Goal: Task Accomplishment & Management: Use online tool/utility

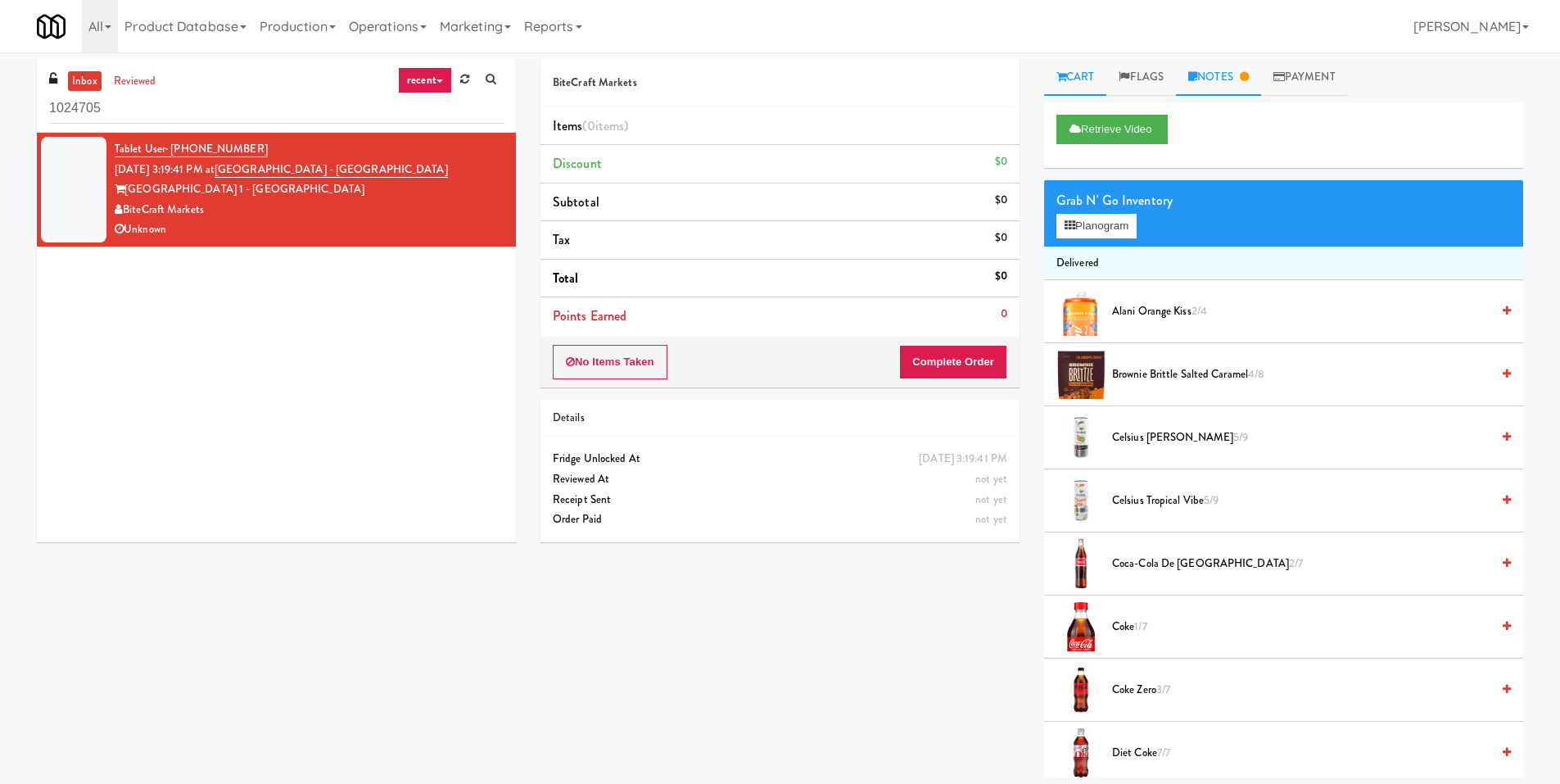
click at [1253, 88] on link "Notes" at bounding box center [1218, 77] width 85 height 36
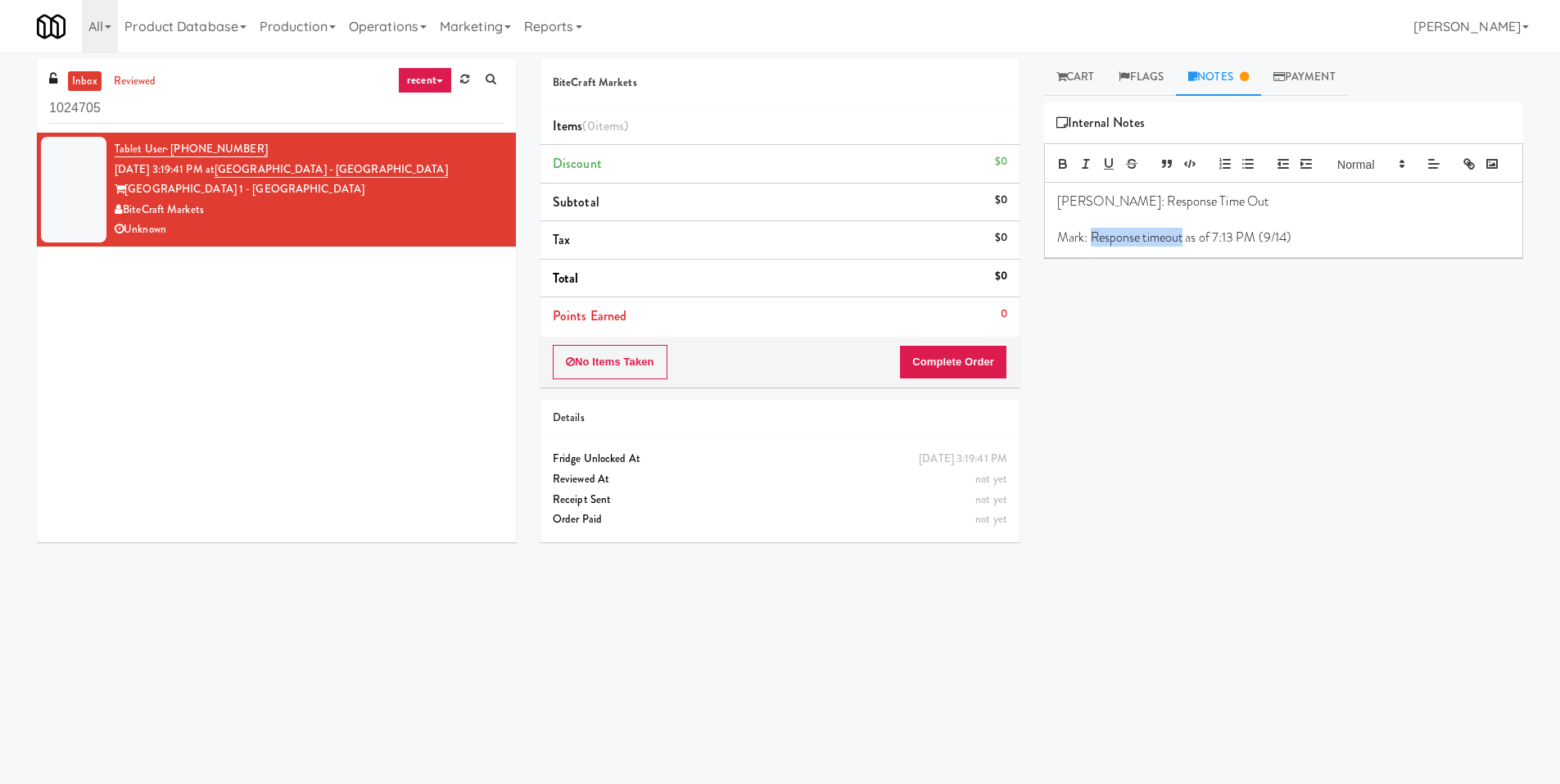
drag, startPoint x: 1184, startPoint y: 261, endPoint x: 1094, endPoint y: 264, distance: 90.0
click at [1094, 247] on p "Mark: Response timeout as of 7:13 PM (9/14)" at bounding box center [1284, 237] width 453 height 18
copy p "Response timeout"
drag, startPoint x: 328, startPoint y: 166, endPoint x: 242, endPoint y: 171, distance: 86.1
click at [242, 171] on div "Tablet User · (305) 560-1700 Sep 14, 2025 3:19:41 PM at Bay Village - Combo Bay…" at bounding box center [309, 189] width 389 height 101
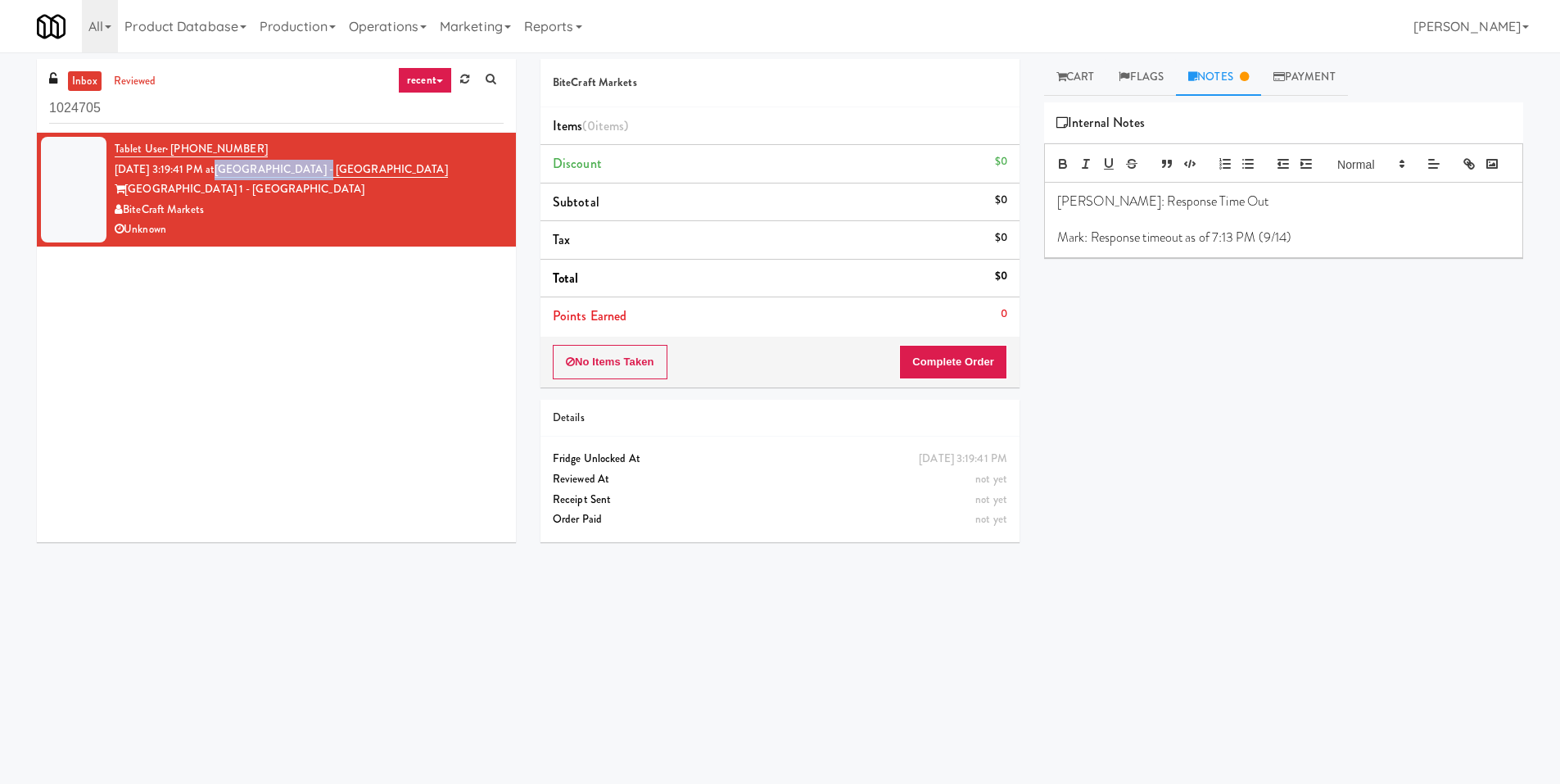
copy link "Bay Village - Combo"
click at [191, 106] on input "1024705" at bounding box center [276, 108] width 454 height 31
paste input "Eleven55 - Pantry"
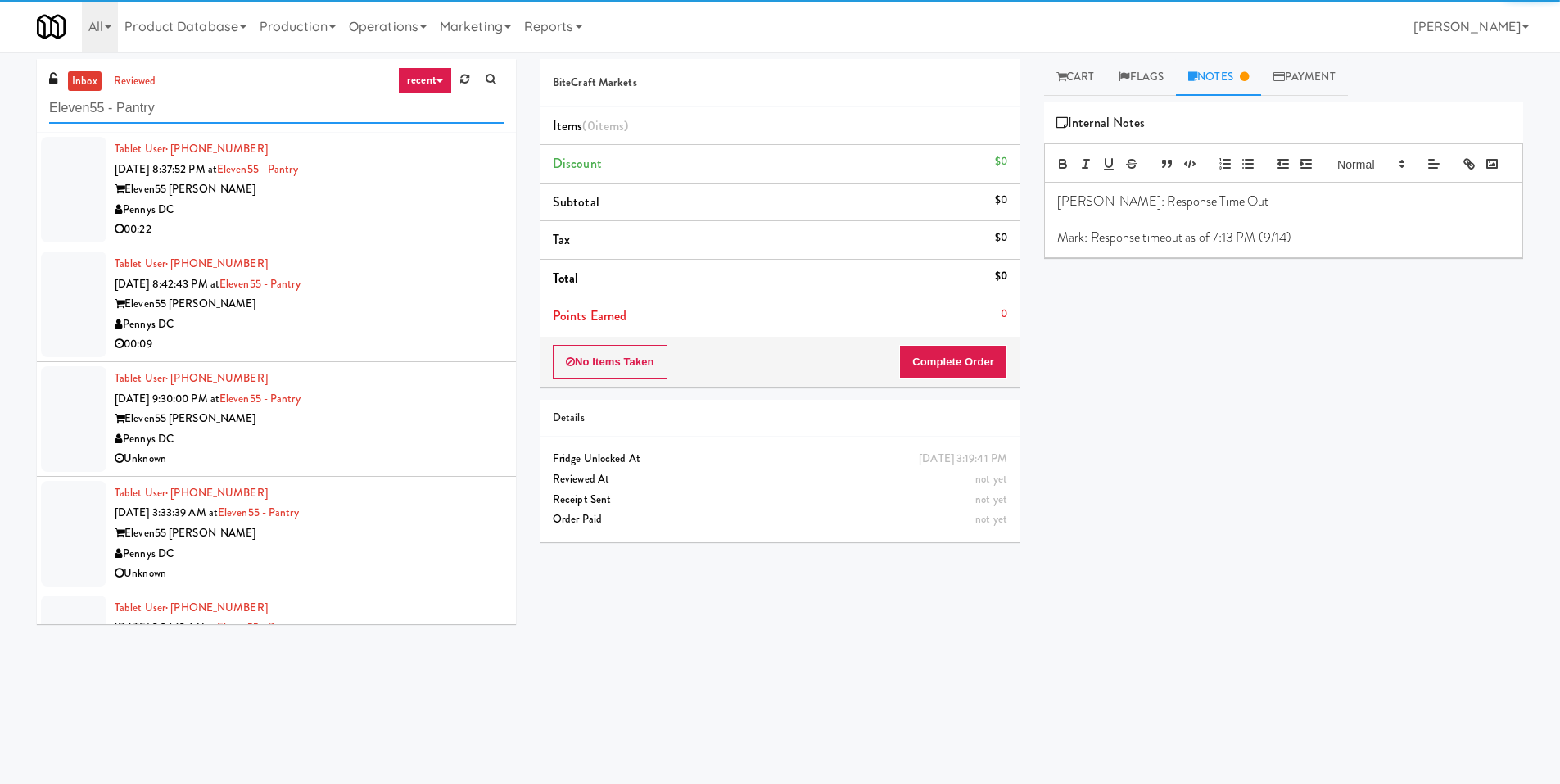
type input "Eleven55 - Pantry"
click at [446, 220] on div "00:22" at bounding box center [309, 230] width 389 height 20
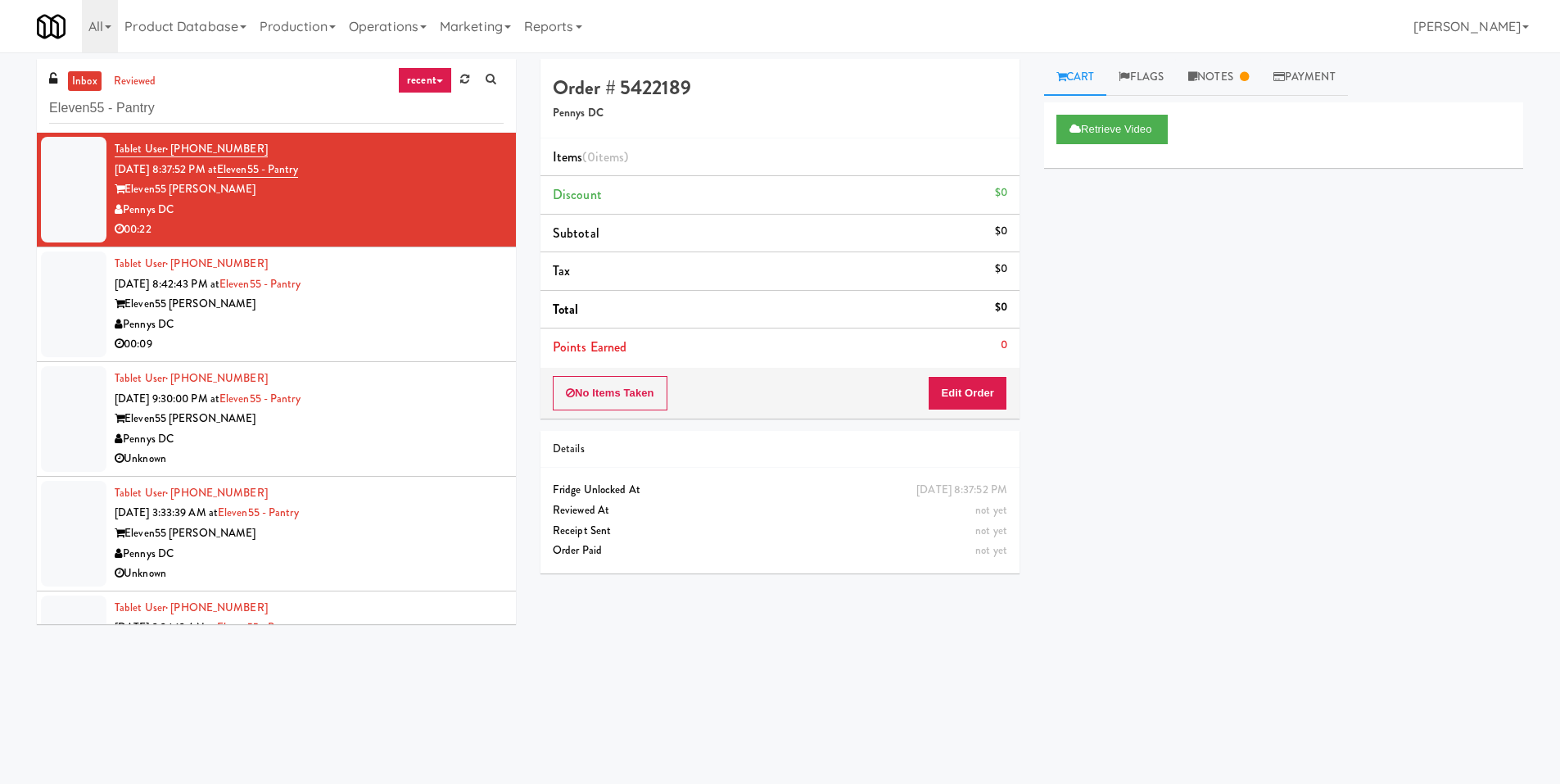
click at [435, 309] on div "Eleven55 Ripley" at bounding box center [309, 304] width 389 height 20
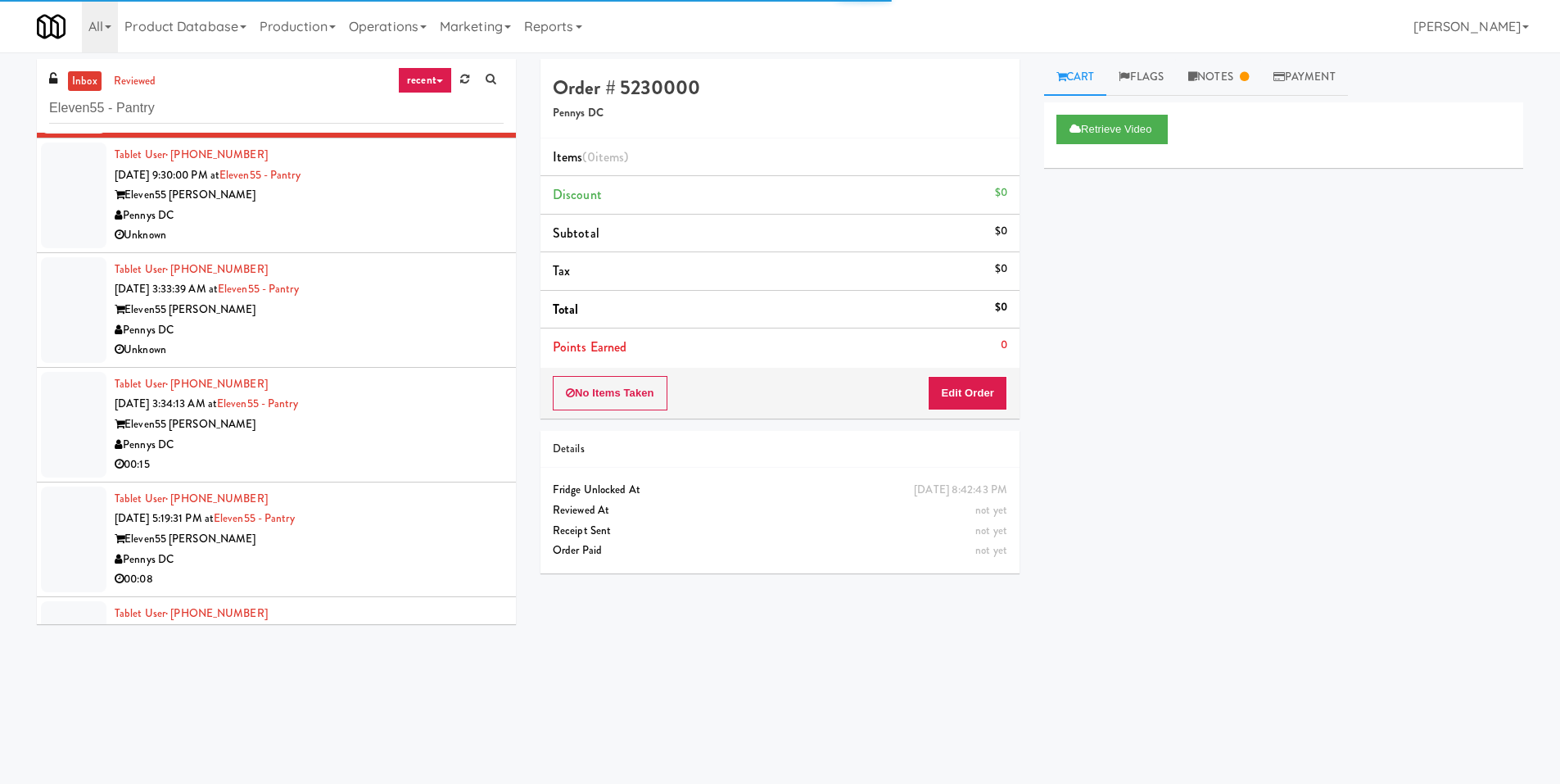
scroll to position [246, 0]
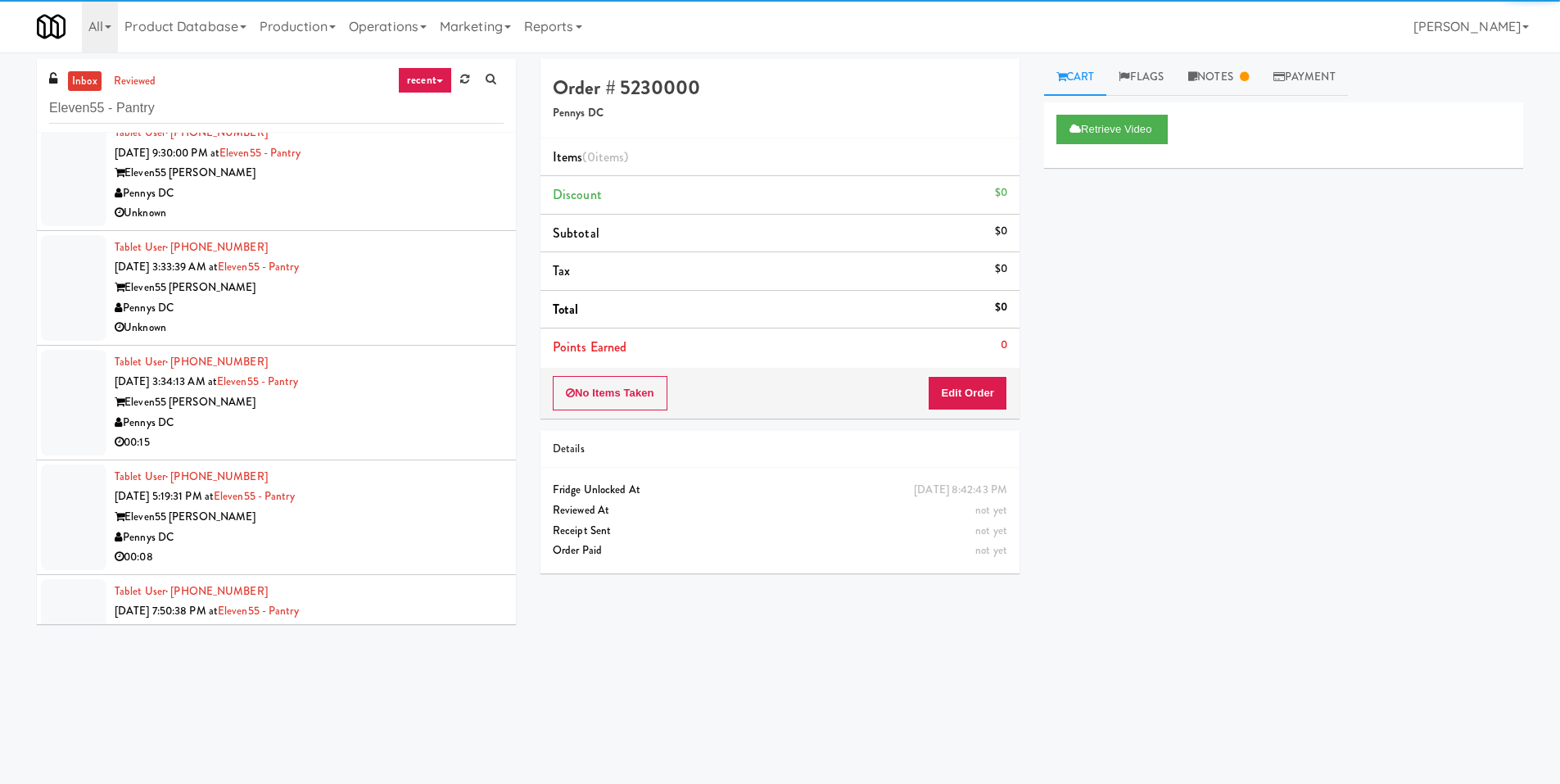
click at [441, 275] on div "Tablet User · (240) 781-9998 Sep 13, 2025 3:33:39 AM at Eleven55 - Pantry Eleve…" at bounding box center [309, 287] width 389 height 101
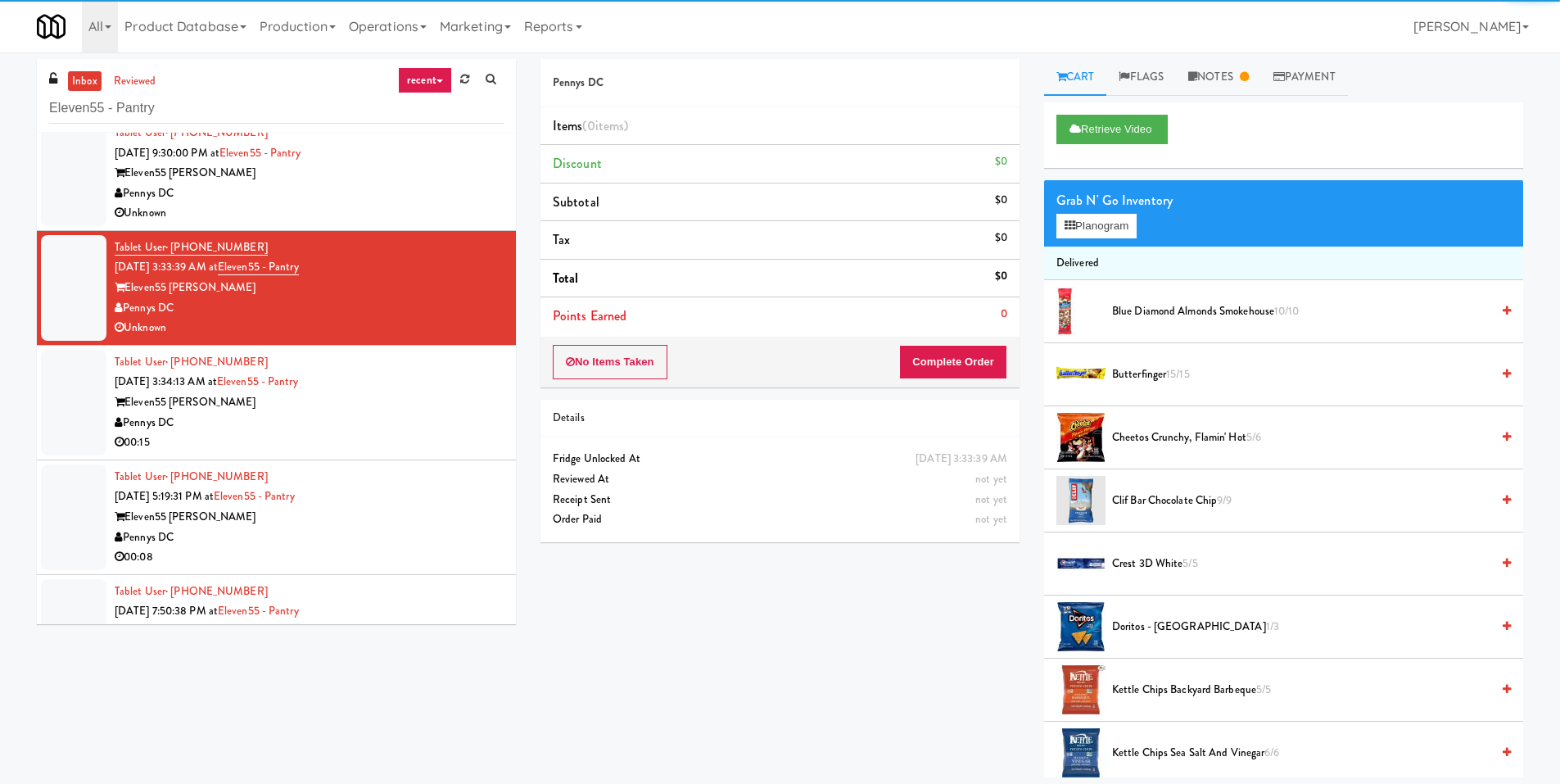
click at [464, 390] on div "Tablet User · (240) 781-9998 Sep 13, 2025 3:34:13 AM at Eleven55 - Pantry Eleve…" at bounding box center [309, 402] width 389 height 101
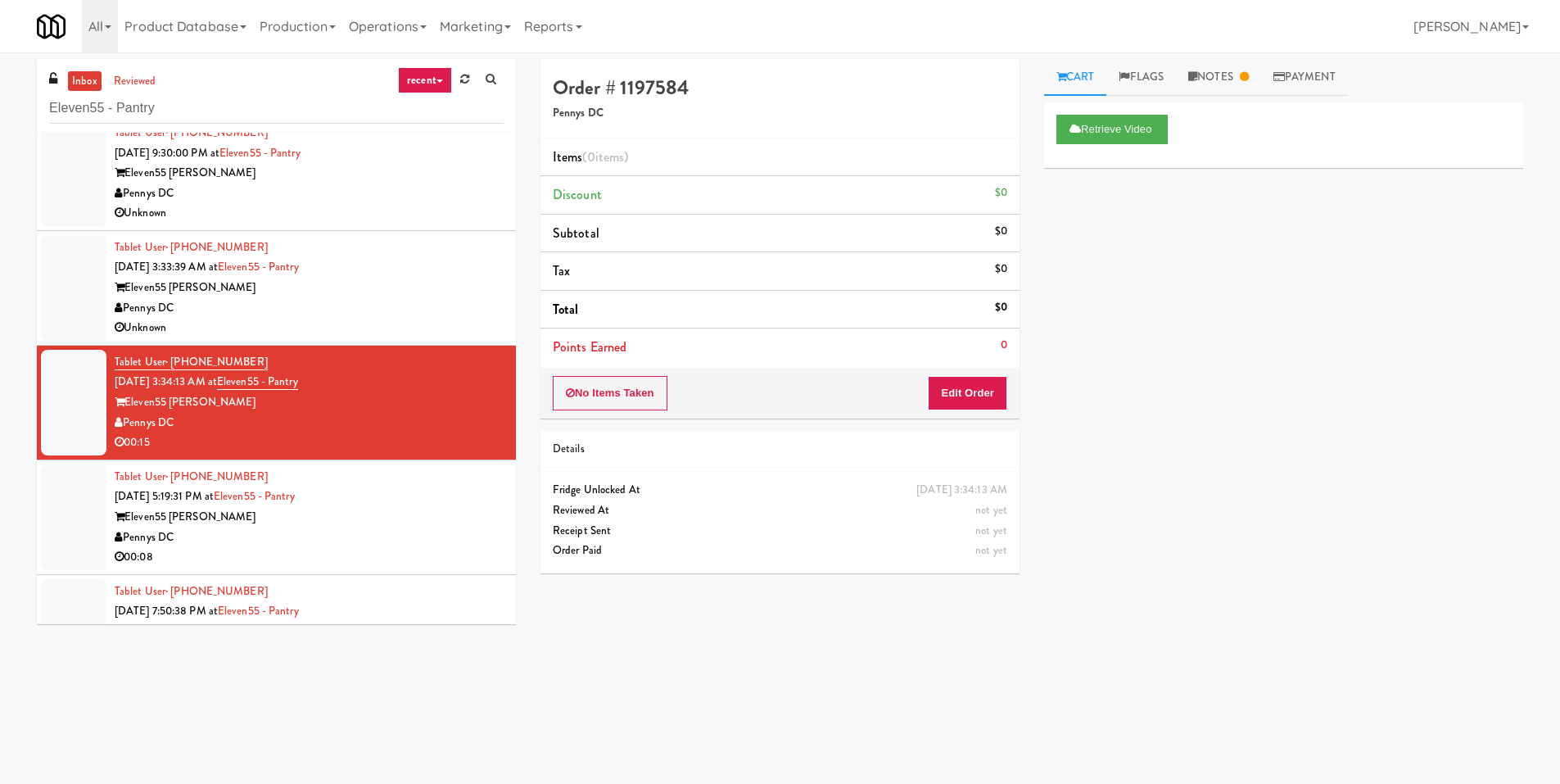
click at [412, 322] on div "Unknown" at bounding box center [309, 328] width 389 height 20
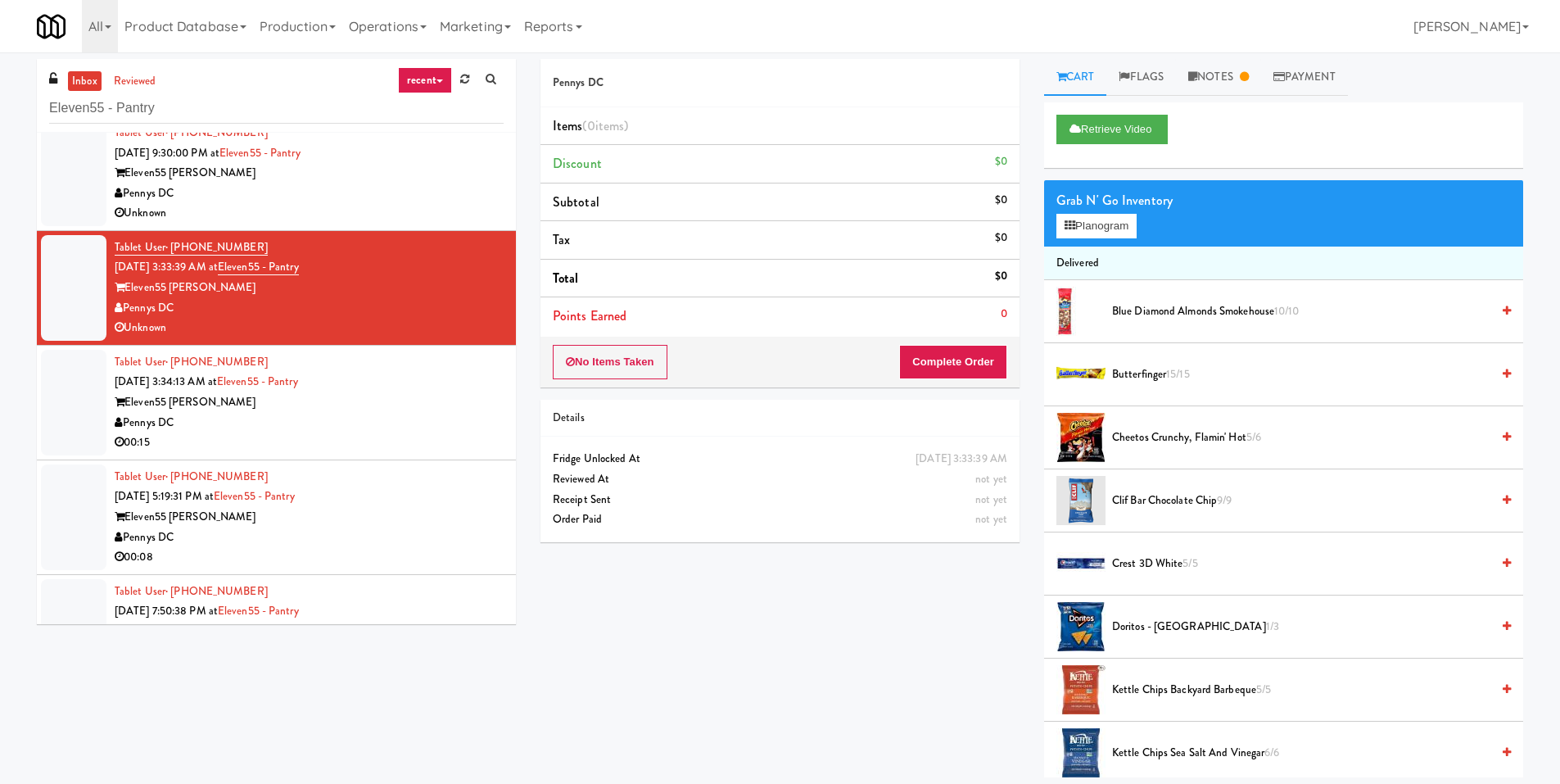
click at [445, 429] on div "Pennys DC" at bounding box center [309, 423] width 389 height 20
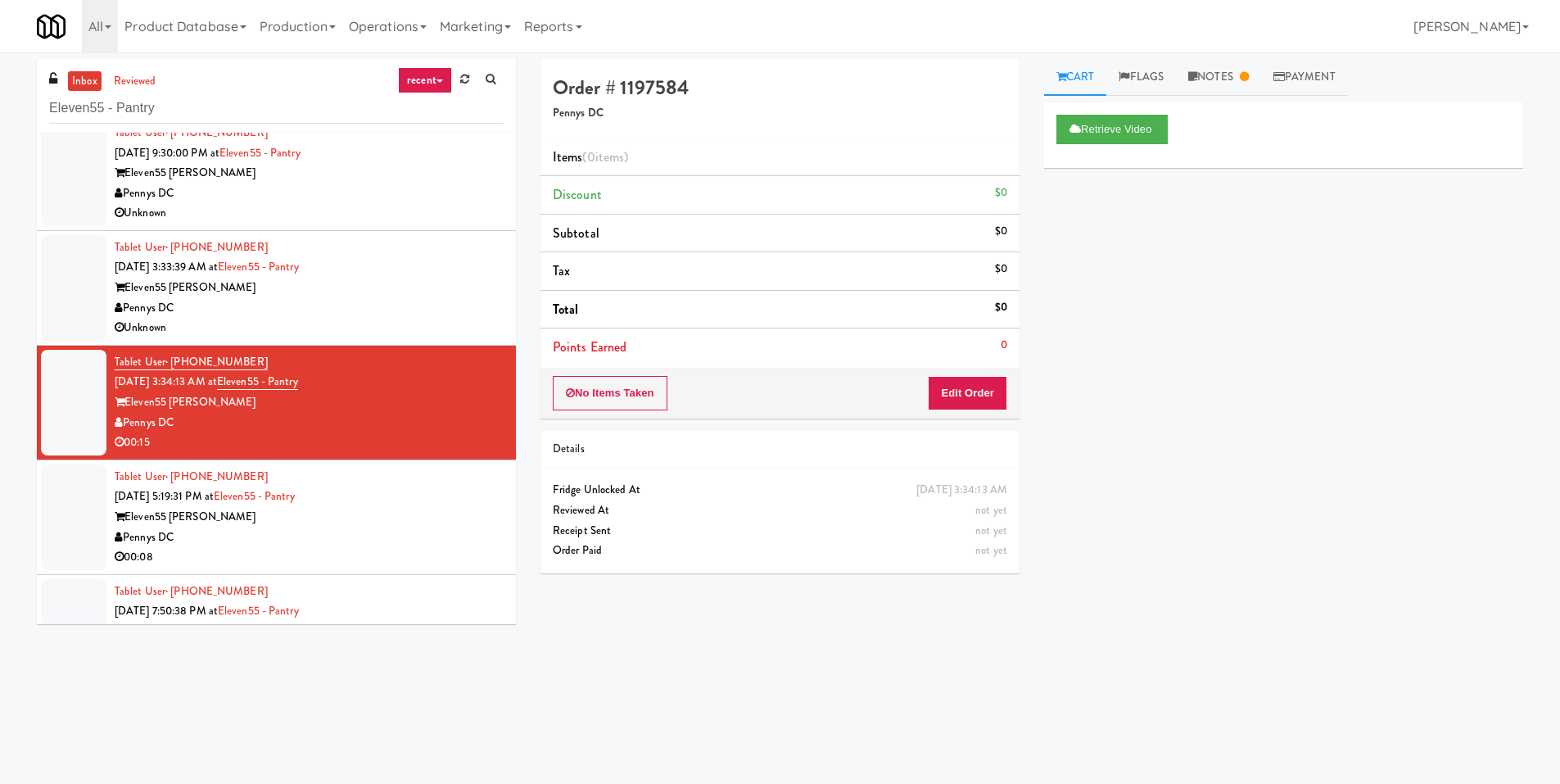
click at [421, 551] on div "00:08" at bounding box center [309, 557] width 389 height 20
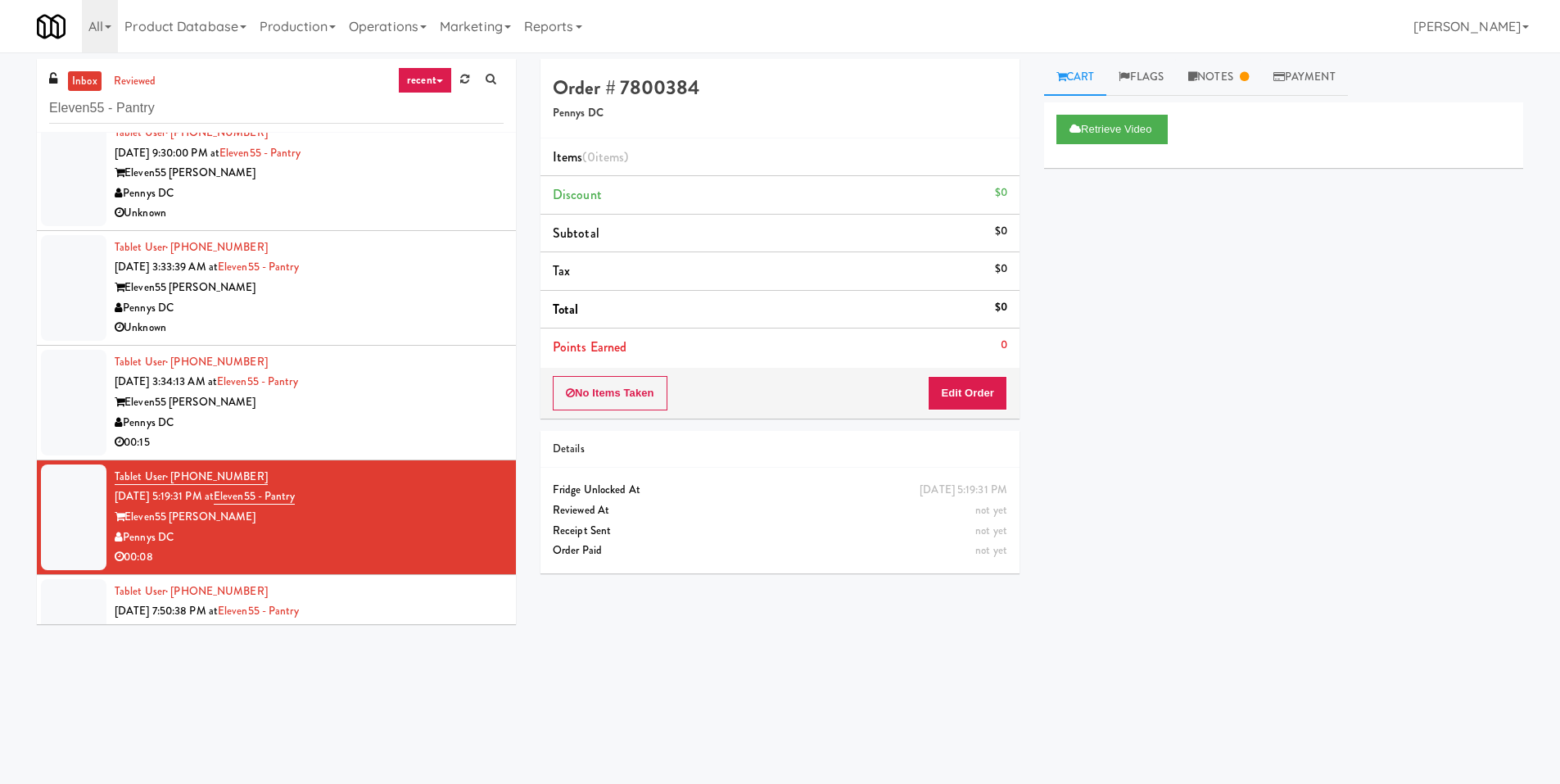
scroll to position [737, 0]
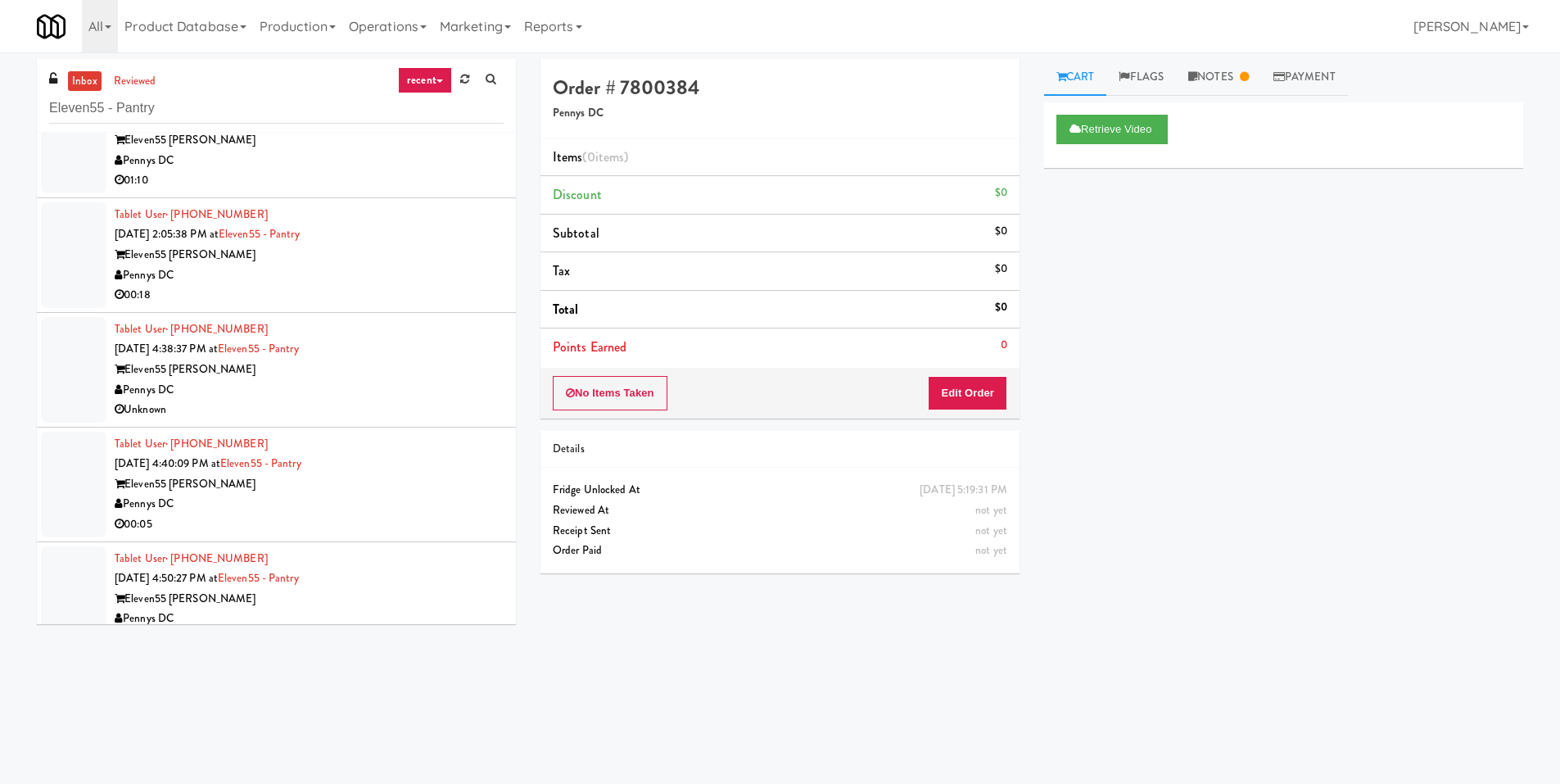
click at [416, 403] on div "Unknown" at bounding box center [309, 409] width 389 height 20
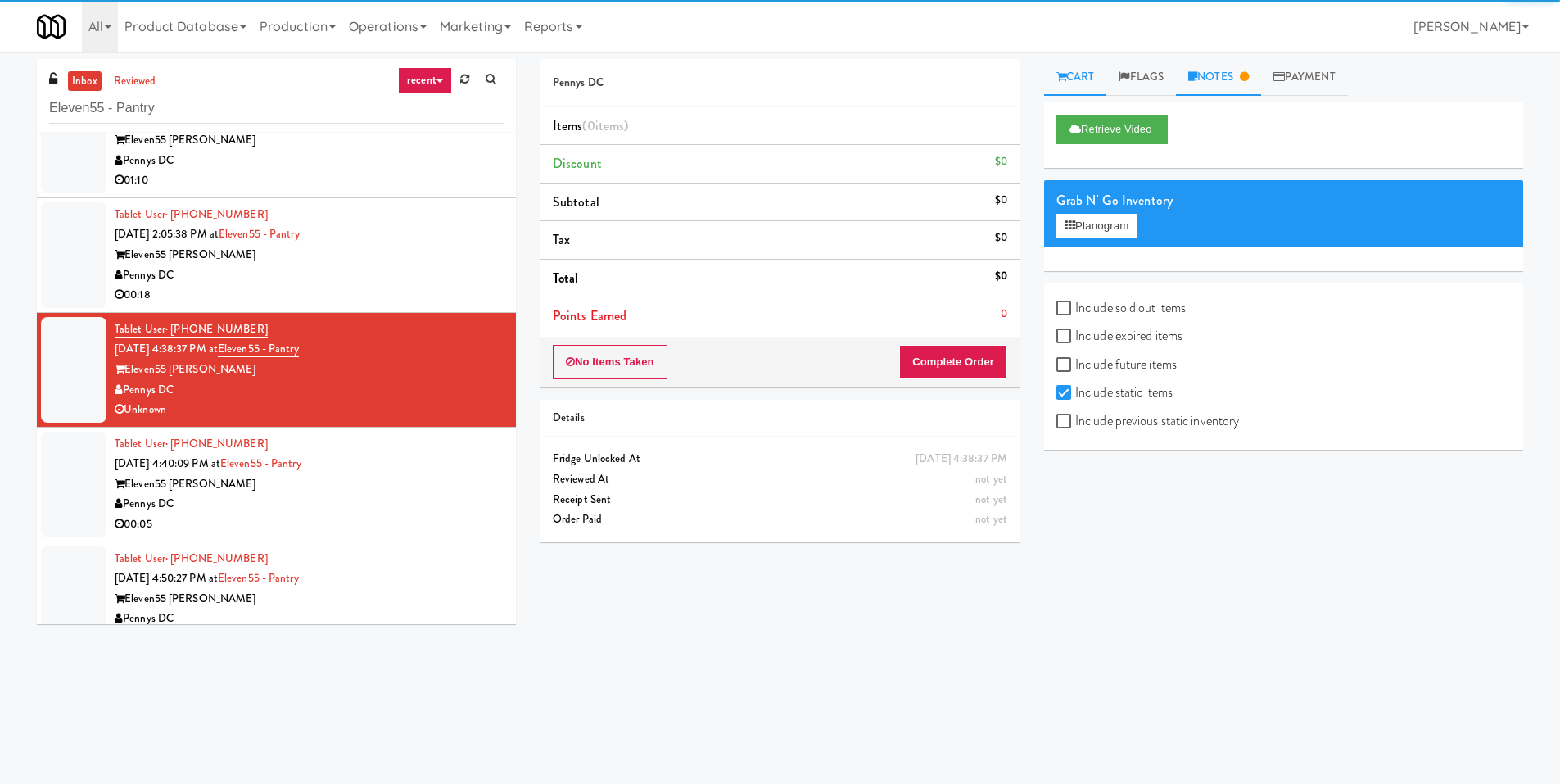
click at [1227, 61] on link "Notes" at bounding box center [1218, 77] width 85 height 36
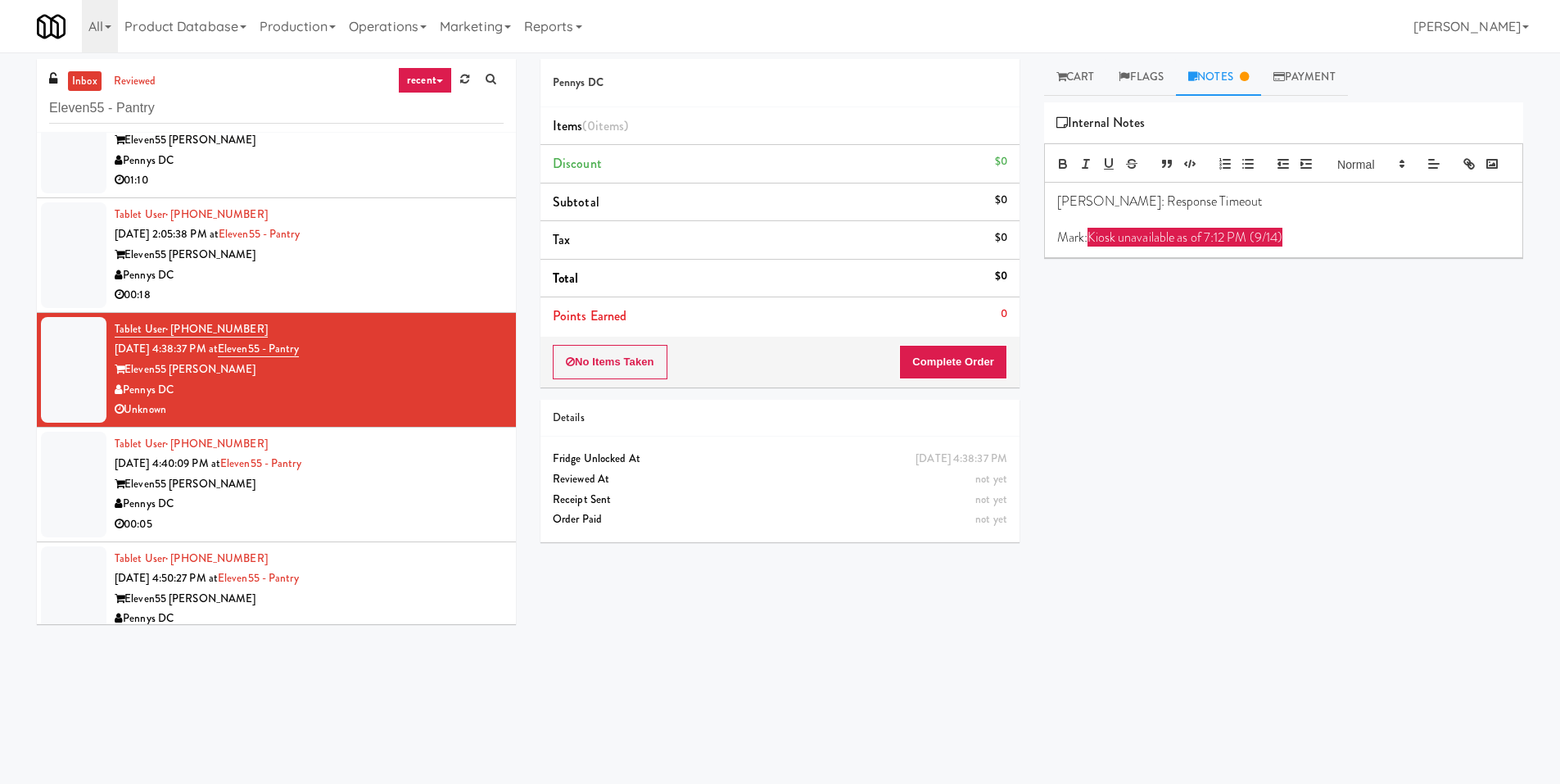
scroll to position [769, 0]
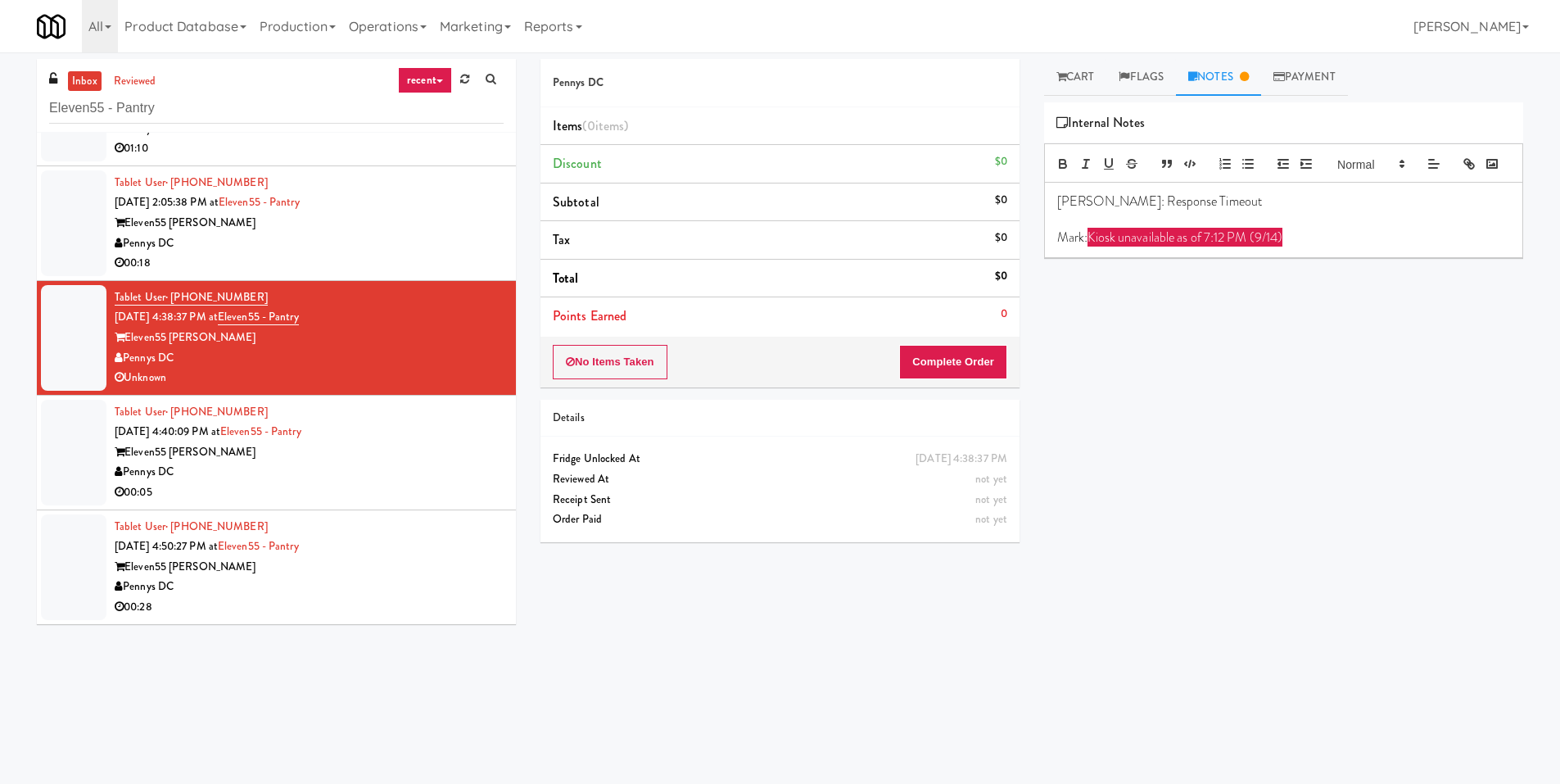
click at [388, 494] on div "00:05" at bounding box center [309, 492] width 389 height 20
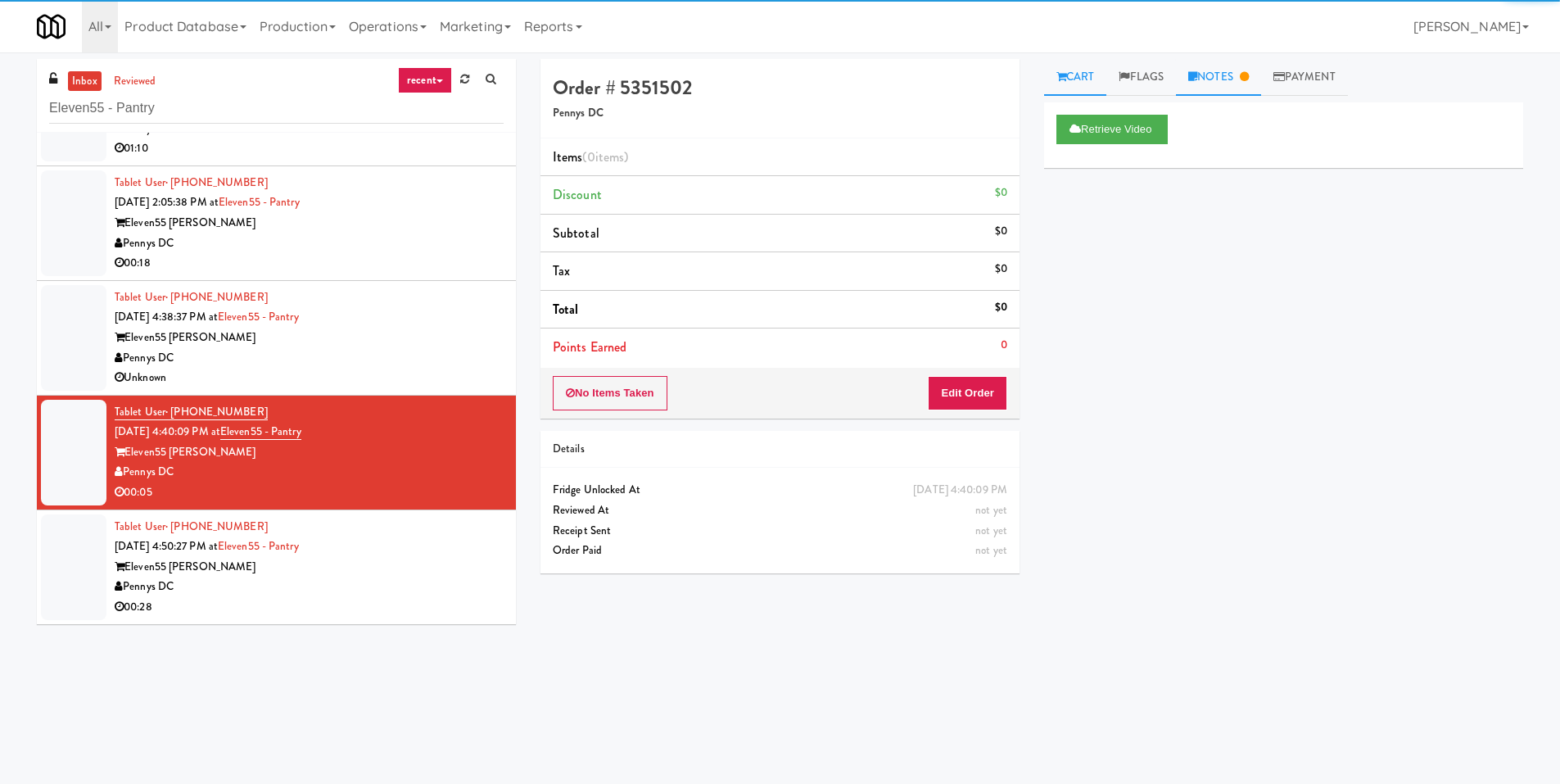
click at [1225, 89] on link "Notes" at bounding box center [1218, 77] width 85 height 36
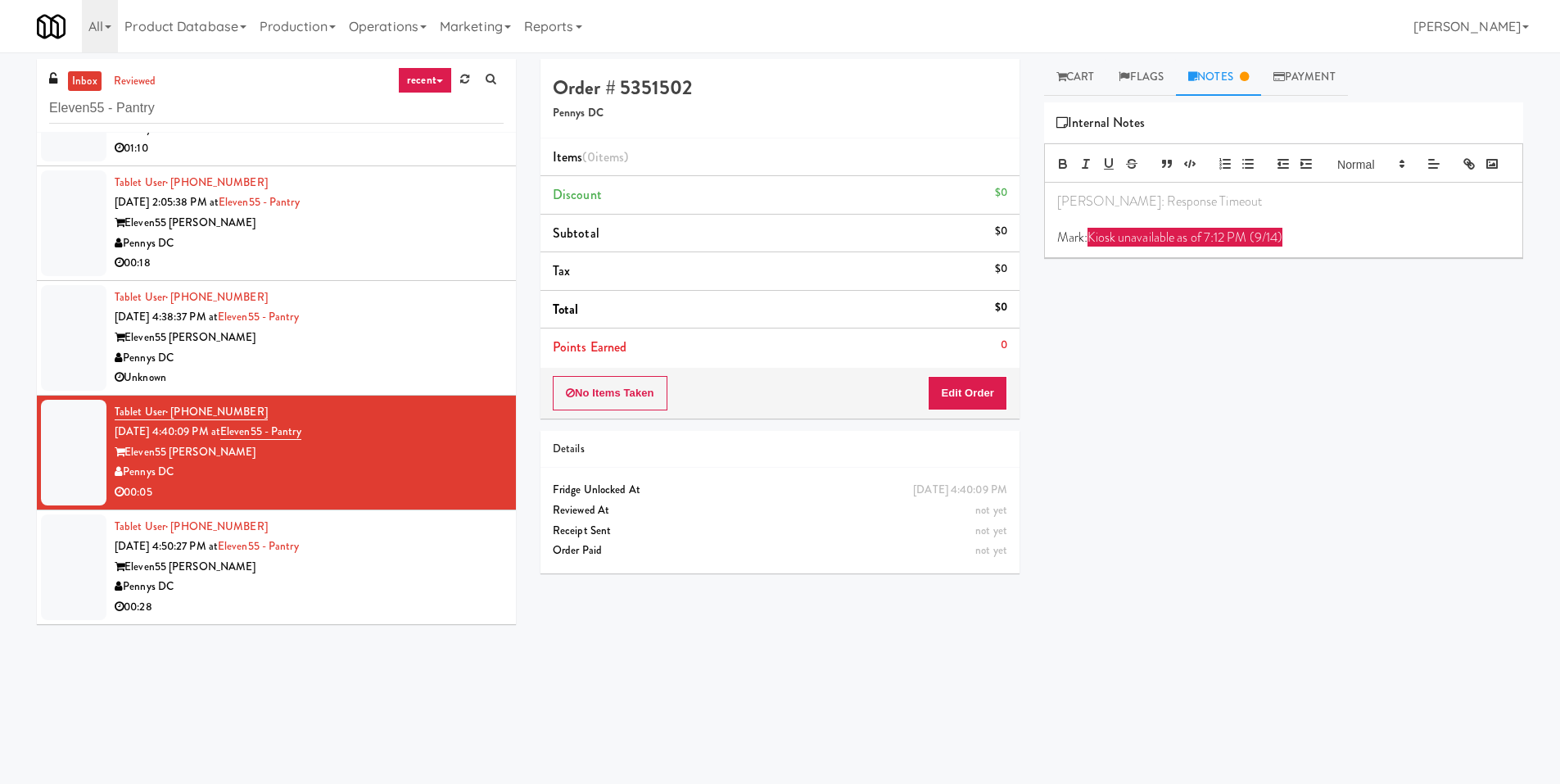
click at [445, 557] on div "Eleven55 Ripley" at bounding box center [309, 567] width 389 height 20
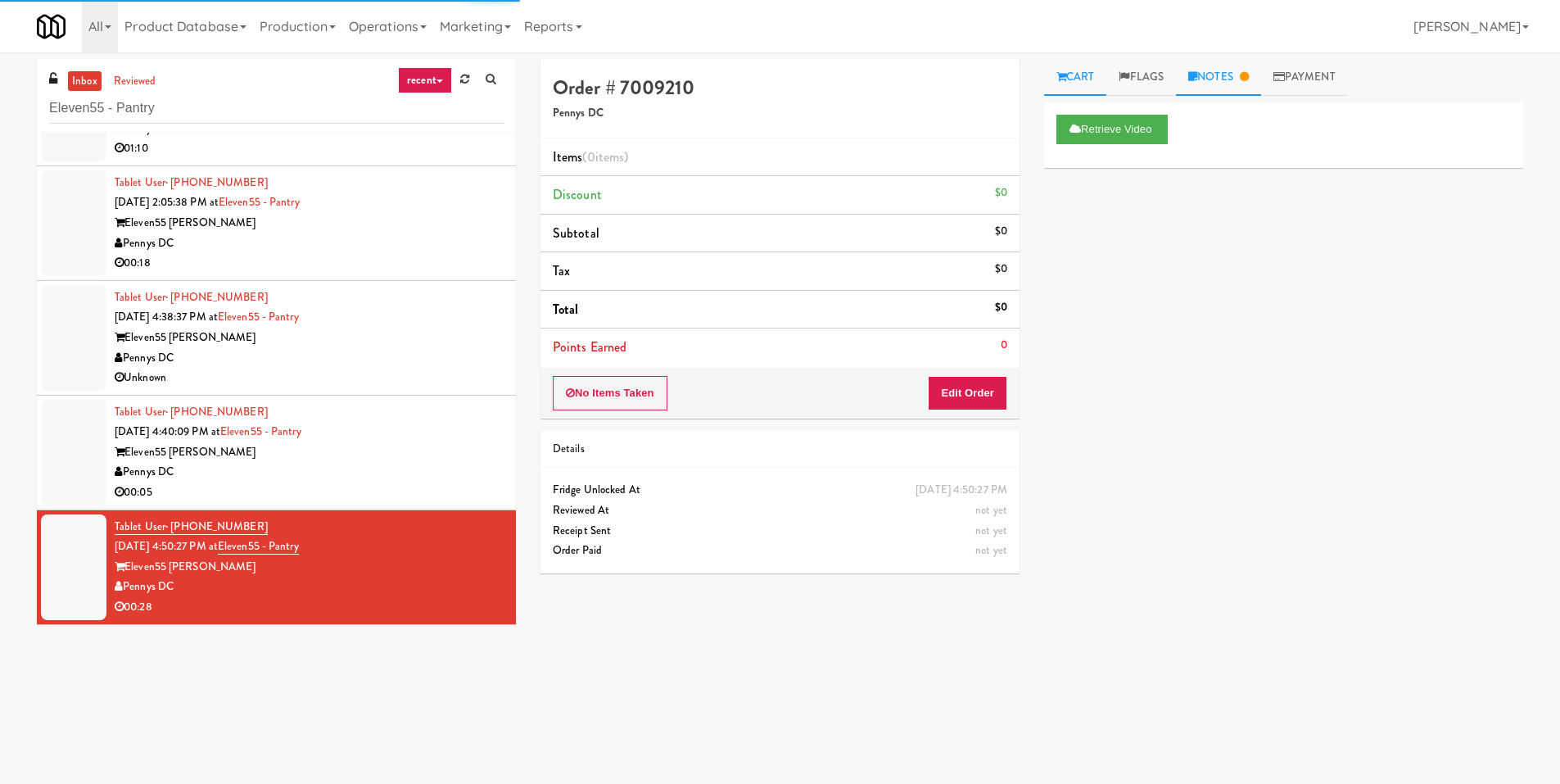
click at [1259, 73] on link "Notes" at bounding box center [1218, 77] width 85 height 36
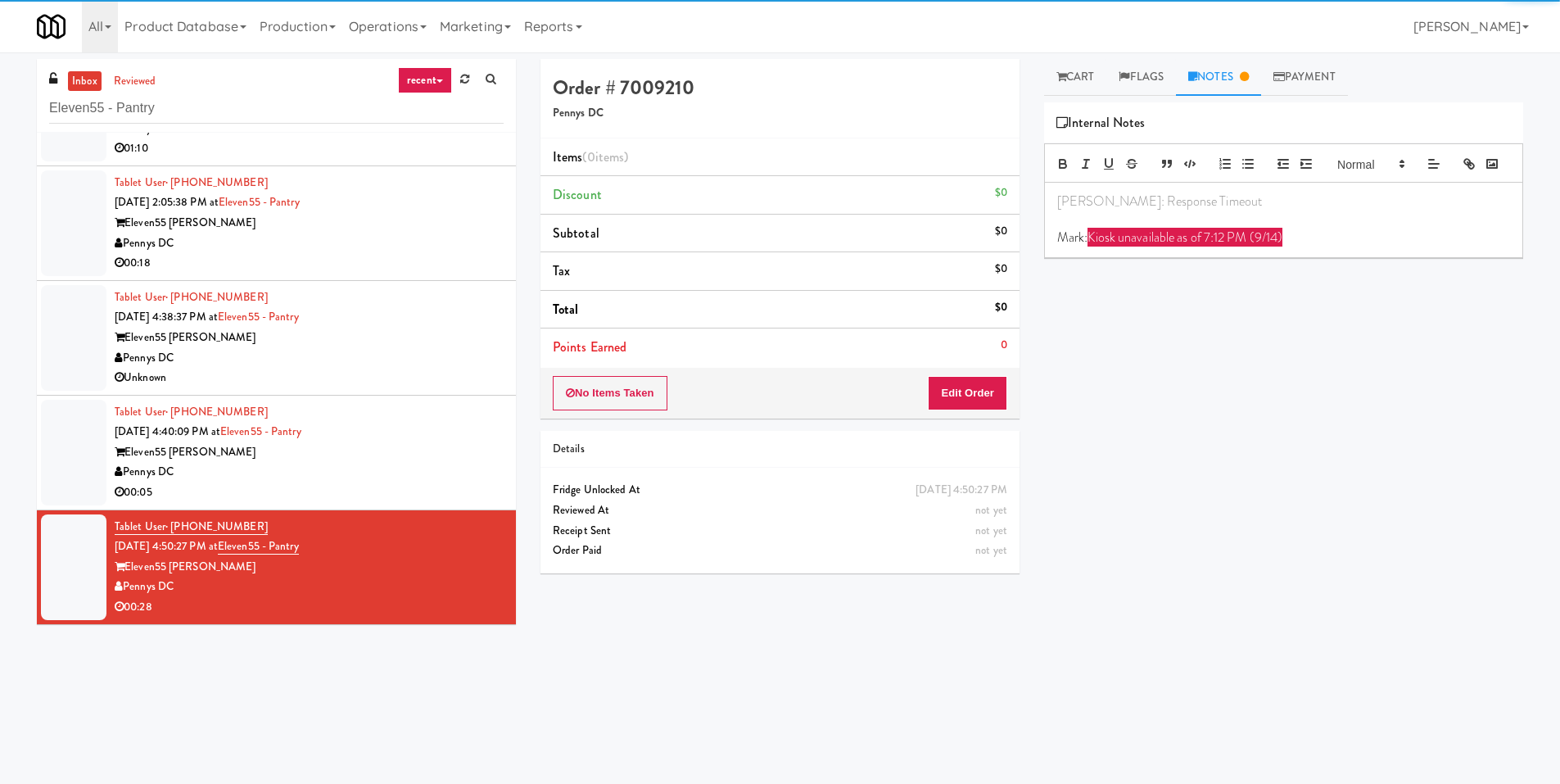
scroll to position [687, 0]
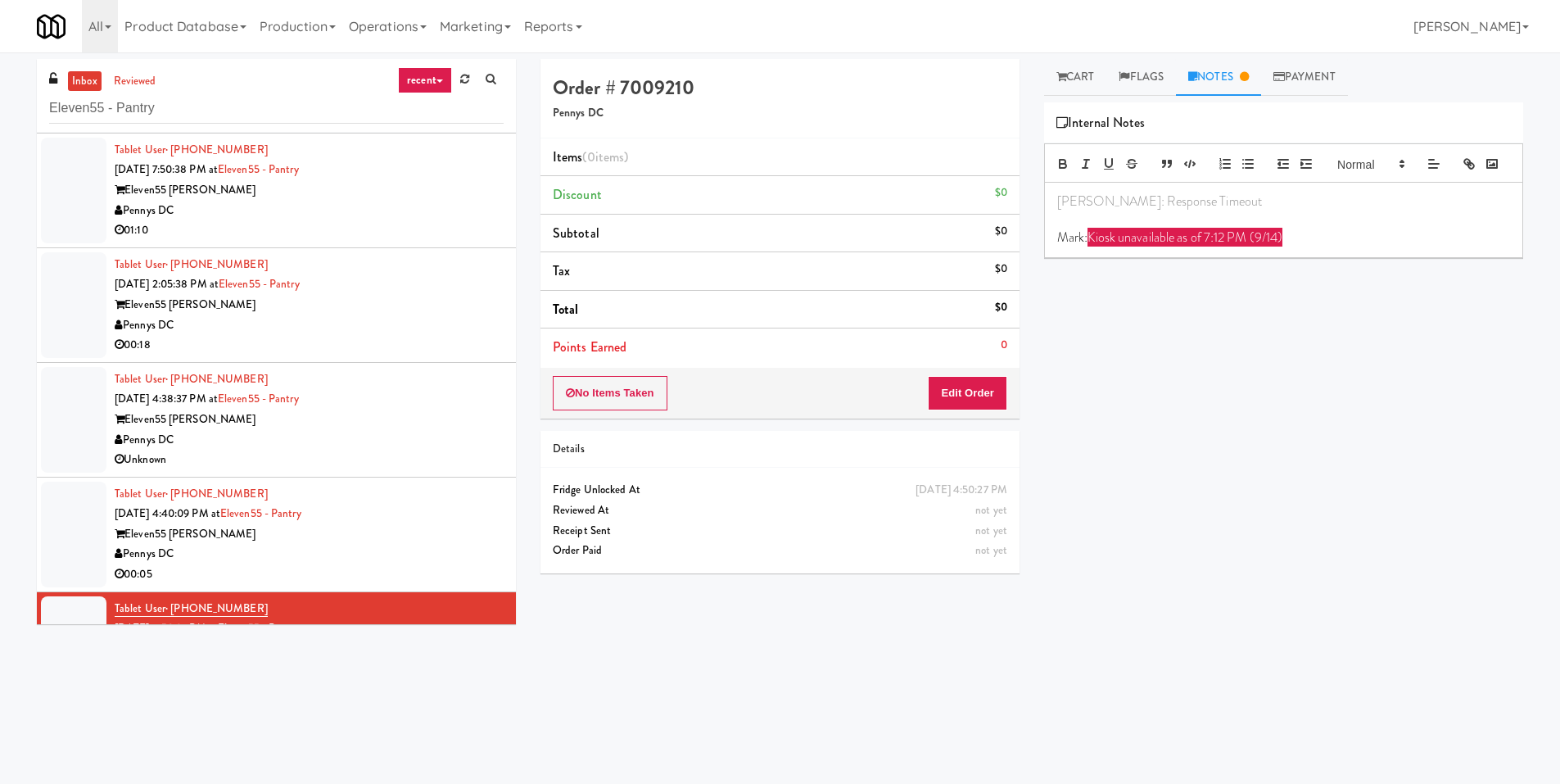
click at [393, 302] on div "Eleven55 Ripley" at bounding box center [309, 305] width 389 height 20
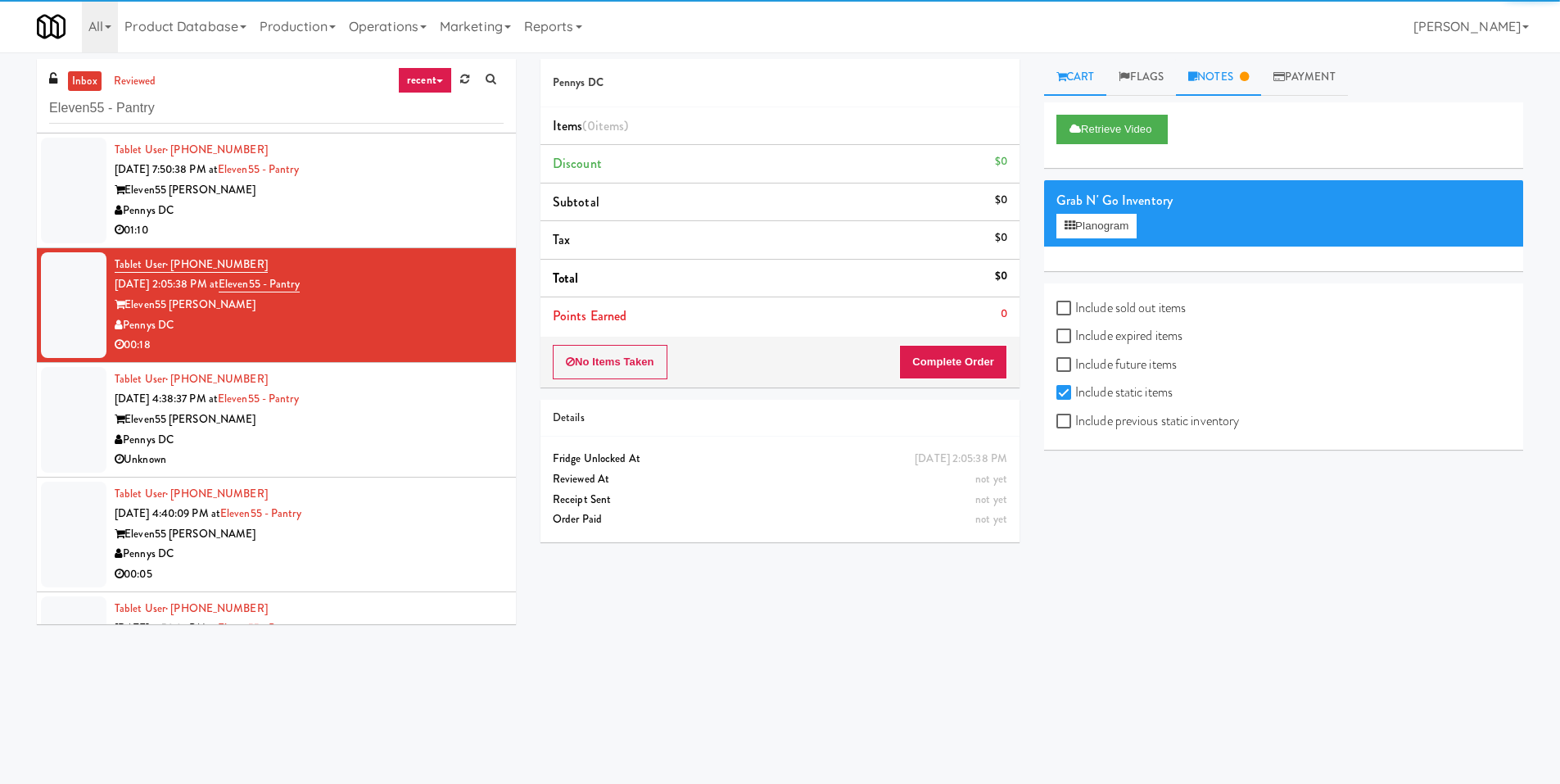
click at [1226, 79] on link "Notes" at bounding box center [1218, 77] width 85 height 36
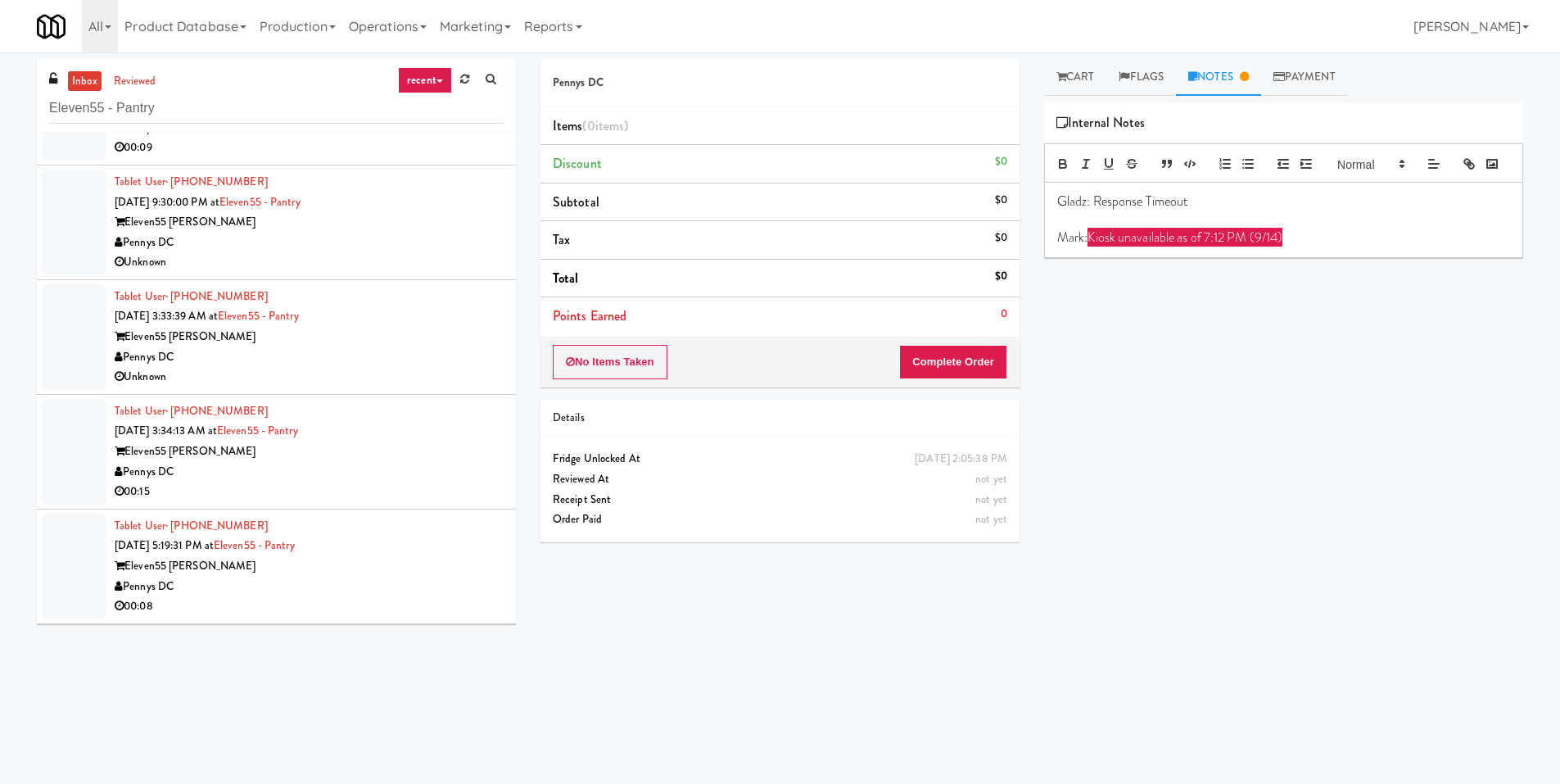
scroll to position [196, 0]
click at [432, 234] on div "Pennys DC" at bounding box center [309, 243] width 389 height 20
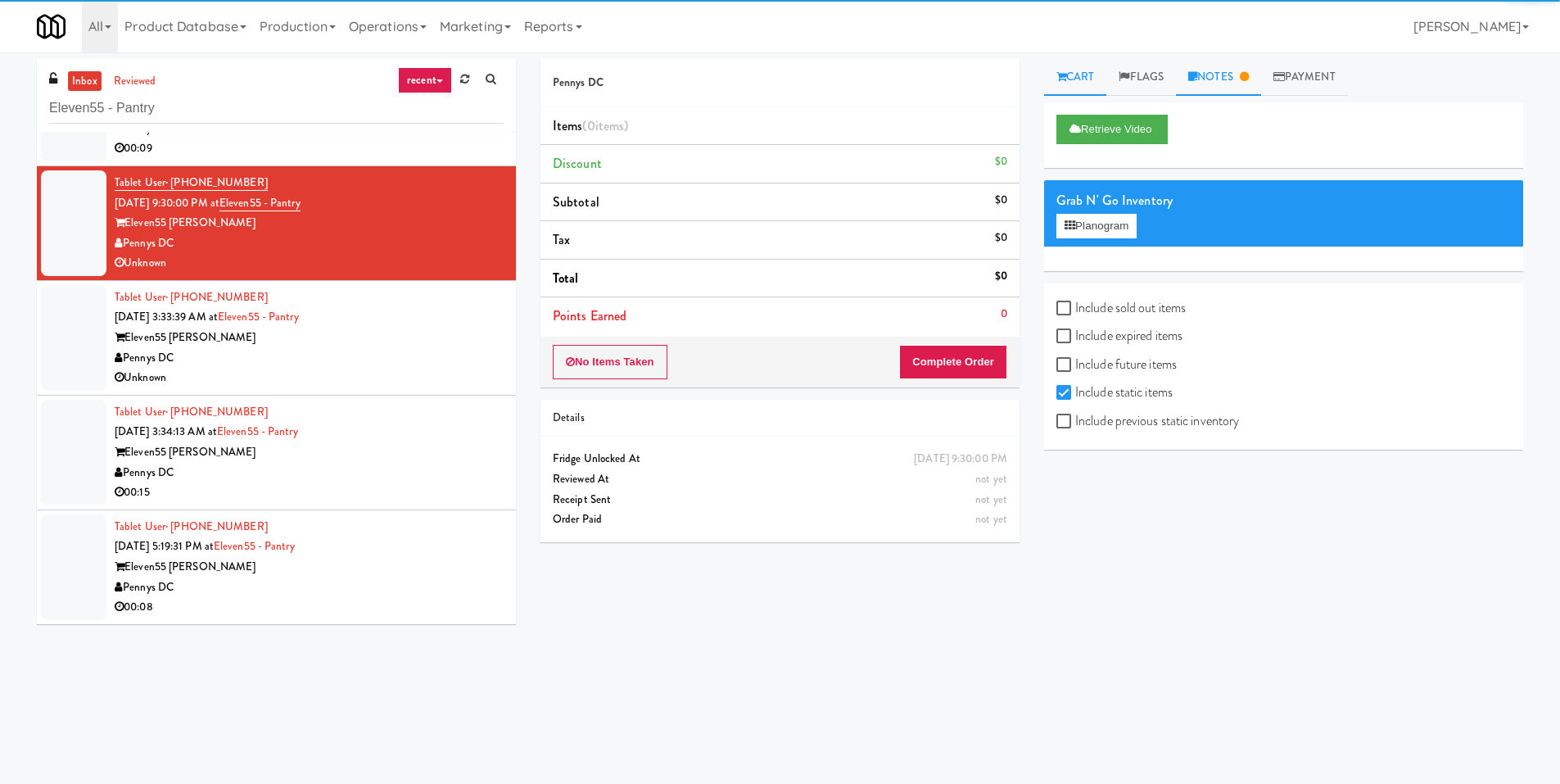
click at [1223, 79] on link "Notes" at bounding box center [1218, 77] width 85 height 36
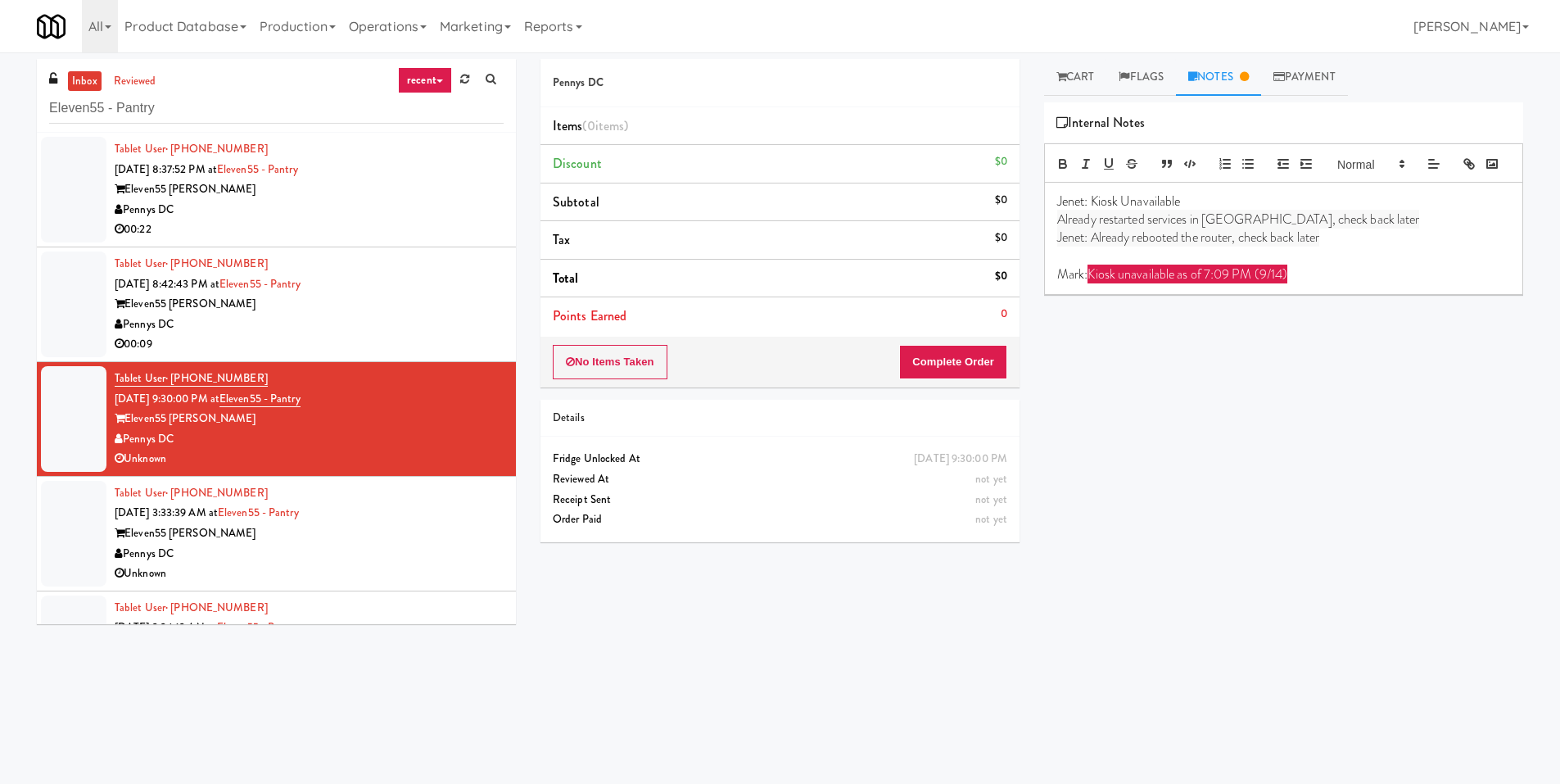
click at [423, 314] on div "Pennys DC" at bounding box center [309, 325] width 389 height 20
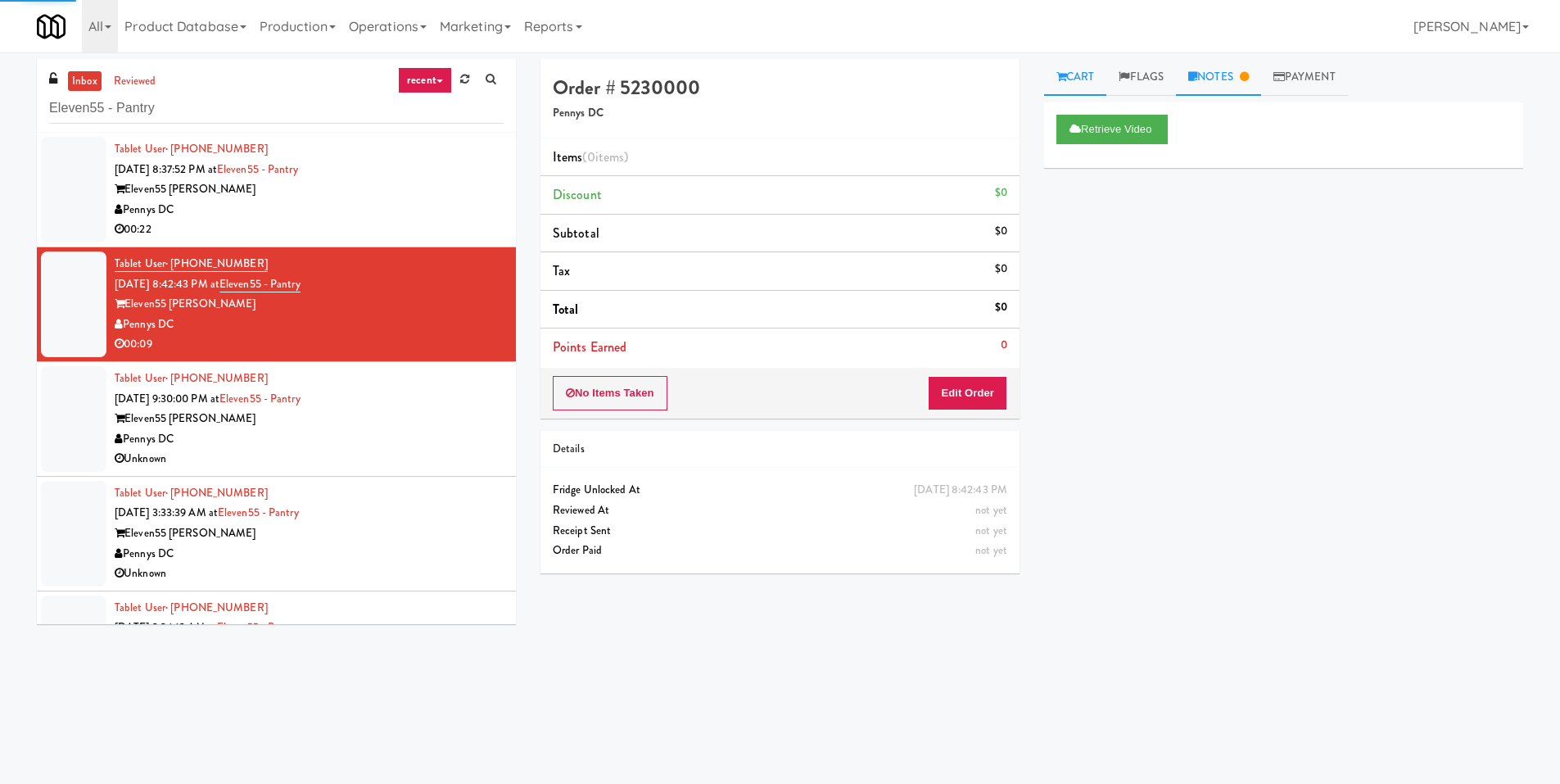
click at [1243, 81] on link "Notes" at bounding box center [1218, 77] width 85 height 36
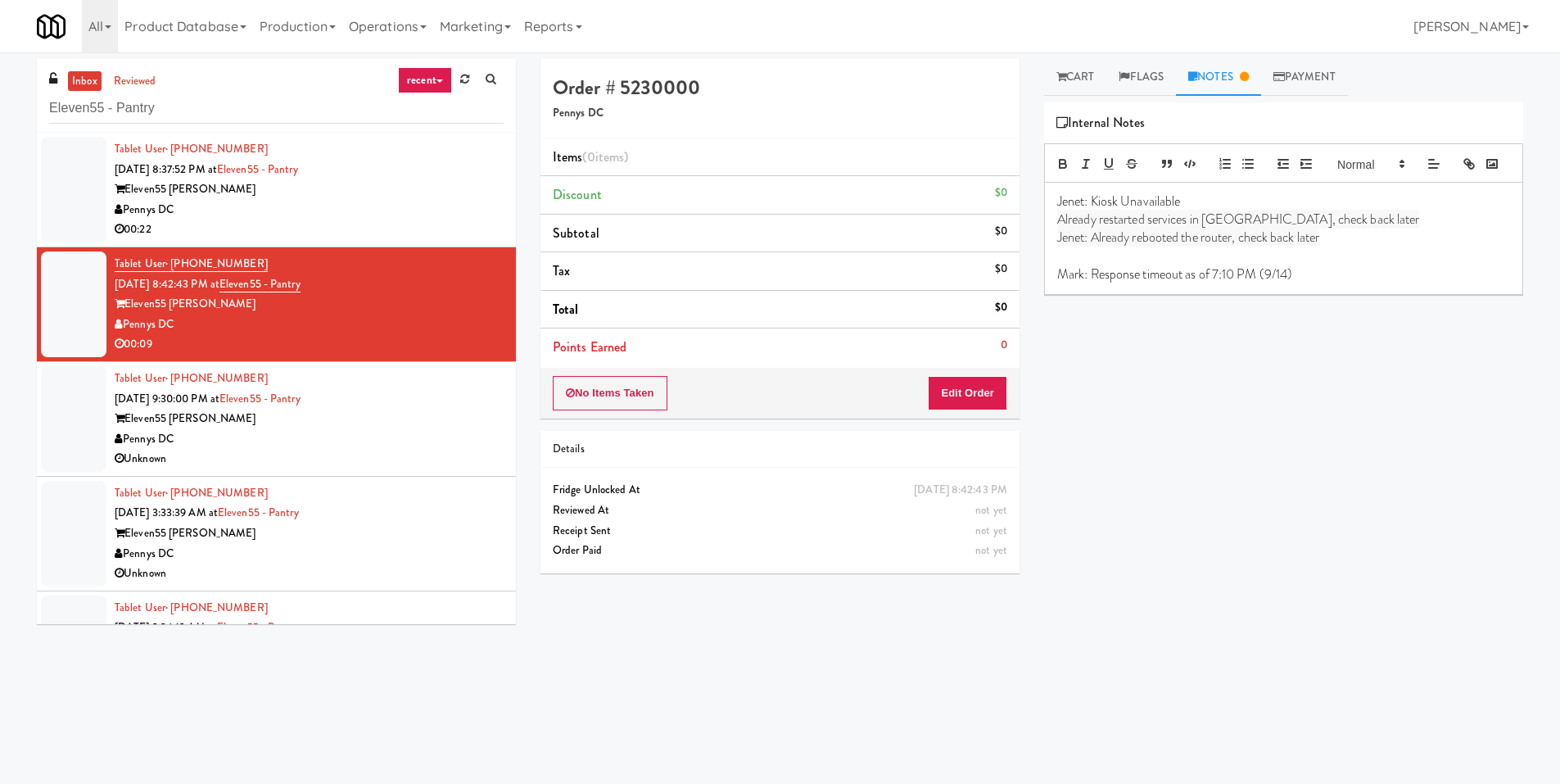
click at [426, 215] on div "Pennys DC" at bounding box center [309, 210] width 389 height 20
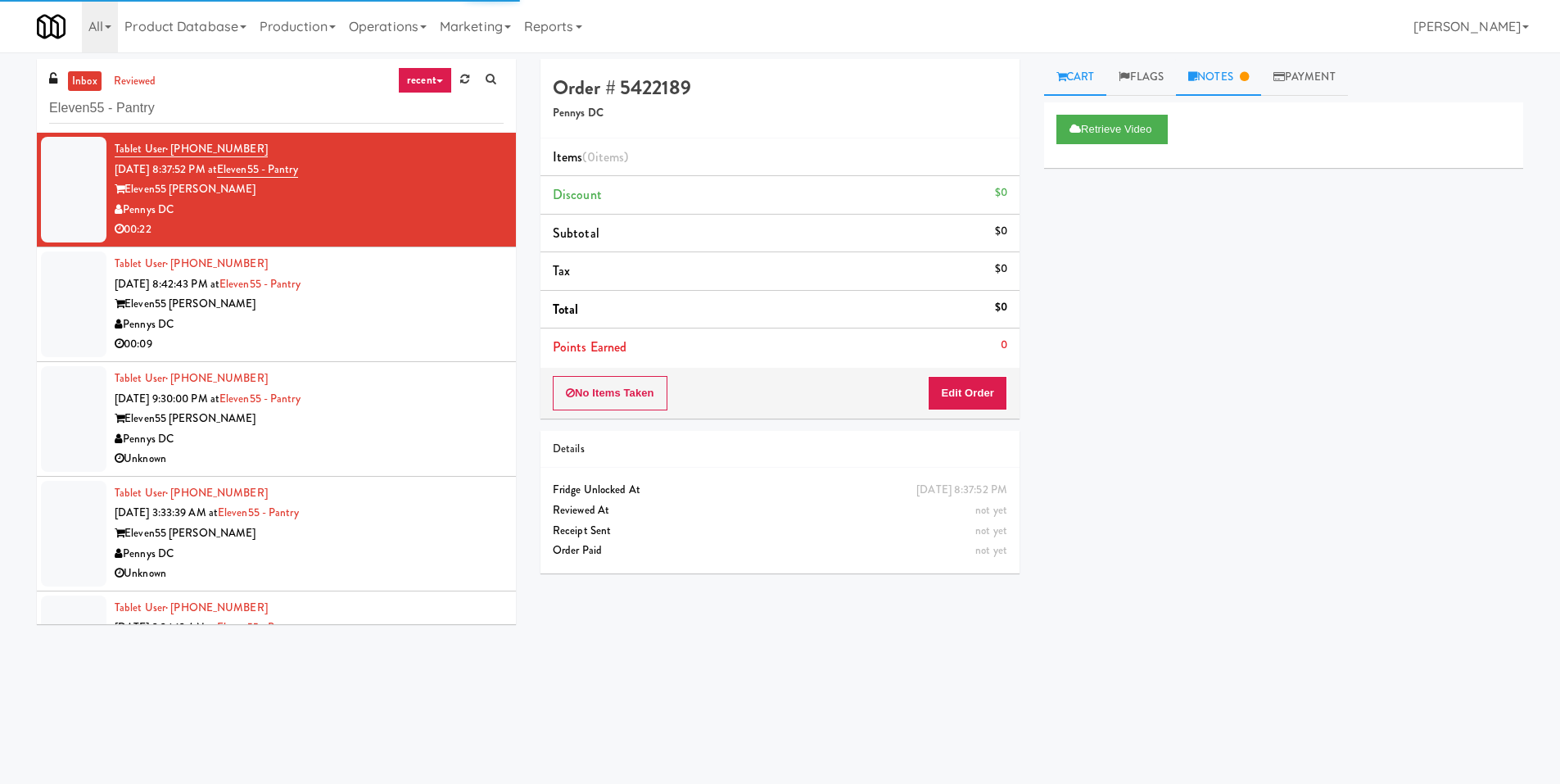
click at [1229, 59] on link "Notes" at bounding box center [1218, 77] width 85 height 36
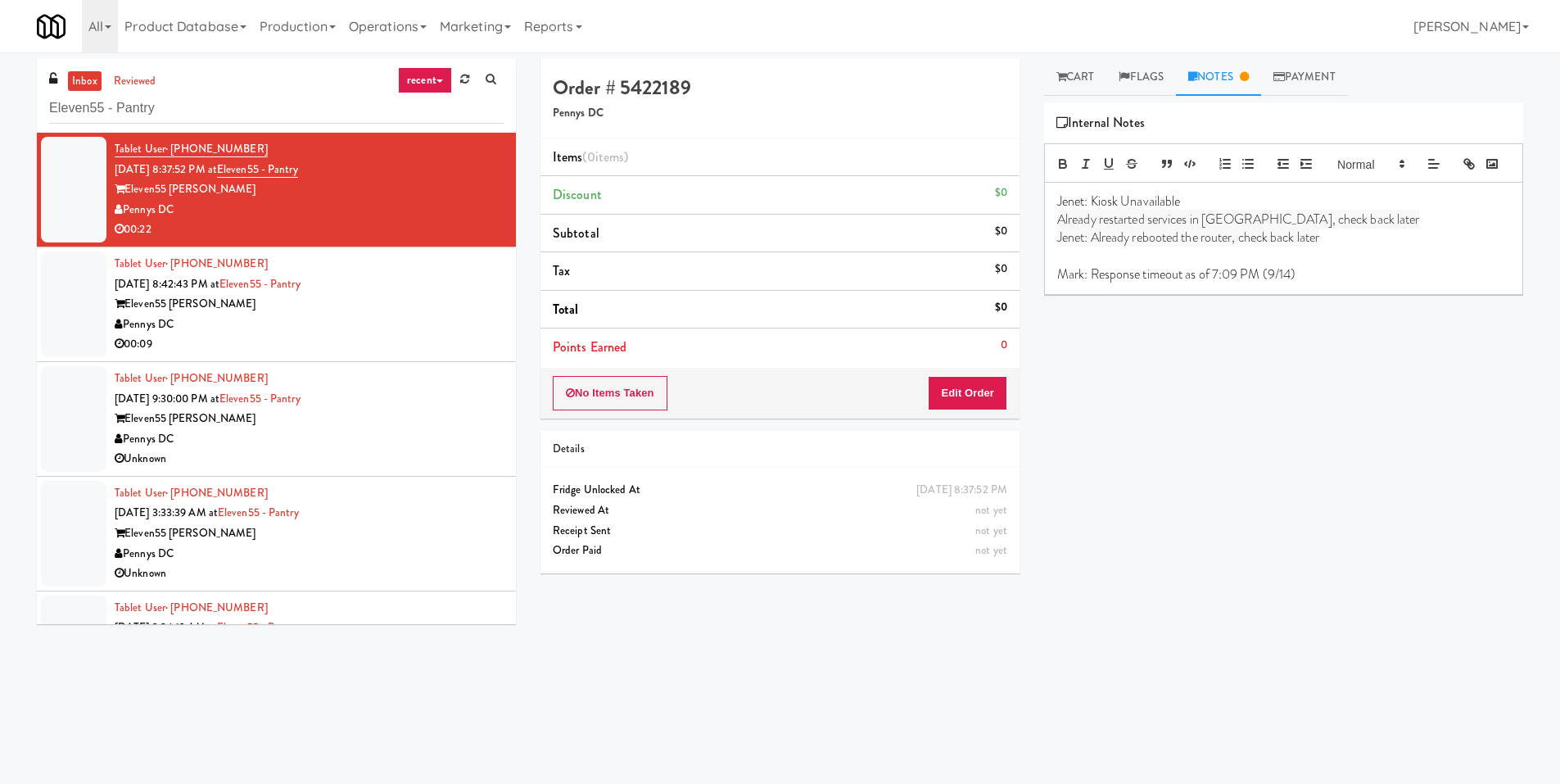
click at [385, 288] on div "Tablet User · (978) 609-1636 Sep 12, 2025 8:42:43 PM at Eleven55 - Pantry Eleve…" at bounding box center [309, 303] width 389 height 101
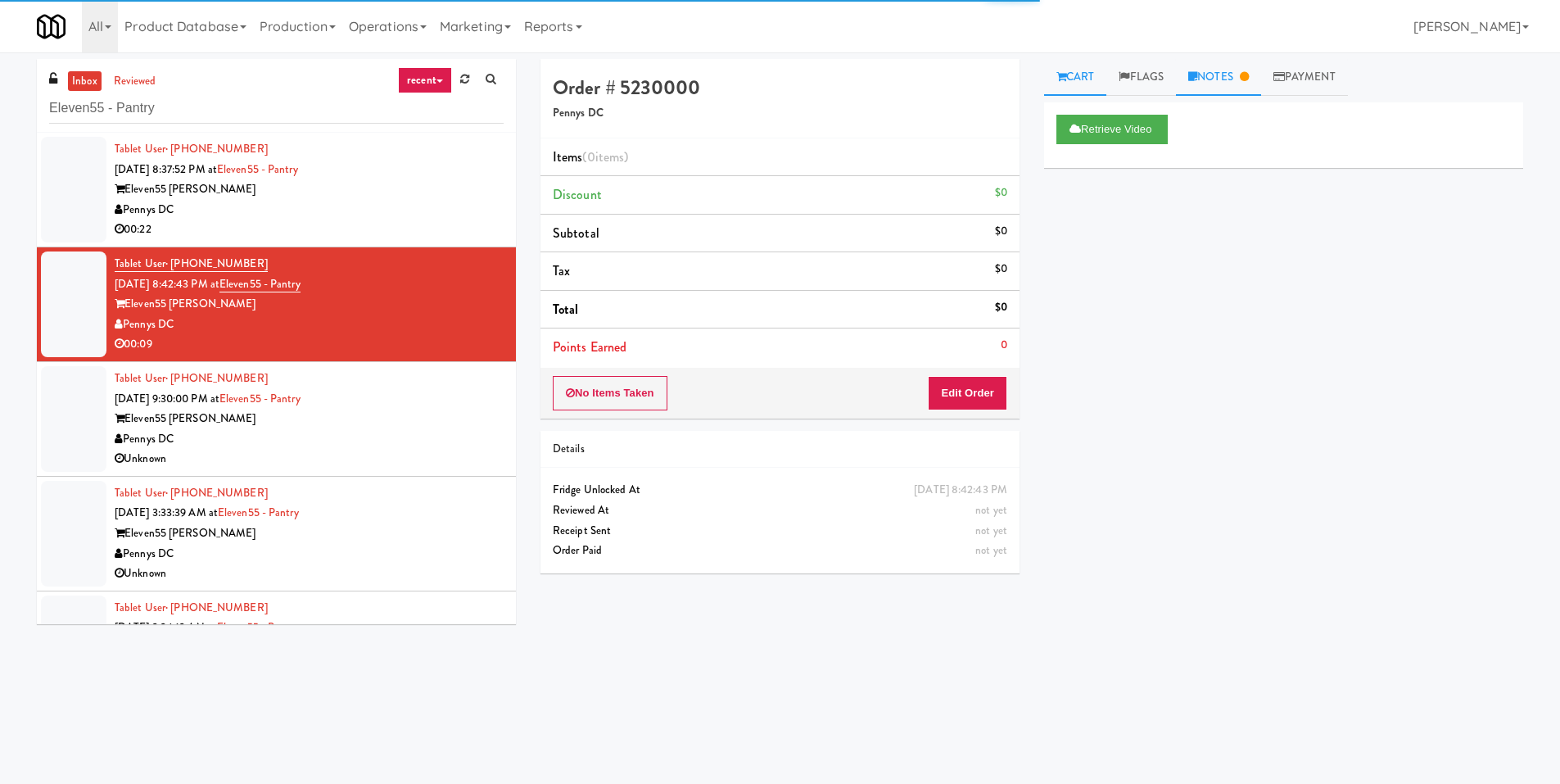
click at [1221, 74] on link "Notes" at bounding box center [1218, 77] width 85 height 36
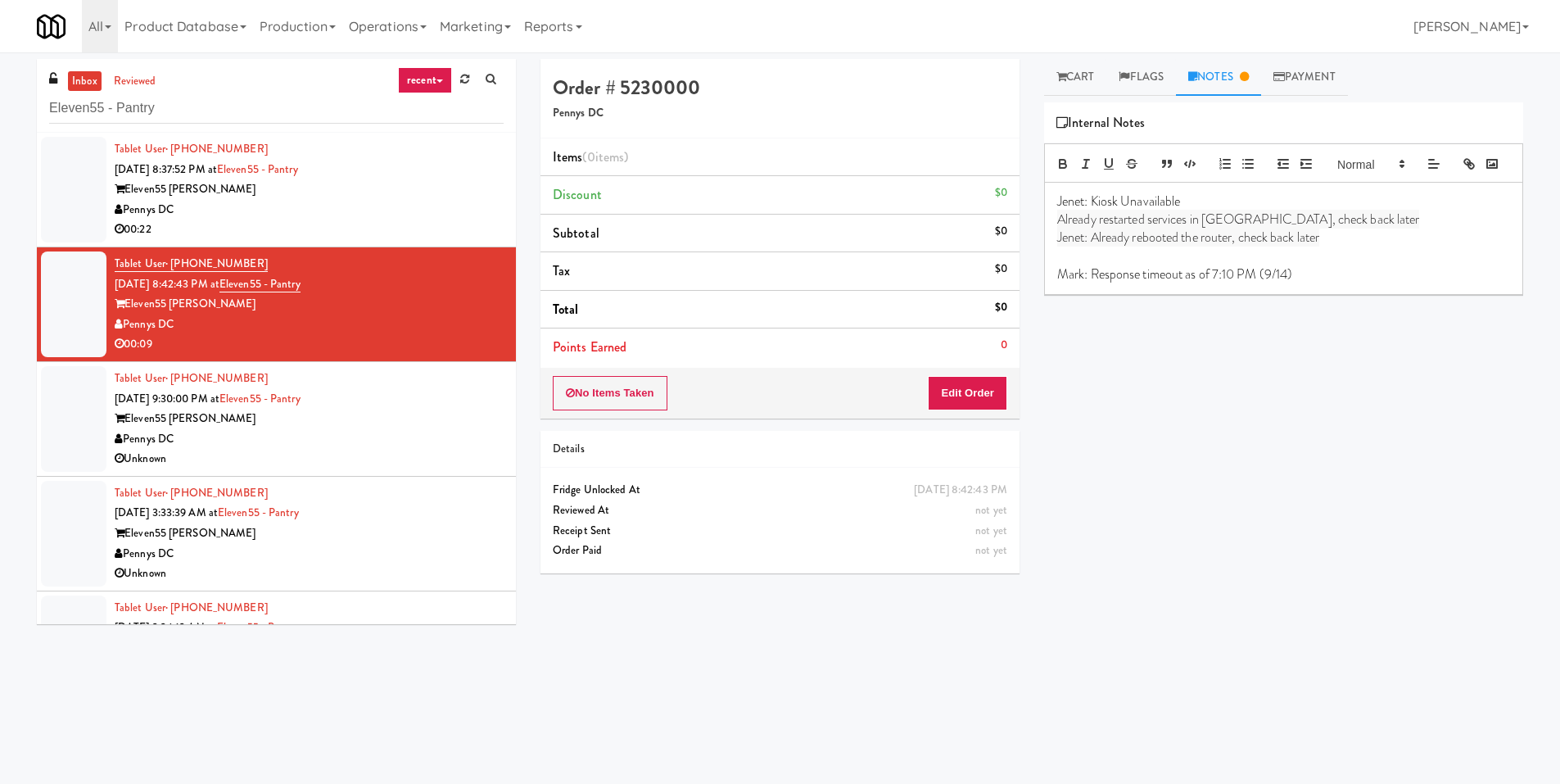
click at [448, 402] on div "Tablet User · (218) 308-0535 Sep 12, 2025 9:30:00 PM at Eleven55 - Pantry Eleve…" at bounding box center [309, 419] width 389 height 101
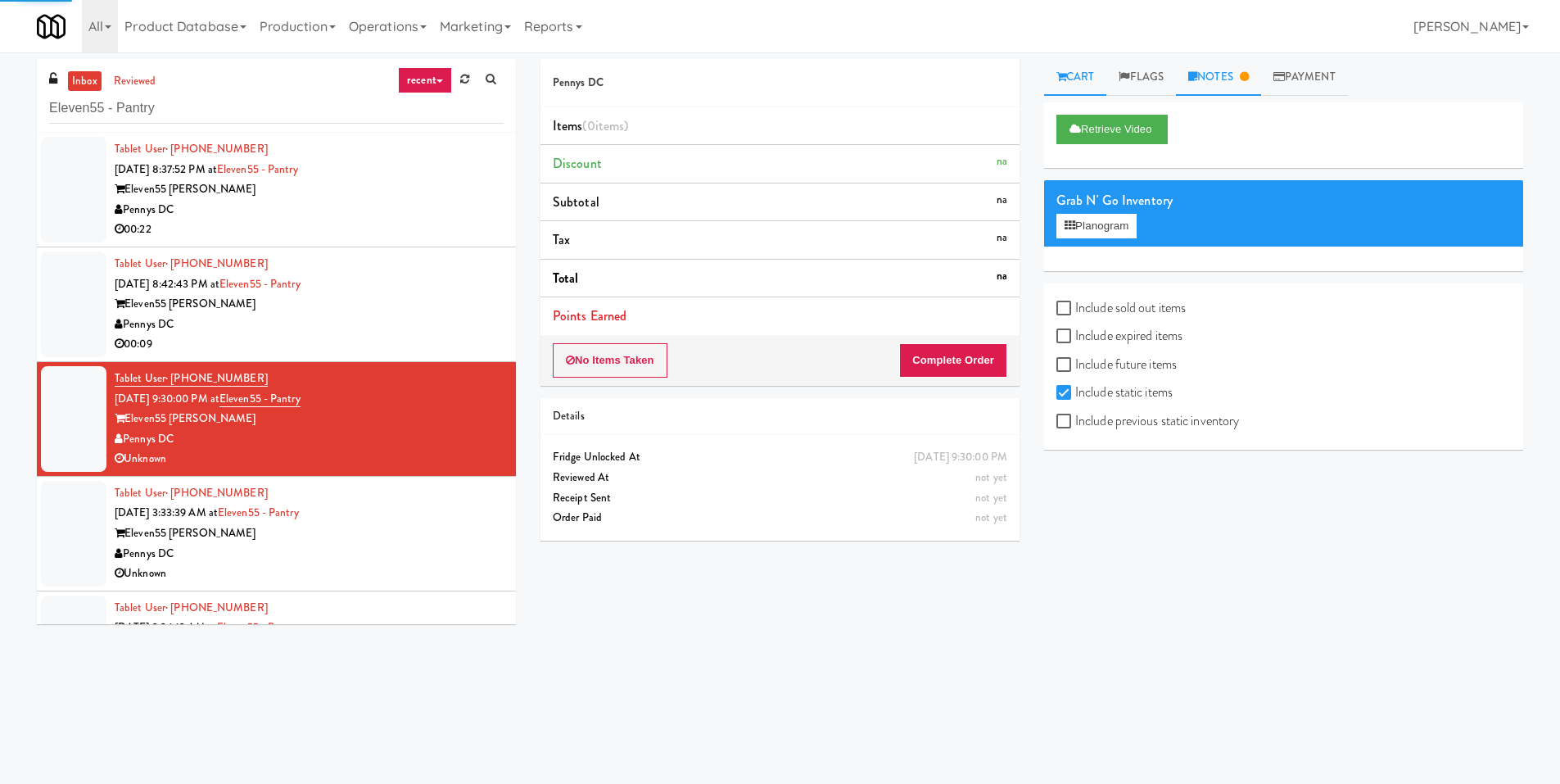
click at [1218, 70] on link "Notes" at bounding box center [1218, 77] width 85 height 36
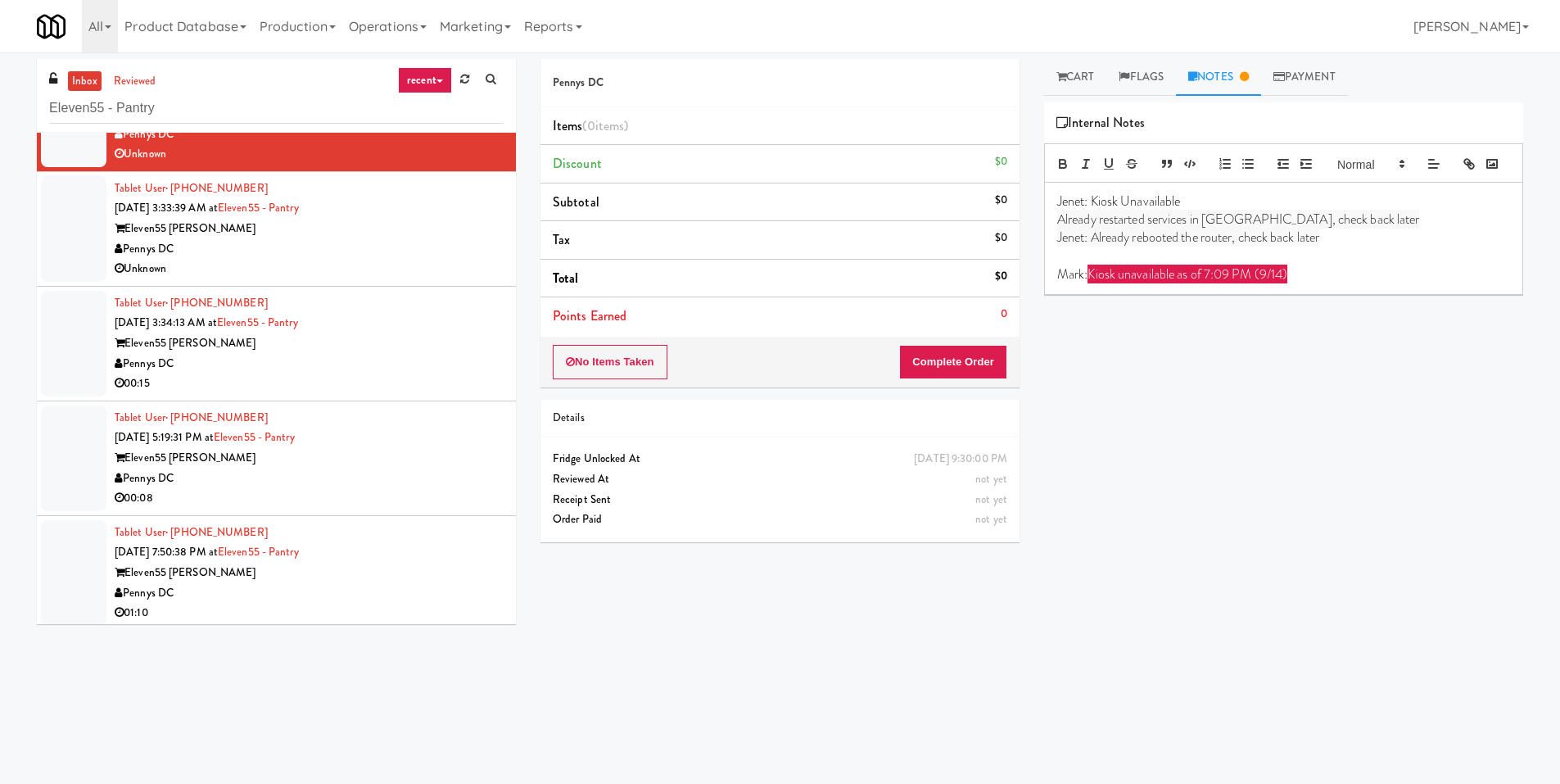
scroll to position [327, 0]
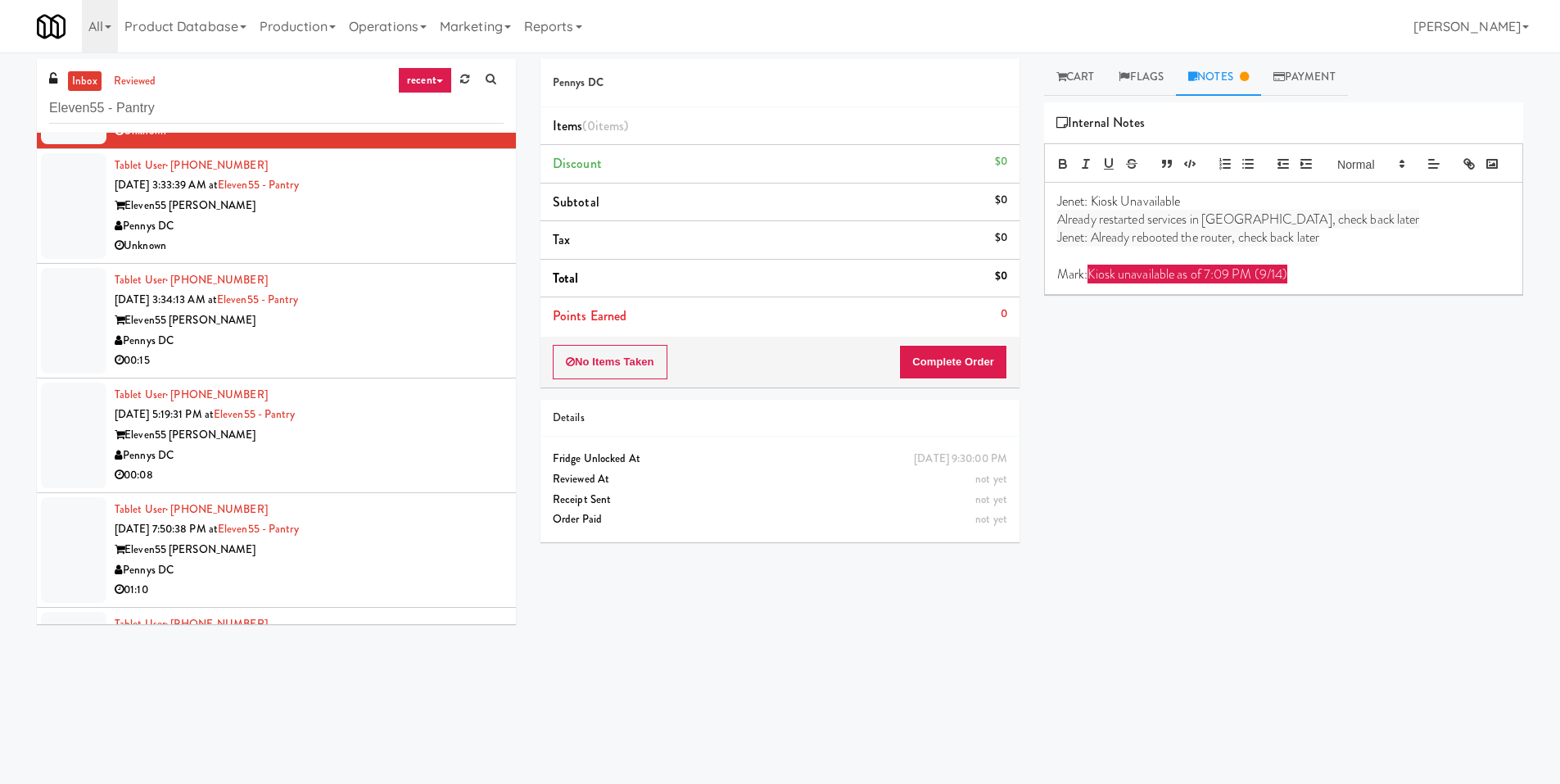
click at [420, 251] on div "Unknown" at bounding box center [309, 246] width 389 height 20
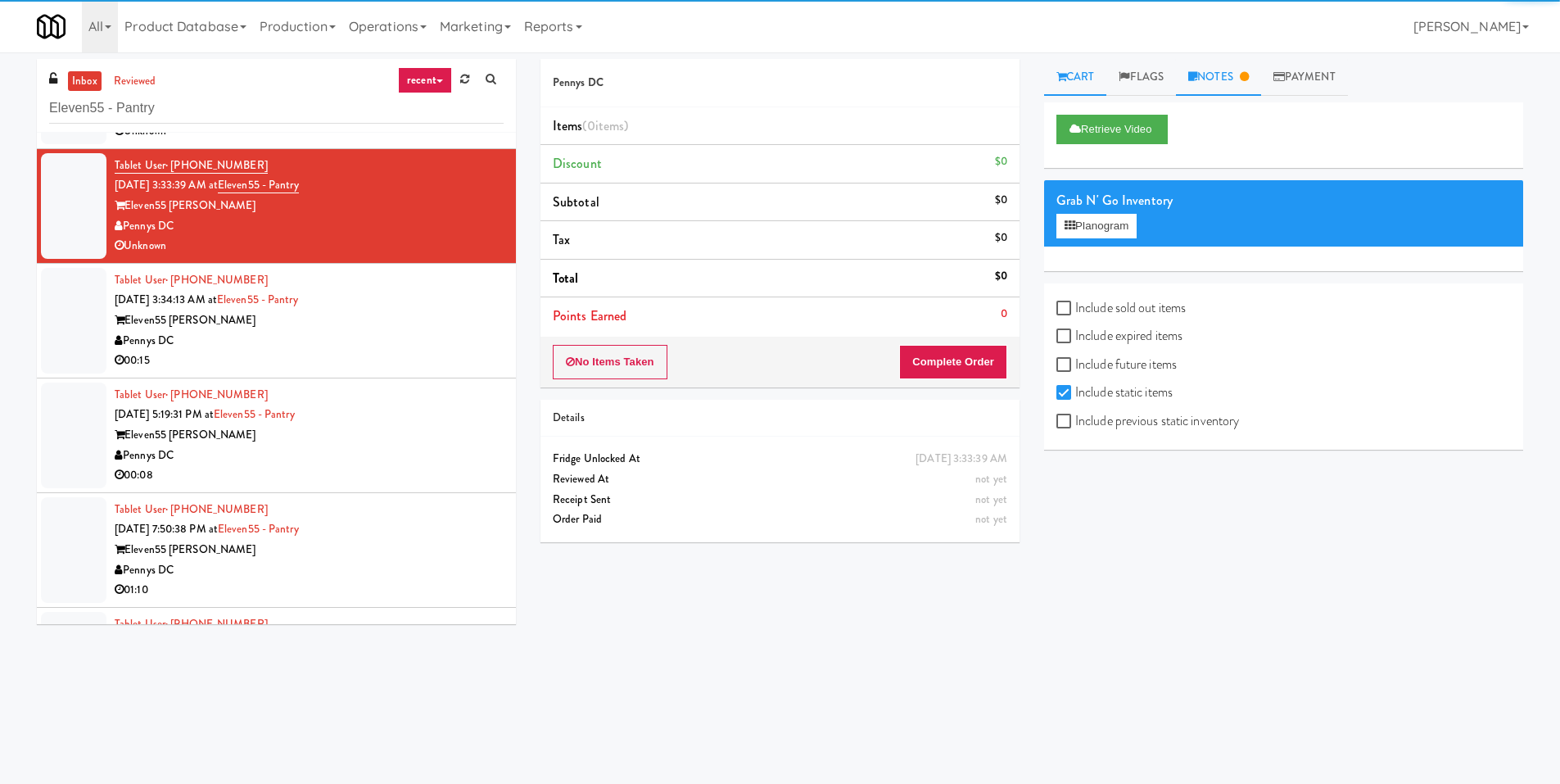
click at [1223, 70] on link "Notes" at bounding box center [1218, 77] width 85 height 36
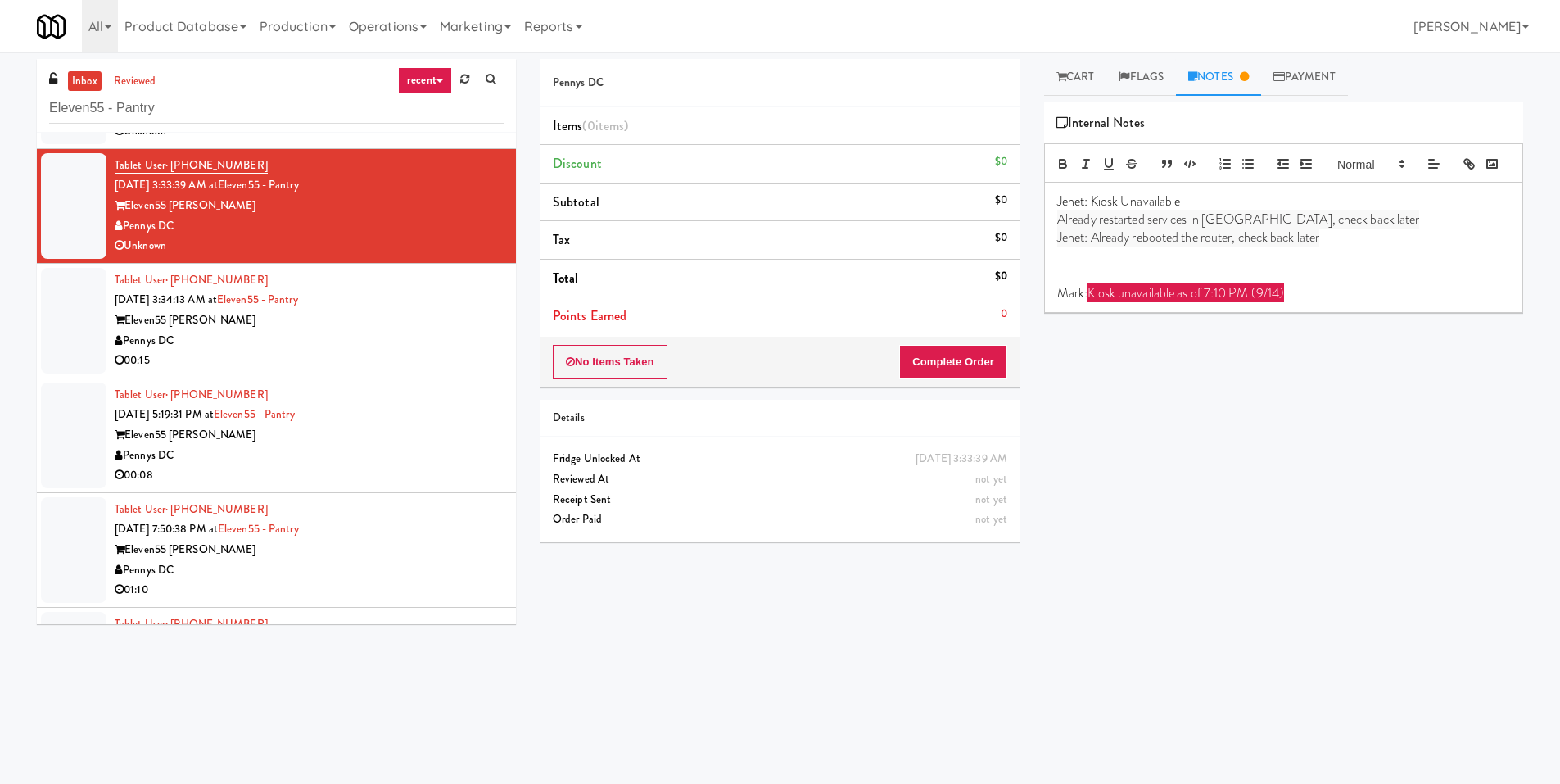
click at [366, 383] on li "Tablet User · (240) 505-5713 Sep 13, 2025 5:19:31 PM at Eleven55 - Pantry Eleve…" at bounding box center [276, 435] width 479 height 114
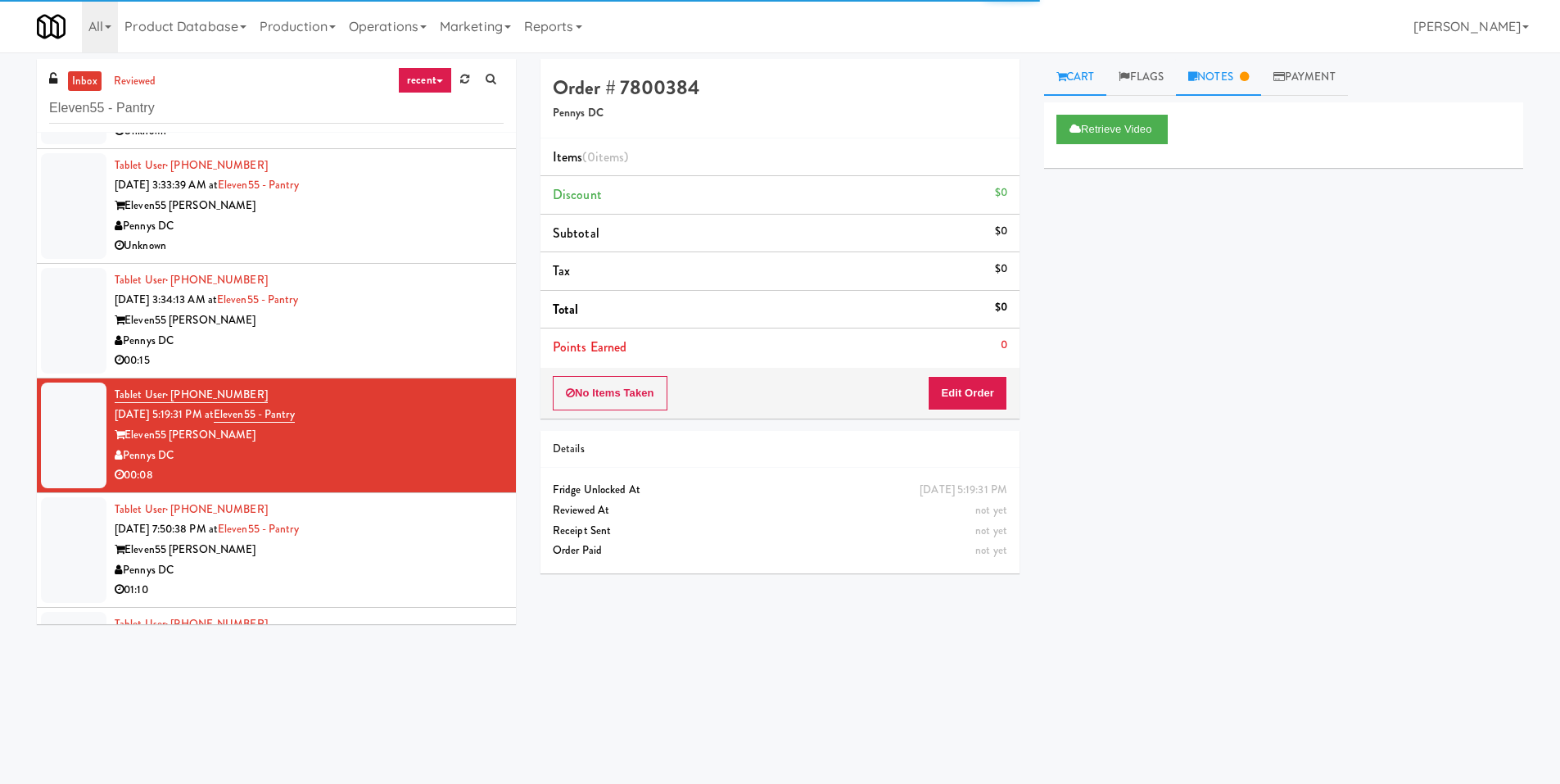
click at [1203, 66] on link "Notes" at bounding box center [1218, 77] width 85 height 36
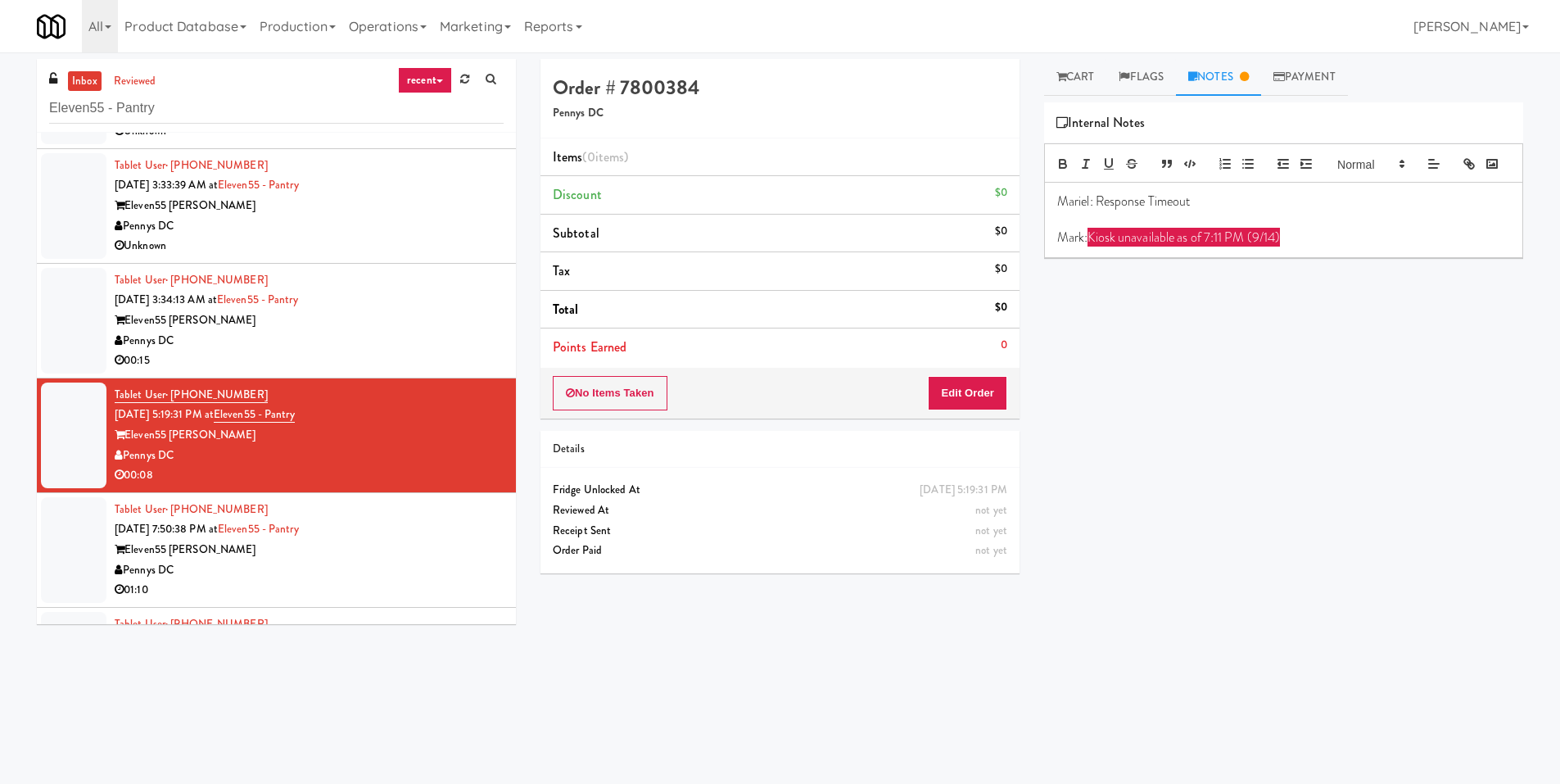
click at [398, 319] on div "Eleven55 Ripley" at bounding box center [309, 320] width 389 height 20
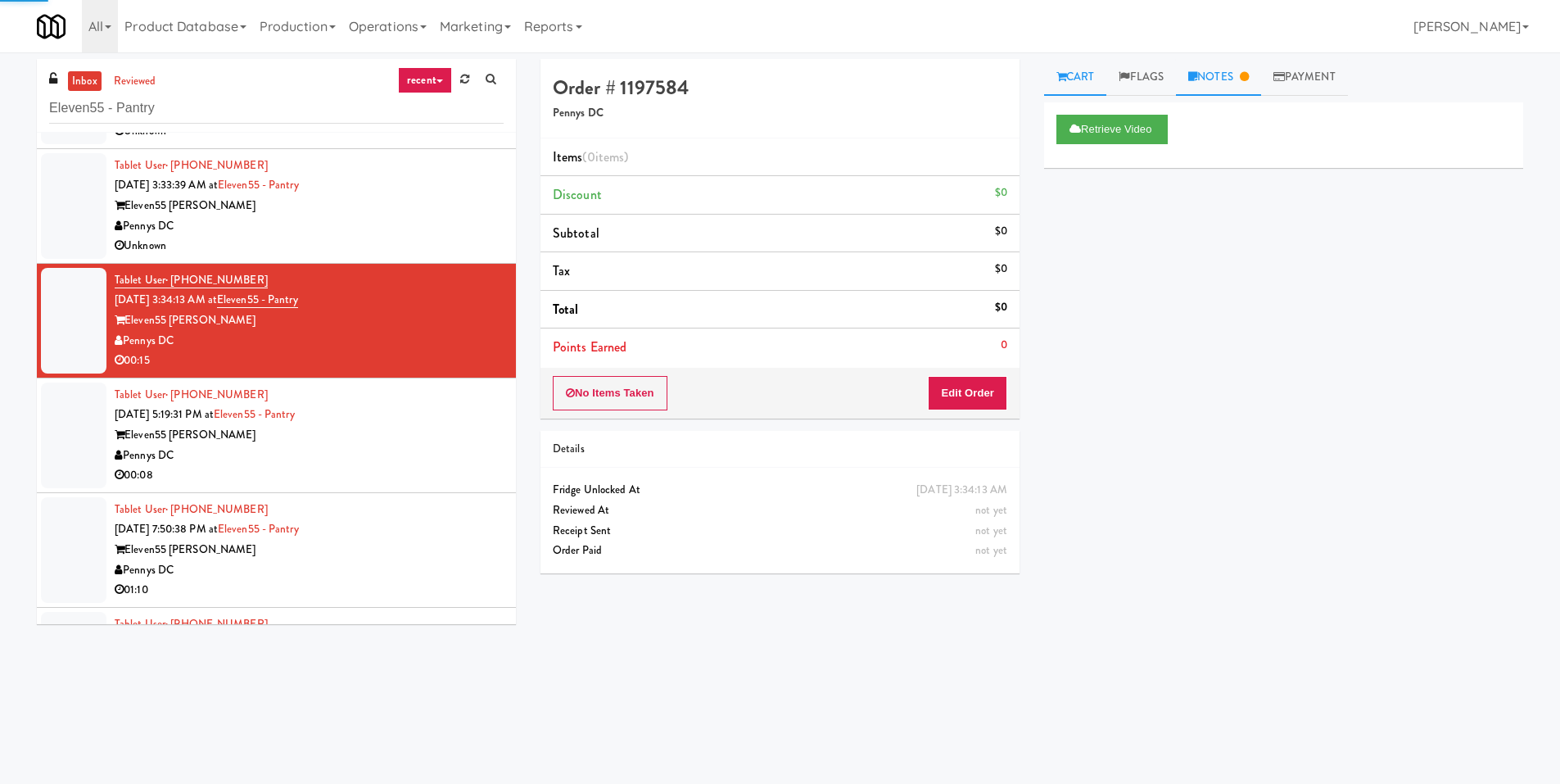
click at [1197, 75] on icon at bounding box center [1193, 76] width 9 height 11
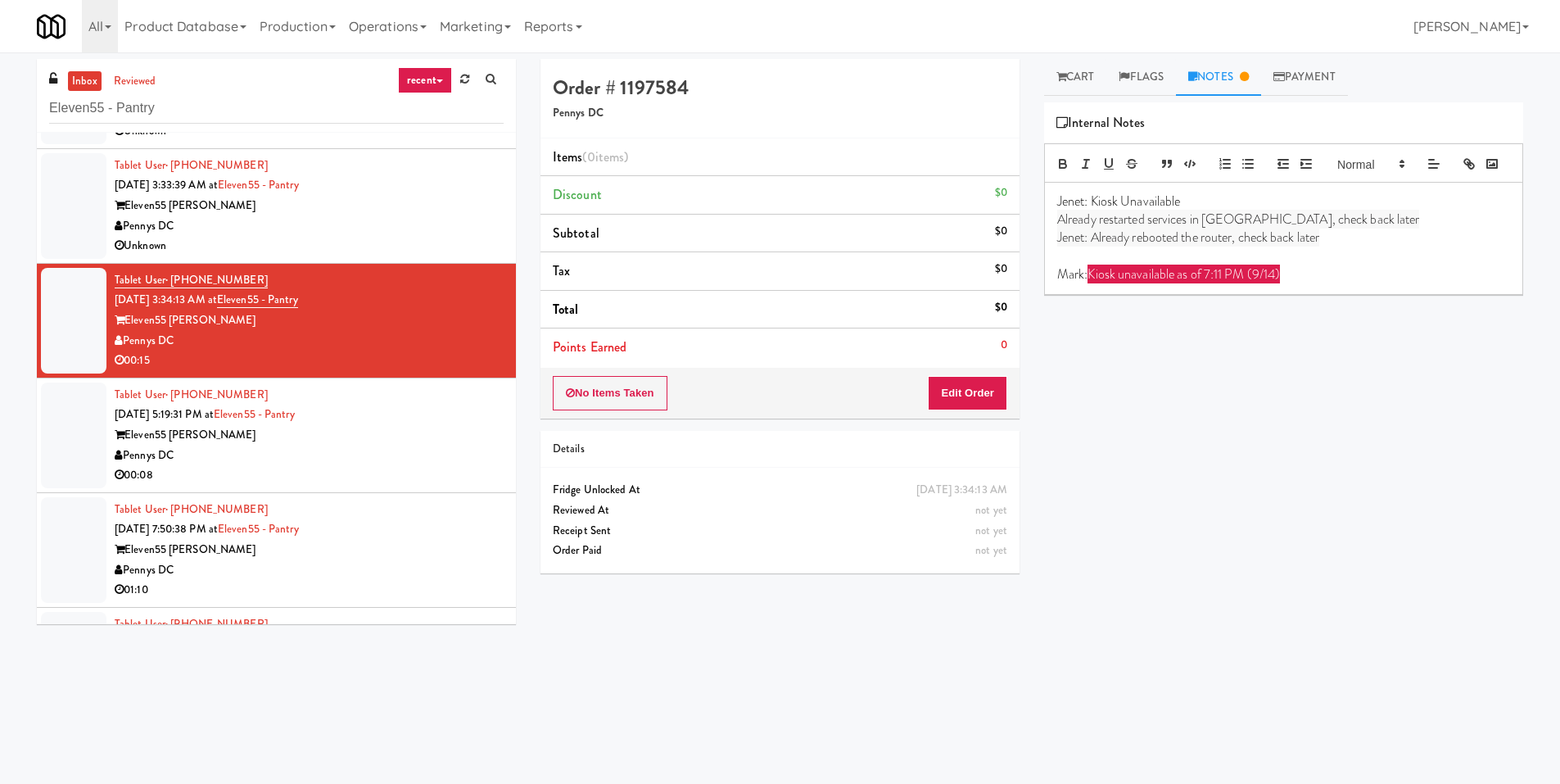
click at [444, 412] on div "Tablet User · (240) 505-5713 Sep 13, 2025 5:19:31 PM at Eleven55 - Pantry Eleve…" at bounding box center [309, 435] width 389 height 101
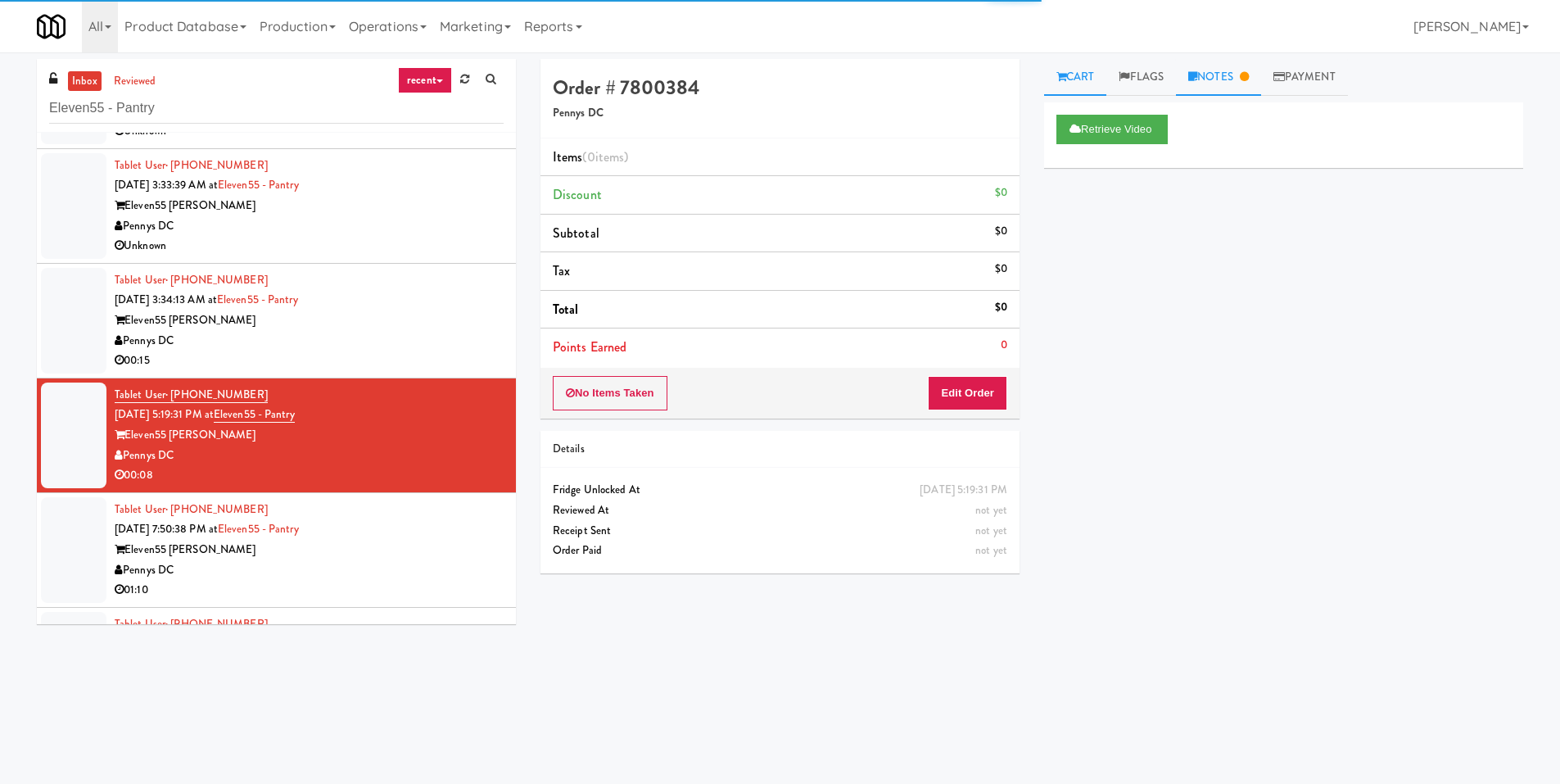
click at [1260, 83] on link "Notes" at bounding box center [1218, 77] width 85 height 36
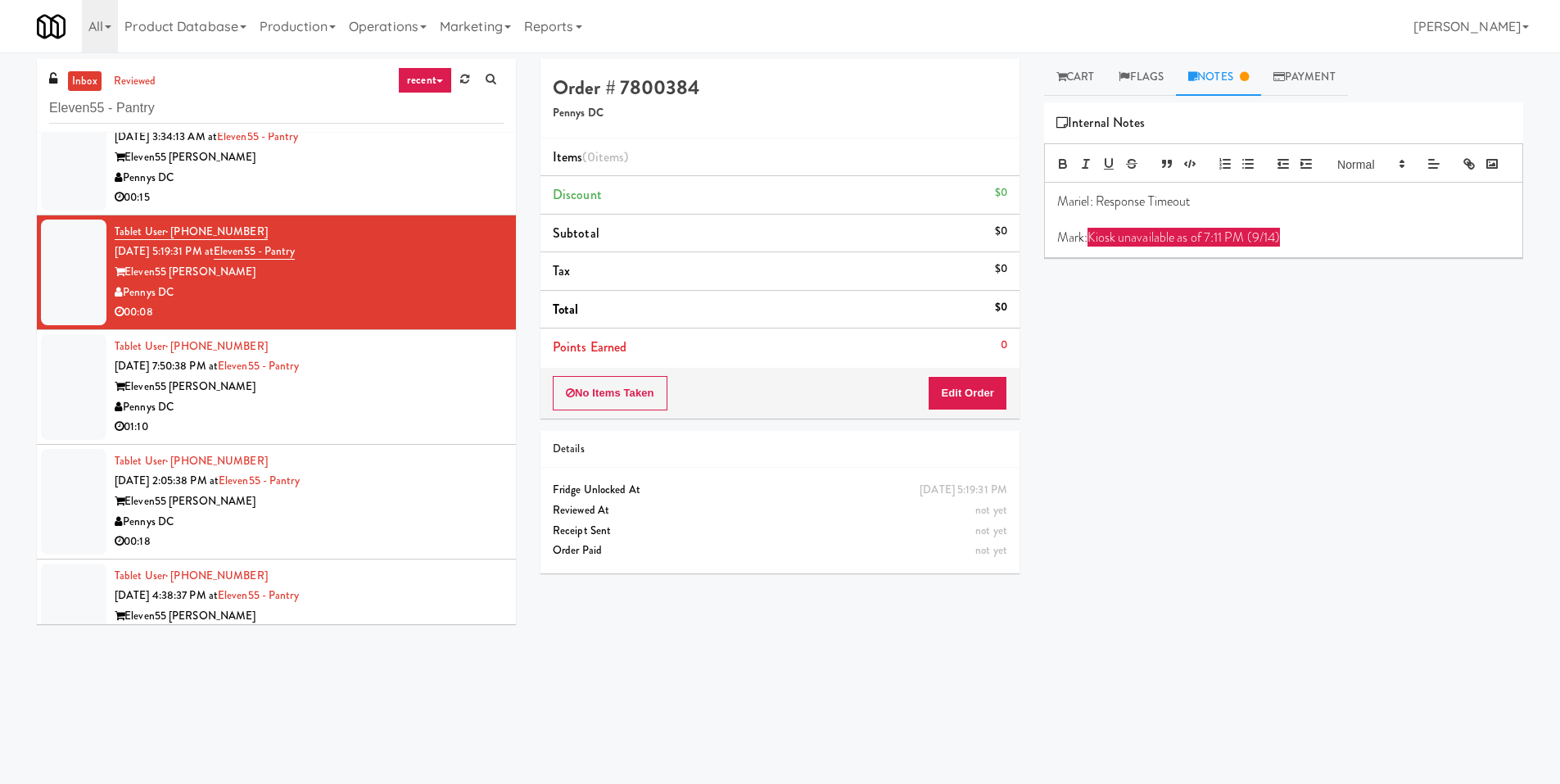
scroll to position [492, 0]
click at [378, 387] on div "Eleven55 Ripley" at bounding box center [309, 386] width 389 height 20
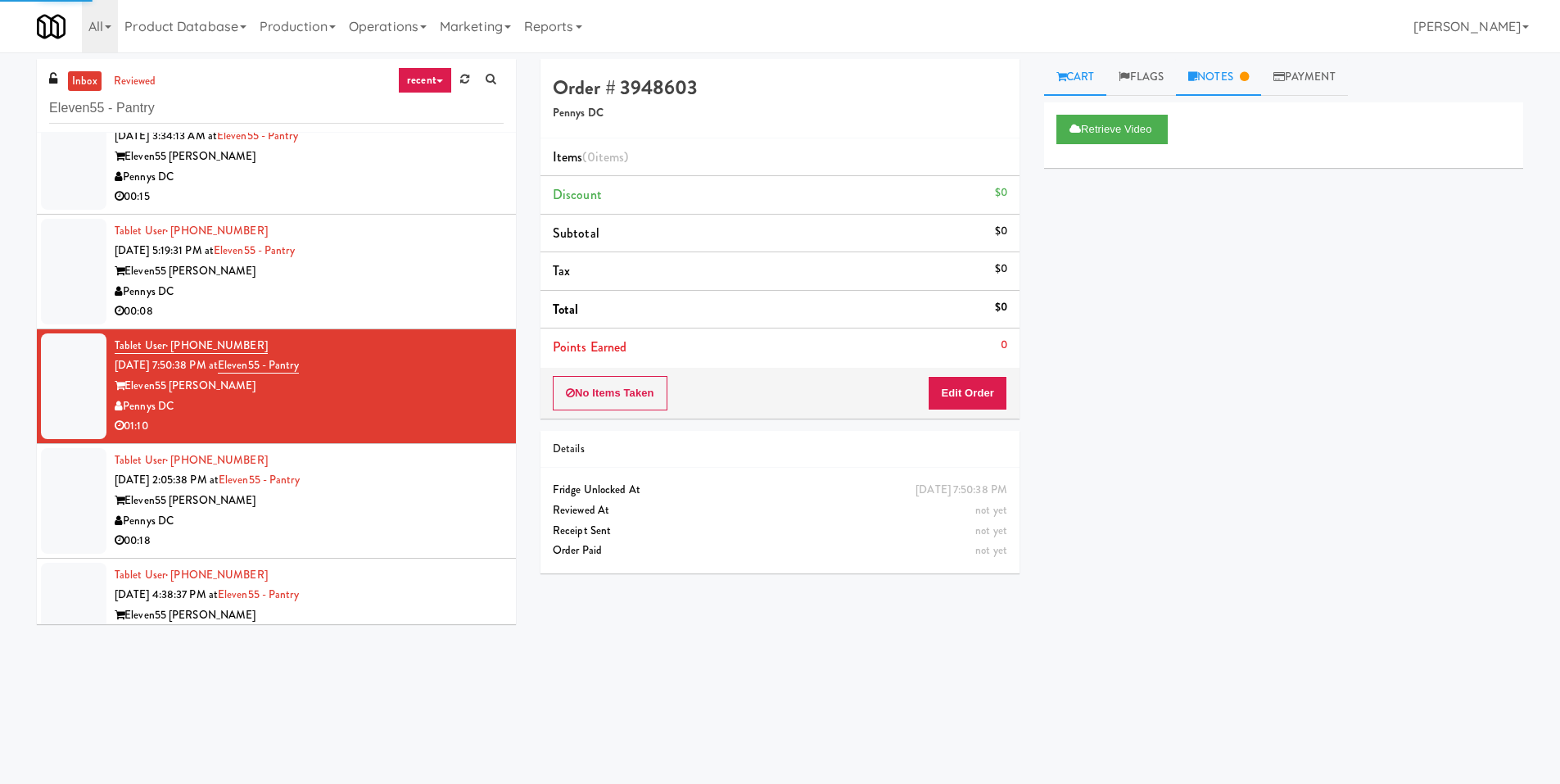
click at [1199, 68] on link "Notes" at bounding box center [1218, 77] width 85 height 36
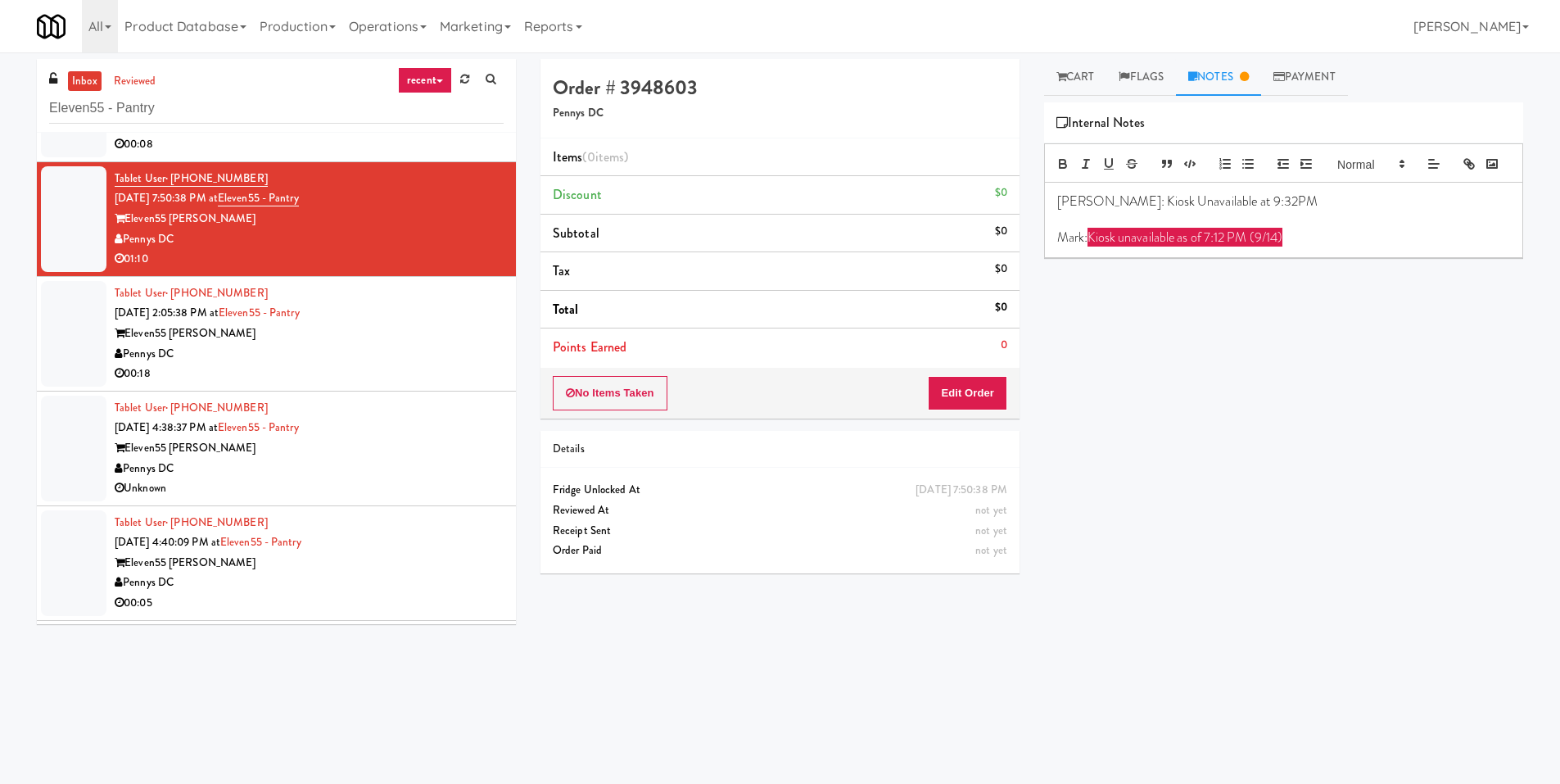
scroll to position [737, 0]
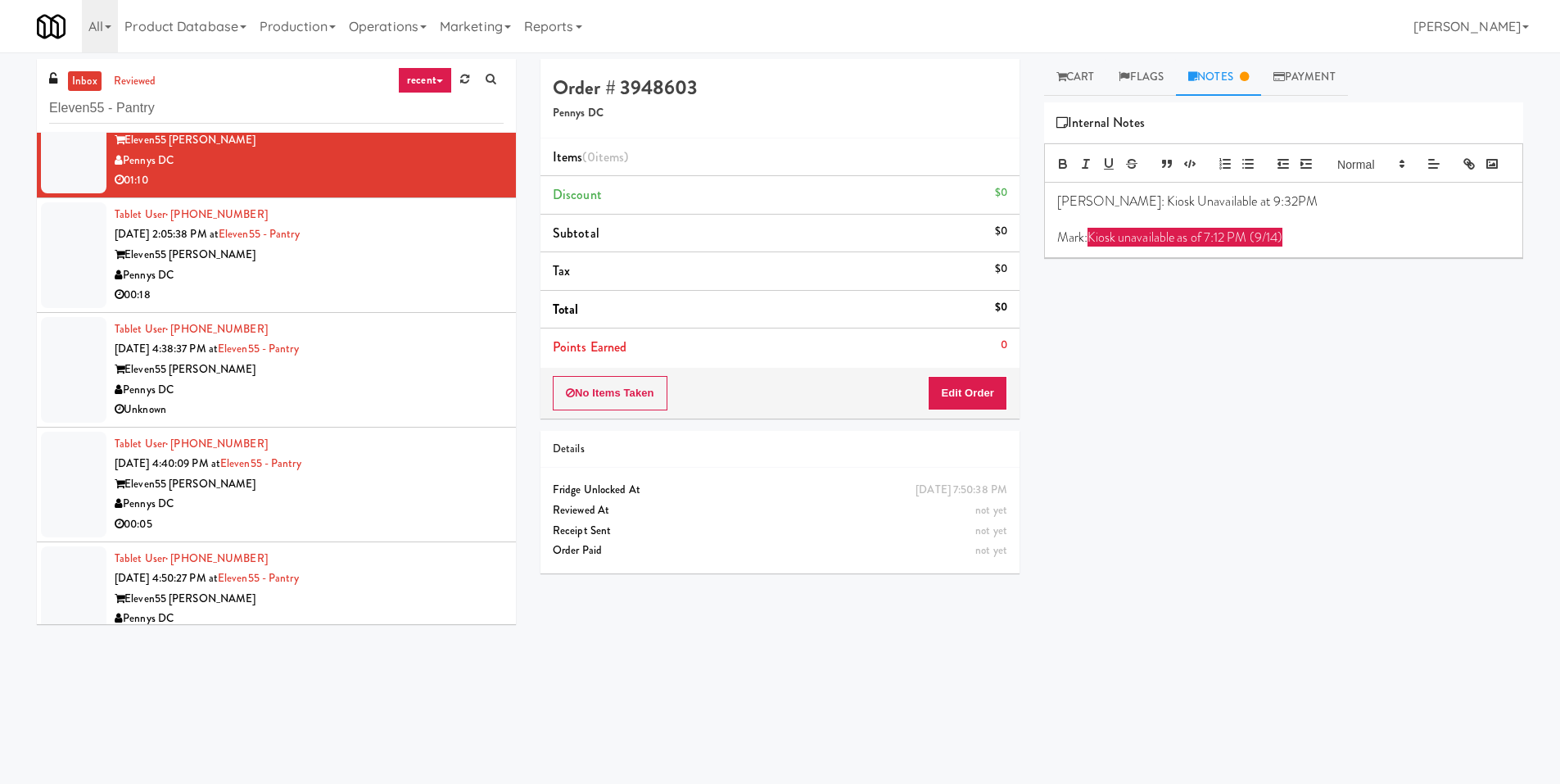
click at [459, 258] on div "Eleven55 Ripley" at bounding box center [309, 255] width 389 height 20
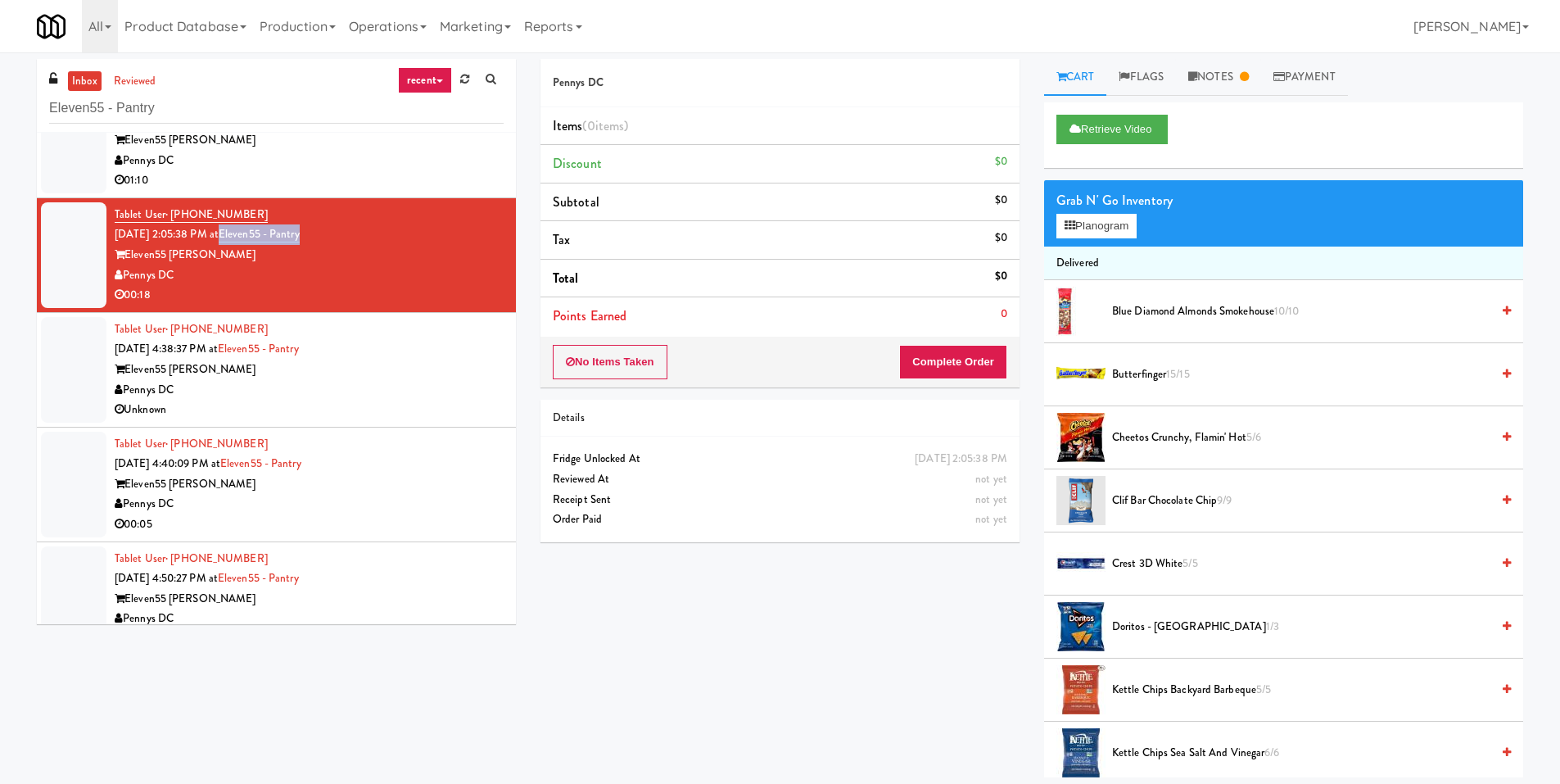
drag, startPoint x: 363, startPoint y: 229, endPoint x: 244, endPoint y: 238, distance: 119.3
click at [244, 238] on div "Tablet User · (857) 275-6900 Sep 14, 2025 2:05:38 PM at Eleven55 - Pantry Eleve…" at bounding box center [309, 255] width 389 height 101
copy link "Eleven55 - Pantry"
click at [1236, 83] on link "Notes" at bounding box center [1218, 77] width 85 height 36
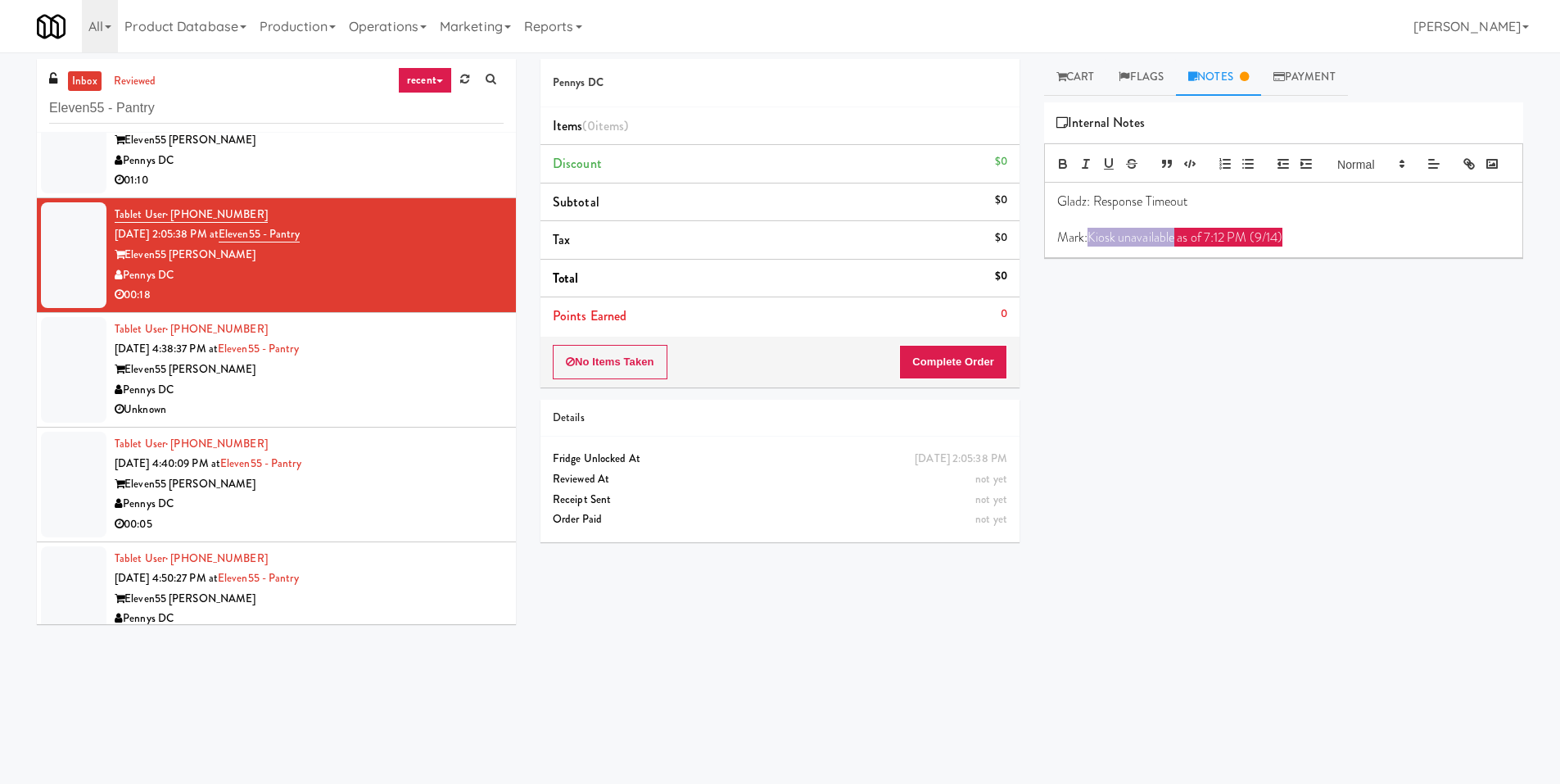
drag, startPoint x: 1091, startPoint y: 265, endPoint x: 1174, endPoint y: 265, distance: 83.0
click at [1174, 247] on span "﻿Kiosk unavailable as of 7:12 PM (9/14)" at bounding box center [1185, 237] width 195 height 19
copy span "Kiosk unavailable"
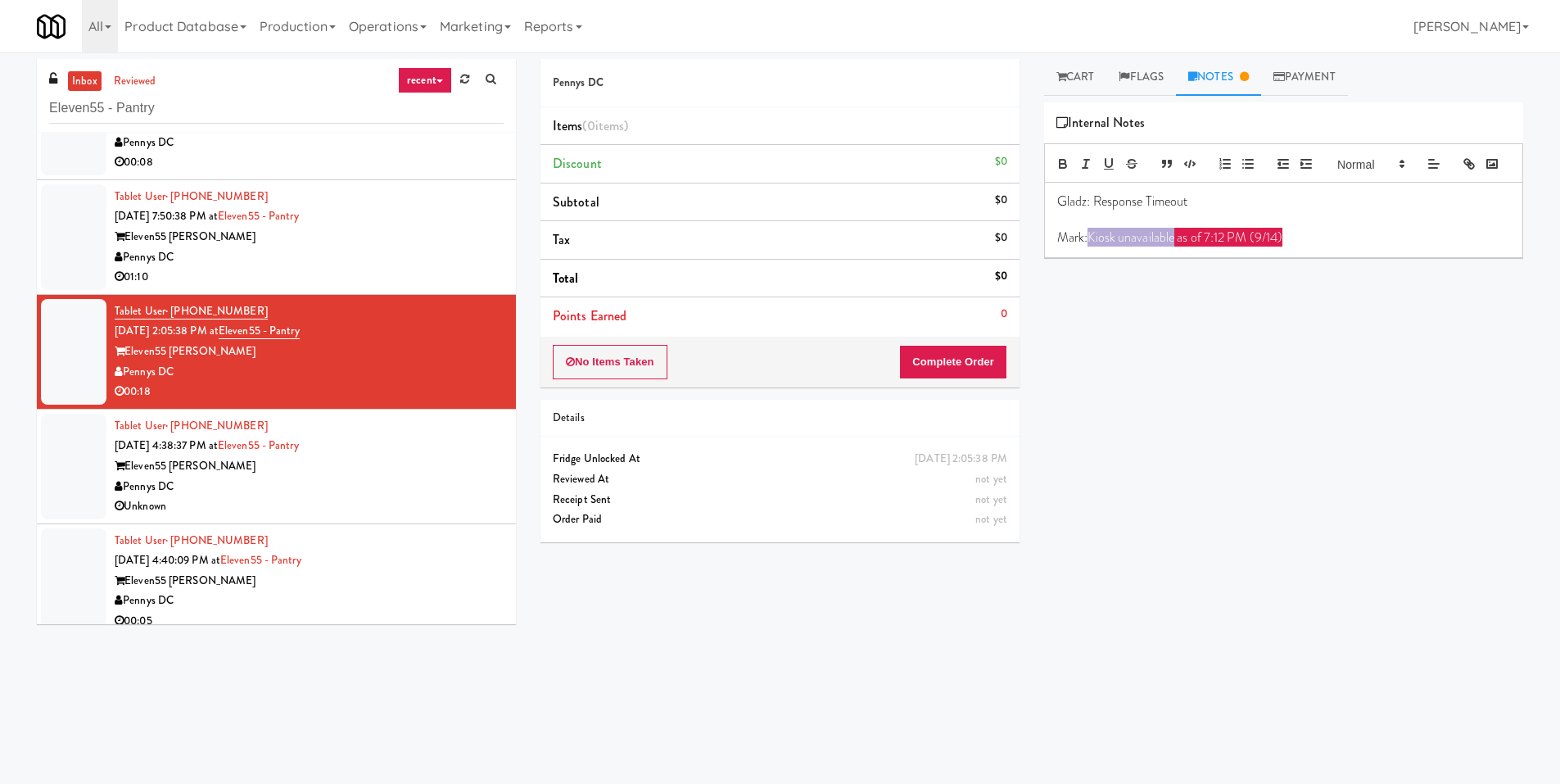
scroll to position [492, 0]
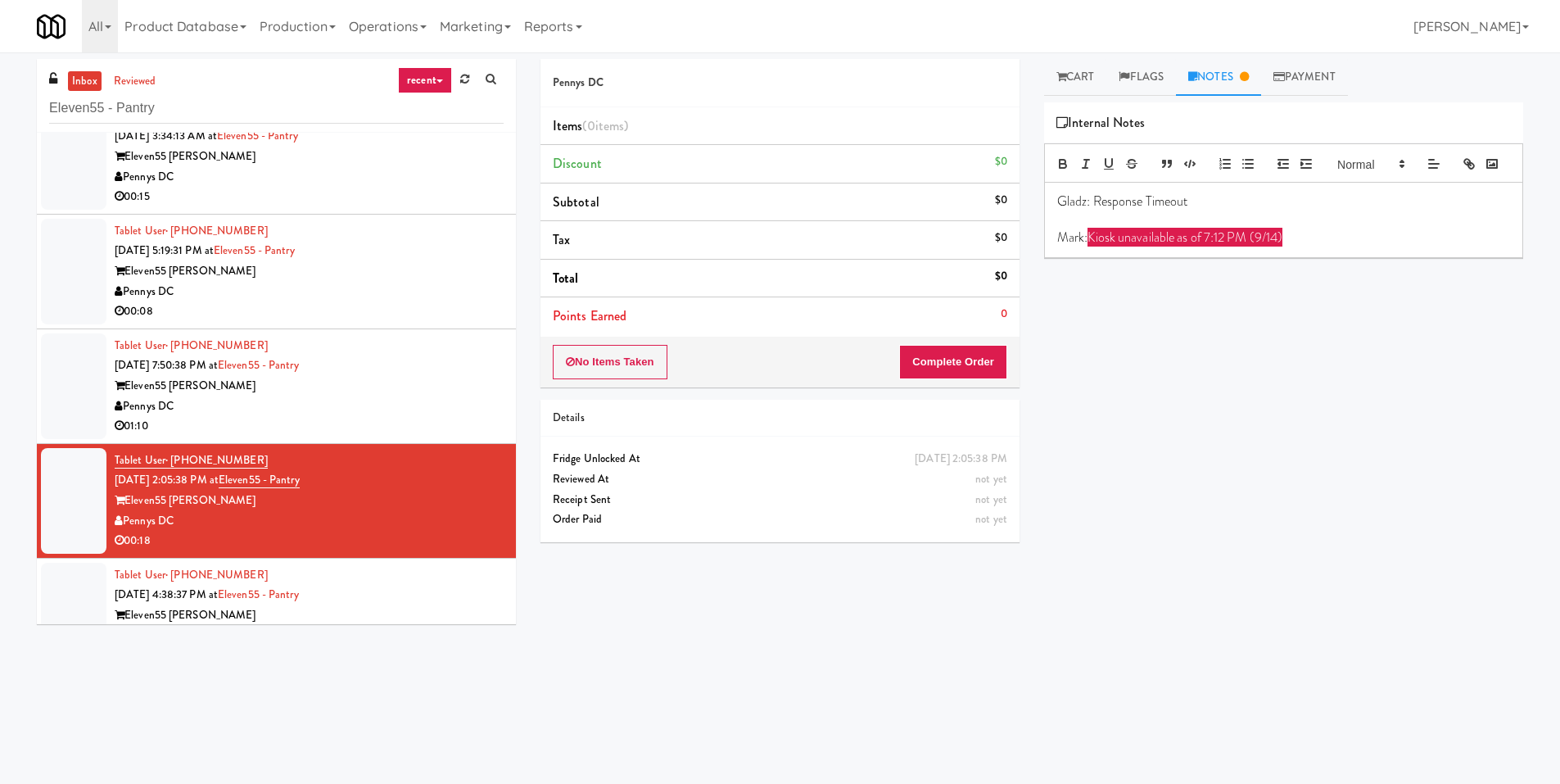
click at [389, 257] on div "Tablet User · (240) 505-5713 Sep 13, 2025 5:19:31 PM at Eleven55 - Pantry Eleve…" at bounding box center [309, 271] width 389 height 101
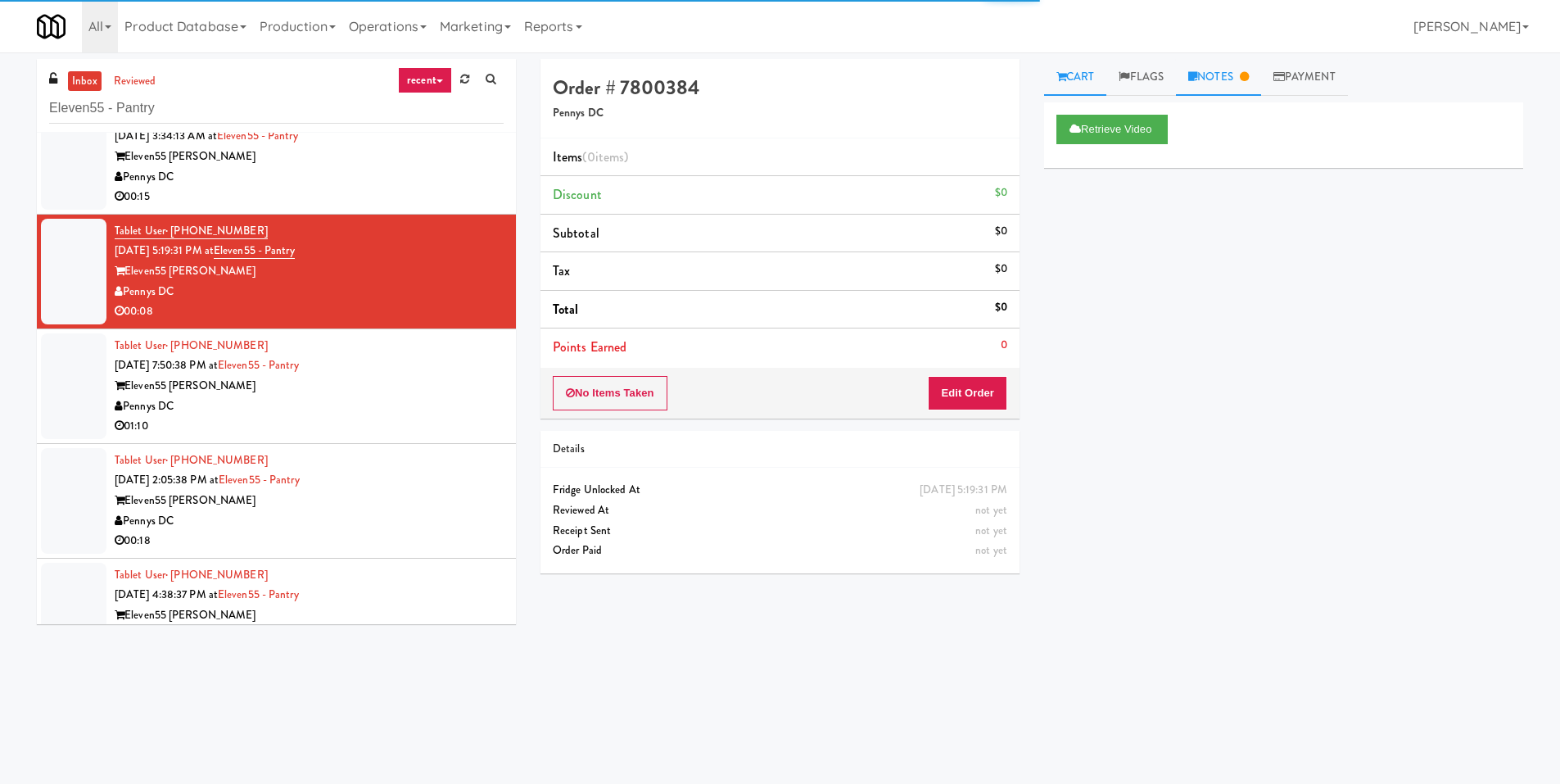
click at [1190, 70] on link "Notes" at bounding box center [1218, 77] width 85 height 36
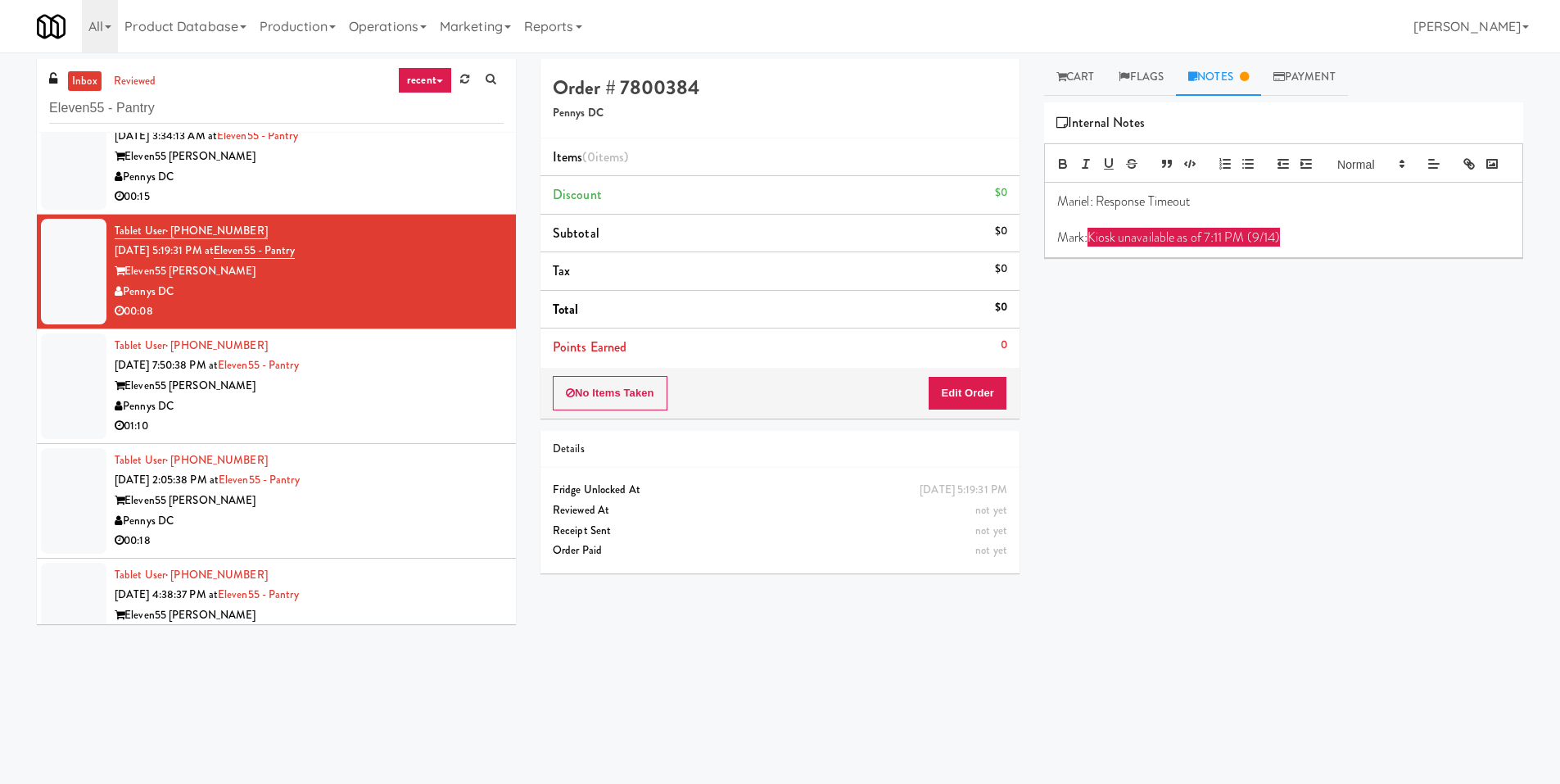
click at [405, 208] on li "Tablet User · (240) 781-9998 Sep 13, 2025 3:34:13 AM at Eleven55 - Pantry Eleve…" at bounding box center [276, 157] width 479 height 114
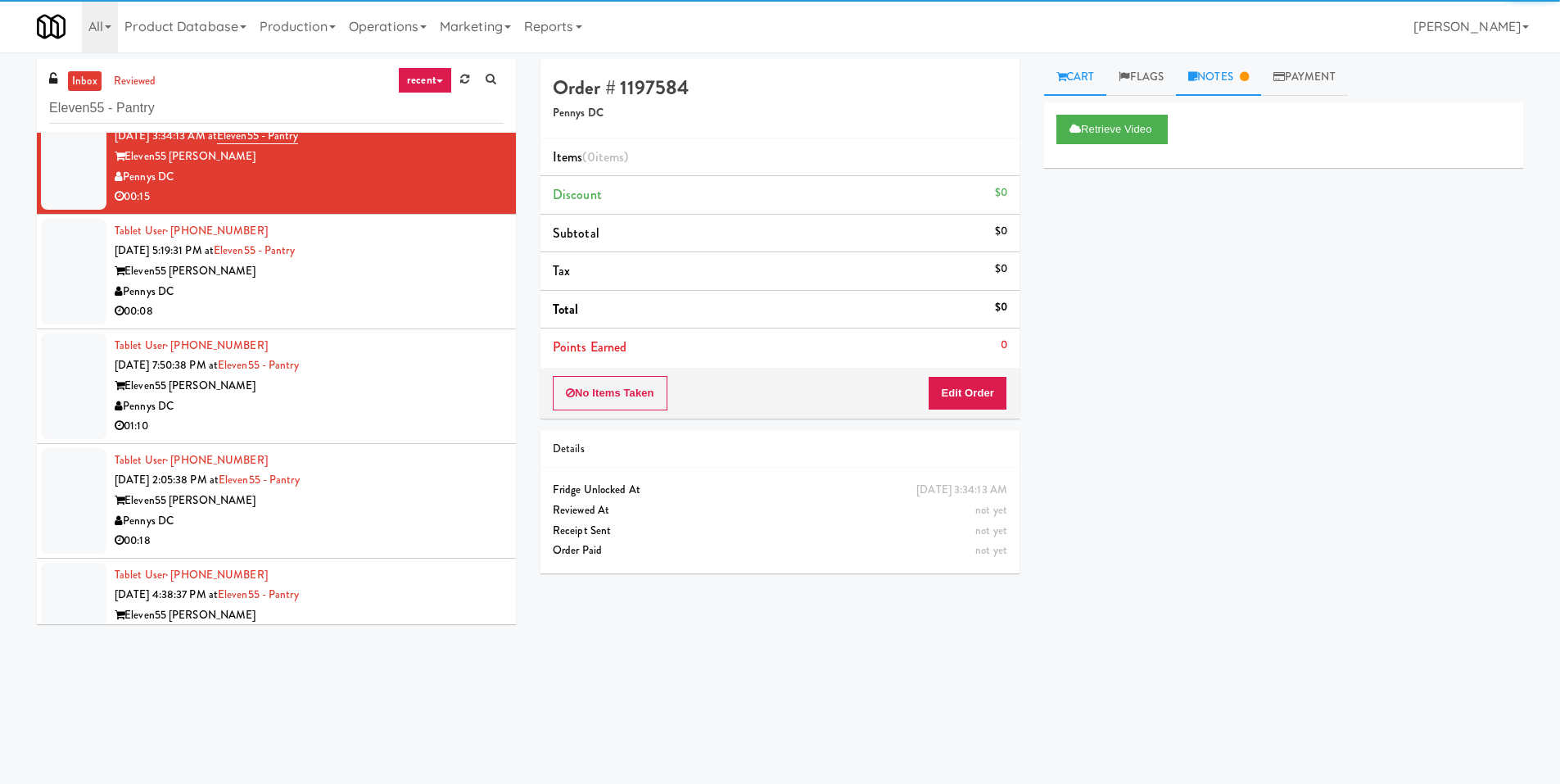
click at [1238, 75] on link "Notes" at bounding box center [1218, 77] width 85 height 36
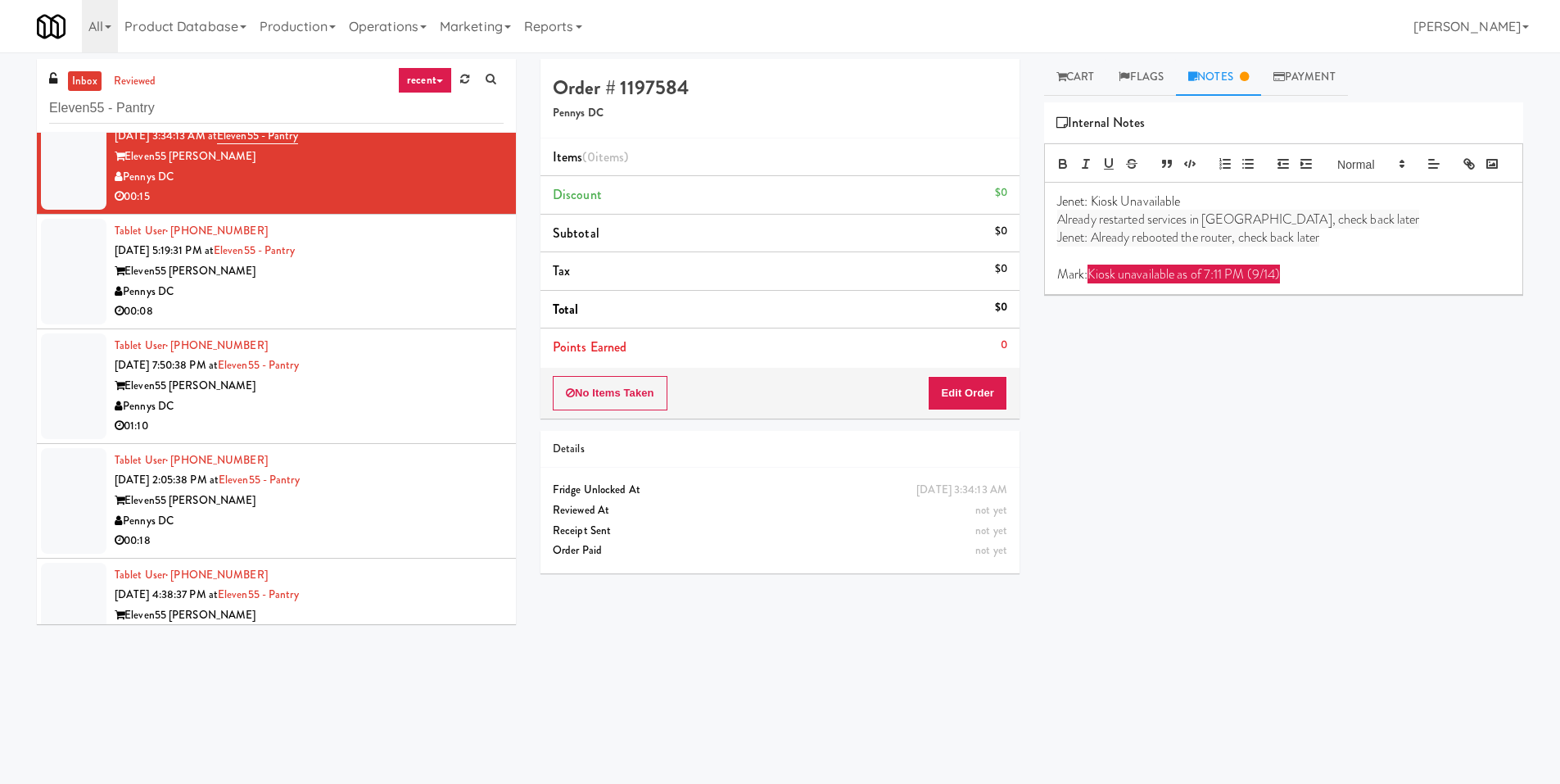
click at [343, 412] on div "Pennys DC" at bounding box center [309, 407] width 389 height 20
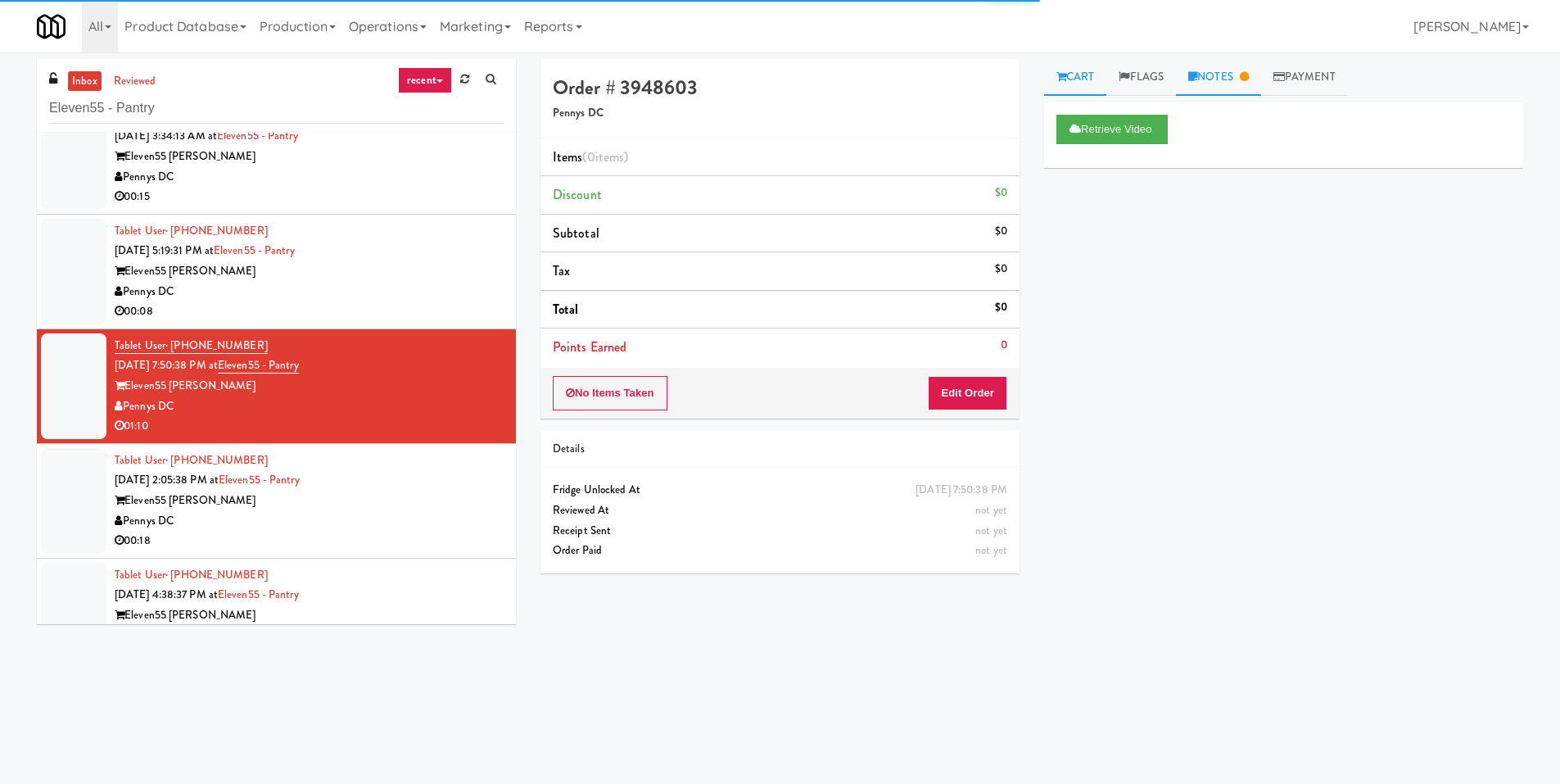
click at [1227, 74] on link "Notes" at bounding box center [1218, 77] width 85 height 36
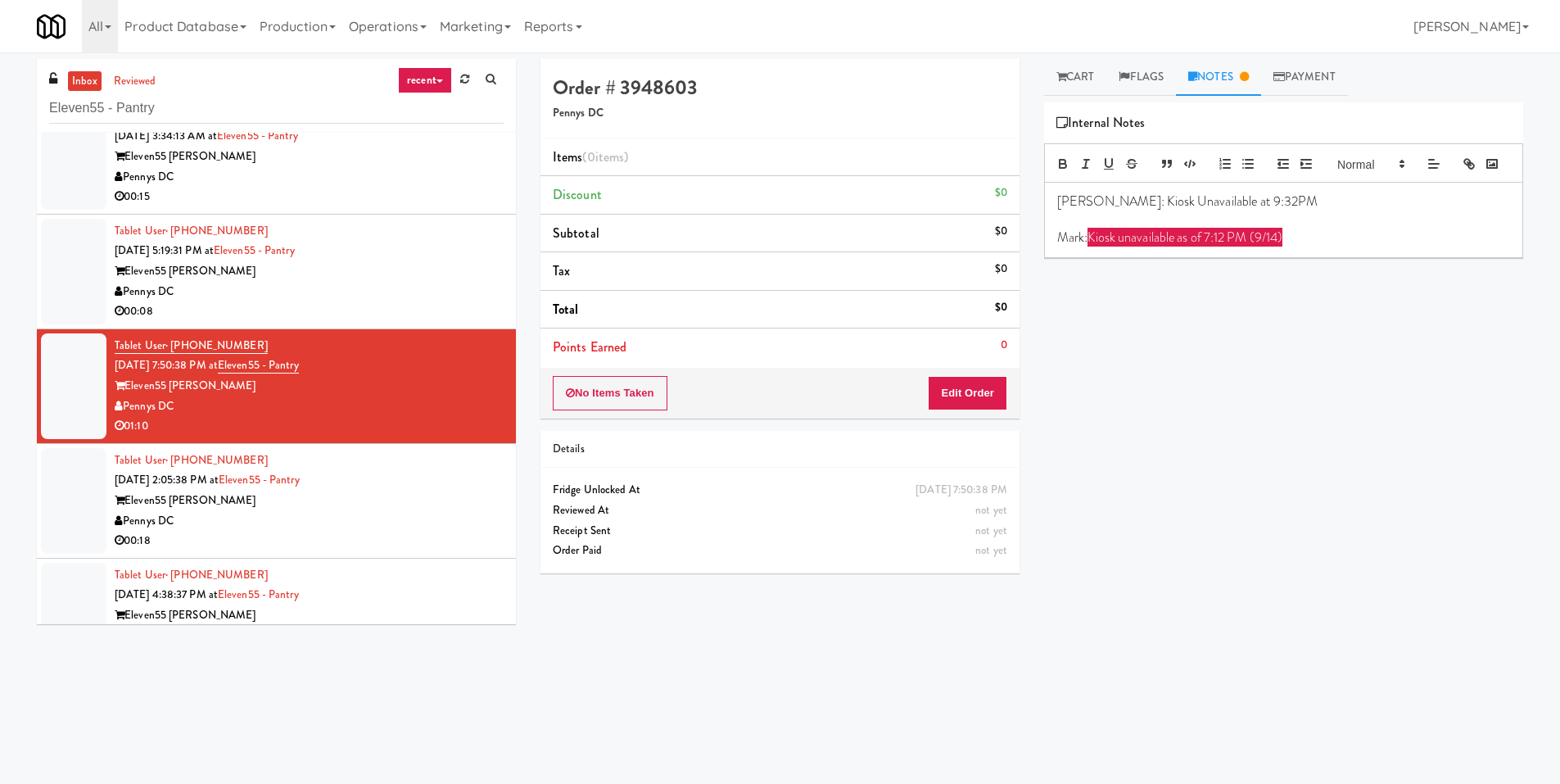
click at [370, 485] on div "Tablet User · (857) 275-6900 Sep 14, 2025 2:05:38 PM at Eleven55 - Pantry Eleve…" at bounding box center [309, 500] width 389 height 101
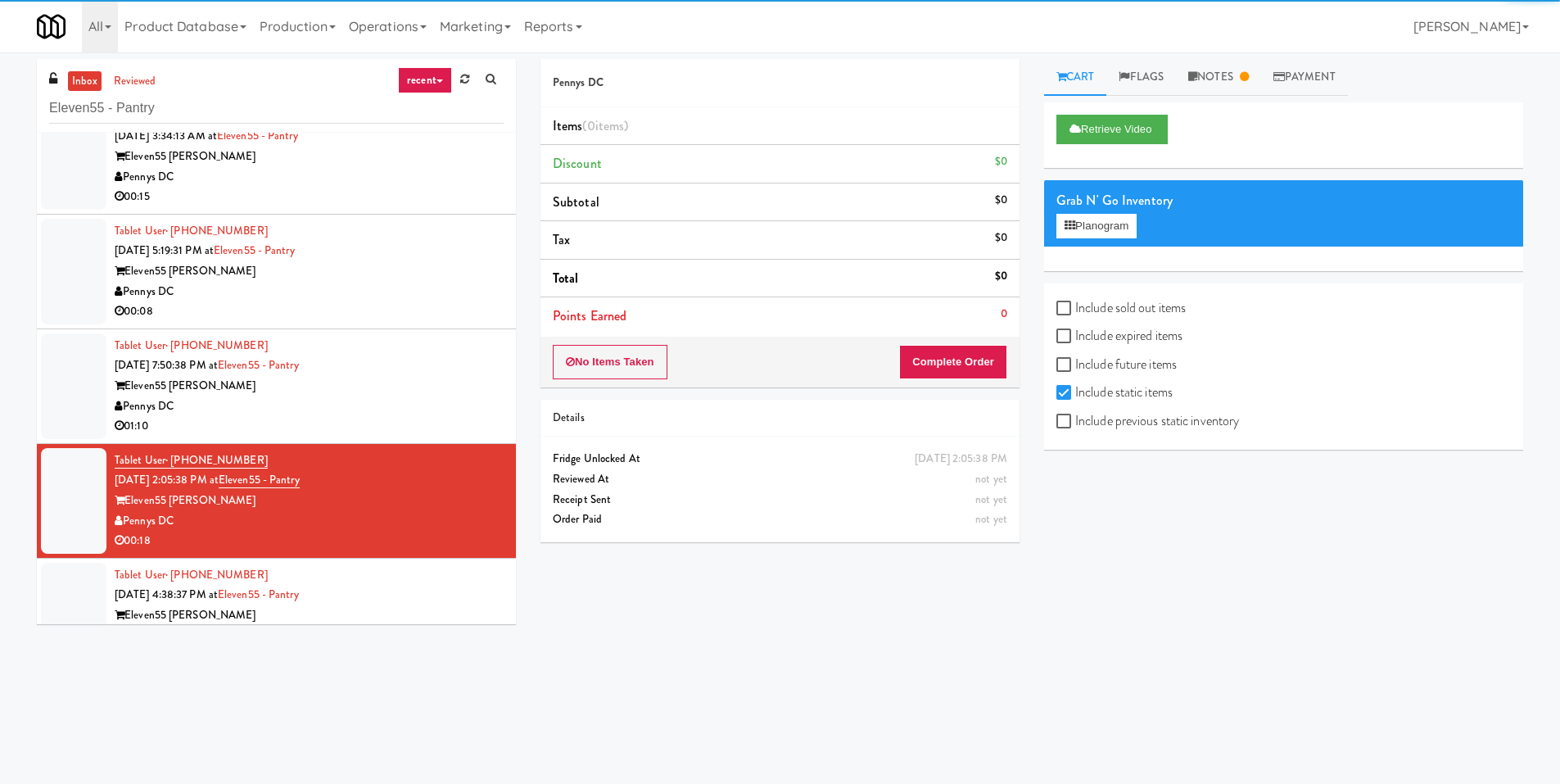
click at [341, 281] on div "Pennys DC" at bounding box center [309, 292] width 389 height 20
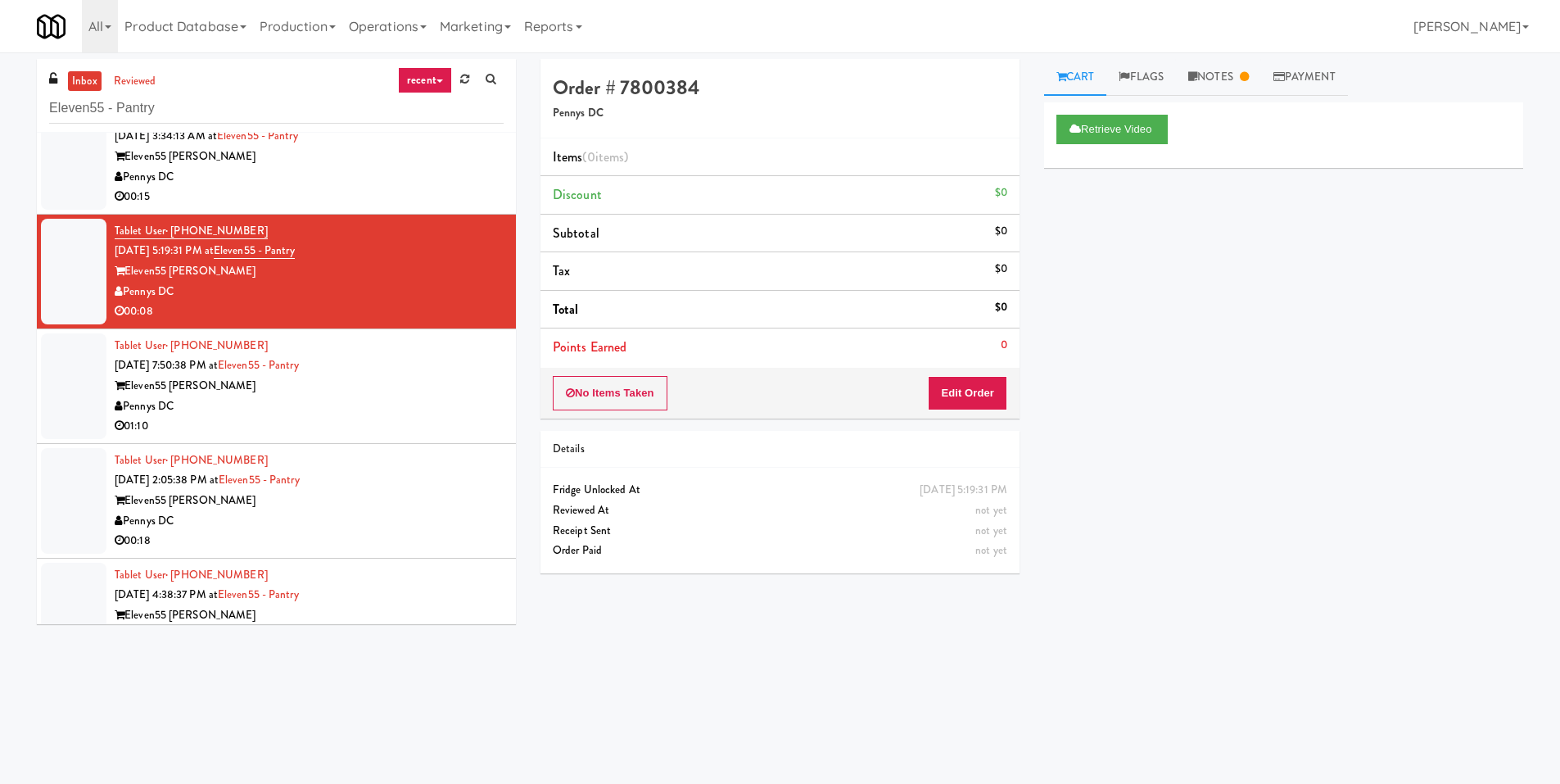
click at [1243, 58] on div "inbox reviewed recent all unclear take inventory issue suspicious failed recent…" at bounding box center [780, 384] width 1560 height 664
click at [1239, 64] on link "Notes" at bounding box center [1218, 77] width 85 height 36
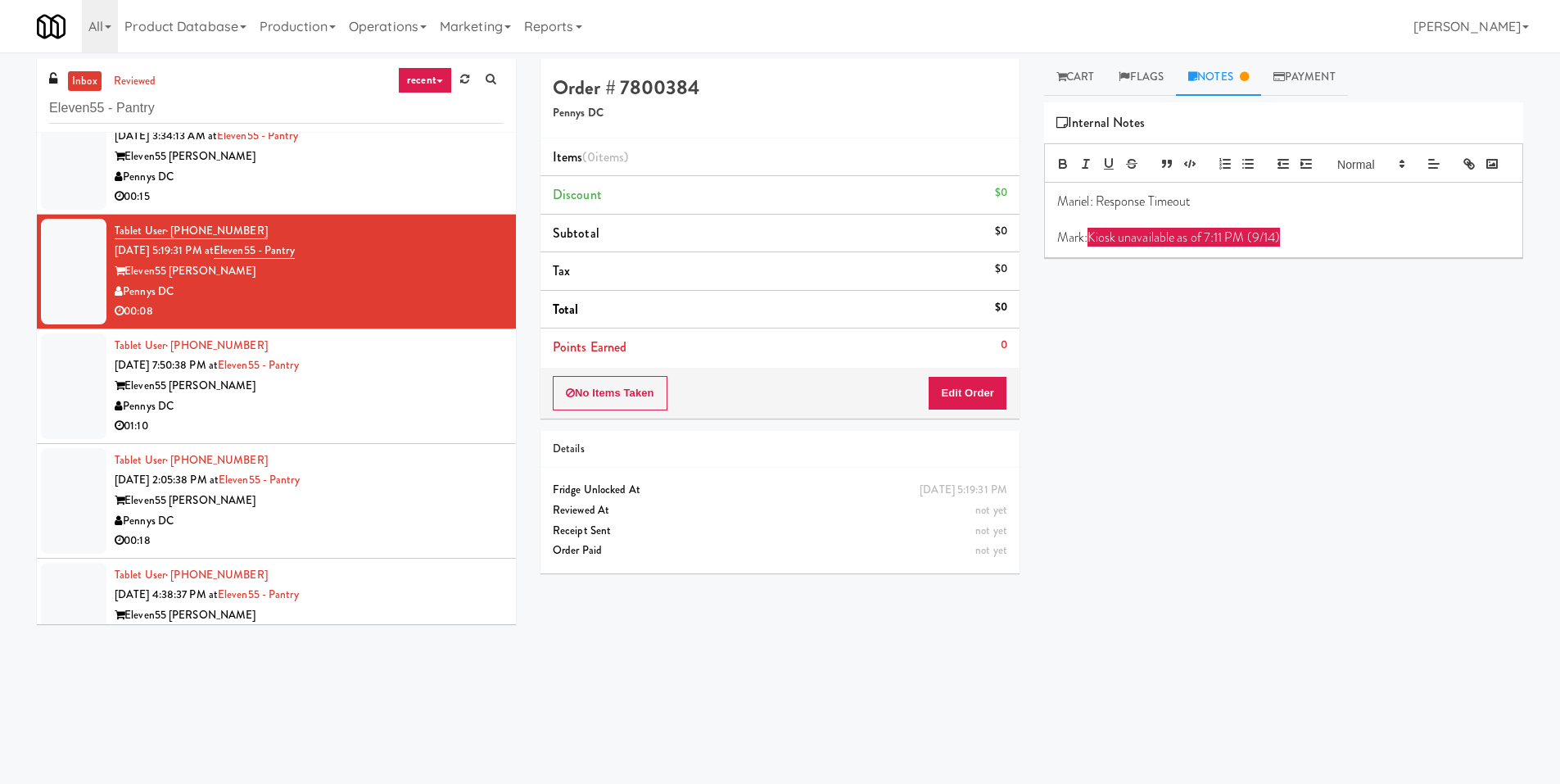
click at [448, 209] on li "Tablet User · (240) 781-9998 Sep 13, 2025 3:34:13 AM at Eleven55 - Pantry Eleve…" at bounding box center [276, 157] width 479 height 114
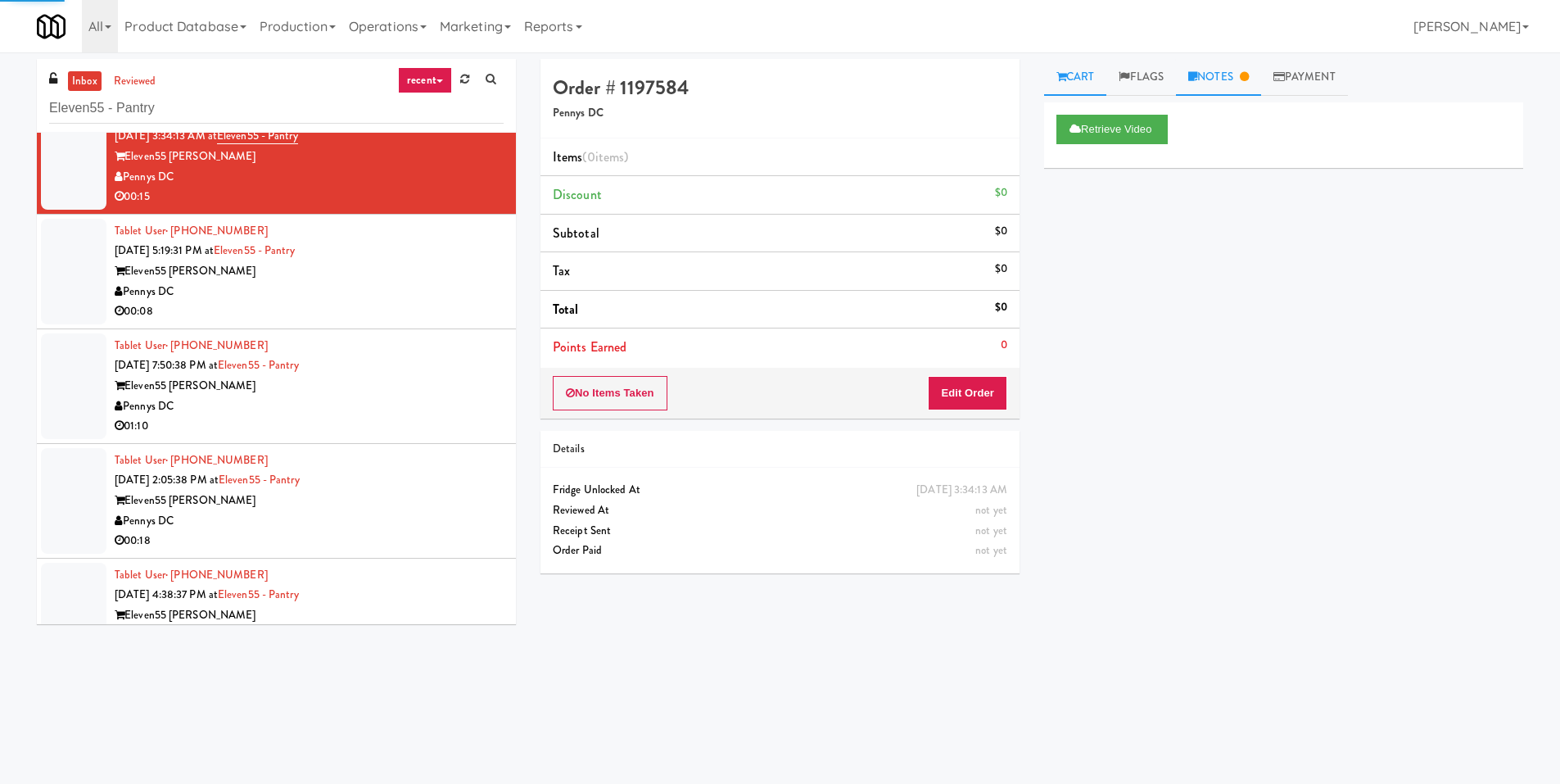
click at [1225, 85] on link "Notes" at bounding box center [1218, 77] width 85 height 36
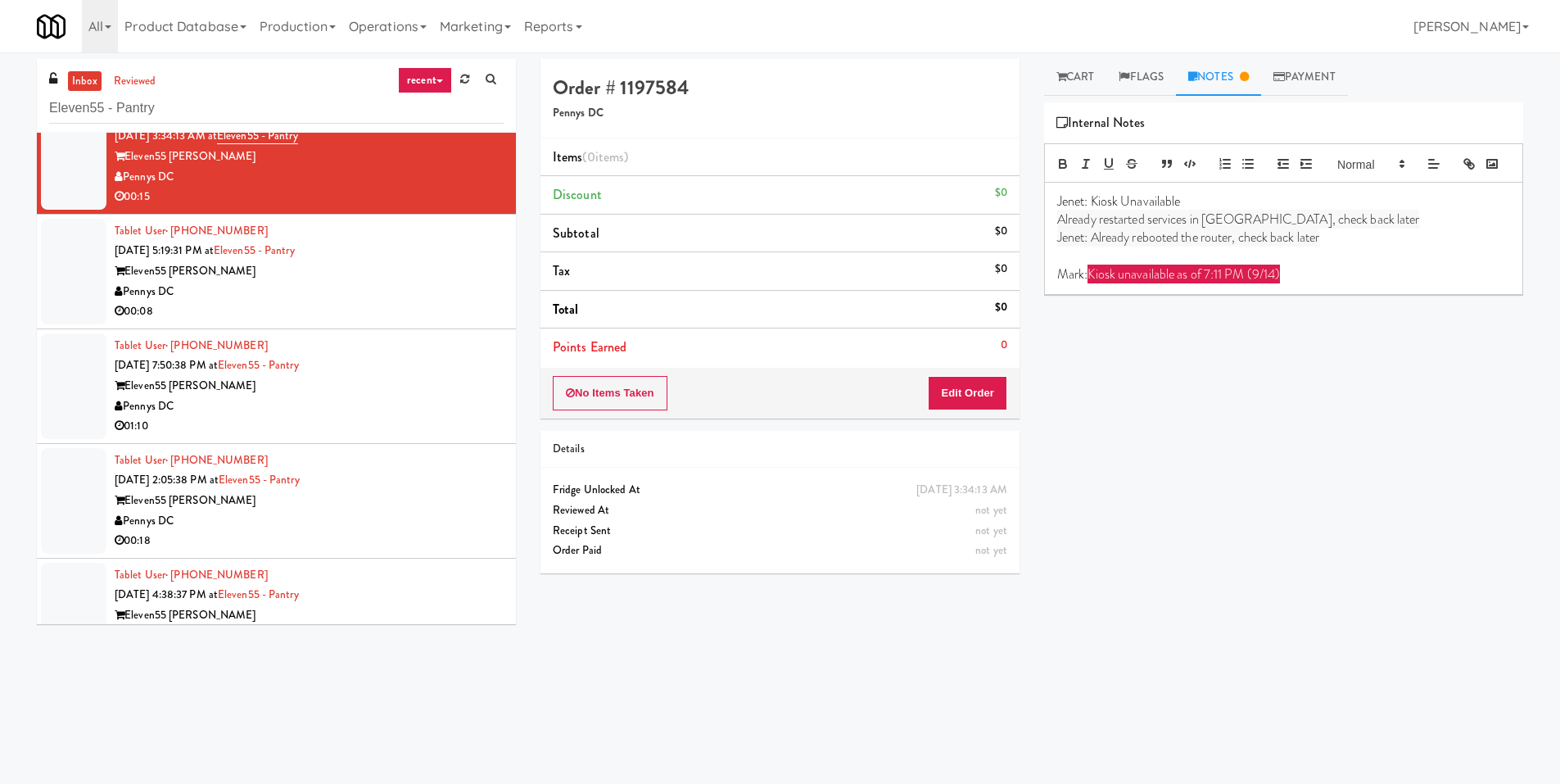
click at [442, 309] on div "00:08" at bounding box center [309, 312] width 389 height 20
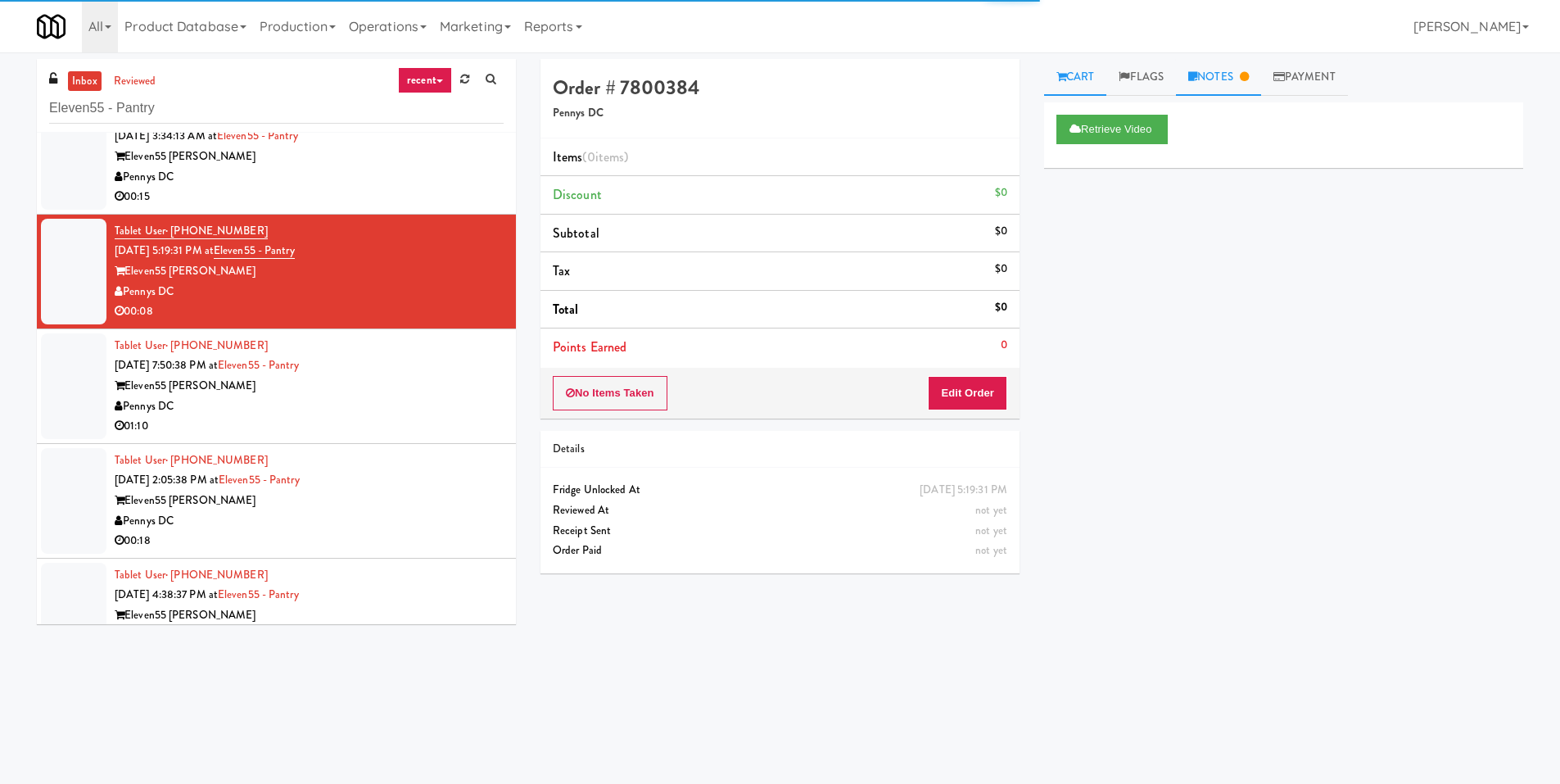
click at [1238, 75] on link "Notes" at bounding box center [1218, 77] width 85 height 36
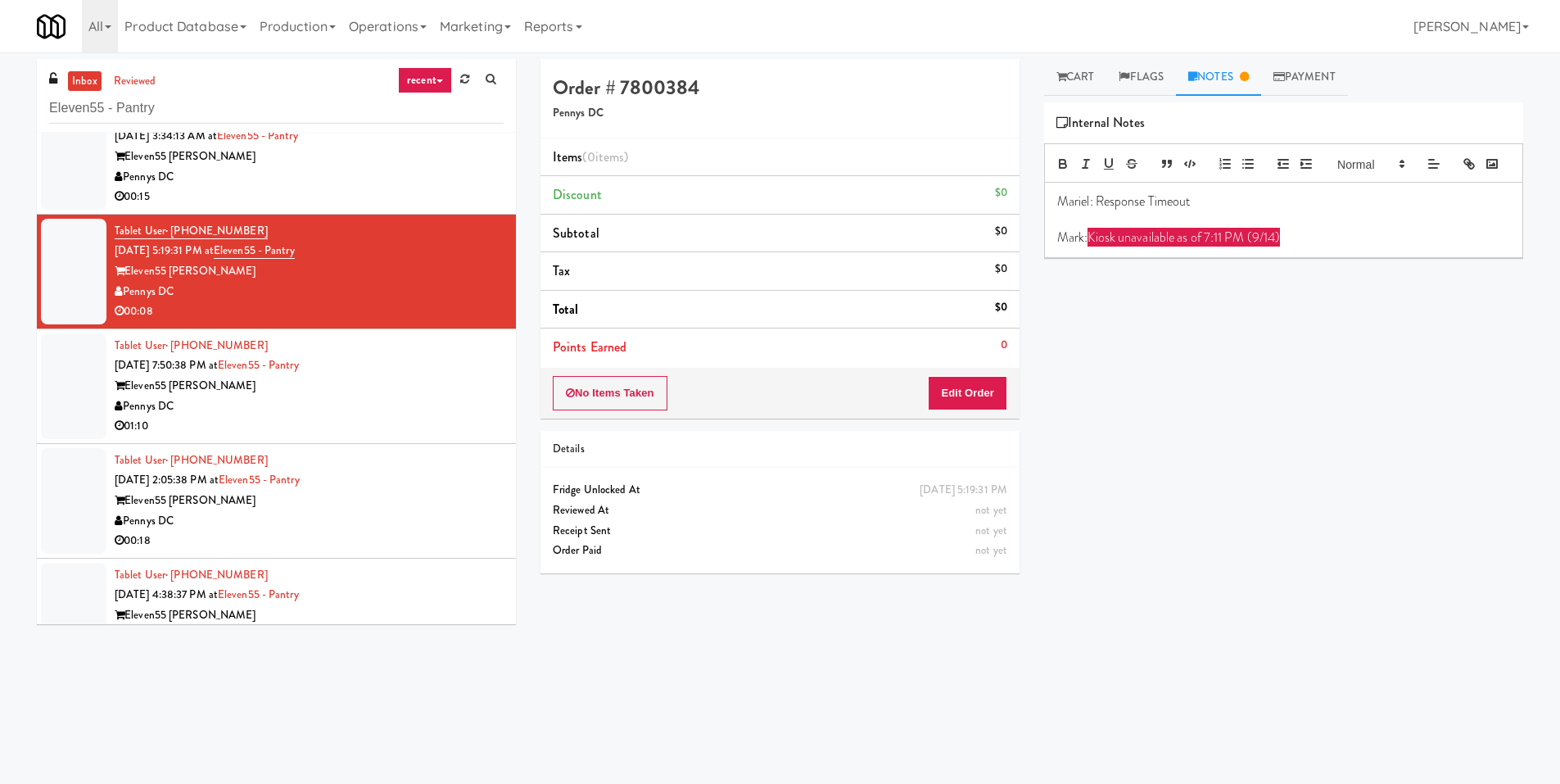
click at [384, 381] on div "Eleven55 Ripley" at bounding box center [309, 386] width 389 height 20
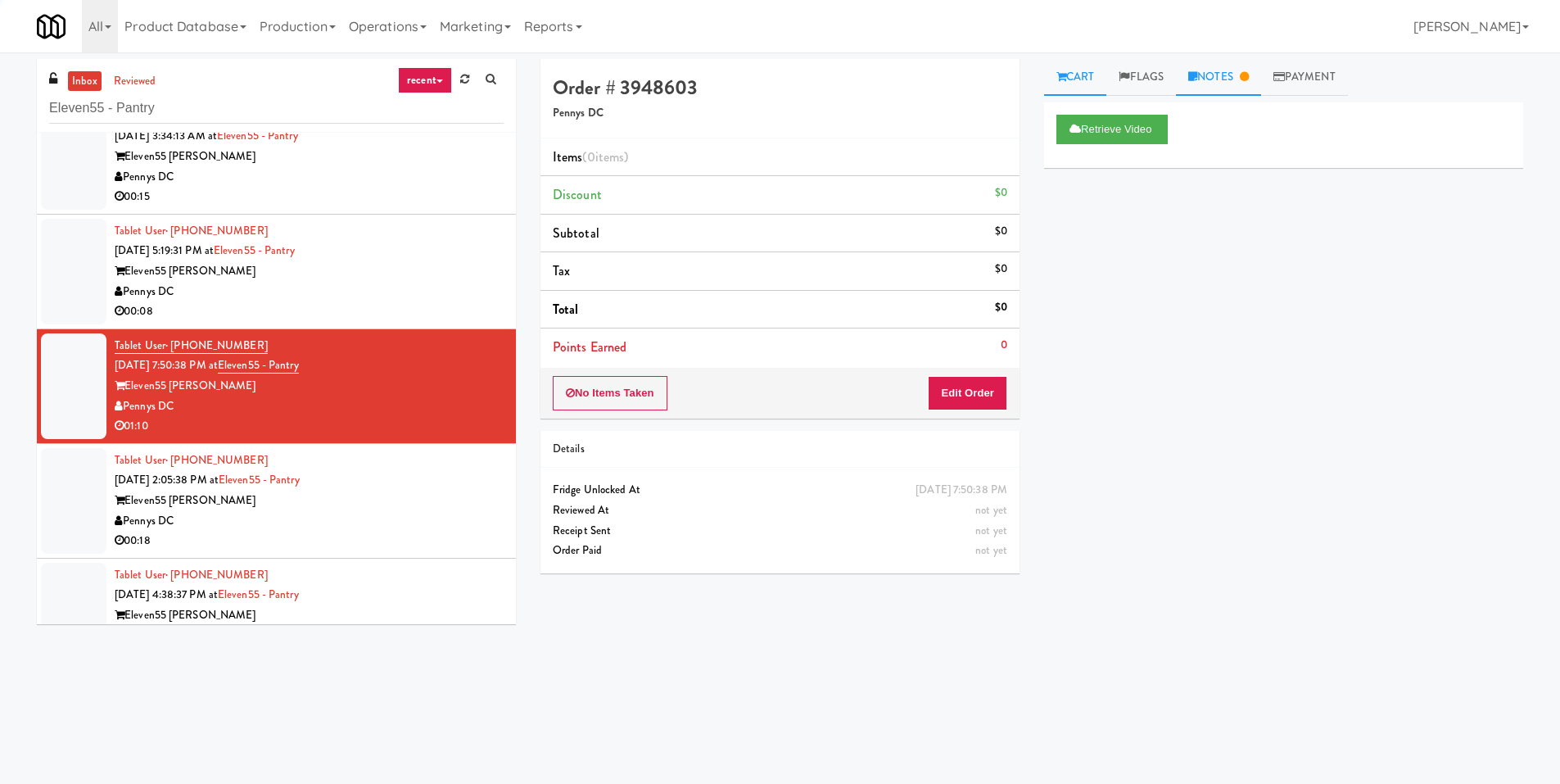
click at [1225, 71] on link "Notes" at bounding box center [1218, 77] width 85 height 36
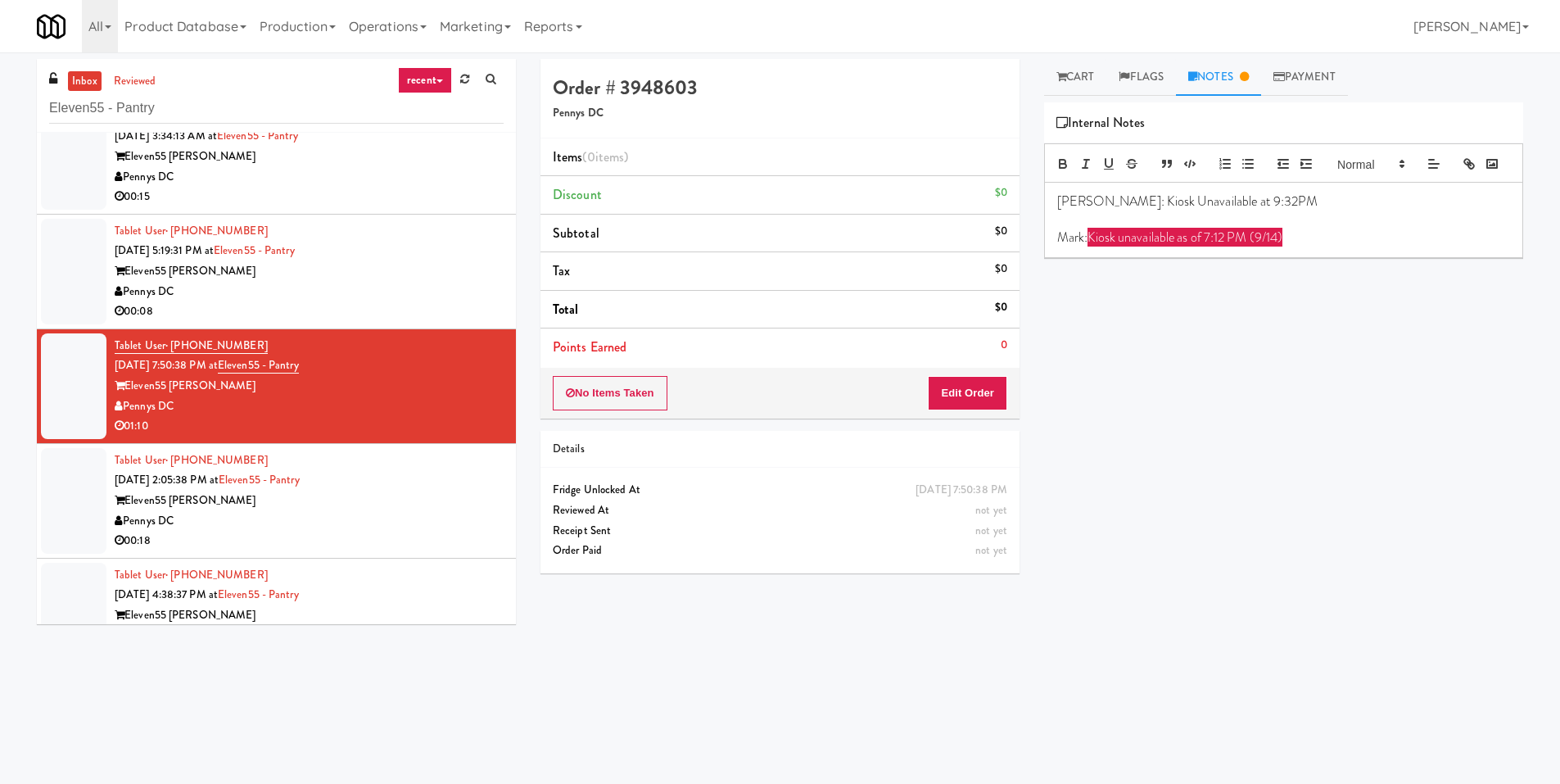
click at [350, 518] on div "Pennys DC" at bounding box center [309, 521] width 389 height 20
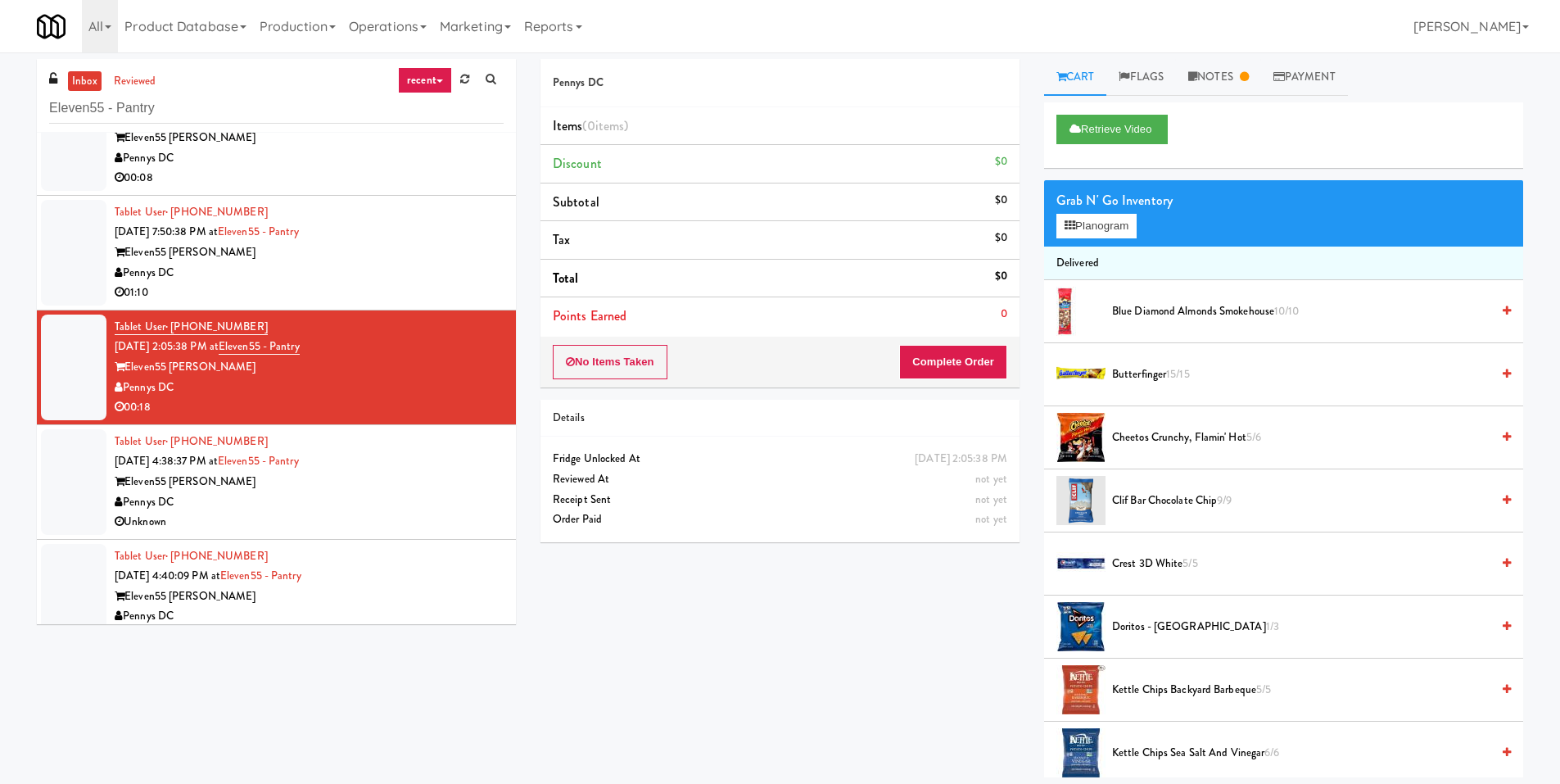
scroll to position [737, 0]
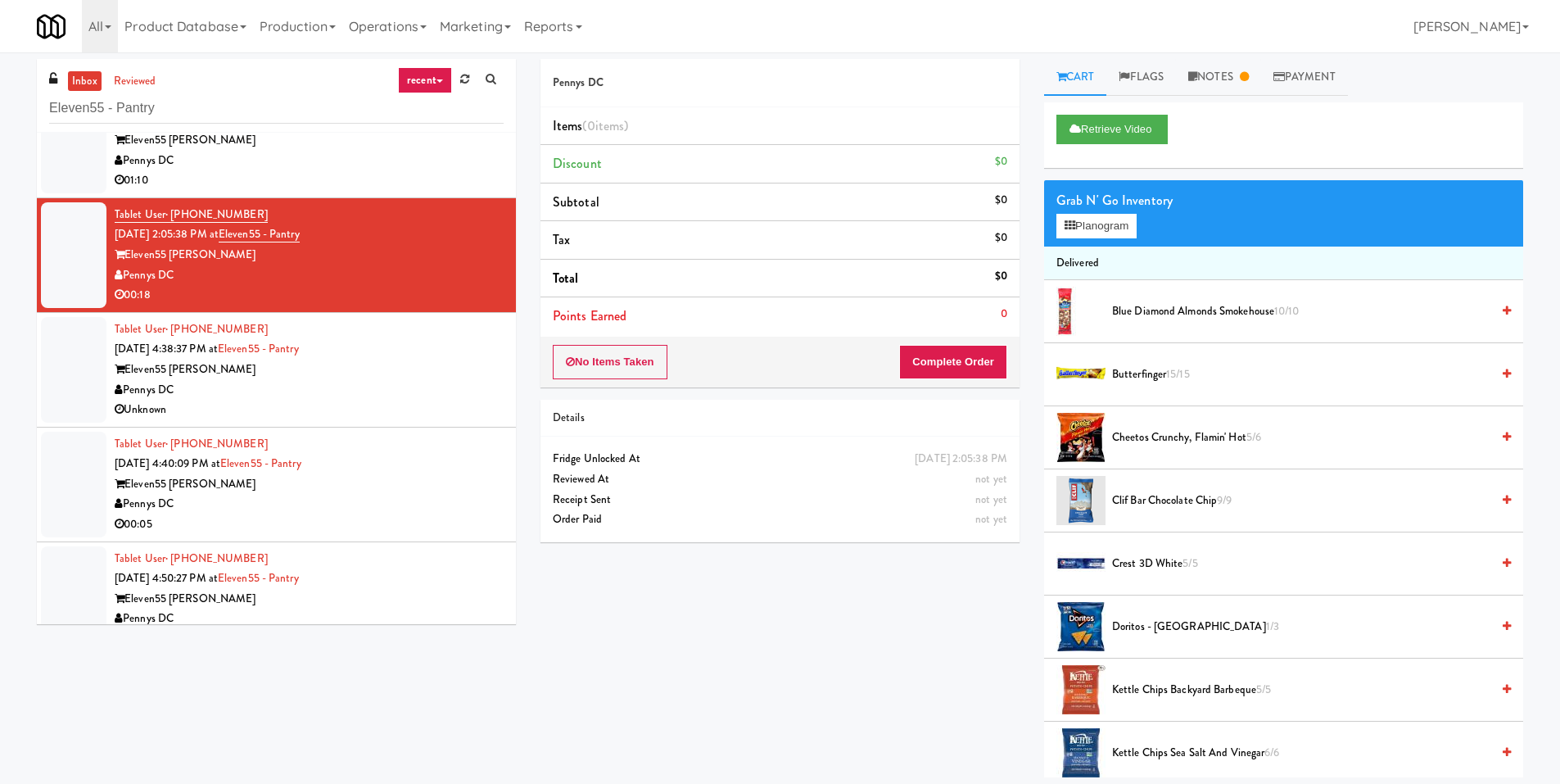
click at [418, 397] on div "Pennys DC" at bounding box center [309, 390] width 389 height 20
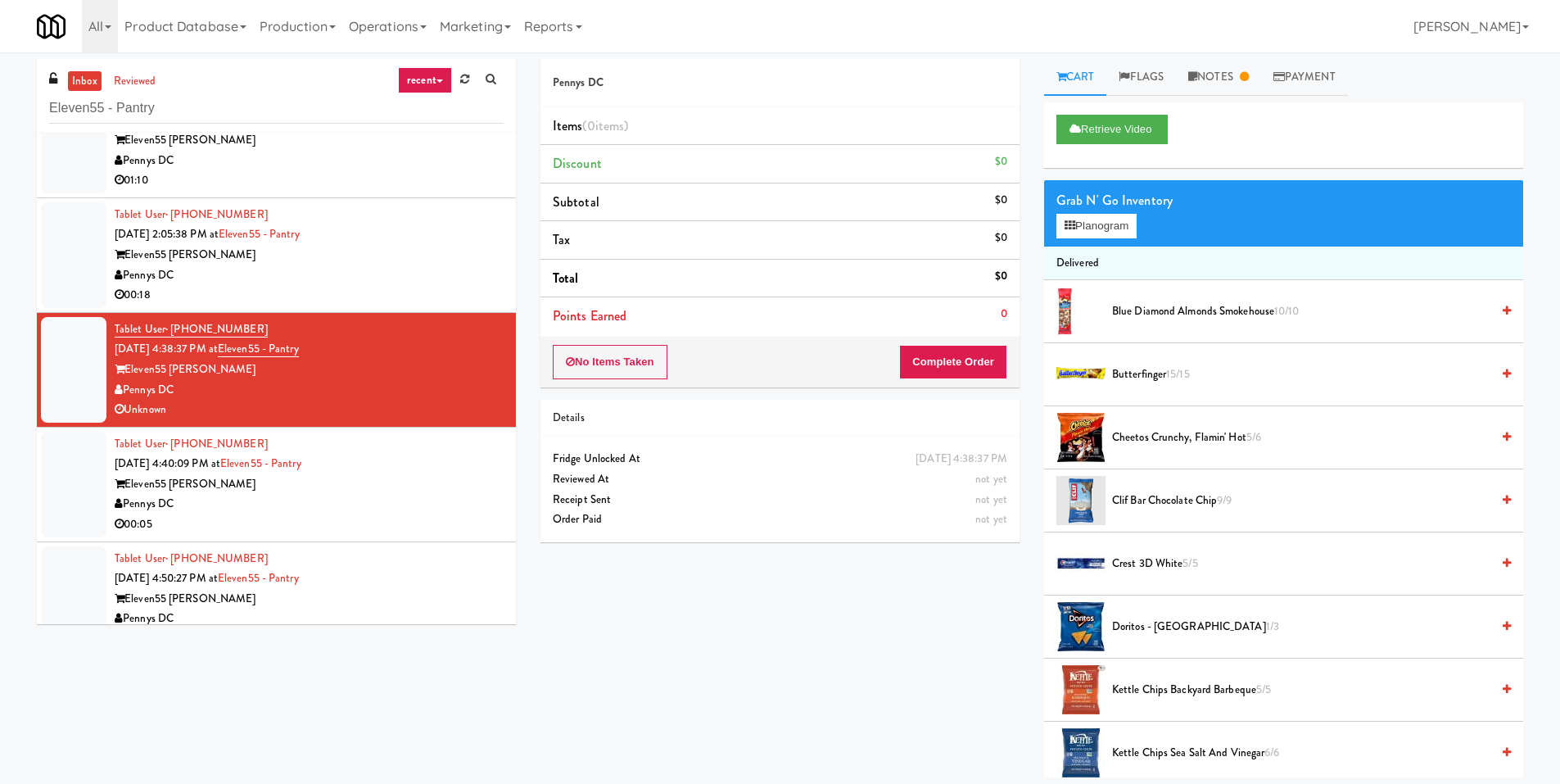
click at [431, 459] on div "Tablet User · (347) 227-9074 Sep 14, 2025 4:40:09 PM at Eleven55 - Pantry Eleve…" at bounding box center [309, 484] width 389 height 101
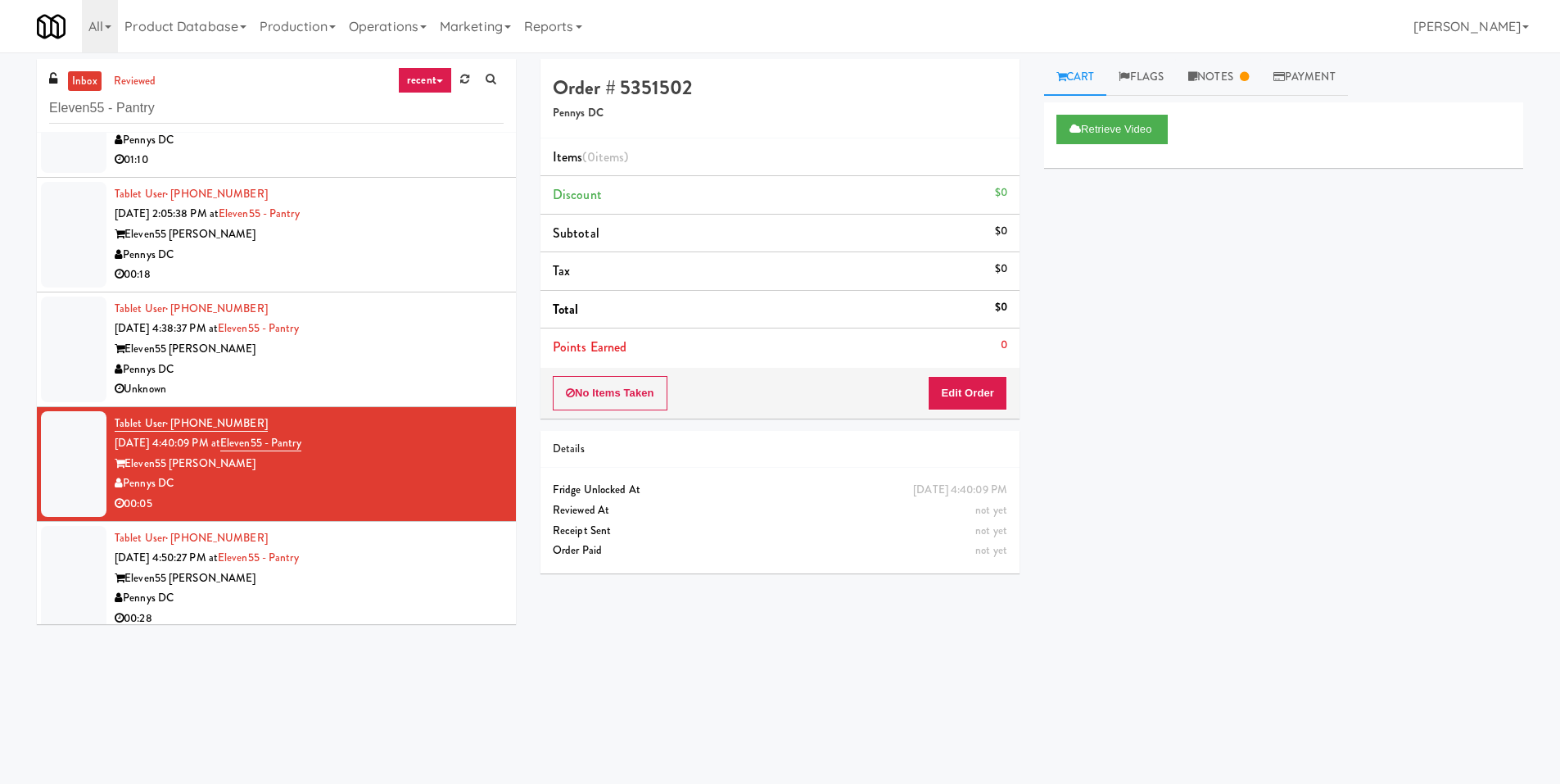
scroll to position [769, 0]
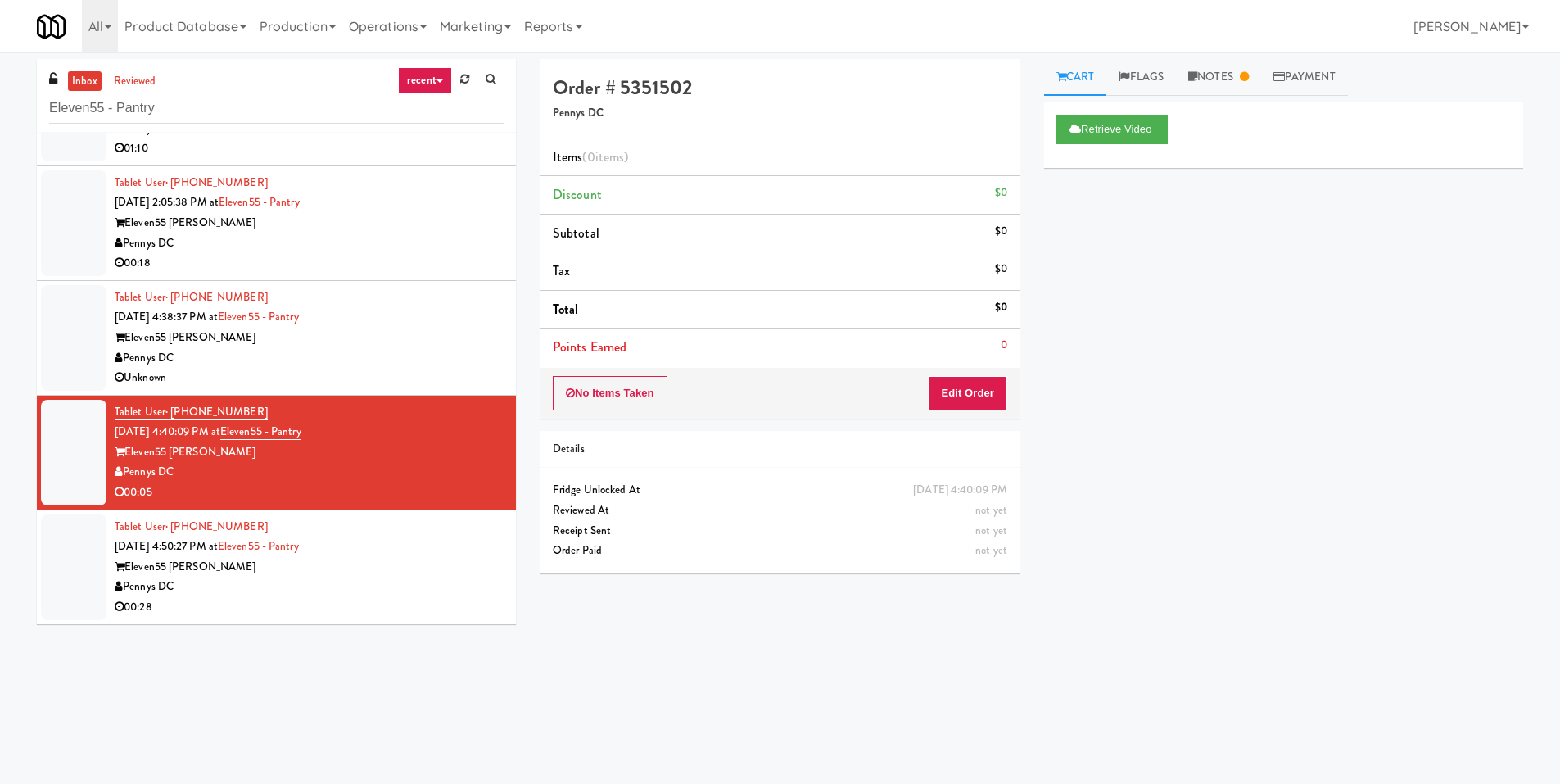
click at [443, 541] on div "Tablet User · (202) 251-4766 Sep 14, 2025 4:50:27 PM at Eleven55 - Pantry Eleve…" at bounding box center [309, 567] width 389 height 101
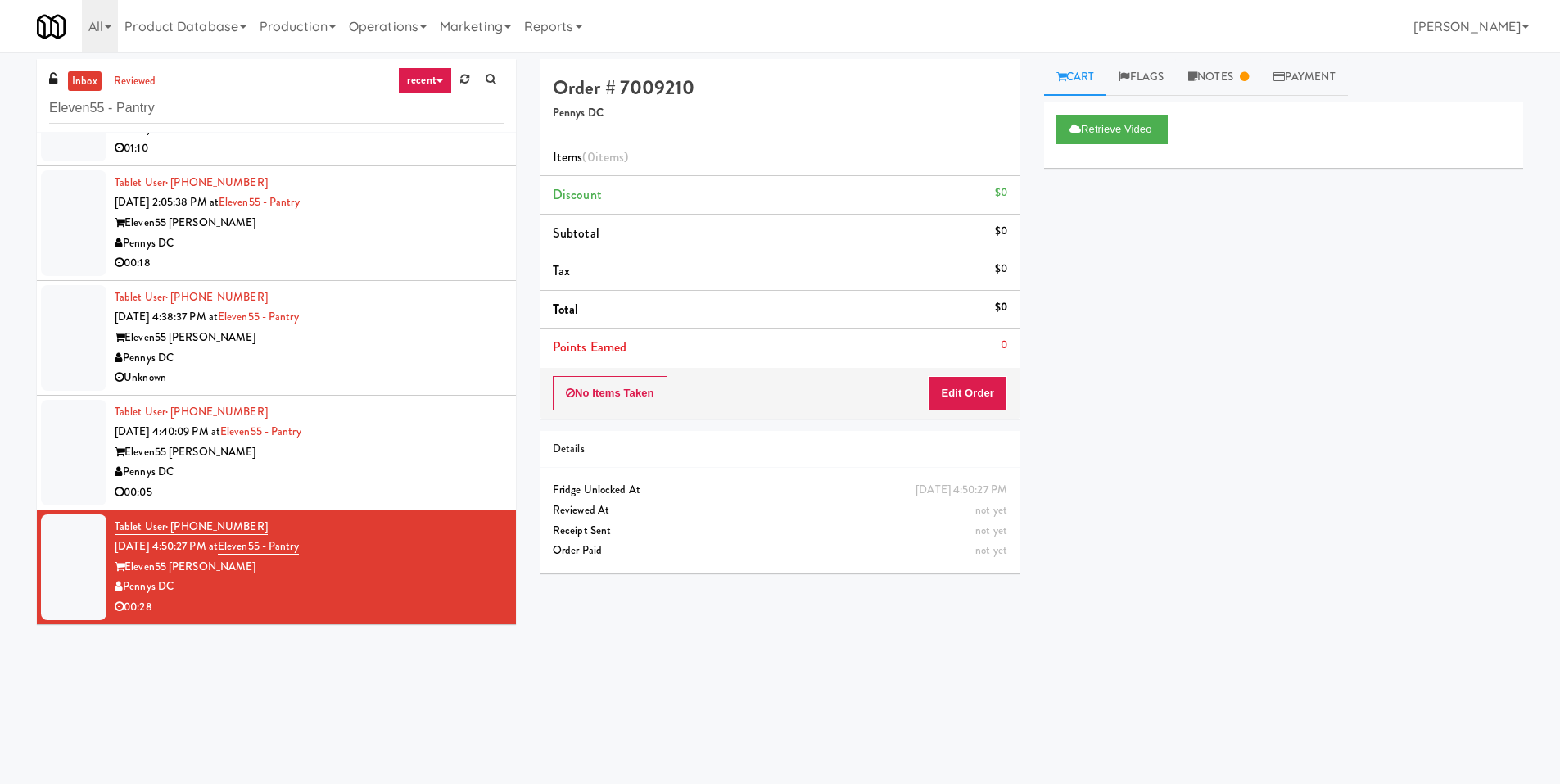
click at [481, 319] on div "Tablet User · (347) 227-9074 Sep 14, 2025 4:38:37 PM at Eleven55 - Pantry Eleve…" at bounding box center [309, 337] width 389 height 101
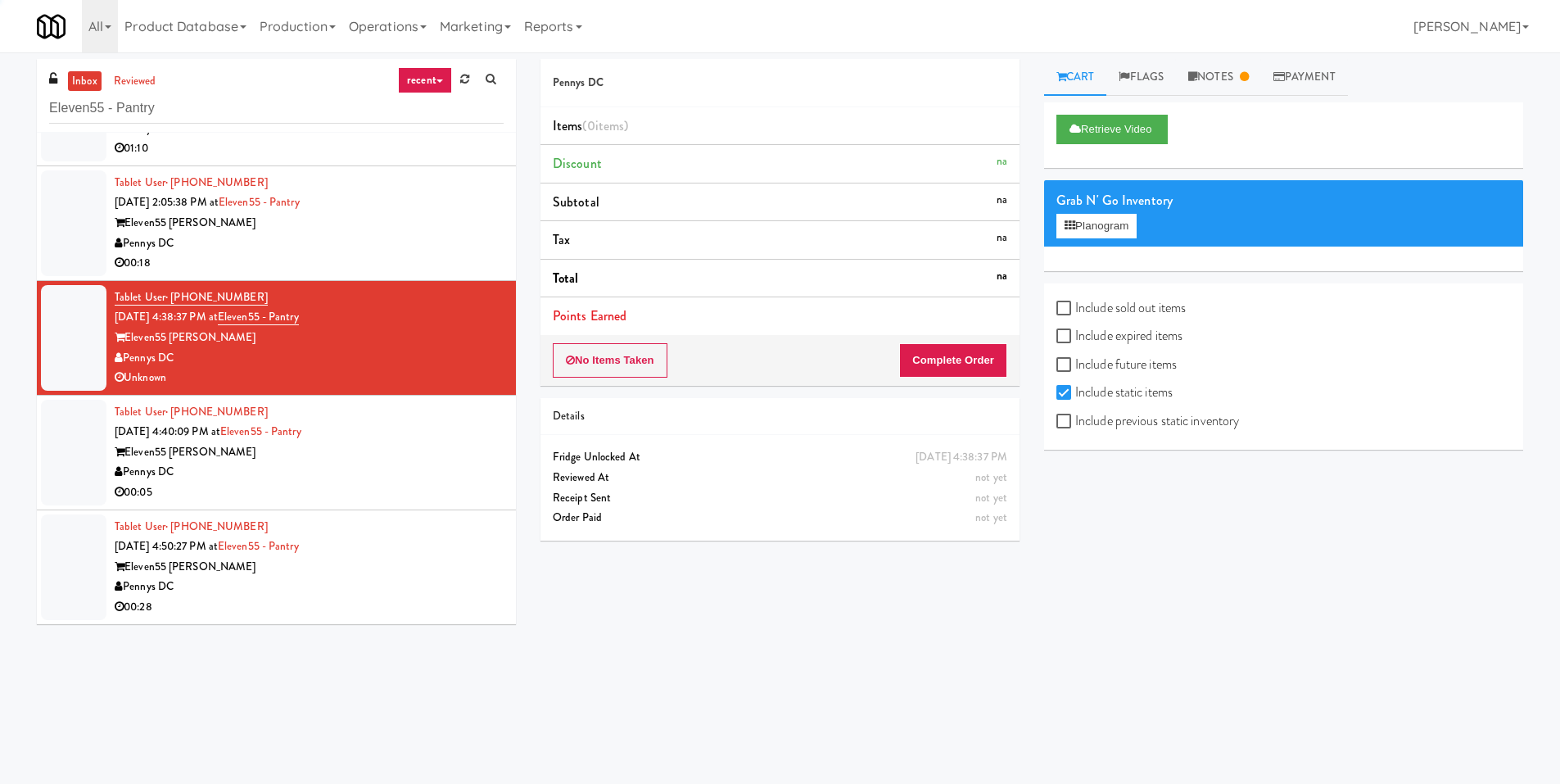
click at [443, 500] on div "00:05" at bounding box center [309, 492] width 389 height 20
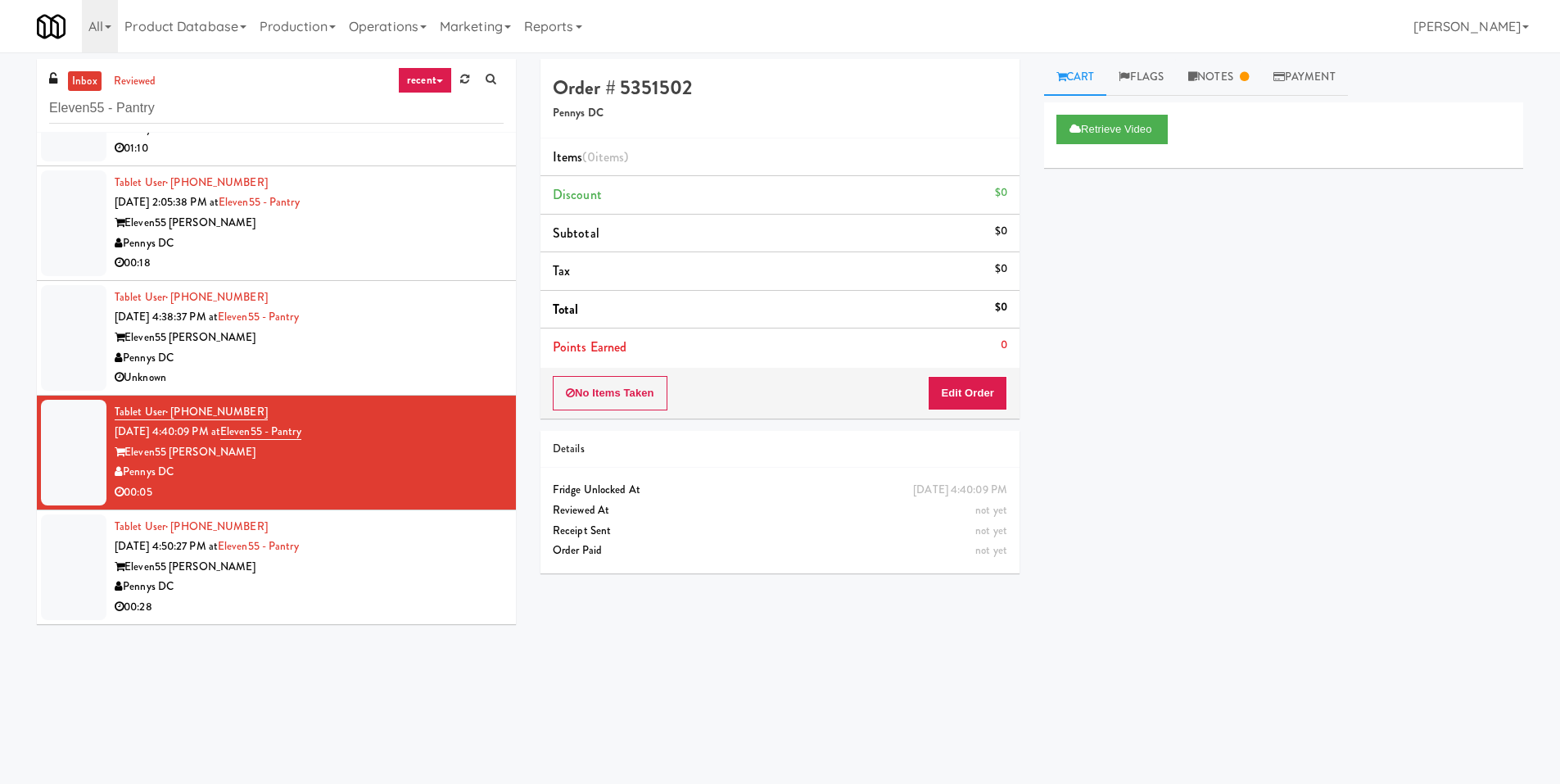
click at [419, 548] on div "Tablet User · (202) 251-4766 Sep 14, 2025 4:50:27 PM at Eleven55 - Pantry Eleve…" at bounding box center [309, 567] width 389 height 101
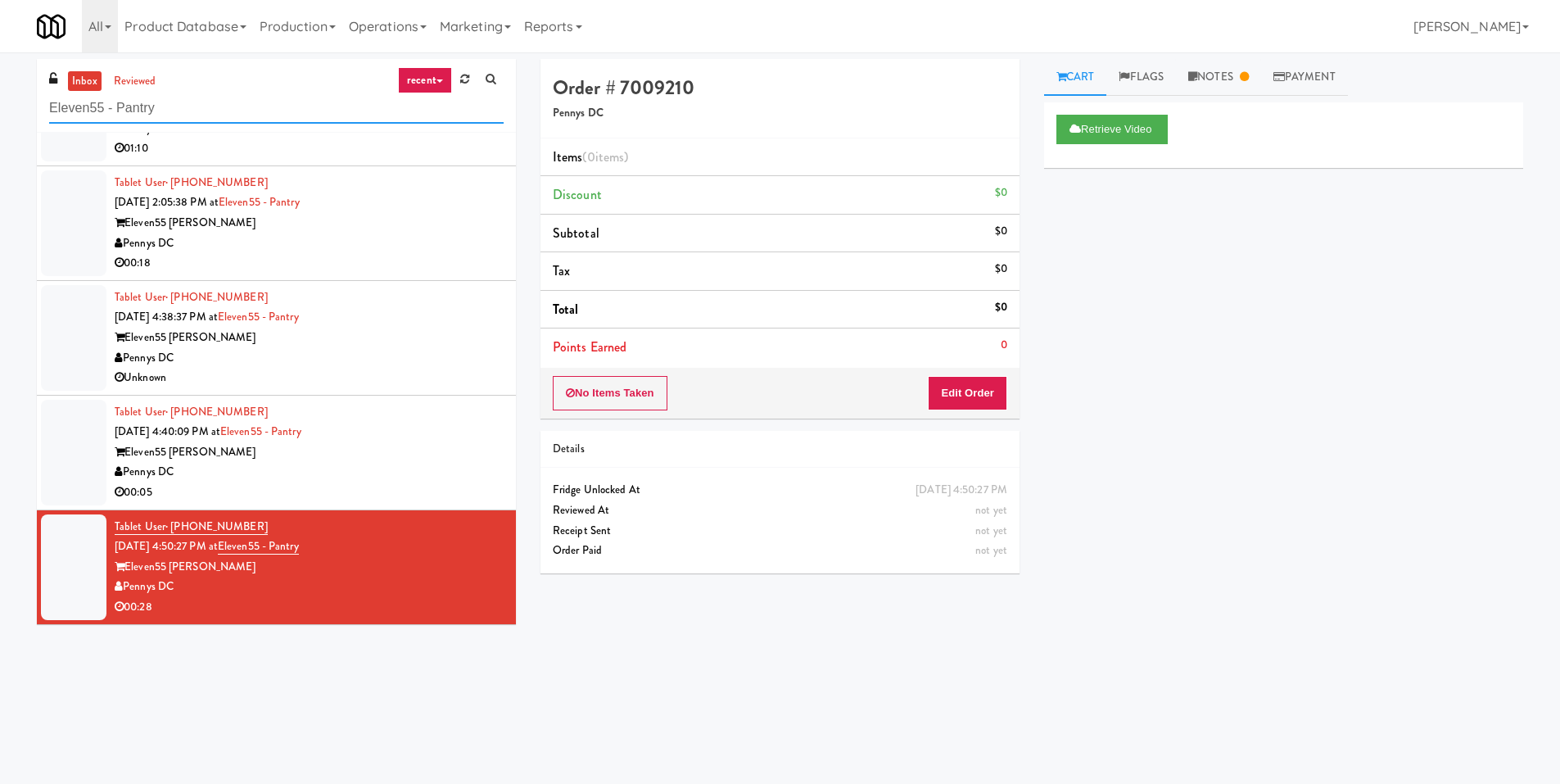
click at [200, 113] on input "Eleven55 - Pantry" at bounding box center [276, 108] width 454 height 31
paste input "Twenty2 West - Combo"
click at [200, 113] on input "Eleven55 - PantryTwenty2 West - Combo" at bounding box center [276, 108] width 454 height 31
paste input "text"
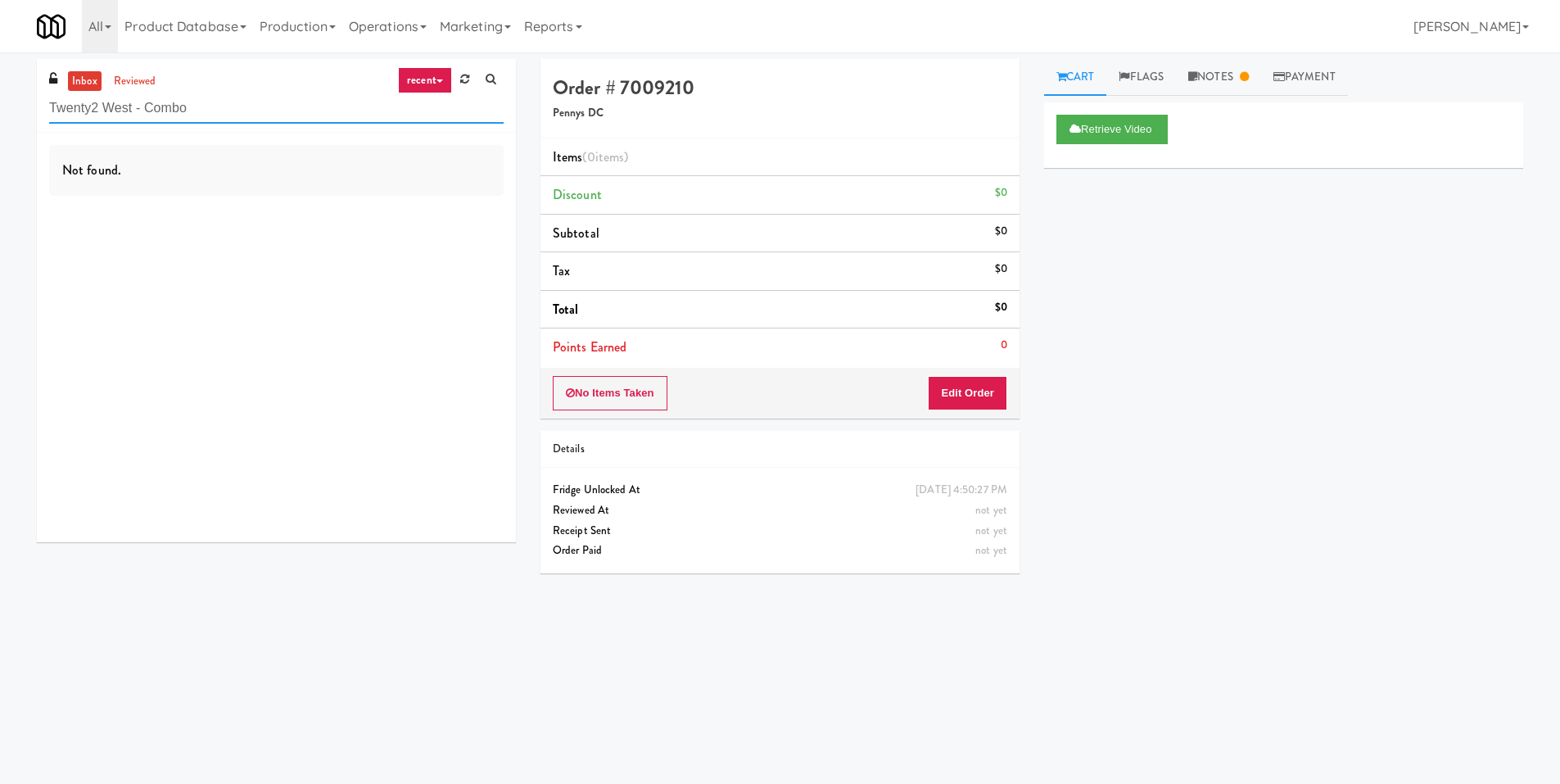
click at [204, 103] on input "Twenty2 West - Combo" at bounding box center [276, 108] width 454 height 31
paste input "Platform - Cooler - Left"
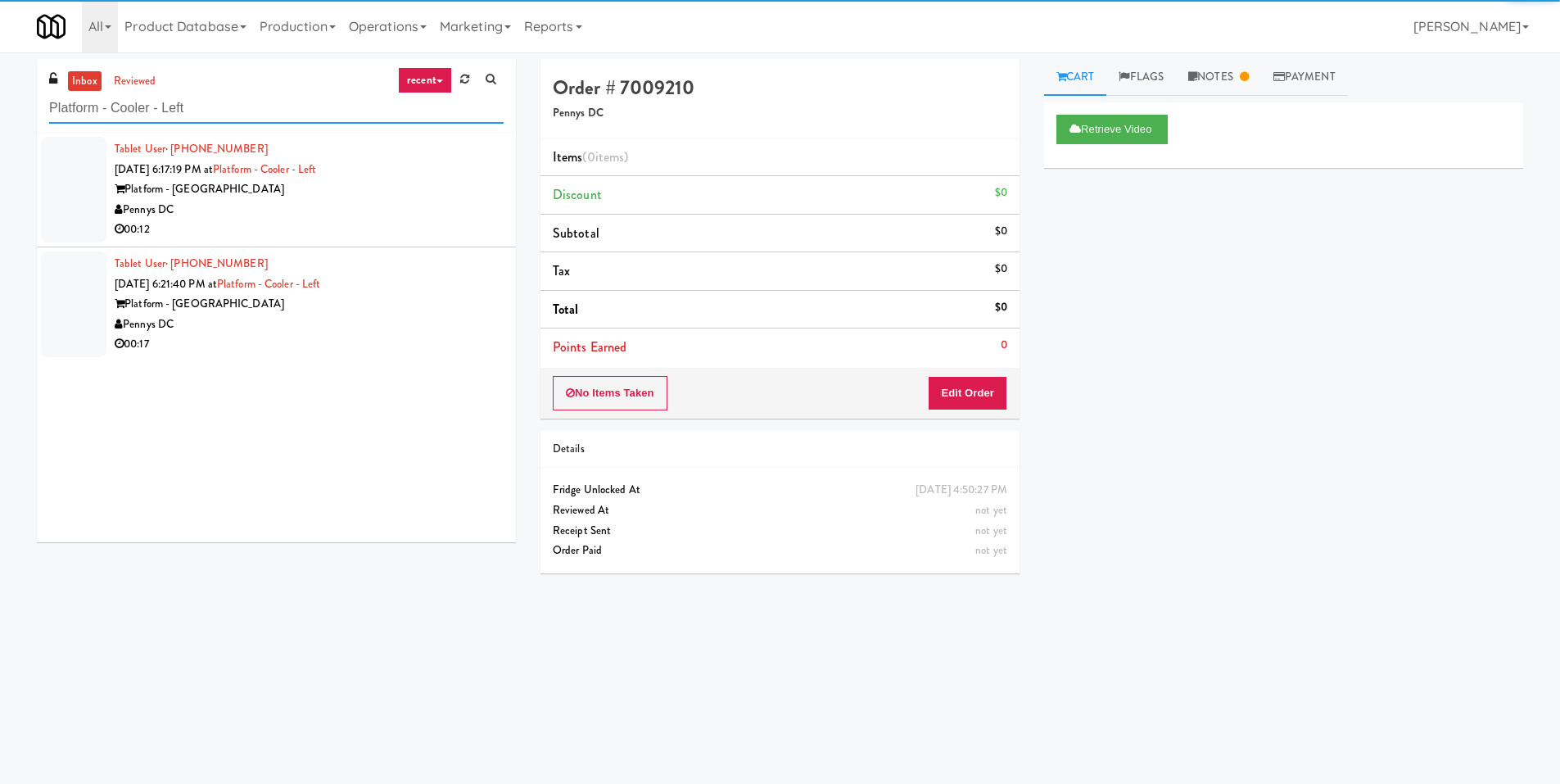
type input "Platform - Cooler - Left"
click at [414, 182] on div "Platform - Alexandria" at bounding box center [309, 190] width 389 height 20
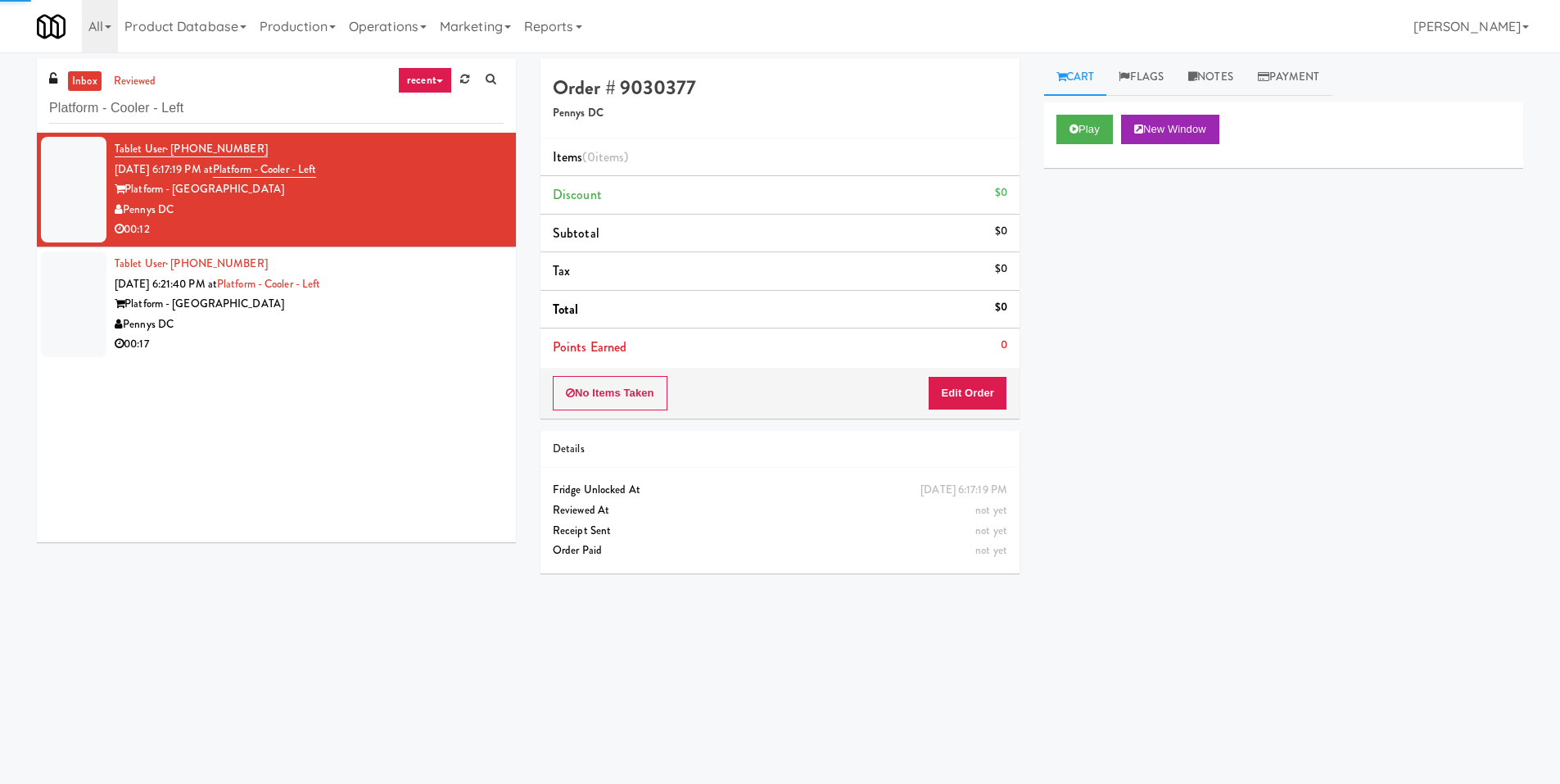
click at [1049, 122] on div "Play New Window" at bounding box center [1284, 135] width 479 height 65
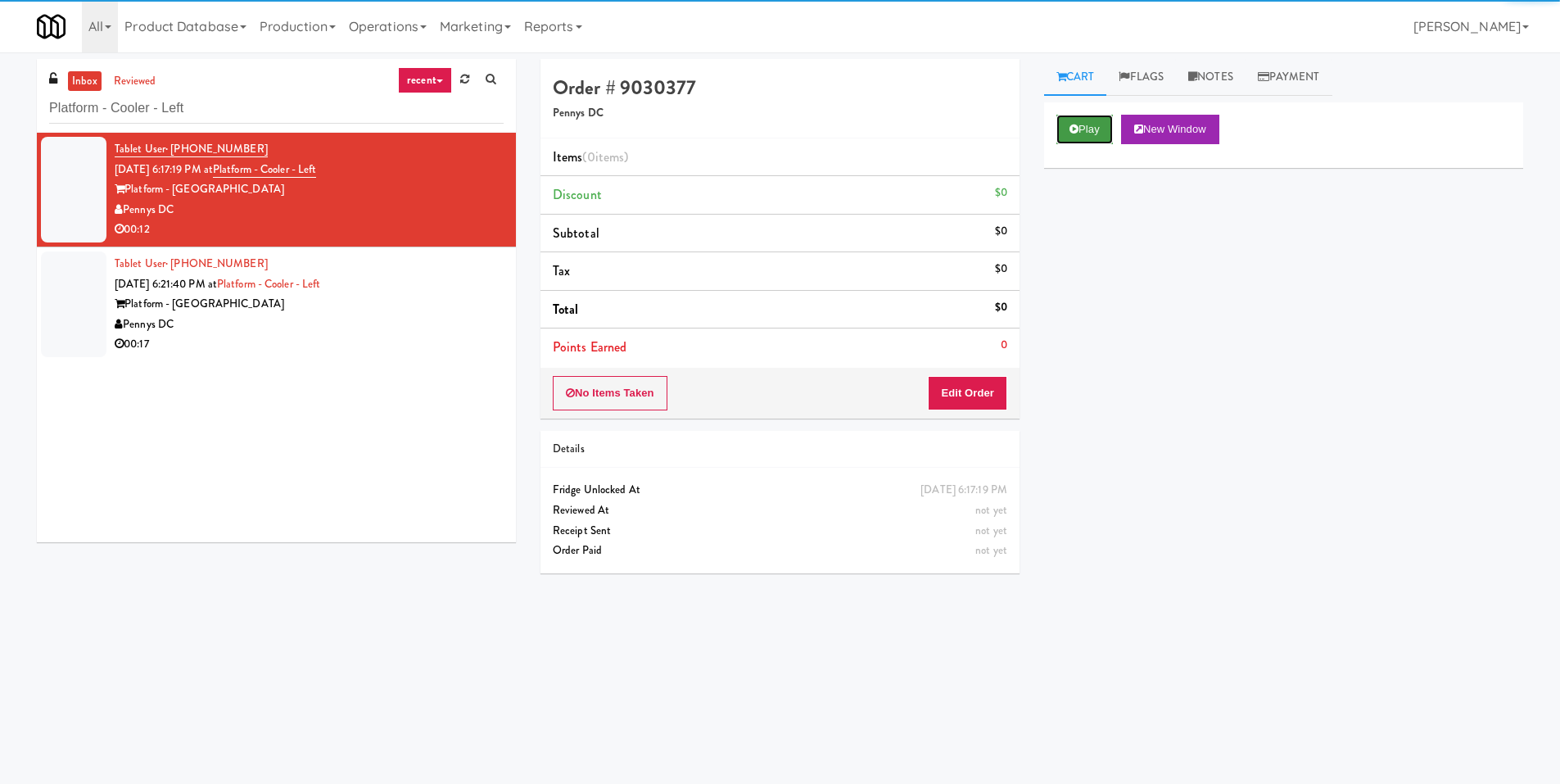
click at [1061, 122] on button "Play" at bounding box center [1084, 129] width 57 height 30
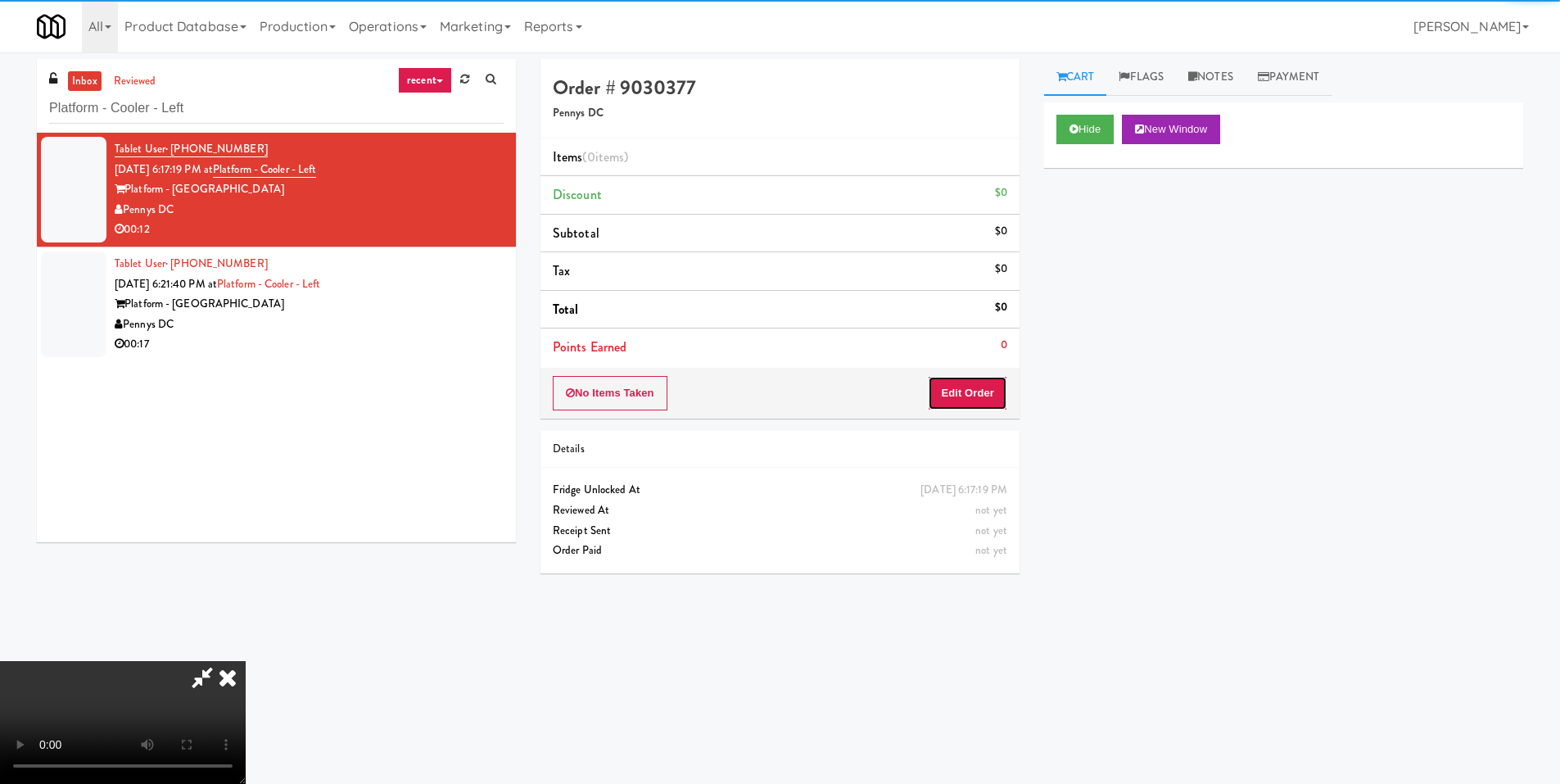
click at [951, 395] on button "Edit Order" at bounding box center [968, 392] width 80 height 35
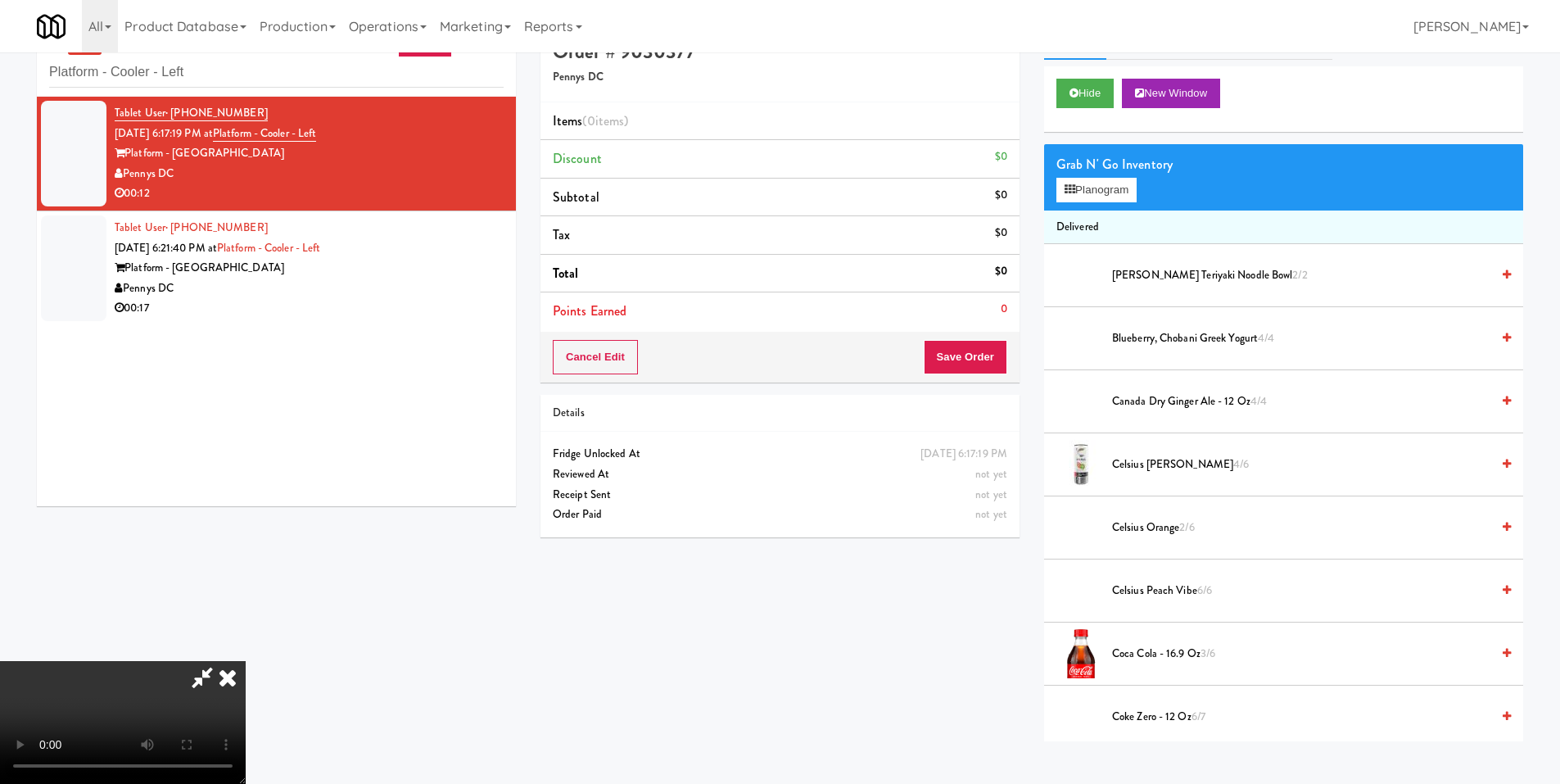
scroll to position [53, 0]
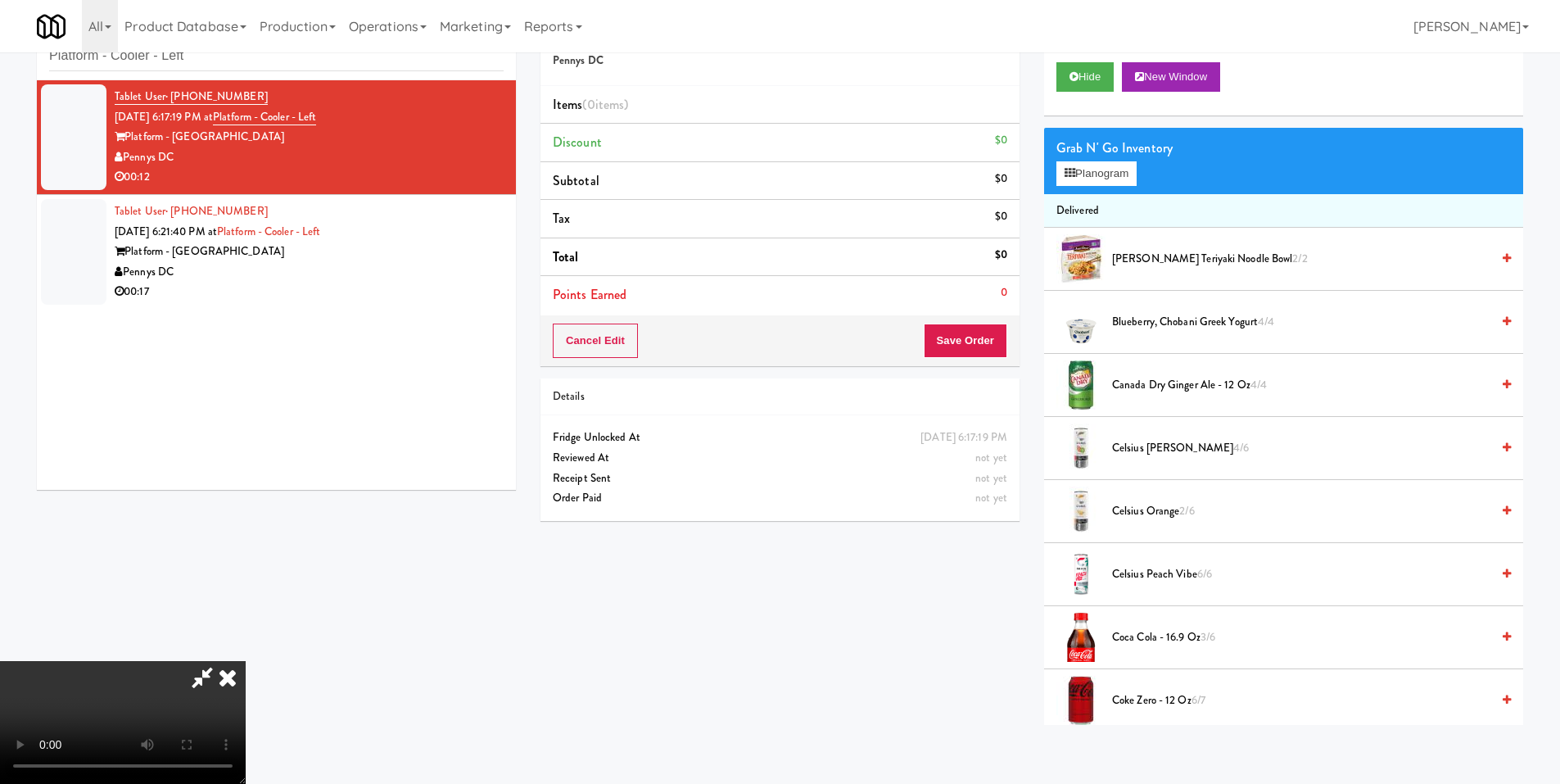
click at [246, 661] on video at bounding box center [123, 722] width 246 height 123
click at [1078, 185] on button "Planogram" at bounding box center [1096, 173] width 81 height 25
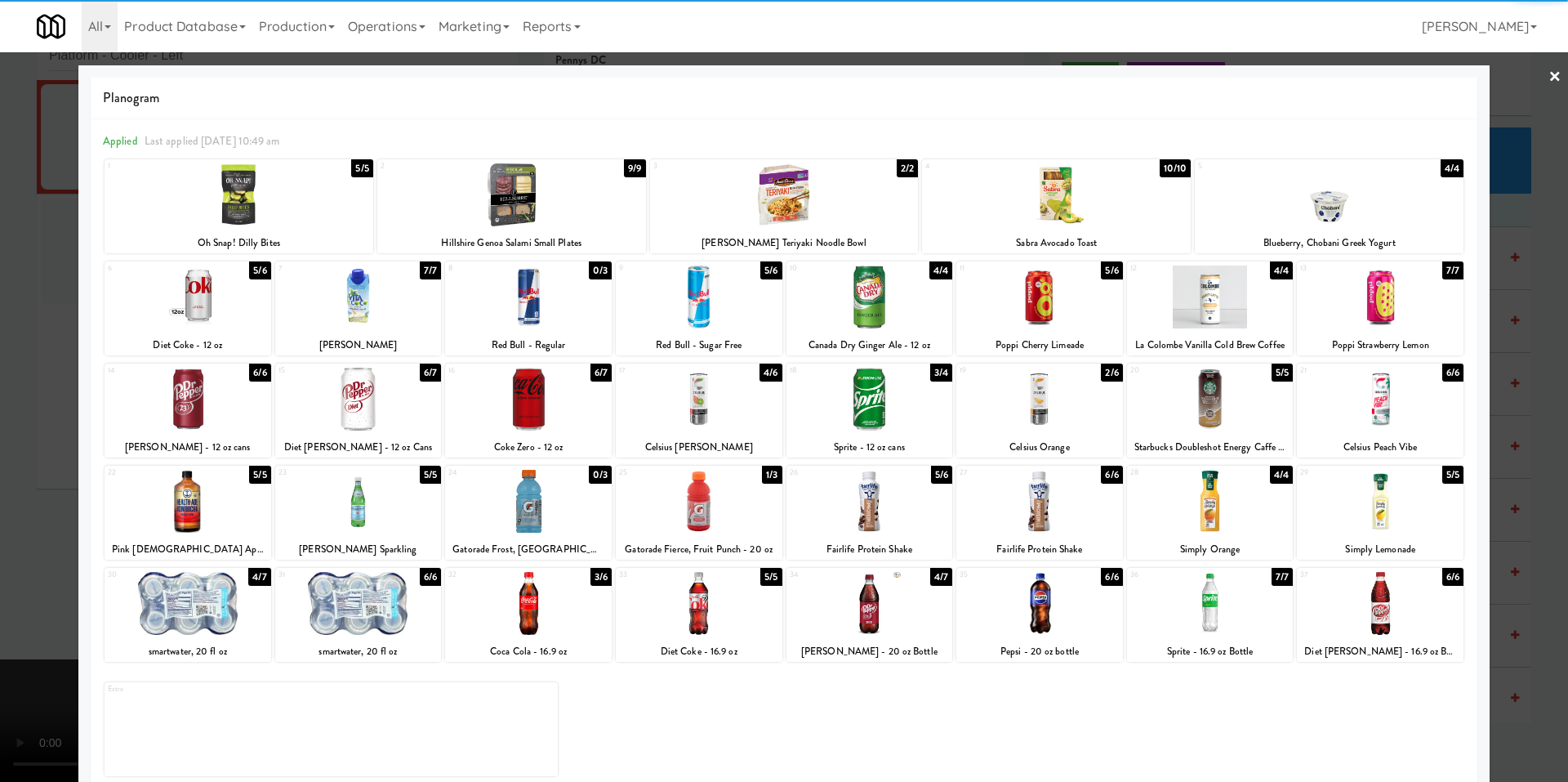
click at [213, 616] on div at bounding box center [188, 603] width 167 height 63
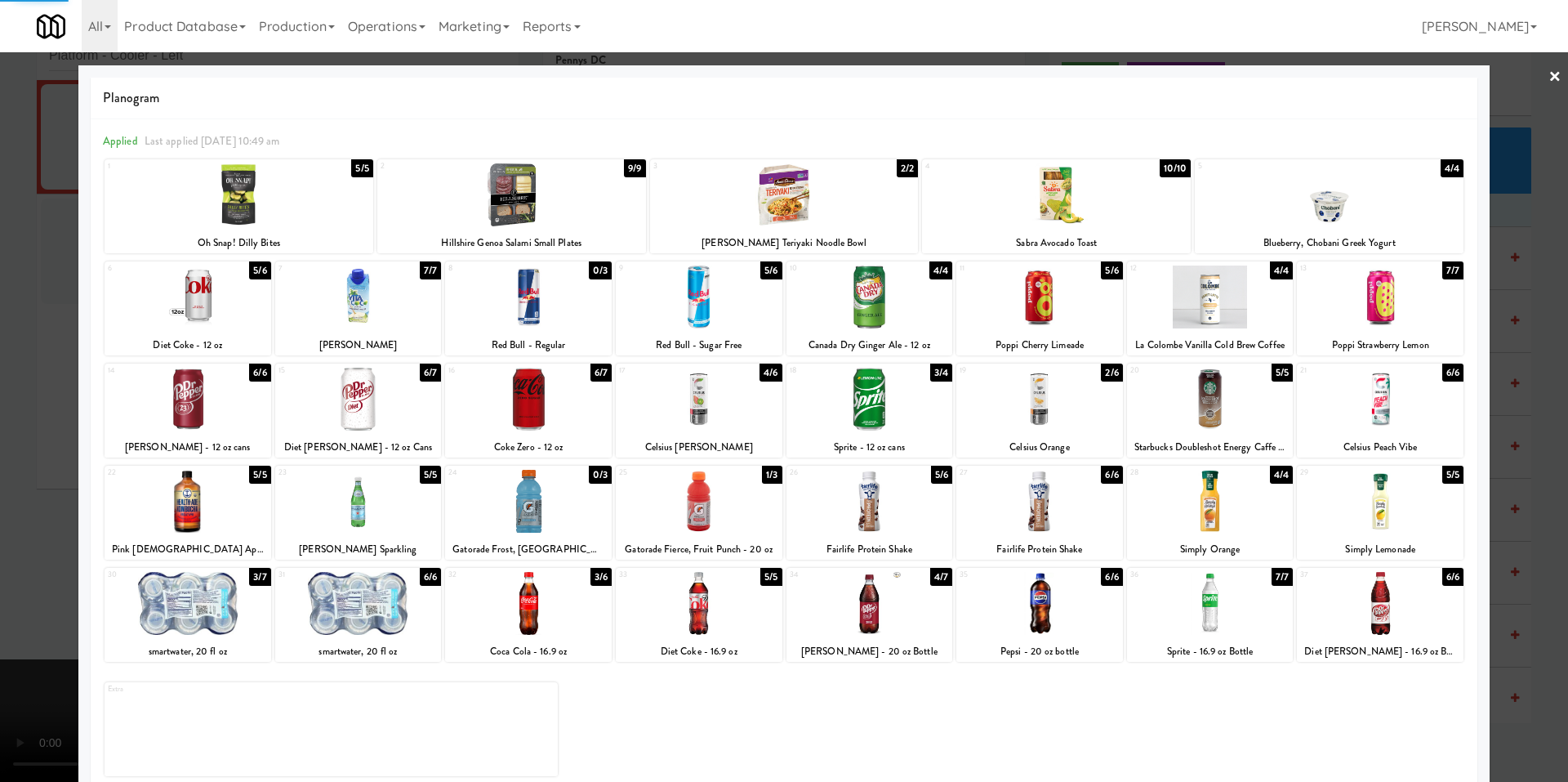
click at [685, 500] on div at bounding box center [698, 500] width 167 height 63
click at [41, 517] on div at bounding box center [784, 391] width 1568 height 782
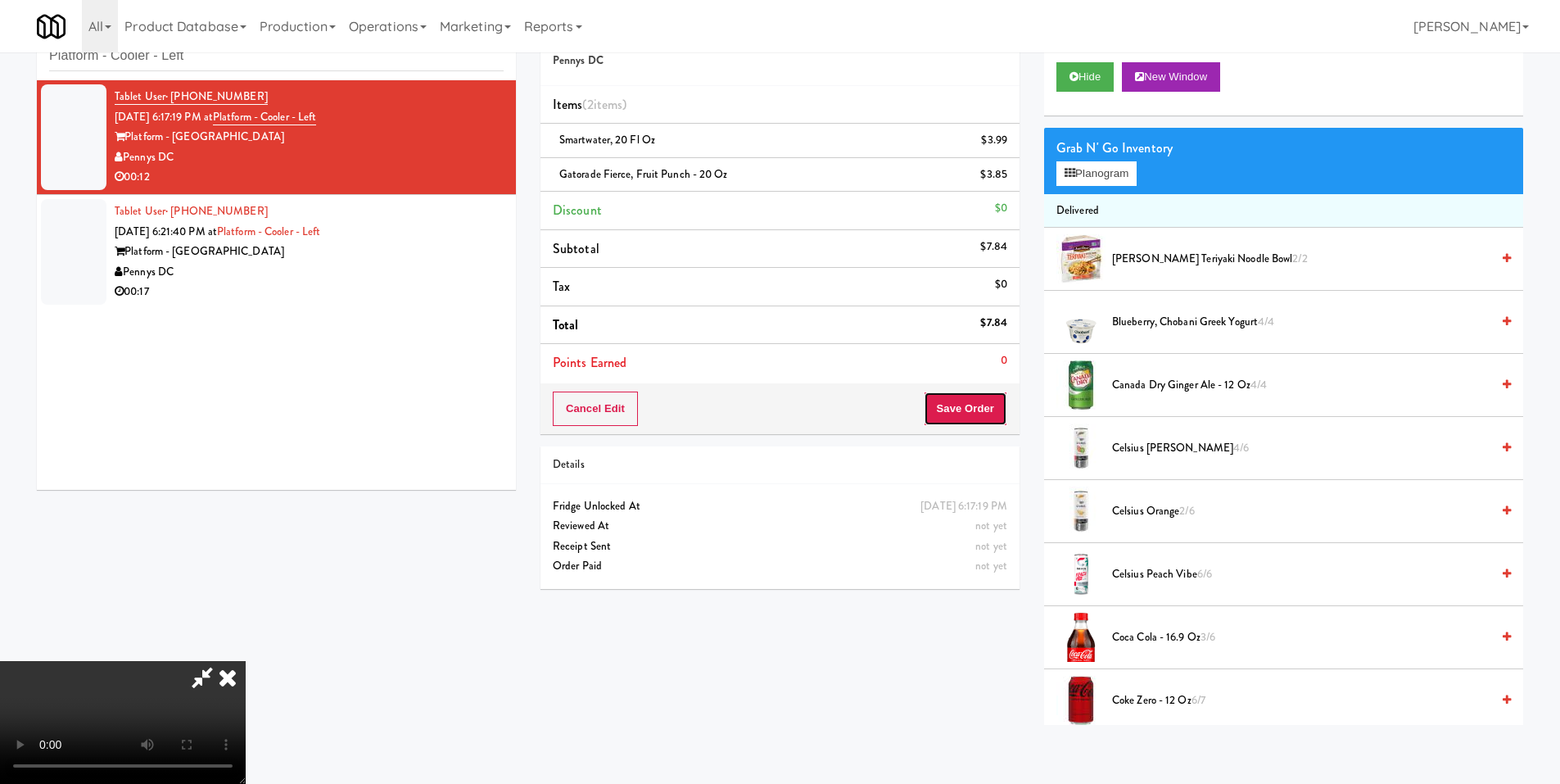
click at [983, 400] on button "Save Order" at bounding box center [966, 409] width 84 height 35
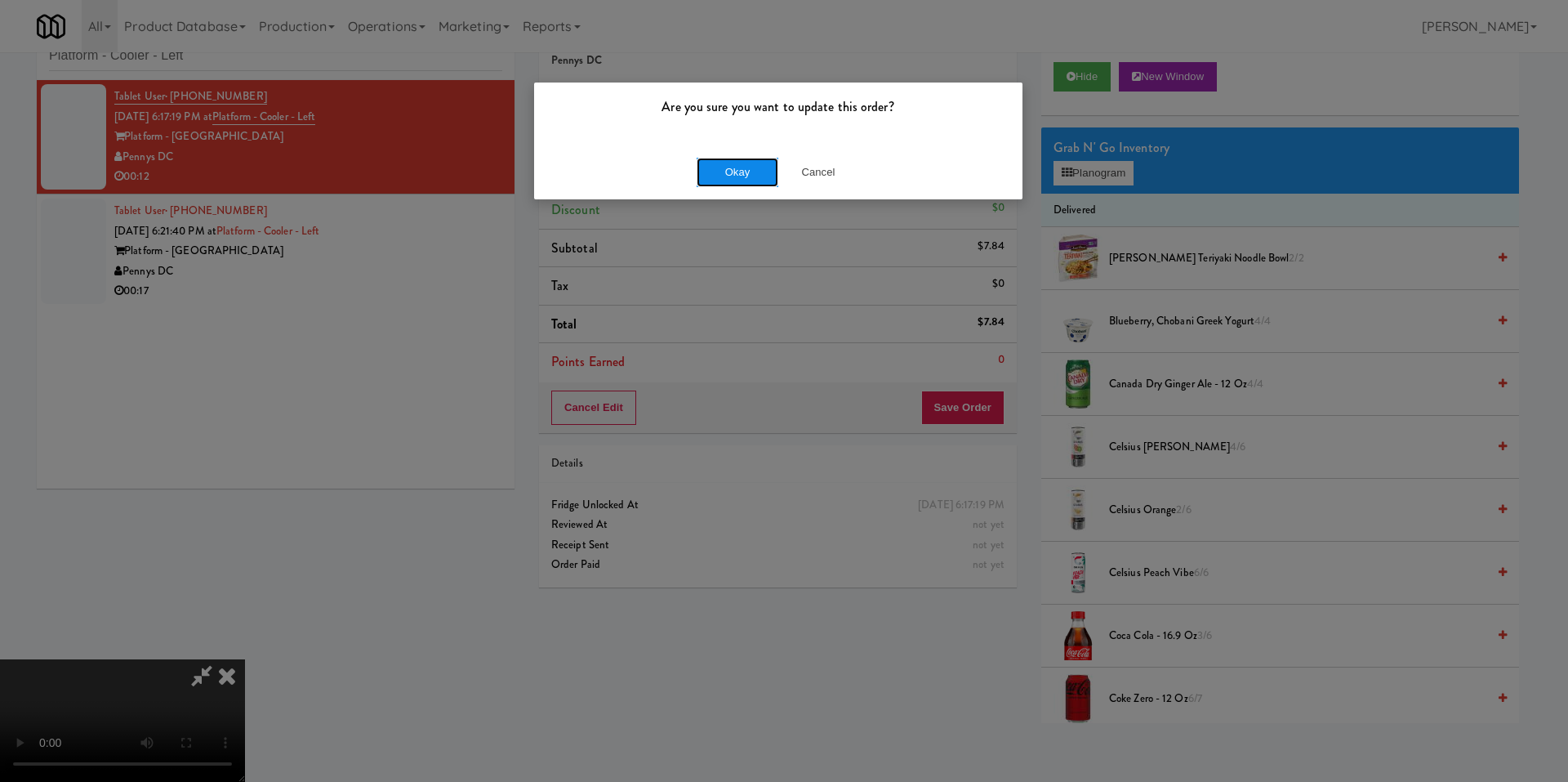
click at [736, 162] on button "Okay" at bounding box center [737, 172] width 82 height 30
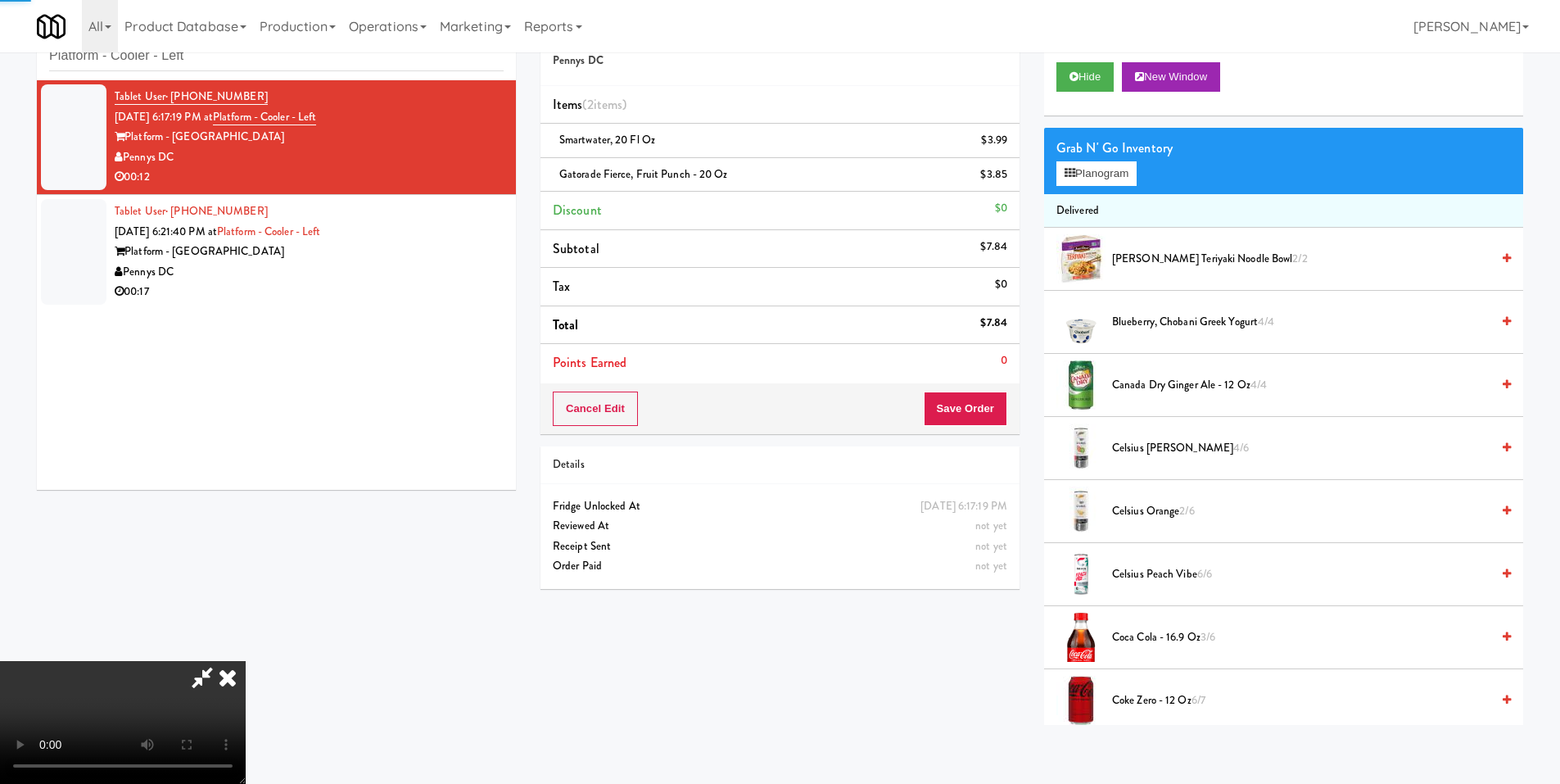
click at [459, 198] on li "Tablet User · (715) 393-9495 Sep 14, 2025 6:21:40 PM at Platform - Cooler - Lef…" at bounding box center [276, 252] width 479 height 114
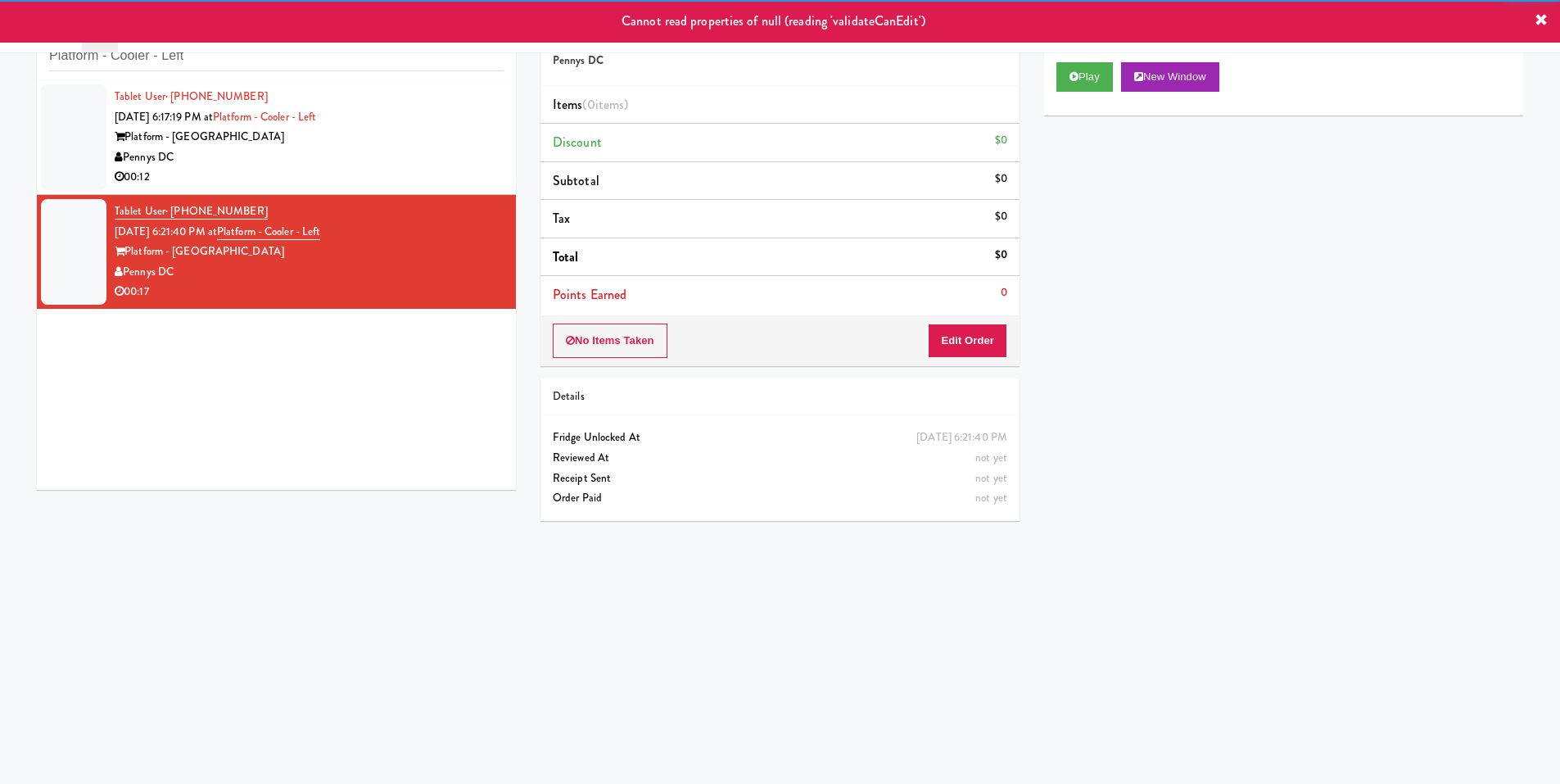
click at [444, 130] on div "Platform - Alexandria" at bounding box center [309, 137] width 389 height 20
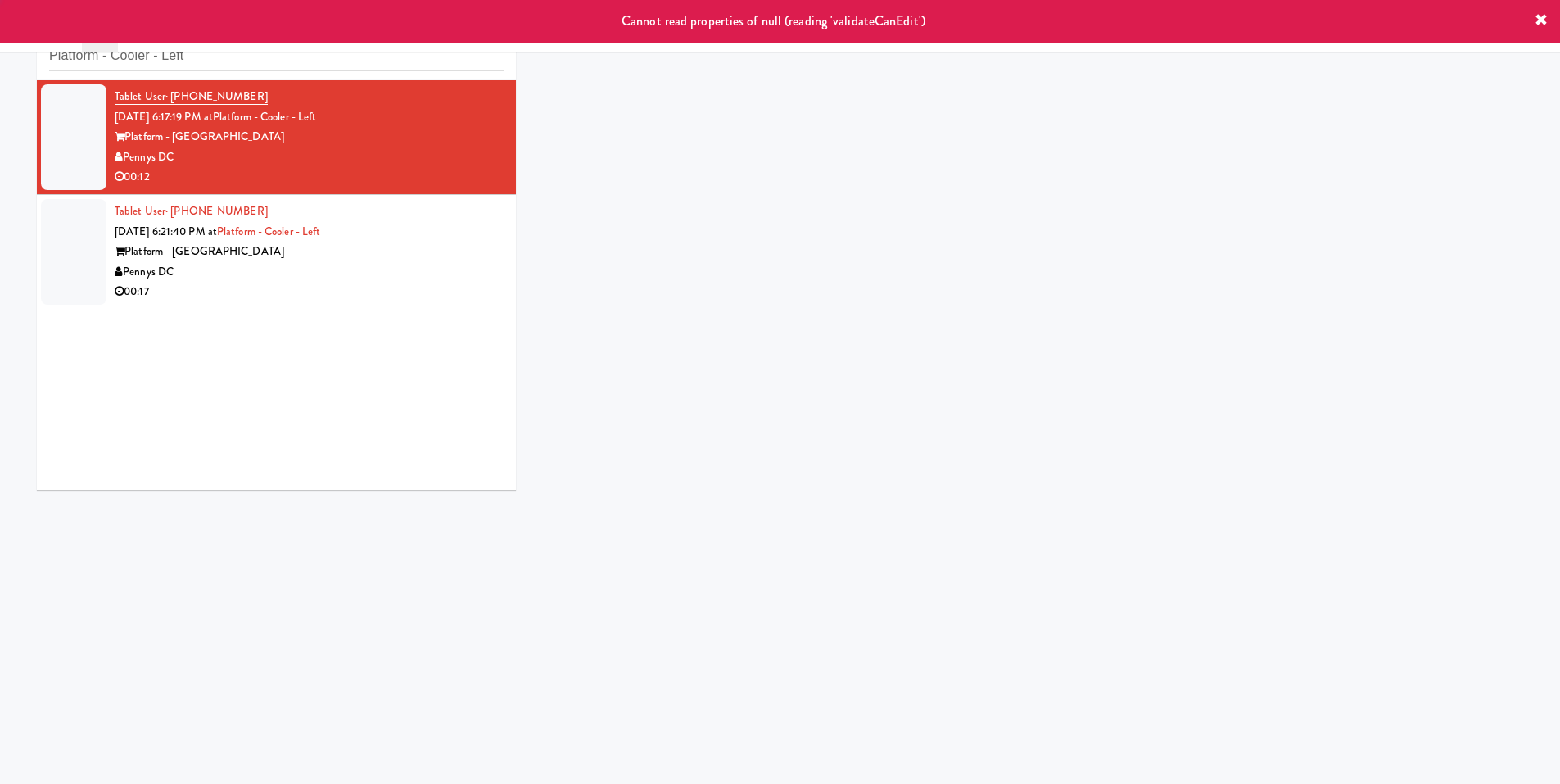
click at [400, 208] on div "Tablet User · (715) 393-9495 Sep 14, 2025 6:21:40 PM at Platform - Cooler - Lef…" at bounding box center [309, 252] width 389 height 101
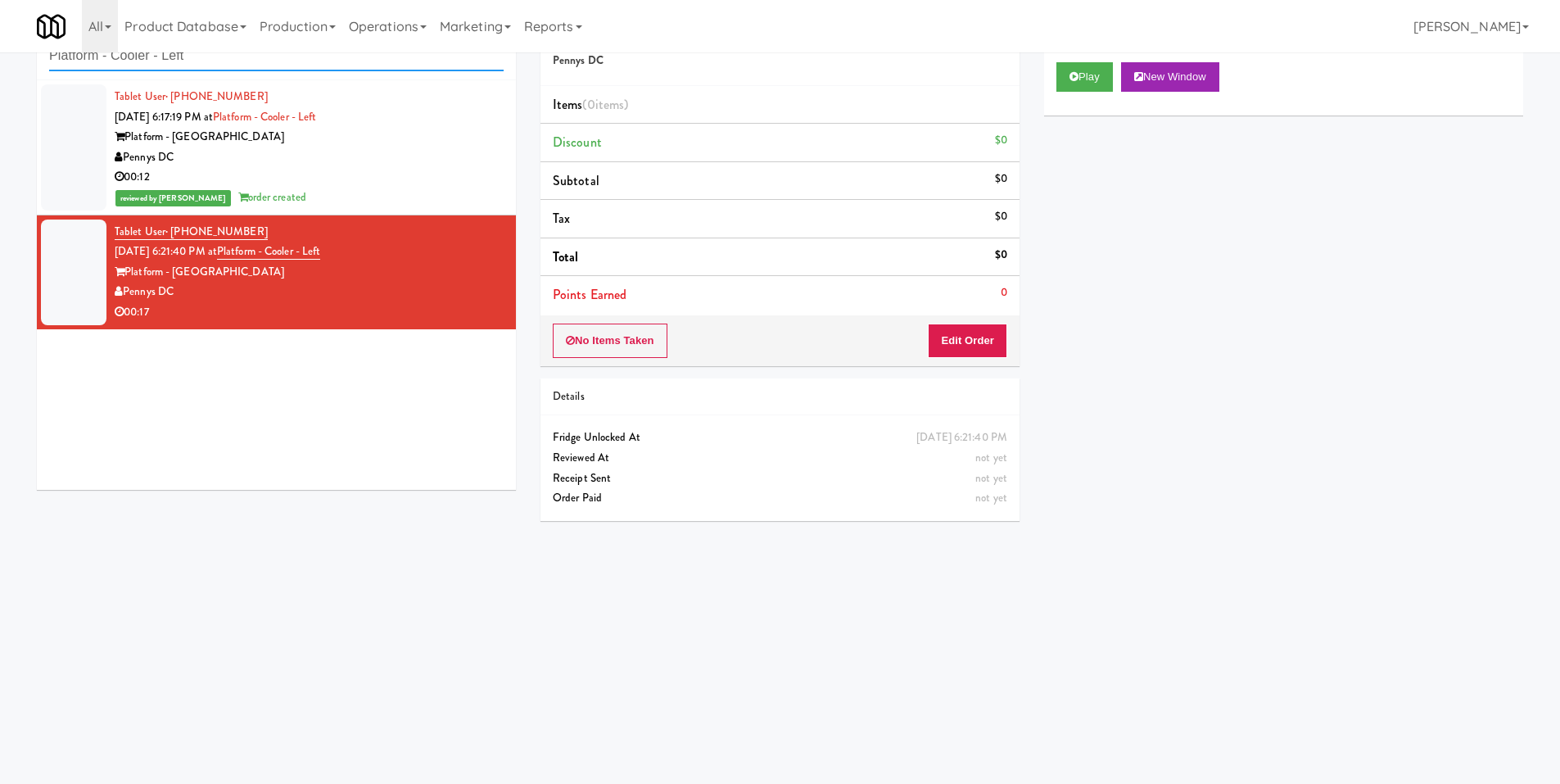
click at [222, 67] on input "Platform - Cooler - Left" at bounding box center [276, 56] width 454 height 31
paste input "(Snack & Drink) EWR 3-TB-PUBLIC"
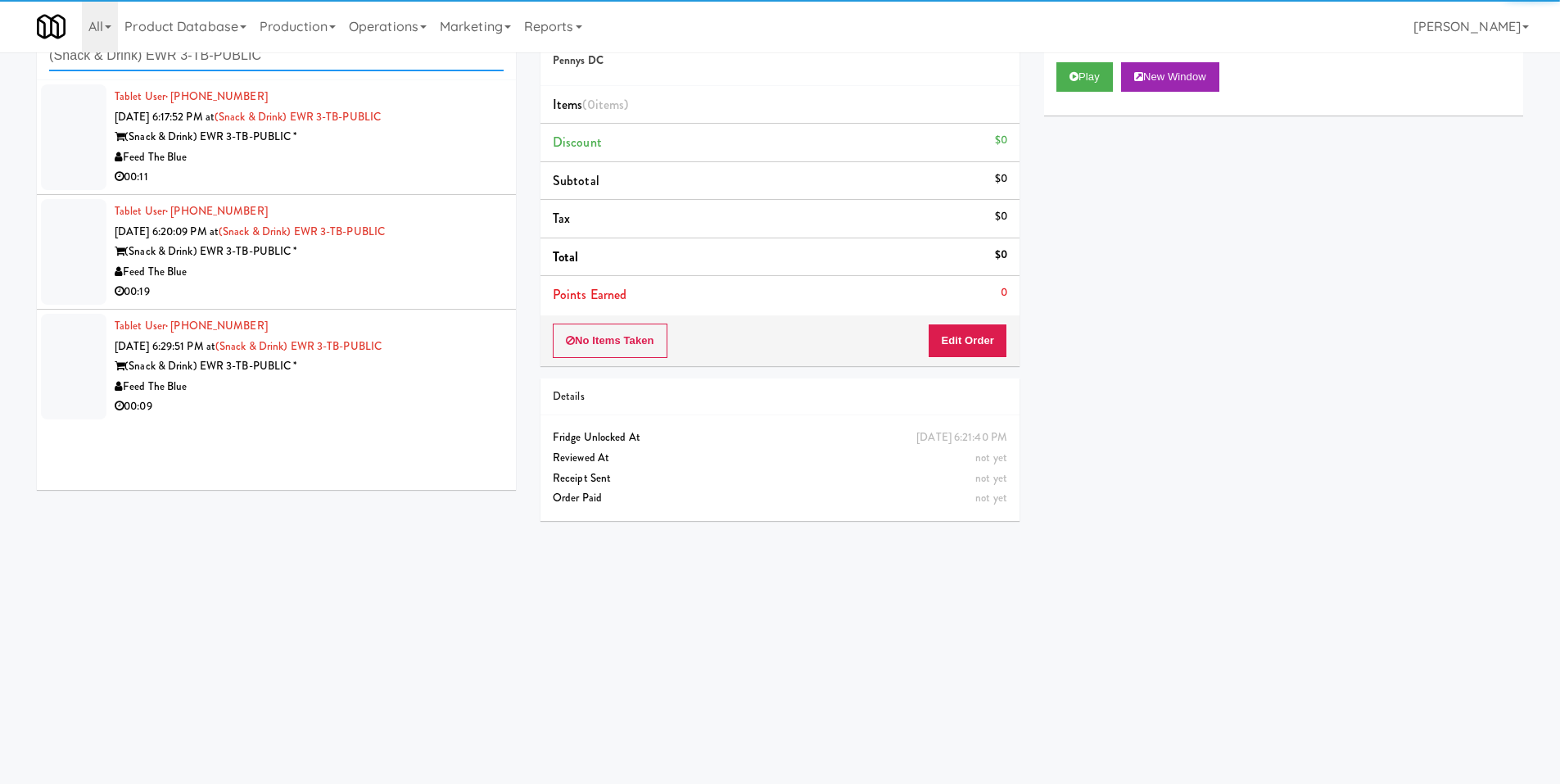
type input "(Snack & Drink) EWR 3-TB-PUBLIC"
click at [429, 169] on div "00:11" at bounding box center [309, 177] width 389 height 20
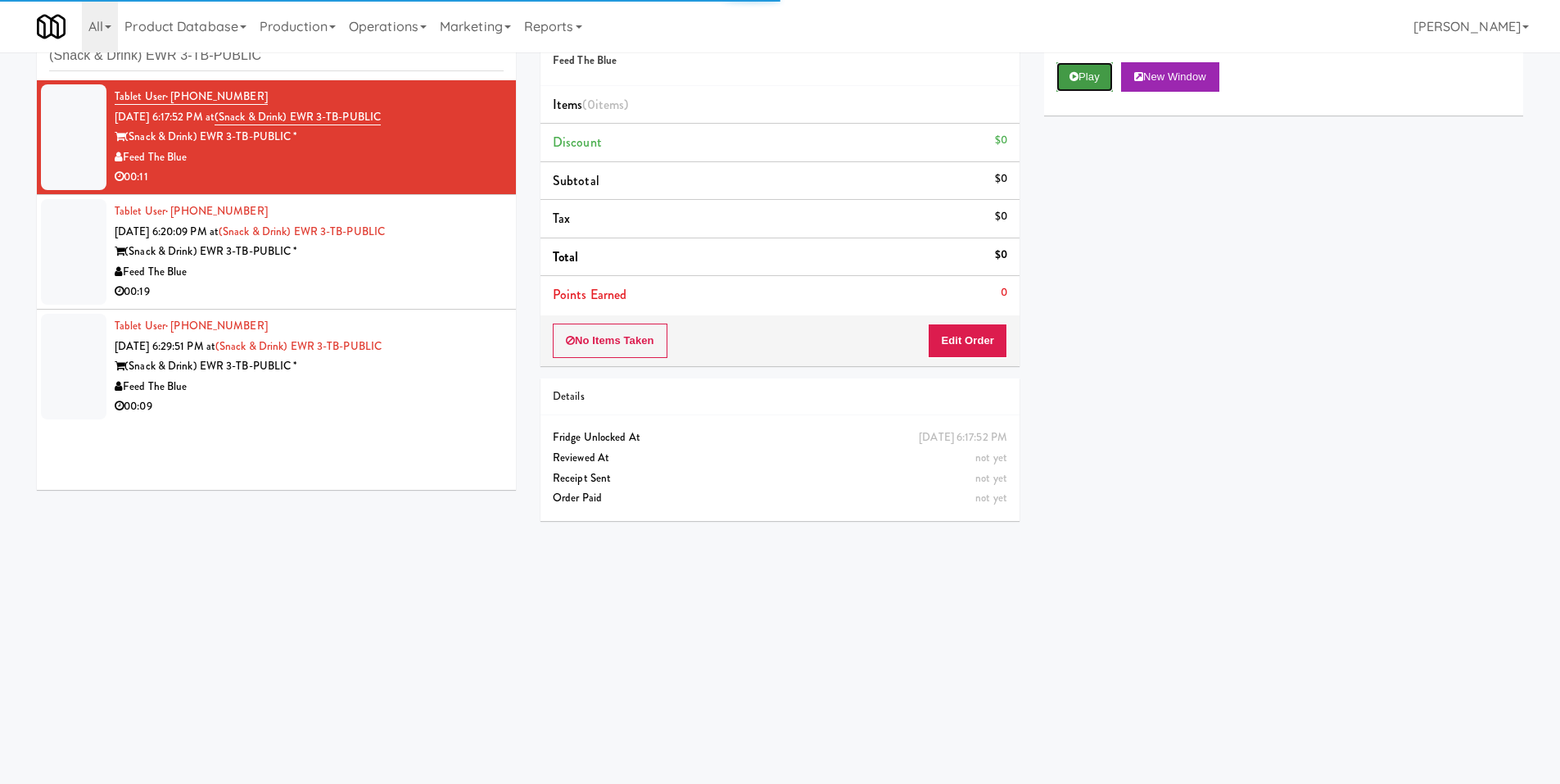
click at [1070, 76] on icon at bounding box center [1074, 76] width 9 height 11
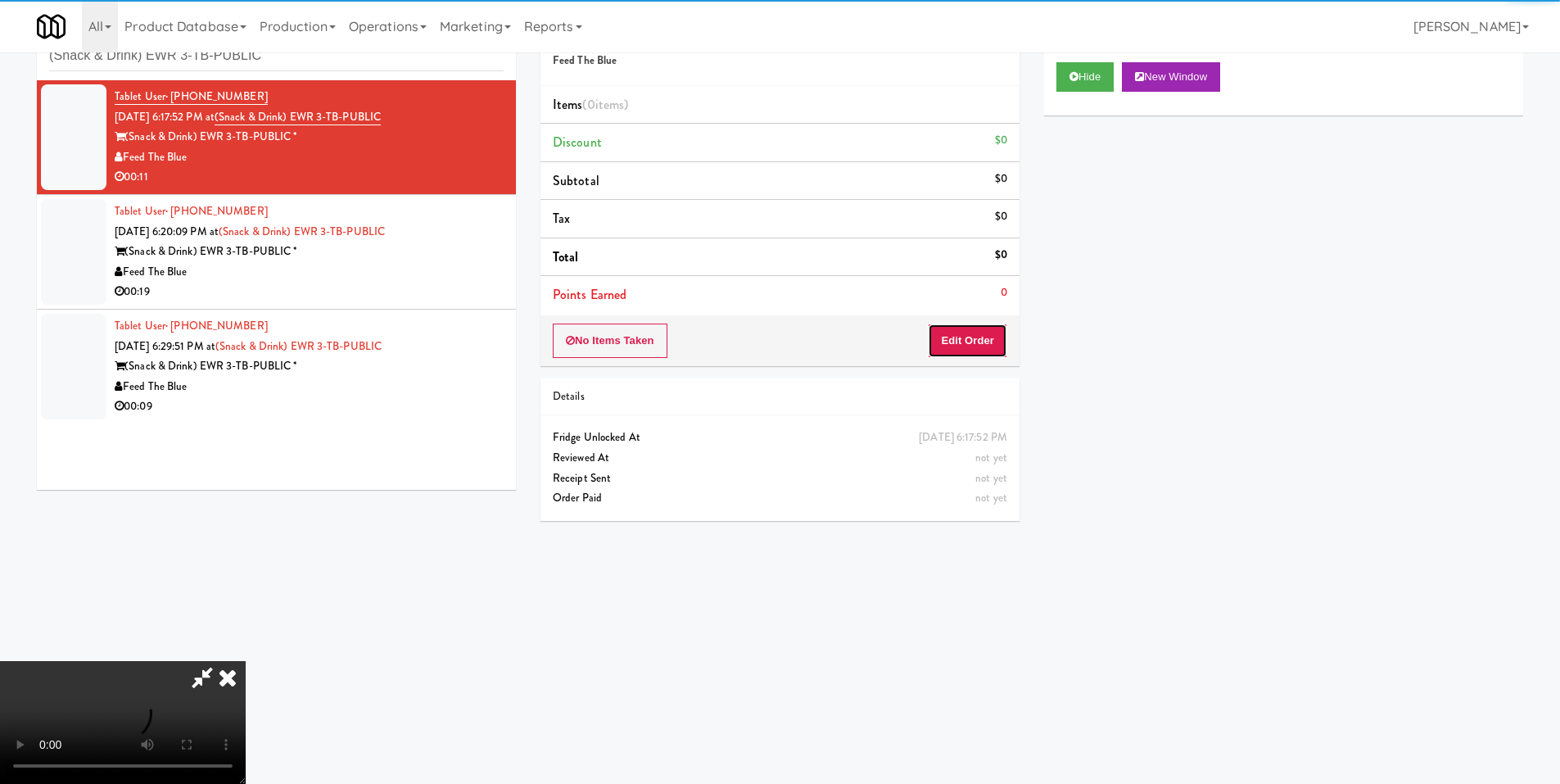
click at [944, 337] on button "Edit Order" at bounding box center [968, 341] width 80 height 35
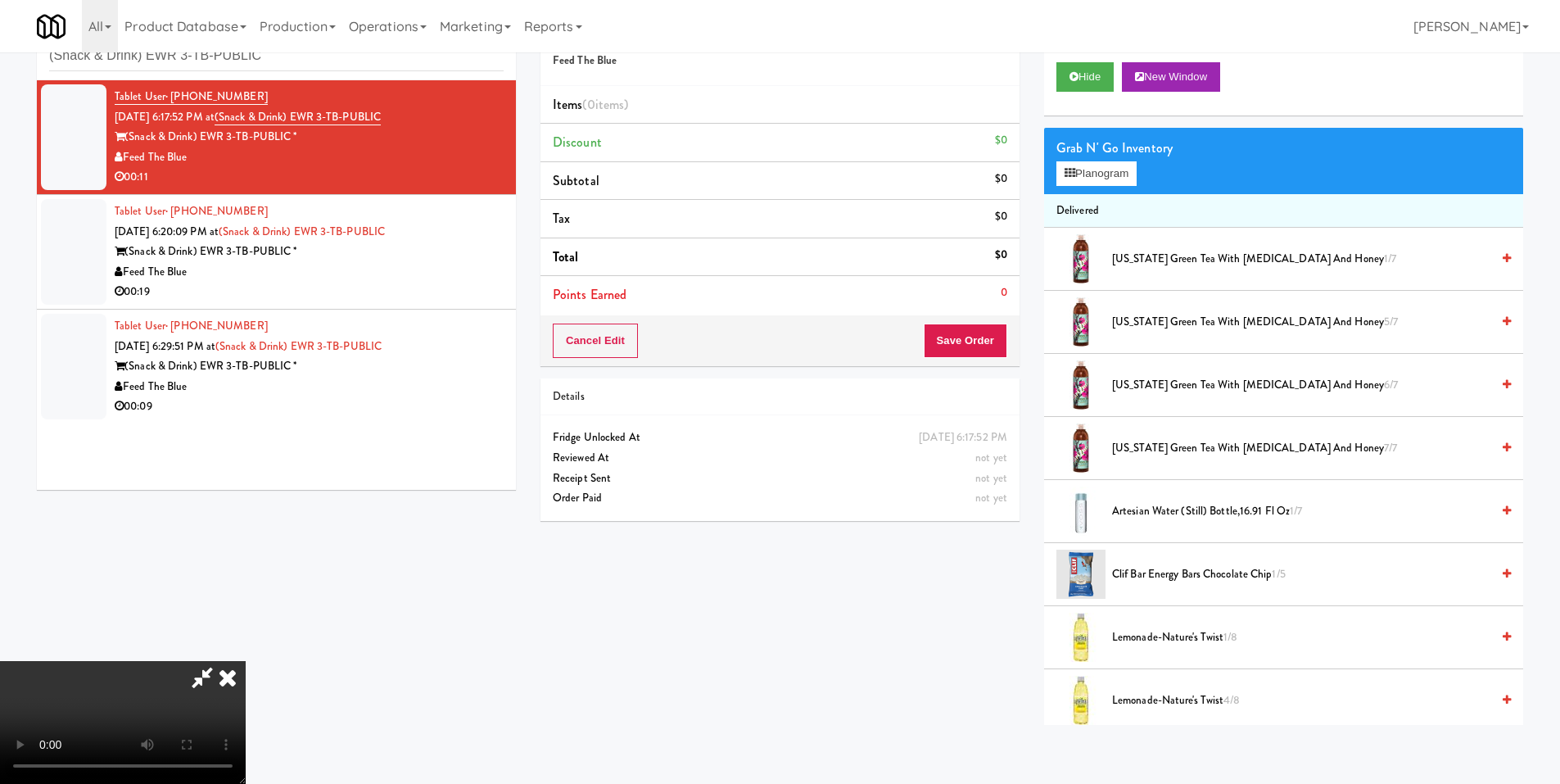
scroll to position [244, 0]
click at [246, 661] on video at bounding box center [123, 722] width 246 height 123
click at [1084, 173] on button "Planogram" at bounding box center [1096, 173] width 81 height 25
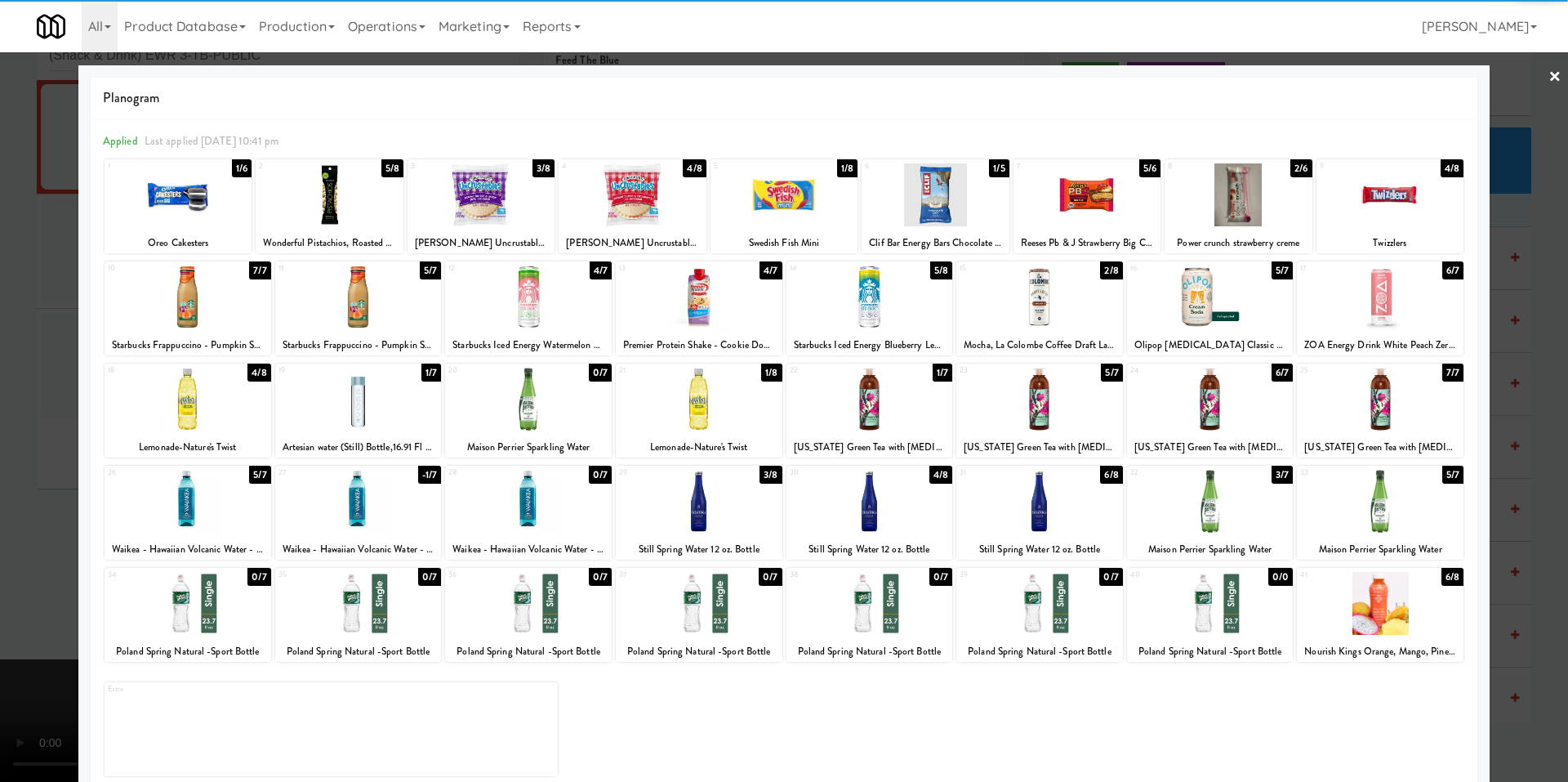
click at [686, 389] on div at bounding box center [698, 399] width 167 height 63
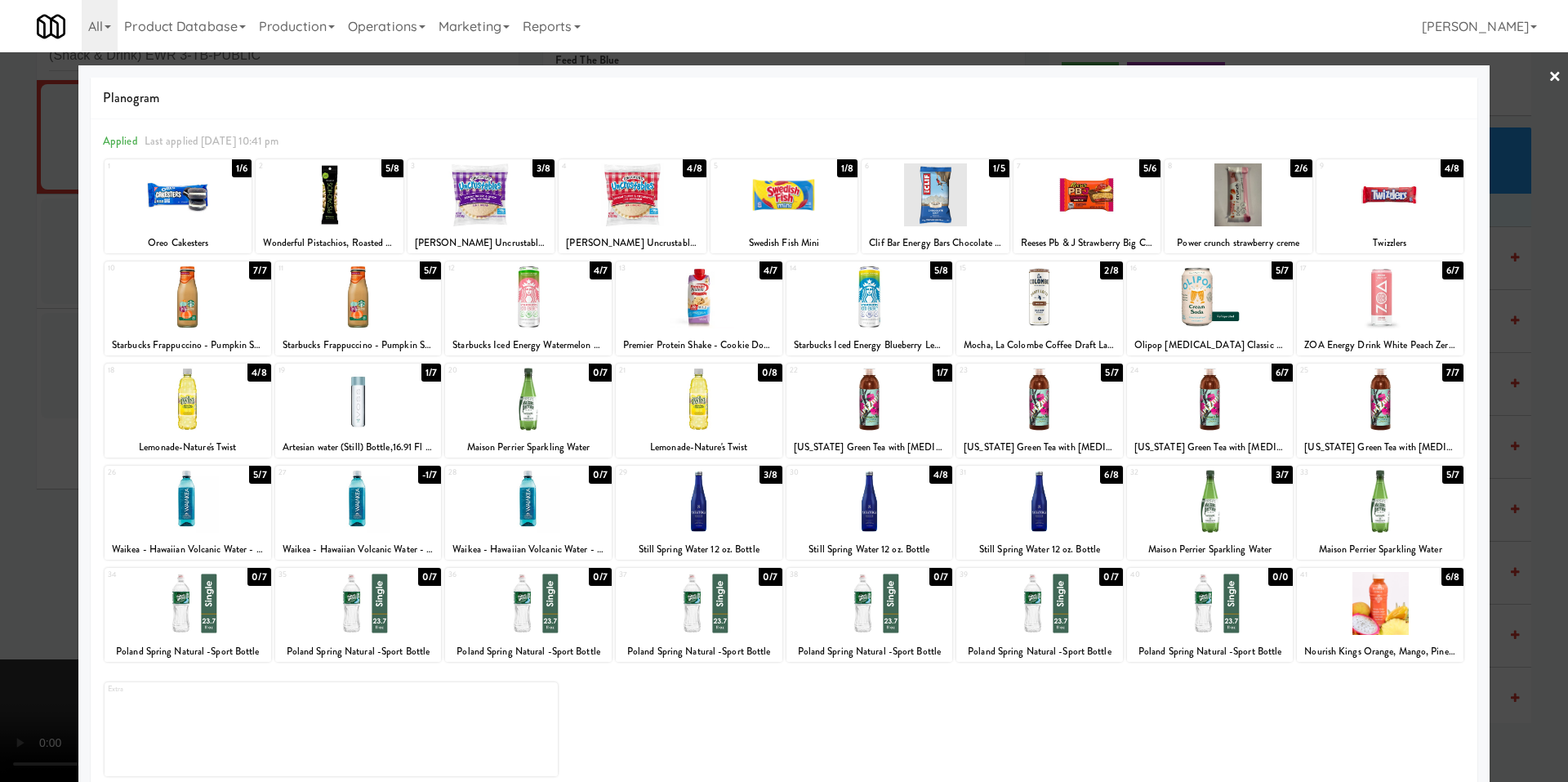
click at [46, 380] on div at bounding box center [784, 391] width 1568 height 782
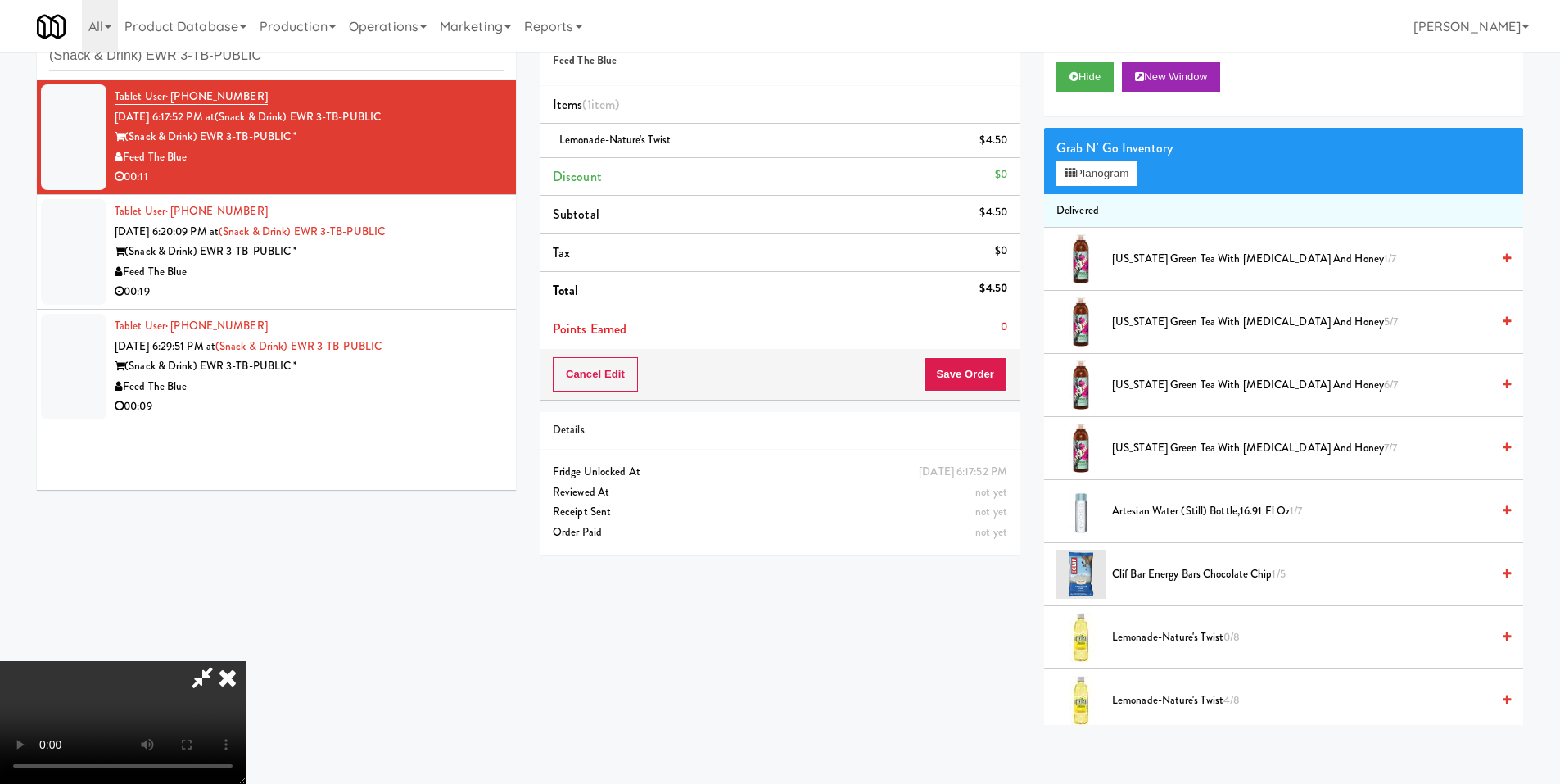
click at [246, 661] on video at bounding box center [123, 722] width 246 height 123
click at [1097, 170] on button "Planogram" at bounding box center [1096, 173] width 81 height 25
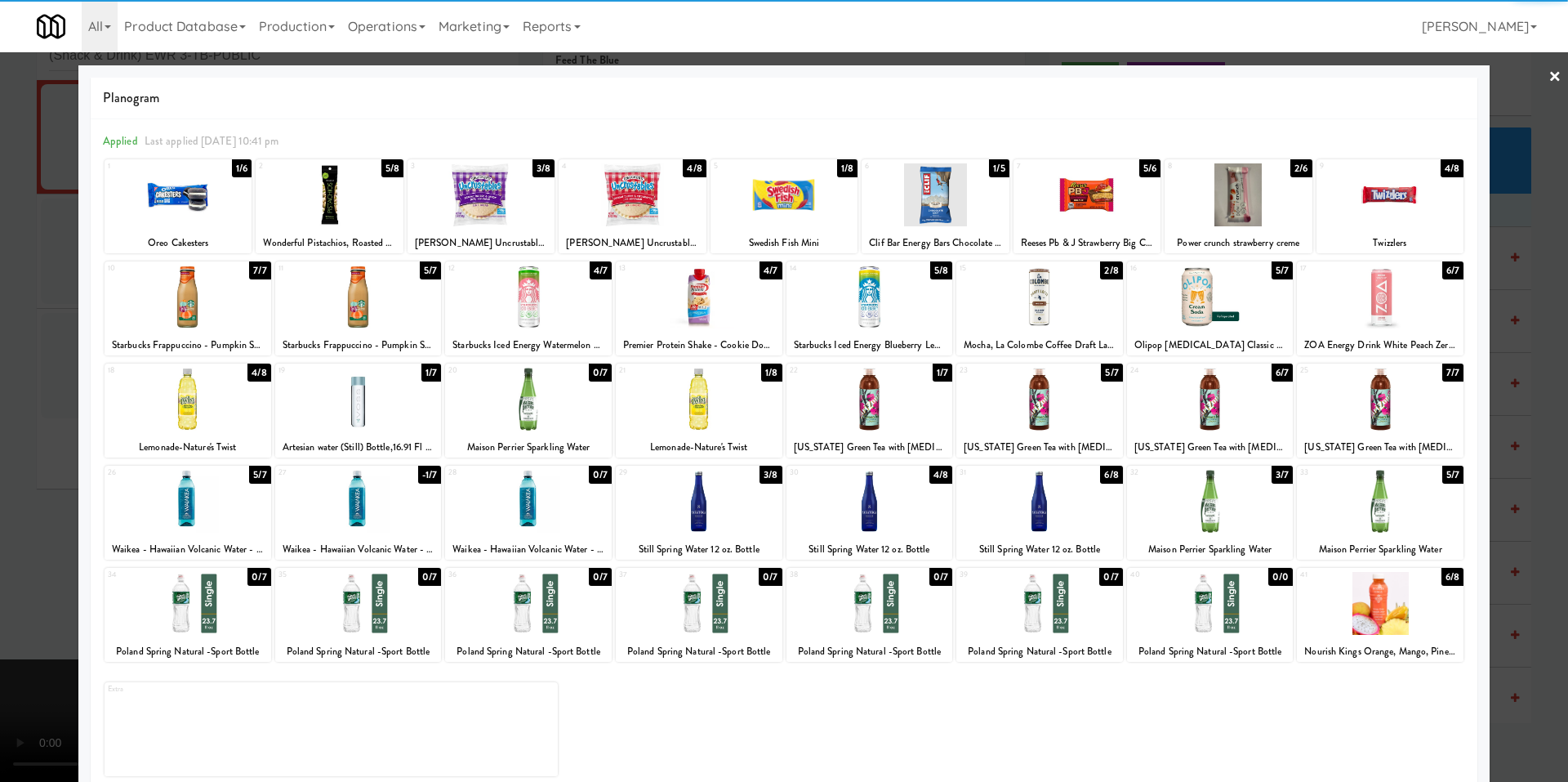
click at [511, 185] on div at bounding box center [481, 194] width 147 height 63
click at [61, 304] on div at bounding box center [784, 391] width 1568 height 782
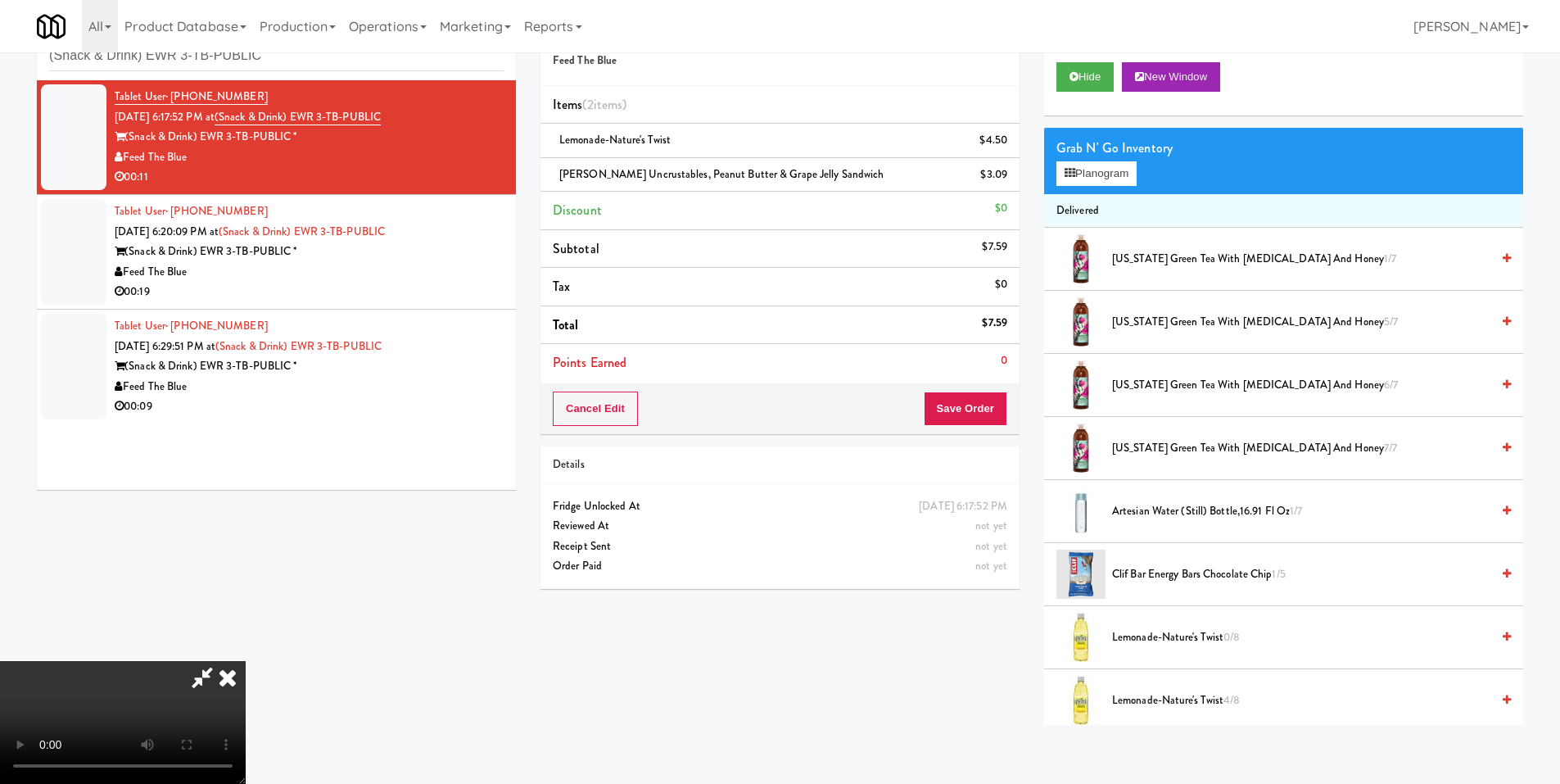
click at [246, 661] on video at bounding box center [123, 722] width 246 height 123
click at [956, 409] on button "Save Order" at bounding box center [966, 409] width 84 height 35
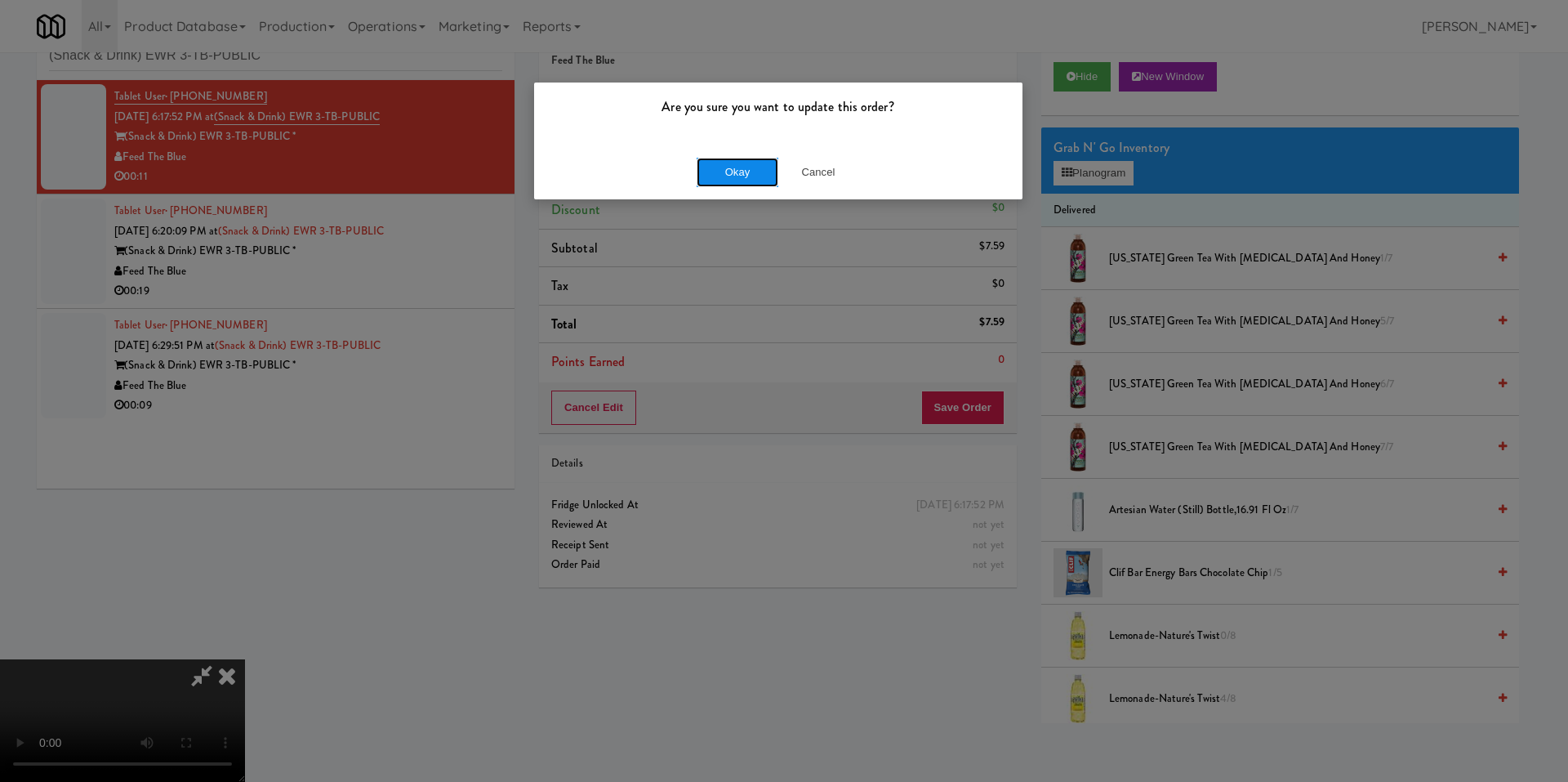
click at [718, 160] on button "Okay" at bounding box center [737, 172] width 82 height 30
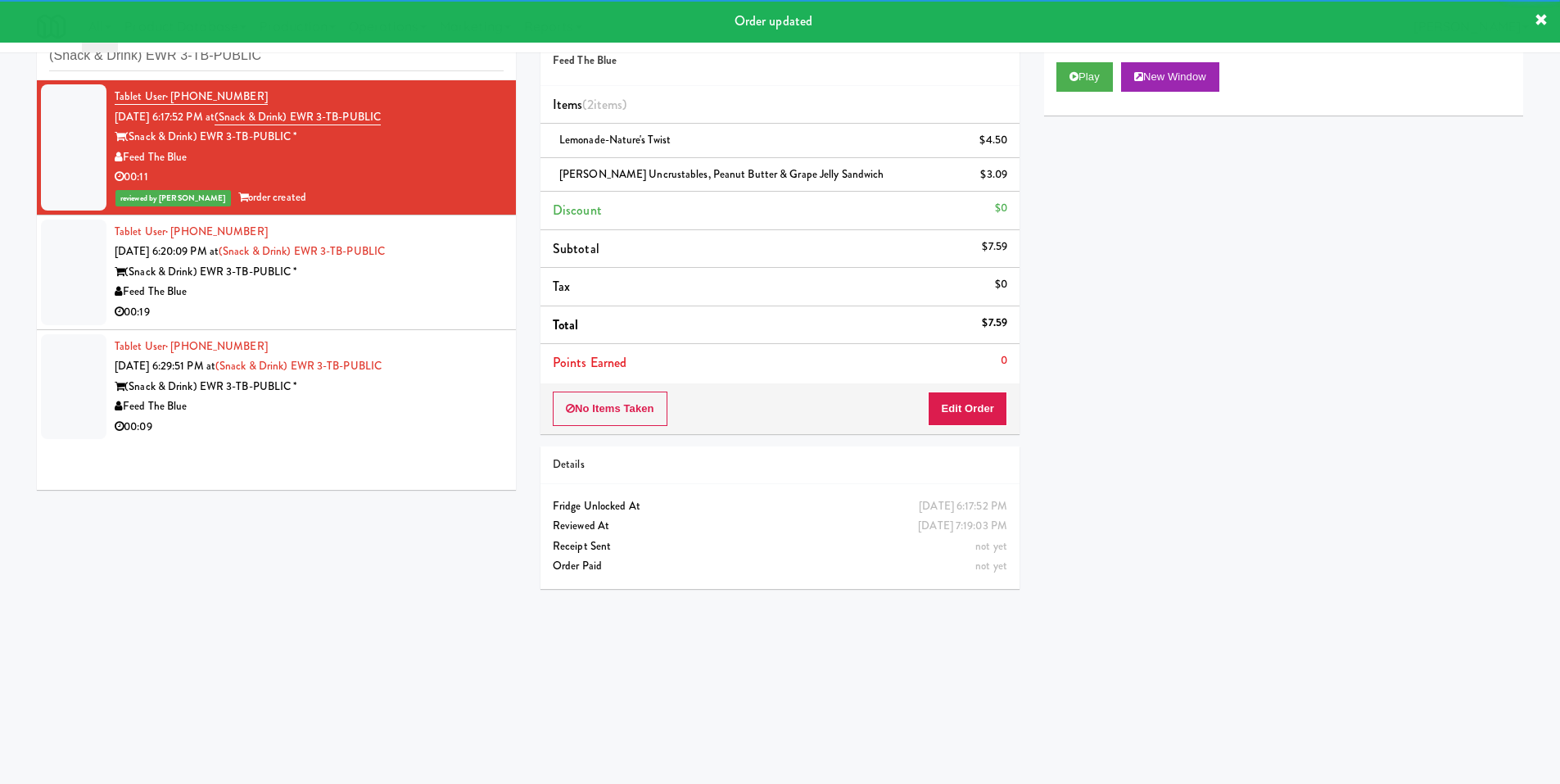
click at [449, 269] on div "(Snack & Drink) EWR 3-TB-PUBLIC *" at bounding box center [309, 272] width 389 height 20
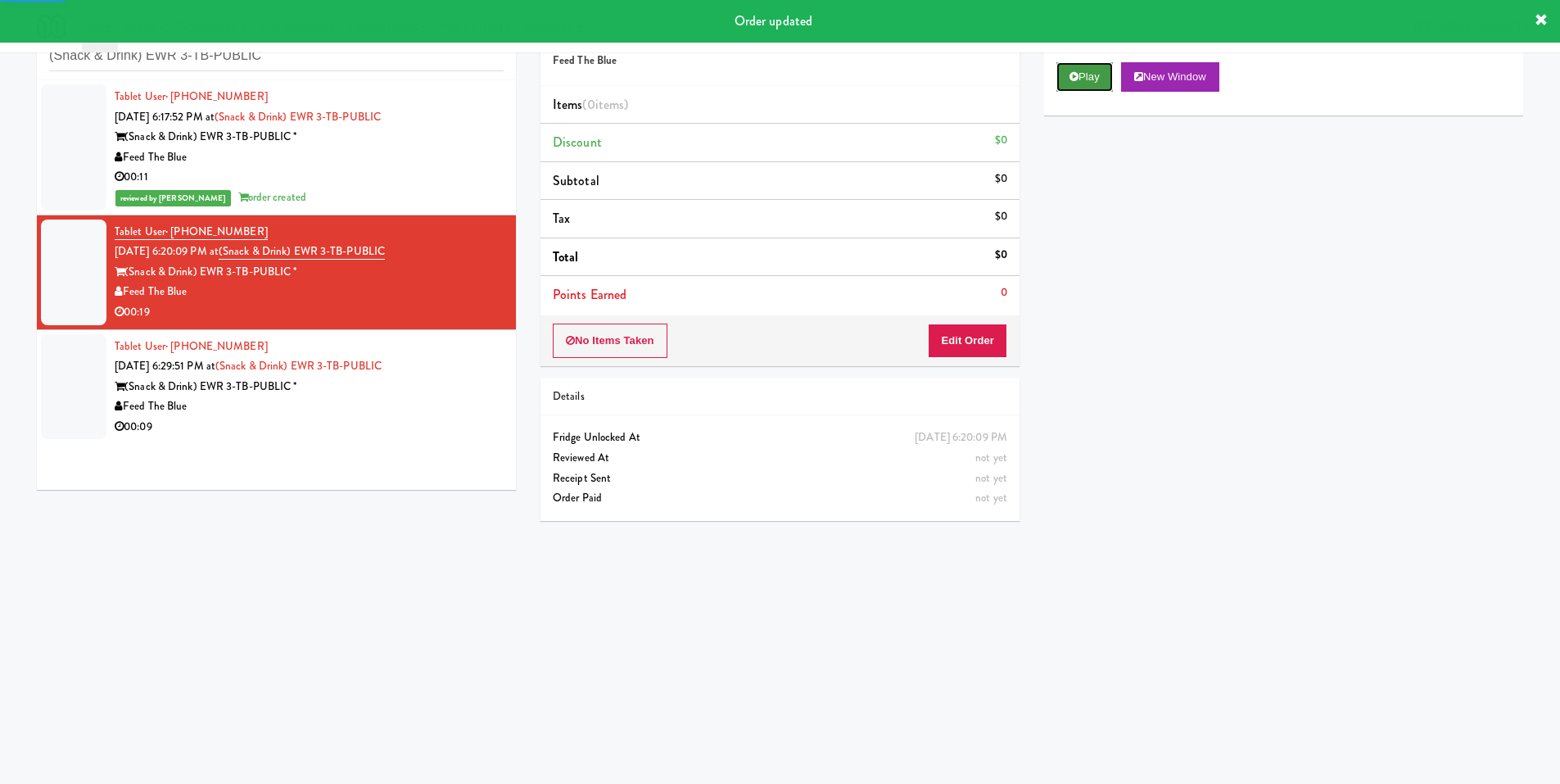
click at [1080, 83] on button "Play" at bounding box center [1084, 76] width 57 height 30
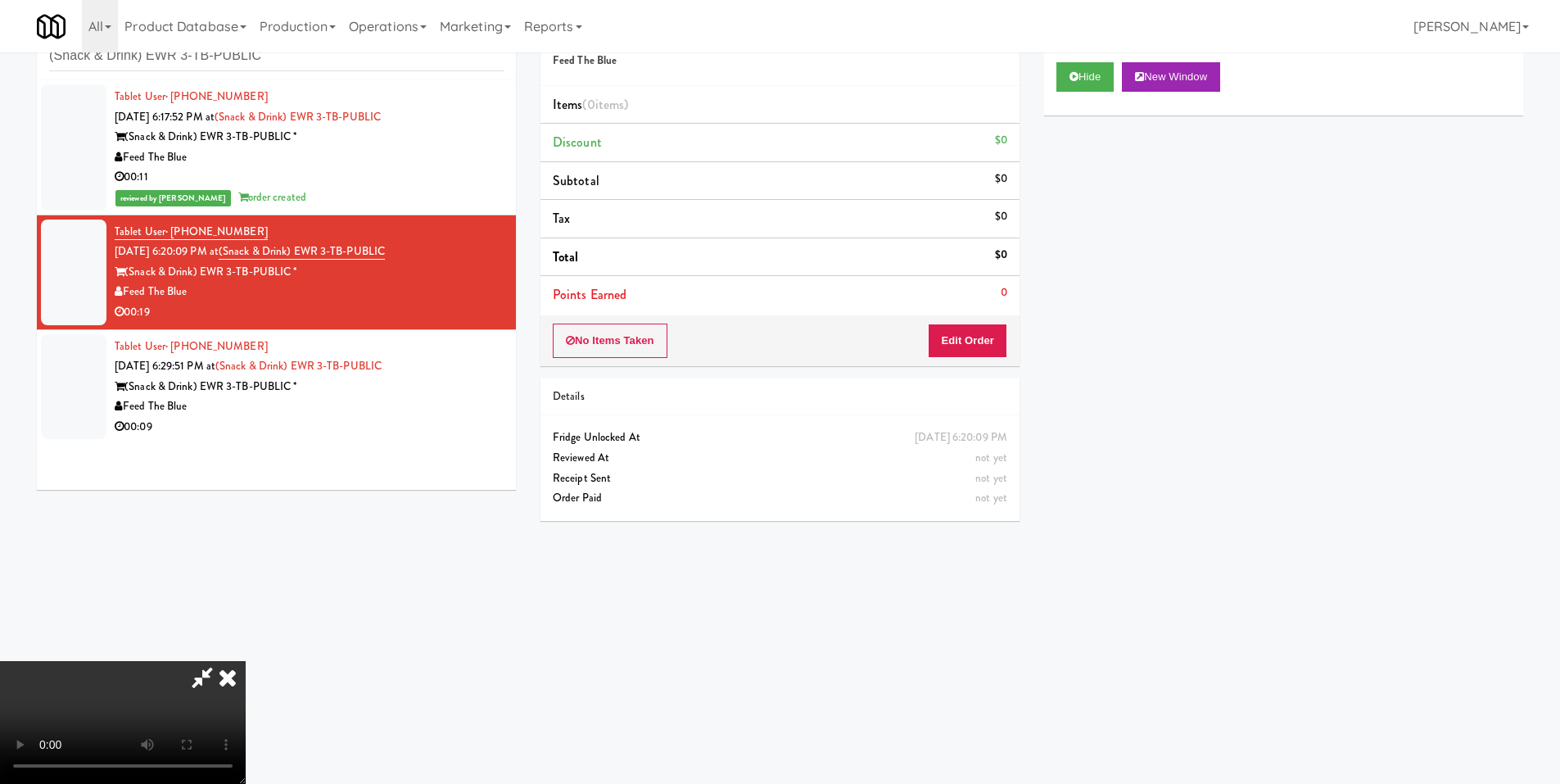
click at [246, 661] on video at bounding box center [123, 722] width 246 height 123
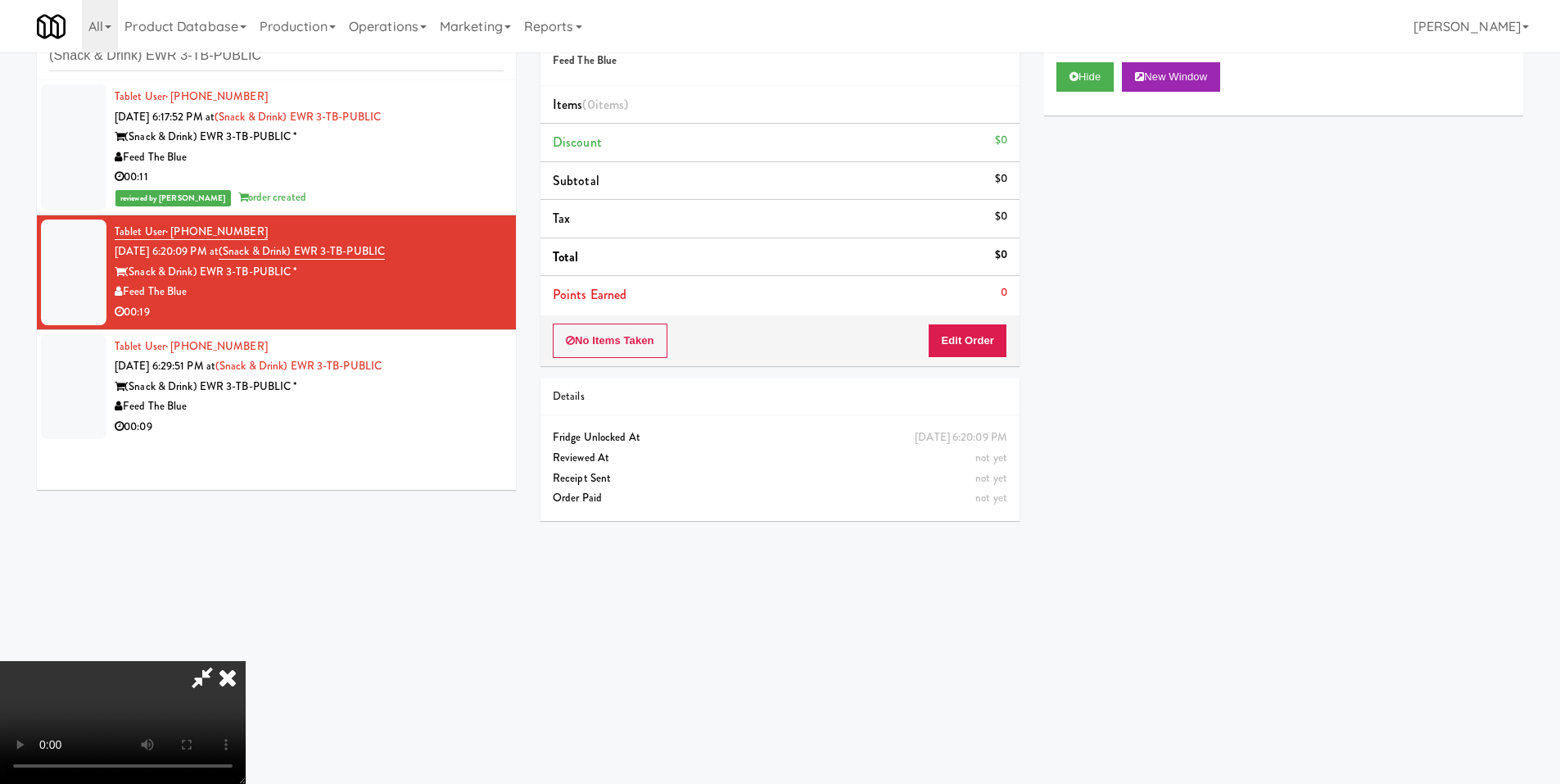
click at [246, 661] on video at bounding box center [123, 722] width 246 height 123
click at [962, 335] on button "Edit Order" at bounding box center [968, 341] width 80 height 35
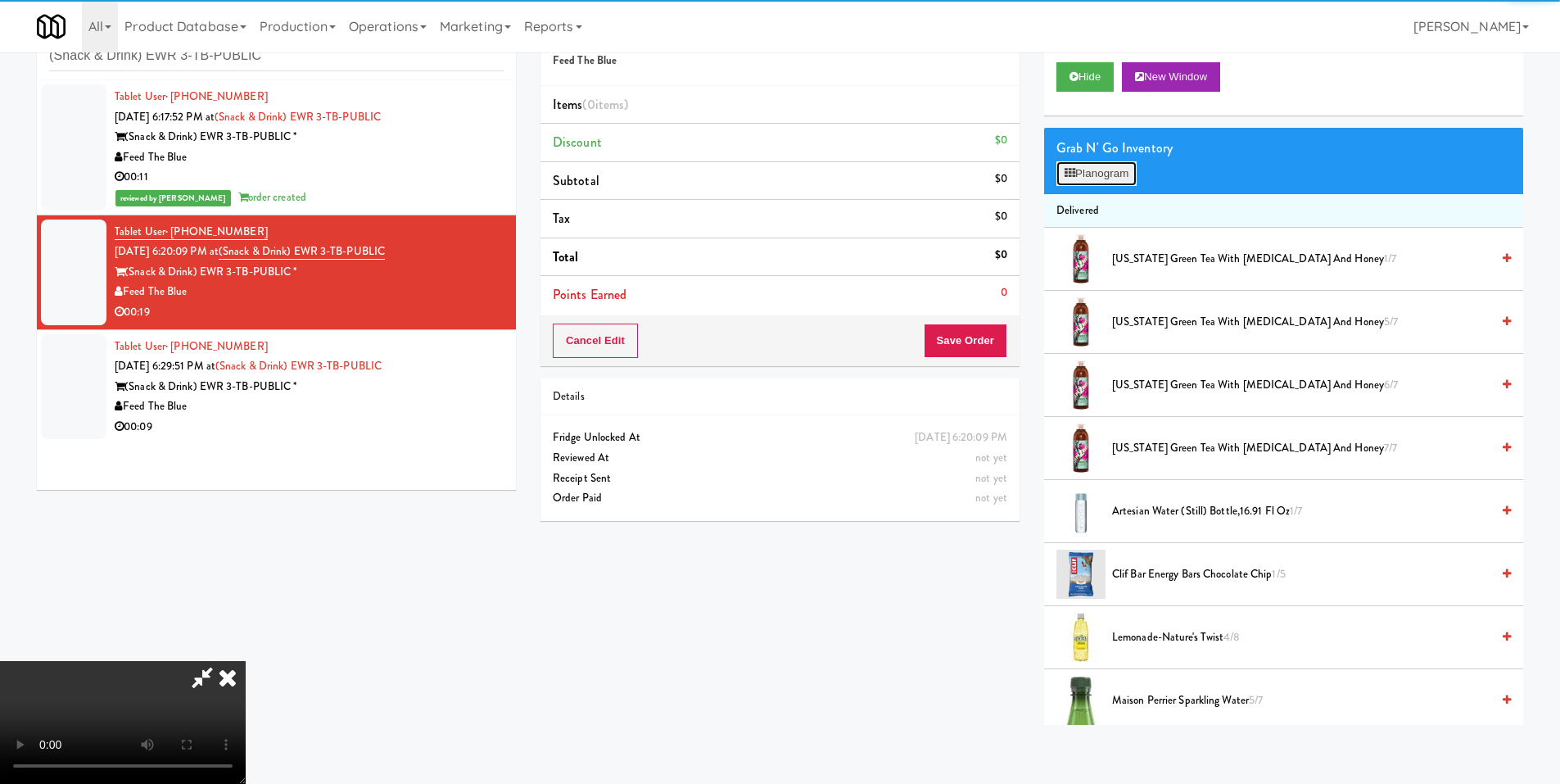
click at [1074, 184] on button "Planogram" at bounding box center [1096, 173] width 81 height 25
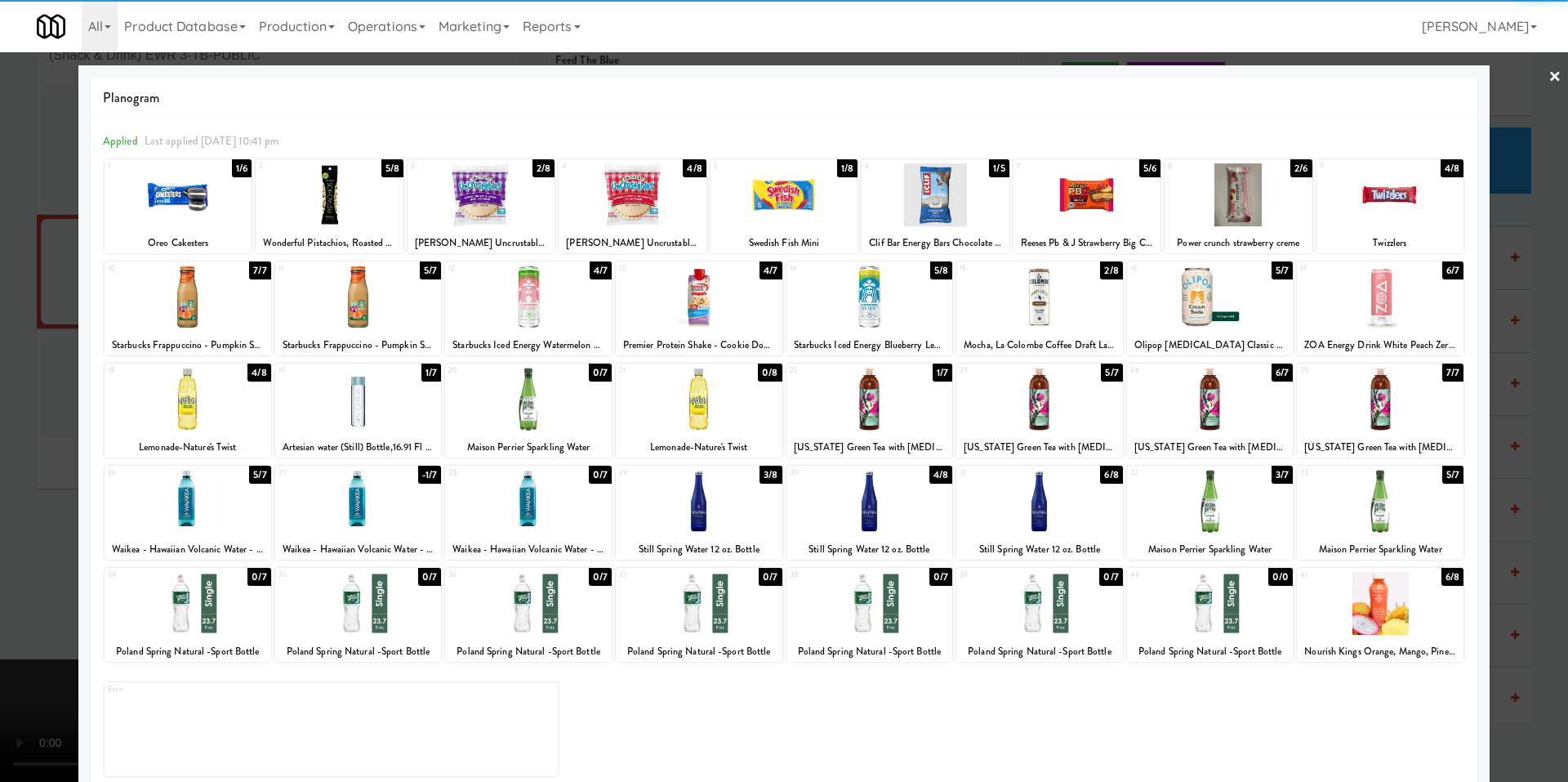
click at [404, 402] on div at bounding box center [358, 399] width 167 height 63
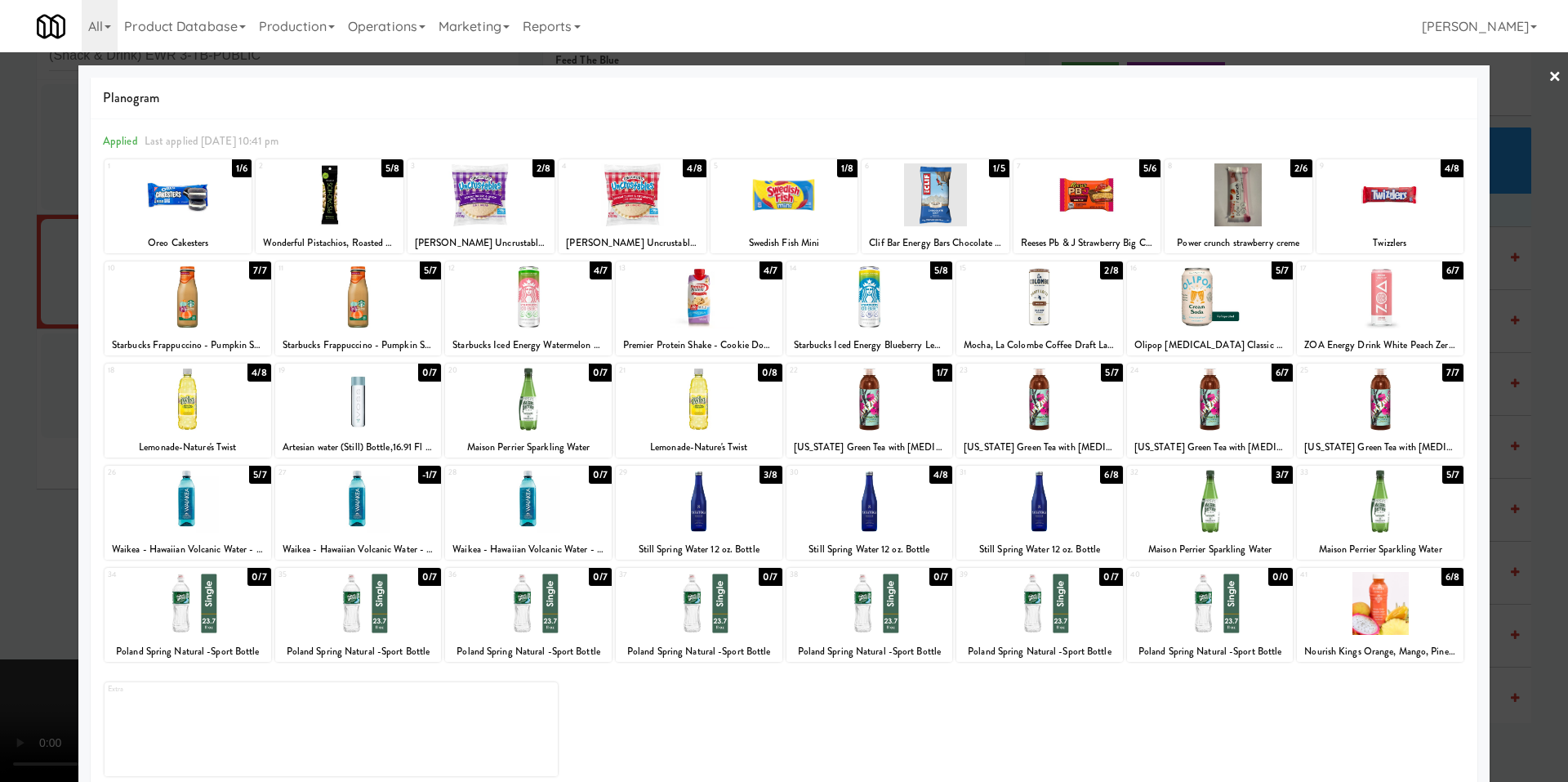
click at [54, 422] on div at bounding box center [784, 391] width 1568 height 782
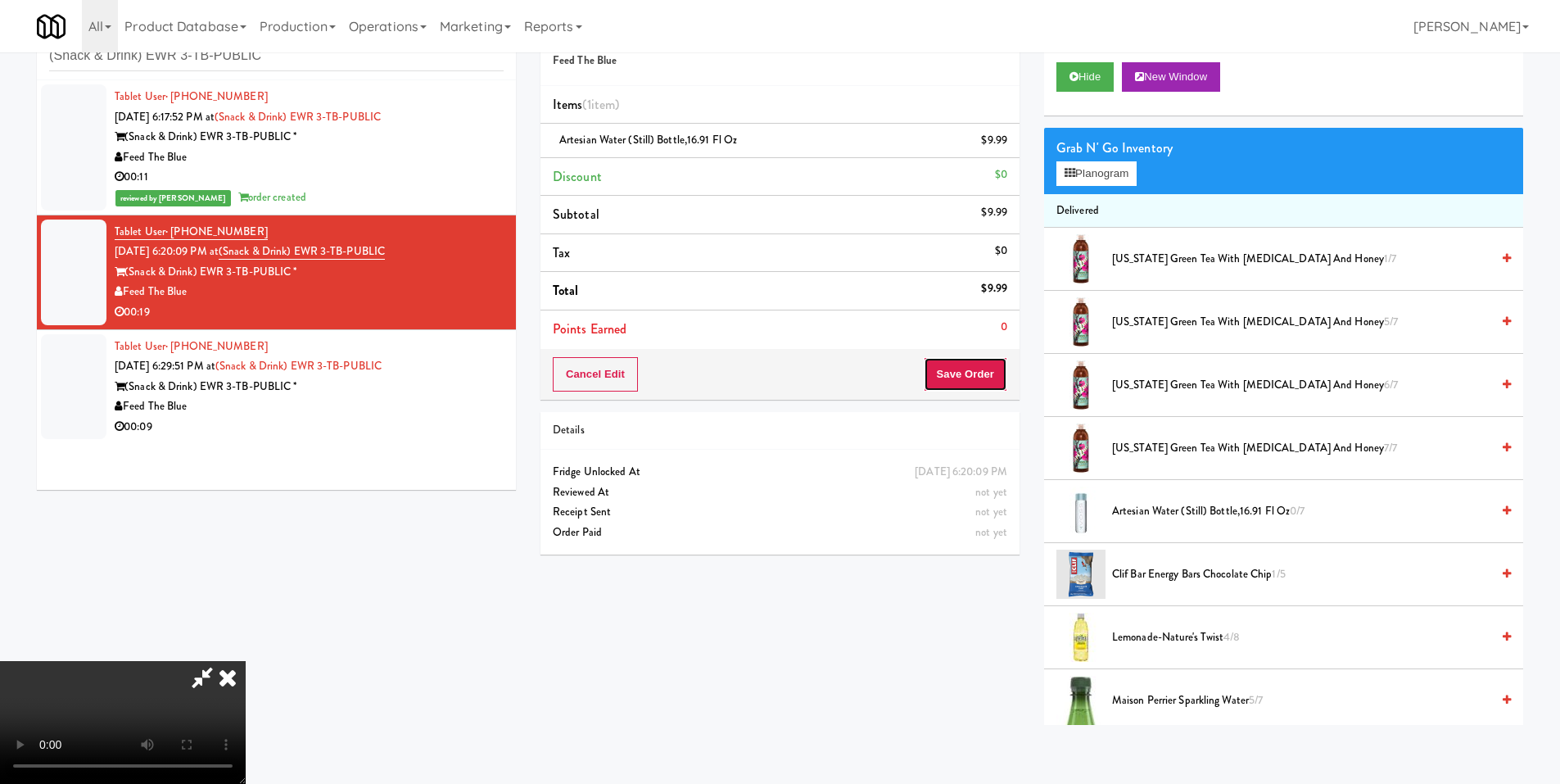
click at [940, 370] on button "Save Order" at bounding box center [966, 374] width 84 height 35
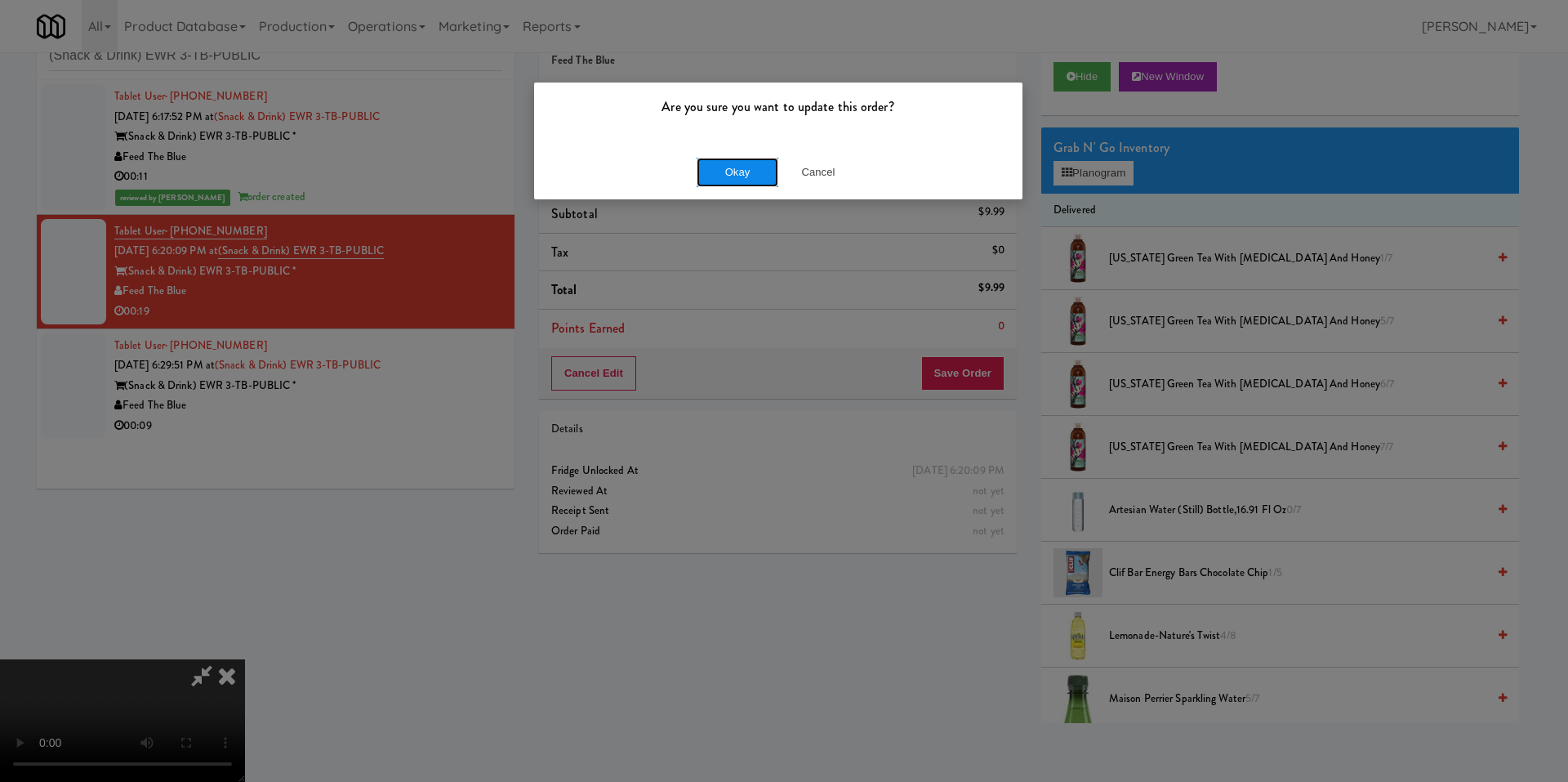
click at [708, 165] on button "Okay" at bounding box center [737, 172] width 82 height 30
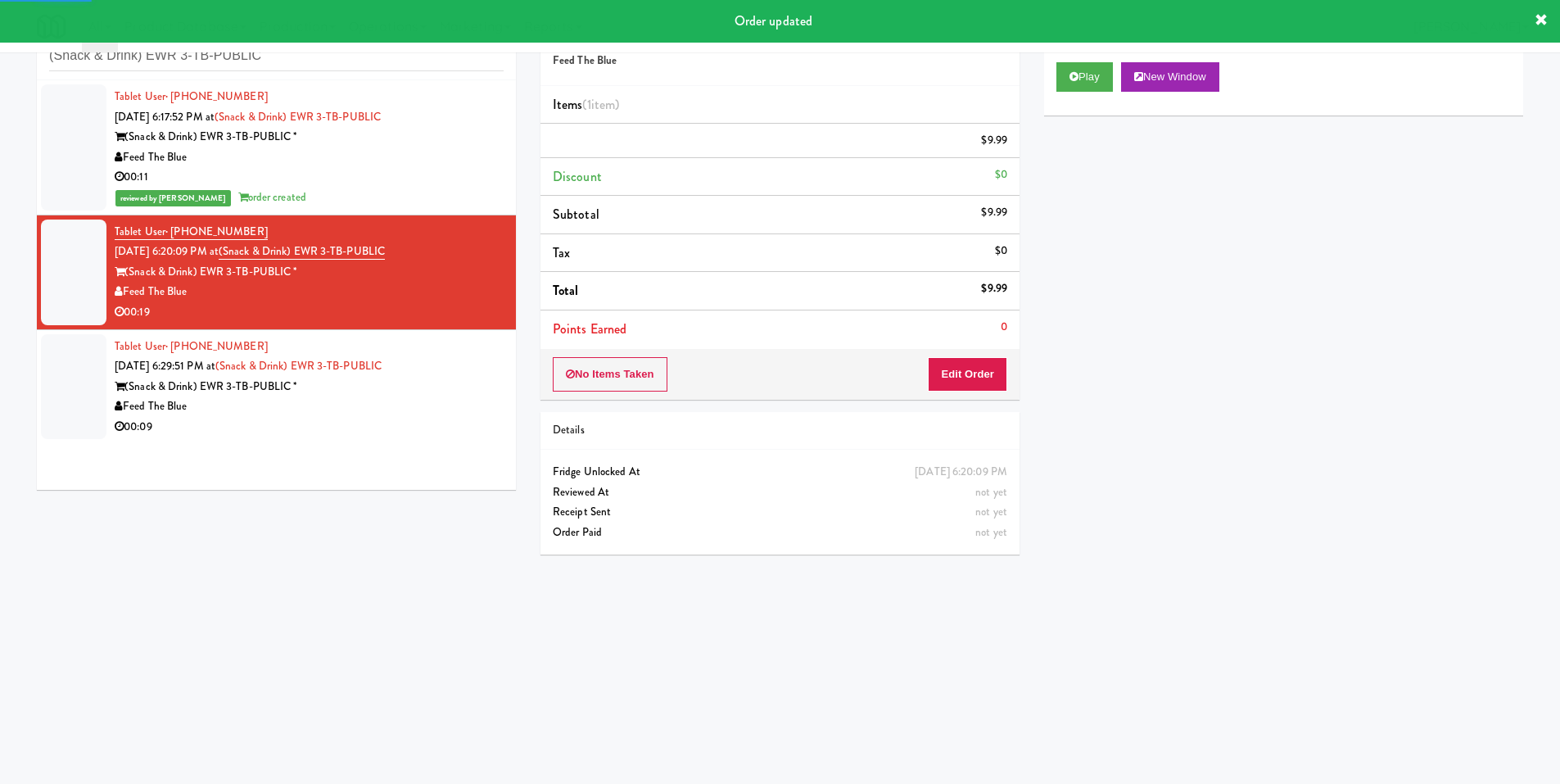
click at [471, 398] on div "Feed The Blue" at bounding box center [309, 407] width 389 height 20
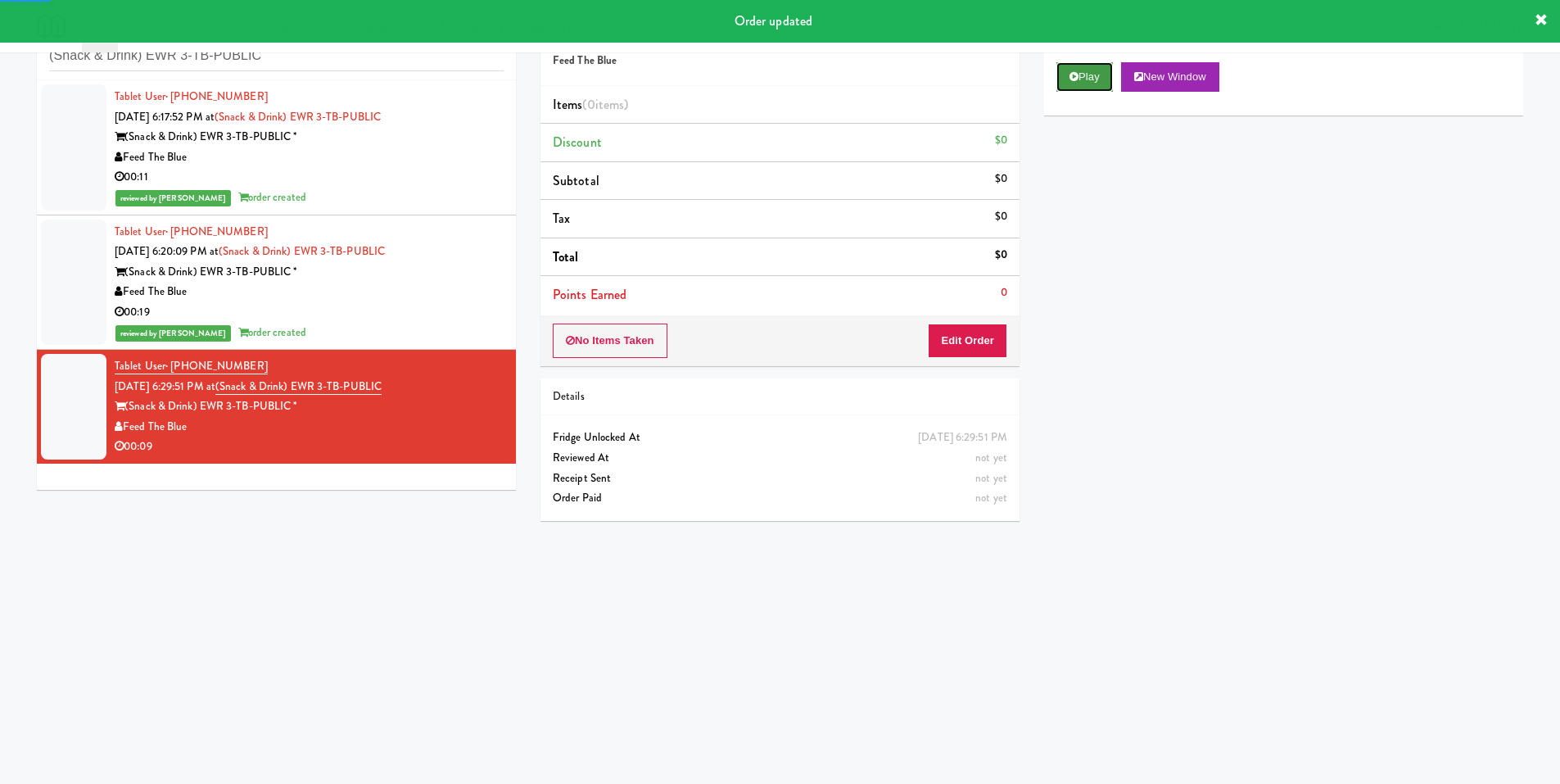
click at [1105, 68] on button "Play" at bounding box center [1084, 76] width 57 height 30
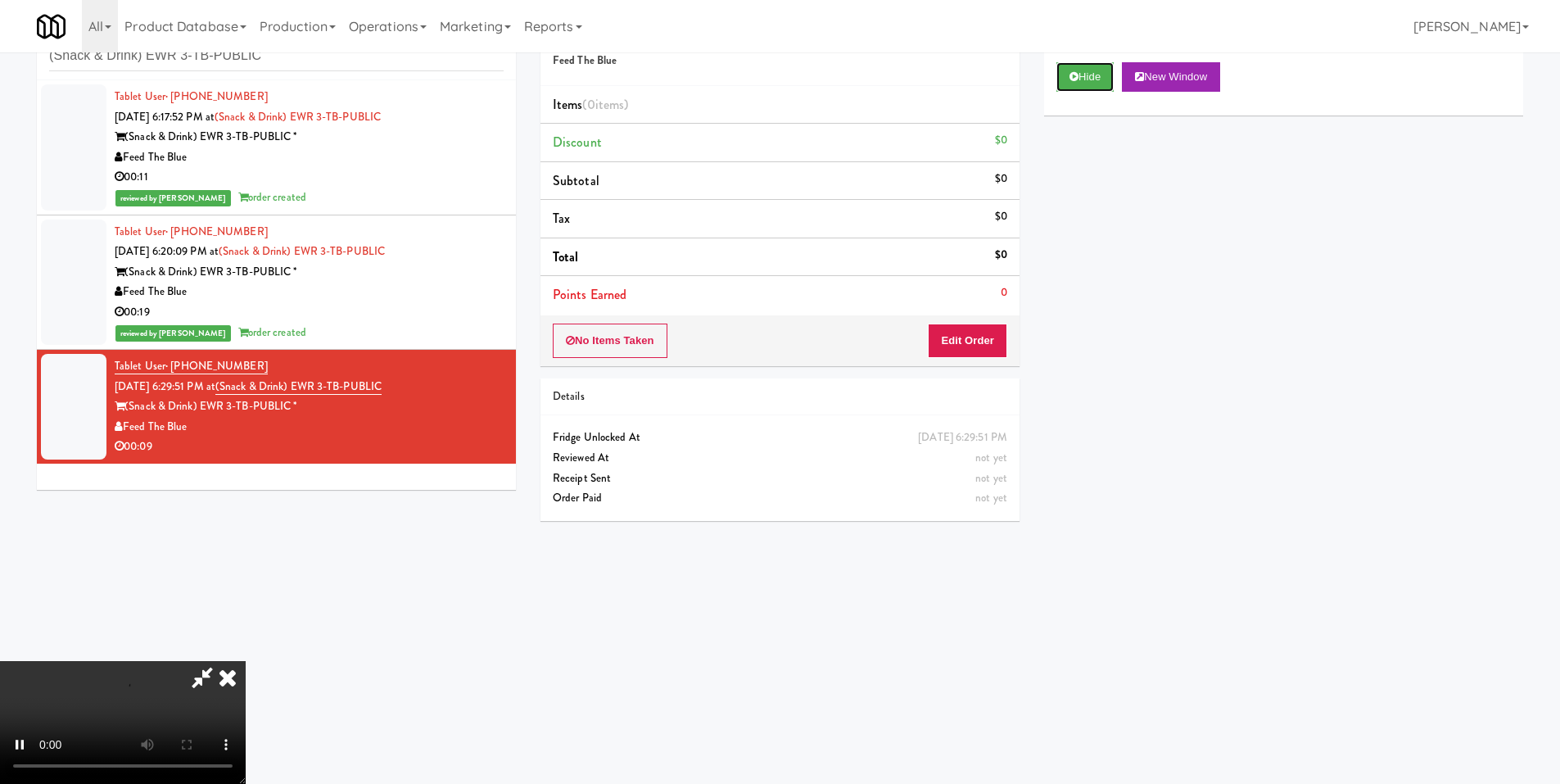
scroll to position [244, 0]
click at [246, 661] on video at bounding box center [123, 722] width 246 height 123
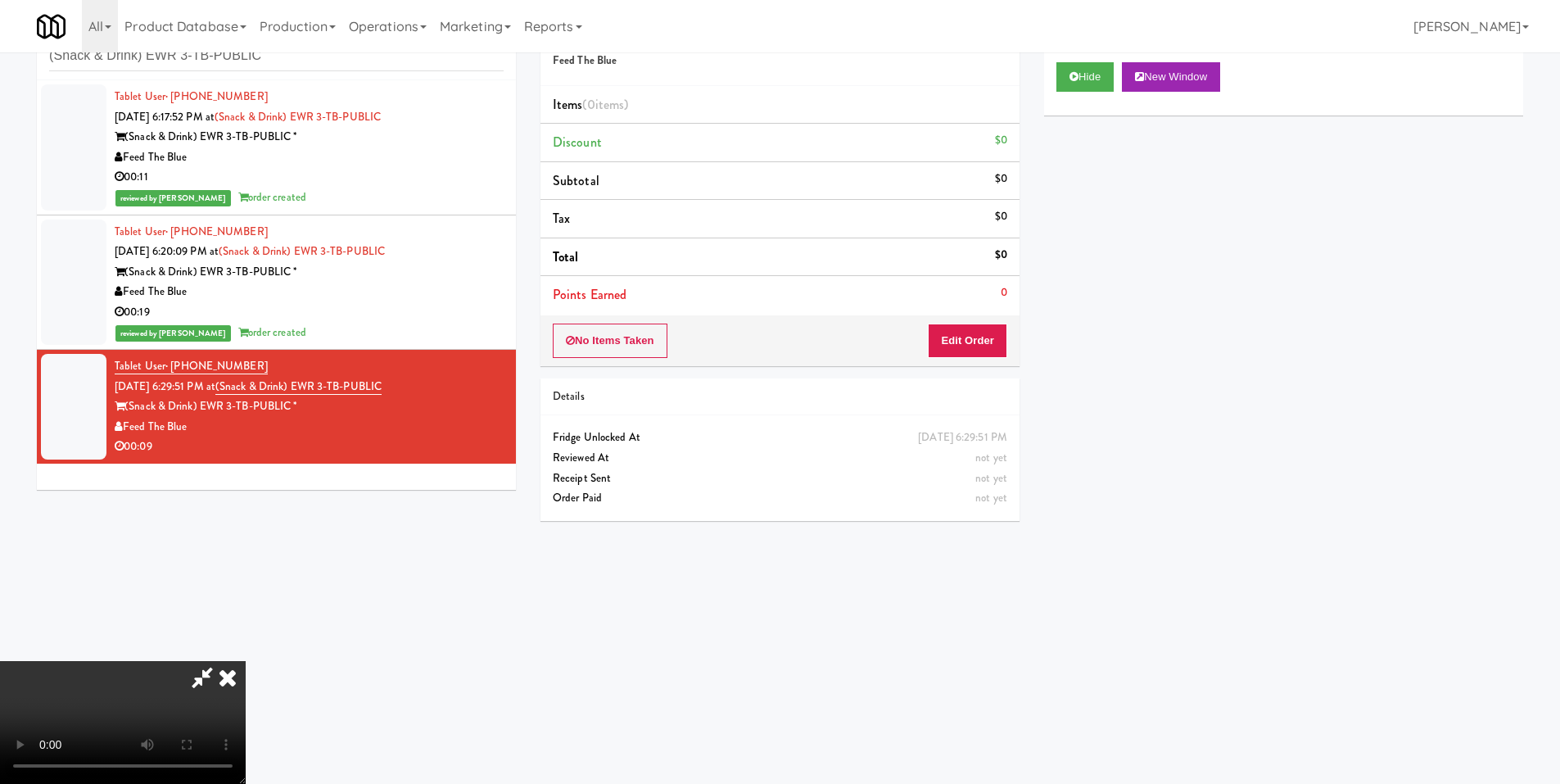
click at [246, 661] on video at bounding box center [123, 722] width 246 height 123
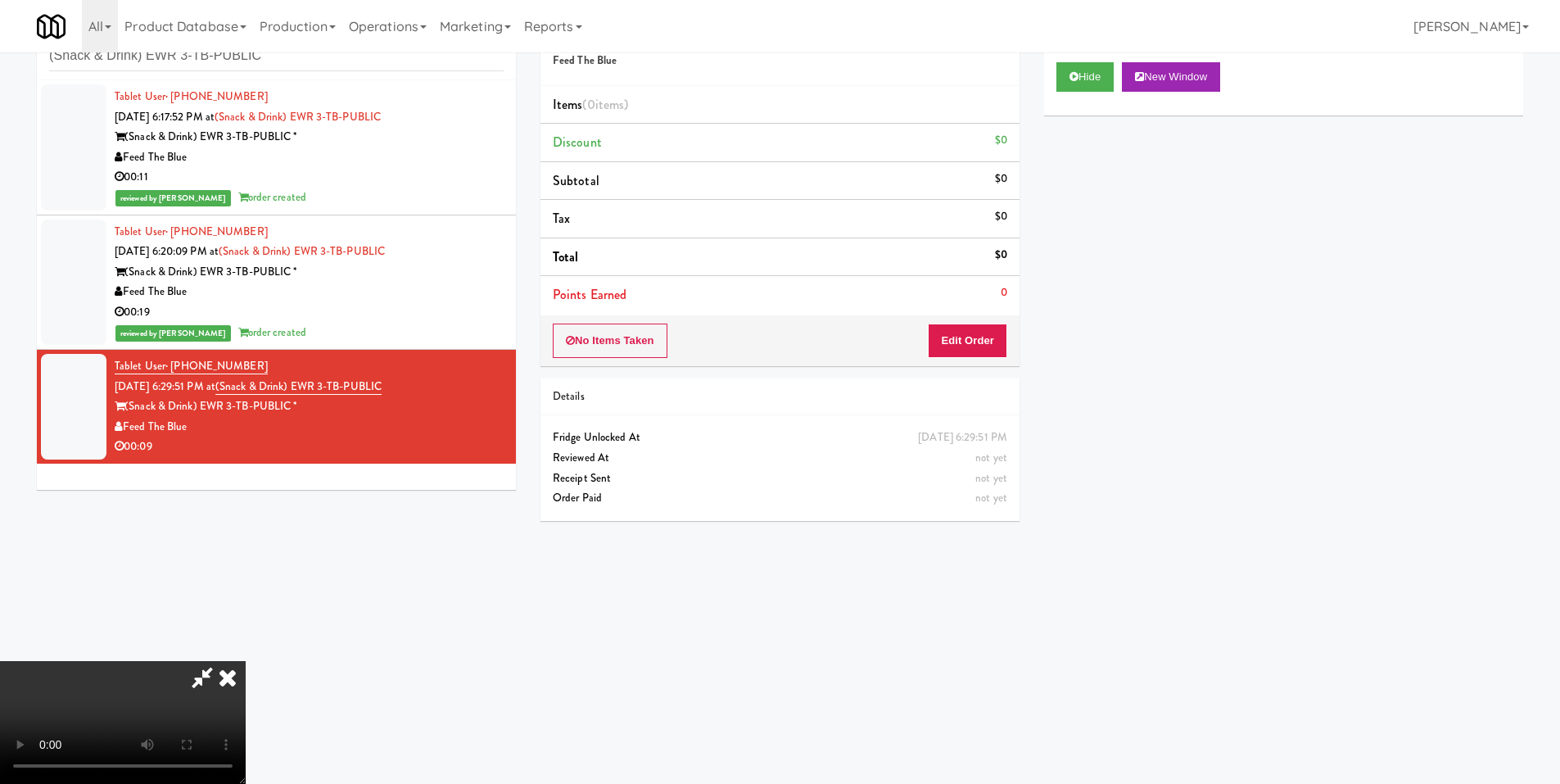
click at [246, 661] on video at bounding box center [123, 722] width 246 height 123
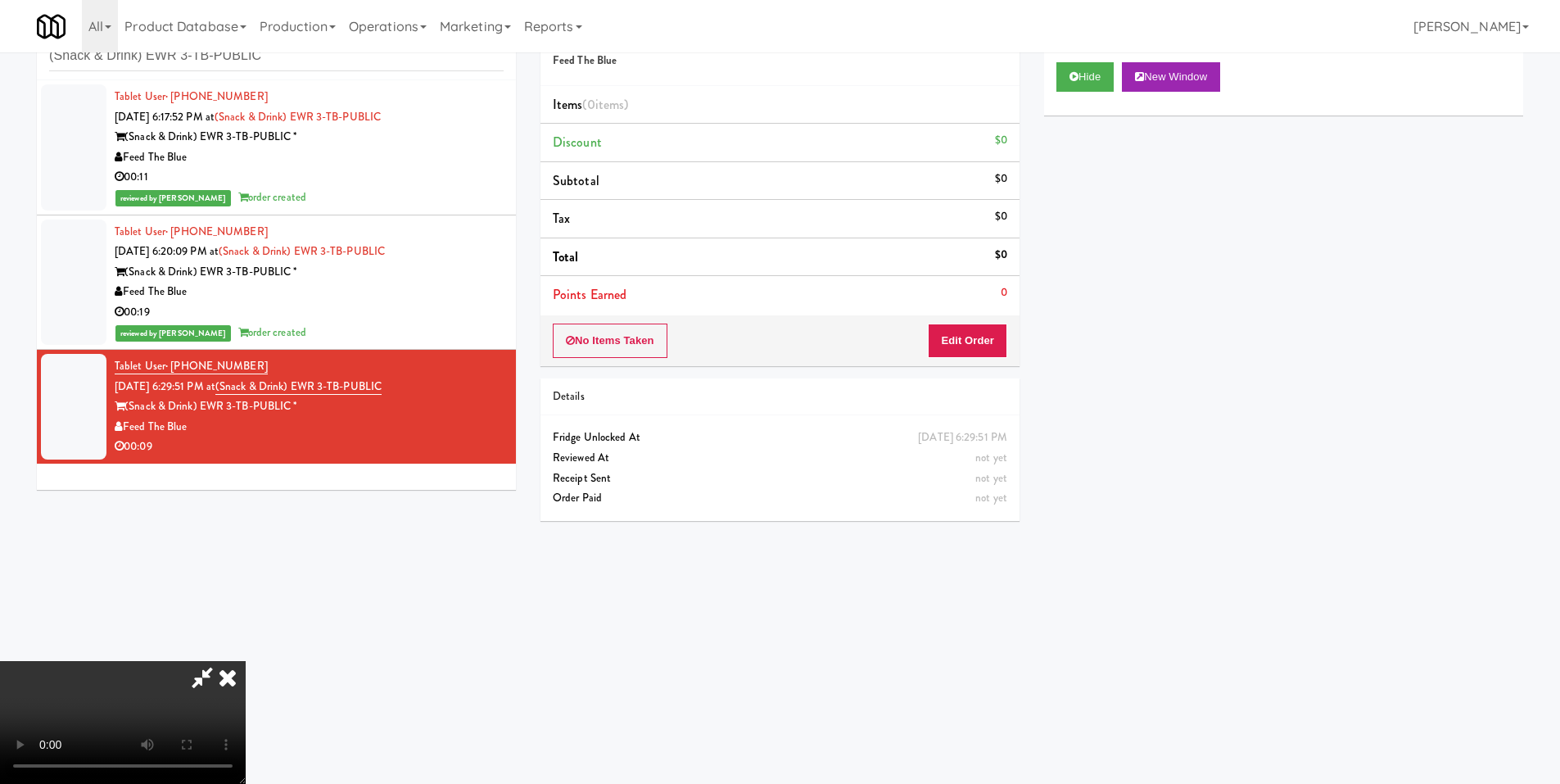
click at [246, 661] on video at bounding box center [123, 722] width 246 height 123
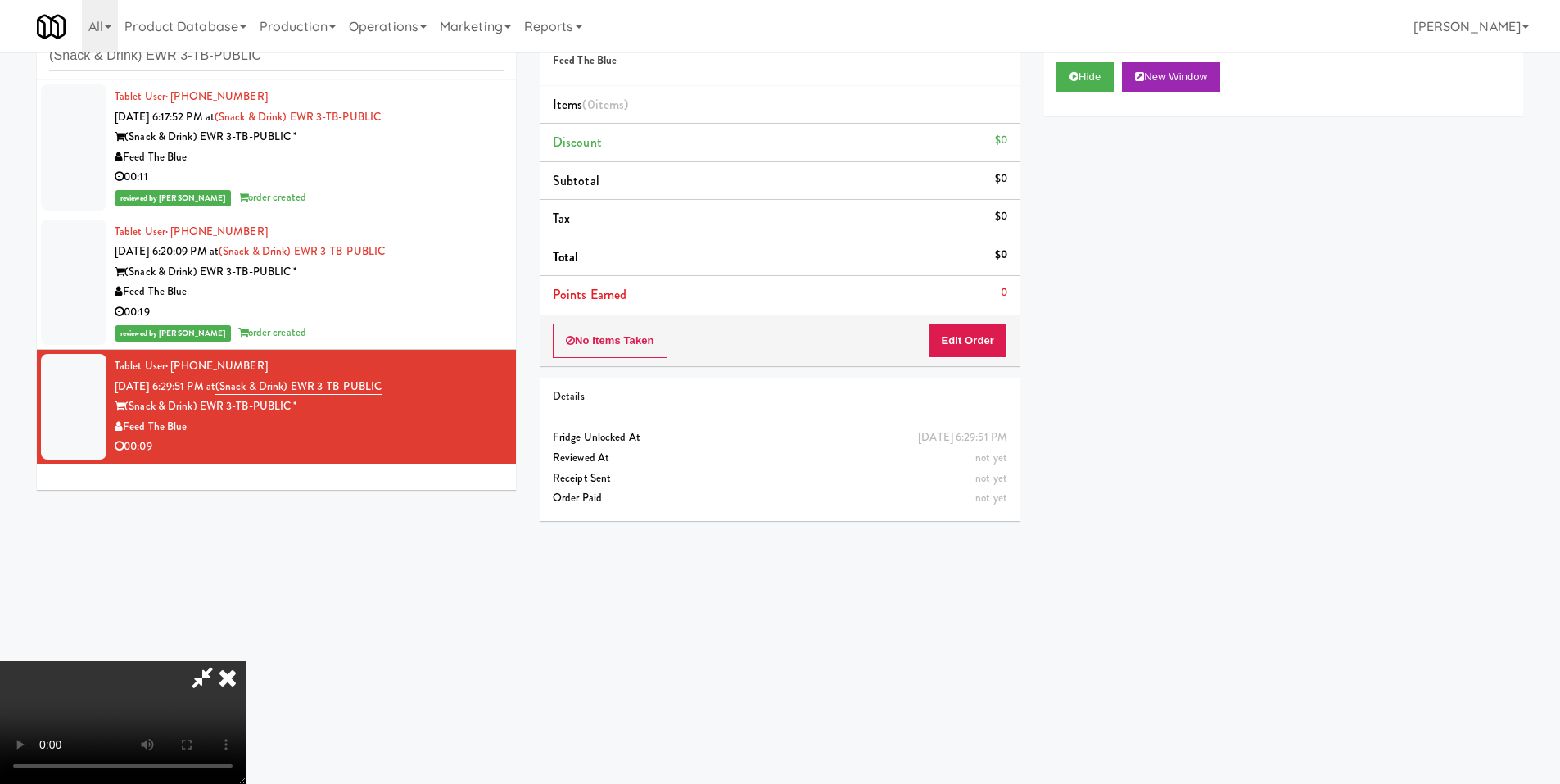
click at [246, 661] on video at bounding box center [123, 722] width 246 height 123
click at [969, 336] on button "Edit Order" at bounding box center [968, 341] width 80 height 35
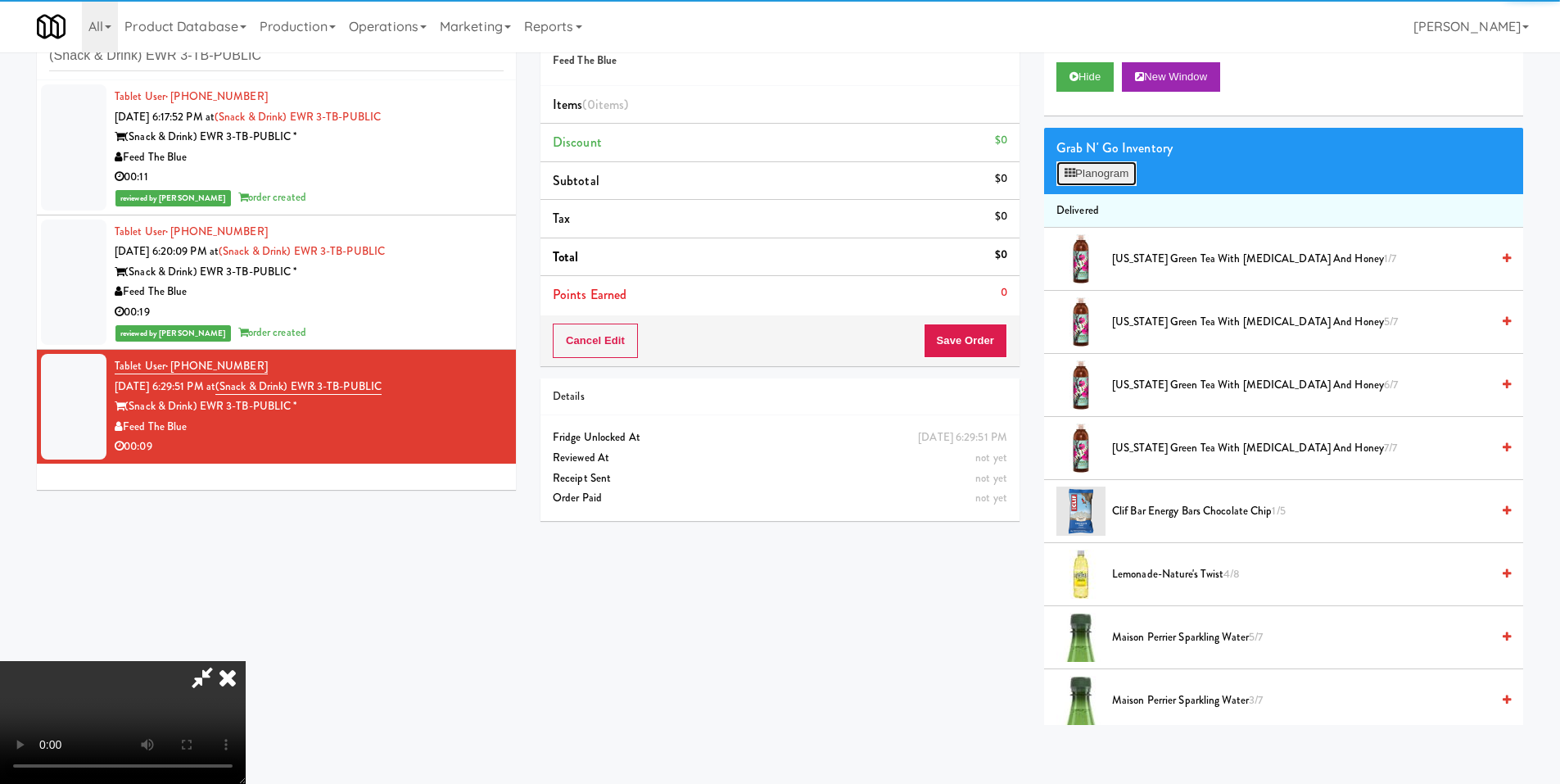
click at [1076, 164] on button "Planogram" at bounding box center [1096, 173] width 81 height 25
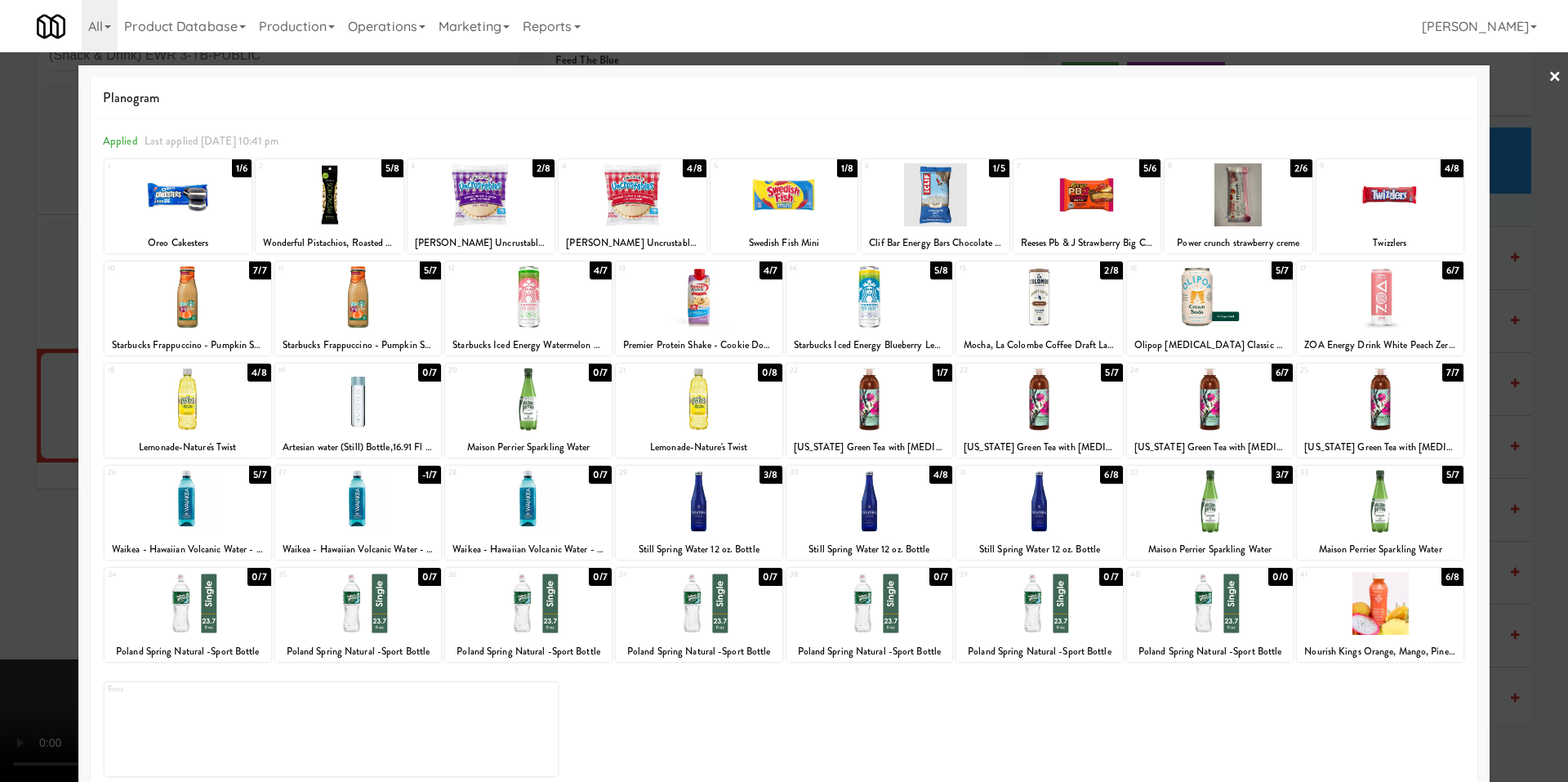
click at [1394, 218] on div at bounding box center [1390, 194] width 147 height 63
drag, startPoint x: 40, startPoint y: 397, endPoint x: 241, endPoint y: 372, distance: 202.5
click at [40, 396] on div at bounding box center [784, 391] width 1568 height 782
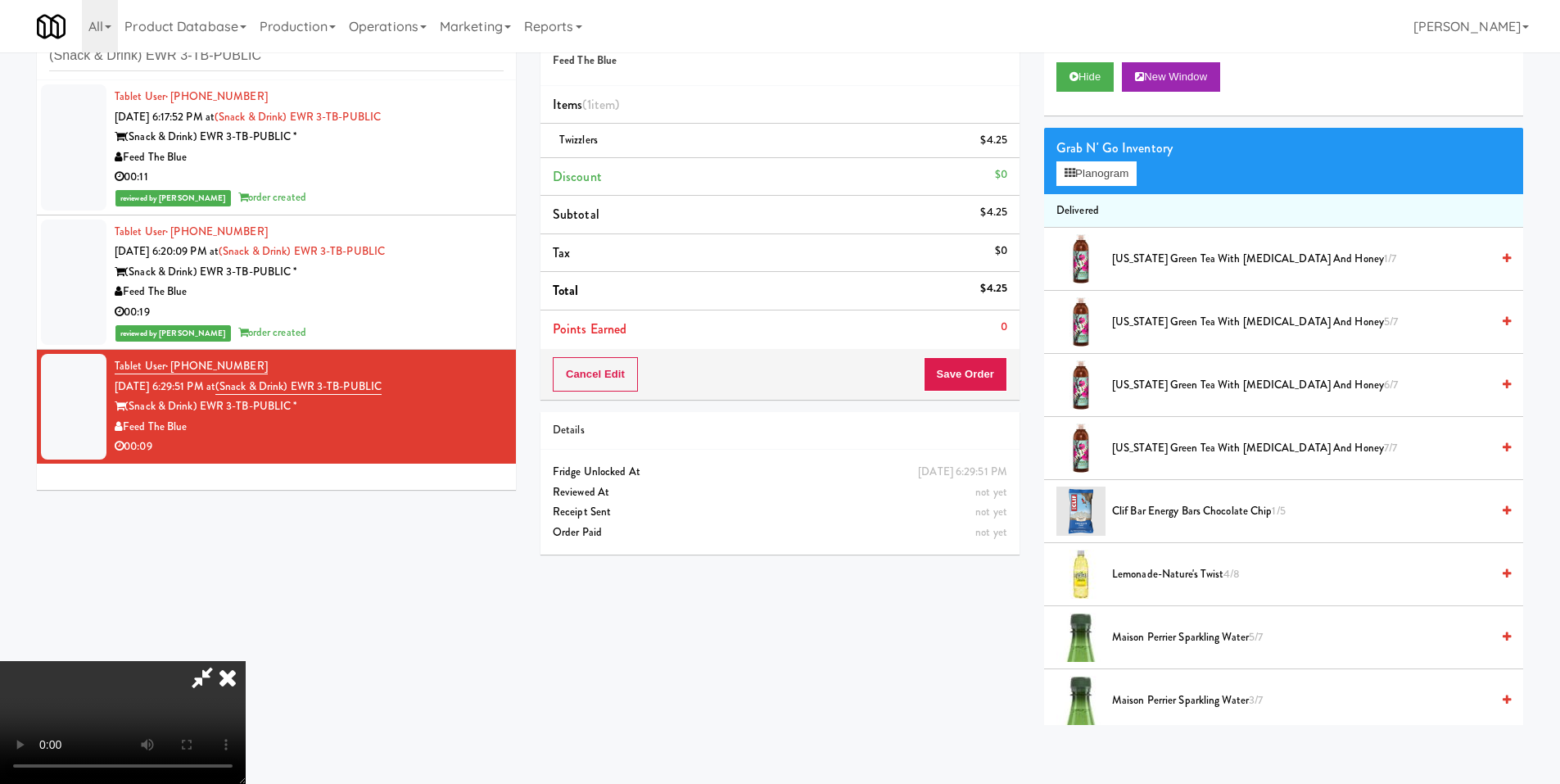
click at [246, 661] on video at bounding box center [123, 722] width 246 height 123
click at [1088, 170] on button "Planogram" at bounding box center [1096, 173] width 81 height 25
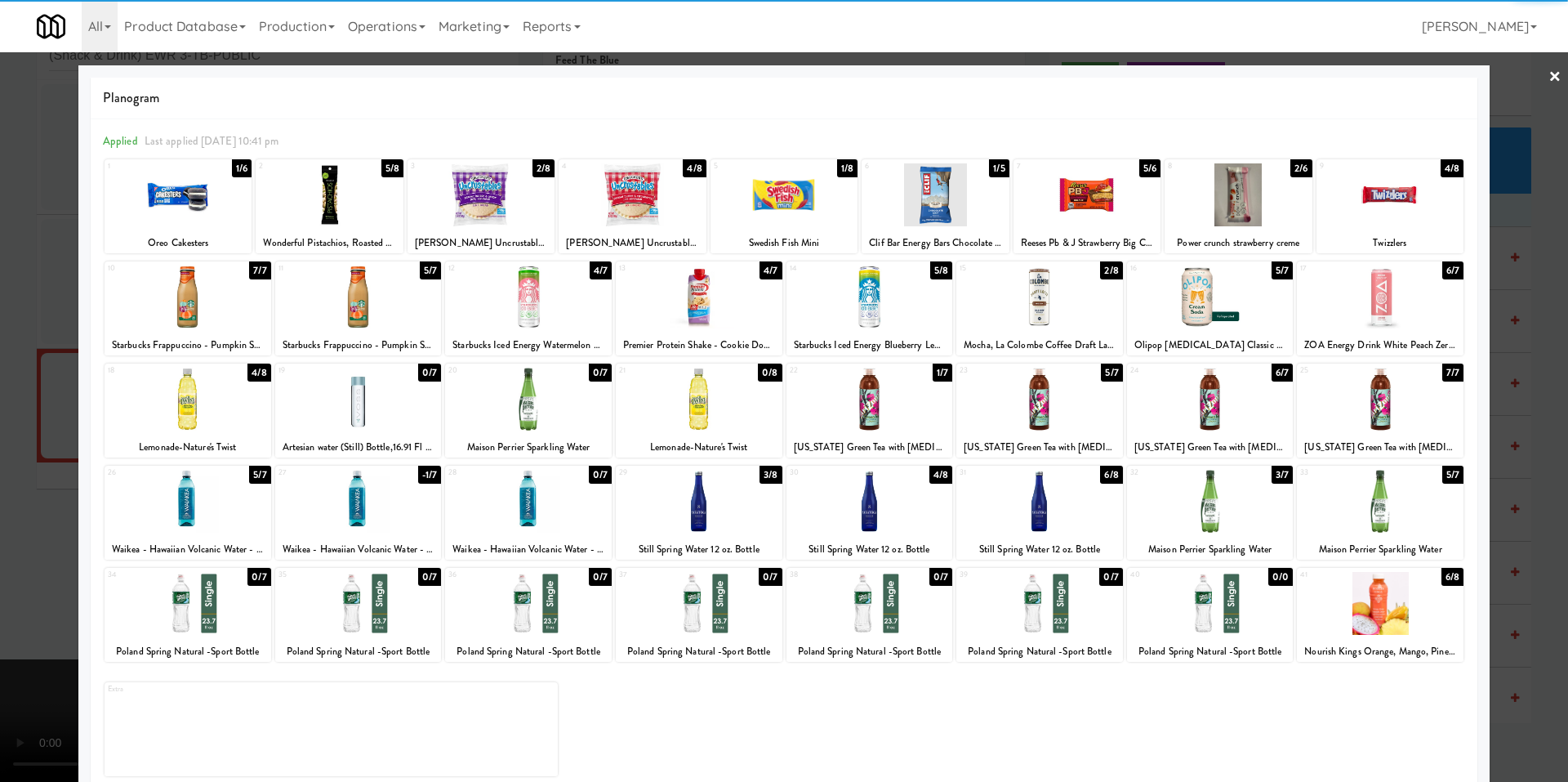
click at [1051, 406] on div at bounding box center [1039, 399] width 167 height 63
click at [62, 398] on div at bounding box center [784, 391] width 1568 height 782
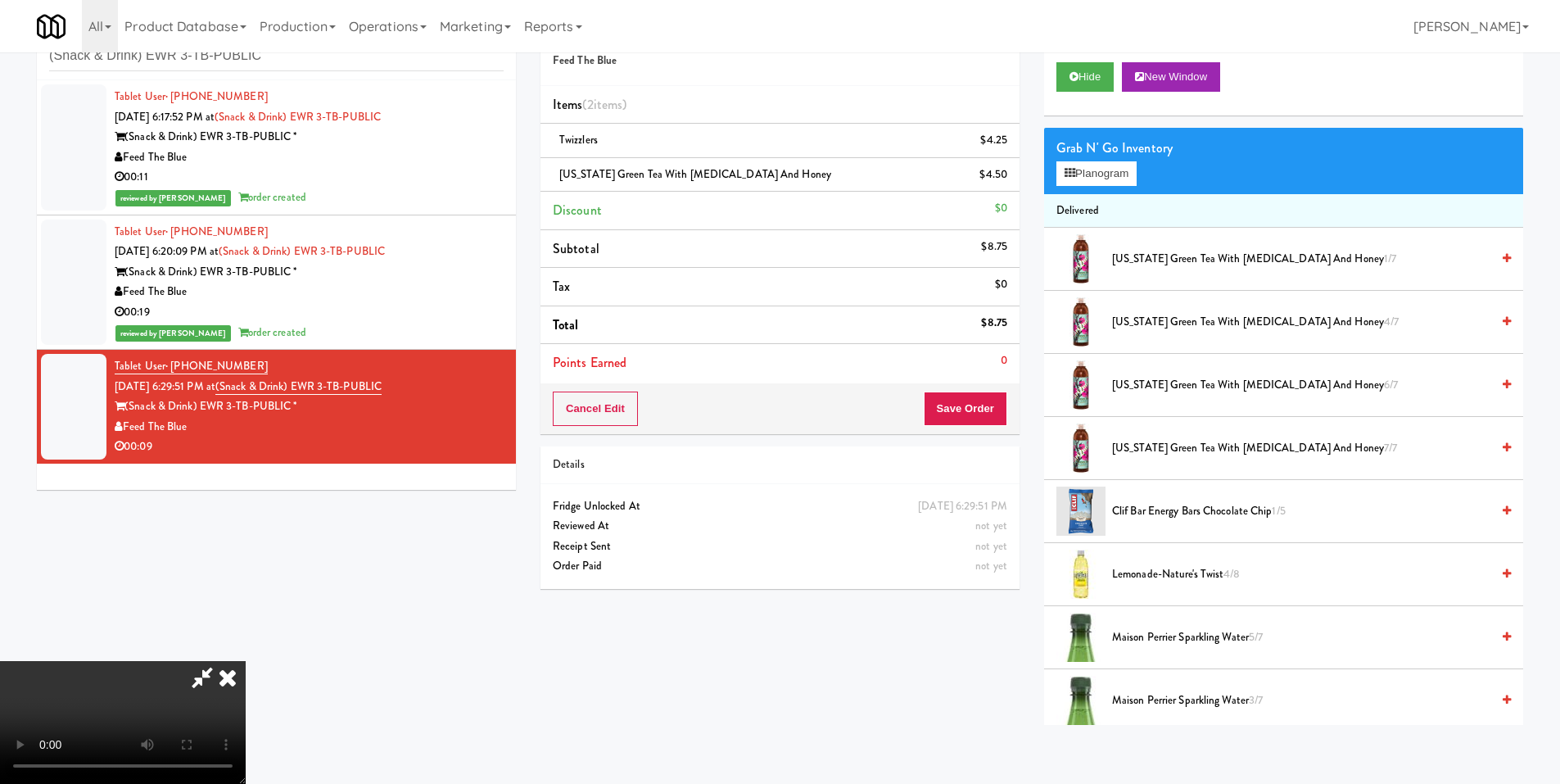
click at [246, 661] on video at bounding box center [123, 722] width 246 height 123
click at [956, 403] on button "Save Order" at bounding box center [966, 409] width 84 height 35
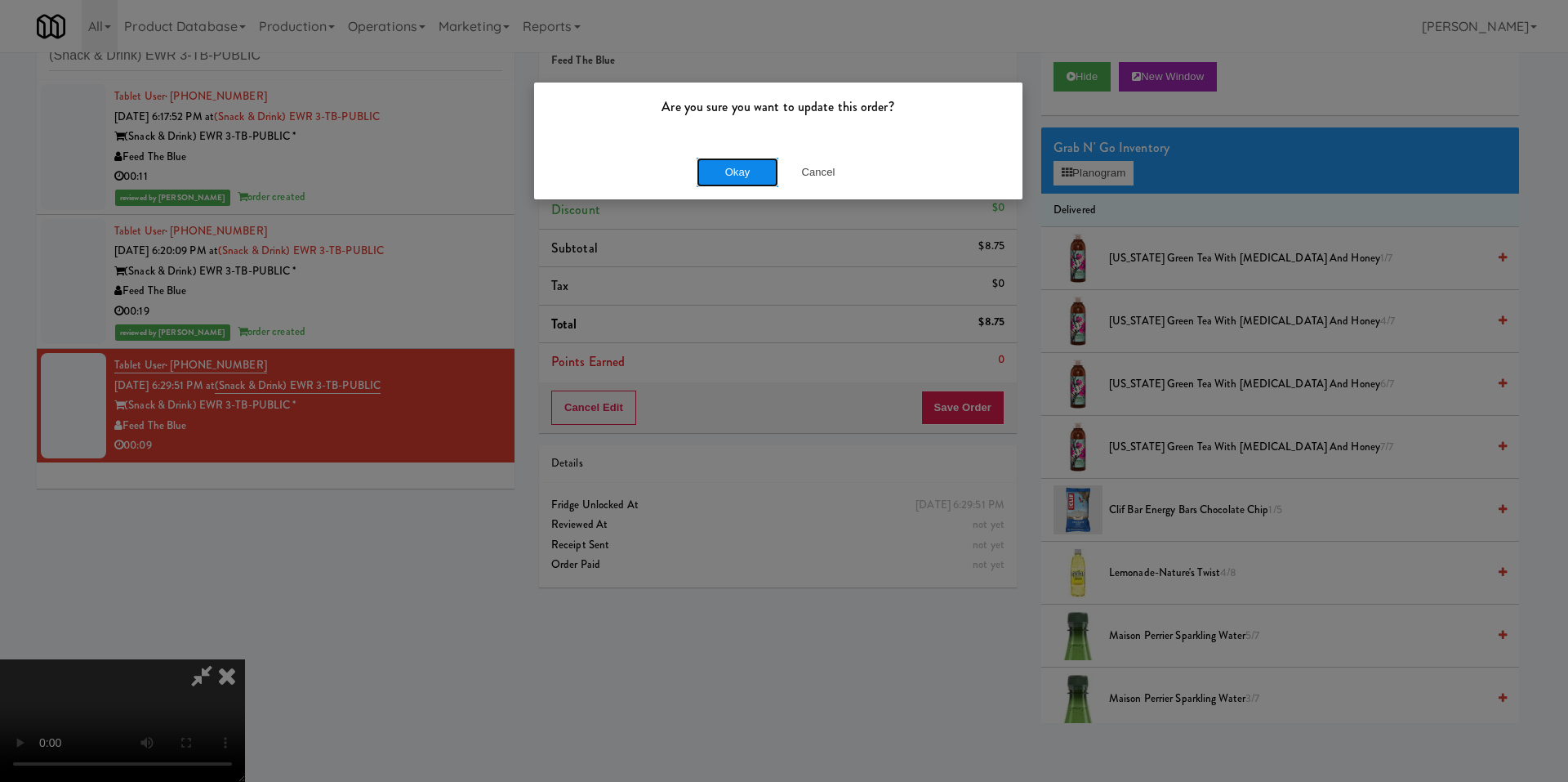
click at [738, 173] on button "Okay" at bounding box center [737, 172] width 82 height 30
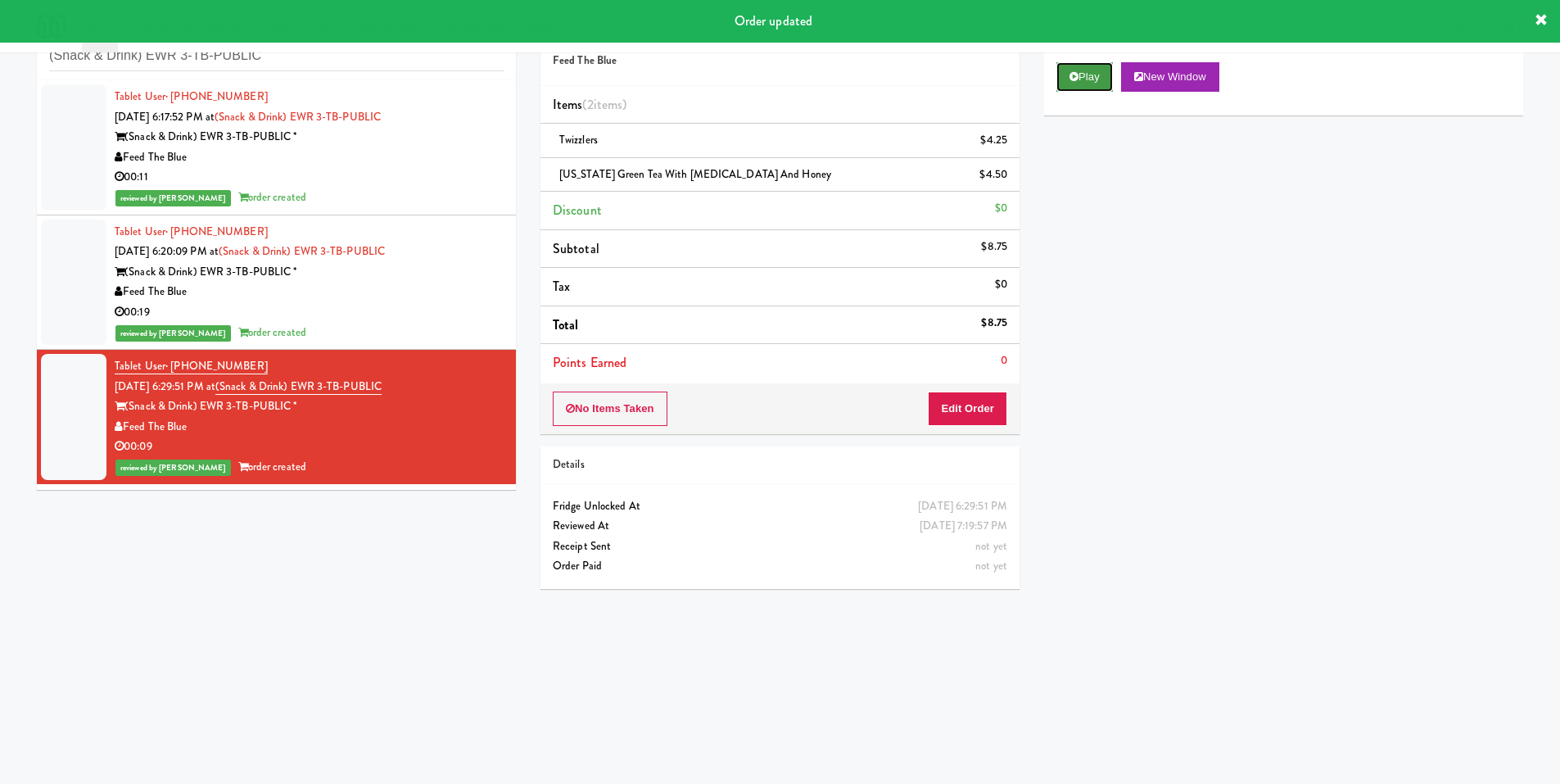
click at [1091, 66] on button "Play" at bounding box center [1084, 76] width 57 height 30
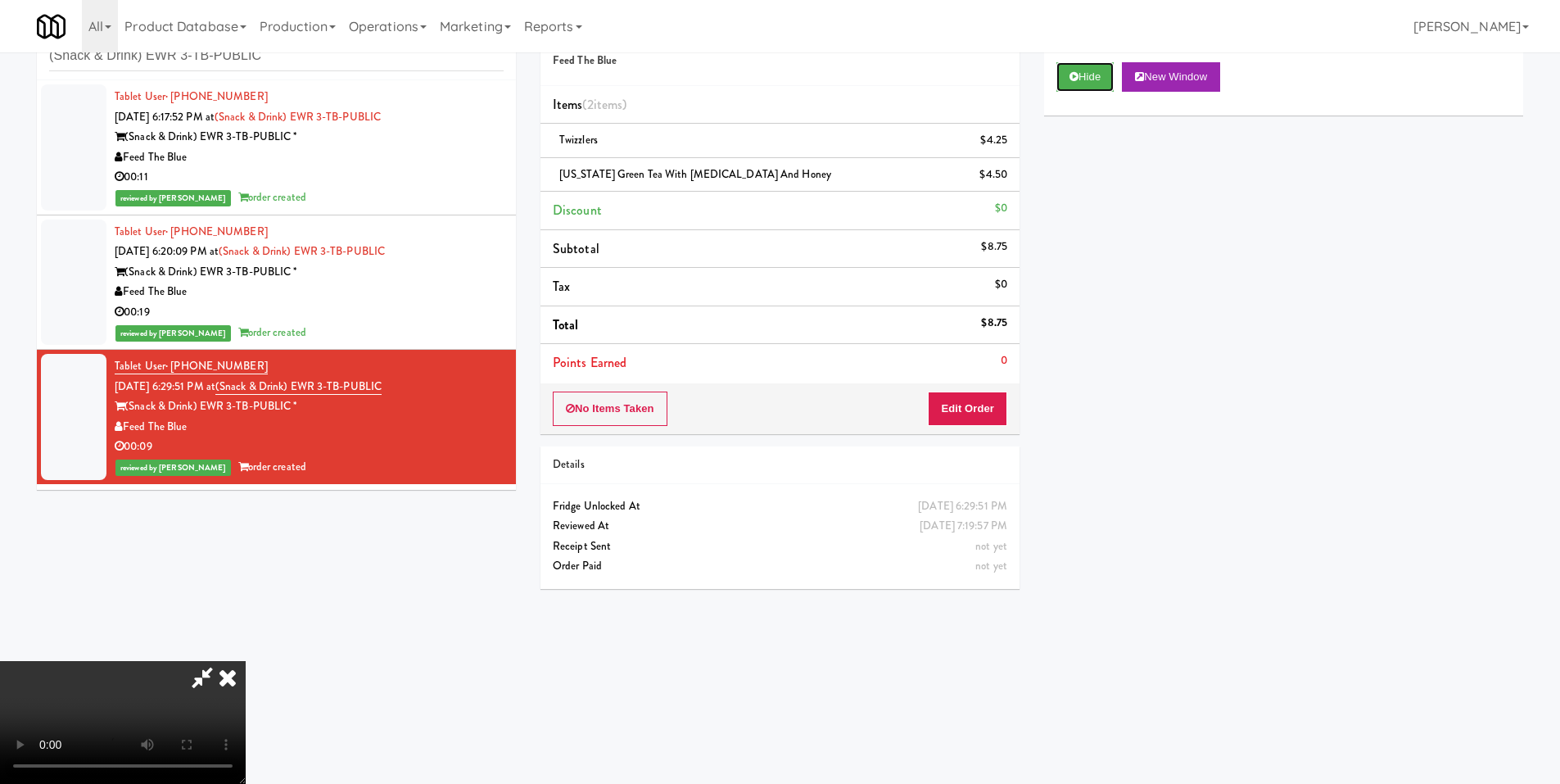
scroll to position [244, 0]
click at [246, 716] on video at bounding box center [123, 722] width 246 height 123
click at [246, 661] on video at bounding box center [123, 722] width 246 height 123
click at [246, 661] on icon at bounding box center [227, 677] width 36 height 33
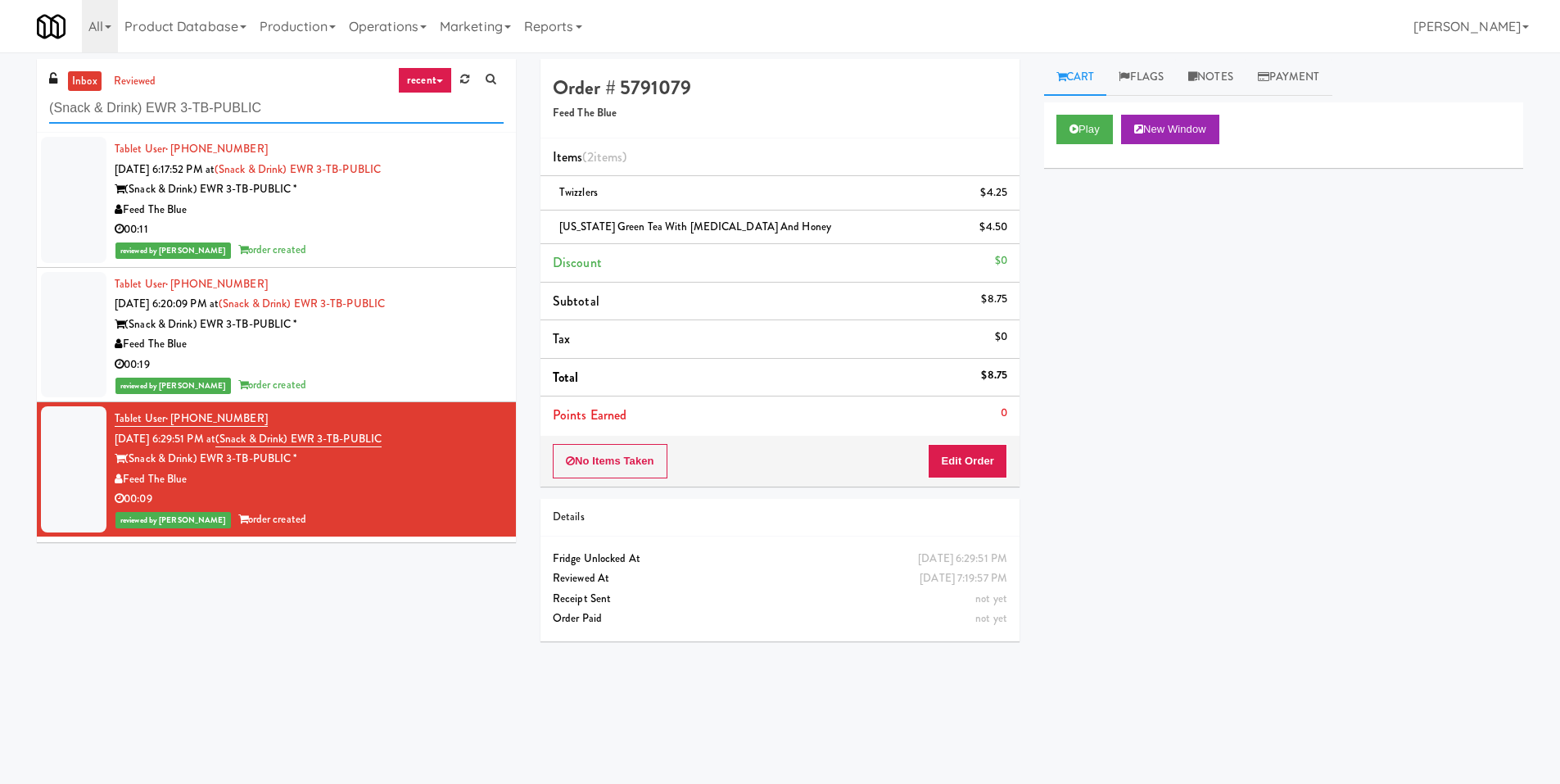
click at [299, 117] on input "(Snack & Drink) EWR 3-TB-PUBLIC" at bounding box center [276, 108] width 454 height 31
paste input "Lenox Farms Combo"
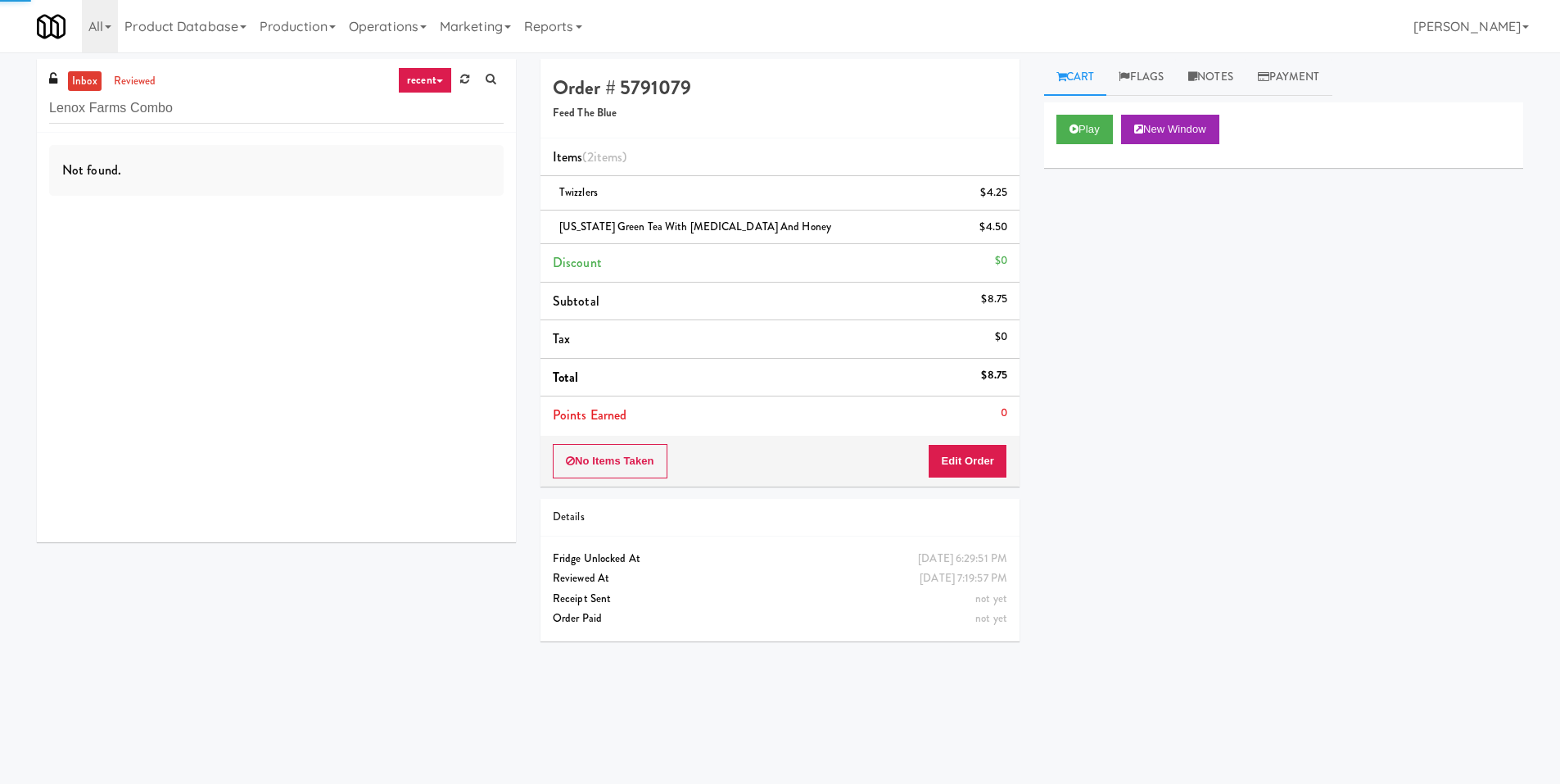
click at [421, 217] on div "Not found." at bounding box center [276, 337] width 479 height 409
click at [421, 181] on div "Not found." at bounding box center [276, 170] width 454 height 51
click at [306, 110] on input "Lenox Farms Combo" at bounding box center [276, 108] width 454 height 31
click at [208, 117] on input "Lenox Farms Combo" at bounding box center [276, 108] width 454 height 31
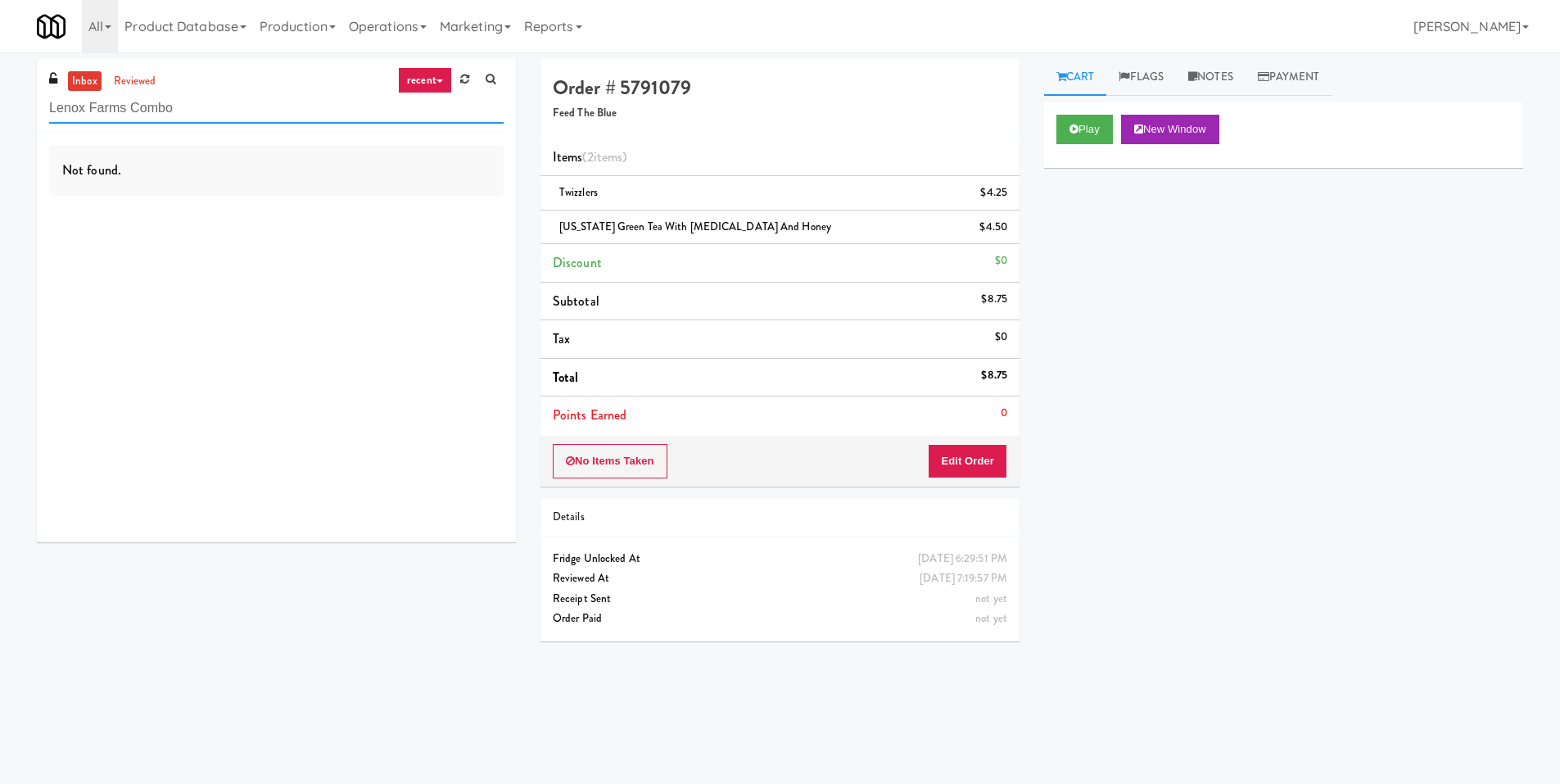
click at [208, 117] on input "Lenox Farms Combo" at bounding box center [276, 108] width 454 height 31
paste input "Platform - Ambient - Right"
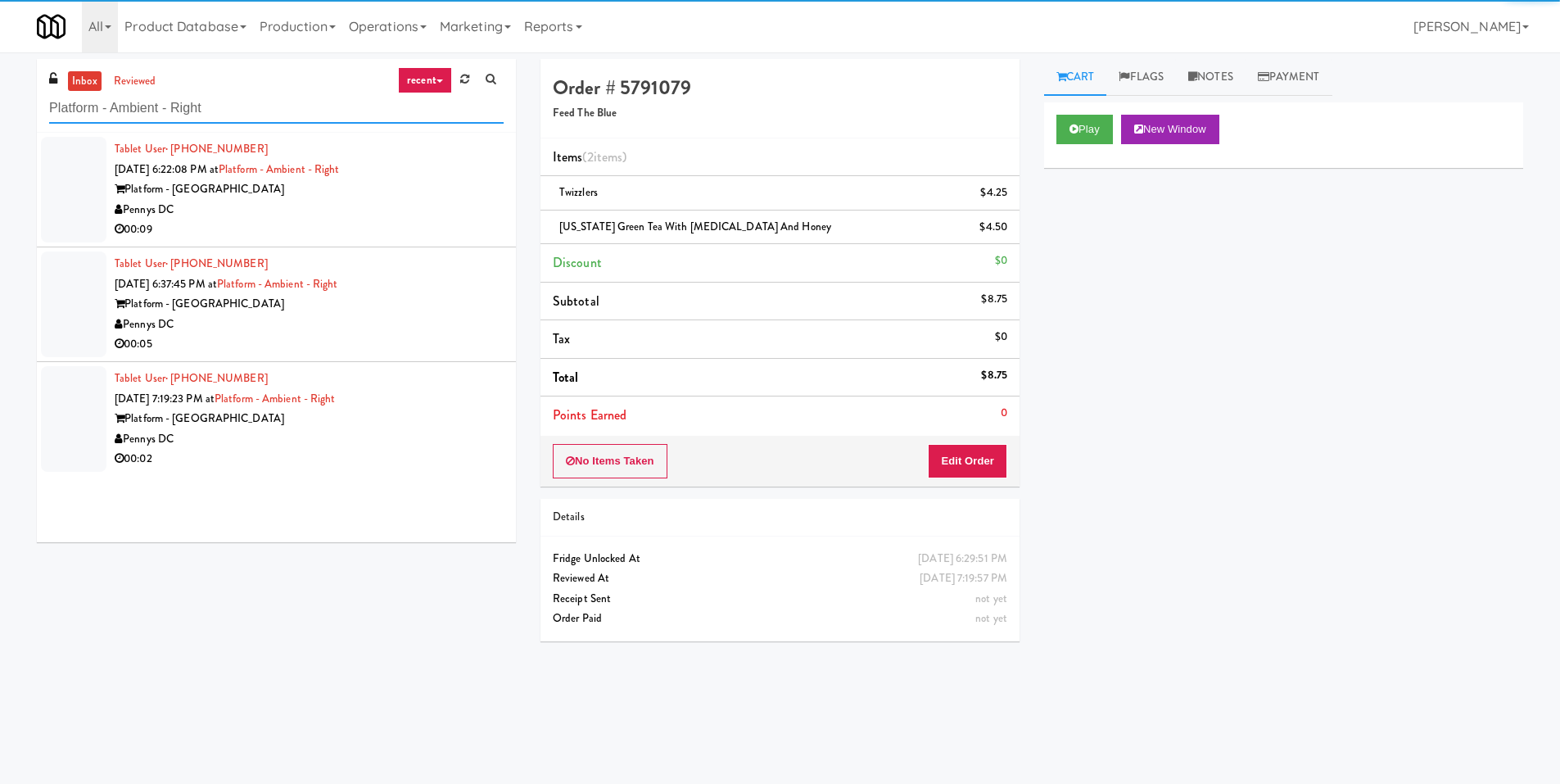
type input "Platform - Ambient - Right"
click at [359, 212] on div "Pennys DC" at bounding box center [309, 210] width 389 height 20
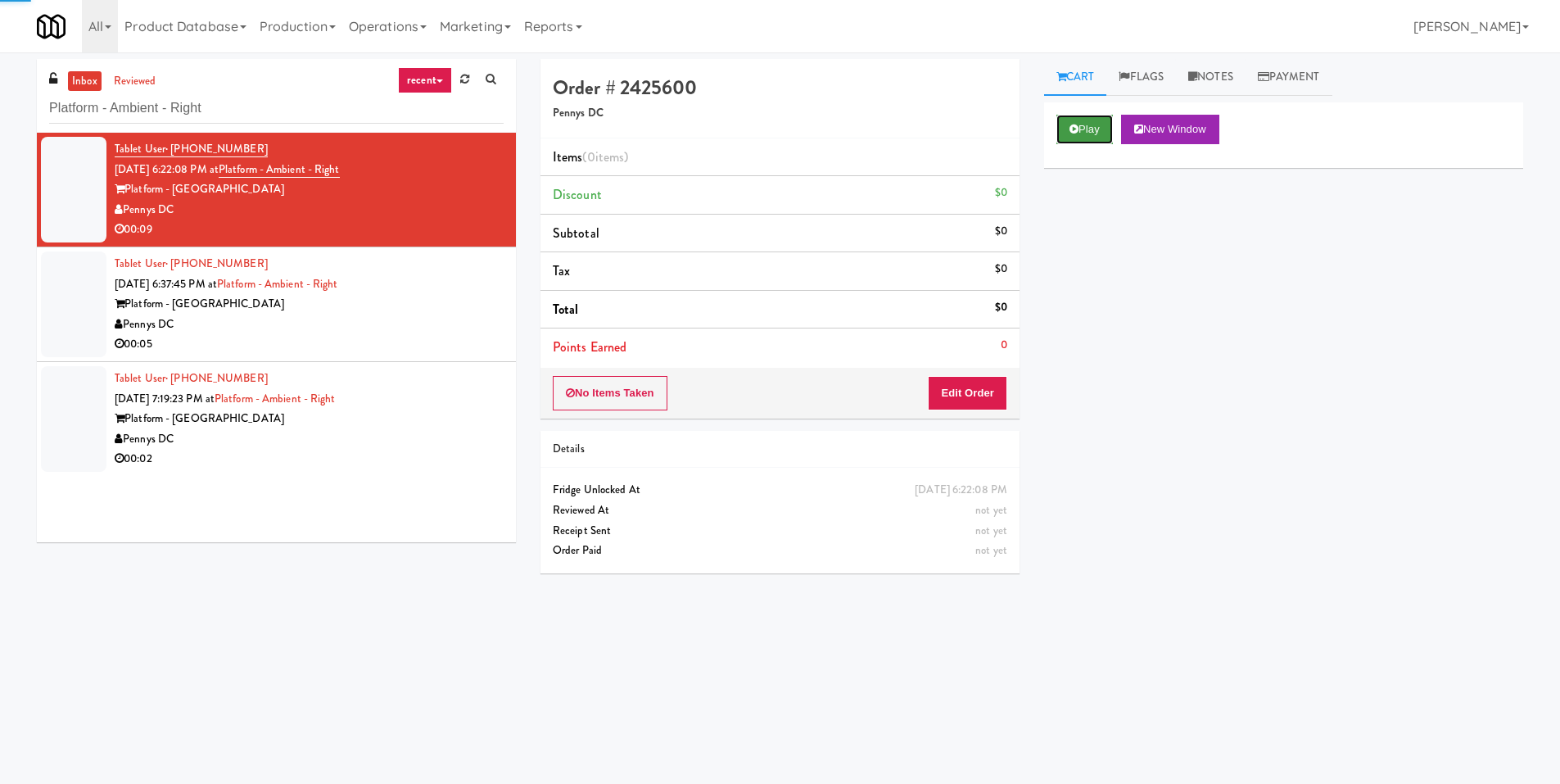
click at [1082, 133] on button "Play" at bounding box center [1084, 129] width 57 height 30
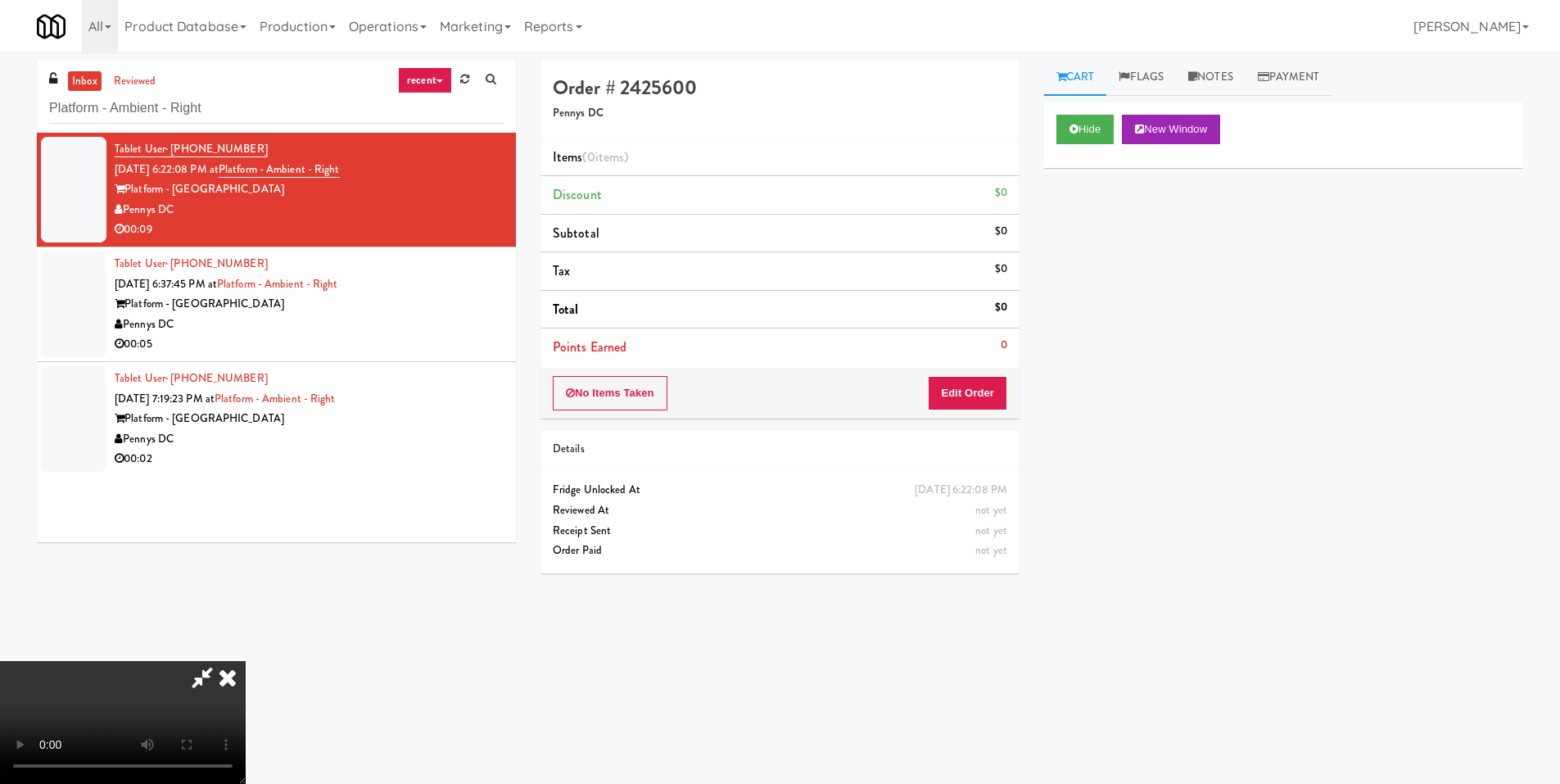
click at [246, 661] on video at bounding box center [123, 722] width 246 height 123
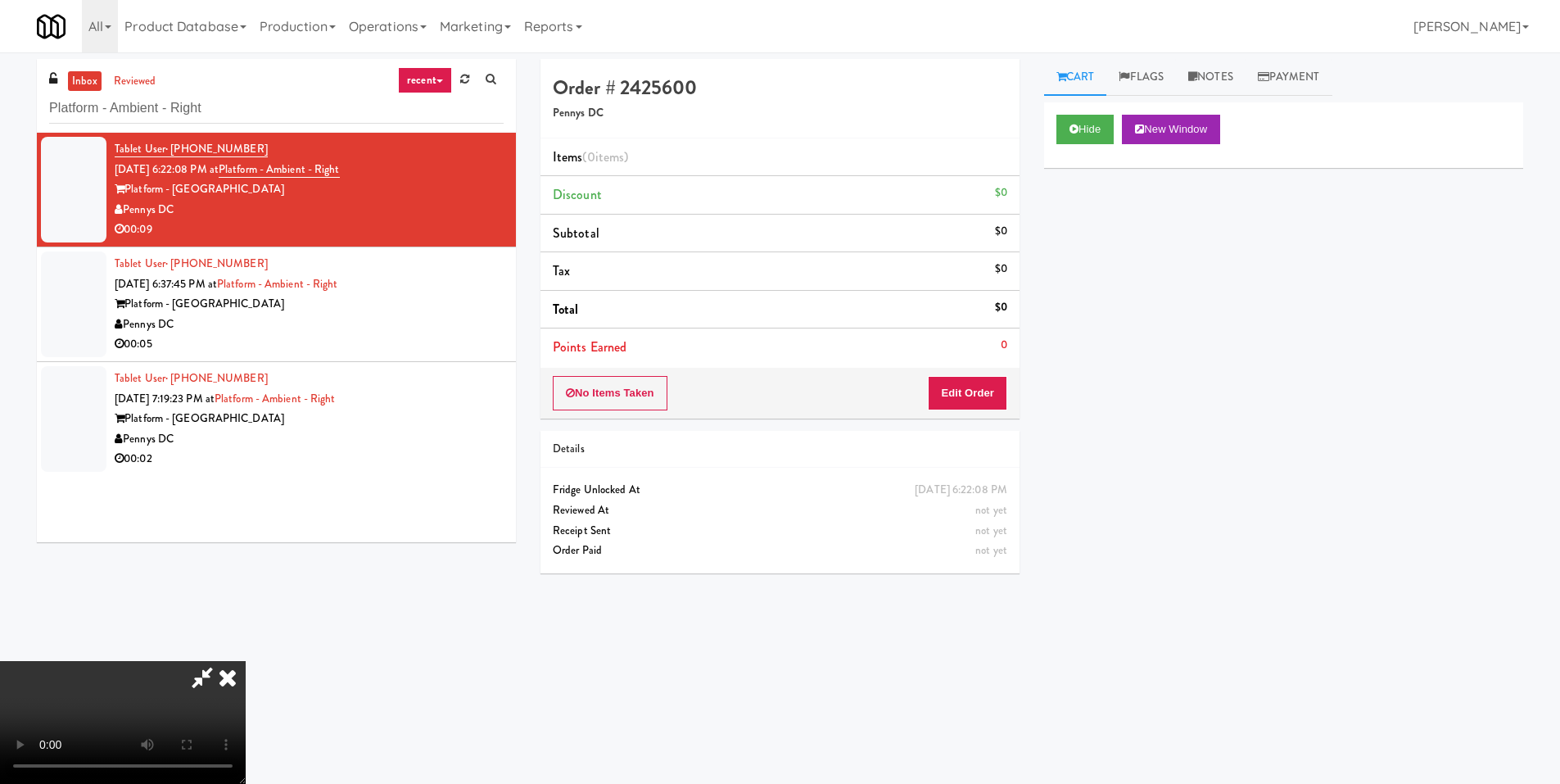
click at [246, 661] on video at bounding box center [123, 722] width 246 height 123
click at [965, 395] on button "Edit Order" at bounding box center [968, 392] width 80 height 35
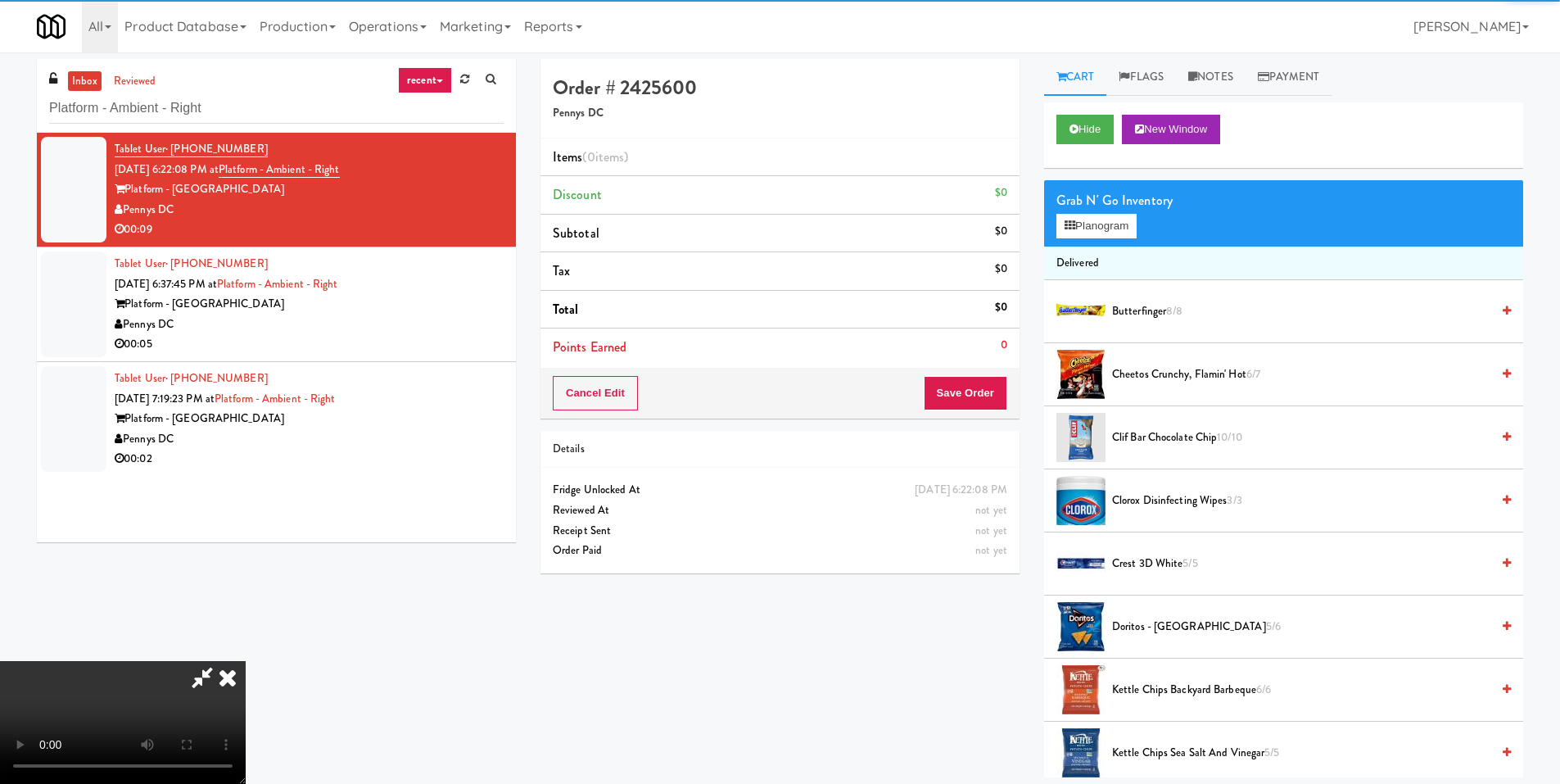
click at [1103, 209] on div "Grab N' Go Inventory" at bounding box center [1284, 200] width 454 height 25
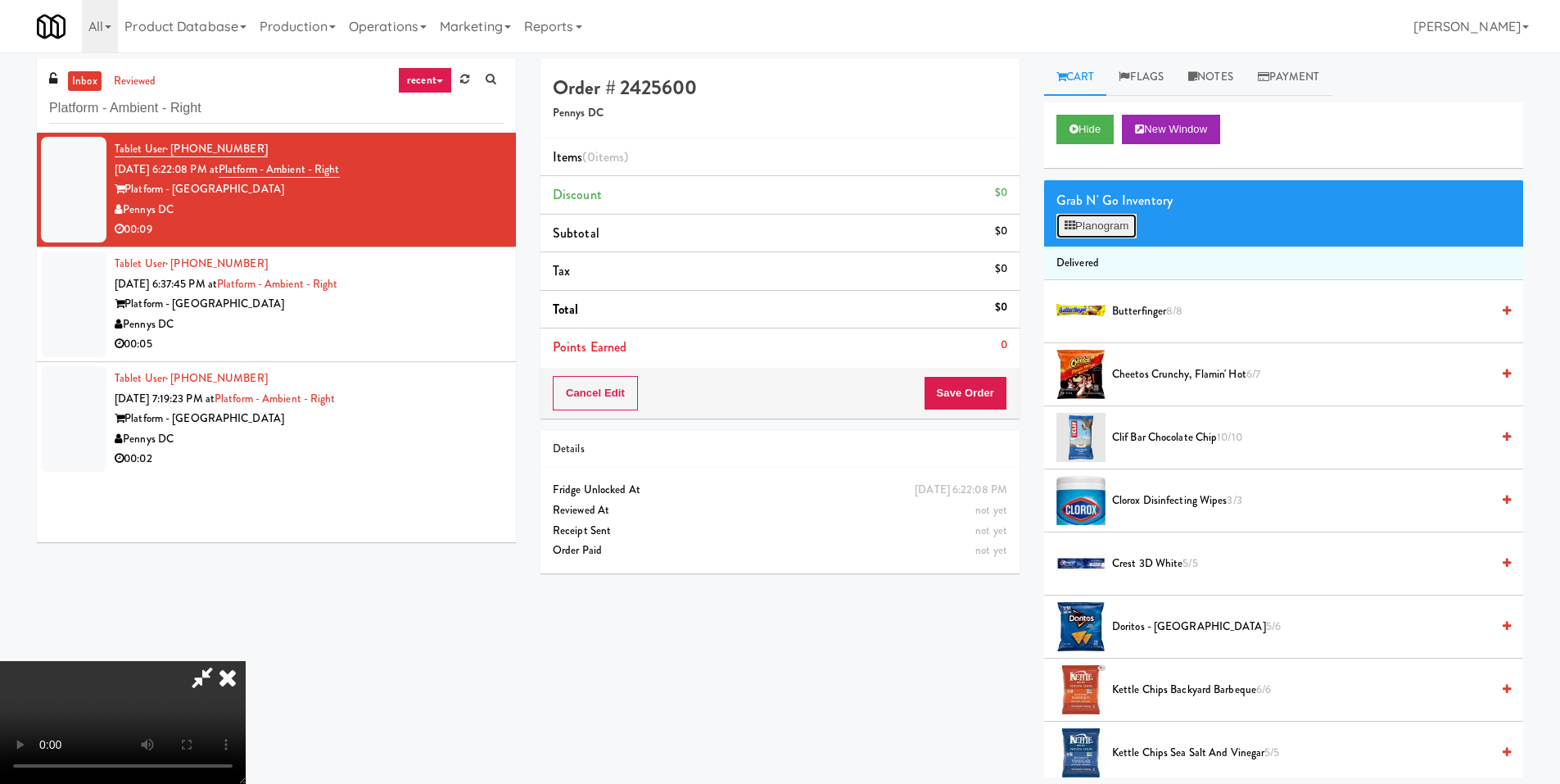
click at [1103, 220] on button "Planogram" at bounding box center [1096, 225] width 81 height 25
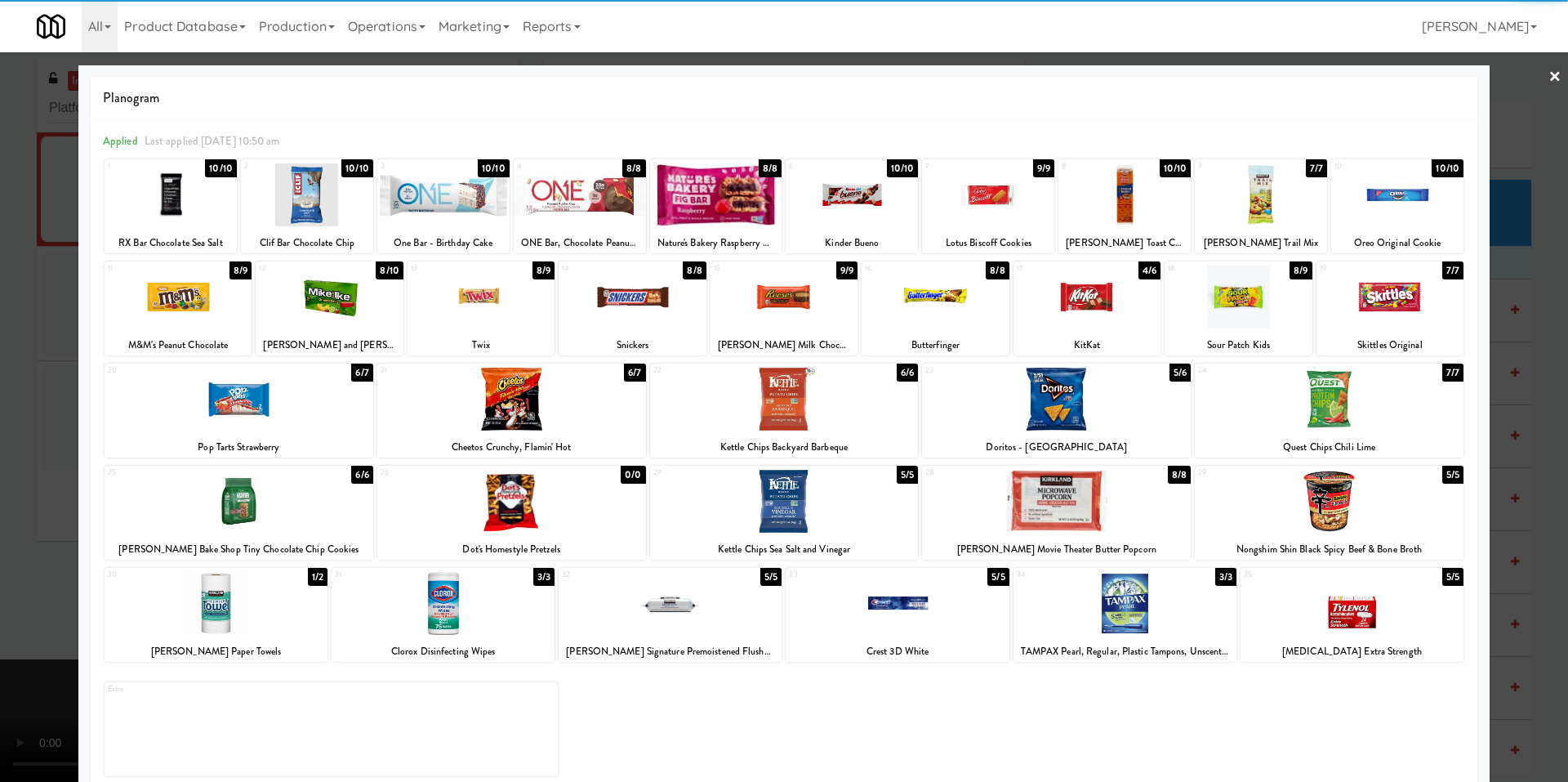
click at [1396, 174] on div at bounding box center [1397, 194] width 133 height 63
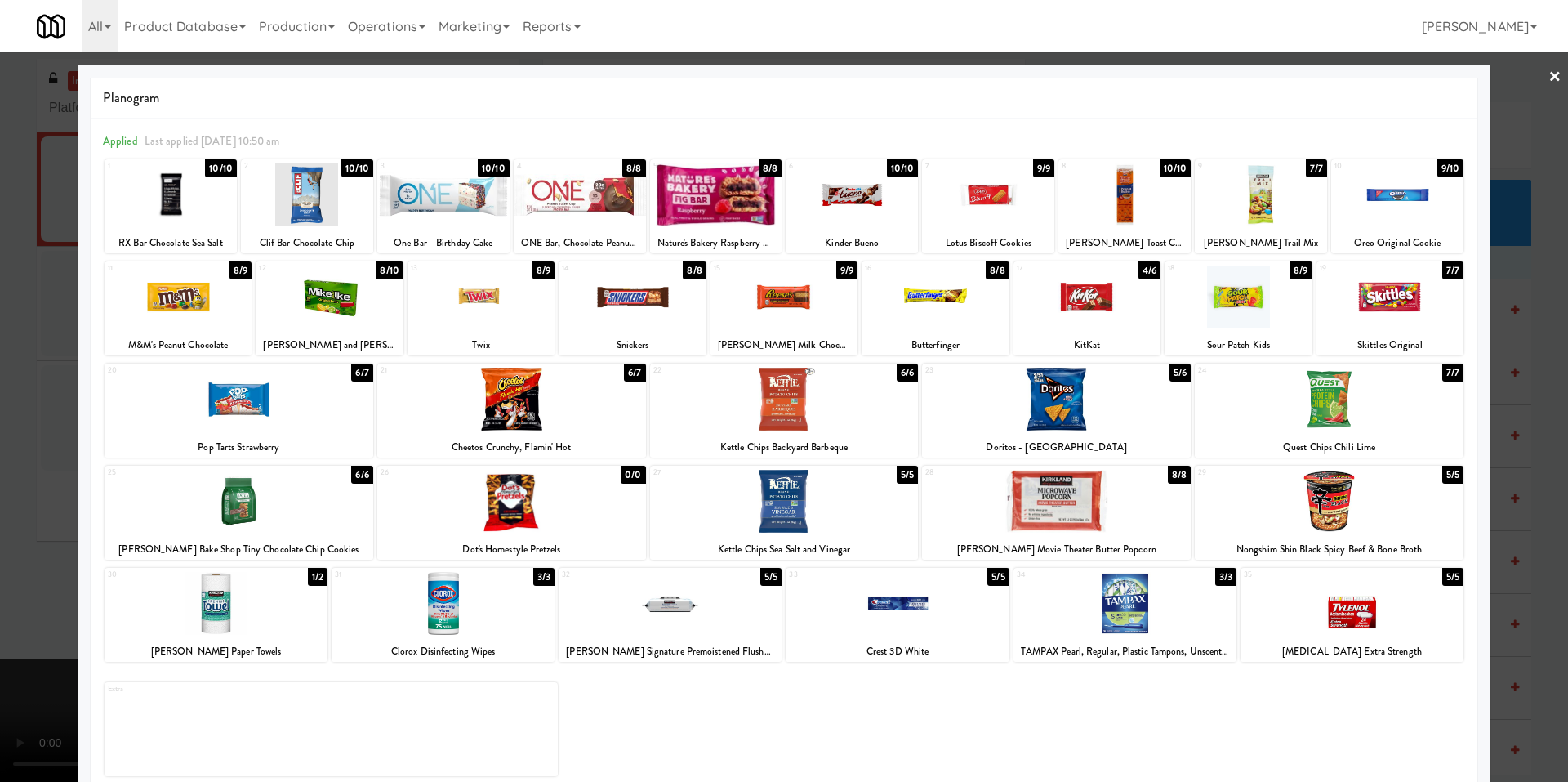
click at [42, 397] on div at bounding box center [784, 391] width 1568 height 782
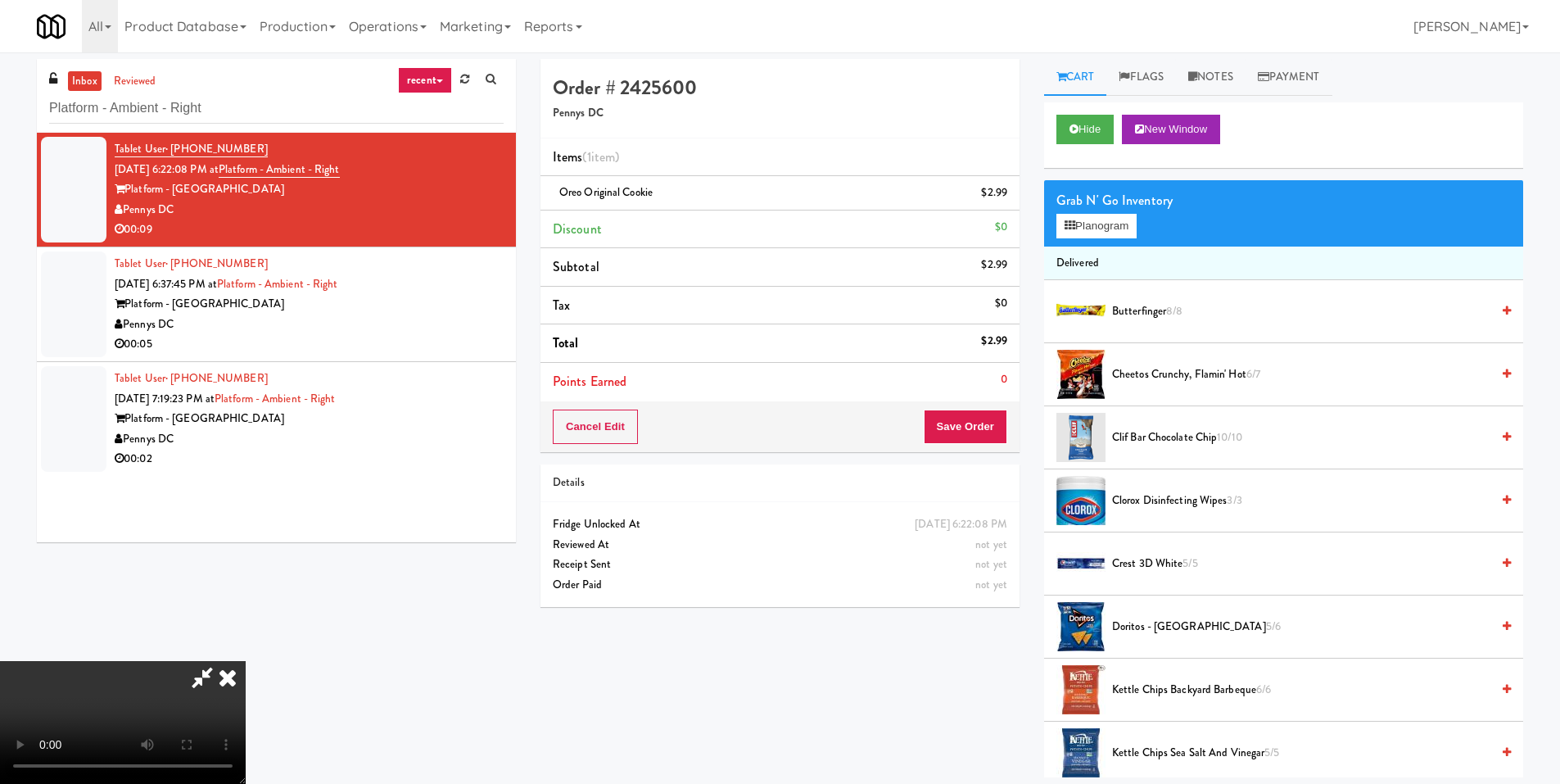
click at [246, 661] on video at bounding box center [123, 722] width 246 height 123
click at [984, 417] on button "Save Order" at bounding box center [966, 426] width 84 height 35
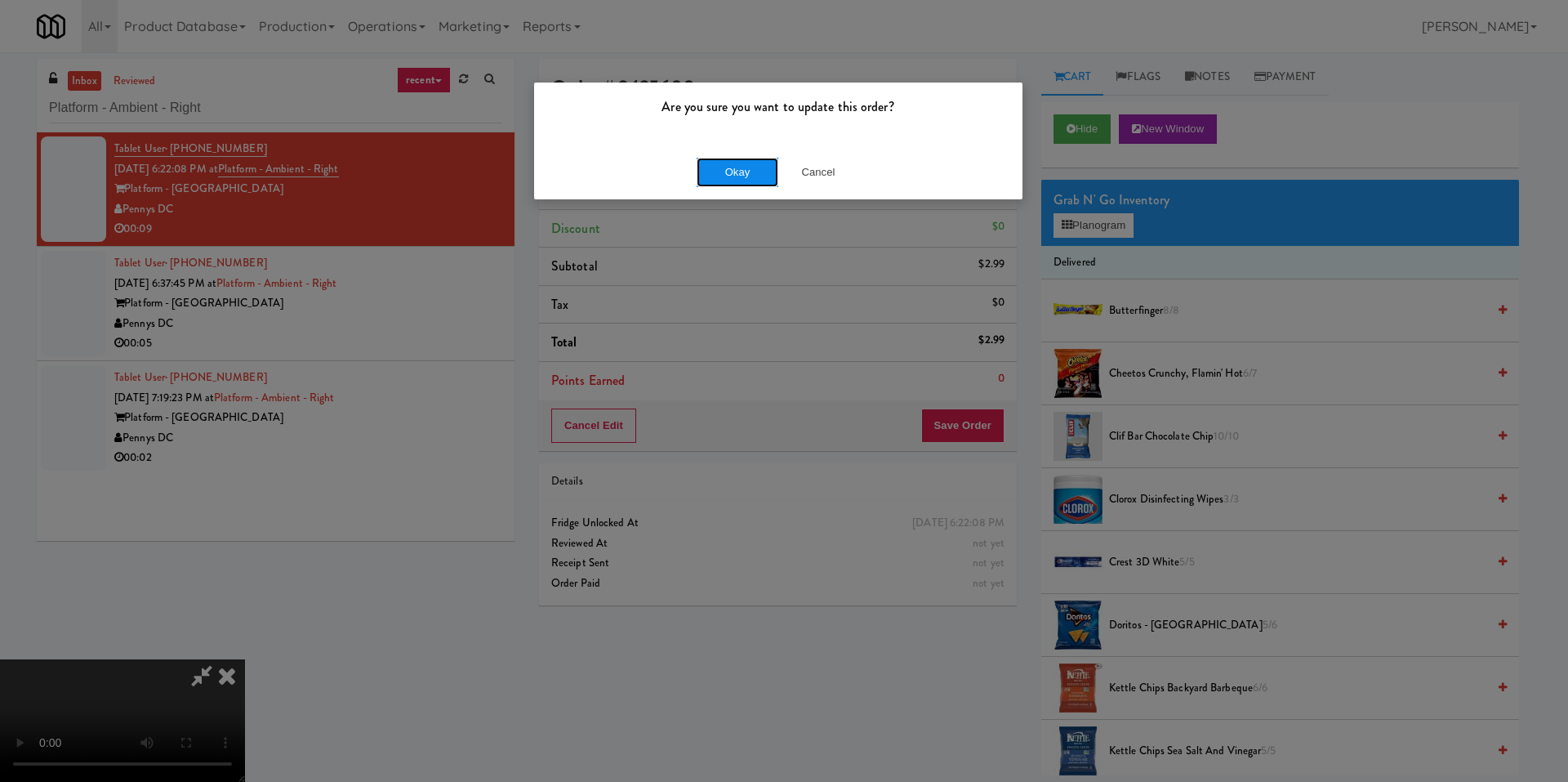
click at [697, 178] on button "Okay" at bounding box center [737, 172] width 82 height 30
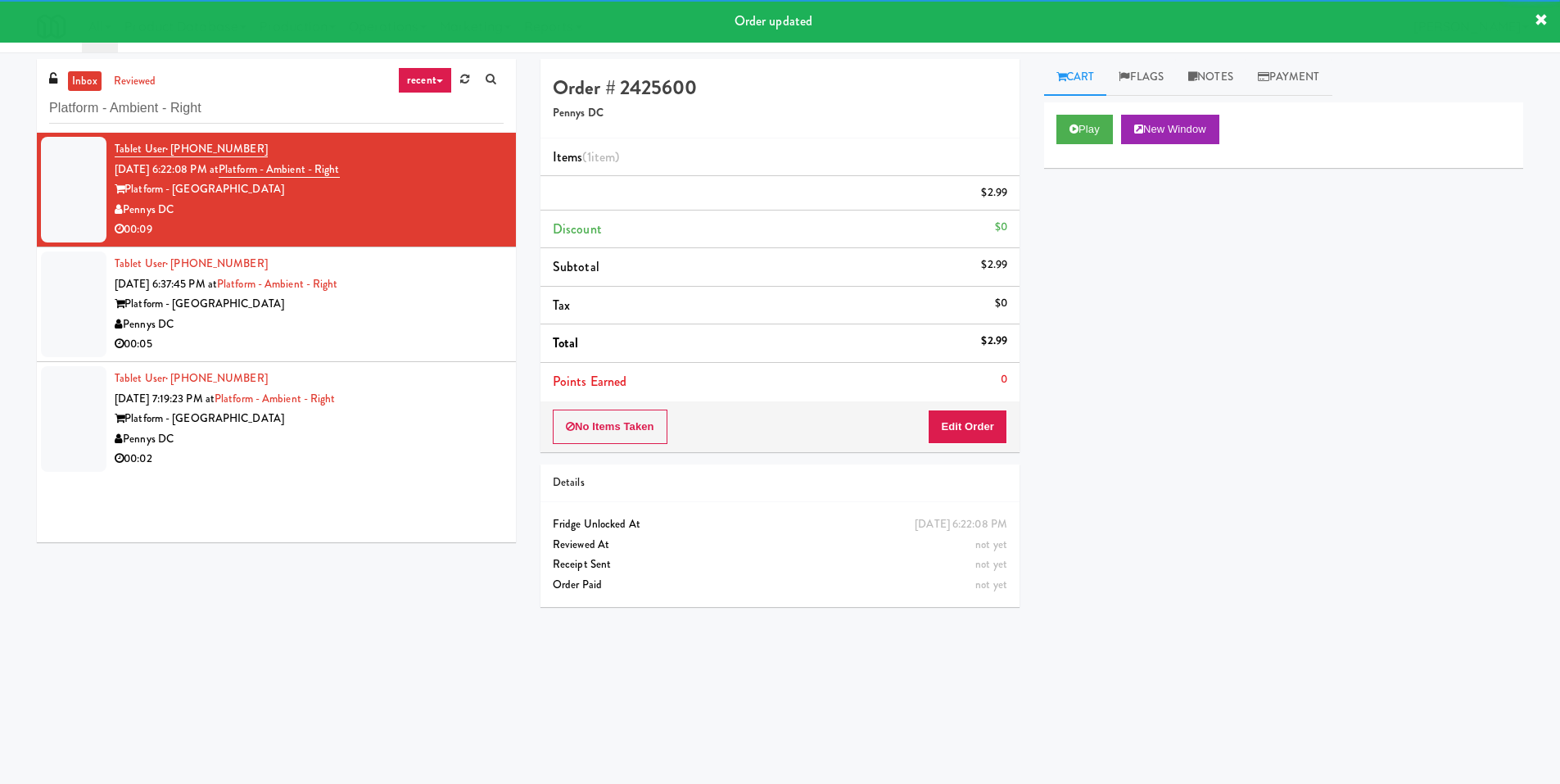
click at [428, 291] on div "Tablet User · (240) 386-0244 Sep 14, 2025 6:37:45 PM at Platform - Ambient - Ri…" at bounding box center [309, 303] width 389 height 101
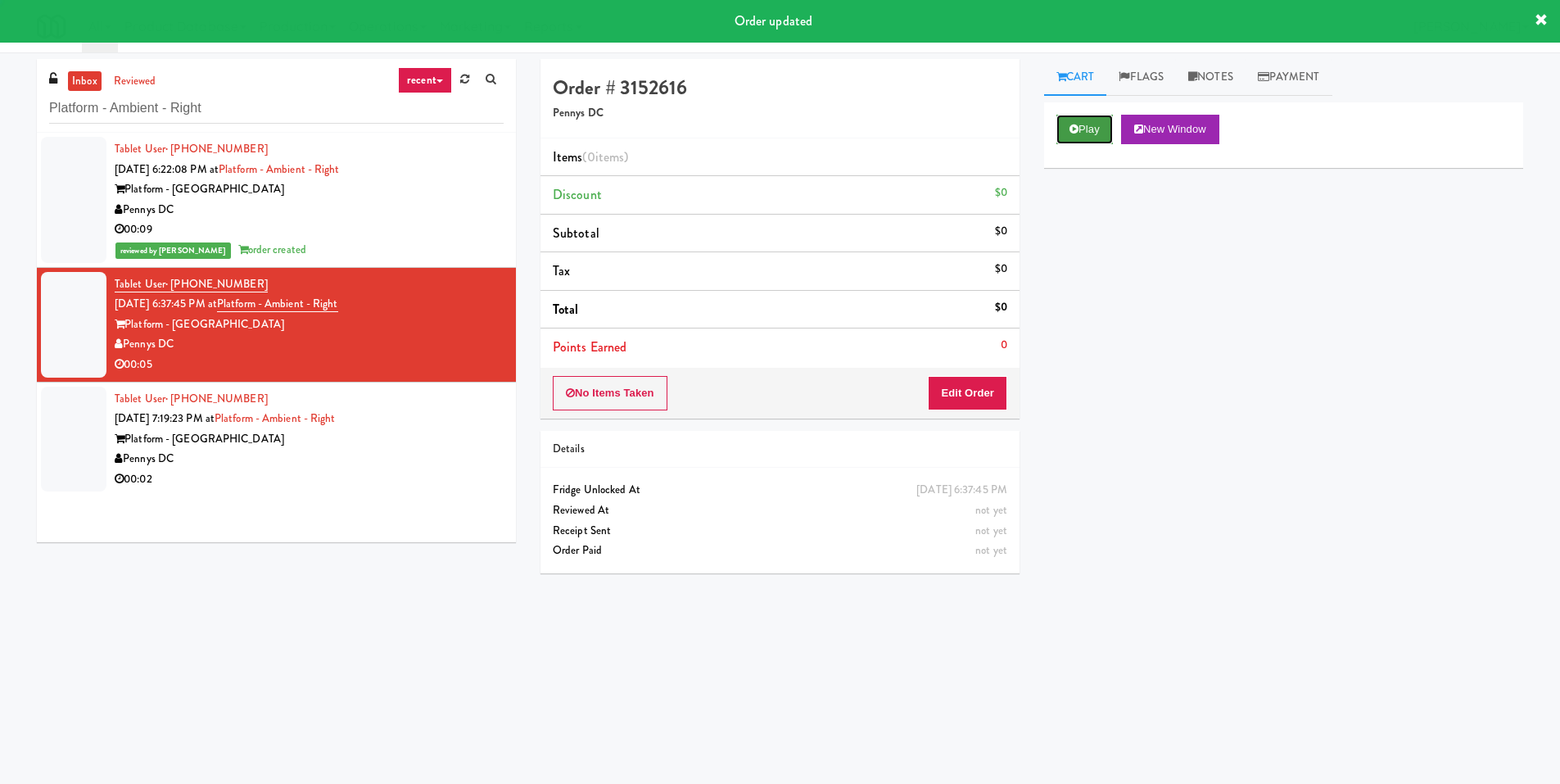
click at [1085, 140] on button "Play" at bounding box center [1084, 129] width 57 height 30
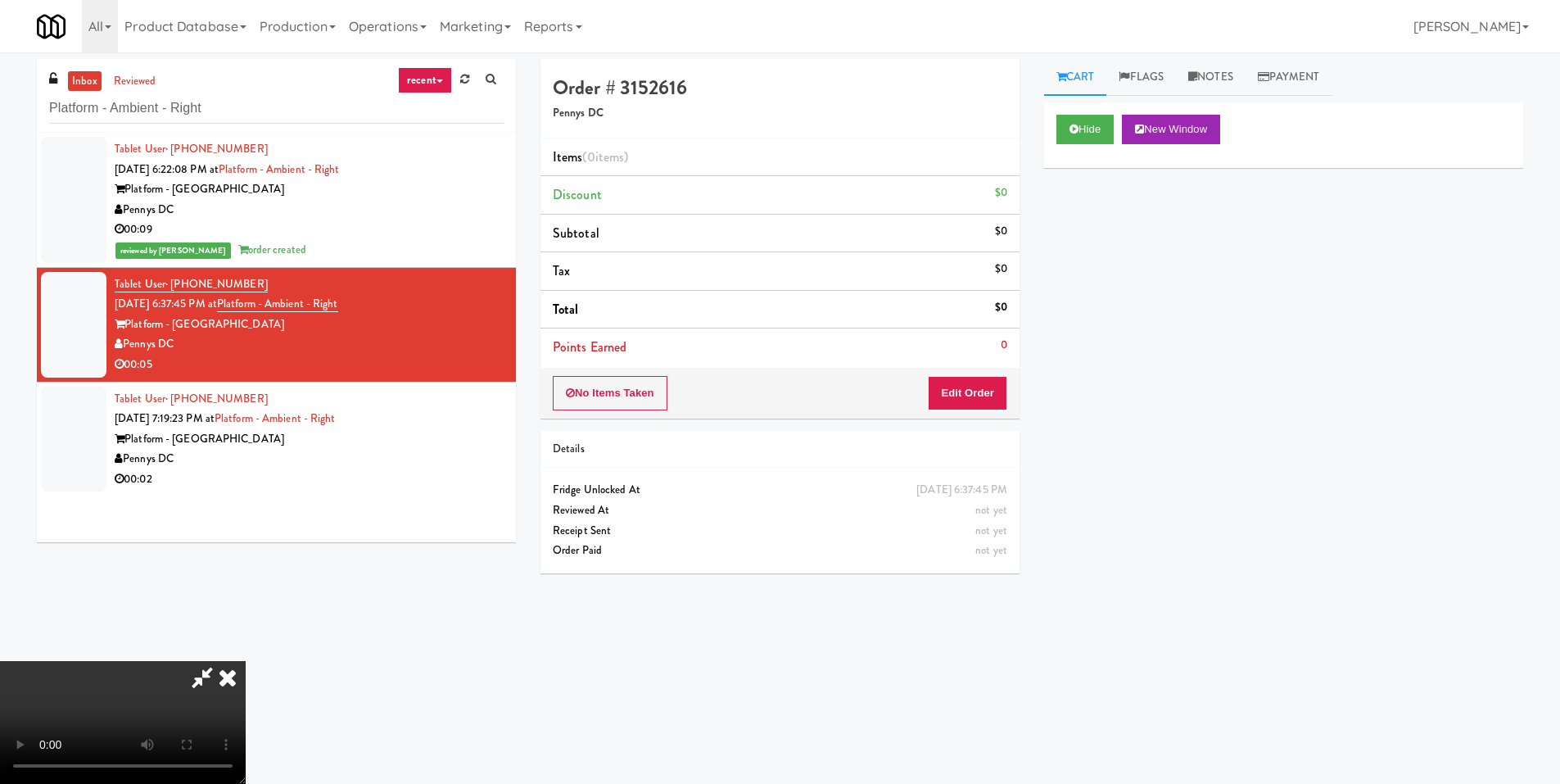
click at [246, 661] on video at bounding box center [123, 722] width 246 height 123
click at [997, 388] on button "Edit Order" at bounding box center [968, 392] width 80 height 35
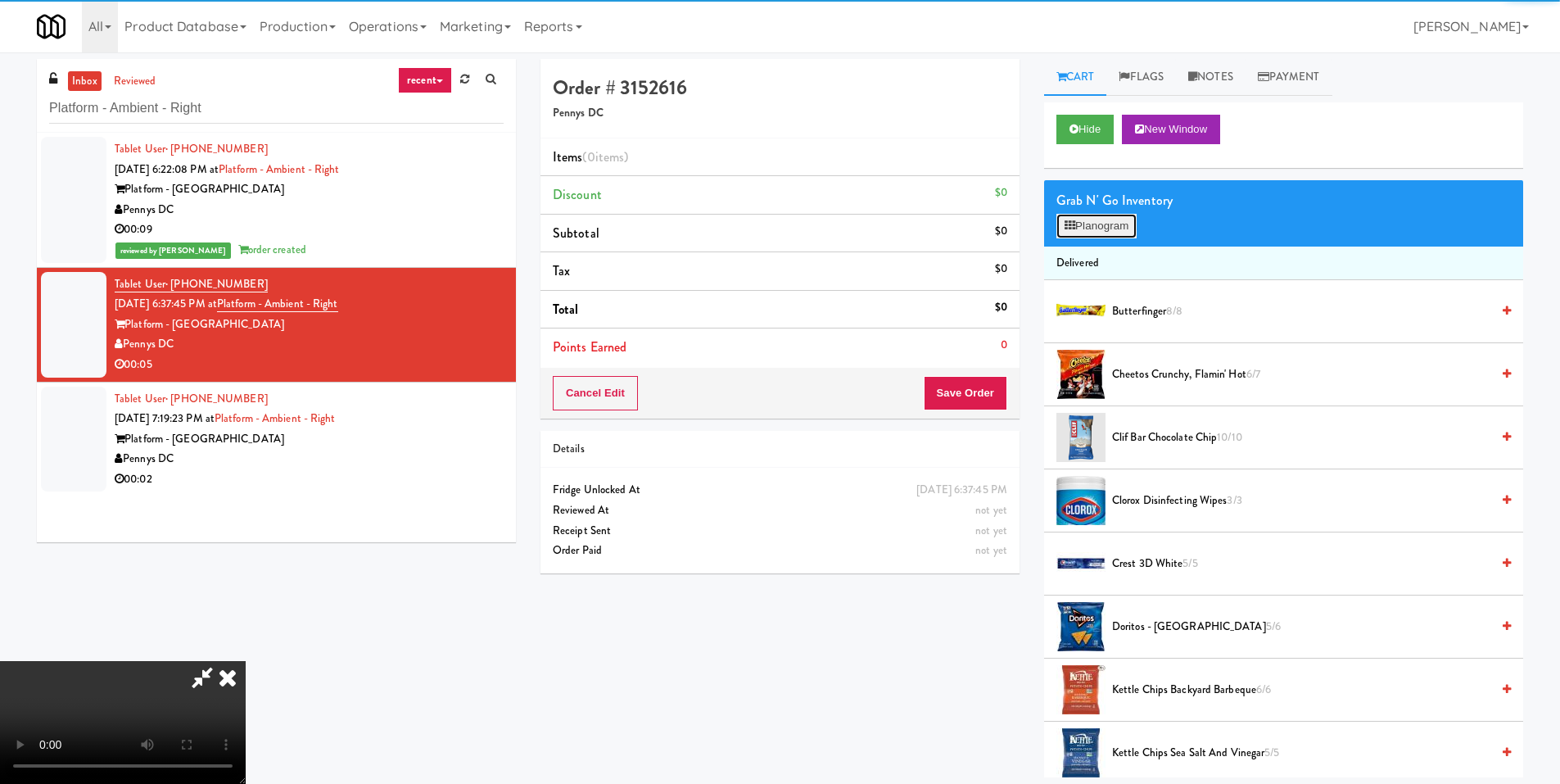
click at [1117, 223] on button "Planogram" at bounding box center [1096, 225] width 81 height 25
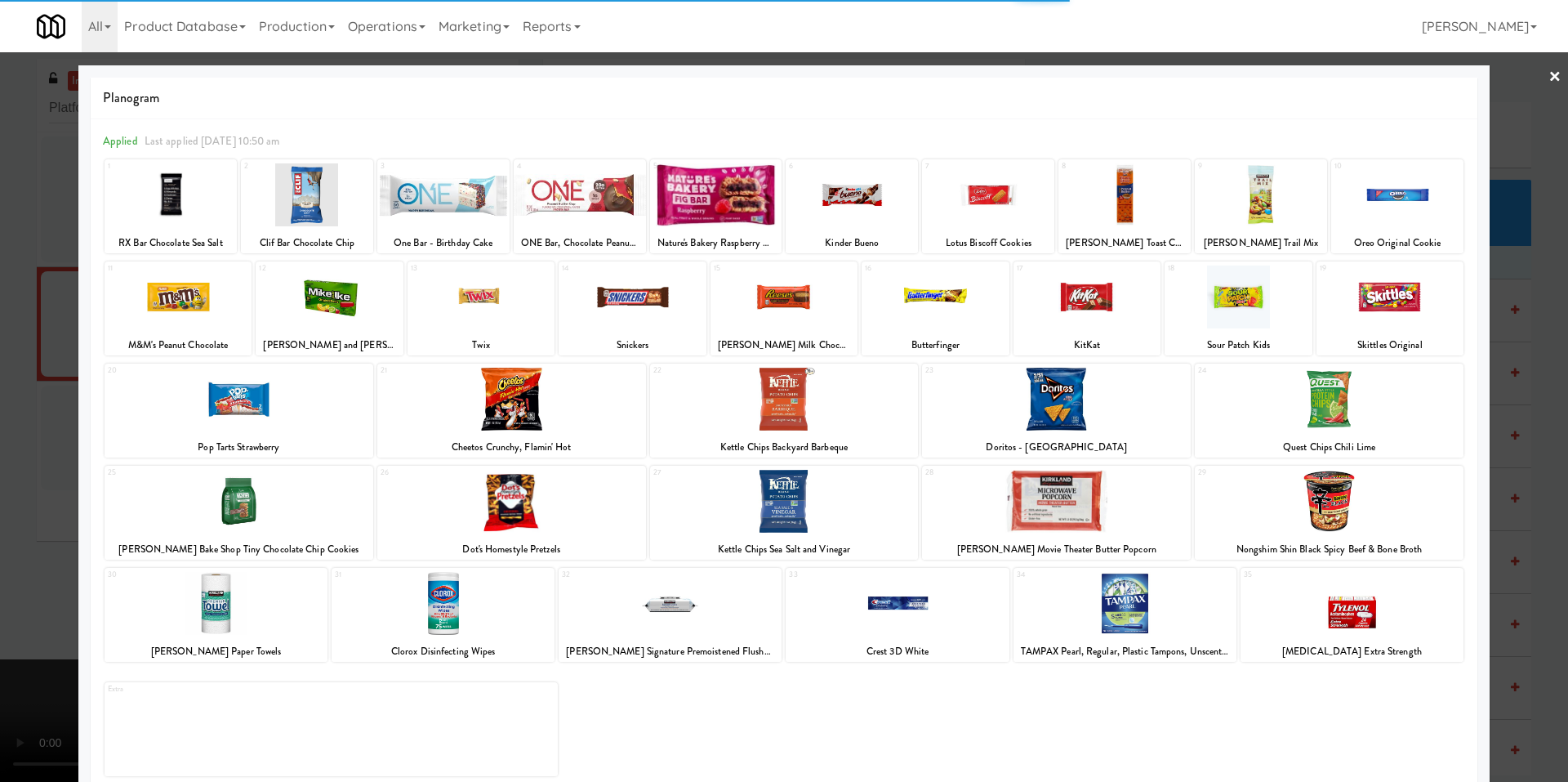
click at [197, 312] on div at bounding box center [178, 297] width 147 height 63
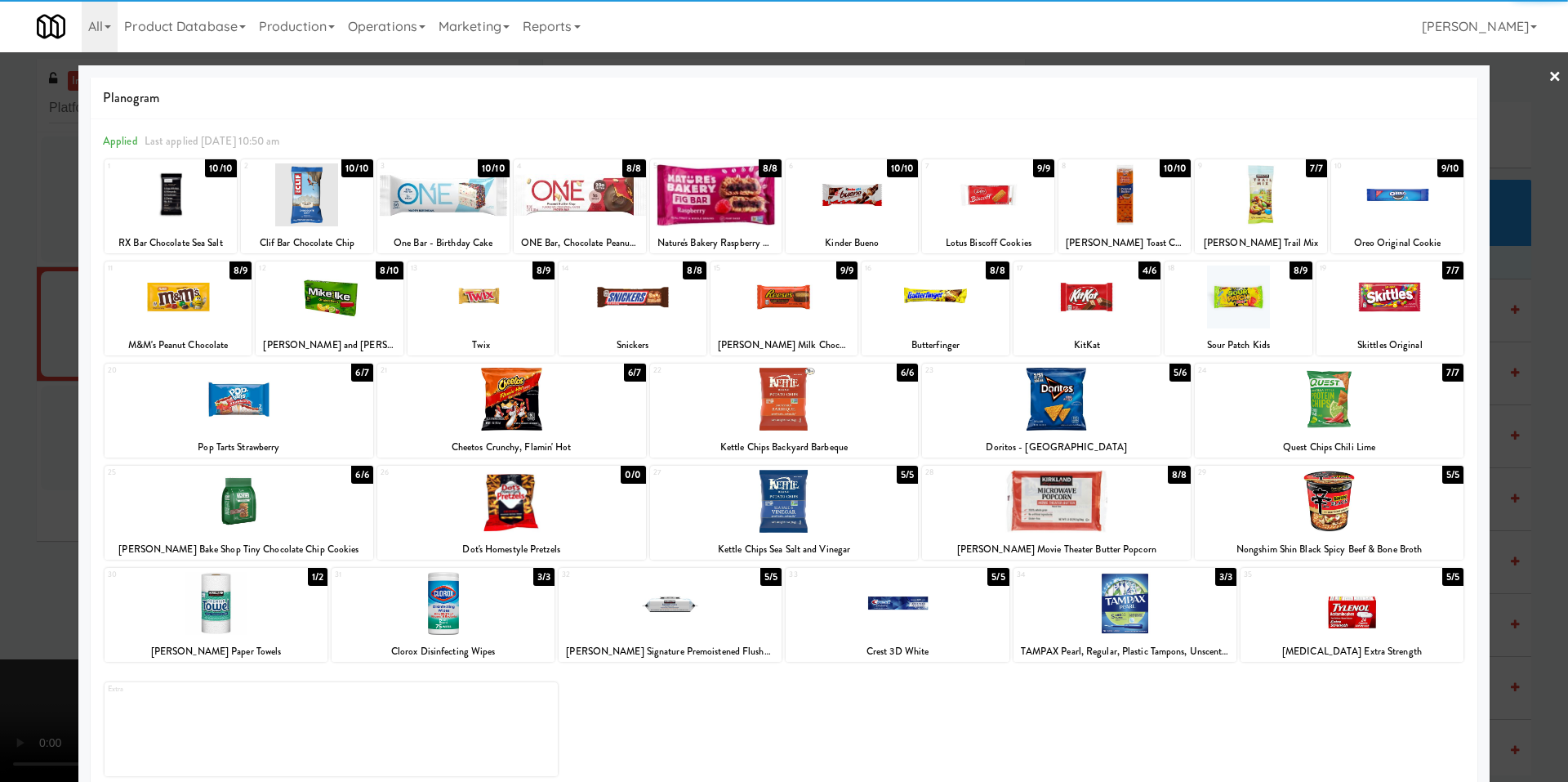
click at [57, 402] on div at bounding box center [784, 391] width 1568 height 782
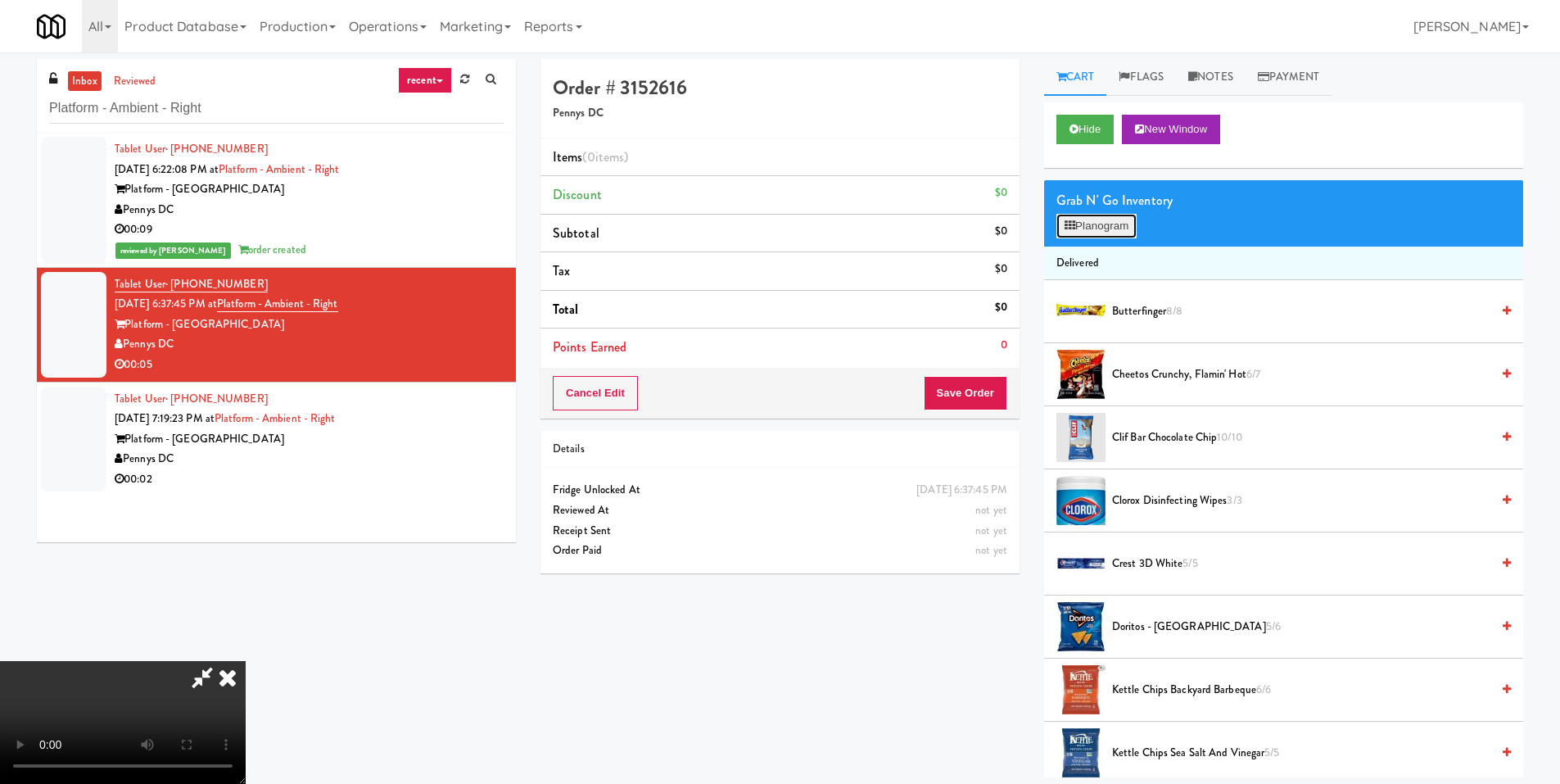
click at [1086, 235] on button "Planogram" at bounding box center [1096, 225] width 81 height 25
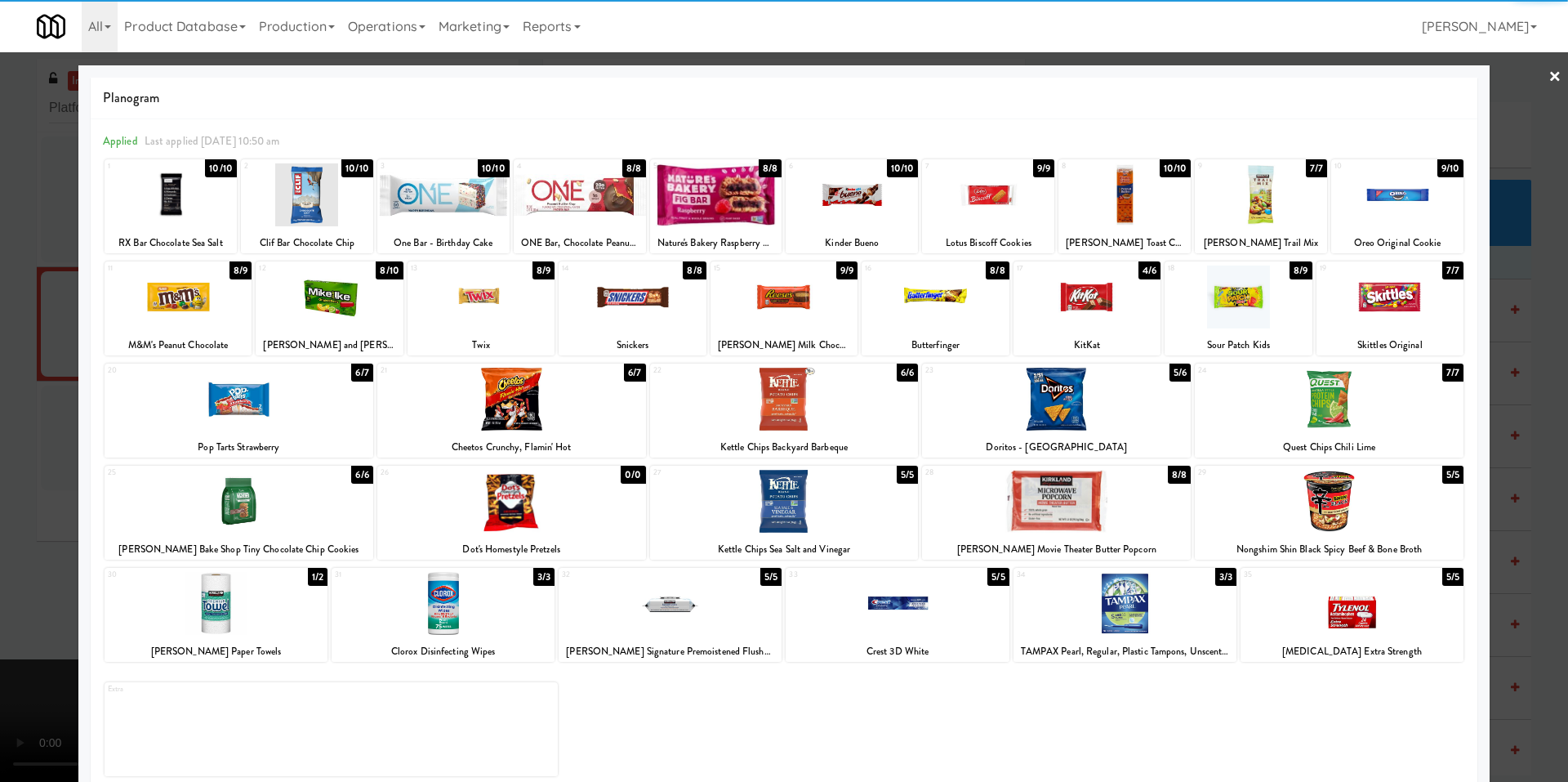
click at [199, 320] on div at bounding box center [178, 297] width 147 height 63
click at [51, 402] on div at bounding box center [784, 391] width 1568 height 782
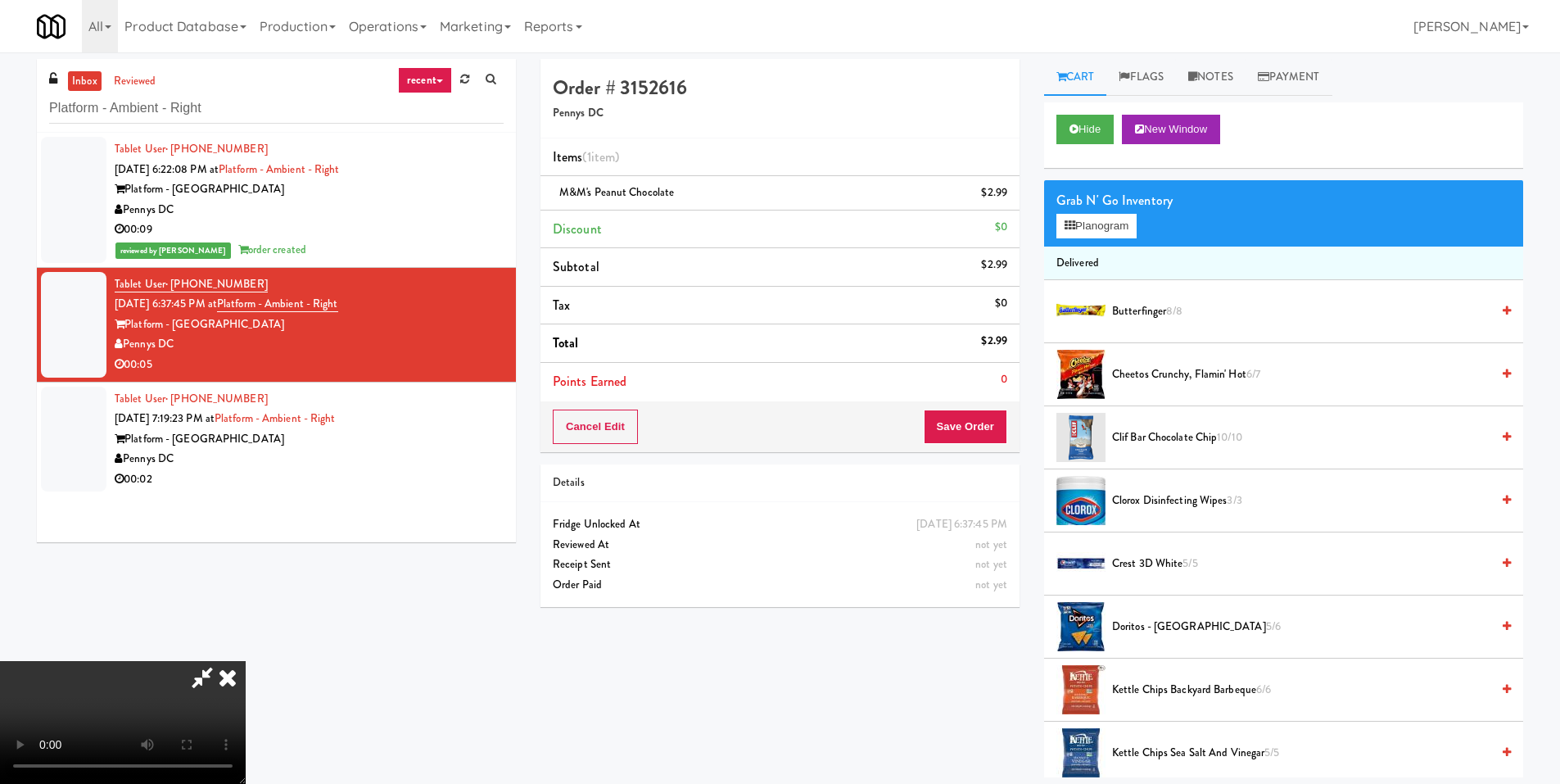
click at [246, 661] on video at bounding box center [123, 722] width 246 height 123
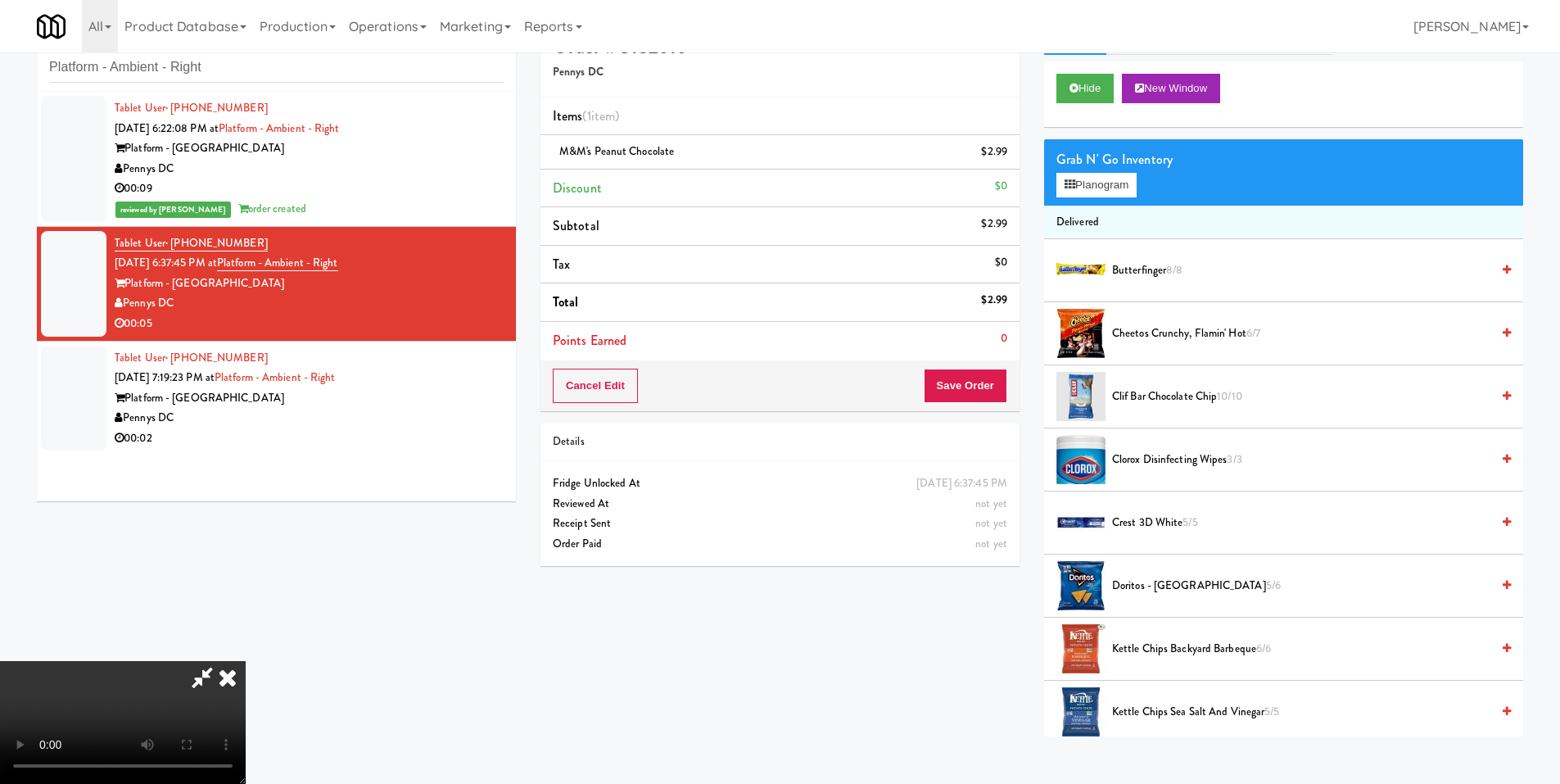
scroll to position [53, 0]
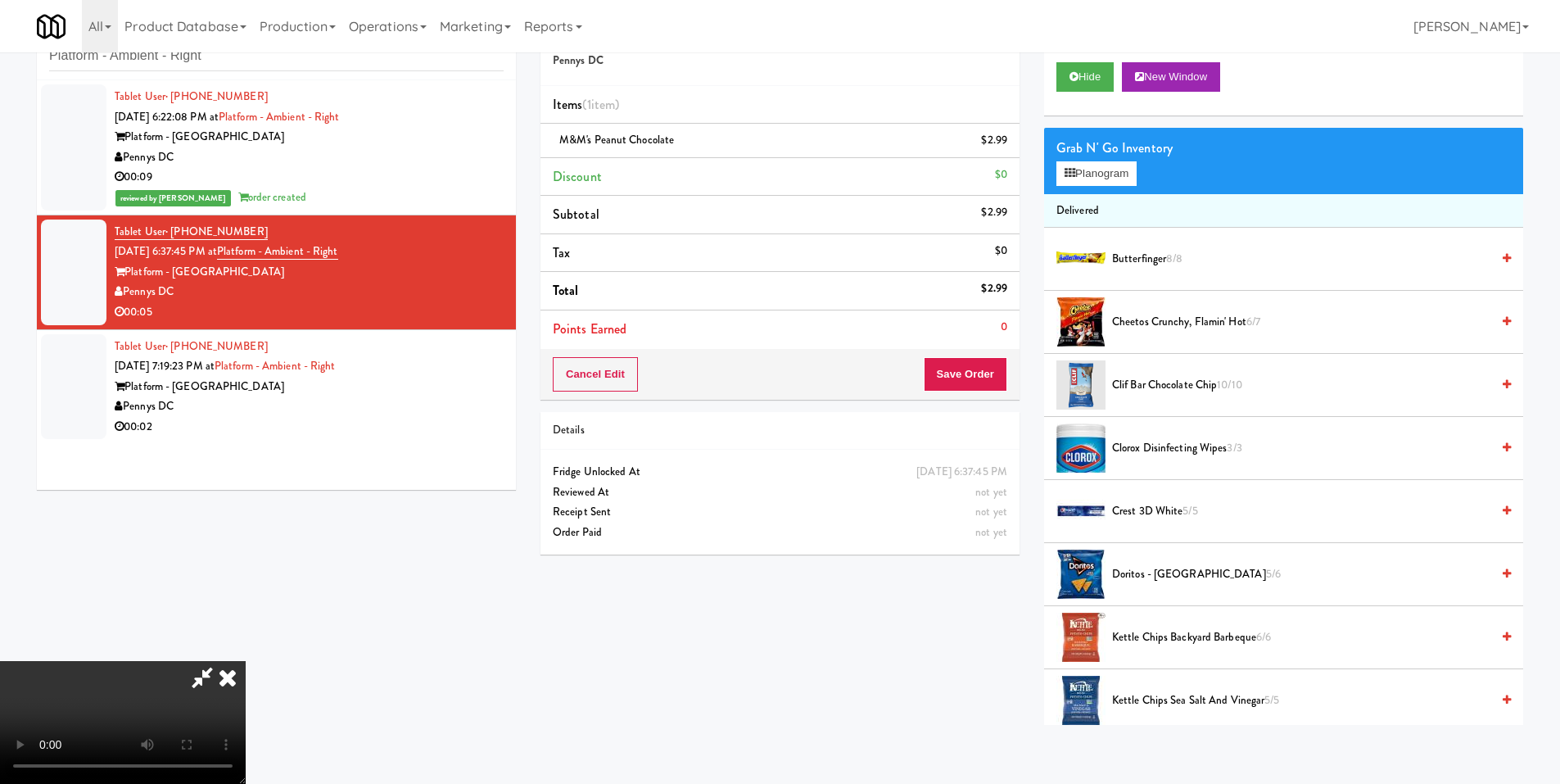
click at [246, 661] on video at bounding box center [123, 722] width 246 height 123
click at [979, 357] on button "Save Order" at bounding box center [966, 374] width 84 height 35
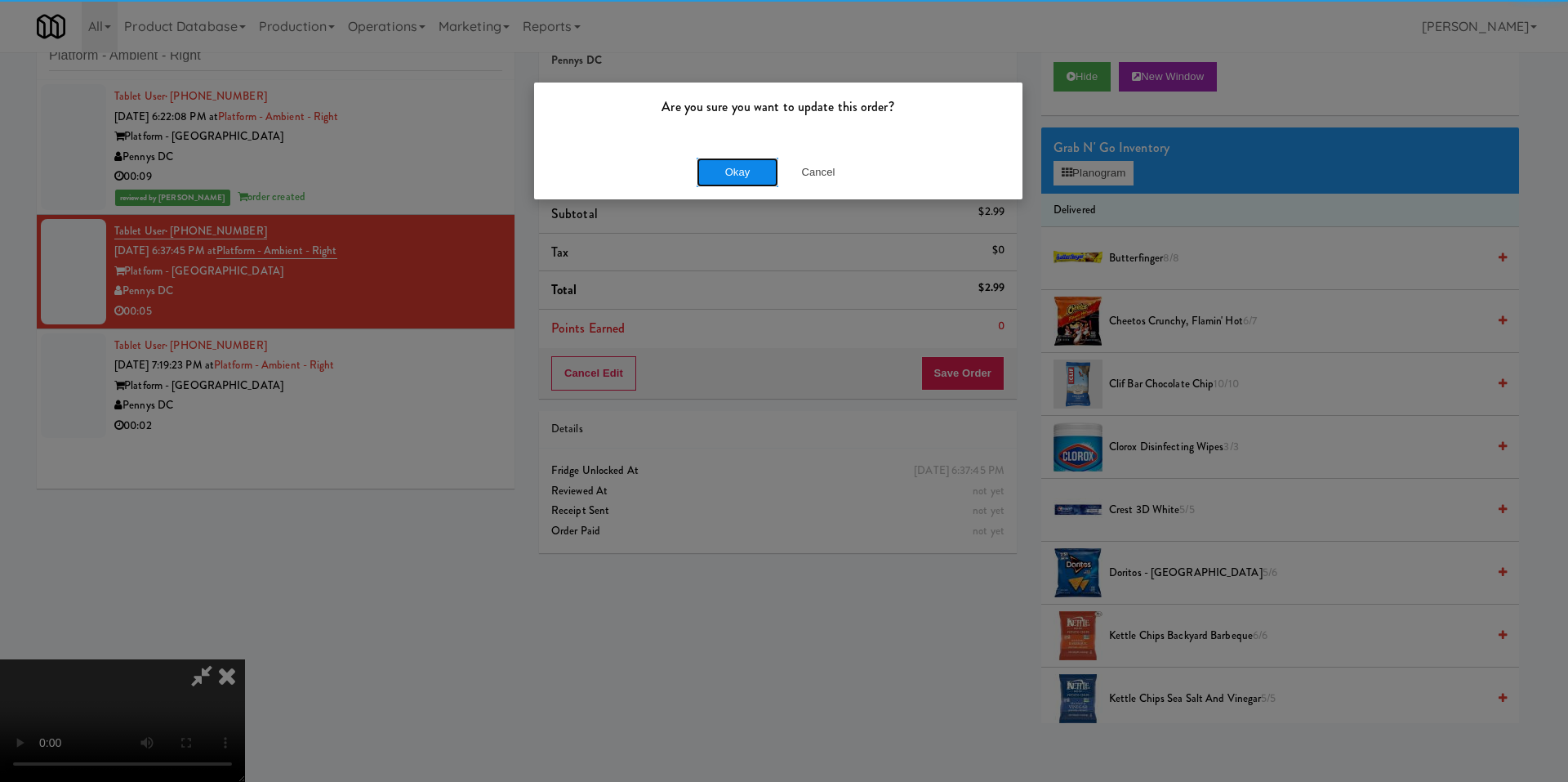
click at [713, 172] on button "Okay" at bounding box center [737, 172] width 82 height 30
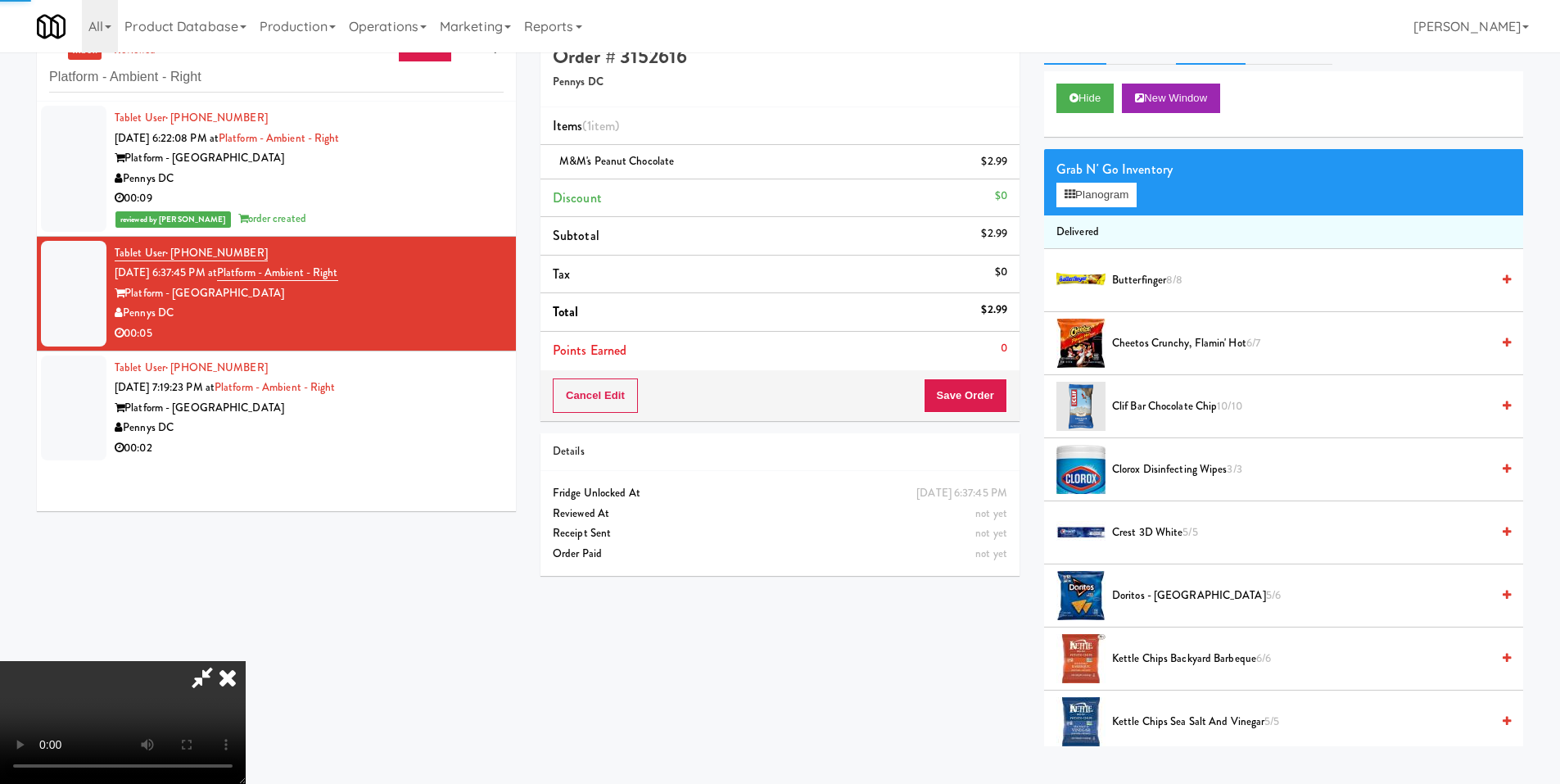
scroll to position [0, 0]
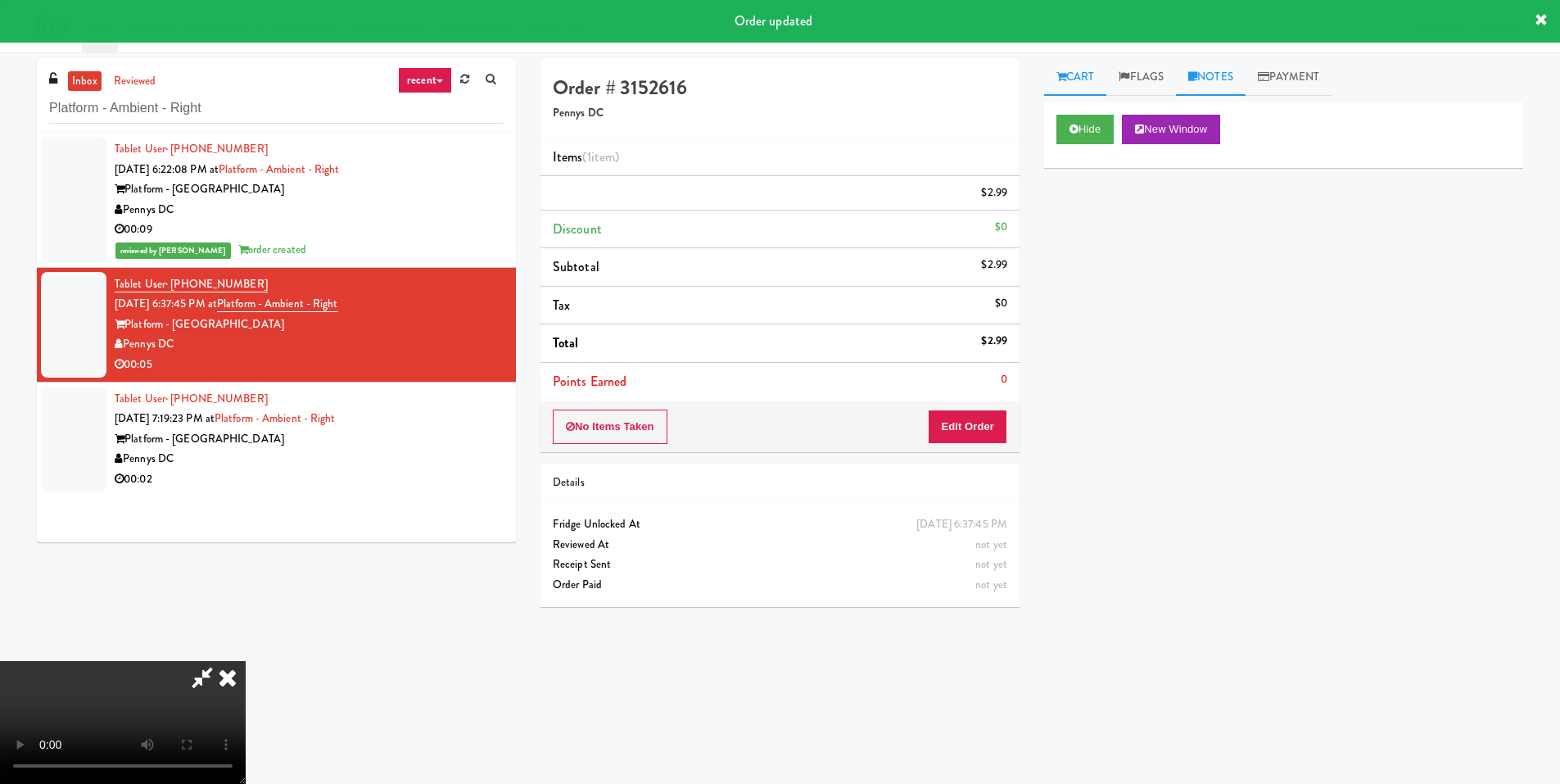
click at [1237, 73] on link "Notes" at bounding box center [1211, 77] width 70 height 36
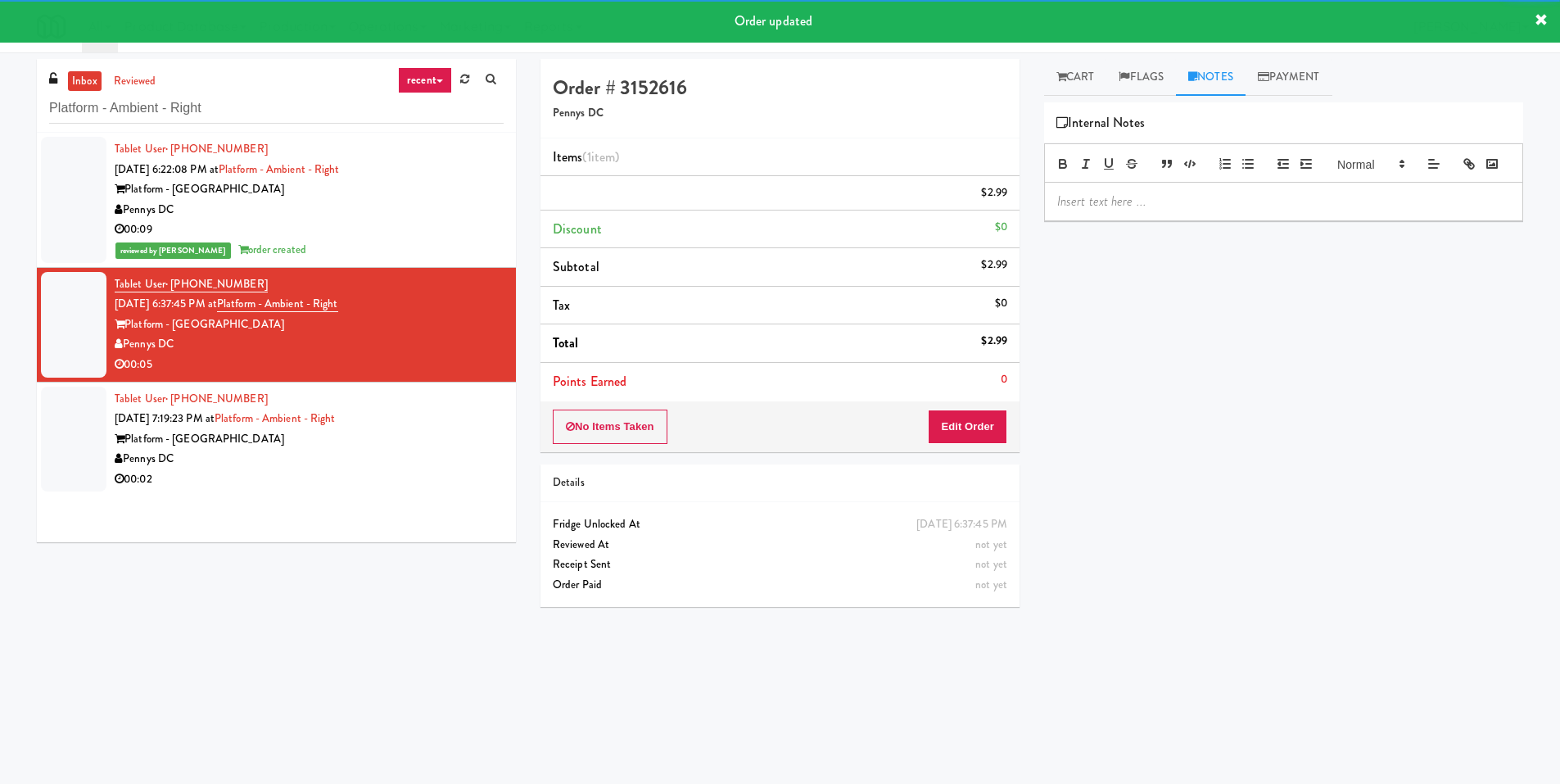
click at [1151, 210] on p at bounding box center [1284, 201] width 453 height 18
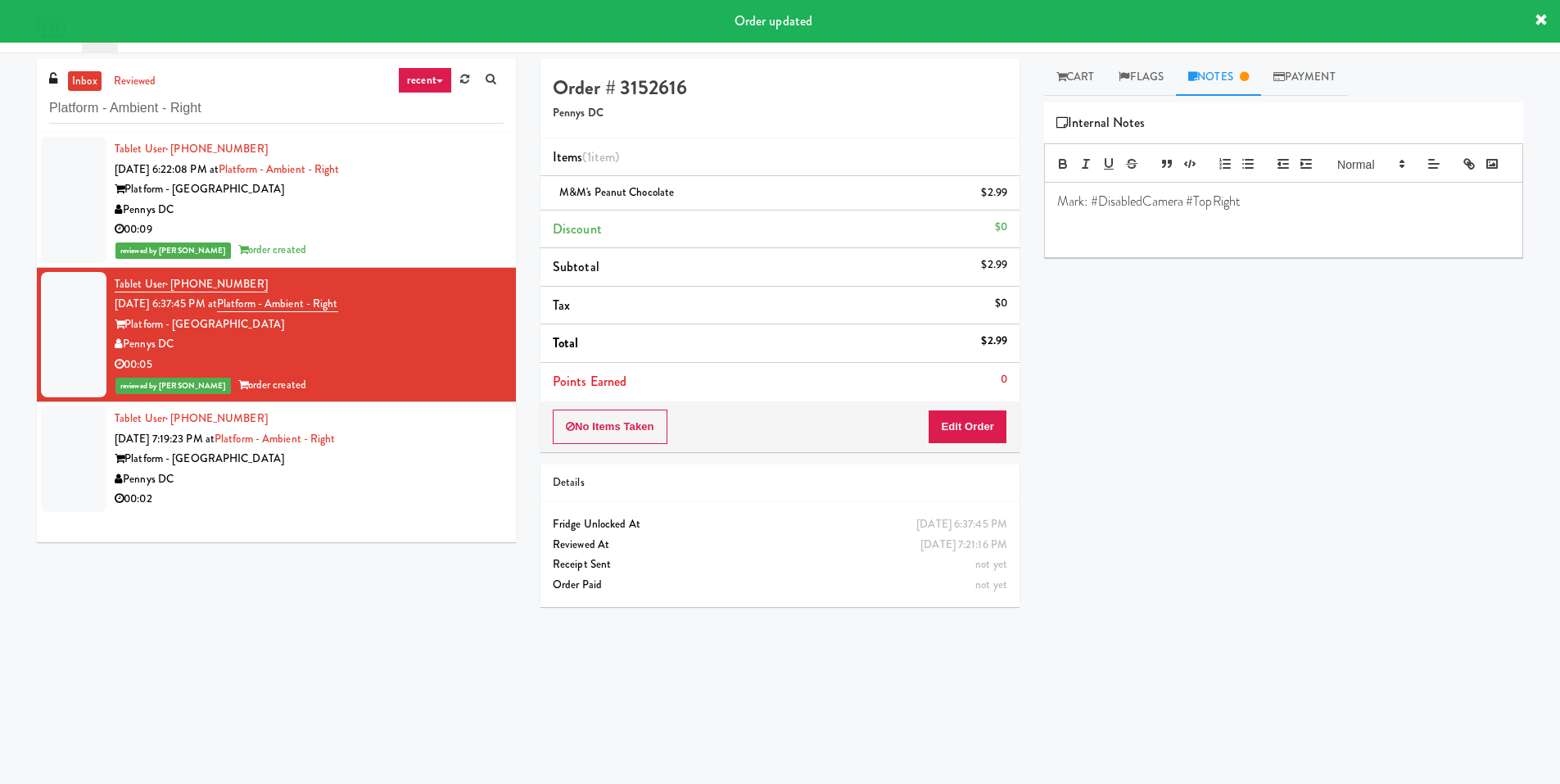
click at [422, 447] on div "Tablet User · (336) 404-3333 Sep 14, 2025 7:19:23 PM at Platform - Ambient - Ri…" at bounding box center [309, 459] width 389 height 101
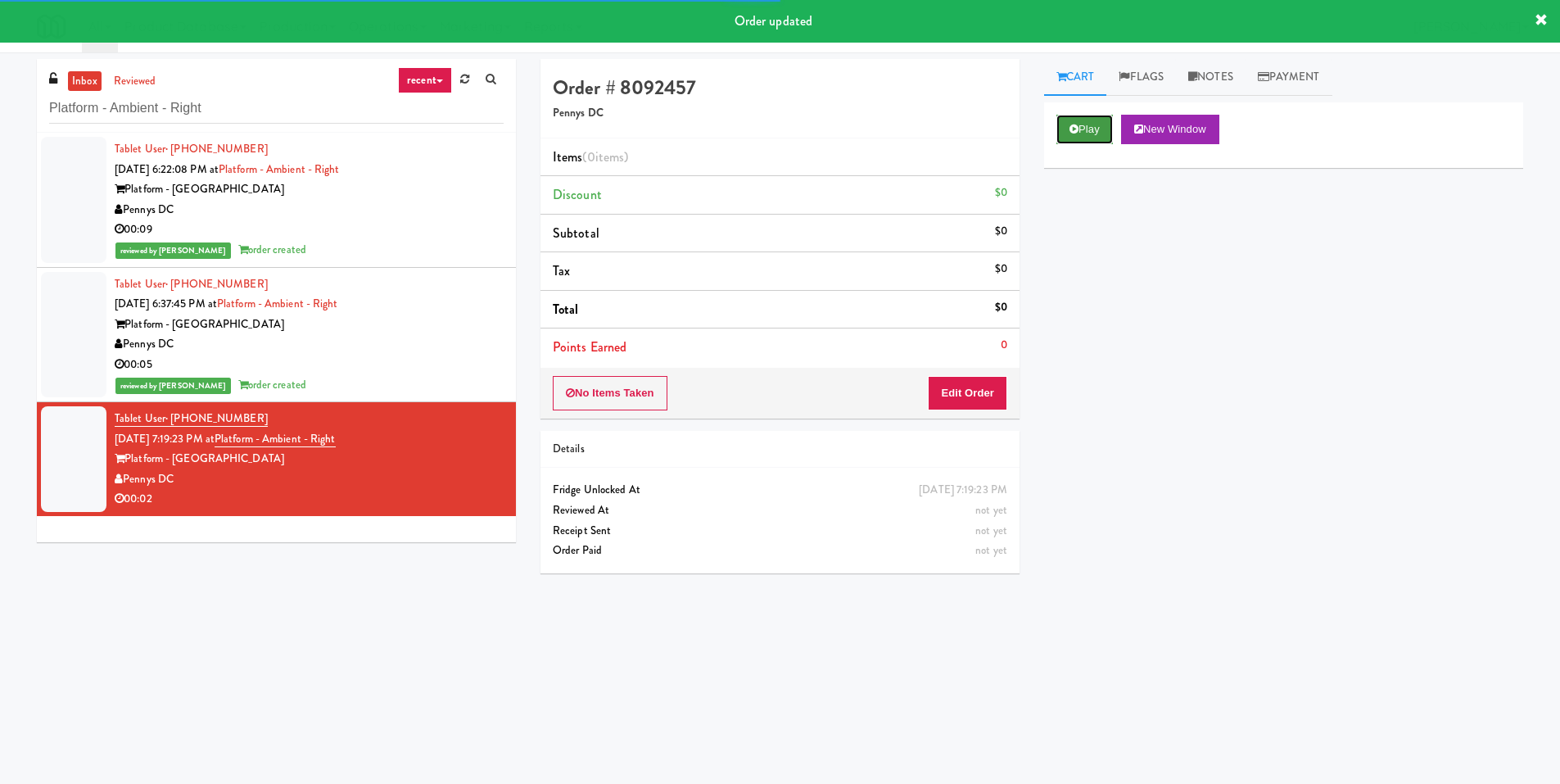
click at [1066, 136] on button "Play" at bounding box center [1084, 129] width 57 height 30
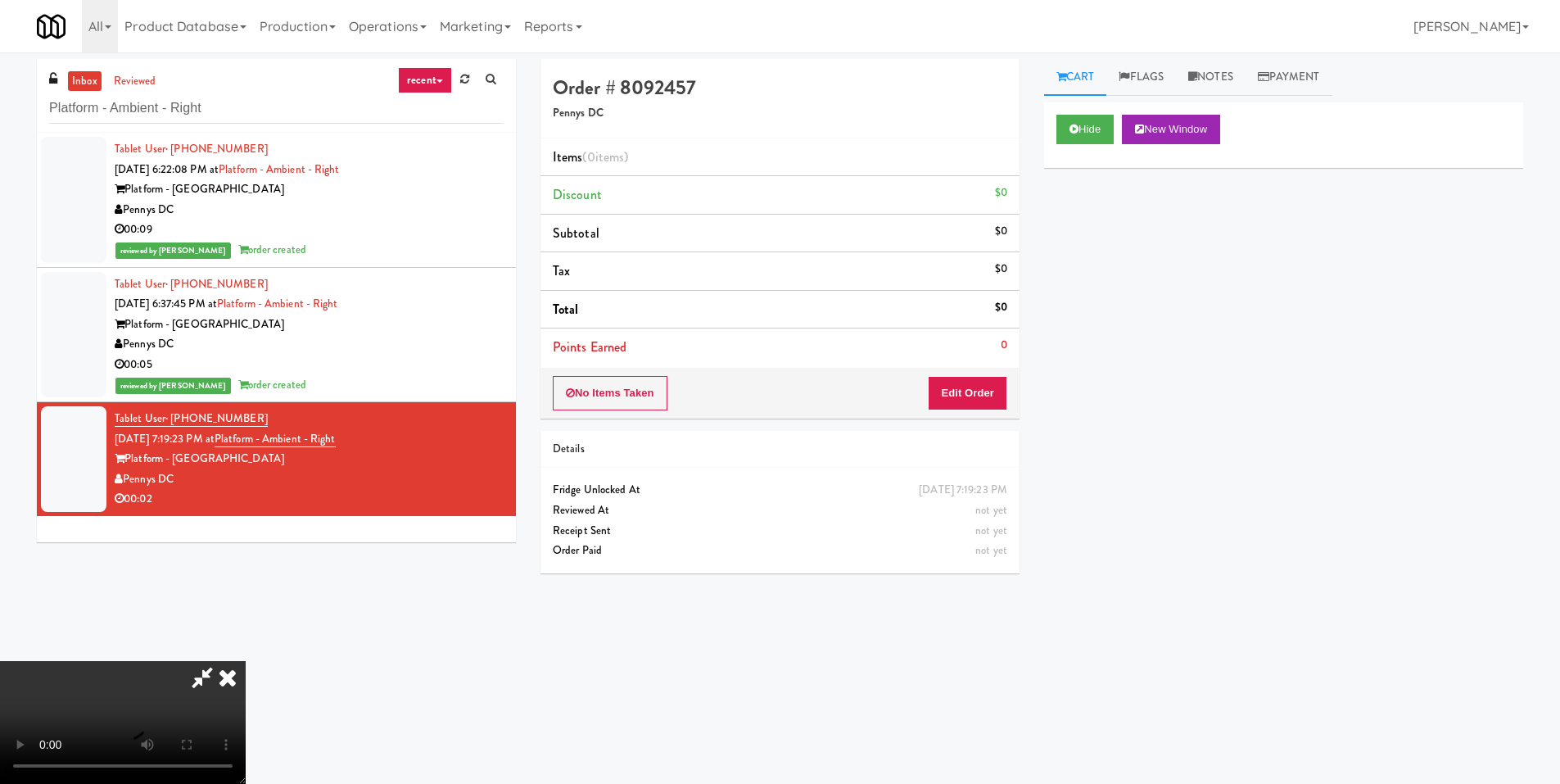
click at [77, 768] on video at bounding box center [123, 722] width 246 height 123
click at [246, 661] on video at bounding box center [123, 722] width 246 height 123
click at [246, 661] on icon at bounding box center [227, 677] width 36 height 33
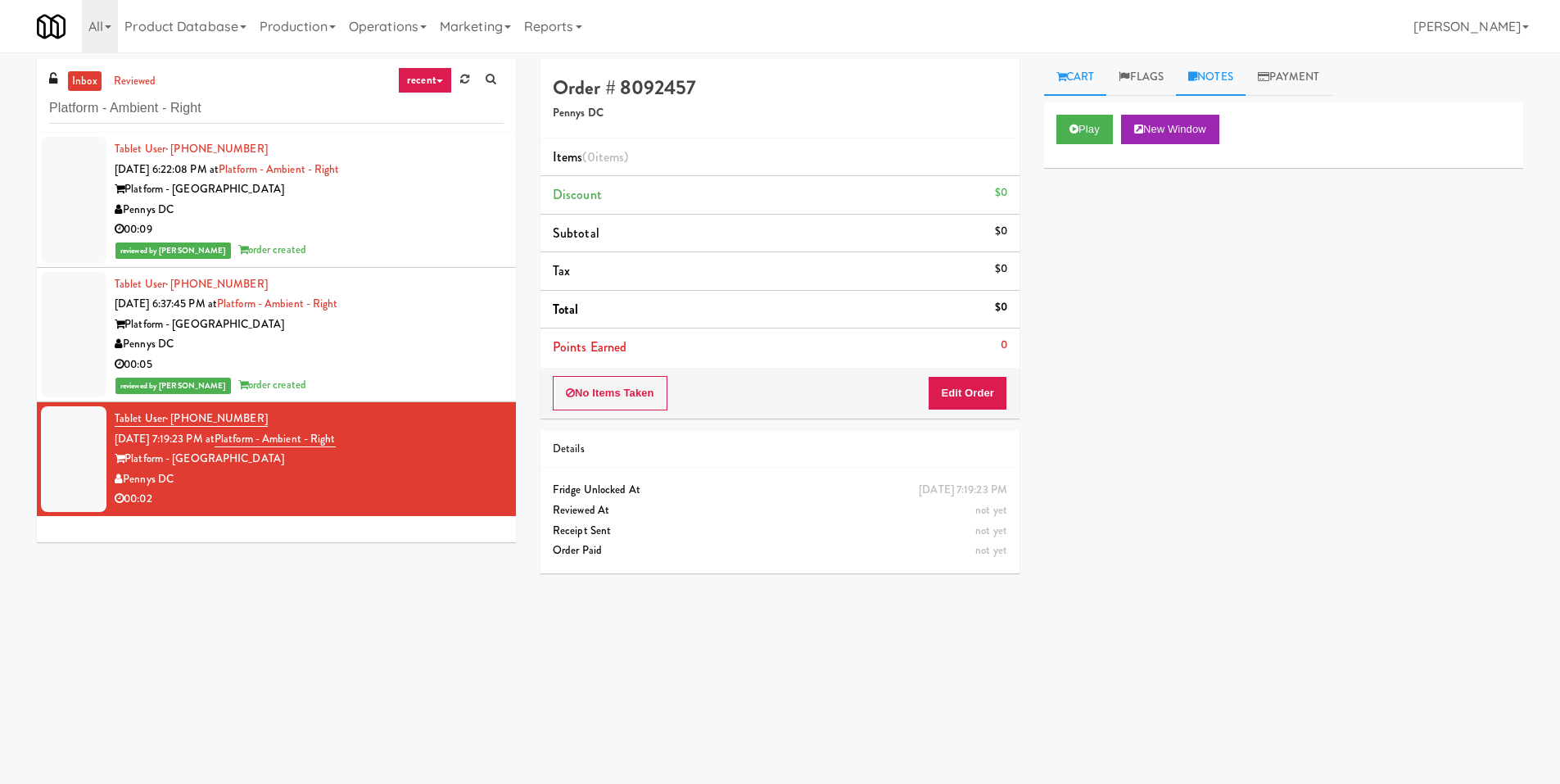
click at [1208, 81] on link "Notes" at bounding box center [1211, 77] width 70 height 36
click at [1103, 210] on p at bounding box center [1284, 201] width 453 height 18
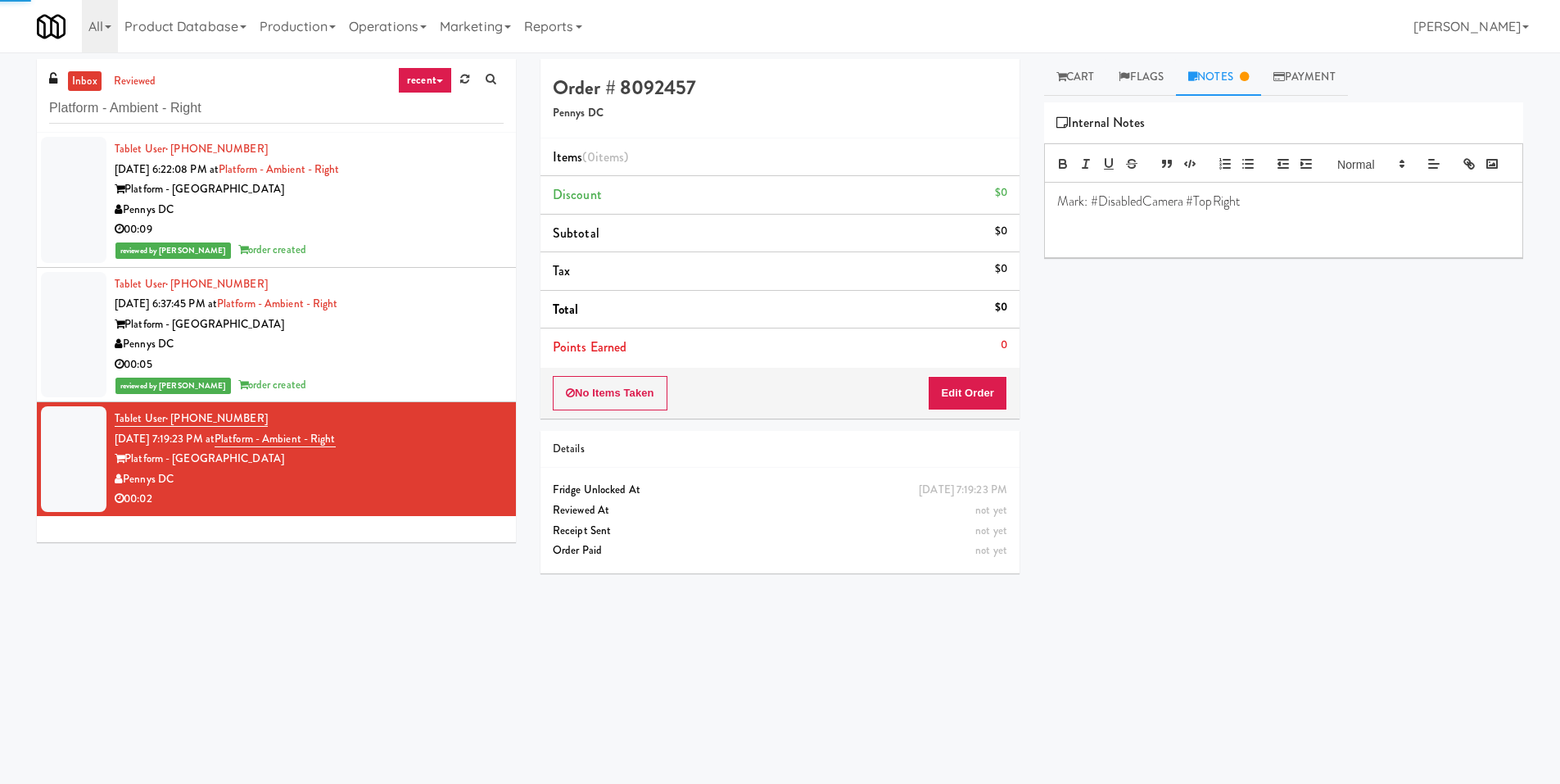
click at [1055, 222] on div "Mark: #DisabledCamera #TopRight" at bounding box center [1284, 220] width 477 height 75
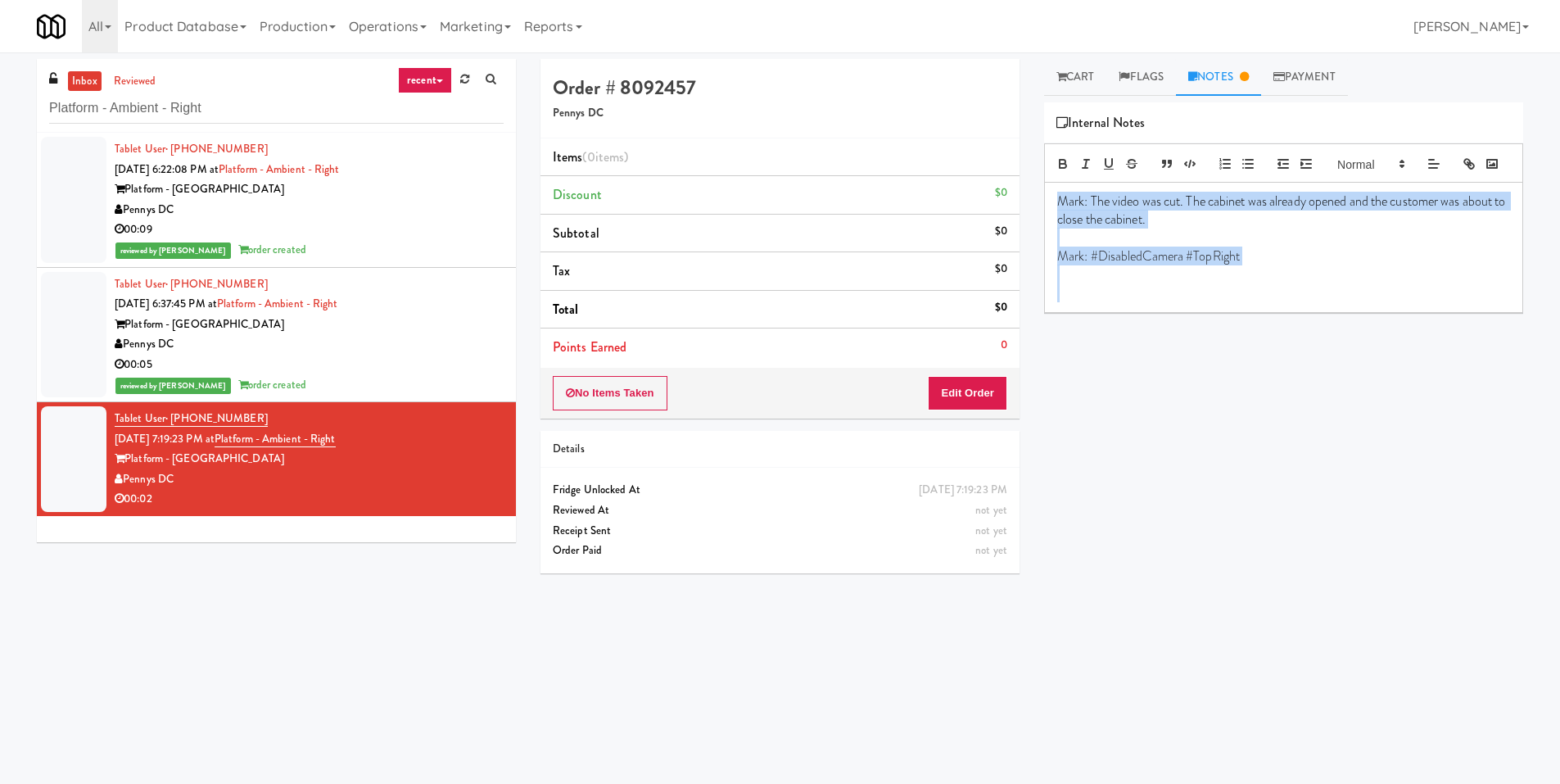
click at [1235, 247] on p at bounding box center [1284, 237] width 453 height 18
drag, startPoint x: 978, startPoint y: 222, endPoint x: 970, endPoint y: 220, distance: 8.2
click at [970, 220] on div "Order # 8092457 Pennys DC Items (0 items ) Discount $0 Subtotal $0 Tax $0 Total…" at bounding box center [1032, 388] width 1007 height 658
copy p "Mark: The video was cut. The cabinet was already opened and the customer was ab…"
click at [1123, 229] on p "Mark: The video was cut. The cabinet was already opened and the customer was ab…" at bounding box center [1284, 210] width 453 height 36
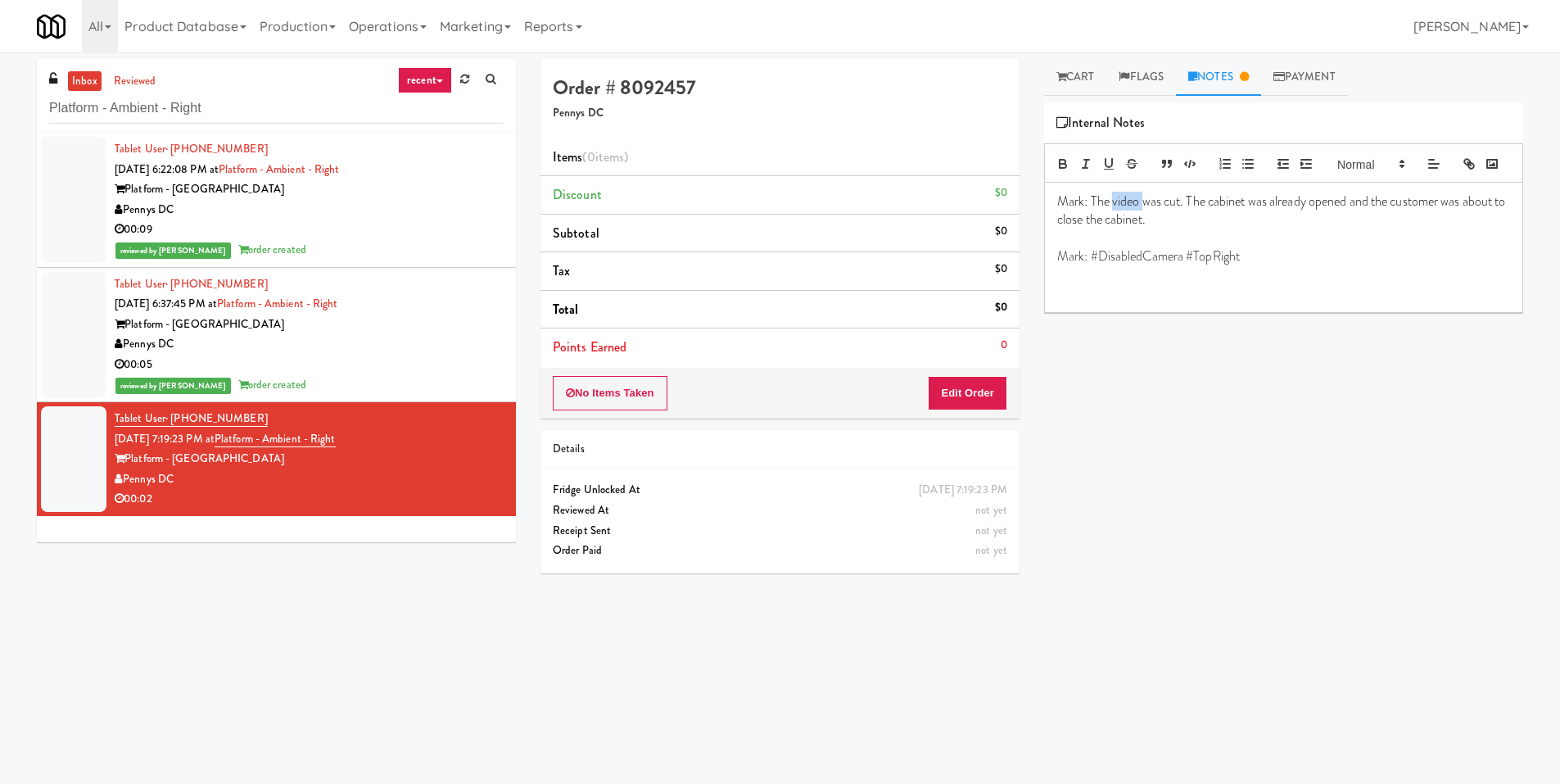
click at [1123, 229] on p "Mark: The video was cut. The cabinet was already opened and the customer was ab…" at bounding box center [1284, 210] width 453 height 36
click at [1107, 72] on link "Cart" at bounding box center [1076, 77] width 63 height 36
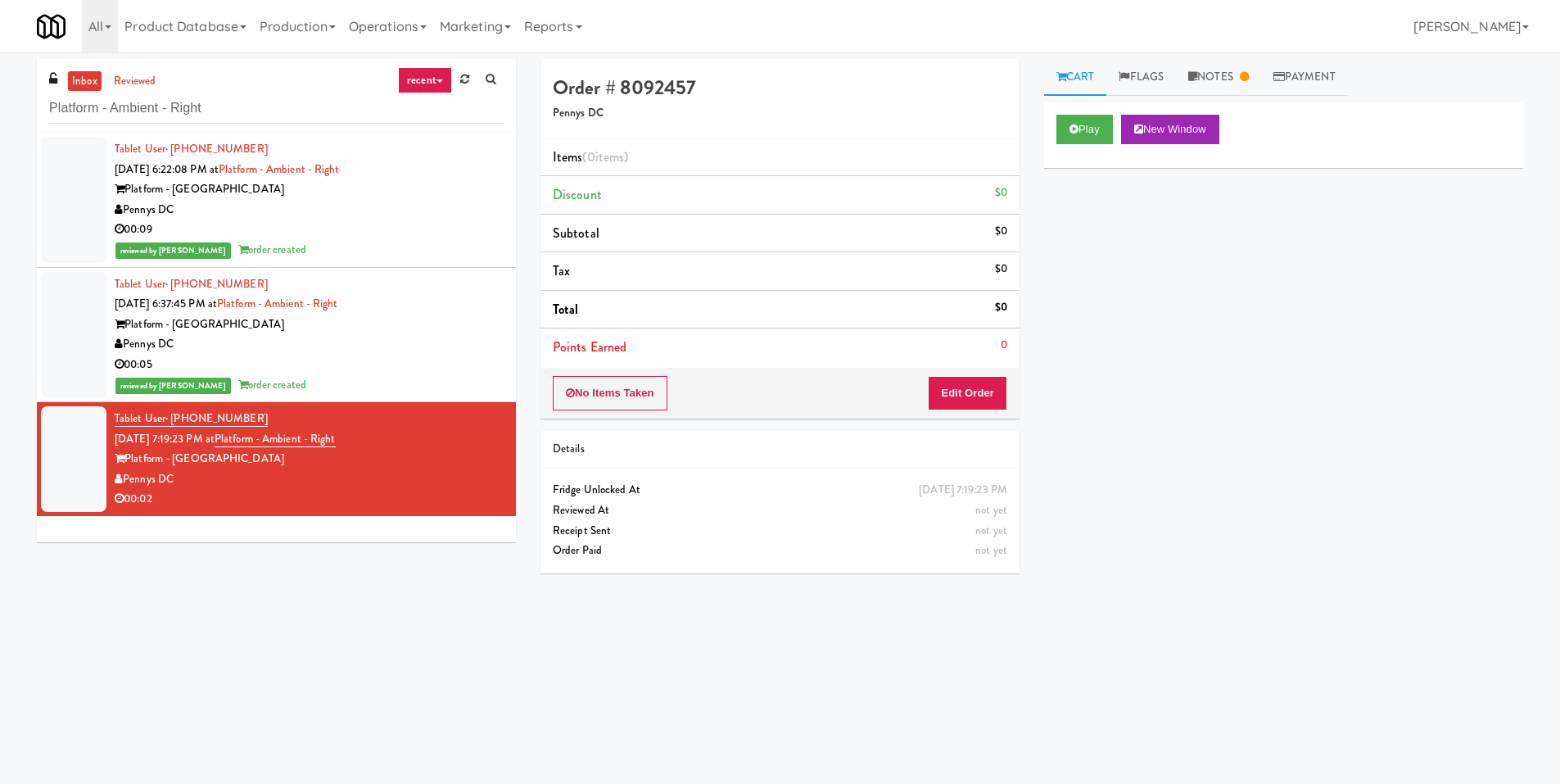
click at [1116, 108] on div "Play New Window" at bounding box center [1284, 135] width 479 height 65
click at [1099, 116] on button "Play" at bounding box center [1084, 129] width 57 height 30
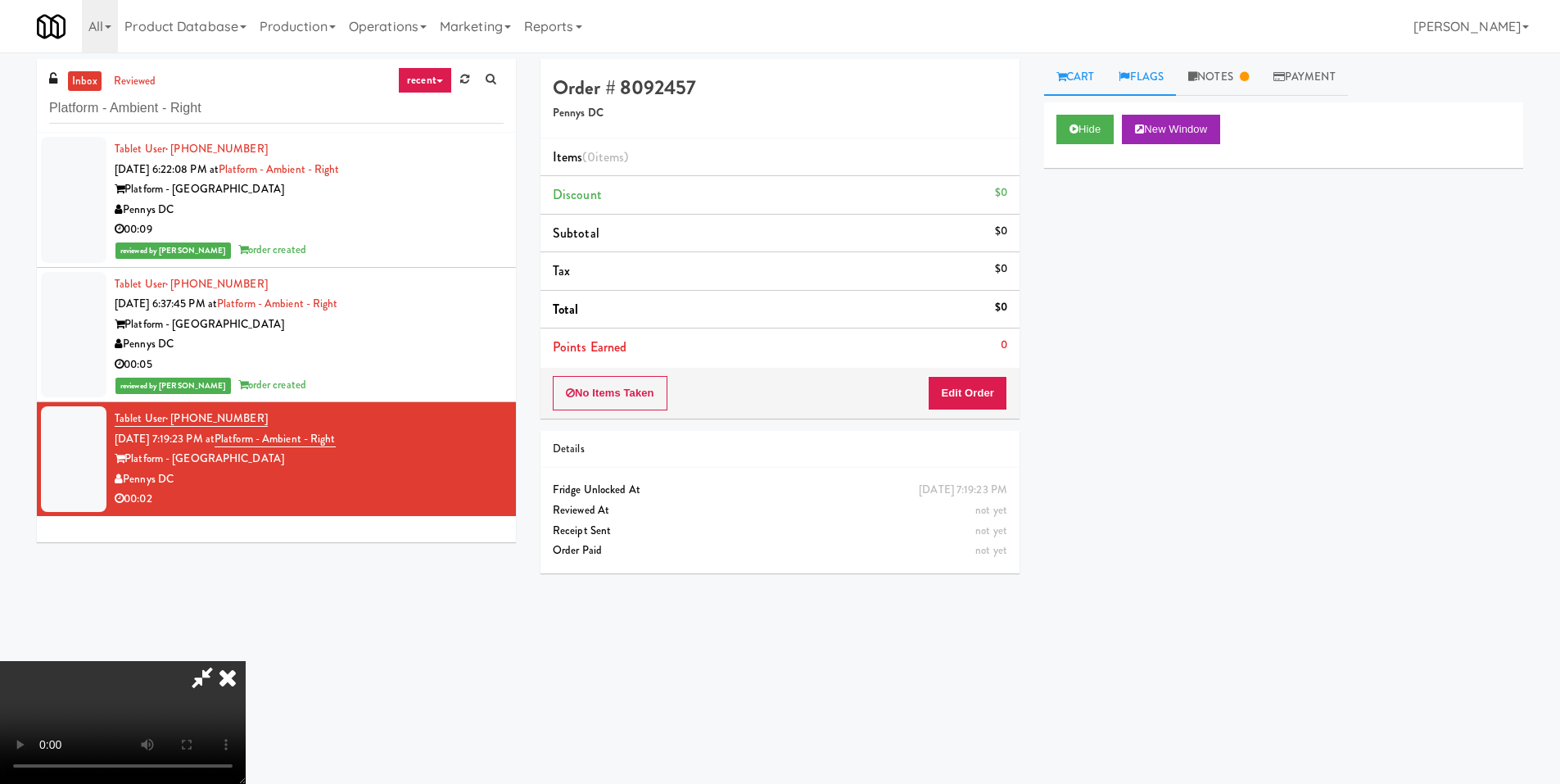
click at [1156, 71] on link "Flags" at bounding box center [1141, 77] width 70 height 36
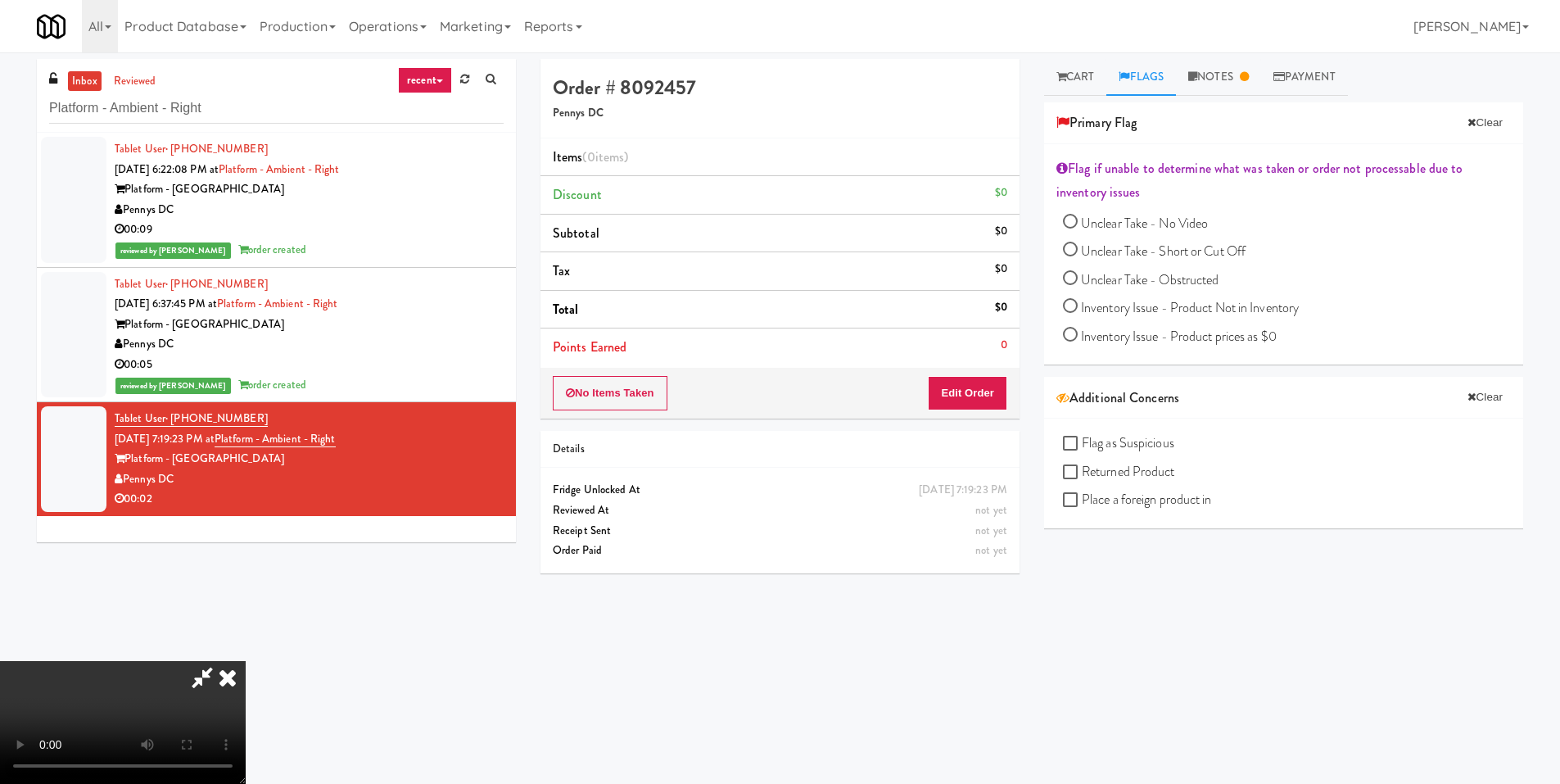
click at [1072, 248] on input "Unclear Take - Short or Cut Off" at bounding box center [1070, 251] width 14 height 14
radio input "true"
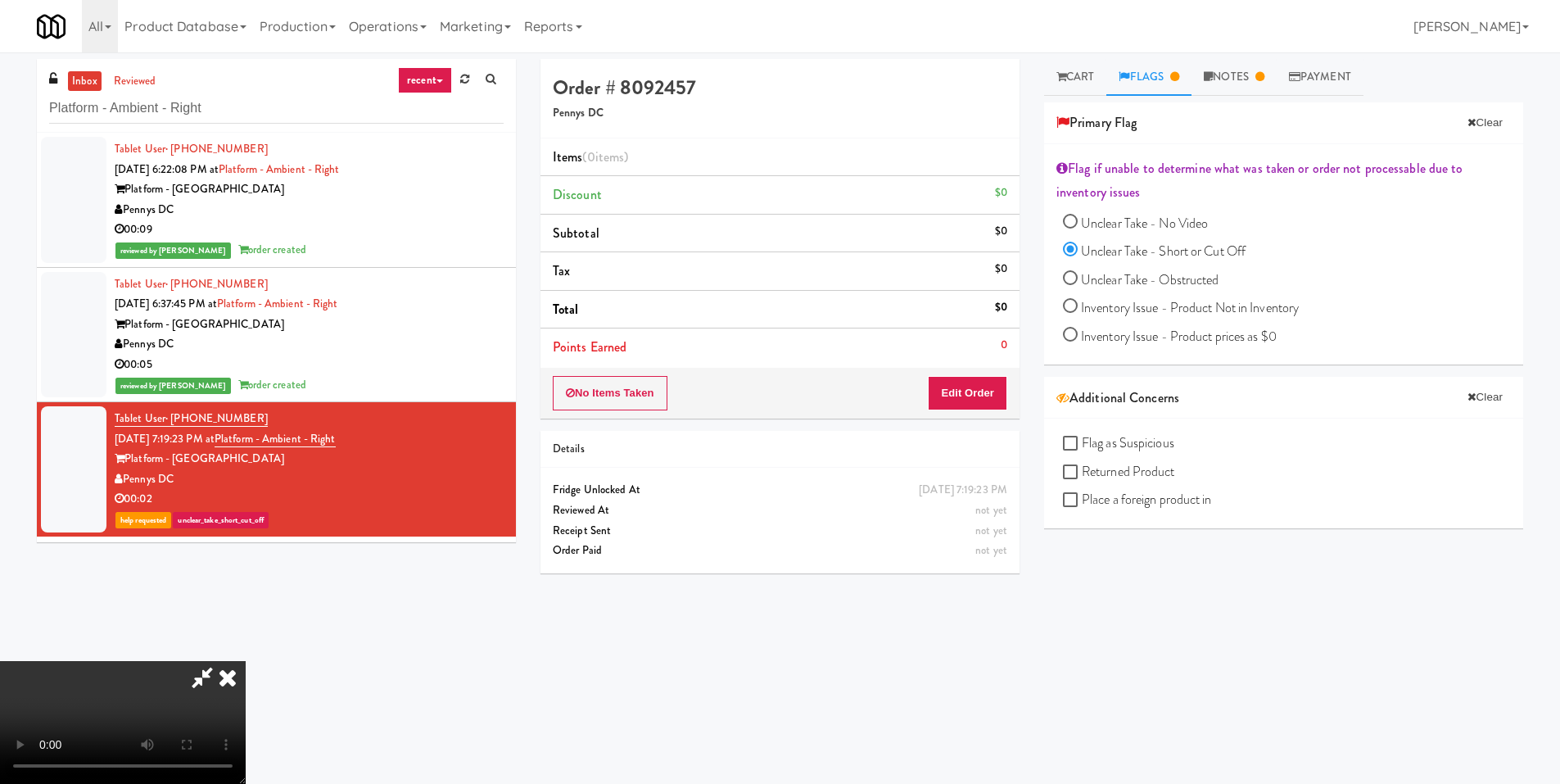
click at [246, 661] on icon at bounding box center [227, 677] width 36 height 33
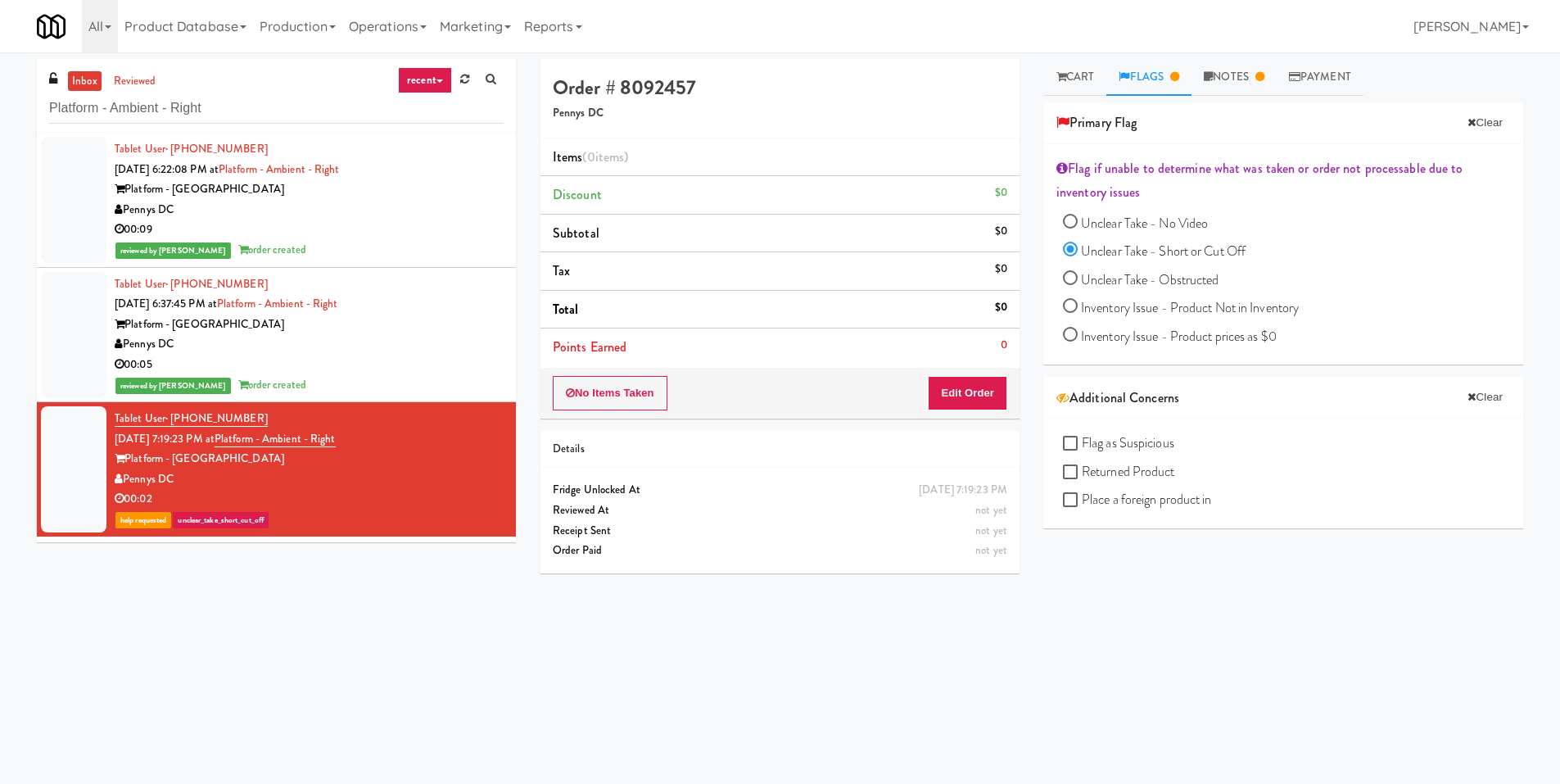
click at [298, 370] on div "00:05" at bounding box center [309, 364] width 389 height 20
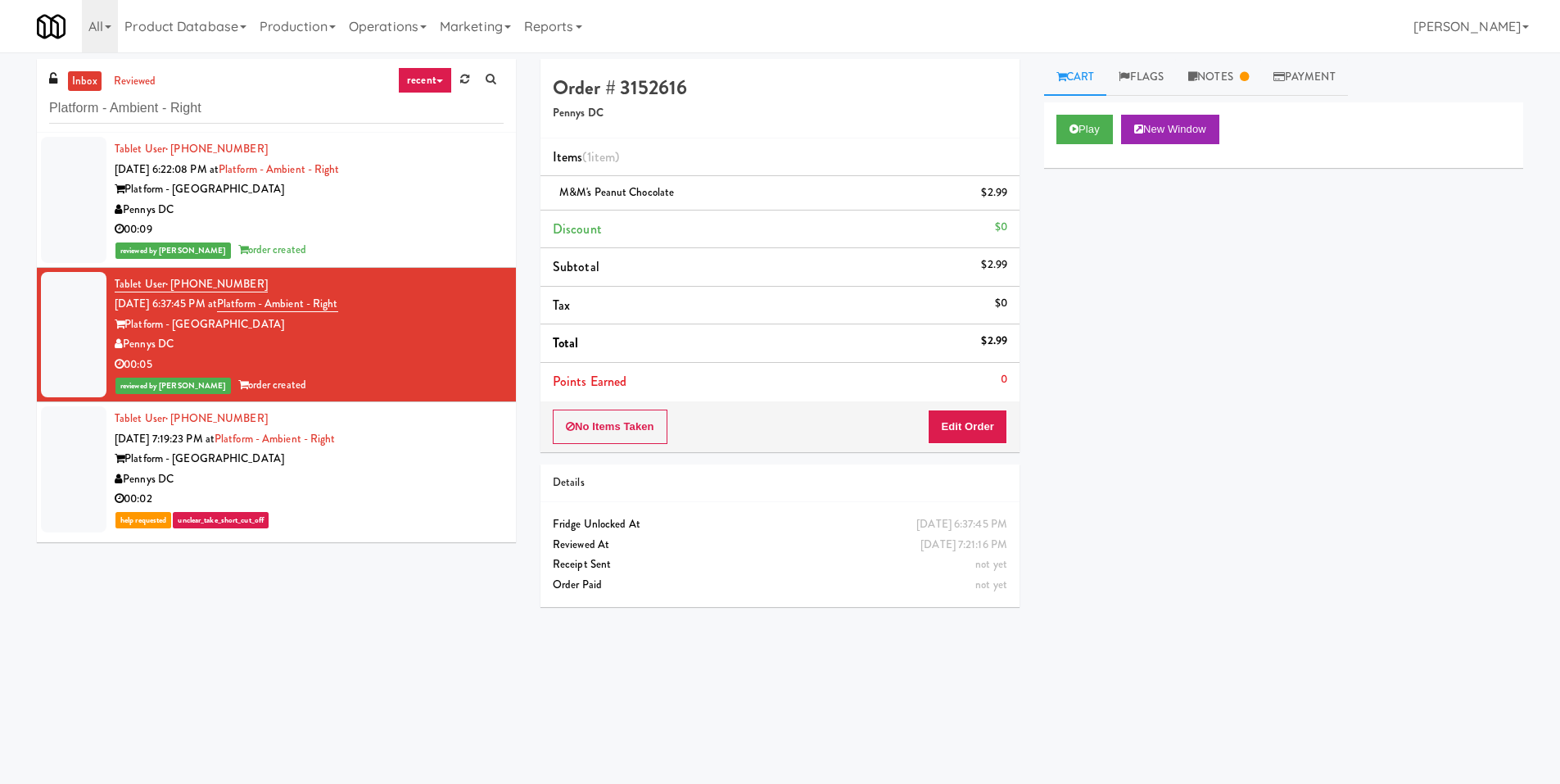
drag, startPoint x: 1216, startPoint y: 75, endPoint x: 1145, endPoint y: 189, distance: 134.3
click at [1216, 75] on link "Notes" at bounding box center [1218, 77] width 85 height 36
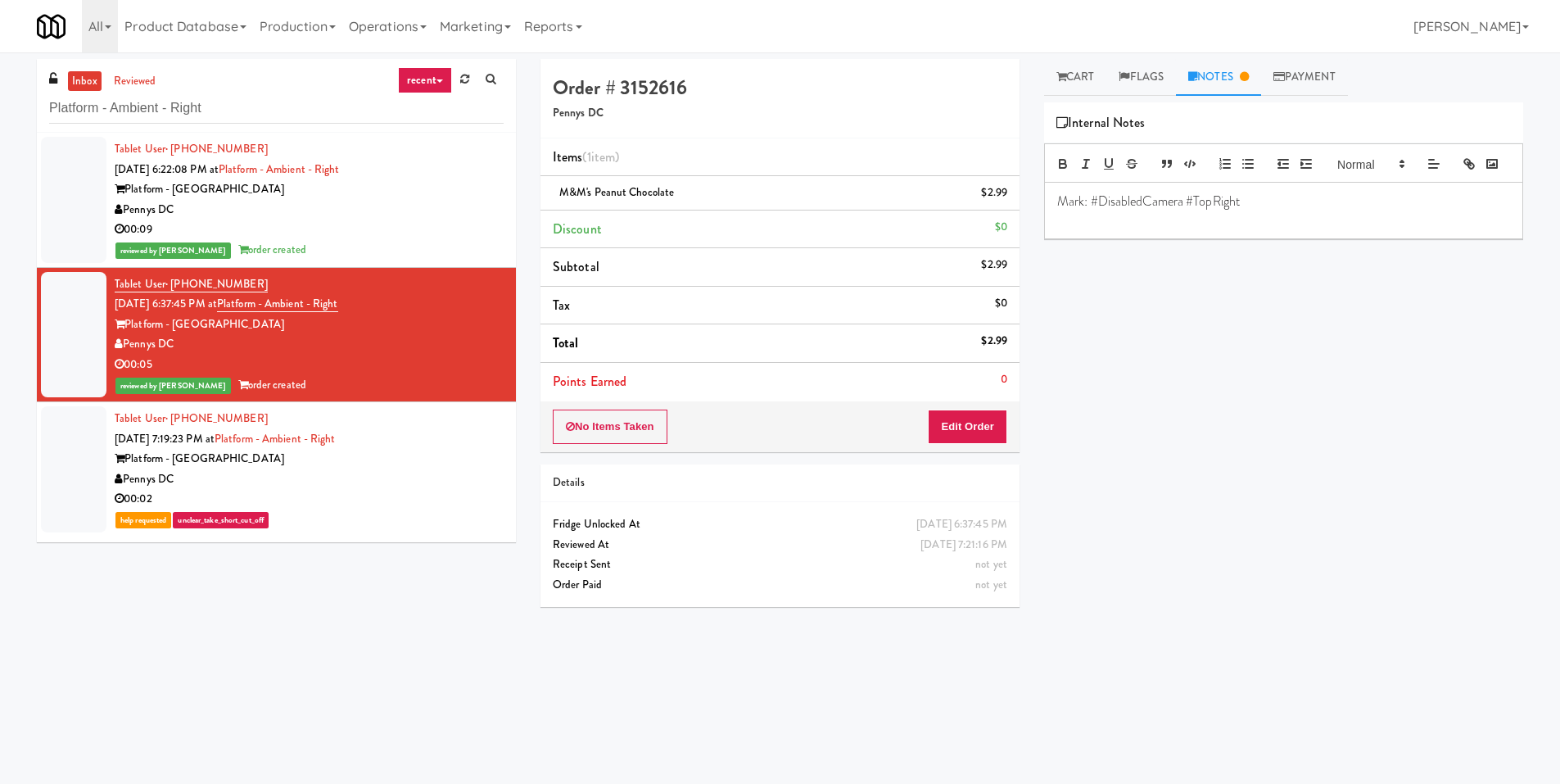
click at [1122, 210] on span "Mark: #DisabledCamera #TopRight" at bounding box center [1148, 201] width 182 height 19
copy span "Mark: #DisabledCamera #TopRight"
drag, startPoint x: 433, startPoint y: 200, endPoint x: 834, endPoint y: 97, distance: 414.0
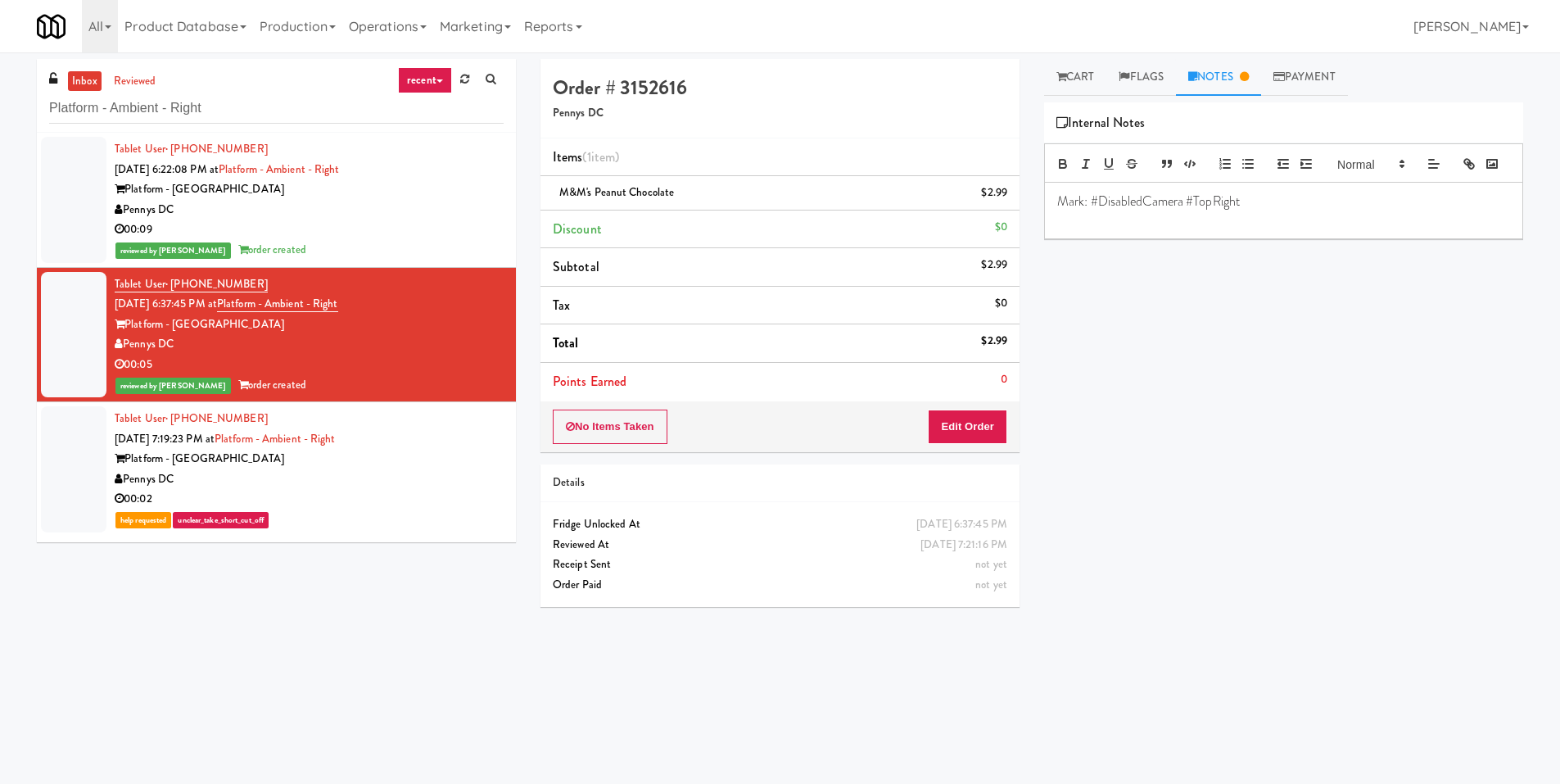
click at [434, 200] on div "Pennys DC" at bounding box center [309, 210] width 389 height 20
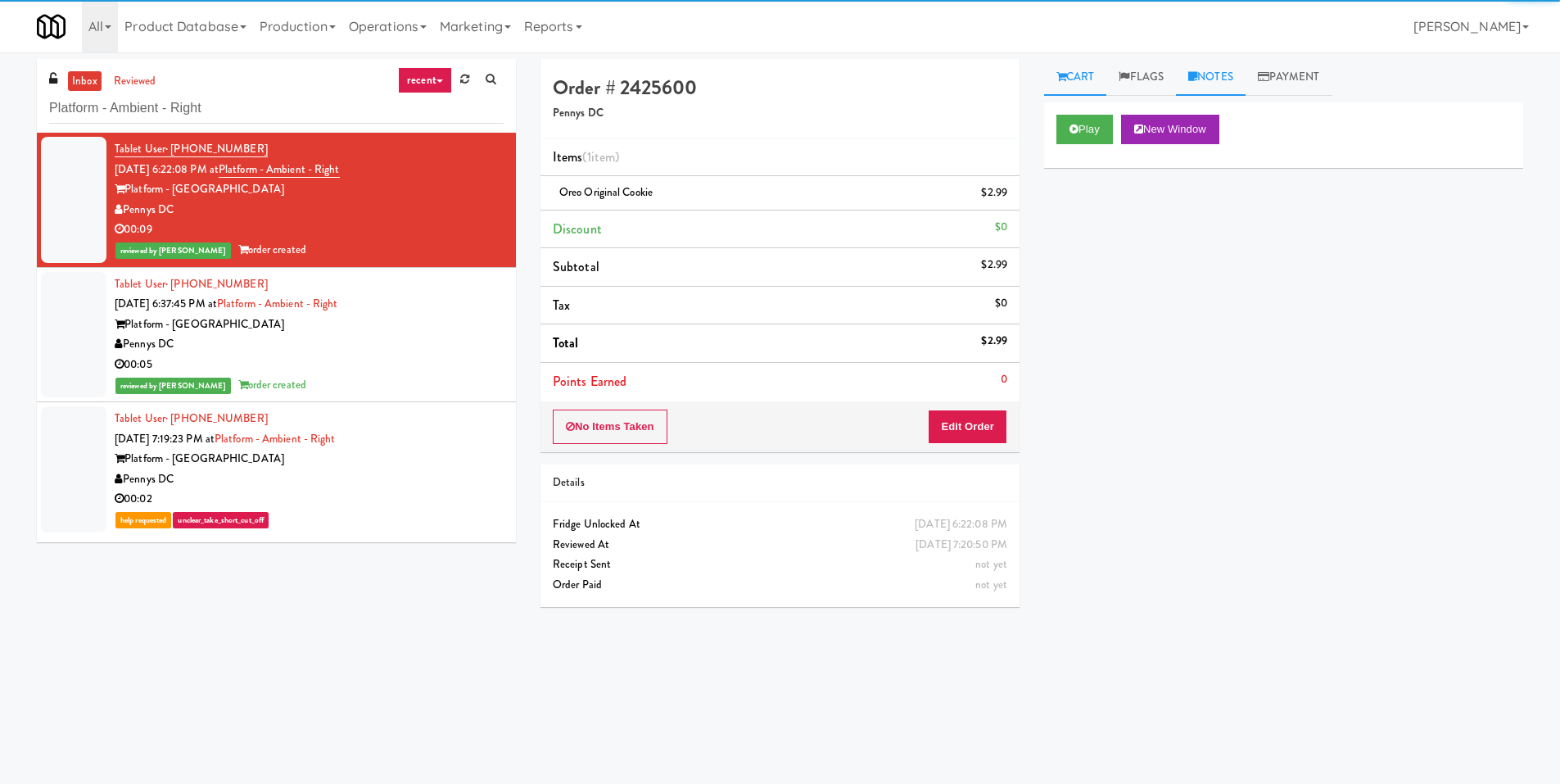
click at [1201, 87] on link "Notes" at bounding box center [1211, 77] width 70 height 36
click at [1077, 210] on p at bounding box center [1284, 201] width 453 height 18
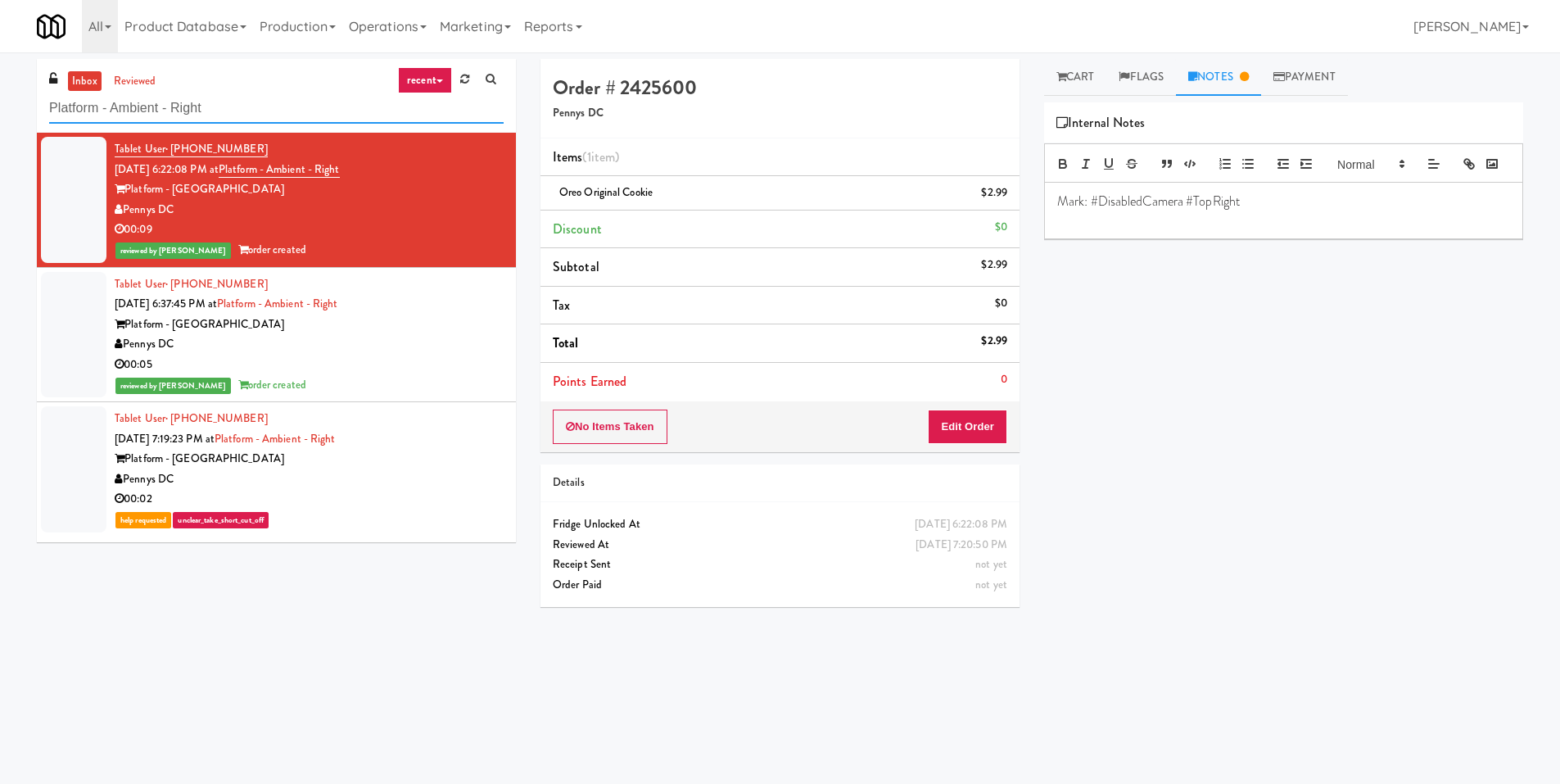
click at [239, 113] on input "Platform - Ambient - Right" at bounding box center [276, 108] width 454 height 31
paste input "Cooler - Lef"
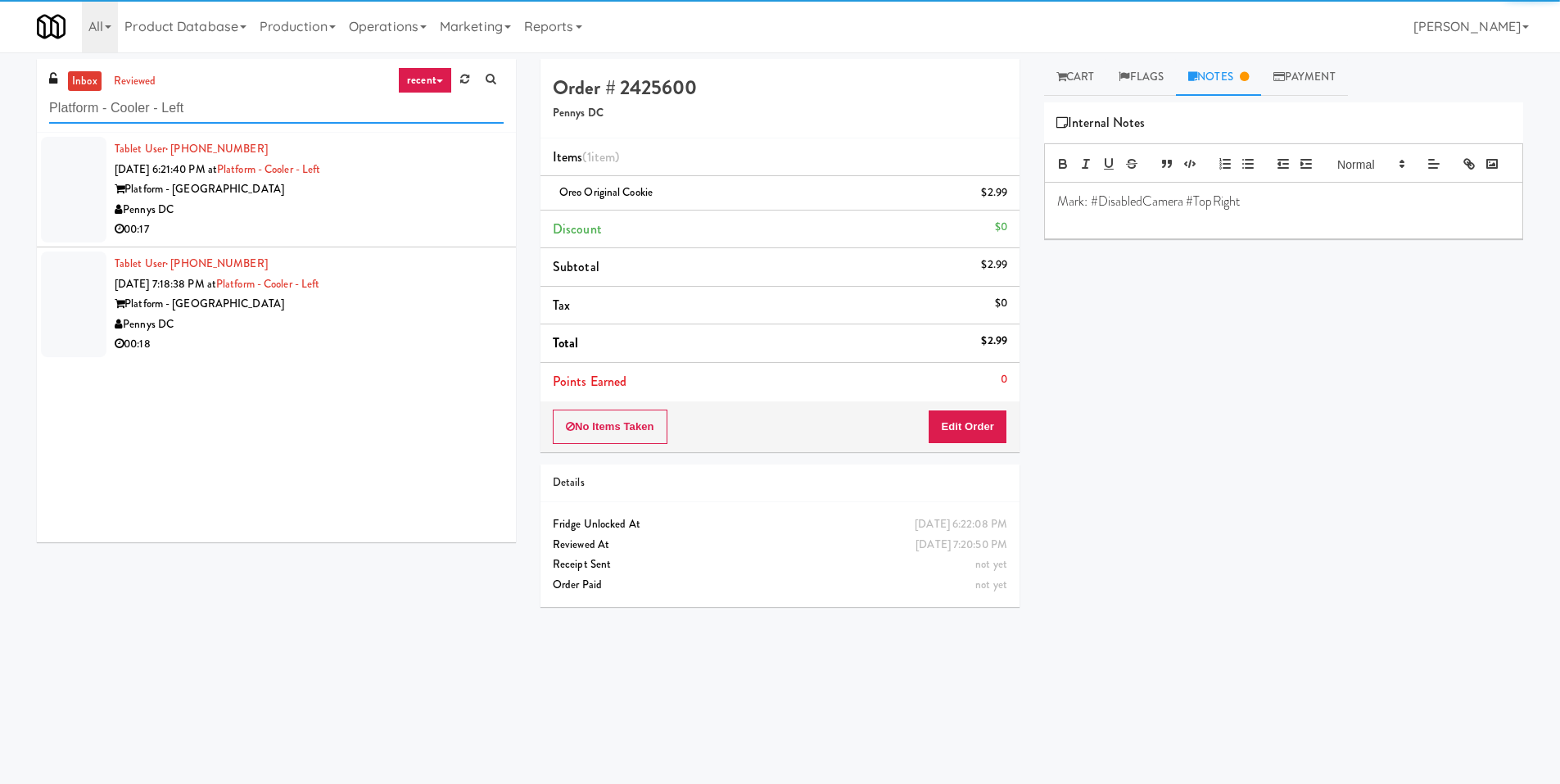
type input "Platform - Cooler - Left"
click at [364, 187] on div "Platform - Alexandria" at bounding box center [309, 190] width 389 height 20
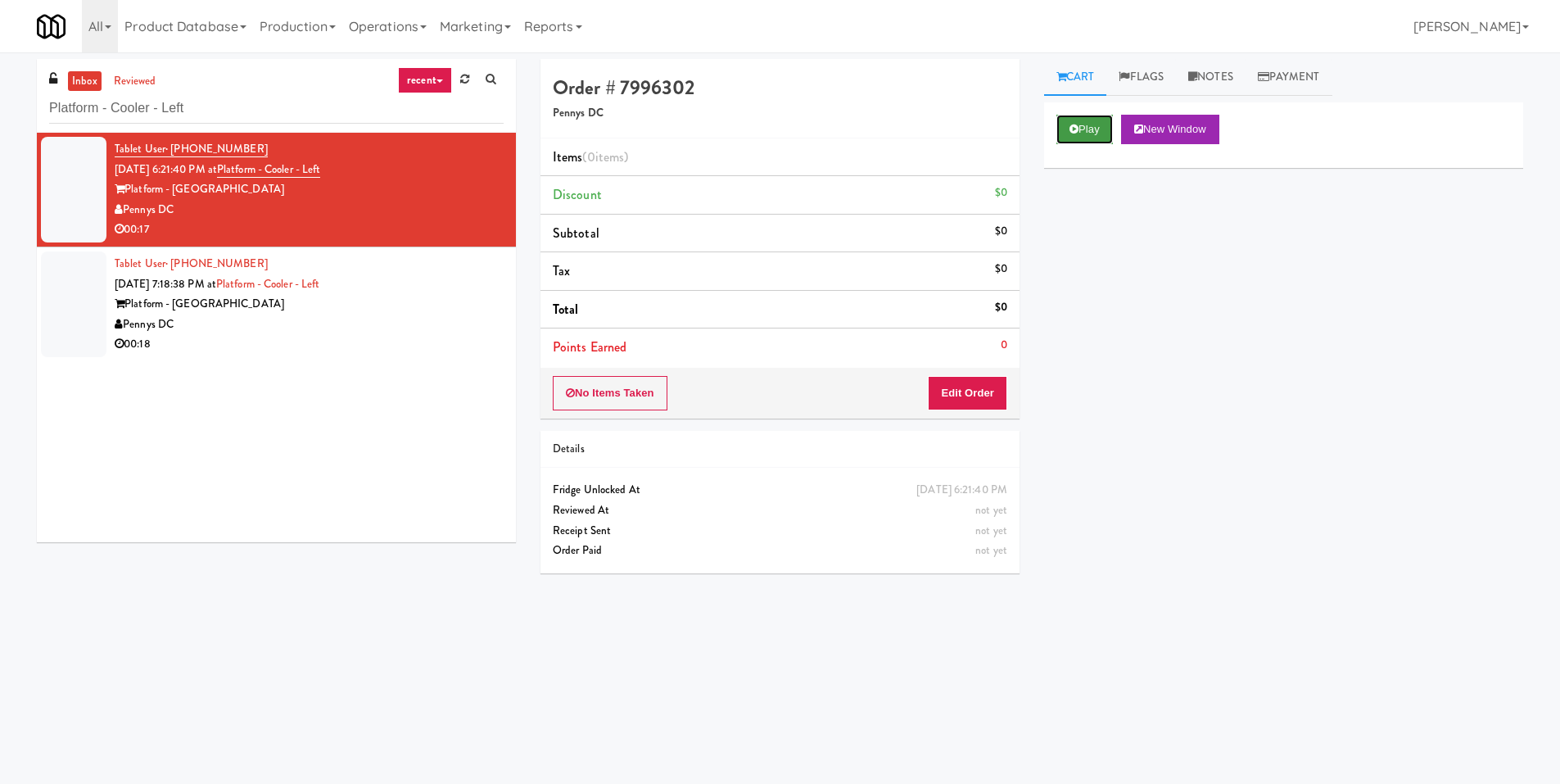
click at [1085, 120] on button "Play" at bounding box center [1084, 129] width 57 height 30
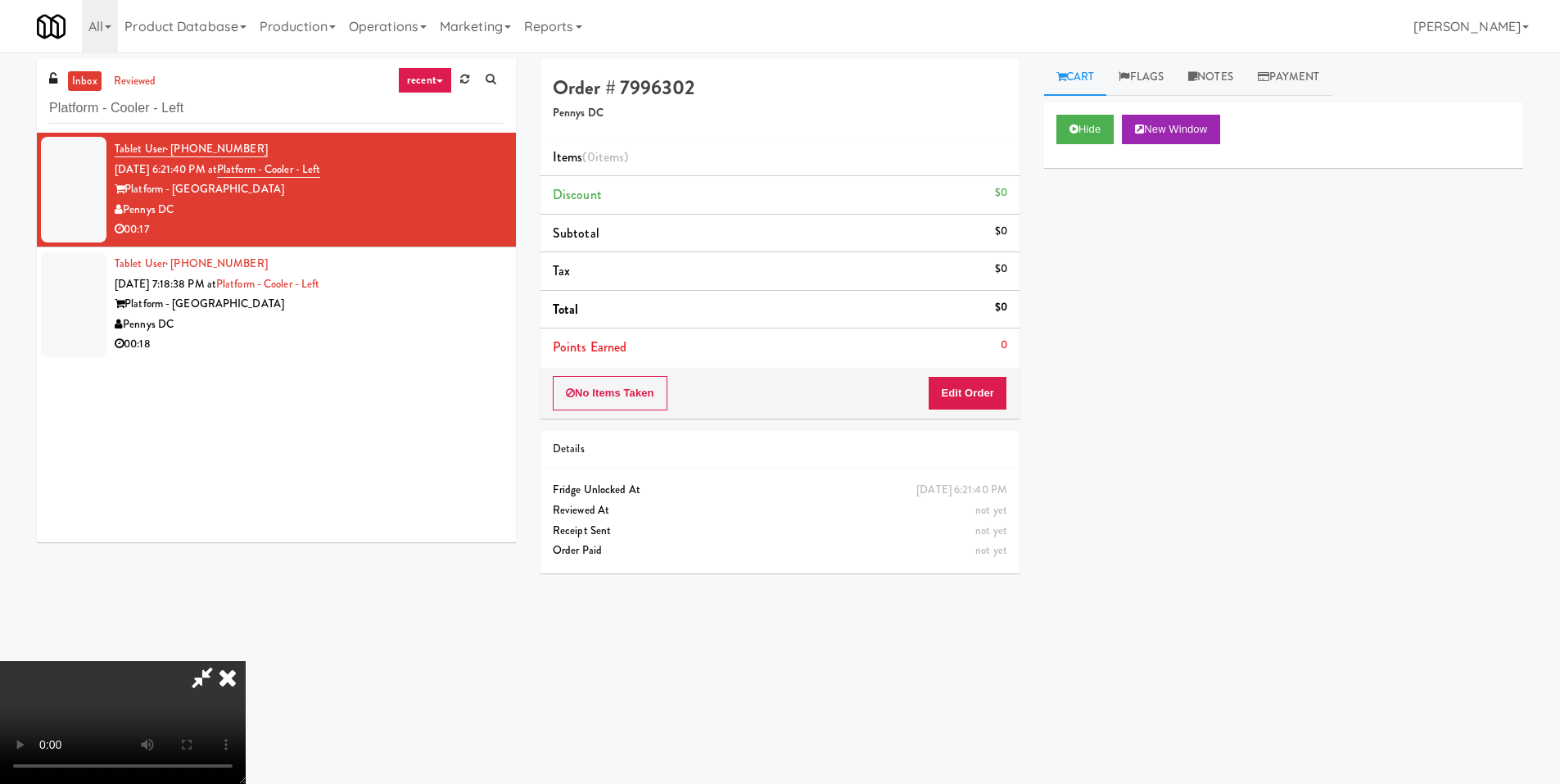
click at [246, 661] on video at bounding box center [123, 722] width 246 height 123
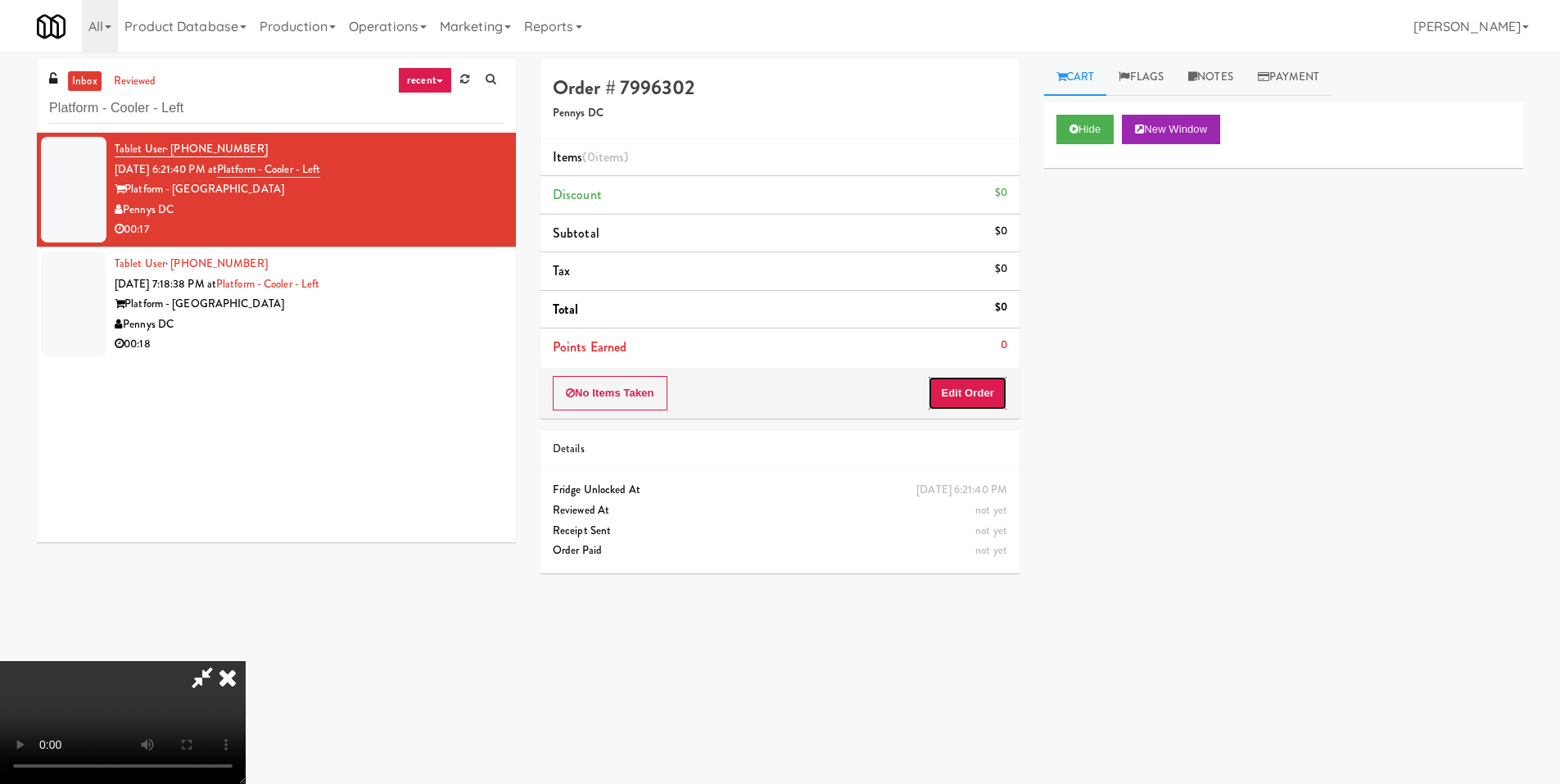
click at [958, 389] on button "Edit Order" at bounding box center [968, 392] width 80 height 35
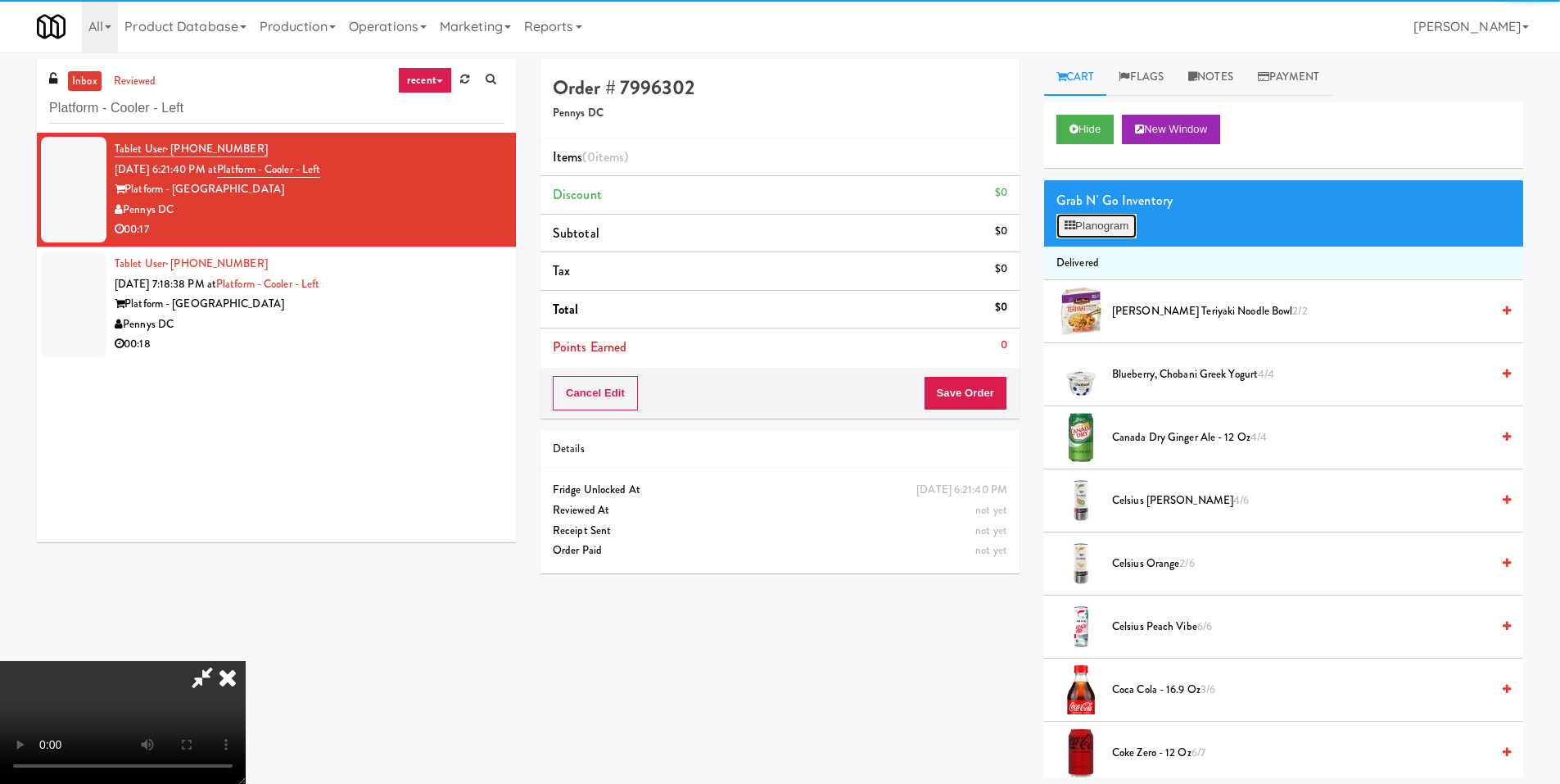
click at [1074, 236] on button "Planogram" at bounding box center [1096, 225] width 81 height 25
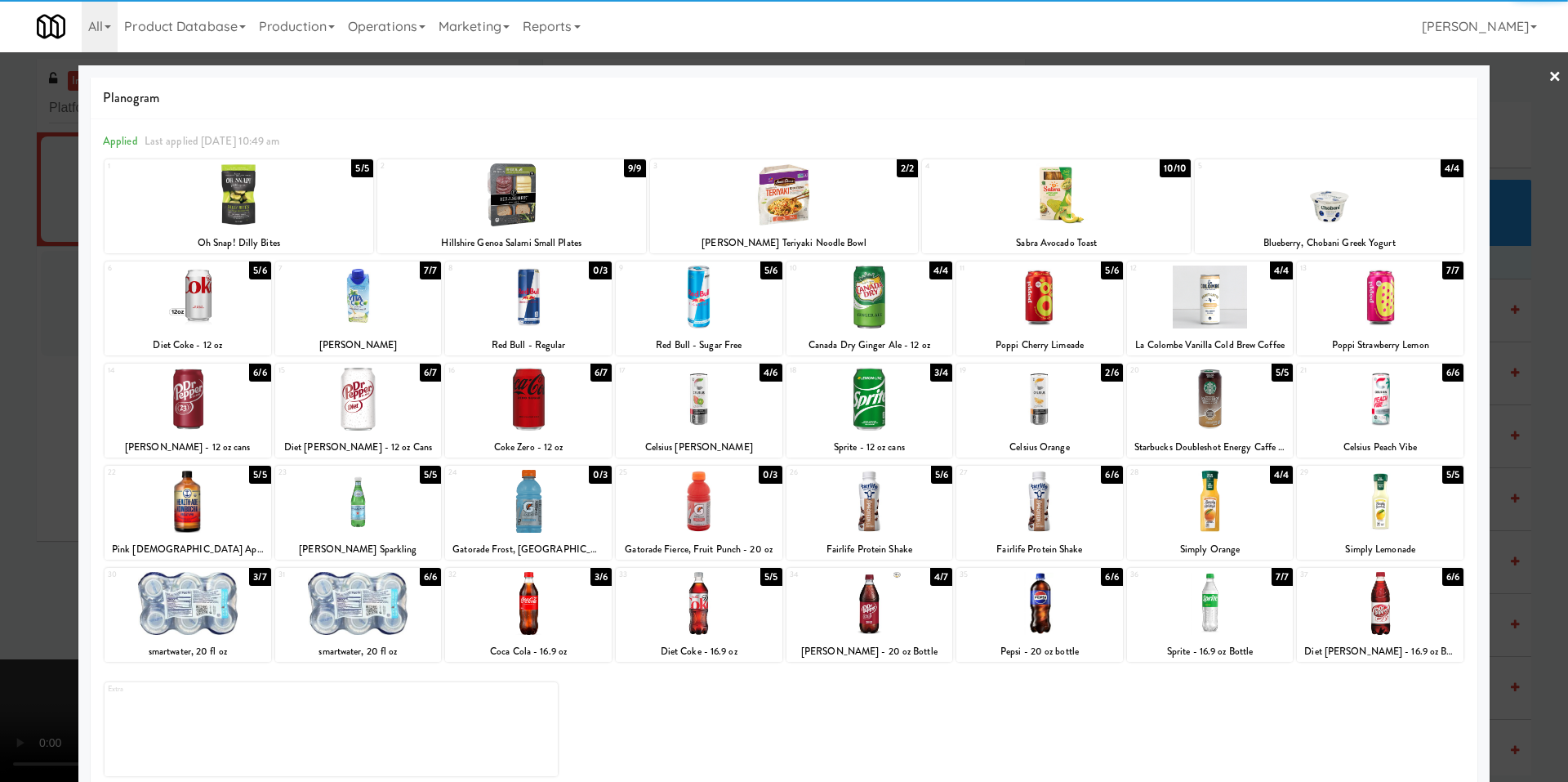
click at [404, 596] on div at bounding box center [358, 603] width 167 height 63
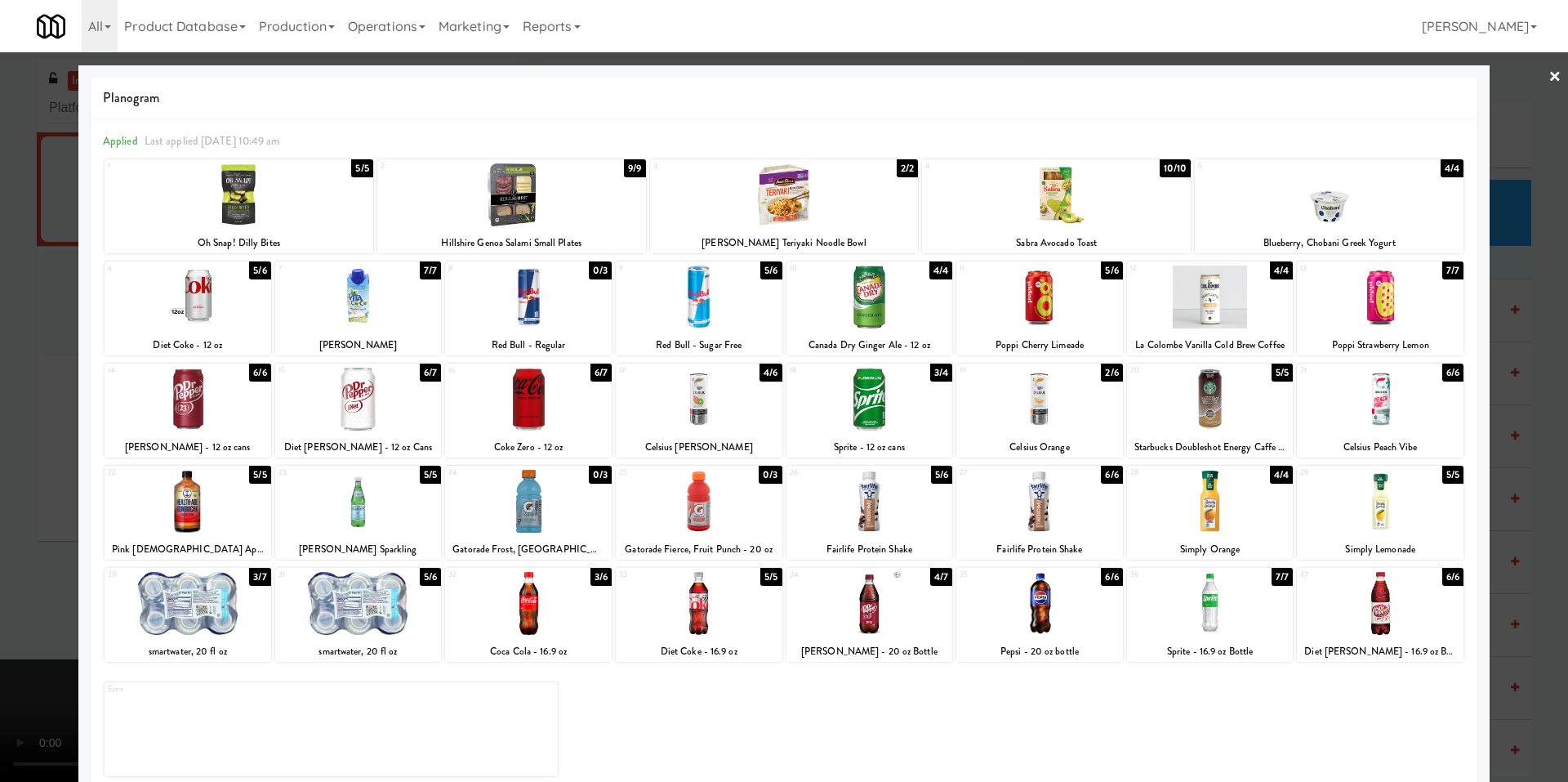
click at [904, 424] on div at bounding box center [869, 399] width 167 height 63
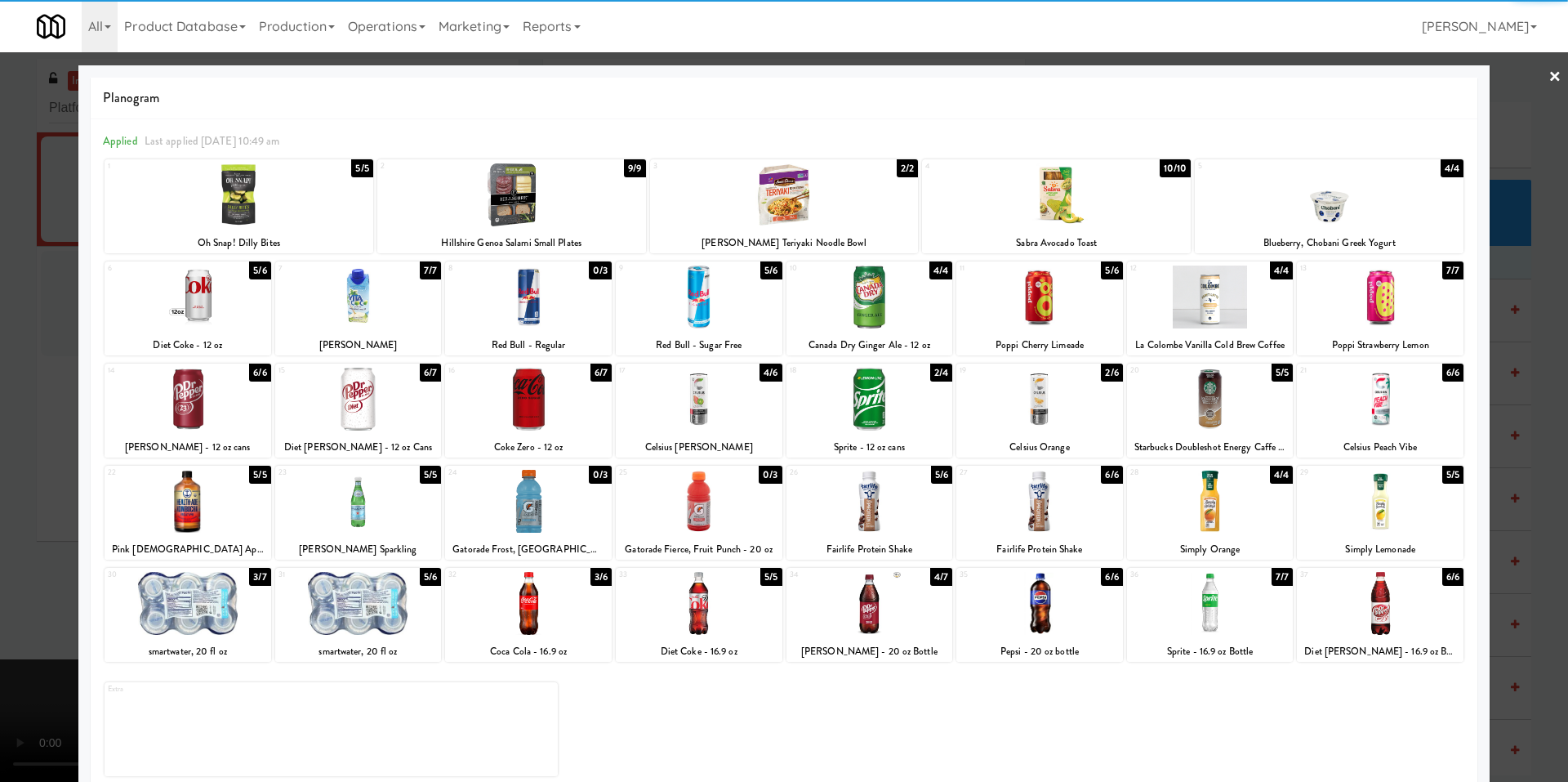
click at [69, 609] on div at bounding box center [784, 391] width 1568 height 782
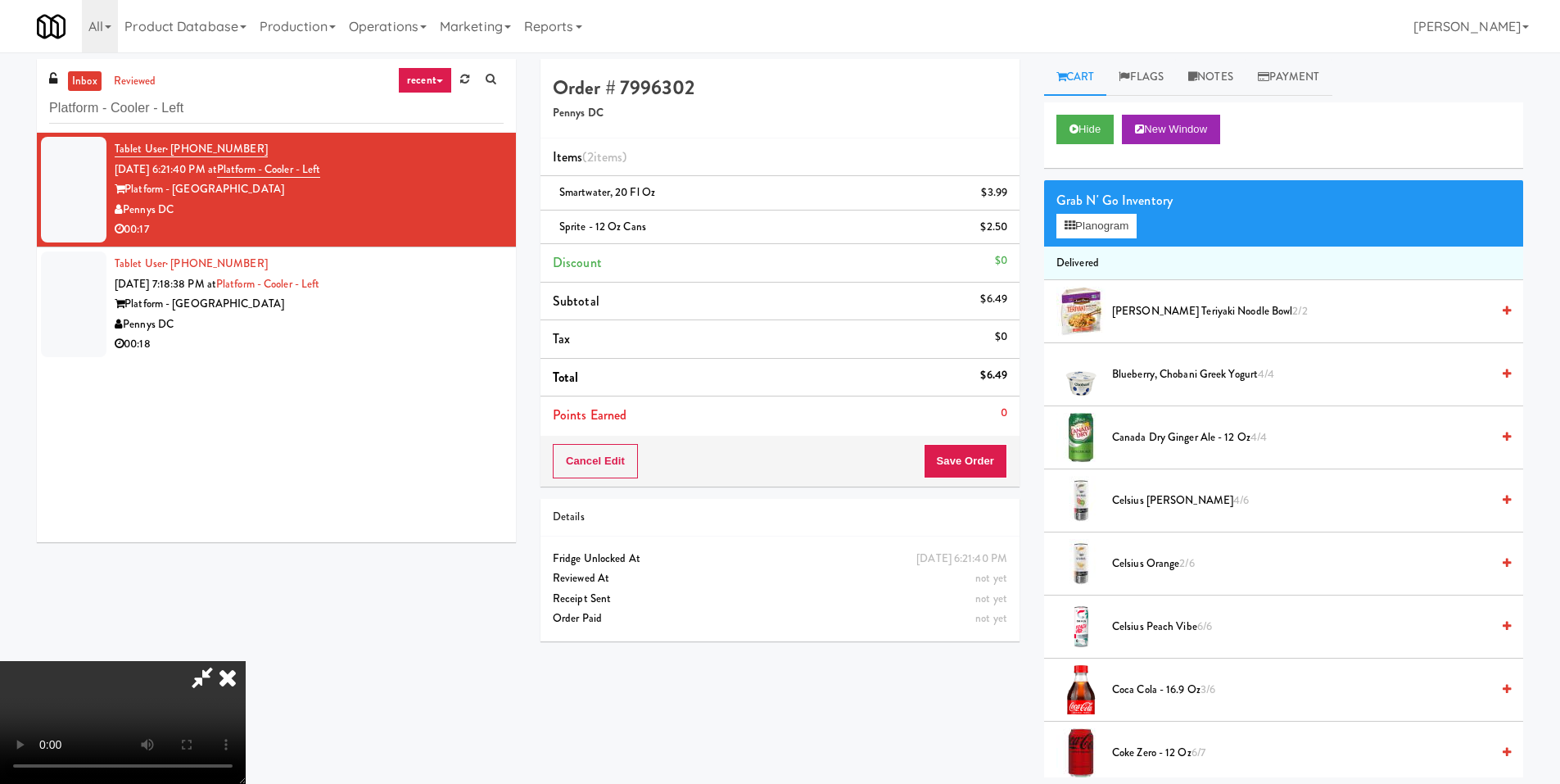
click at [246, 661] on video at bounding box center [123, 722] width 246 height 123
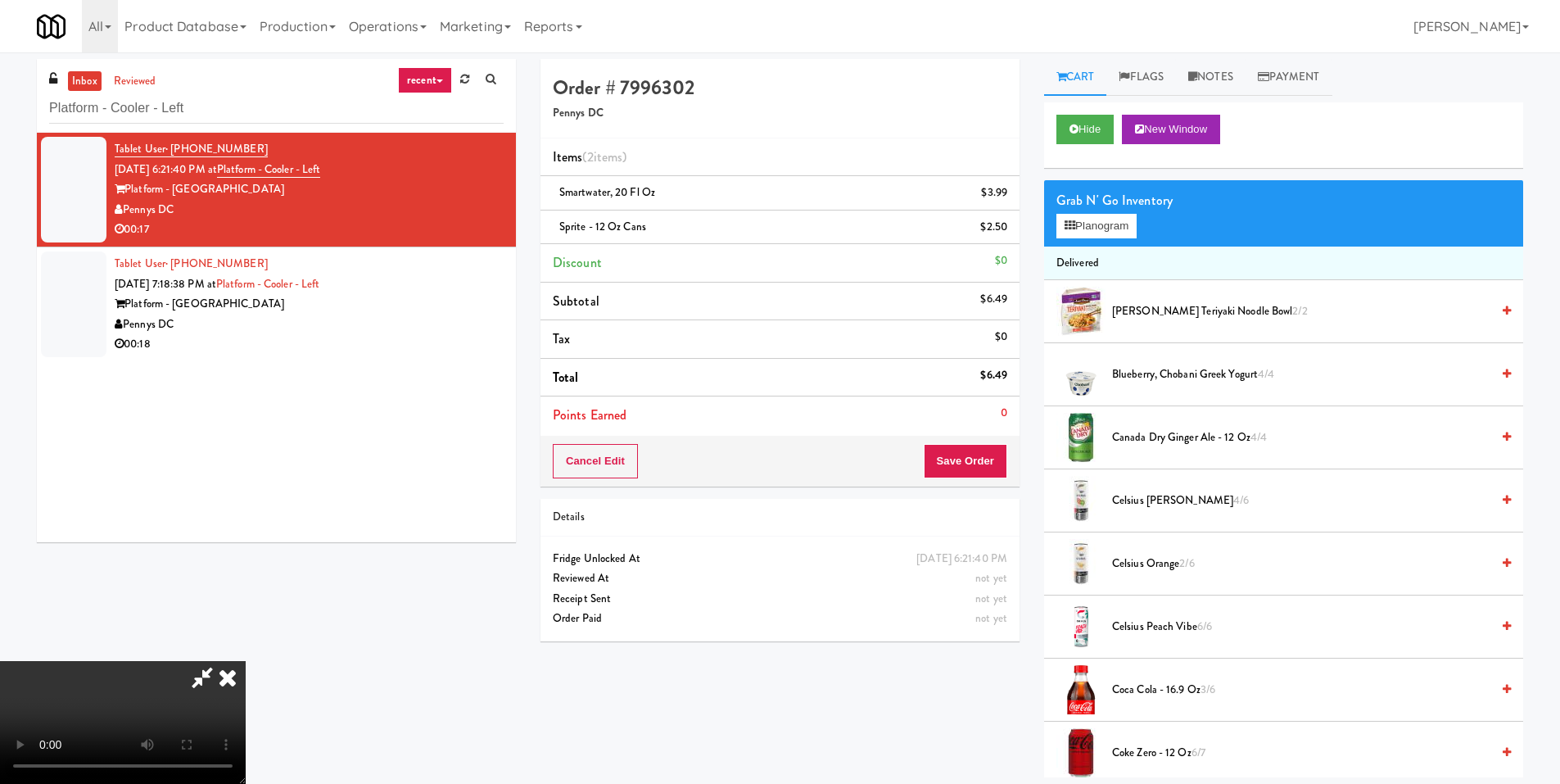
click at [246, 661] on video at bounding box center [123, 722] width 246 height 123
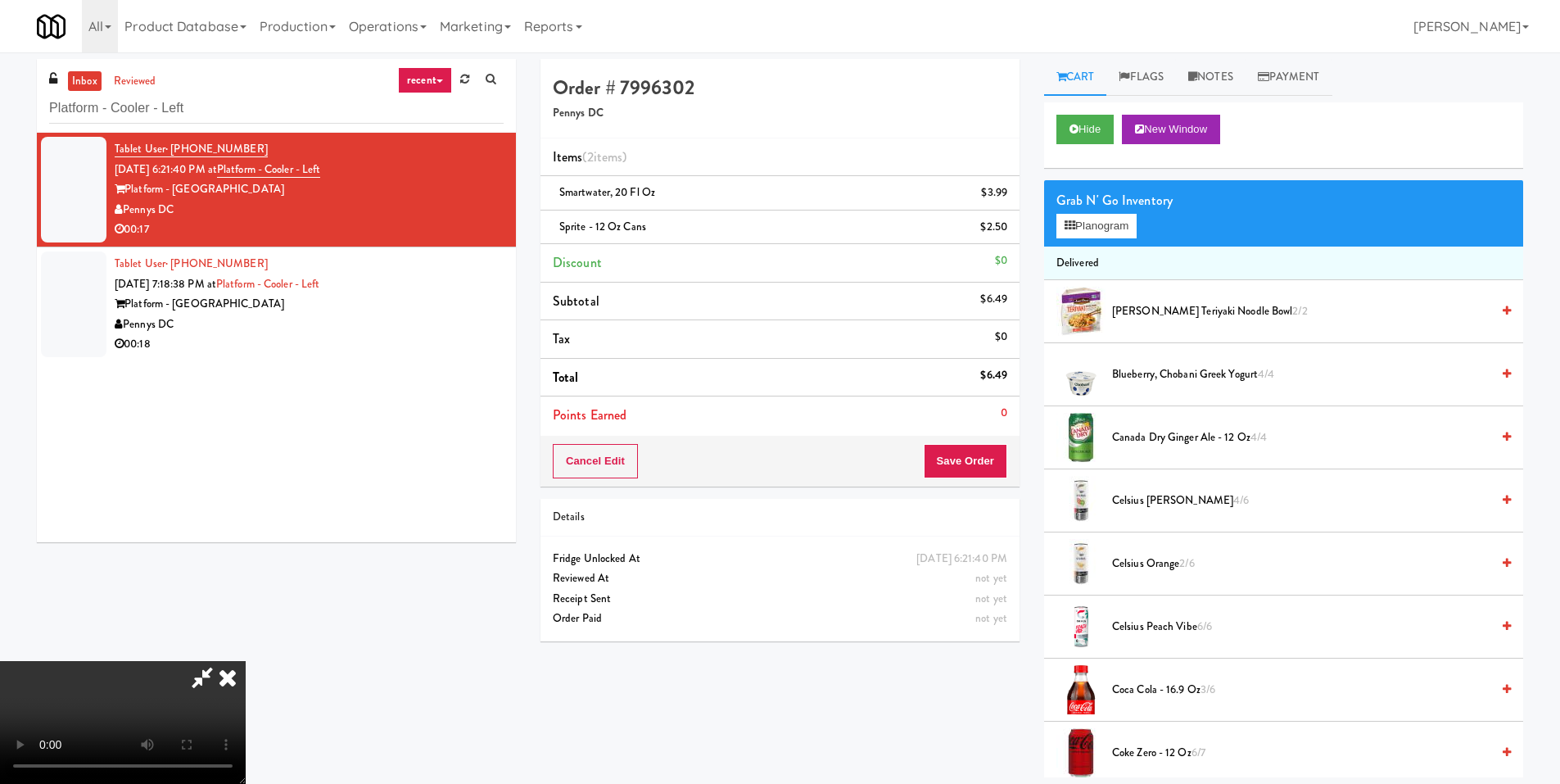
click at [246, 661] on video at bounding box center [123, 722] width 246 height 123
click at [977, 452] on button "Save Order" at bounding box center [966, 461] width 84 height 35
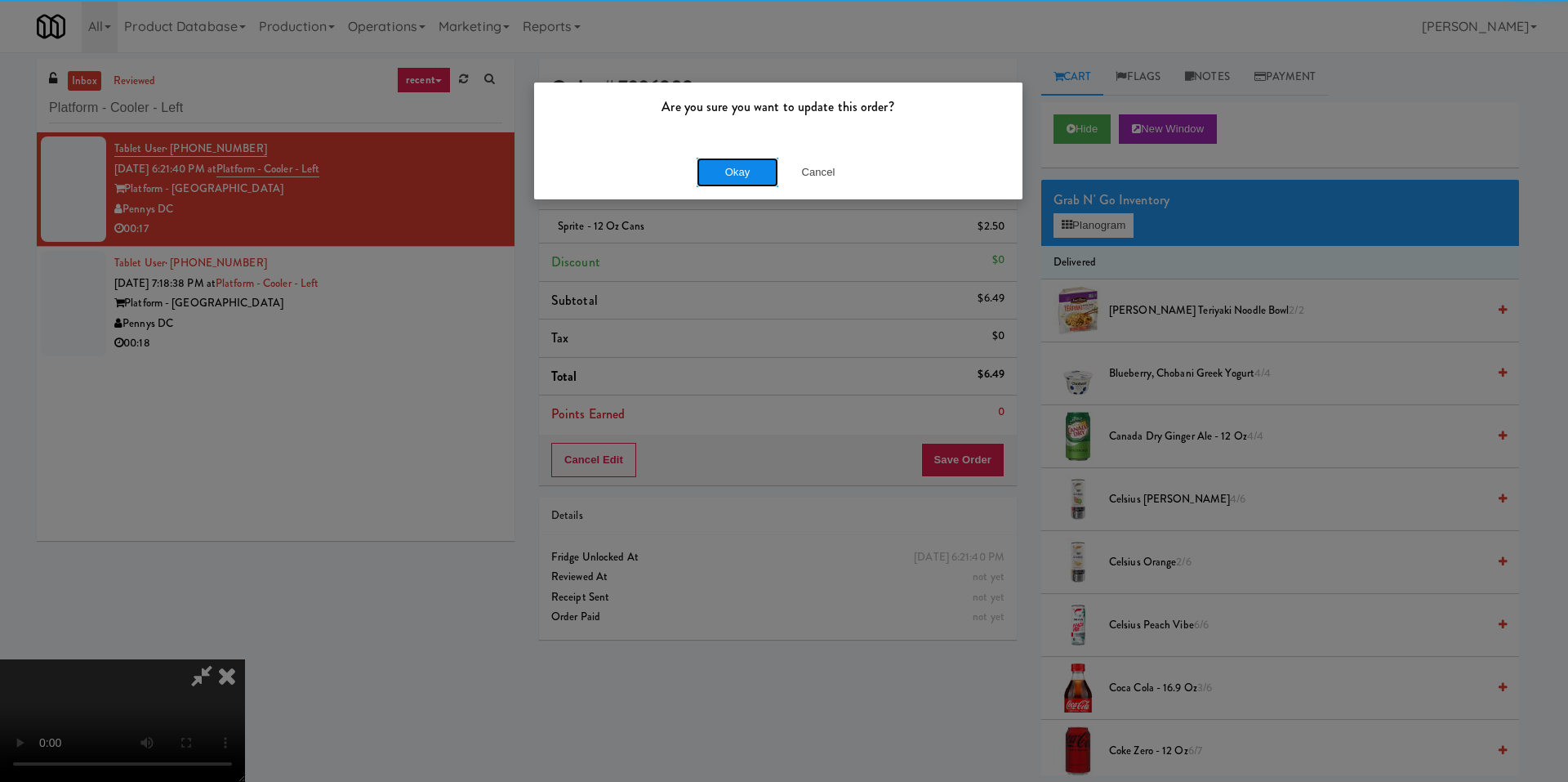
click at [733, 168] on button "Okay" at bounding box center [737, 172] width 82 height 30
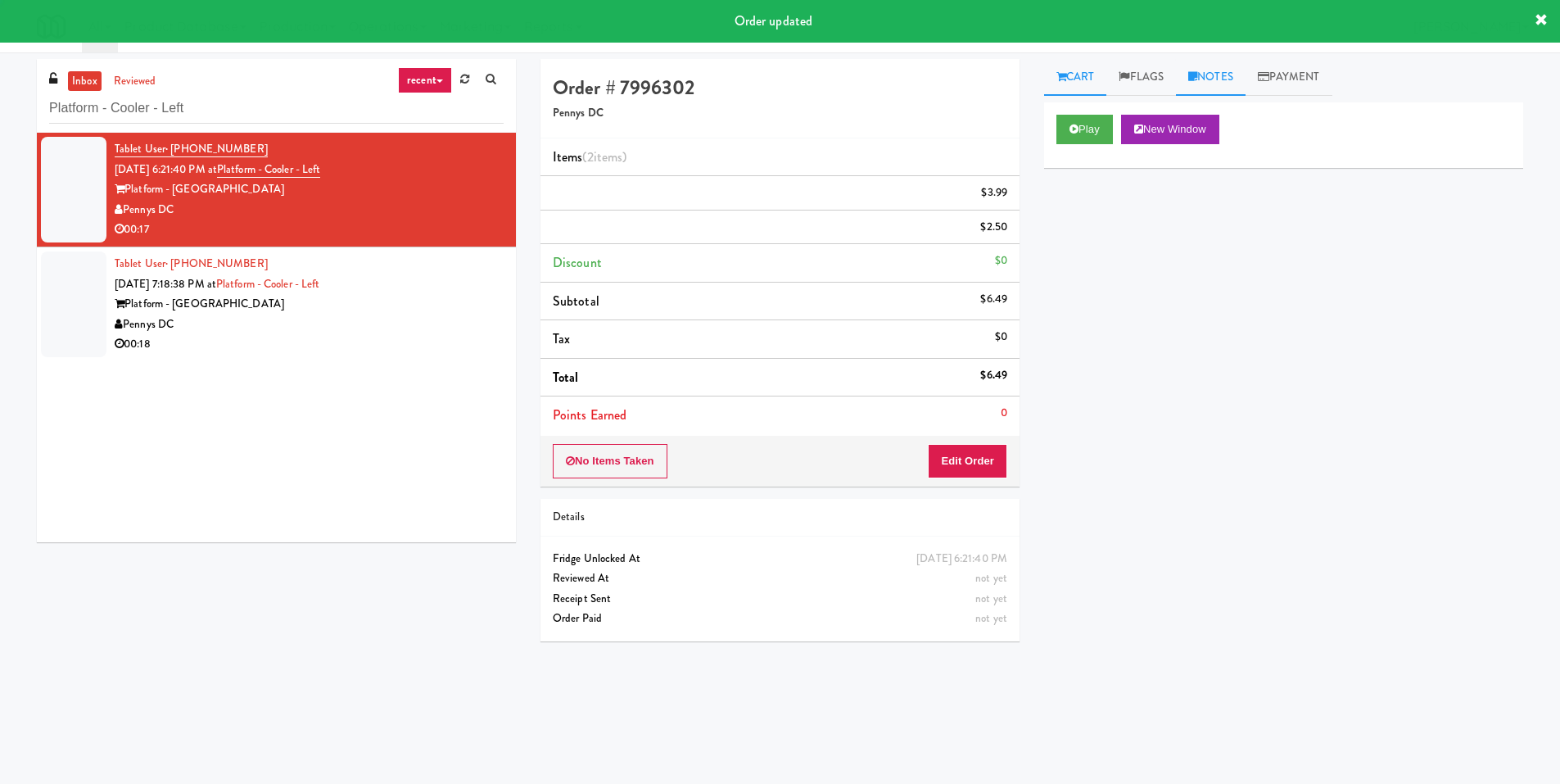
click at [1196, 83] on link "Notes" at bounding box center [1211, 77] width 70 height 36
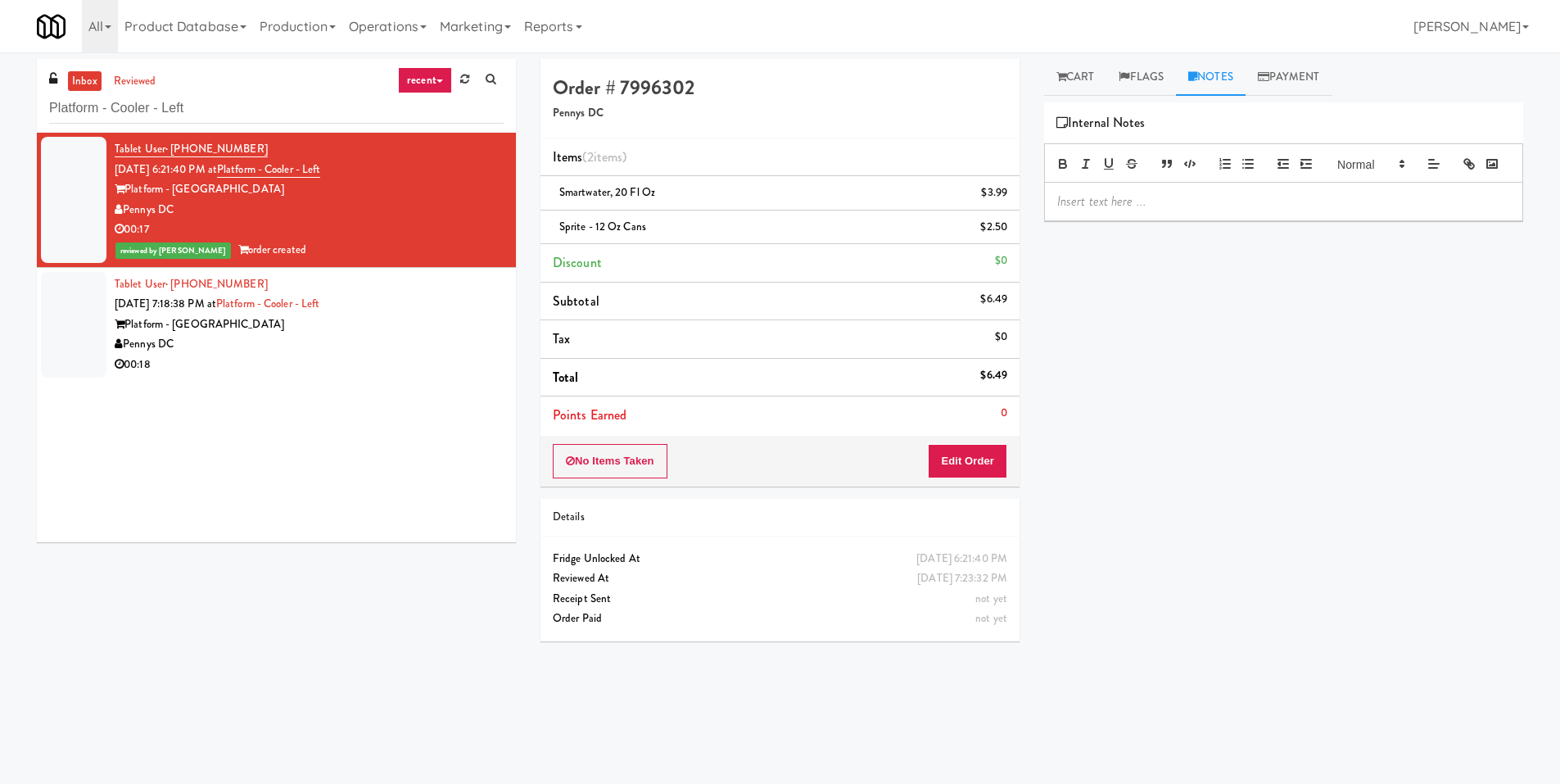
click at [1137, 210] on p at bounding box center [1284, 201] width 453 height 18
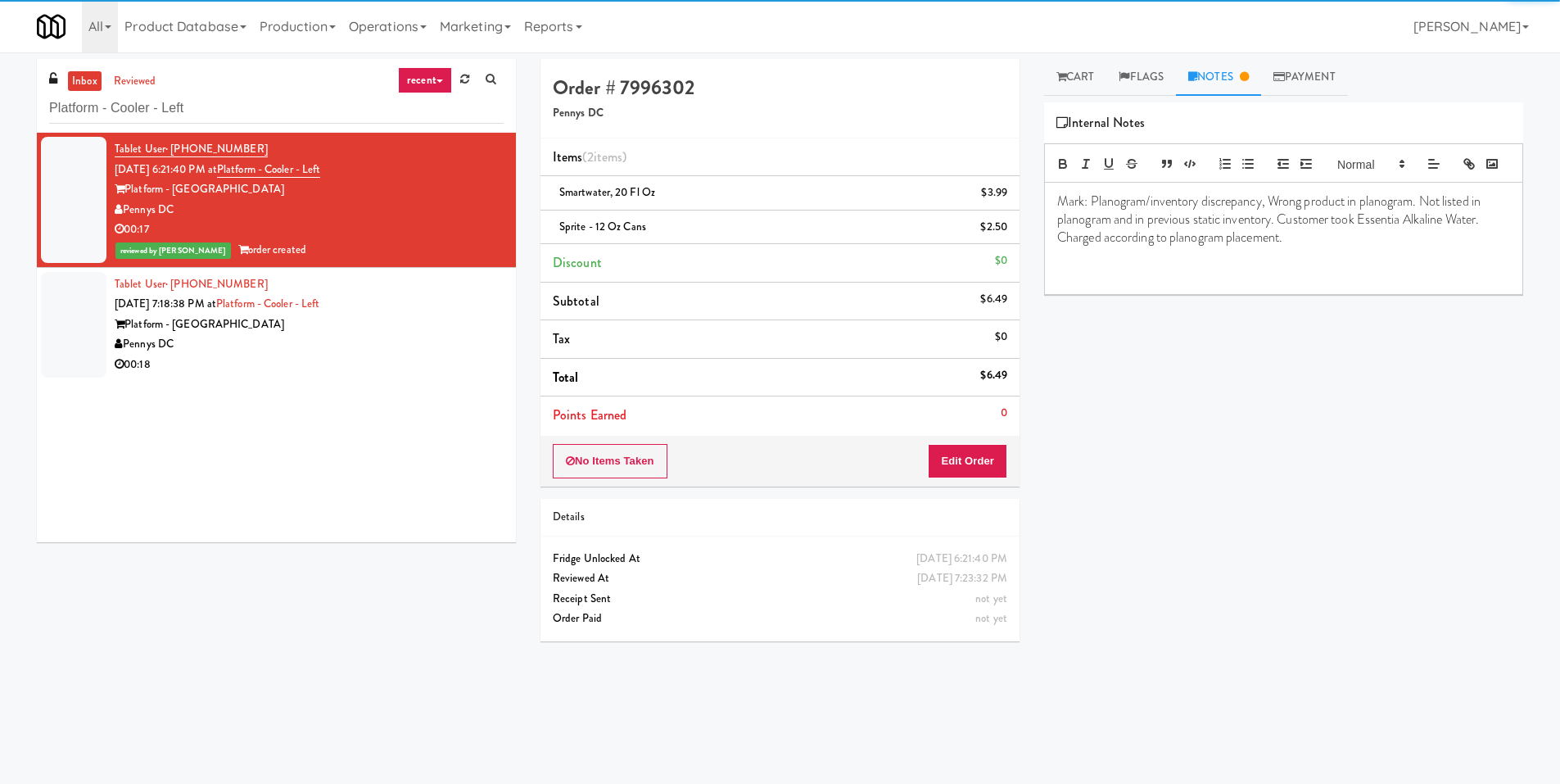
click at [470, 324] on div "Platform - Alexandria" at bounding box center [309, 325] width 389 height 20
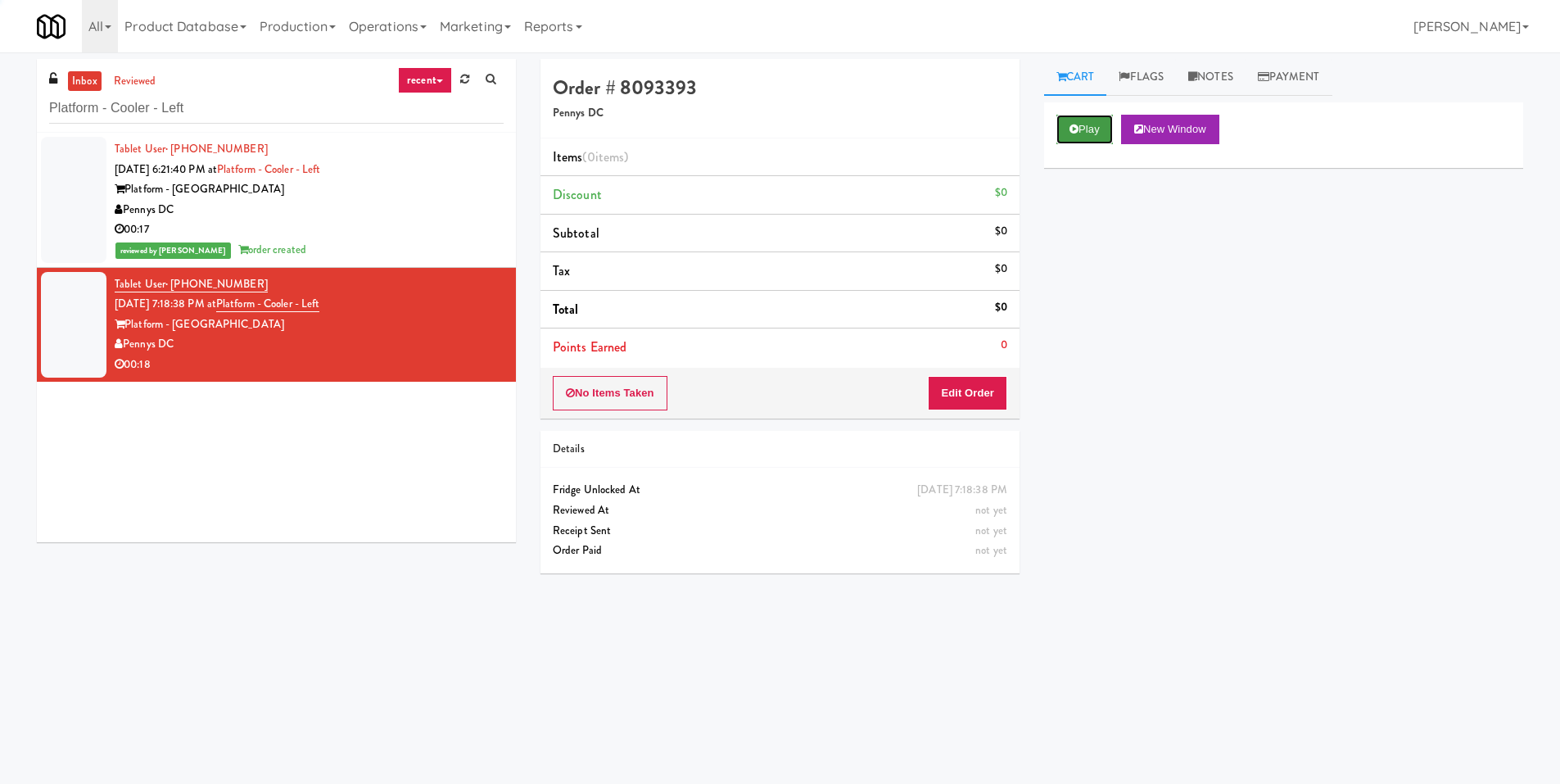
click at [1098, 128] on button "Play" at bounding box center [1084, 129] width 57 height 30
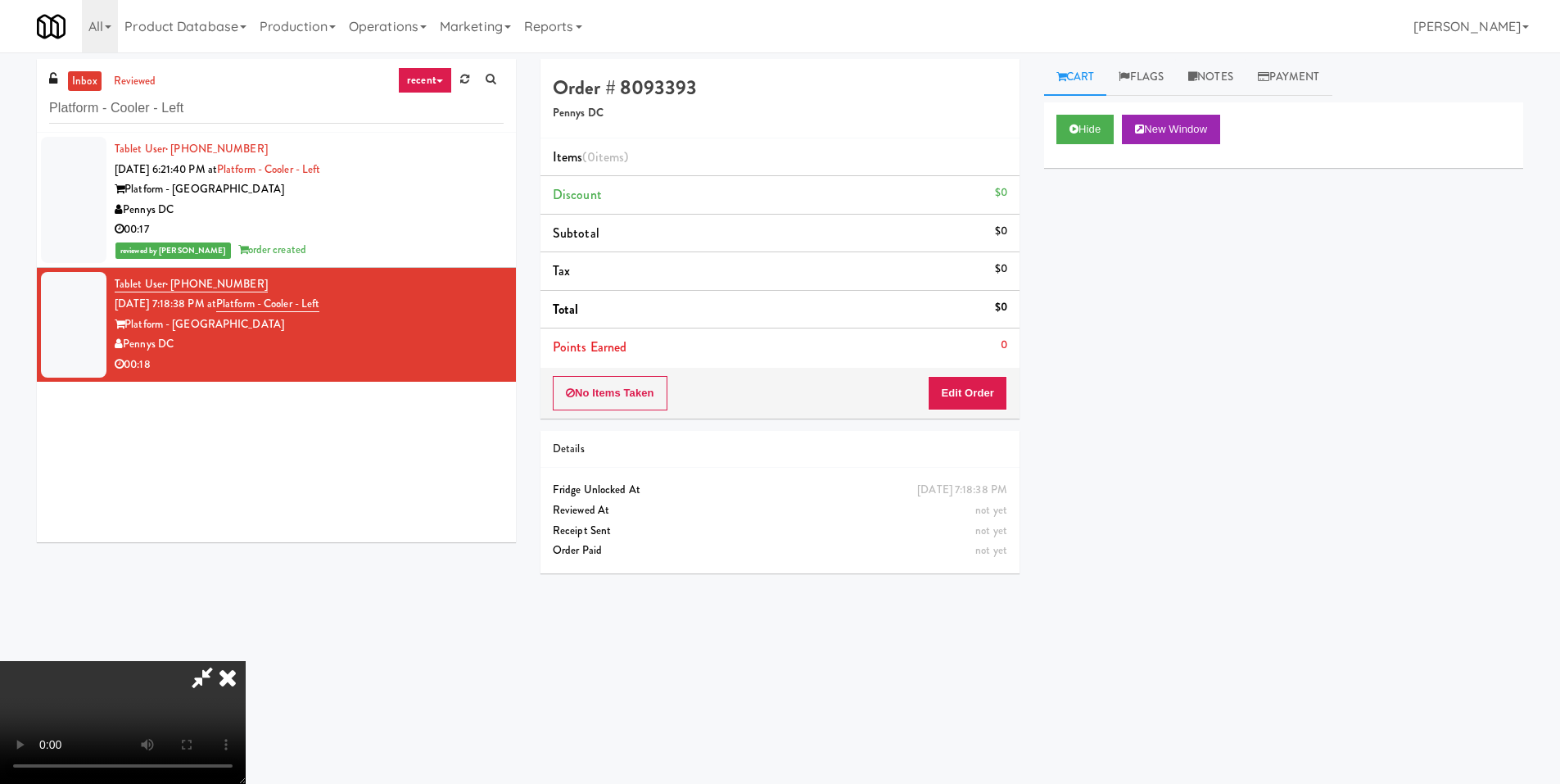
click at [246, 661] on video at bounding box center [123, 722] width 246 height 123
click at [989, 379] on button "Edit Order" at bounding box center [968, 392] width 80 height 35
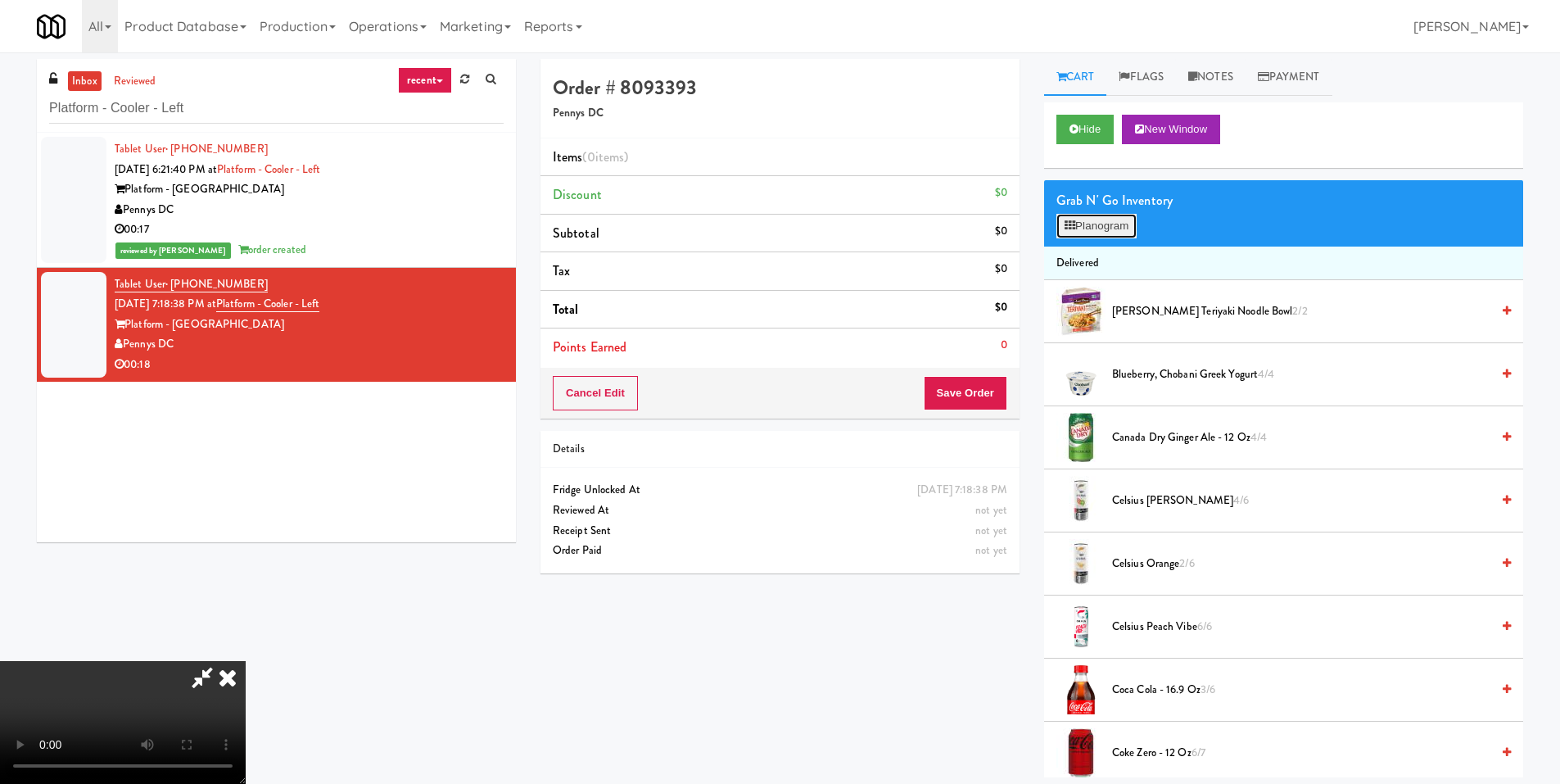
click at [1069, 225] on icon at bounding box center [1070, 225] width 11 height 11
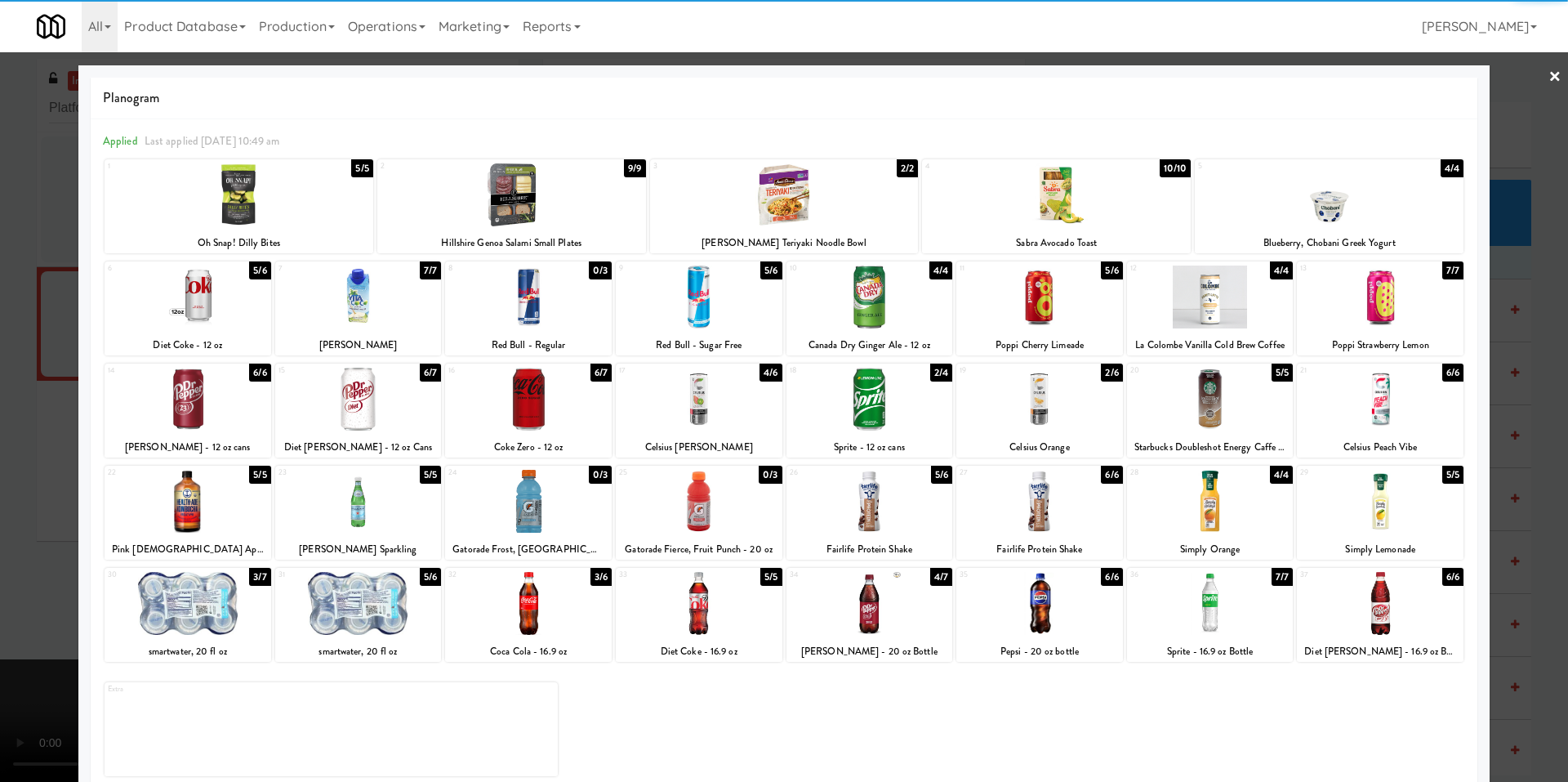
click at [553, 386] on div at bounding box center [528, 399] width 167 height 63
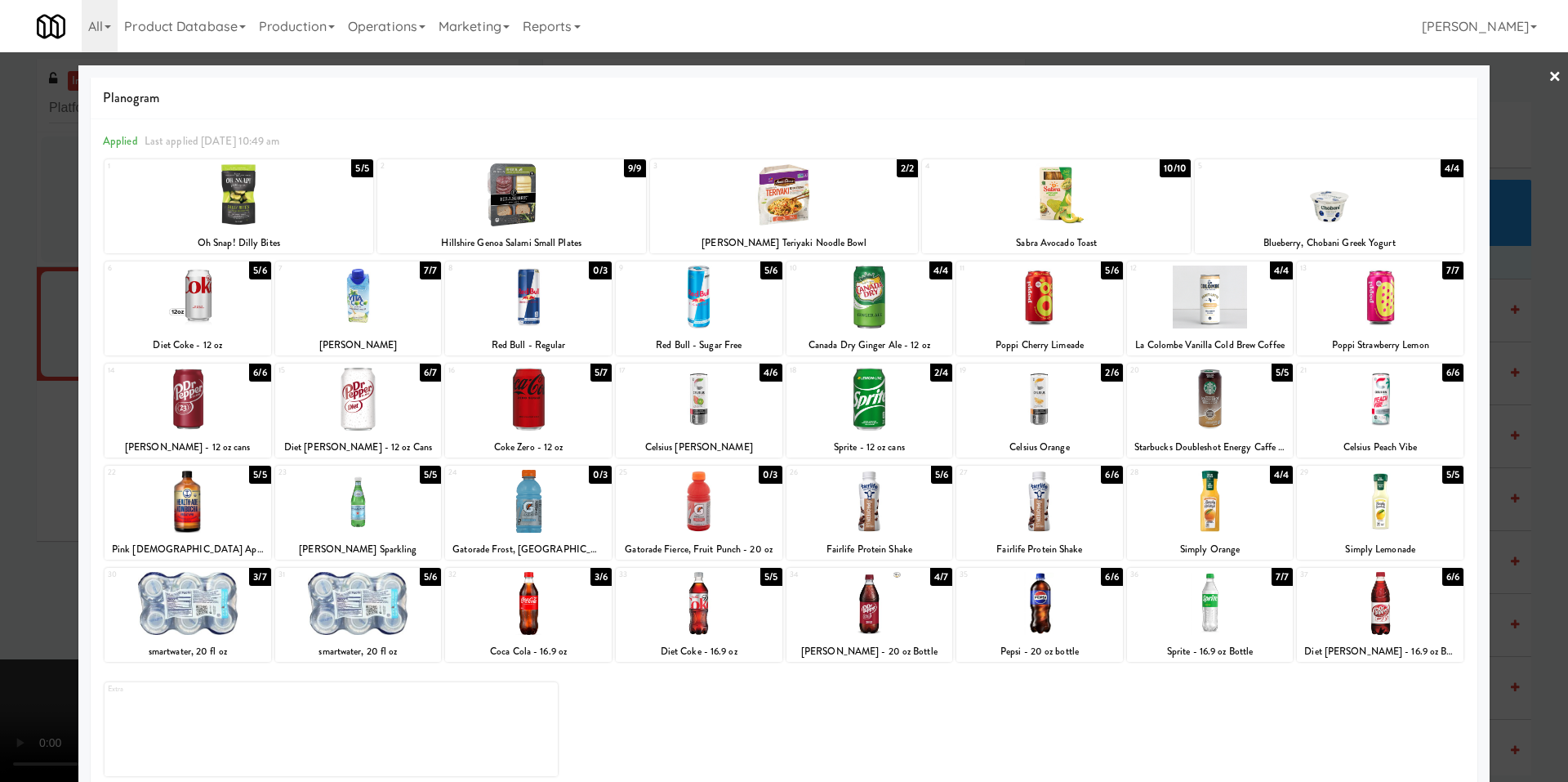
click at [14, 411] on div at bounding box center [784, 391] width 1568 height 782
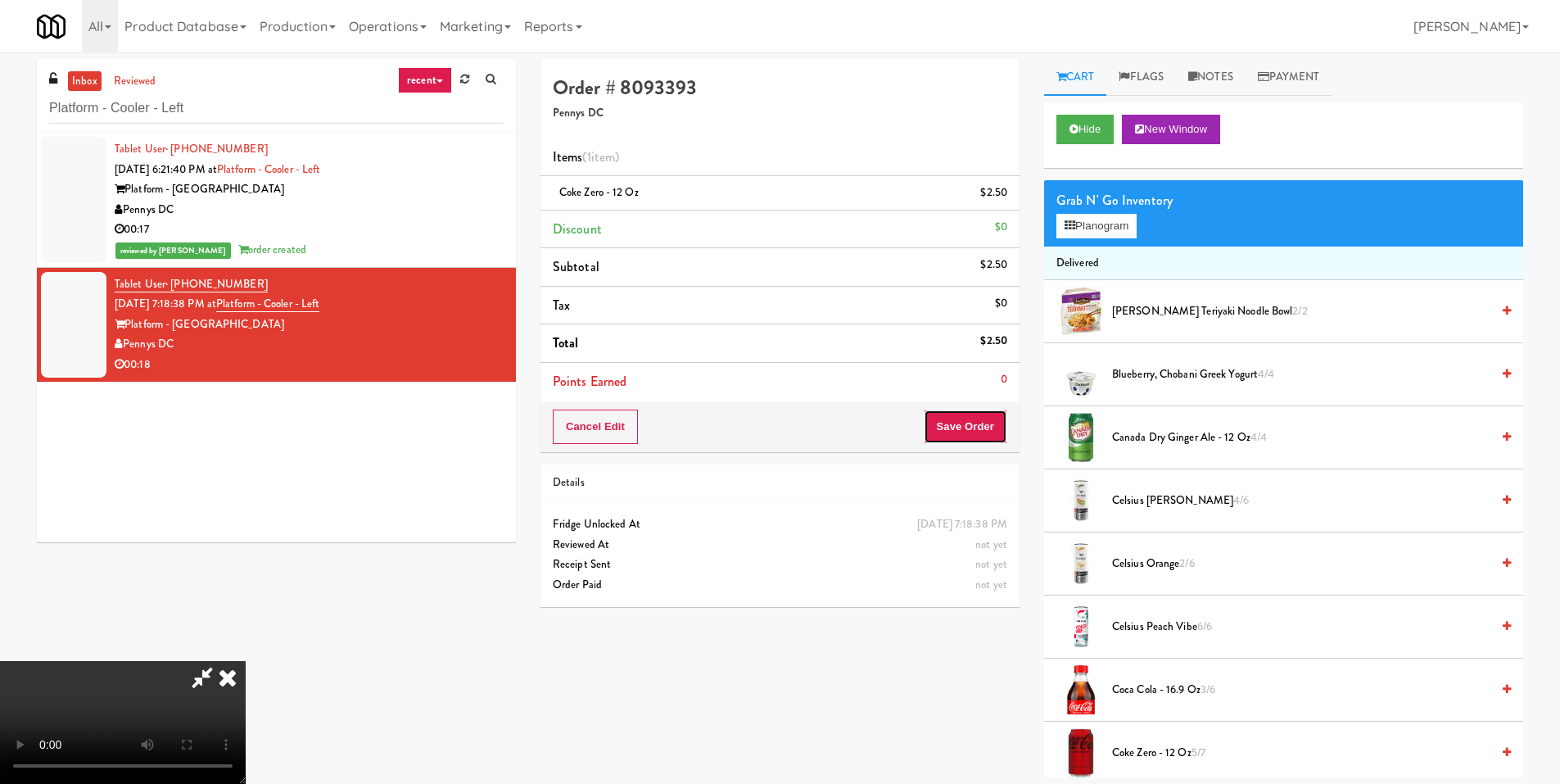
click at [1000, 414] on button "Save Order" at bounding box center [966, 426] width 84 height 35
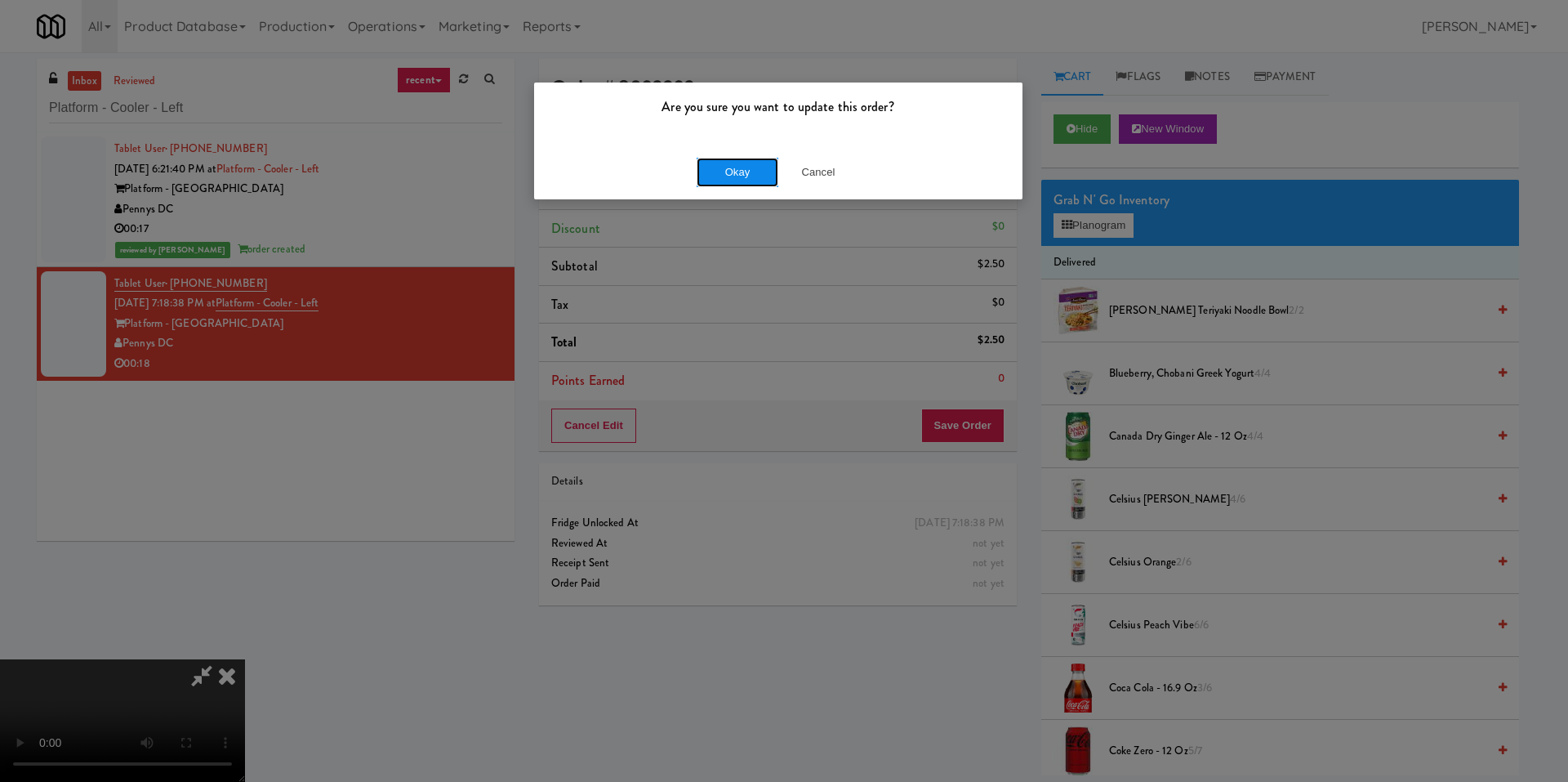
click at [711, 180] on button "Okay" at bounding box center [737, 172] width 82 height 30
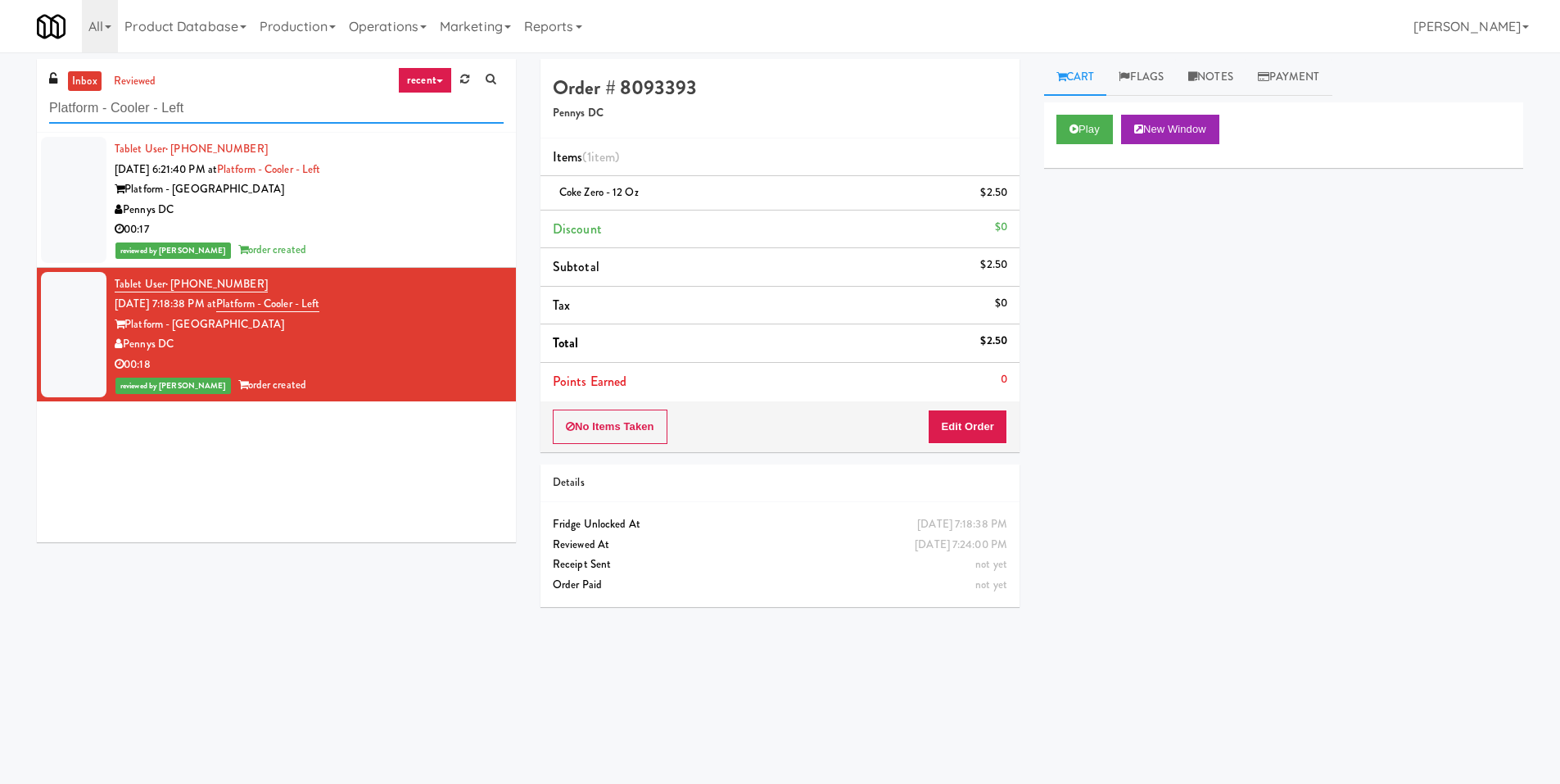
click at [225, 103] on input "Platform - Cooler - Left" at bounding box center [276, 108] width 454 height 31
paste input "Exhibit on Superior Combo"
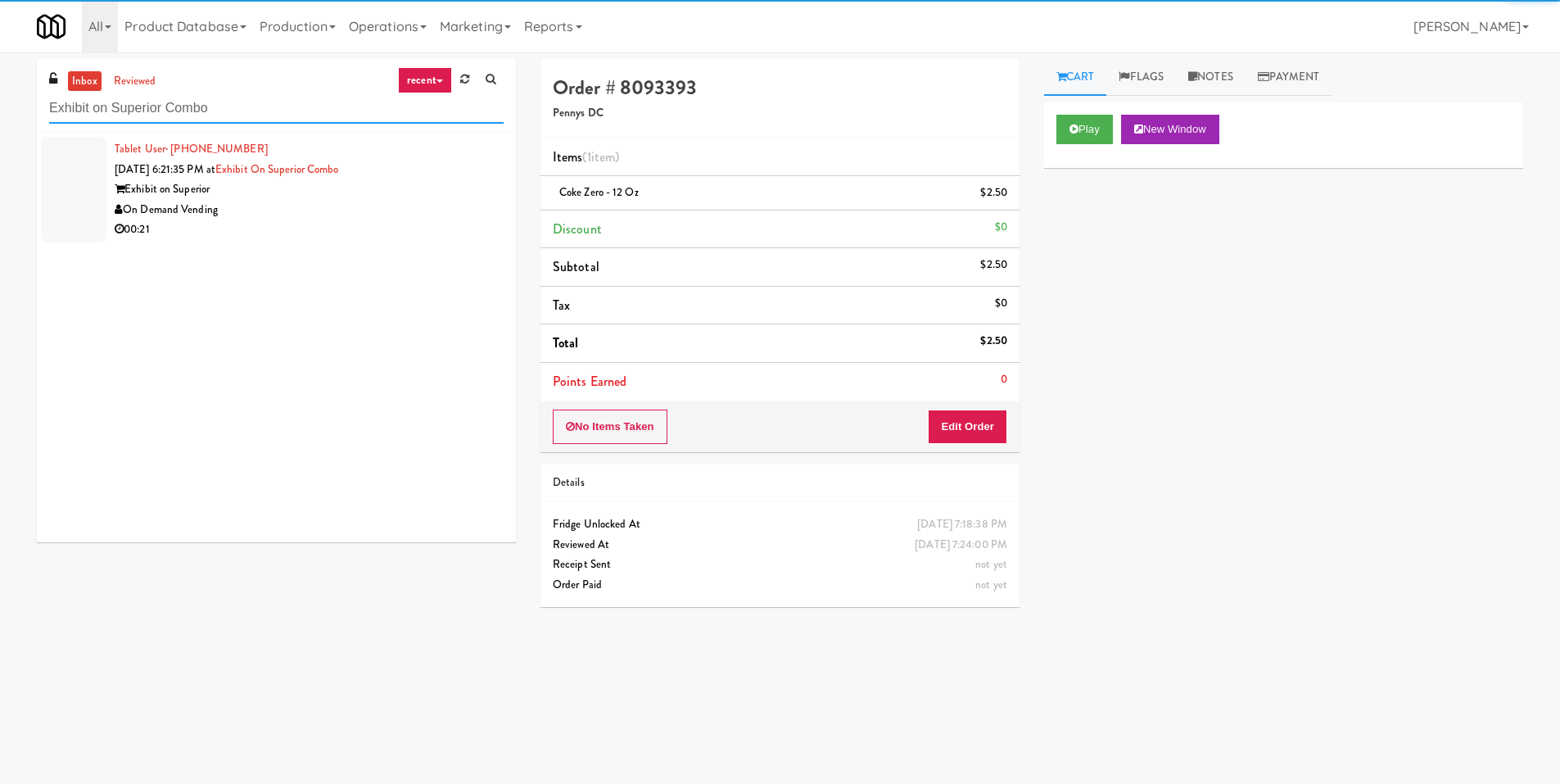
type input "Exhibit on Superior Combo"
click at [398, 197] on div "Exhibit on Superior" at bounding box center [309, 190] width 389 height 20
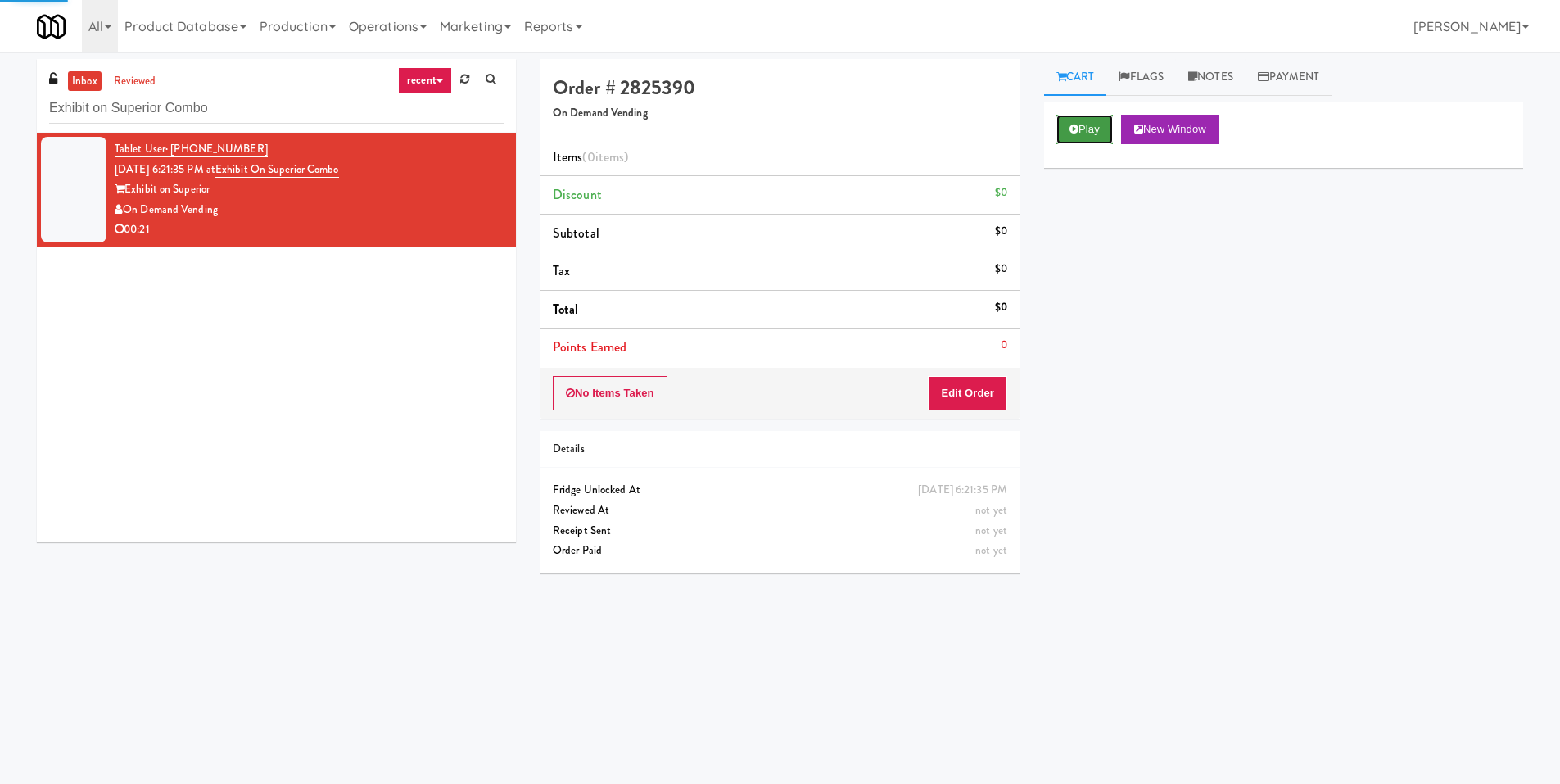
click at [1094, 114] on button "Play" at bounding box center [1084, 129] width 57 height 30
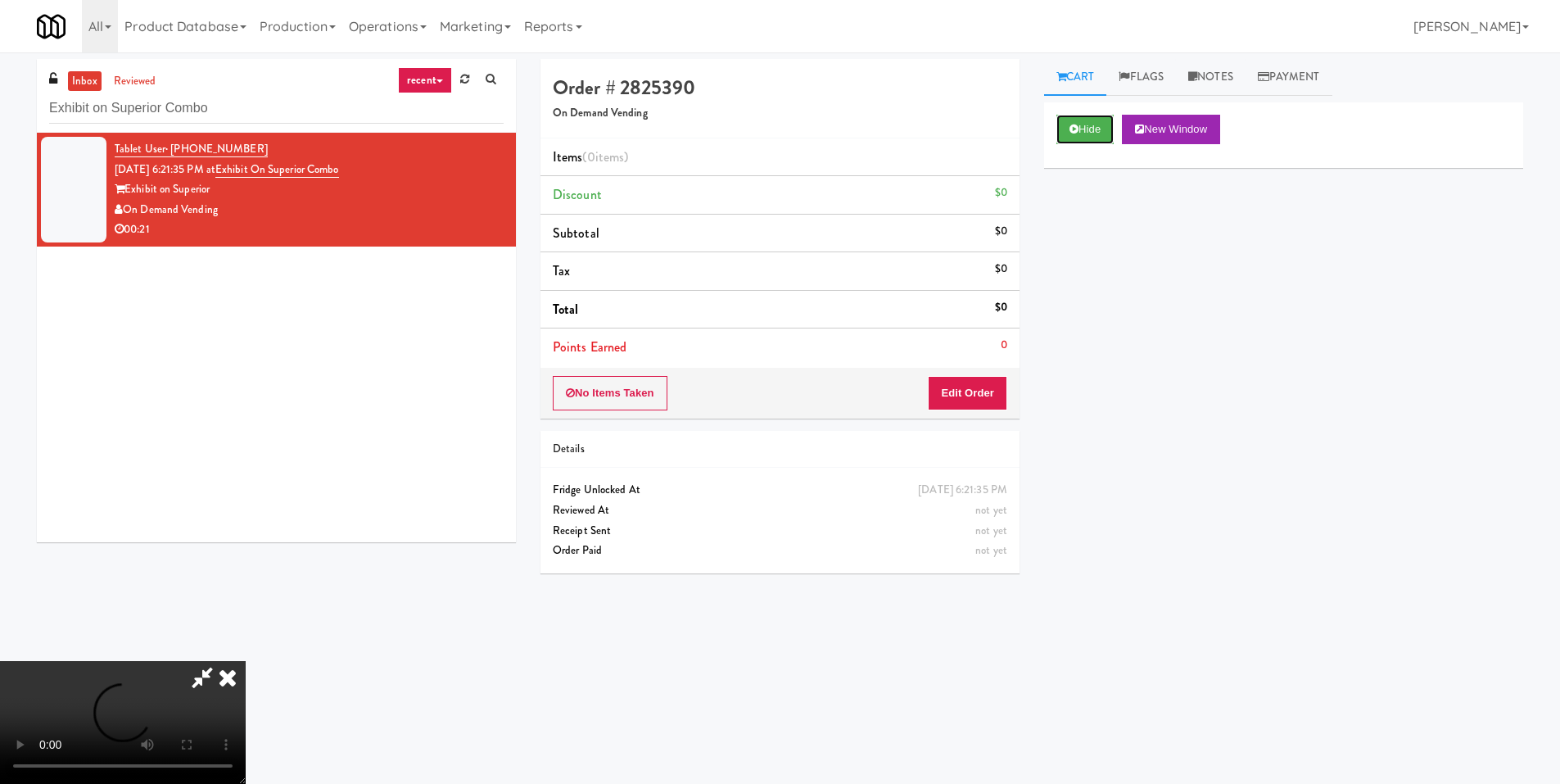
scroll to position [244, 0]
click at [246, 661] on video at bounding box center [123, 722] width 246 height 123
click at [979, 375] on button "Edit Order" at bounding box center [968, 392] width 80 height 35
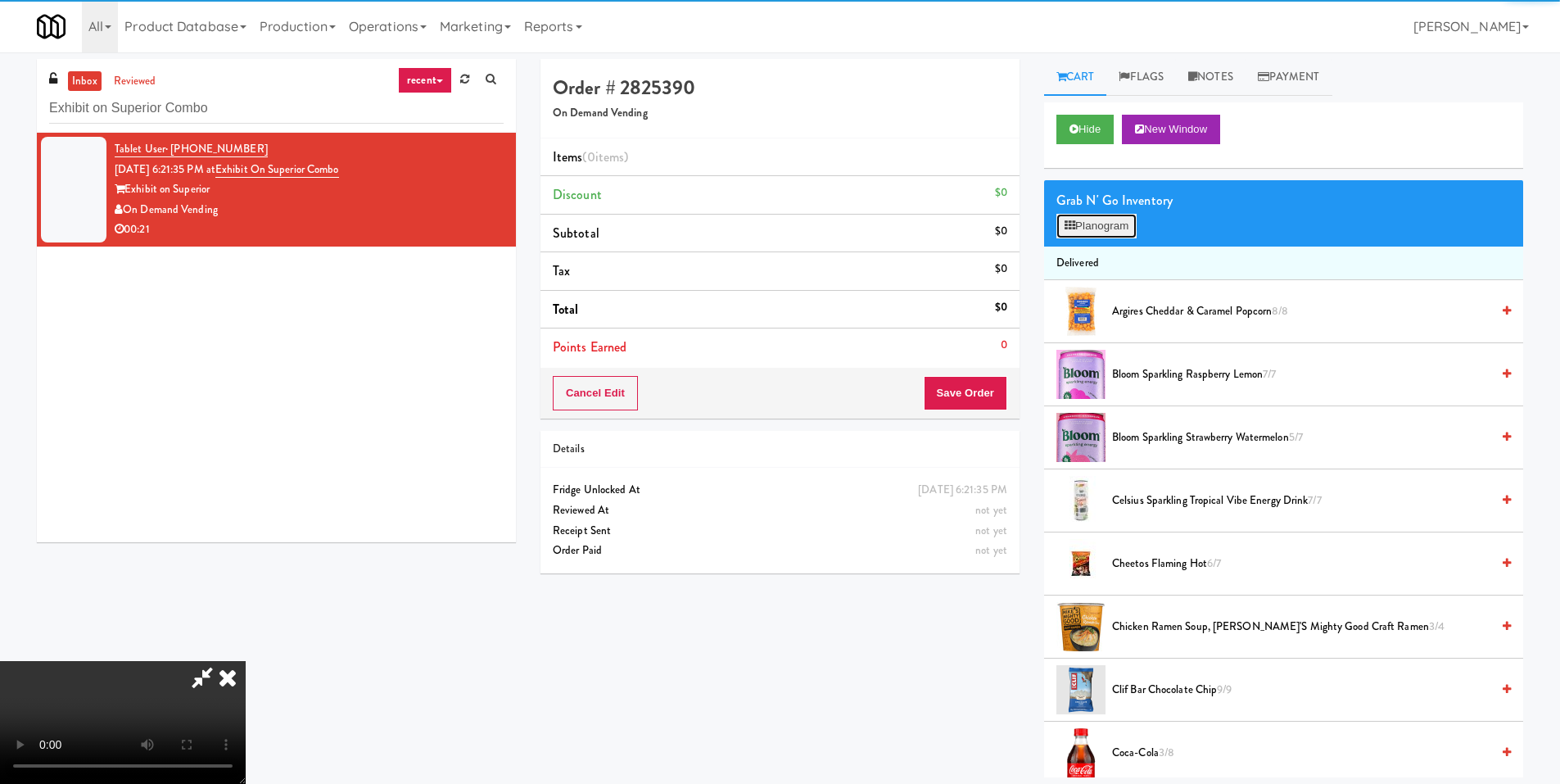
click at [1065, 227] on icon at bounding box center [1070, 225] width 11 height 11
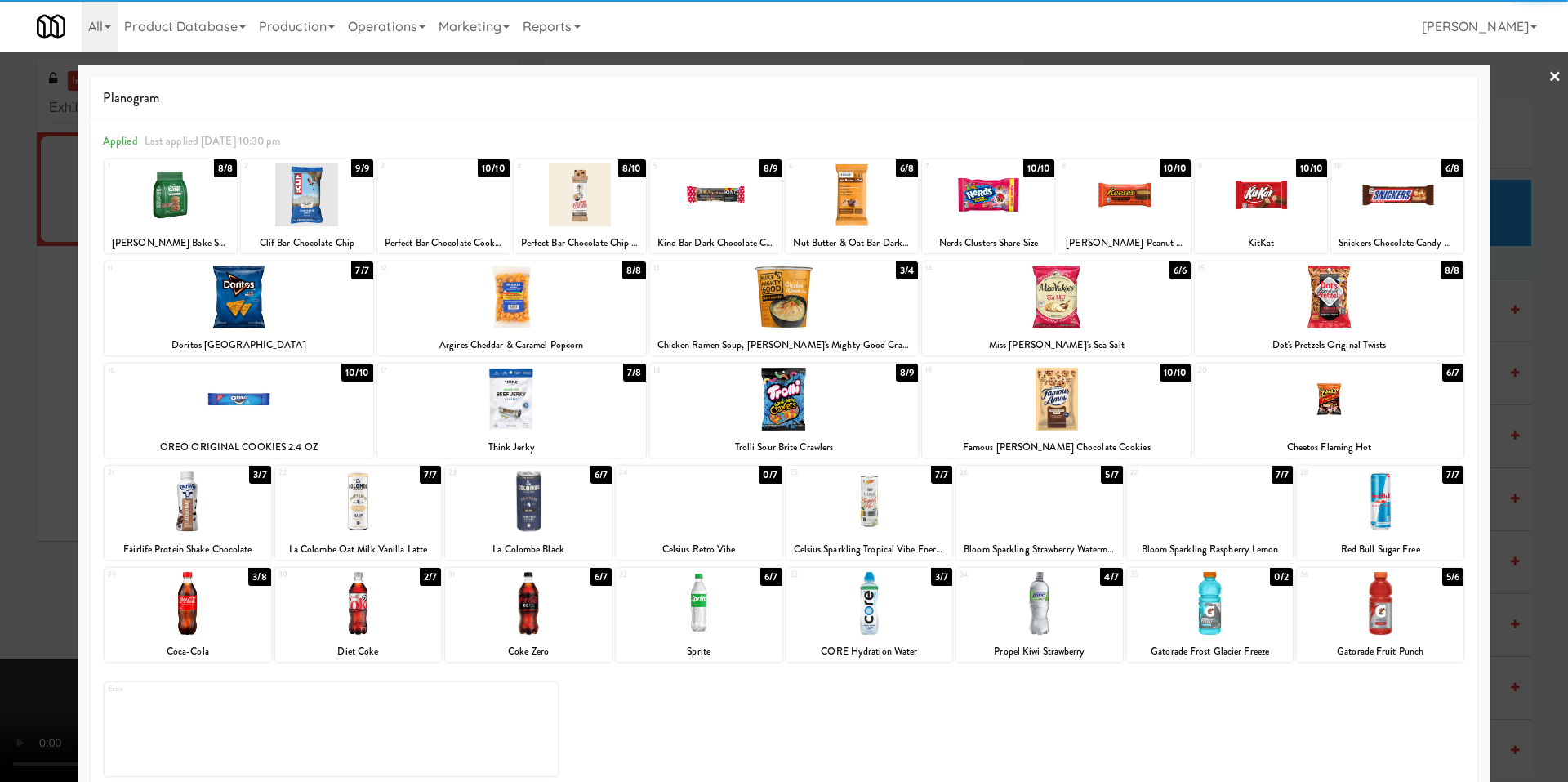
click at [1024, 598] on div at bounding box center [1039, 603] width 167 height 63
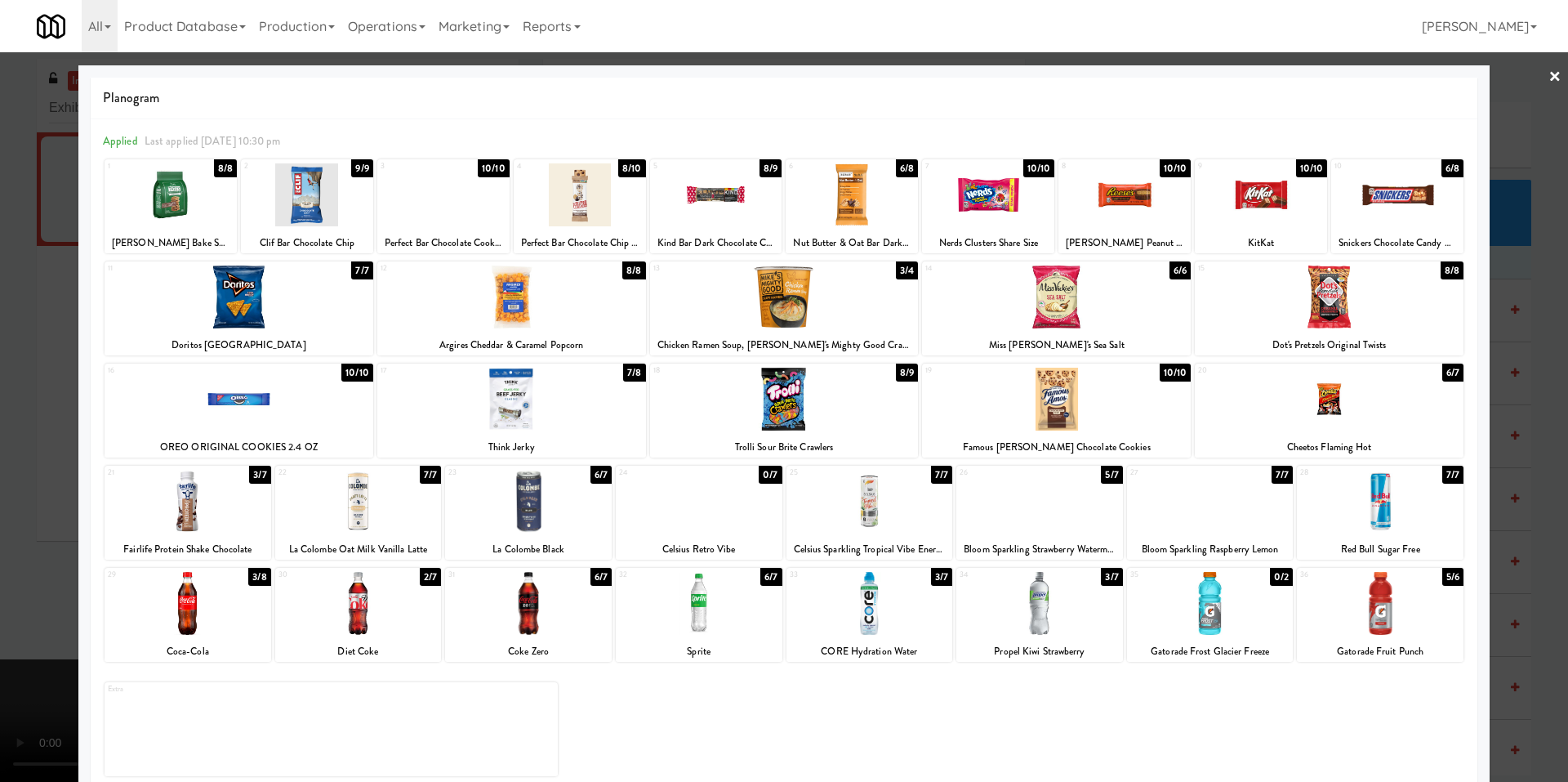
click at [66, 545] on div at bounding box center [784, 391] width 1568 height 782
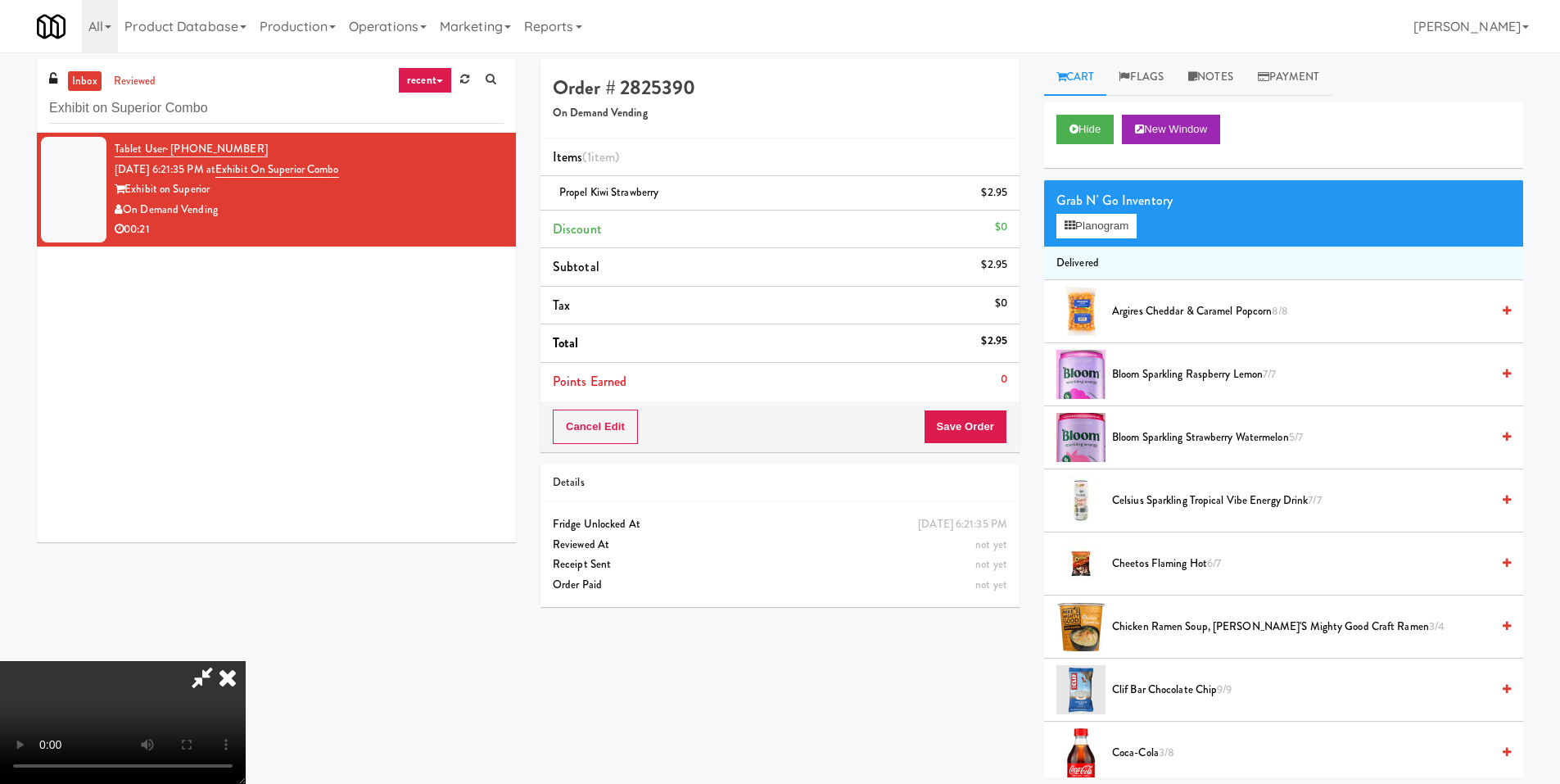
click at [246, 661] on video at bounding box center [123, 722] width 246 height 123
click at [1077, 231] on button "Planogram" at bounding box center [1096, 225] width 81 height 25
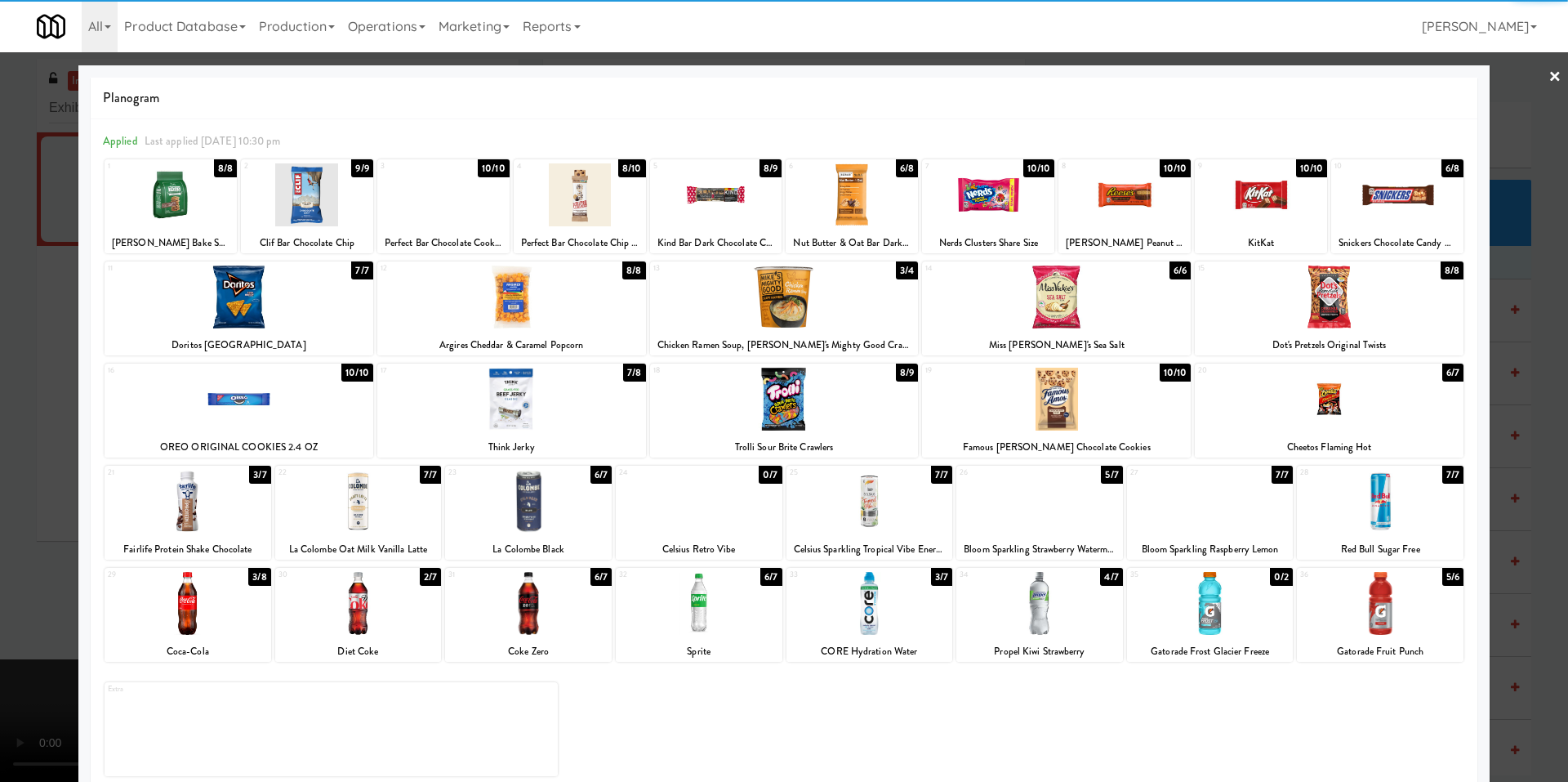
click at [822, 500] on div at bounding box center [869, 500] width 167 height 63
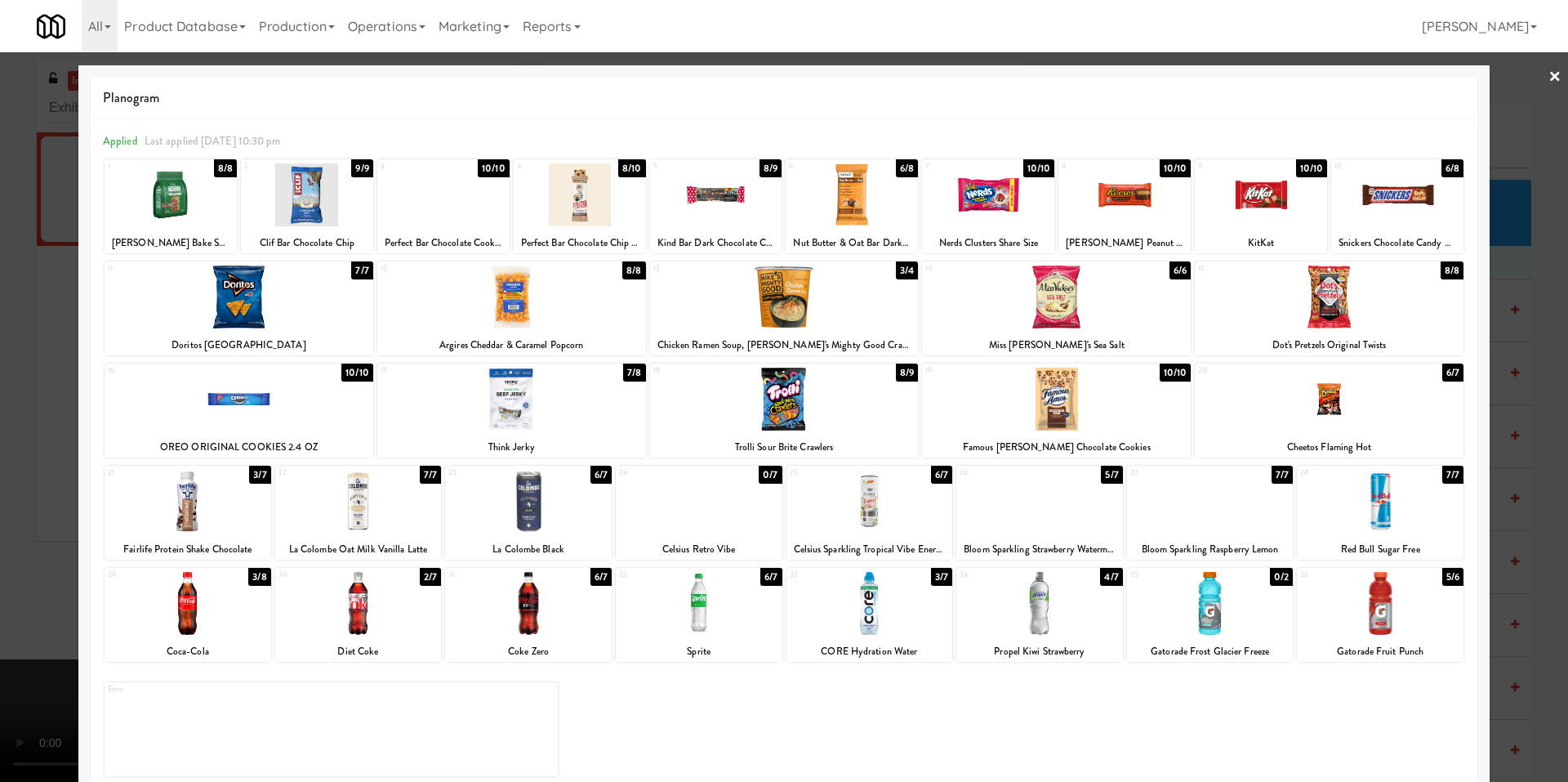
click at [27, 474] on div at bounding box center [784, 391] width 1568 height 782
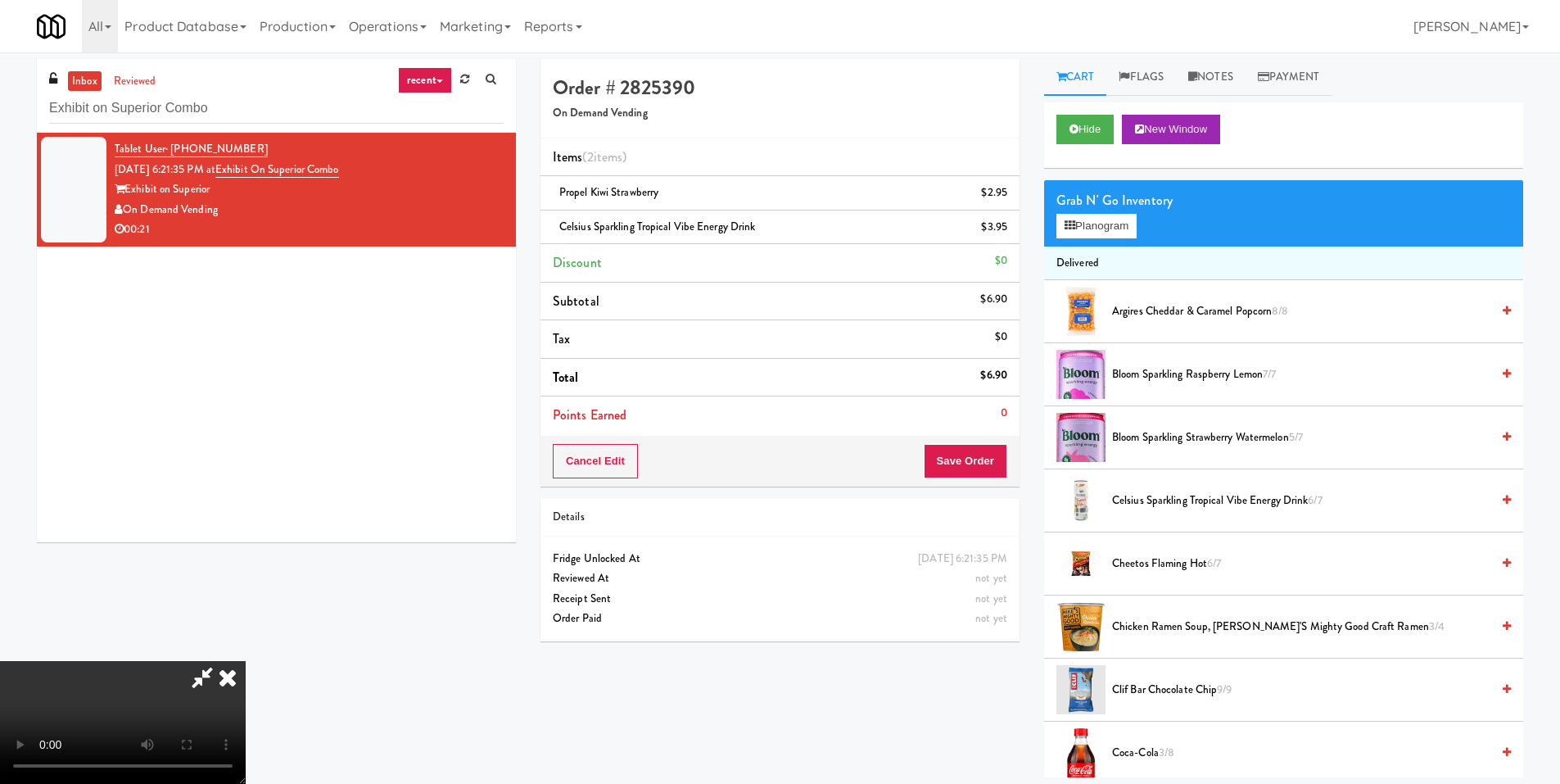
click at [246, 661] on video at bounding box center [123, 722] width 246 height 123
click at [977, 462] on button "Save Order" at bounding box center [966, 461] width 84 height 35
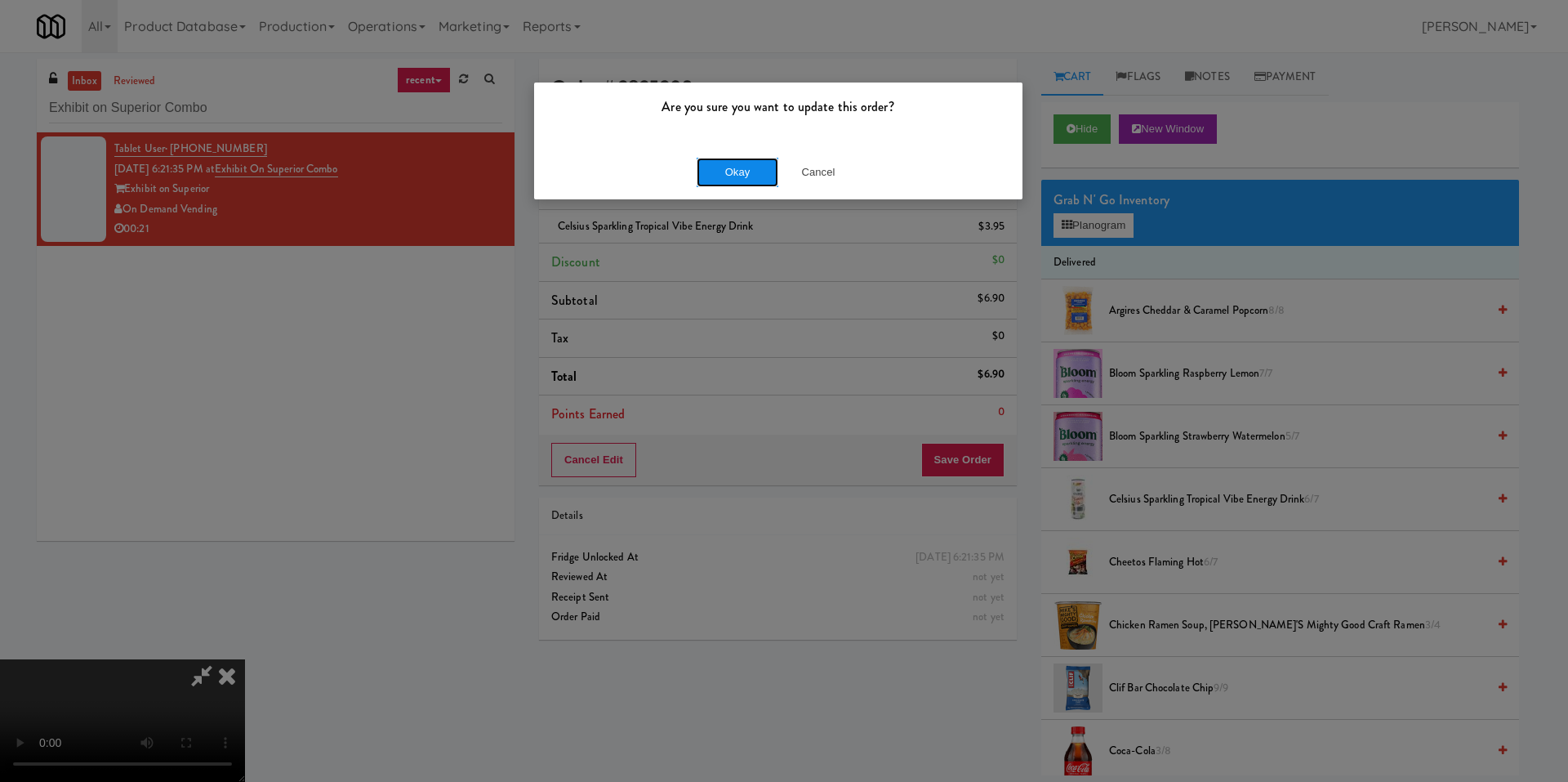
click at [752, 172] on button "Okay" at bounding box center [737, 172] width 82 height 30
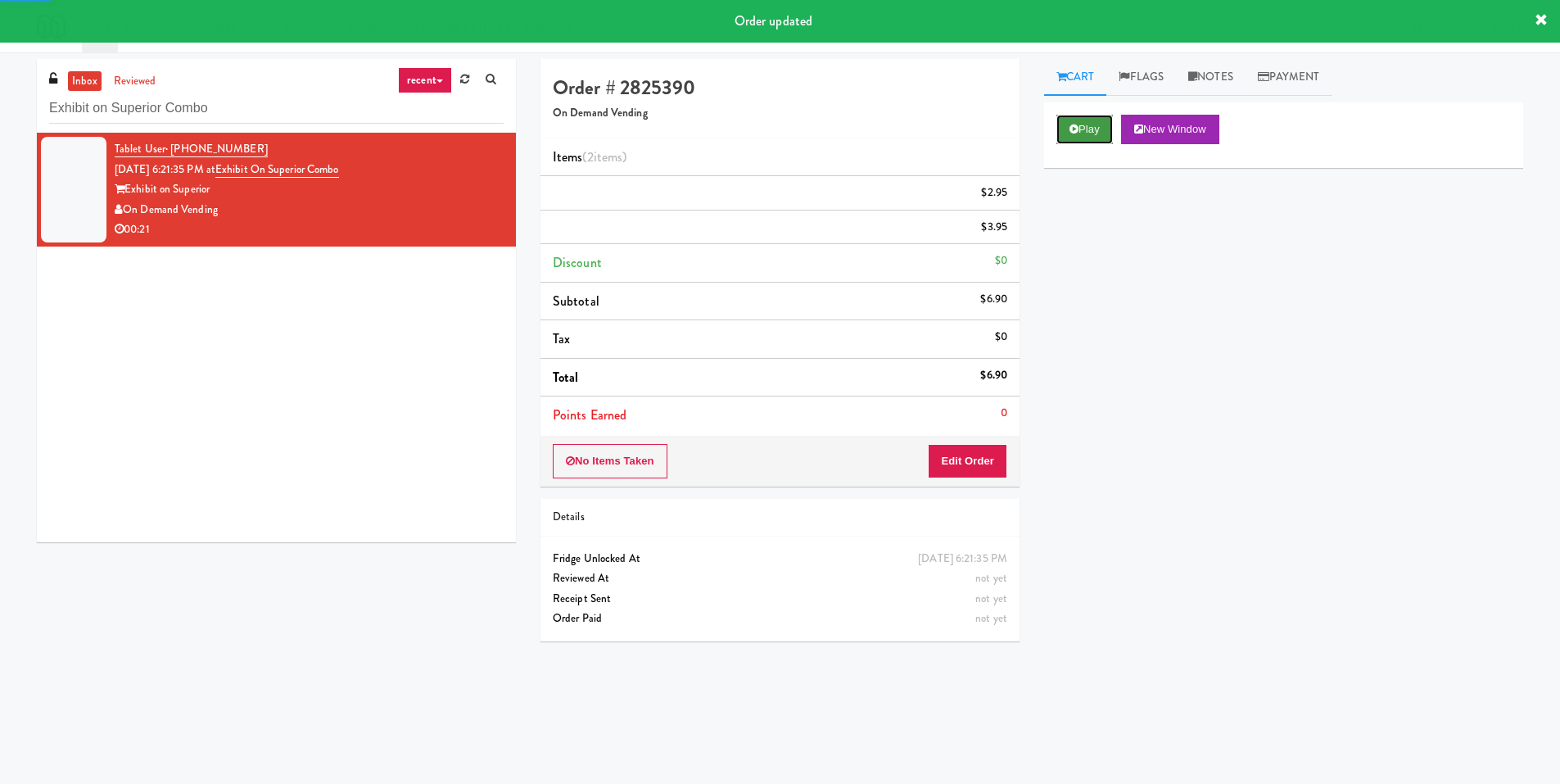
click at [1083, 129] on button "Play" at bounding box center [1084, 129] width 57 height 30
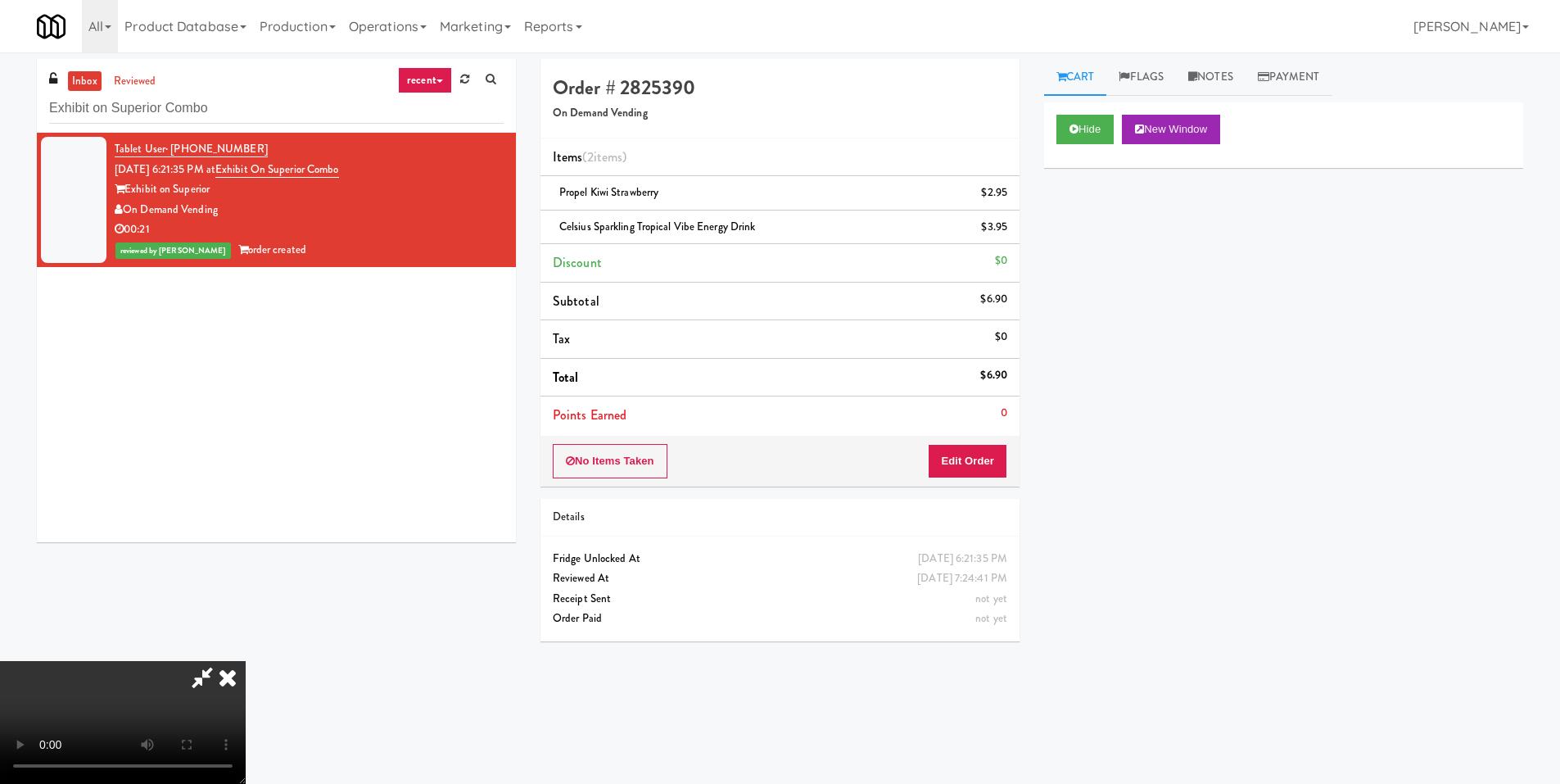
click at [246, 661] on icon at bounding box center [227, 677] width 36 height 33
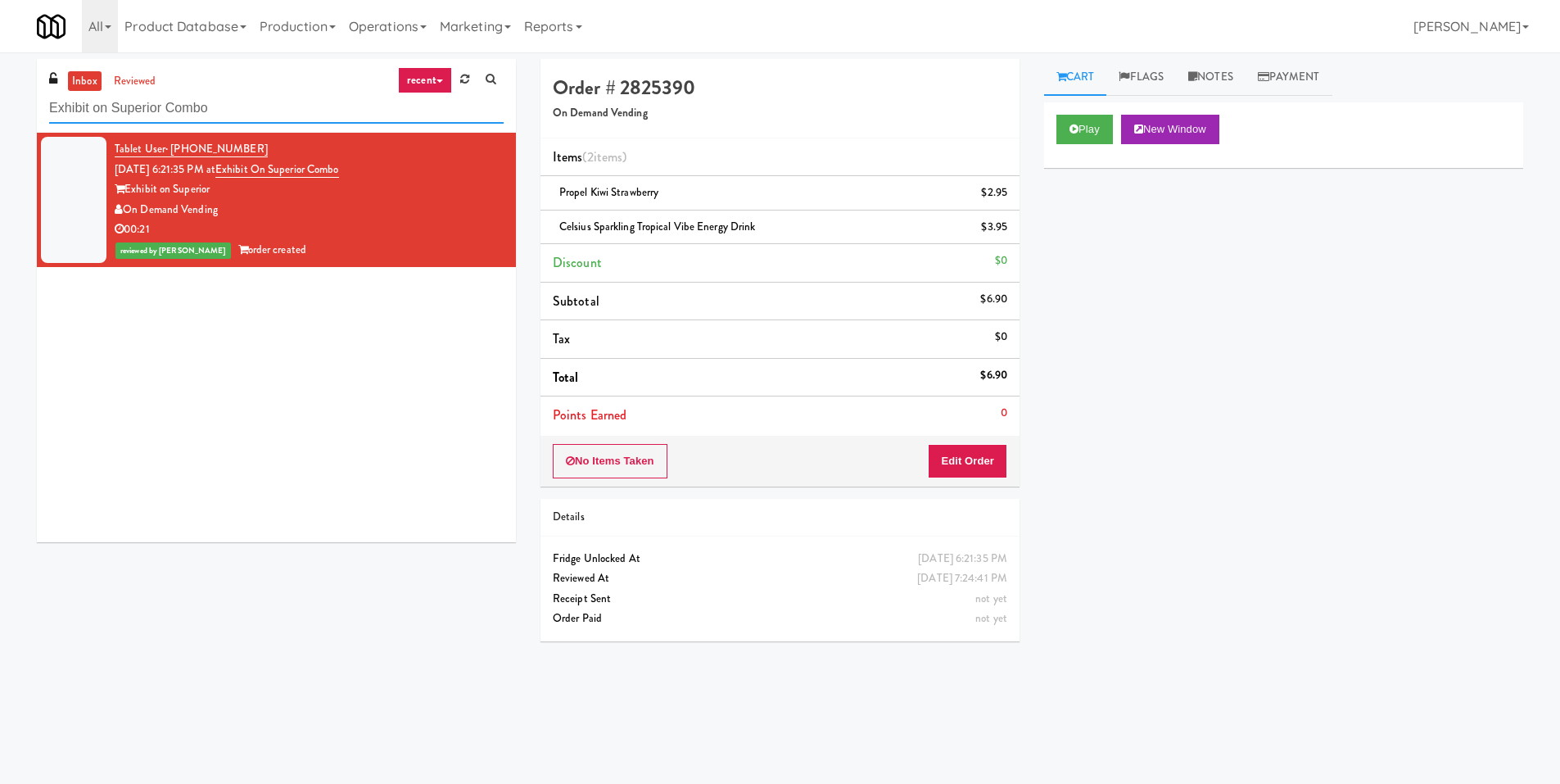
click at [187, 106] on input "Exhibit on Superior Combo" at bounding box center [276, 108] width 454 height 31
paste input "Icon - Ambient - Left"
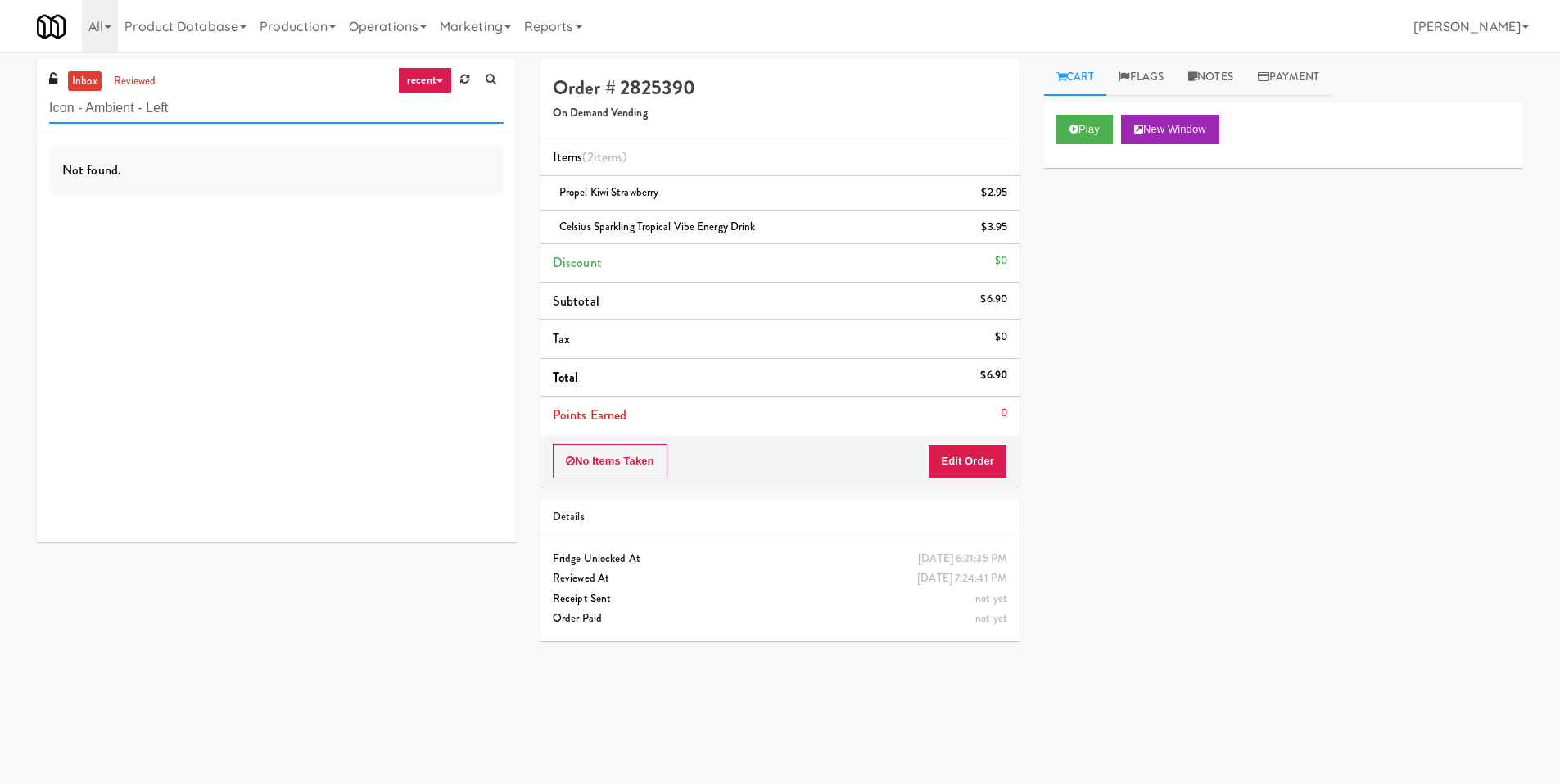
click at [196, 106] on input "Icon - Ambient - Left" at bounding box center [276, 108] width 454 height 31
paste input "Rowan - Pantry - Right"
type input "Rowan - Pantry - Right"
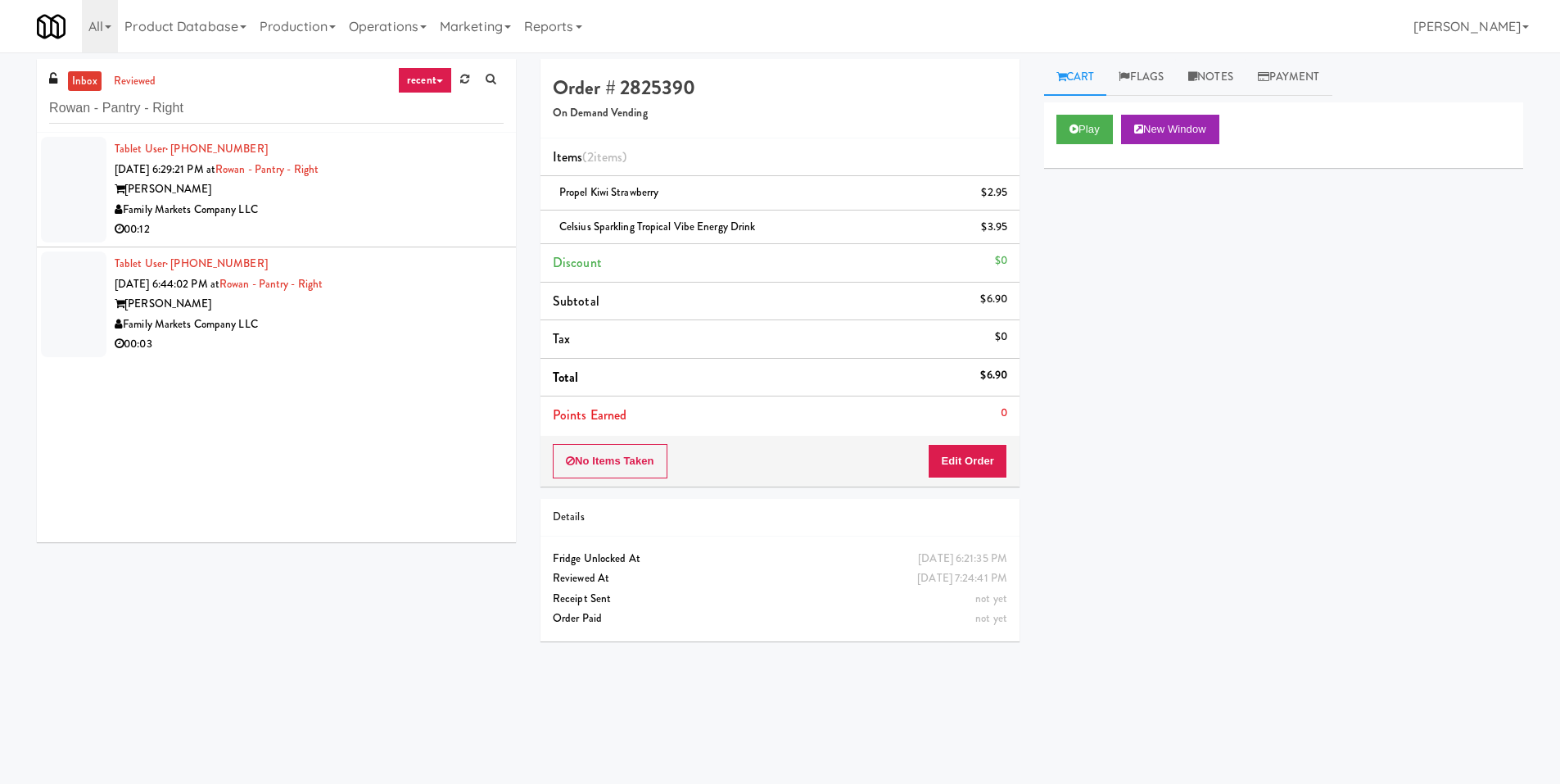
click at [443, 210] on div "Family Markets Company LLC" at bounding box center [309, 210] width 389 height 20
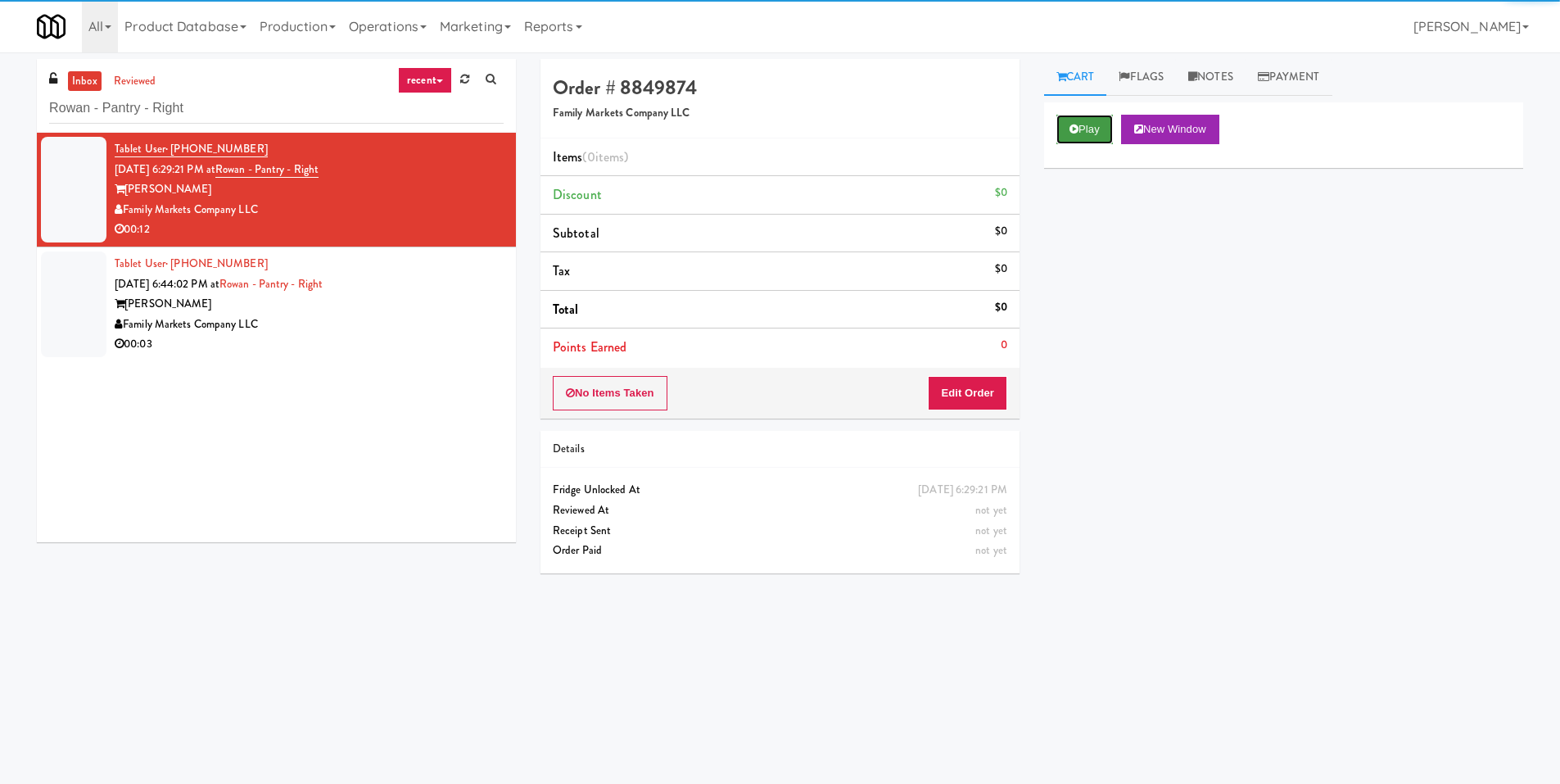
click at [1061, 131] on button "Play" at bounding box center [1084, 129] width 57 height 30
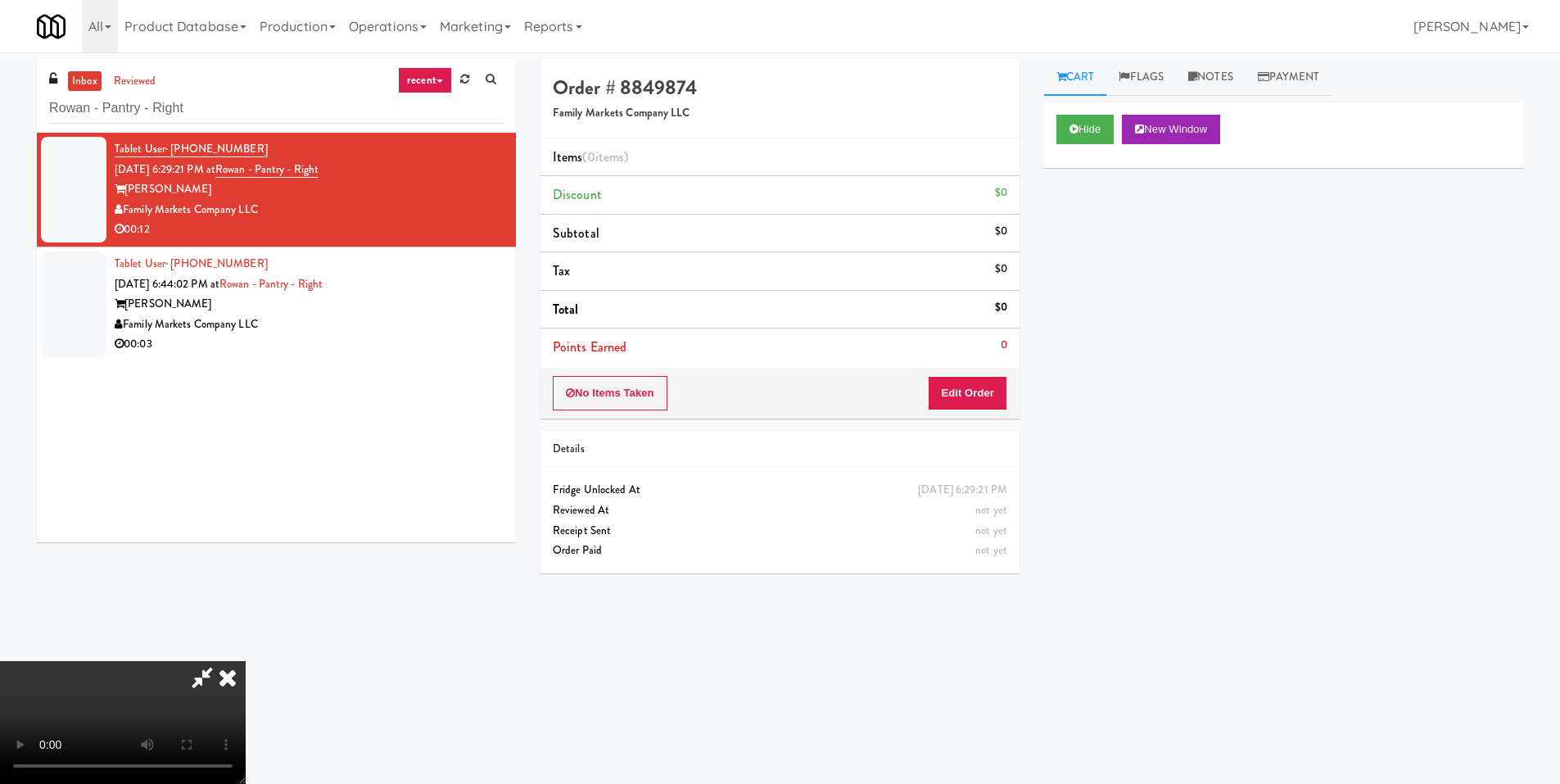
scroll to position [244, 0]
click at [246, 661] on video at bounding box center [123, 722] width 246 height 123
click at [978, 365] on li "Points Earned 0" at bounding box center [780, 347] width 479 height 37
click at [982, 380] on button "Edit Order" at bounding box center [968, 392] width 80 height 35
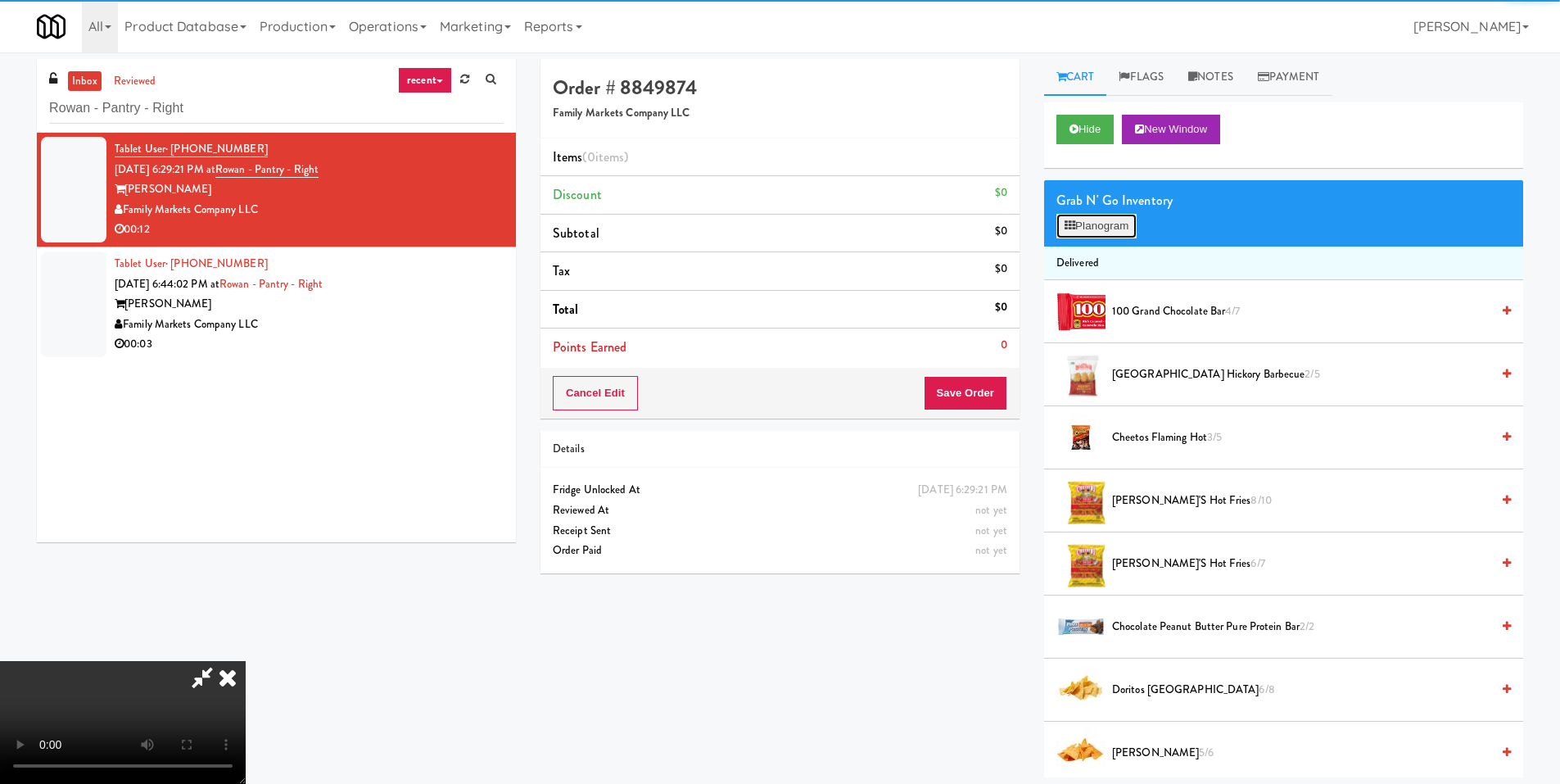
click at [1095, 231] on button "Planogram" at bounding box center [1096, 225] width 81 height 25
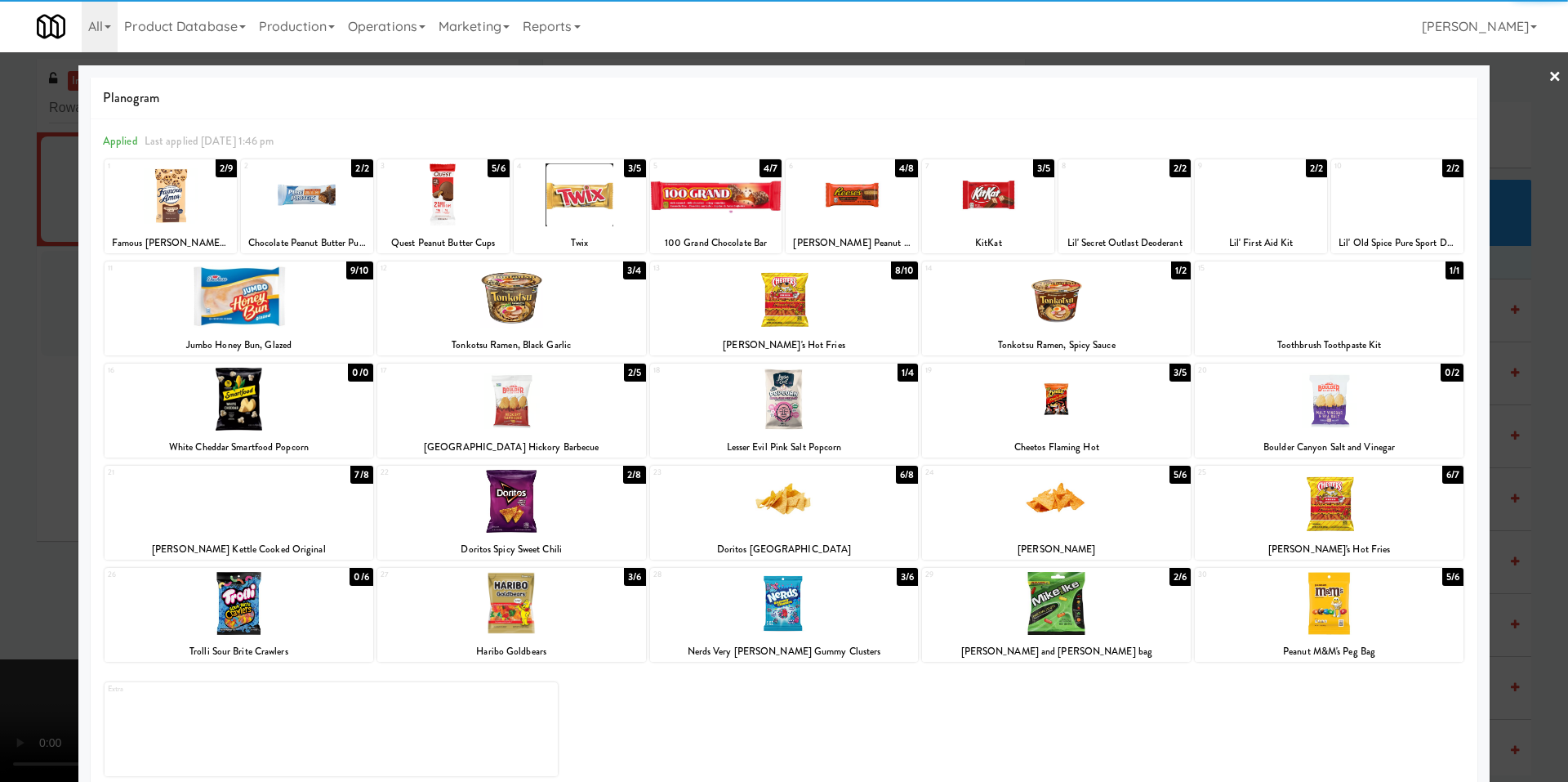
click at [1347, 607] on div at bounding box center [1329, 603] width 269 height 63
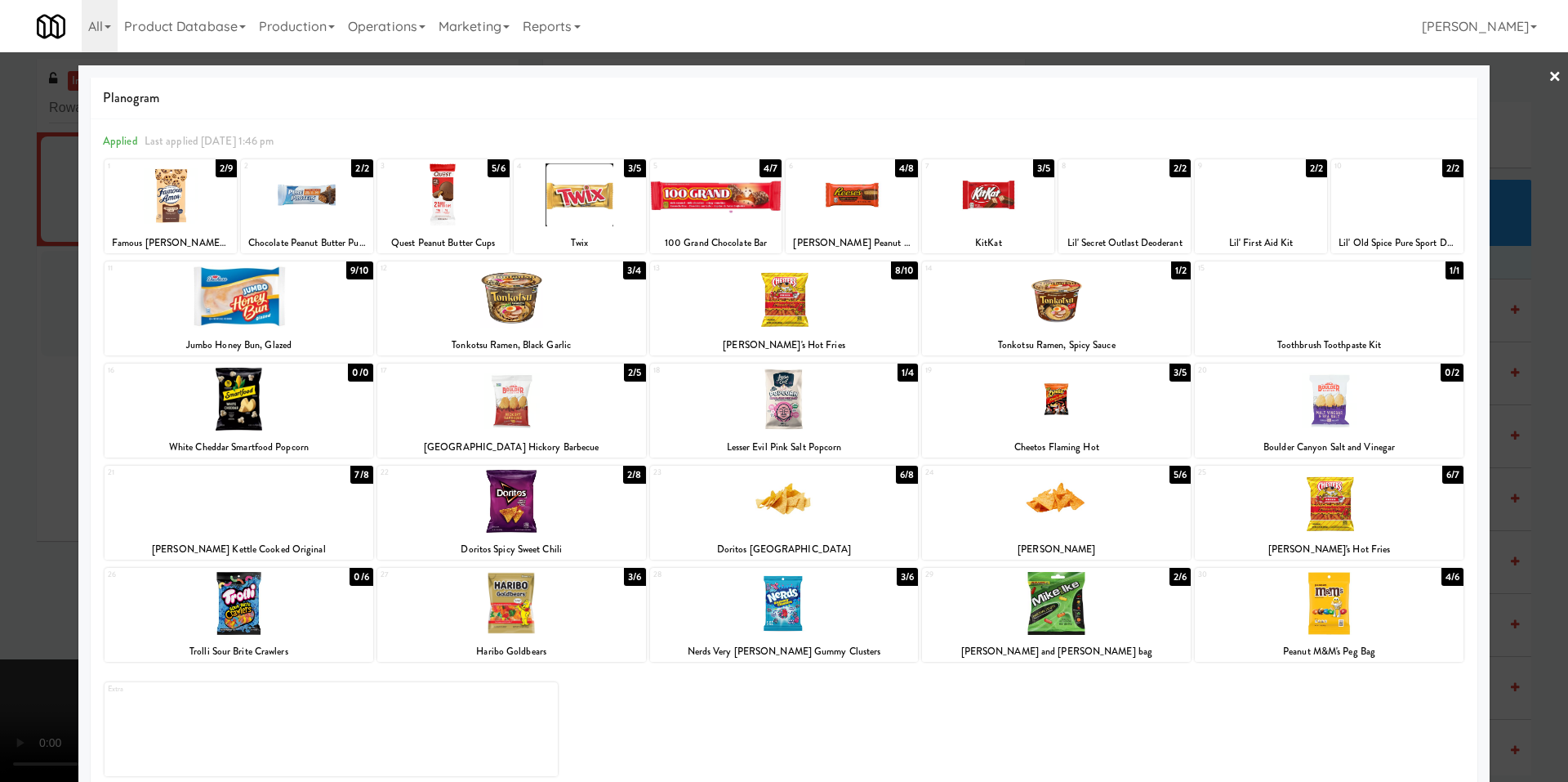
click at [57, 358] on div at bounding box center [784, 391] width 1568 height 782
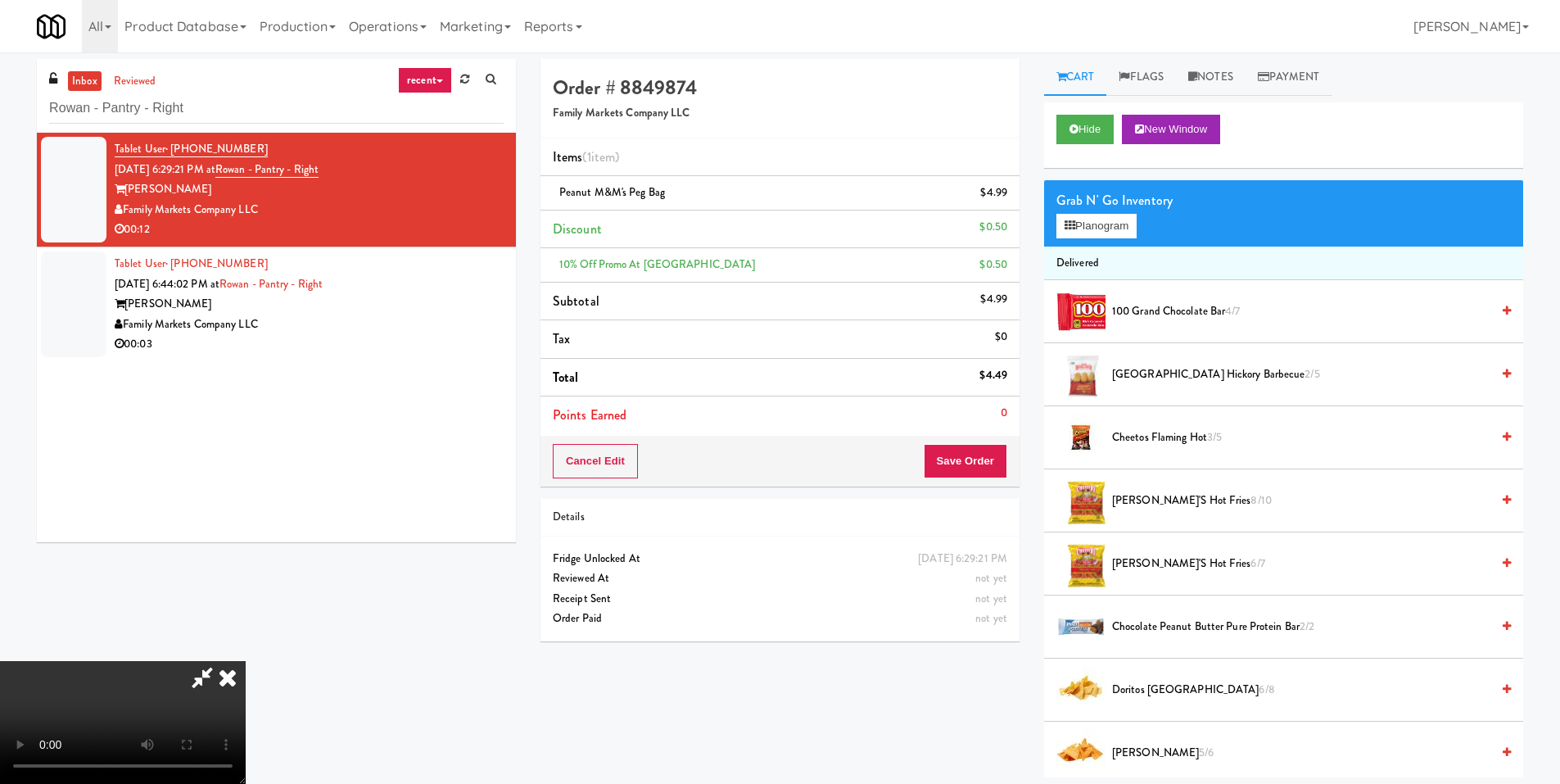
scroll to position [81, 0]
click at [246, 661] on video at bounding box center [123, 722] width 246 height 123
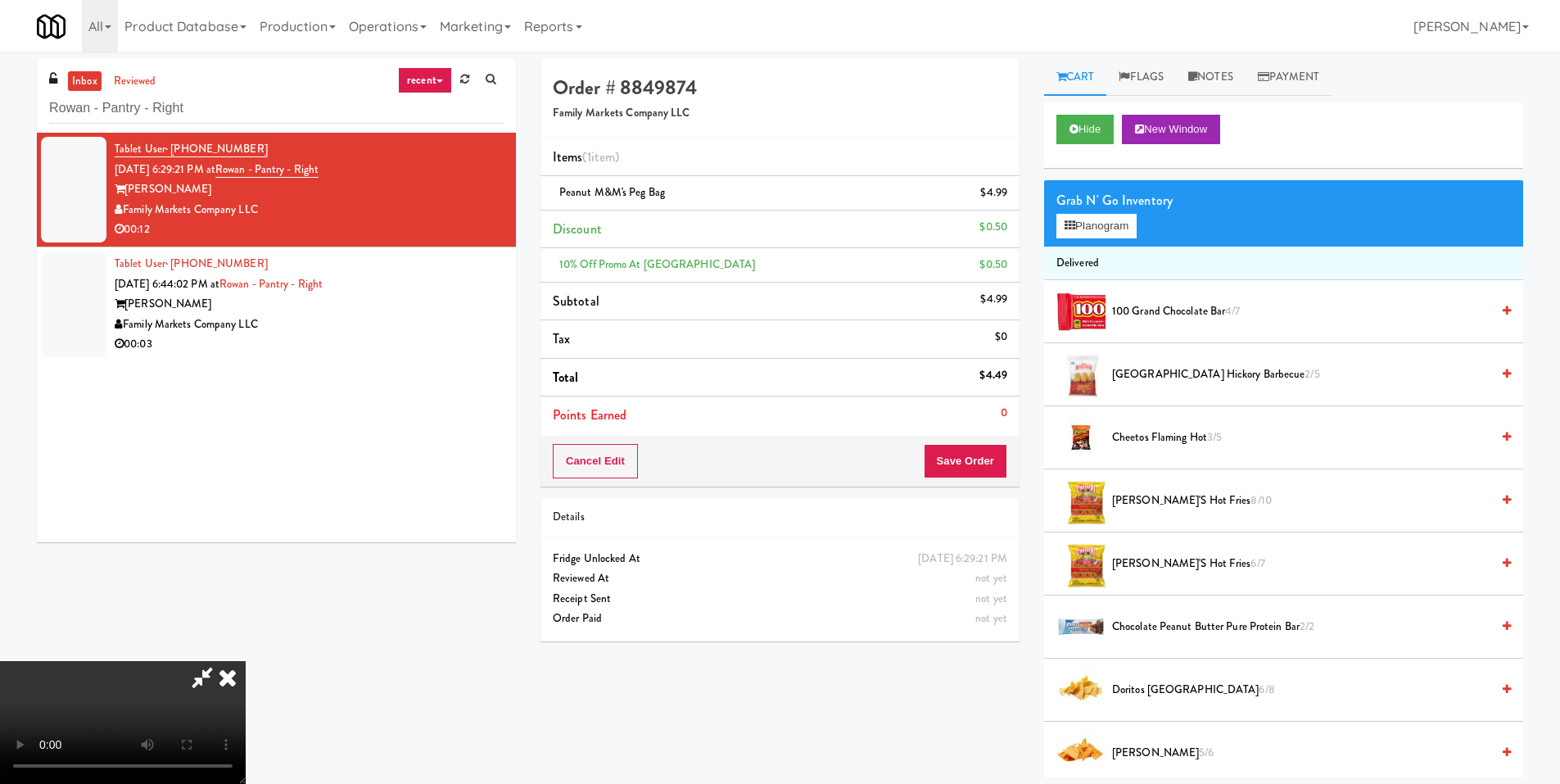
click at [246, 661] on video at bounding box center [123, 722] width 246 height 123
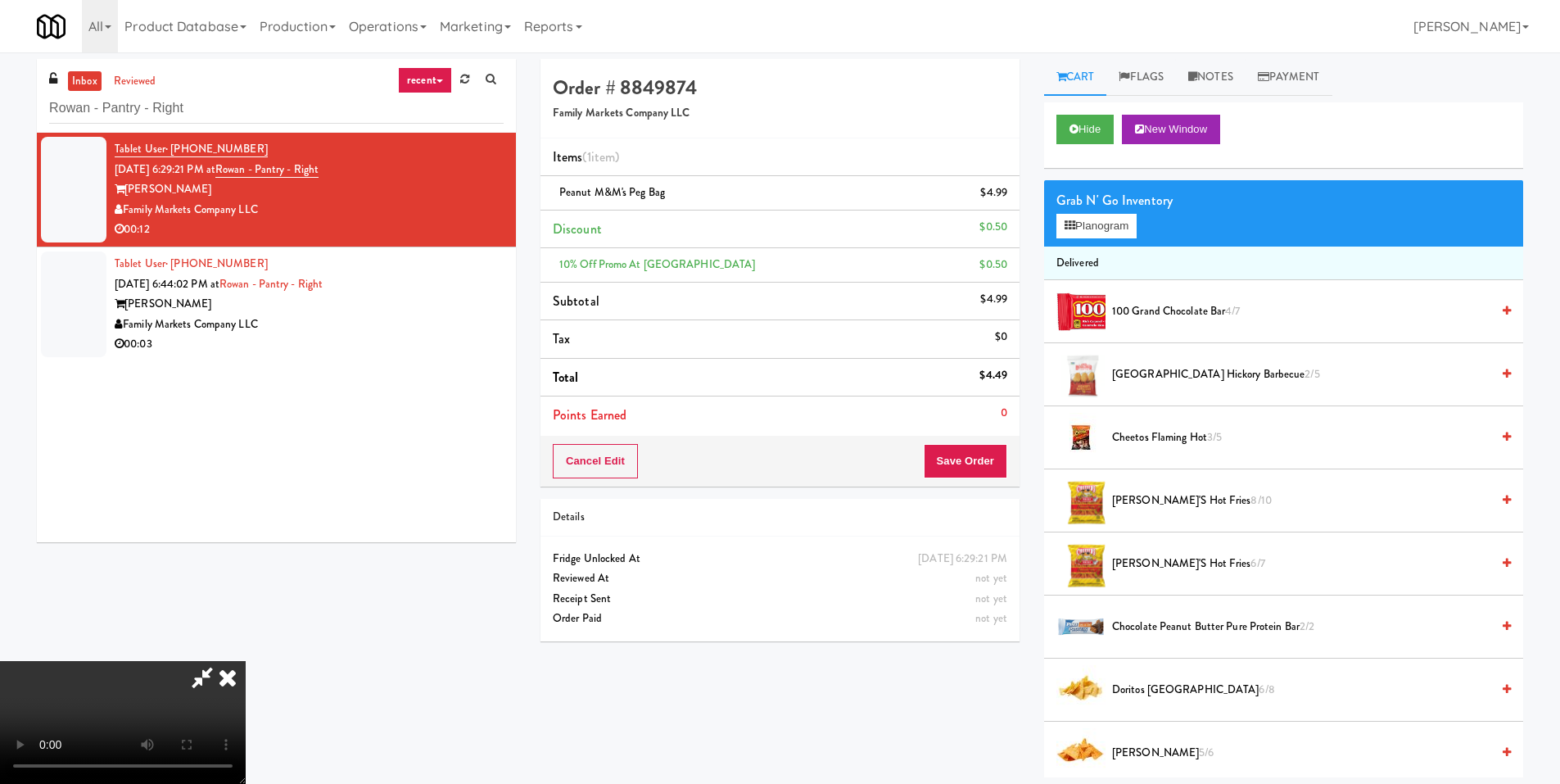
click at [246, 661] on video at bounding box center [123, 722] width 246 height 123
click at [1084, 218] on button "Planogram" at bounding box center [1096, 225] width 81 height 25
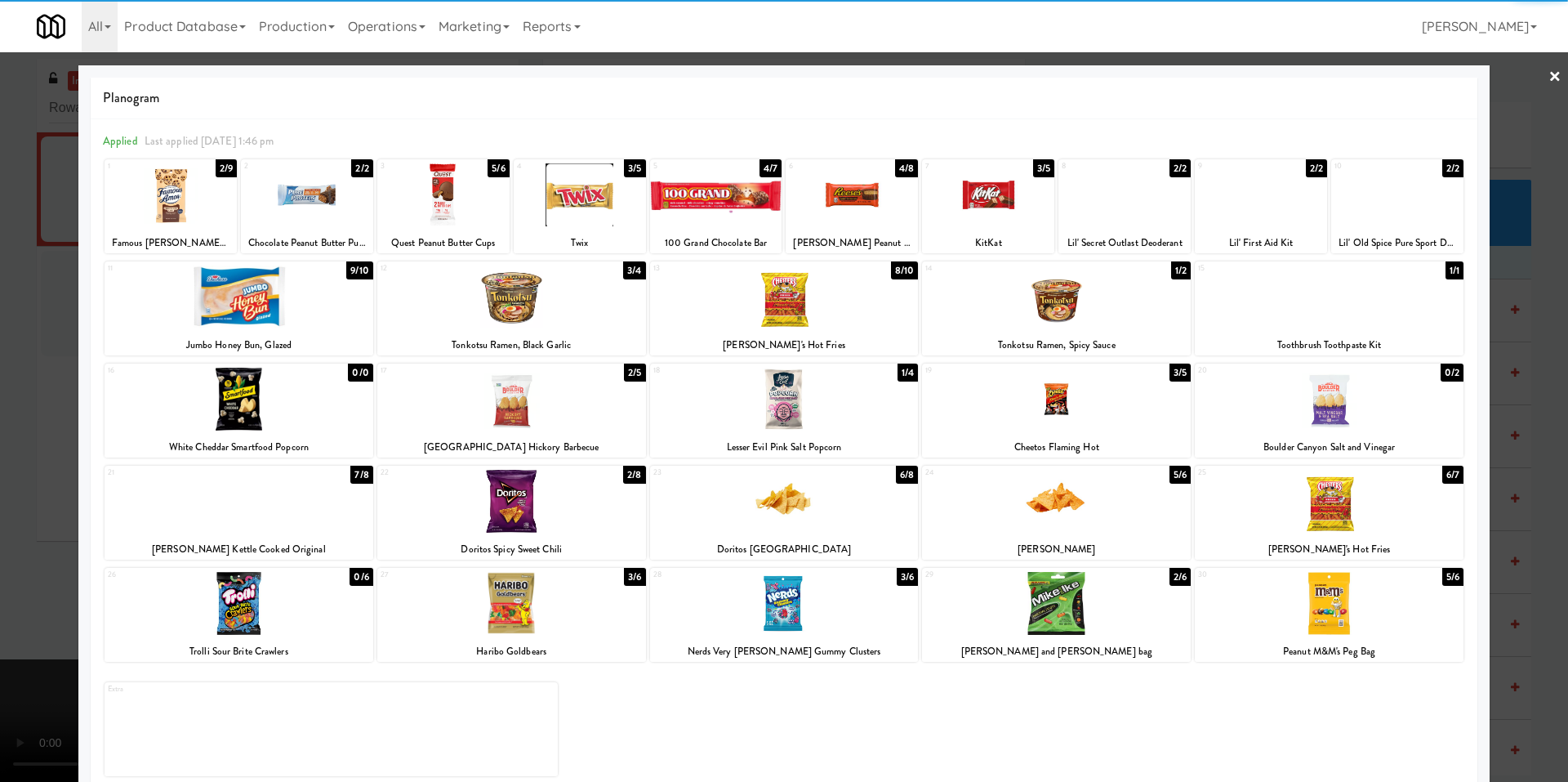
click at [878, 205] on div at bounding box center [851, 194] width 133 height 63
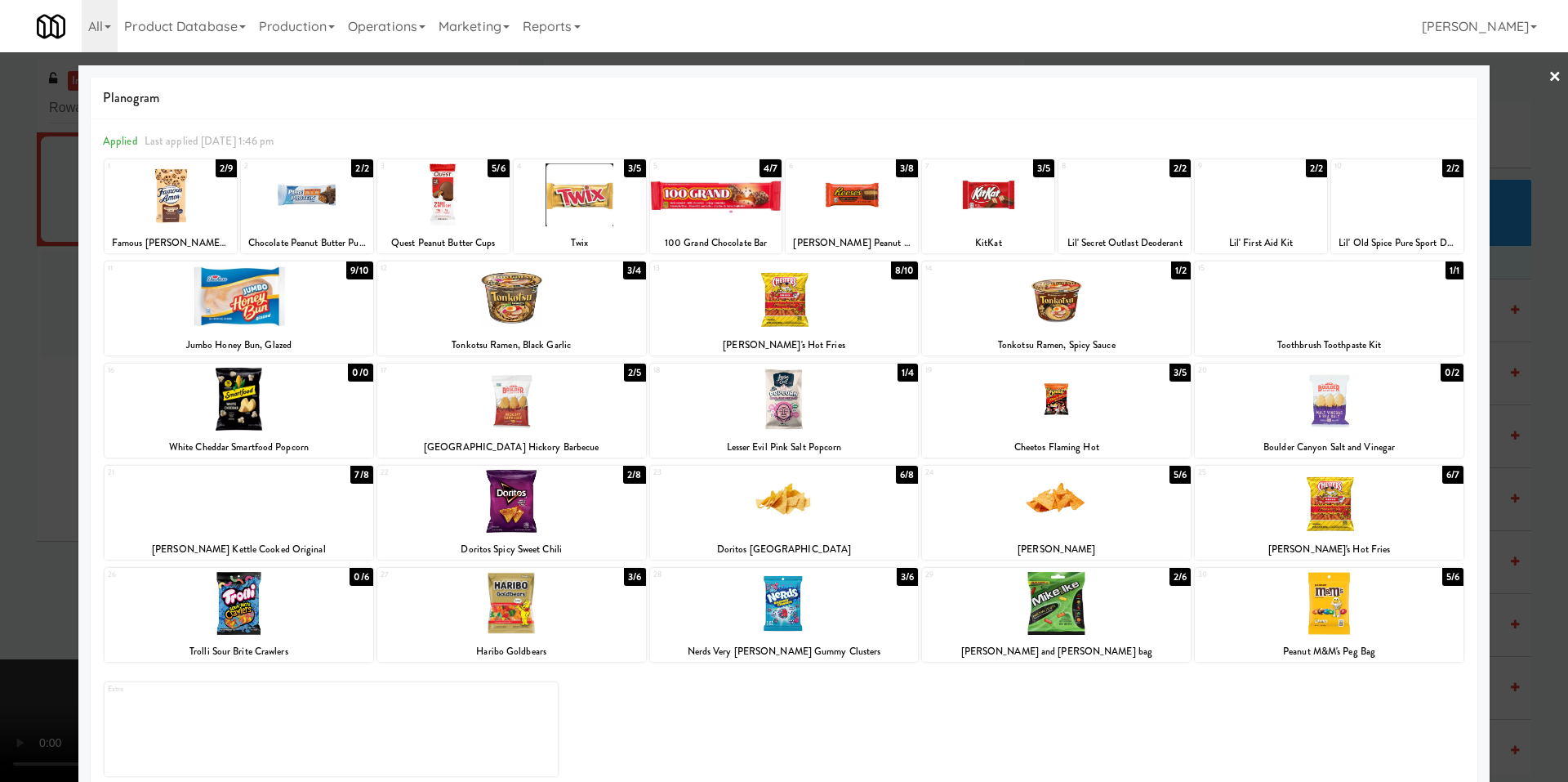
click at [65, 302] on div at bounding box center [784, 391] width 1568 height 782
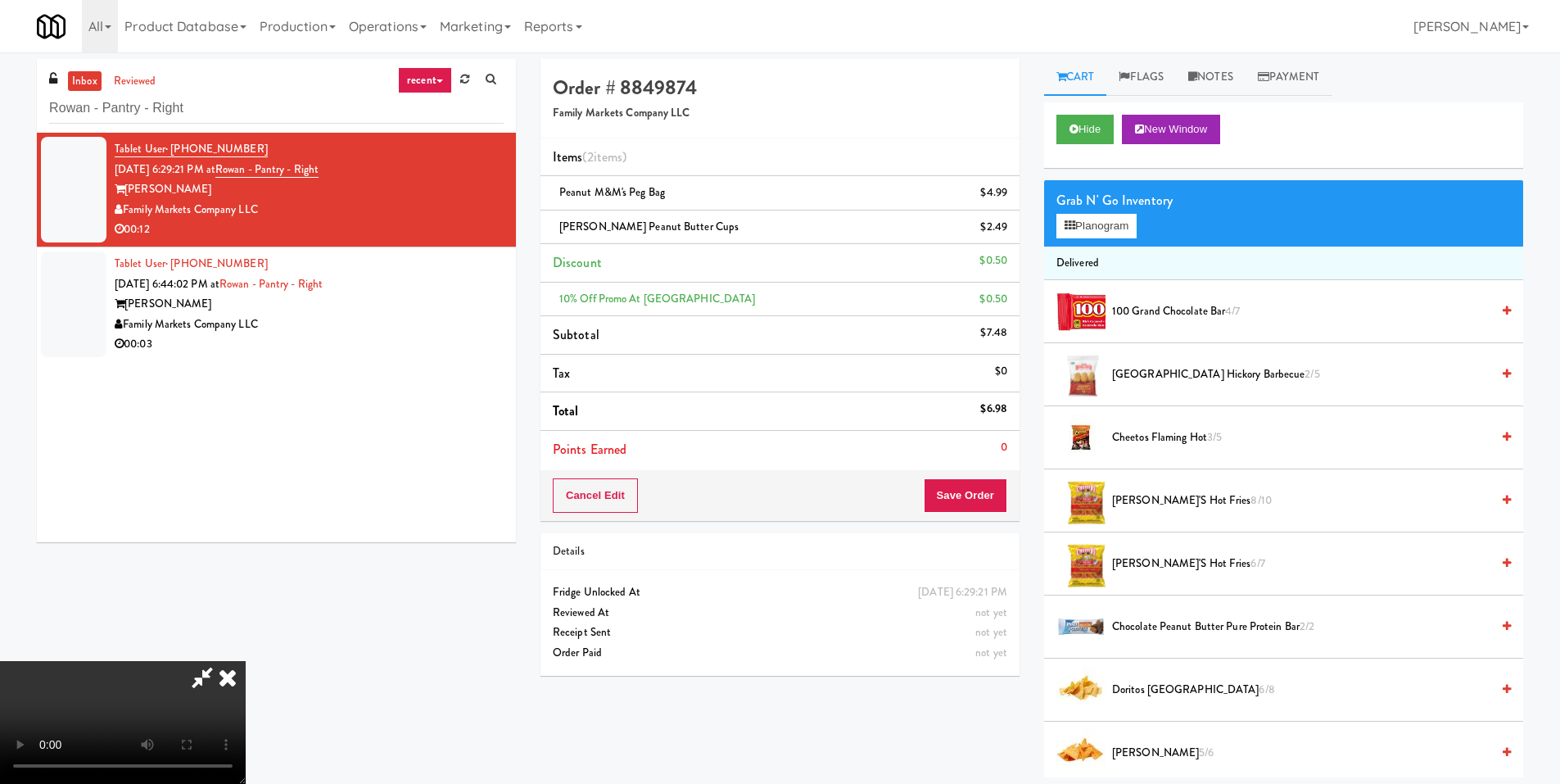
click at [246, 661] on video at bounding box center [123, 722] width 246 height 123
click at [971, 475] on div "Cancel Edit Save Order" at bounding box center [780, 496] width 479 height 51
click at [978, 490] on button "Save Order" at bounding box center [966, 495] width 84 height 35
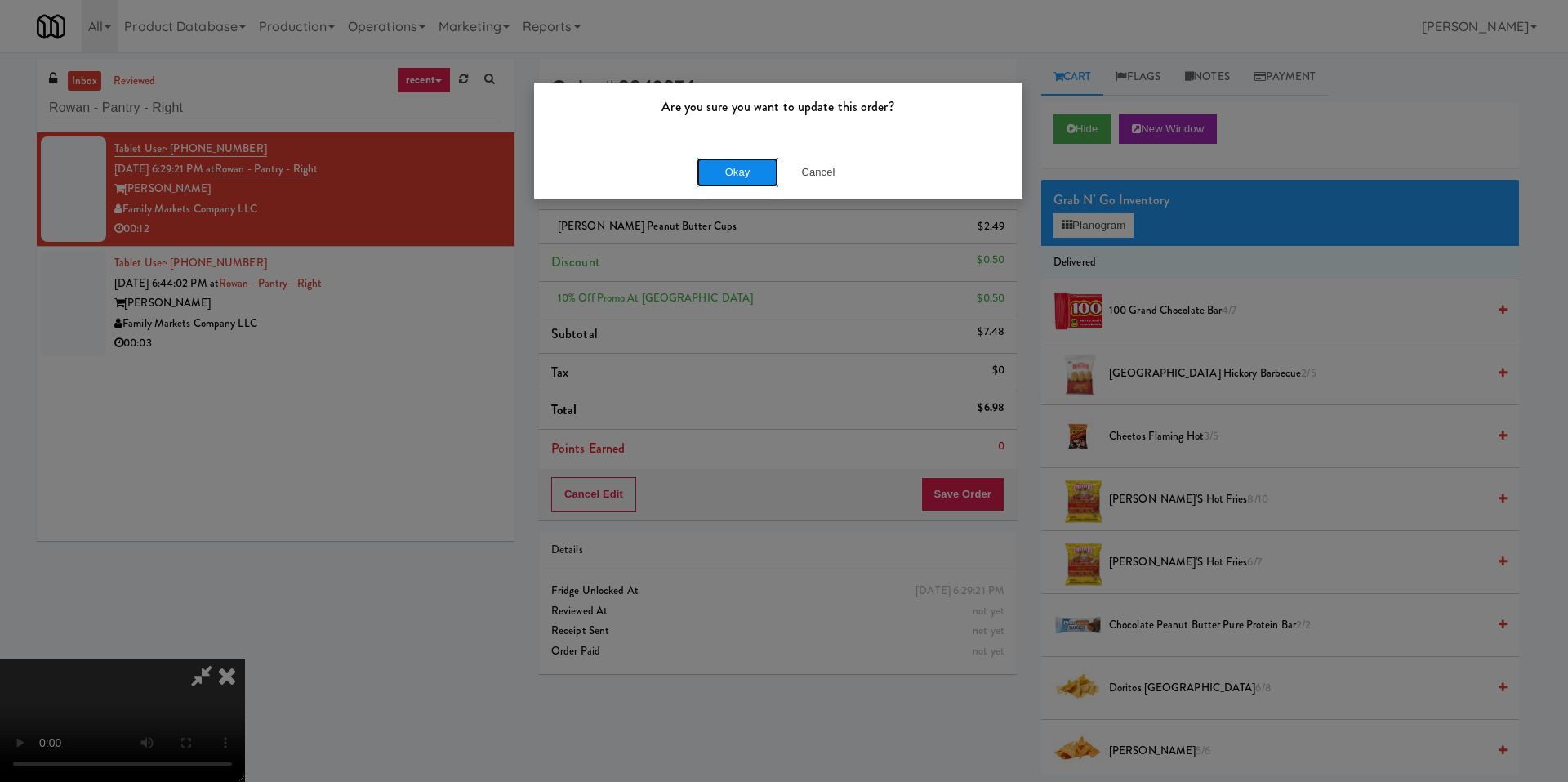
click at [767, 177] on button "Okay" at bounding box center [737, 172] width 82 height 30
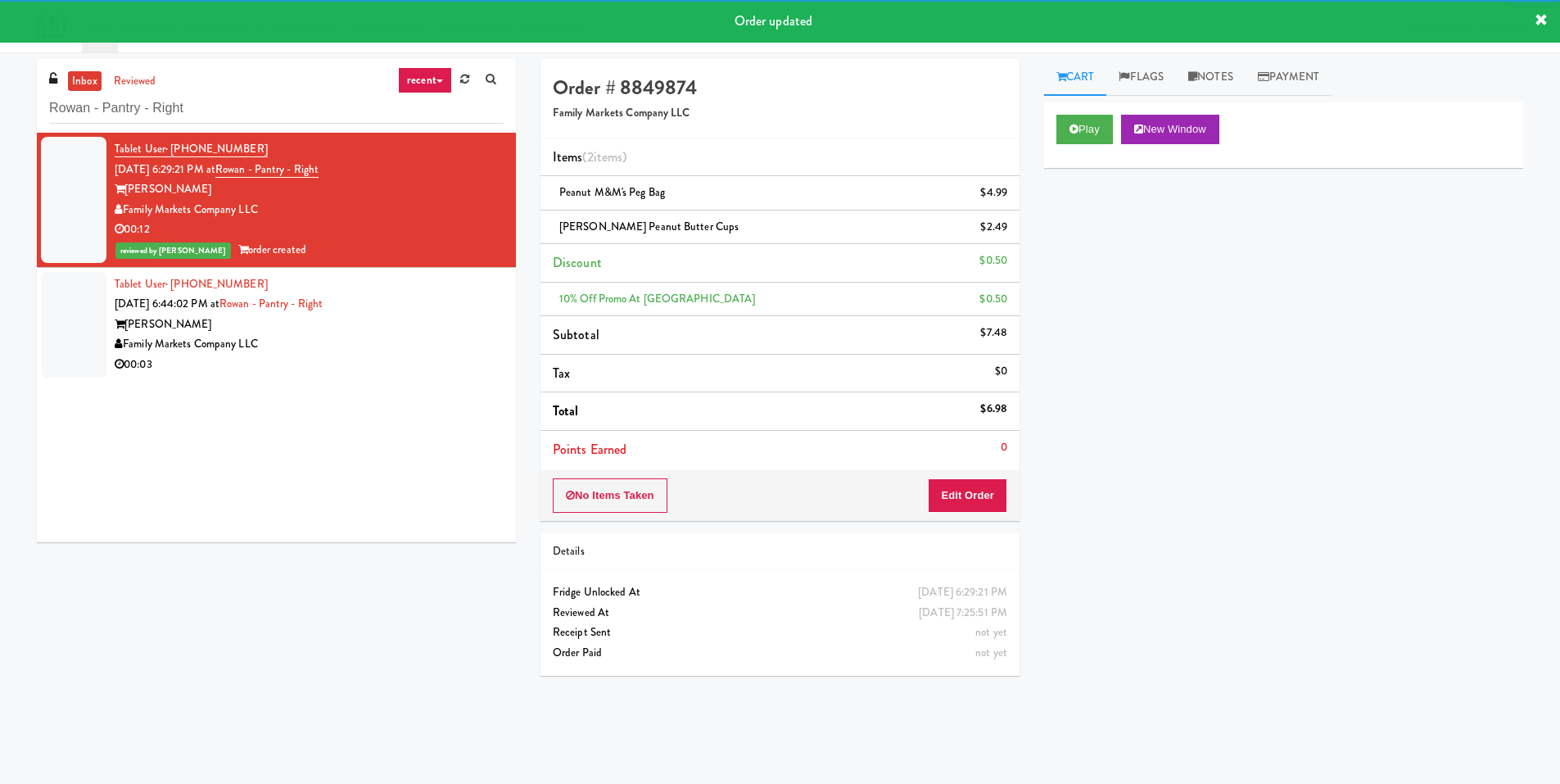
click at [417, 359] on div "00:03" at bounding box center [309, 364] width 389 height 20
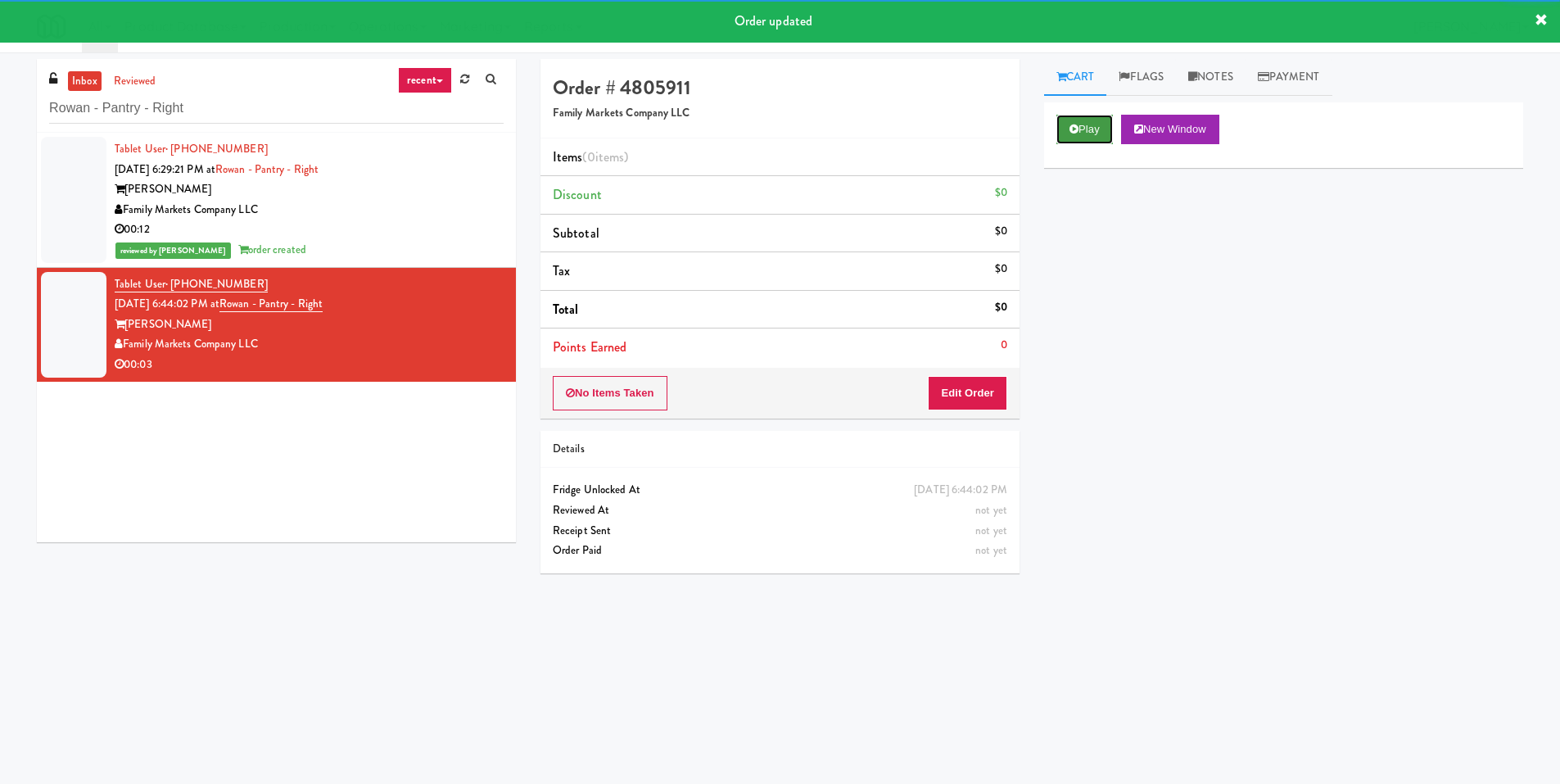
click at [1088, 137] on button "Play" at bounding box center [1084, 129] width 57 height 30
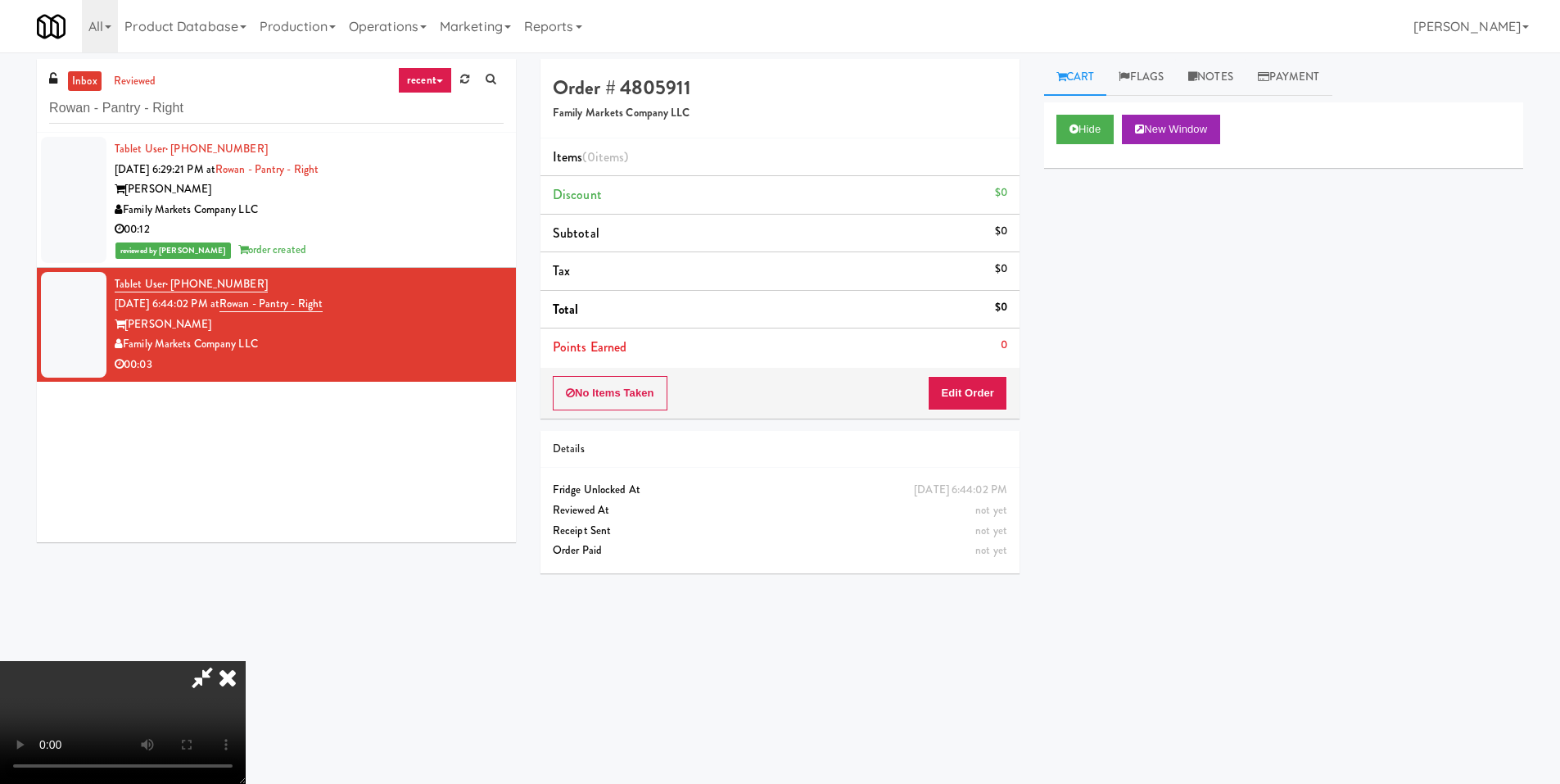
click at [246, 661] on video at bounding box center [123, 722] width 246 height 123
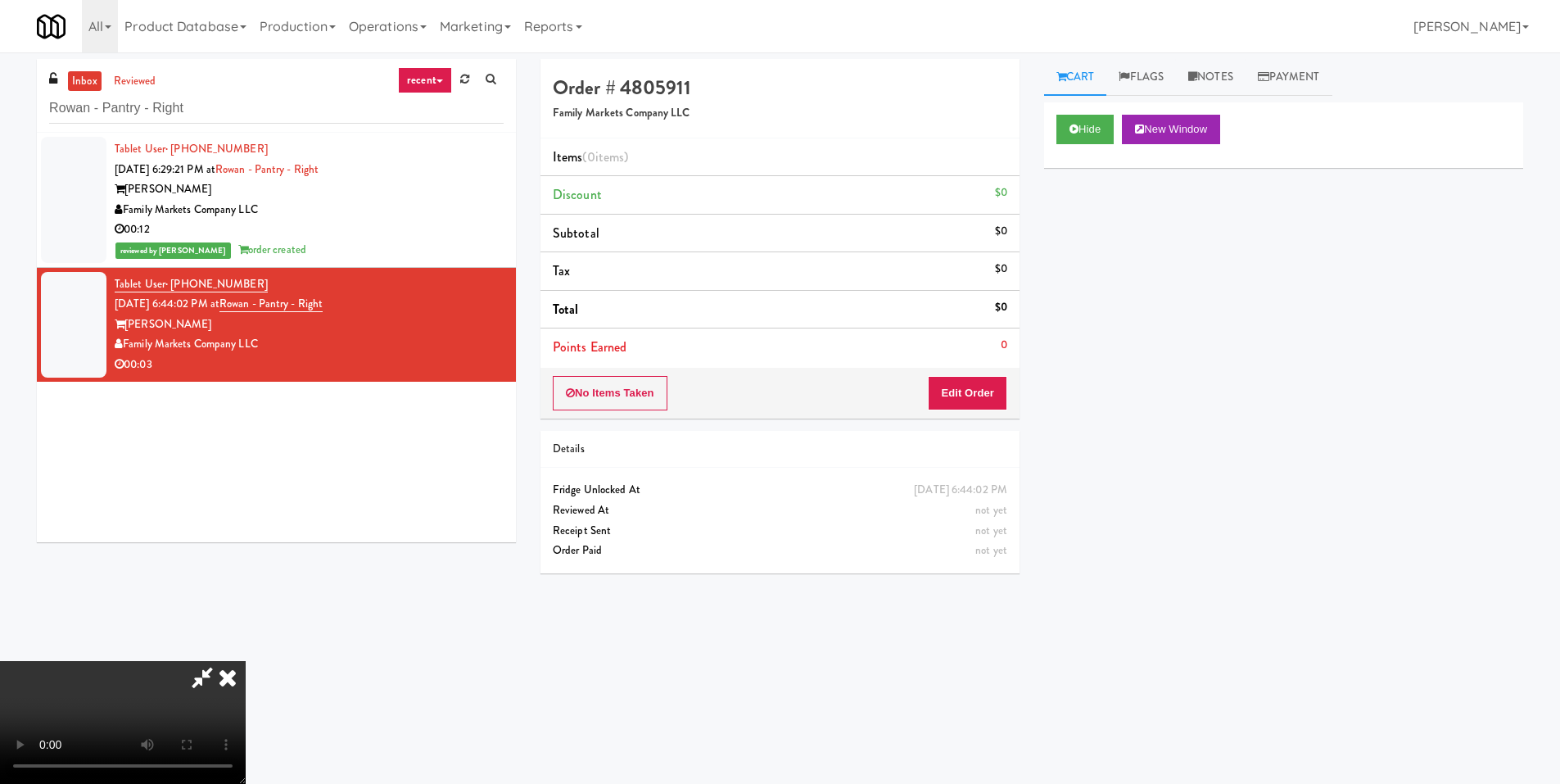
click at [246, 661] on video at bounding box center [123, 722] width 246 height 123
click at [974, 387] on button "Edit Order" at bounding box center [968, 392] width 80 height 35
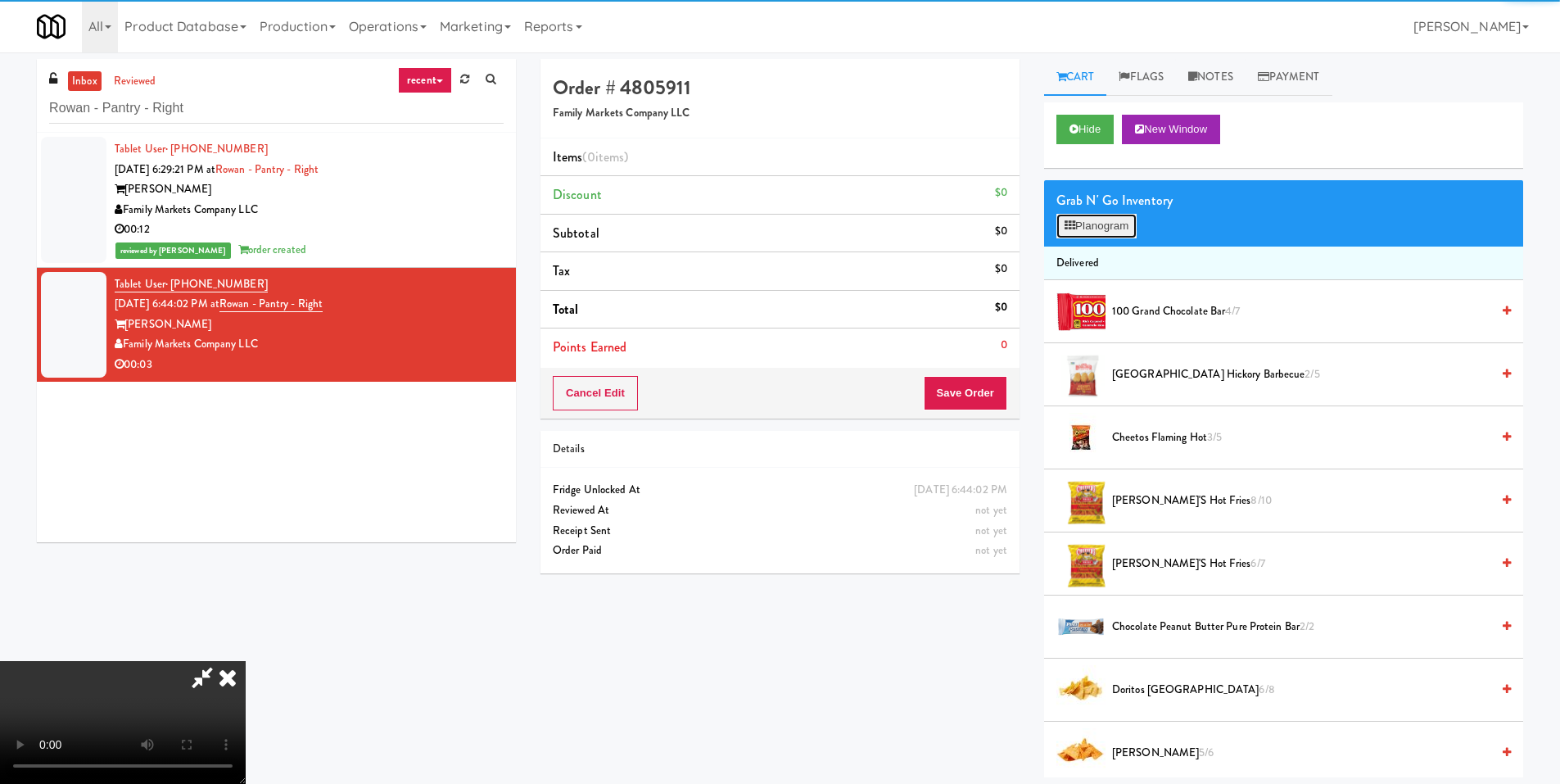
click at [1123, 221] on button "Planogram" at bounding box center [1096, 225] width 81 height 25
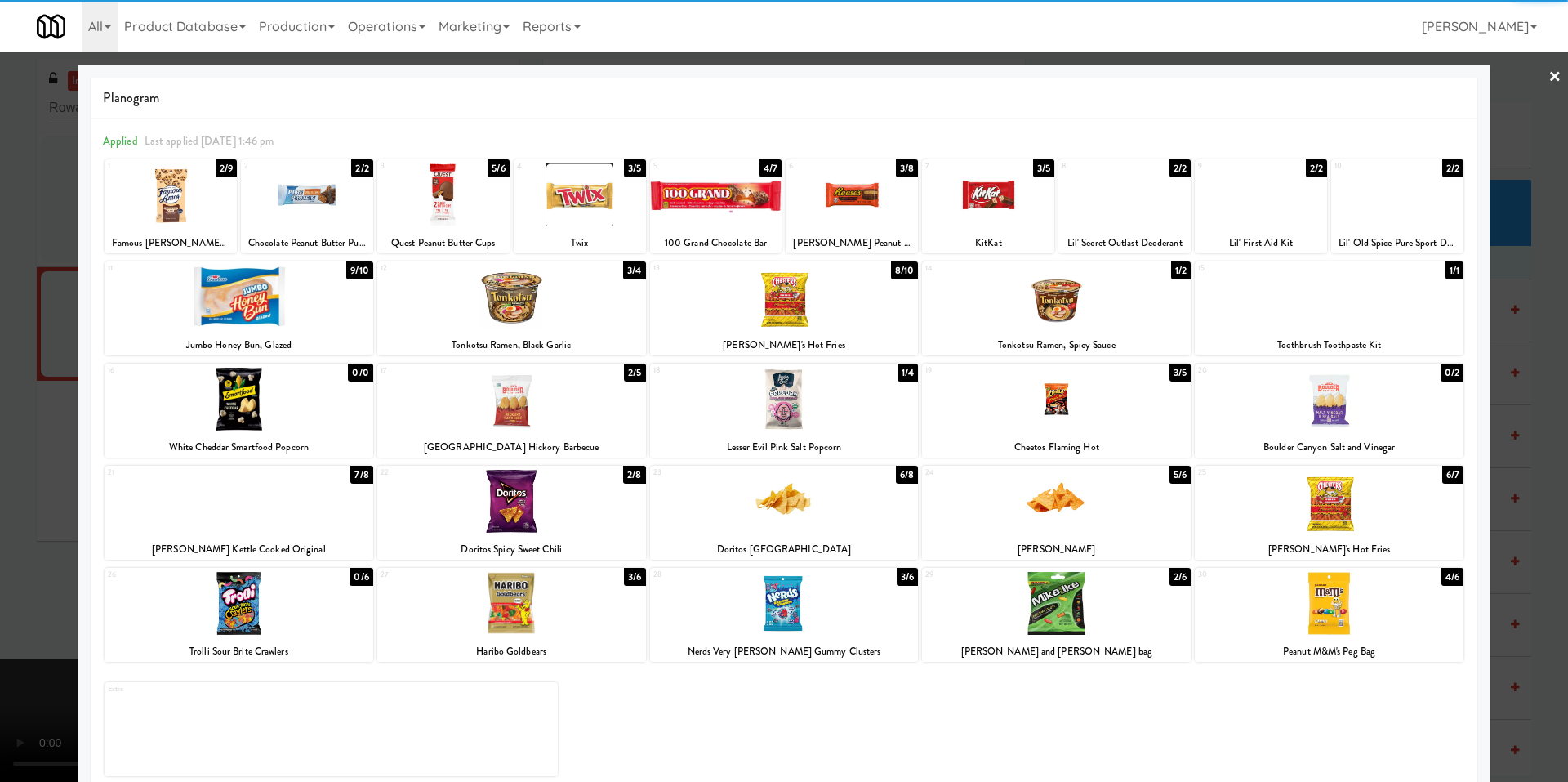
click at [1358, 302] on div at bounding box center [1329, 297] width 269 height 63
click at [52, 375] on div at bounding box center [784, 391] width 1568 height 782
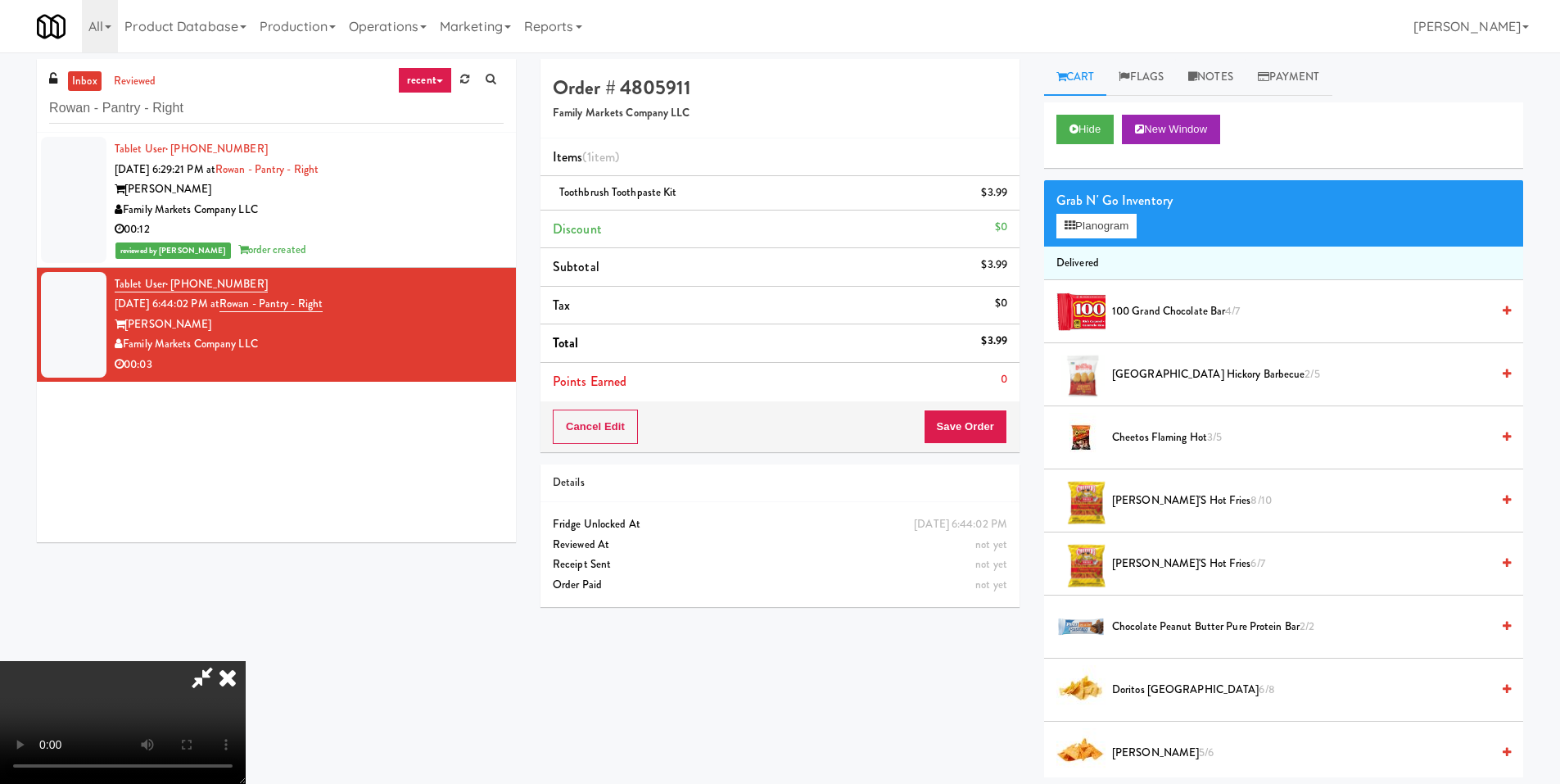
click at [246, 661] on video at bounding box center [123, 722] width 246 height 123
click at [994, 422] on button "Save Order" at bounding box center [966, 426] width 84 height 35
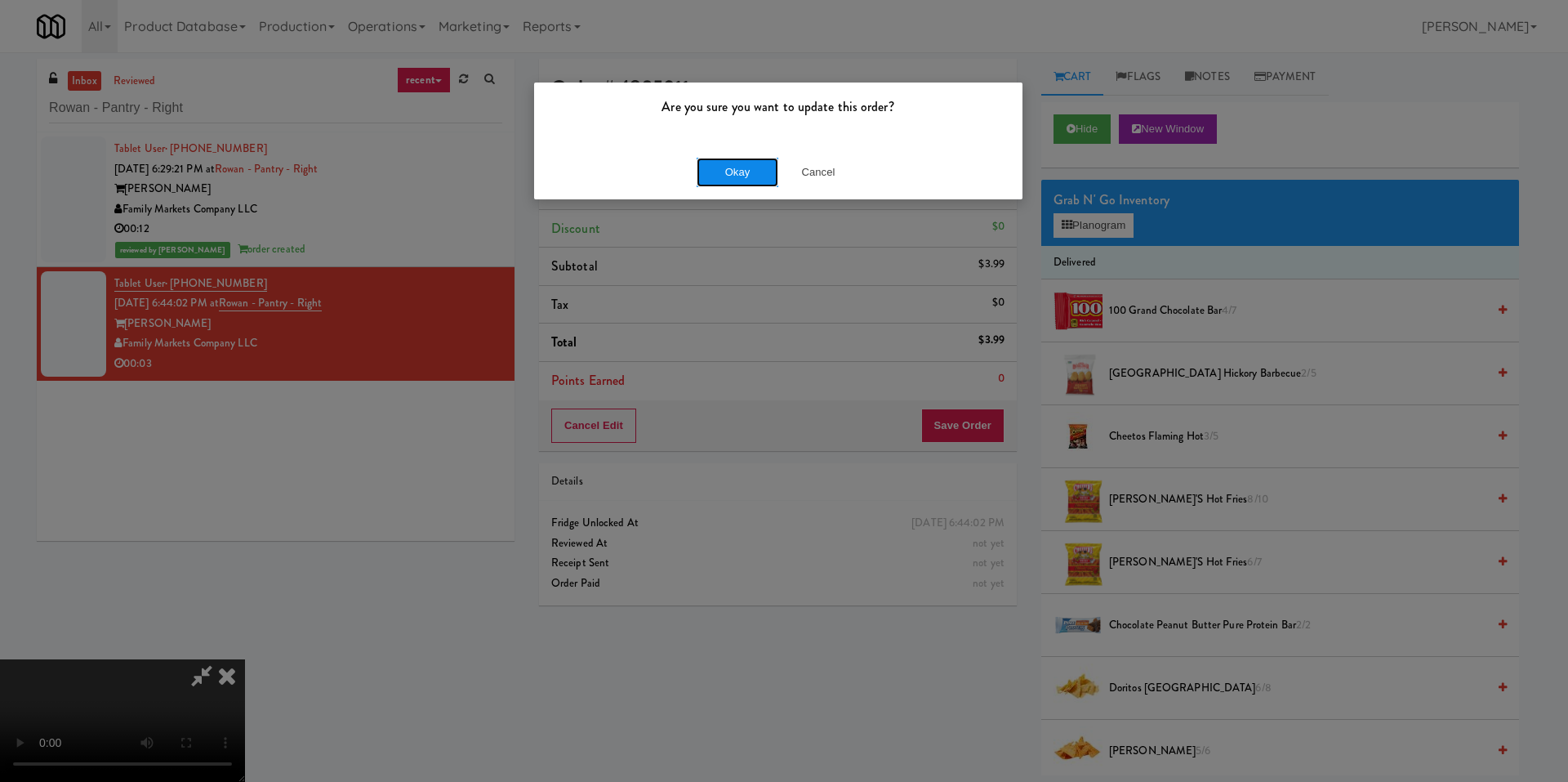
click at [734, 169] on button "Okay" at bounding box center [737, 172] width 82 height 30
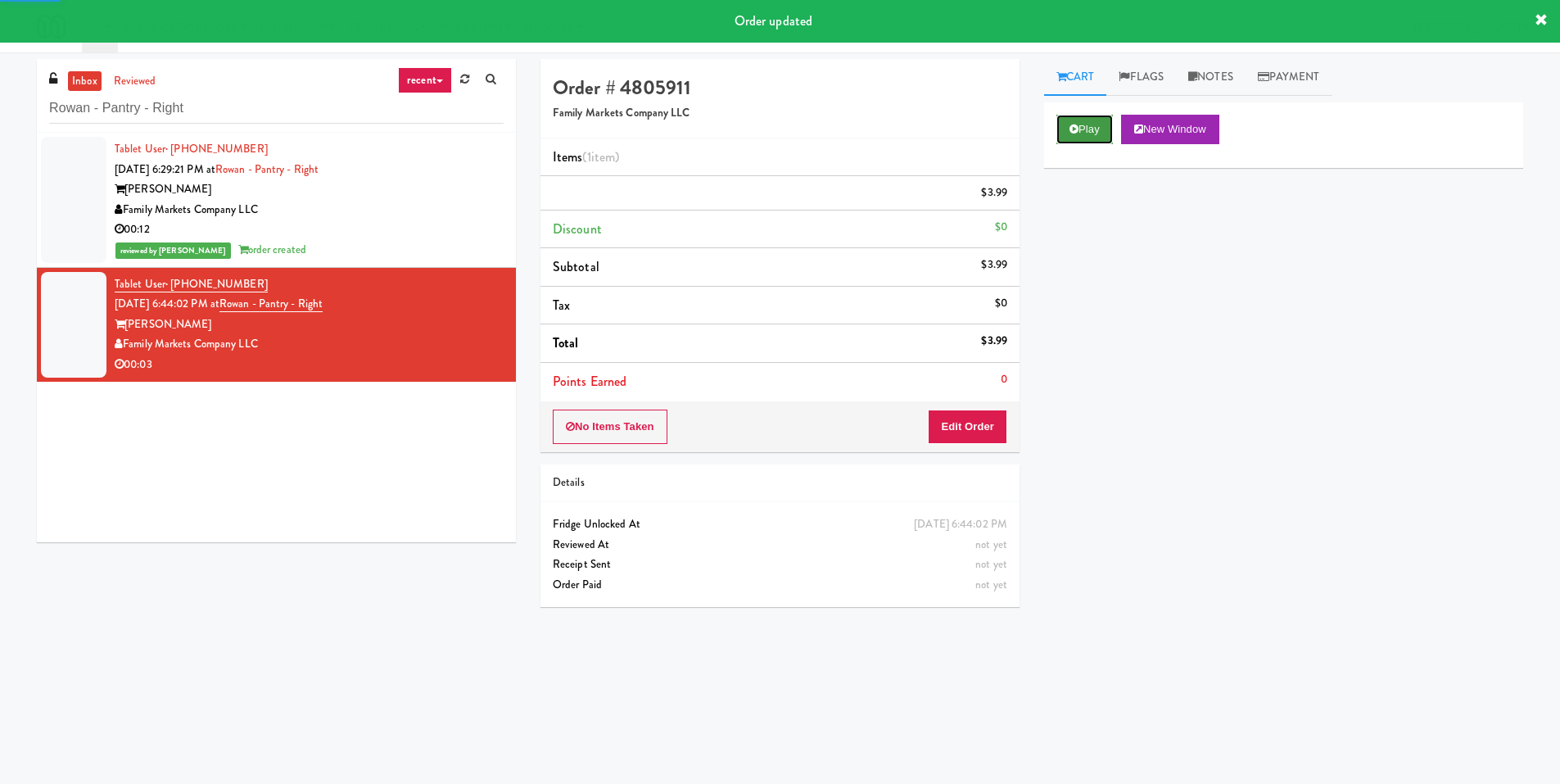
click at [1084, 135] on button "Play" at bounding box center [1084, 129] width 57 height 30
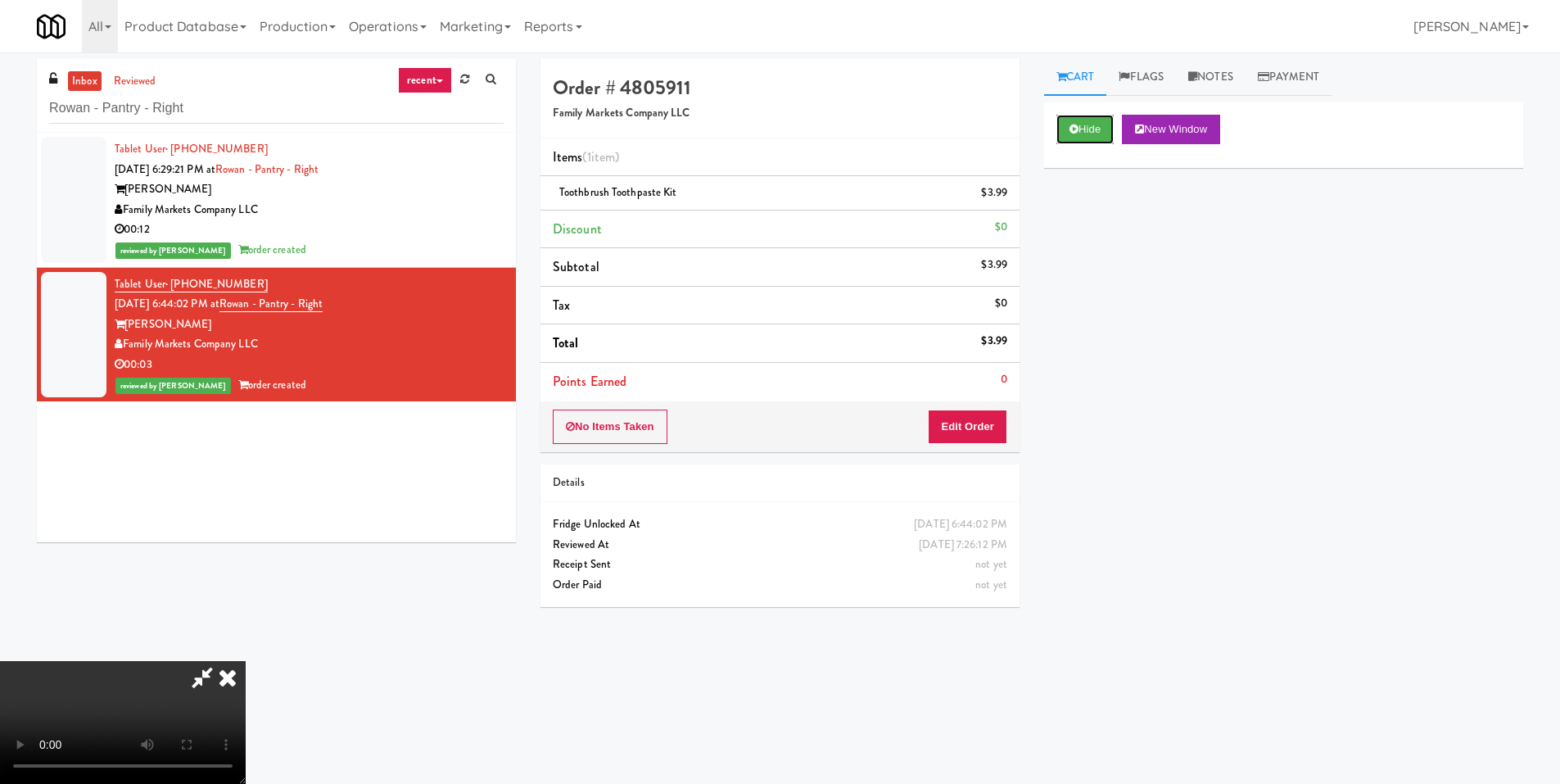
scroll to position [244, 0]
click at [246, 661] on video at bounding box center [123, 722] width 246 height 123
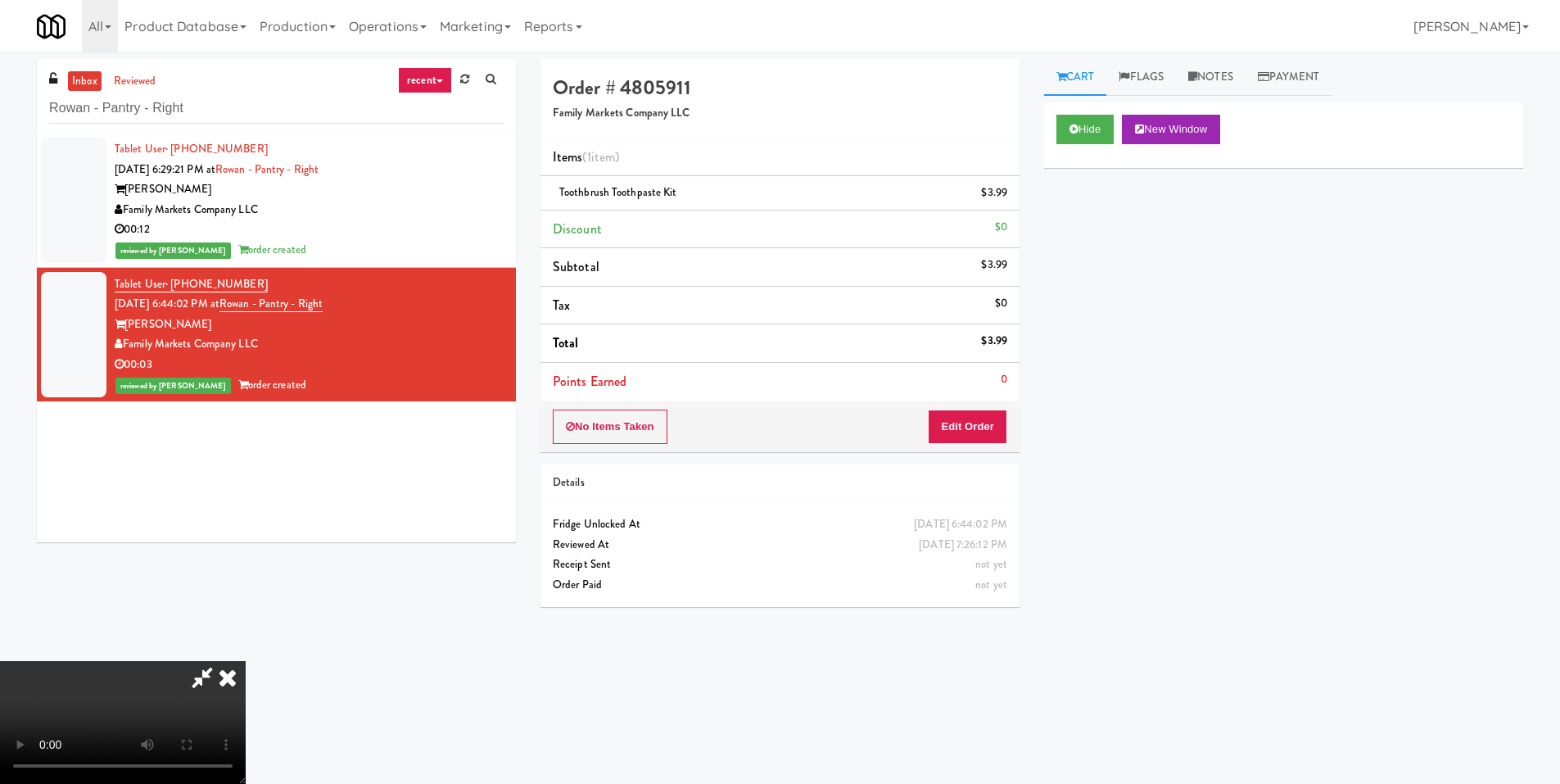
click at [246, 661] on video at bounding box center [123, 722] width 246 height 123
click at [246, 661] on icon at bounding box center [227, 677] width 36 height 33
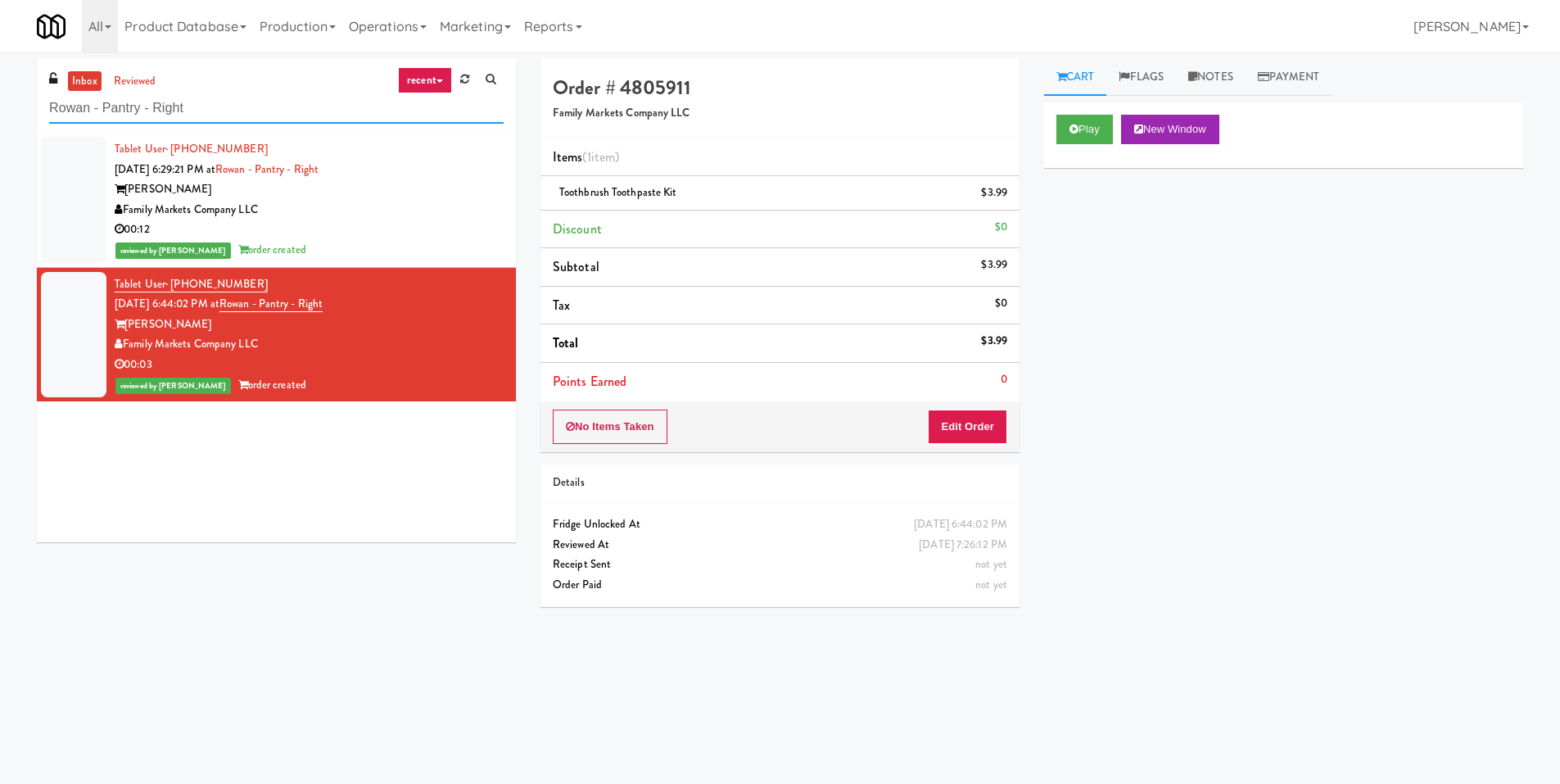
click at [337, 103] on input "Rowan - Pantry - Right" at bounding box center [276, 108] width 454 height 31
paste input "Icon - Ambient - Lef"
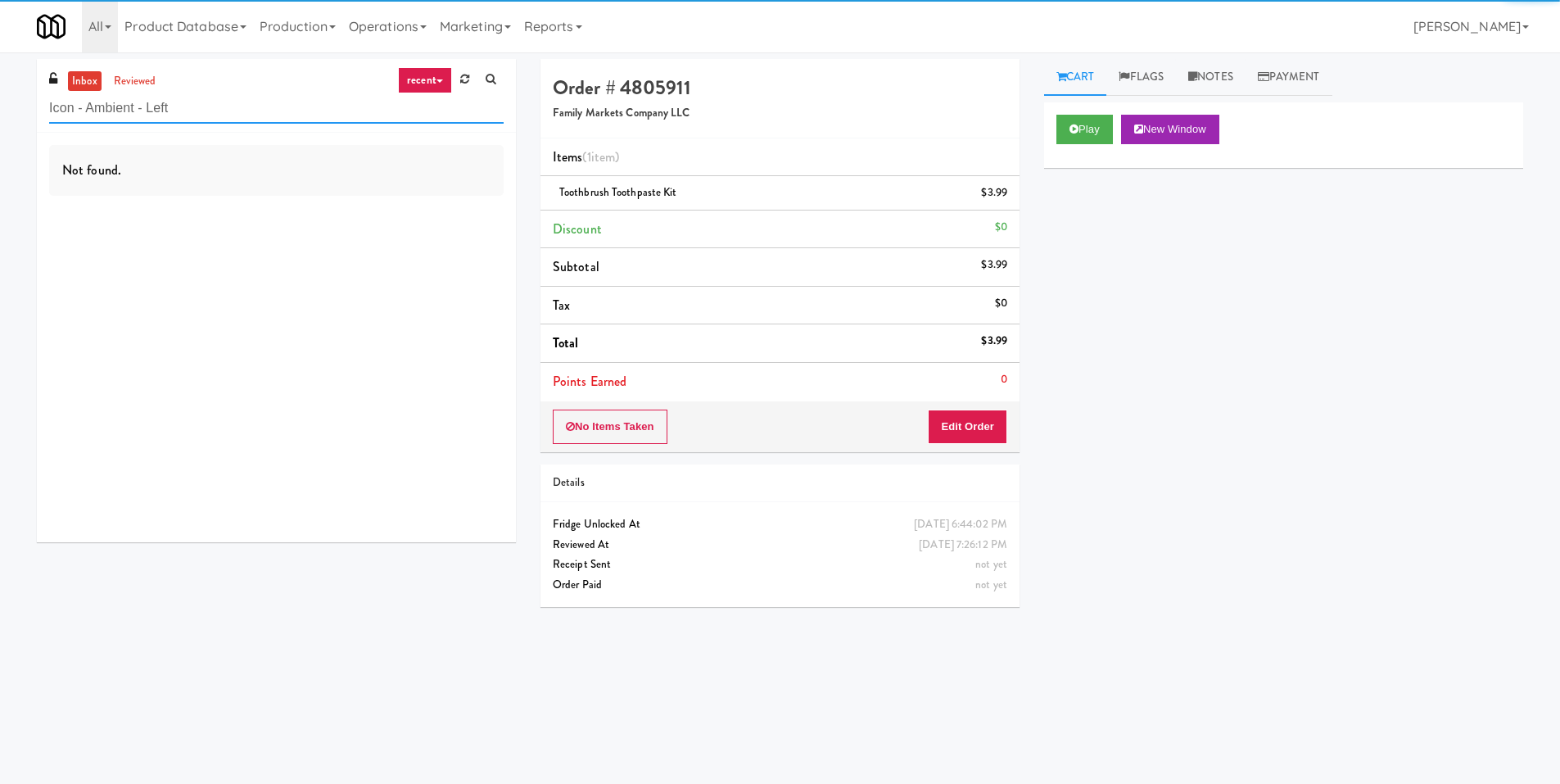
drag, startPoint x: 254, startPoint y: 110, endPoint x: 81, endPoint y: 121, distance: 173.3
click at [81, 121] on input "Icon - Ambient - Left" at bounding box center [276, 108] width 454 height 31
click at [146, 81] on link "reviewed" at bounding box center [135, 81] width 51 height 20
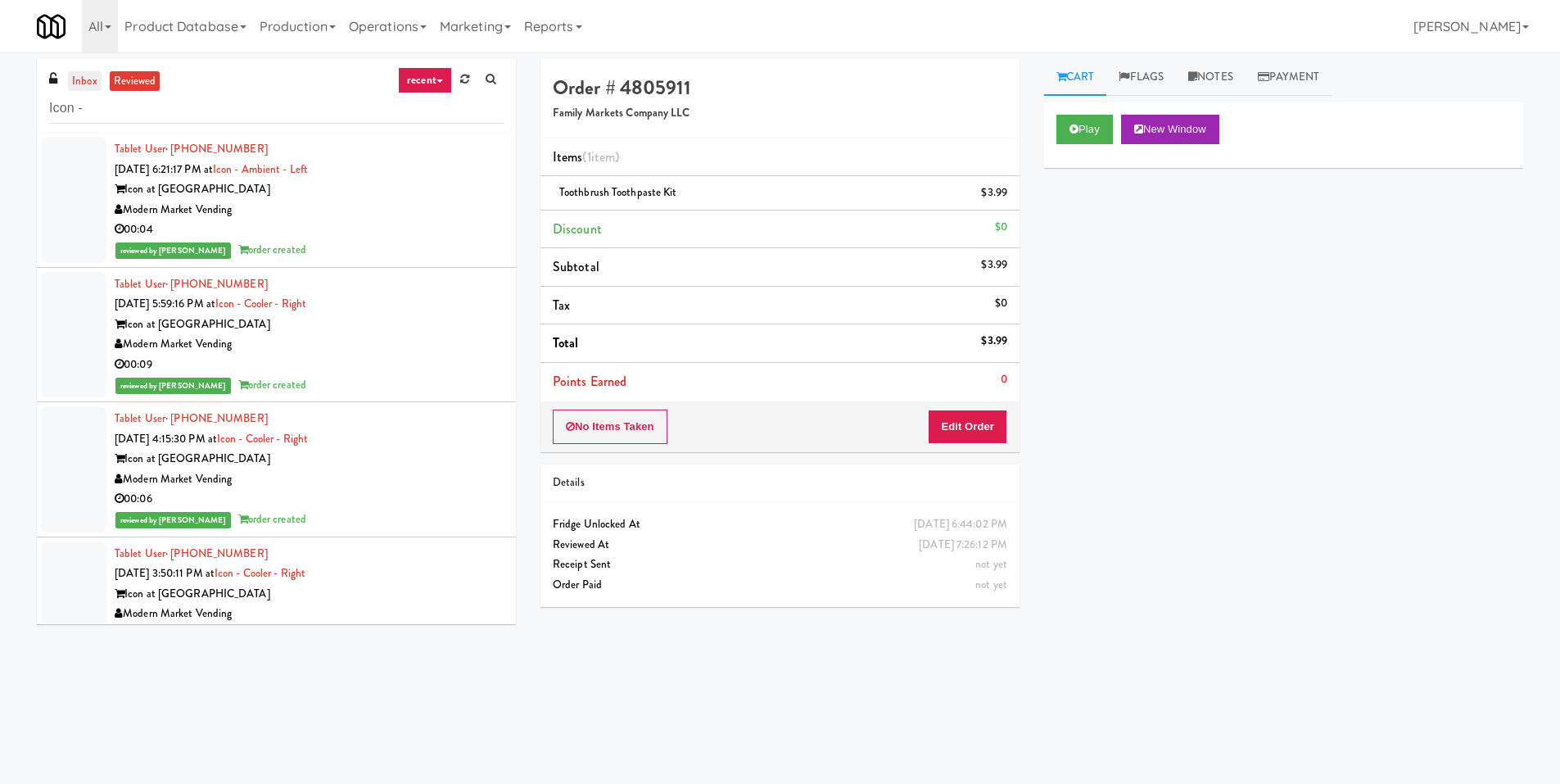
click at [88, 71] on link "inbox" at bounding box center [85, 81] width 34 height 20
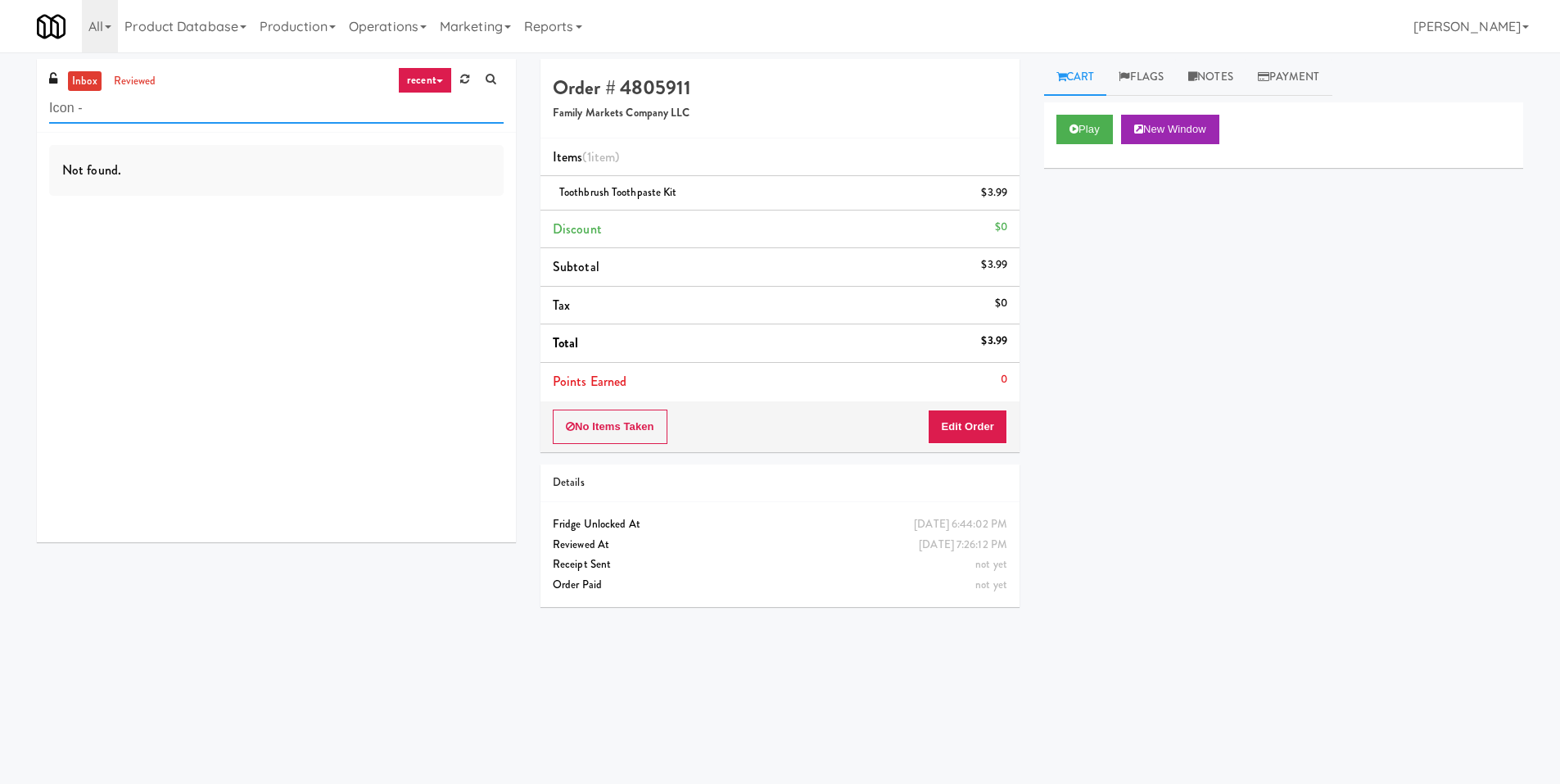
click at [98, 108] on input "Icon -" at bounding box center [276, 108] width 454 height 31
paste input "AVE Tampa Riverwalk - Food - Cooler"
click at [98, 108] on input "Icon AVE Tampa Riverwalk - Food - Cooler" at bounding box center [276, 108] width 454 height 31
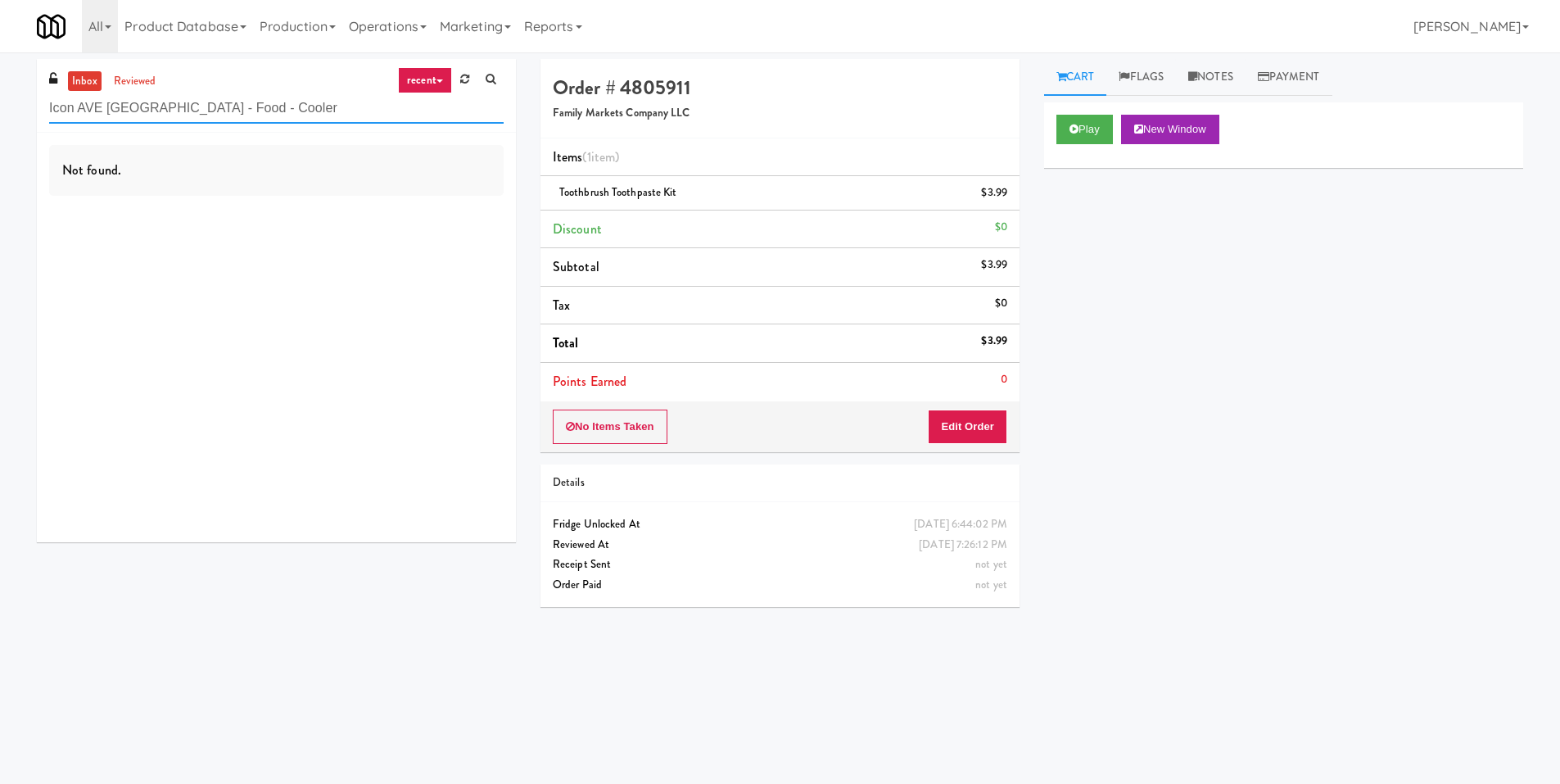
paste input "text"
click at [84, 119] on input "AVE Tampa Riverwalk - Food - Cooler" at bounding box center [276, 108] width 454 height 31
paste input "Overland - Cooler - Solo"
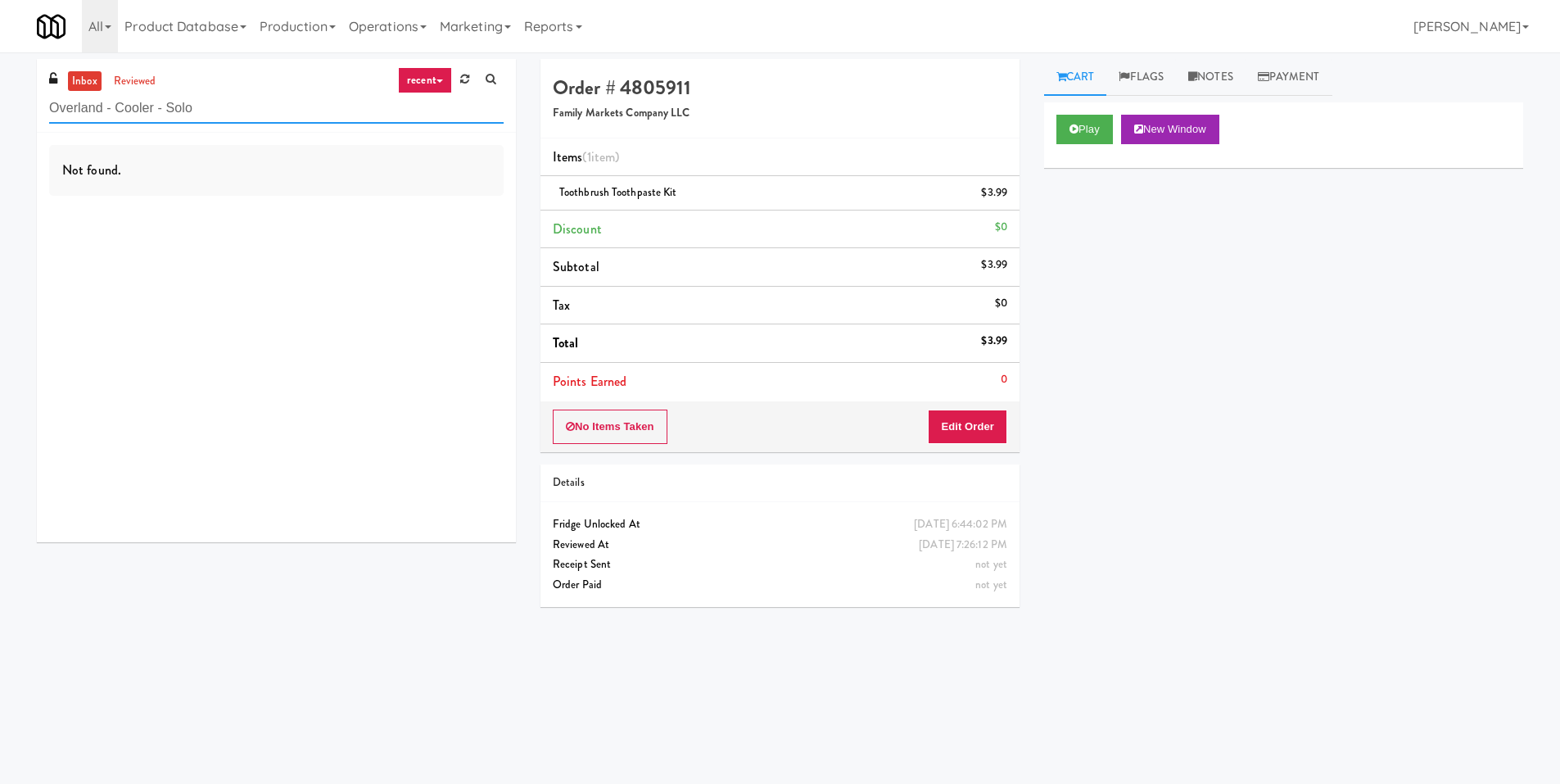
type input "Overland - Cooler - Solo"
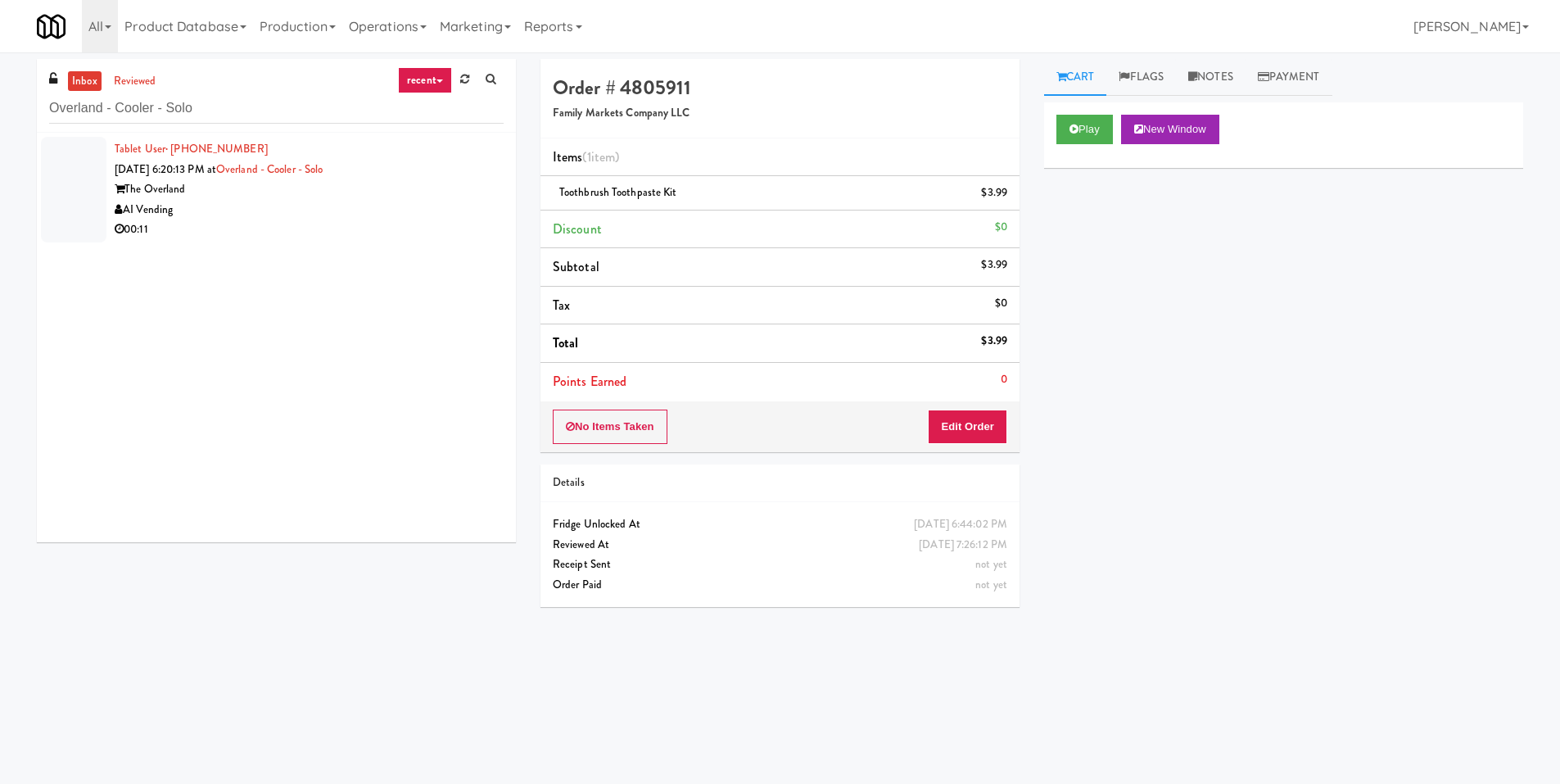
click at [318, 223] on div "00:11" at bounding box center [309, 230] width 389 height 20
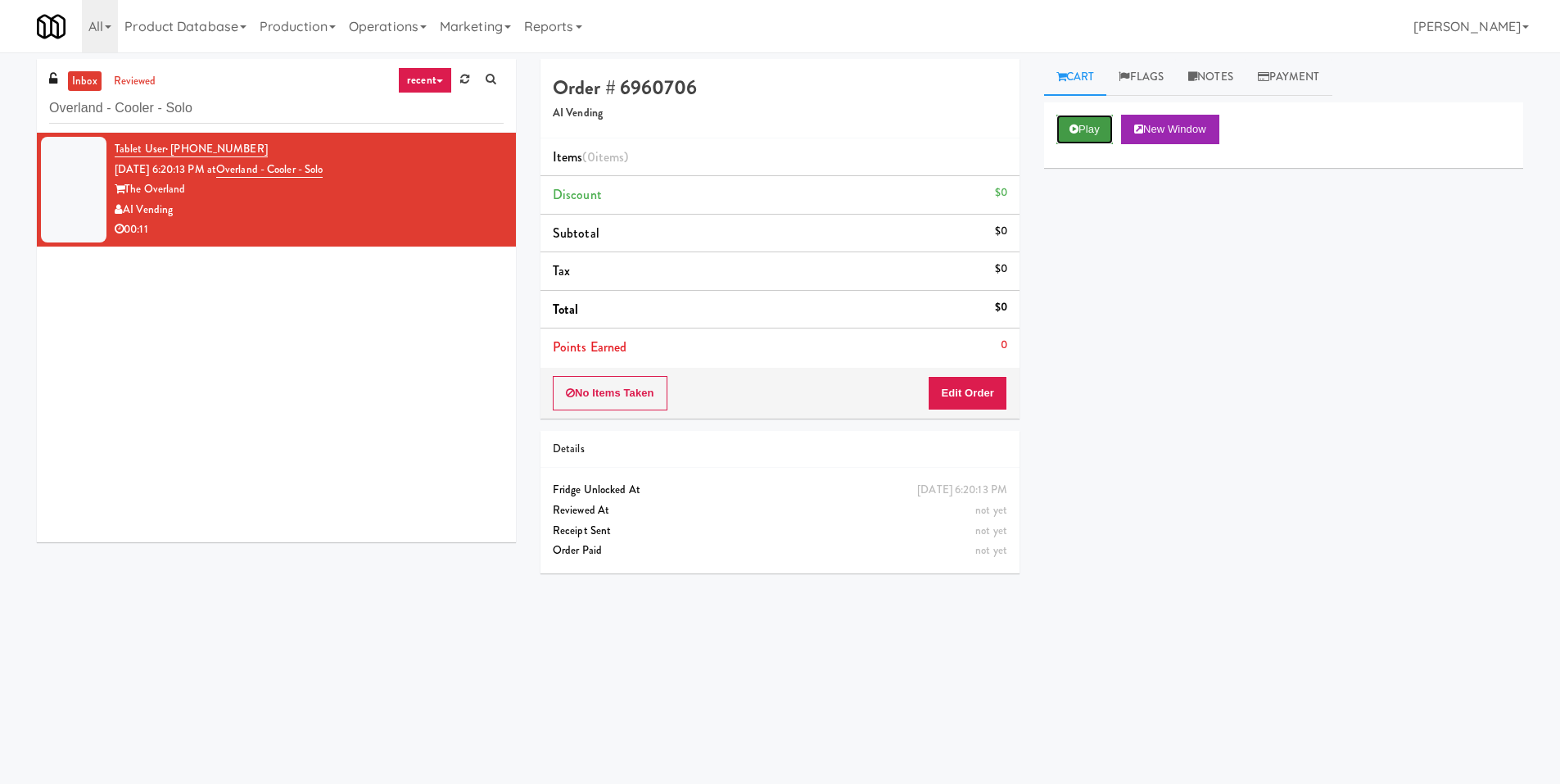
click at [1079, 118] on button "Play" at bounding box center [1084, 129] width 57 height 30
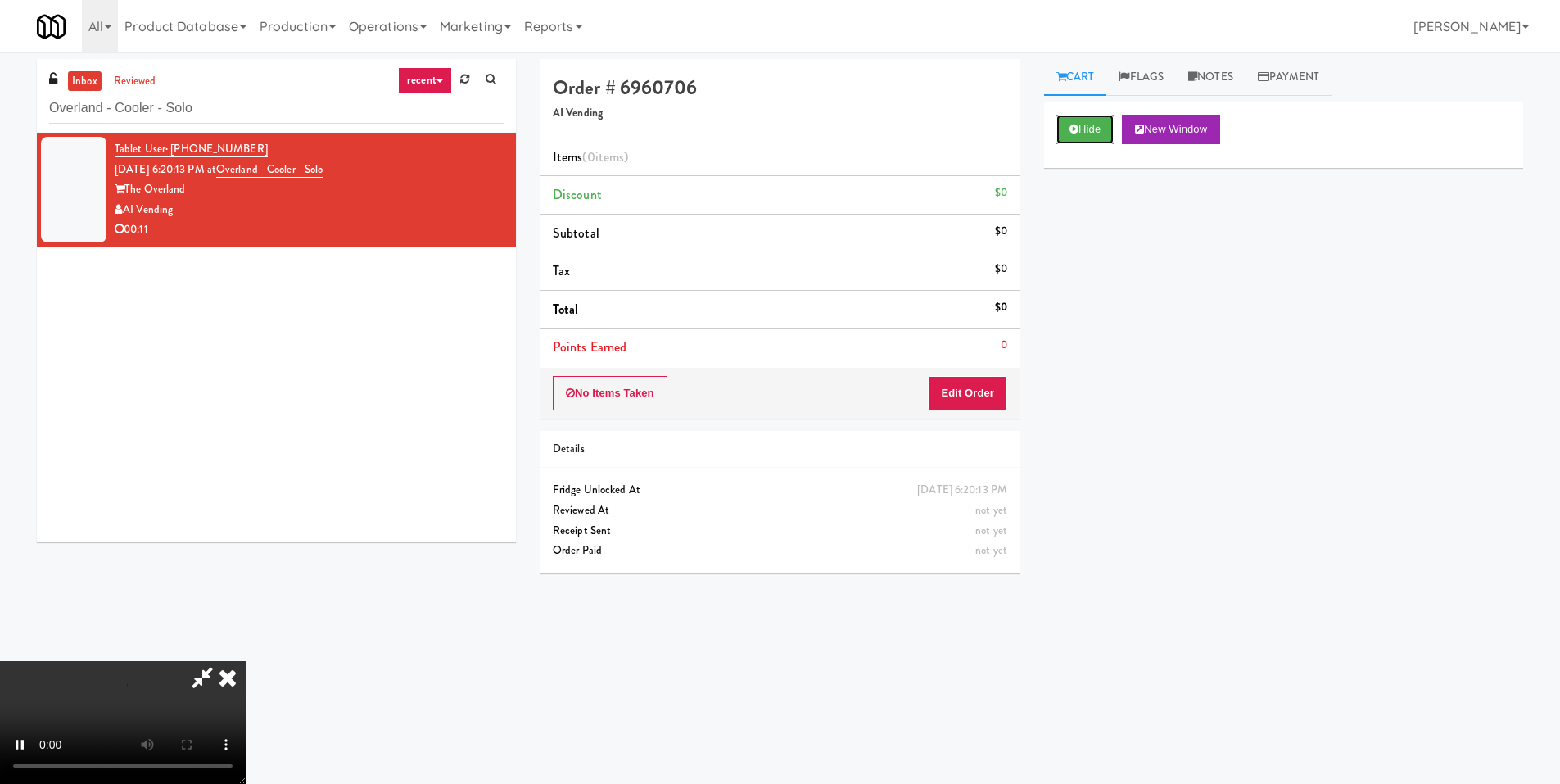
scroll to position [244, 0]
click at [246, 661] on video at bounding box center [123, 722] width 246 height 123
click at [956, 386] on button "Edit Order" at bounding box center [968, 392] width 80 height 35
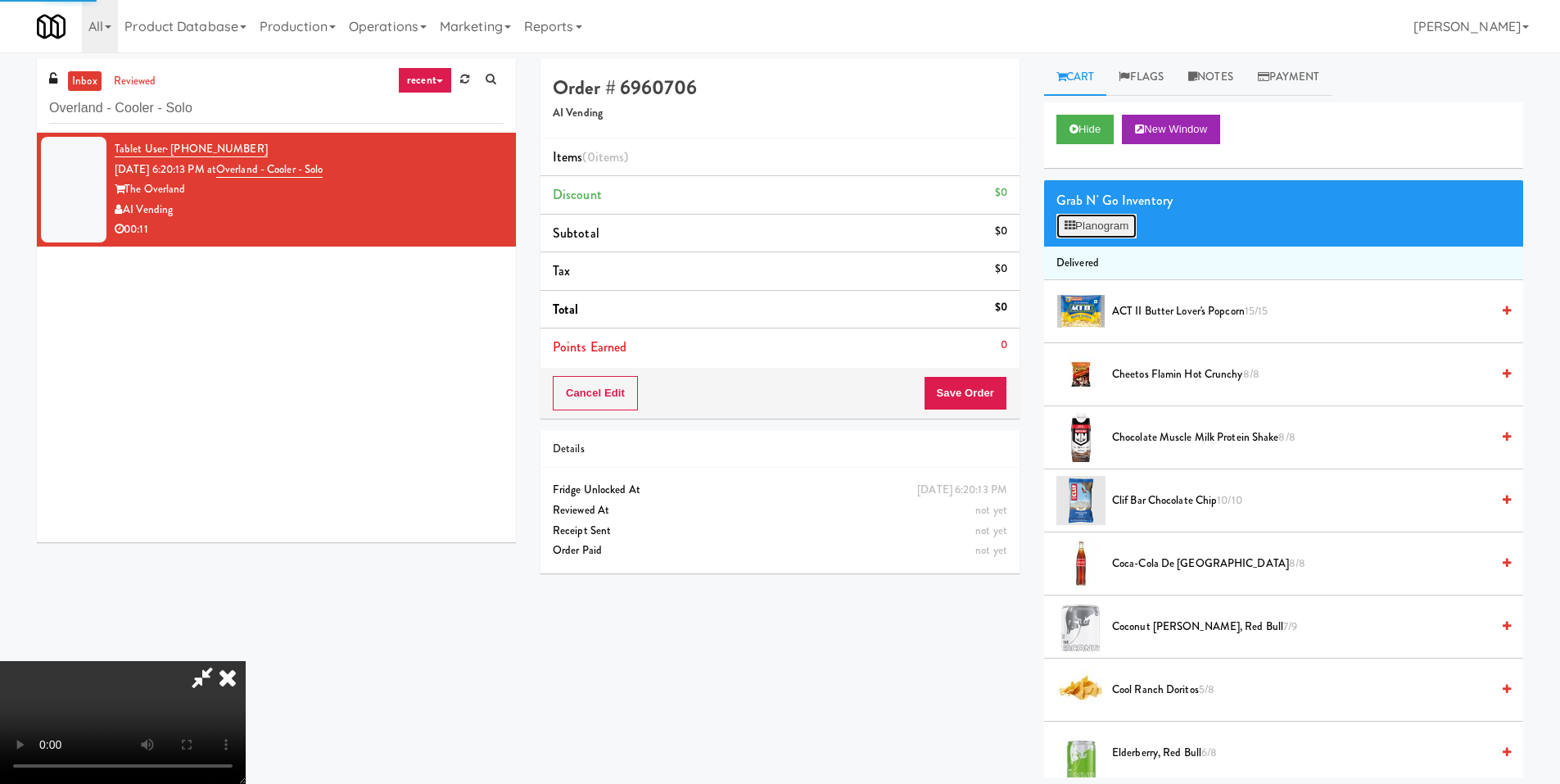
click at [1101, 229] on button "Planogram" at bounding box center [1096, 225] width 81 height 25
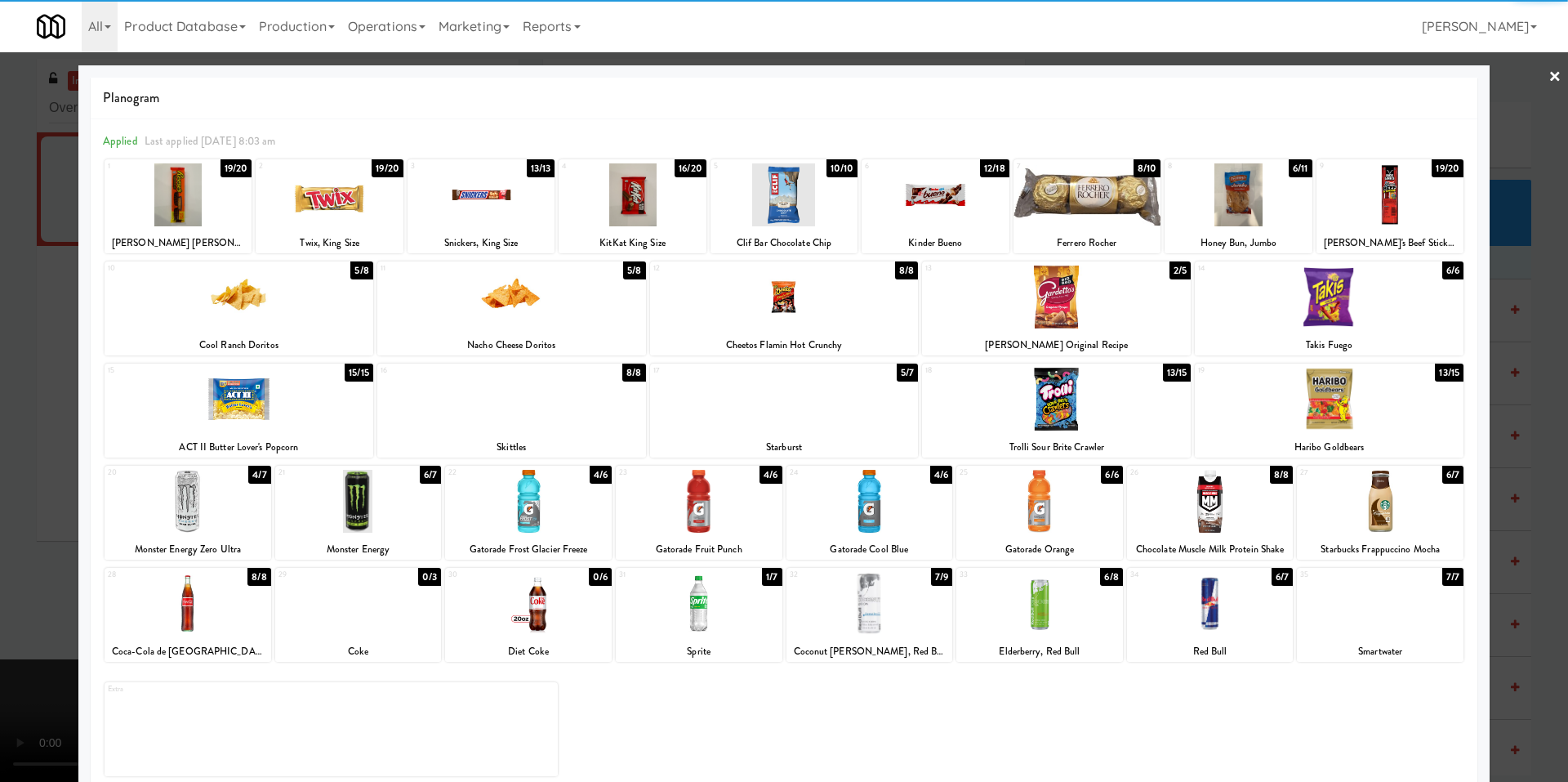
click at [198, 593] on div at bounding box center [188, 603] width 167 height 63
click at [1277, 287] on div at bounding box center [1329, 297] width 269 height 63
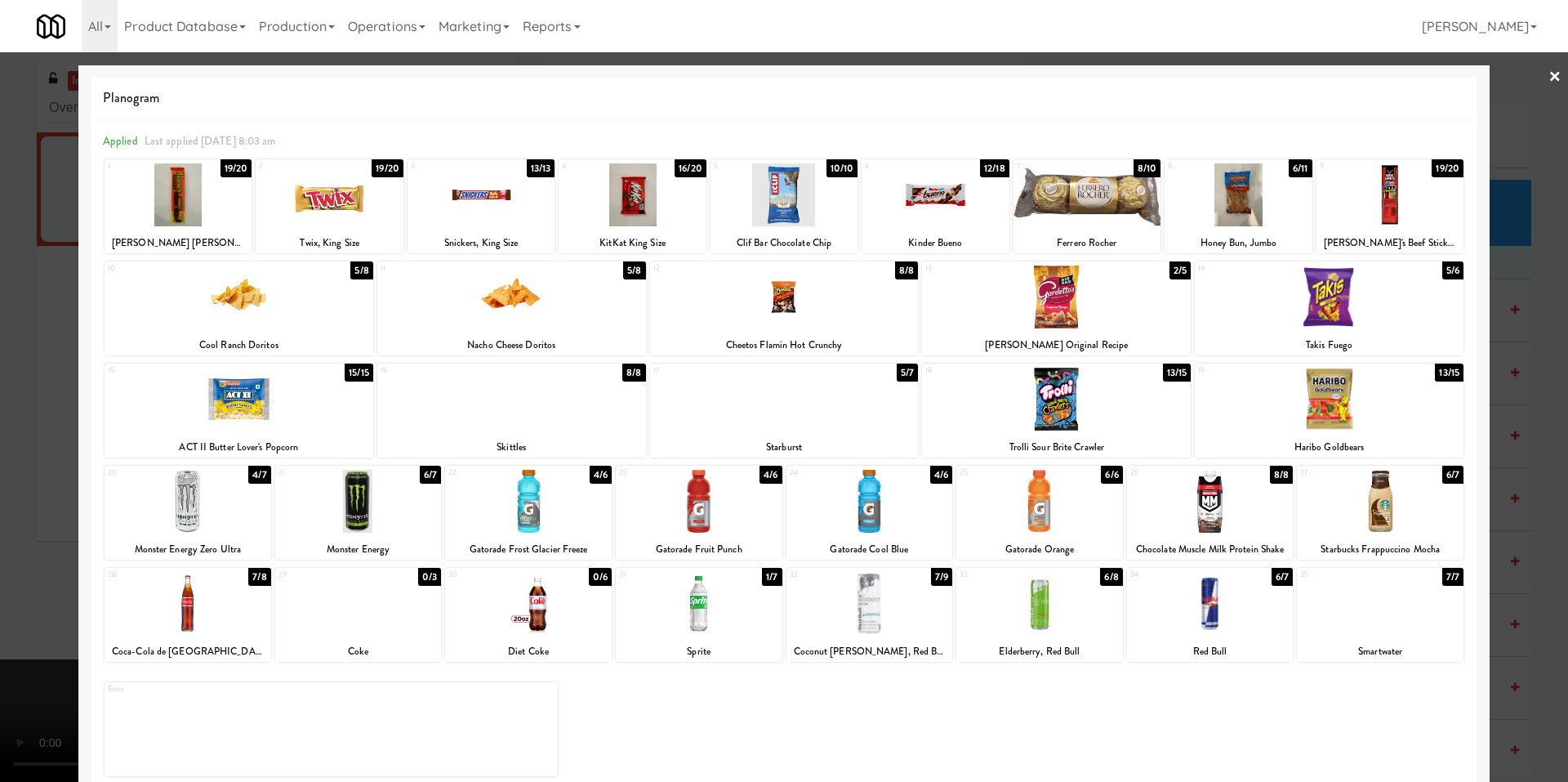
click at [20, 407] on div at bounding box center [784, 391] width 1568 height 782
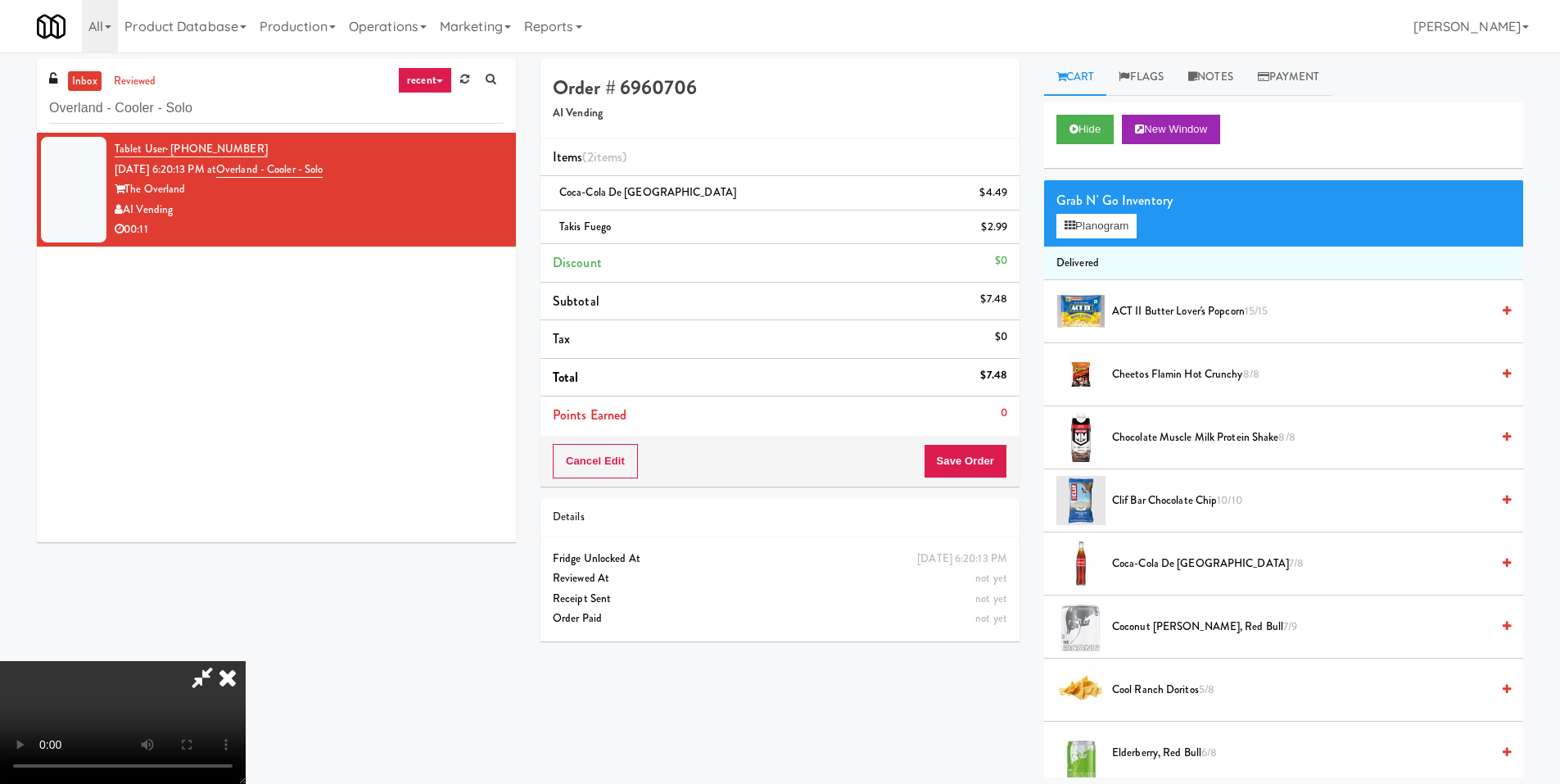
drag, startPoint x: 278, startPoint y: 354, endPoint x: 392, endPoint y: 334, distance: 115.7
click at [246, 661] on video at bounding box center [123, 722] width 246 height 123
click at [948, 456] on button "Save Order" at bounding box center [966, 461] width 84 height 35
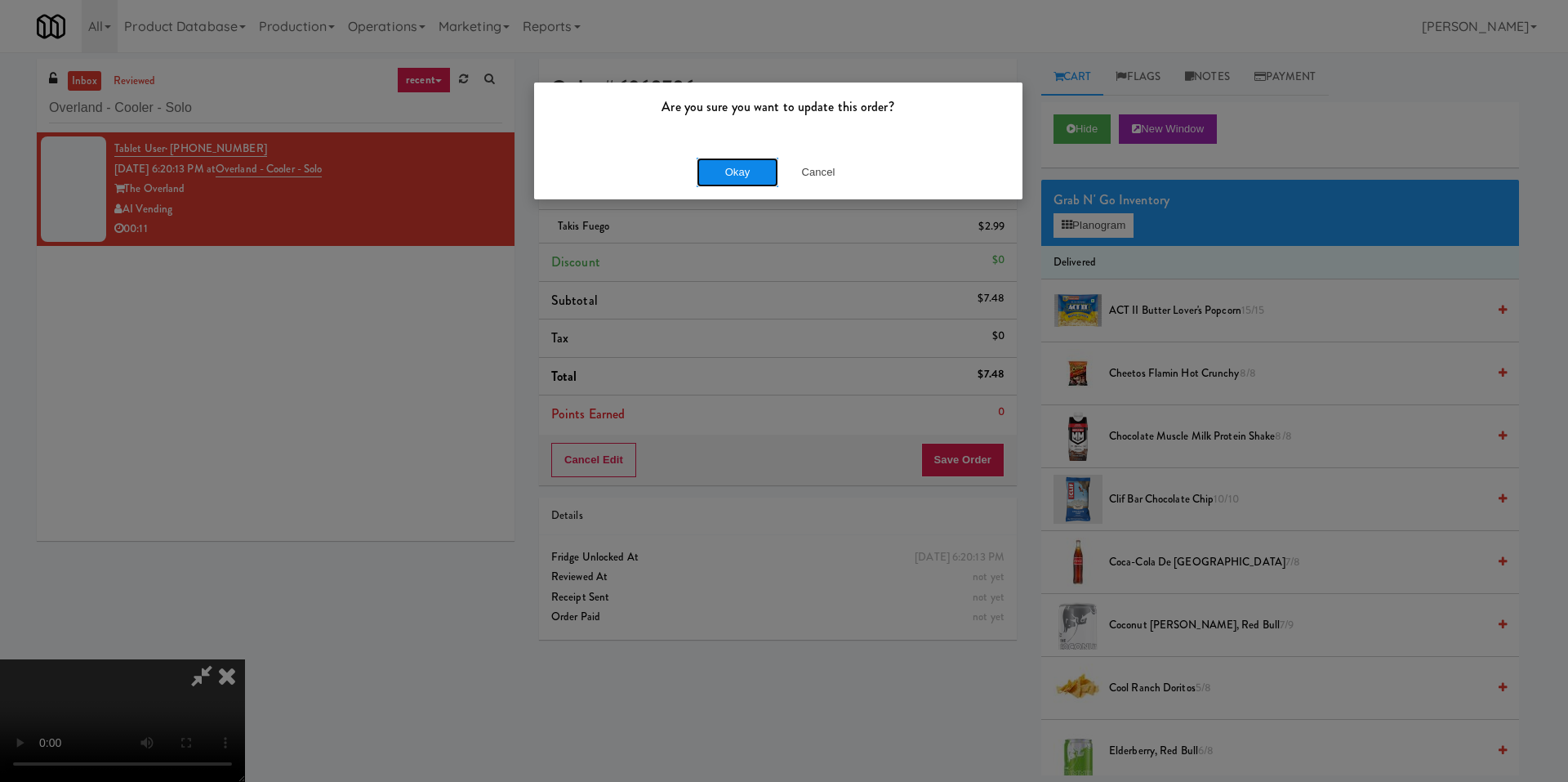
click at [746, 180] on button "Okay" at bounding box center [737, 172] width 82 height 30
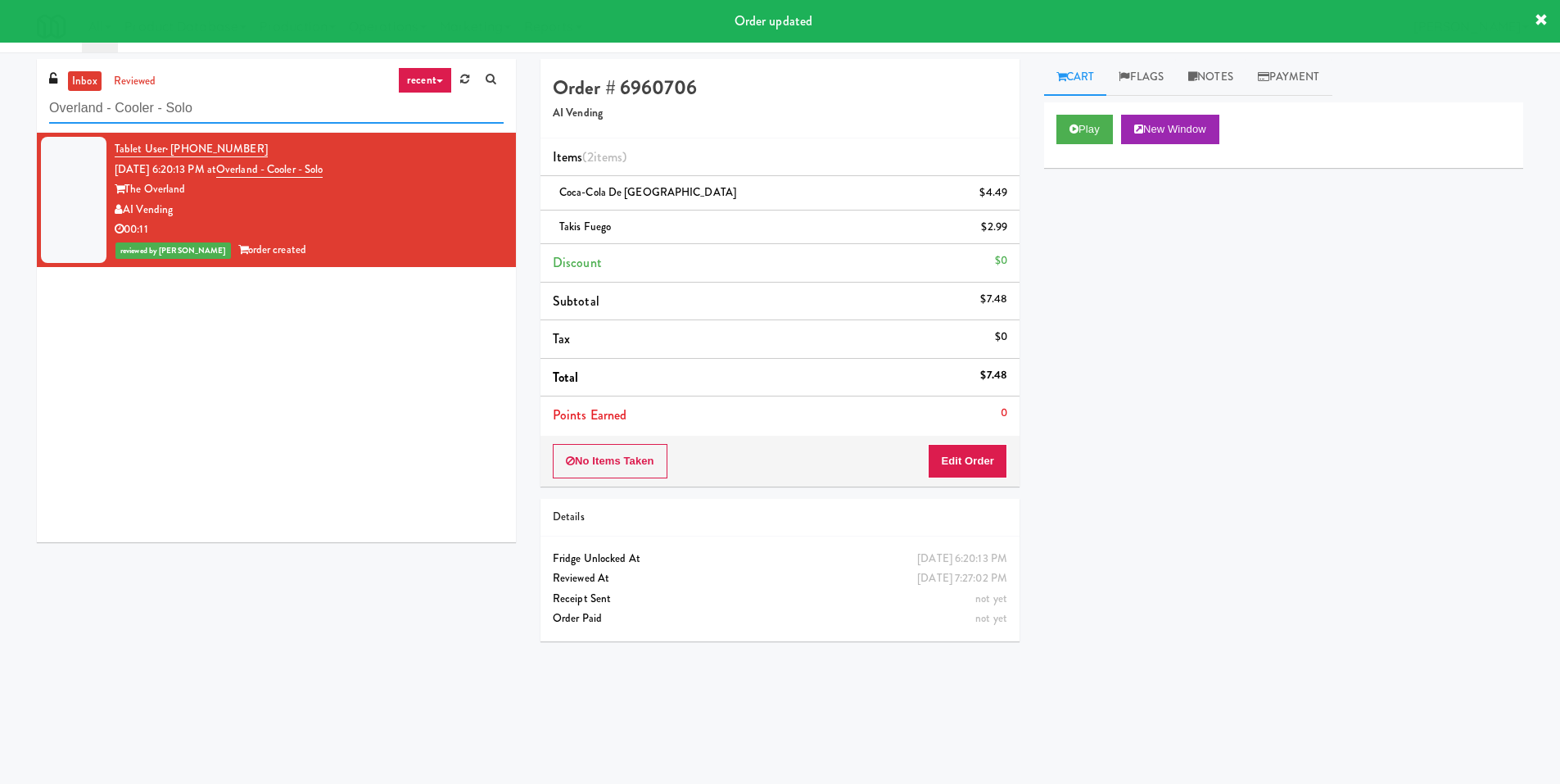
click at [206, 108] on input "Overland - Cooler - Solo" at bounding box center [276, 108] width 454 height 31
paste input "NoHo - Cooler"
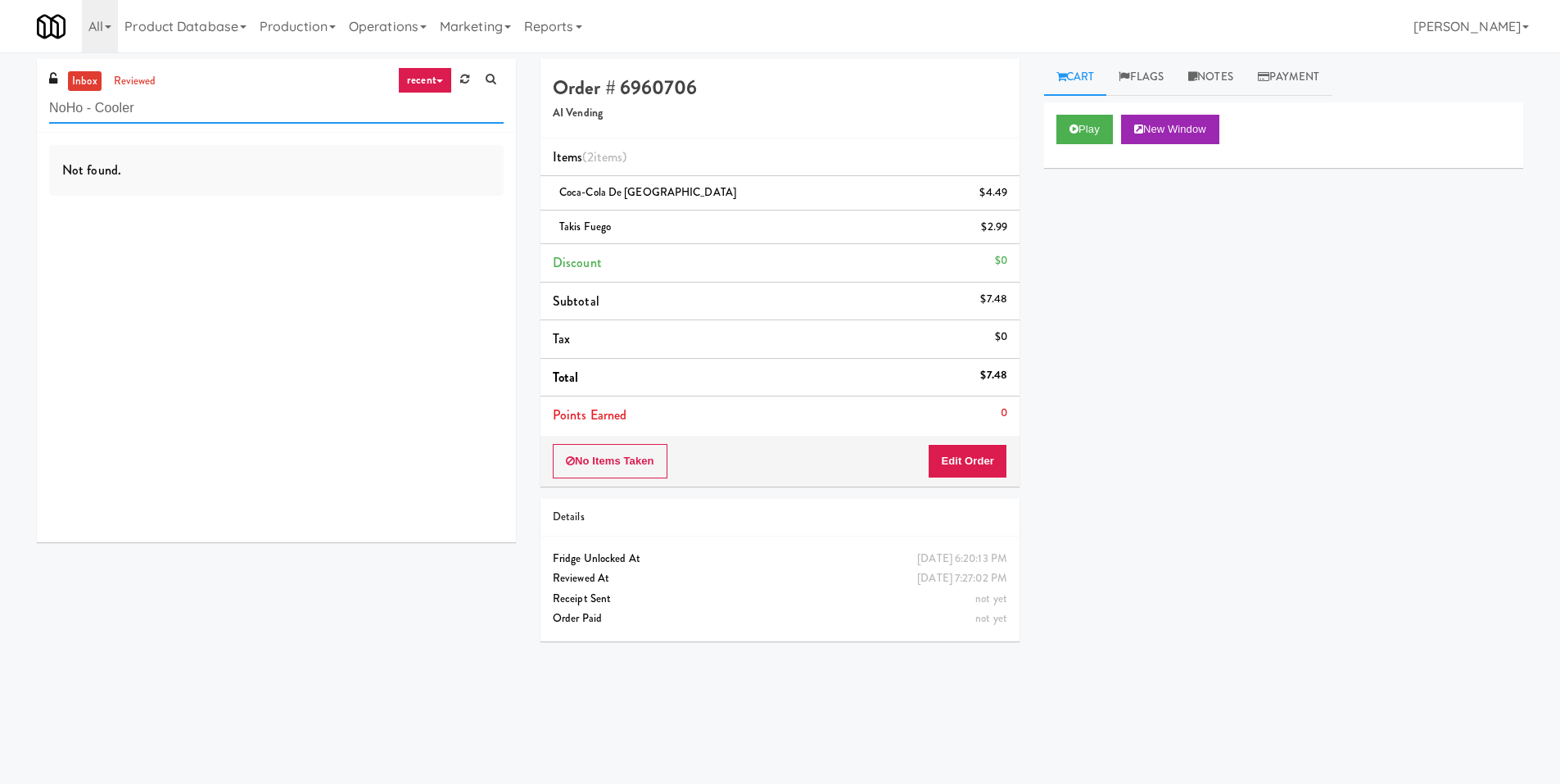
click at [178, 120] on input "NoHo - Cooler" at bounding box center [276, 108] width 454 height 31
paste input "WPW - Left - Fridge"
click at [249, 112] on input "WPW - Left - Fridge" at bounding box center [276, 108] width 454 height 31
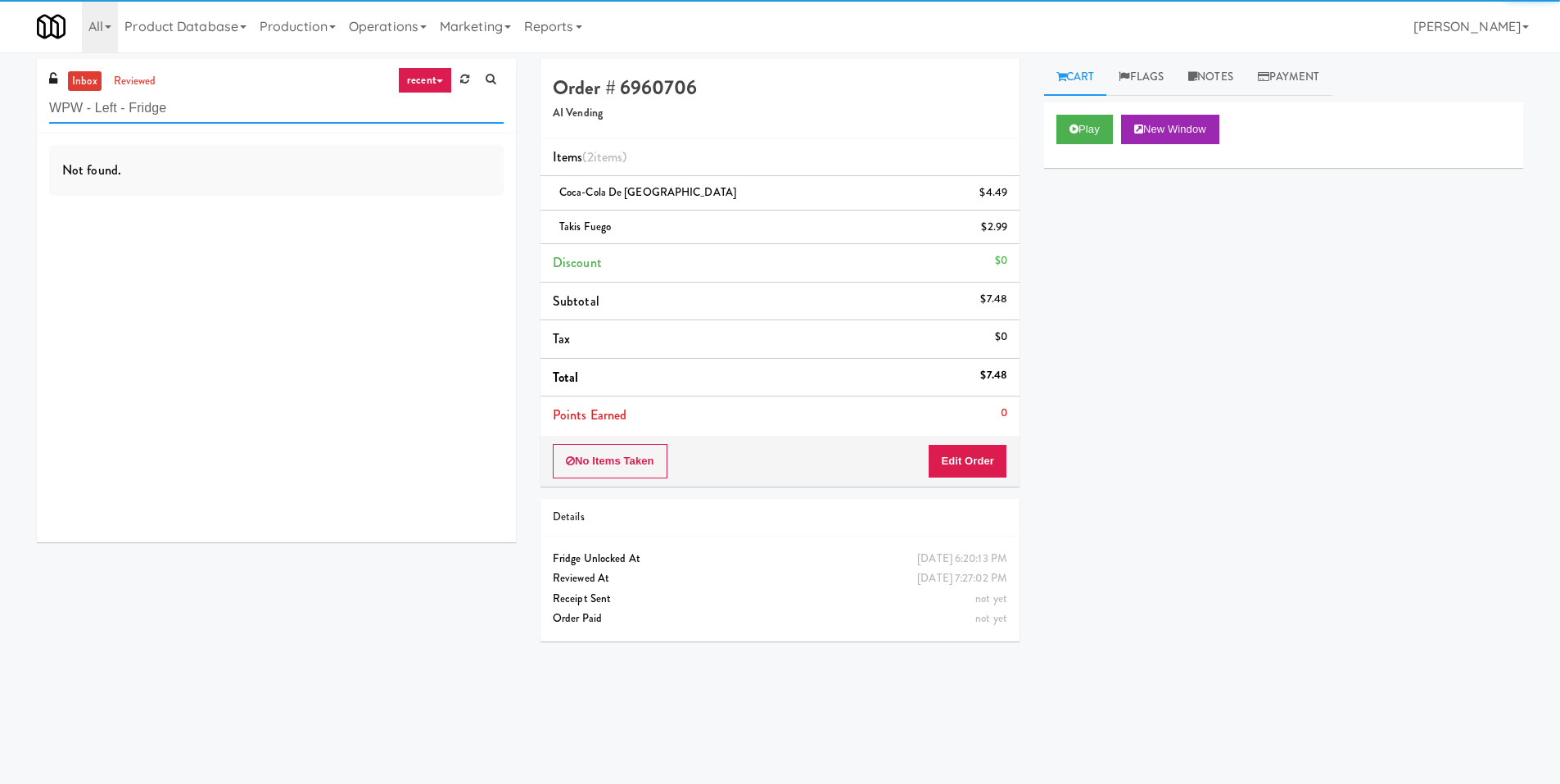
click at [249, 112] on input "WPW - Left - Fridge" at bounding box center [276, 108] width 454 height 31
paste input "Vertex - Combo Cooler - Middl"
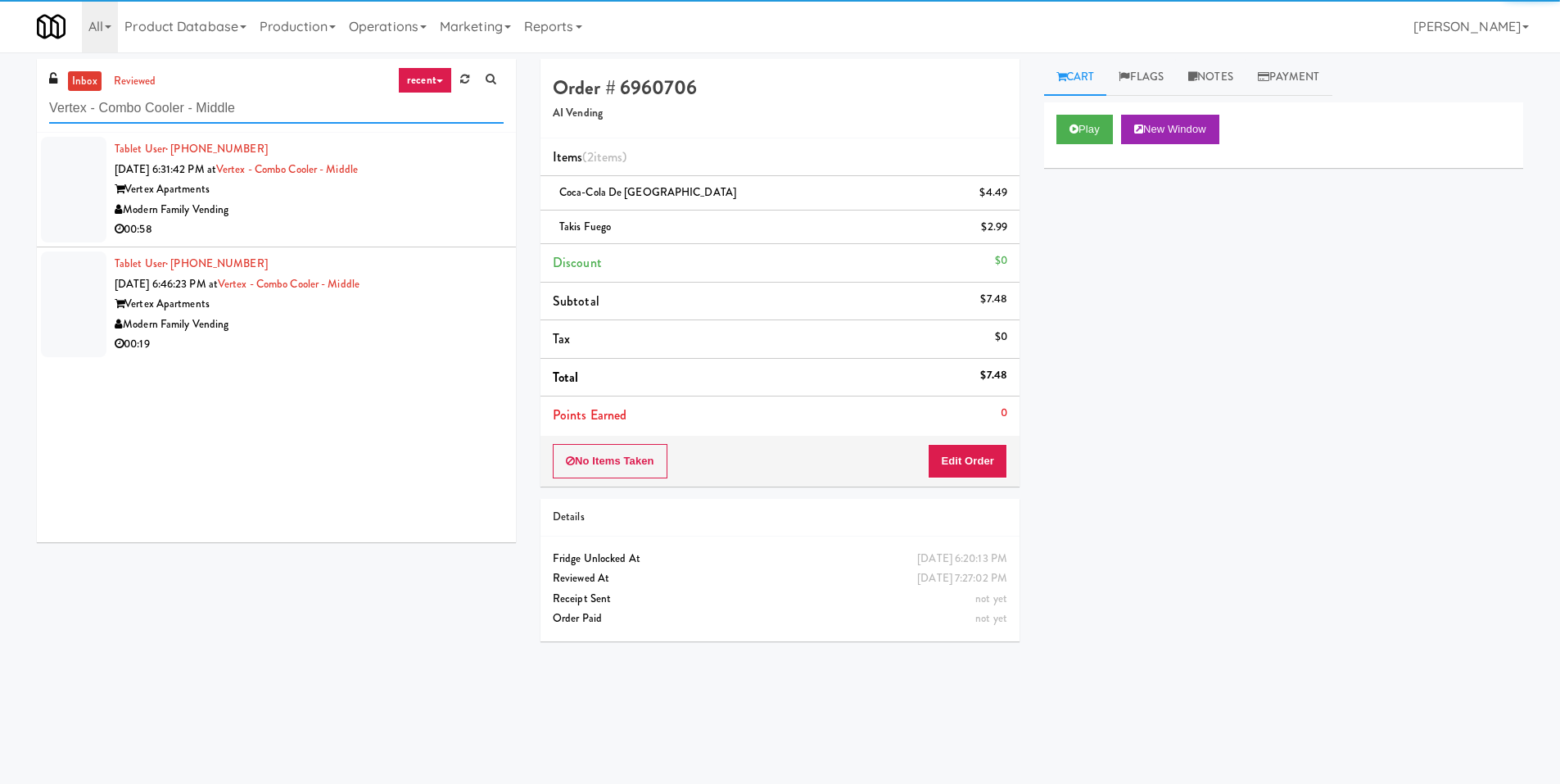
type input "Vertex - Combo Cooler - Middle"
click at [436, 207] on div "Modern Family Vending" at bounding box center [309, 210] width 389 height 20
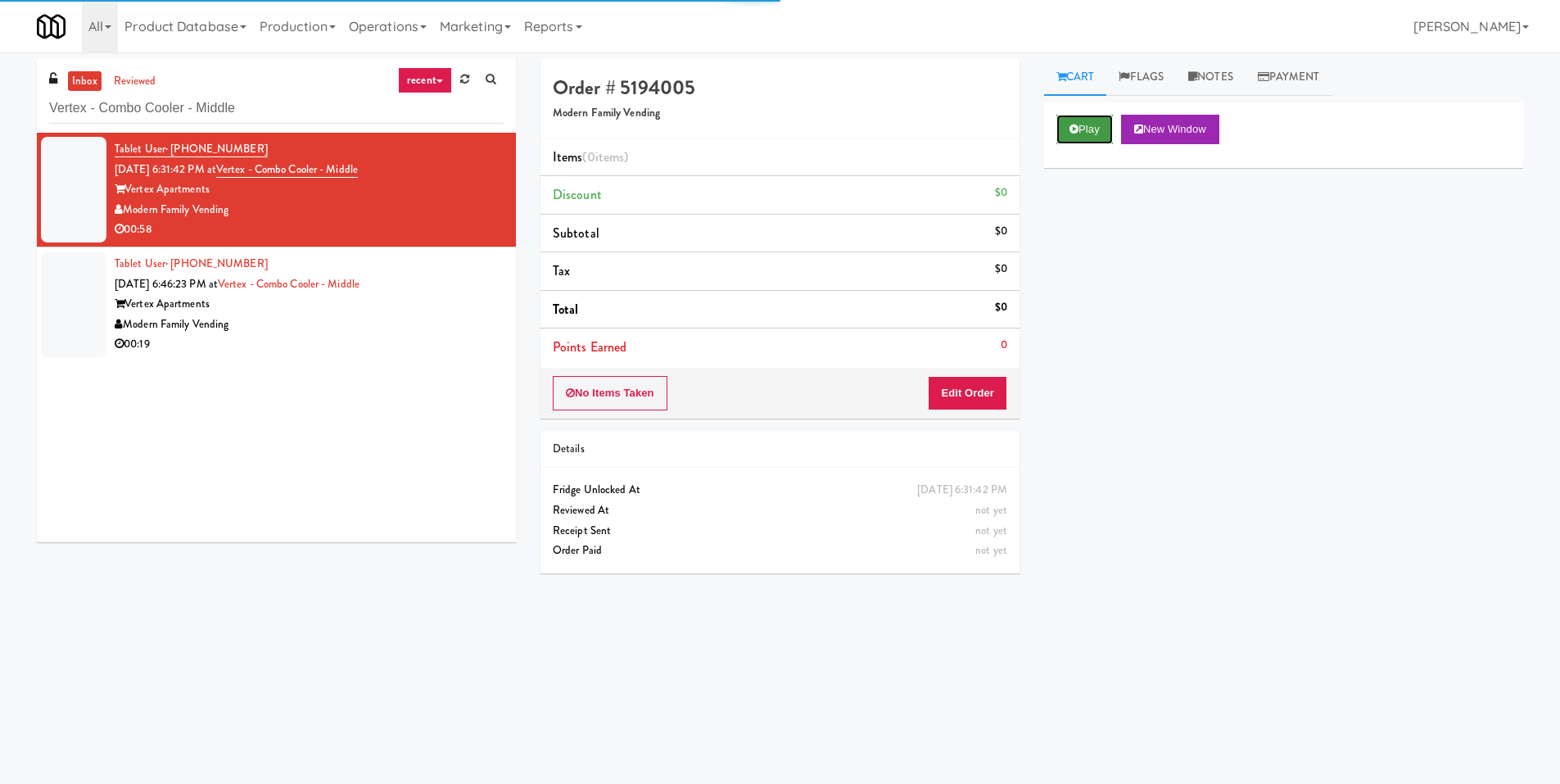
click at [1083, 133] on button "Play" at bounding box center [1084, 129] width 57 height 30
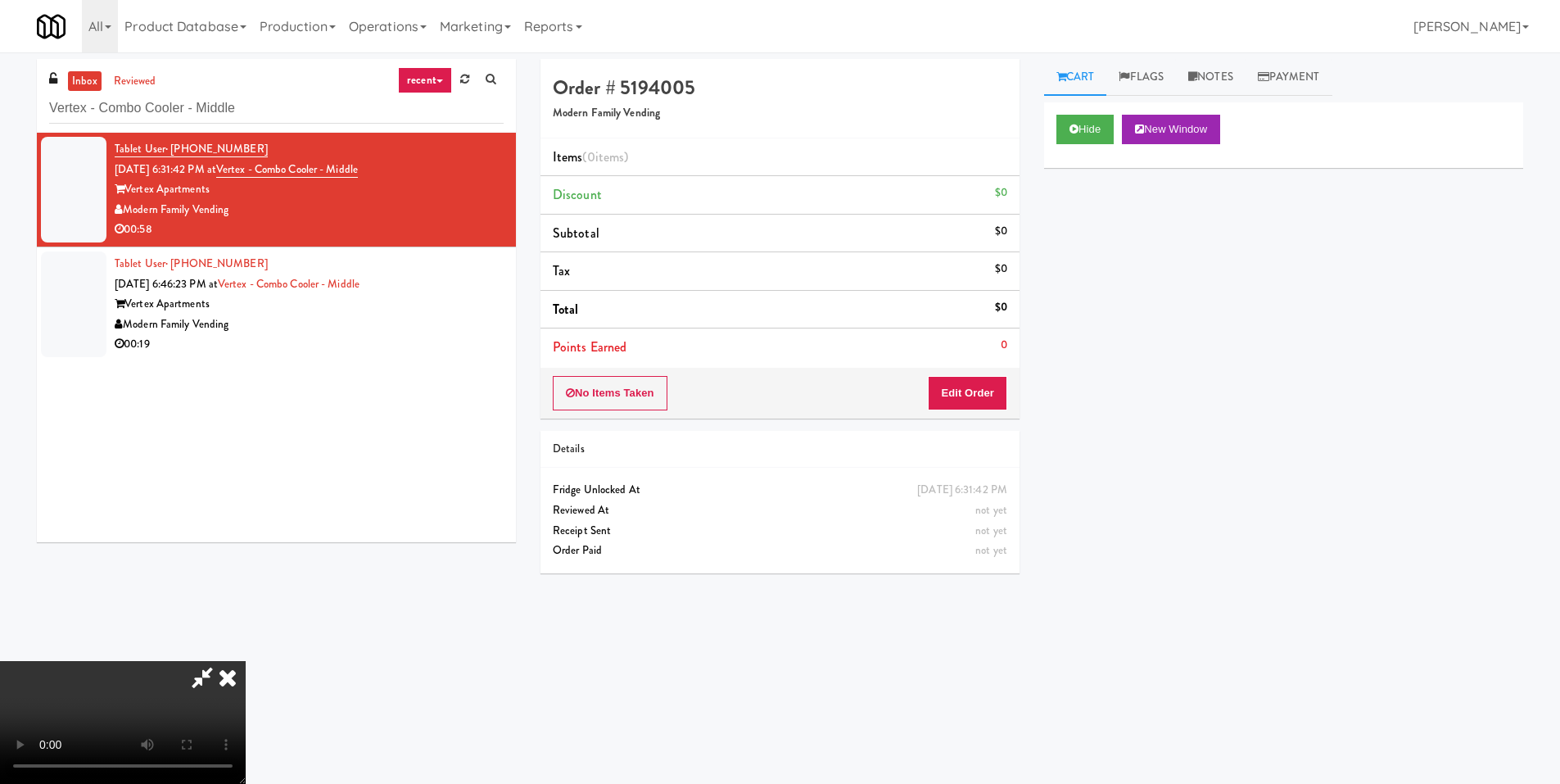
click at [246, 661] on video at bounding box center [123, 722] width 246 height 123
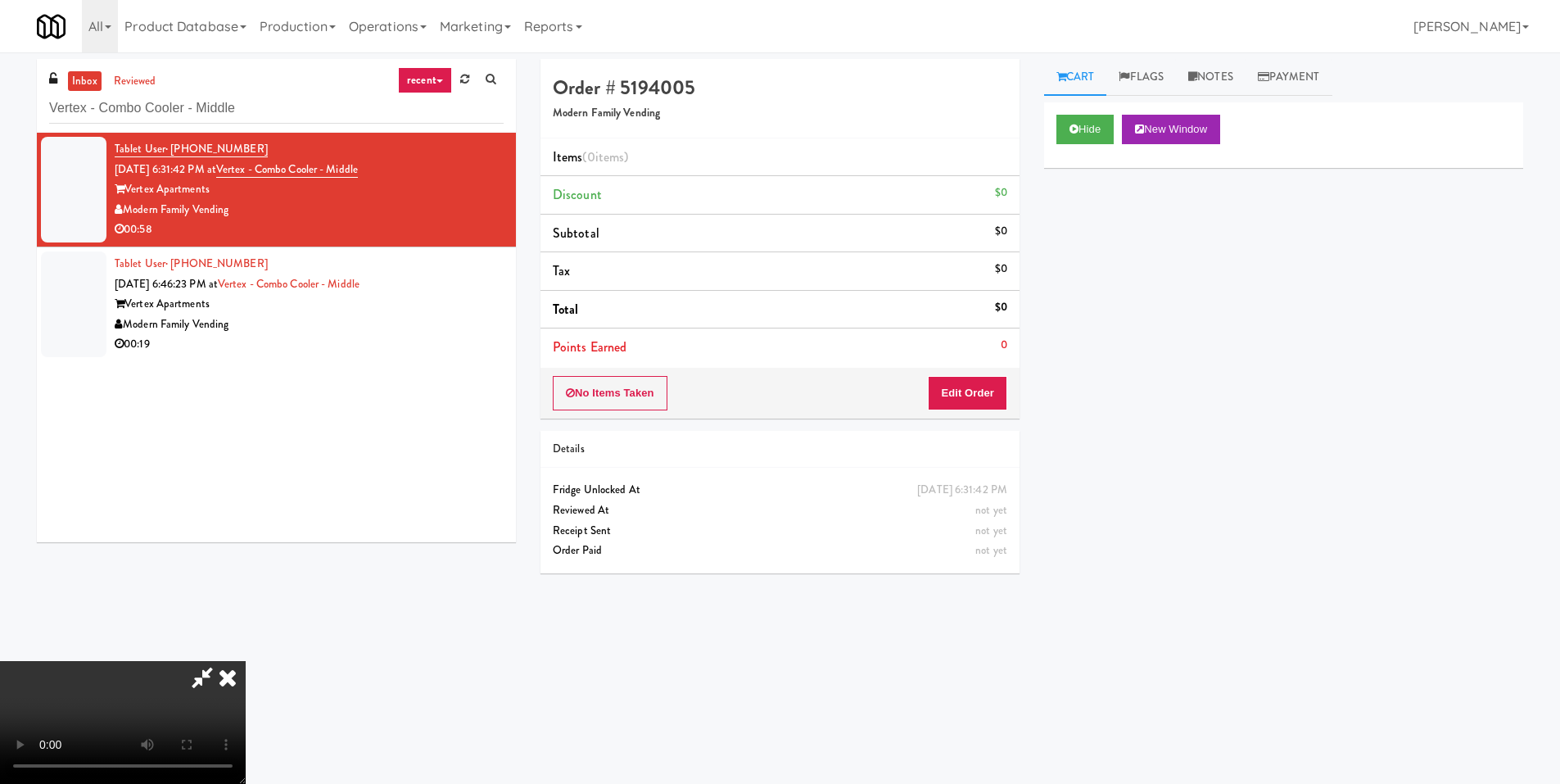
click at [246, 661] on video at bounding box center [123, 722] width 246 height 123
click at [983, 386] on button "Edit Order" at bounding box center [968, 392] width 80 height 35
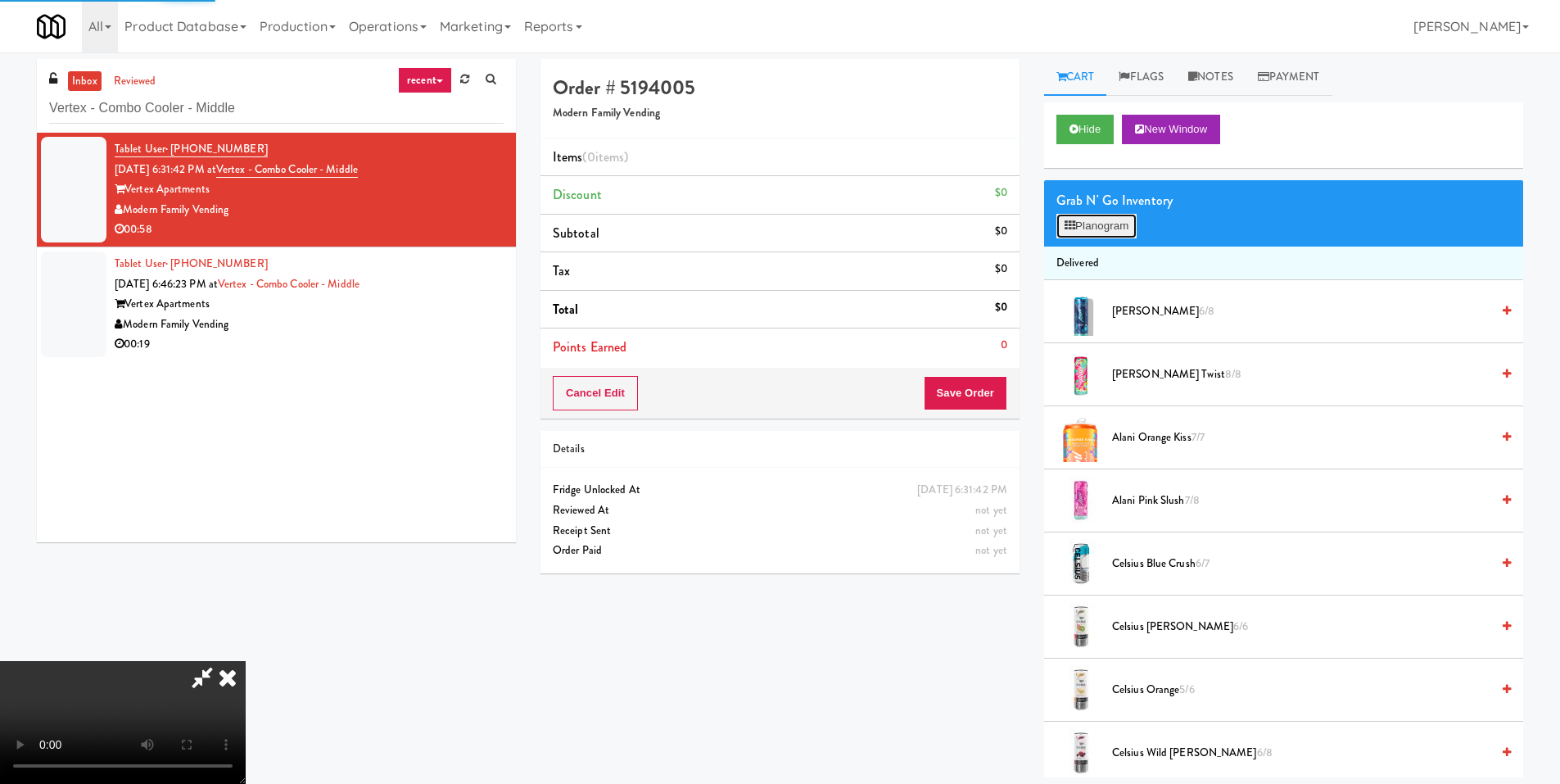
click at [1091, 231] on button "Planogram" at bounding box center [1096, 225] width 81 height 25
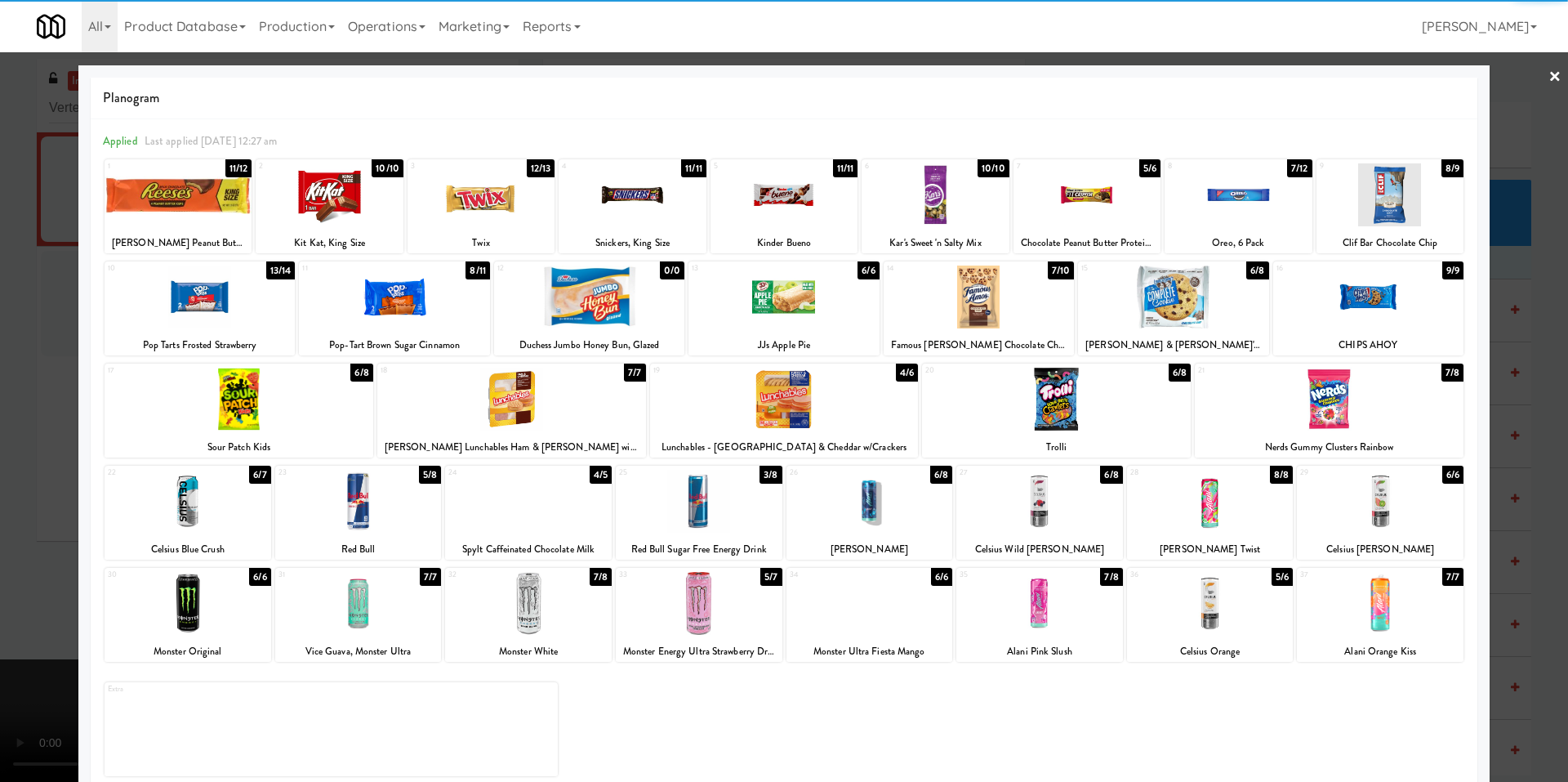
click at [1252, 192] on div at bounding box center [1238, 194] width 147 height 63
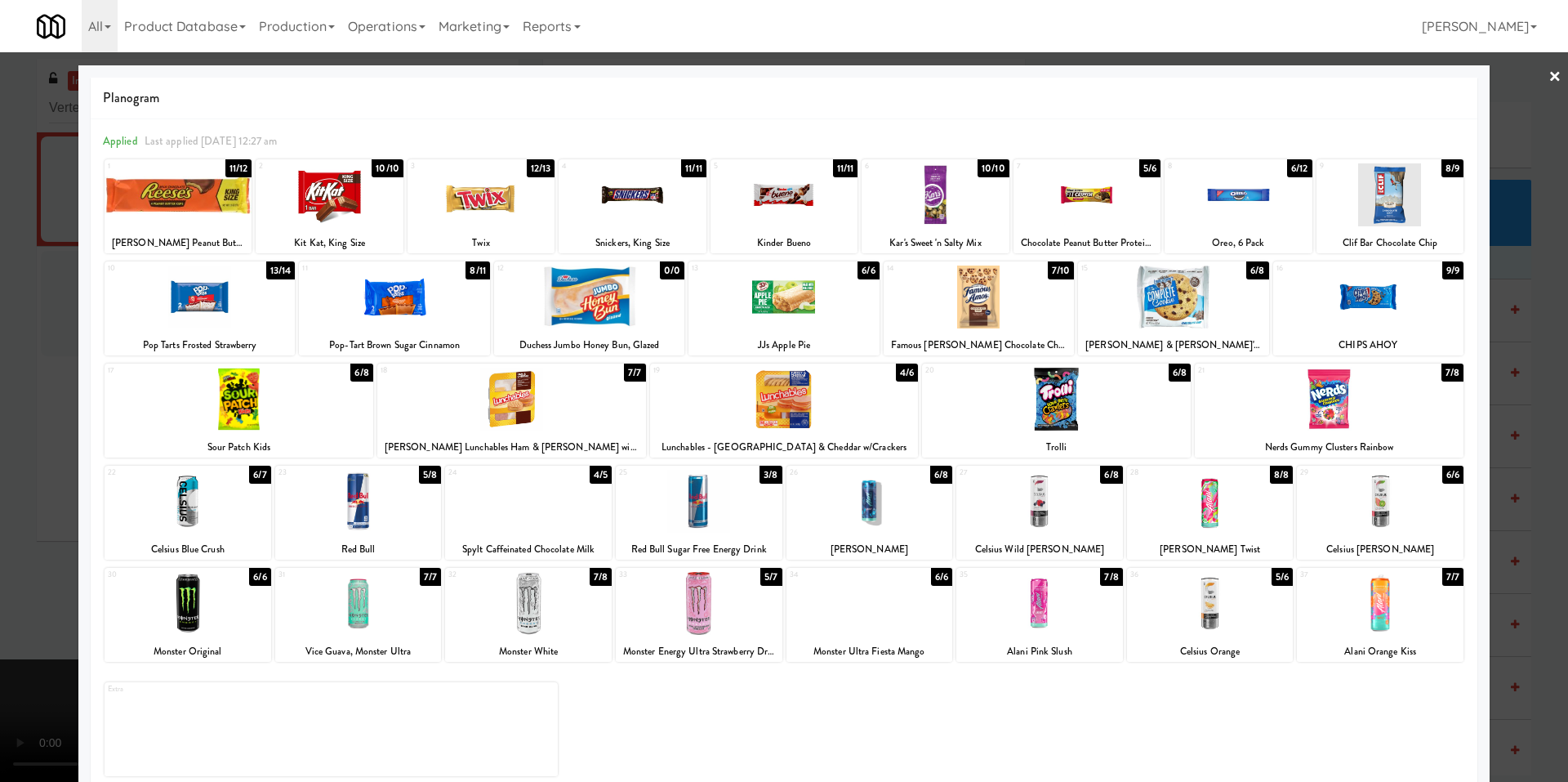
click at [448, 216] on div at bounding box center [481, 194] width 147 height 63
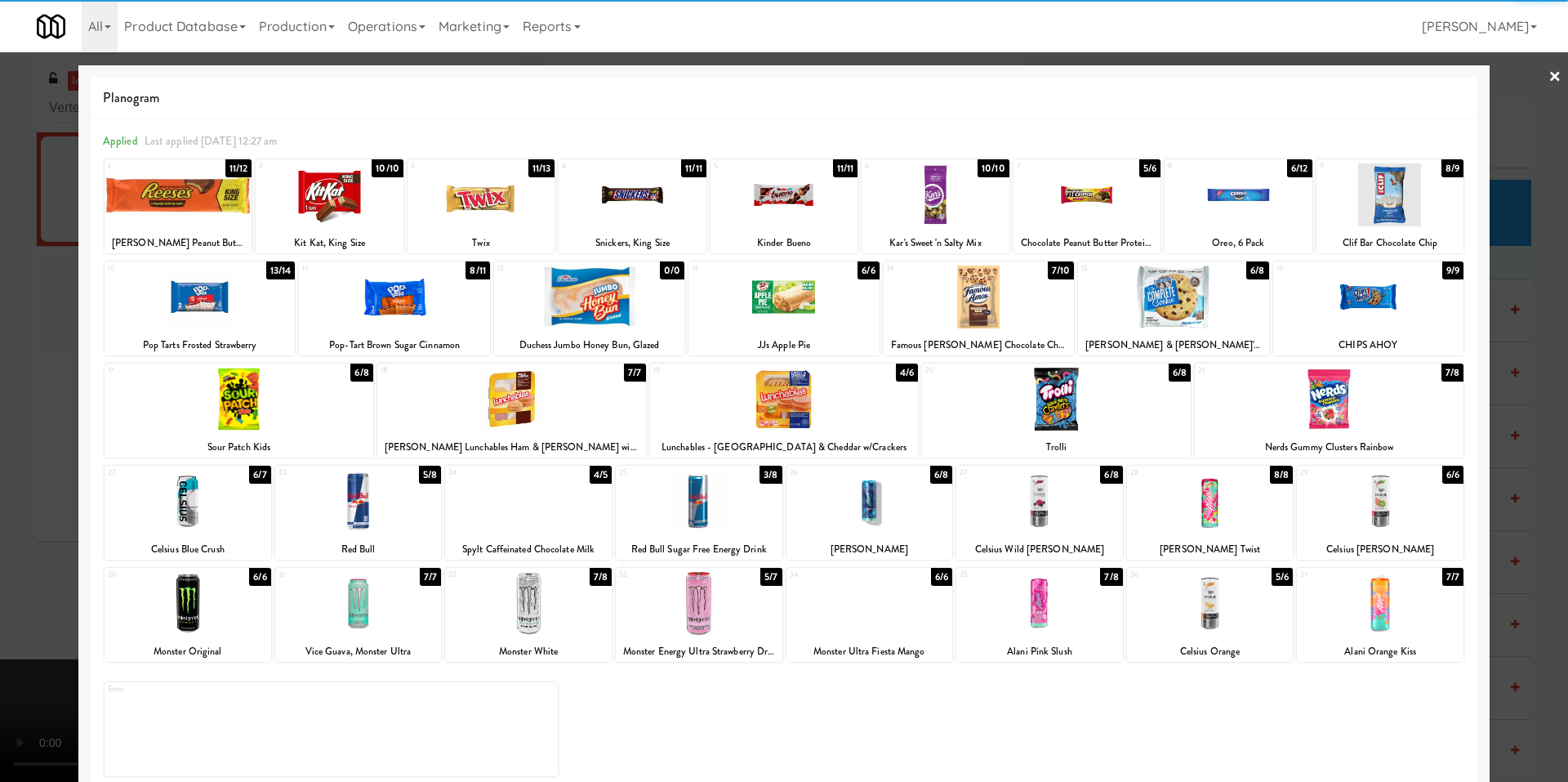
click at [212, 280] on div at bounding box center [199, 297] width 190 height 63
click at [52, 408] on div at bounding box center [784, 391] width 1568 height 782
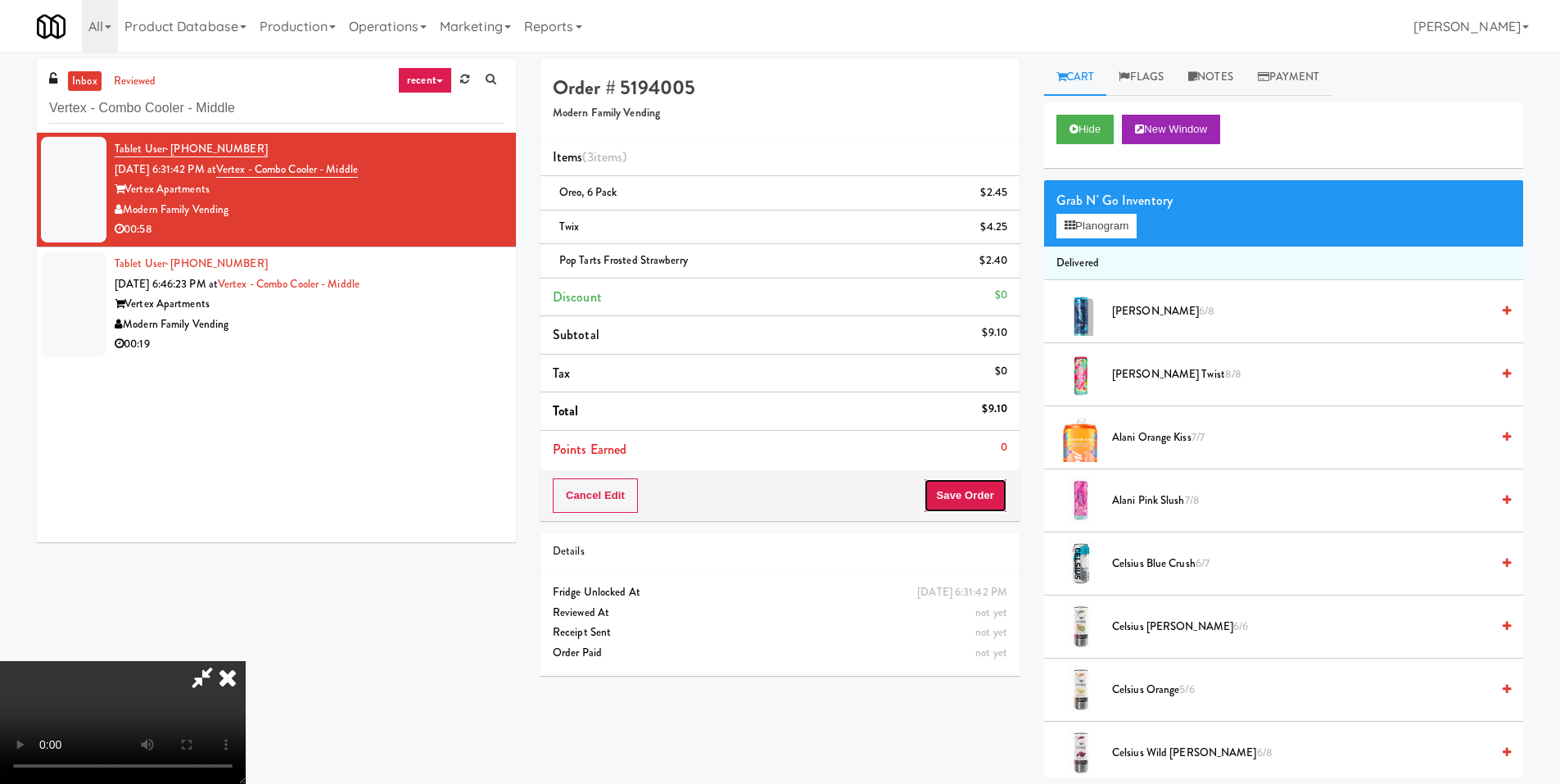
click at [961, 478] on button "Save Order" at bounding box center [966, 495] width 84 height 35
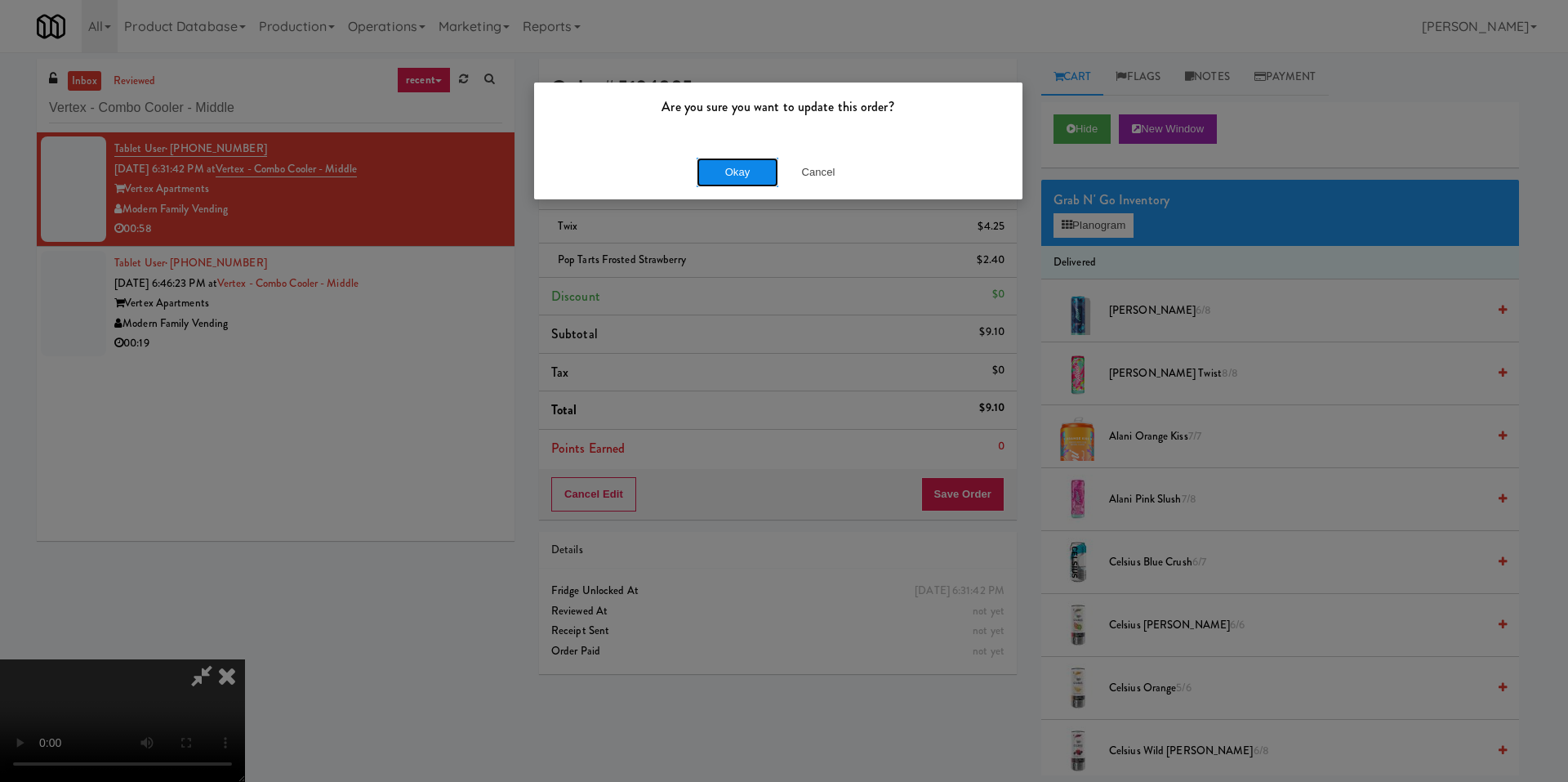
click at [729, 171] on button "Okay" at bounding box center [737, 172] width 82 height 30
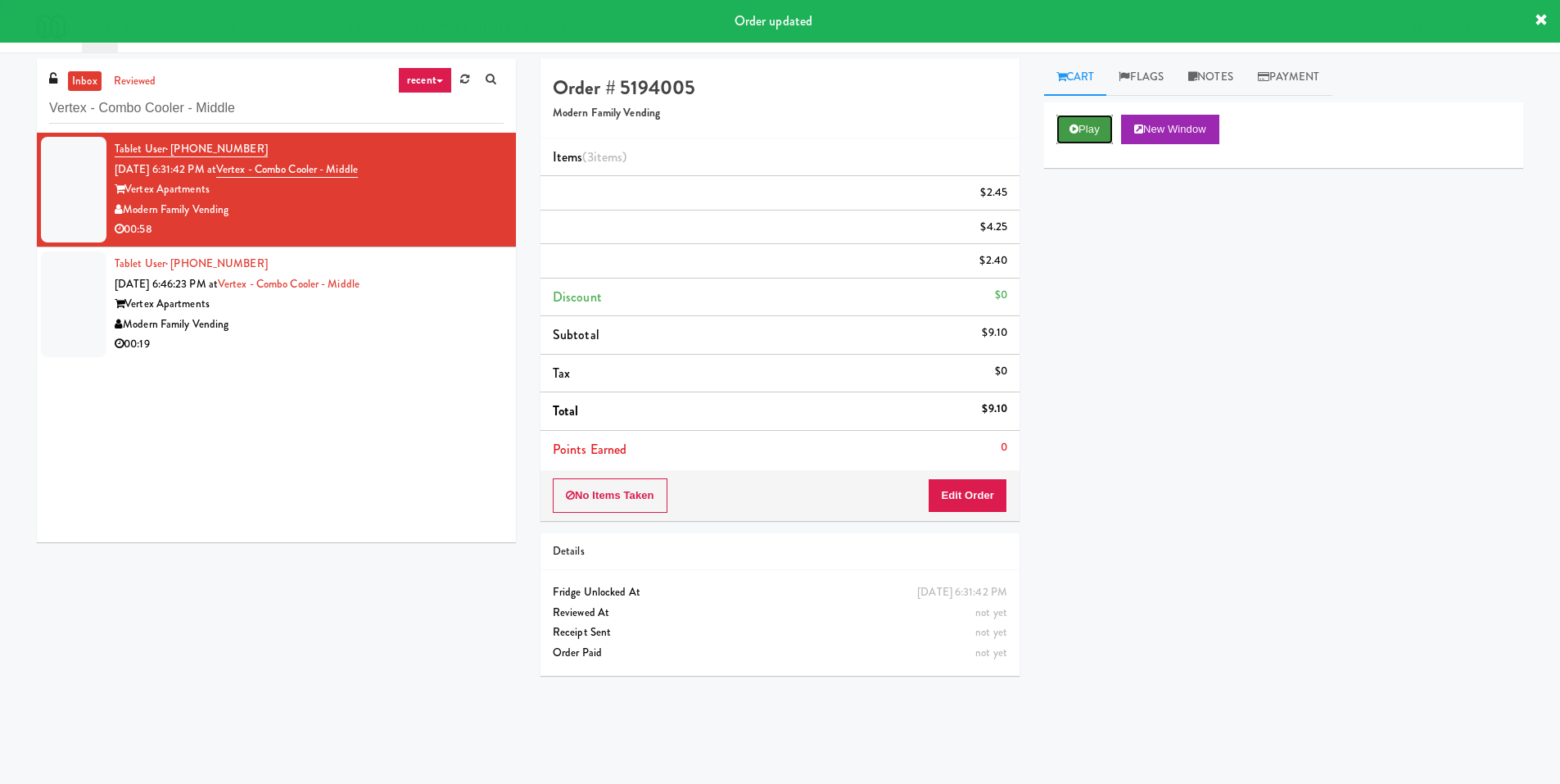
click at [1092, 125] on button "Play" at bounding box center [1084, 129] width 57 height 30
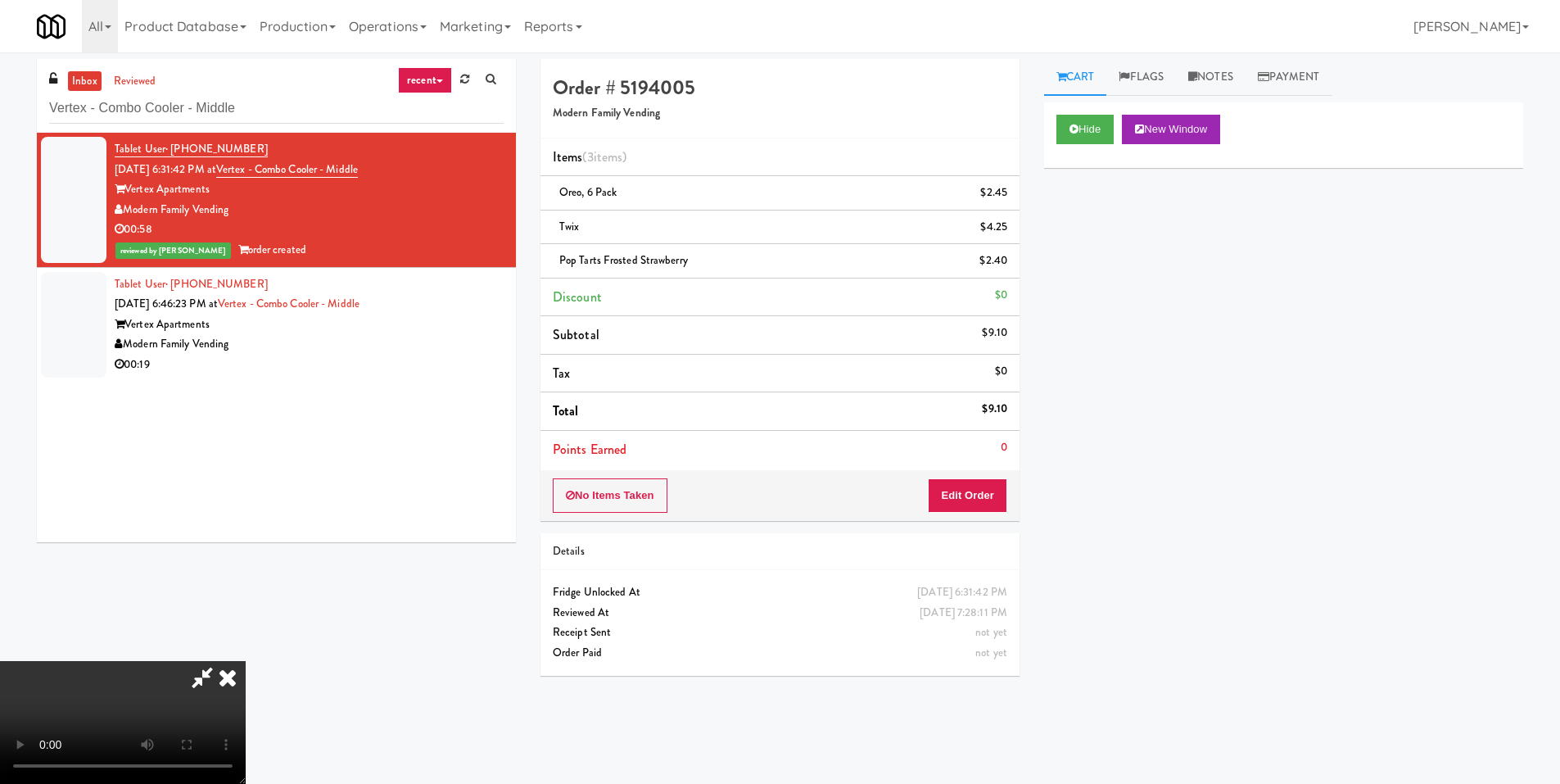
click at [246, 661] on icon at bounding box center [227, 677] width 36 height 33
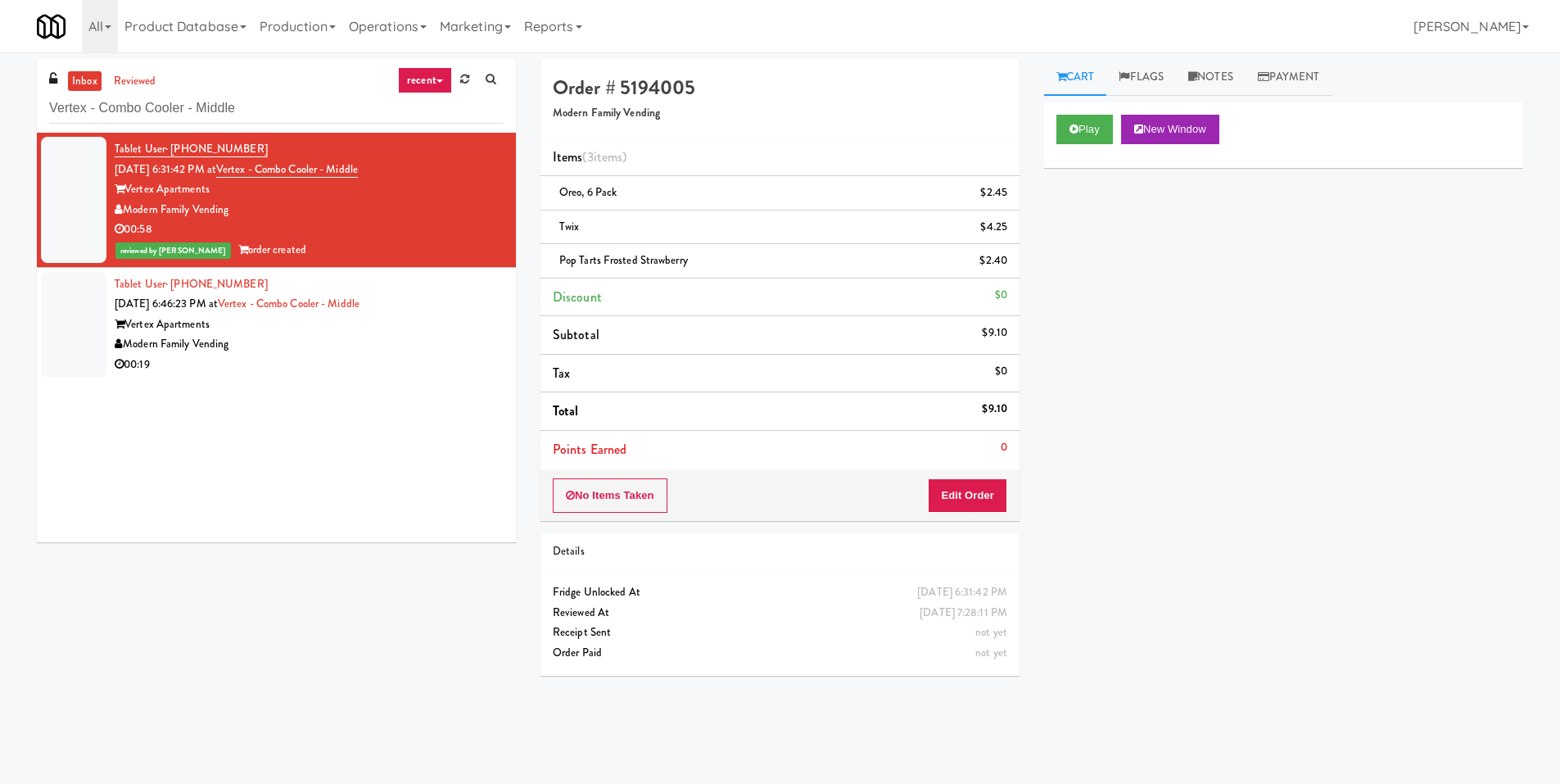
drag, startPoint x: 346, startPoint y: 353, endPoint x: 366, endPoint y: 348, distance: 20.6
click at [346, 353] on div "Modern Family Vending" at bounding box center [309, 344] width 389 height 20
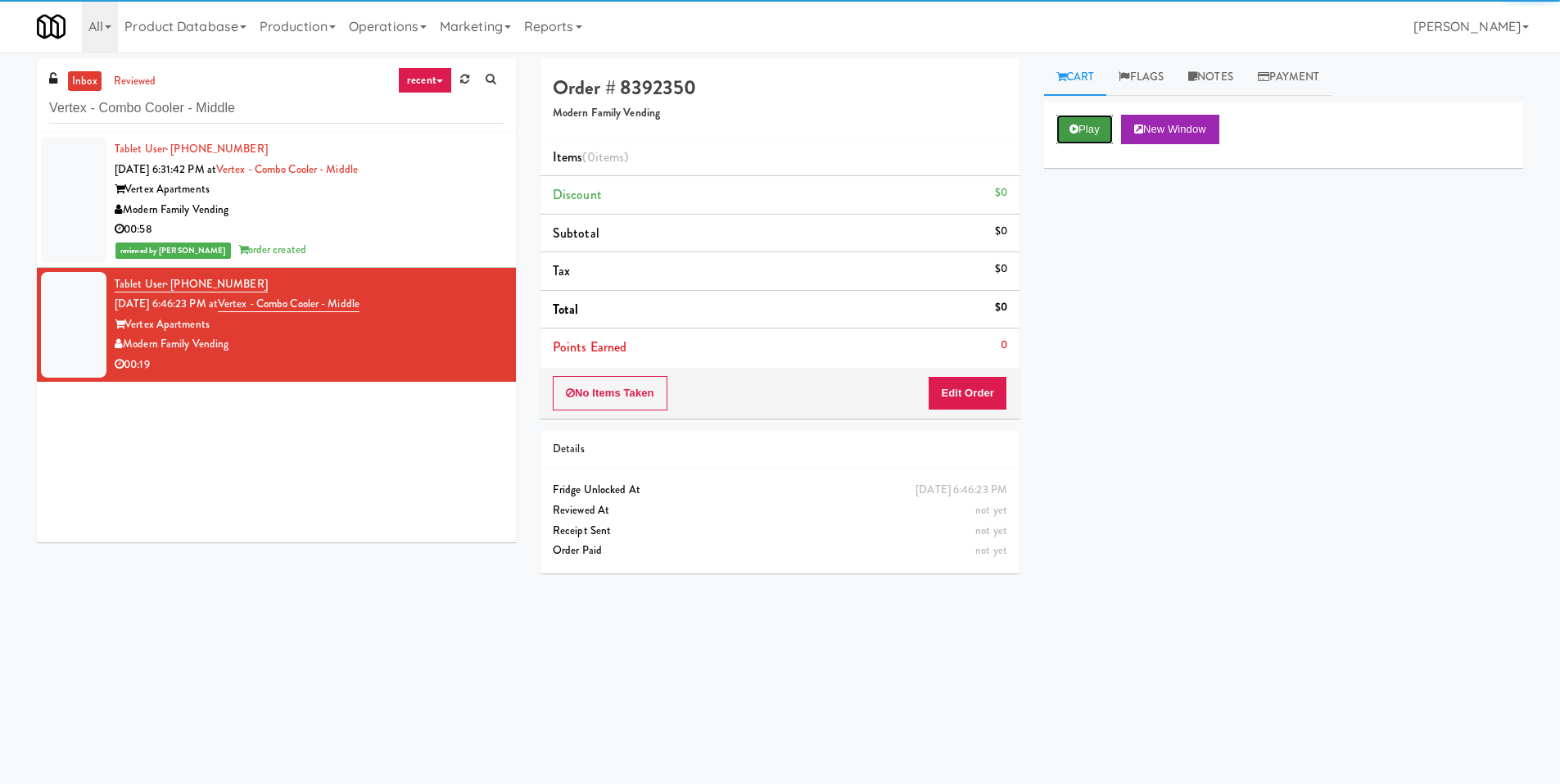
click at [1066, 132] on button "Play" at bounding box center [1084, 129] width 57 height 30
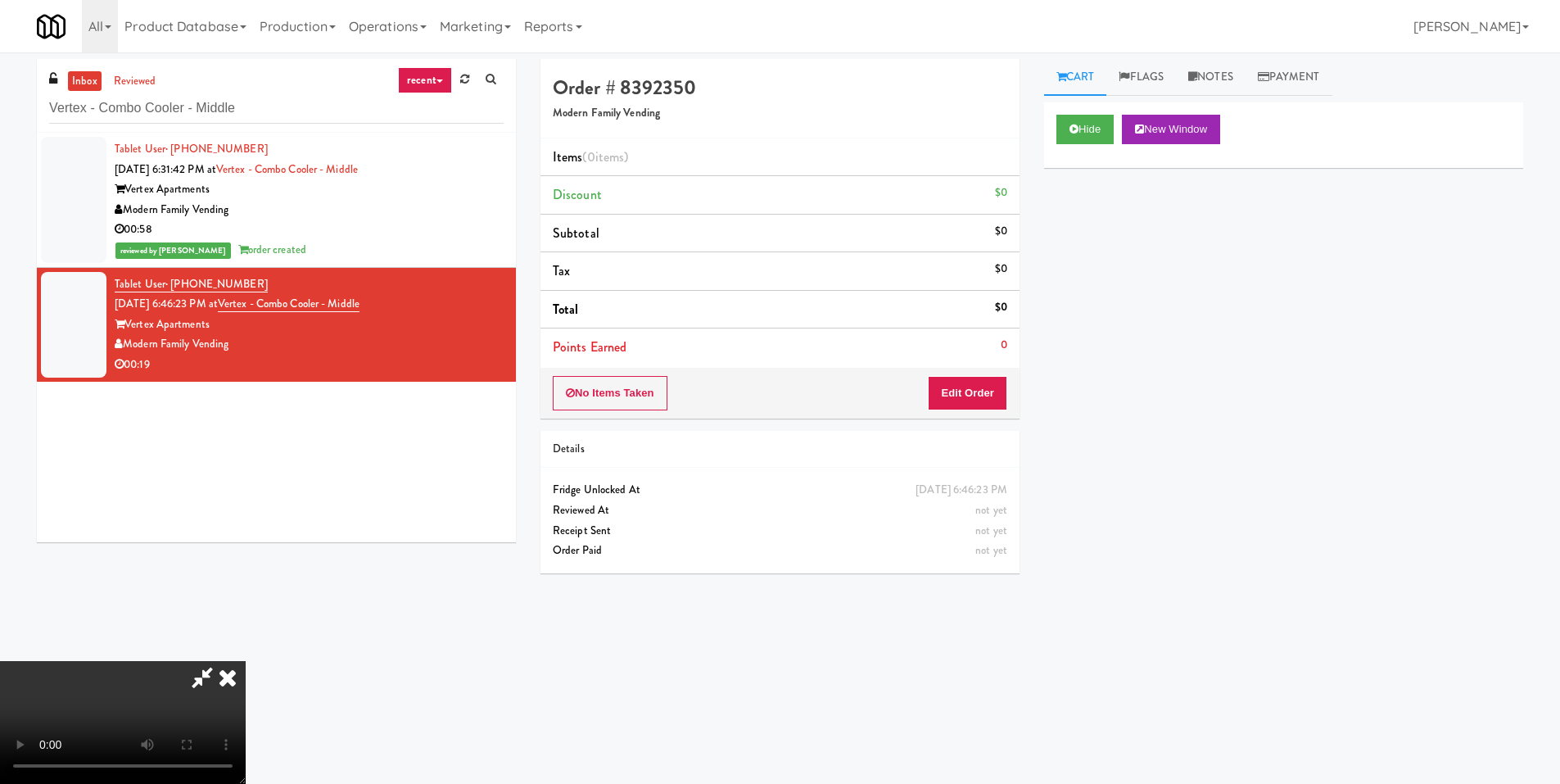
click at [246, 661] on video at bounding box center [123, 722] width 246 height 123
click at [992, 398] on button "Edit Order" at bounding box center [968, 392] width 80 height 35
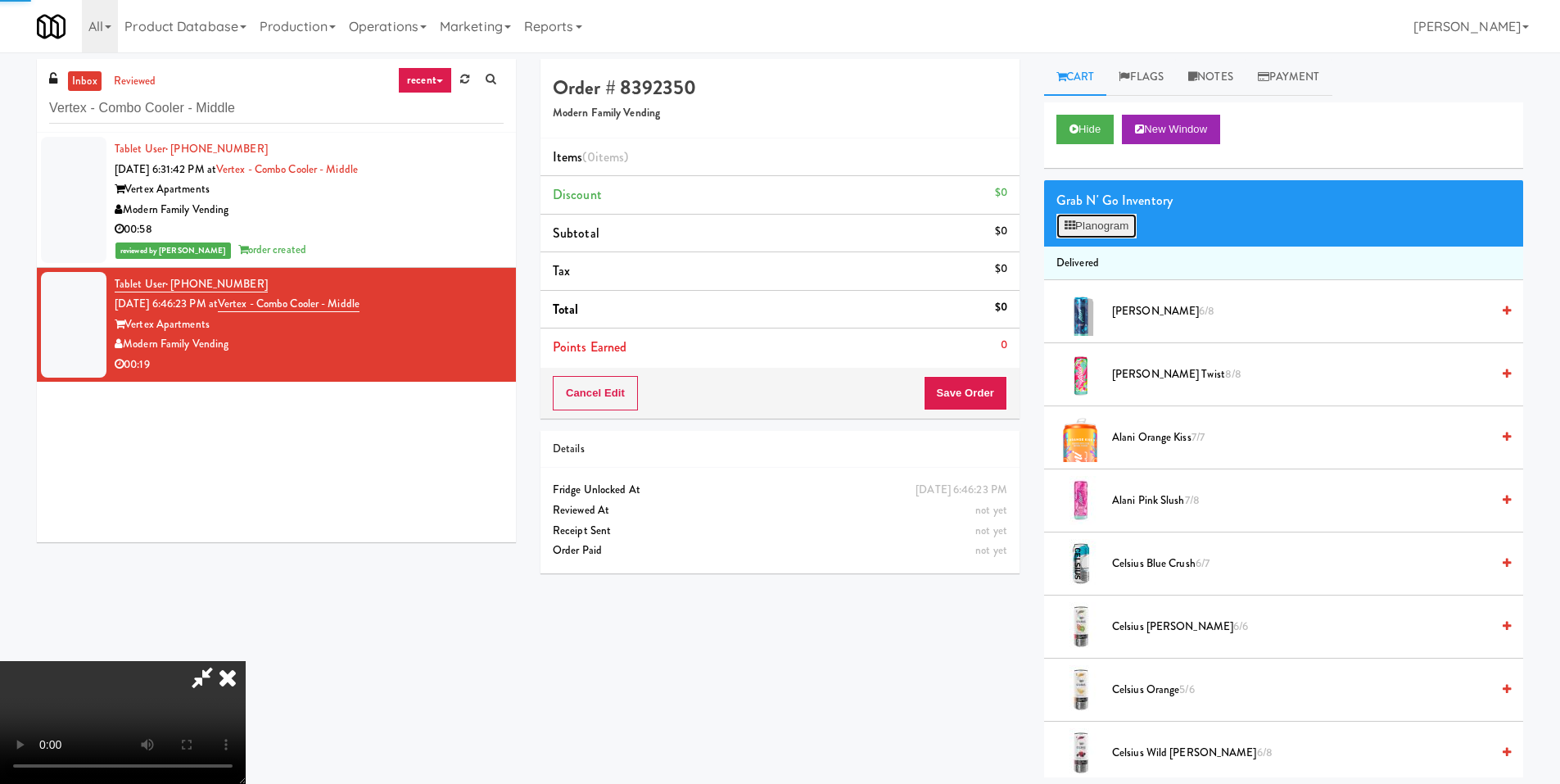
click at [1131, 229] on button "Planogram" at bounding box center [1096, 225] width 81 height 25
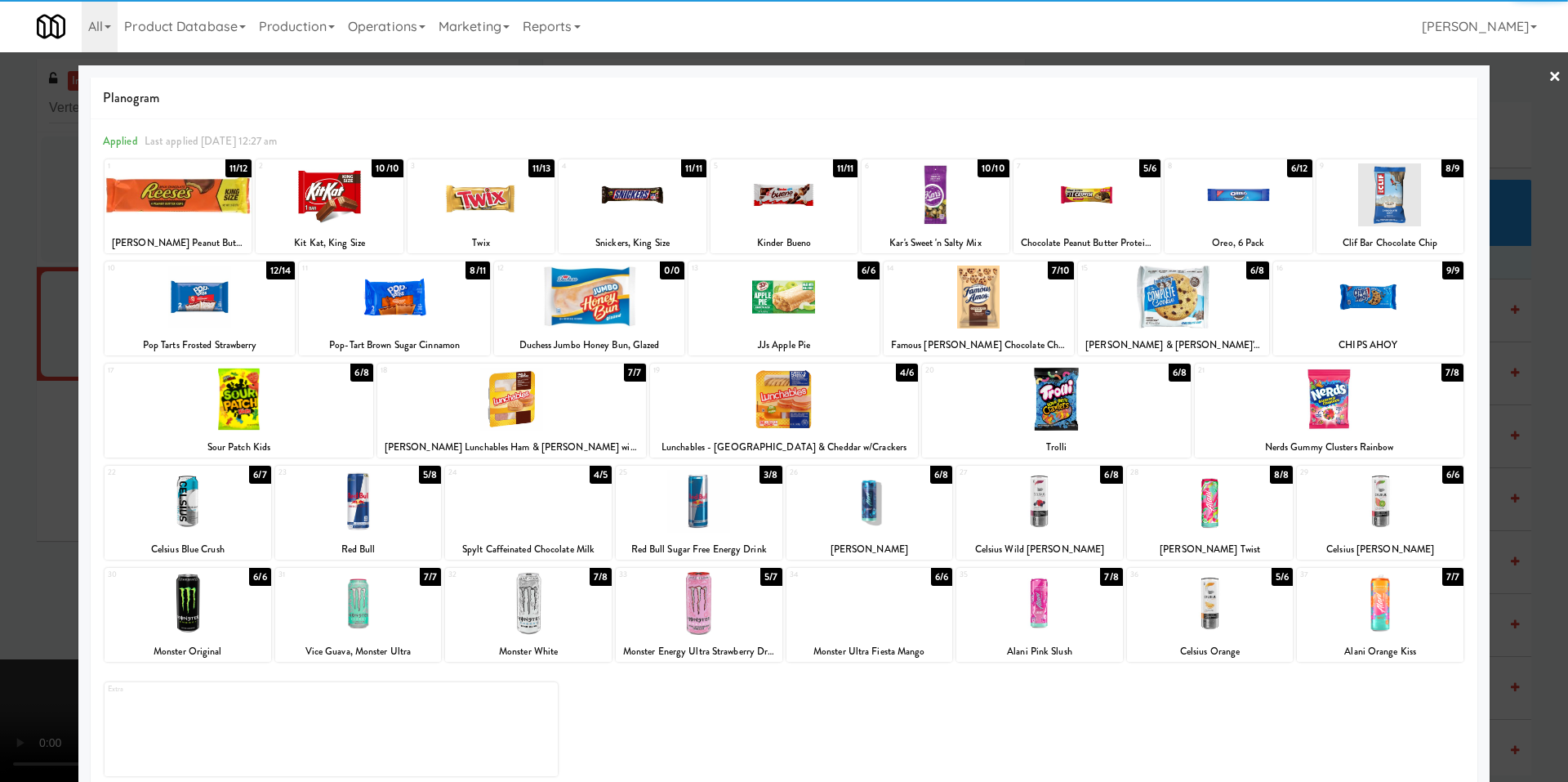
click at [554, 612] on div at bounding box center [528, 603] width 167 height 63
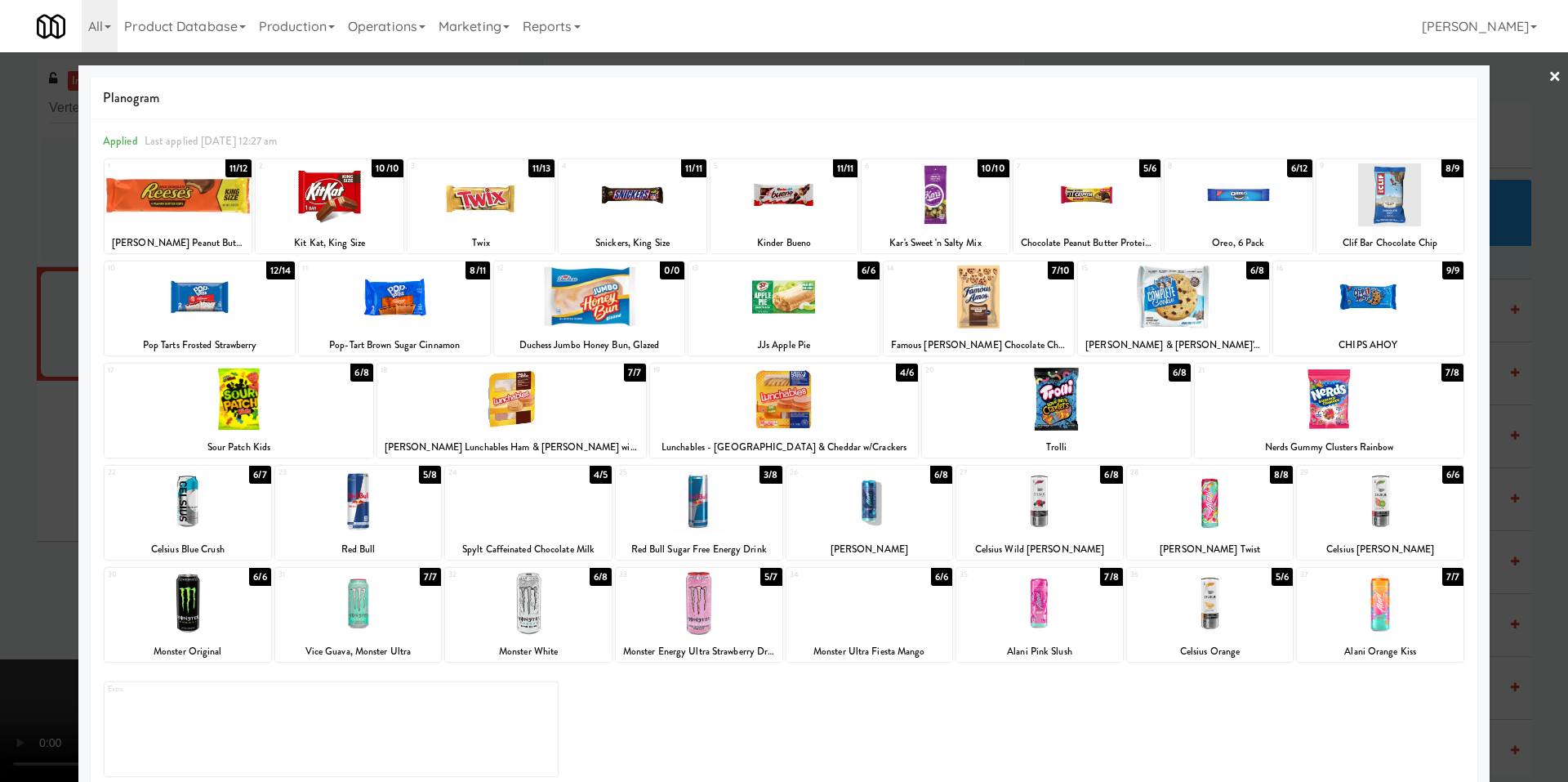
click at [23, 515] on div at bounding box center [784, 391] width 1568 height 782
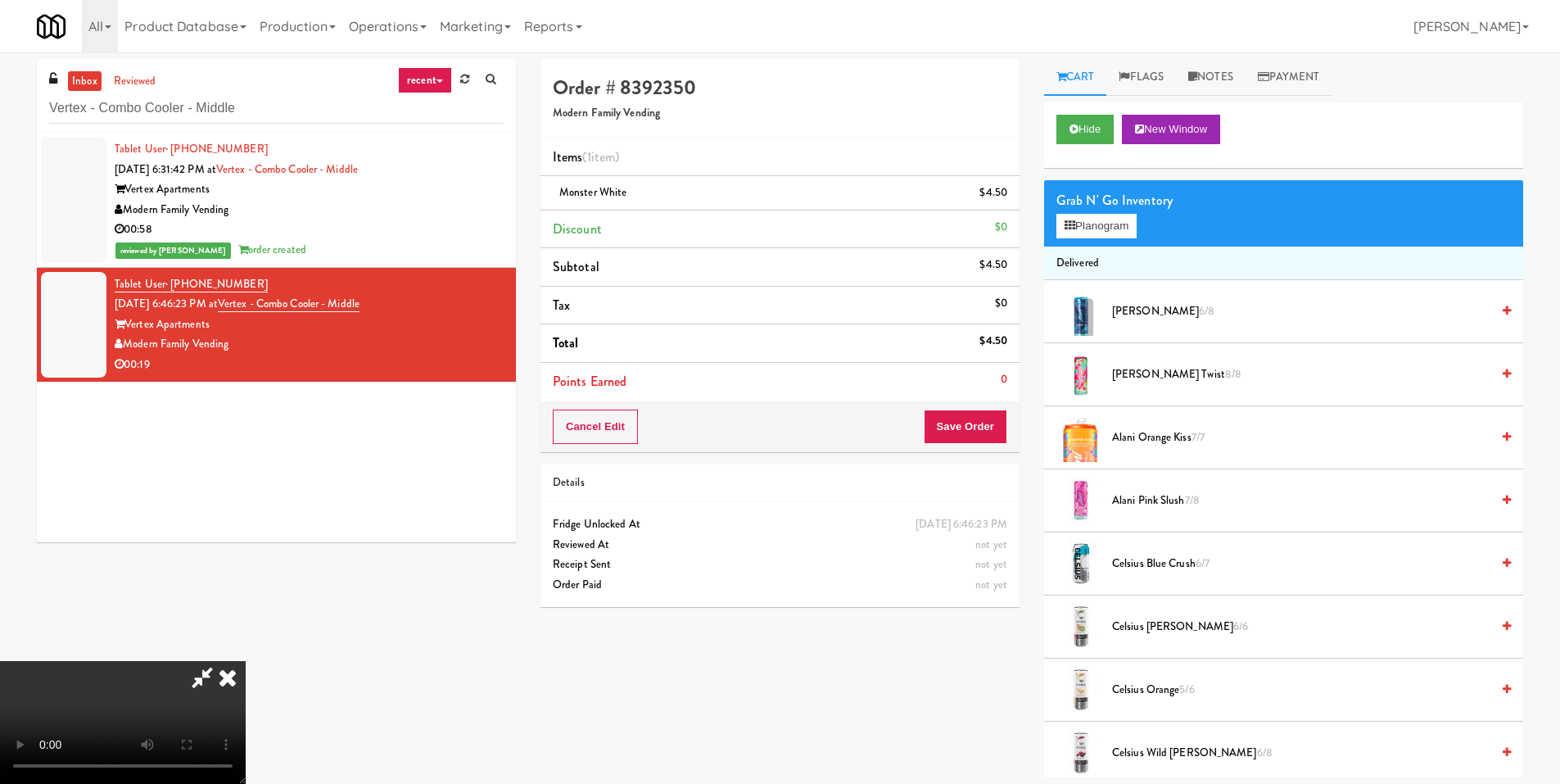
click at [246, 661] on video at bounding box center [123, 722] width 246 height 123
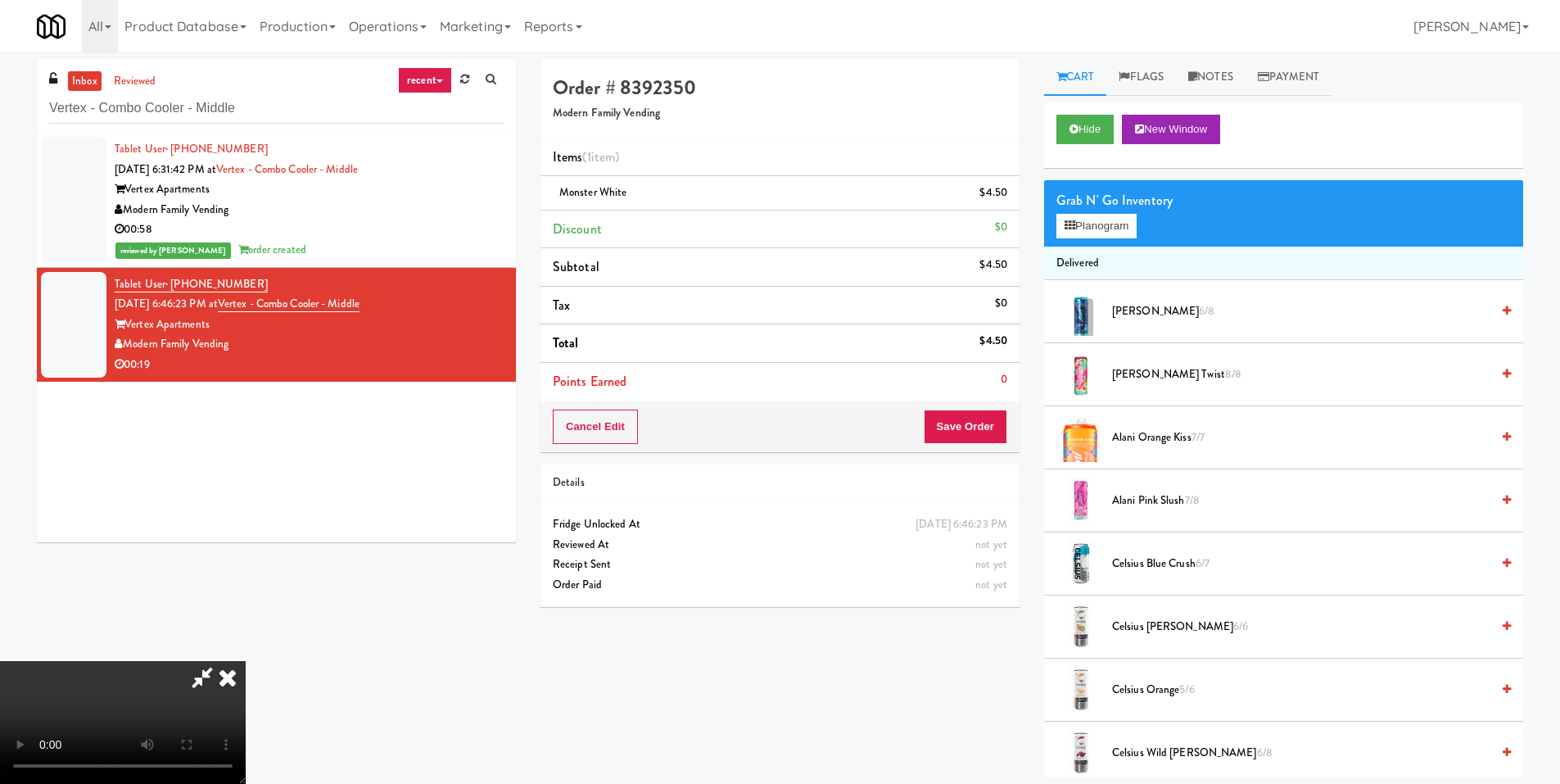
click at [246, 661] on video at bounding box center [123, 722] width 246 height 123
click at [1078, 224] on button "Planogram" at bounding box center [1096, 225] width 81 height 25
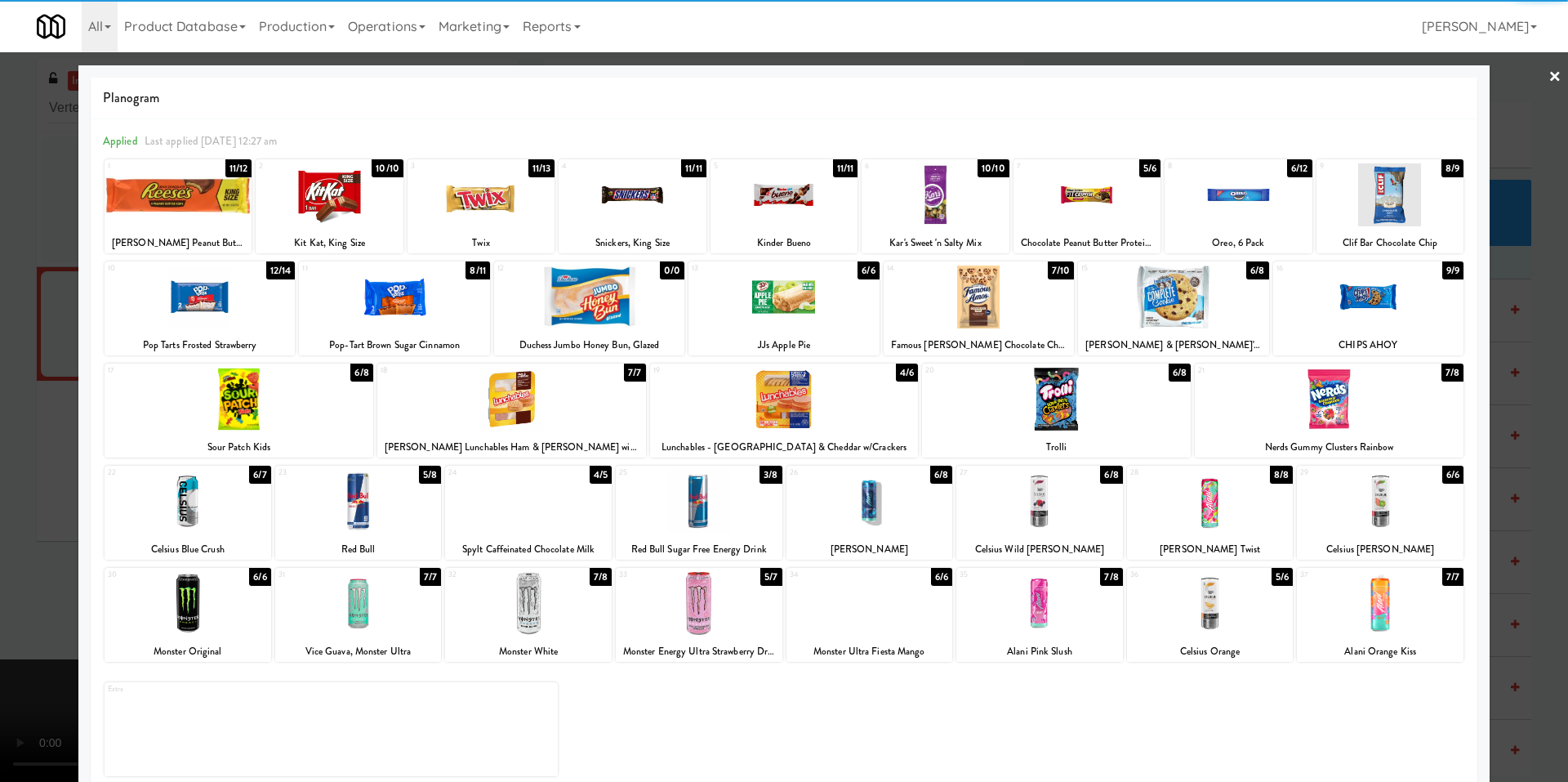
click at [419, 286] on div at bounding box center [394, 297] width 190 height 63
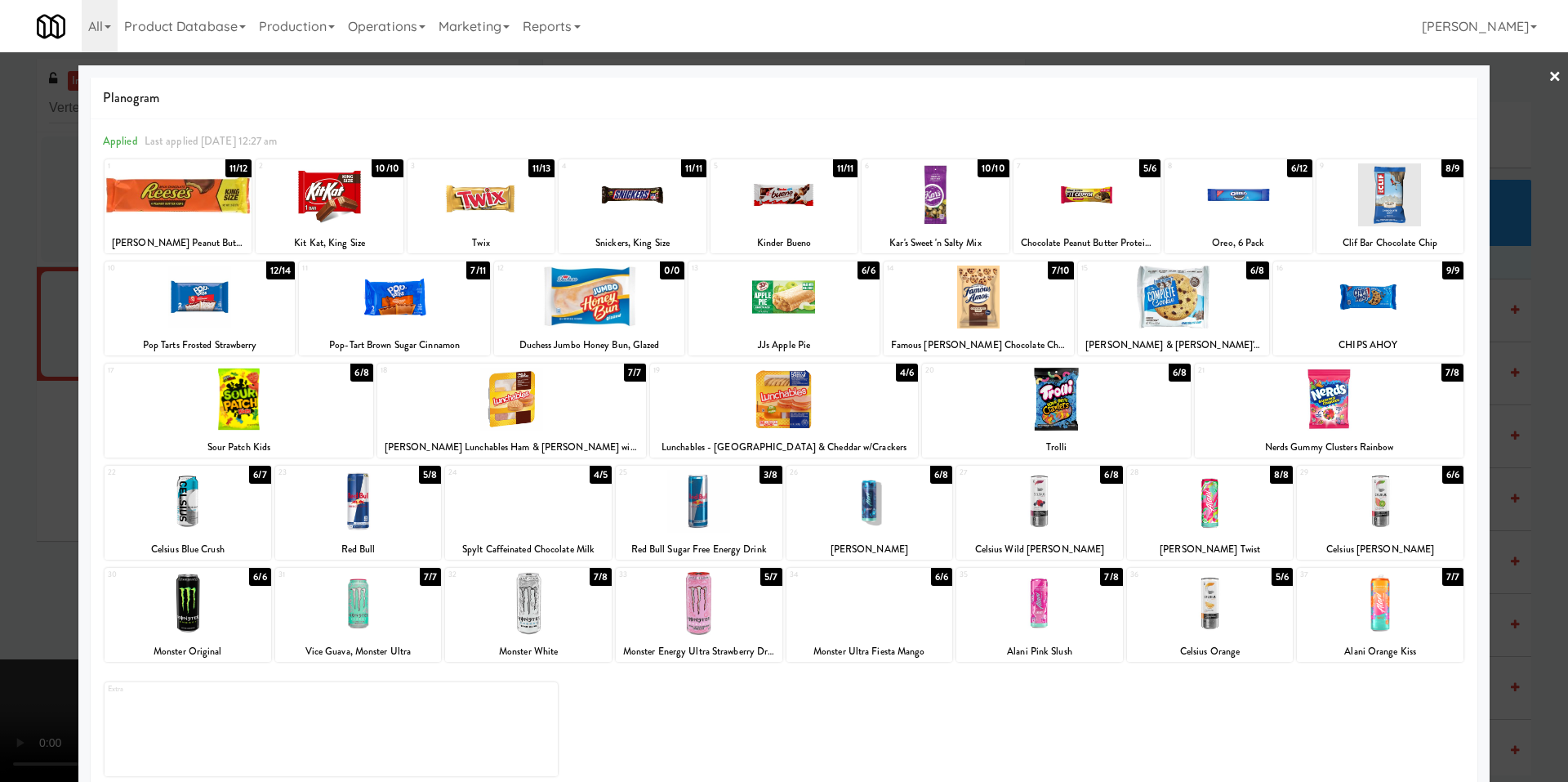
click at [43, 428] on div at bounding box center [784, 391] width 1568 height 782
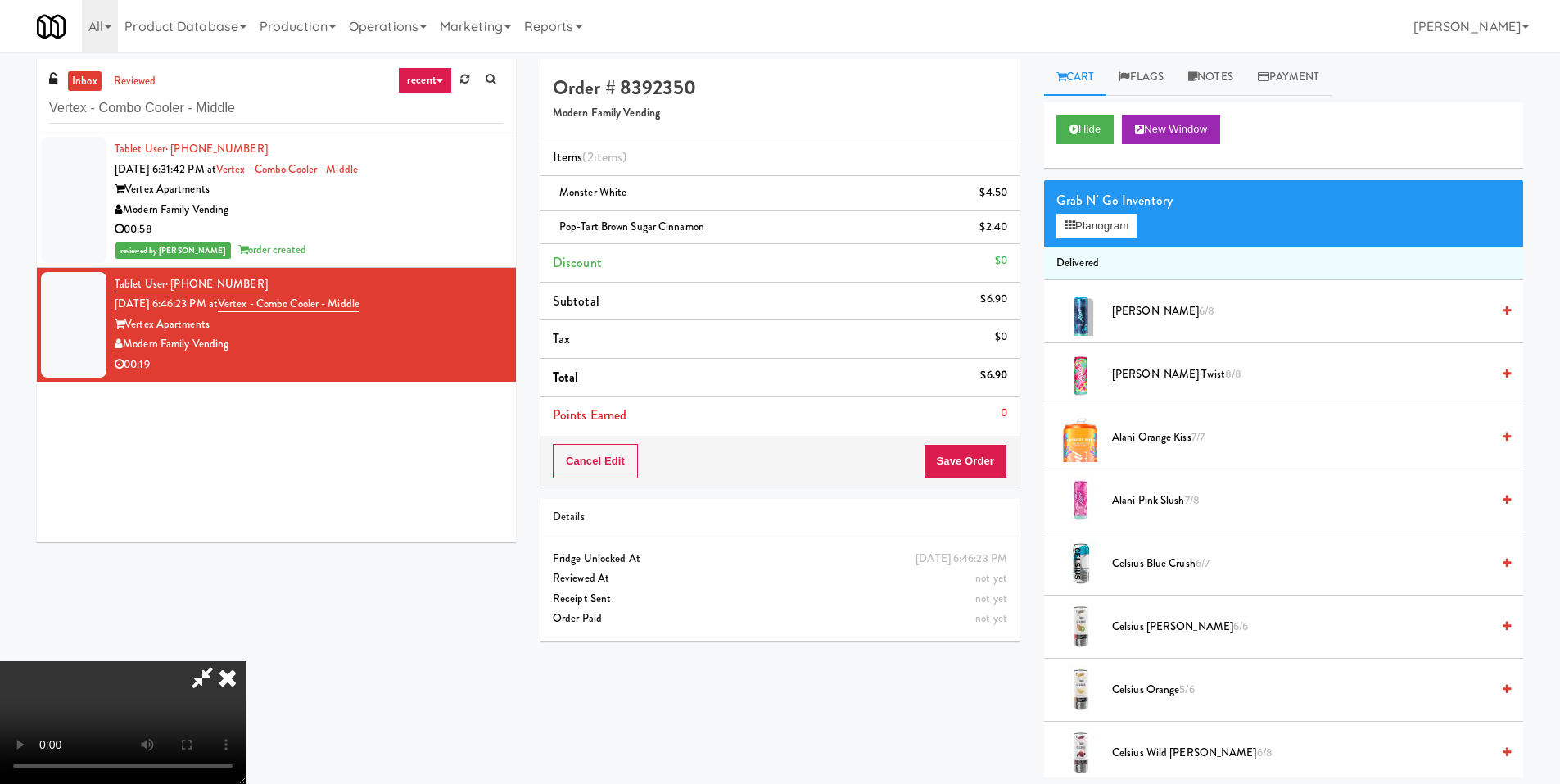
click at [246, 661] on video at bounding box center [123, 722] width 246 height 123
click at [956, 470] on button "Save Order" at bounding box center [966, 461] width 84 height 35
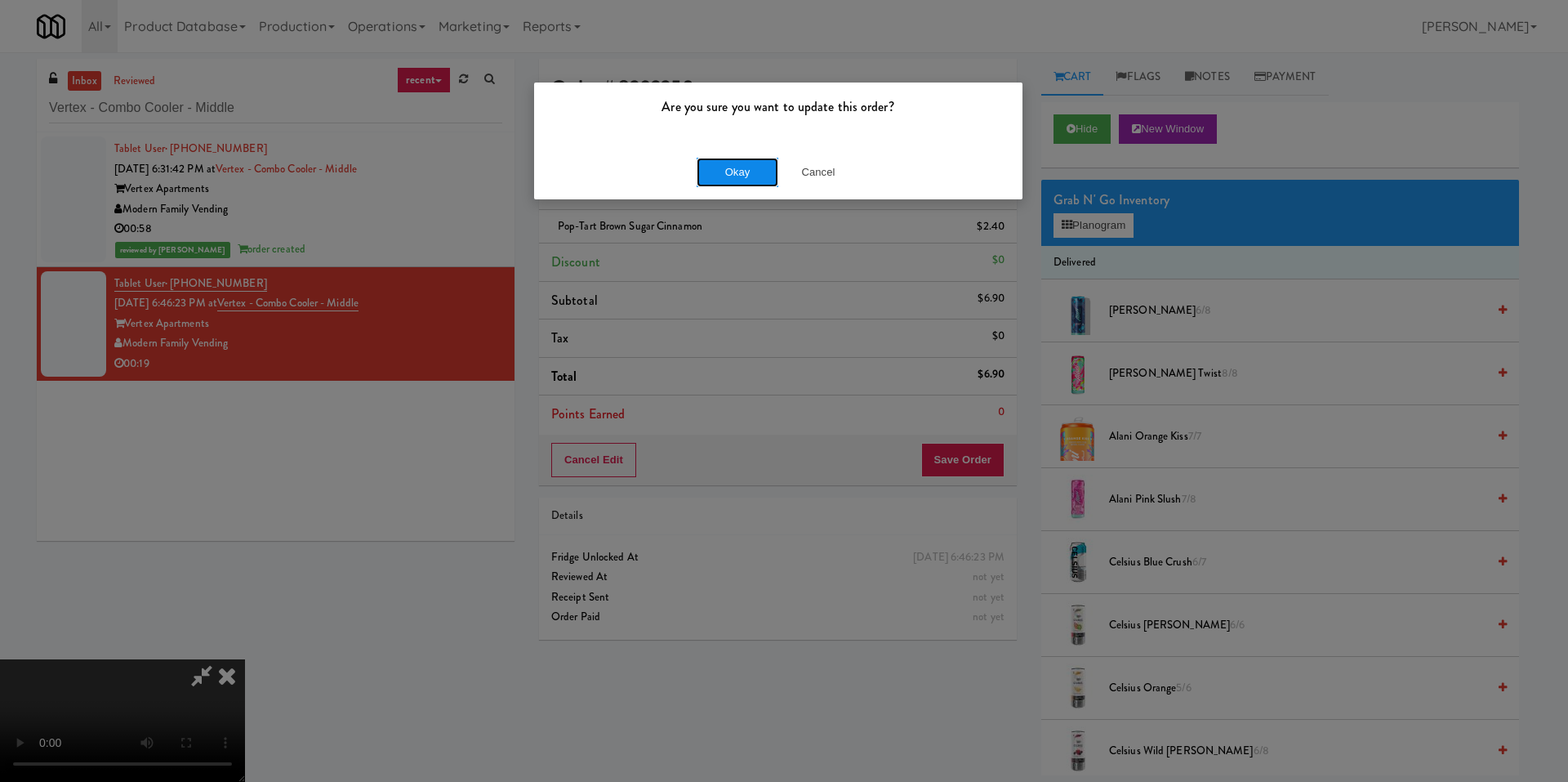
click at [739, 176] on button "Okay" at bounding box center [737, 172] width 82 height 30
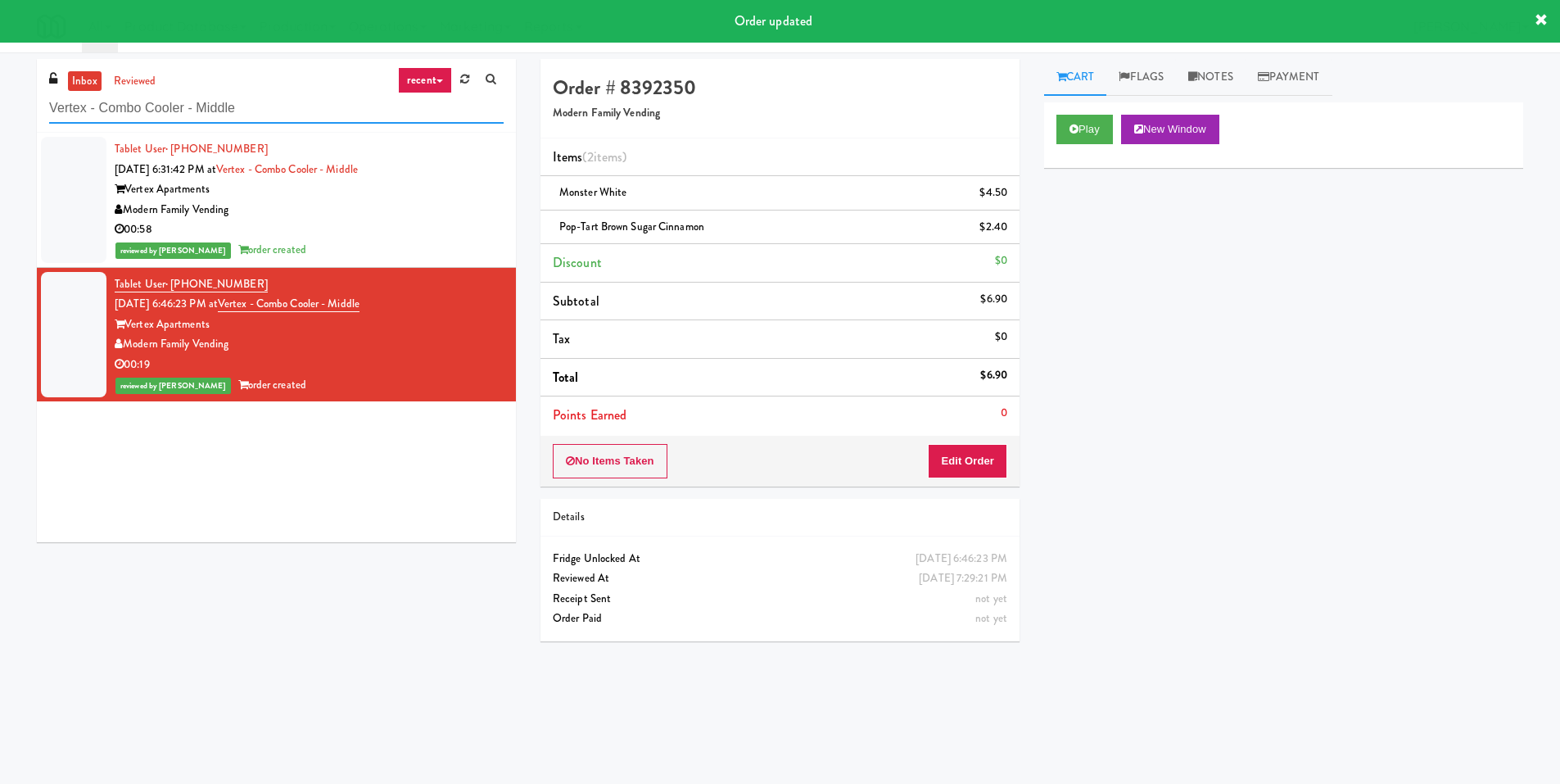
click at [250, 123] on input "Vertex - Combo Cooler - Middle" at bounding box center [276, 108] width 454 height 31
paste input "Tempo - Cooler - Left"
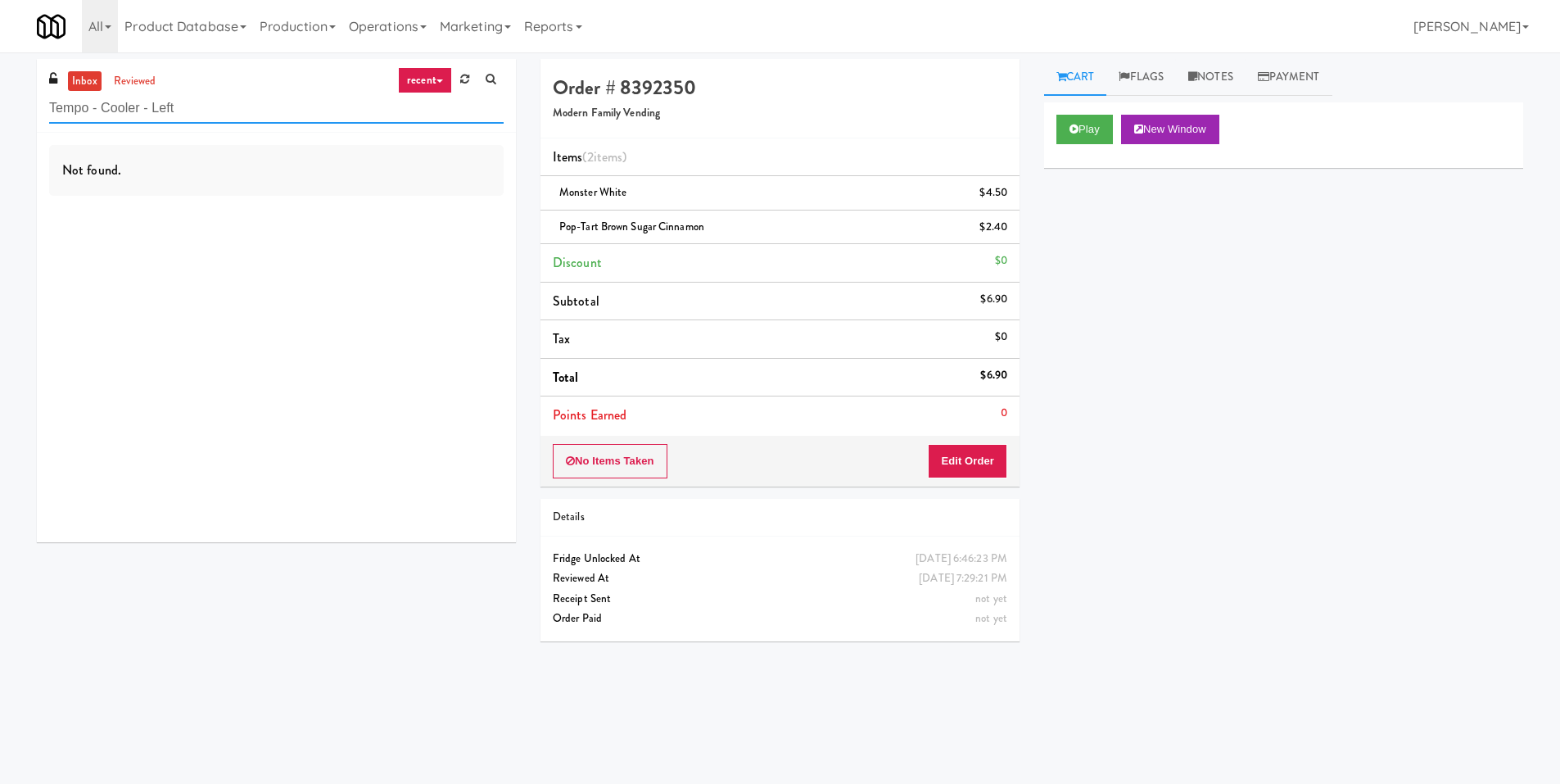
click at [105, 120] on input "Tempo - Cooler - Left" at bounding box center [276, 108] width 454 height 31
paste input "Gallery 64 - Cooler - Left"
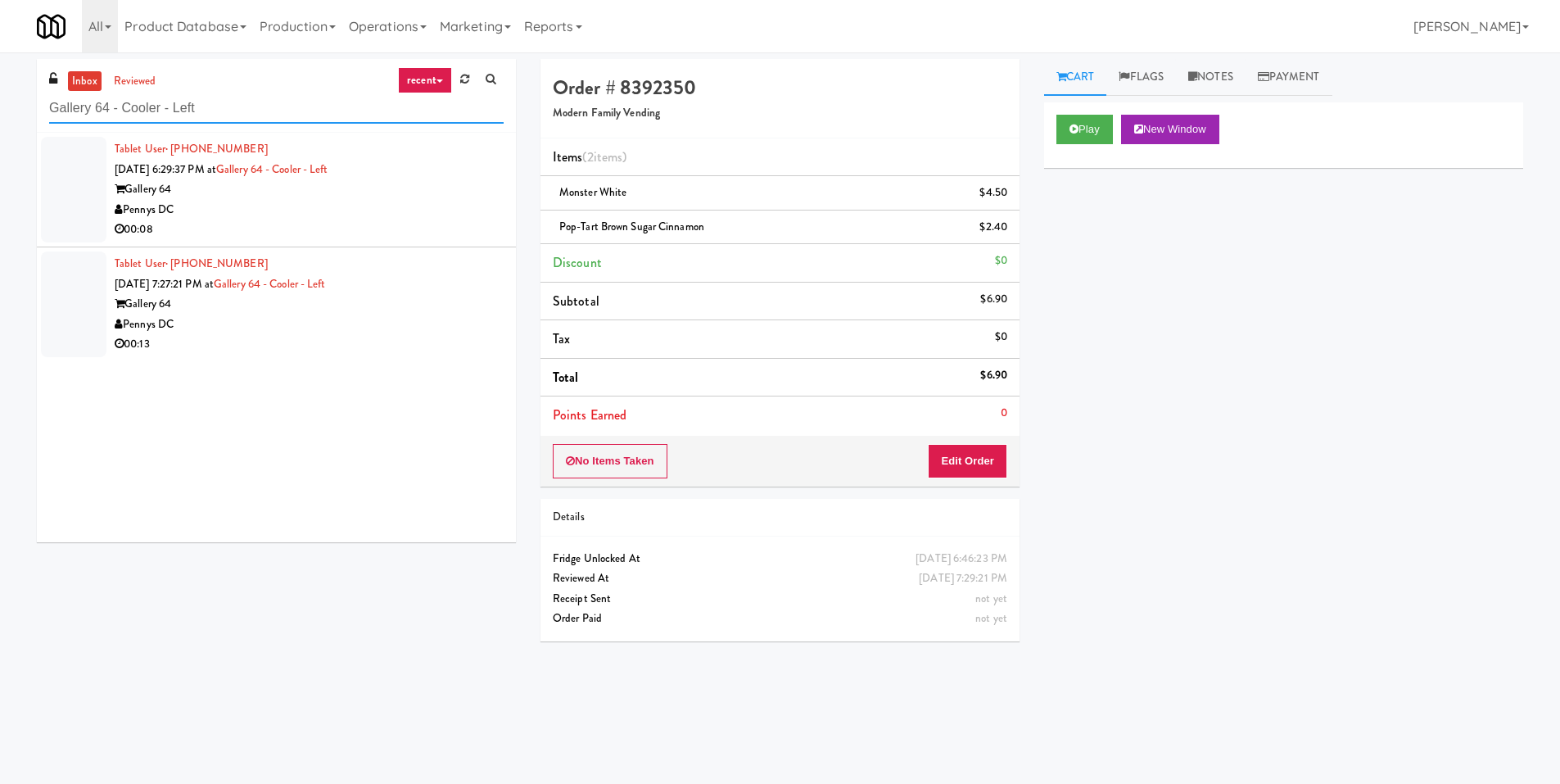
type input "Gallery 64 - Cooler - Left"
click at [309, 200] on div "Pennys DC" at bounding box center [309, 210] width 389 height 20
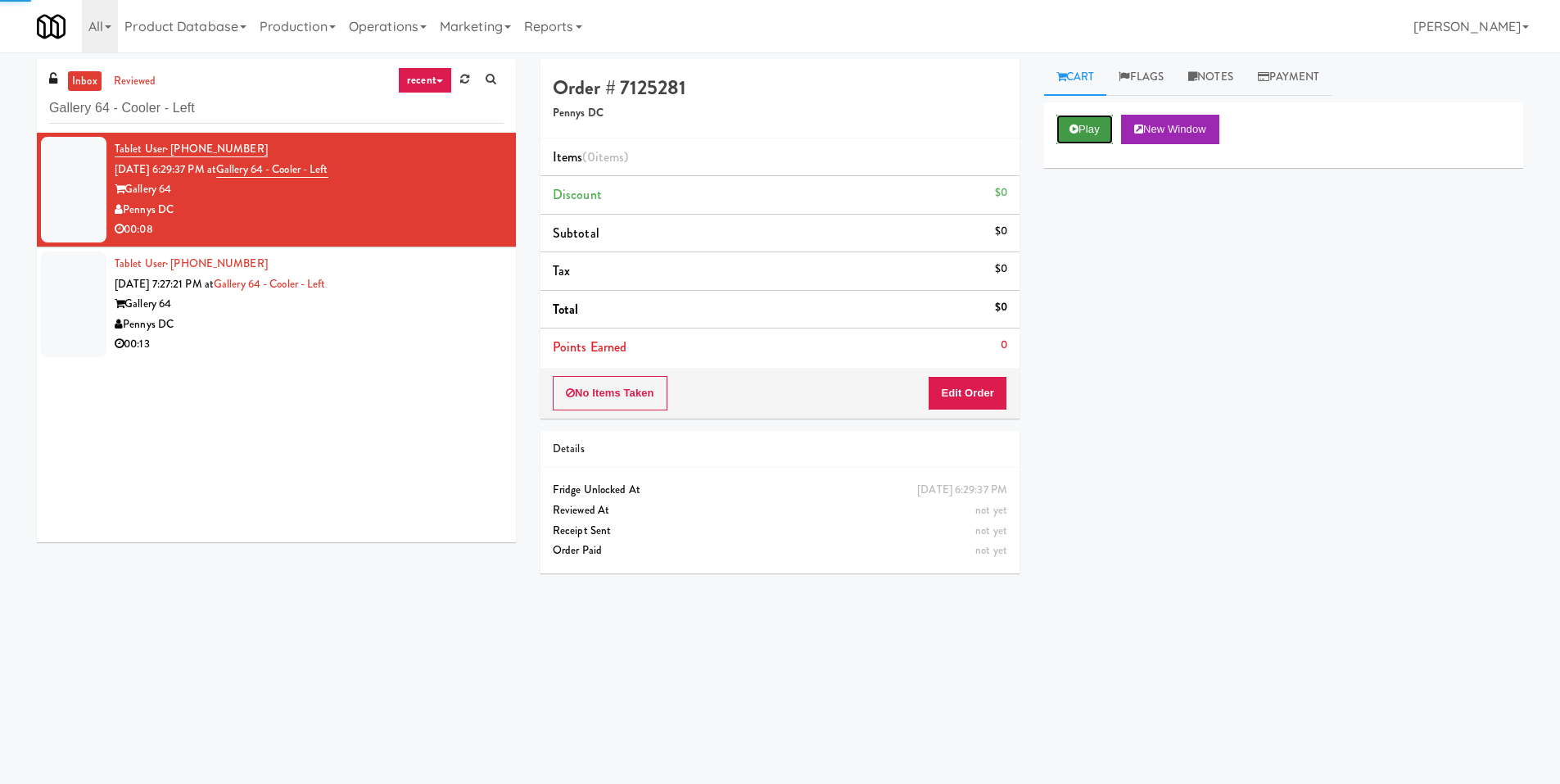
click at [1081, 128] on button "Play" at bounding box center [1084, 129] width 57 height 30
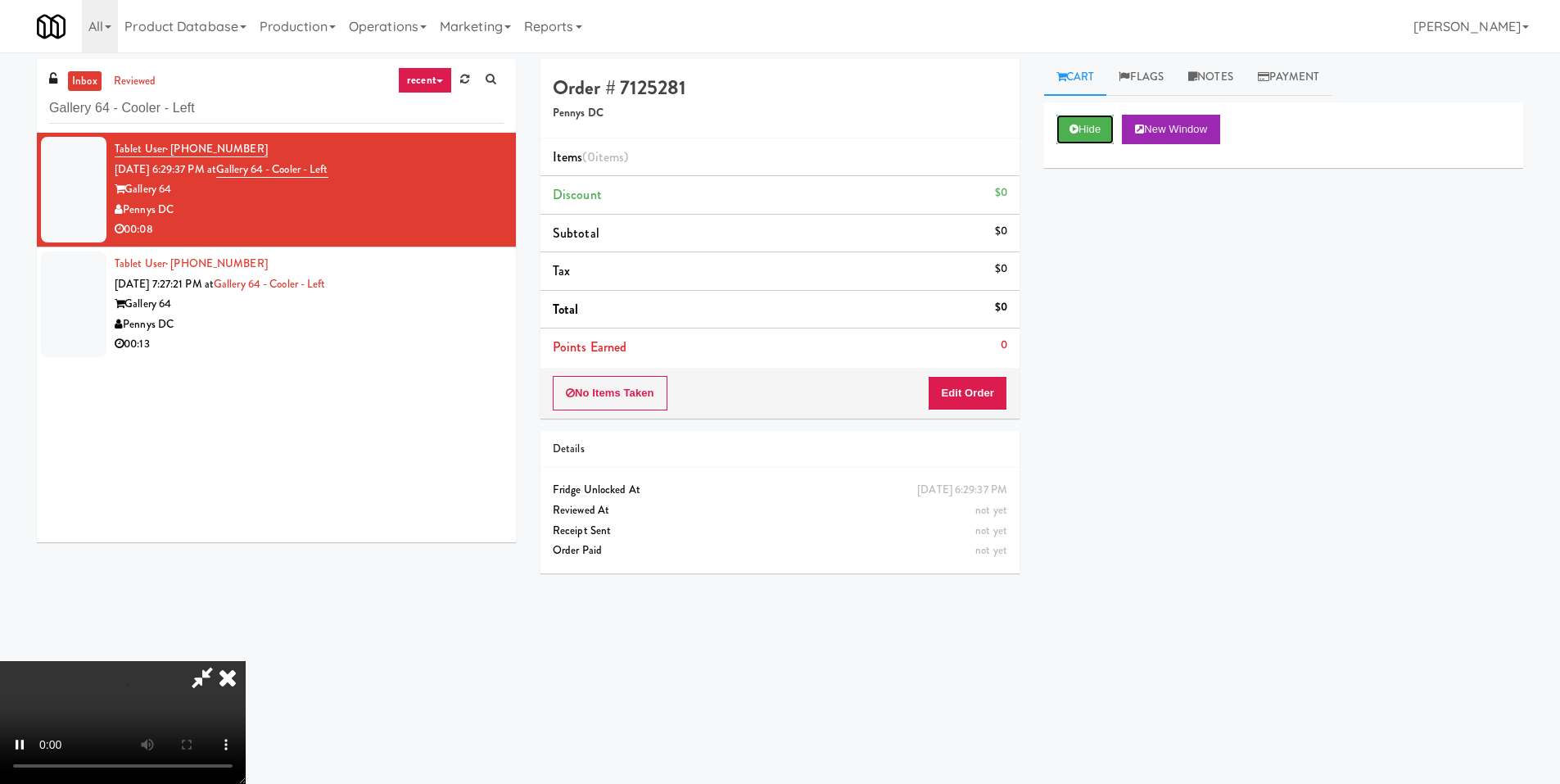
scroll to position [244, 0]
click at [246, 661] on video at bounding box center [123, 722] width 246 height 123
click at [962, 390] on button "Edit Order" at bounding box center [968, 392] width 80 height 35
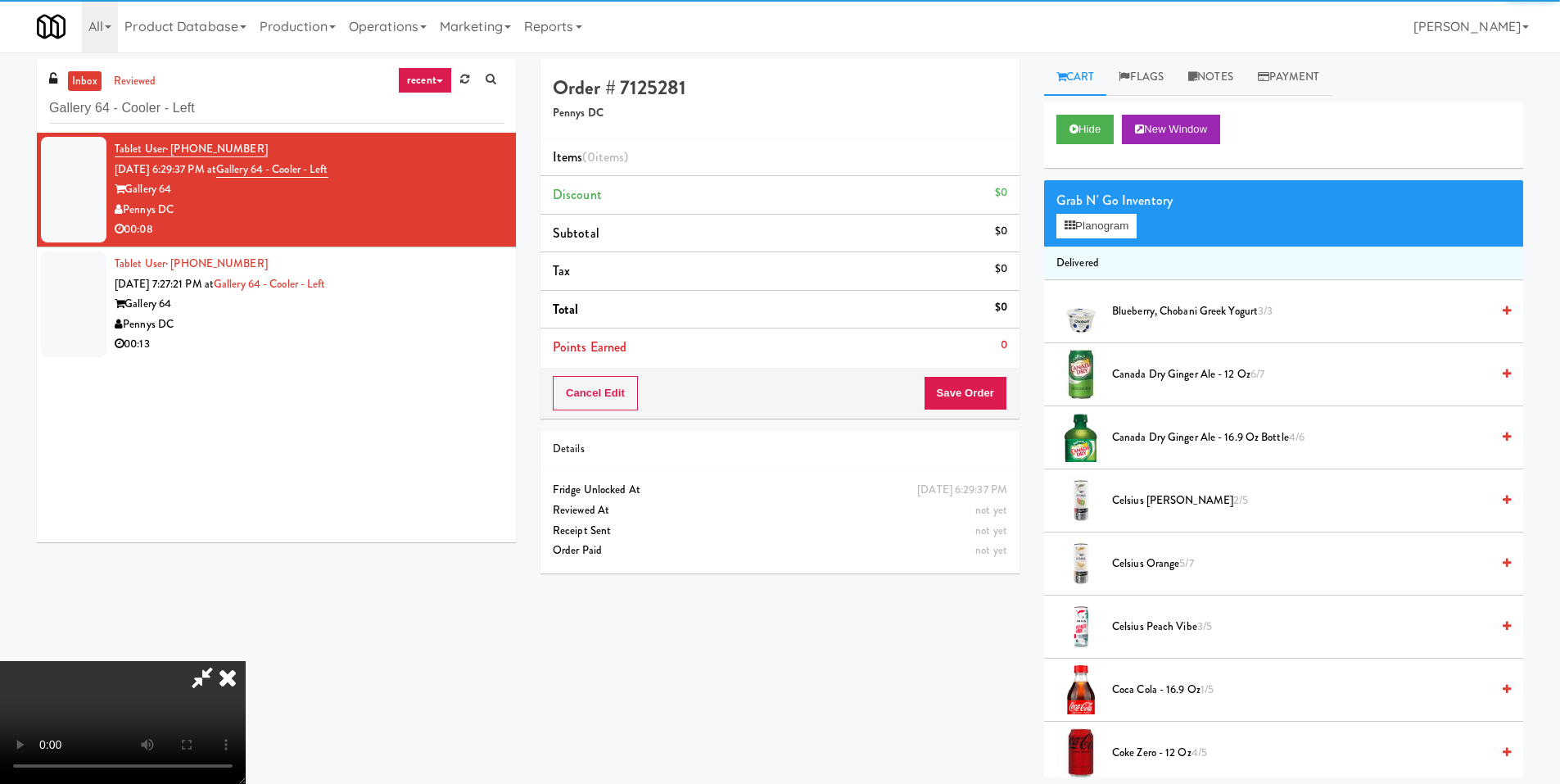
click at [1061, 238] on div "Grab N' Go Inventory Planogram" at bounding box center [1284, 214] width 479 height 66
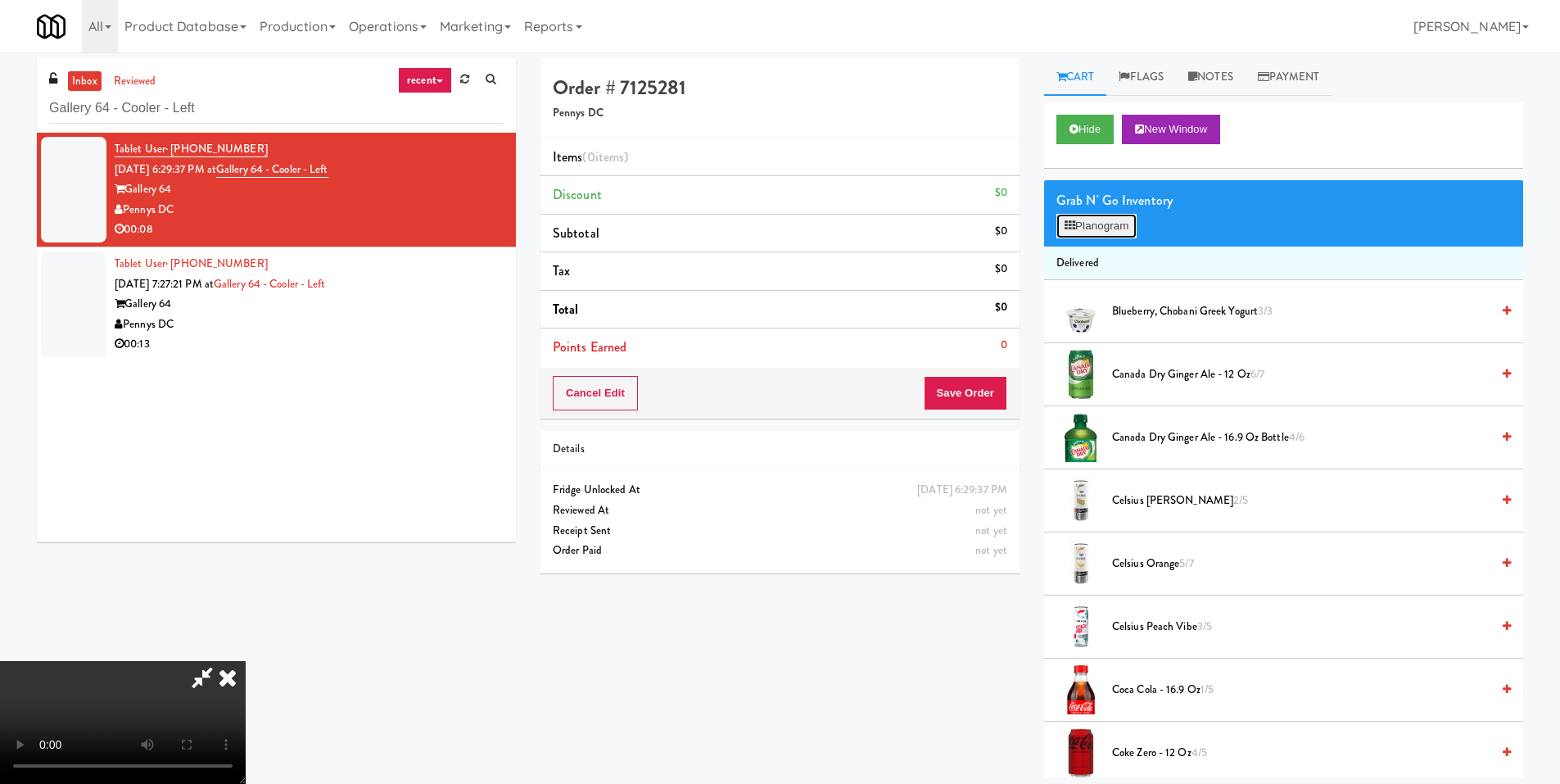
click at [1083, 222] on button "Planogram" at bounding box center [1096, 225] width 81 height 25
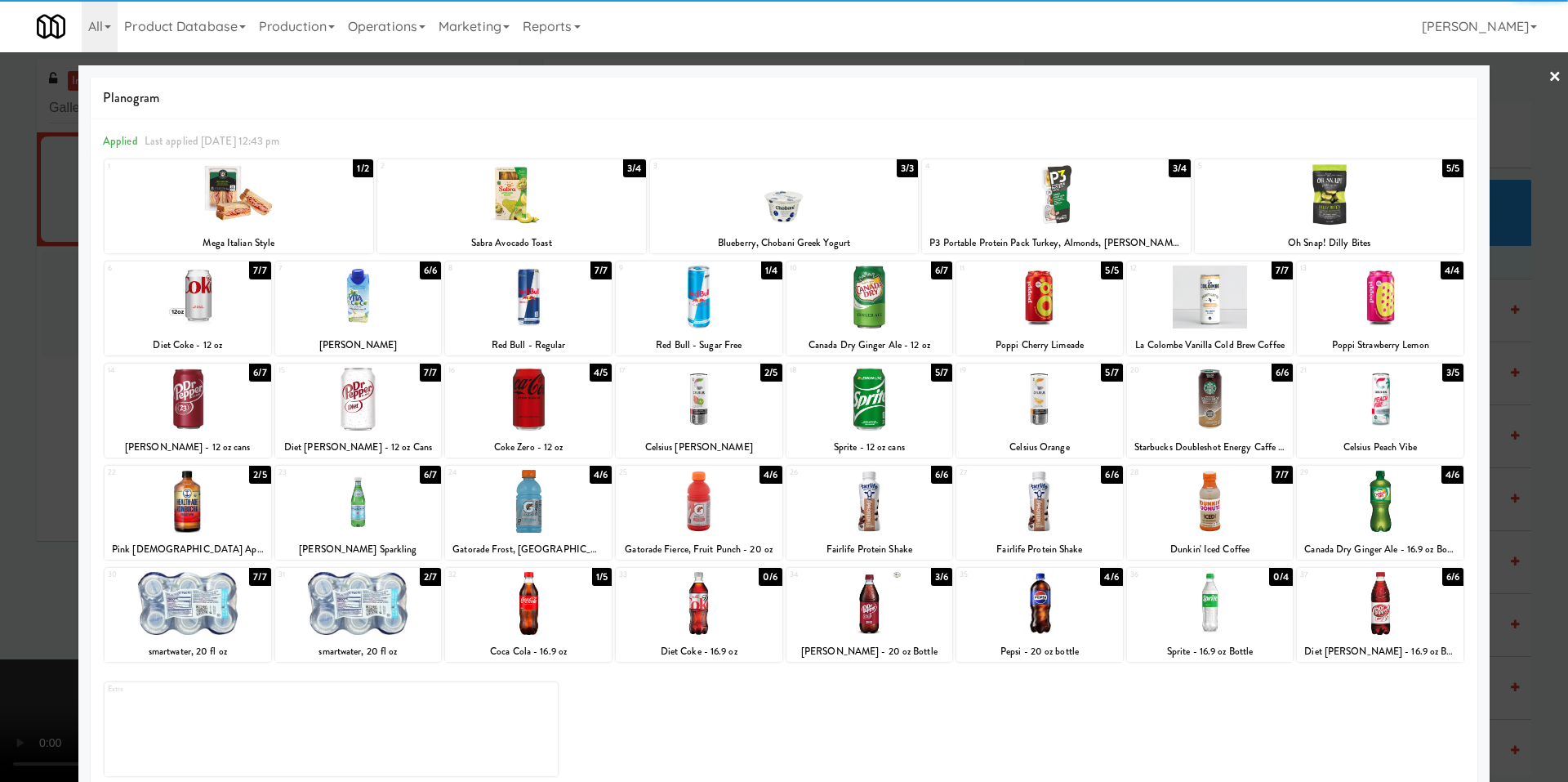
click at [521, 608] on div at bounding box center [528, 603] width 167 height 63
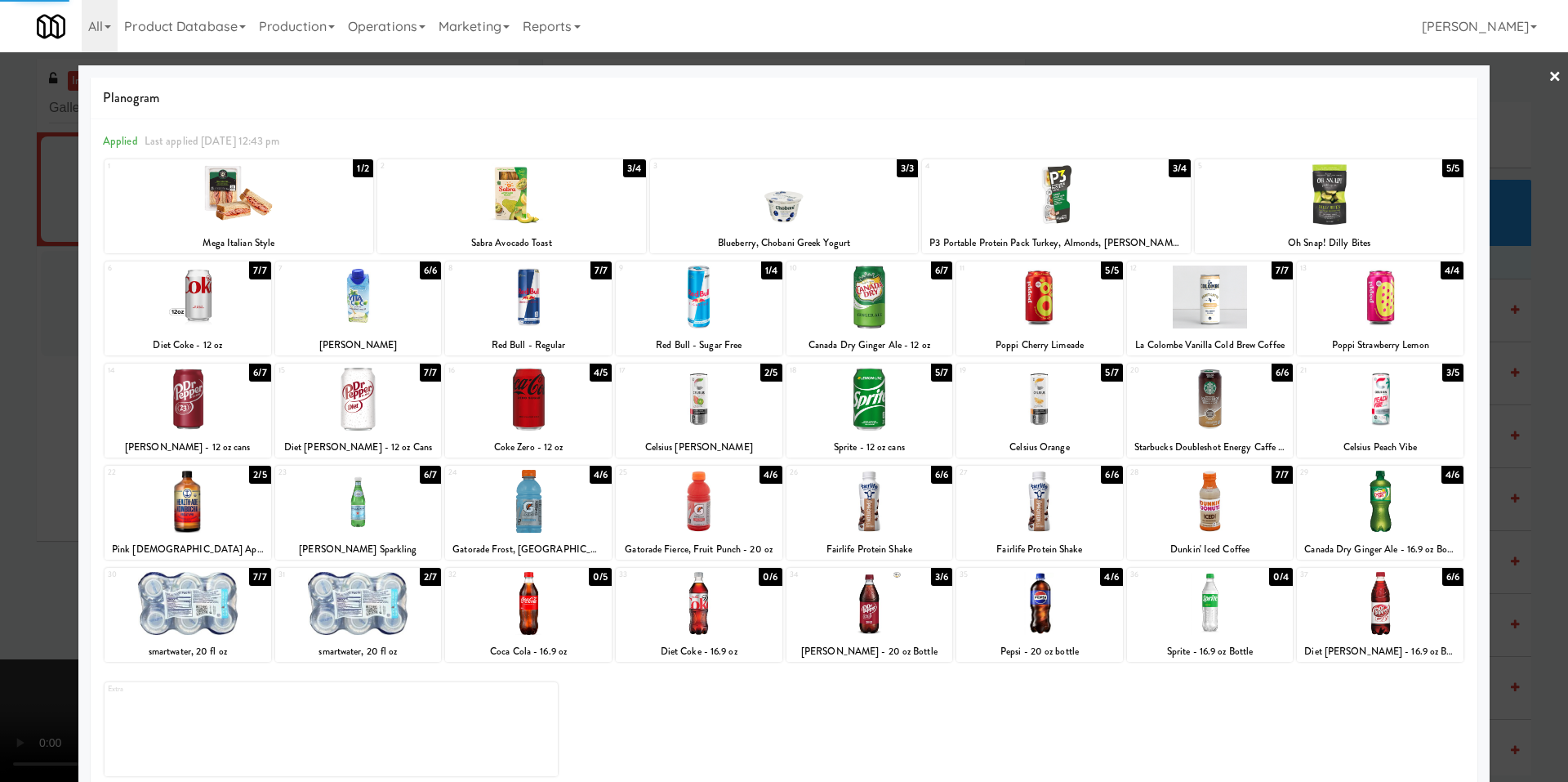
click at [1019, 605] on div at bounding box center [1039, 603] width 167 height 63
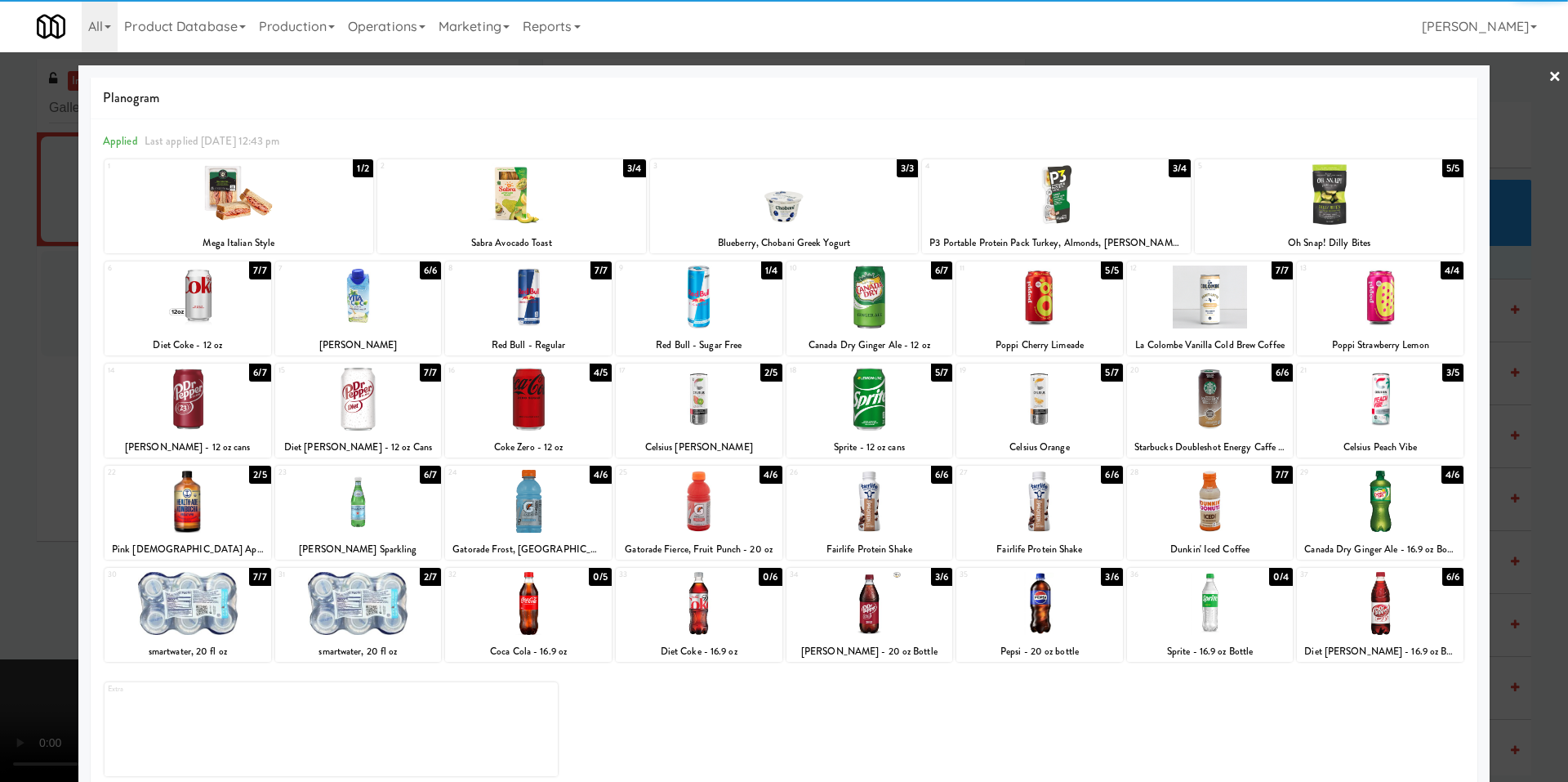
drag, startPoint x: 49, startPoint y: 596, endPoint x: 56, endPoint y: 588, distance: 10.6
click at [49, 595] on div at bounding box center [784, 391] width 1568 height 782
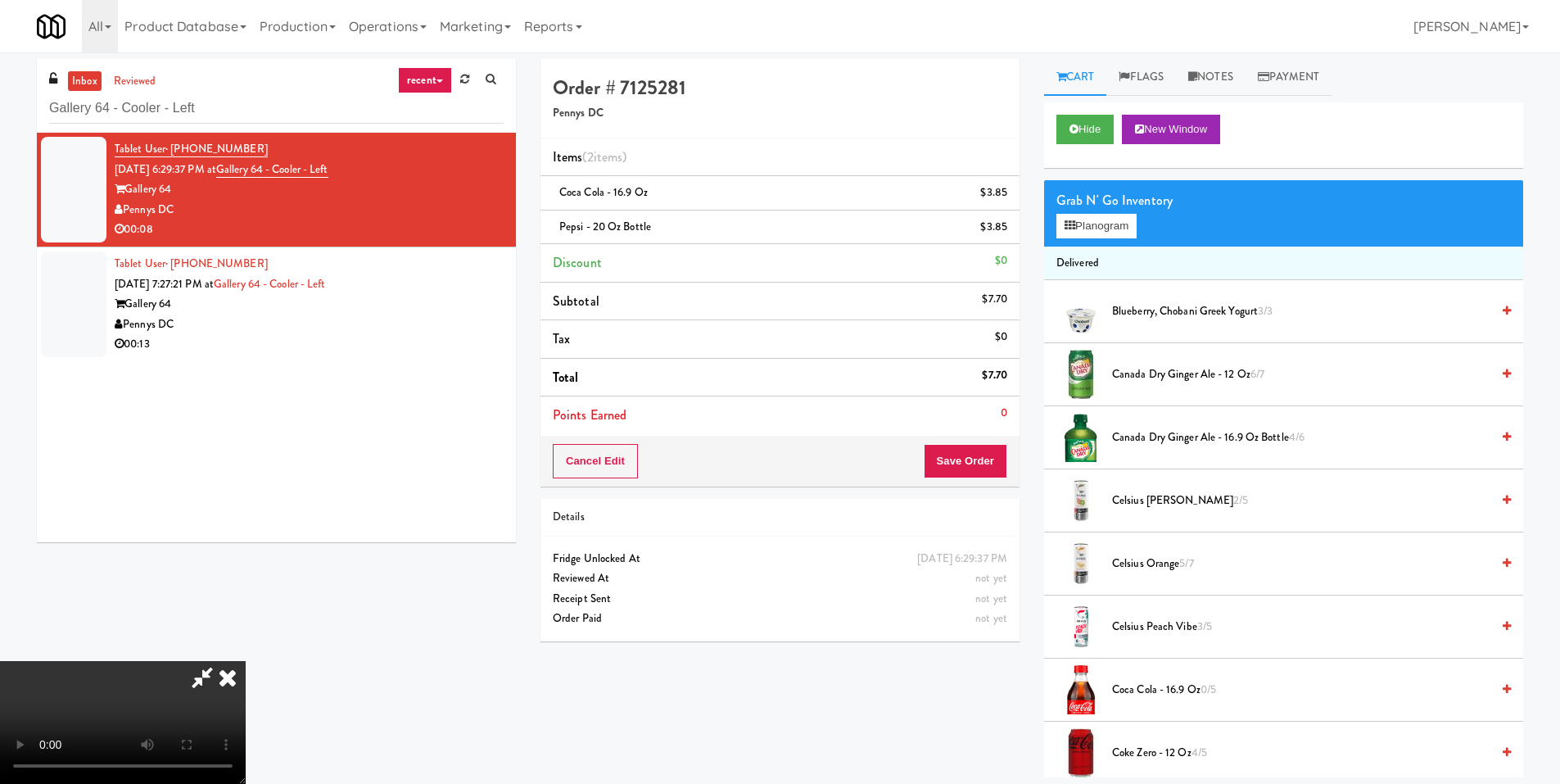
click at [246, 661] on video at bounding box center [123, 722] width 246 height 123
click at [961, 455] on button "Save Order" at bounding box center [966, 461] width 84 height 35
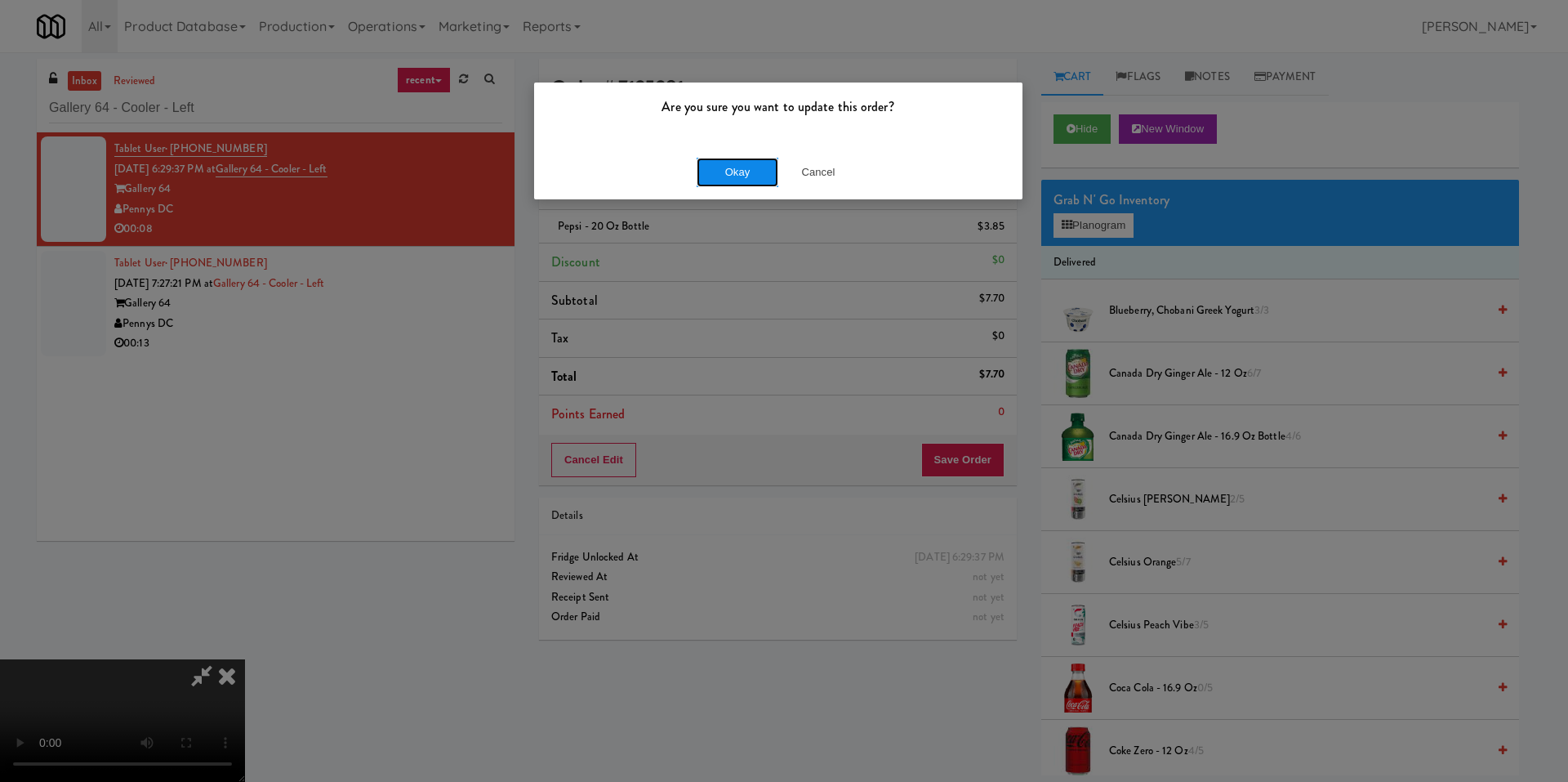
click at [748, 173] on button "Okay" at bounding box center [737, 172] width 82 height 30
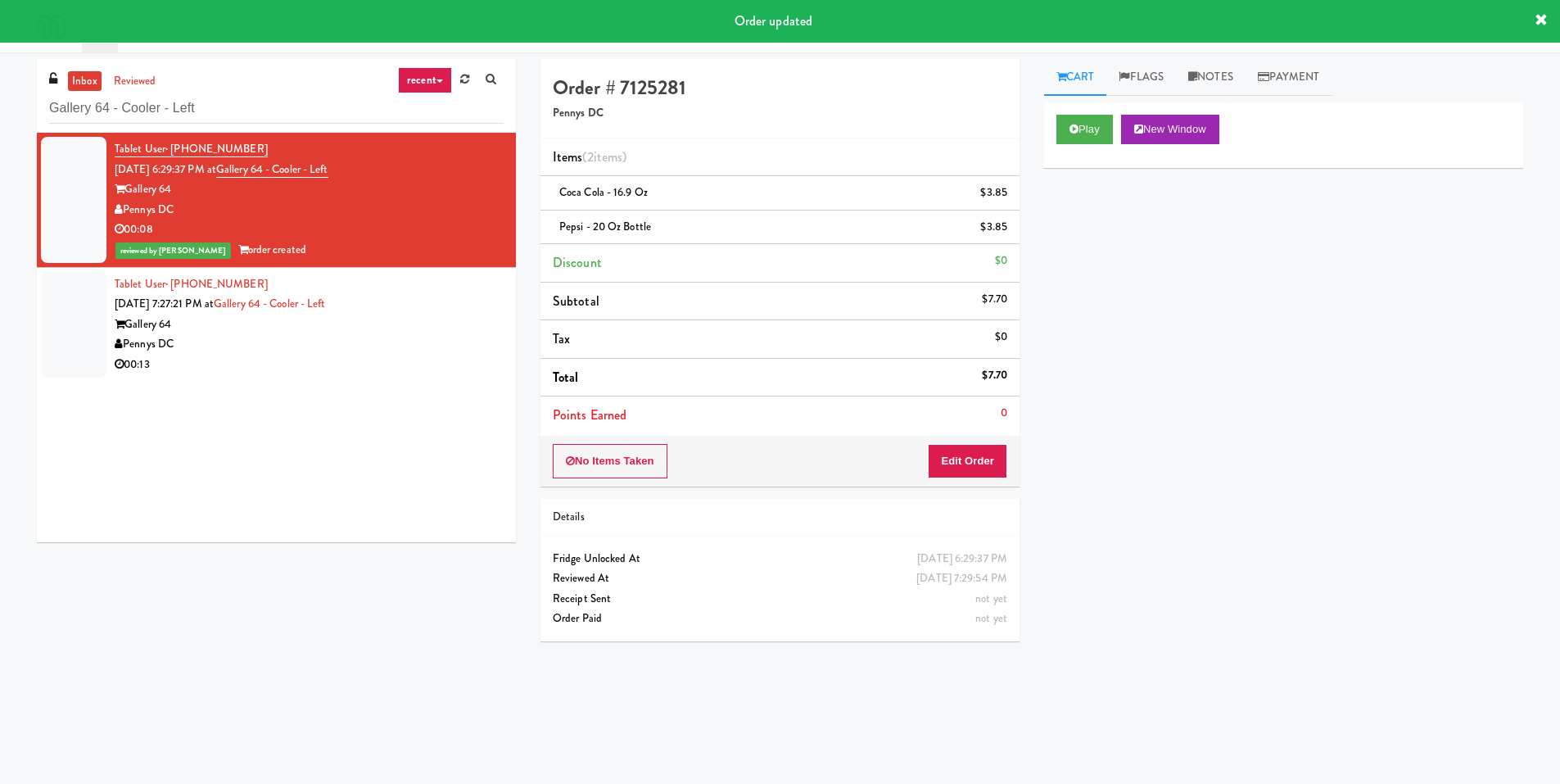
click at [476, 351] on div "Pennys DC" at bounding box center [309, 344] width 389 height 20
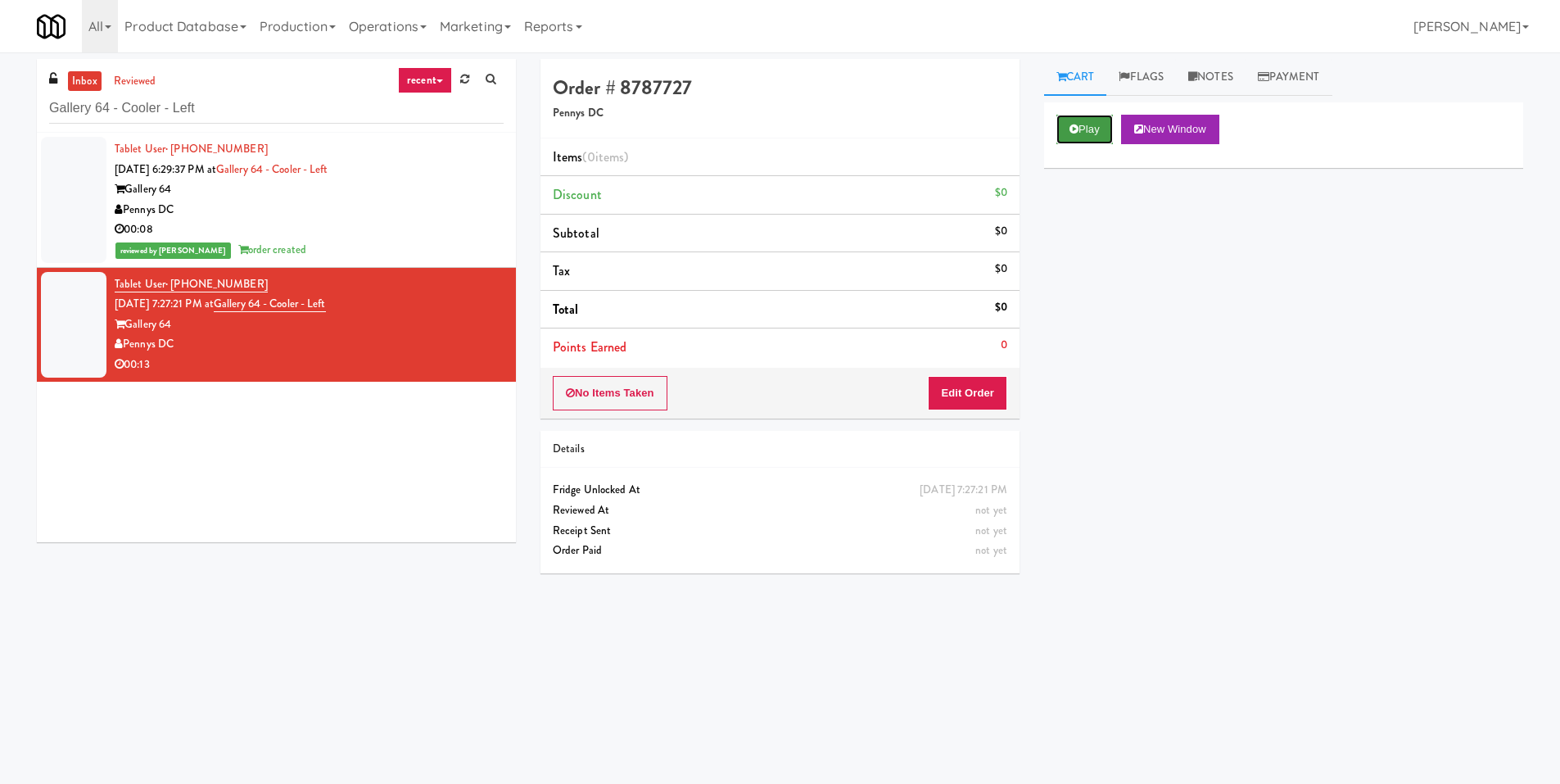
click at [1088, 136] on button "Play" at bounding box center [1084, 129] width 57 height 30
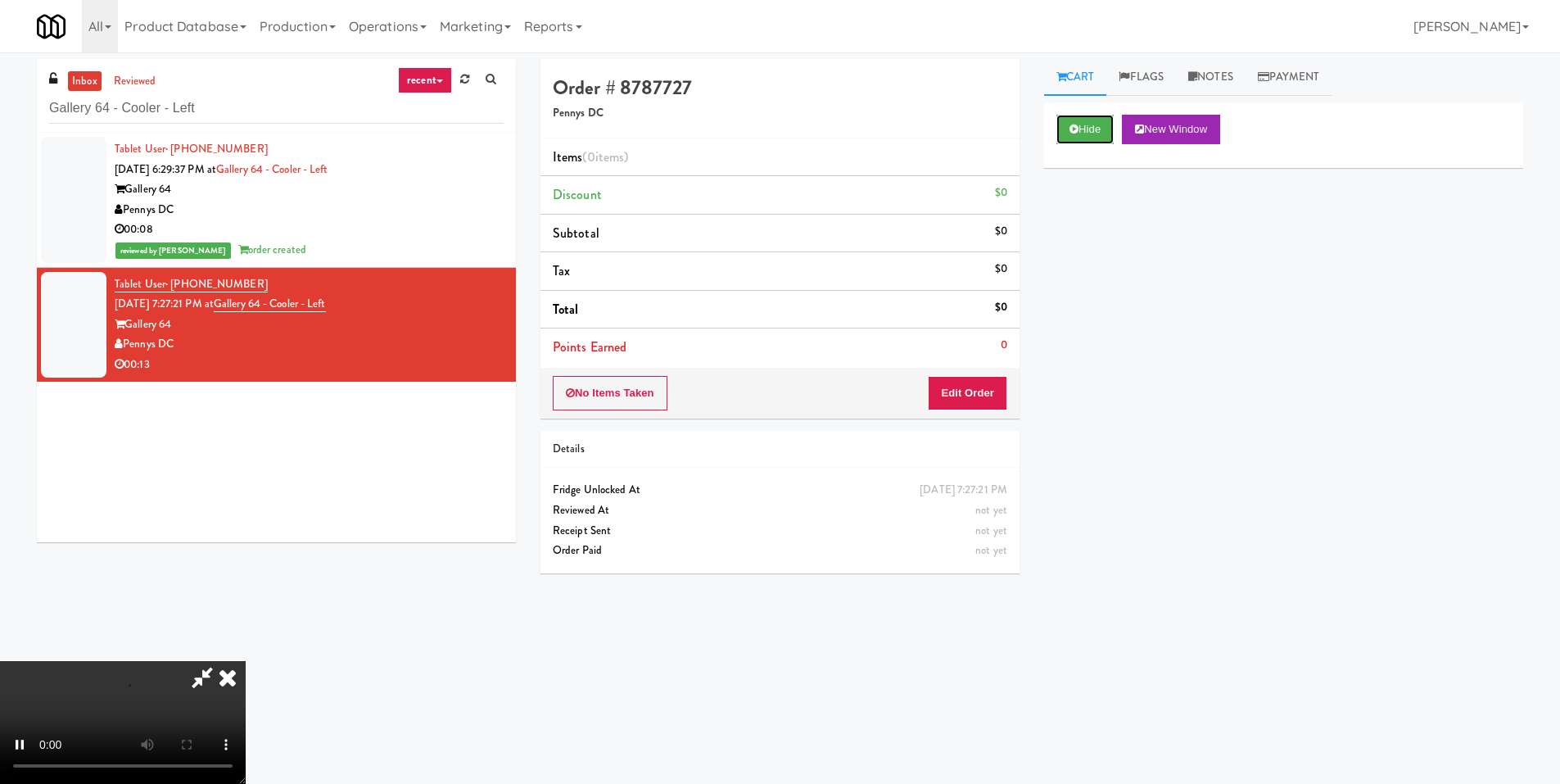
scroll to position [244, 0]
click at [246, 661] on video at bounding box center [123, 722] width 246 height 123
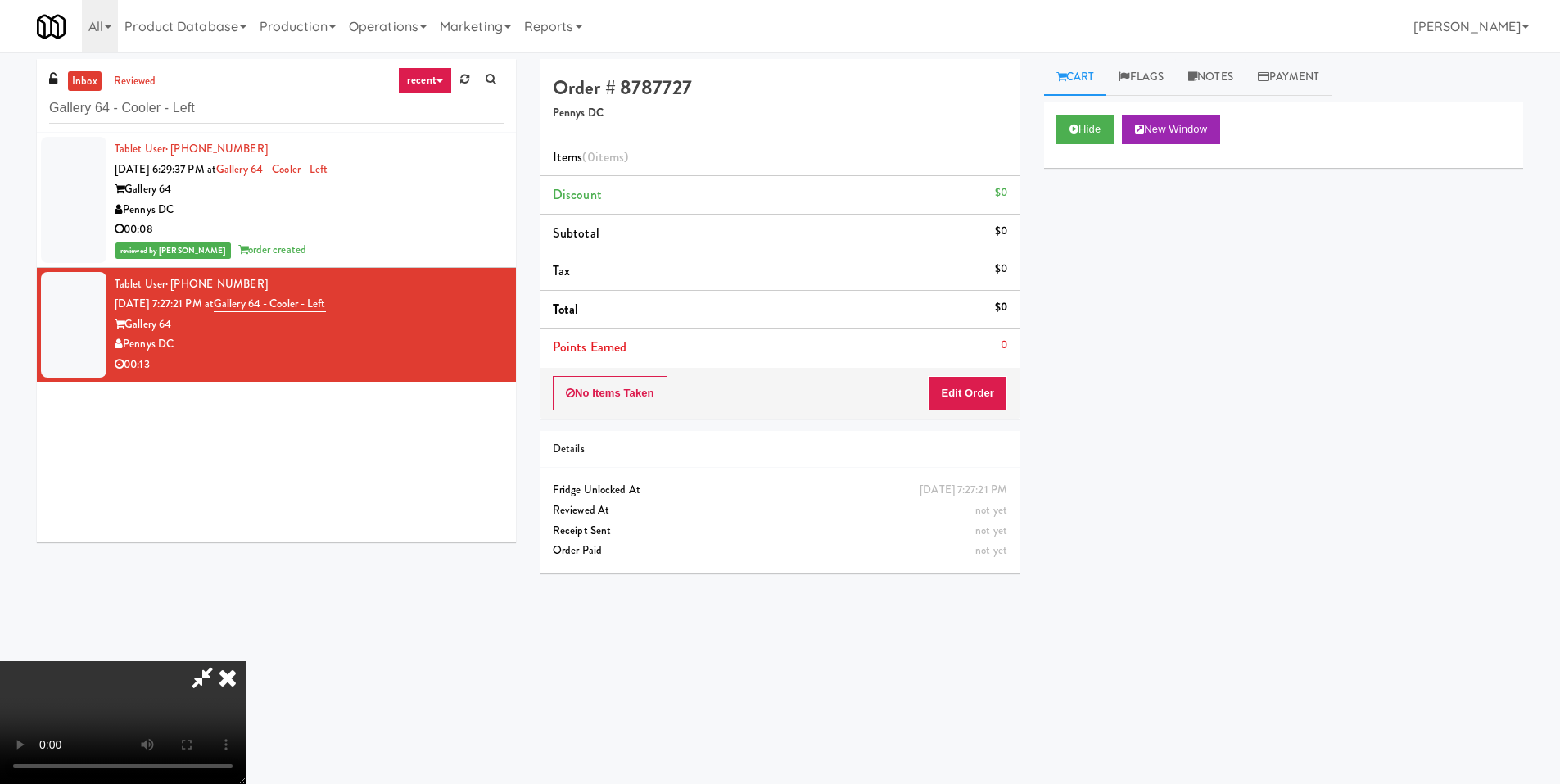
click at [246, 661] on video at bounding box center [123, 722] width 246 height 123
click at [977, 403] on button "Edit Order" at bounding box center [968, 392] width 80 height 35
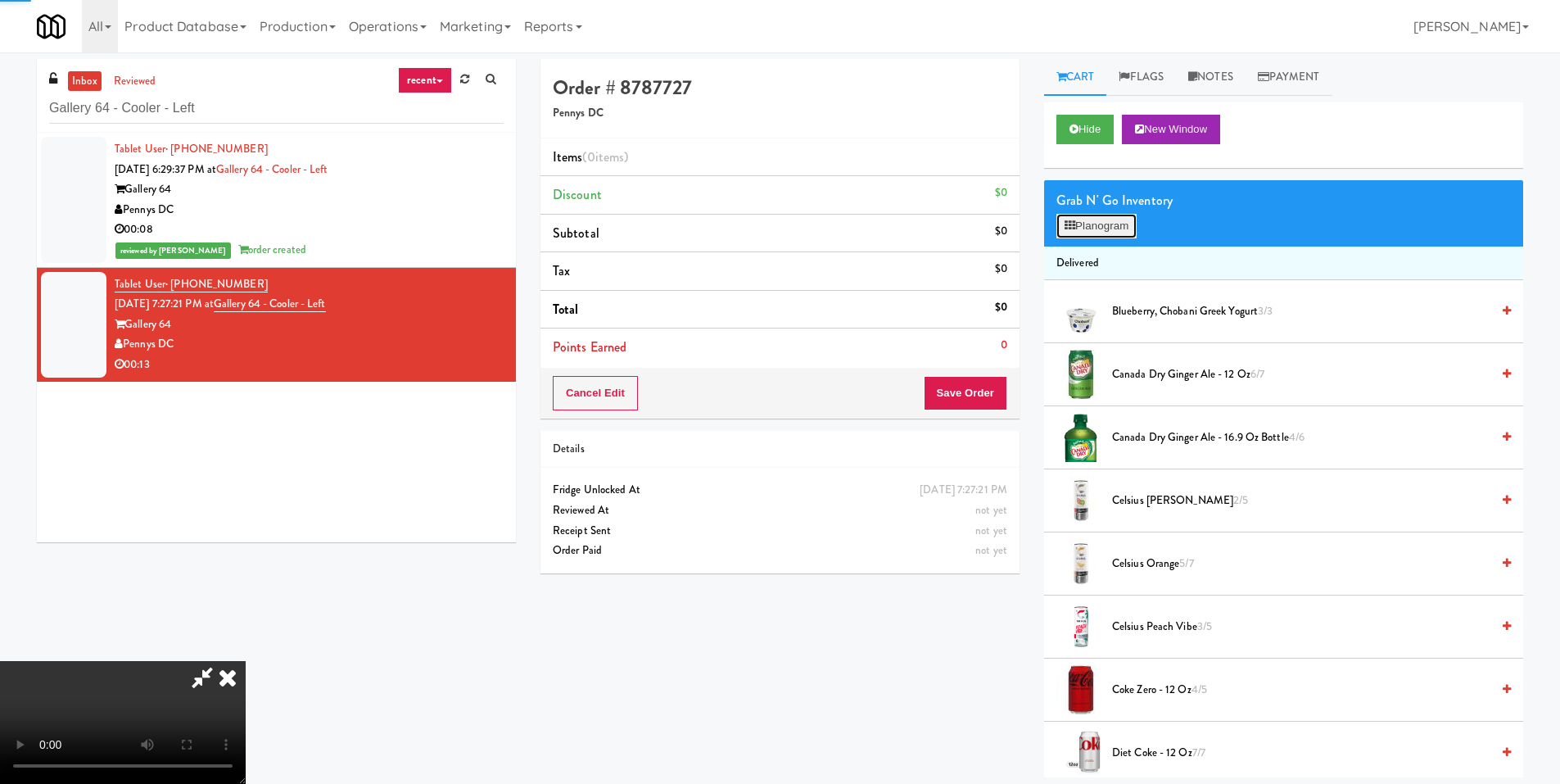
click at [1072, 217] on button "Planogram" at bounding box center [1096, 225] width 81 height 25
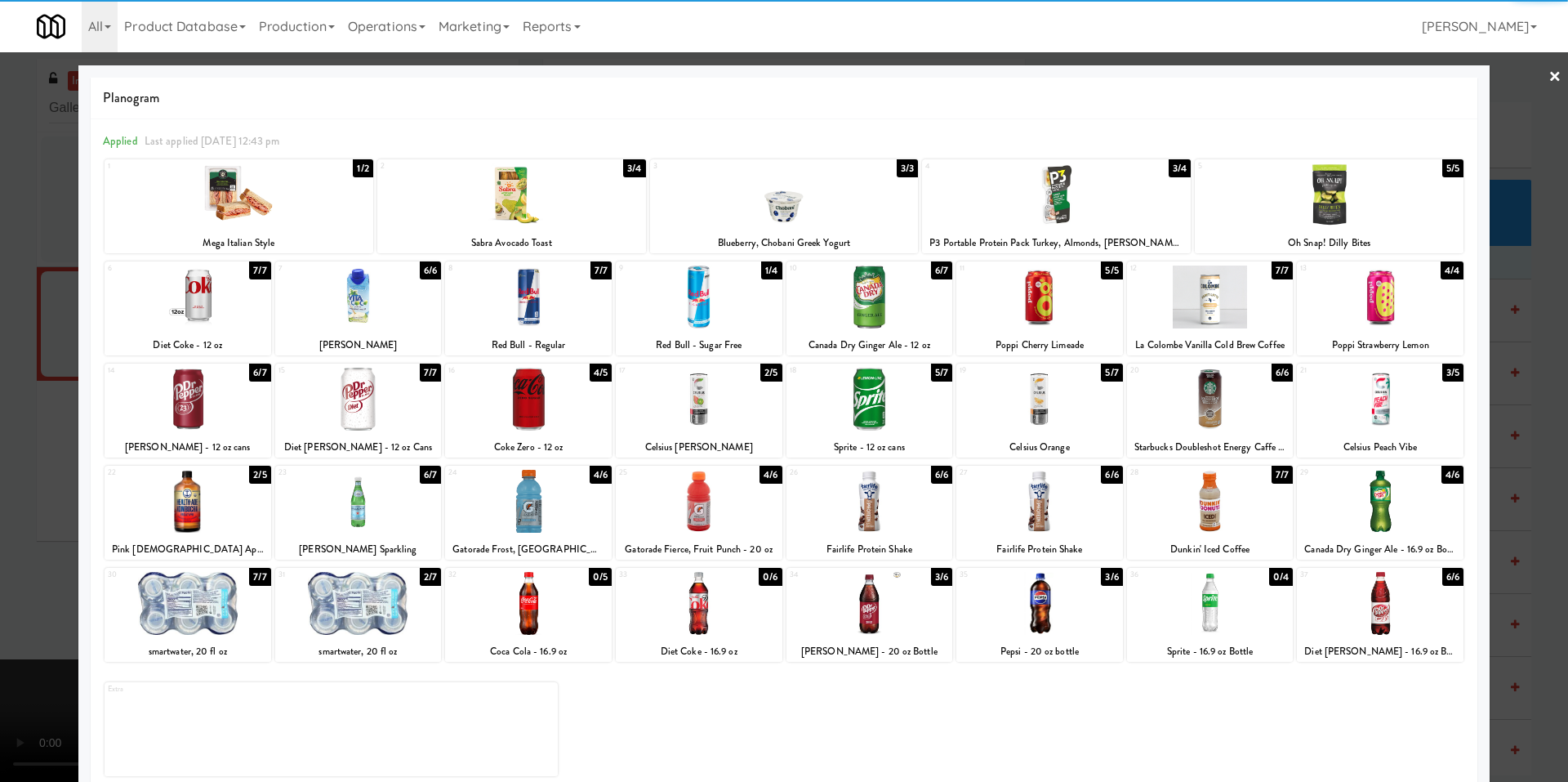
click at [215, 396] on div at bounding box center [188, 399] width 167 height 63
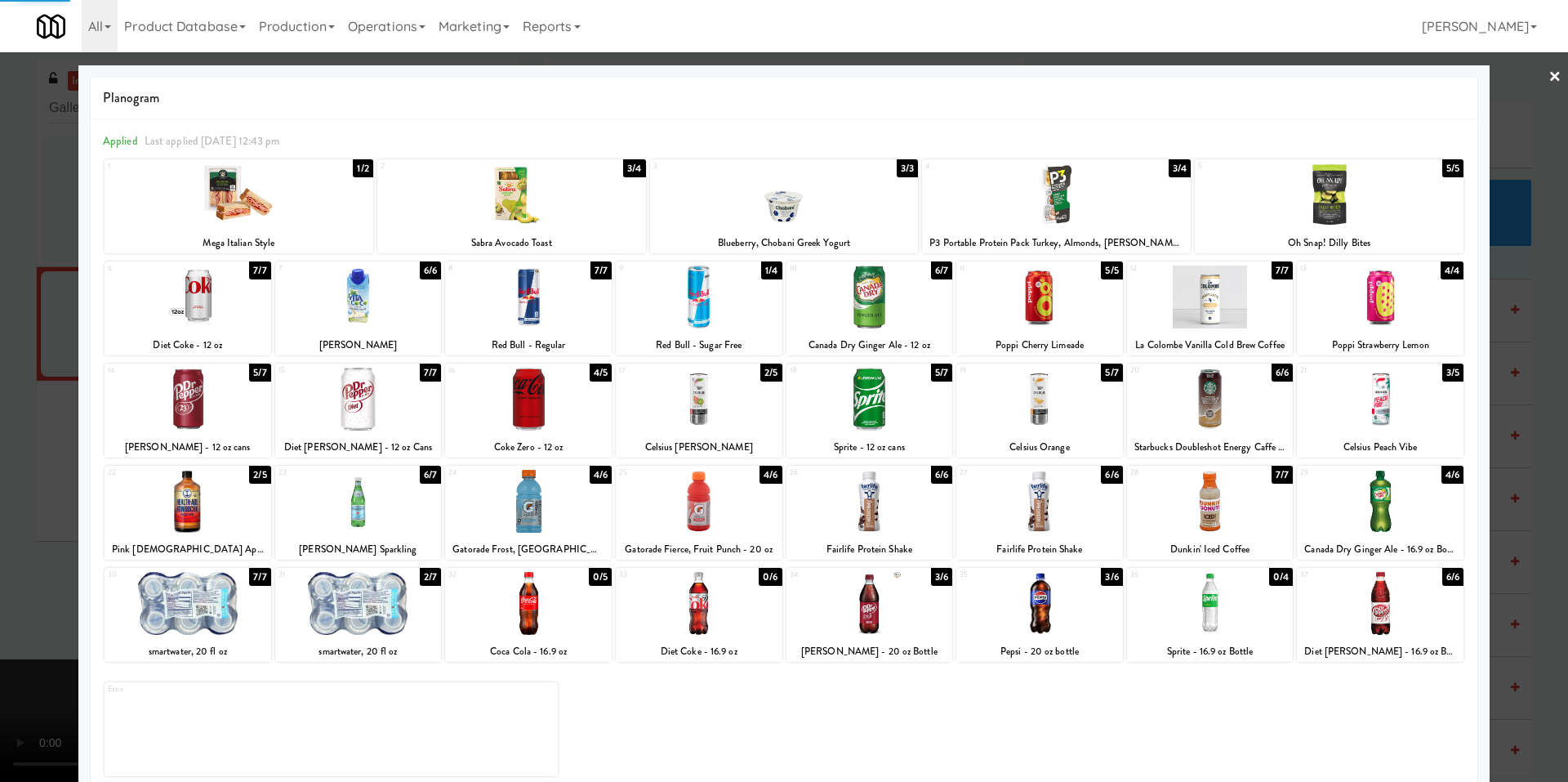
click at [44, 358] on div at bounding box center [784, 391] width 1568 height 782
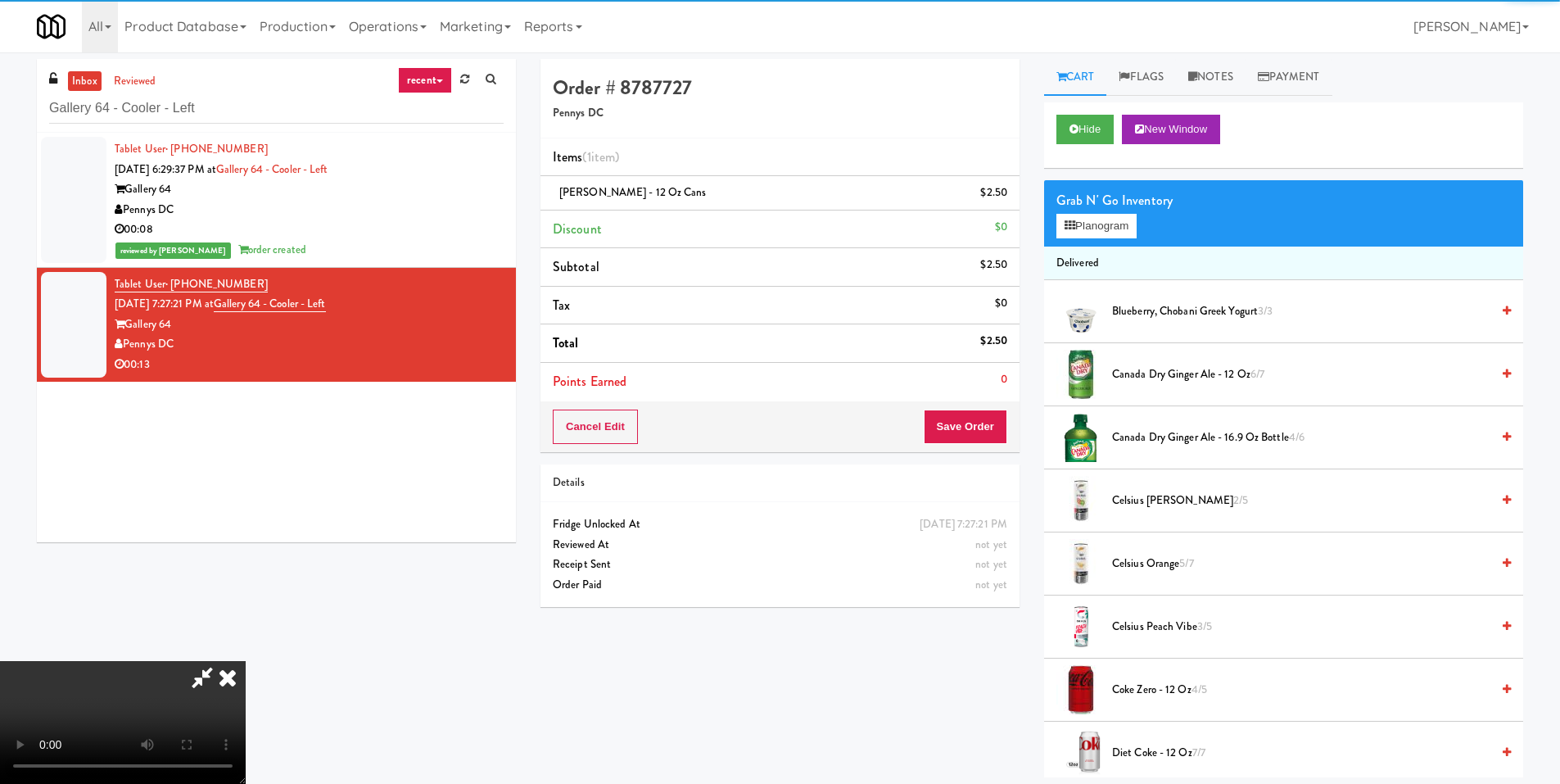
click at [246, 661] on video at bounding box center [123, 722] width 246 height 123
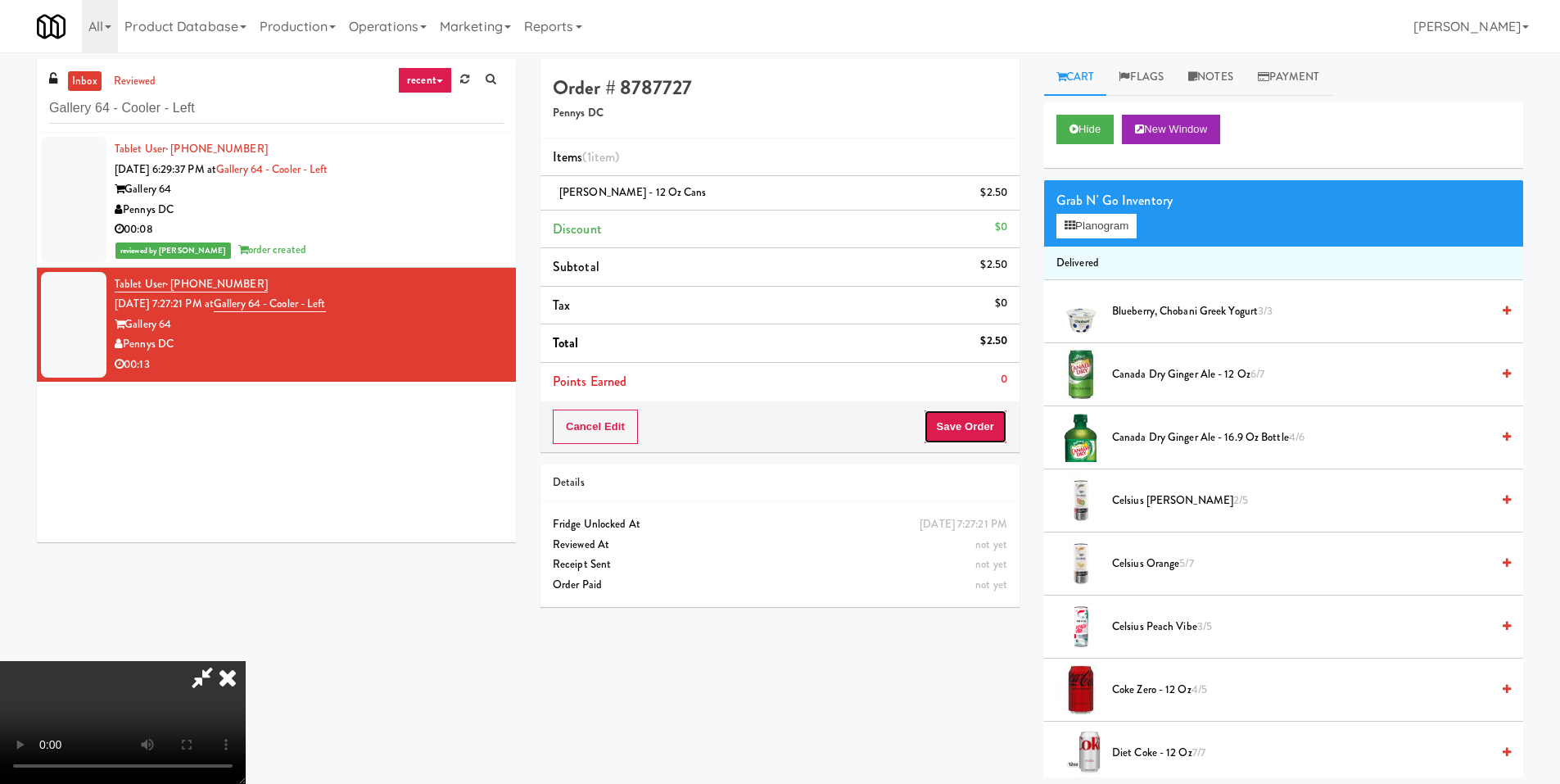
click at [963, 422] on button "Save Order" at bounding box center [966, 426] width 84 height 35
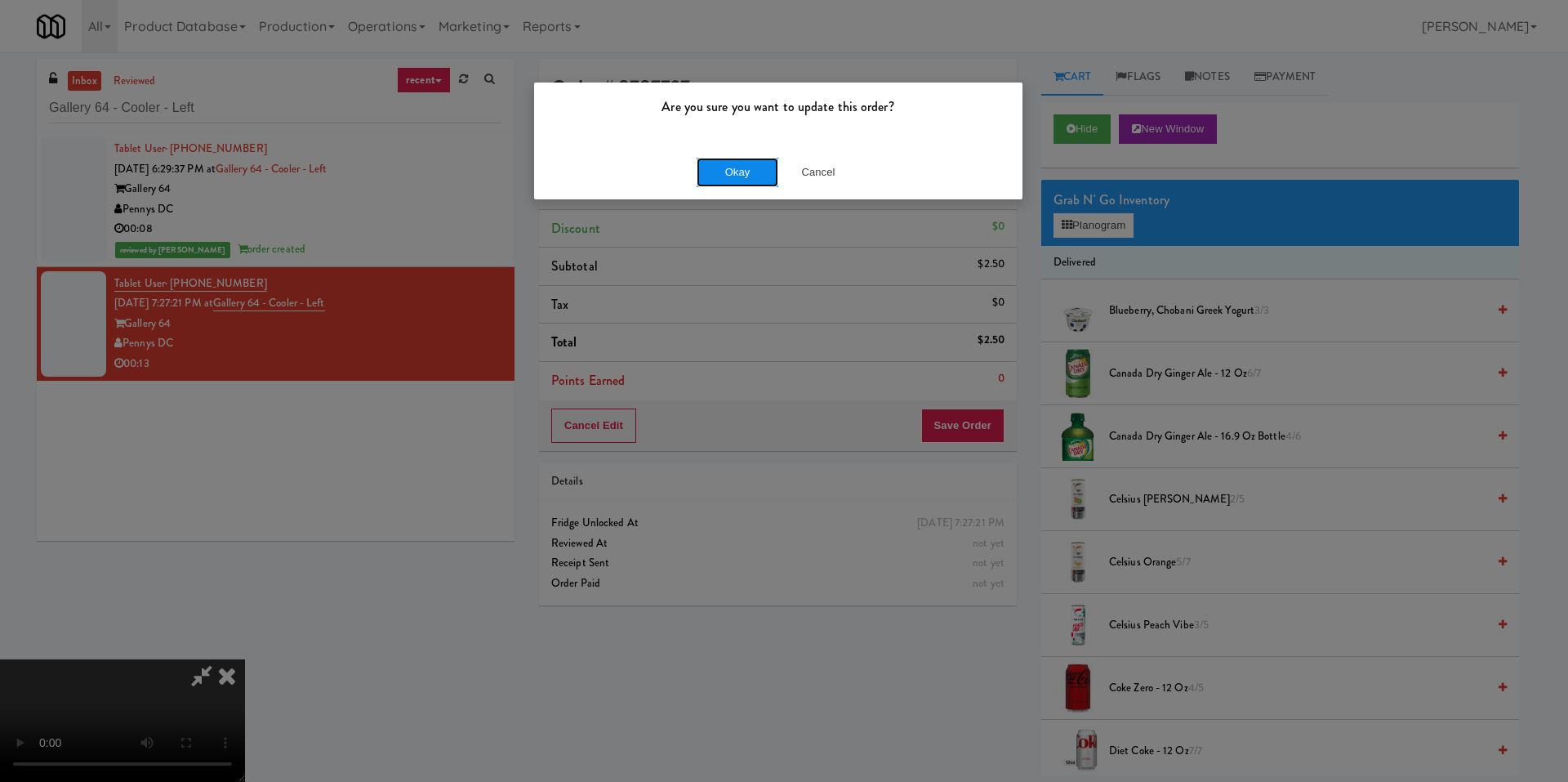
click at [713, 179] on button "Okay" at bounding box center [737, 172] width 82 height 30
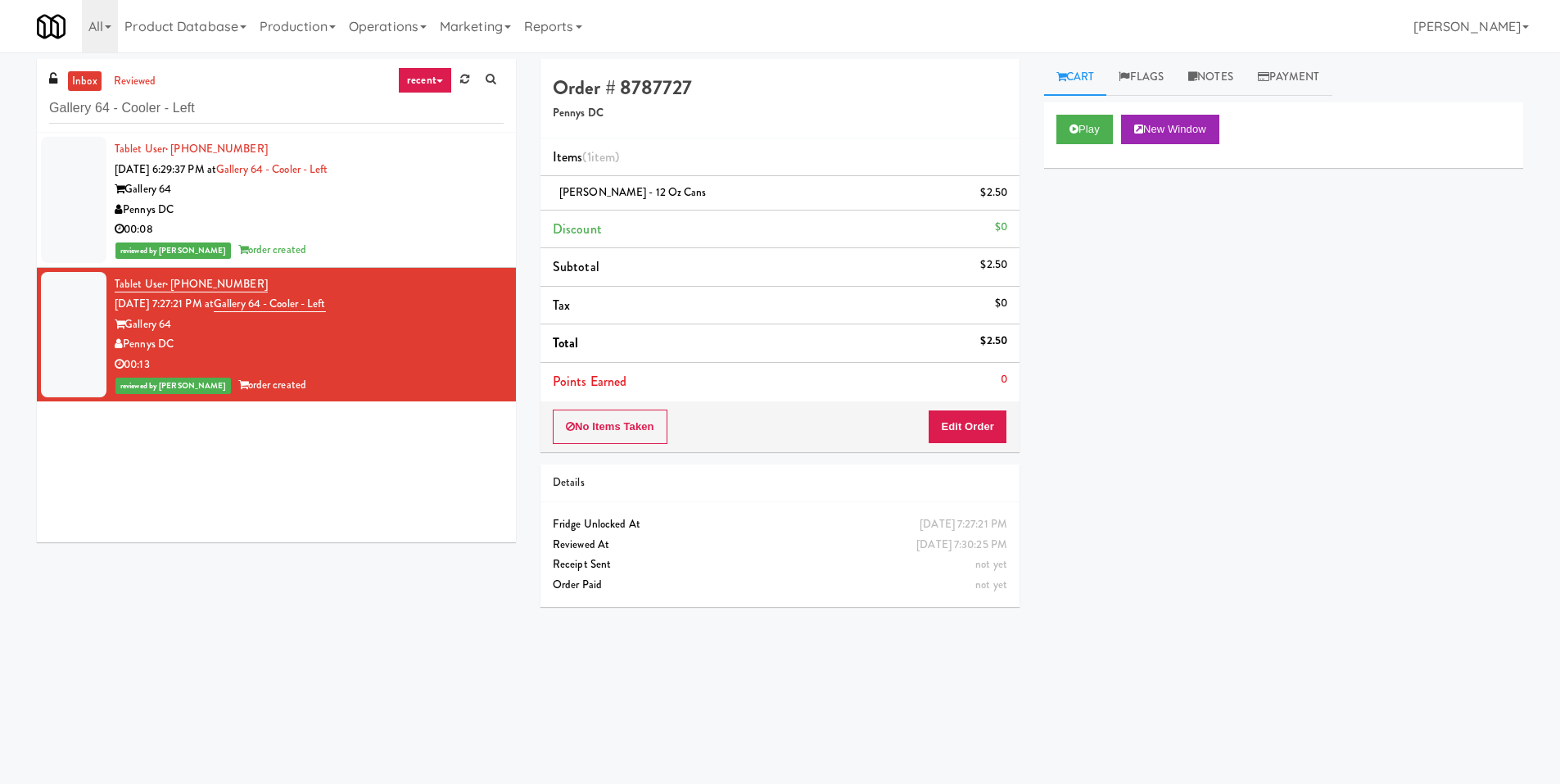
click at [204, 91] on div "inbox reviewed recent all unclear take inventory issue suspicious failed recent…" at bounding box center [276, 96] width 479 height 74
click at [204, 92] on div "Gallery 64 - Cooler - Left" at bounding box center [276, 108] width 454 height 32
click at [213, 105] on input "Gallery 64 - Cooler - Left" at bounding box center [276, 108] width 454 height 31
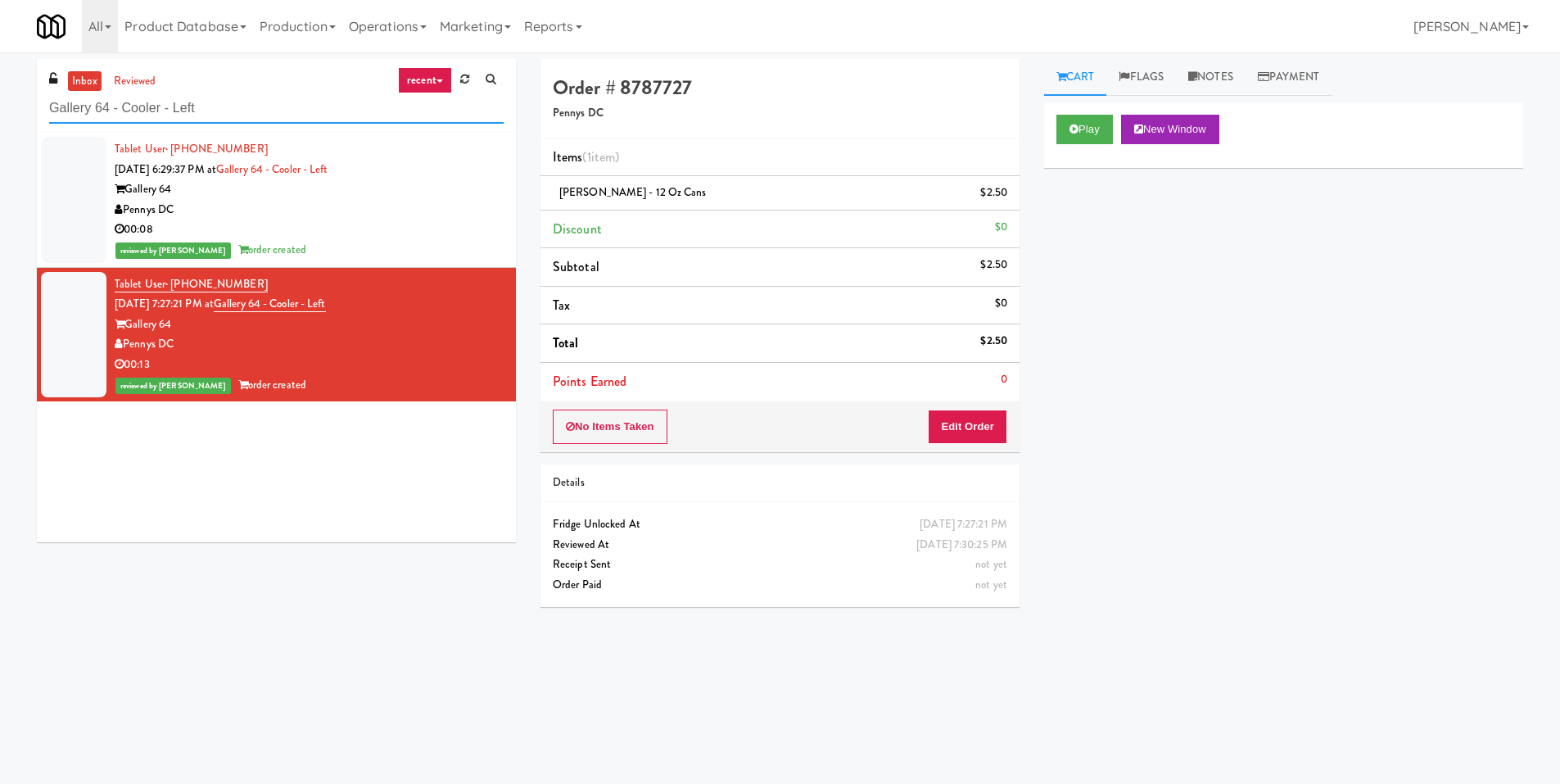
paste input "Marisol - Cooler"
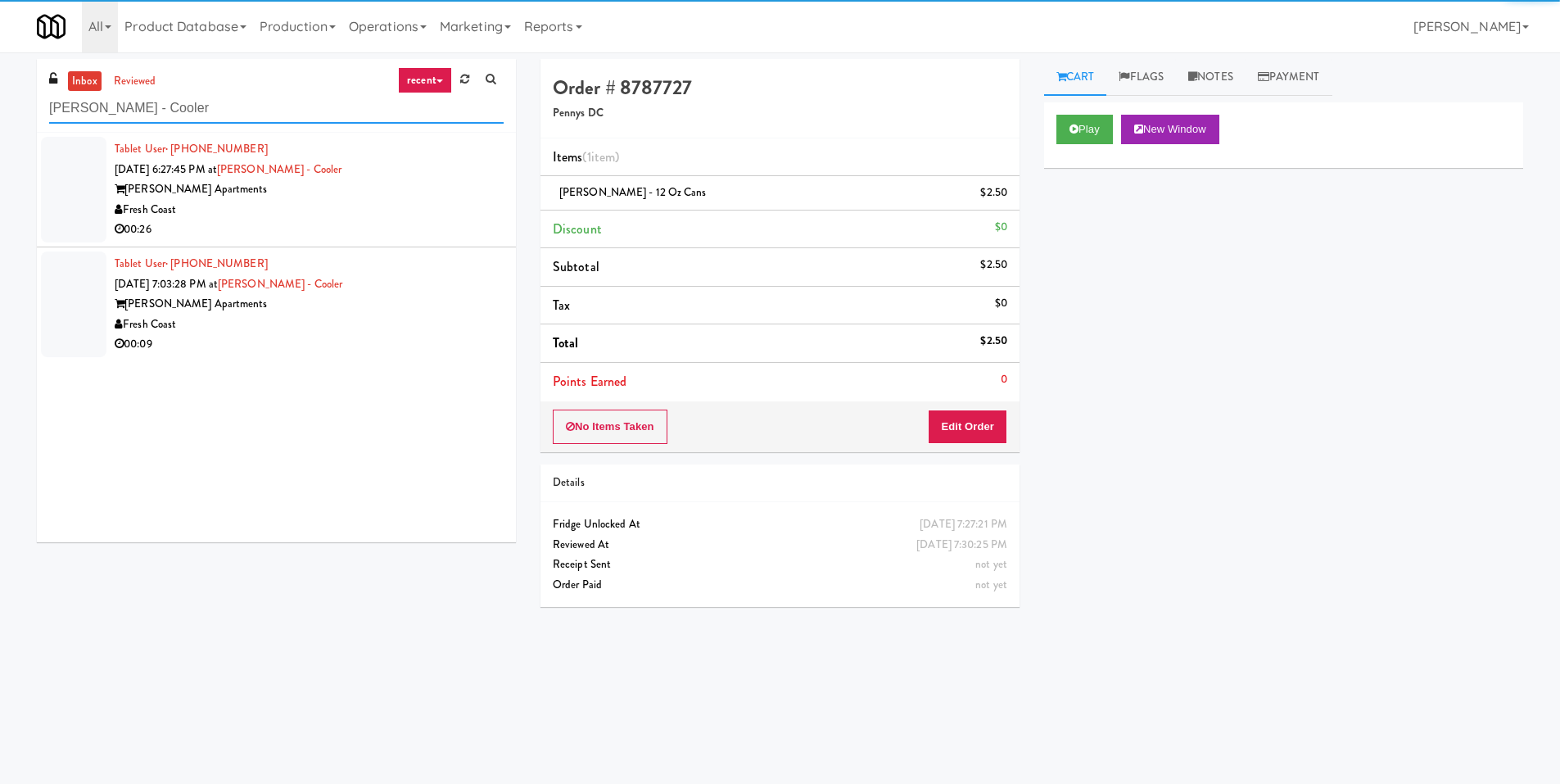
type input "Marisol - Cooler"
click at [453, 214] on div "Fresh Coast" at bounding box center [309, 210] width 389 height 20
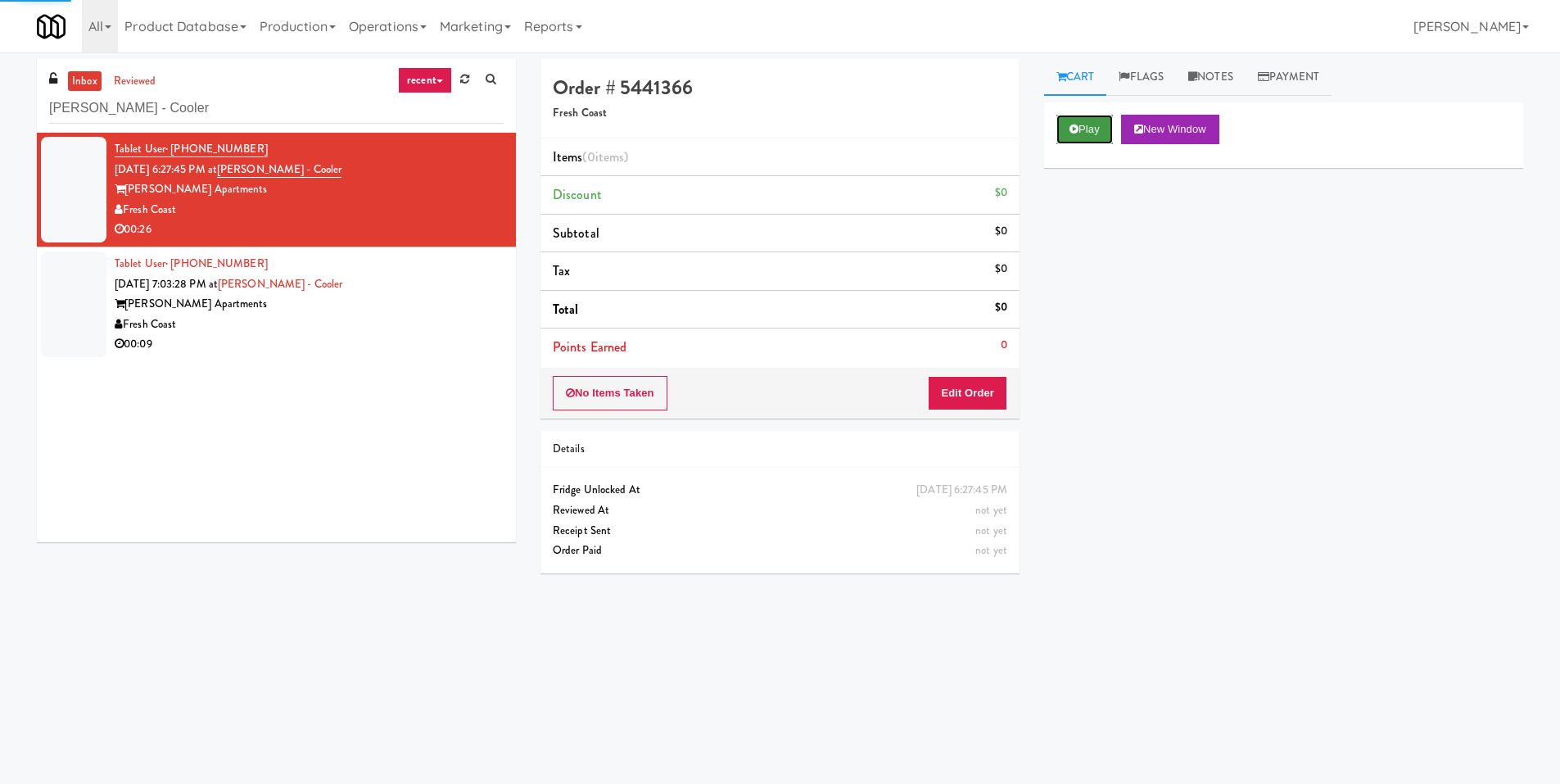
click at [1077, 132] on icon at bounding box center [1074, 129] width 9 height 11
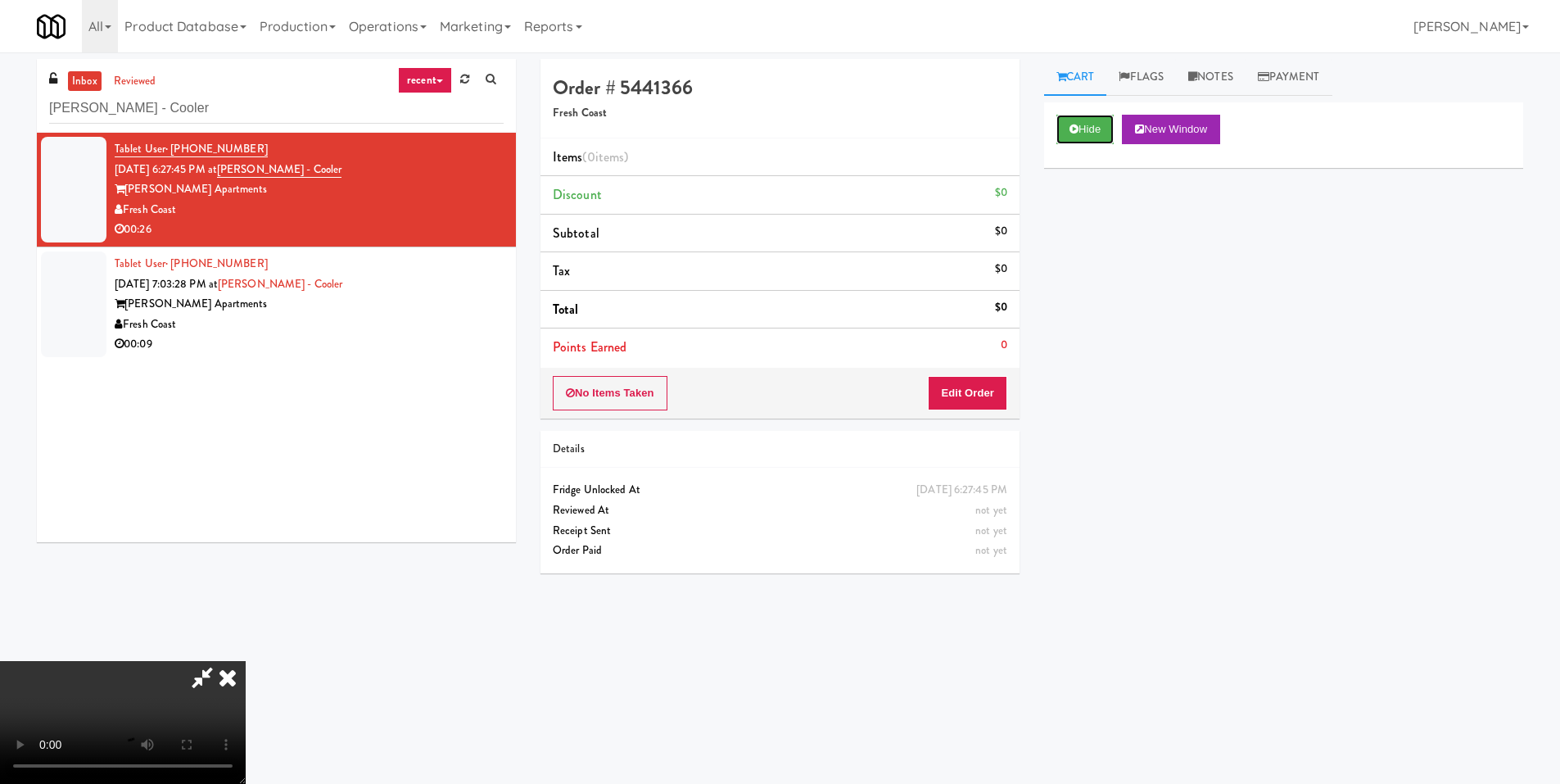
scroll to position [244, 0]
click at [246, 661] on video at bounding box center [123, 722] width 246 height 123
click at [988, 392] on button "Edit Order" at bounding box center [968, 392] width 80 height 35
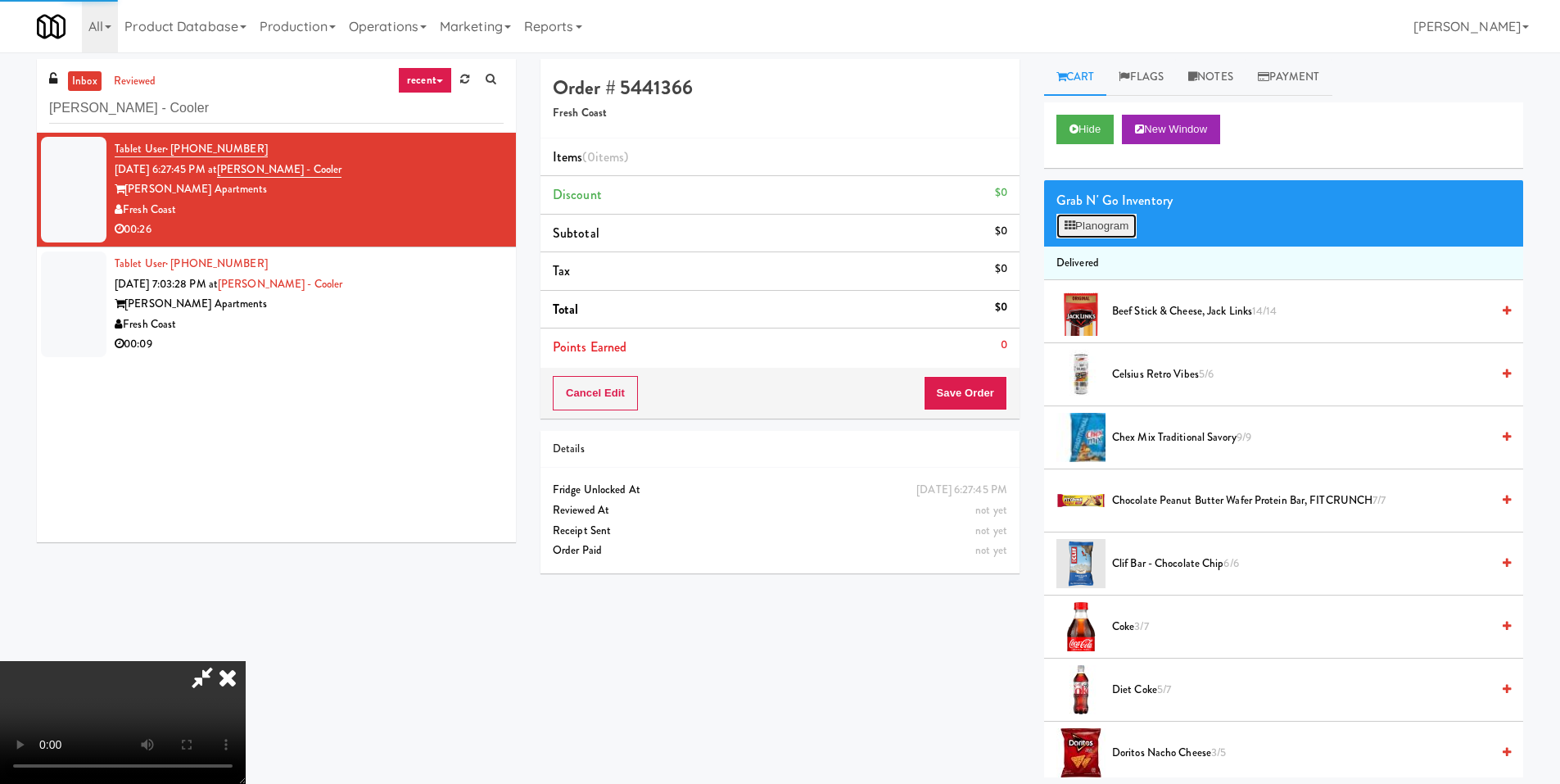
click at [1082, 225] on button "Planogram" at bounding box center [1096, 225] width 81 height 25
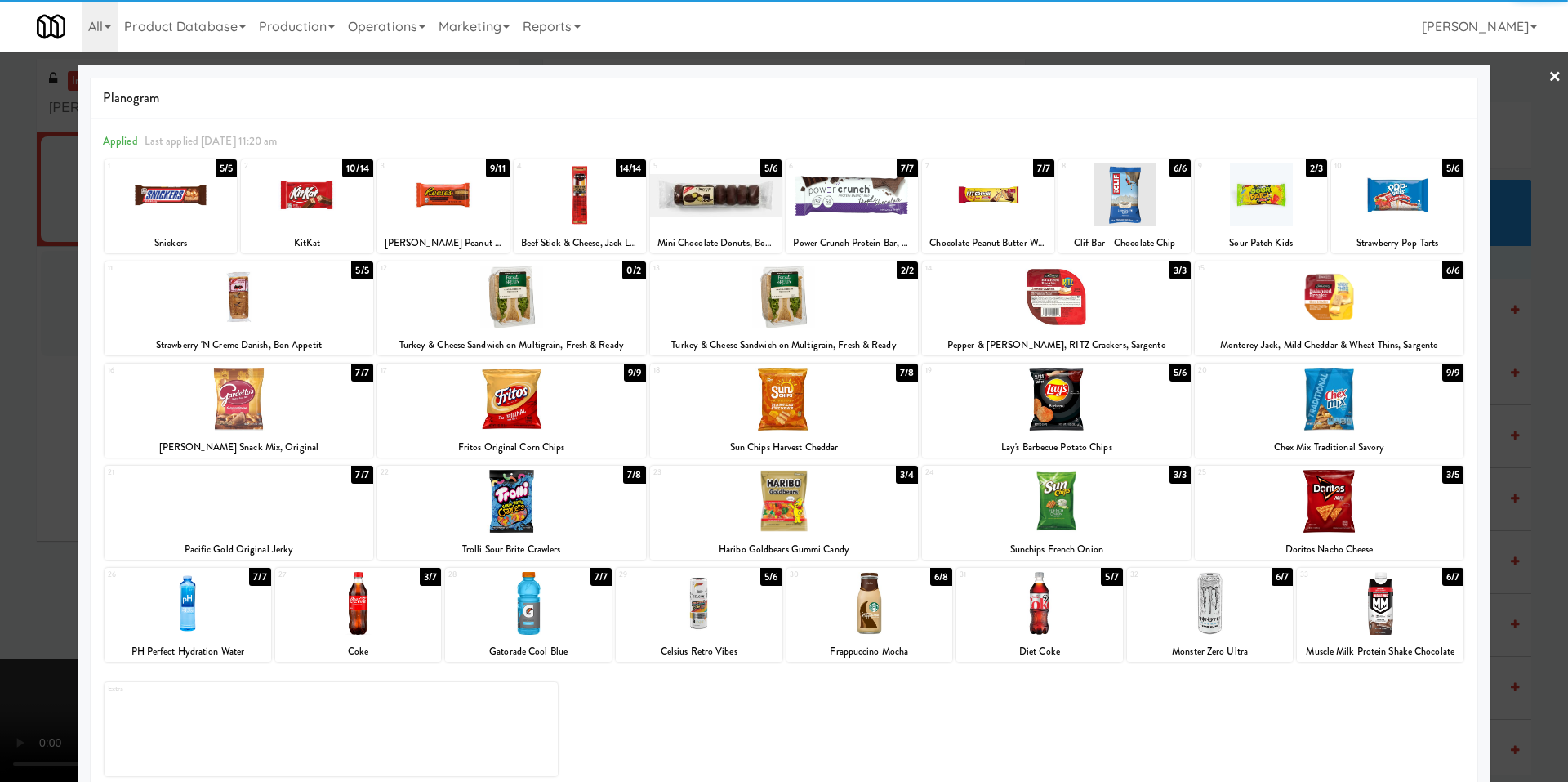
click at [194, 194] on div at bounding box center [171, 194] width 133 height 63
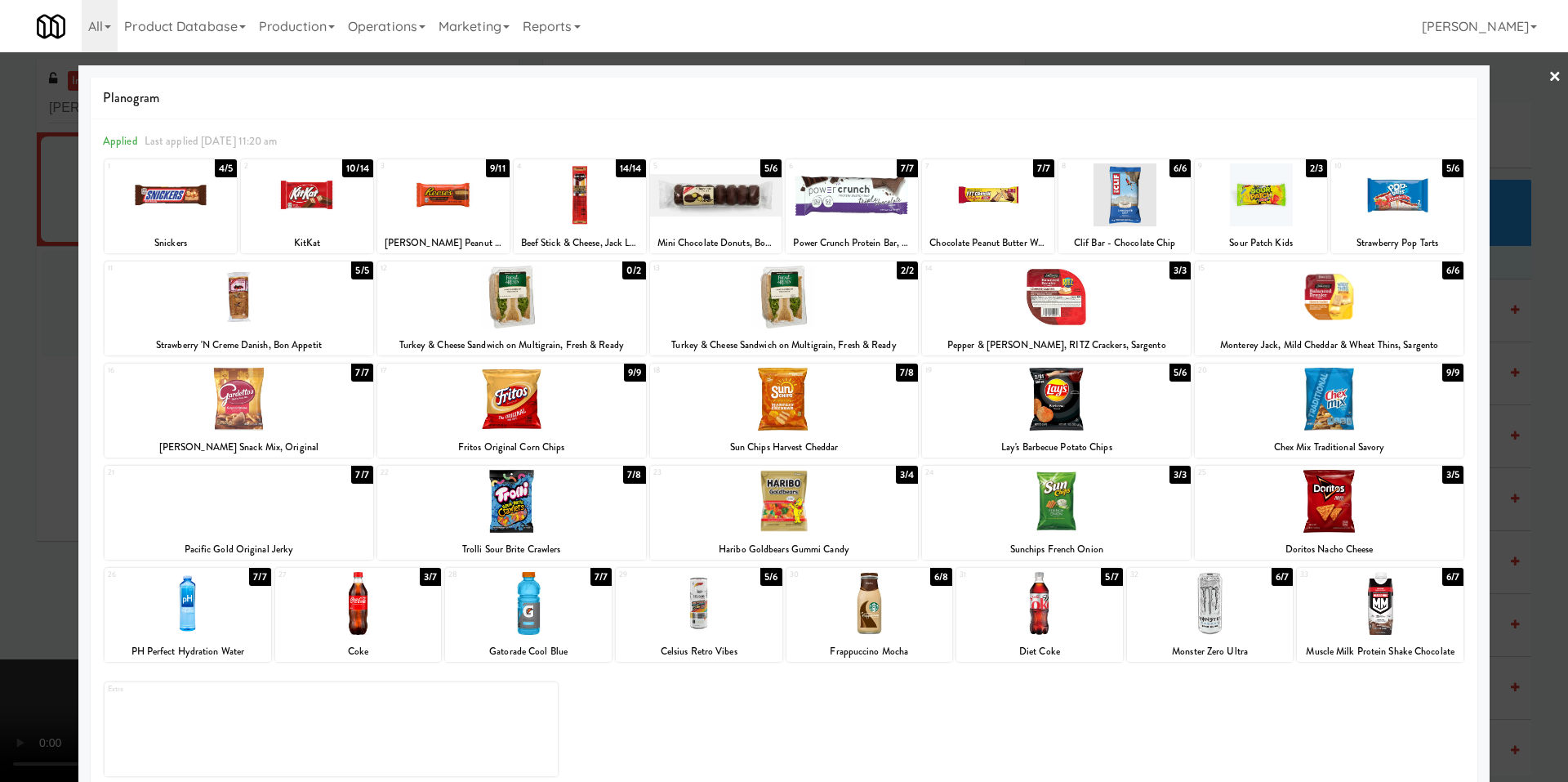
click at [298, 197] on div at bounding box center [307, 194] width 133 height 63
click at [64, 291] on div at bounding box center [784, 391] width 1568 height 782
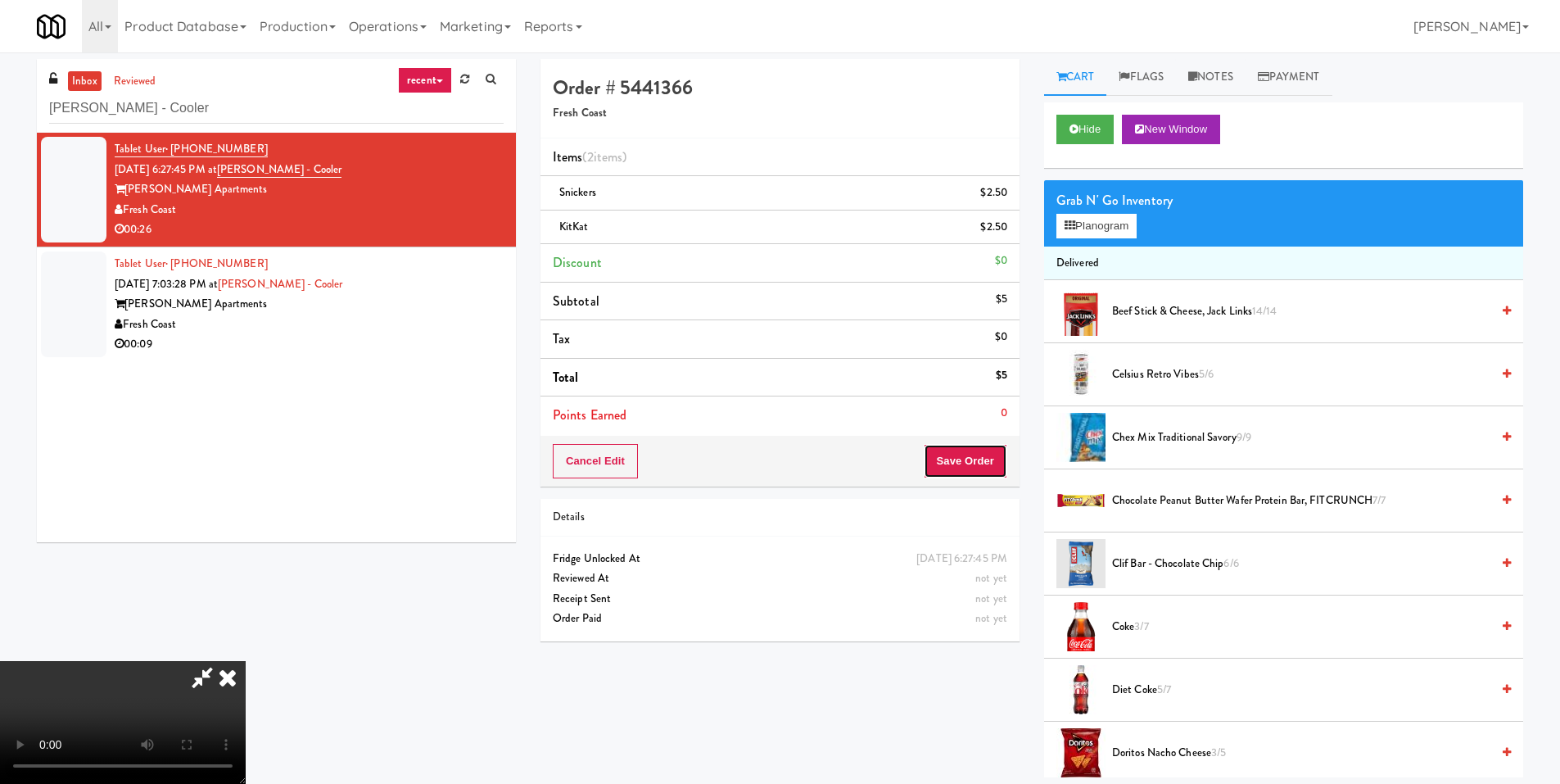
click at [992, 474] on button "Save Order" at bounding box center [966, 461] width 84 height 35
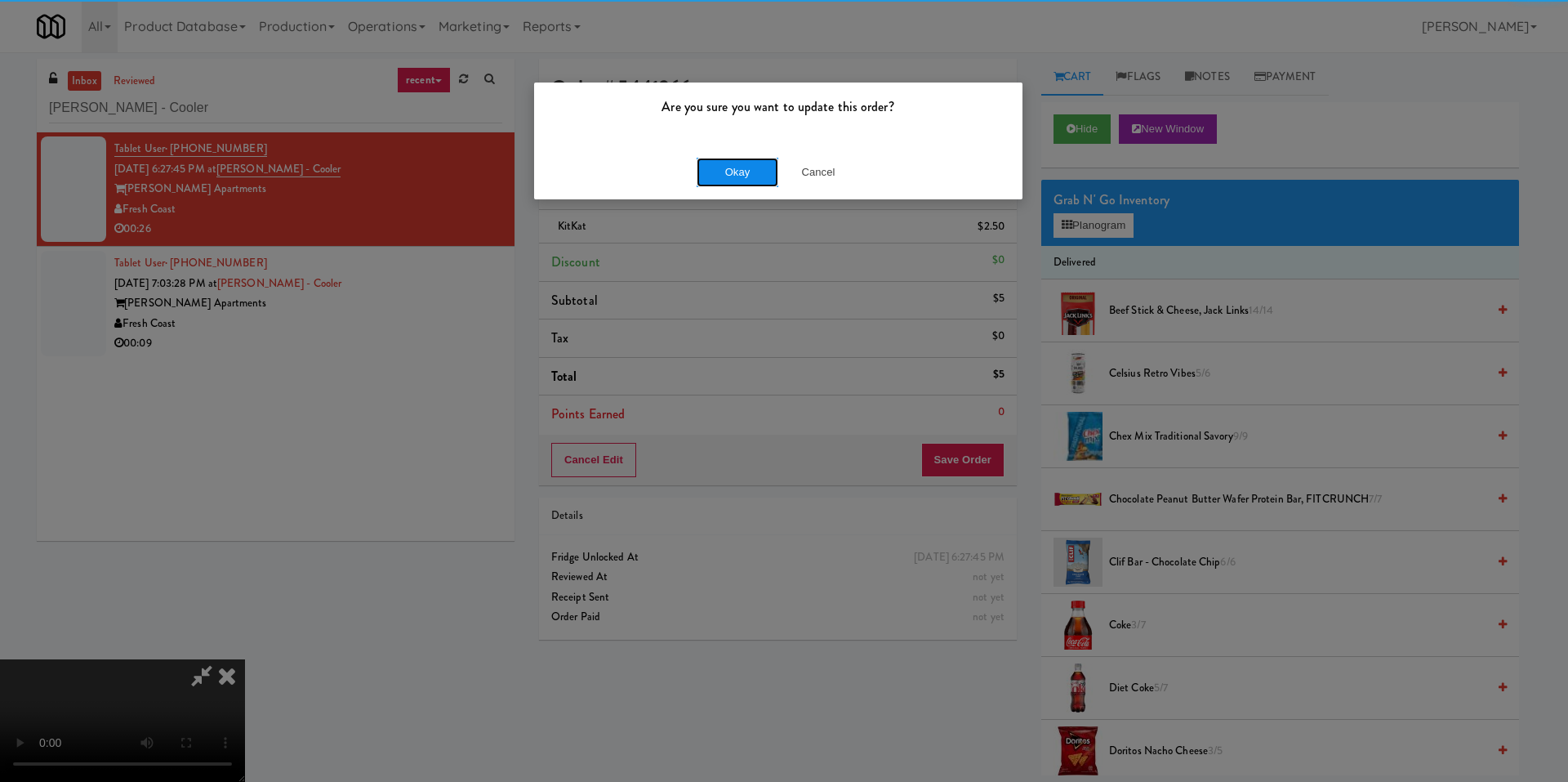
click at [775, 167] on button "Okay" at bounding box center [737, 172] width 82 height 30
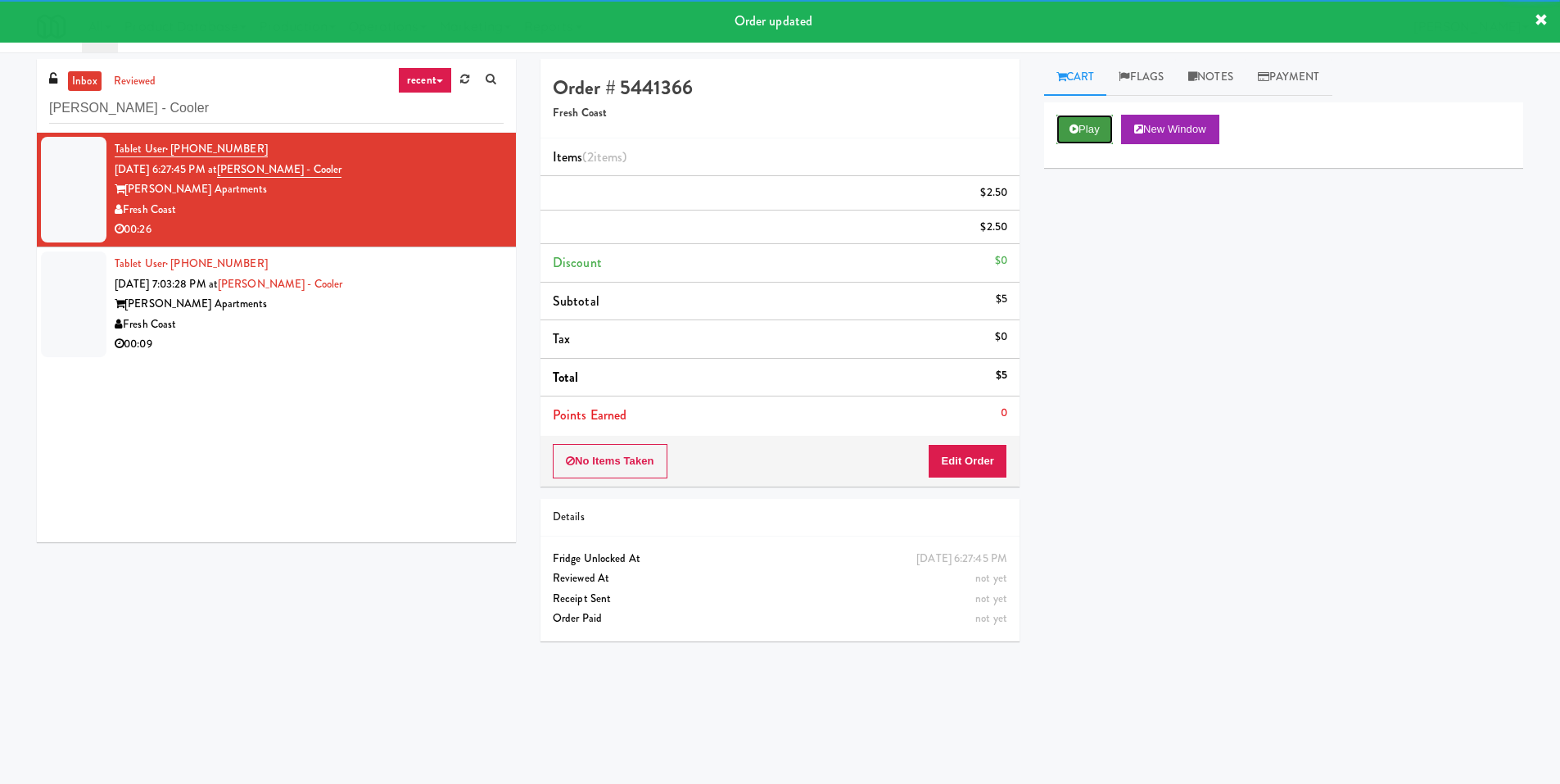
click at [1074, 128] on icon at bounding box center [1074, 129] width 9 height 11
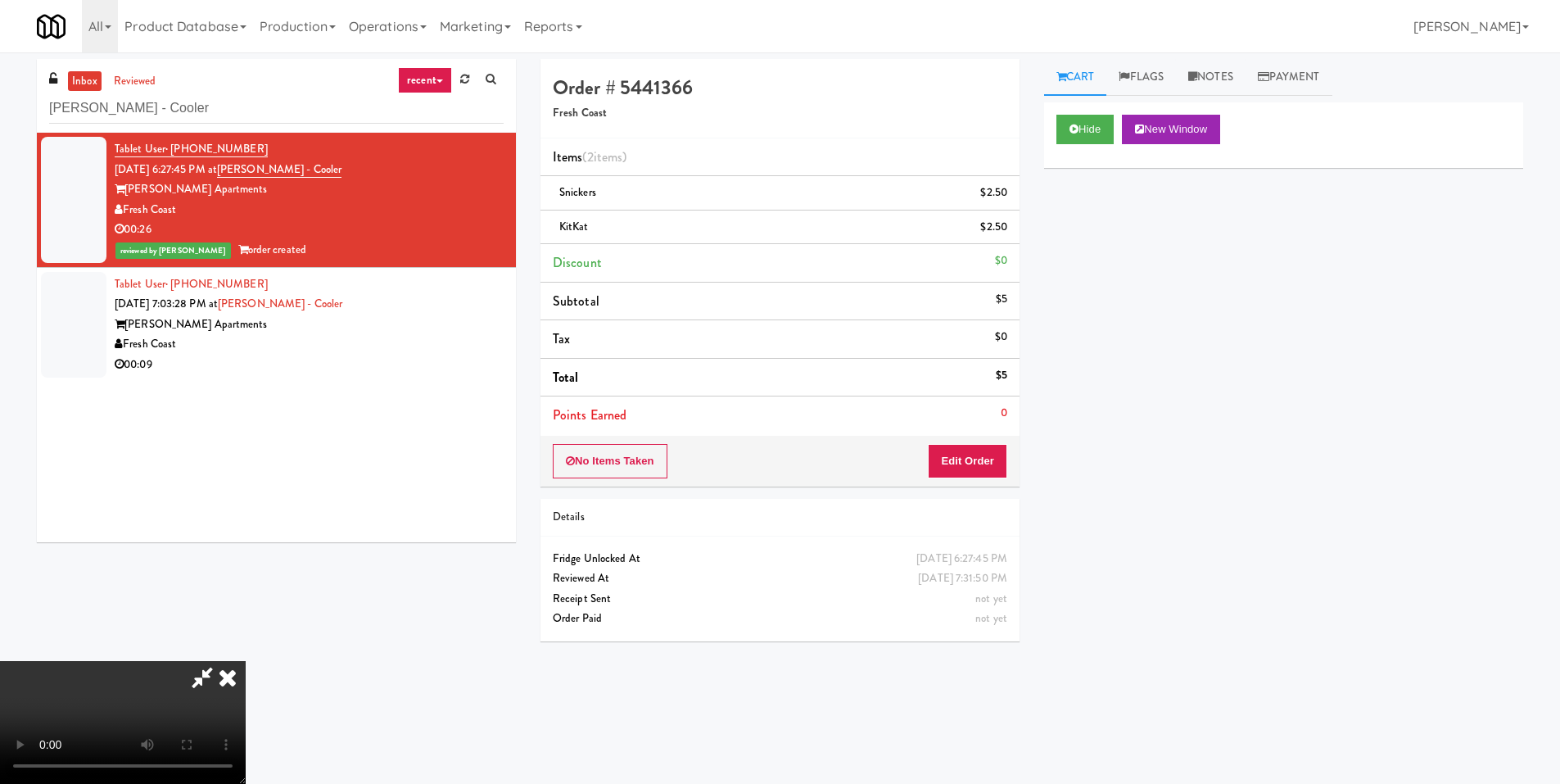
click at [246, 661] on icon at bounding box center [227, 677] width 36 height 33
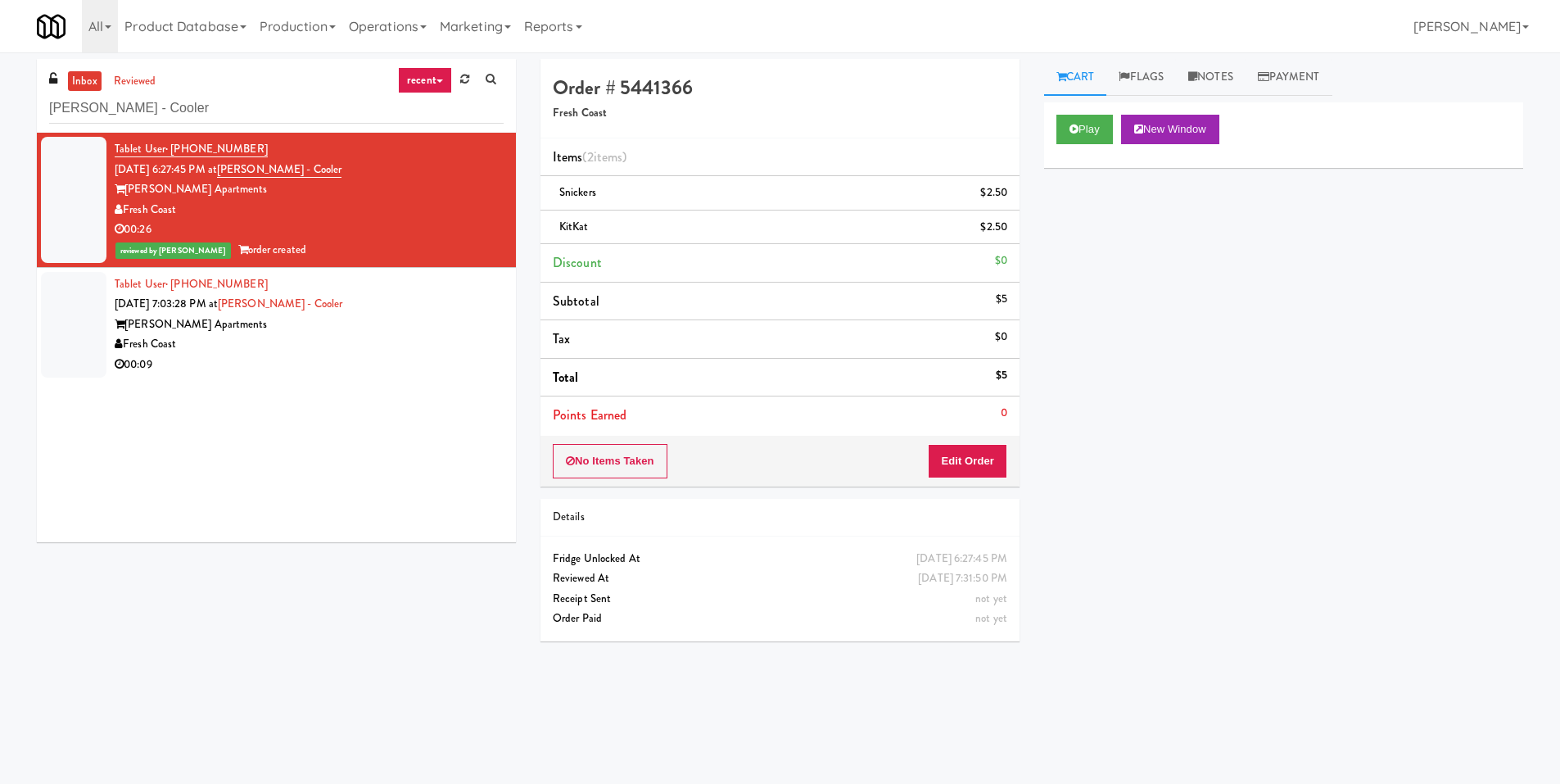
click at [359, 364] on div "00:09" at bounding box center [309, 364] width 389 height 20
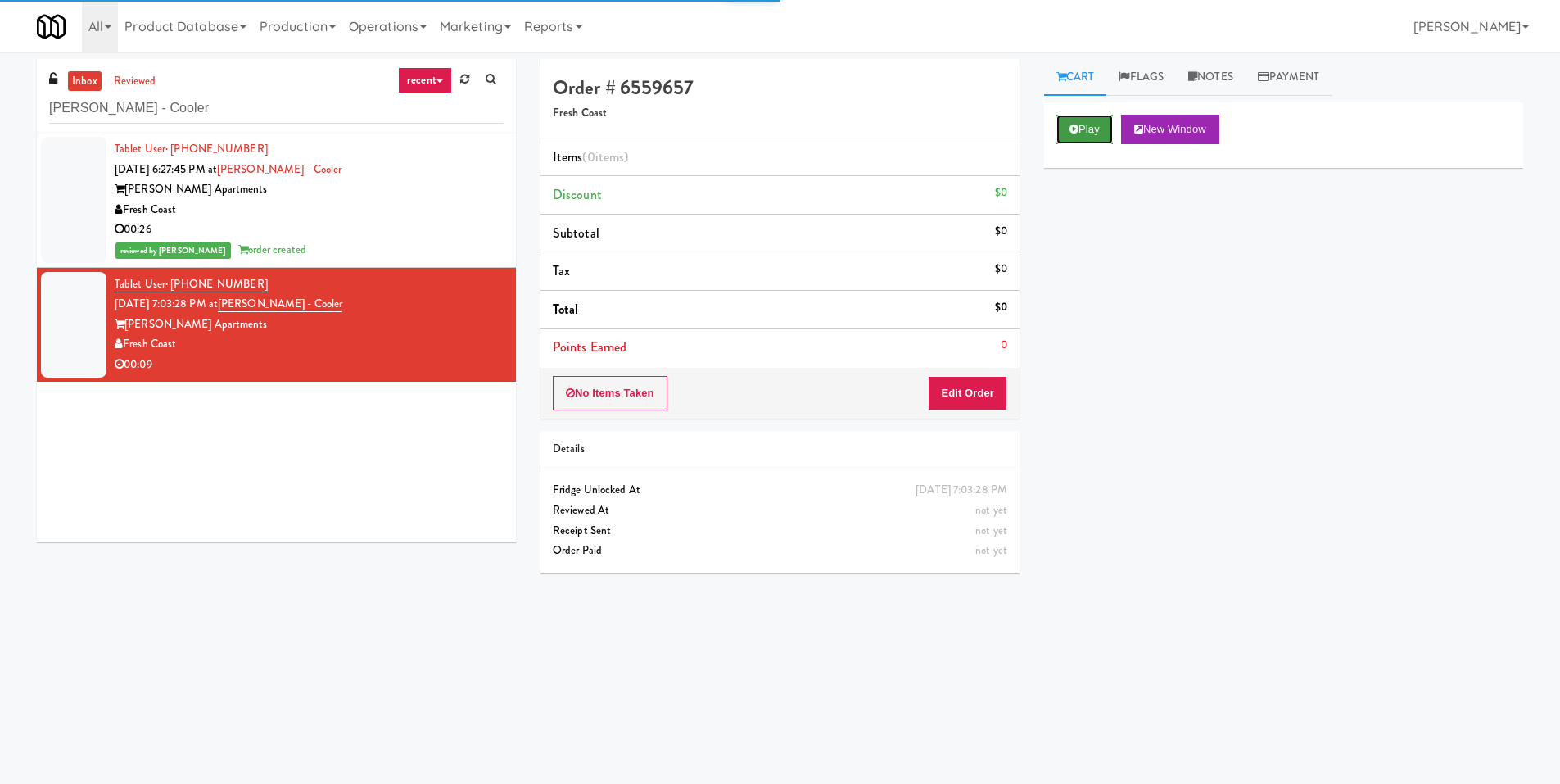
click at [1081, 136] on button "Play" at bounding box center [1084, 129] width 57 height 30
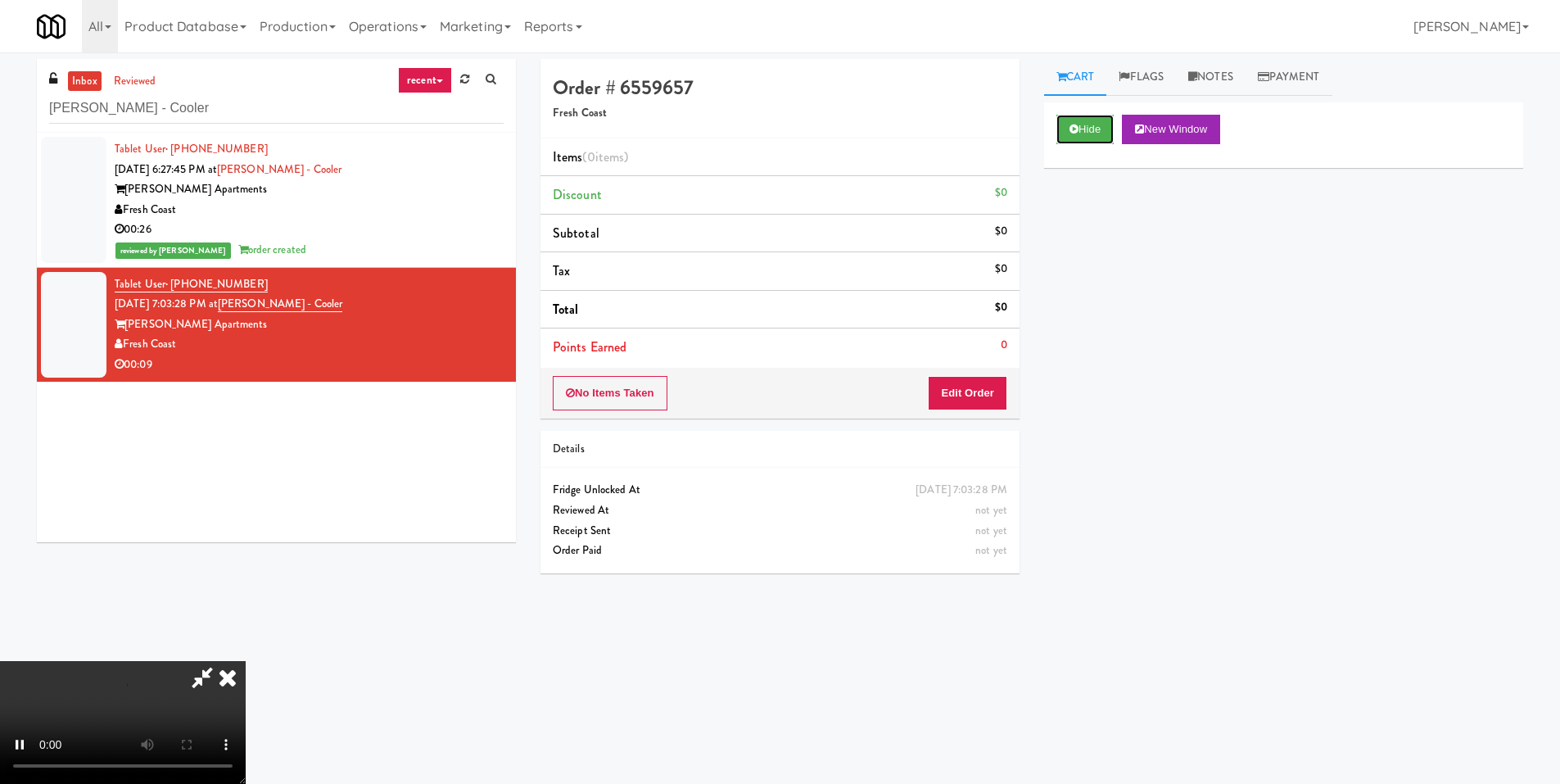
scroll to position [244, 0]
click at [246, 661] on video at bounding box center [123, 722] width 246 height 123
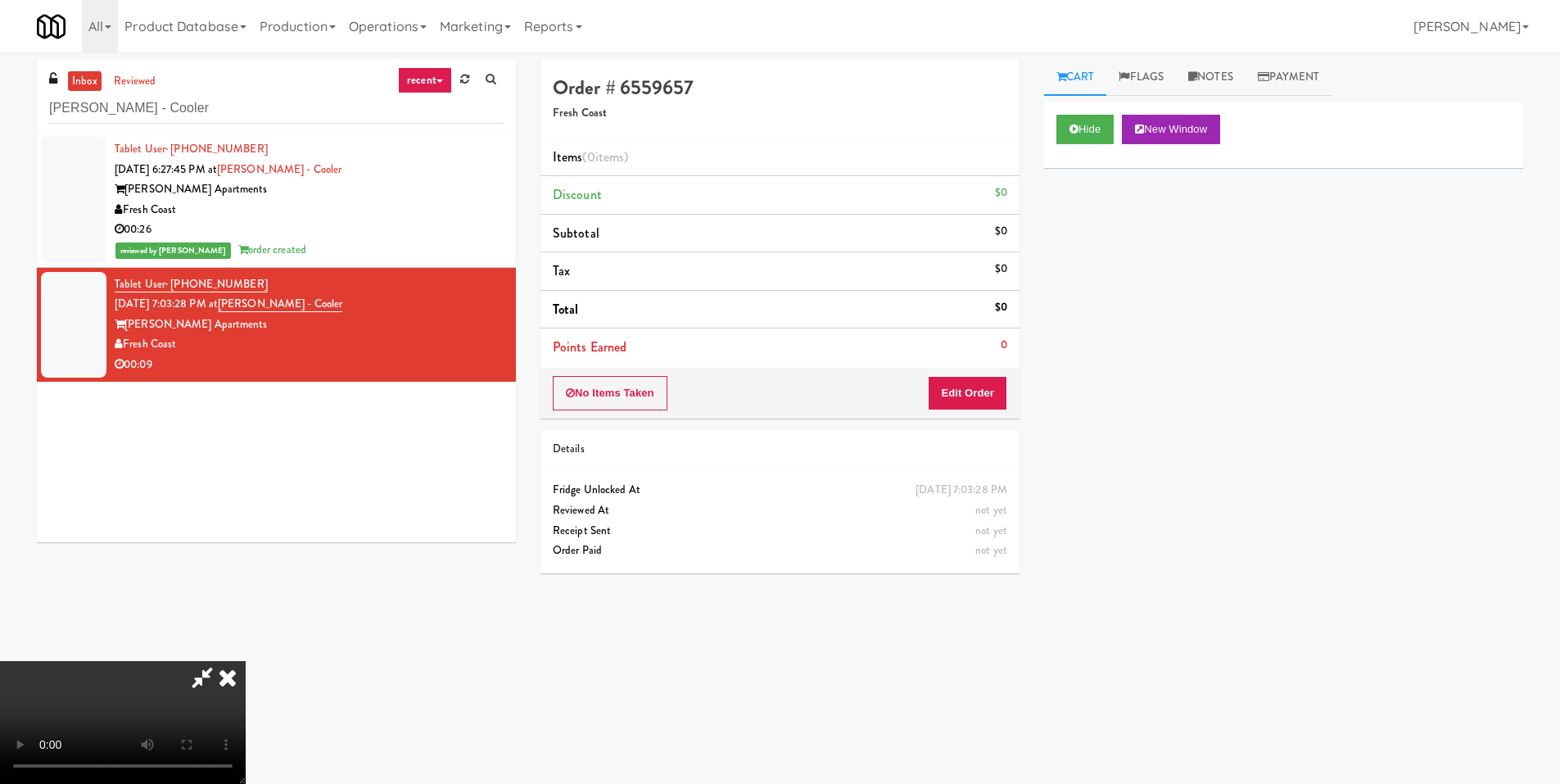
click at [246, 661] on video at bounding box center [123, 722] width 246 height 123
click at [1009, 392] on div "No Items Taken Edit Order" at bounding box center [780, 393] width 479 height 51
click at [997, 385] on button "Edit Order" at bounding box center [968, 392] width 80 height 35
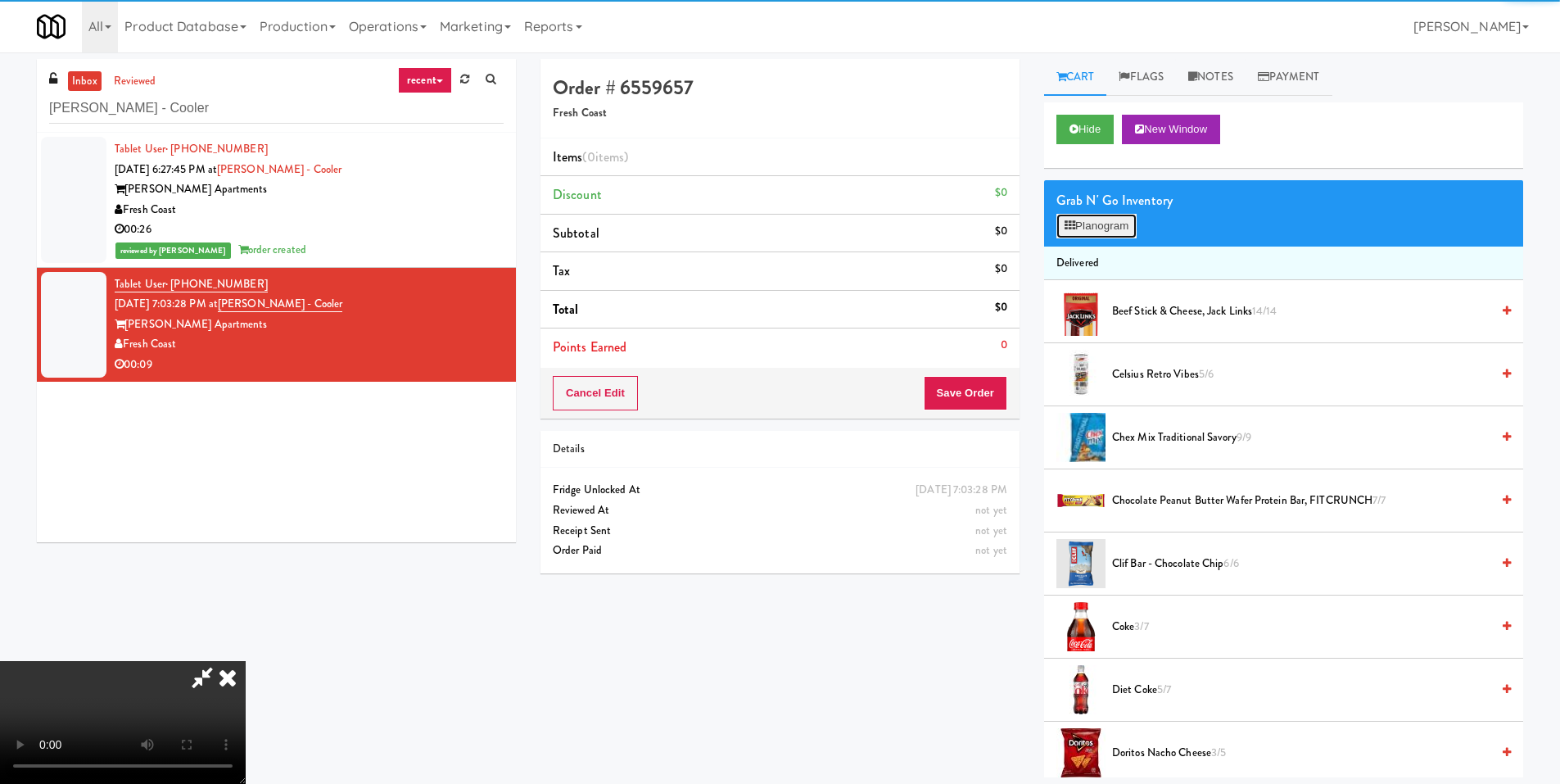
click at [1087, 221] on button "Planogram" at bounding box center [1096, 225] width 81 height 25
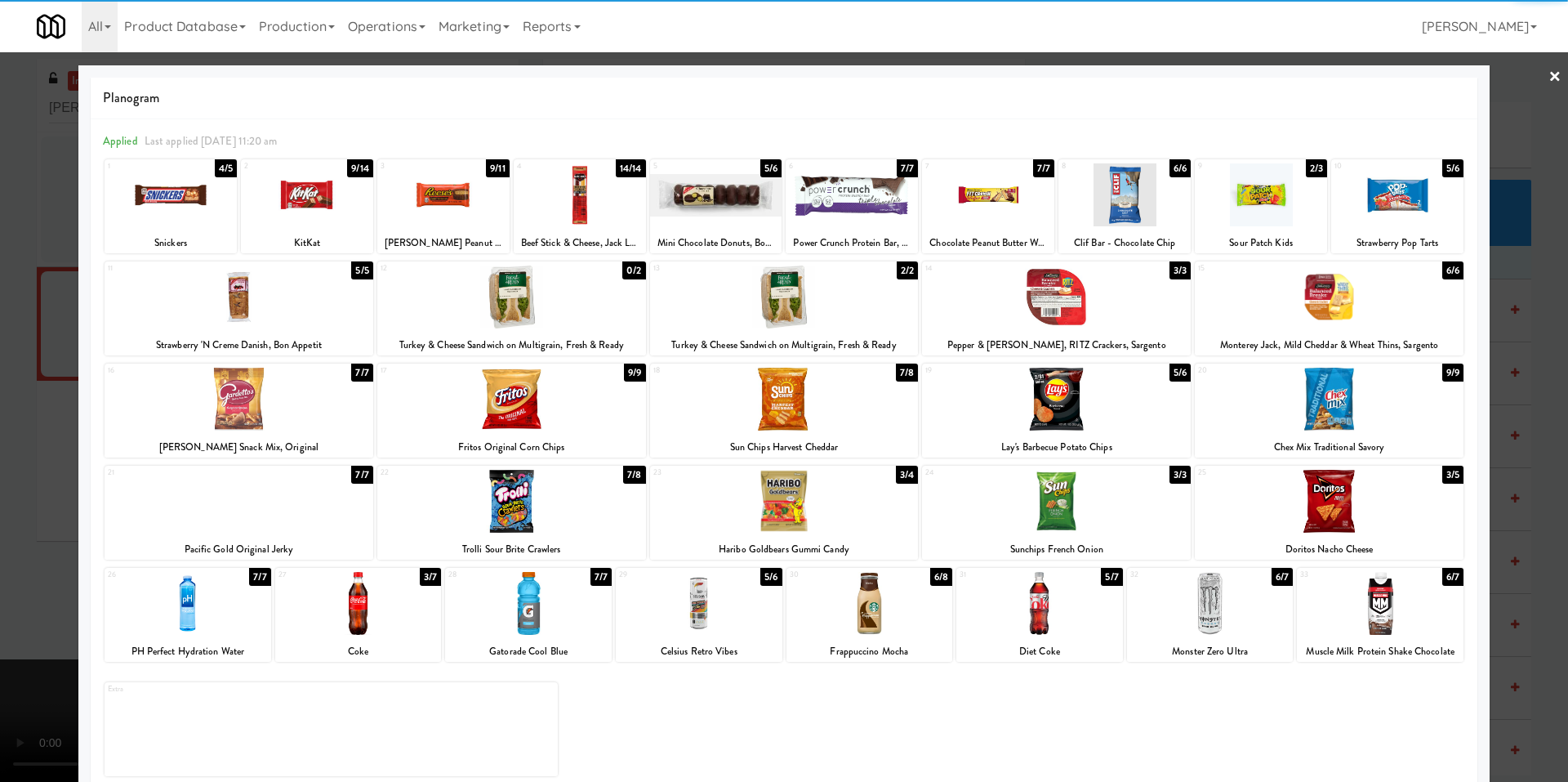
click at [890, 589] on div at bounding box center [869, 603] width 167 height 63
click at [71, 494] on div at bounding box center [784, 391] width 1568 height 782
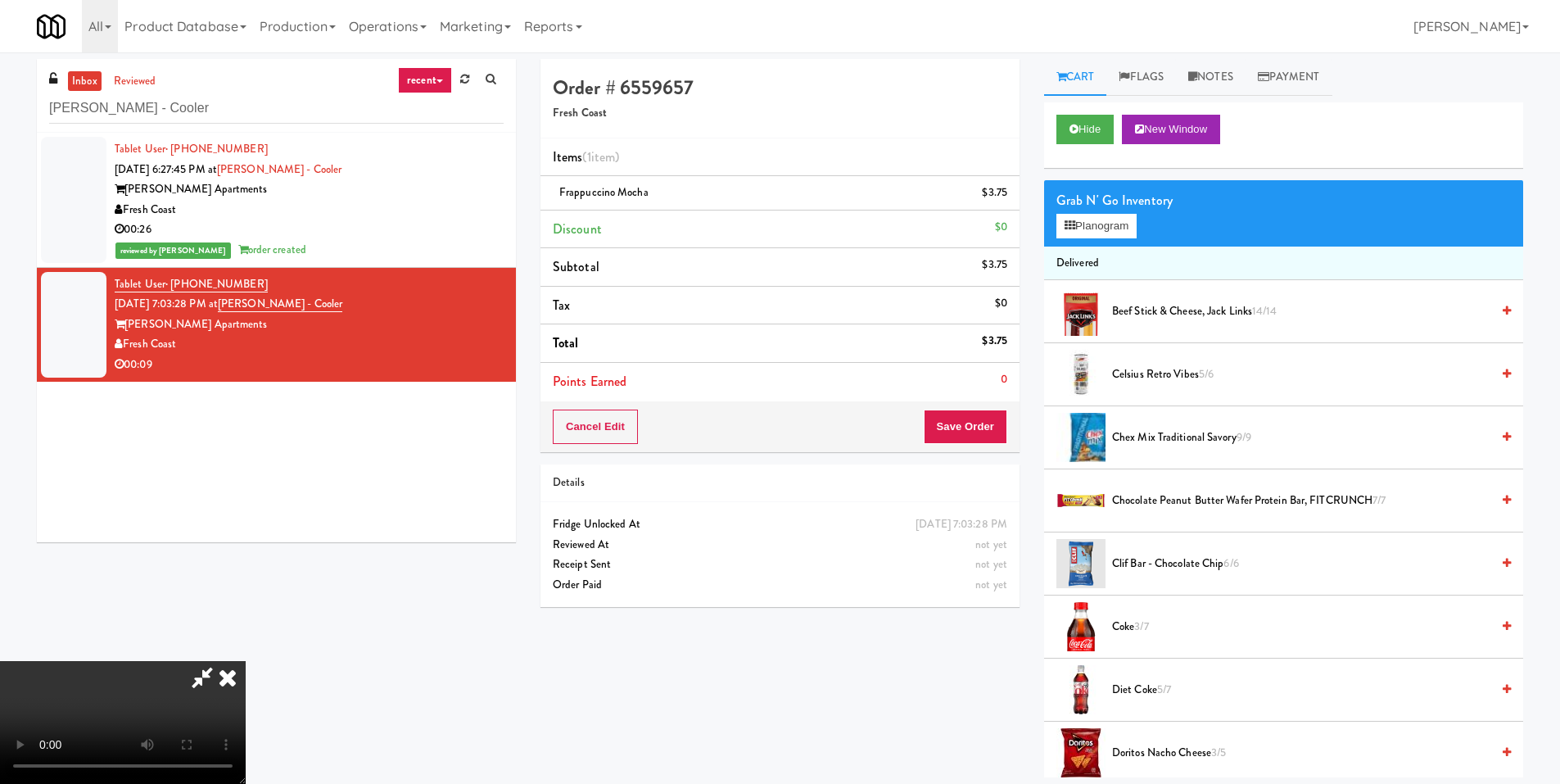
drag, startPoint x: 452, startPoint y: 399, endPoint x: 784, endPoint y: 397, distance: 332.0
click at [246, 661] on video at bounding box center [123, 722] width 246 height 123
click at [967, 432] on button "Save Order" at bounding box center [966, 426] width 84 height 35
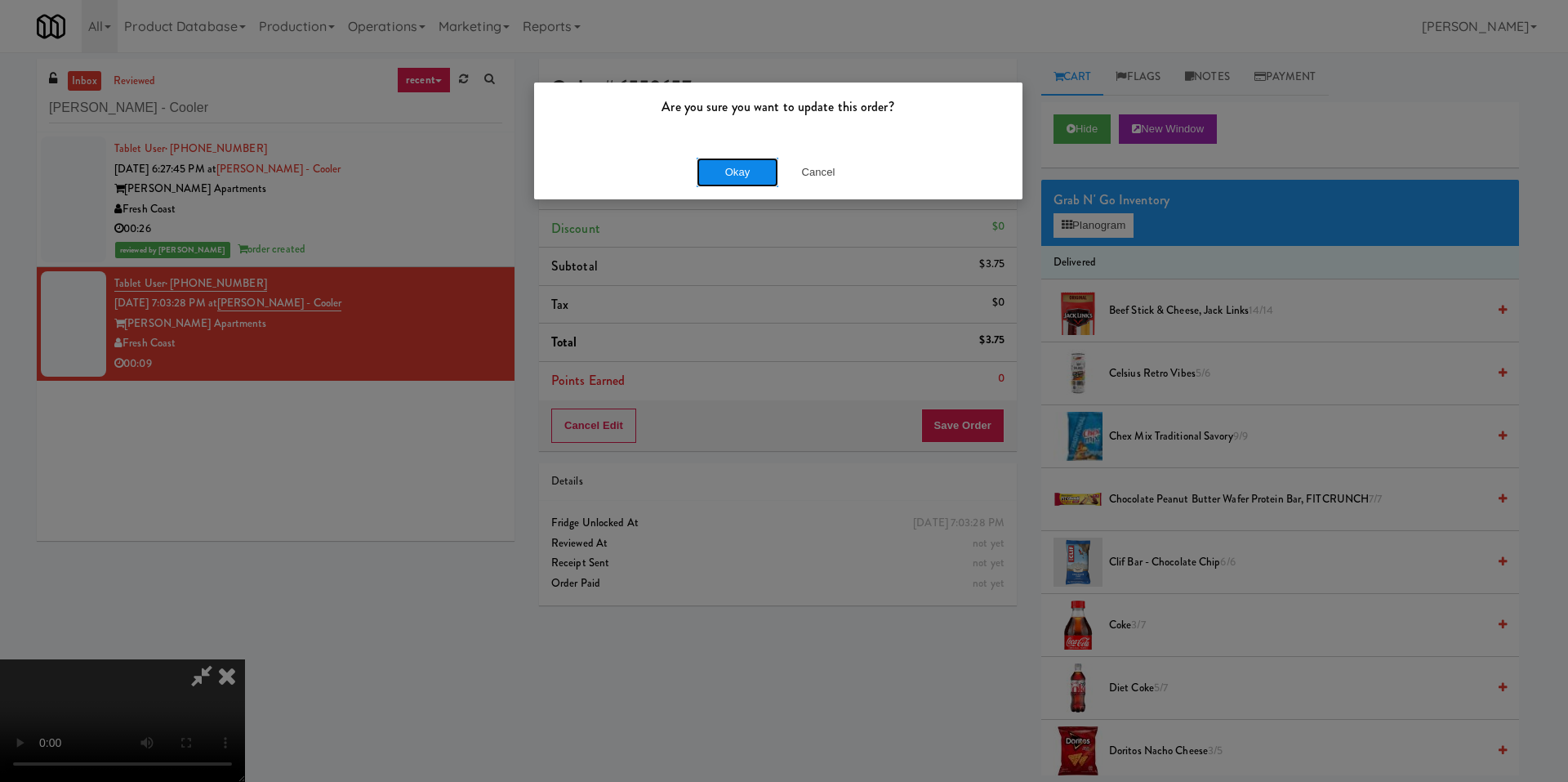
click at [761, 161] on button "Okay" at bounding box center [737, 172] width 82 height 30
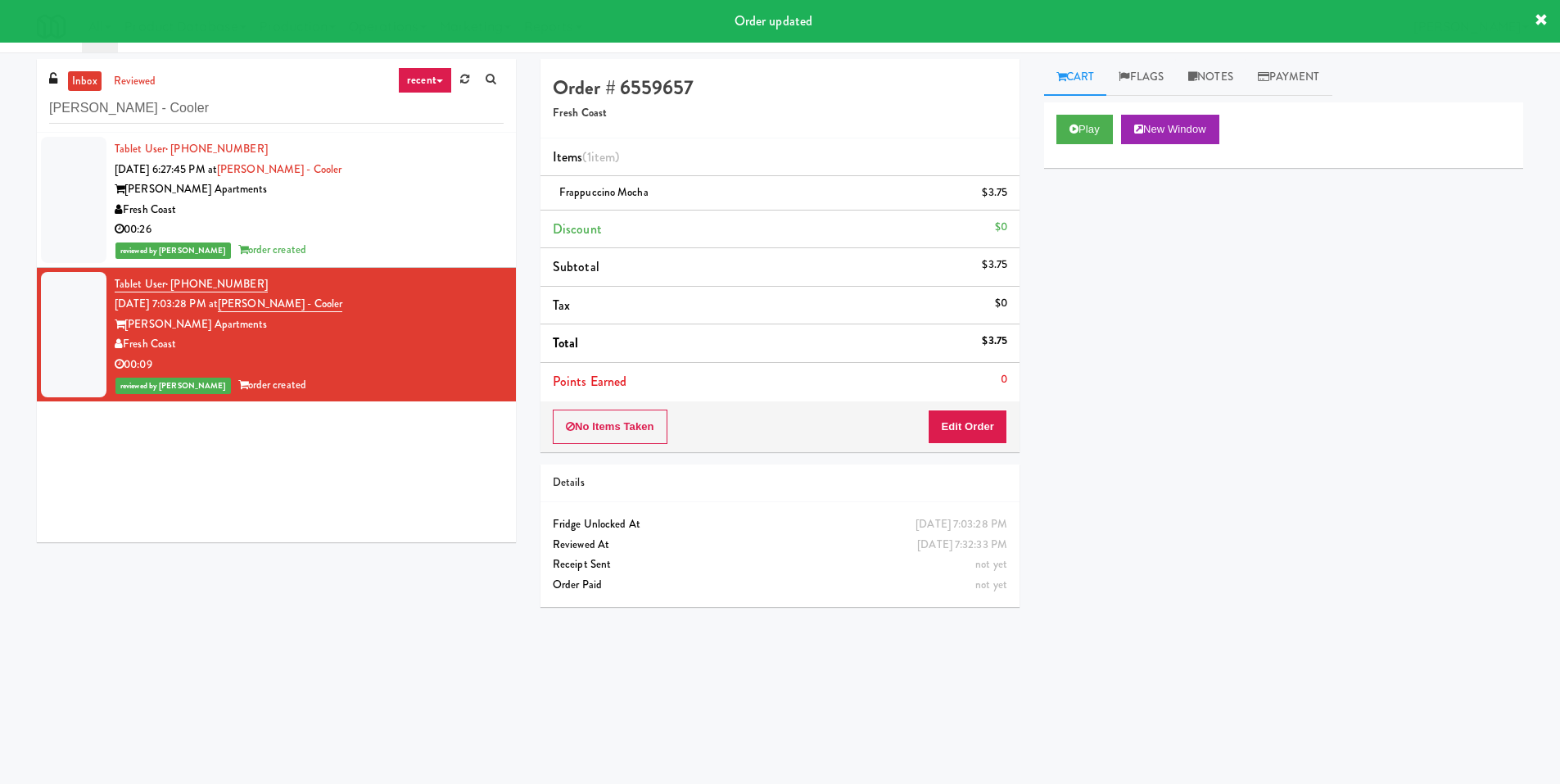
scroll to position [0, 0]
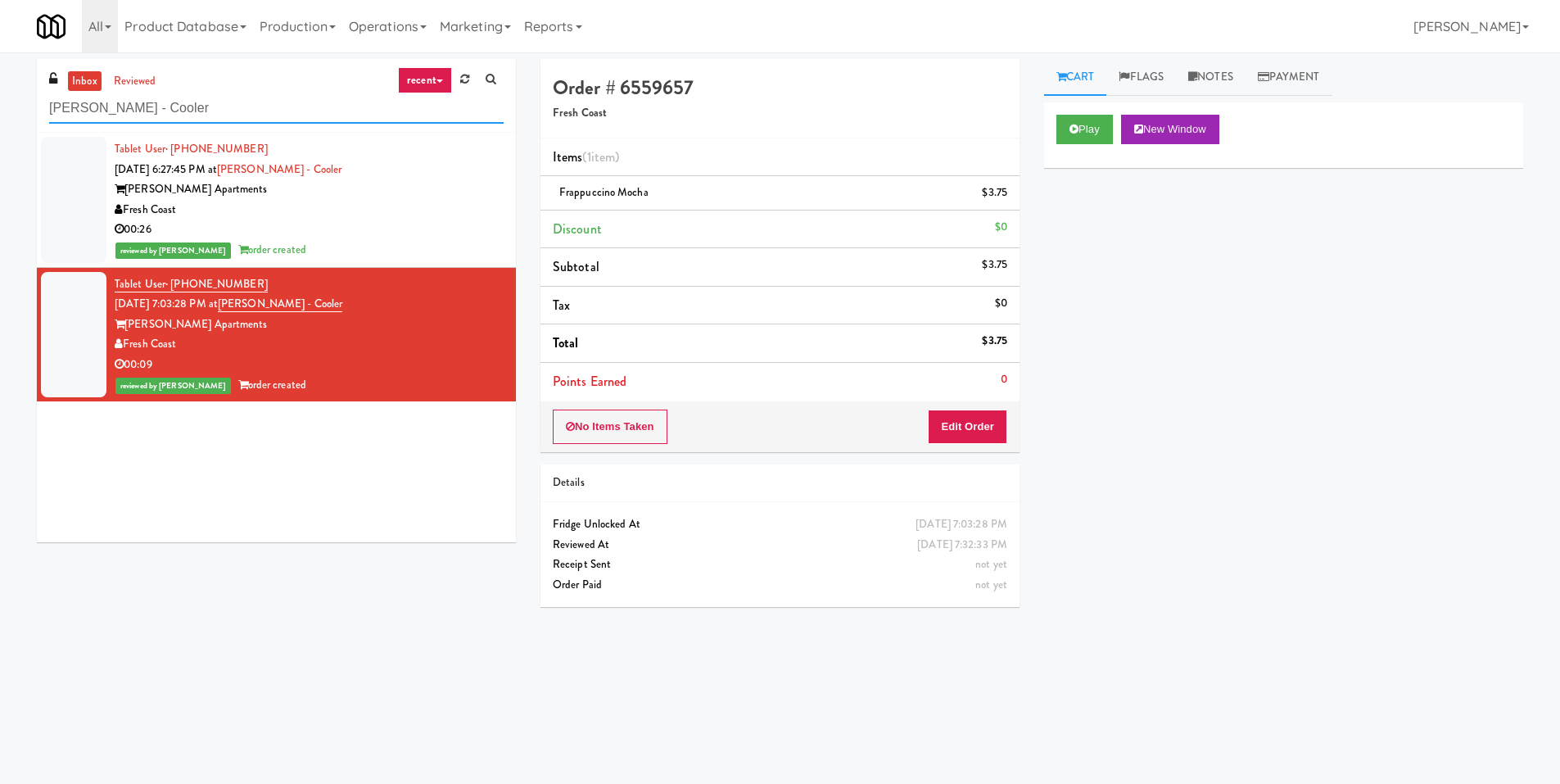
click at [209, 109] on input "Marisol - Cooler" at bounding box center [276, 108] width 454 height 31
paste input "Sur Club - Main"
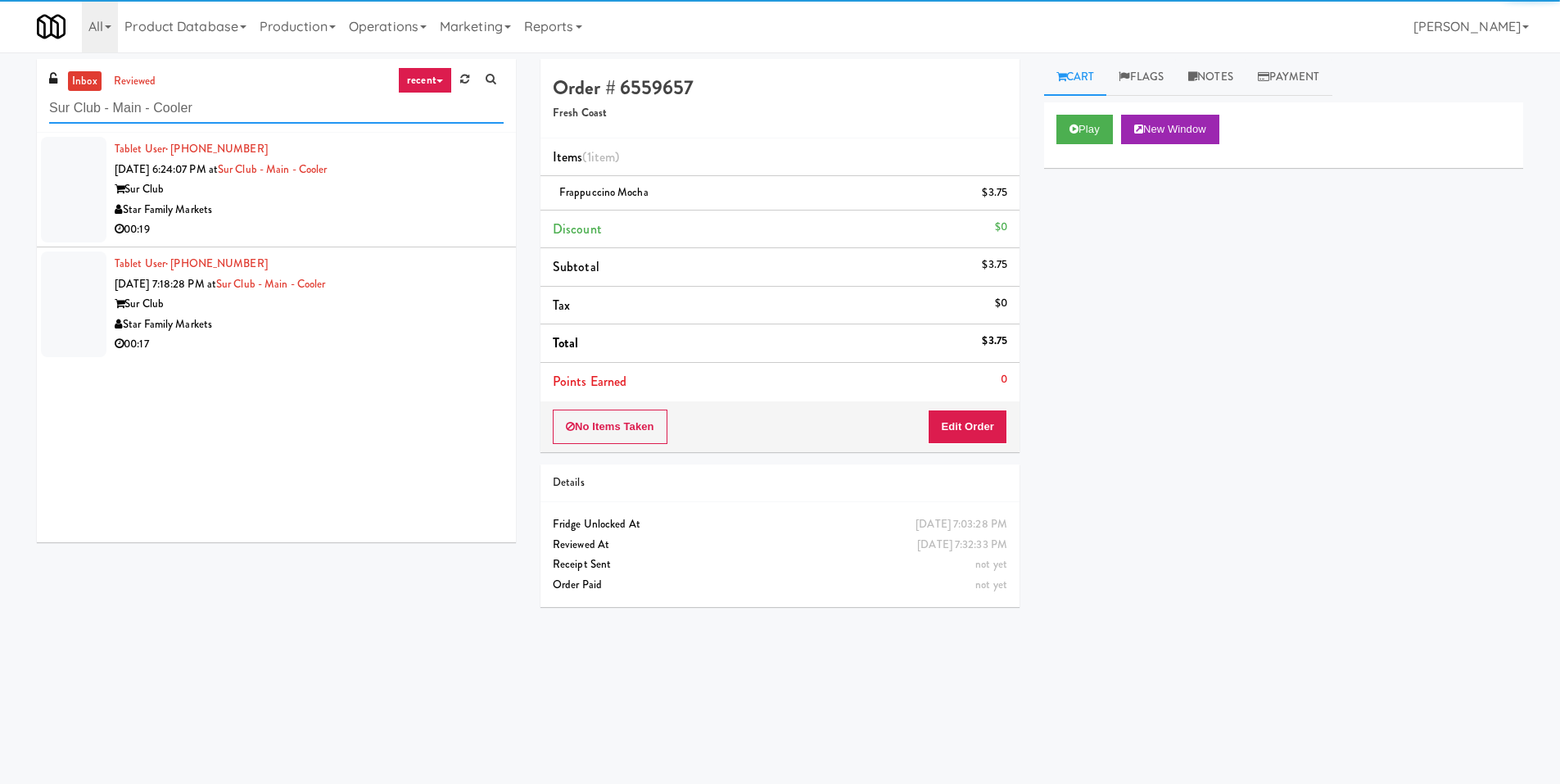
type input "Sur Club - Main - Cooler"
drag, startPoint x: 418, startPoint y: 196, endPoint x: 624, endPoint y: 147, distance: 211.7
click at [419, 196] on div "Sur Club" at bounding box center [309, 190] width 389 height 20
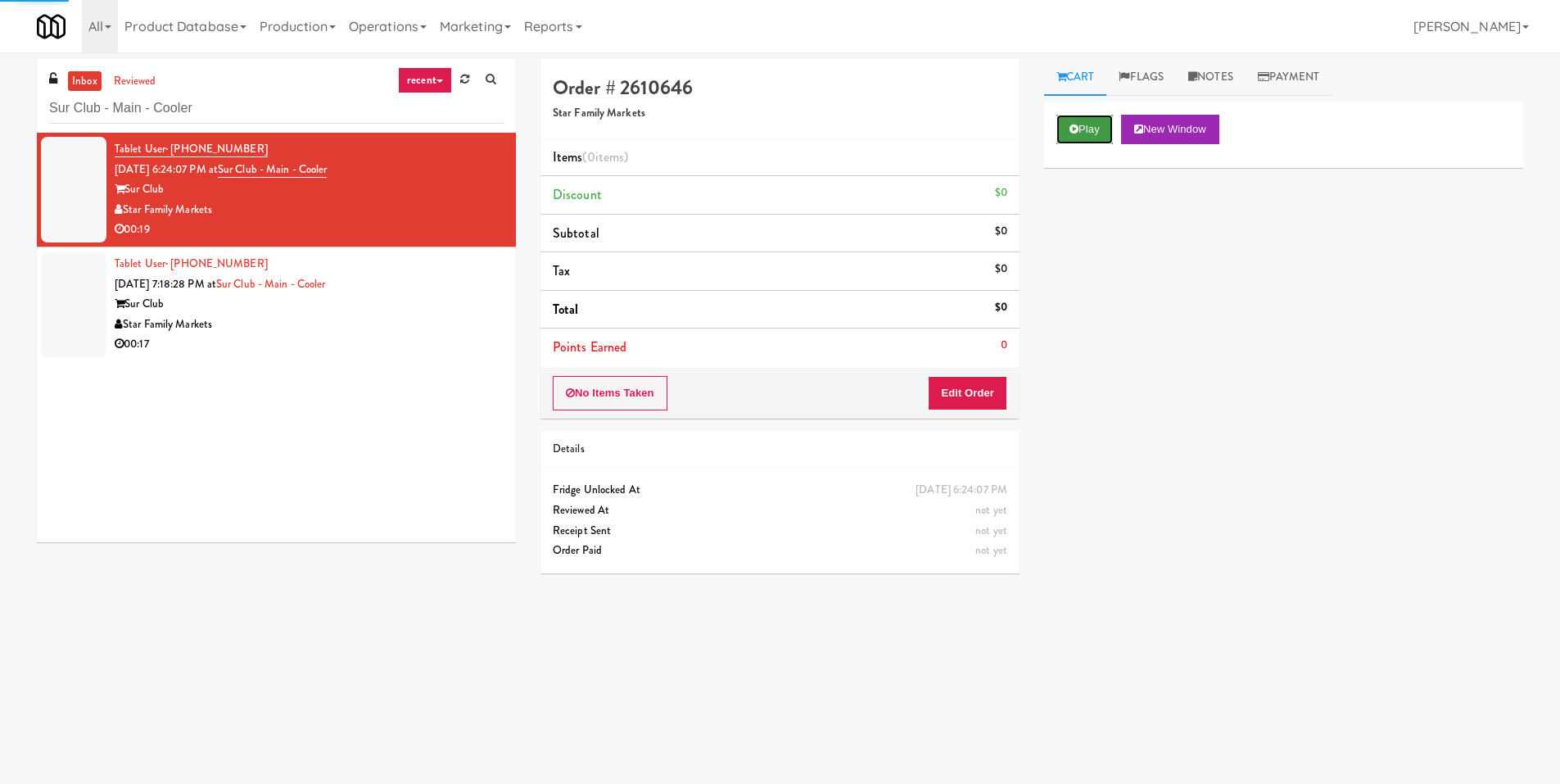
click at [1061, 120] on button "Play" at bounding box center [1084, 129] width 57 height 30
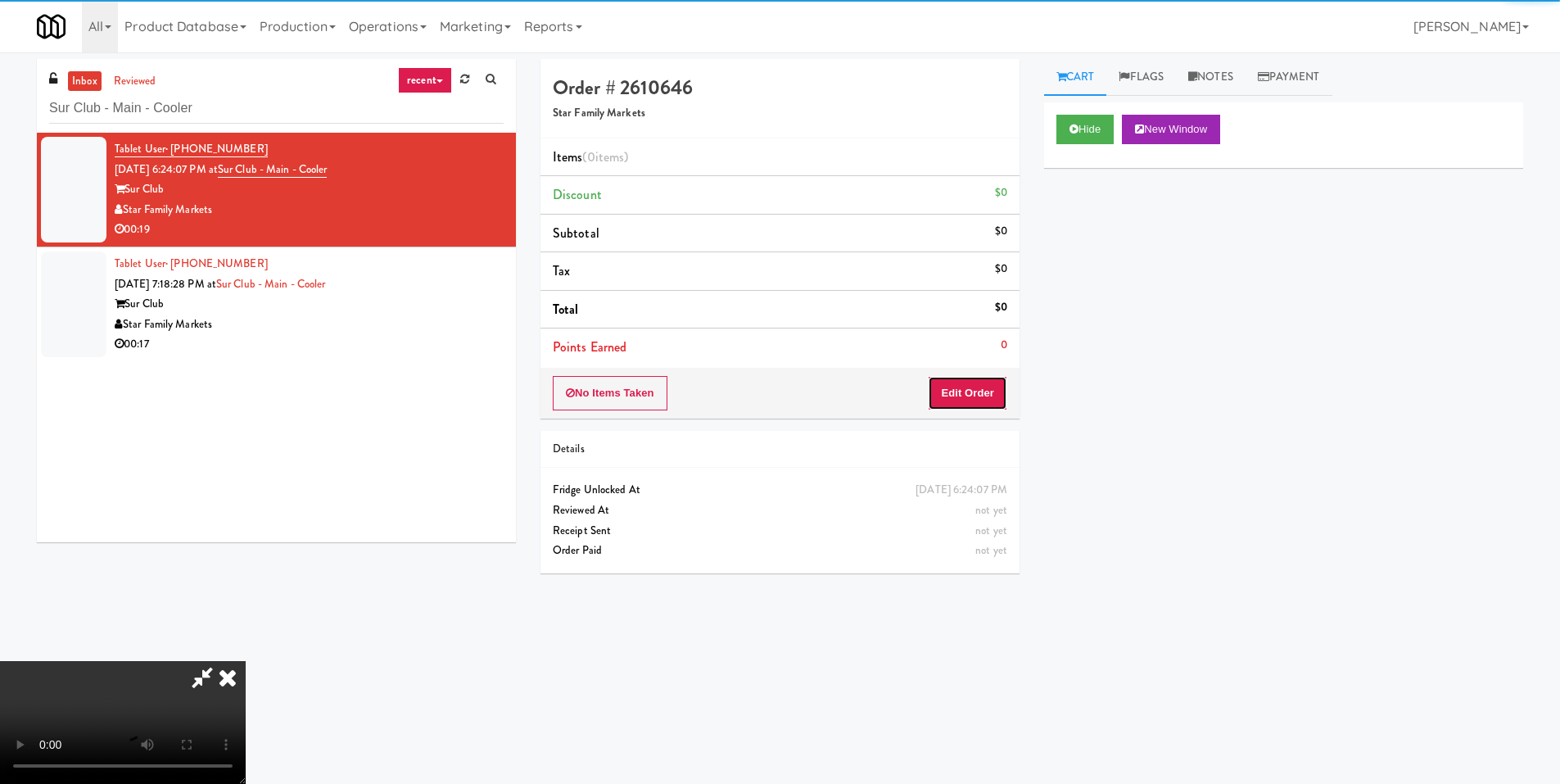
click at [960, 396] on button "Edit Order" at bounding box center [968, 392] width 80 height 35
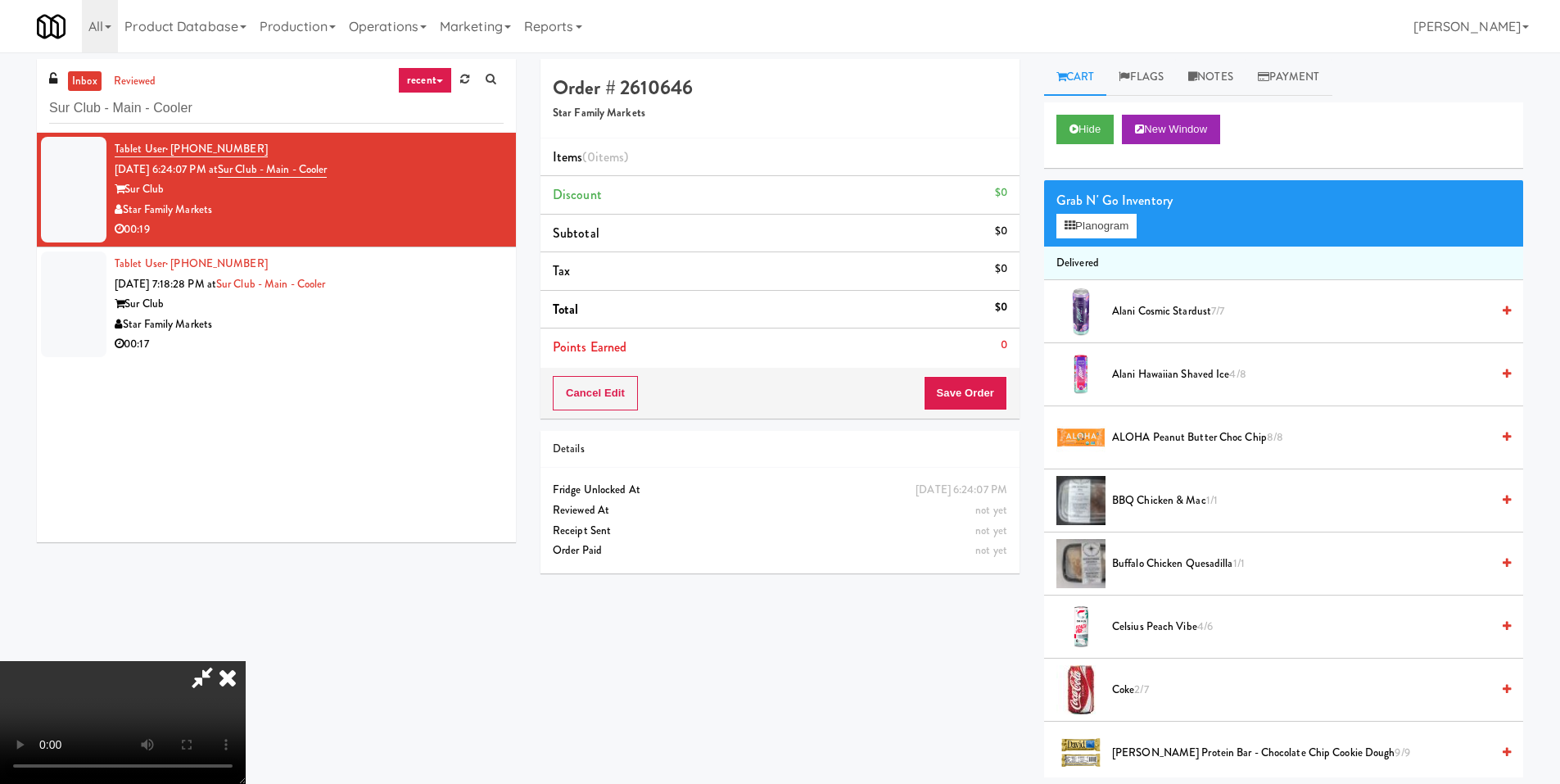
click at [246, 661] on video at bounding box center [123, 722] width 246 height 123
click at [1072, 227] on icon at bounding box center [1070, 225] width 11 height 11
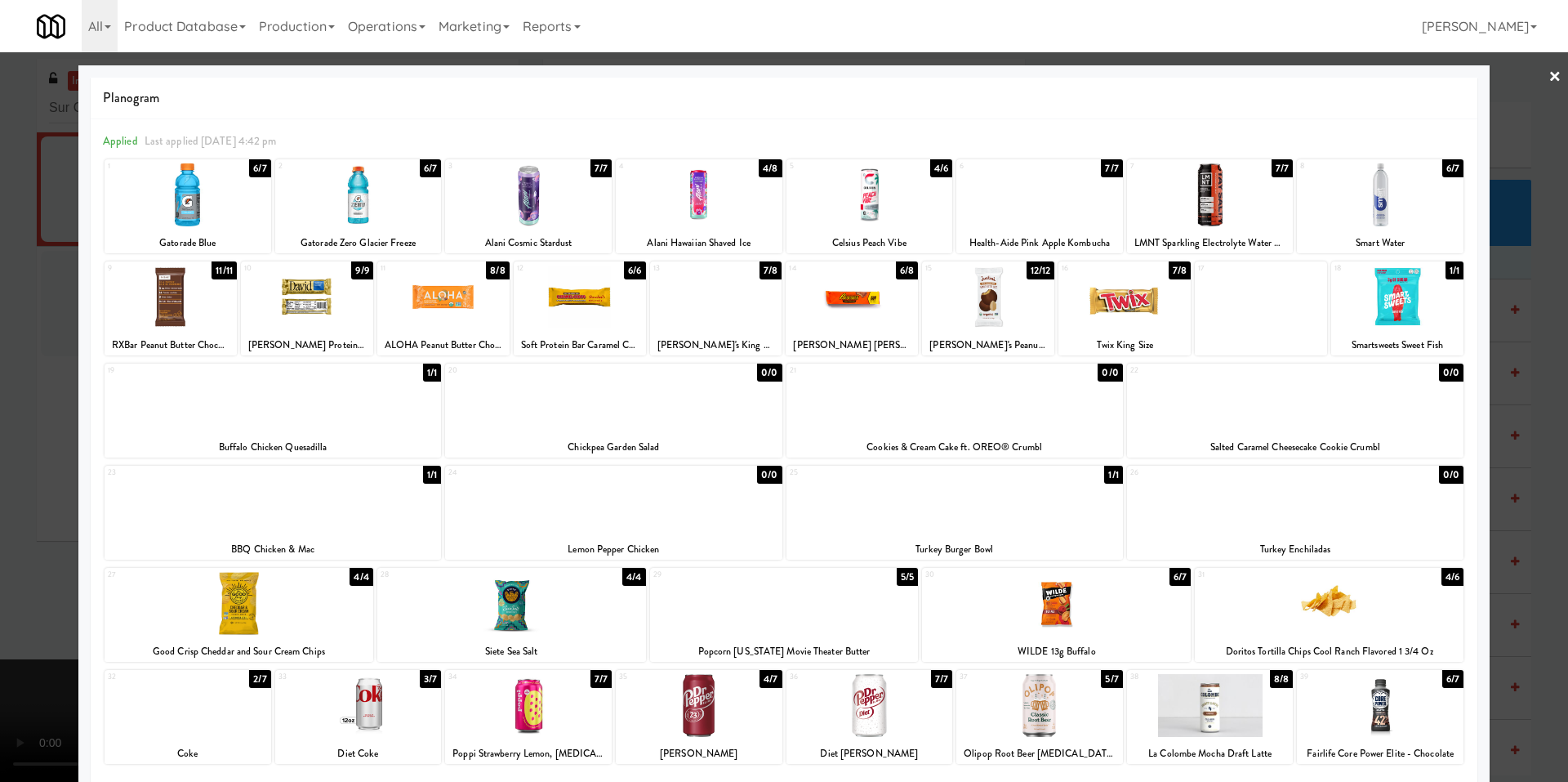
click at [1270, 428] on div at bounding box center [1295, 399] width 336 height 63
click at [53, 442] on div at bounding box center [784, 391] width 1568 height 782
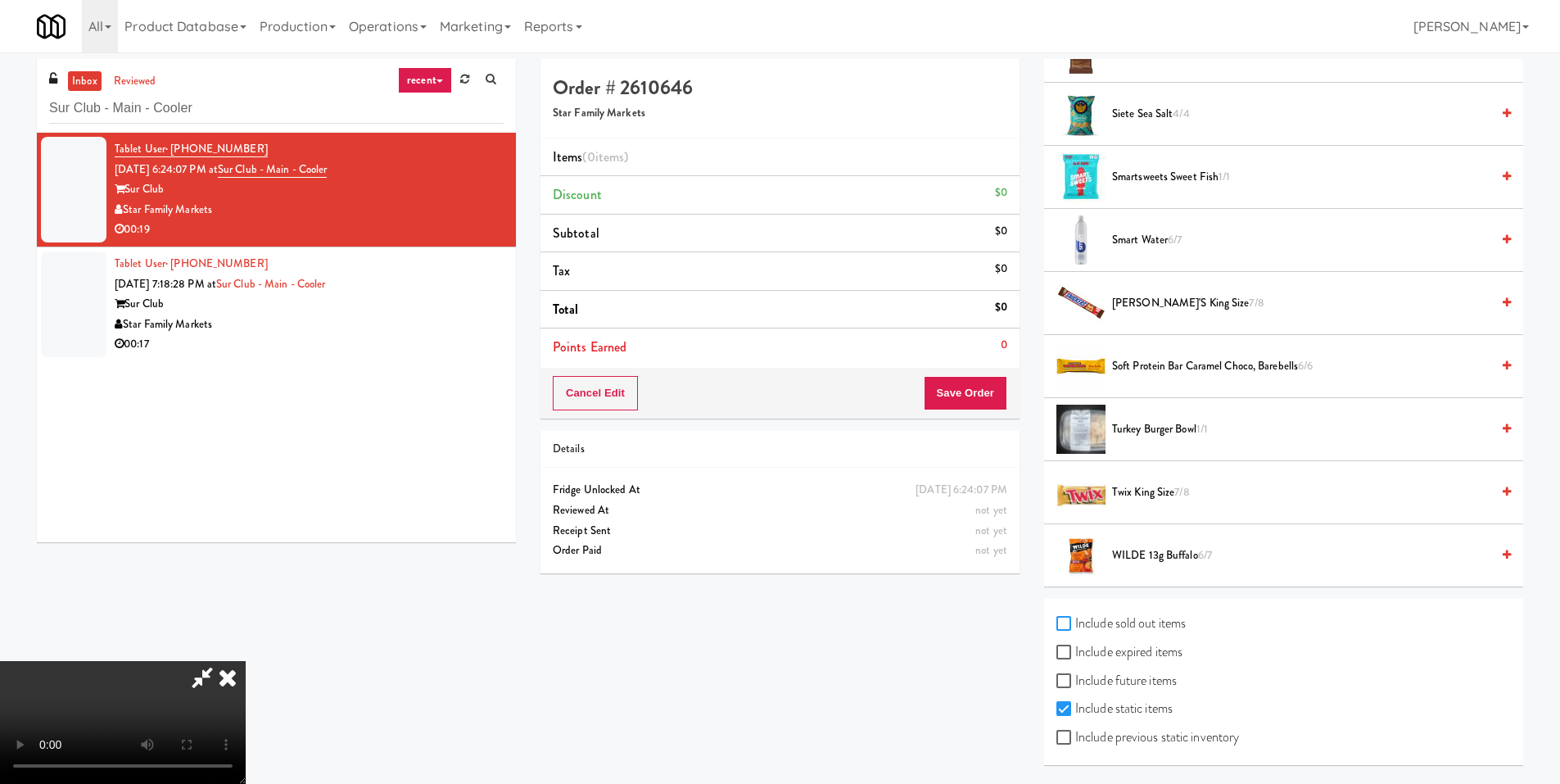
click at [1065, 629] on input "Include sold out items" at bounding box center [1066, 623] width 19 height 13
checkbox input "true"
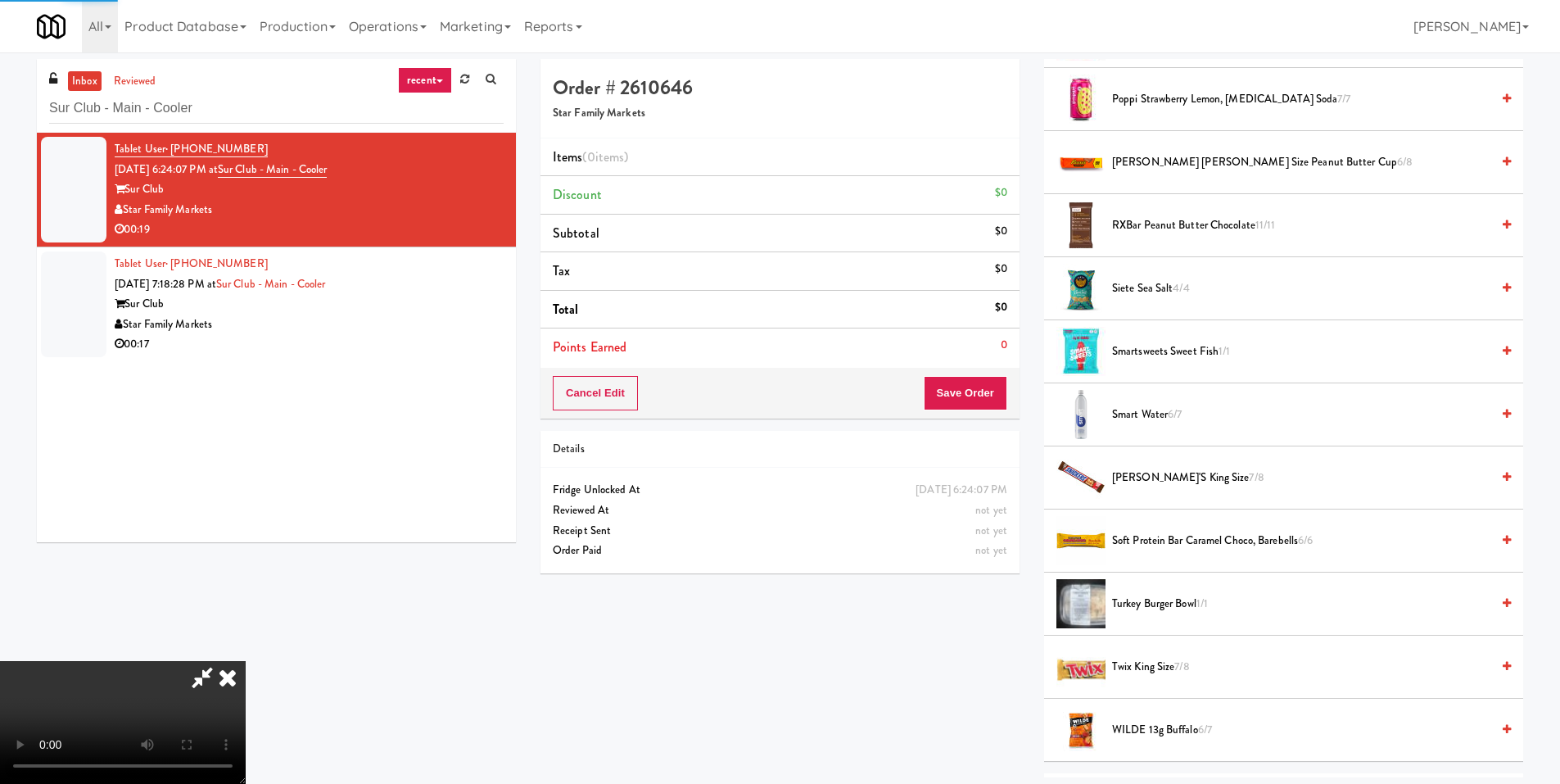
scroll to position [1528, 0]
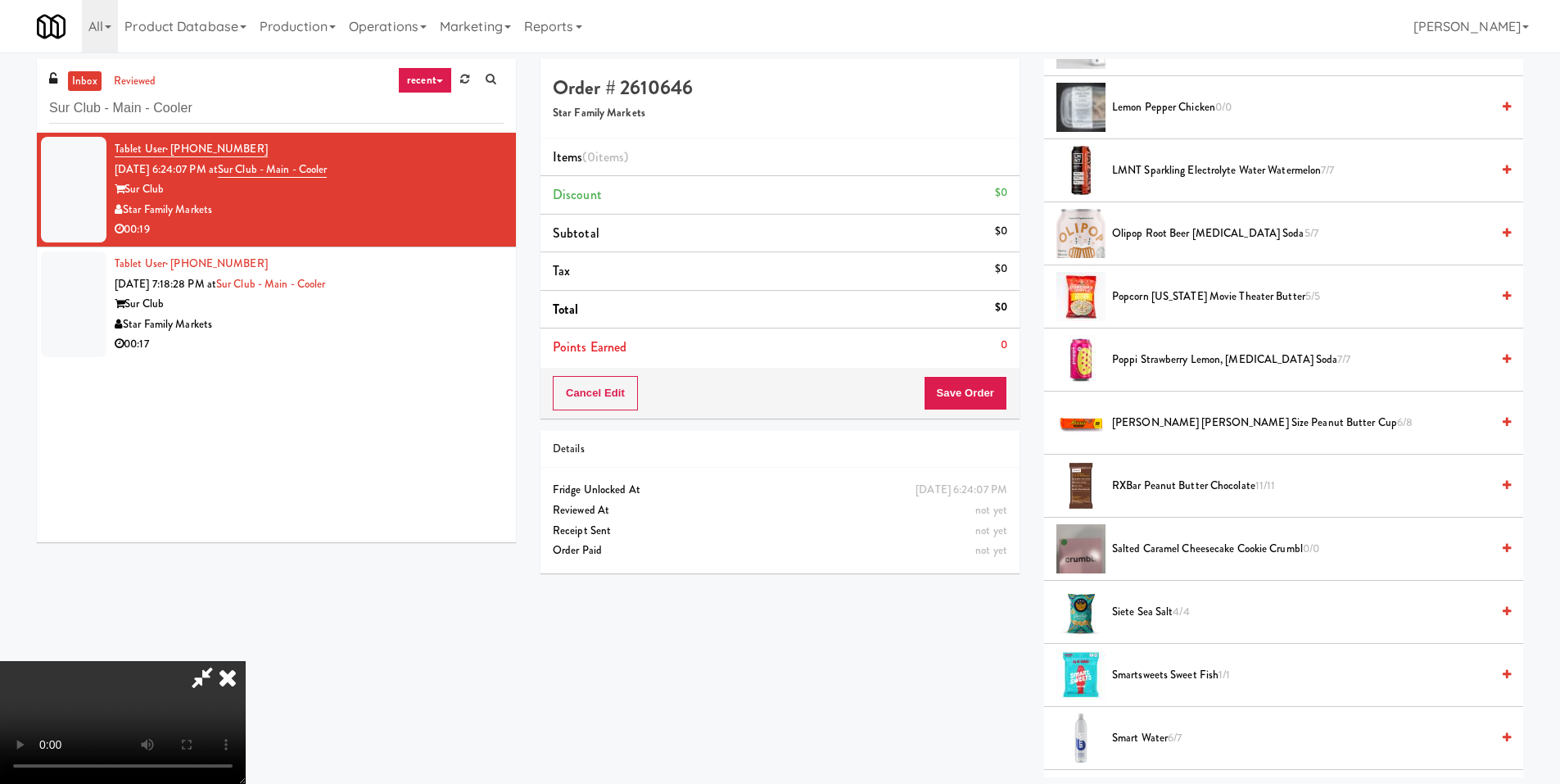
click at [1157, 551] on span "Salted Caramel Cheesecake Cookie Crumbl 0/0" at bounding box center [1301, 549] width 378 height 20
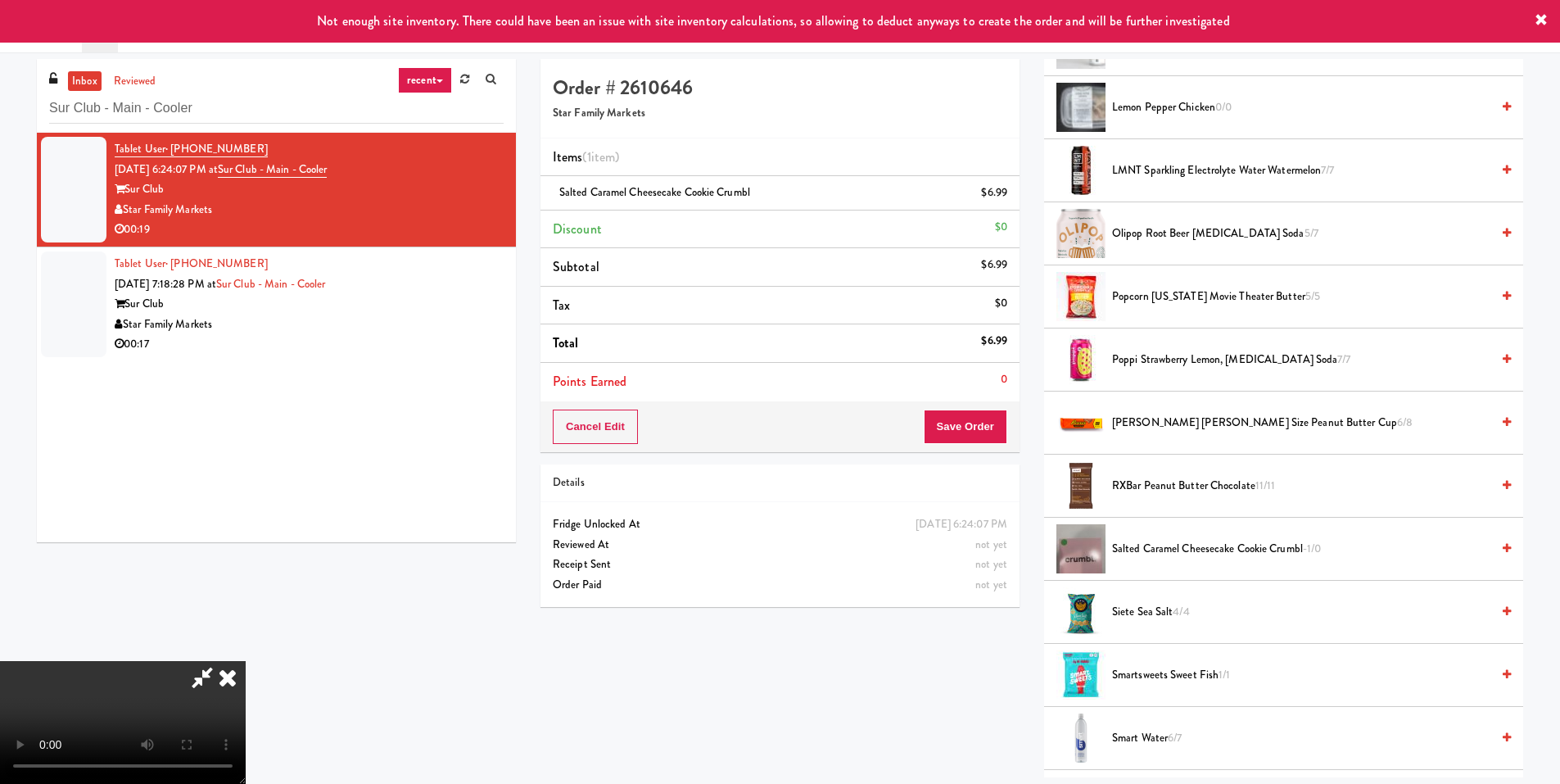
click at [246, 661] on video at bounding box center [123, 722] width 246 height 123
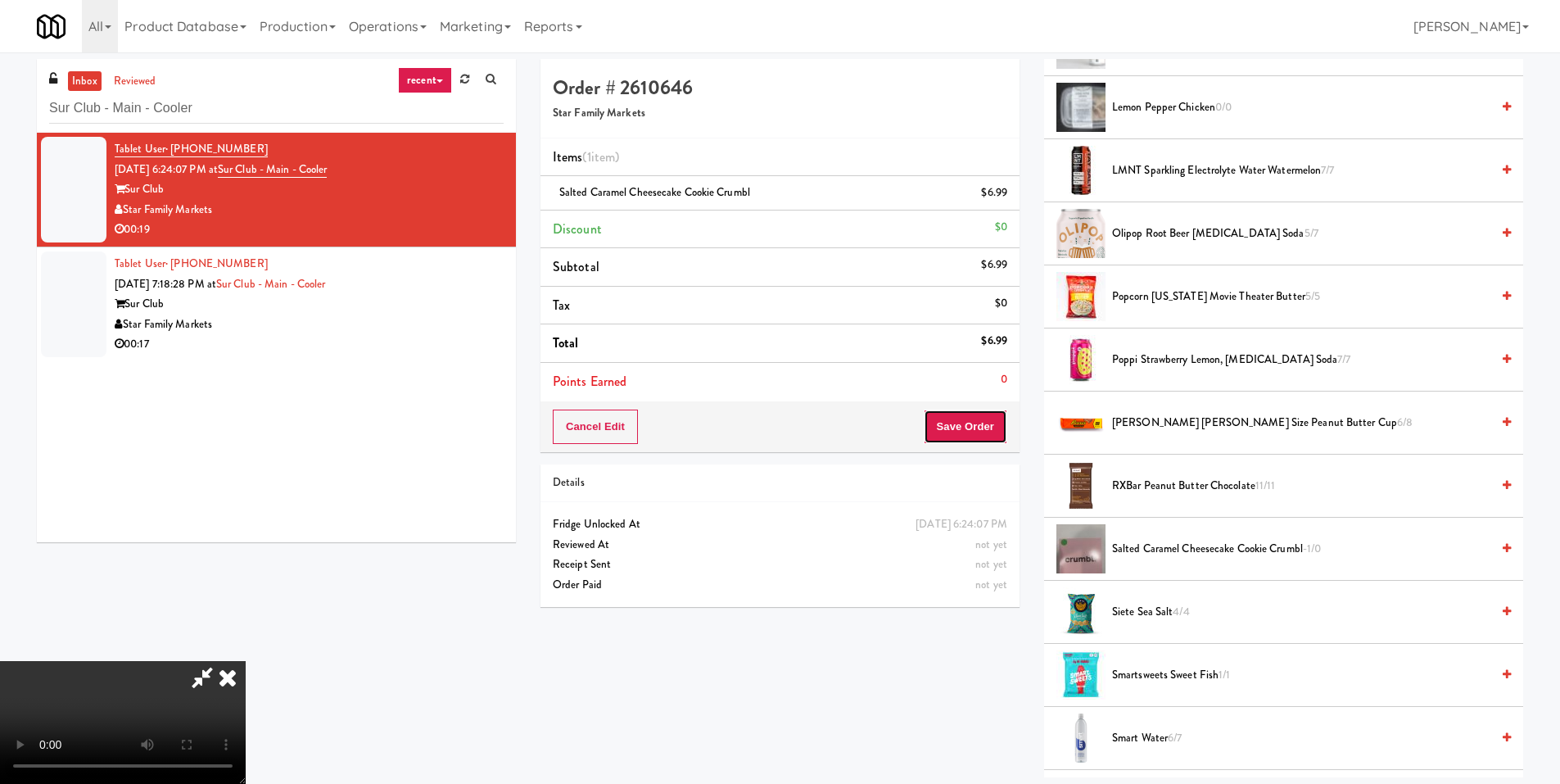
click at [999, 413] on button "Save Order" at bounding box center [966, 426] width 84 height 35
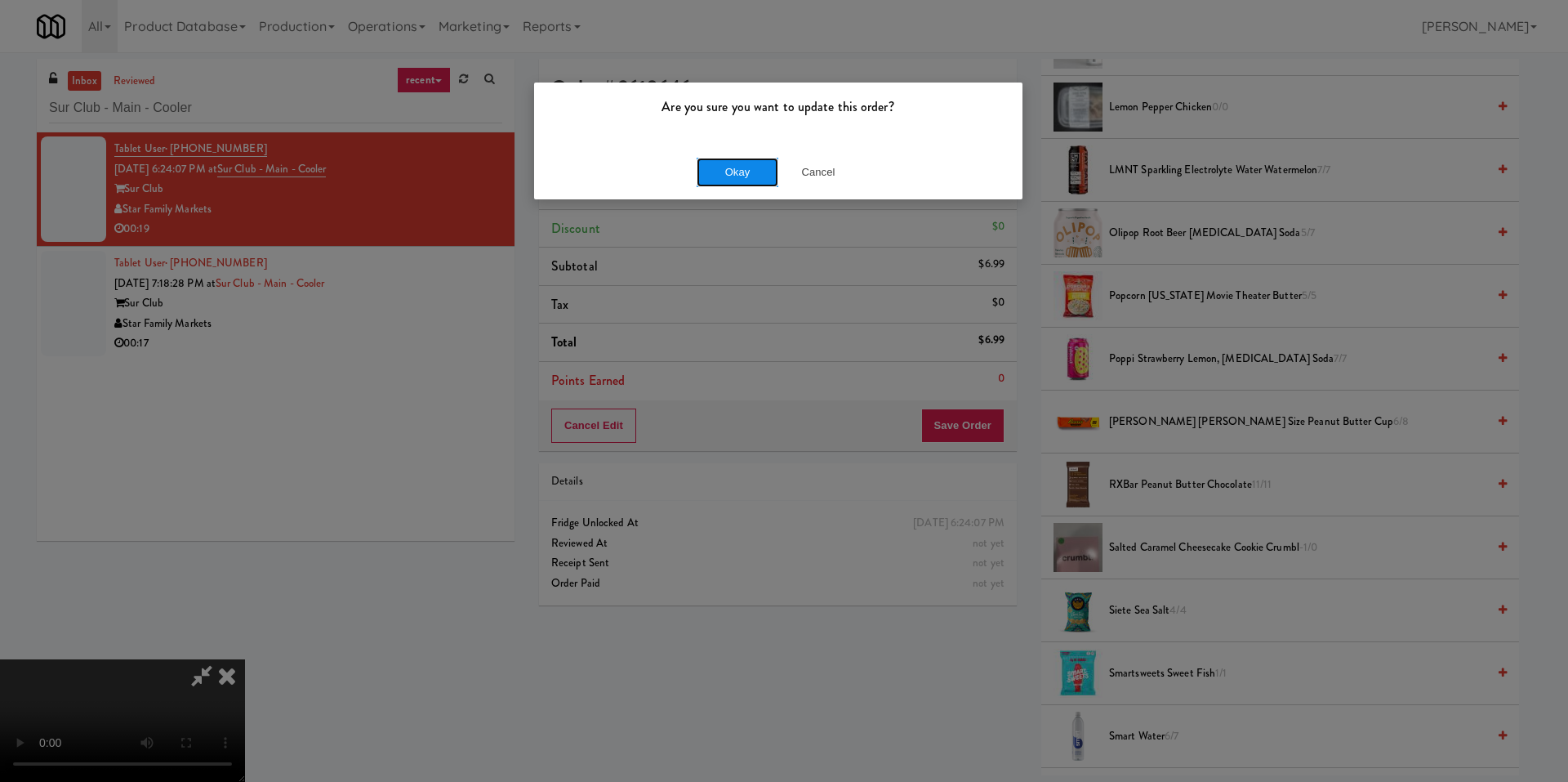
click at [734, 167] on button "Okay" at bounding box center [737, 172] width 82 height 30
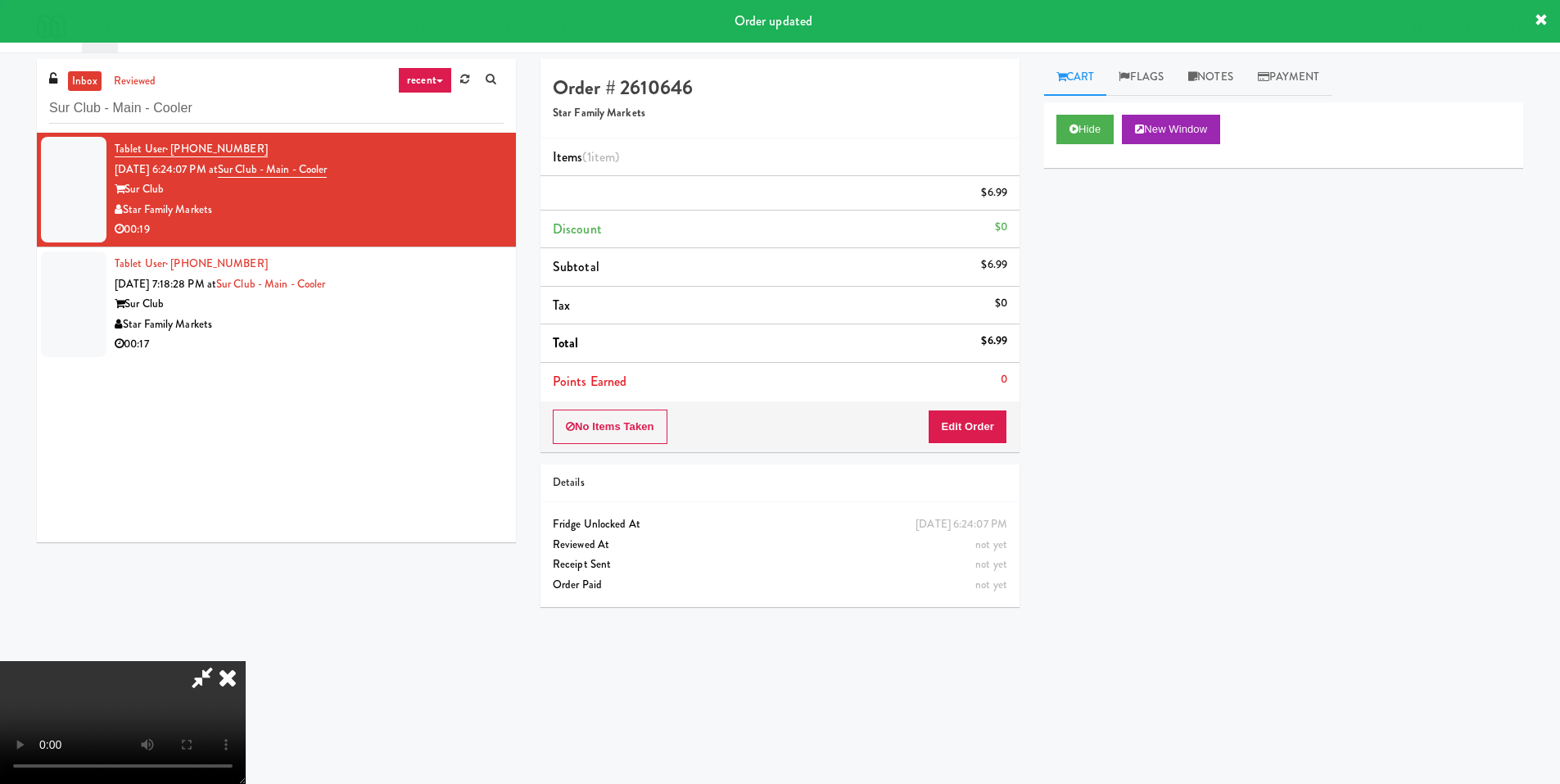
scroll to position [0, 0]
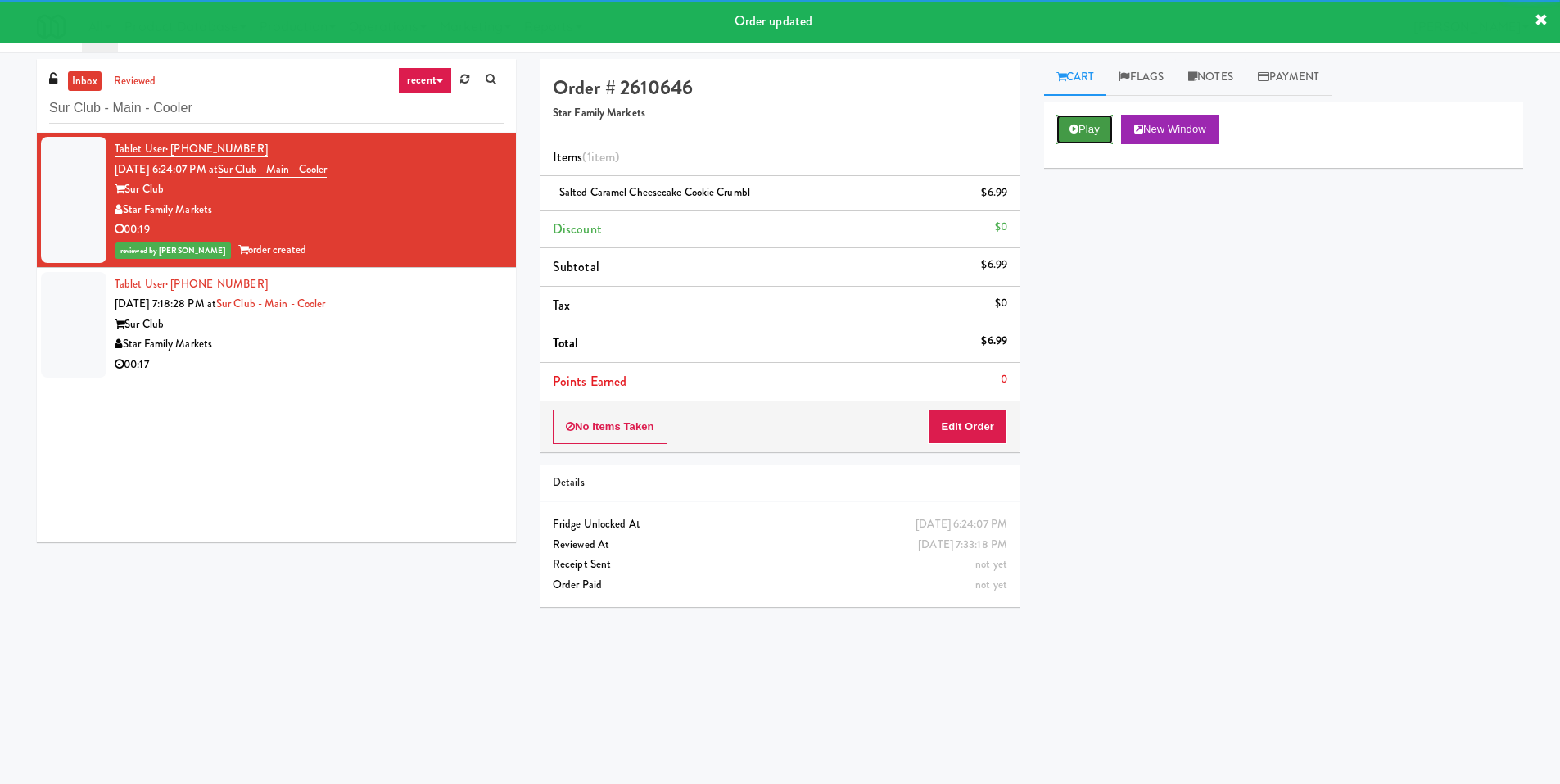
click at [1079, 132] on button "Play" at bounding box center [1084, 129] width 57 height 30
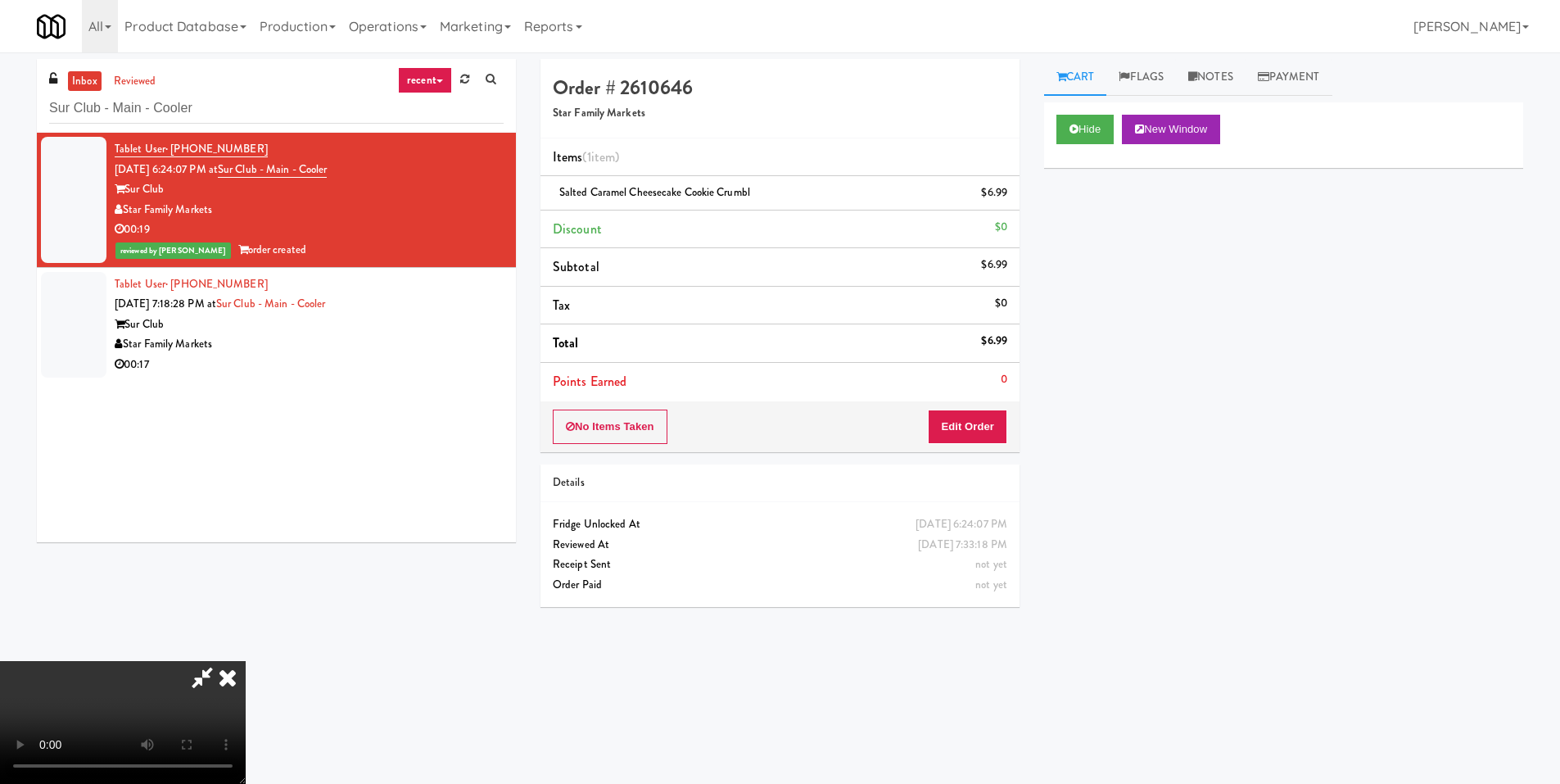
click at [246, 661] on icon at bounding box center [227, 677] width 36 height 33
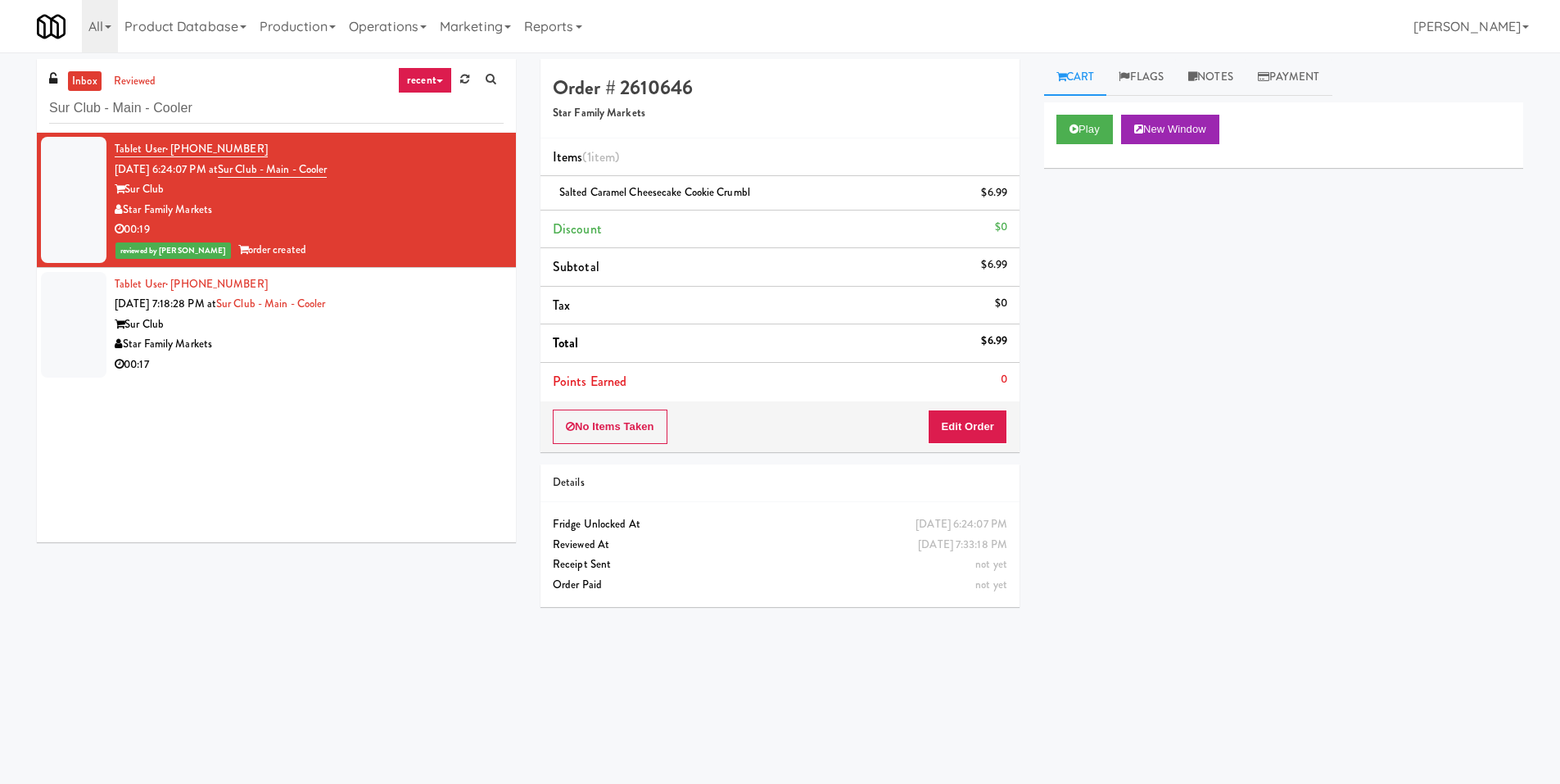
click at [298, 368] on div "00:17" at bounding box center [309, 364] width 389 height 20
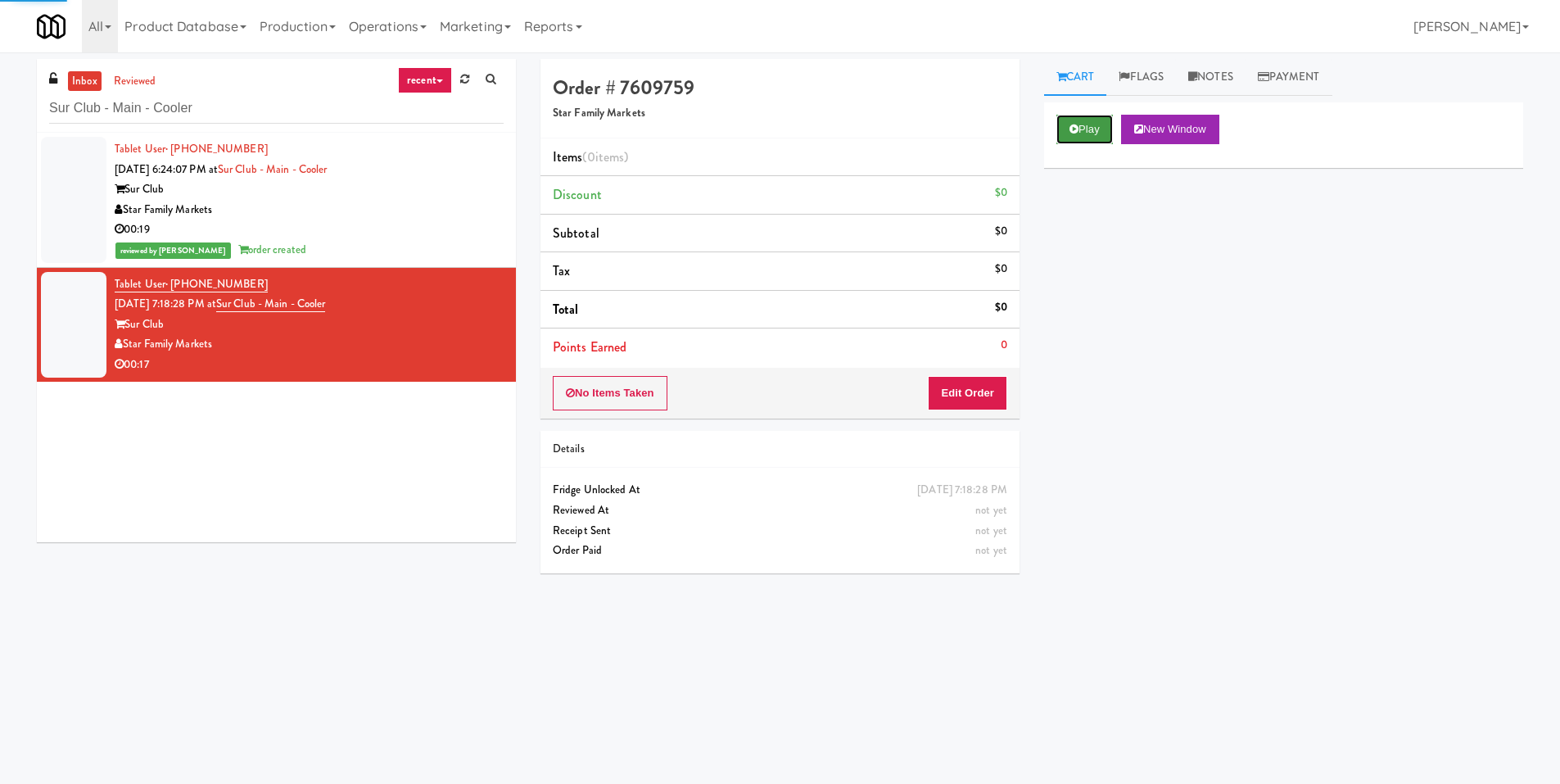
click at [1086, 117] on button "Play" at bounding box center [1084, 129] width 57 height 30
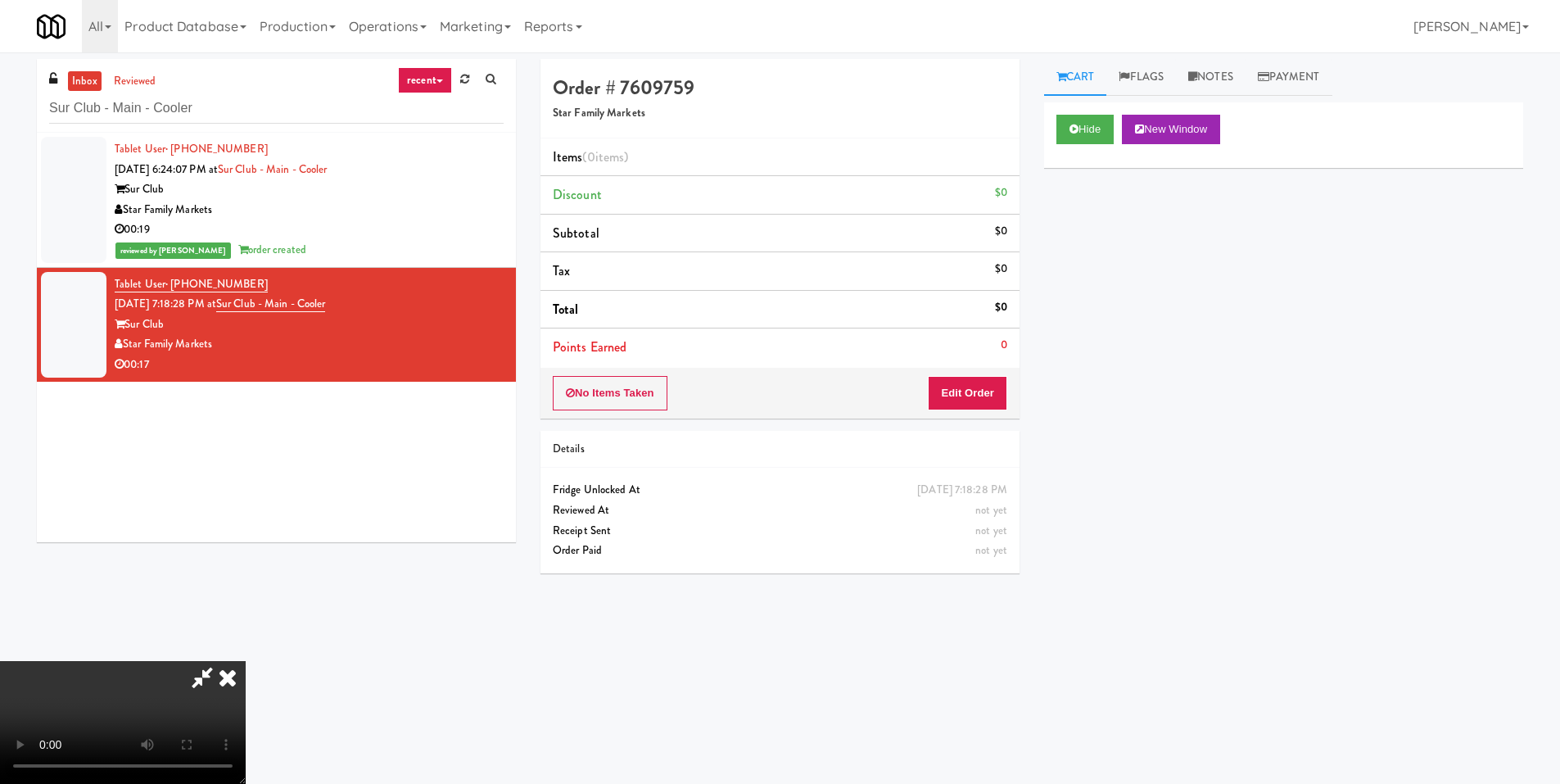
click at [246, 661] on video at bounding box center [123, 722] width 246 height 123
click at [977, 398] on button "Edit Order" at bounding box center [968, 392] width 80 height 35
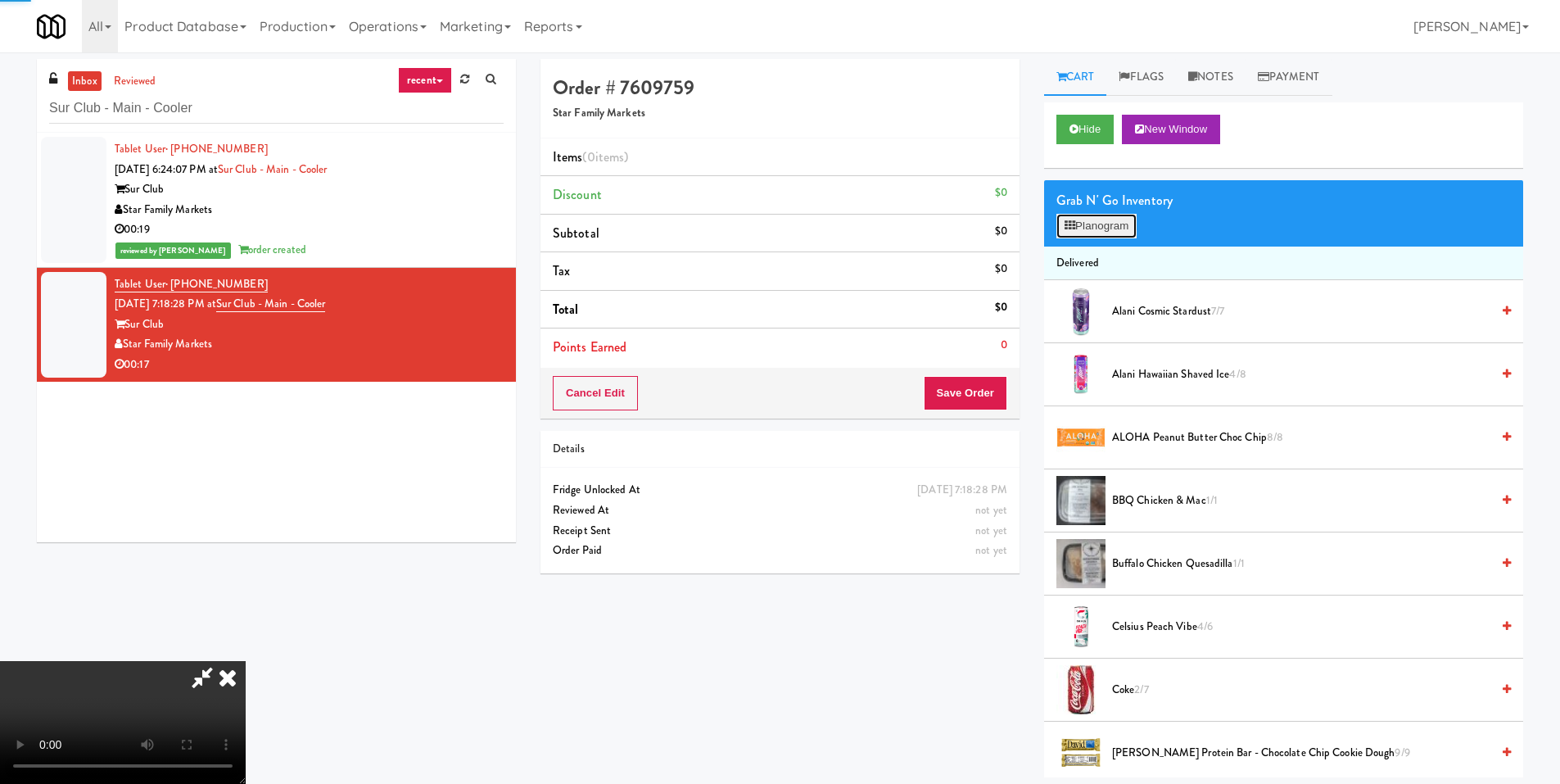
click at [1121, 224] on button "Planogram" at bounding box center [1096, 225] width 81 height 25
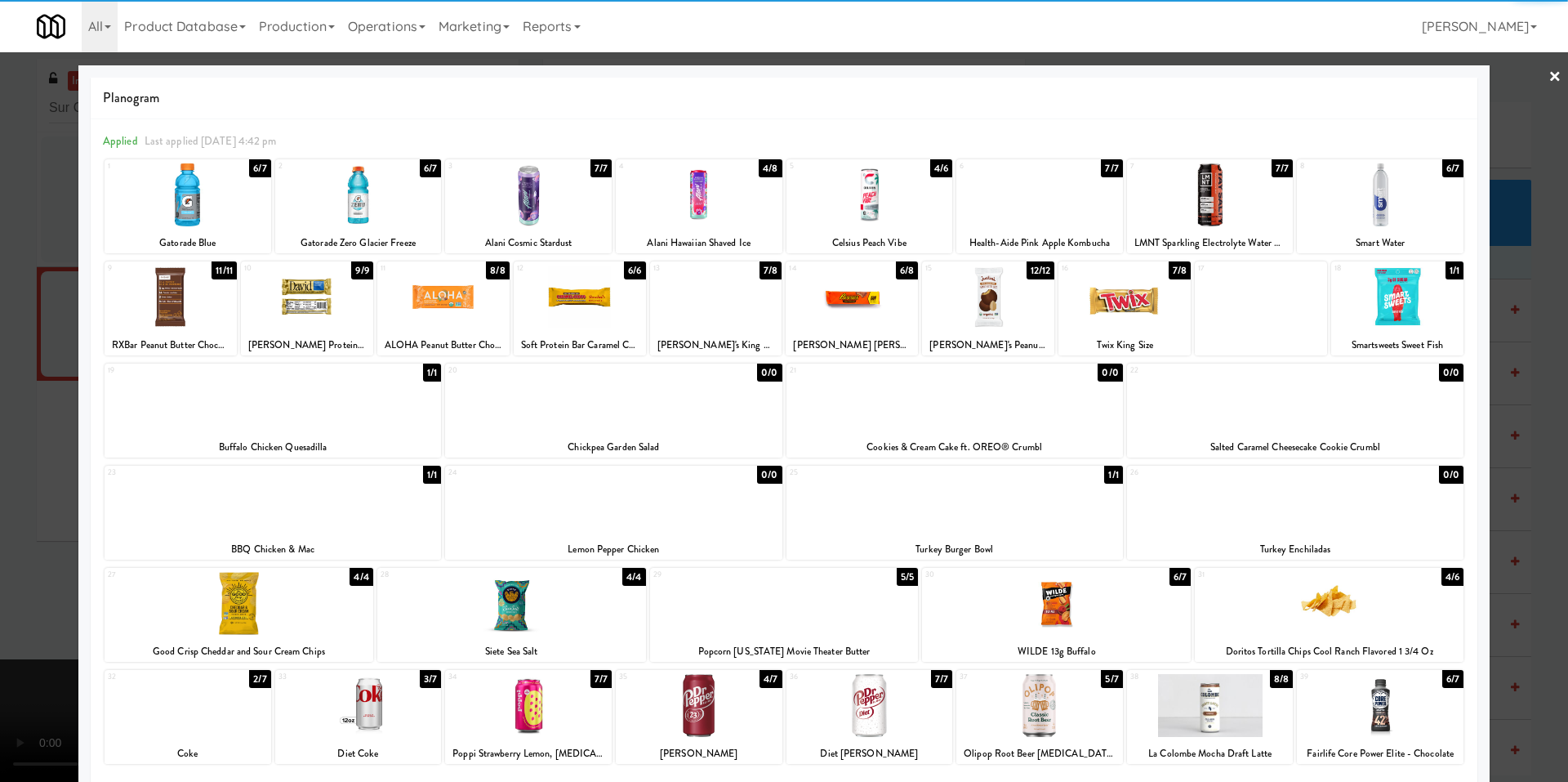
click at [676, 725] on div at bounding box center [698, 705] width 167 height 63
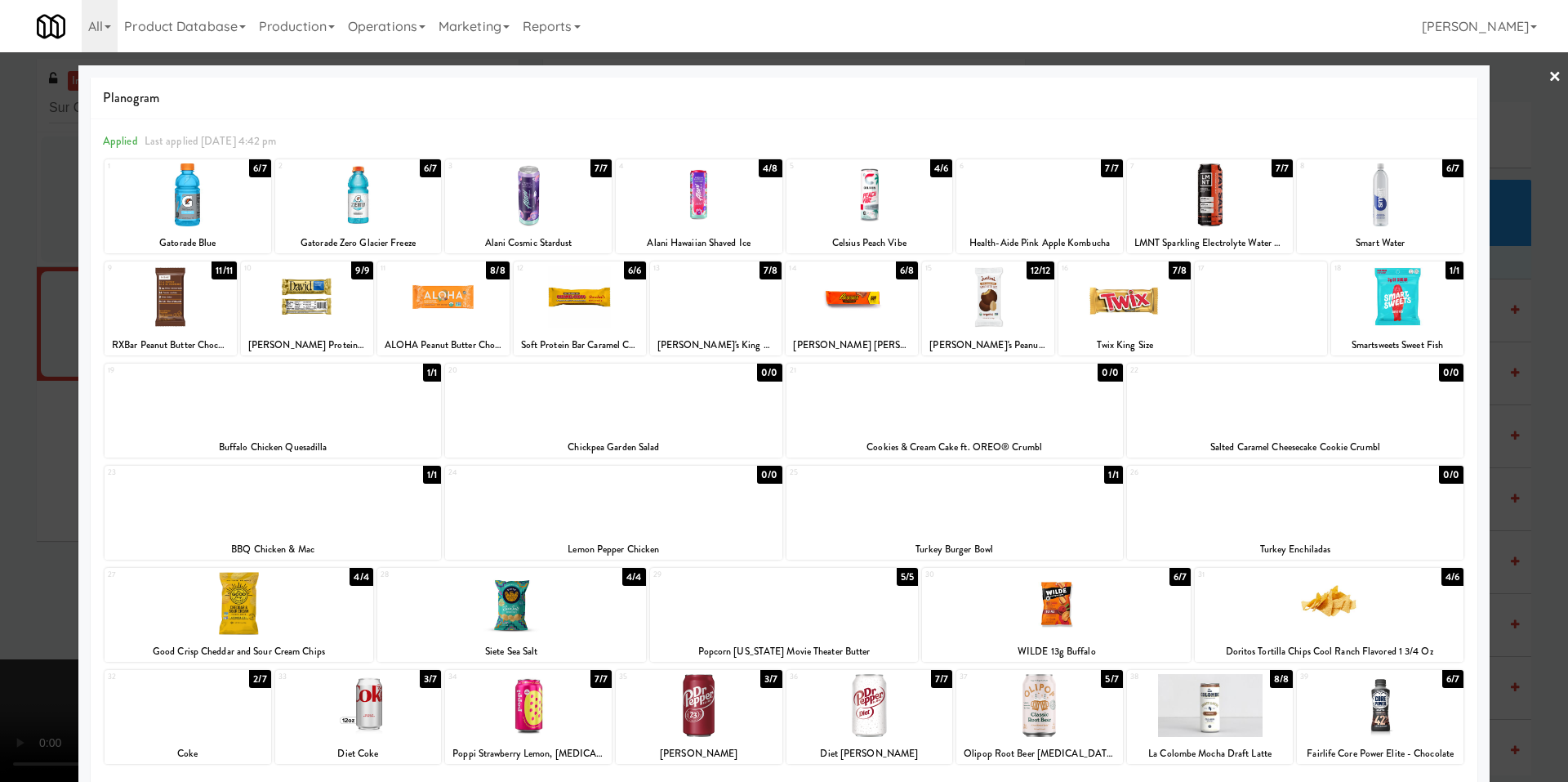
click at [36, 624] on div at bounding box center [784, 391] width 1568 height 782
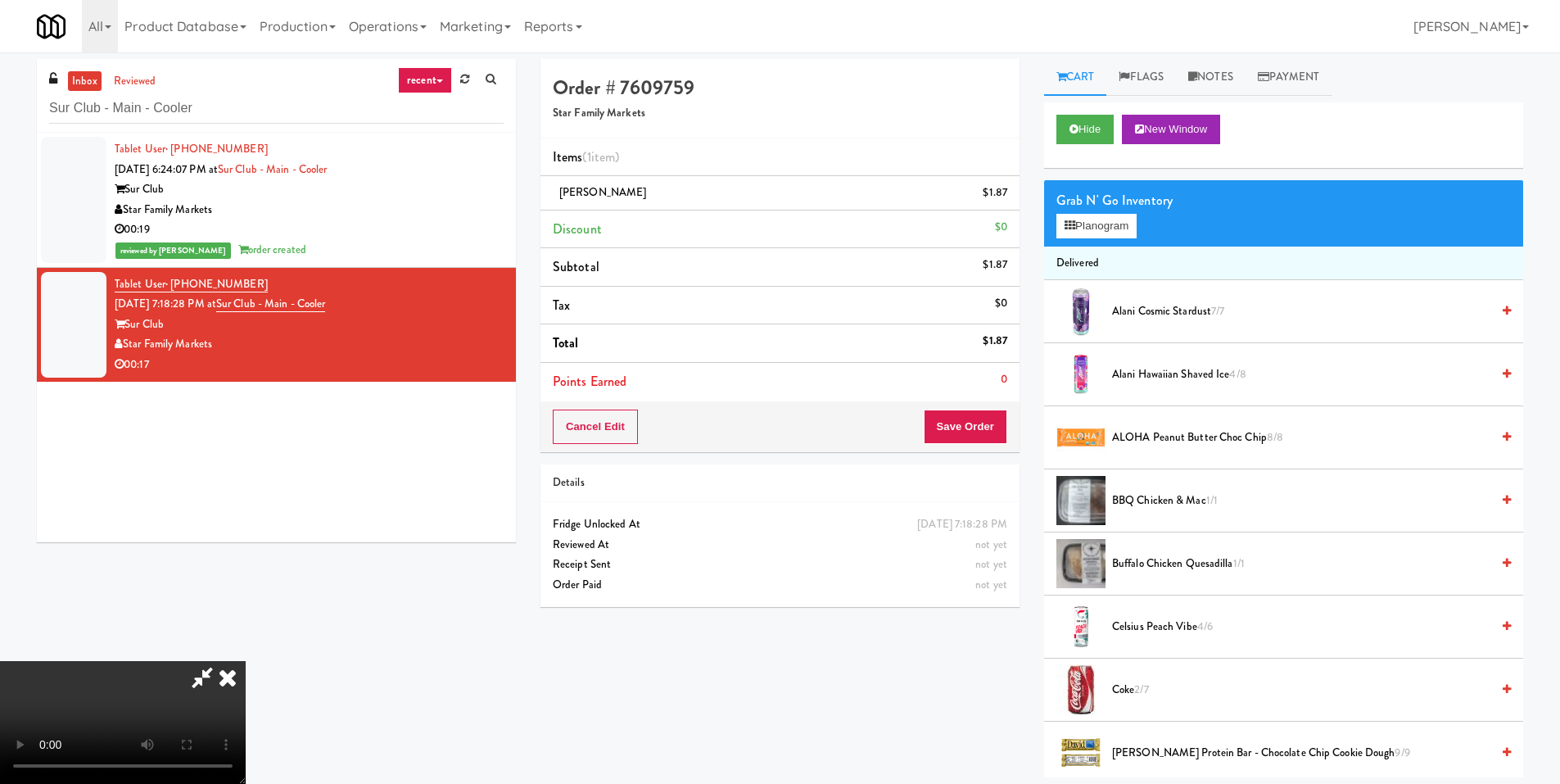
click at [246, 661] on video at bounding box center [123, 722] width 246 height 123
click at [1106, 228] on button "Planogram" at bounding box center [1096, 225] width 81 height 25
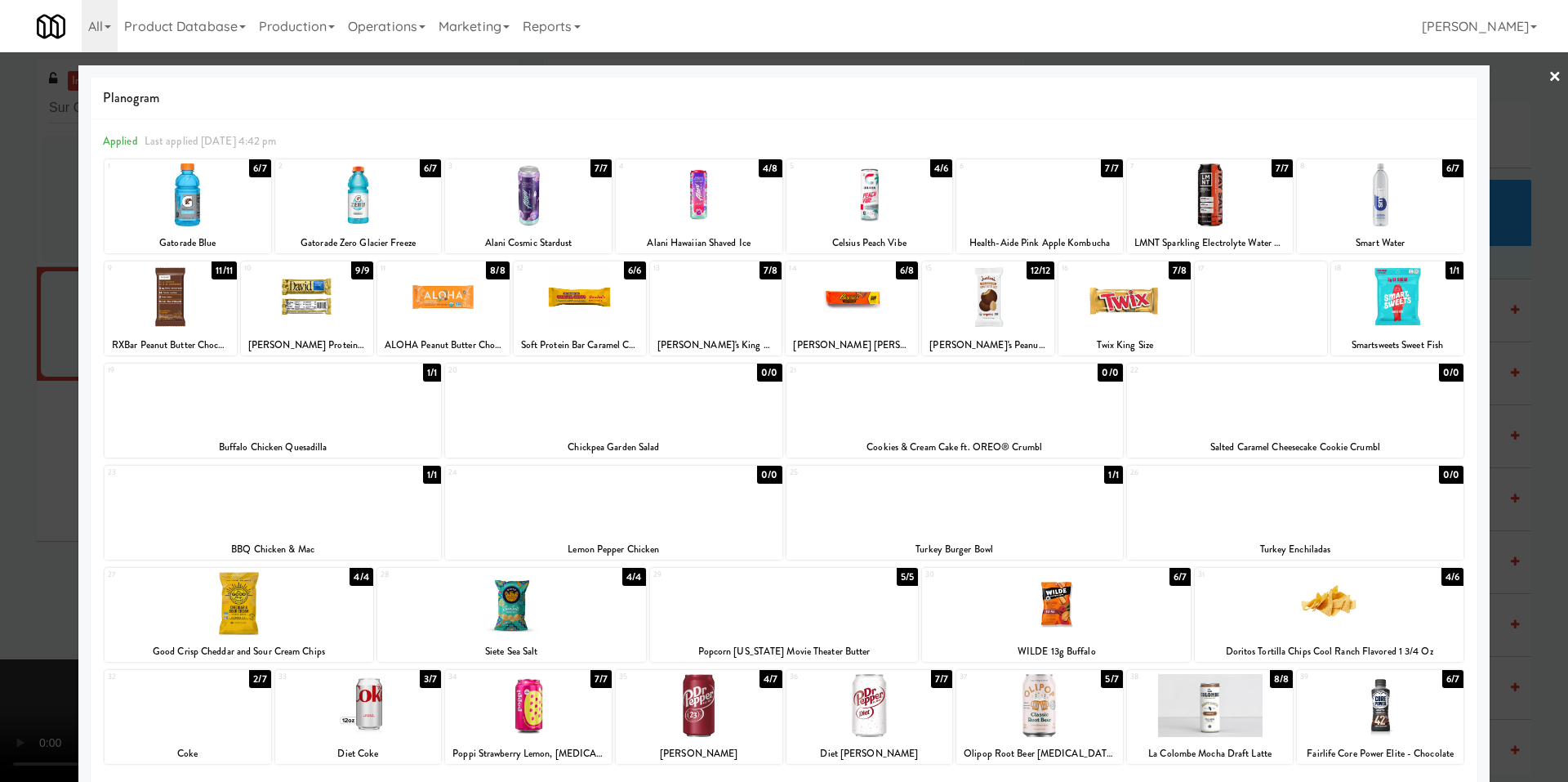
click at [1309, 604] on div at bounding box center [1329, 603] width 269 height 63
click at [53, 508] on div at bounding box center [784, 391] width 1568 height 782
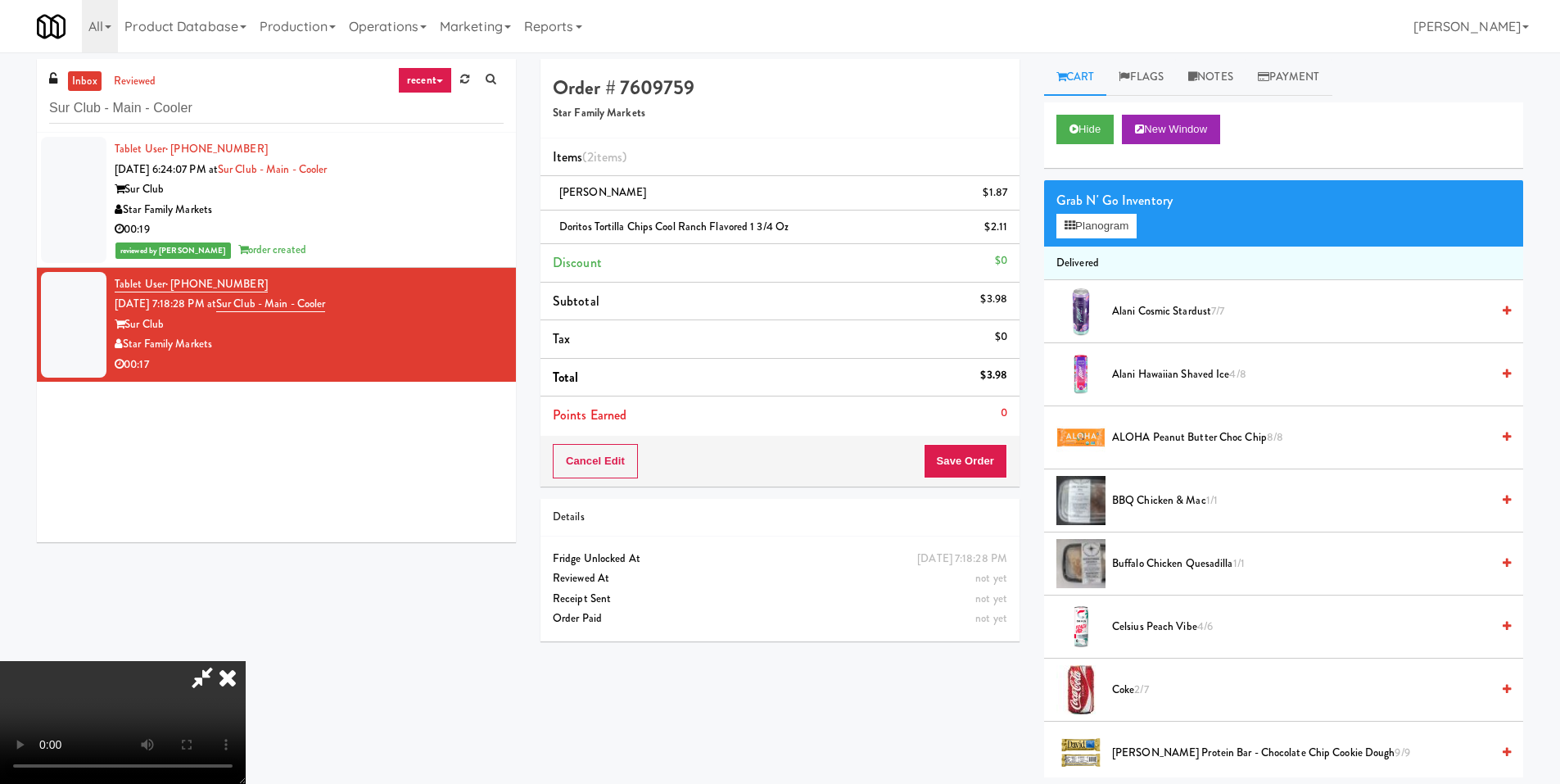
click at [246, 661] on video at bounding box center [123, 722] width 246 height 123
click at [1089, 226] on button "Planogram" at bounding box center [1096, 225] width 81 height 25
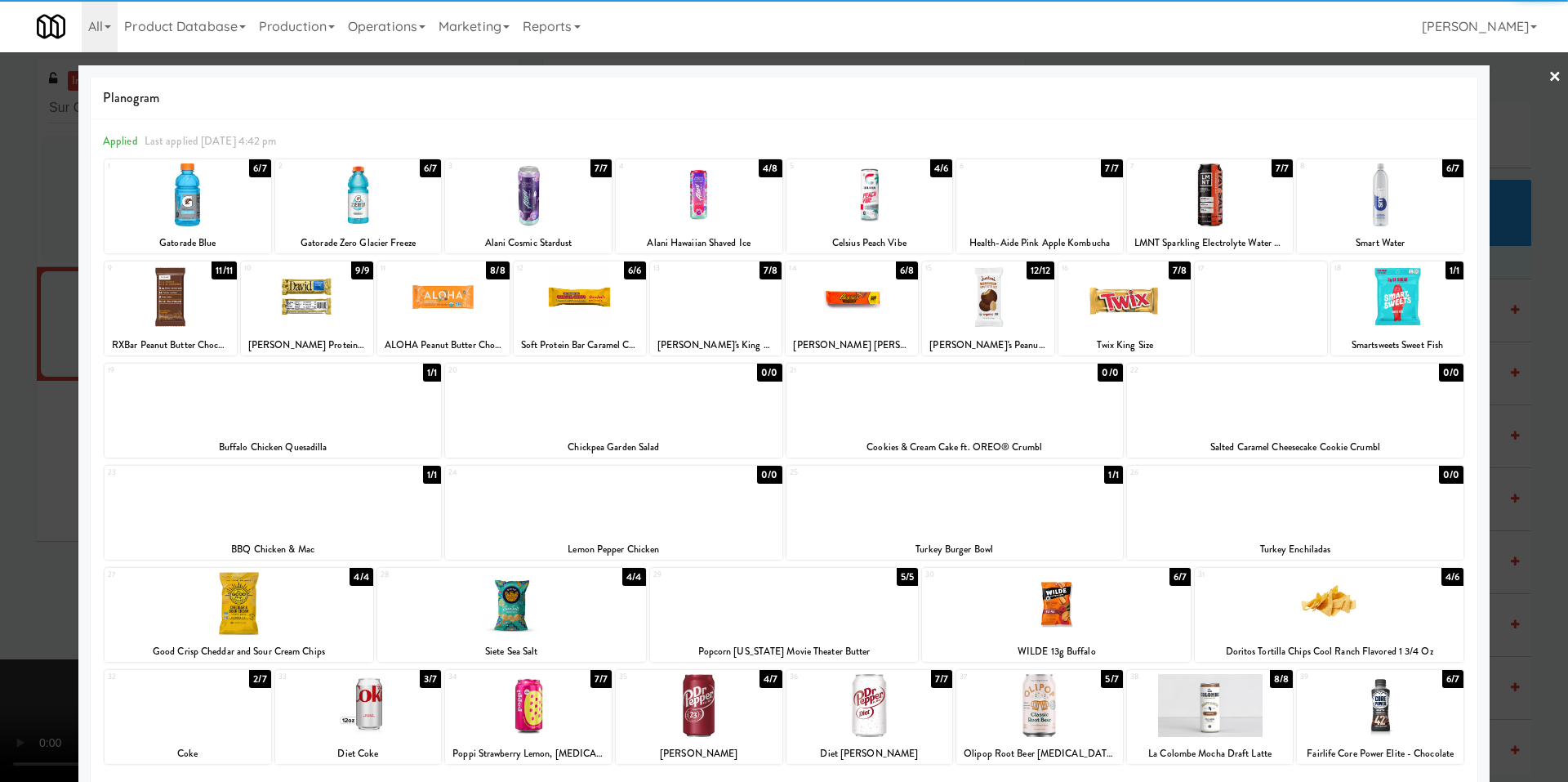
click at [1359, 301] on div at bounding box center [1397, 297] width 133 height 63
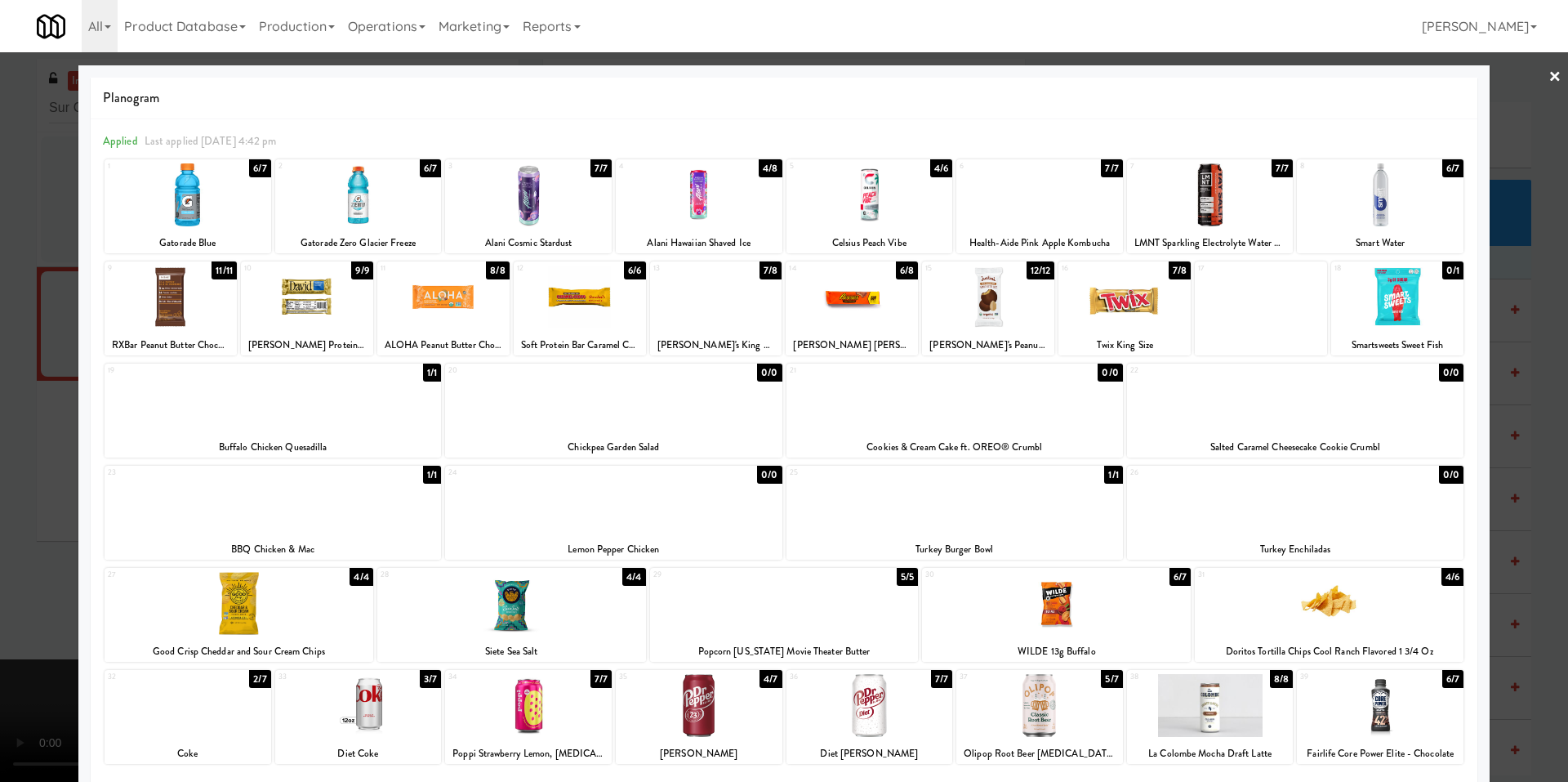
click at [48, 420] on div at bounding box center [784, 391] width 1568 height 782
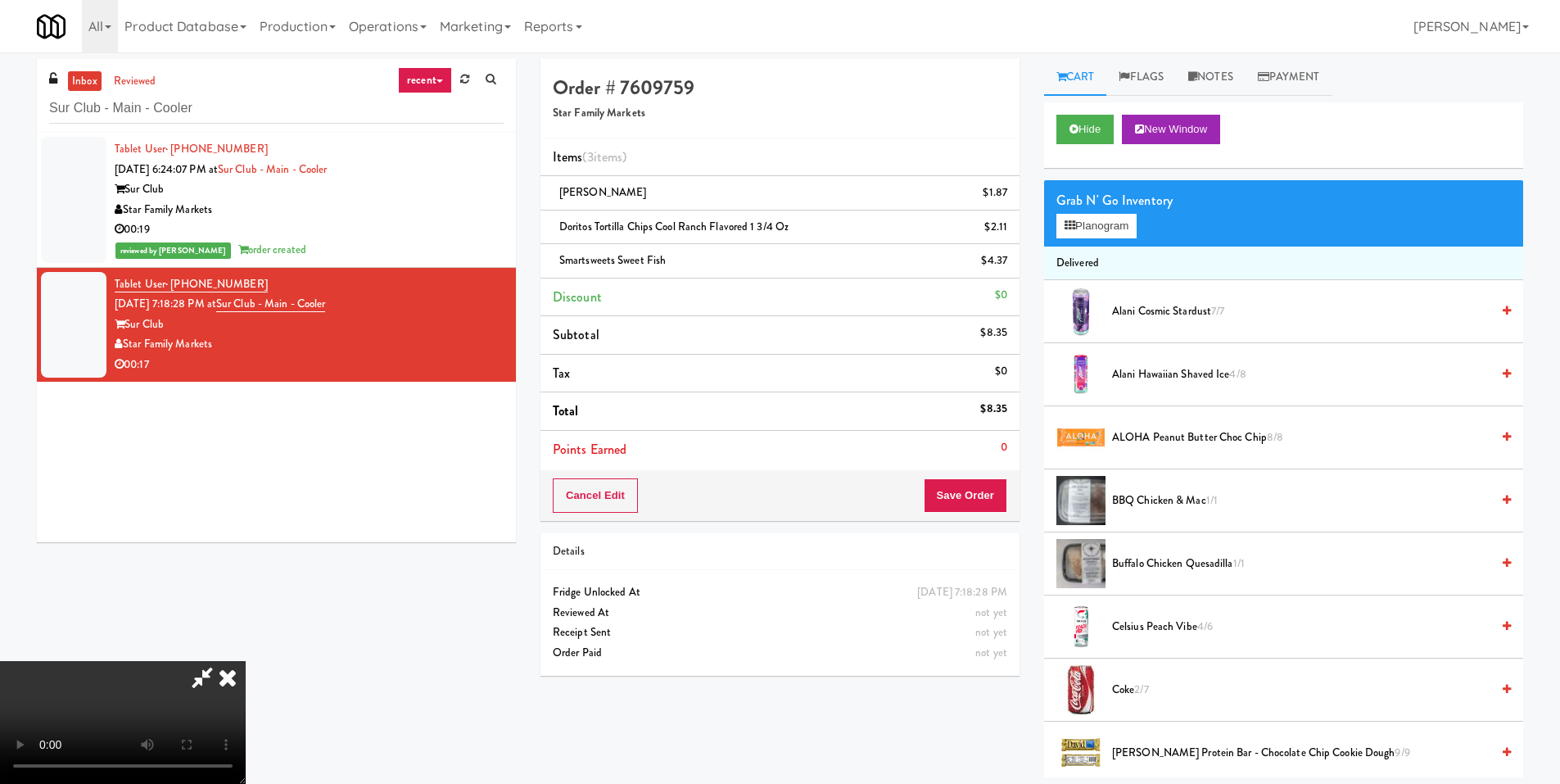
click at [246, 661] on video at bounding box center [123, 722] width 246 height 123
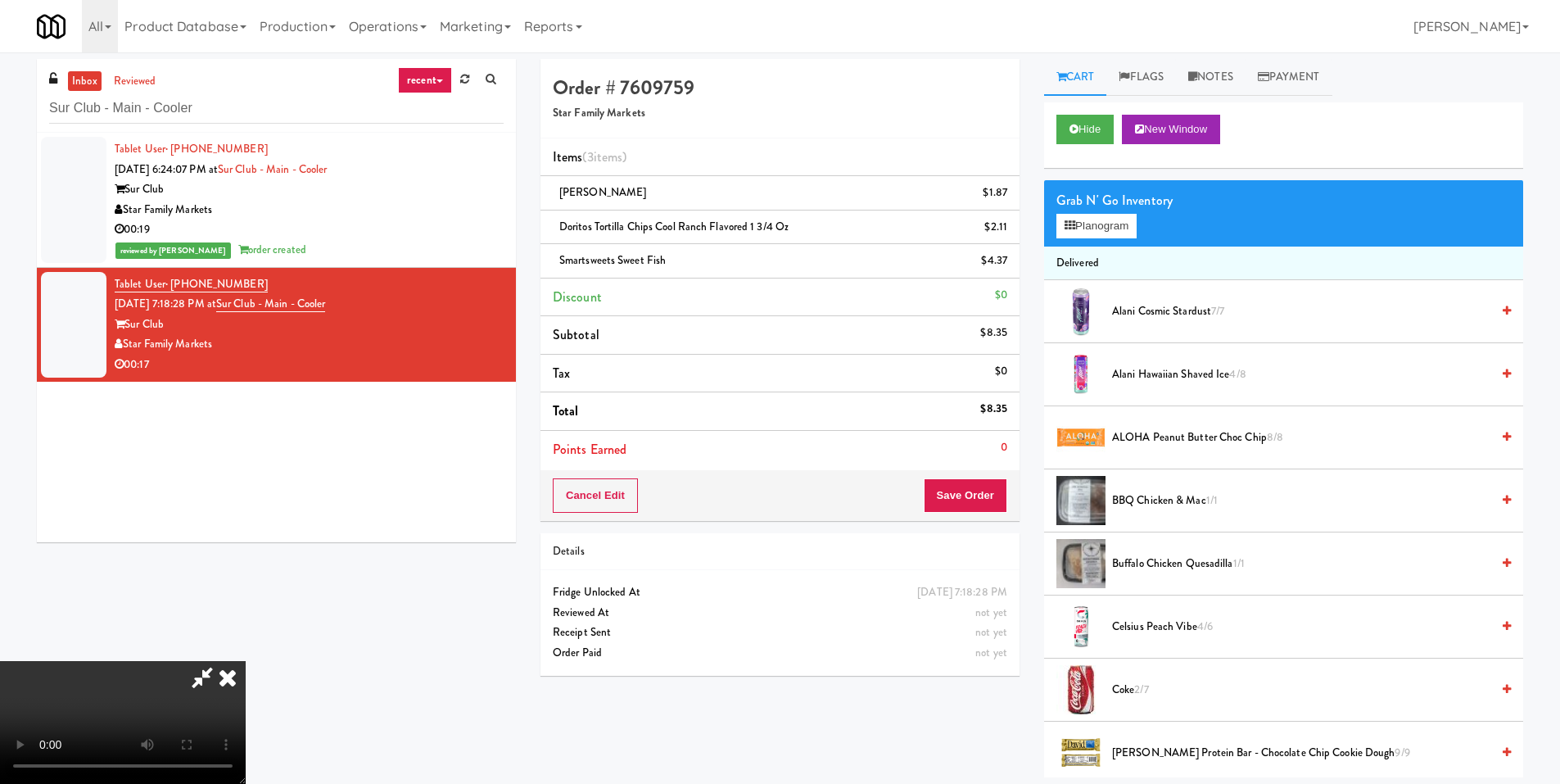
click at [246, 661] on video at bounding box center [123, 722] width 246 height 123
click at [1074, 220] on icon at bounding box center [1070, 225] width 11 height 11
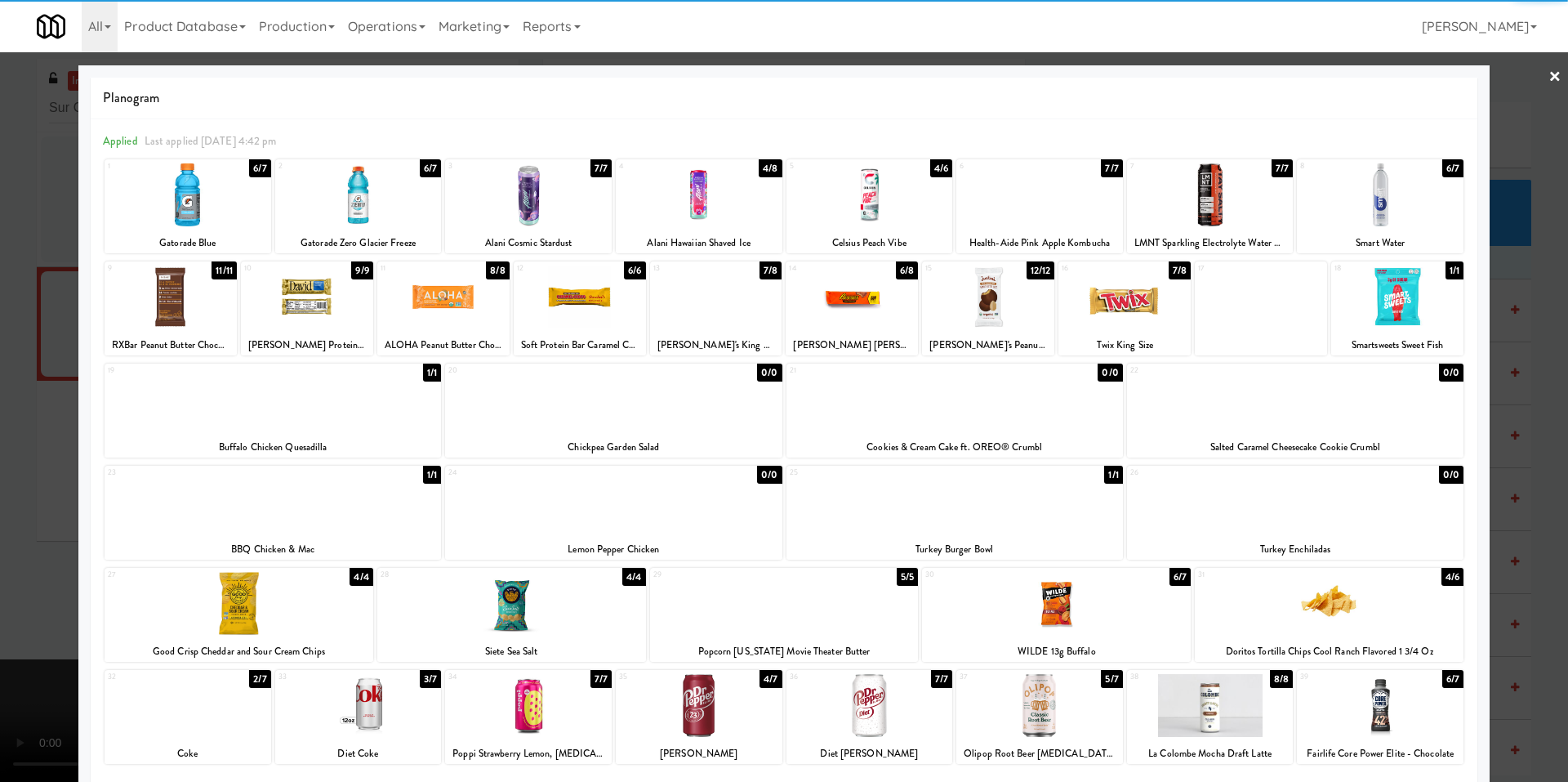
click at [866, 301] on div at bounding box center [851, 297] width 133 height 63
click at [21, 534] on div at bounding box center [784, 391] width 1568 height 782
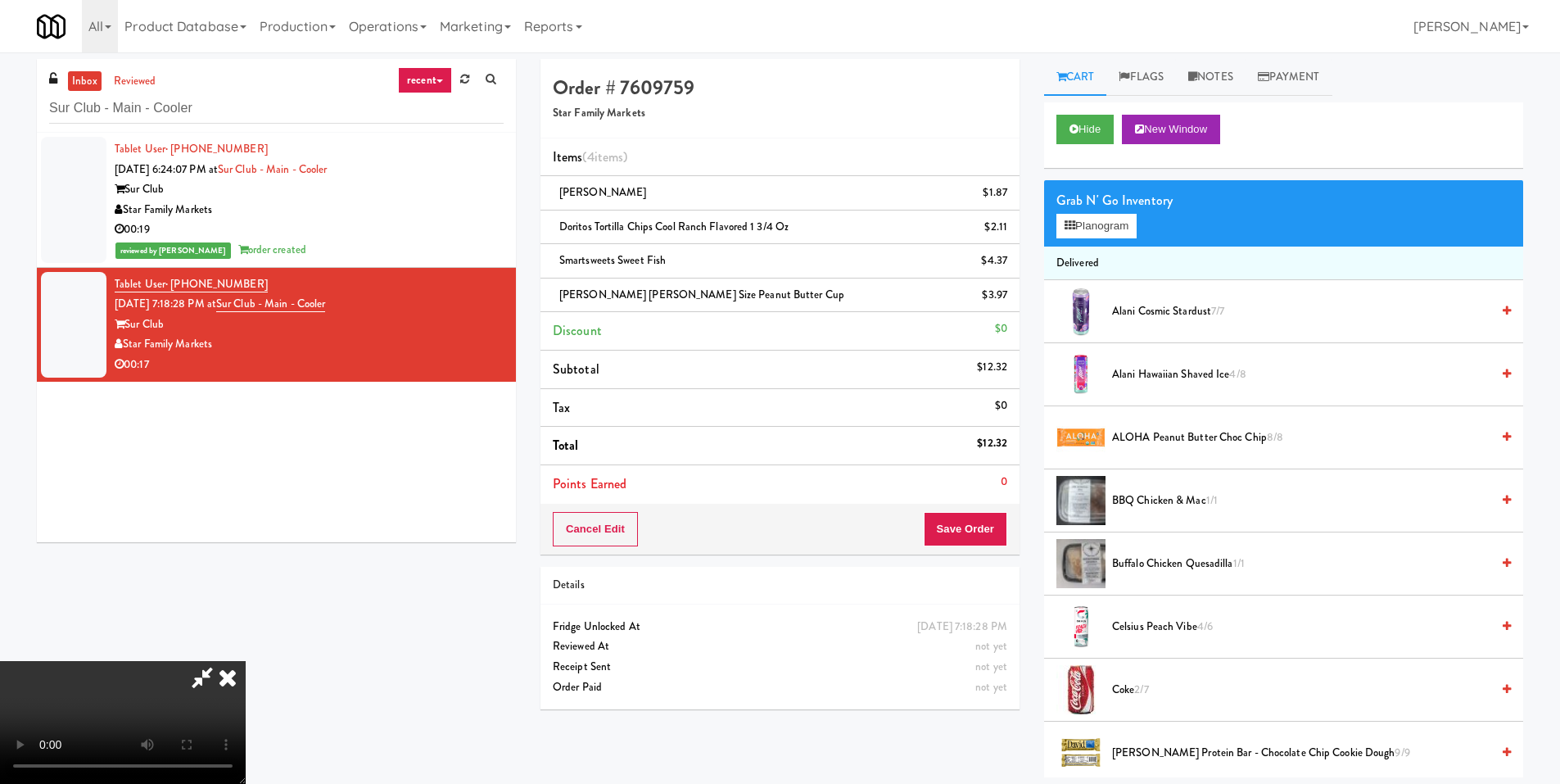
click at [246, 661] on video at bounding box center [123, 722] width 246 height 123
click at [953, 521] on button "Save Order" at bounding box center [966, 529] width 84 height 35
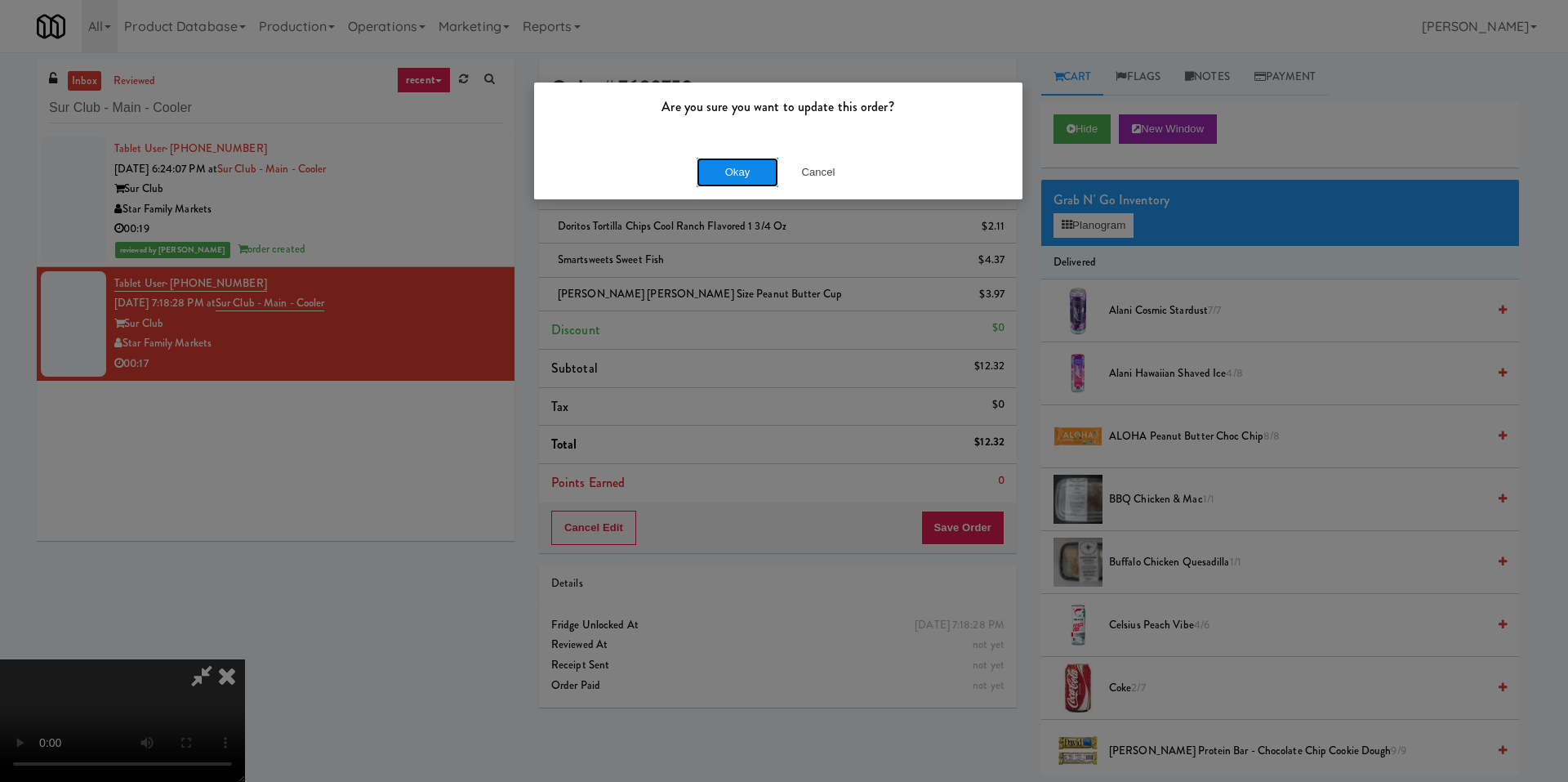
click at [715, 171] on button "Okay" at bounding box center [737, 172] width 82 height 30
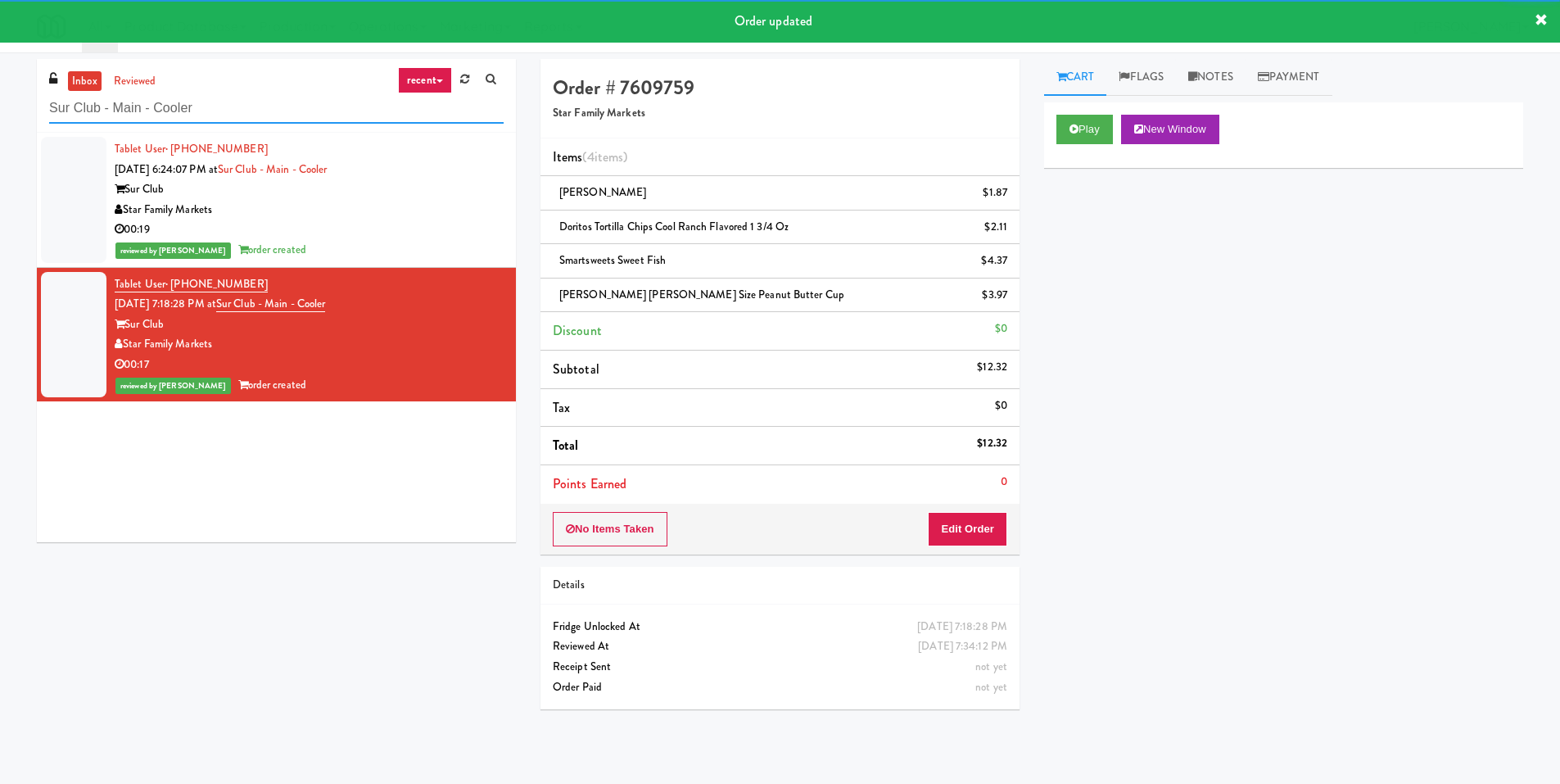
click at [294, 110] on input "Sur Club - Main - Cooler" at bounding box center [276, 108] width 454 height 31
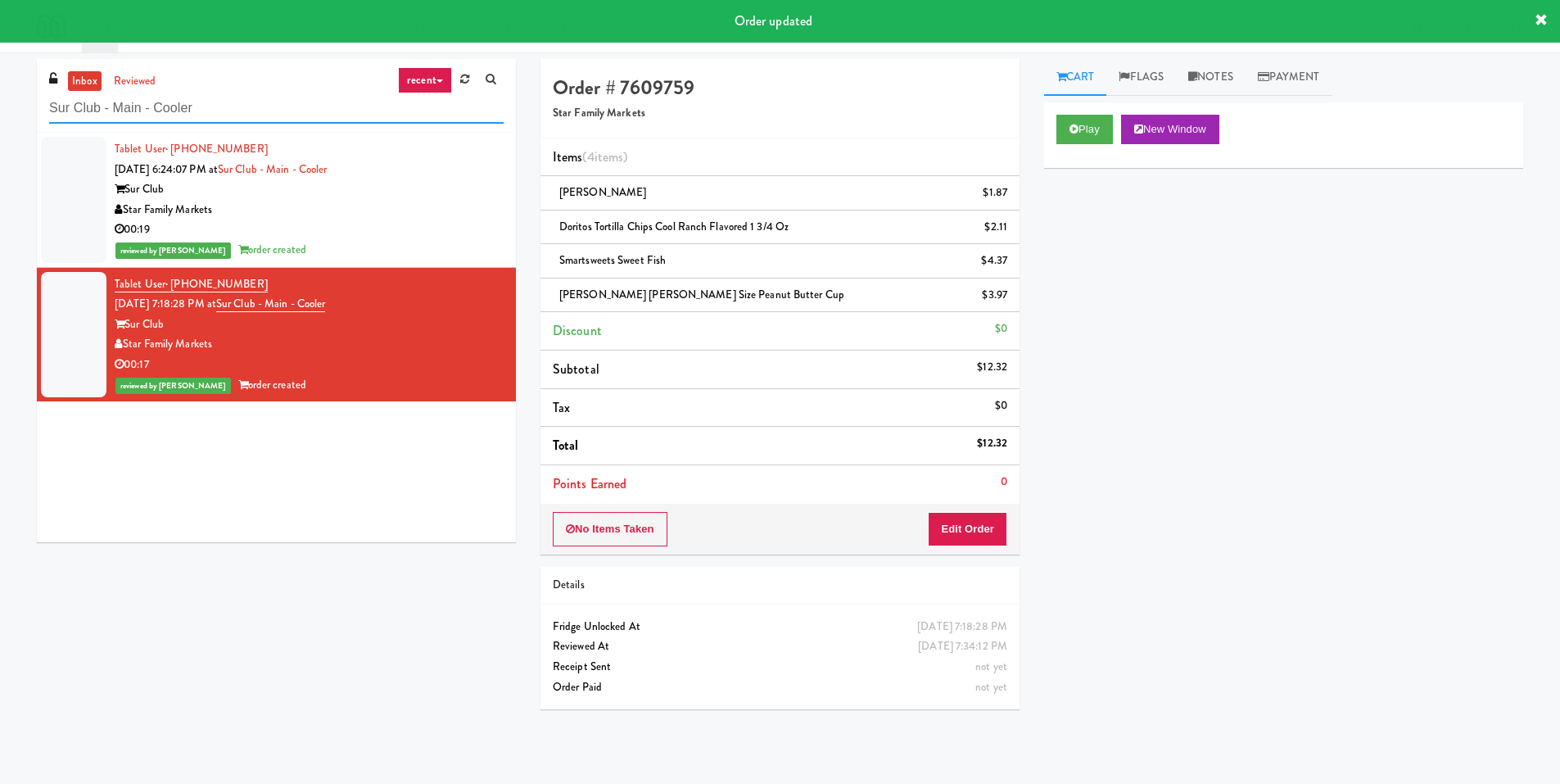
click at [294, 110] on input "Sur Club - Main - Cooler" at bounding box center [276, 108] width 454 height 31
paste input "VOC - Pantry"
type input "VOC - Pantry"
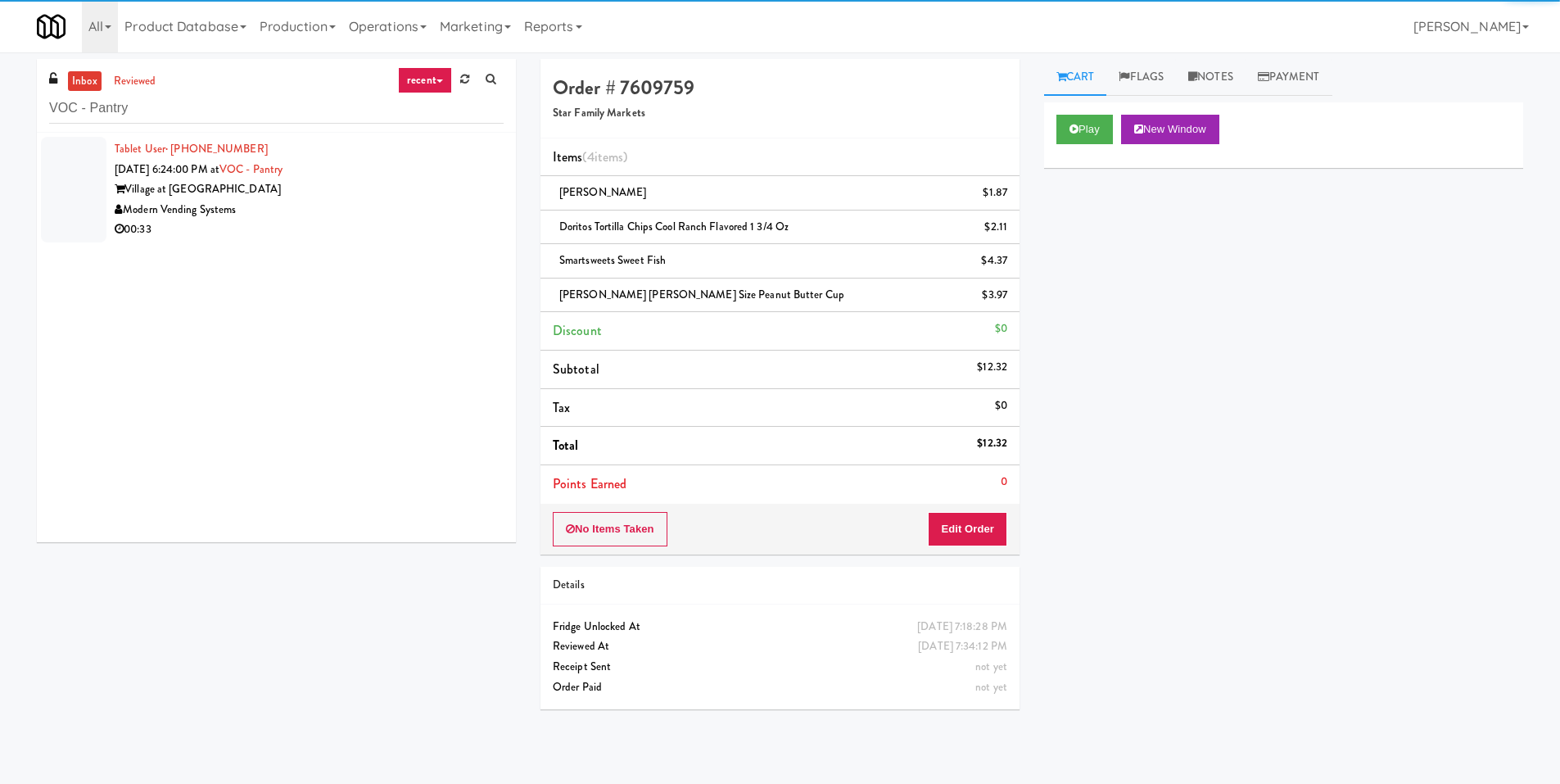
click at [477, 244] on li "Tablet User · (910) 470-7495 Sep 14, 2025 6:24:00 PM at VOC - Pantry Village at…" at bounding box center [276, 190] width 479 height 114
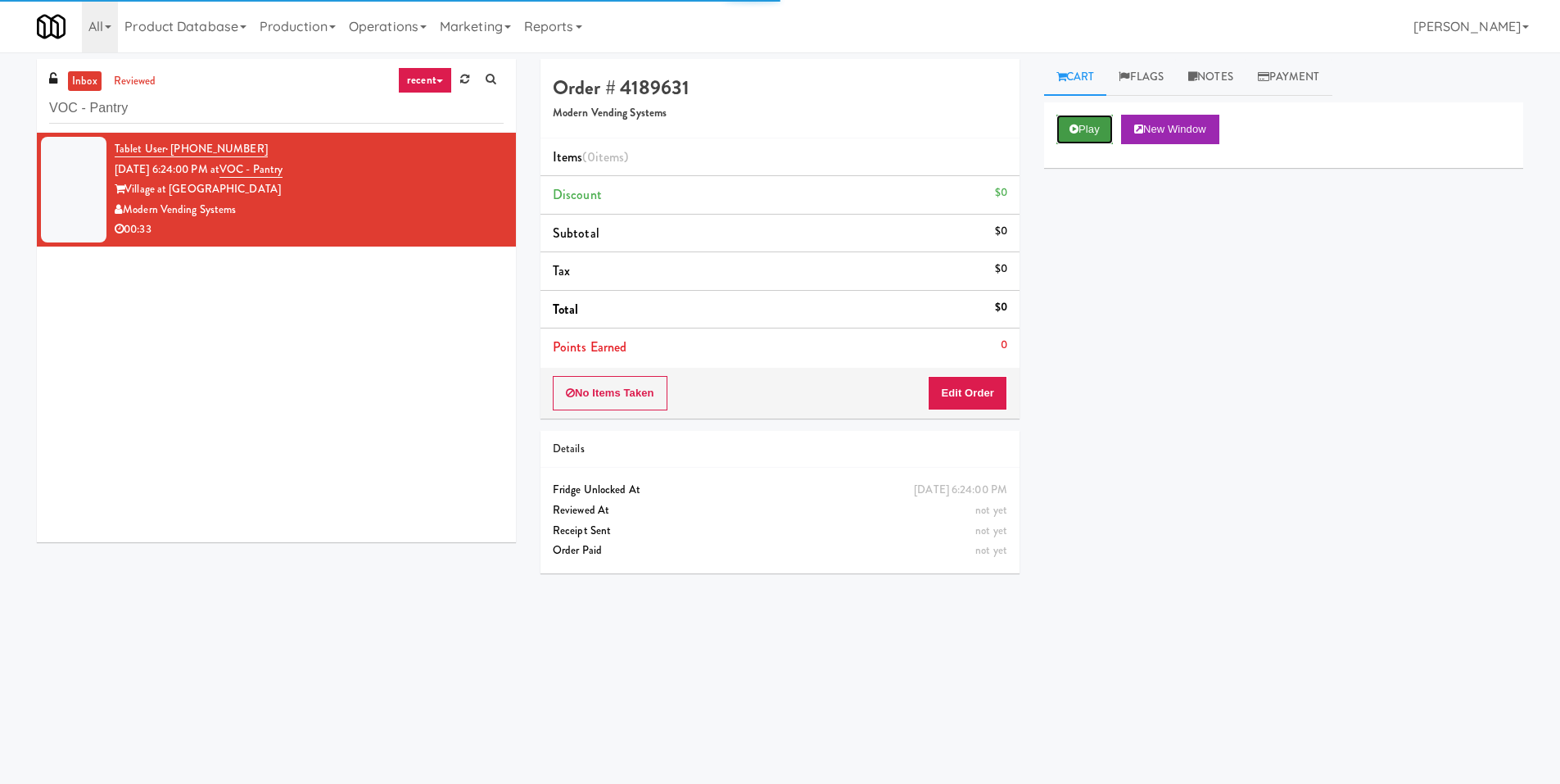
click at [1072, 126] on icon at bounding box center [1074, 129] width 9 height 11
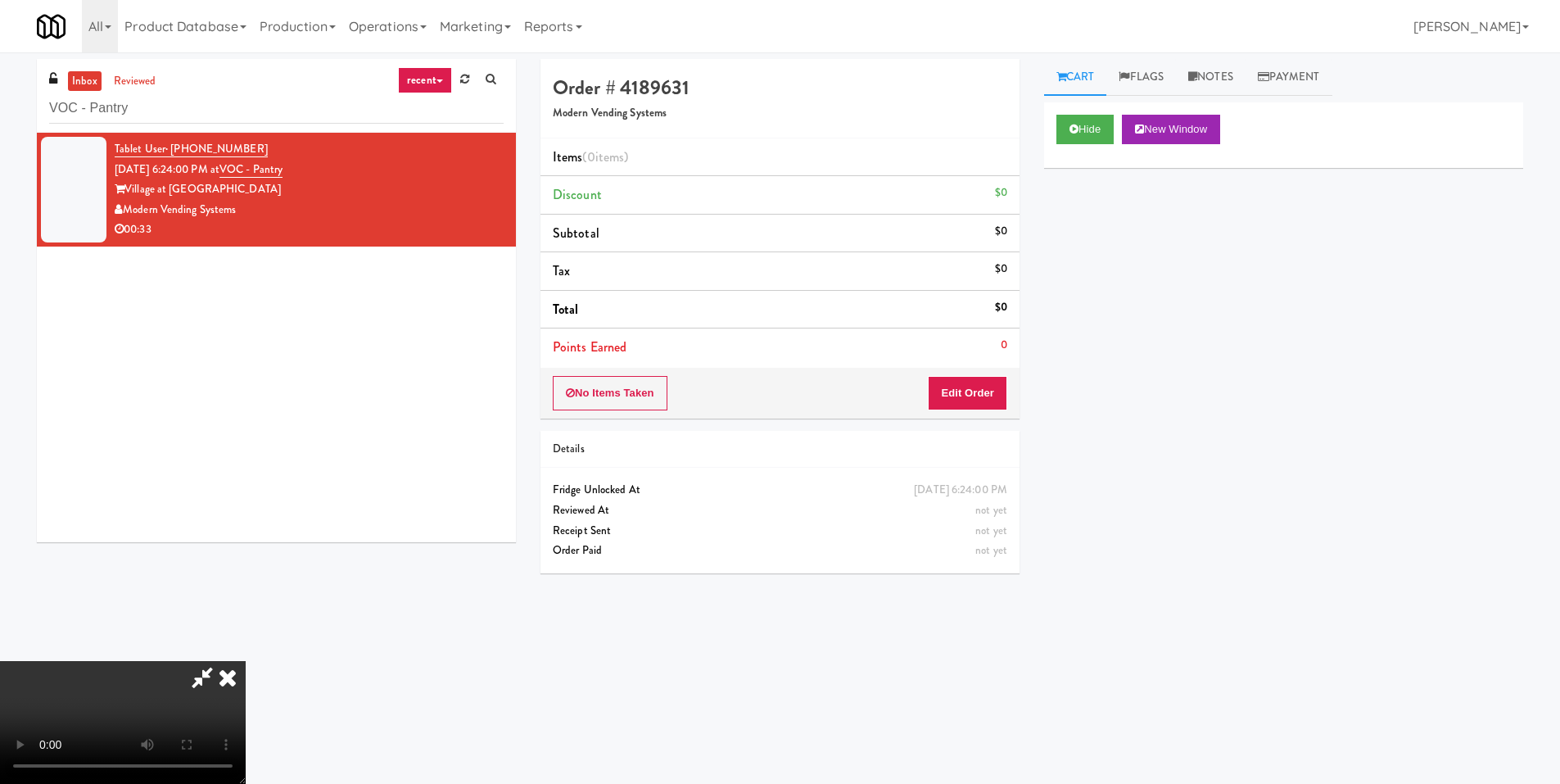
click at [246, 661] on video at bounding box center [123, 722] width 246 height 123
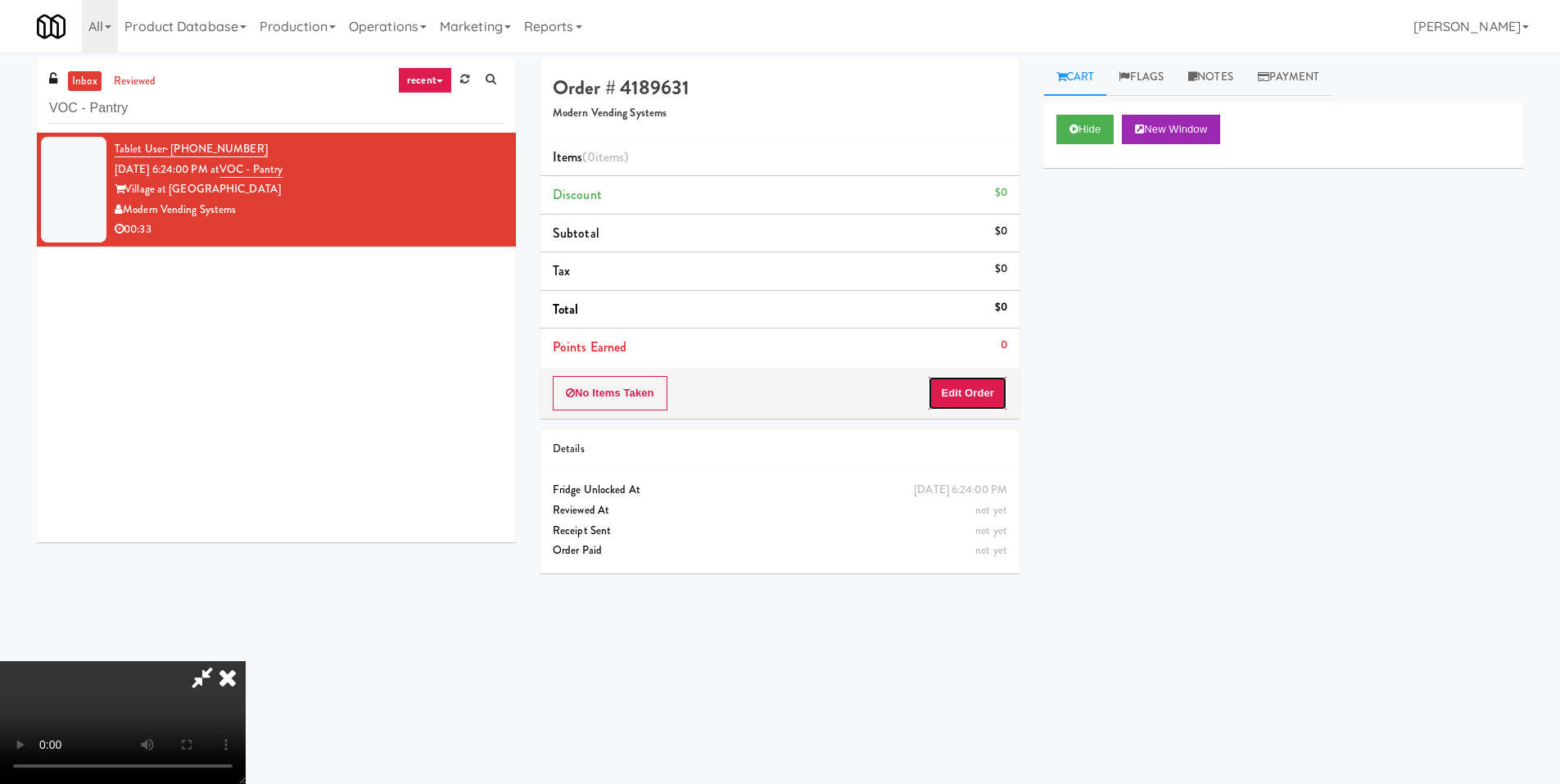
click at [981, 398] on button "Edit Order" at bounding box center [968, 392] width 80 height 35
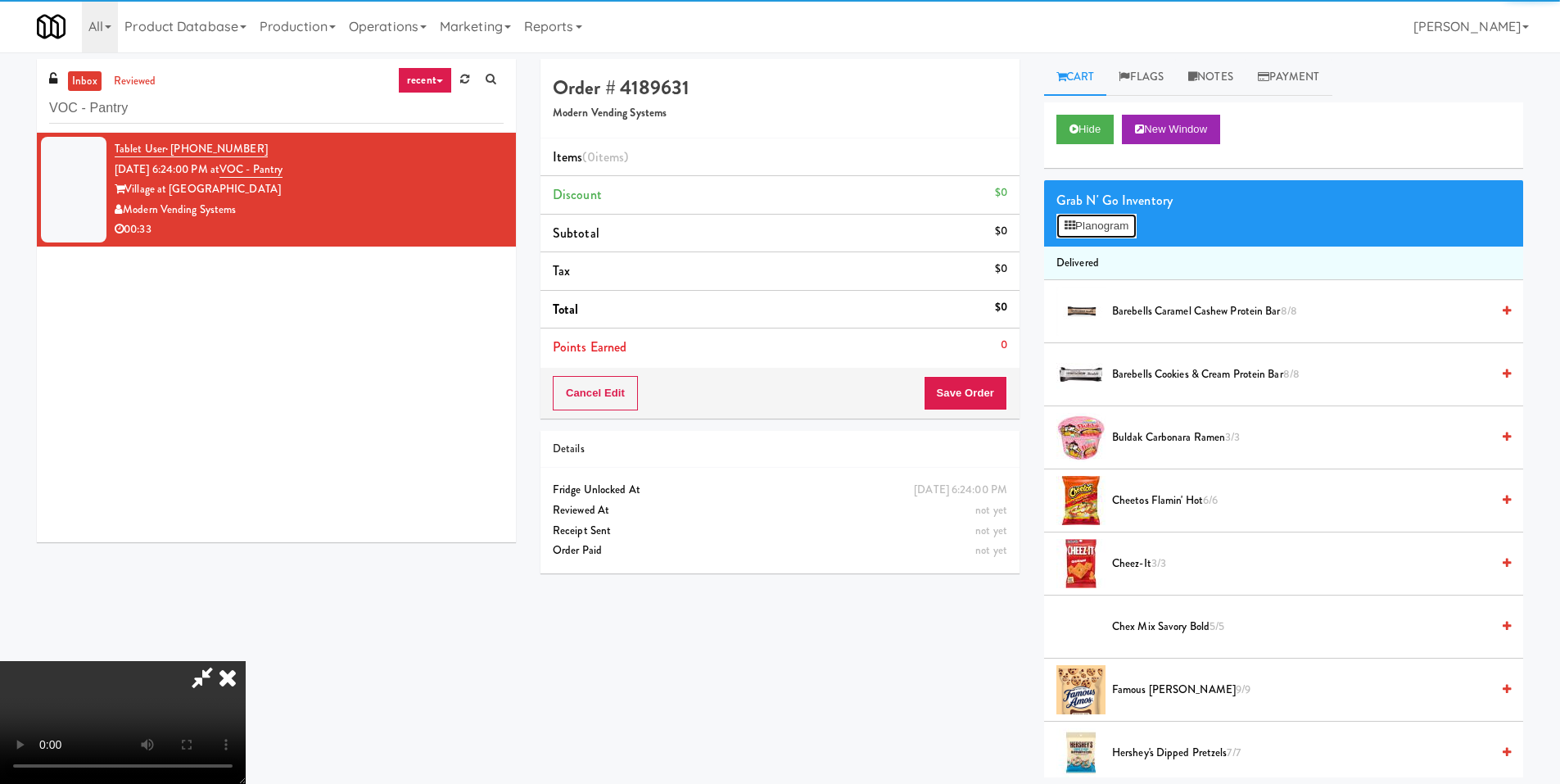
click at [1119, 226] on button "Planogram" at bounding box center [1096, 225] width 81 height 25
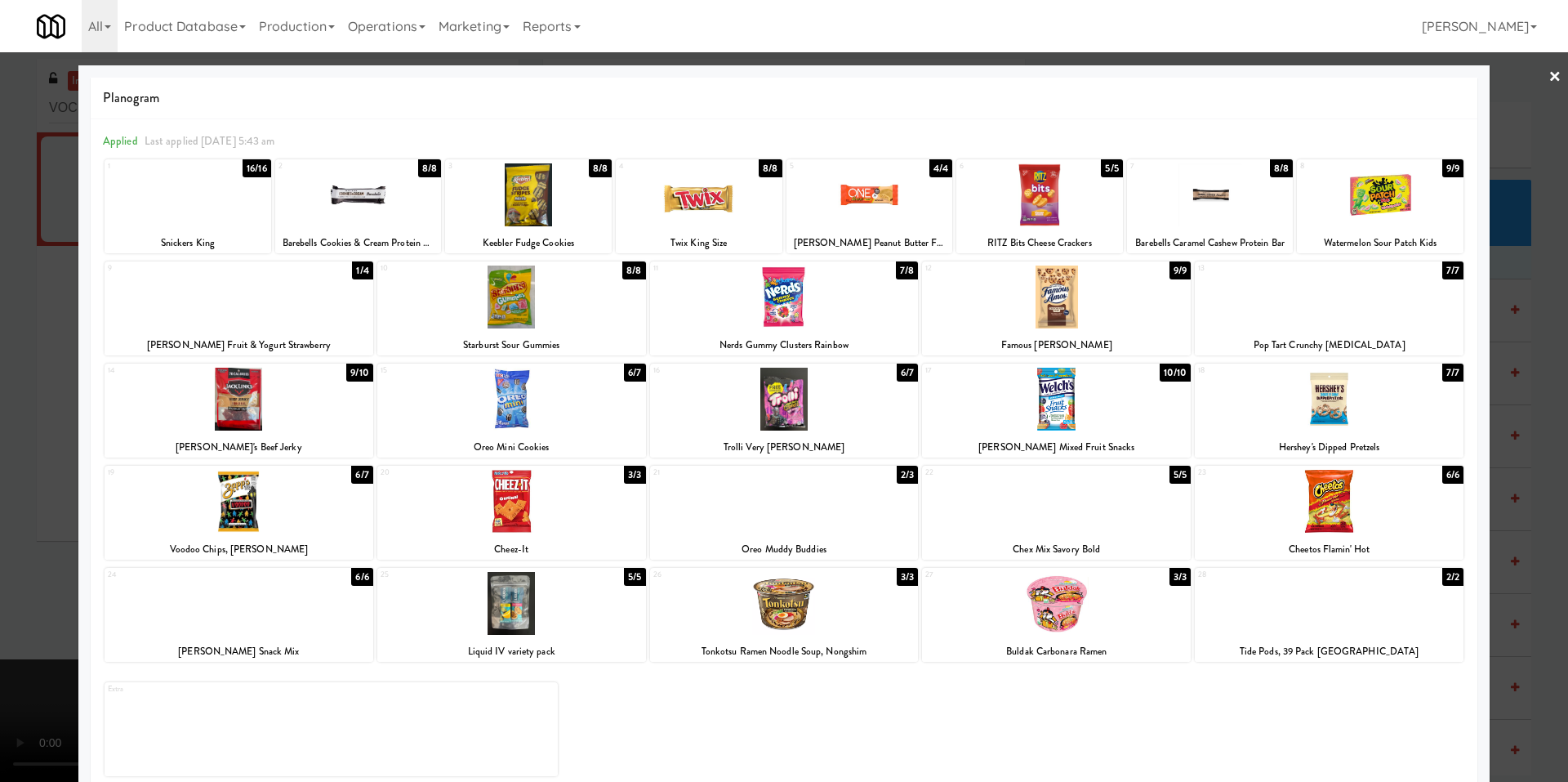
click at [302, 618] on div at bounding box center [239, 603] width 269 height 63
click at [36, 611] on div at bounding box center [784, 391] width 1568 height 782
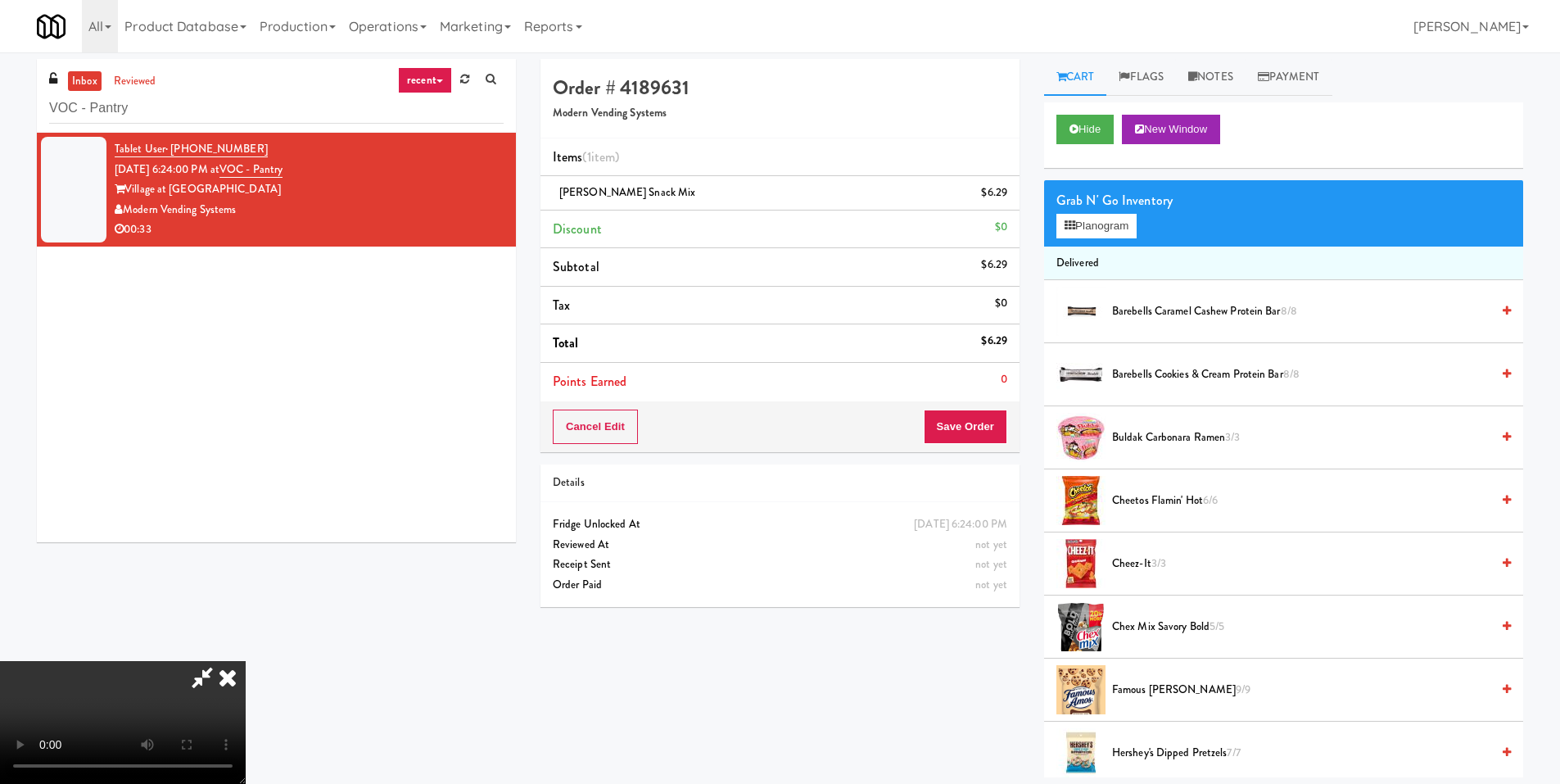
click at [246, 661] on video at bounding box center [123, 722] width 246 height 123
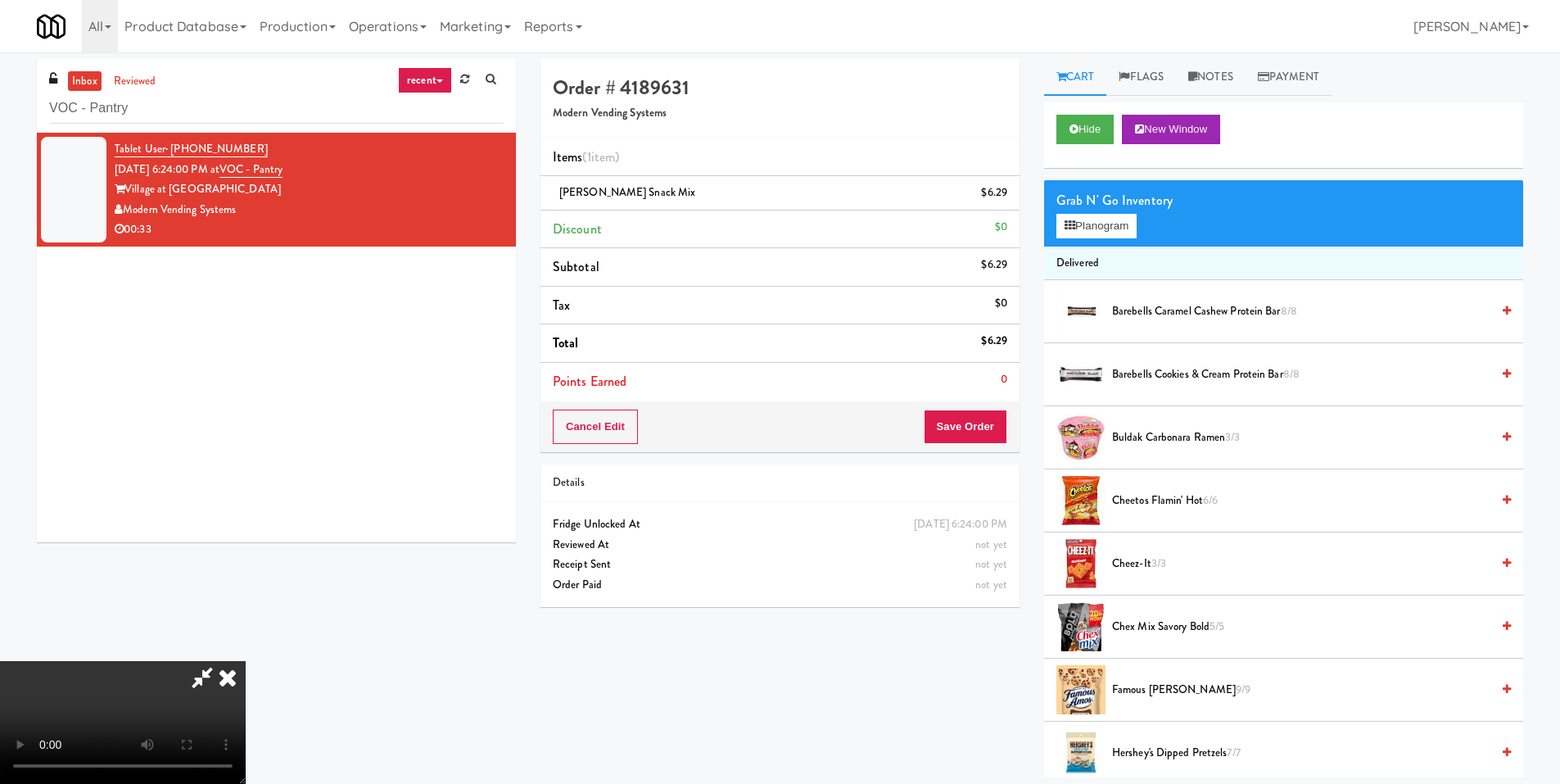
click at [246, 661] on video at bounding box center [123, 722] width 246 height 123
click at [1102, 231] on button "Planogram" at bounding box center [1096, 225] width 81 height 25
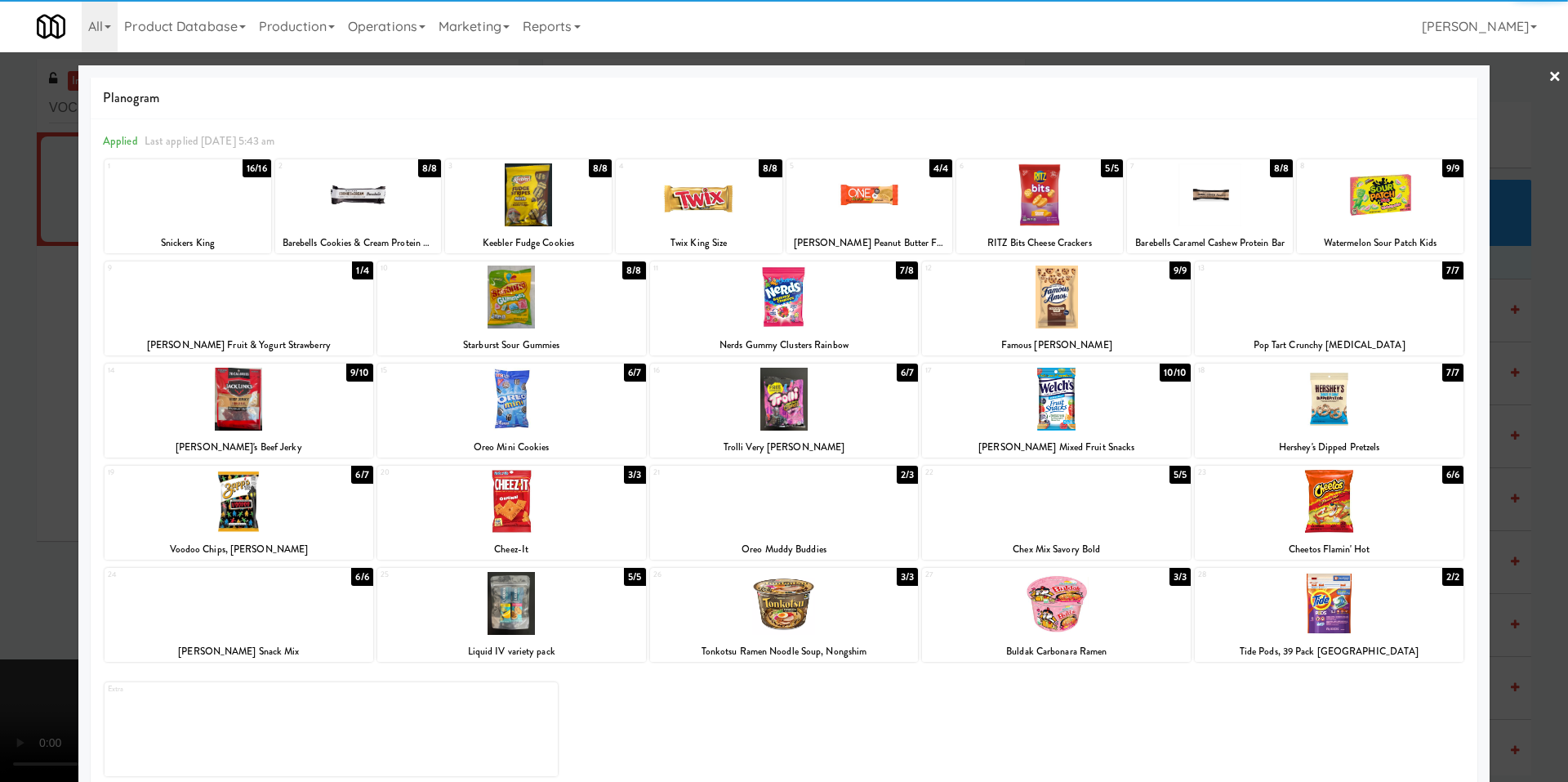
click at [527, 612] on div at bounding box center [511, 603] width 269 height 63
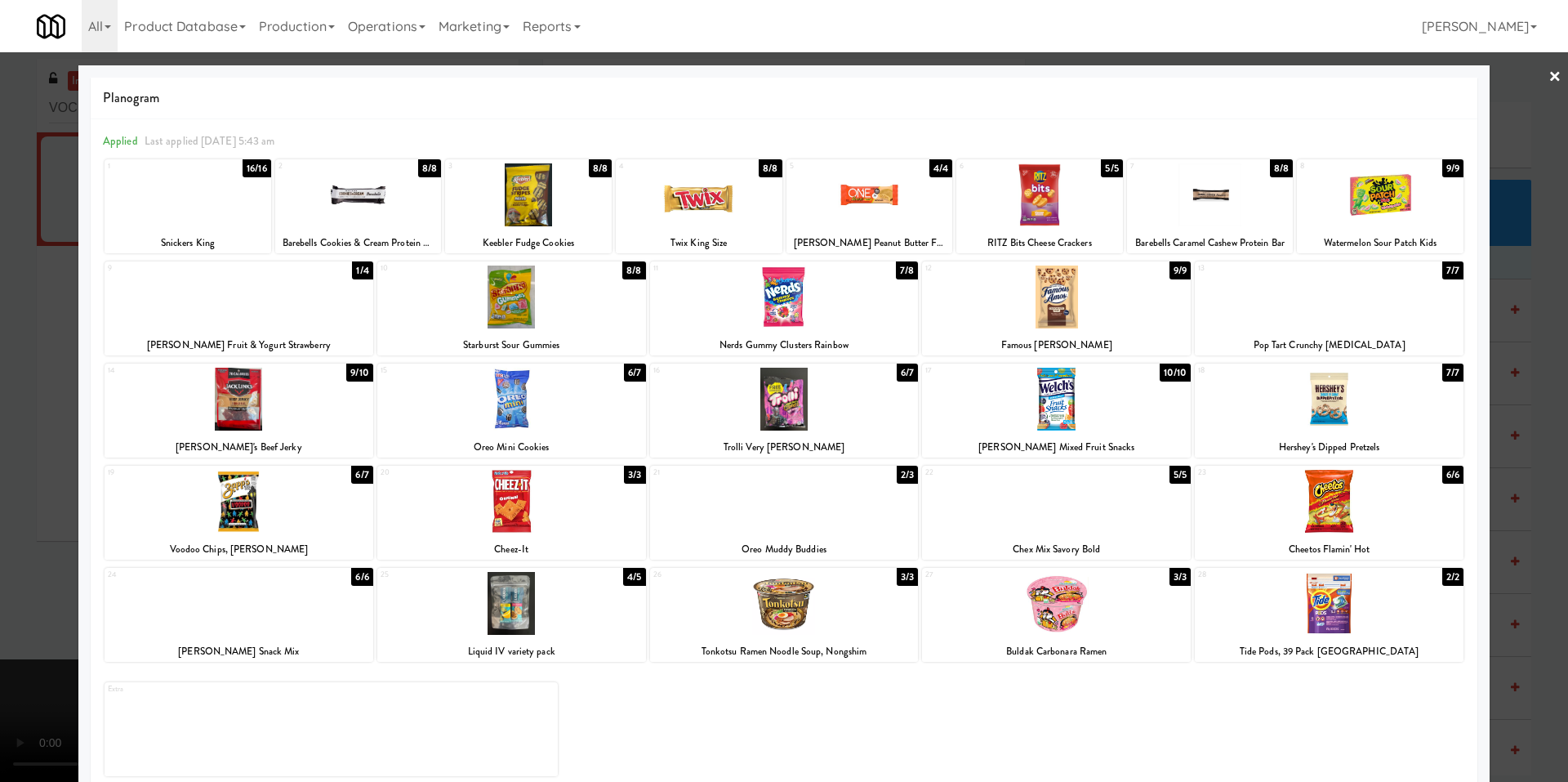
click at [830, 511] on div at bounding box center [784, 500] width 269 height 63
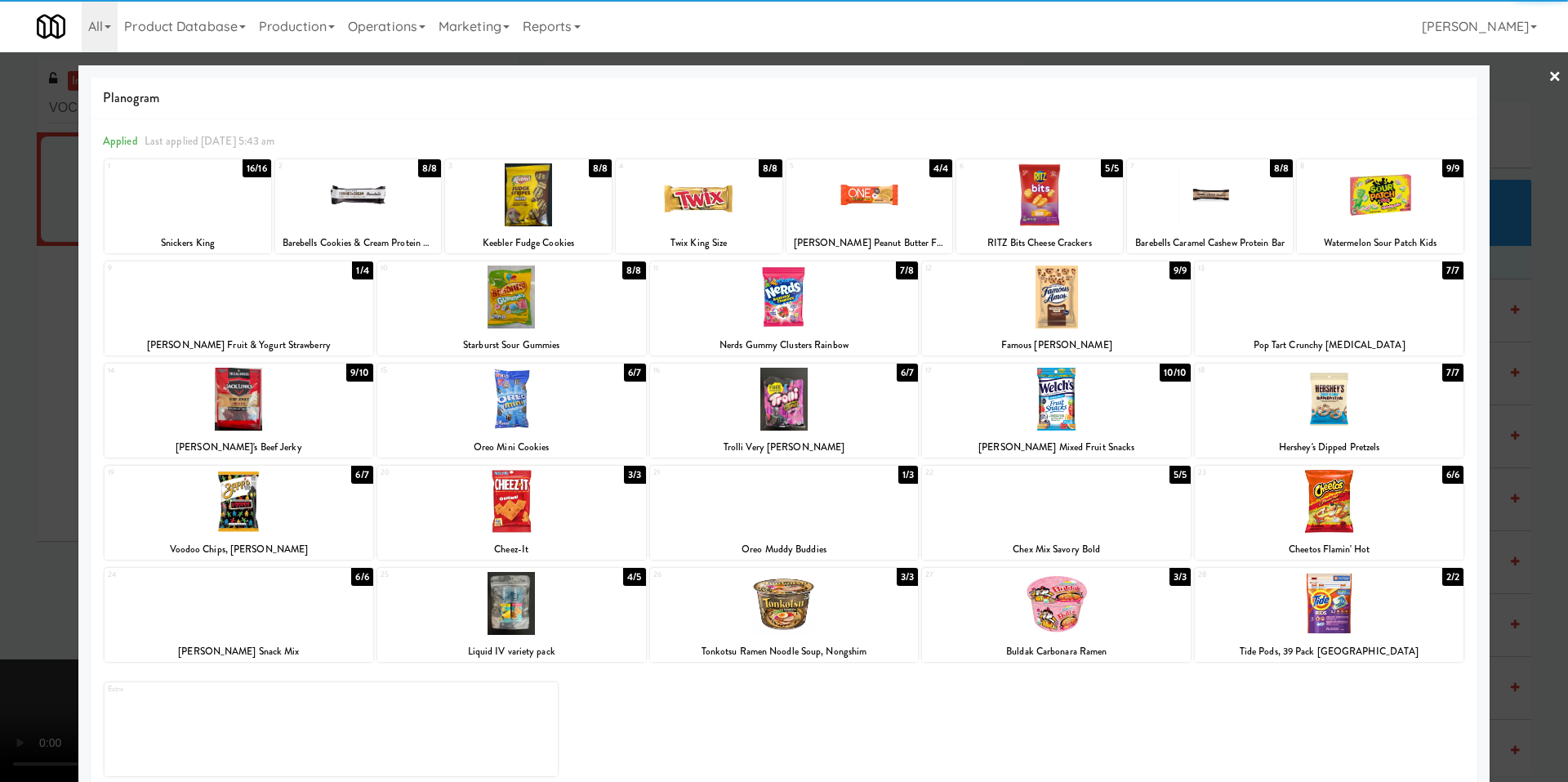
click at [68, 570] on div at bounding box center [784, 391] width 1568 height 782
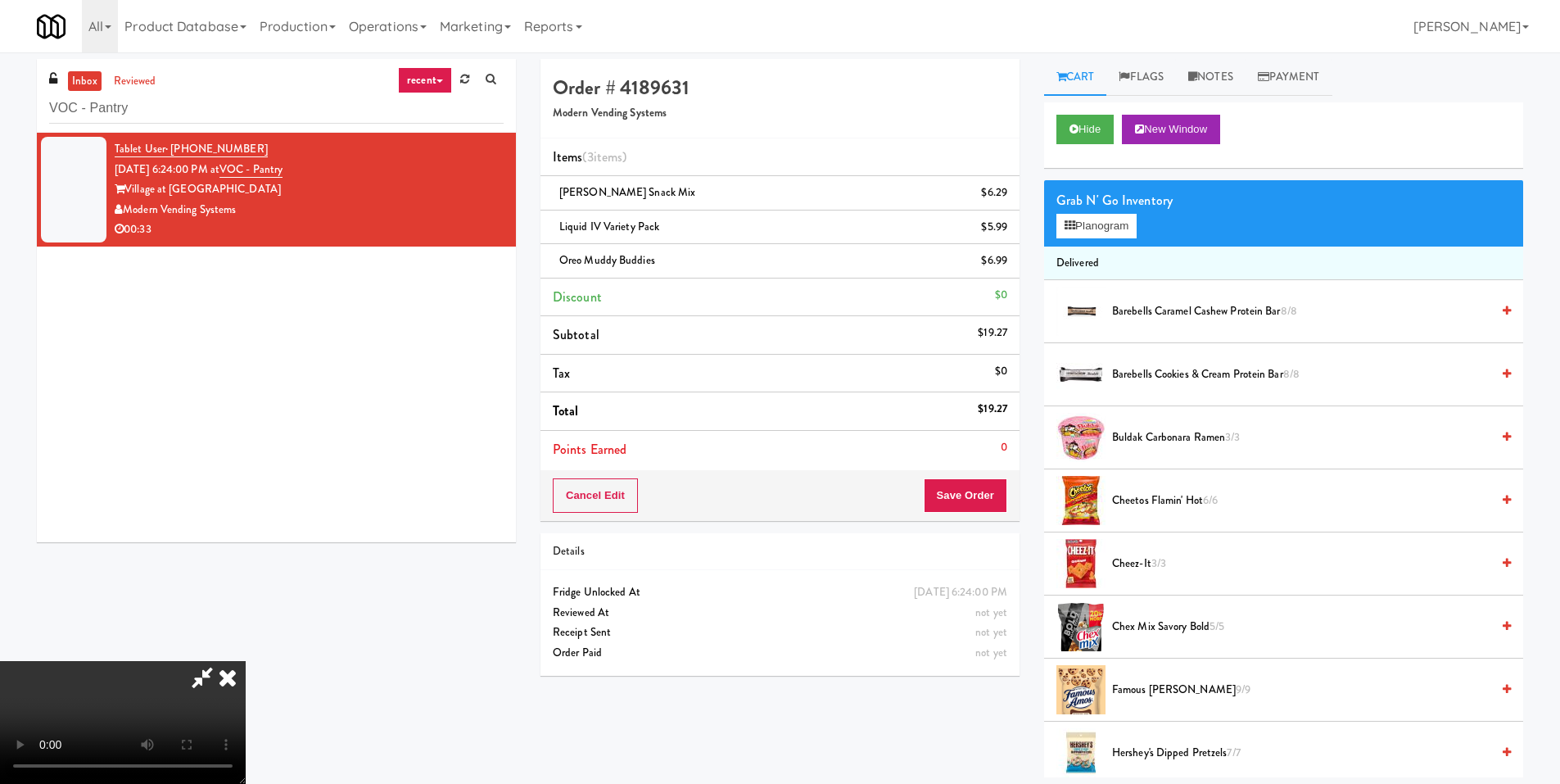
click at [246, 661] on video at bounding box center [123, 722] width 246 height 123
click at [972, 503] on button "Save Order" at bounding box center [966, 495] width 84 height 35
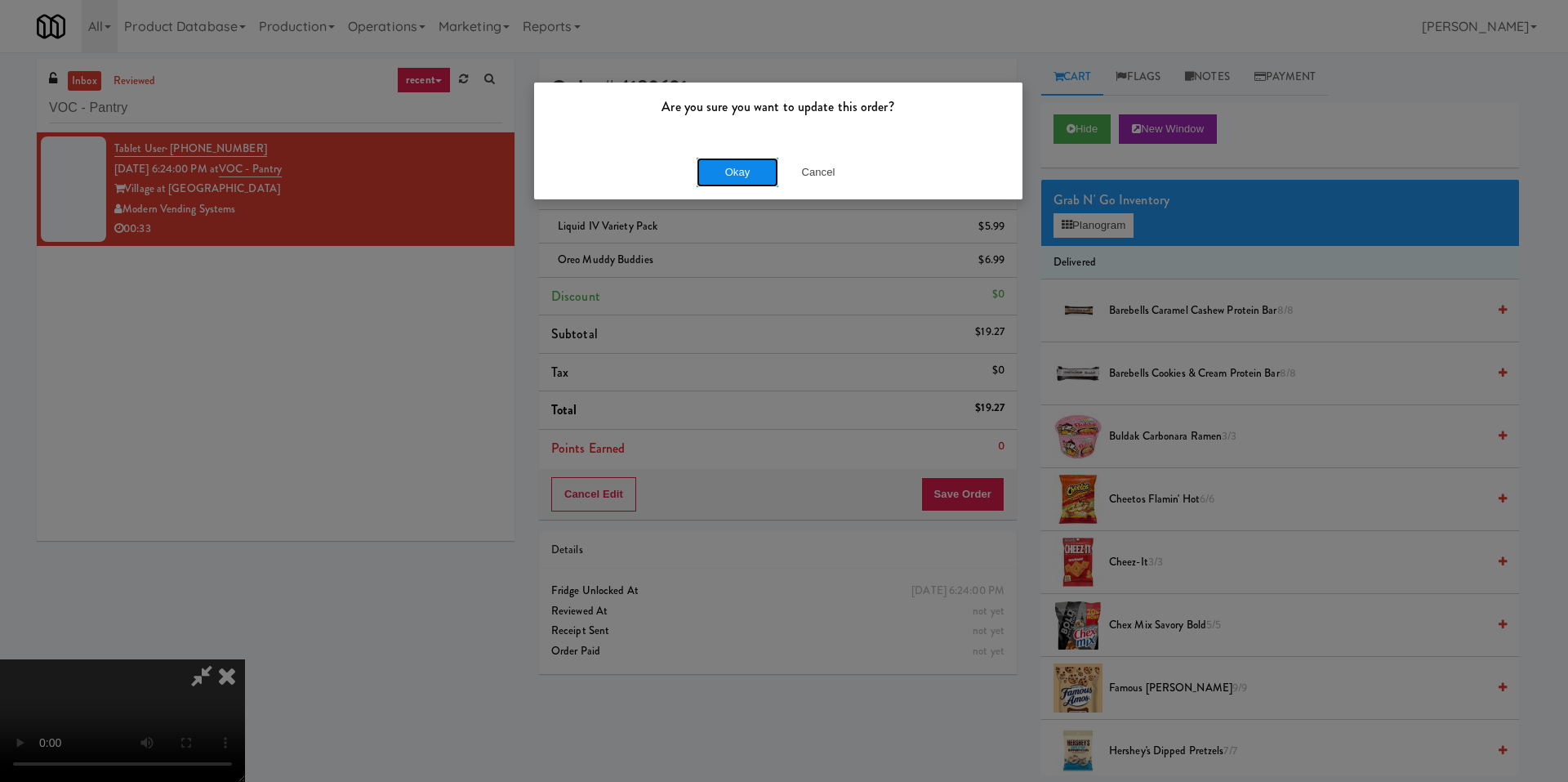
click at [756, 162] on button "Okay" at bounding box center [737, 172] width 82 height 30
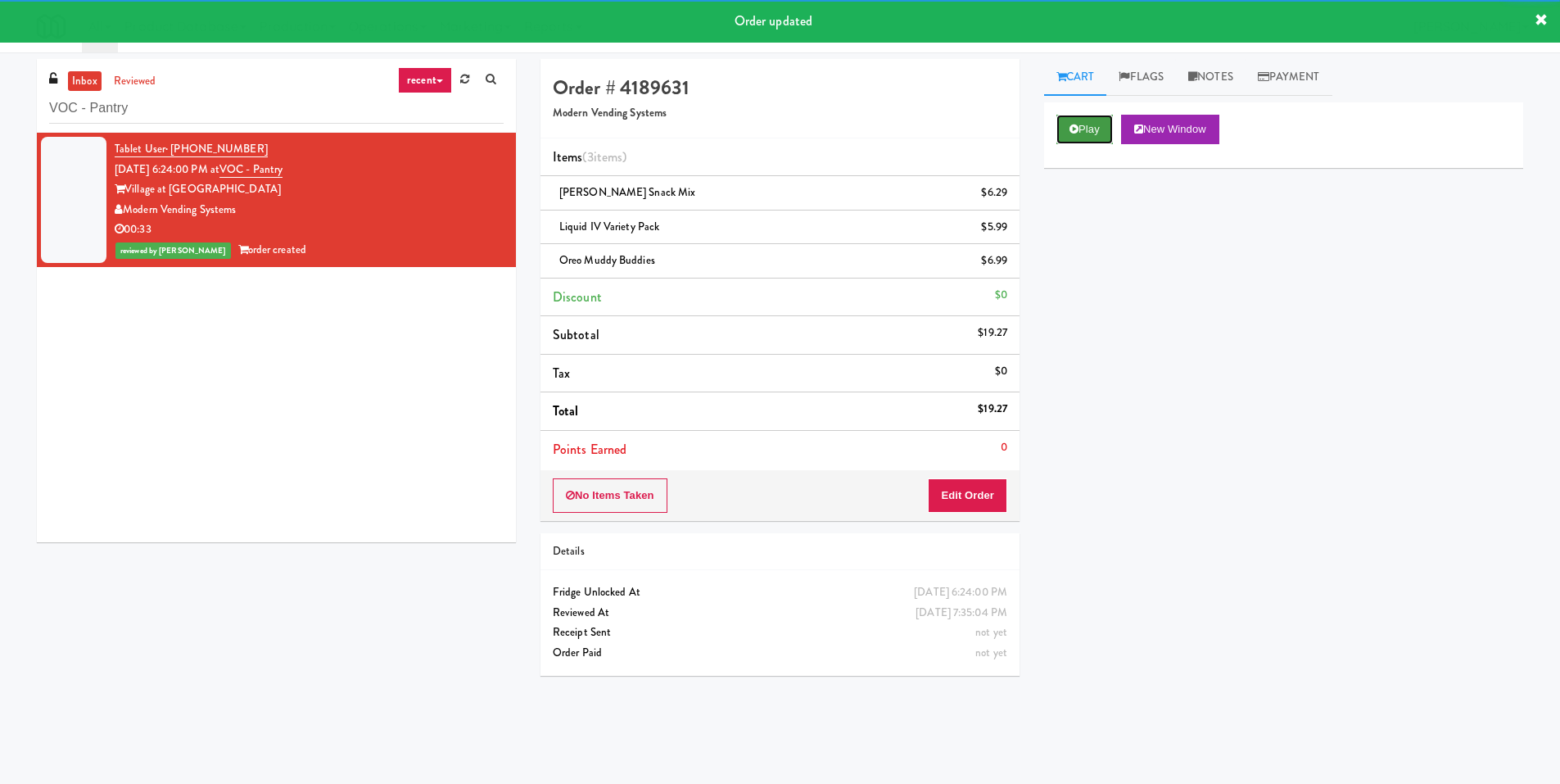
click at [1067, 134] on button "Play" at bounding box center [1084, 129] width 57 height 30
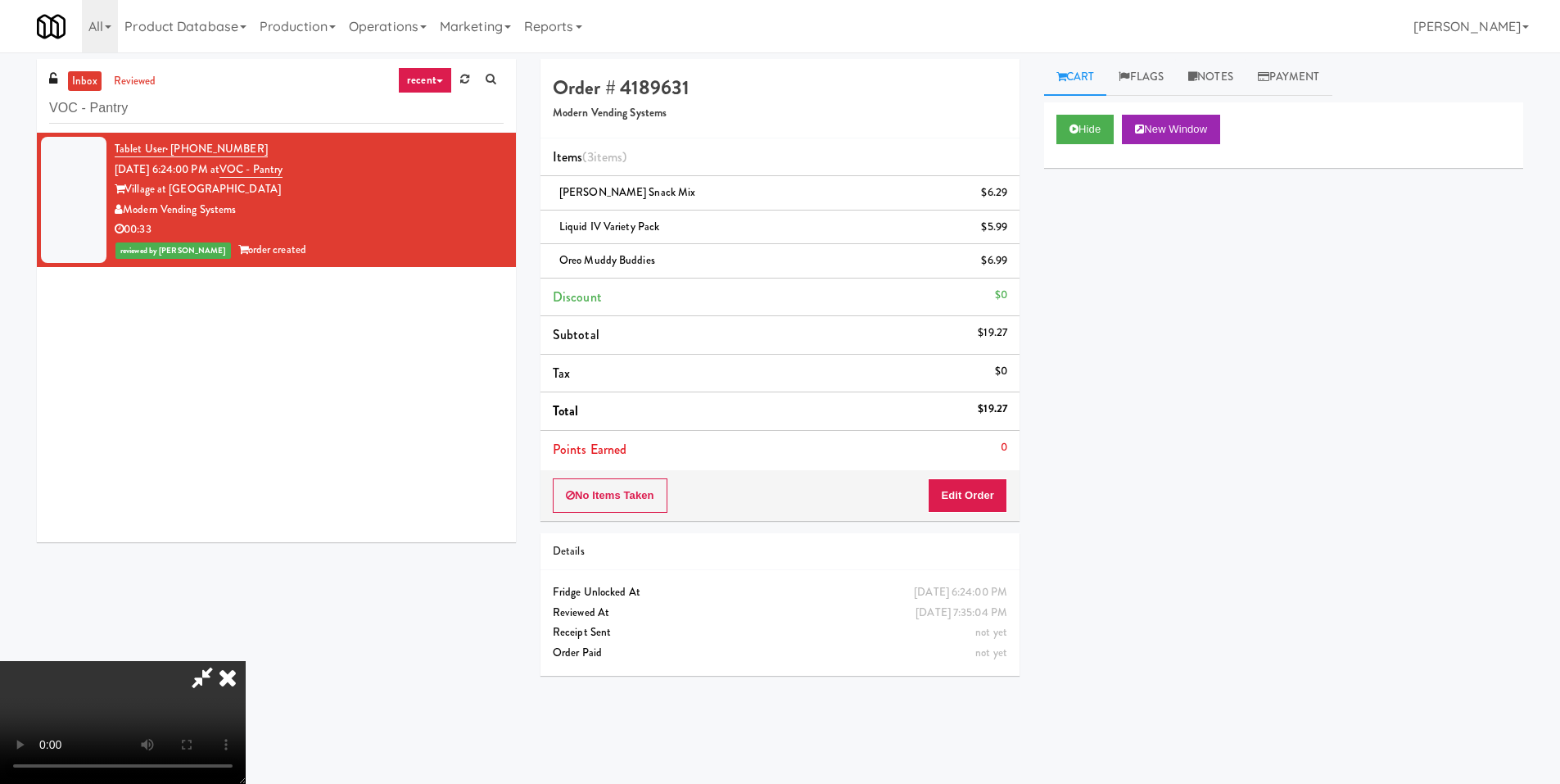
click at [246, 661] on video at bounding box center [123, 722] width 246 height 123
click at [246, 661] on icon at bounding box center [227, 677] width 36 height 33
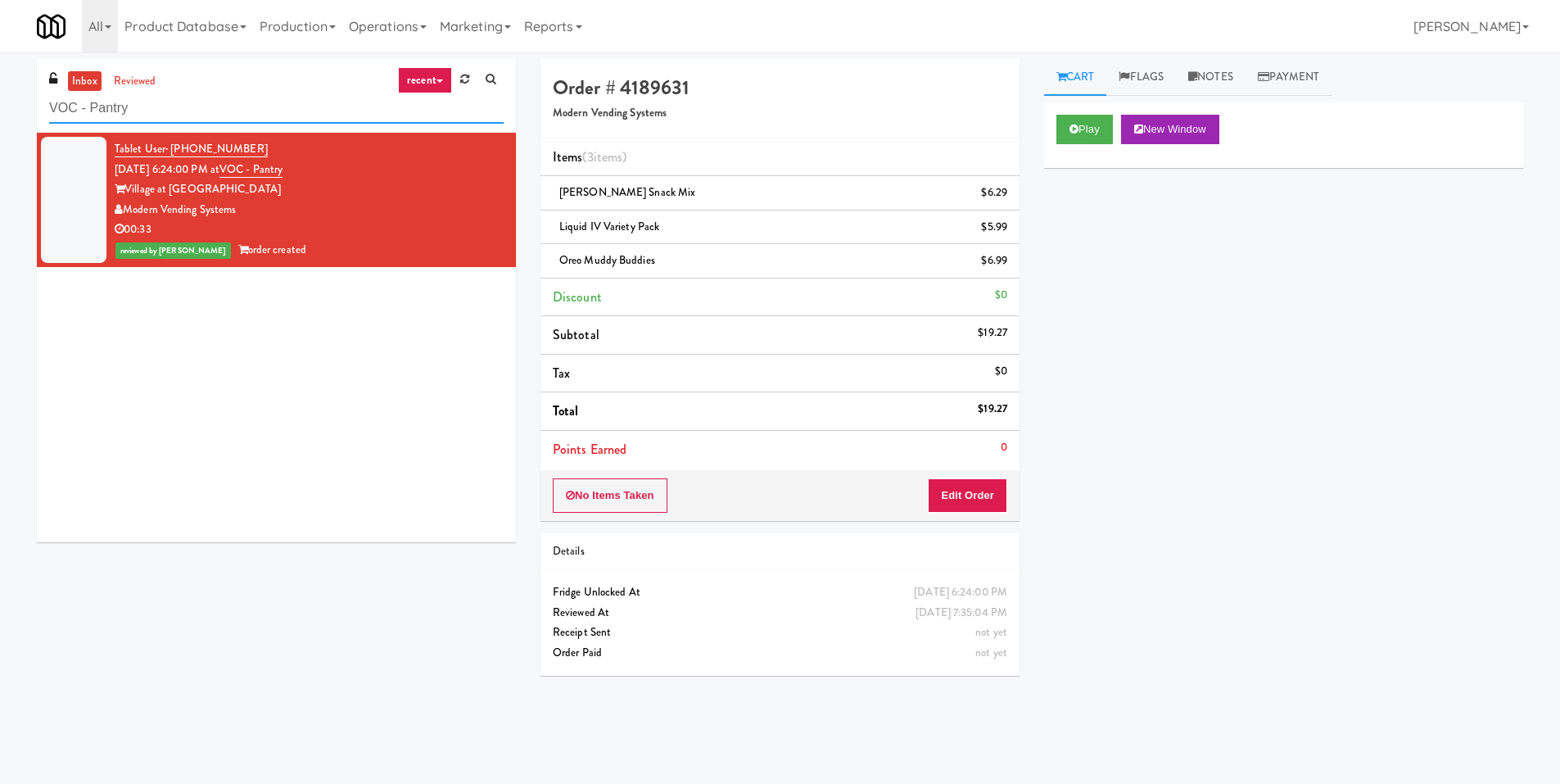
click at [192, 98] on input "VOC - Pantry" at bounding box center [276, 108] width 454 height 31
paste input "IKEA Etobicoke"
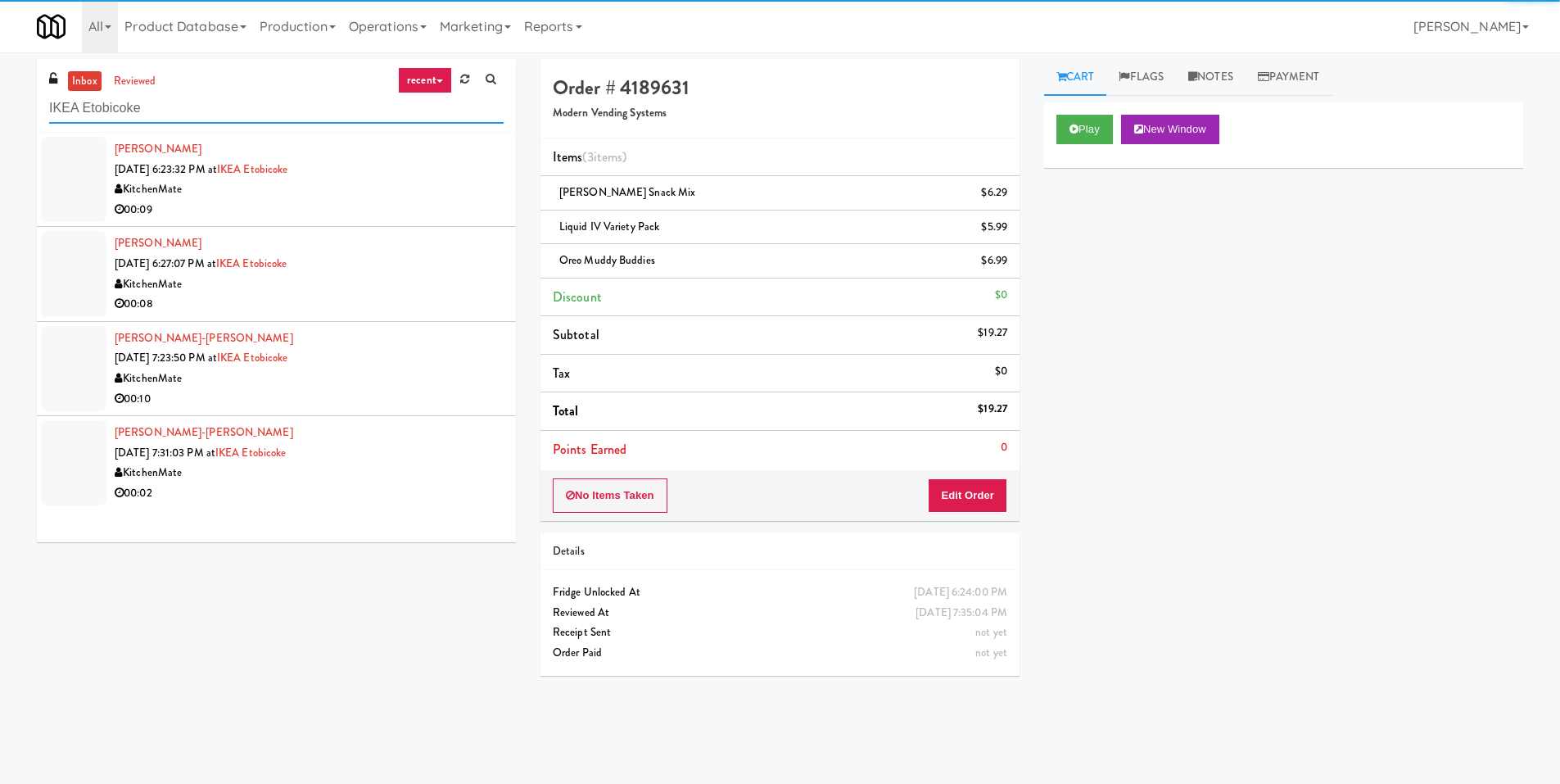
type input "IKEA Etobicoke"
click at [449, 205] on div "00:09" at bounding box center [309, 210] width 389 height 20
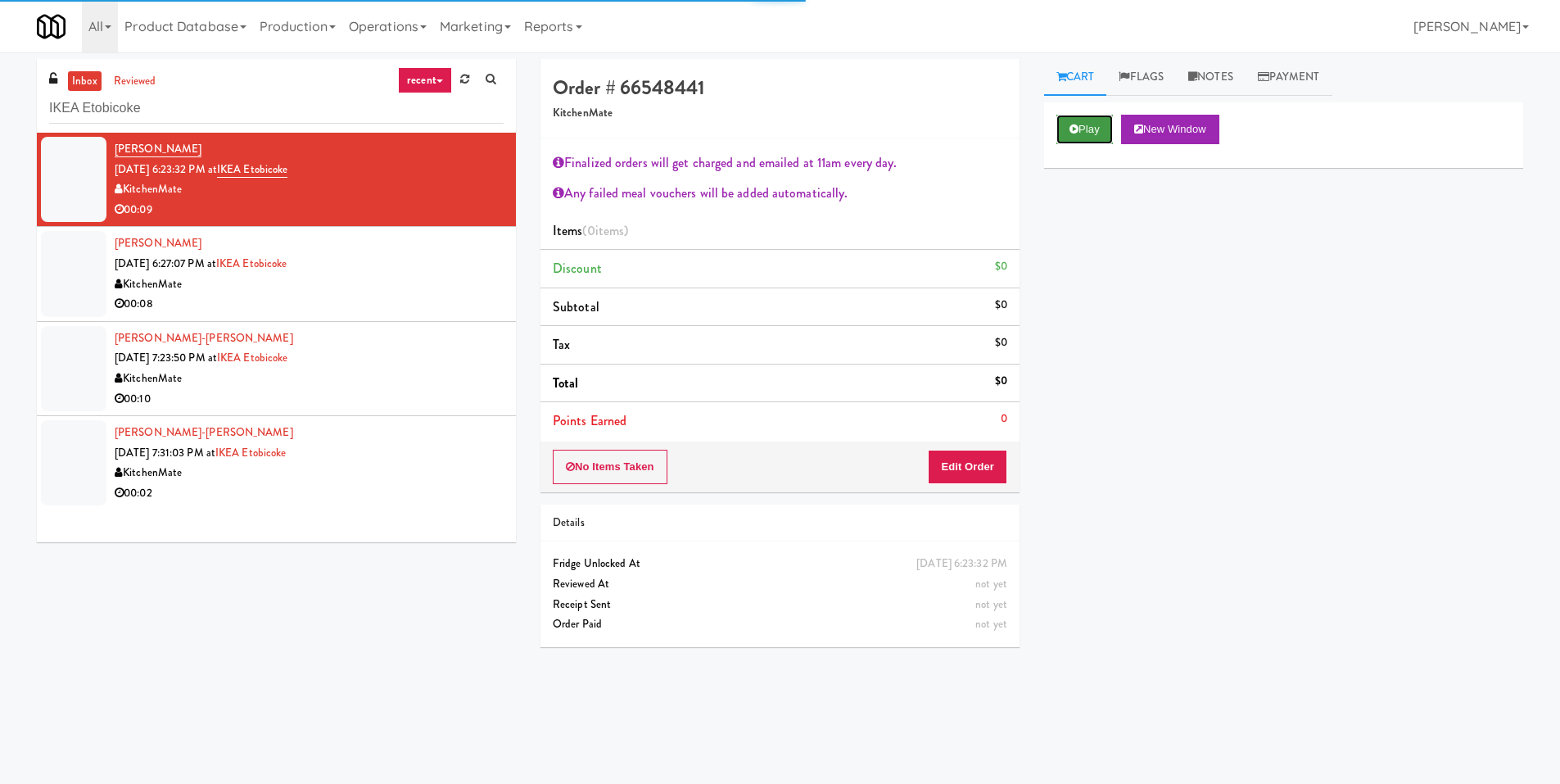
click at [1070, 140] on button "Play" at bounding box center [1084, 129] width 57 height 30
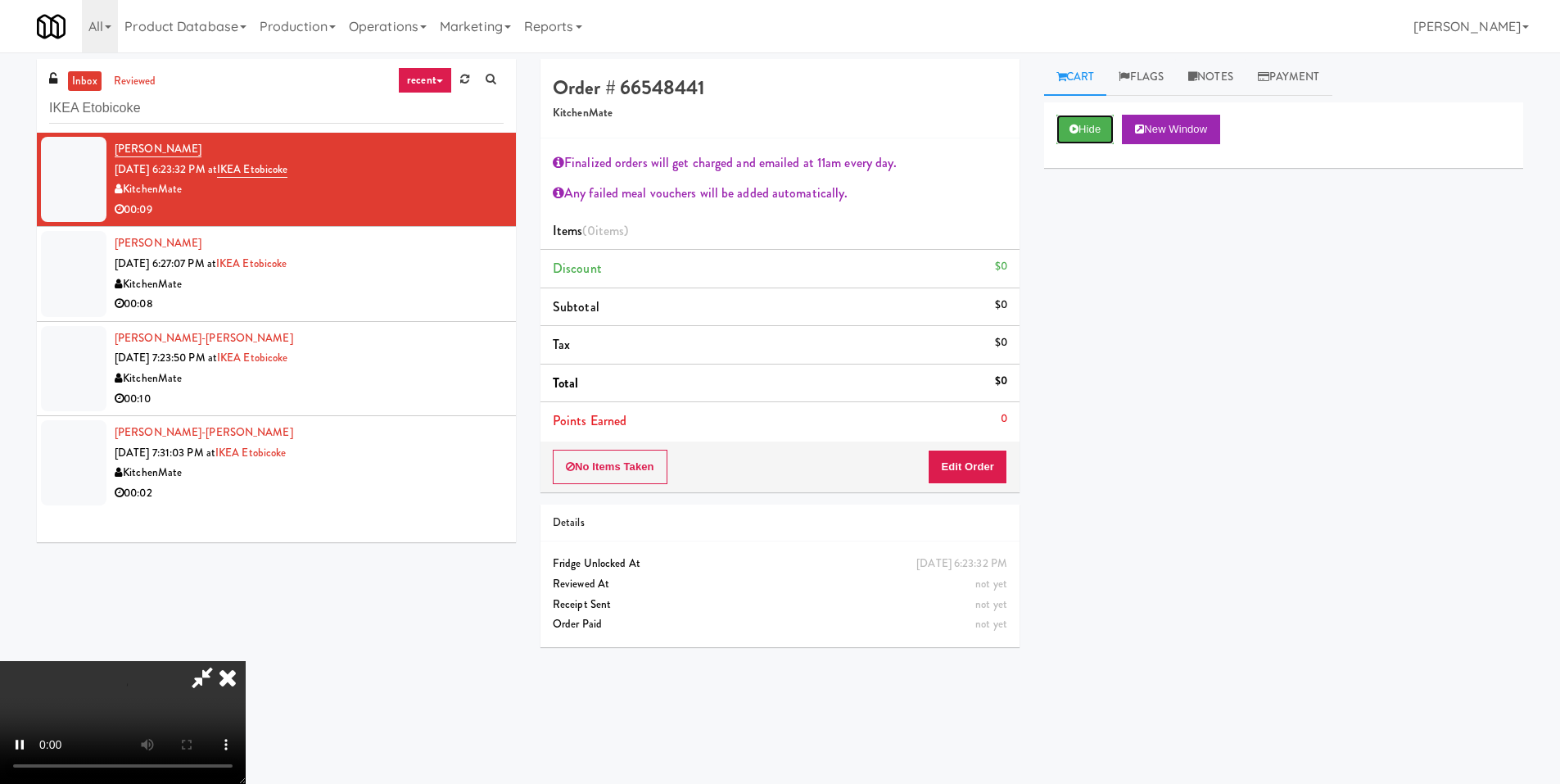
scroll to position [308, 0]
click at [246, 661] on video at bounding box center [123, 722] width 246 height 123
click at [956, 470] on button "Edit Order" at bounding box center [968, 466] width 80 height 35
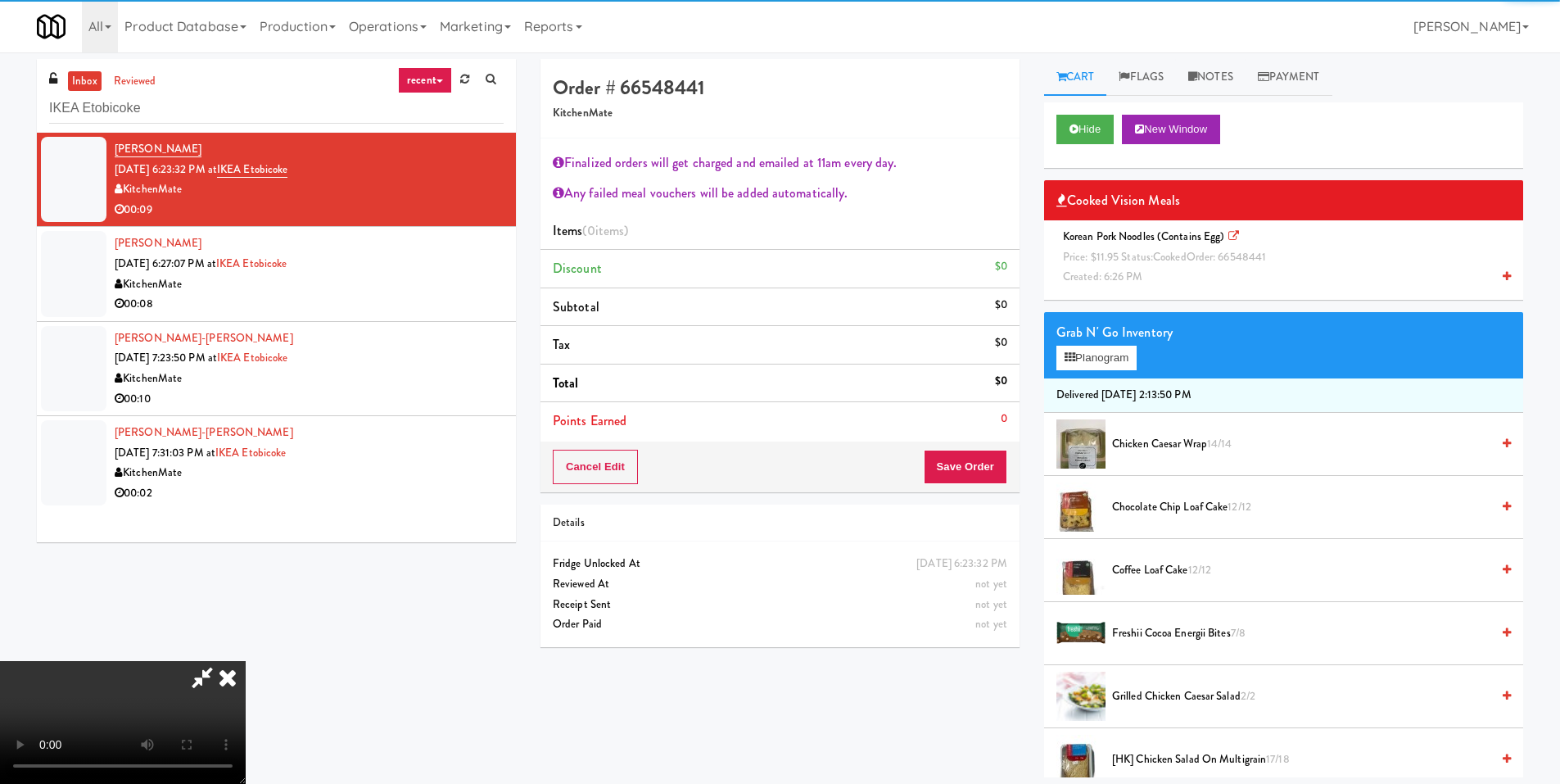
click at [246, 661] on video at bounding box center [123, 722] width 246 height 123
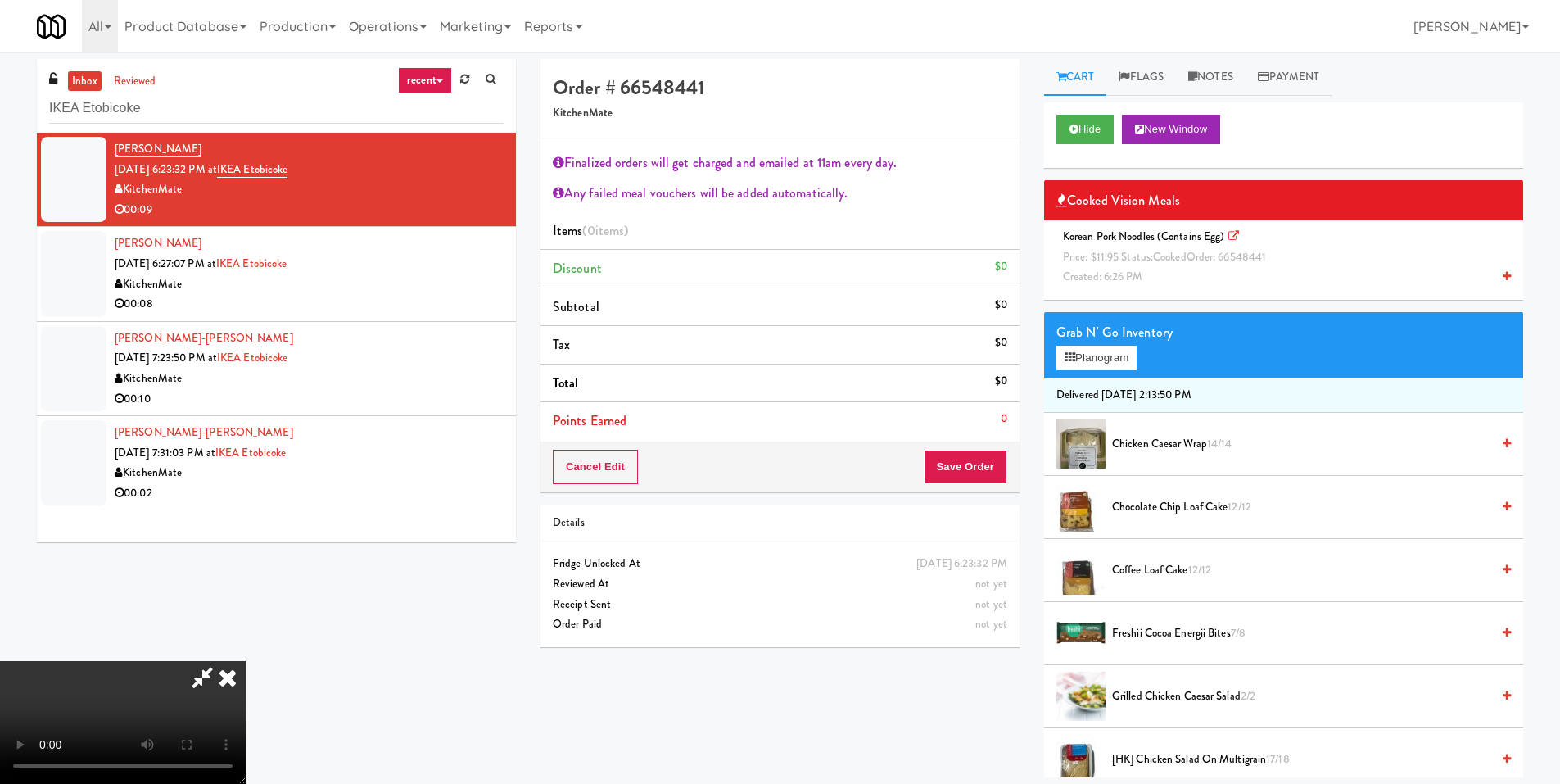
click at [246, 661] on video at bounding box center [123, 722] width 246 height 123
click at [1095, 363] on button "Planogram" at bounding box center [1096, 358] width 81 height 25
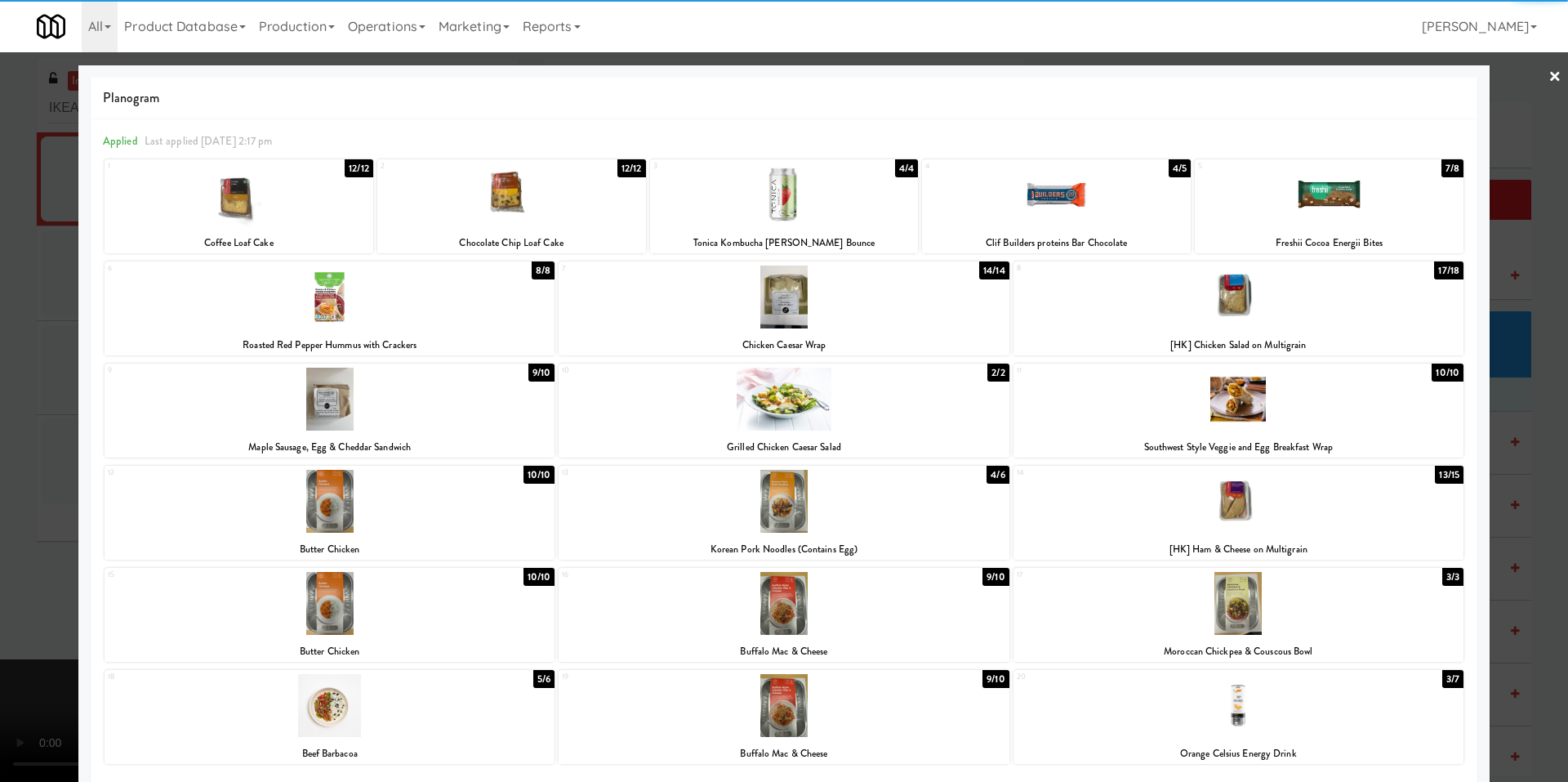
click at [775, 298] on div at bounding box center [784, 297] width 450 height 63
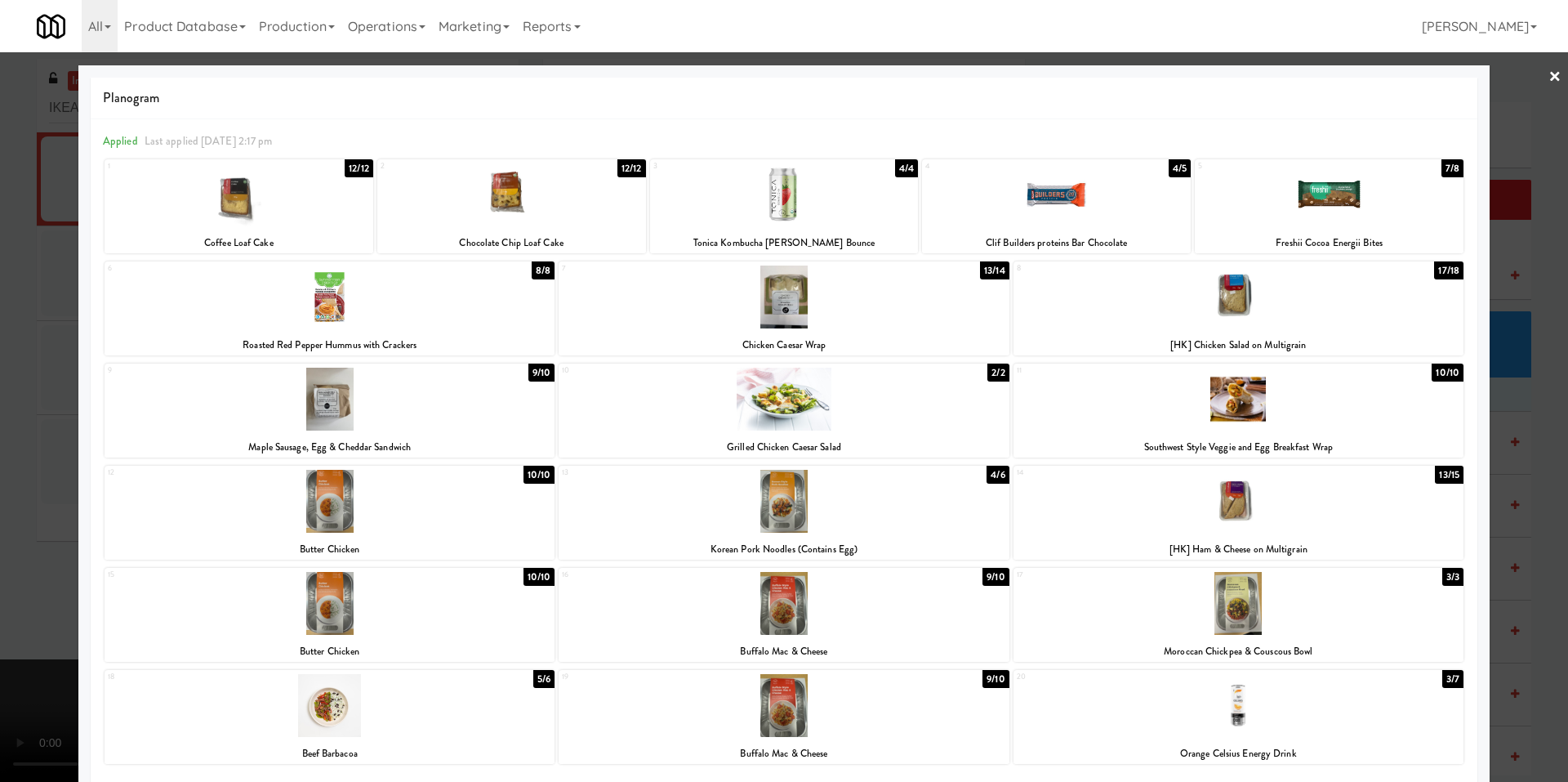
click at [18, 545] on div at bounding box center [784, 391] width 1568 height 782
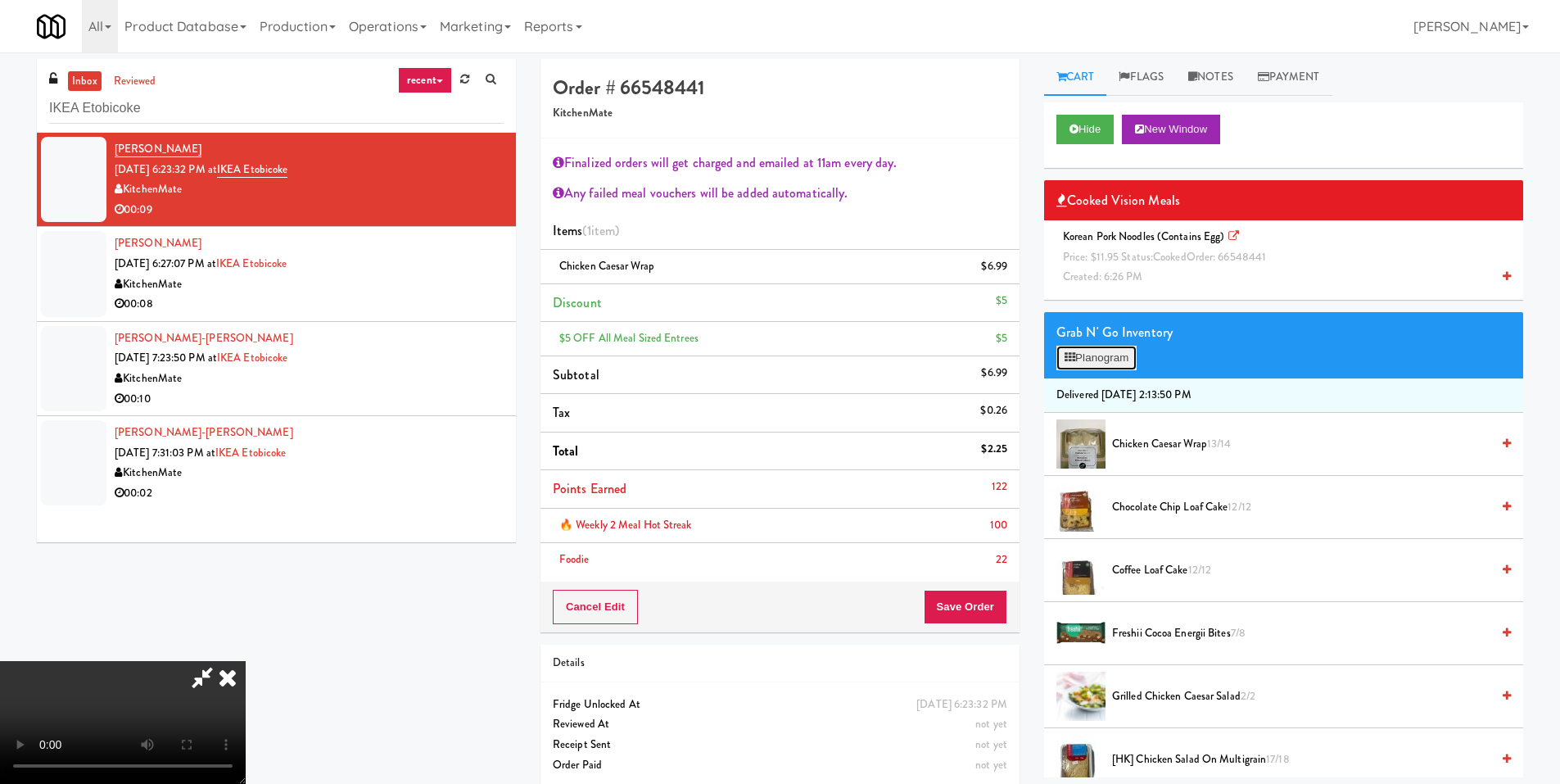
click at [1078, 365] on button "Planogram" at bounding box center [1096, 358] width 81 height 25
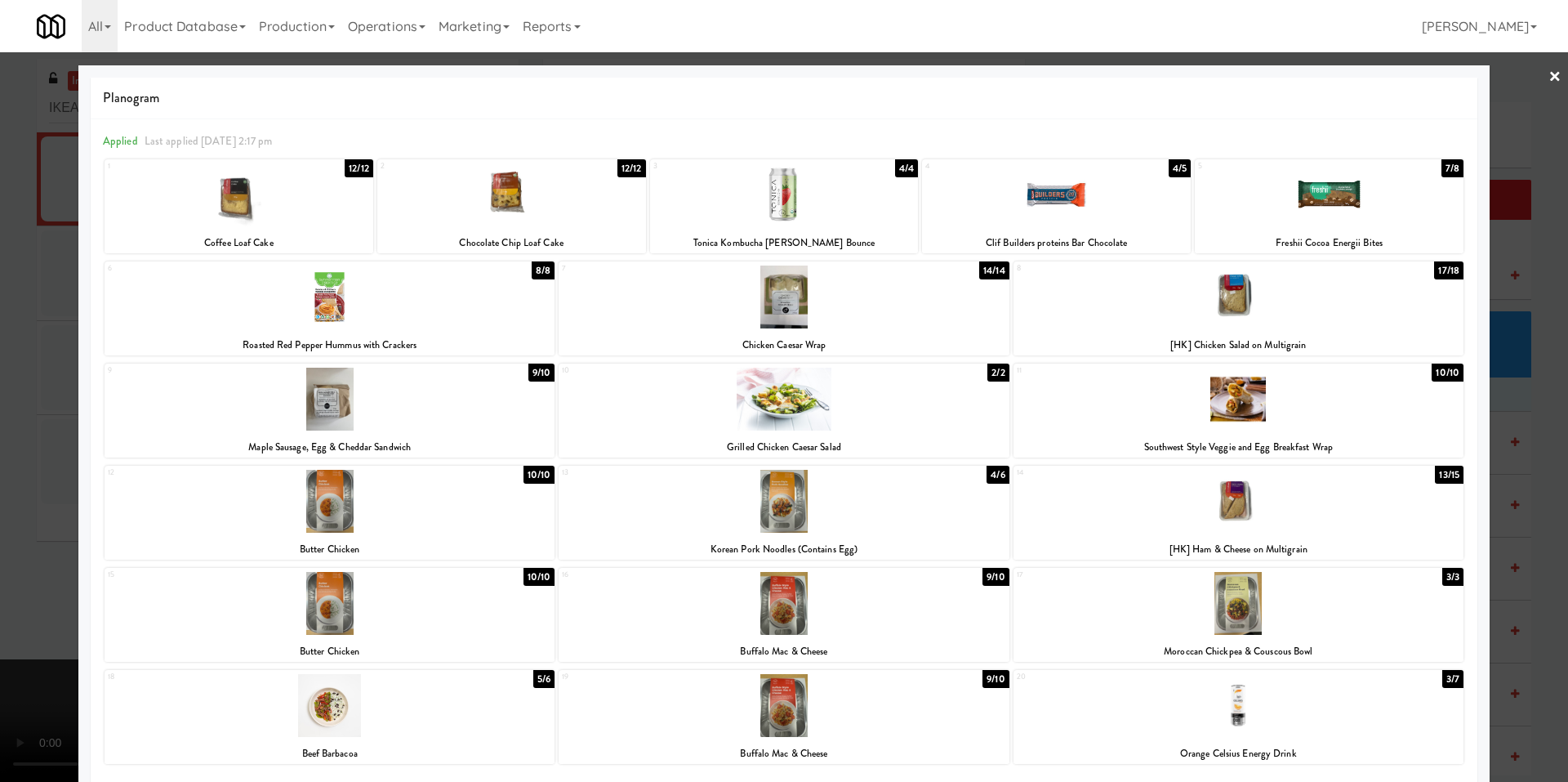
click at [40, 518] on div at bounding box center [784, 391] width 1568 height 782
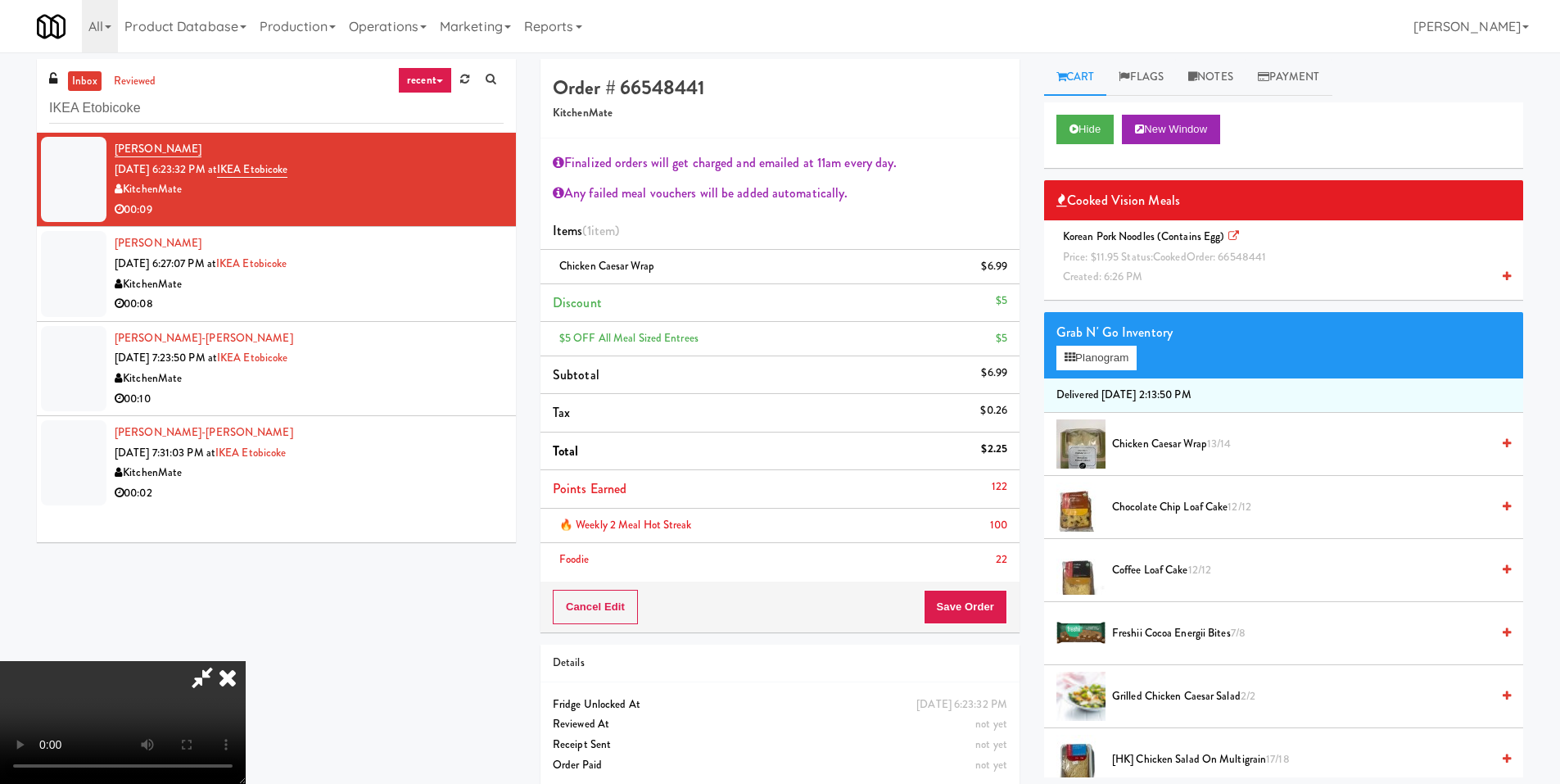
click at [246, 661] on video at bounding box center [123, 722] width 246 height 123
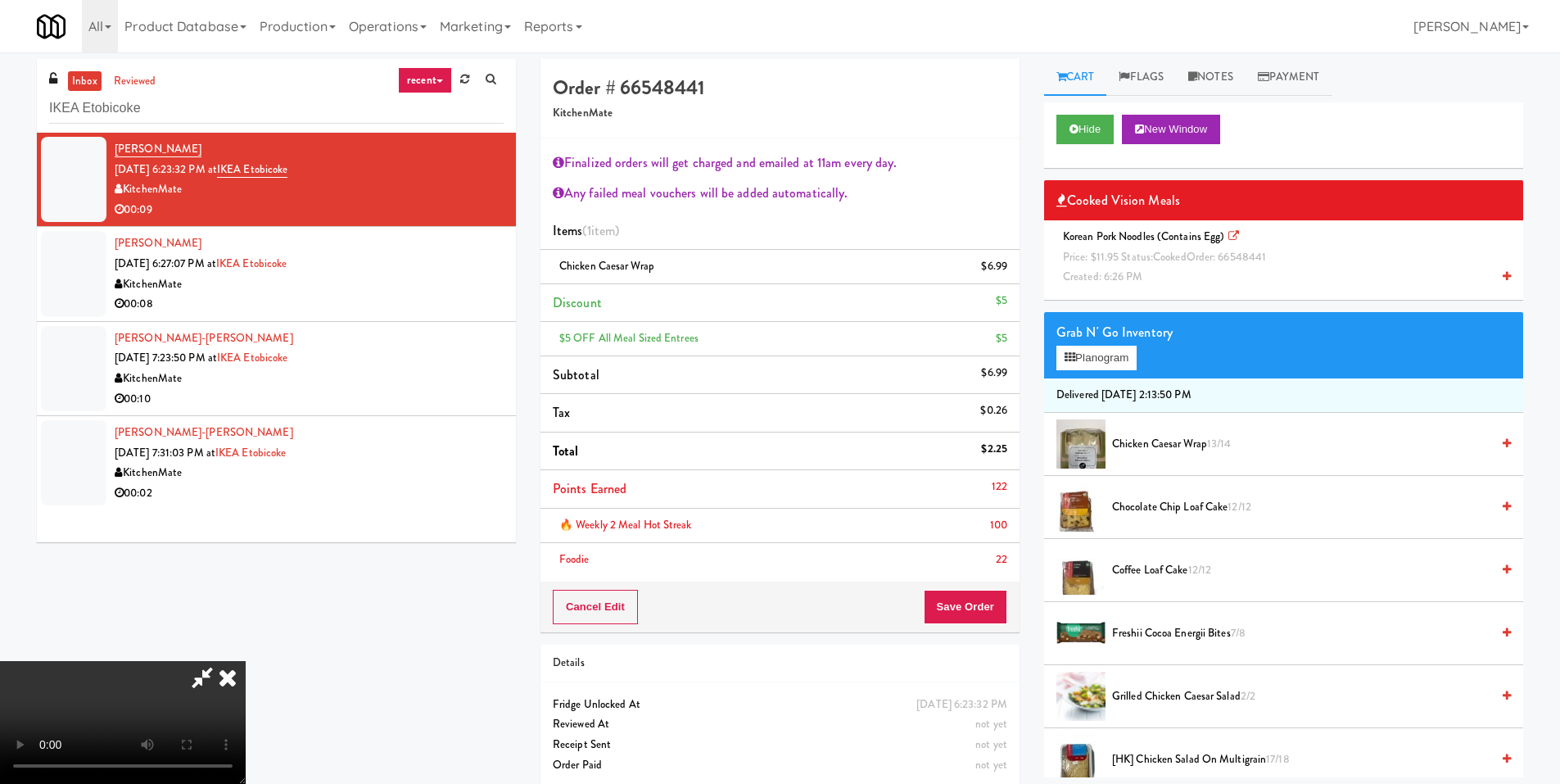
click at [246, 661] on video at bounding box center [123, 722] width 246 height 123
click at [1158, 269] on div "Korean Pork Noodles (Contains Egg) Price: $11.95 Status: cooked Order: 66548441…" at bounding box center [1284, 257] width 454 height 60
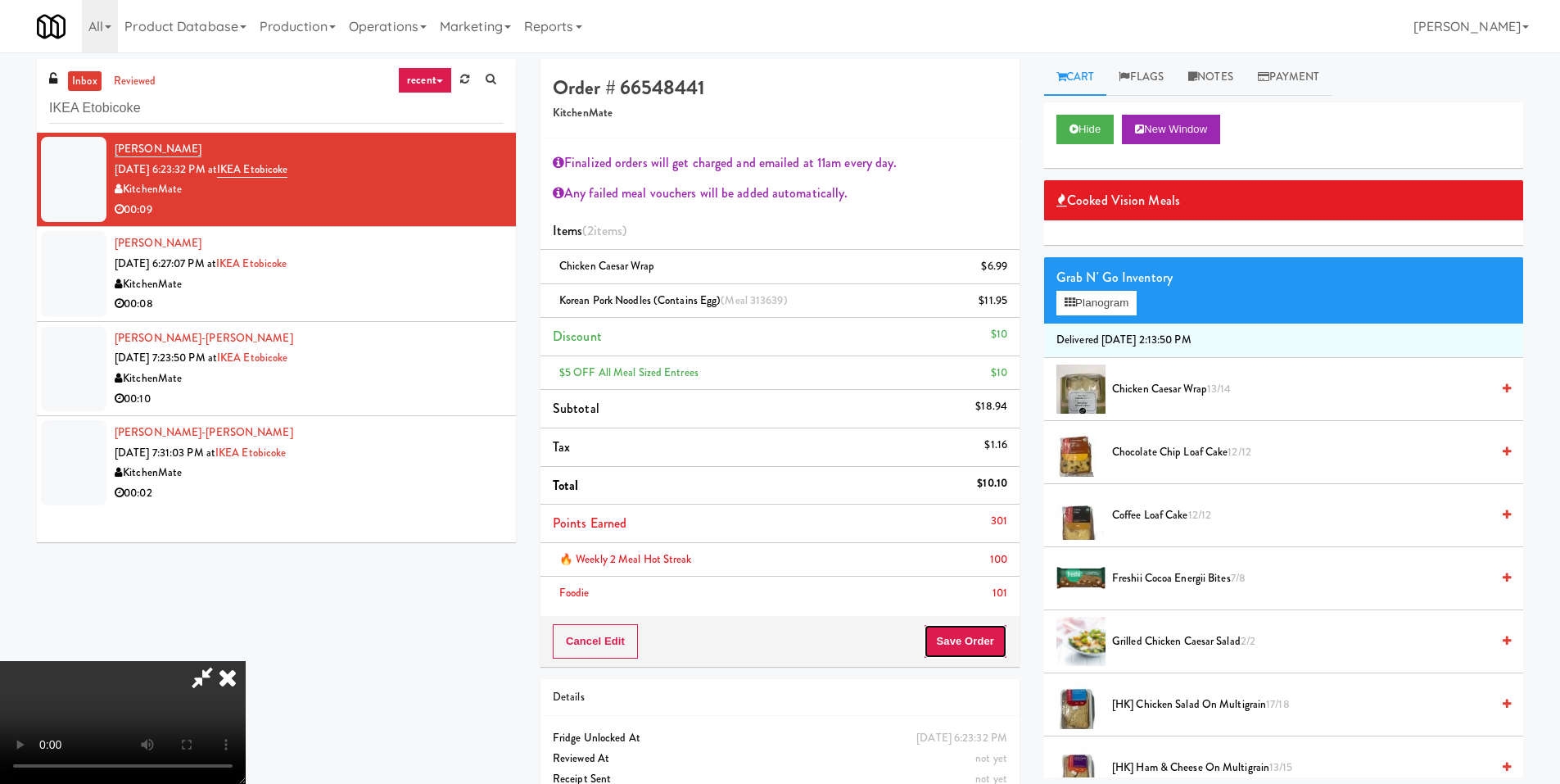
click at [967, 638] on button "Save Order" at bounding box center [966, 641] width 84 height 35
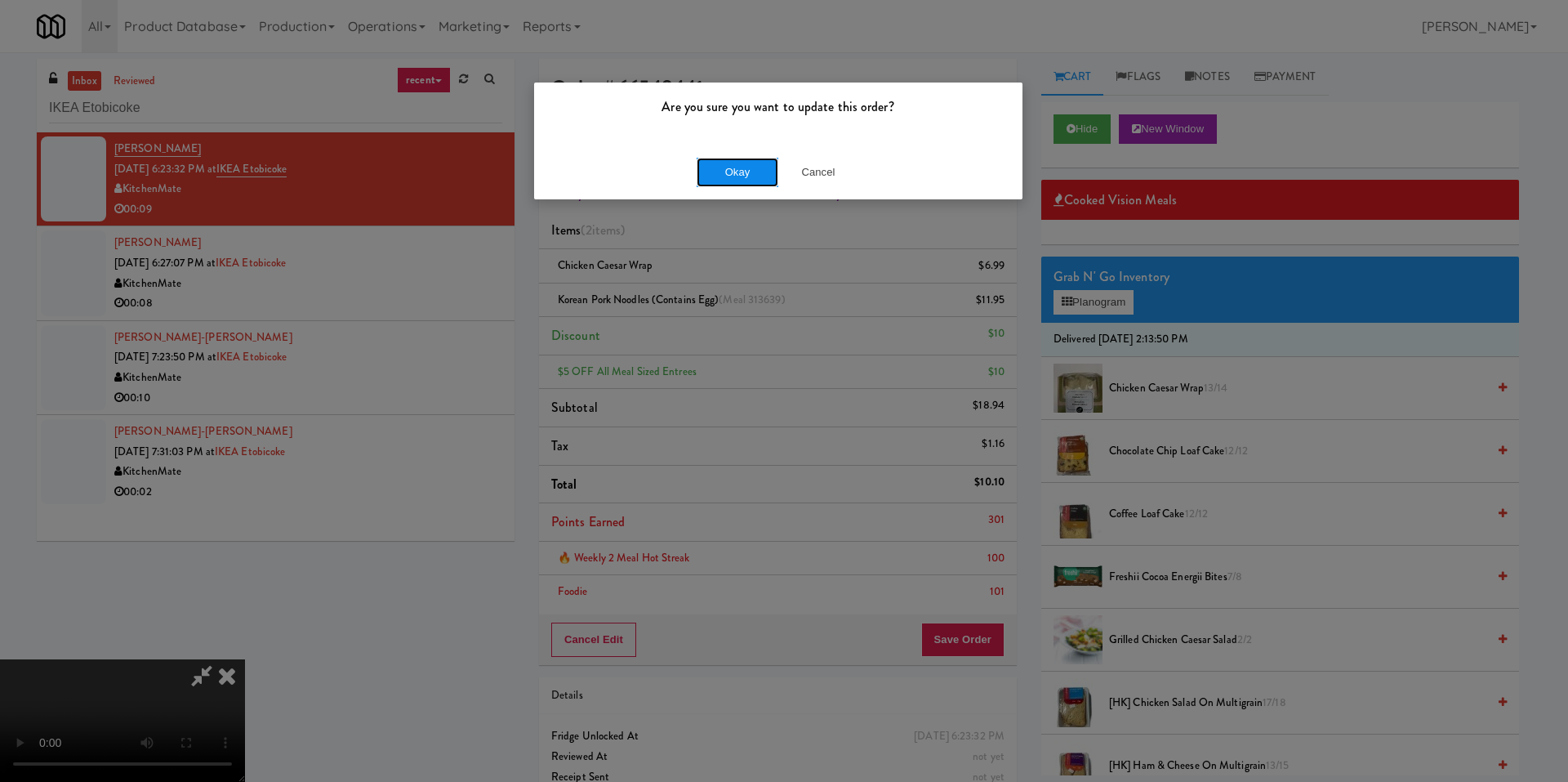
click at [707, 181] on button "Okay" at bounding box center [737, 172] width 82 height 30
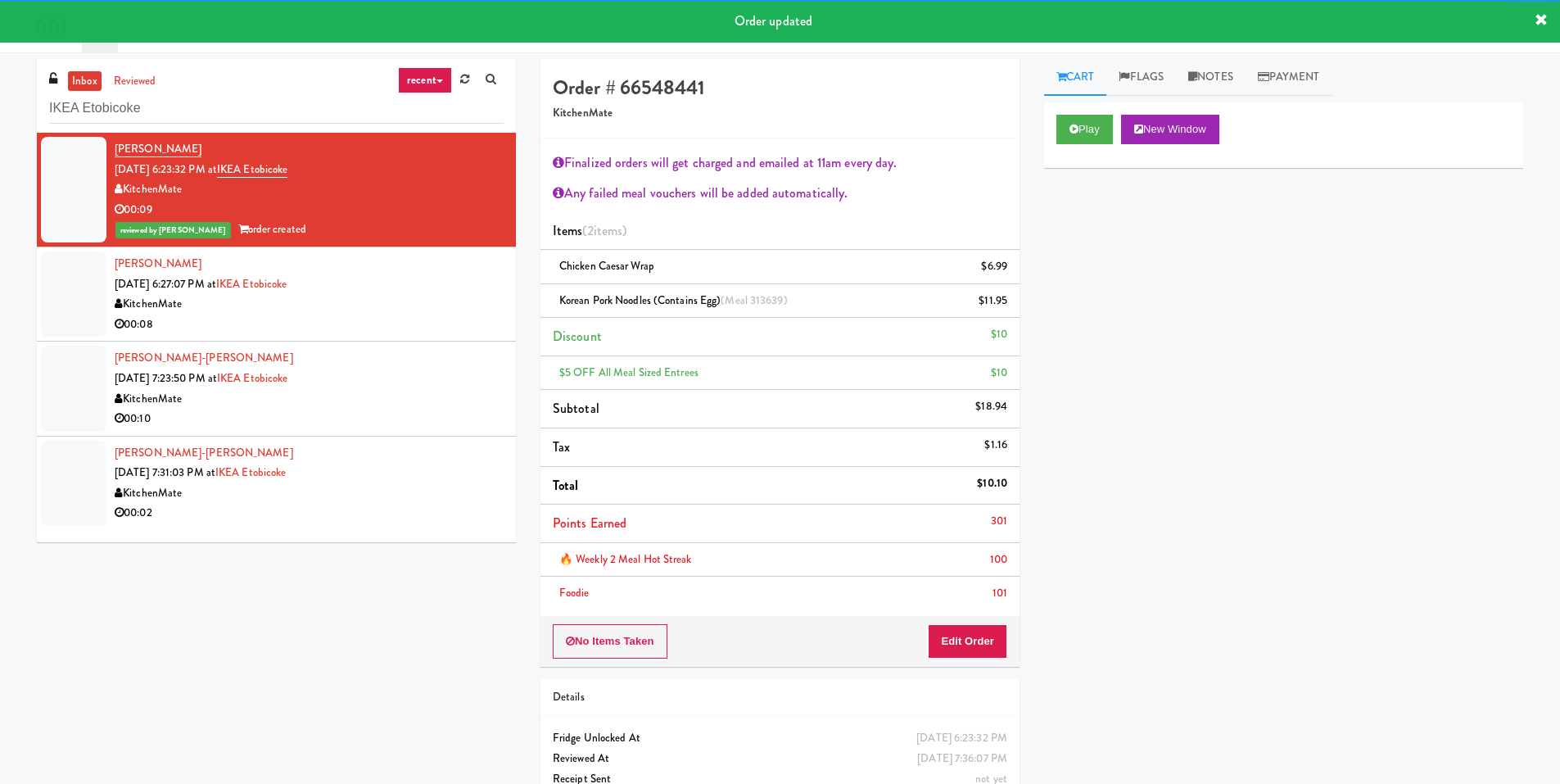
click at [422, 290] on div "Micheal Jana Sep 14, 2025 6:27:07 PM at IKEA Etobicoke KitchenMate 00:08" at bounding box center [309, 293] width 389 height 81
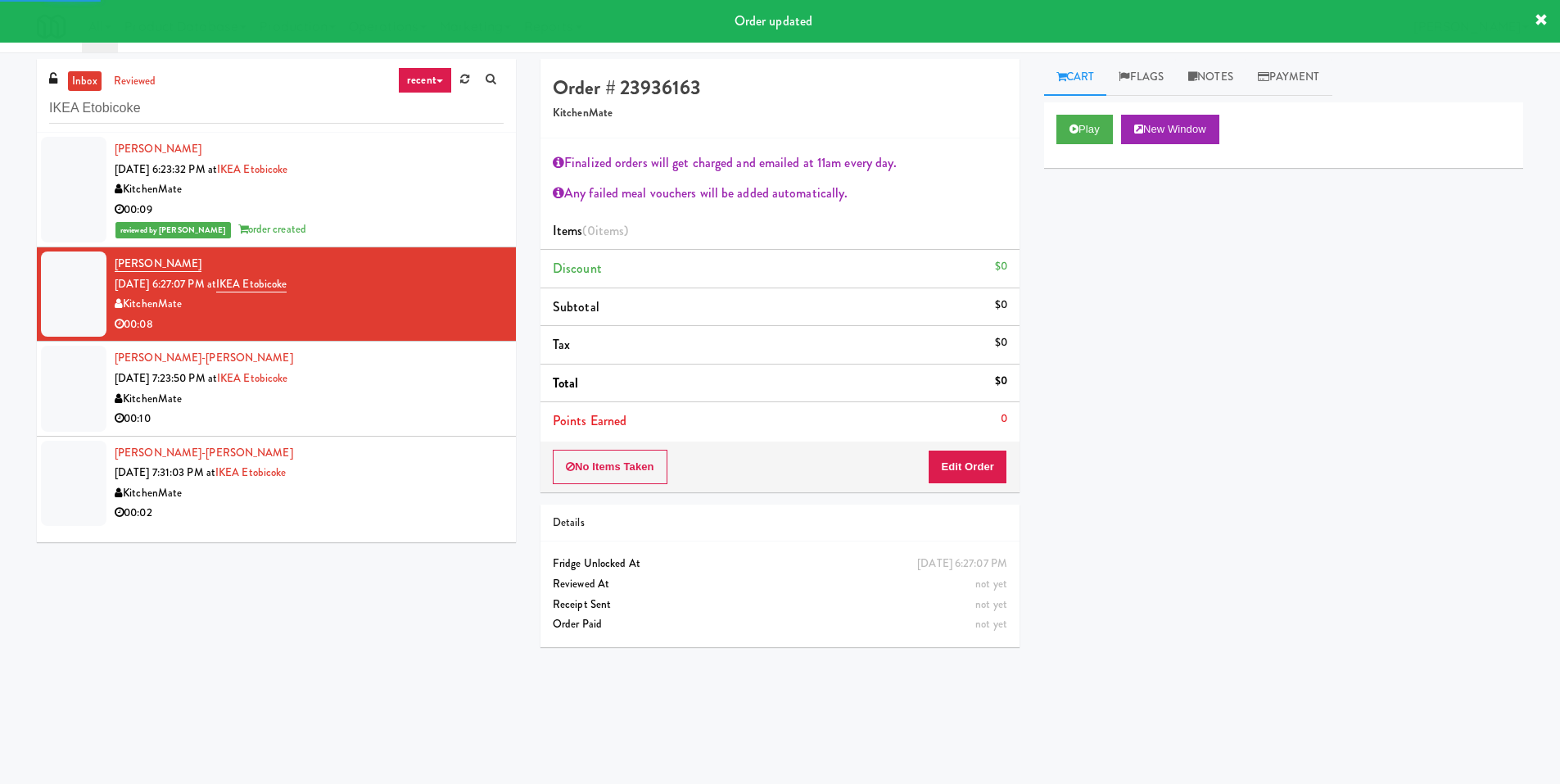
click at [418, 209] on div "00:09" at bounding box center [309, 210] width 389 height 20
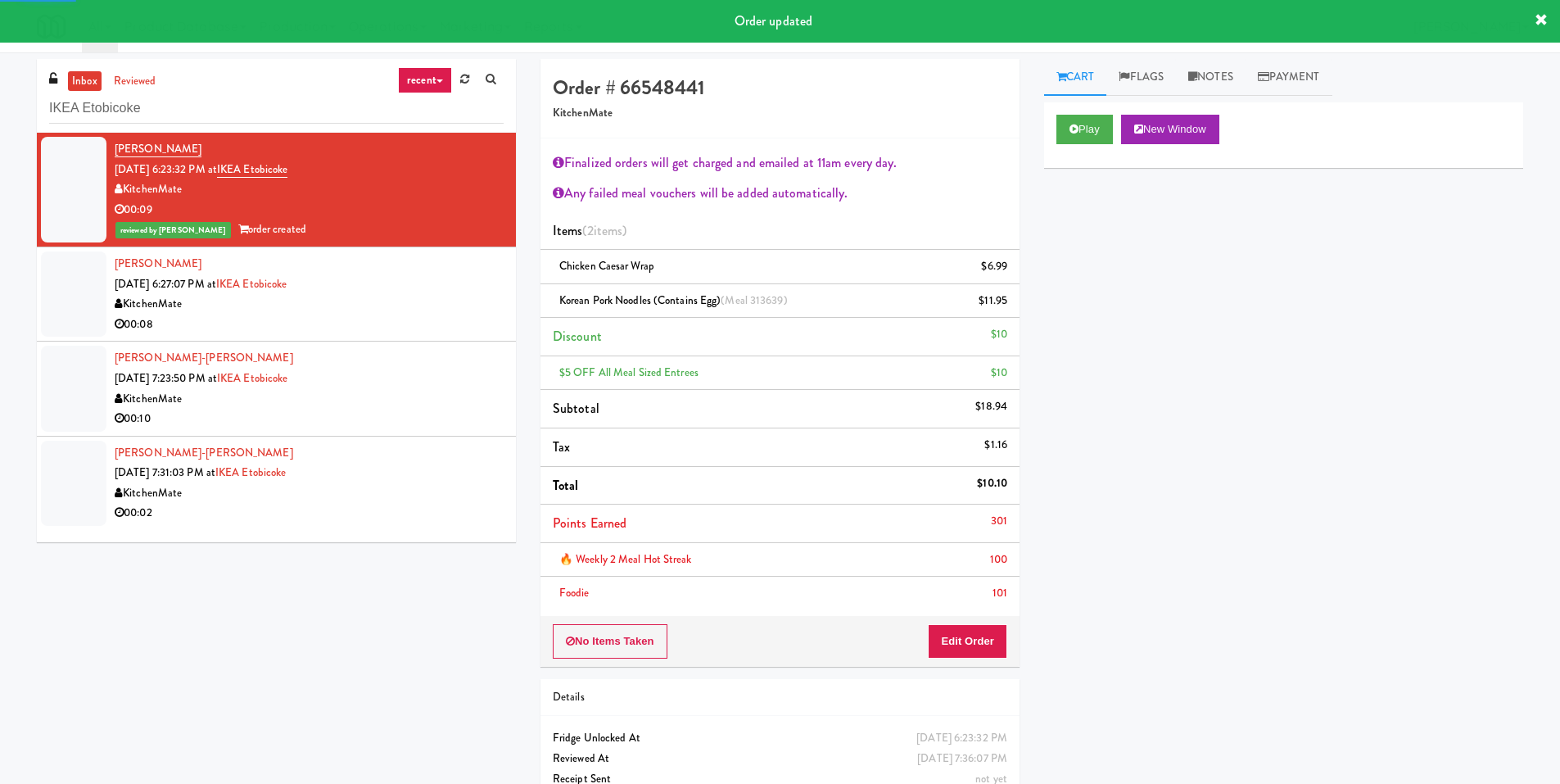
click at [403, 290] on div "Micheal Jana Sep 14, 2025 6:27:07 PM at IKEA Etobicoke KitchenMate 00:08" at bounding box center [309, 293] width 389 height 81
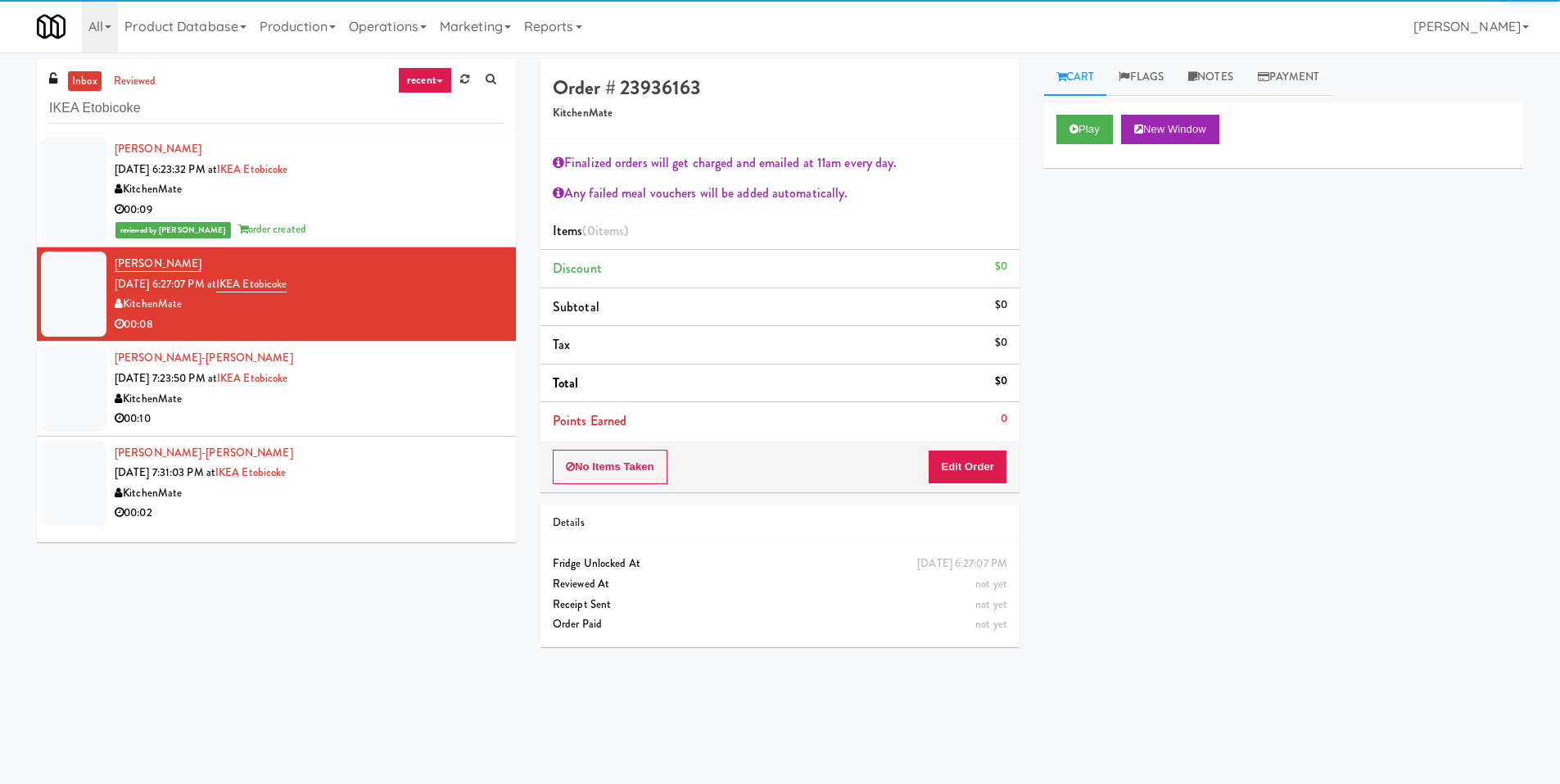
click at [1047, 144] on div "Play New Window" at bounding box center [1284, 135] width 479 height 65
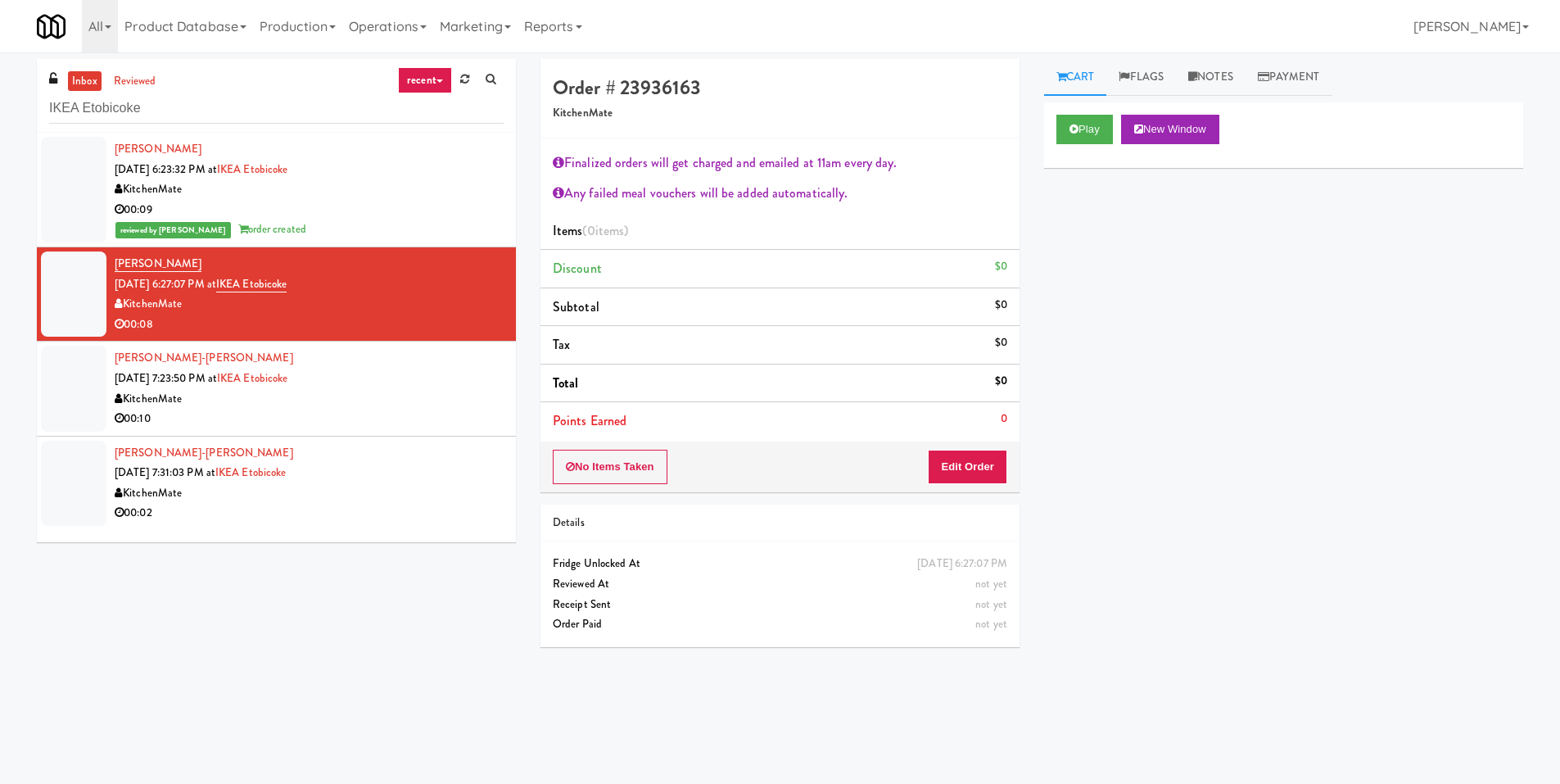
click at [1055, 142] on div "Play New Window" at bounding box center [1284, 135] width 479 height 65
click at [1073, 138] on button "Play" at bounding box center [1084, 129] width 57 height 30
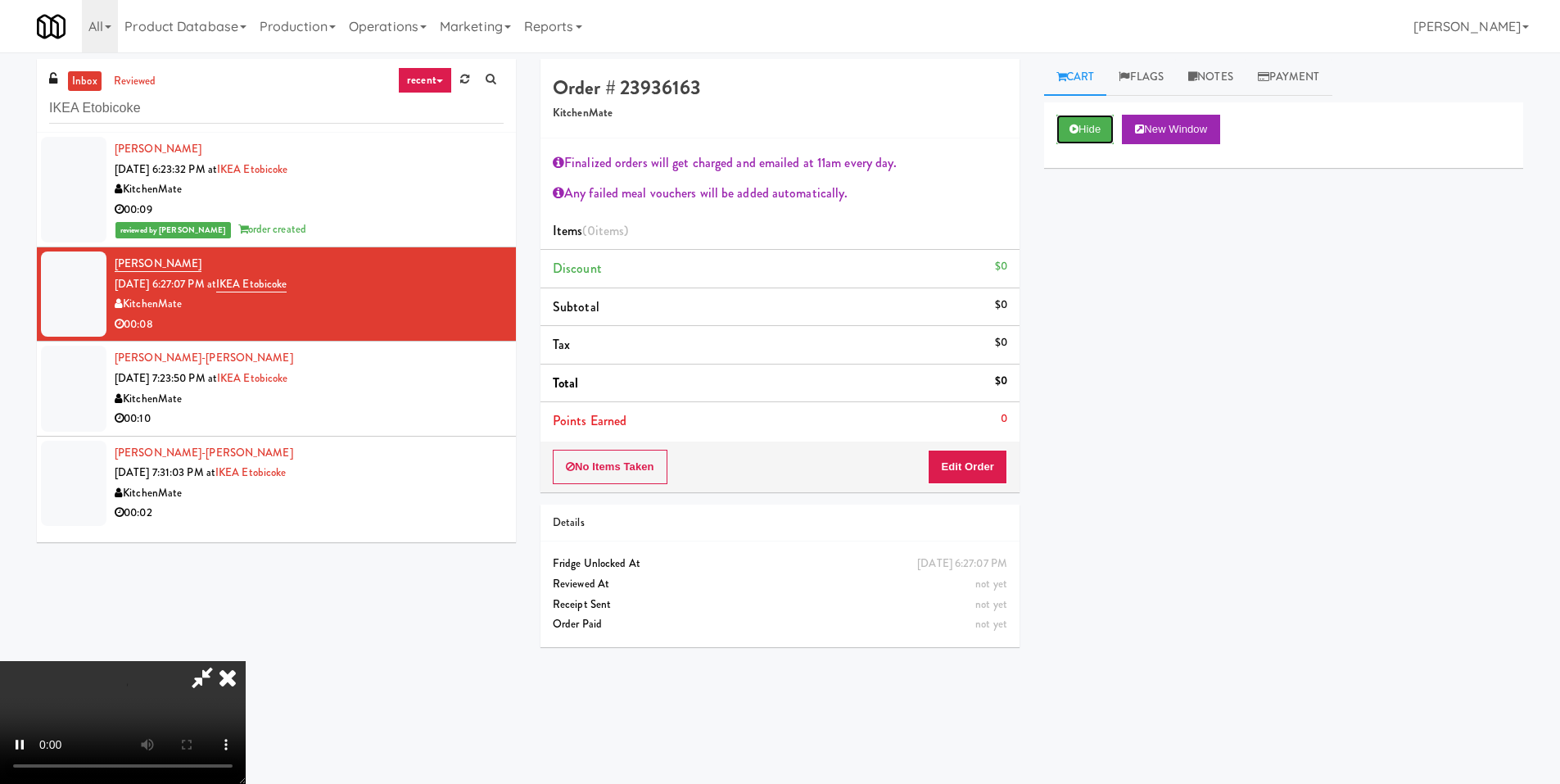
scroll to position [308, 0]
click at [246, 661] on video at bounding box center [123, 722] width 246 height 123
click at [979, 471] on button "Edit Order" at bounding box center [968, 466] width 80 height 35
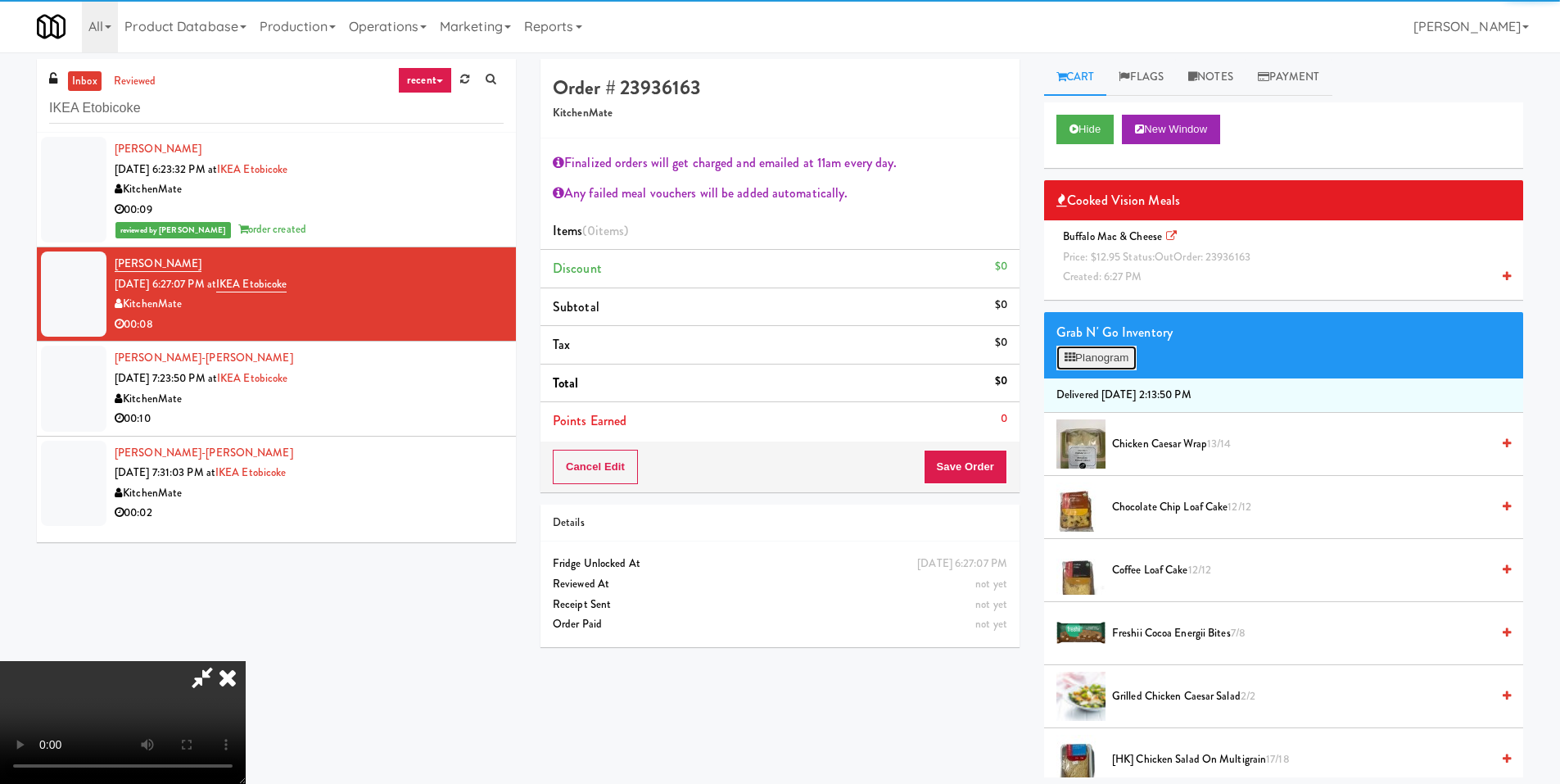
click at [1074, 370] on button "Planogram" at bounding box center [1096, 358] width 81 height 25
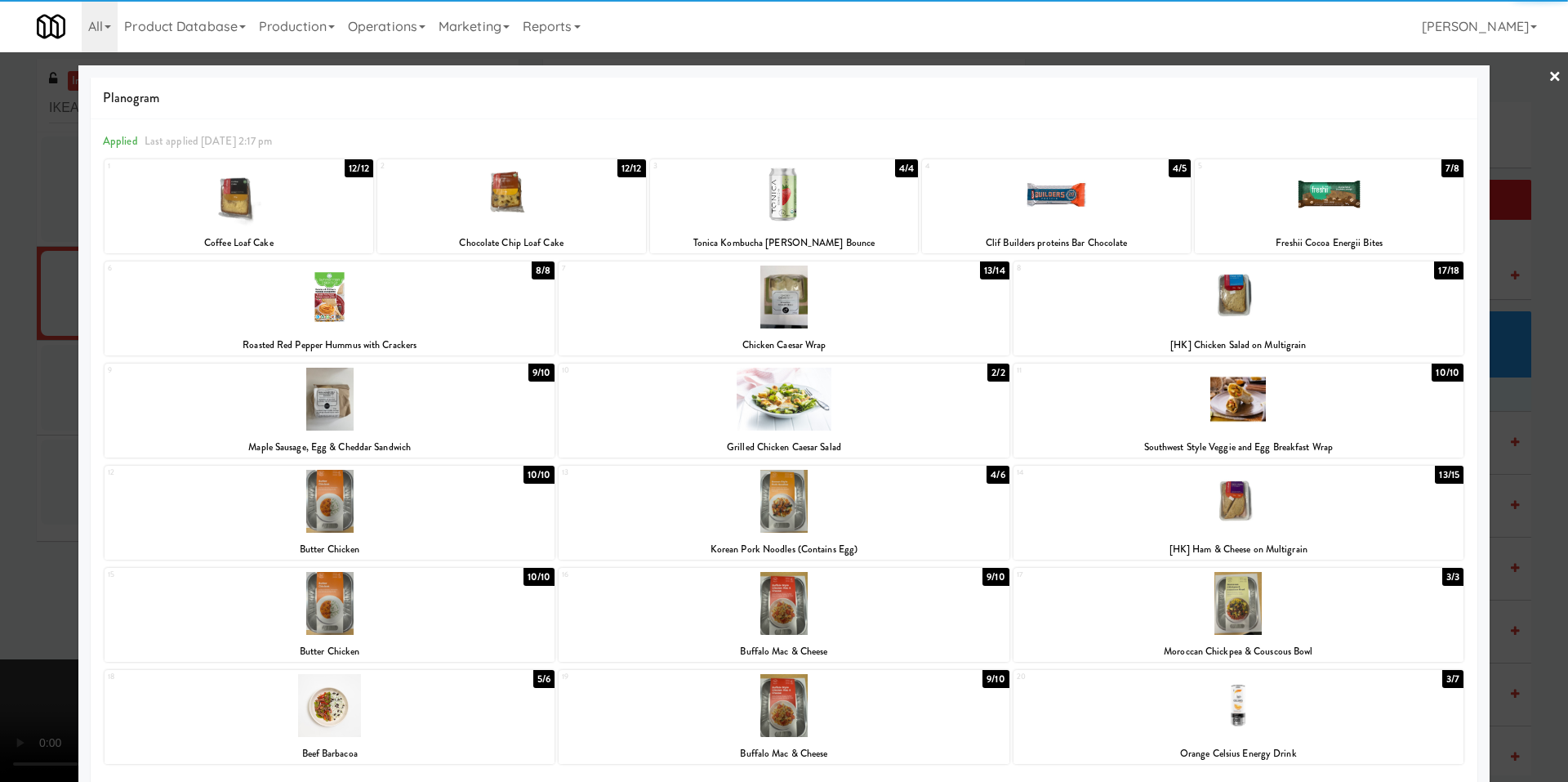
click at [58, 461] on div at bounding box center [784, 391] width 1568 height 782
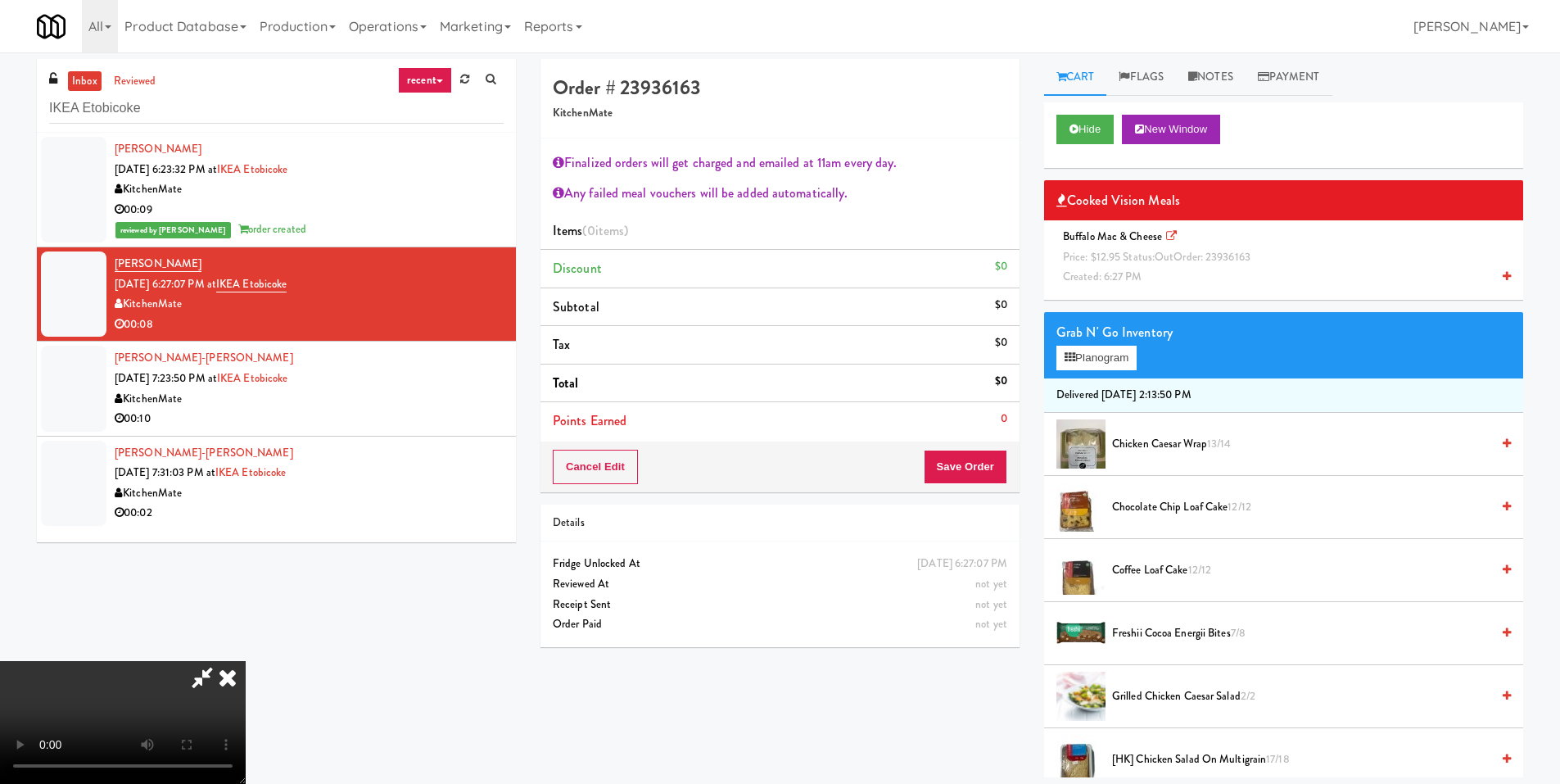
drag, startPoint x: 319, startPoint y: 412, endPoint x: 623, endPoint y: 413, distance: 304.0
click at [246, 661] on video at bounding box center [123, 722] width 246 height 123
click at [1190, 254] on span "Price: $12.95 Status: out Order: 23936163" at bounding box center [1156, 257] width 187 height 15
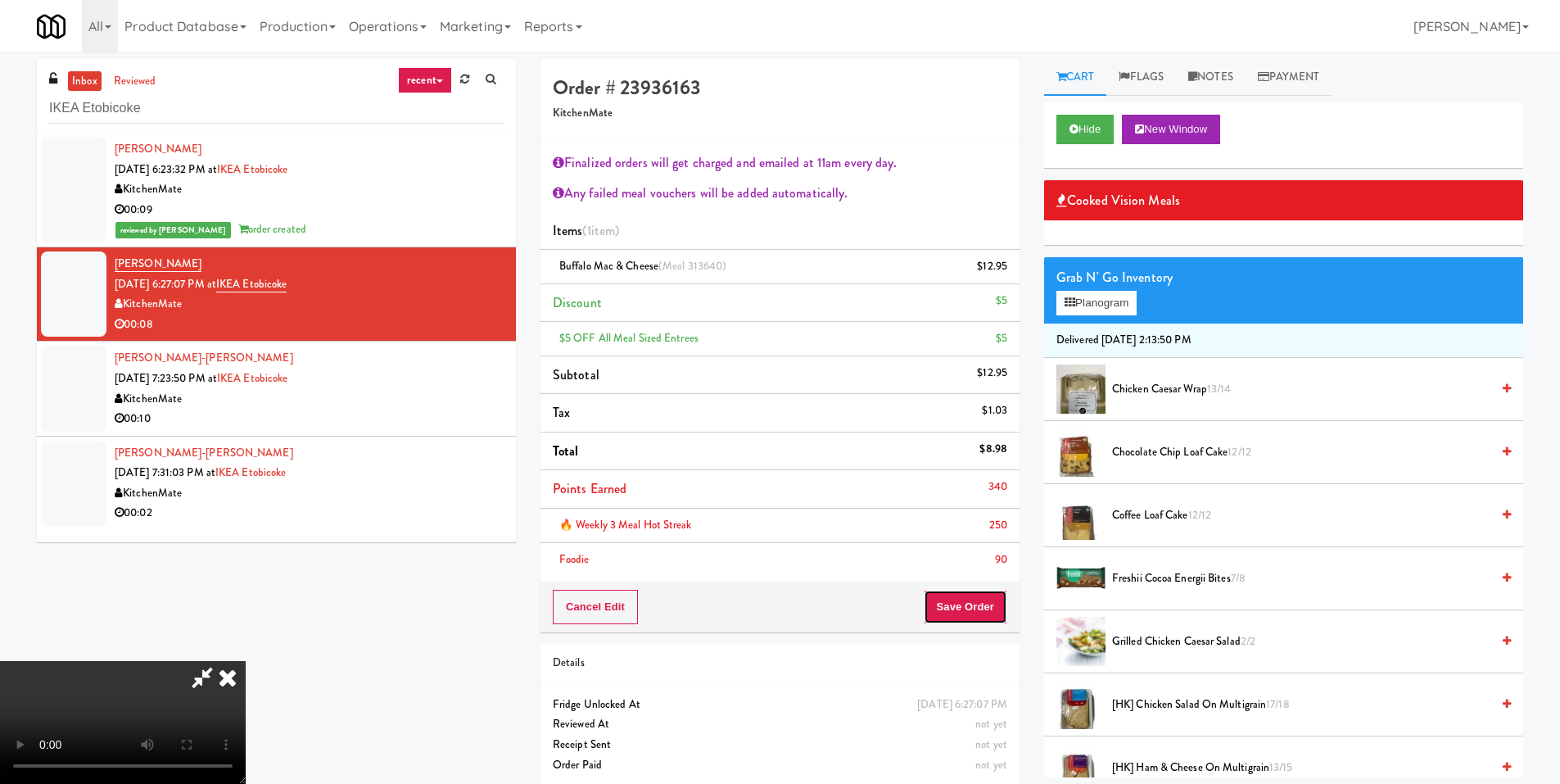
click at [978, 599] on button "Save Order" at bounding box center [966, 607] width 84 height 35
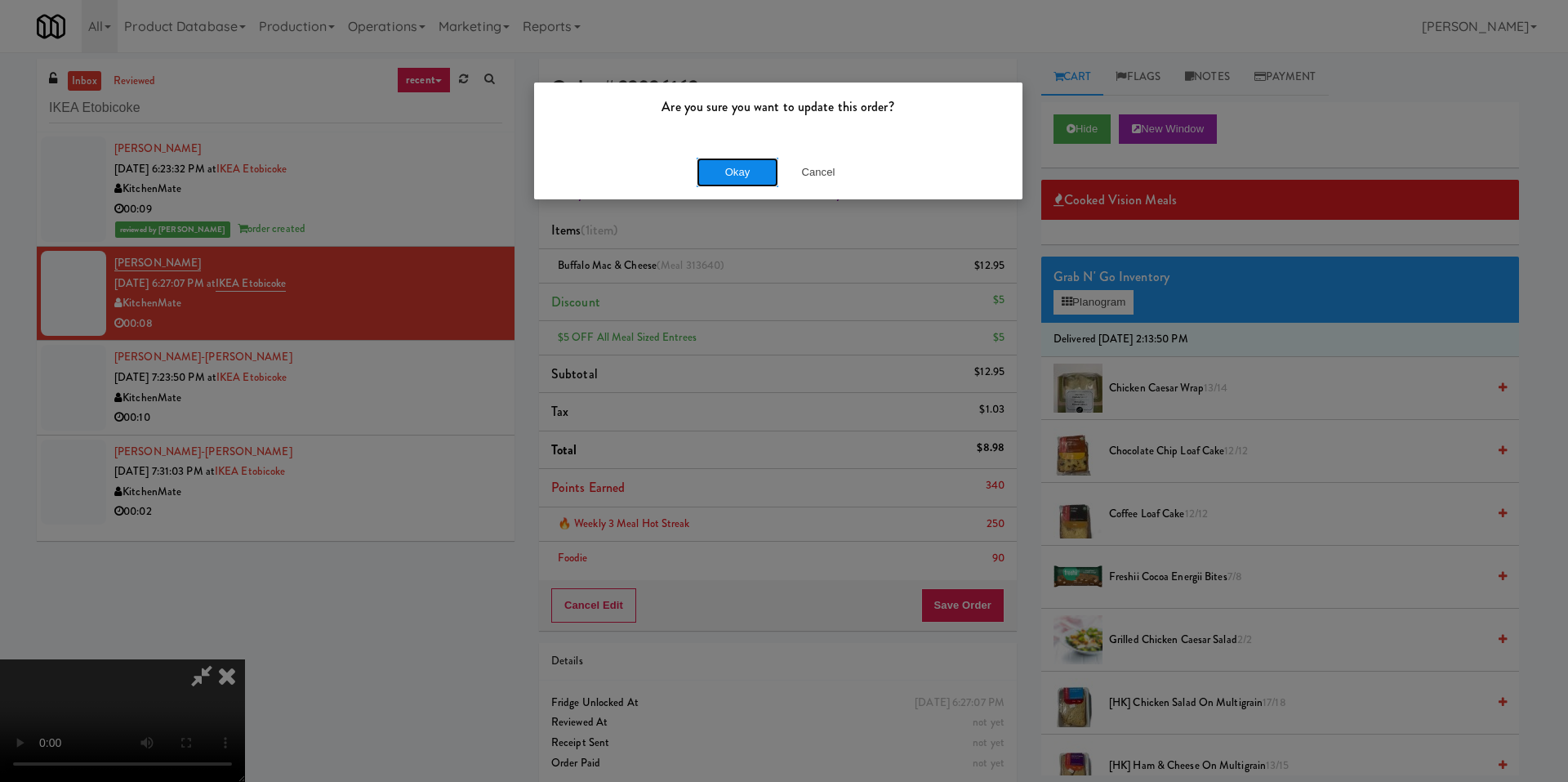
click at [761, 173] on button "Okay" at bounding box center [737, 172] width 82 height 30
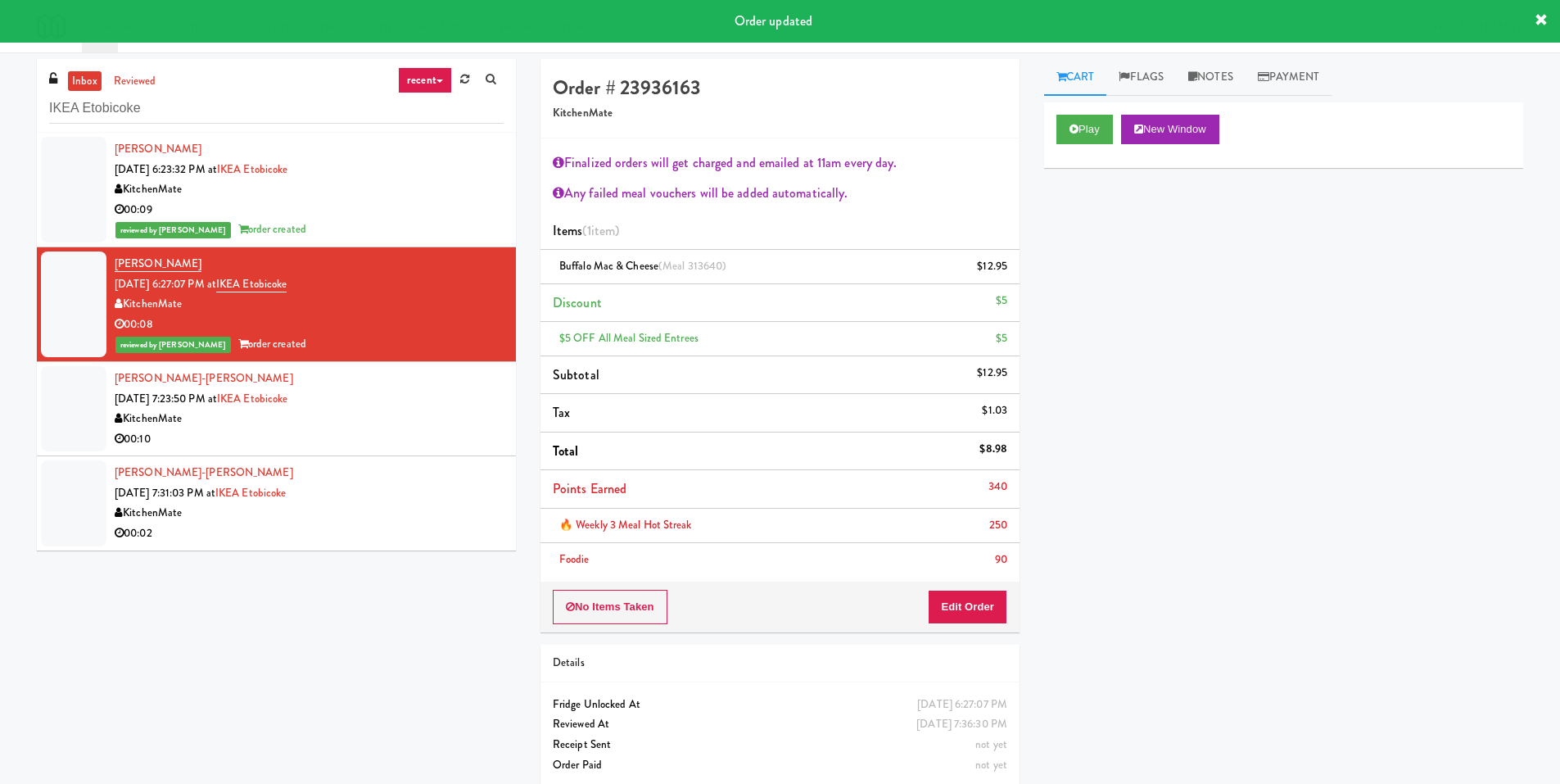
click at [434, 416] on div "KitchenMate" at bounding box center [309, 419] width 389 height 20
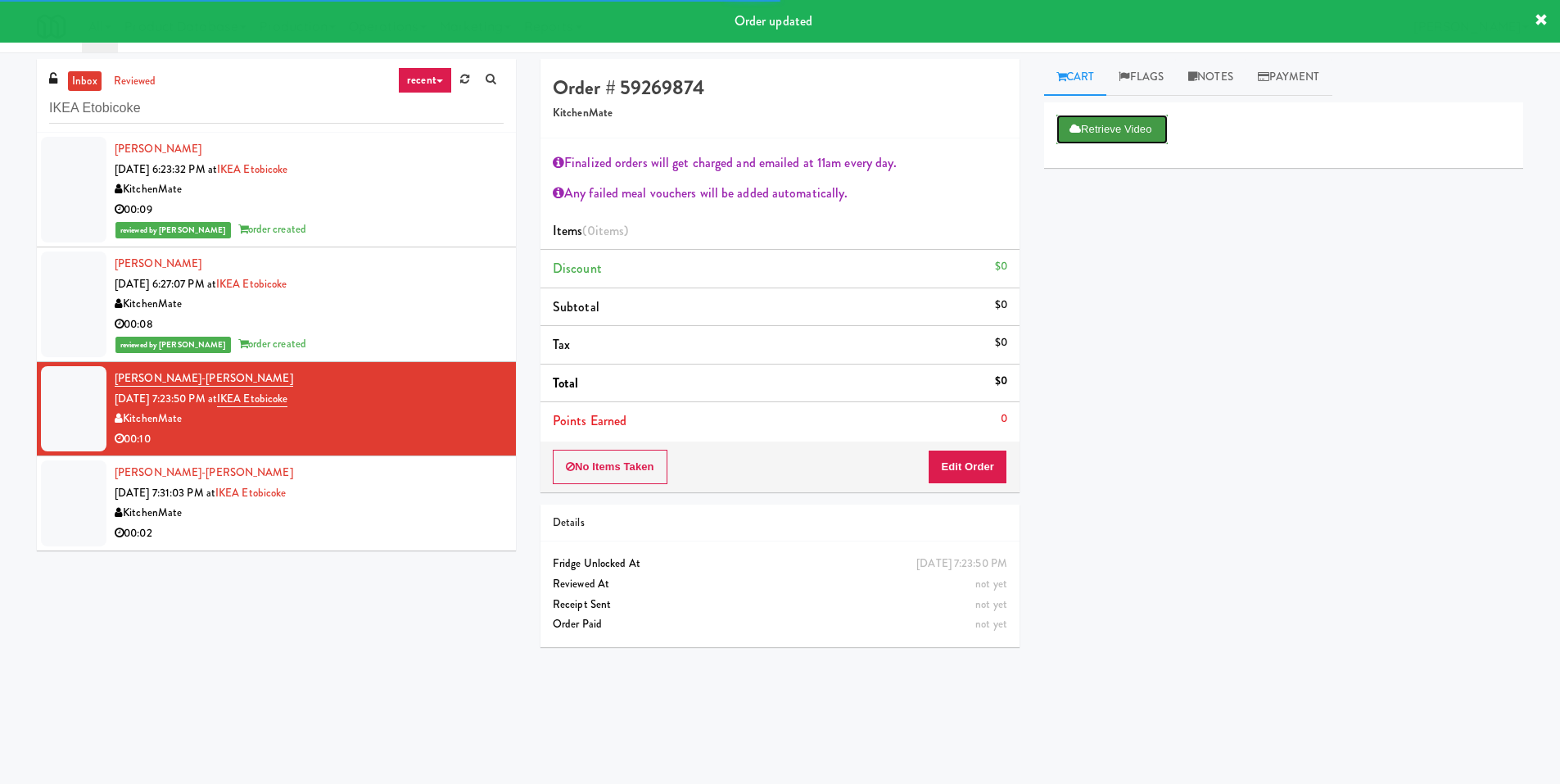
click at [1158, 122] on button "Retrieve Video" at bounding box center [1112, 129] width 111 height 30
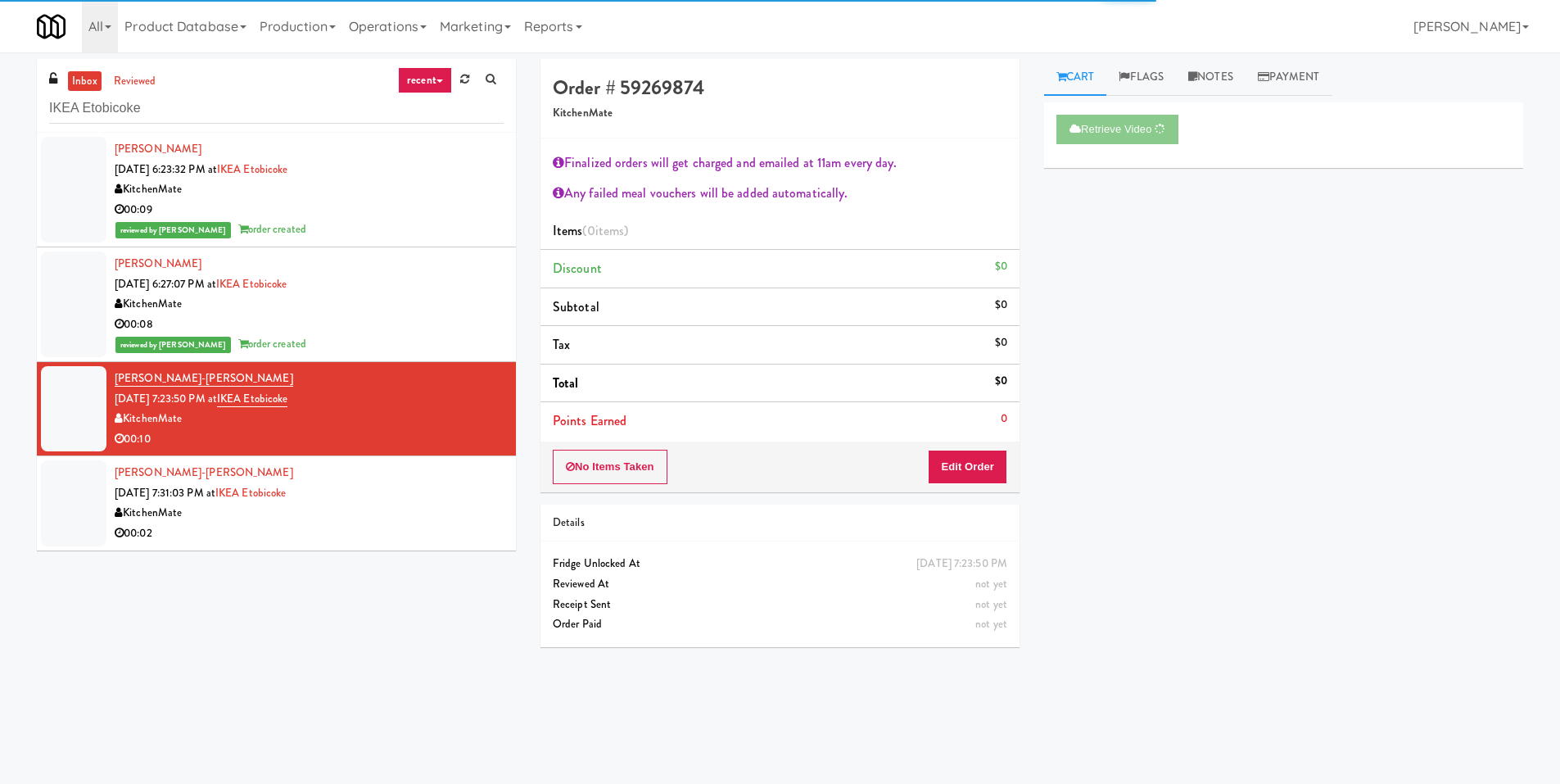
click at [431, 501] on div "Nathaniel Yarmol-matusiak Sep 14, 2025 7:31:03 PM at IKEA Etobicoke KitchenMate…" at bounding box center [309, 503] width 389 height 81
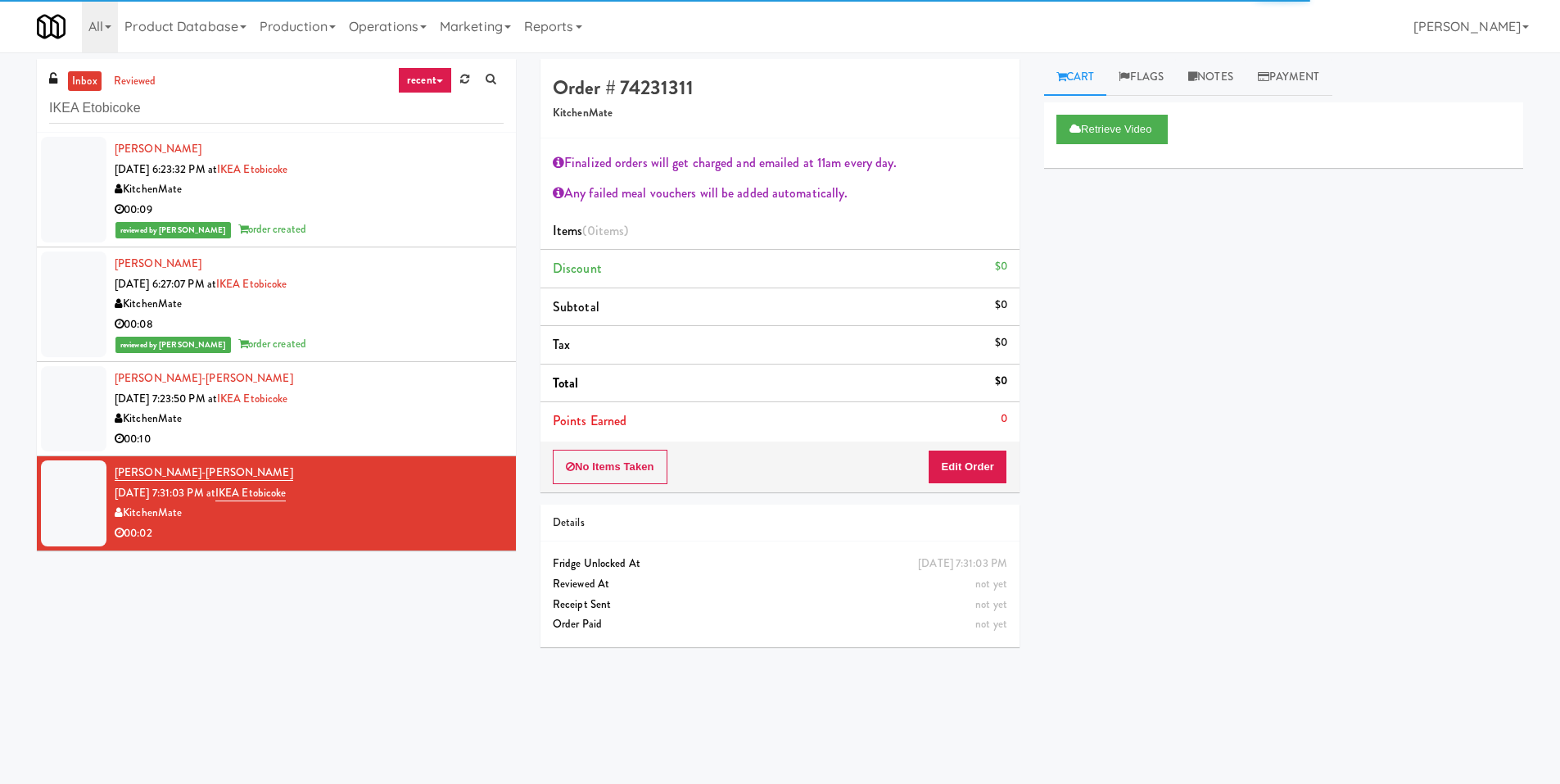
click at [442, 394] on div "Nathaniel Yarmol-matusiak Sep 14, 2025 7:23:50 PM at IKEA Etobicoke KitchenMate…" at bounding box center [309, 409] width 389 height 81
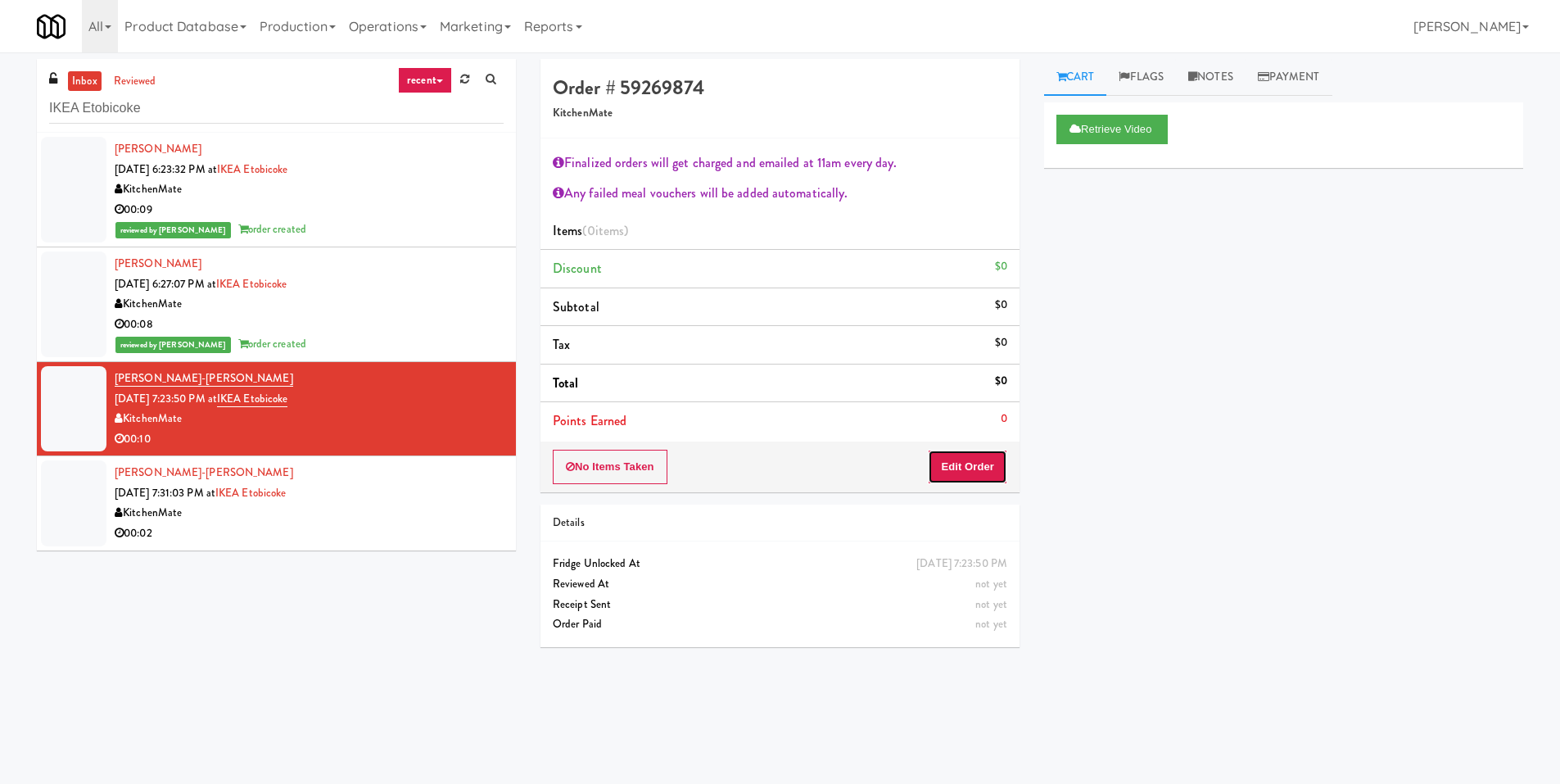
click at [960, 470] on button "Edit Order" at bounding box center [968, 466] width 80 height 35
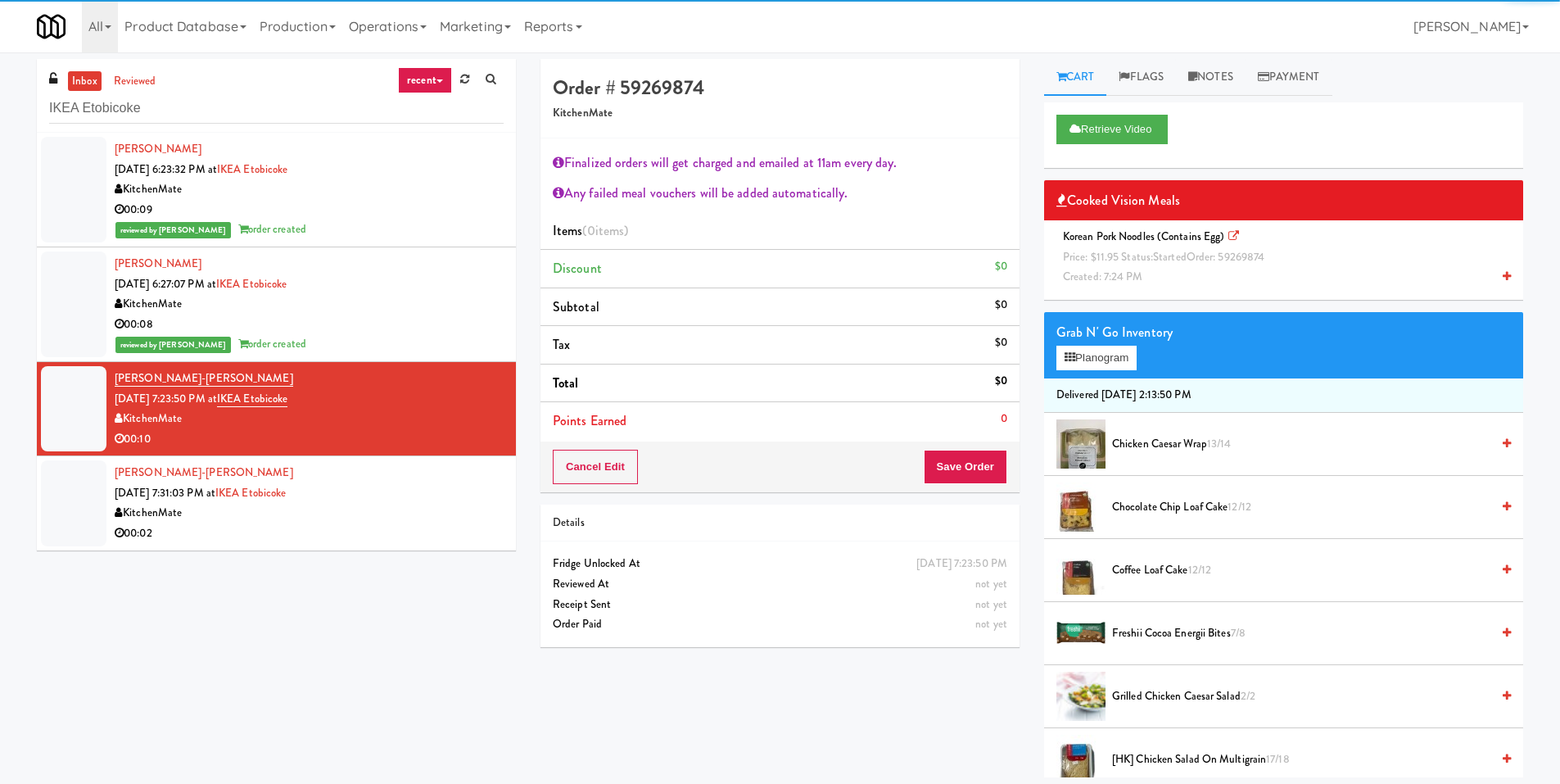
click at [1168, 273] on div "Korean Pork Noodles (Contains Egg) Price: $11.95 Status: started Order: 5926987…" at bounding box center [1284, 257] width 454 height 60
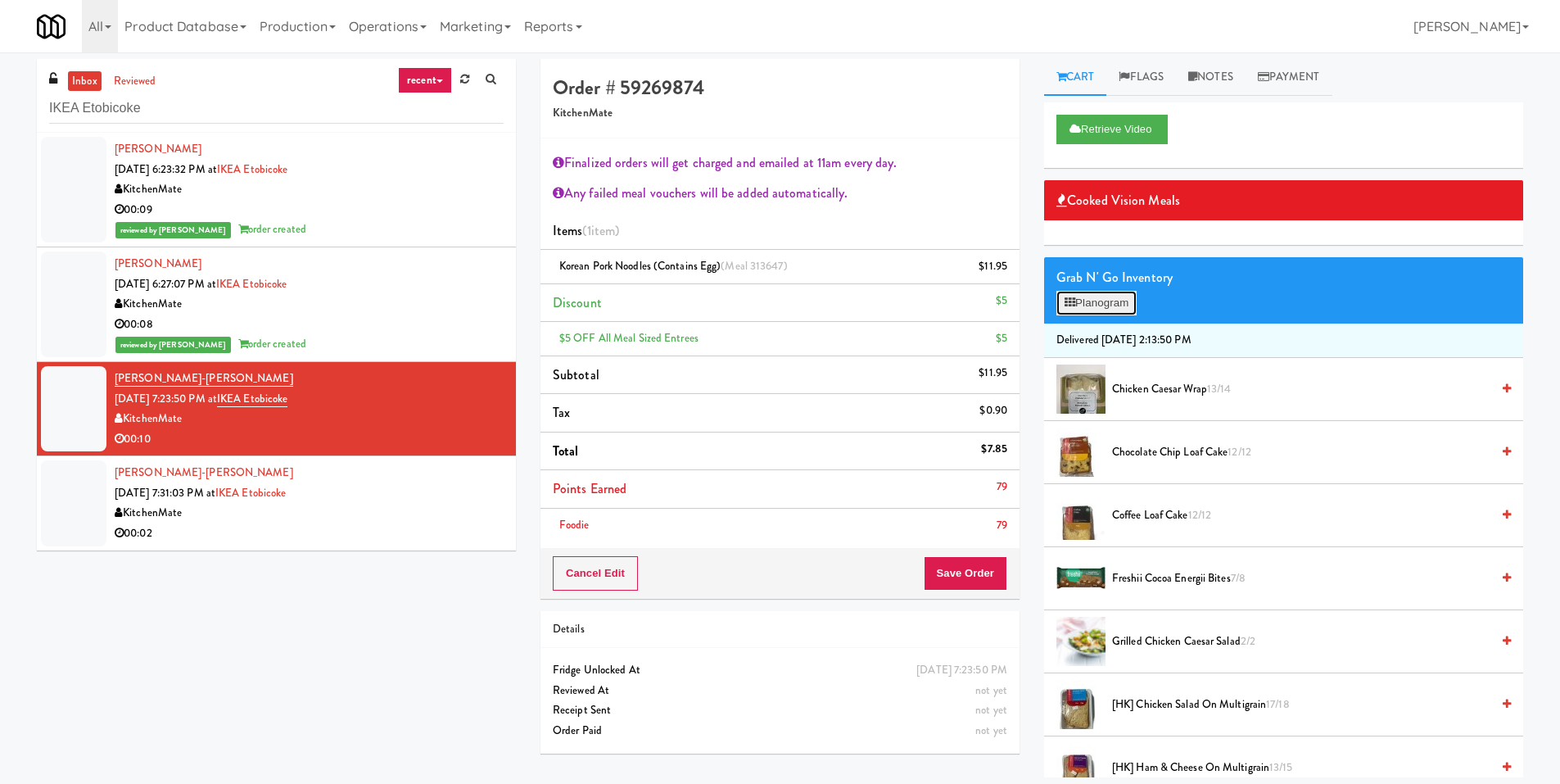
click at [1106, 304] on button "Planogram" at bounding box center [1096, 303] width 81 height 25
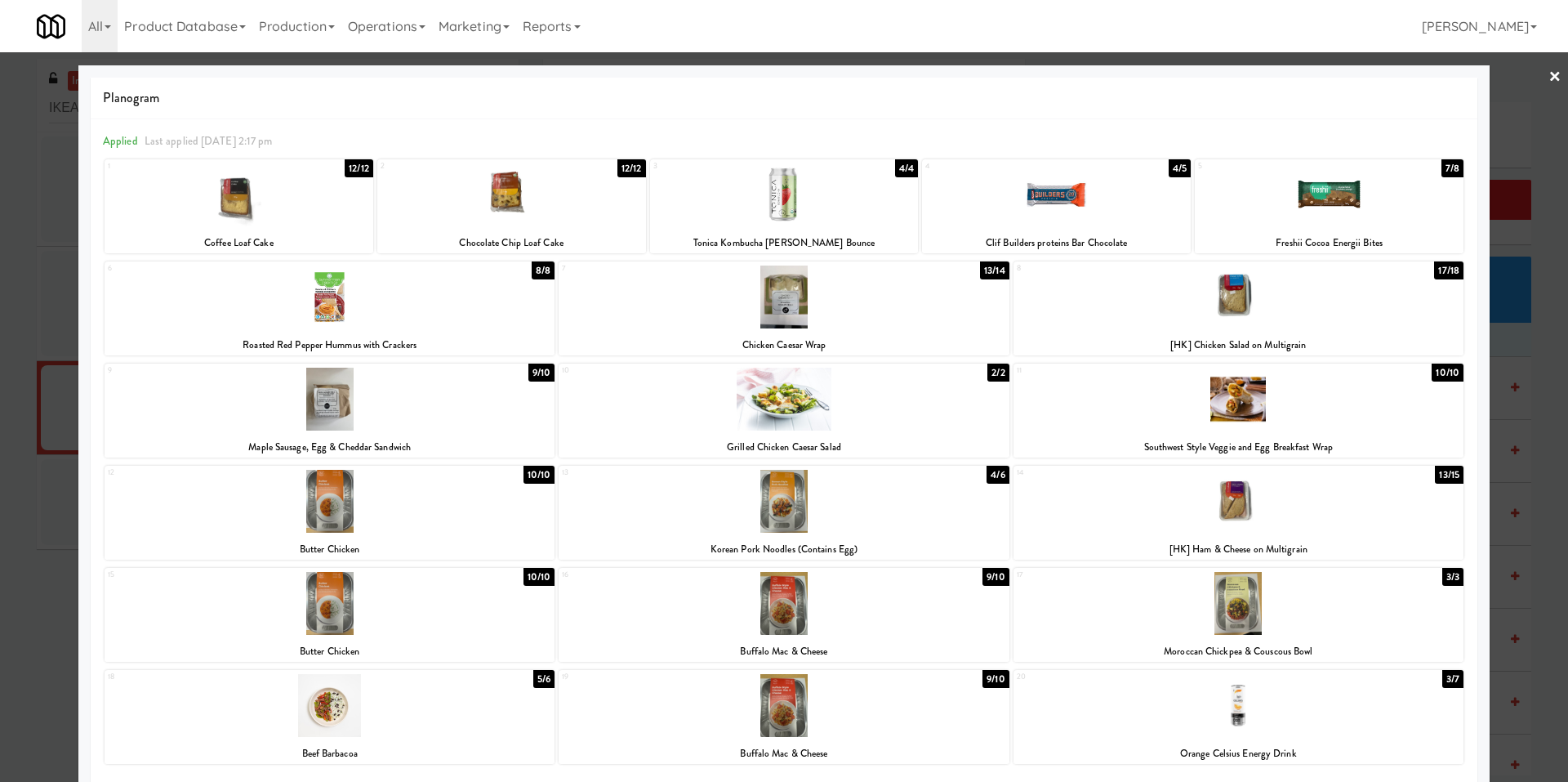
click at [841, 406] on div at bounding box center [784, 399] width 450 height 63
click at [46, 419] on div at bounding box center [784, 391] width 1568 height 782
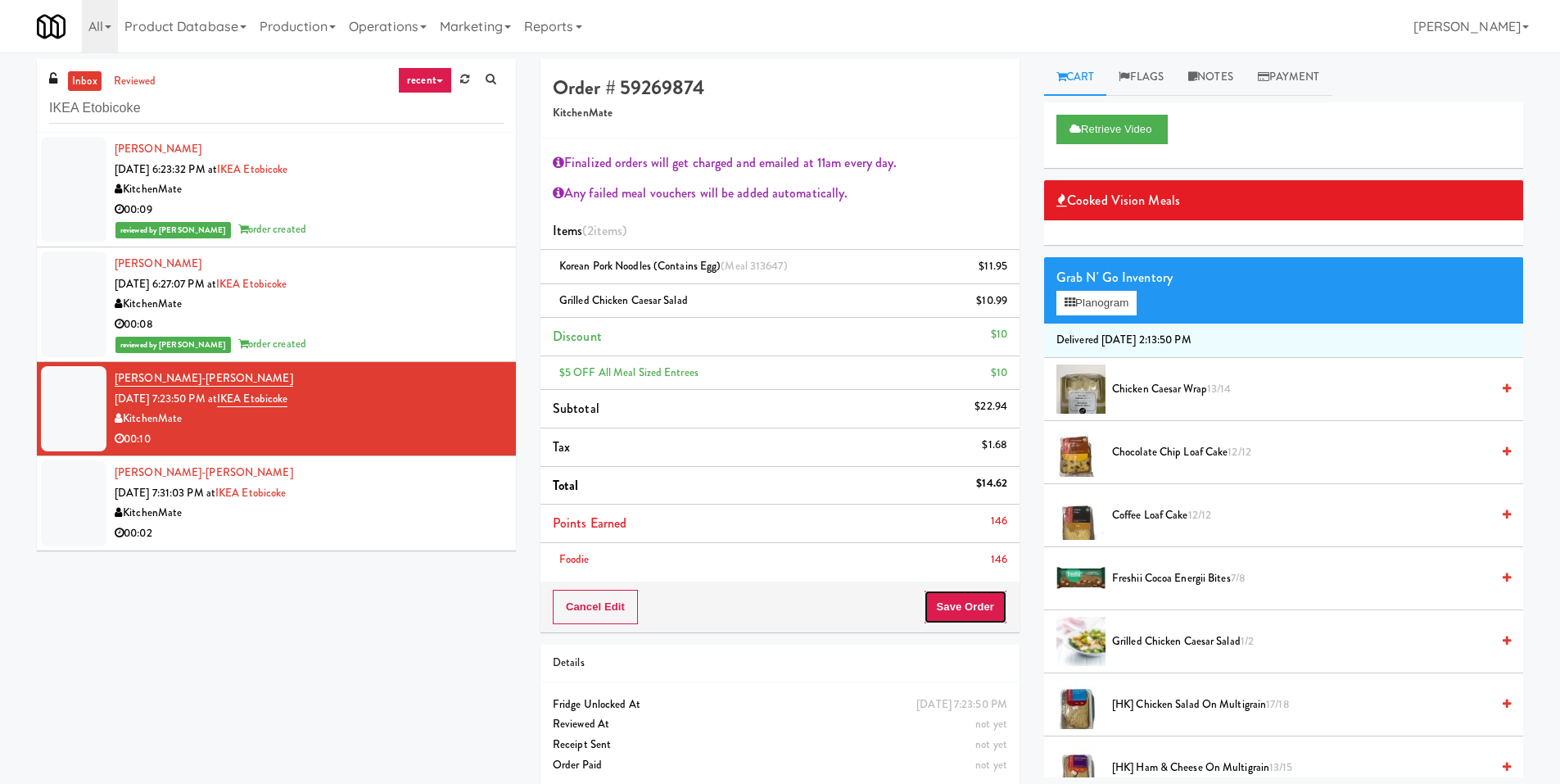
click at [951, 590] on button "Save Order" at bounding box center [966, 607] width 84 height 35
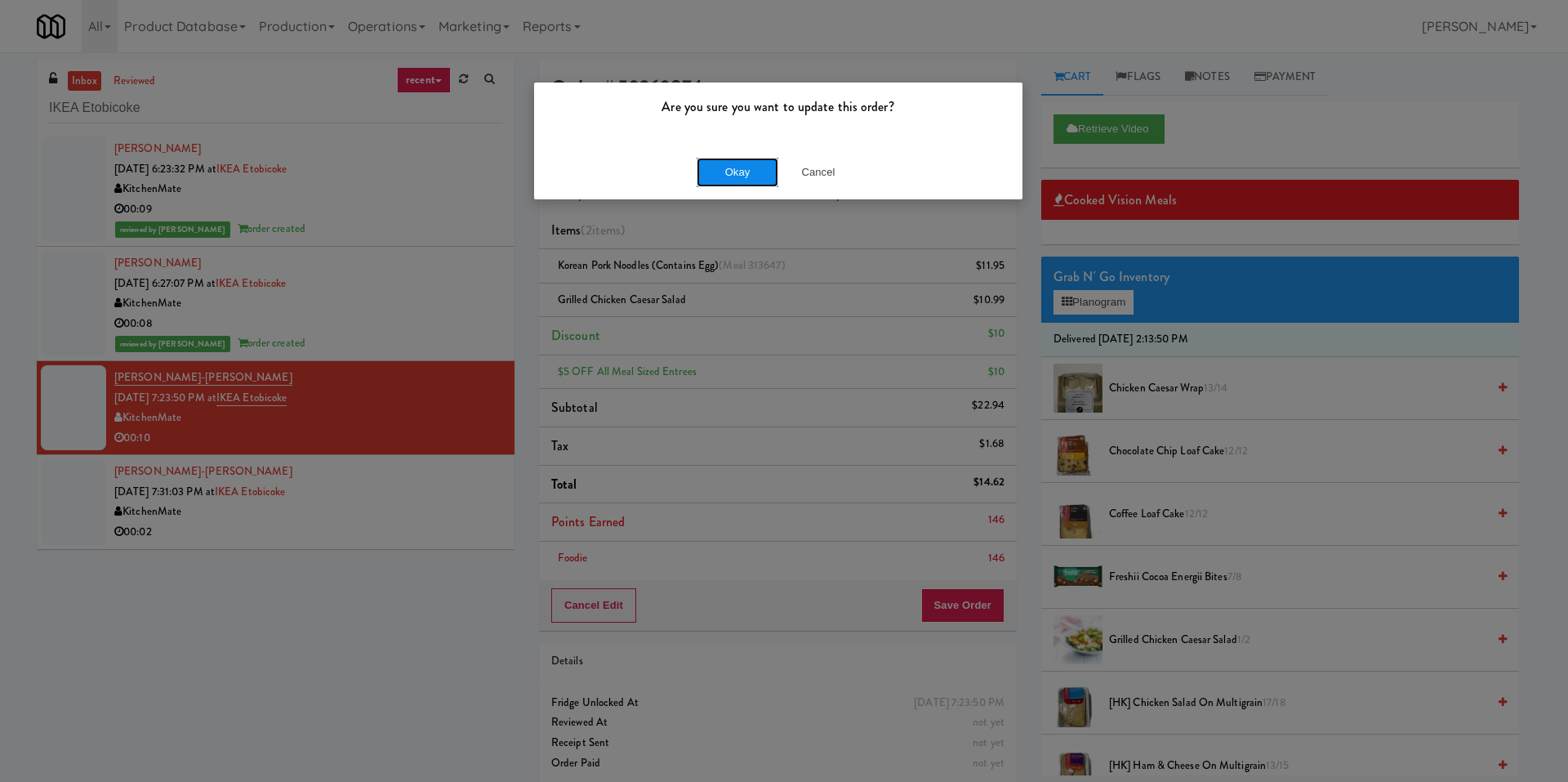
click at [734, 167] on button "Okay" at bounding box center [737, 172] width 82 height 30
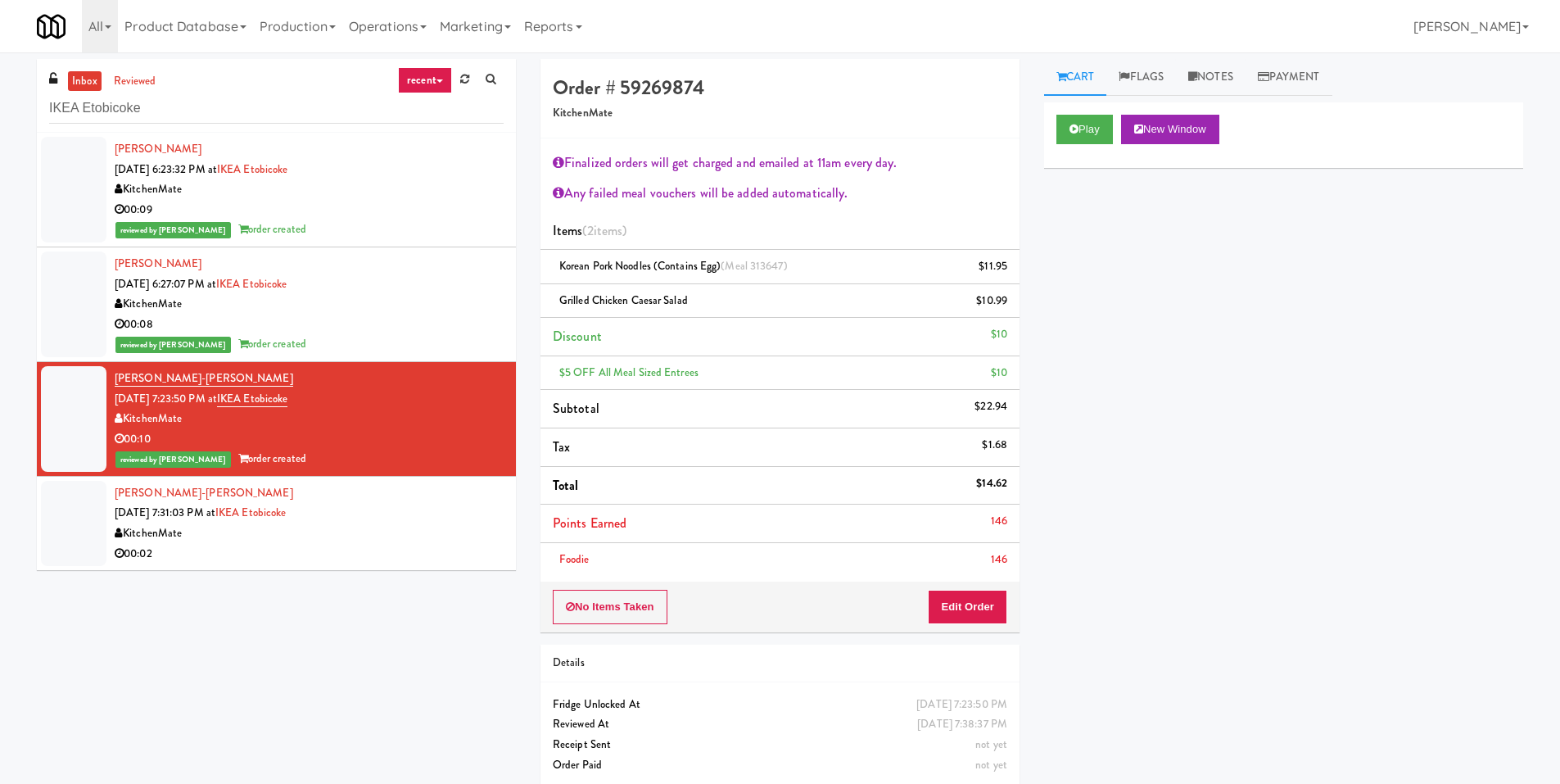
click at [424, 494] on div "Nathaniel Yarmol-matusiak Sep 14, 2025 7:31:03 PM at IKEA Etobicoke KitchenMate…" at bounding box center [309, 523] width 389 height 81
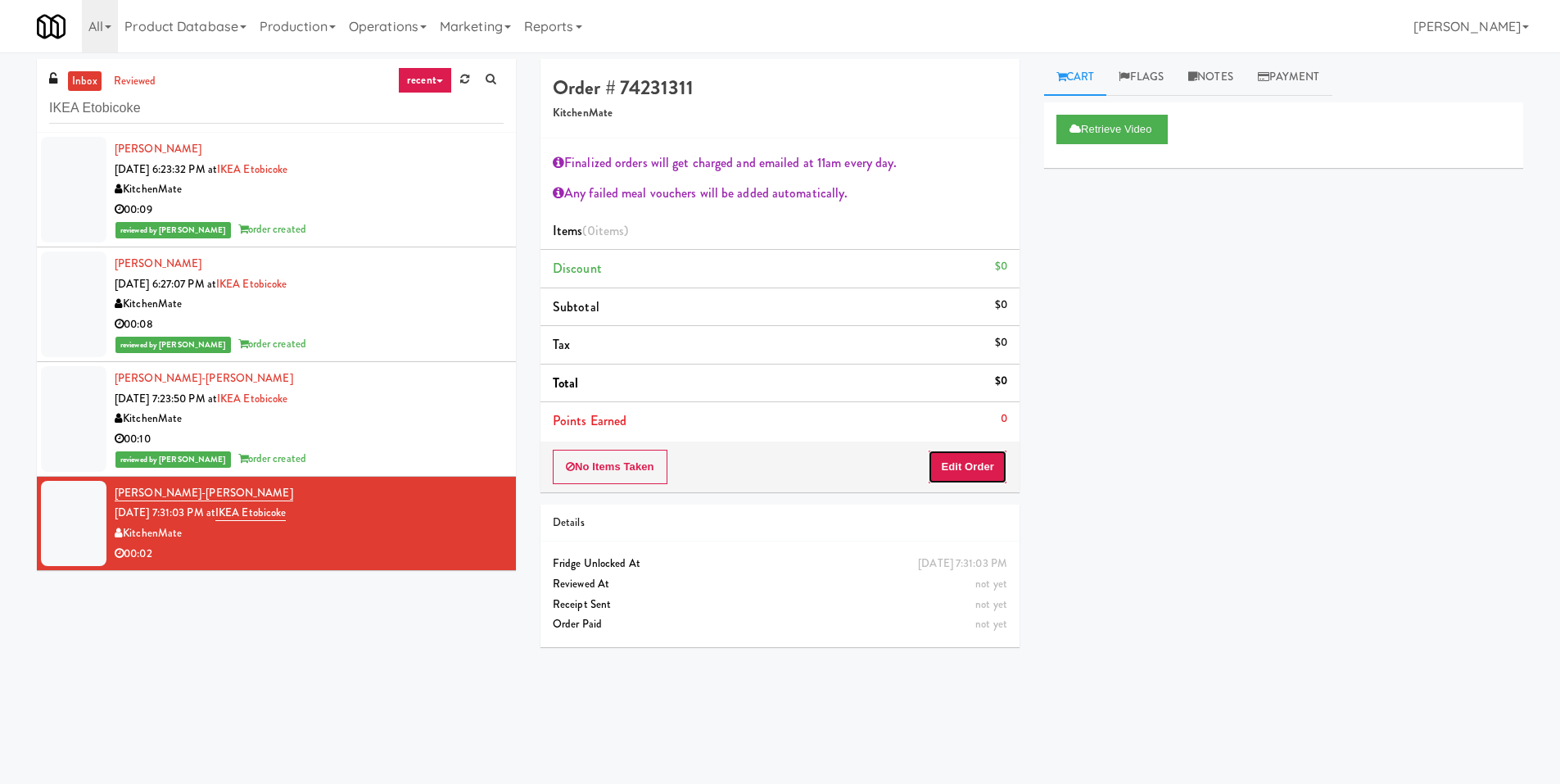
click at [997, 461] on button "Edit Order" at bounding box center [968, 466] width 80 height 35
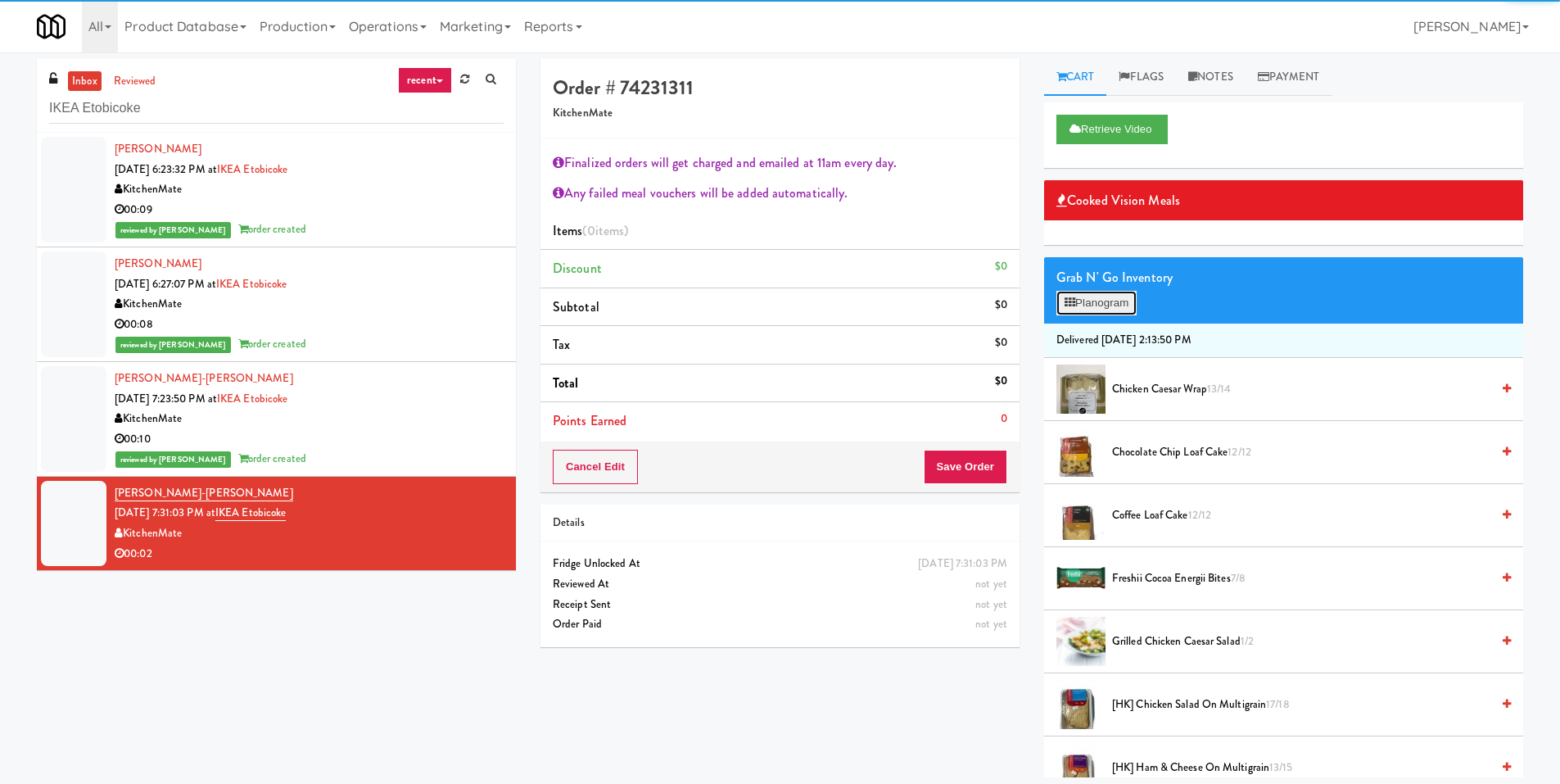
click at [1094, 297] on button "Planogram" at bounding box center [1096, 303] width 81 height 25
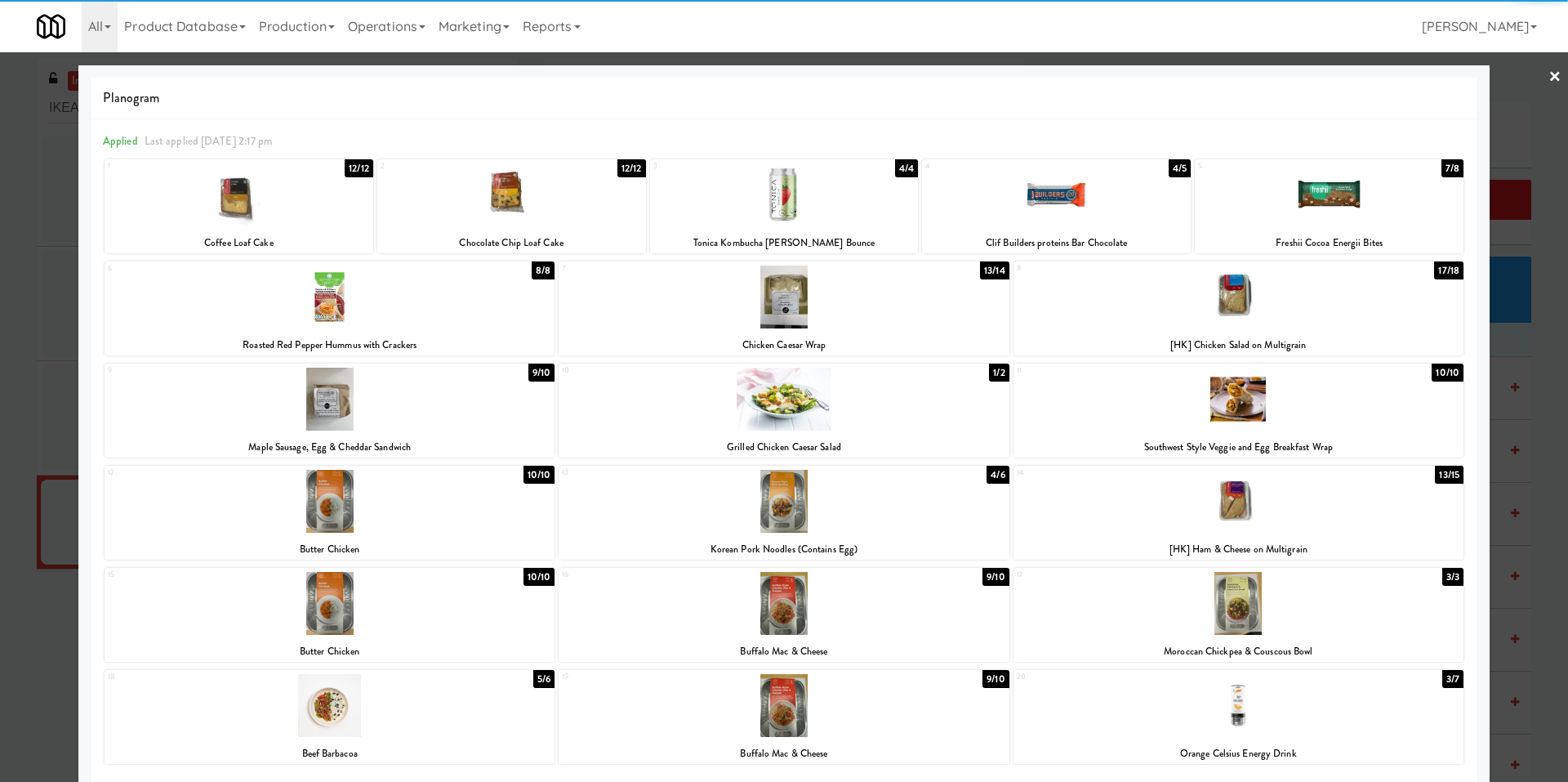
click at [336, 405] on div at bounding box center [330, 399] width 450 height 63
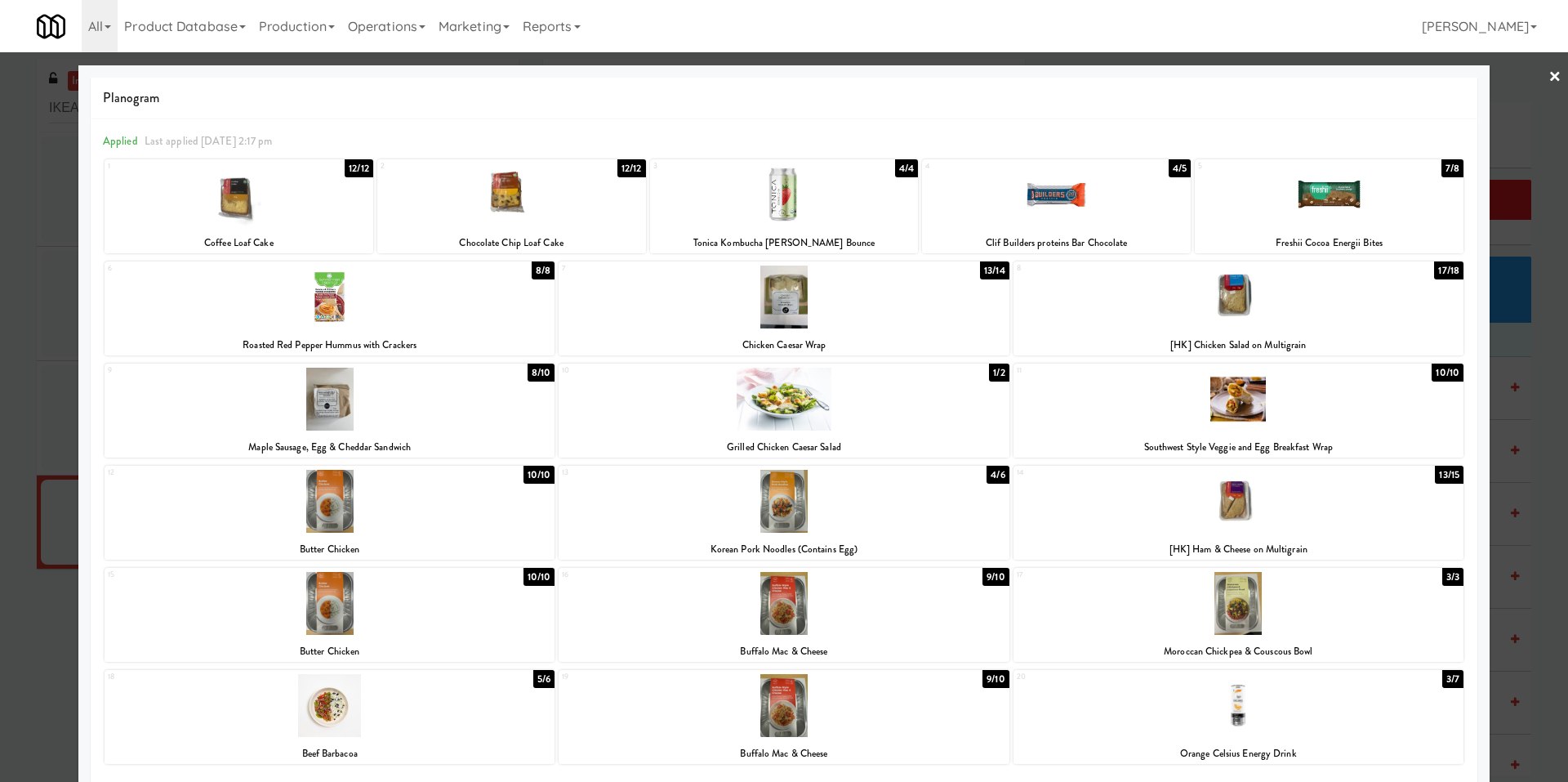
click at [39, 370] on div at bounding box center [784, 391] width 1568 height 782
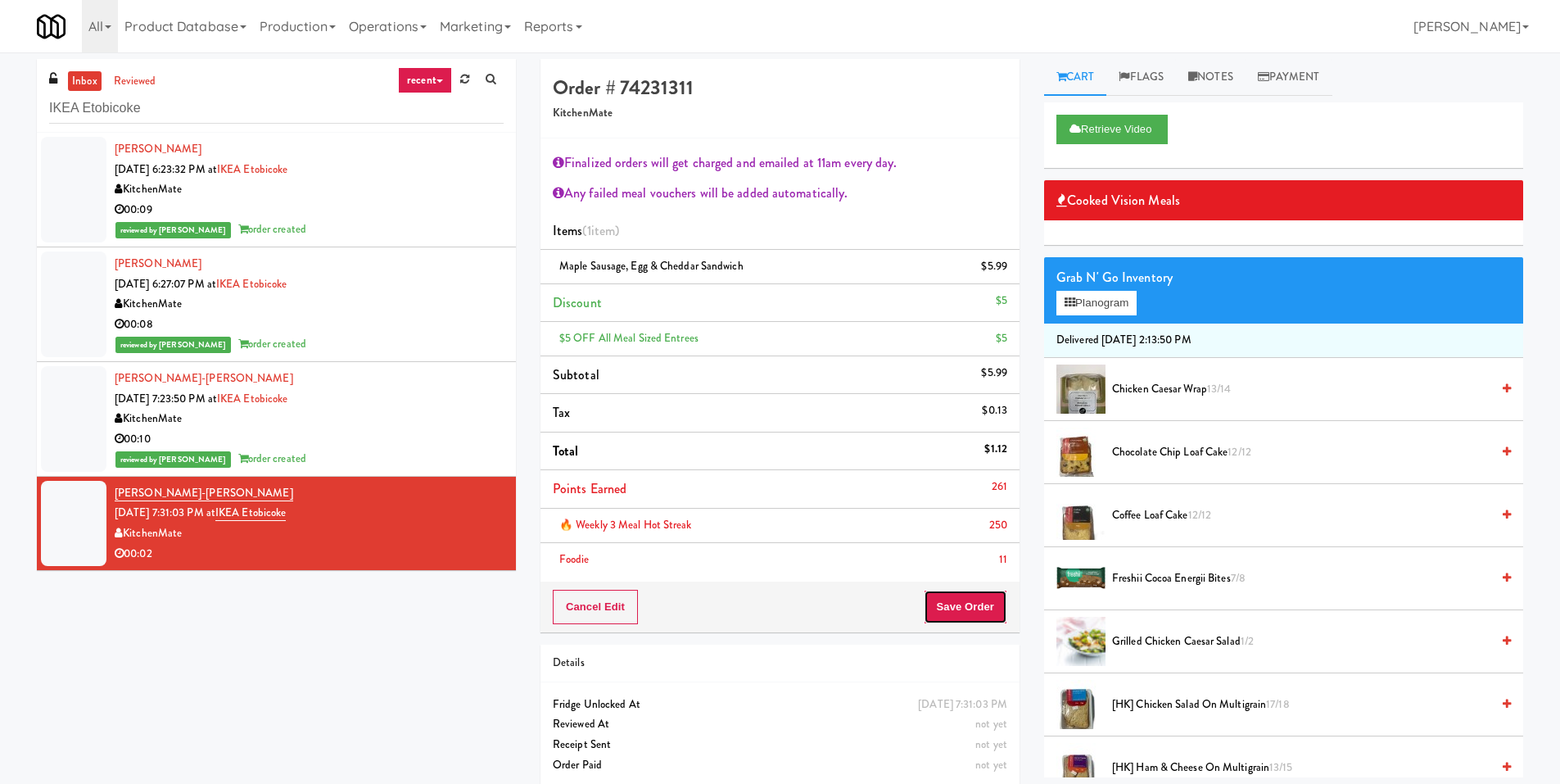
click at [967, 610] on button "Save Order" at bounding box center [966, 607] width 84 height 35
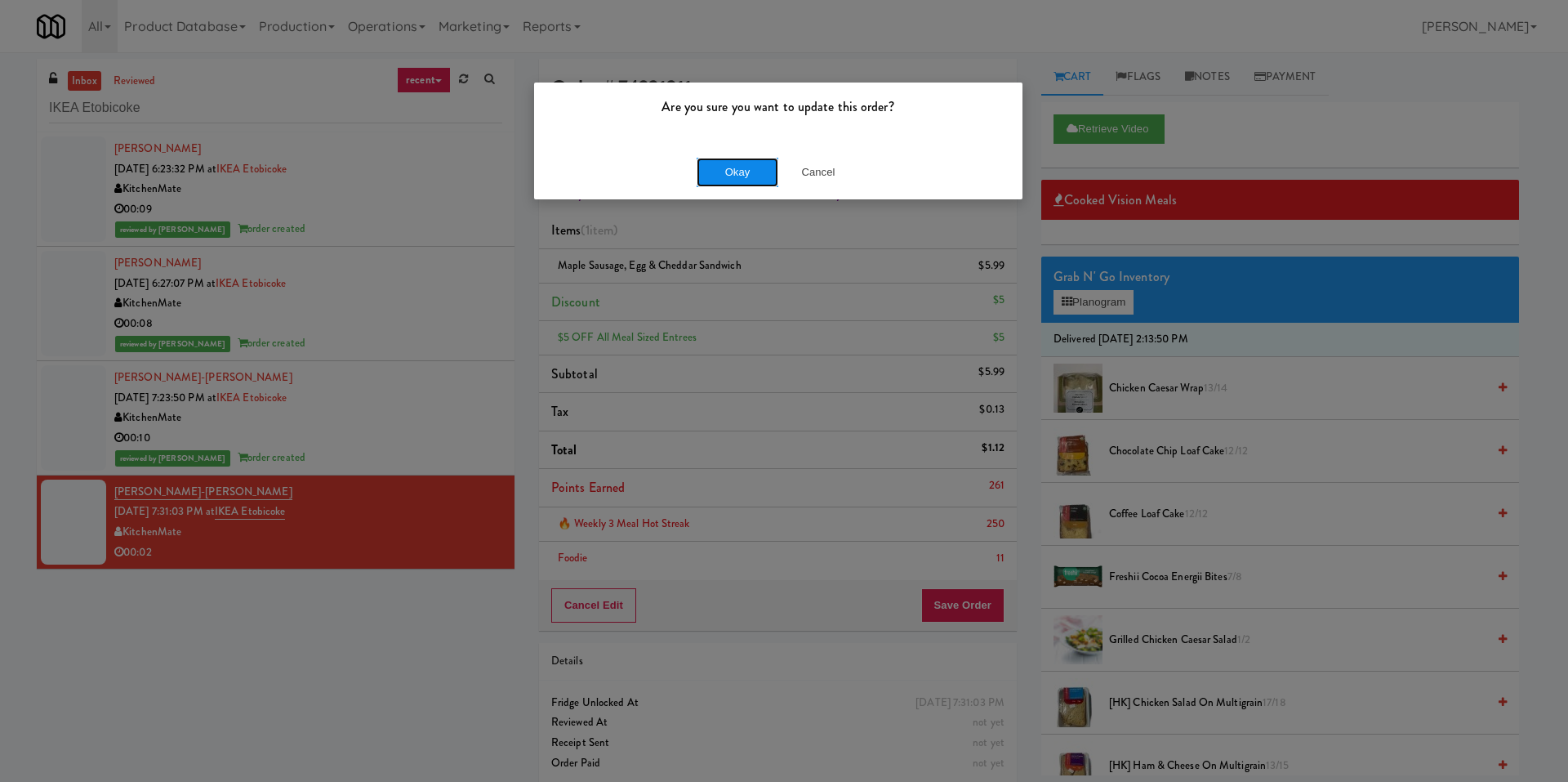
click at [729, 161] on button "Okay" at bounding box center [737, 172] width 82 height 30
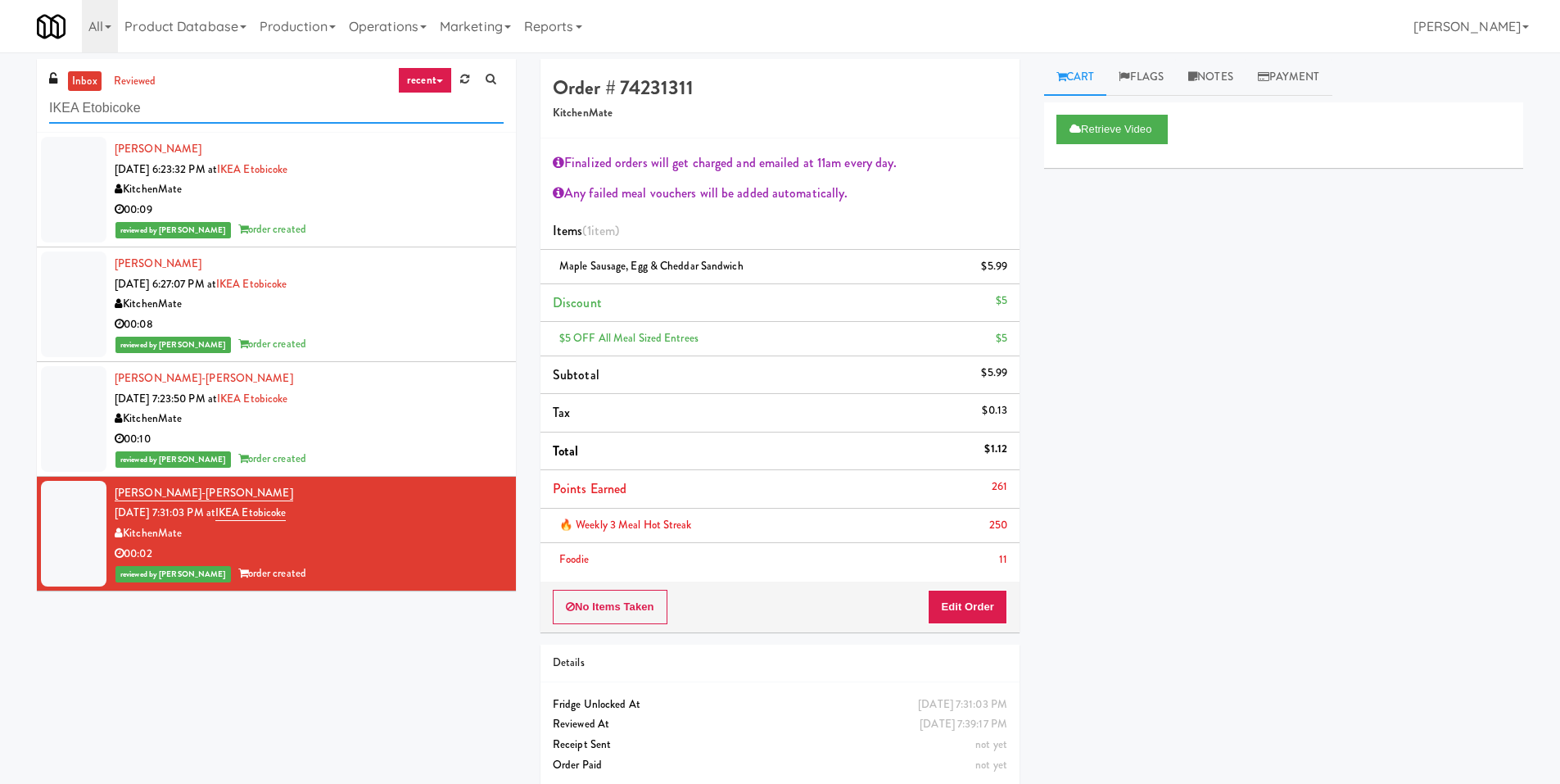
click at [184, 116] on input "IKEA Etobicoke" at bounding box center [276, 108] width 454 height 31
click at [185, 116] on input "IKEA Etobicoke" at bounding box center [276, 108] width 454 height 31
paste input "222 W Erie - Left - Fridg"
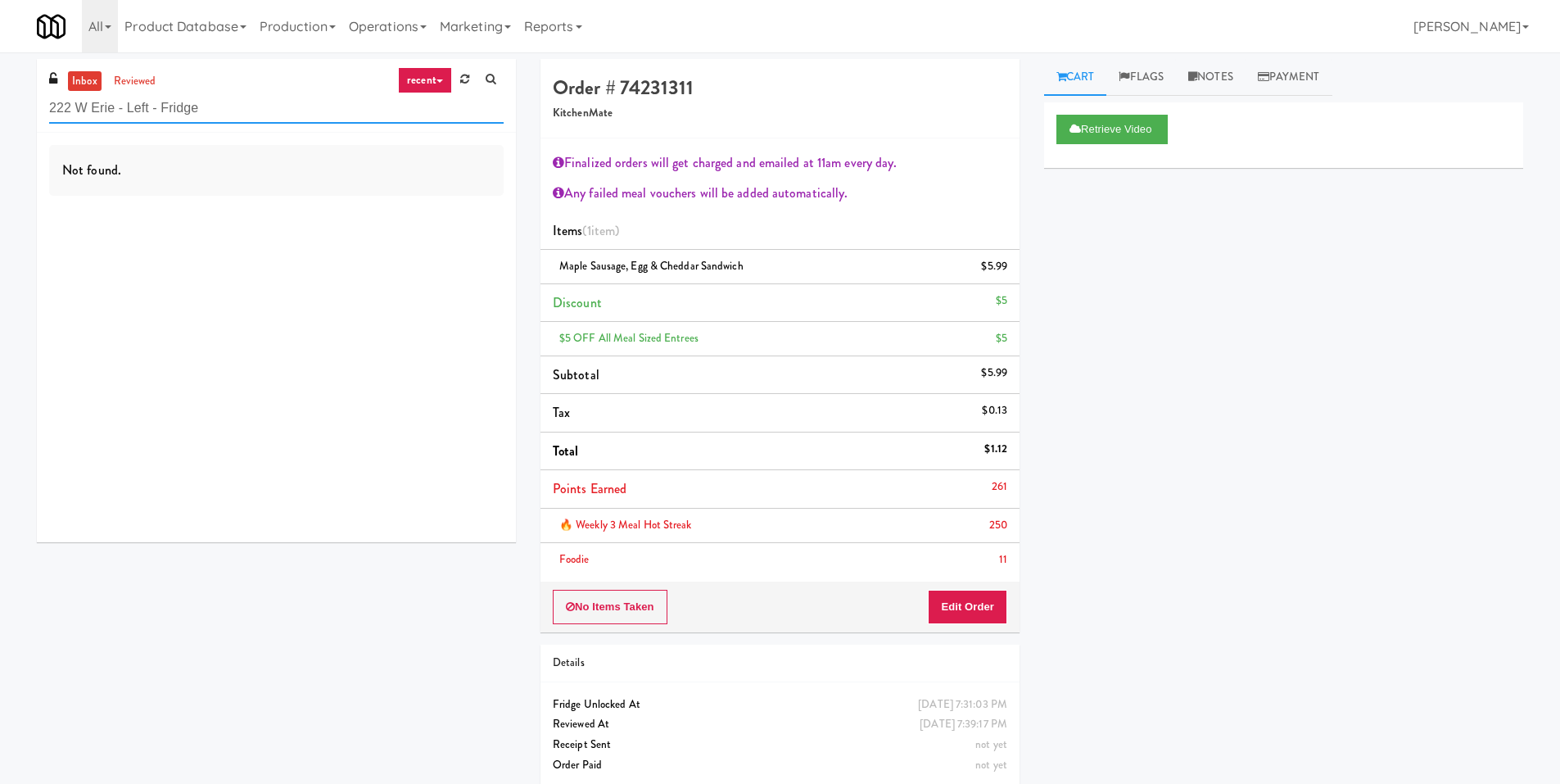
click at [90, 122] on input "222 W Erie - Left - Fridge" at bounding box center [276, 108] width 454 height 31
paste input "1140 S Wabash - Left - Fridge"
click at [155, 93] on input "1140 S Wabash - Left - Fridge" at bounding box center [276, 108] width 454 height 31
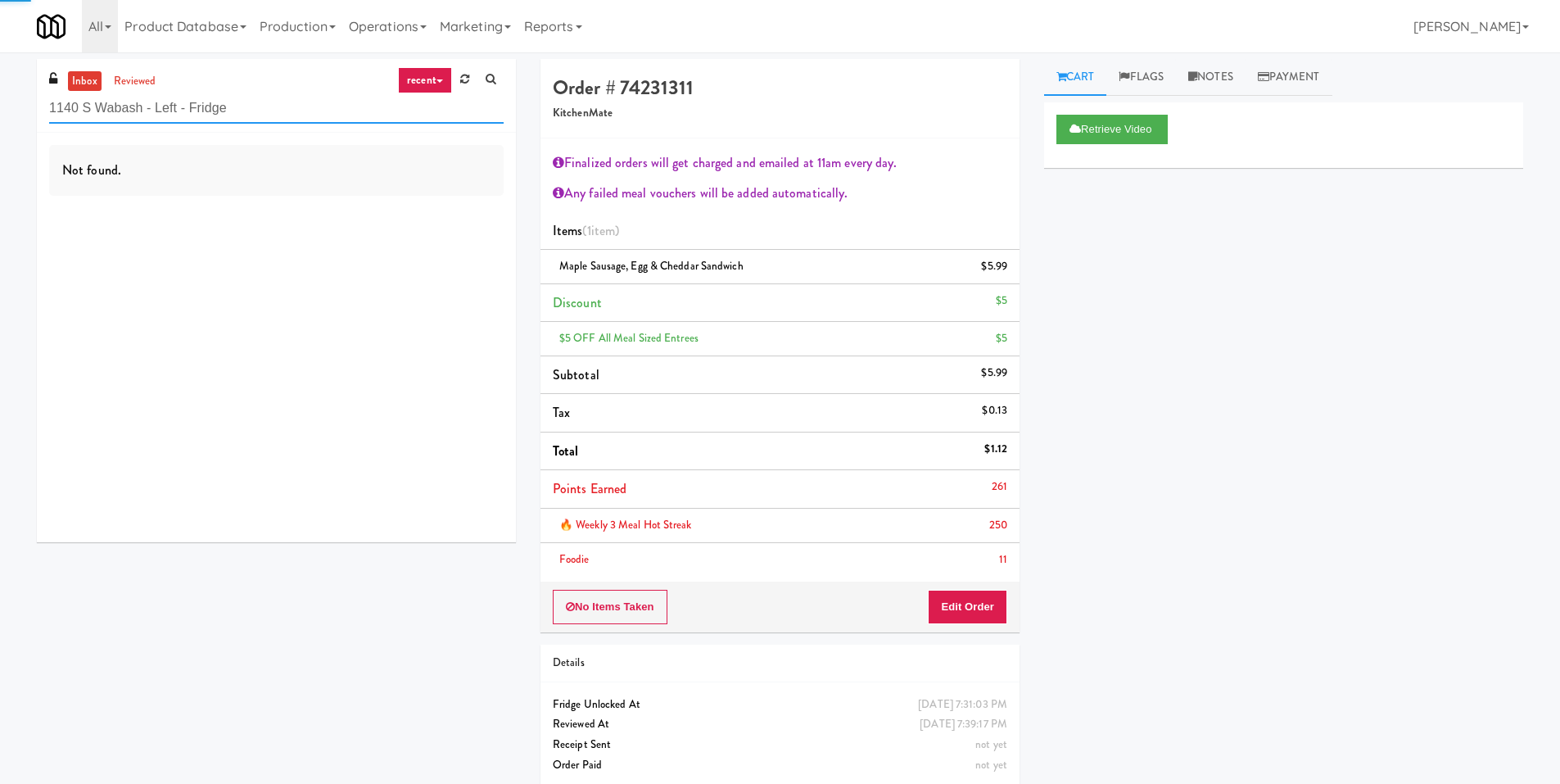
click at [155, 93] on input "1140 S Wabash - Left - Fridge" at bounding box center [276, 108] width 454 height 31
paste input "VOC - Cooler"
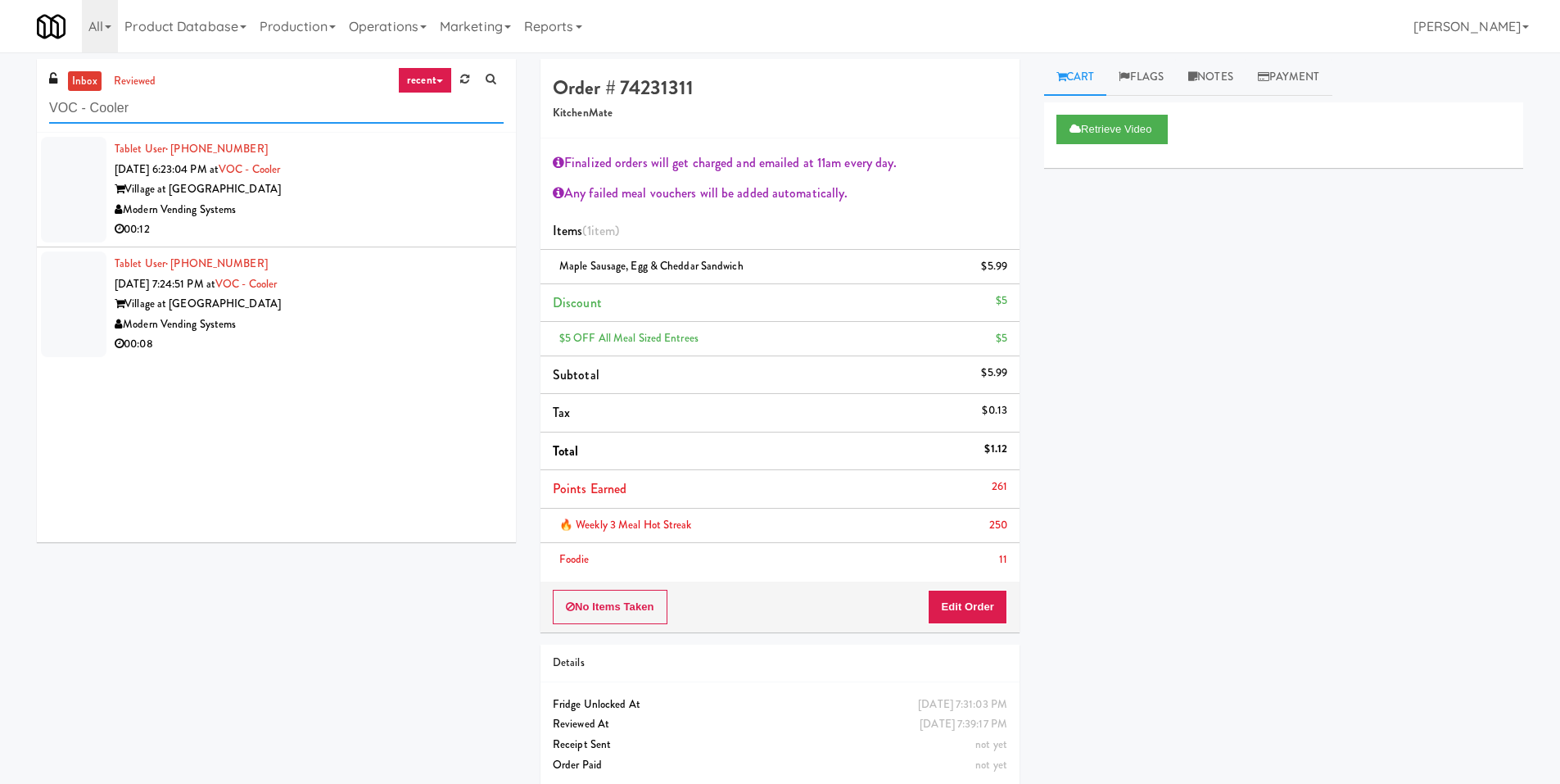
type input "VOC - Cooler"
click at [426, 218] on div "Modern Vending Systems" at bounding box center [309, 210] width 389 height 20
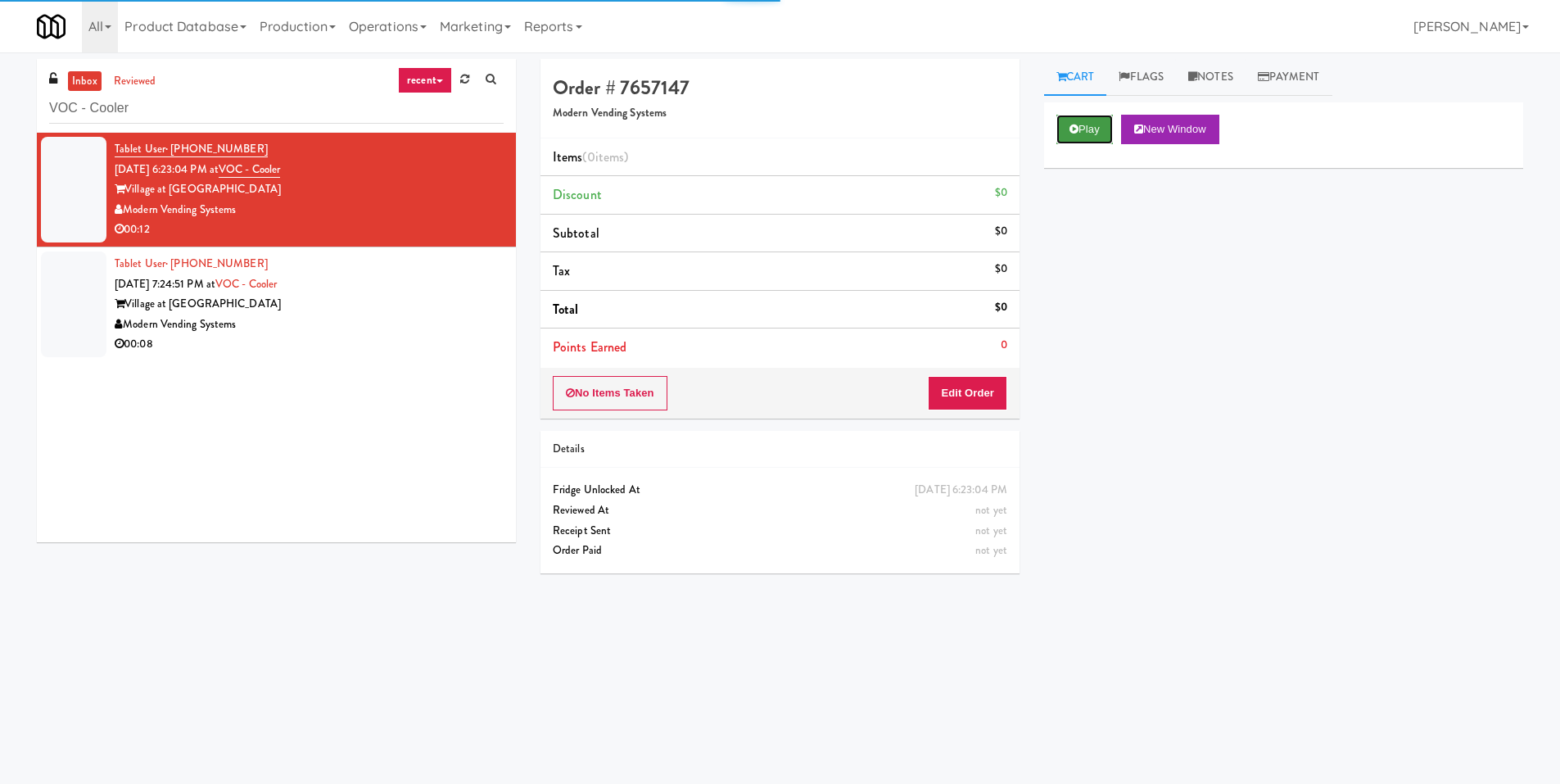
click at [1087, 120] on button "Play" at bounding box center [1084, 129] width 57 height 30
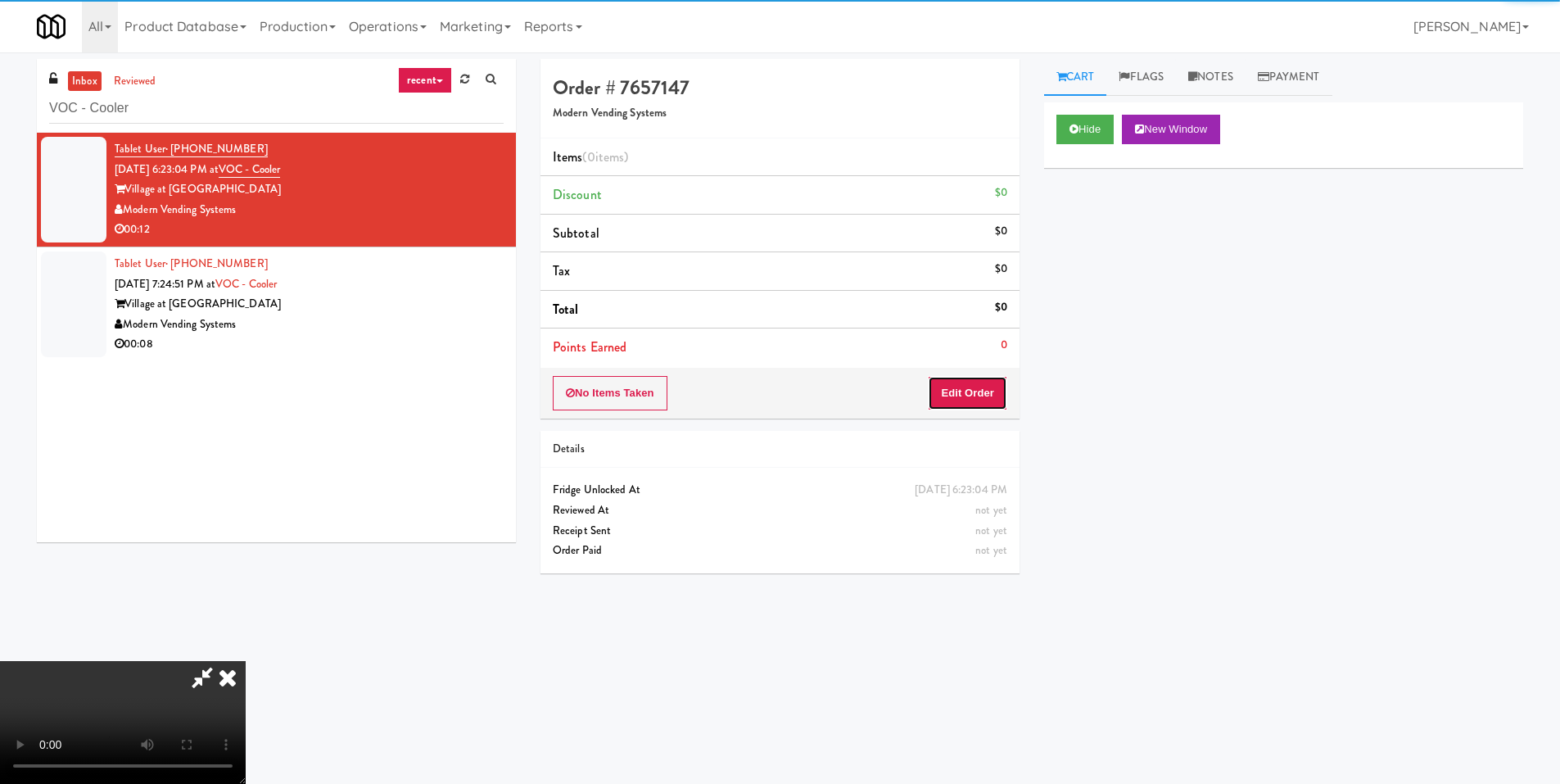
click at [986, 385] on button "Edit Order" at bounding box center [968, 392] width 80 height 35
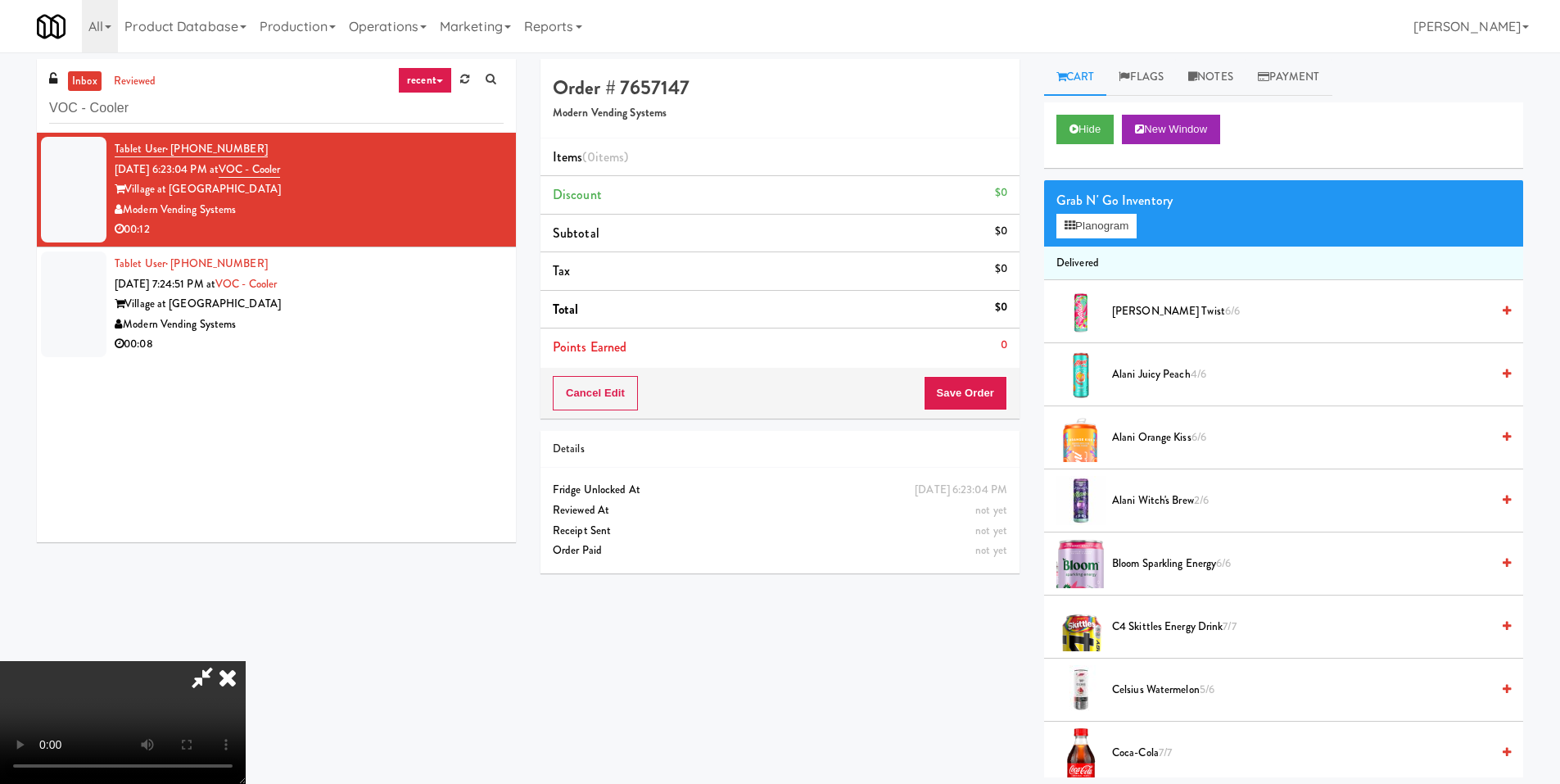
click at [246, 661] on video at bounding box center [123, 722] width 246 height 123
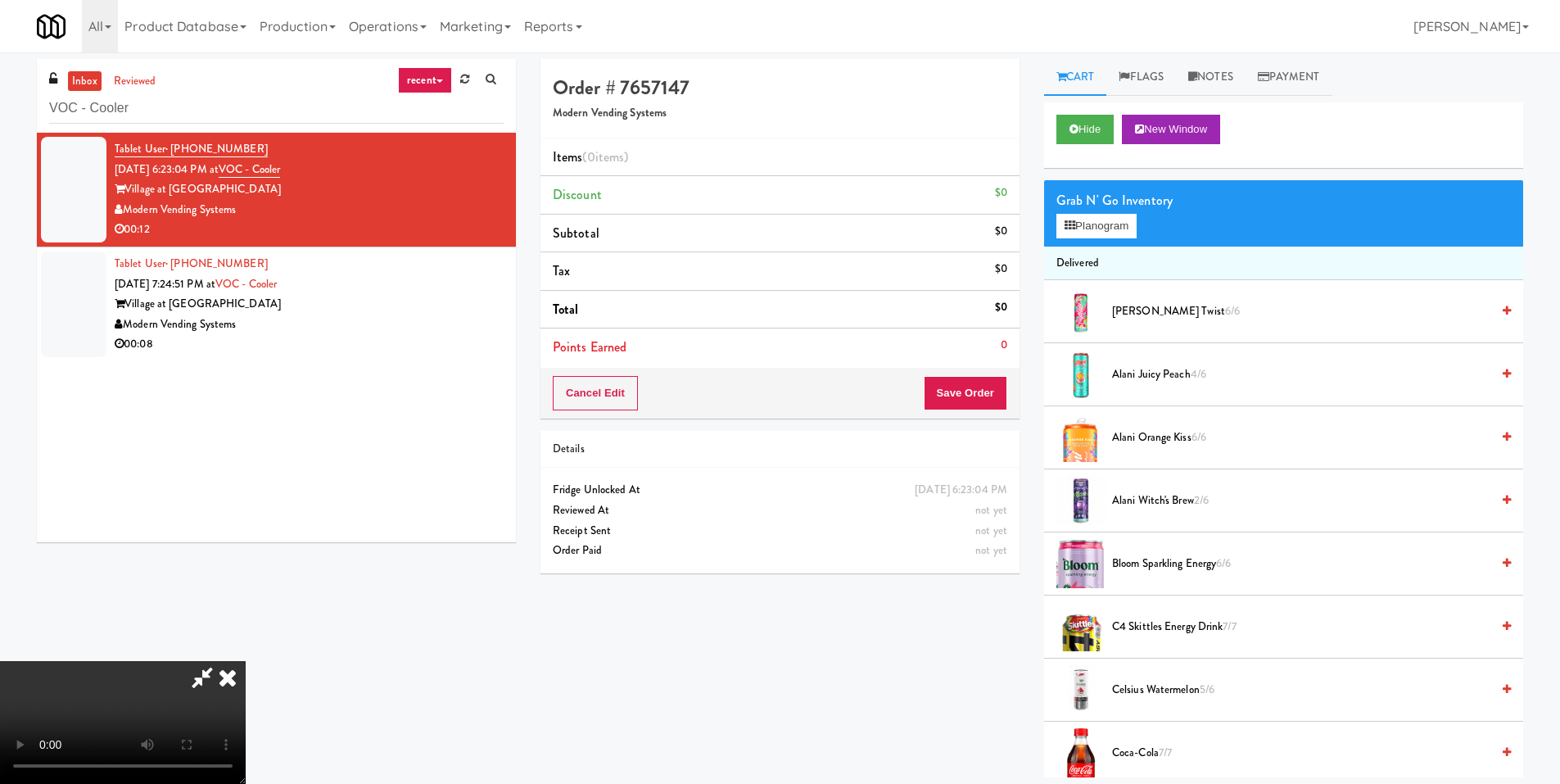
click at [246, 661] on video at bounding box center [123, 722] width 246 height 123
click at [1088, 230] on button "Planogram" at bounding box center [1096, 225] width 81 height 25
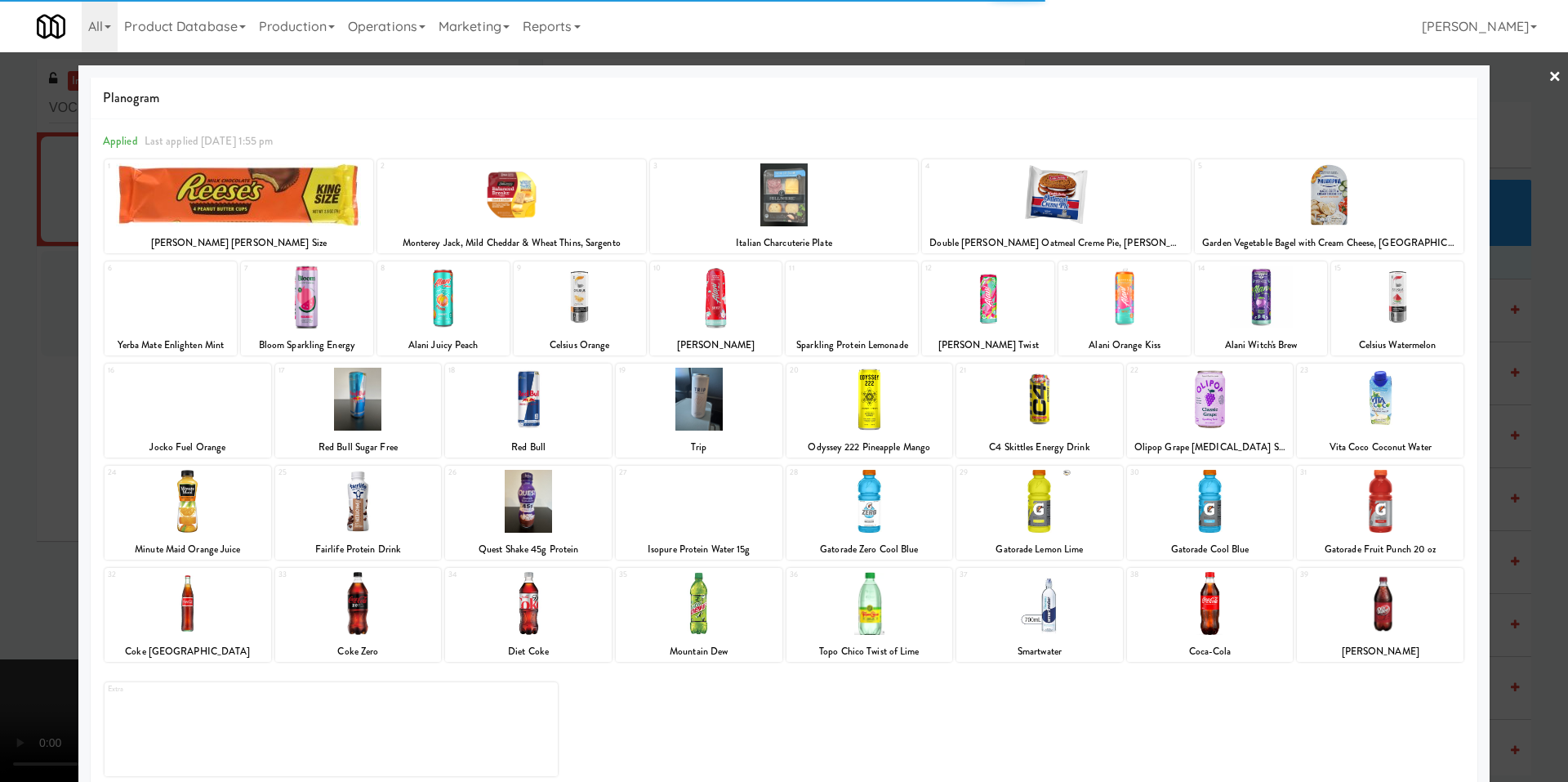
click at [541, 599] on div at bounding box center [528, 603] width 167 height 63
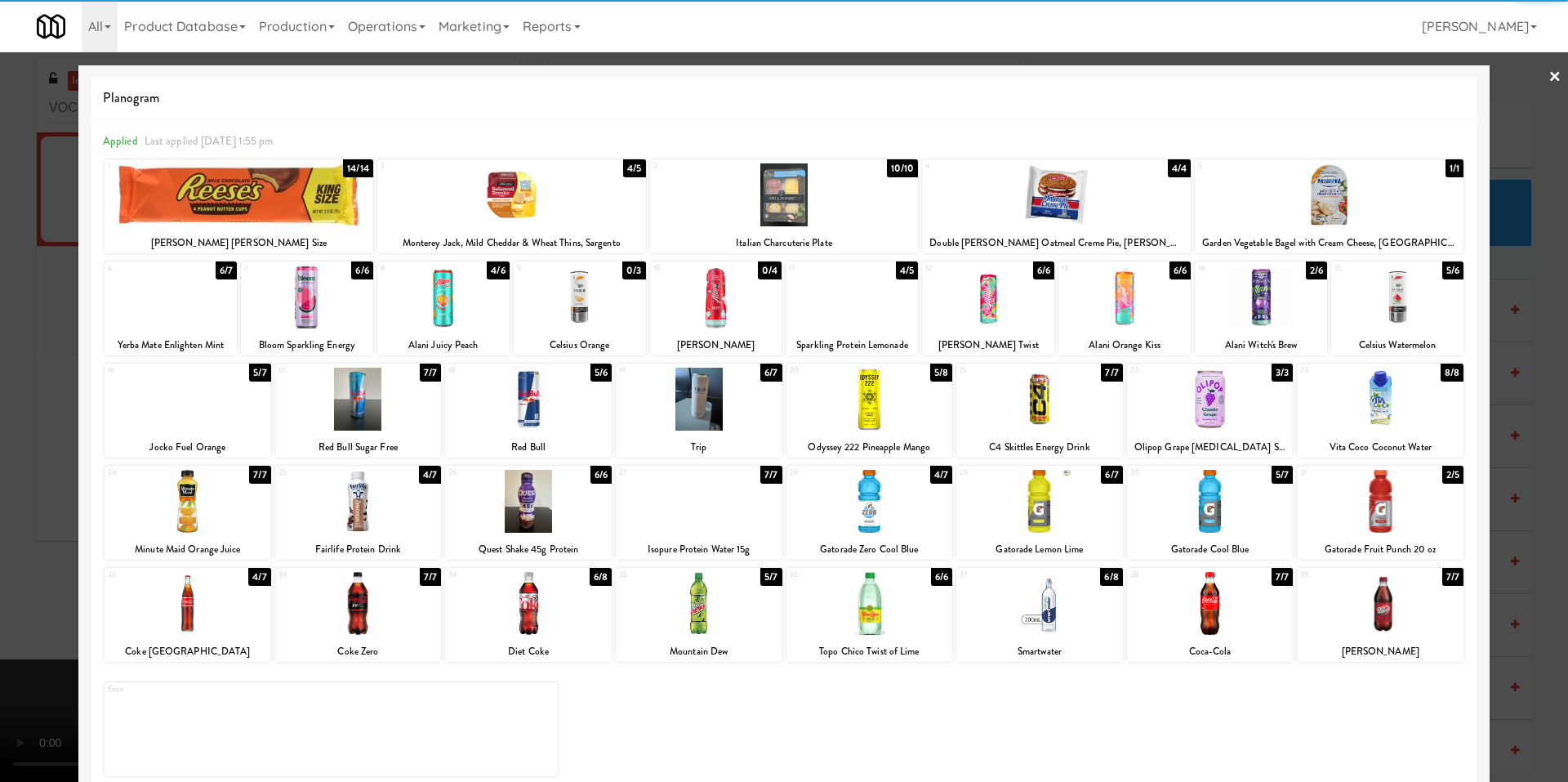
click at [1045, 472] on div at bounding box center [1039, 500] width 167 height 63
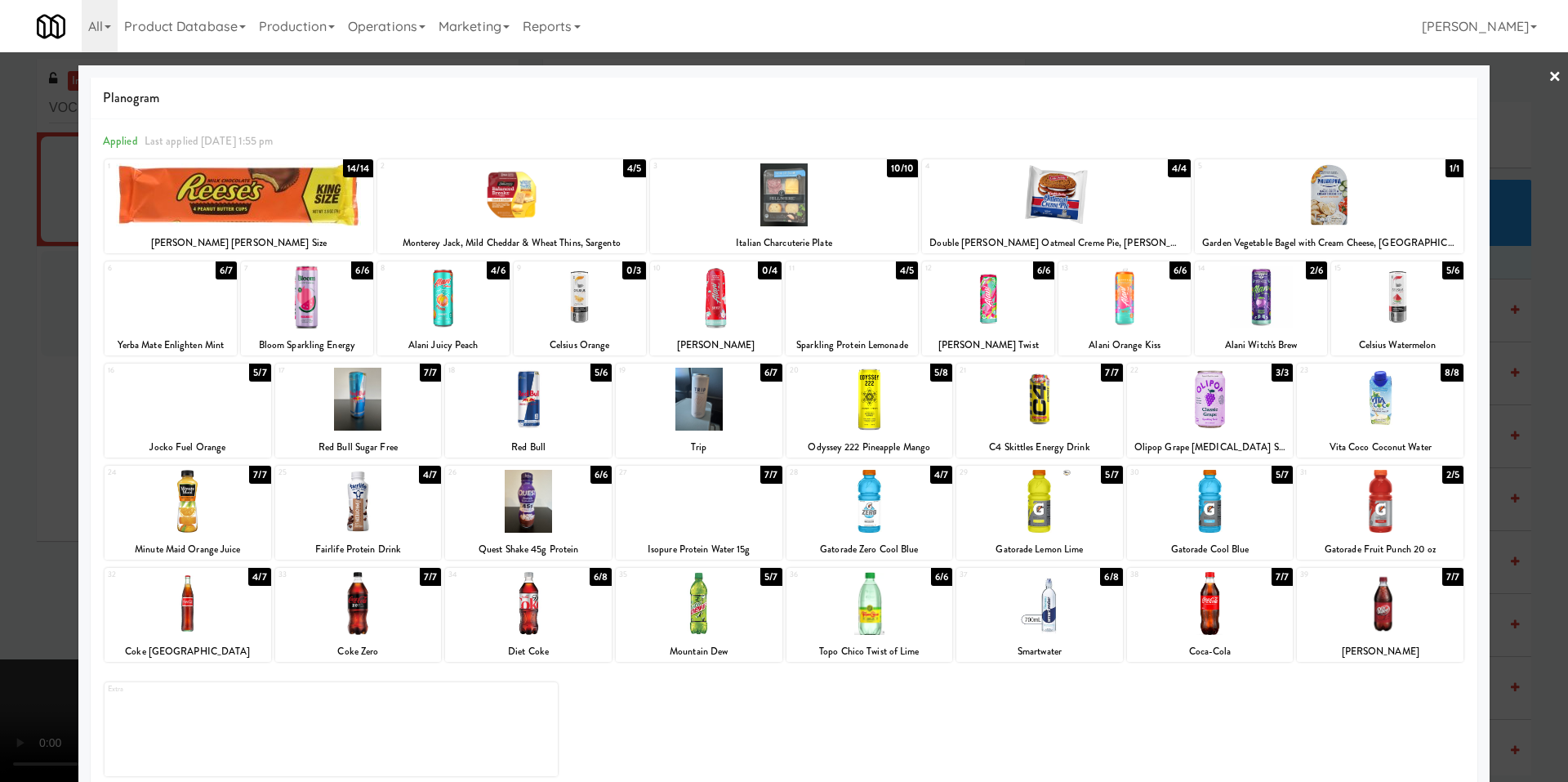
click at [25, 441] on div at bounding box center [784, 391] width 1568 height 782
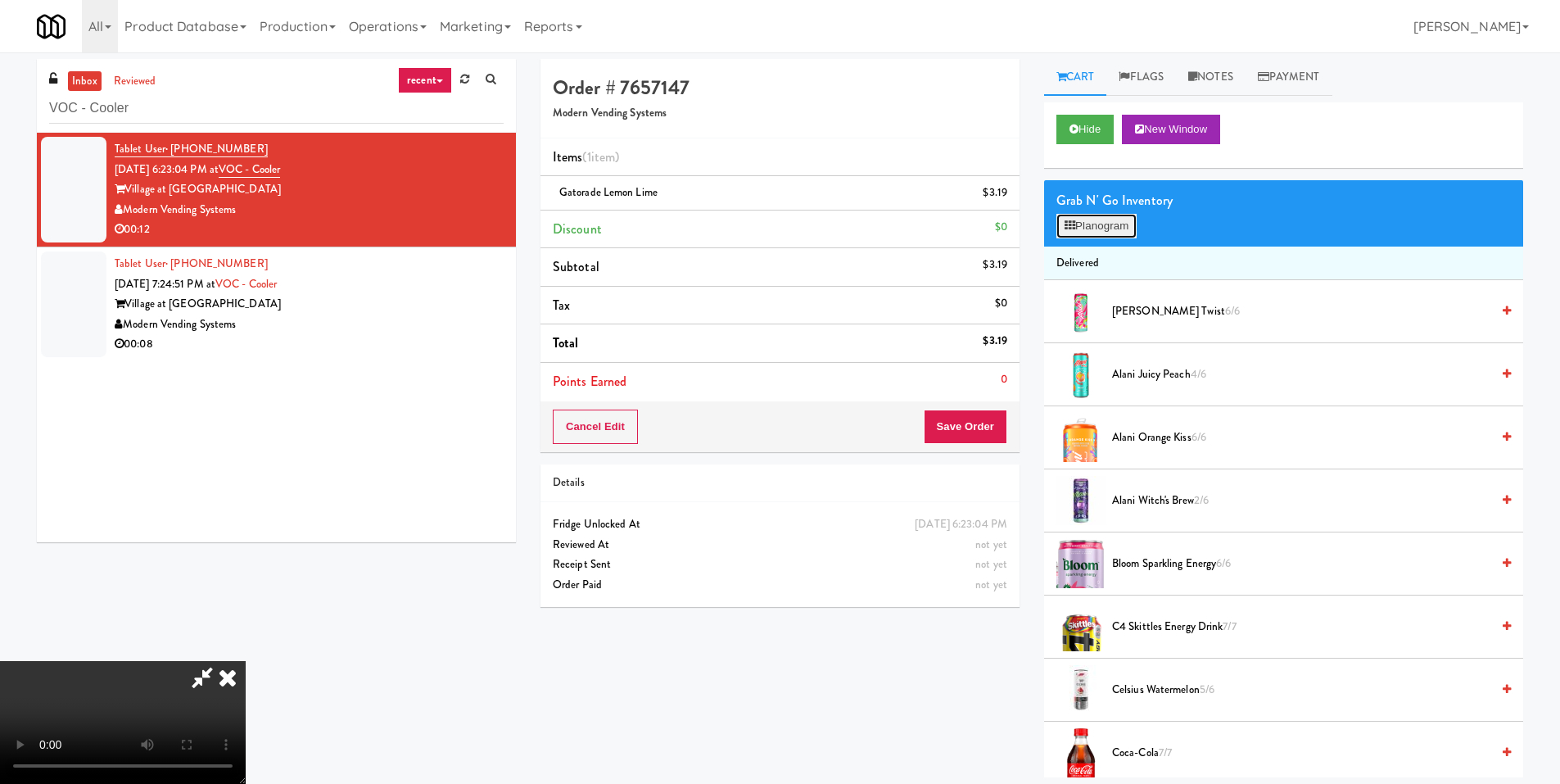
click at [1123, 229] on button "Planogram" at bounding box center [1096, 225] width 81 height 25
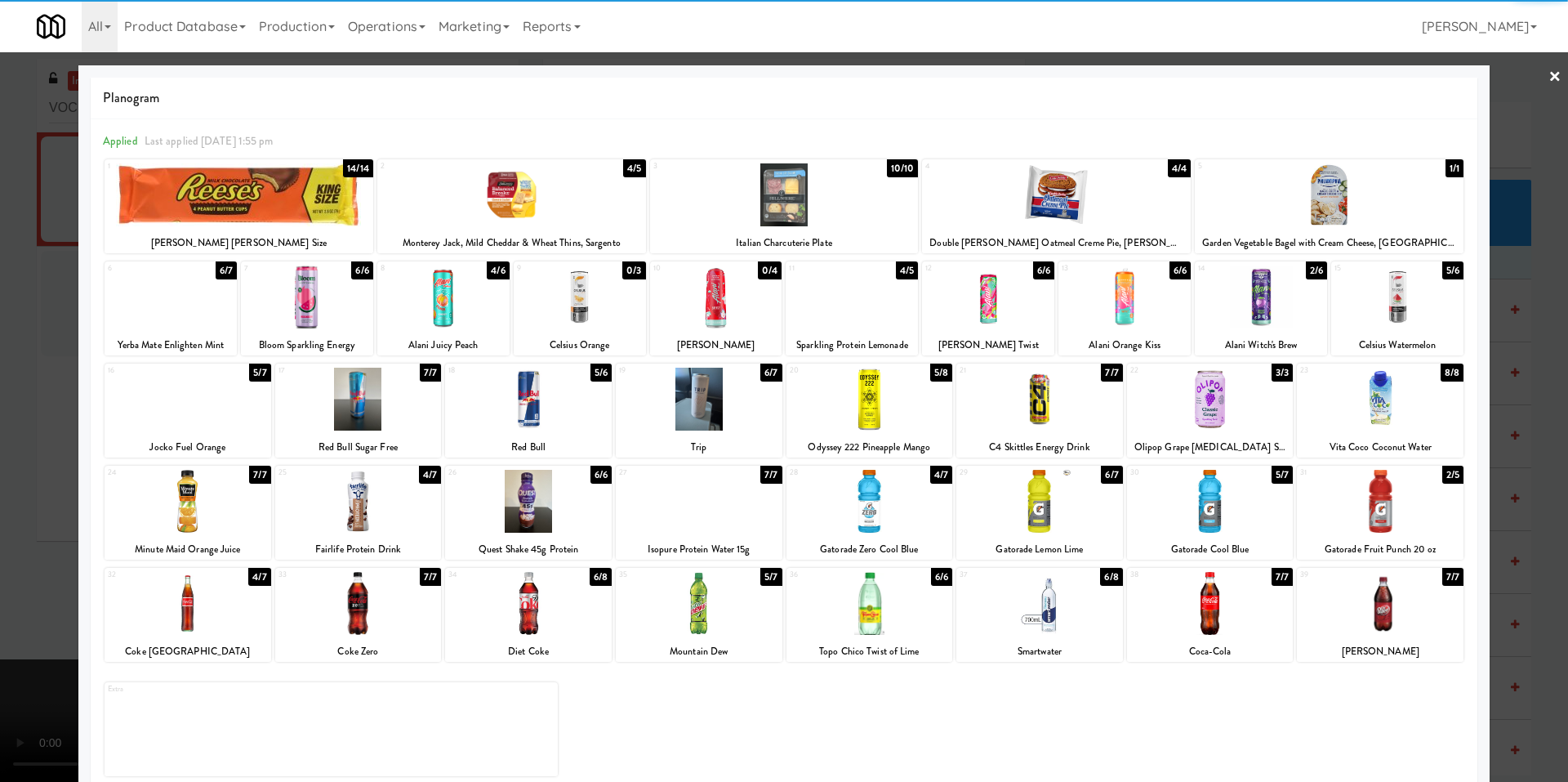
click at [565, 612] on div at bounding box center [528, 603] width 167 height 63
click at [66, 571] on div at bounding box center [784, 391] width 1568 height 782
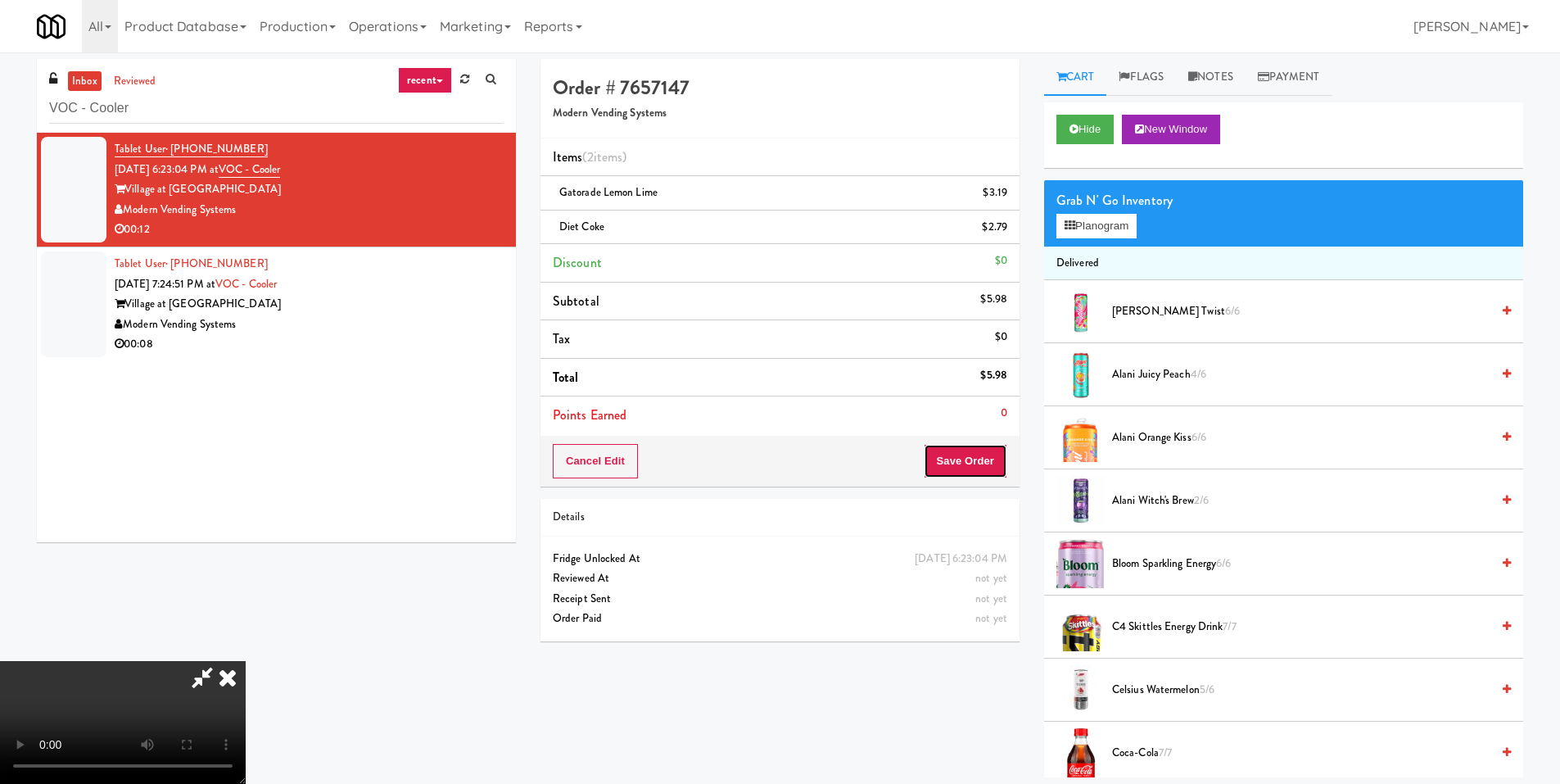
click at [964, 471] on button "Save Order" at bounding box center [966, 461] width 84 height 35
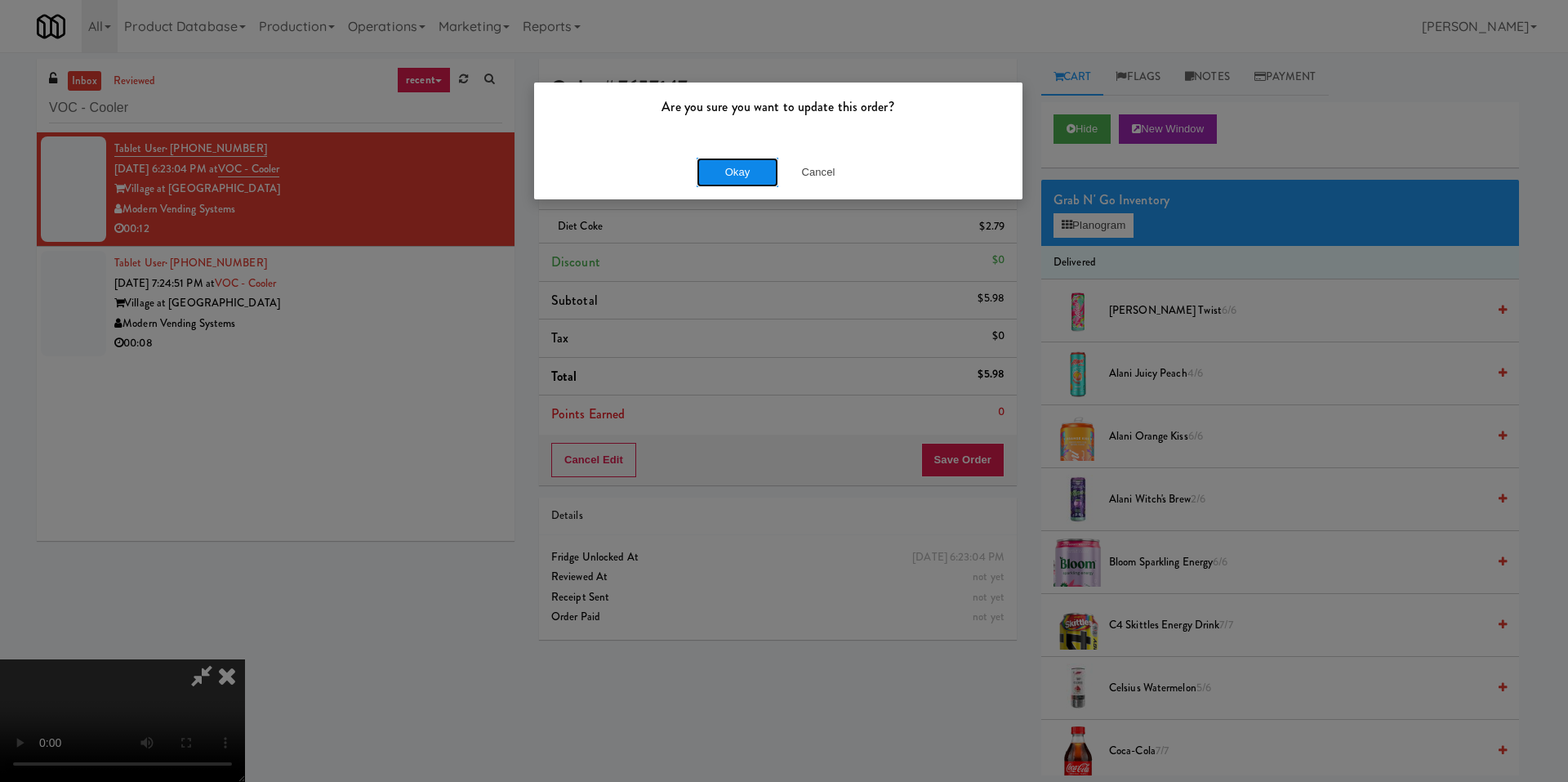
click at [728, 179] on button "Okay" at bounding box center [737, 172] width 82 height 30
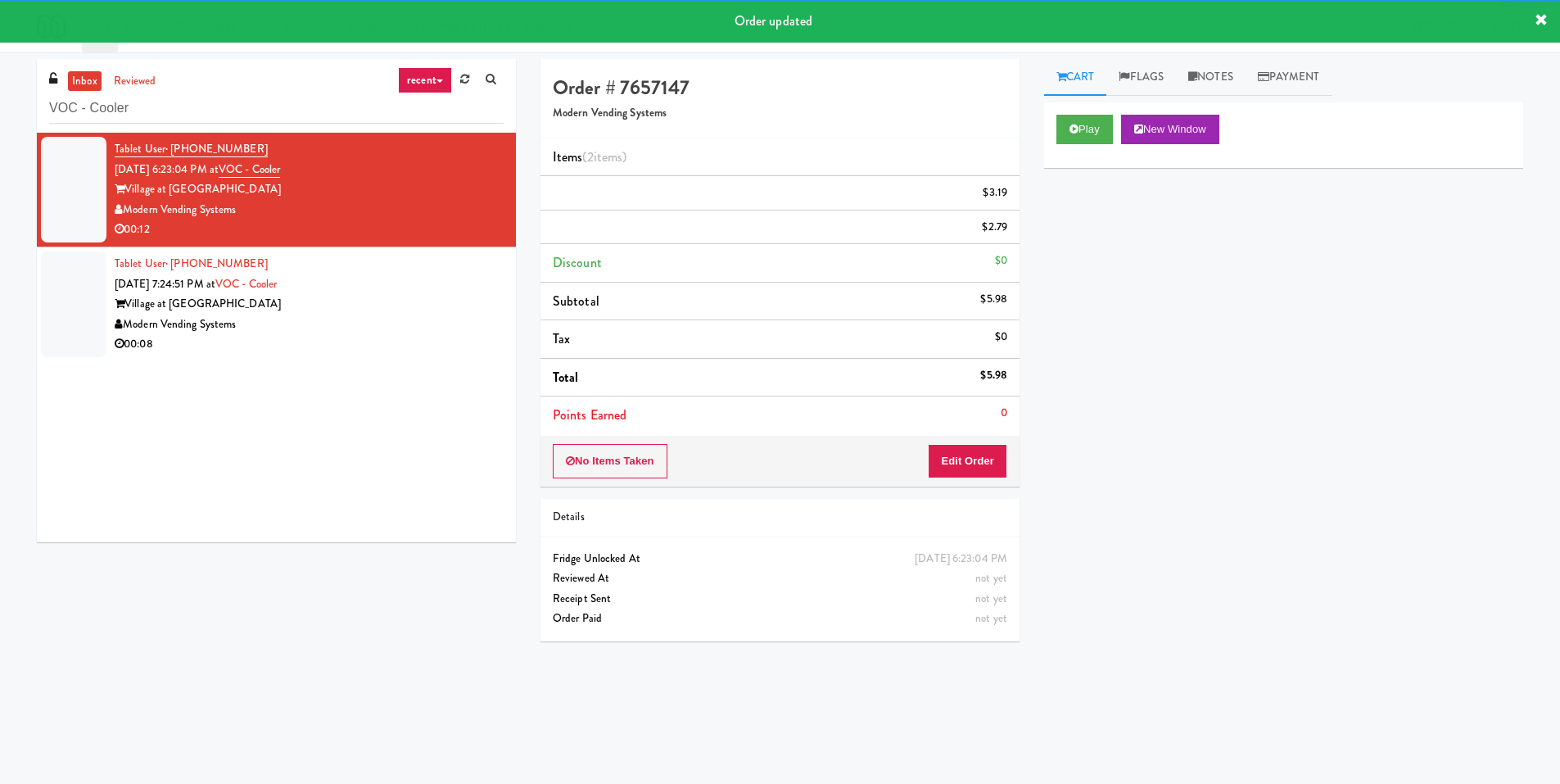
click at [467, 316] on div "Modern Vending Systems" at bounding box center [309, 325] width 389 height 20
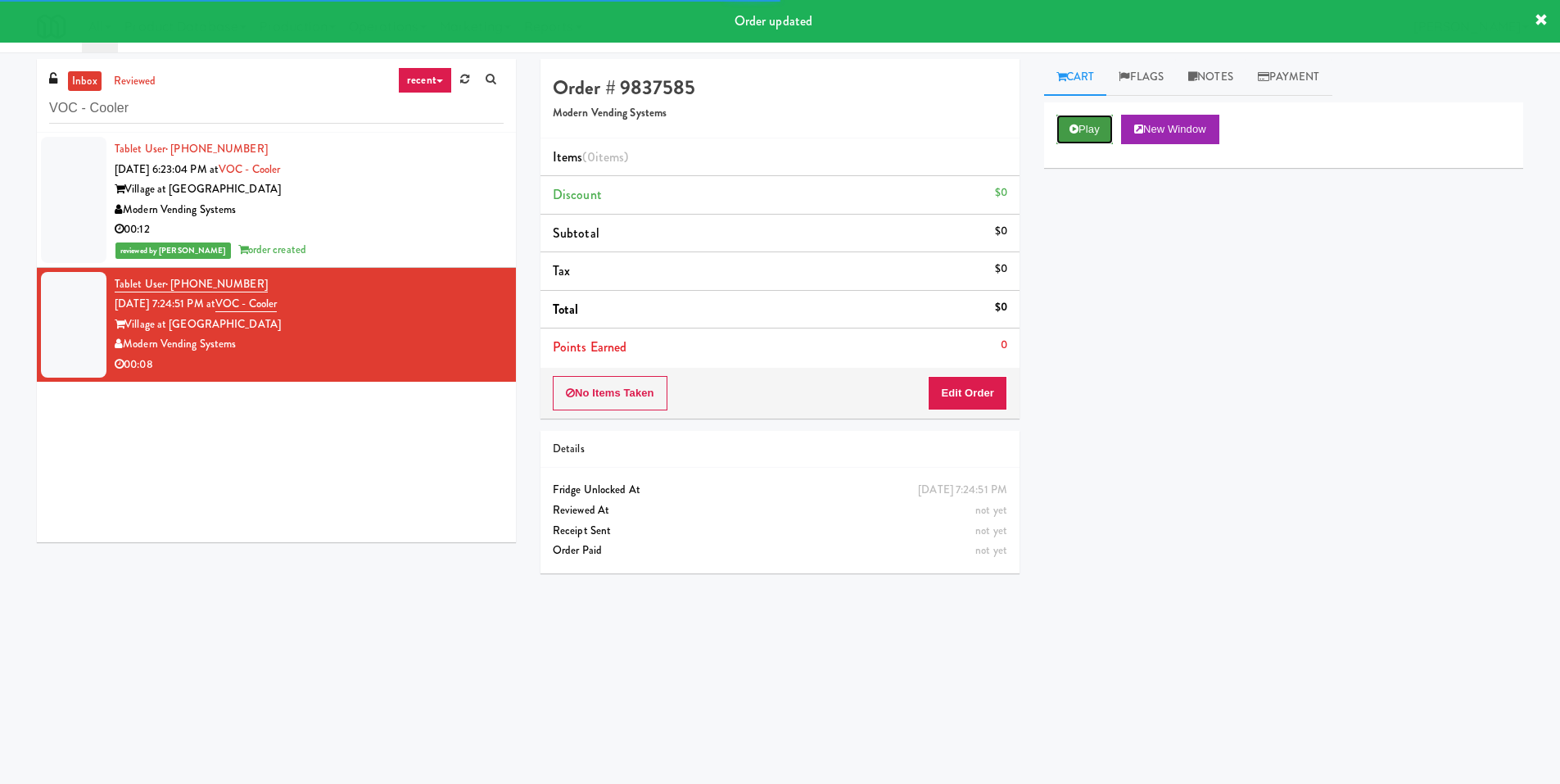
click at [1064, 134] on button "Play" at bounding box center [1084, 129] width 57 height 30
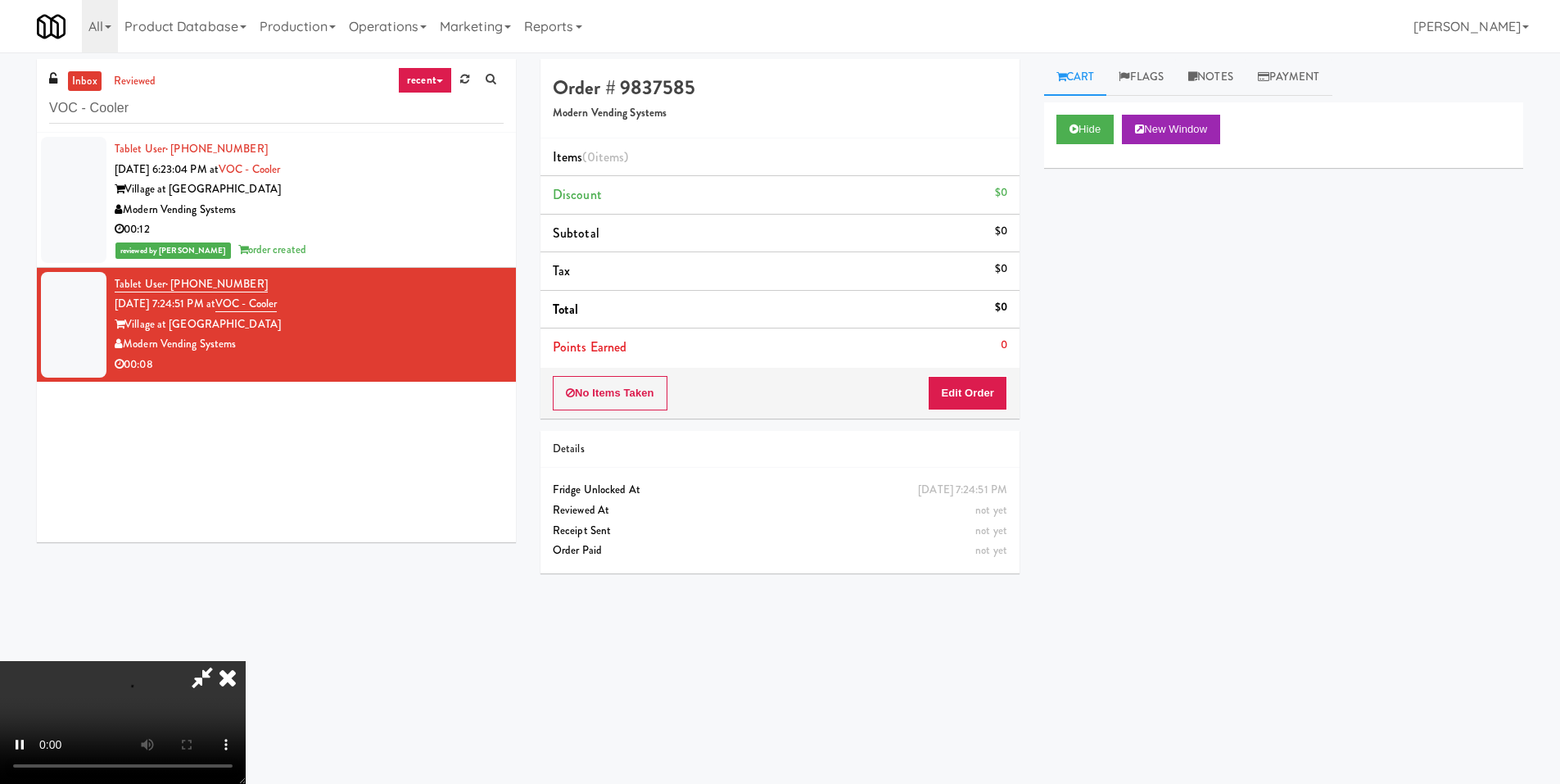
click at [938, 733] on body "Are you sure you want to update this order? Okay Cancel Okay Are you sure you w…" at bounding box center [780, 444] width 1560 height 784
click at [246, 661] on video at bounding box center [123, 722] width 246 height 123
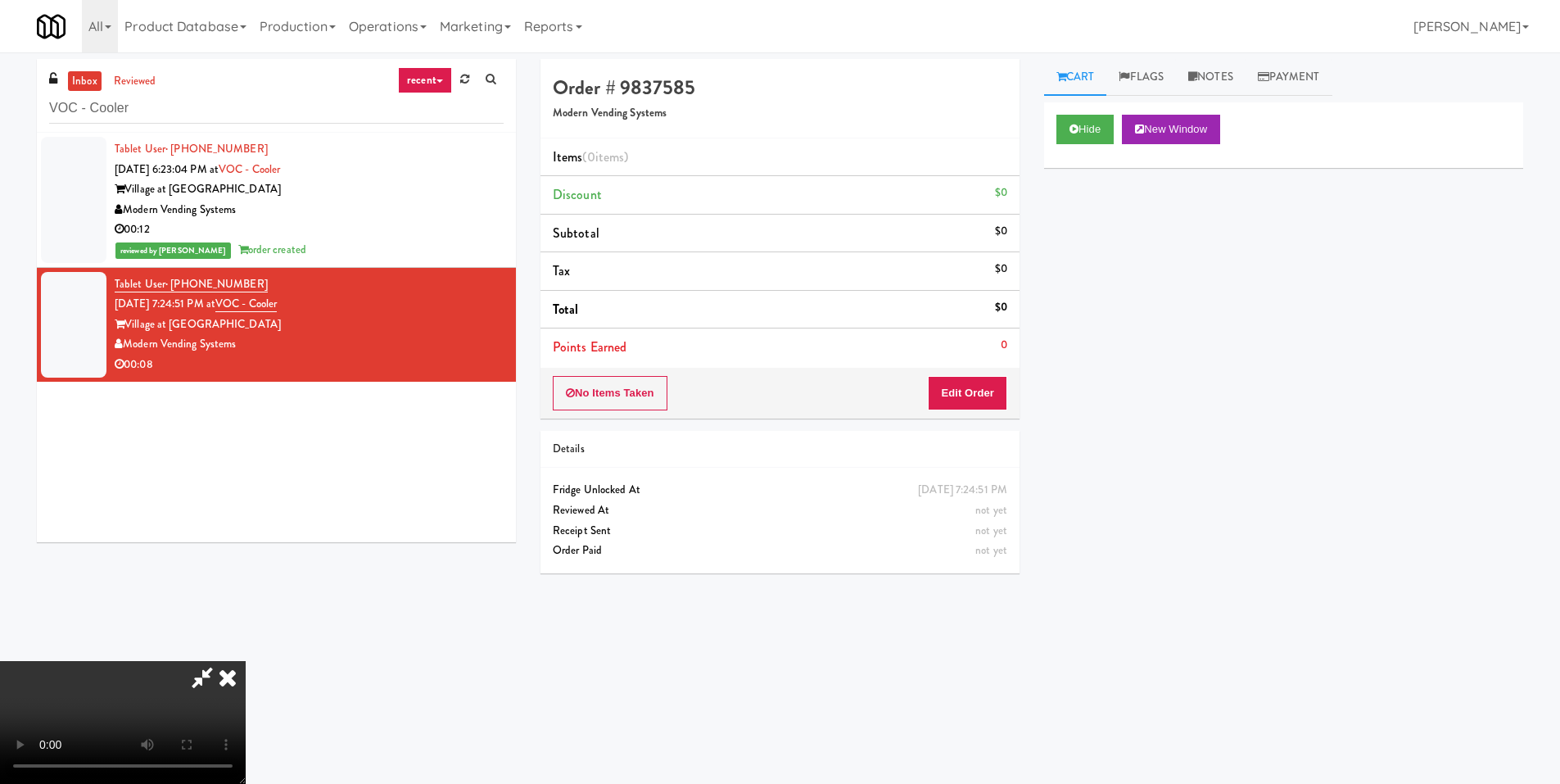
click at [246, 661] on video at bounding box center [123, 722] width 246 height 123
click at [991, 389] on button "Edit Order" at bounding box center [968, 392] width 80 height 35
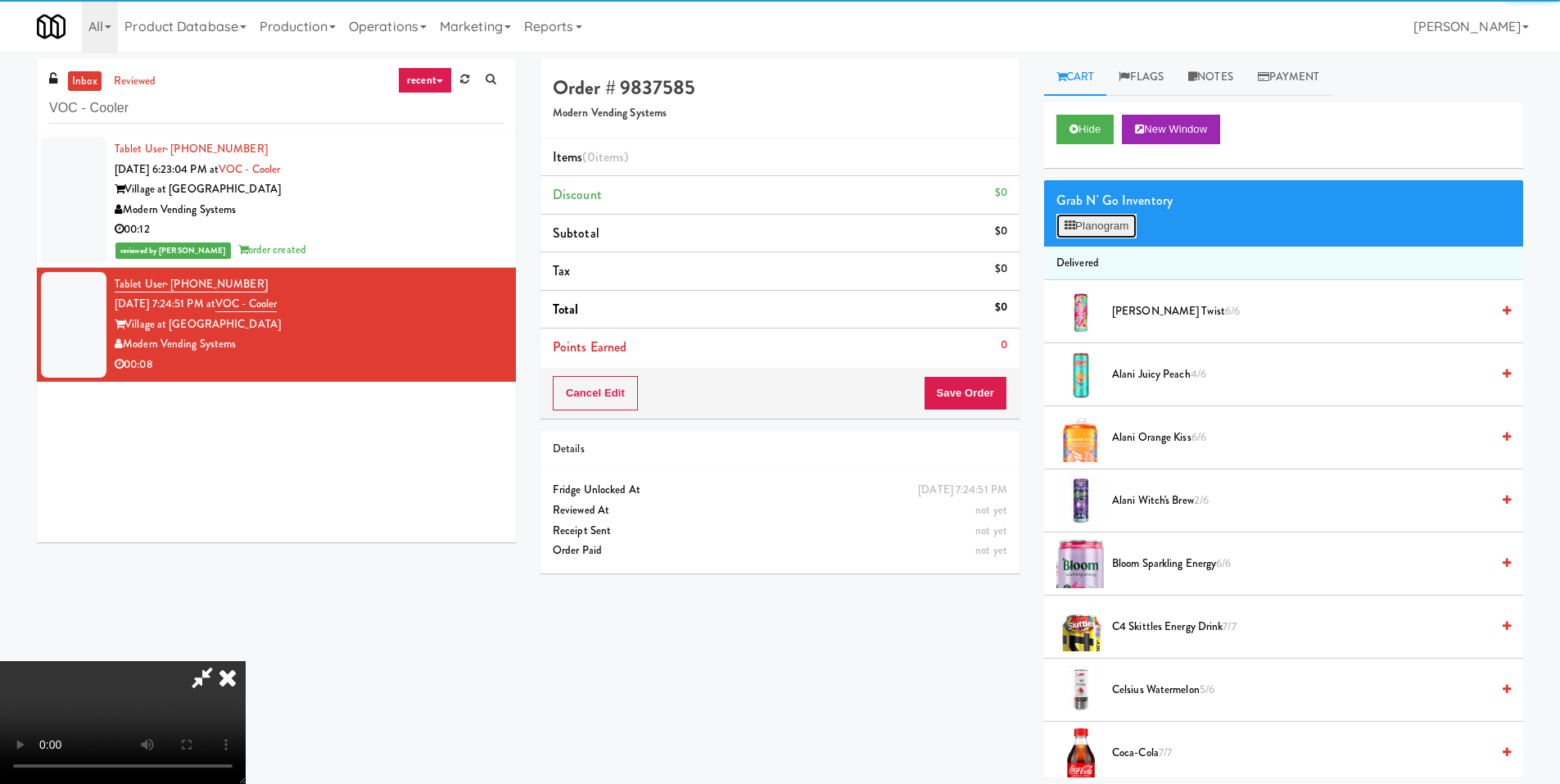
click at [1089, 235] on button "Planogram" at bounding box center [1096, 225] width 81 height 25
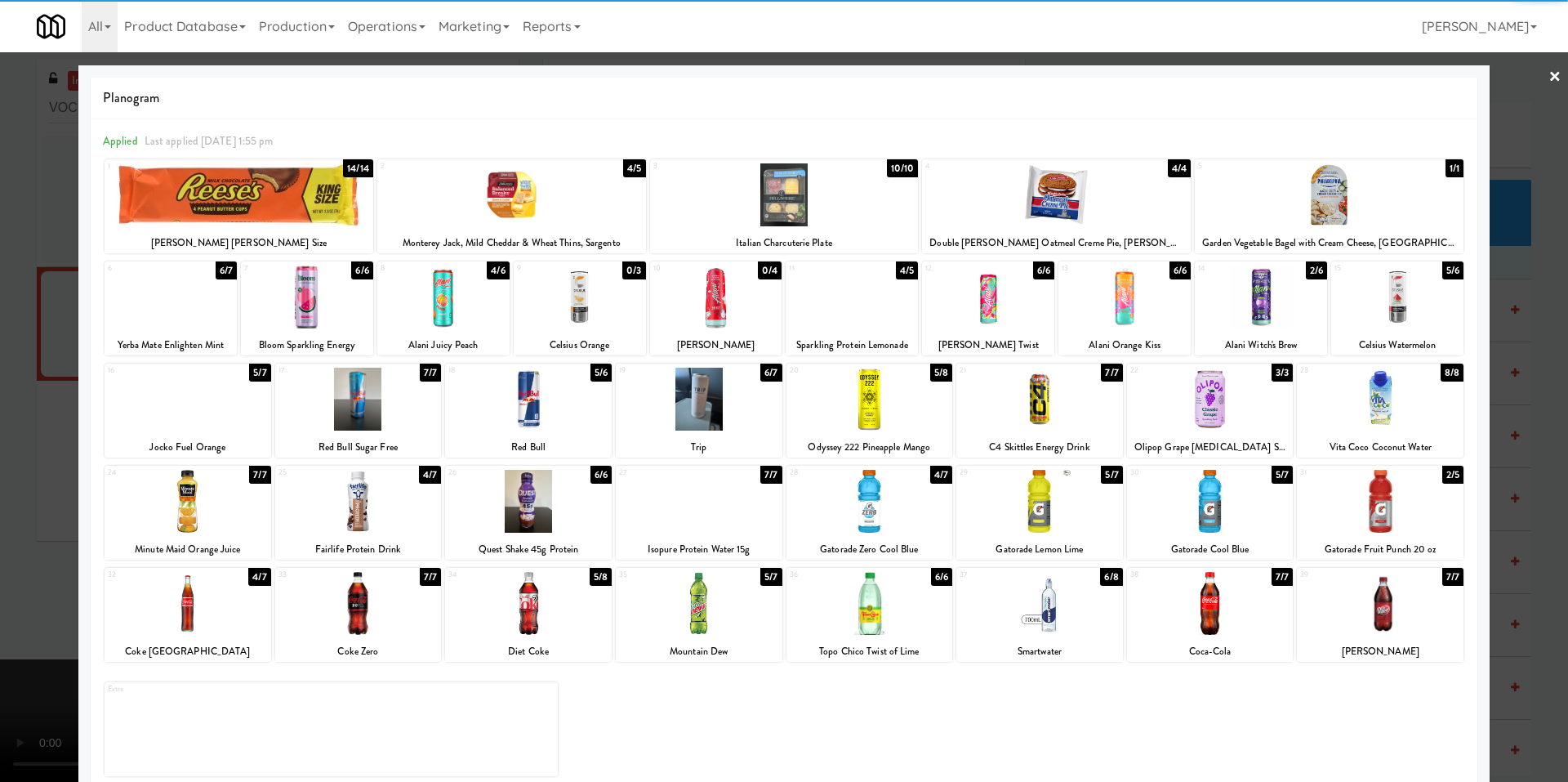
click at [1046, 495] on div at bounding box center [1039, 500] width 167 height 63
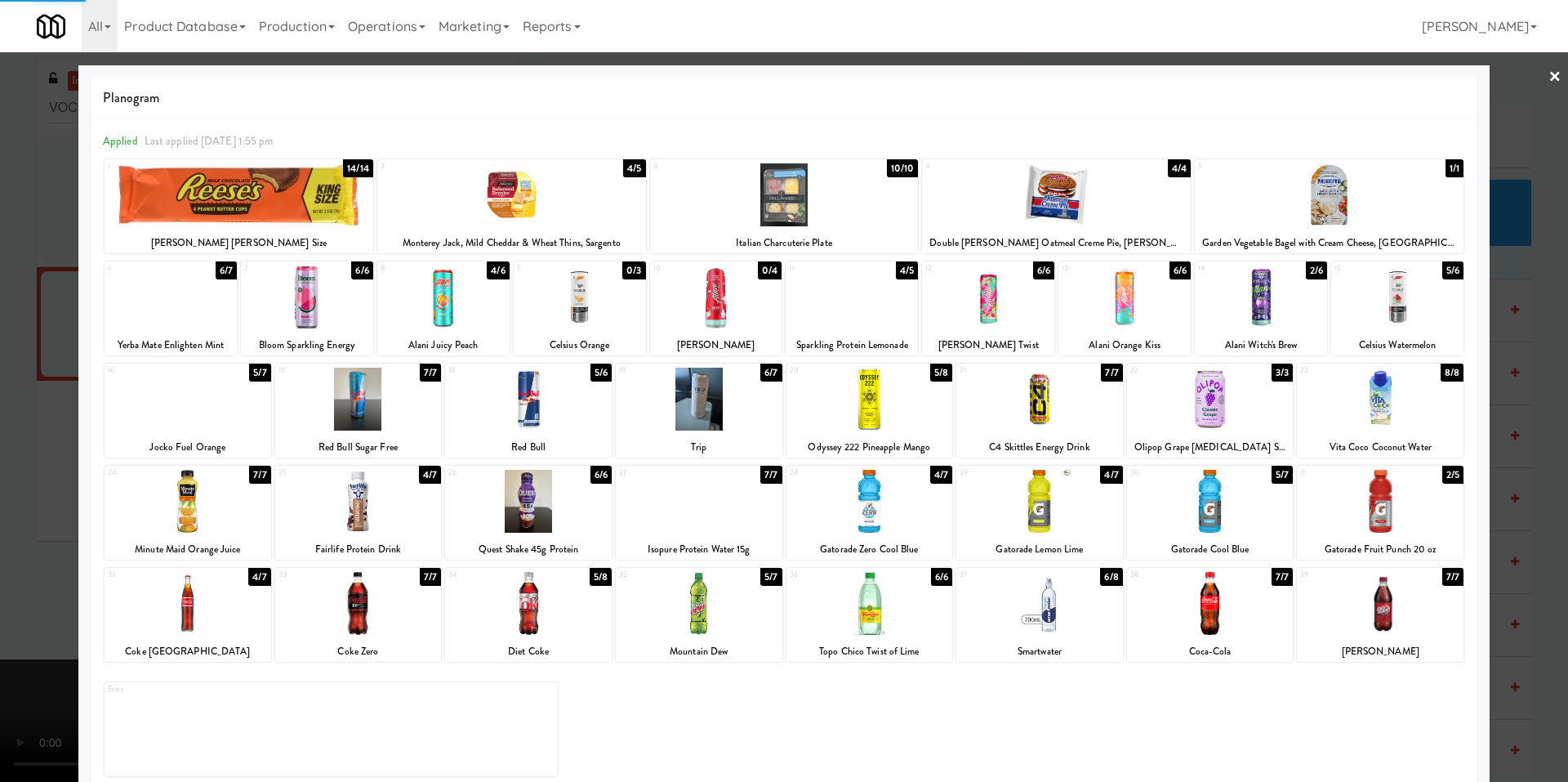
click at [844, 495] on div at bounding box center [869, 500] width 167 height 63
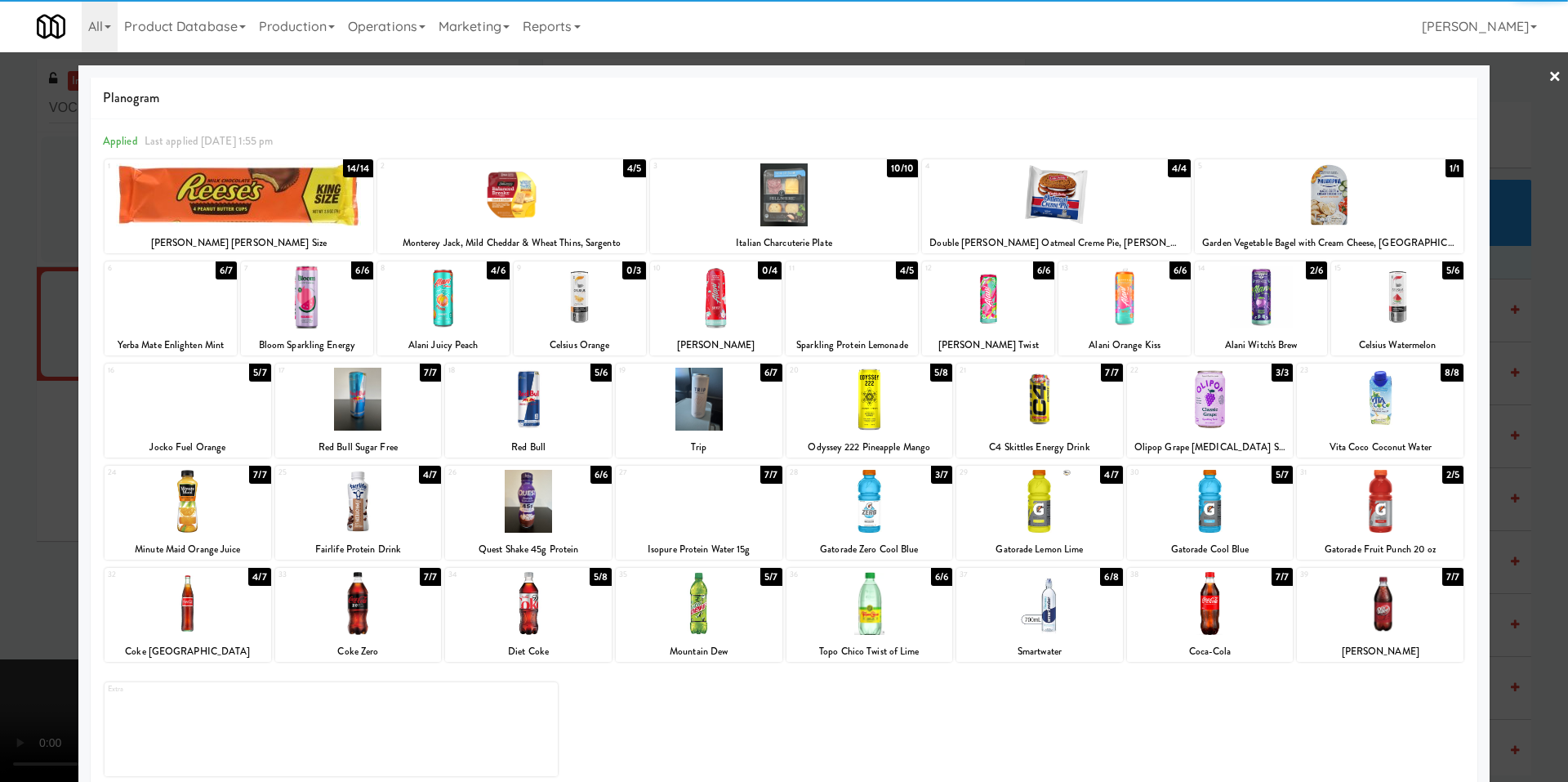
click at [33, 458] on div at bounding box center [784, 391] width 1568 height 782
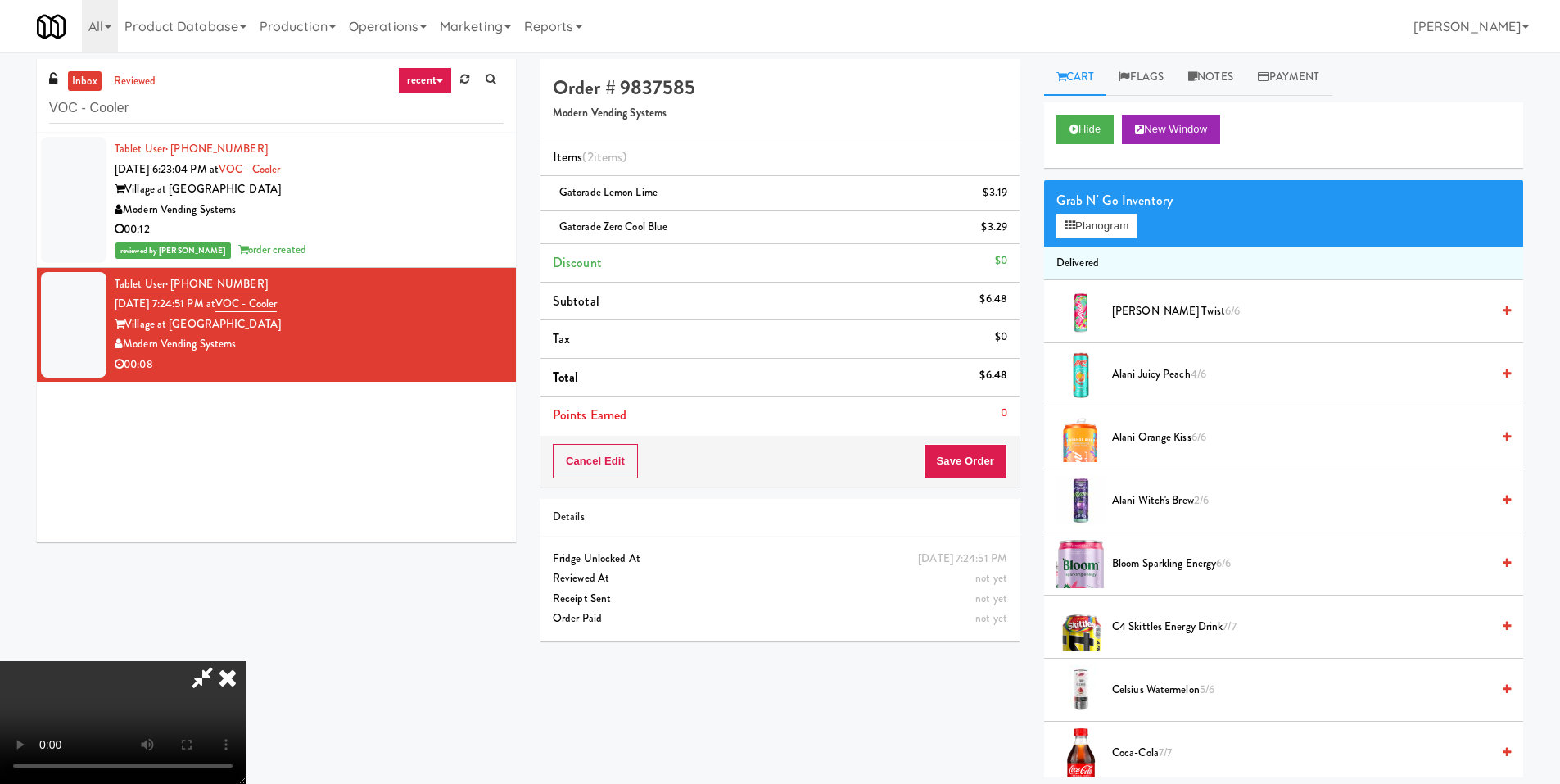
click at [1002, 440] on div "Cancel Edit Save Order" at bounding box center [780, 461] width 479 height 51
click at [991, 447] on button "Save Order" at bounding box center [966, 461] width 84 height 35
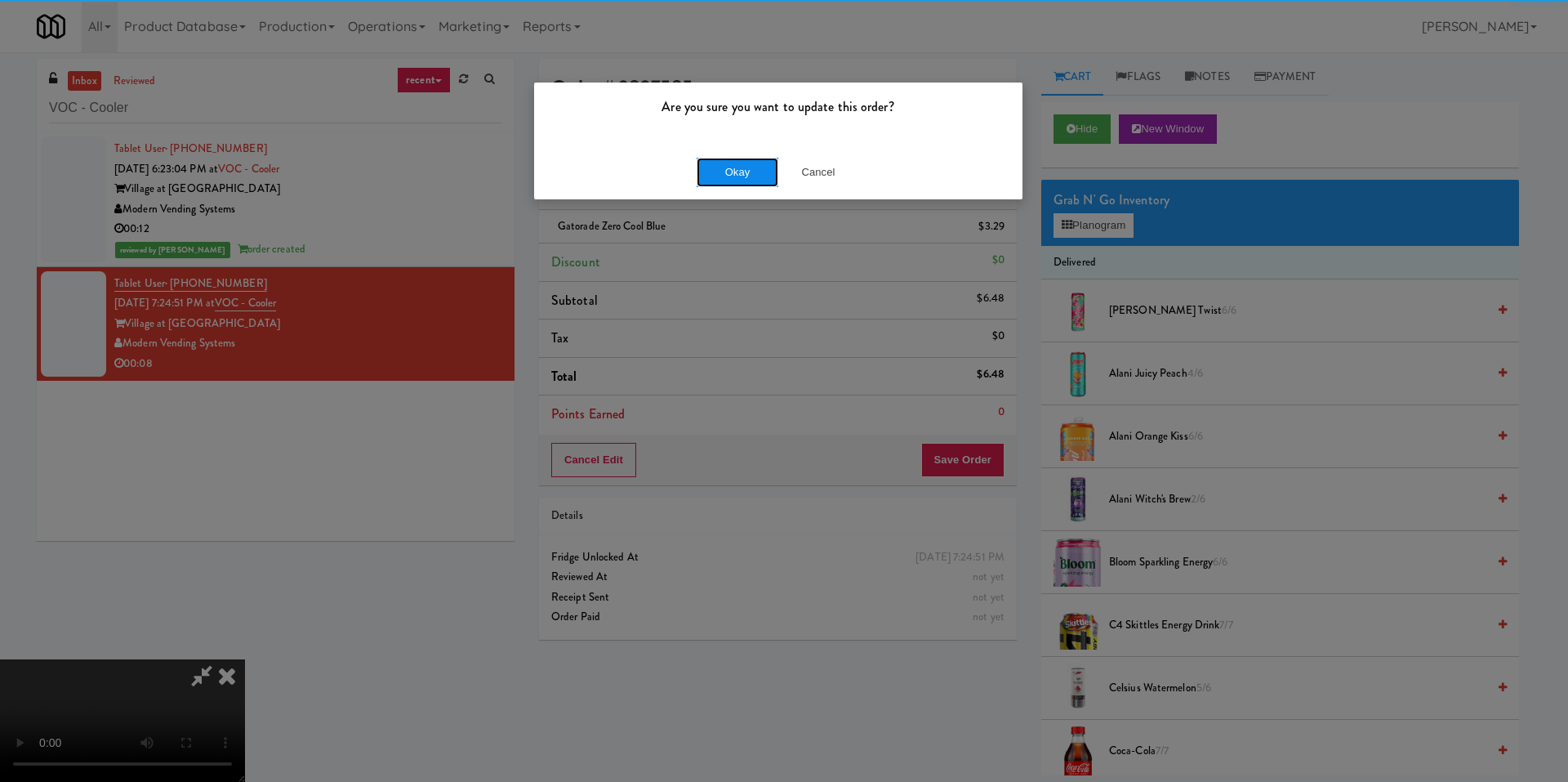
click at [748, 182] on button "Okay" at bounding box center [737, 172] width 82 height 30
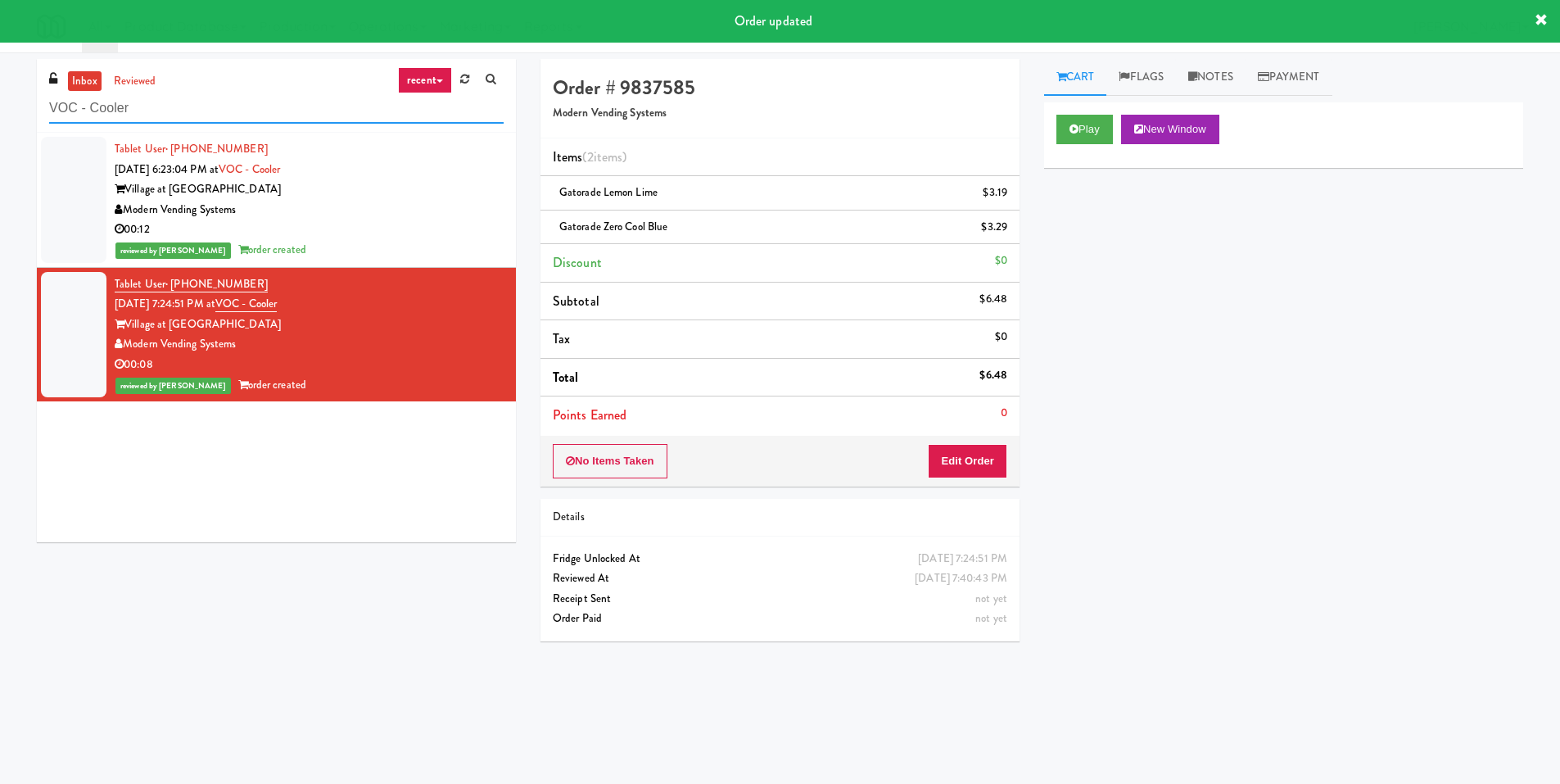
click at [314, 116] on input "VOC - Cooler" at bounding box center [276, 108] width 454 height 31
paste input "500 West Trade - Combo"
type input "500 West Trade - Combo"
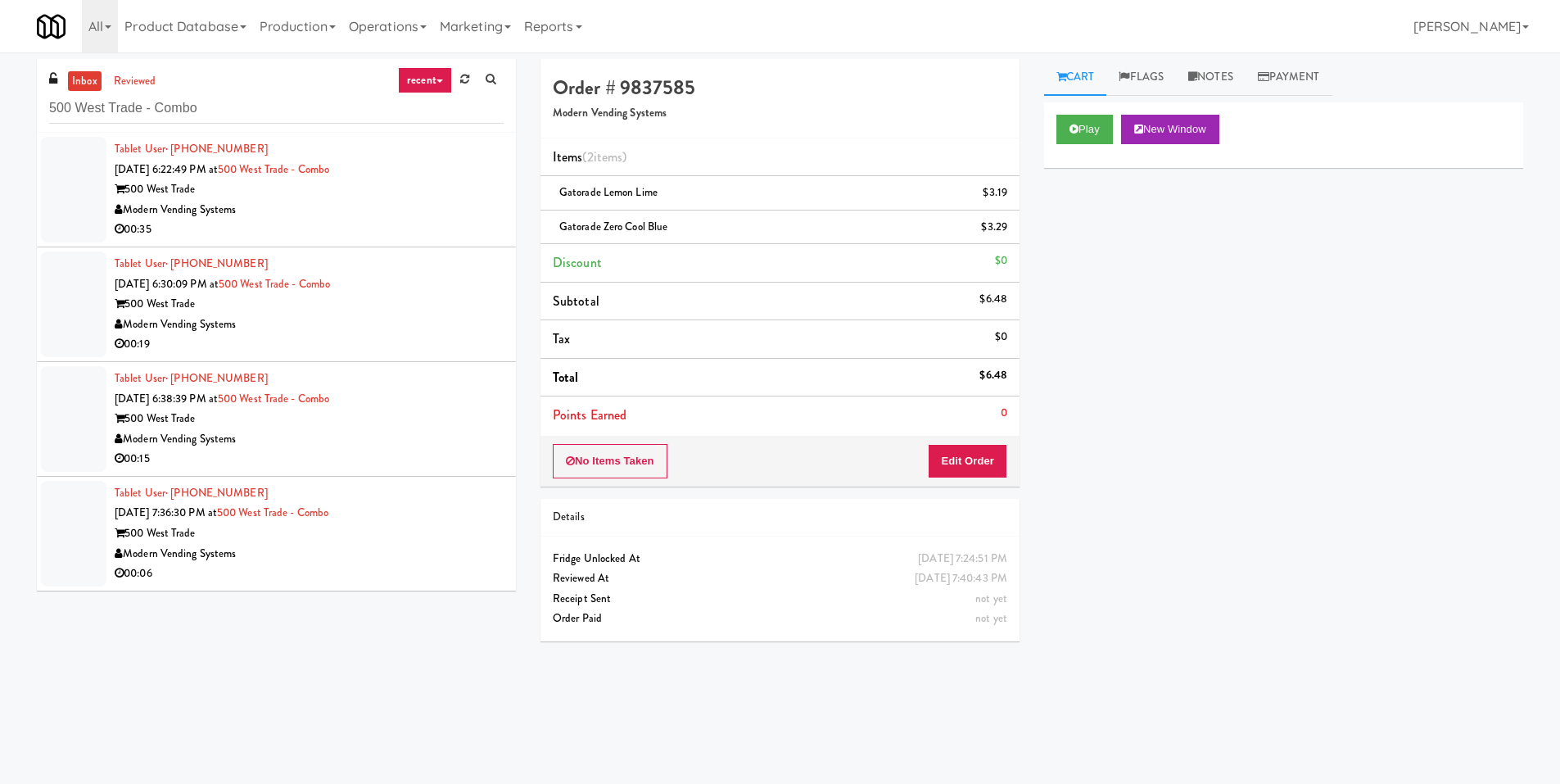
click at [387, 210] on div "Modern Vending Systems" at bounding box center [309, 210] width 389 height 20
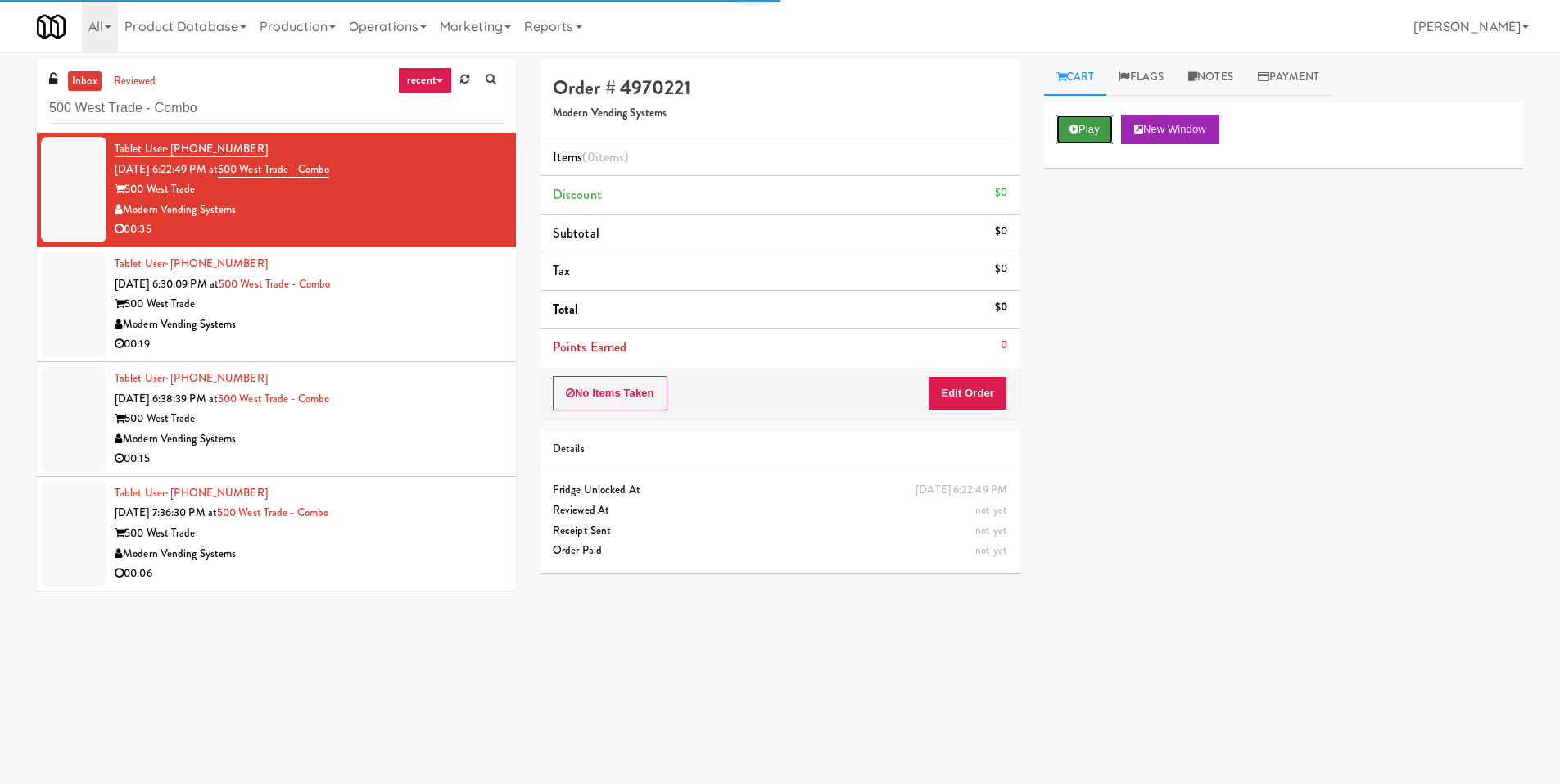
click at [1083, 121] on button "Play" at bounding box center [1084, 129] width 57 height 30
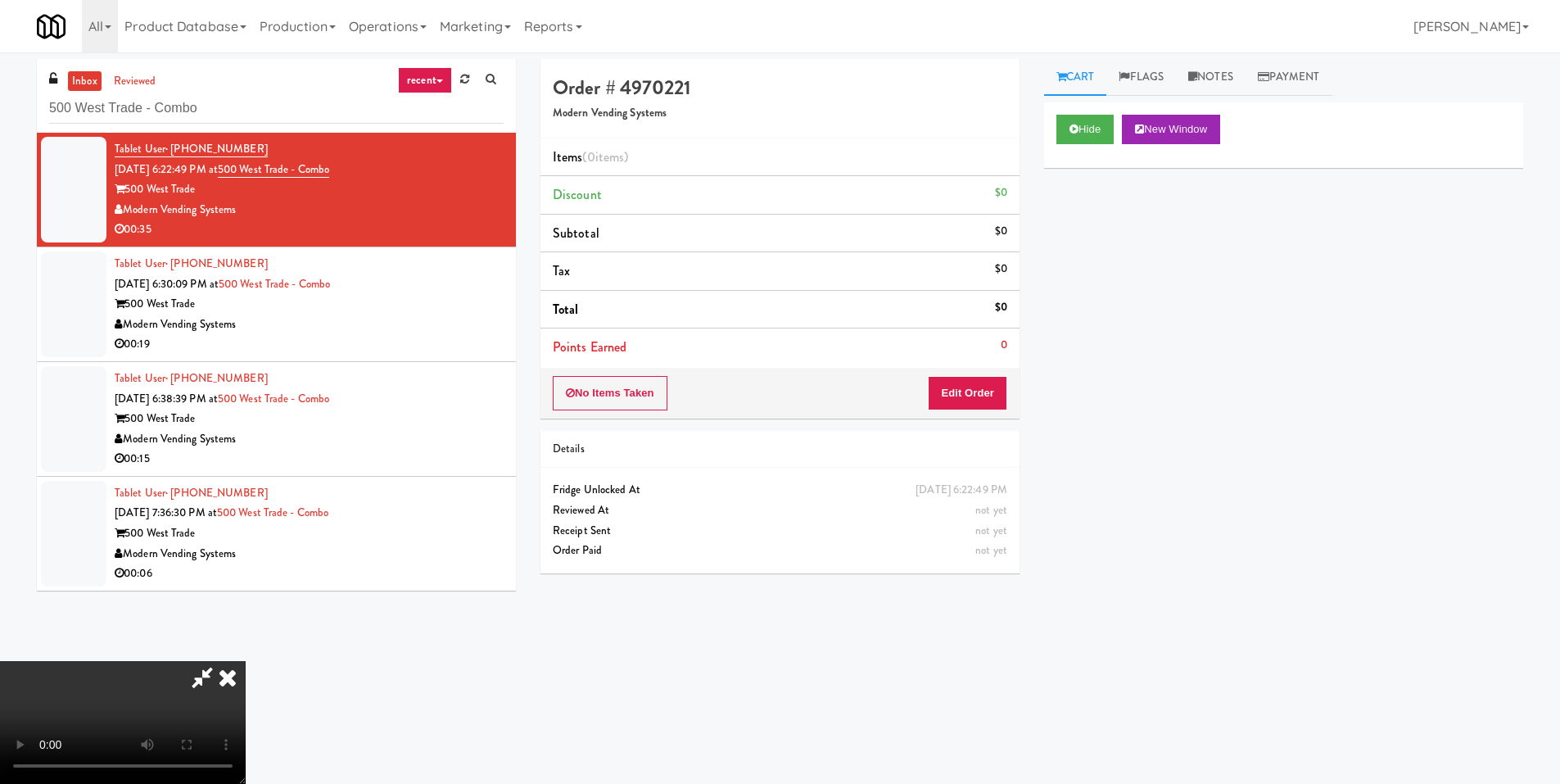
click at [246, 661] on video at bounding box center [123, 722] width 246 height 123
click at [965, 385] on button "Edit Order" at bounding box center [968, 392] width 80 height 35
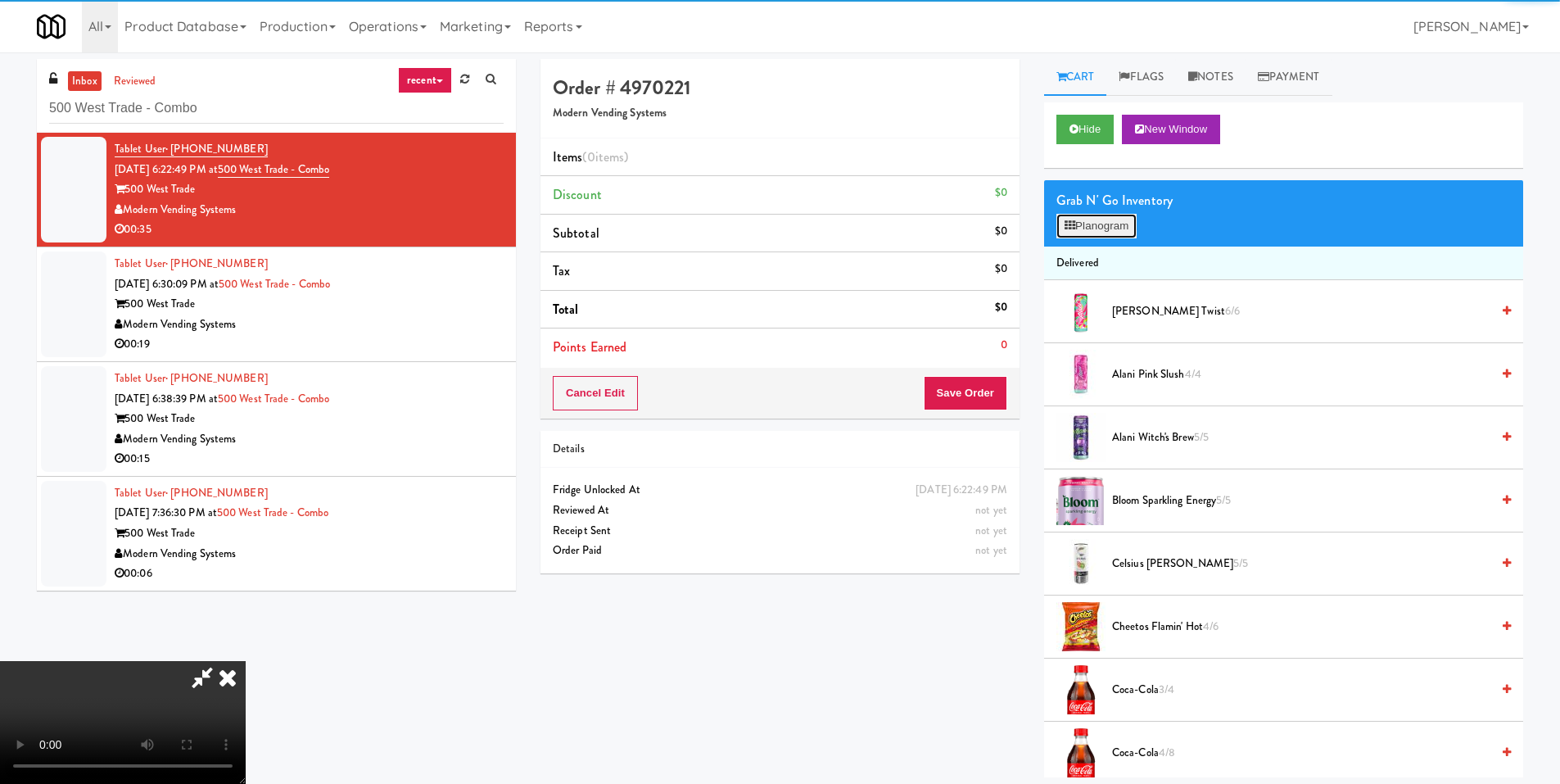
click at [1082, 231] on button "Planogram" at bounding box center [1096, 225] width 81 height 25
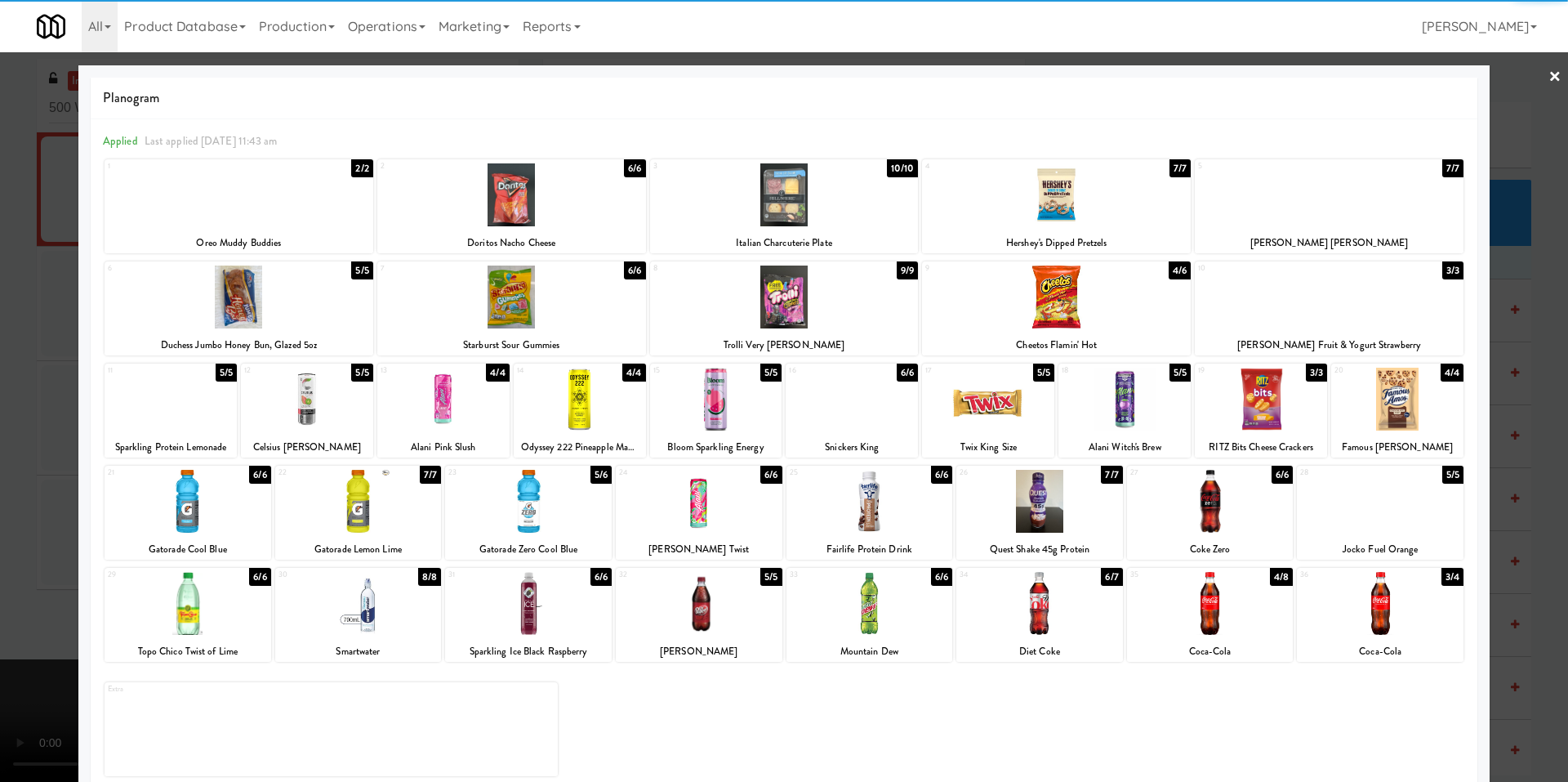
click at [680, 595] on div at bounding box center [698, 603] width 167 height 63
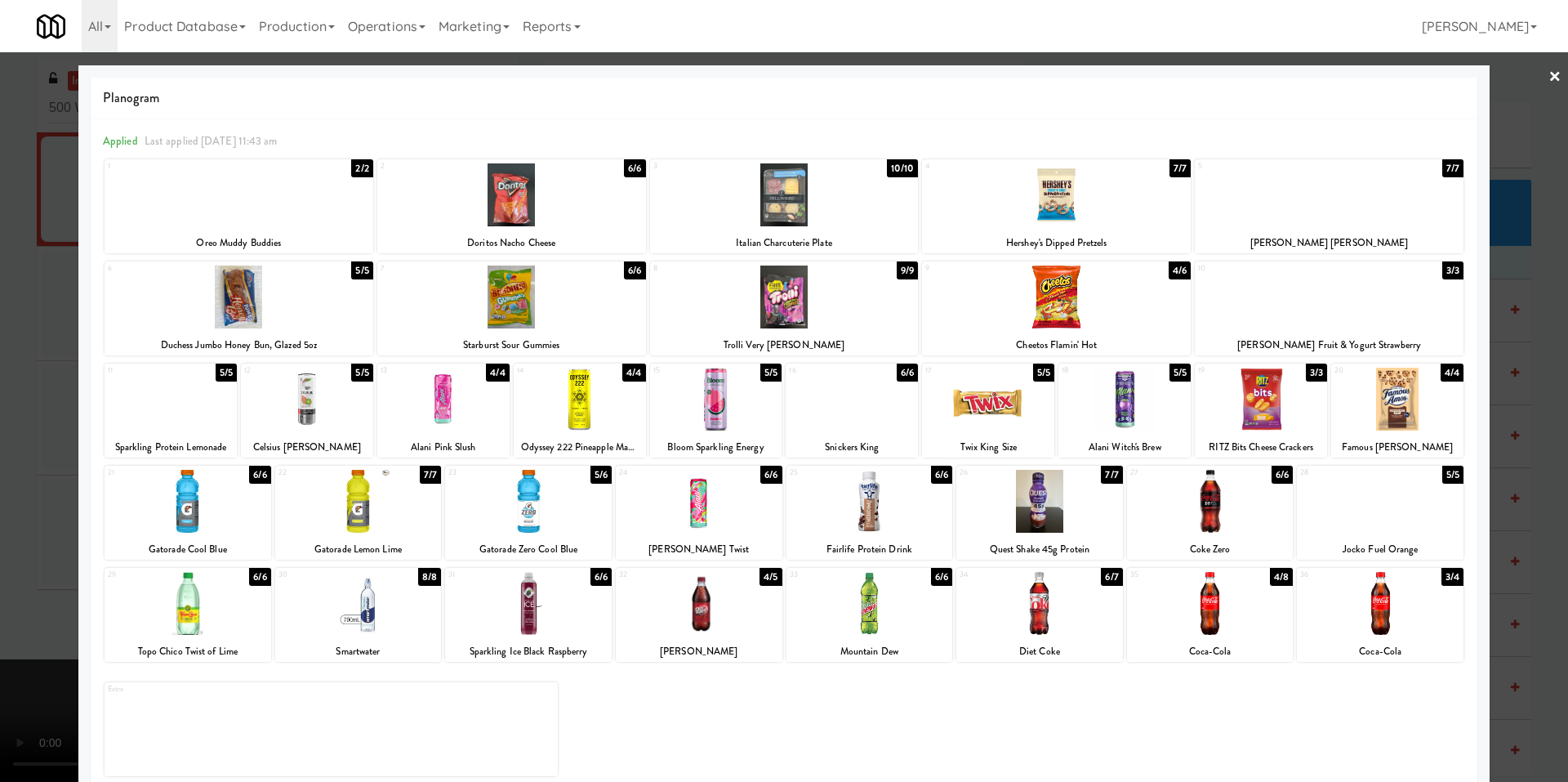
click at [57, 542] on div at bounding box center [784, 391] width 1568 height 782
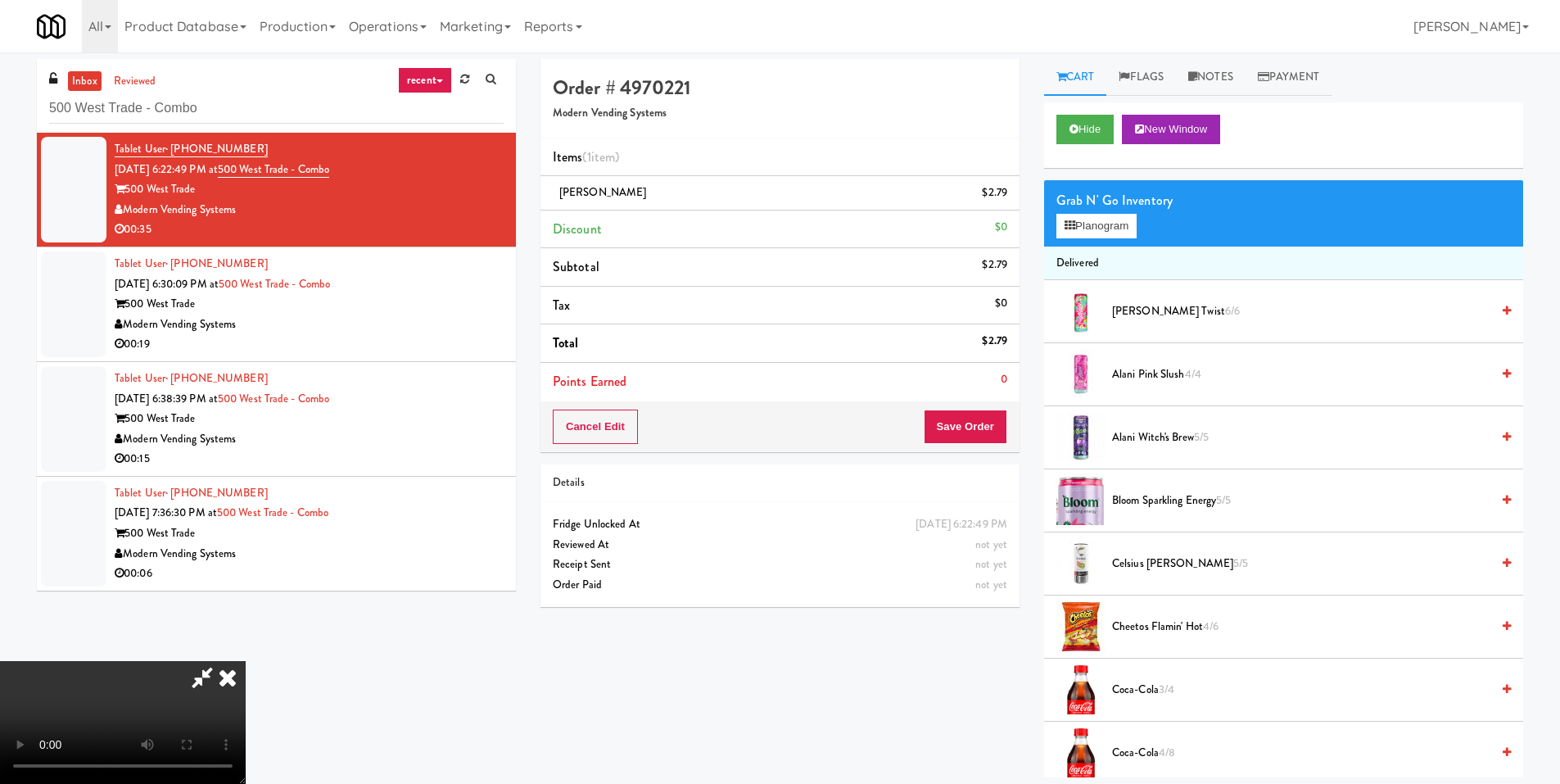
drag, startPoint x: 435, startPoint y: 475, endPoint x: 623, endPoint y: 461, distance: 188.5
click at [246, 661] on video at bounding box center [123, 722] width 246 height 123
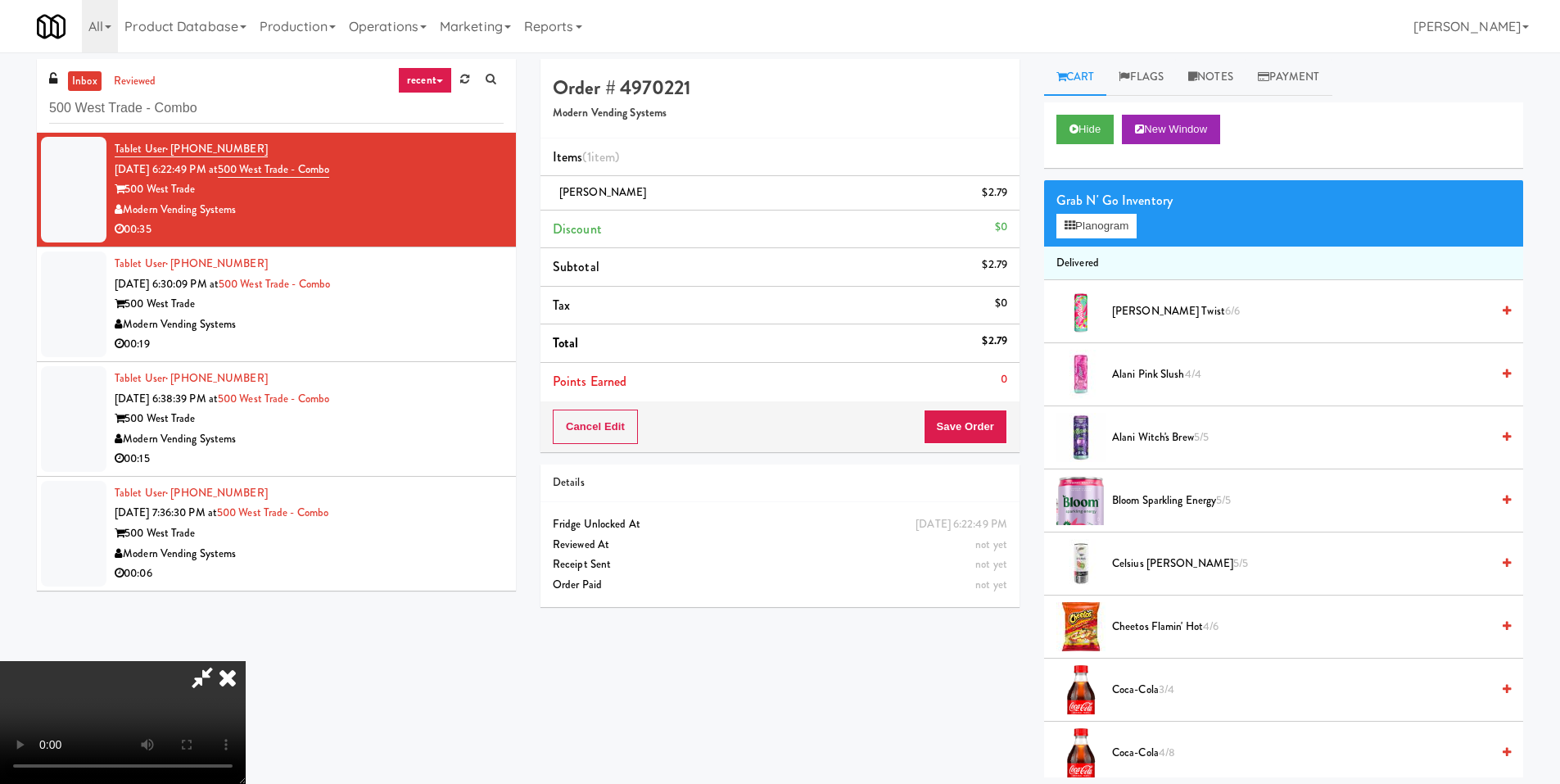
click at [246, 661] on video at bounding box center [123, 722] width 246 height 123
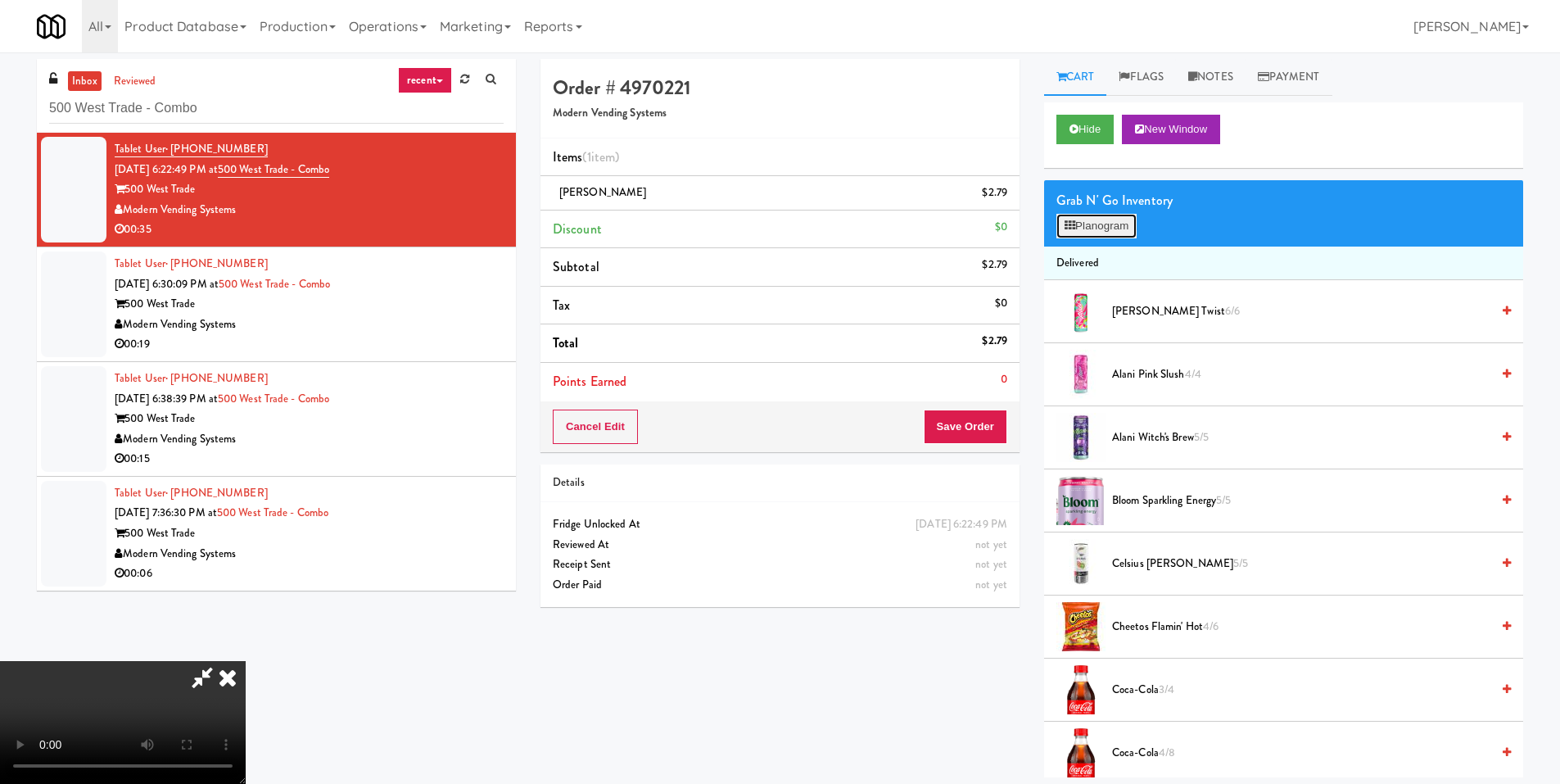
click at [1080, 231] on button "Planogram" at bounding box center [1096, 225] width 81 height 25
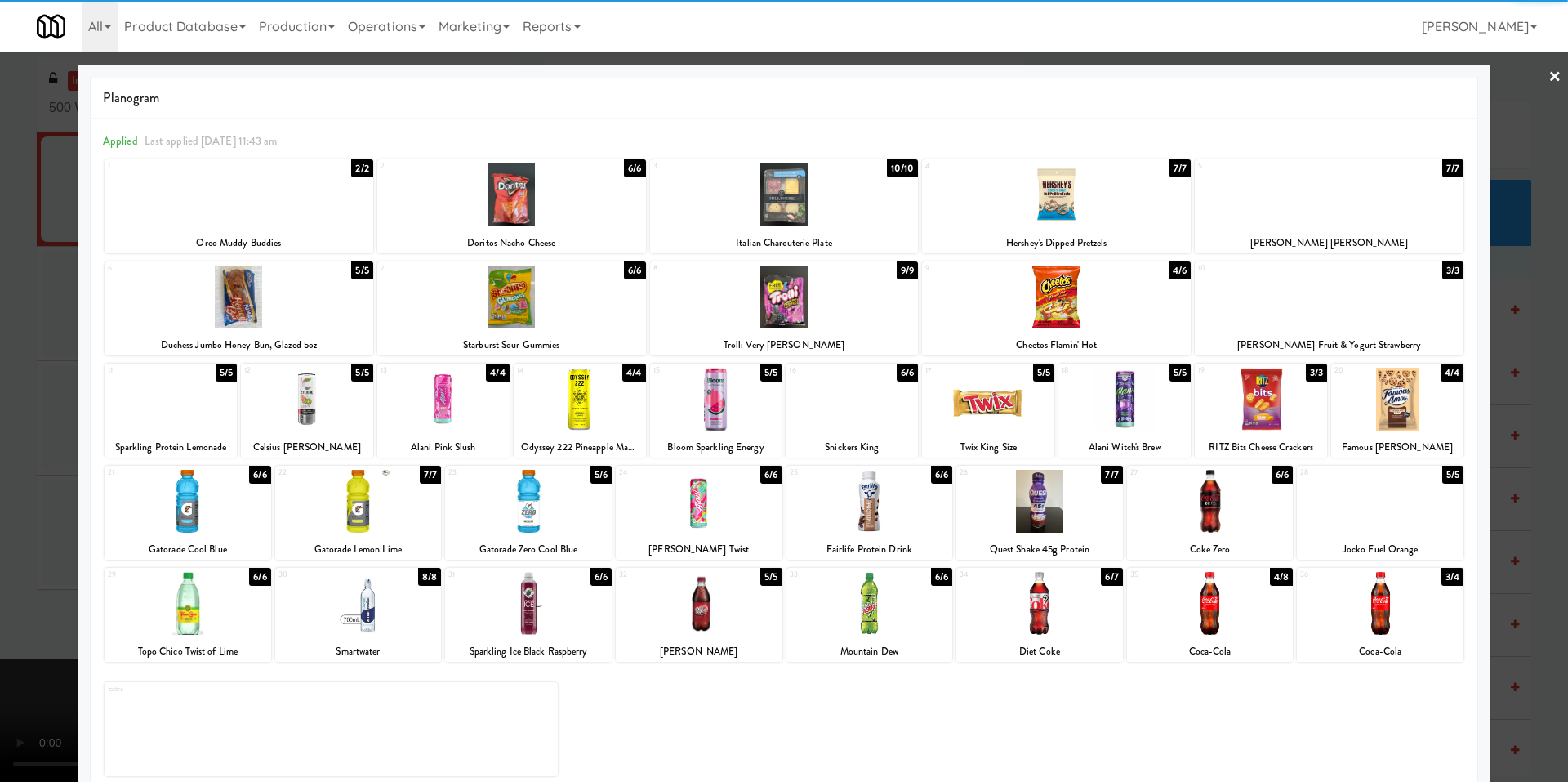
click at [373, 610] on div at bounding box center [358, 603] width 167 height 63
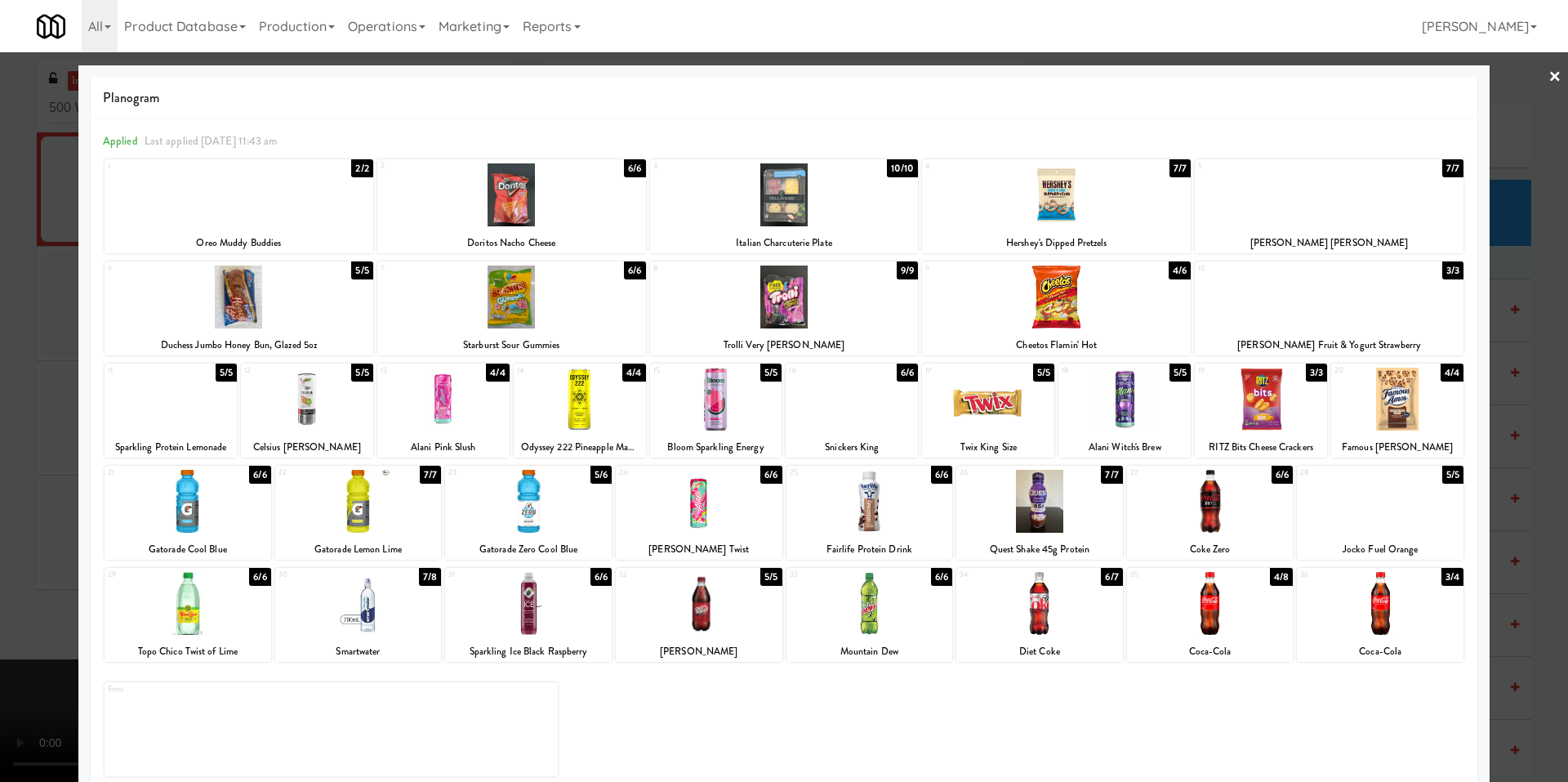
click at [31, 591] on div at bounding box center [784, 391] width 1568 height 782
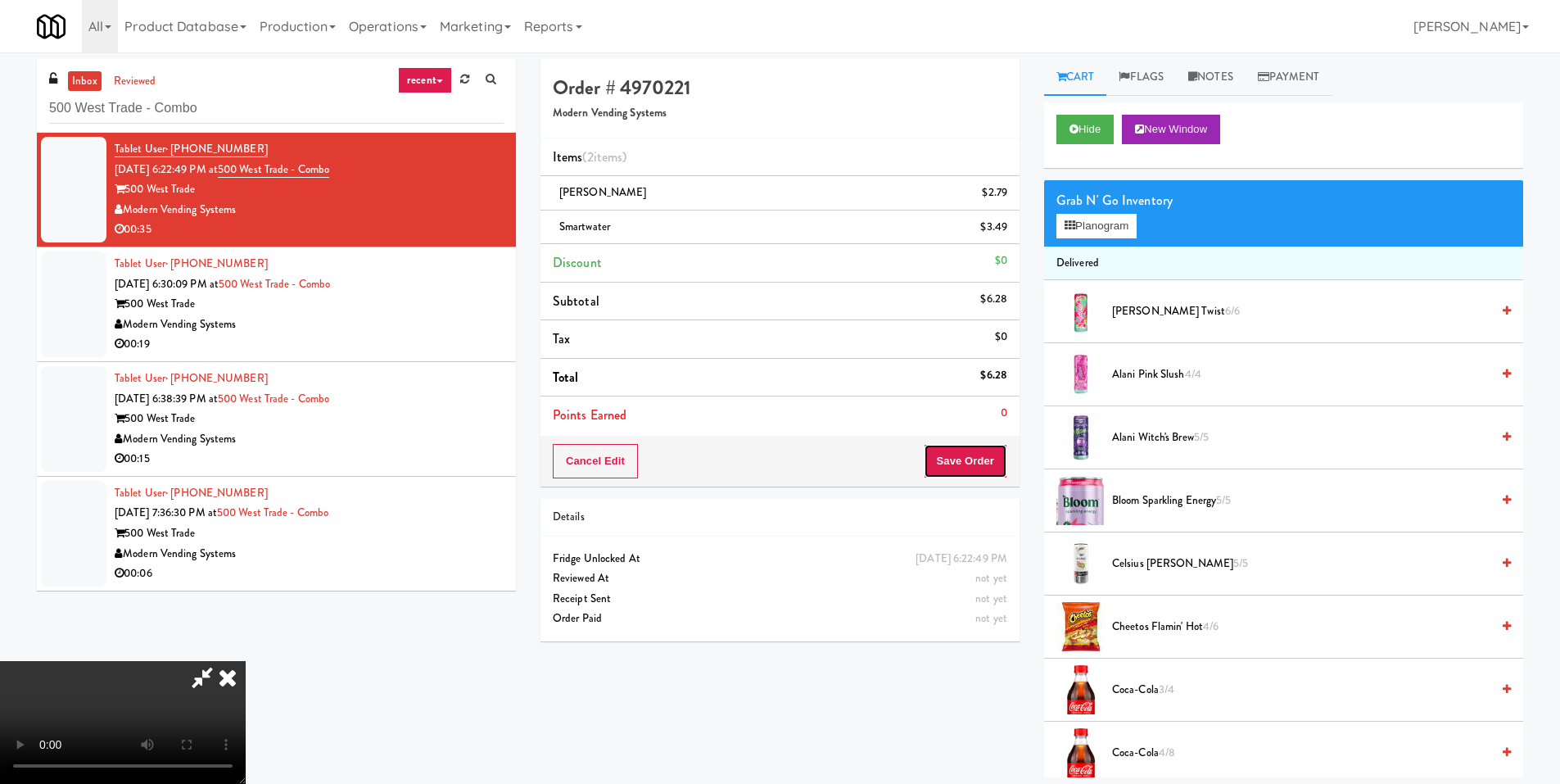
click at [972, 464] on button "Save Order" at bounding box center [966, 461] width 84 height 35
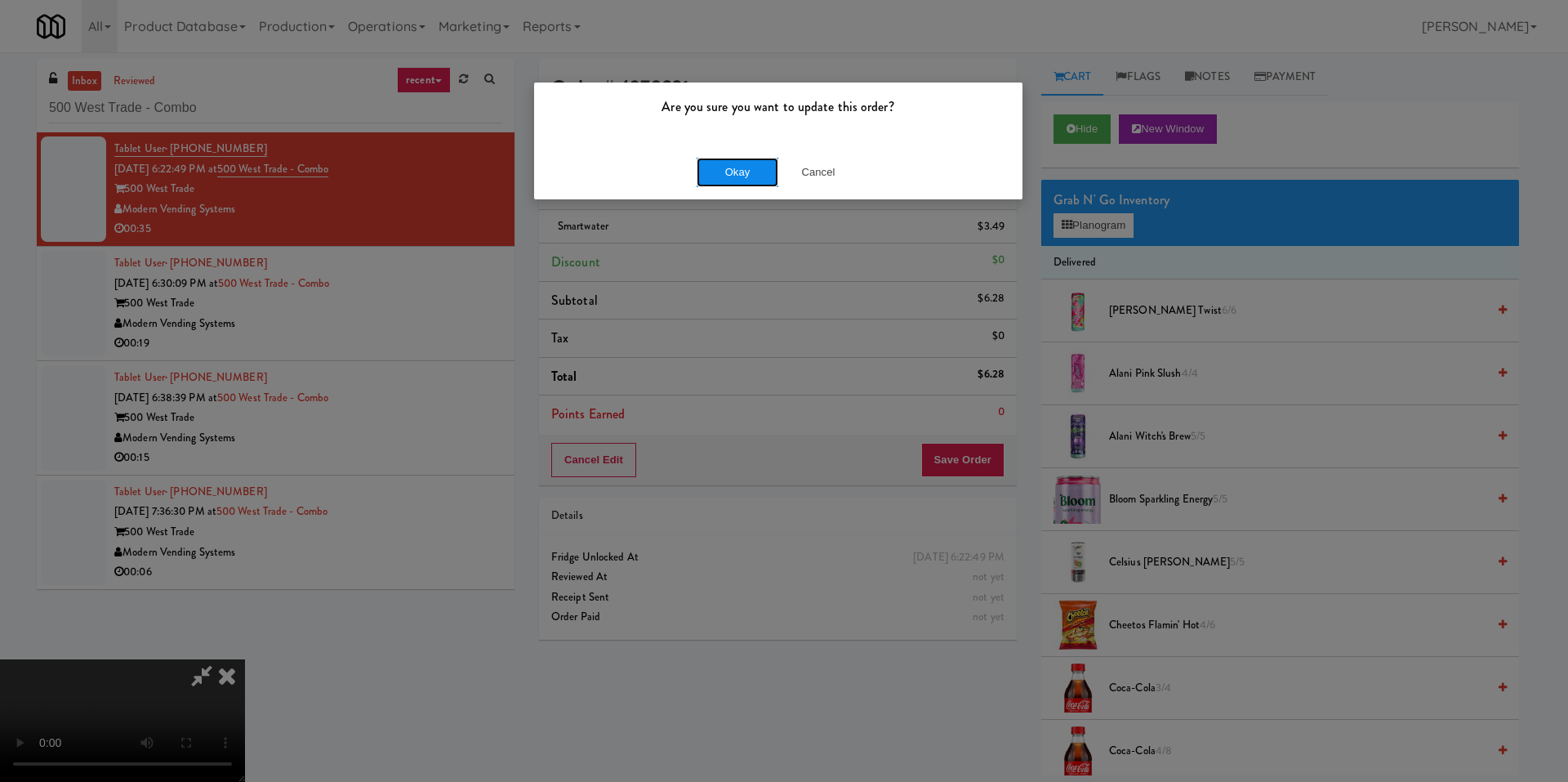
click at [702, 168] on button "Okay" at bounding box center [737, 172] width 82 height 30
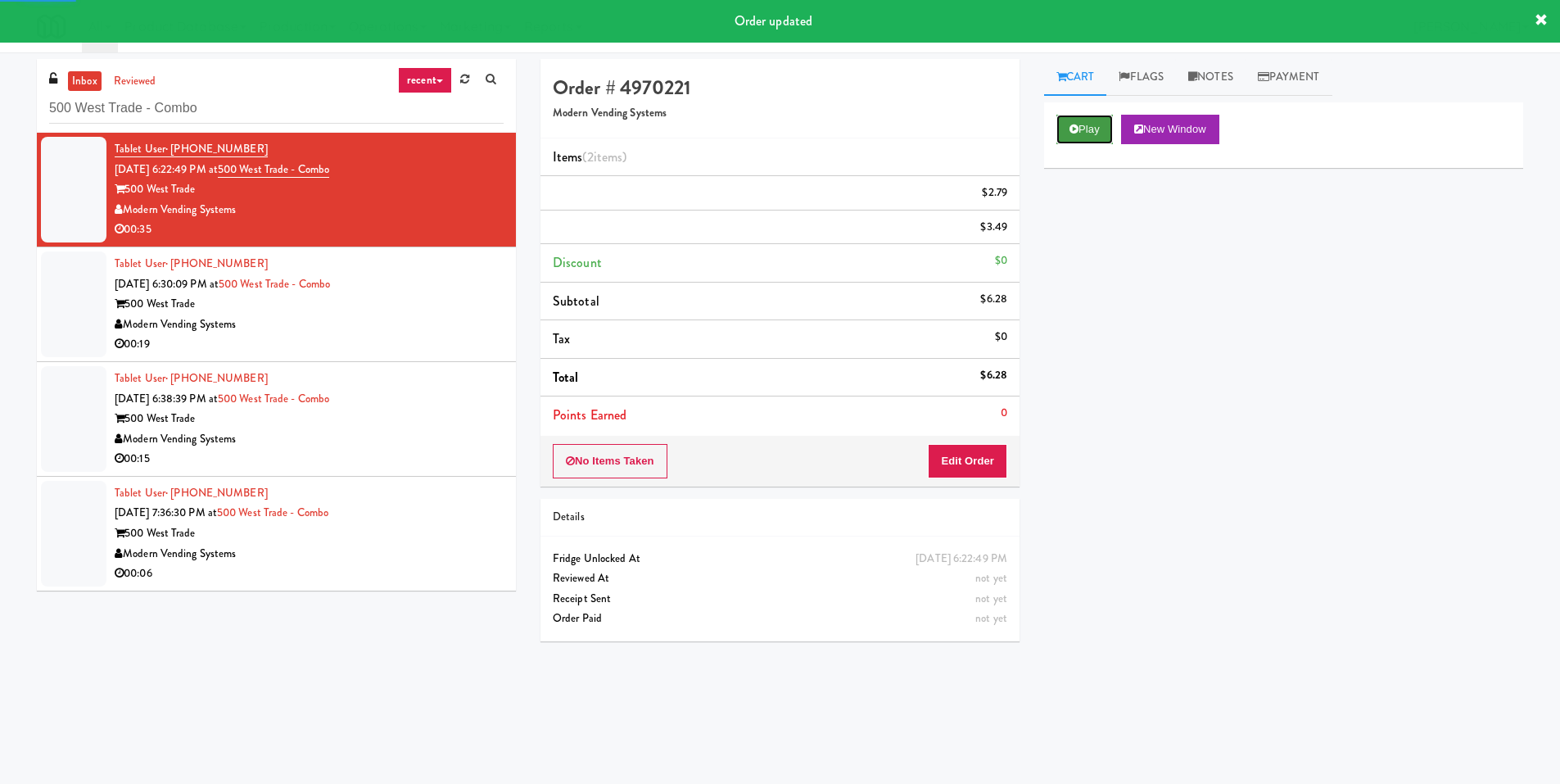
click at [1078, 142] on button "Play" at bounding box center [1084, 129] width 57 height 30
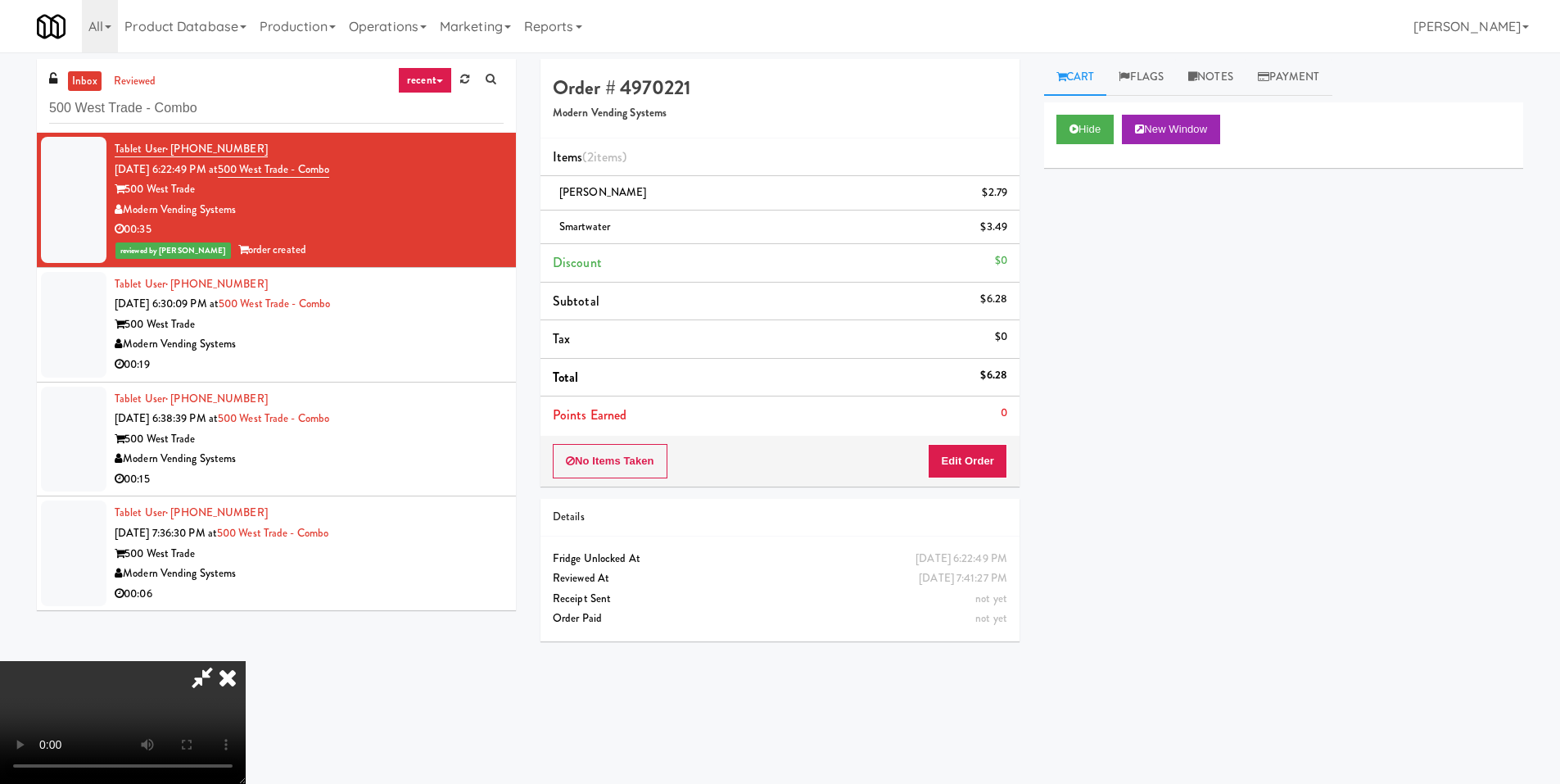
click at [246, 661] on video at bounding box center [123, 722] width 246 height 123
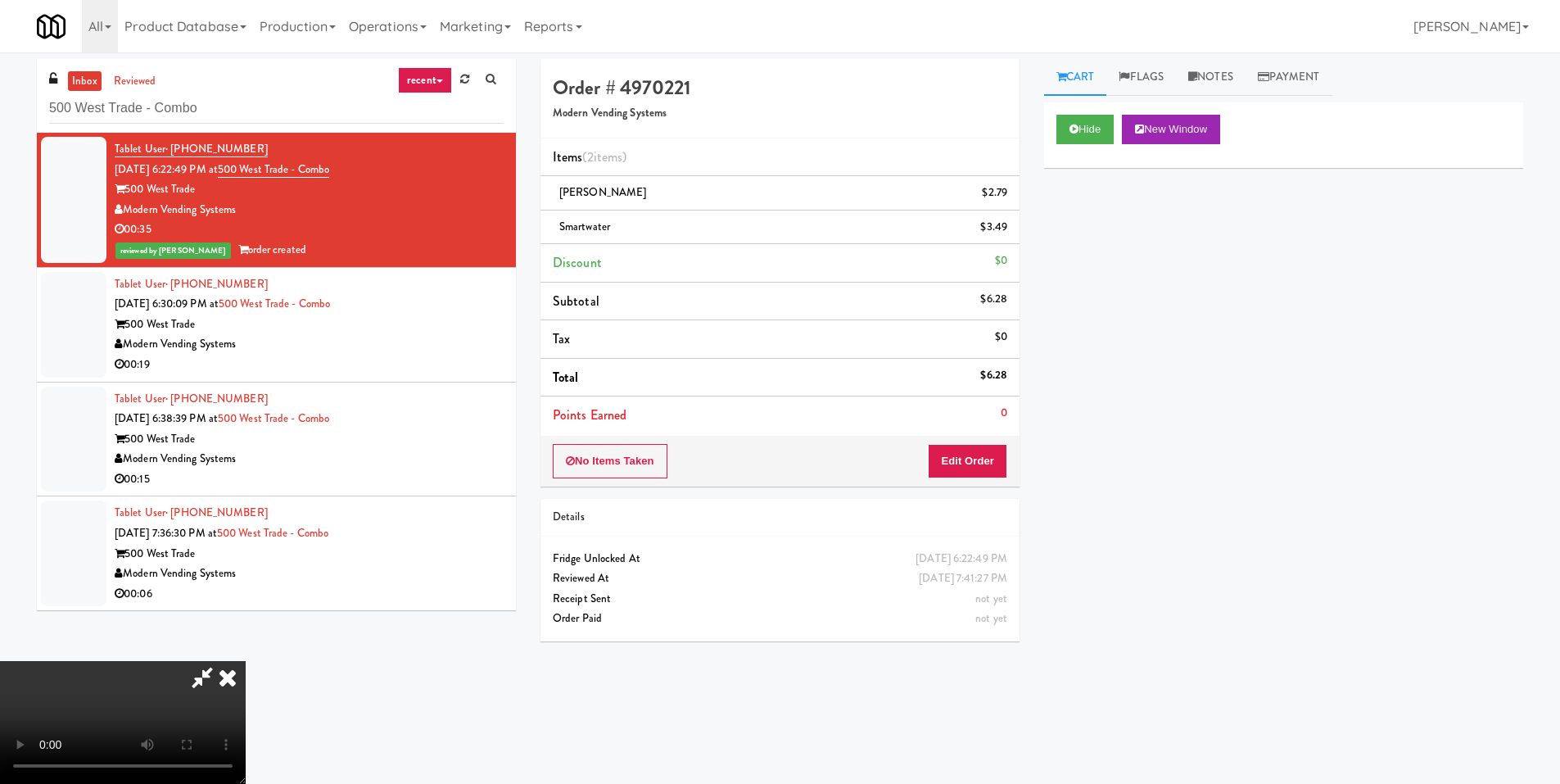
click at [246, 661] on video at bounding box center [123, 722] width 246 height 123
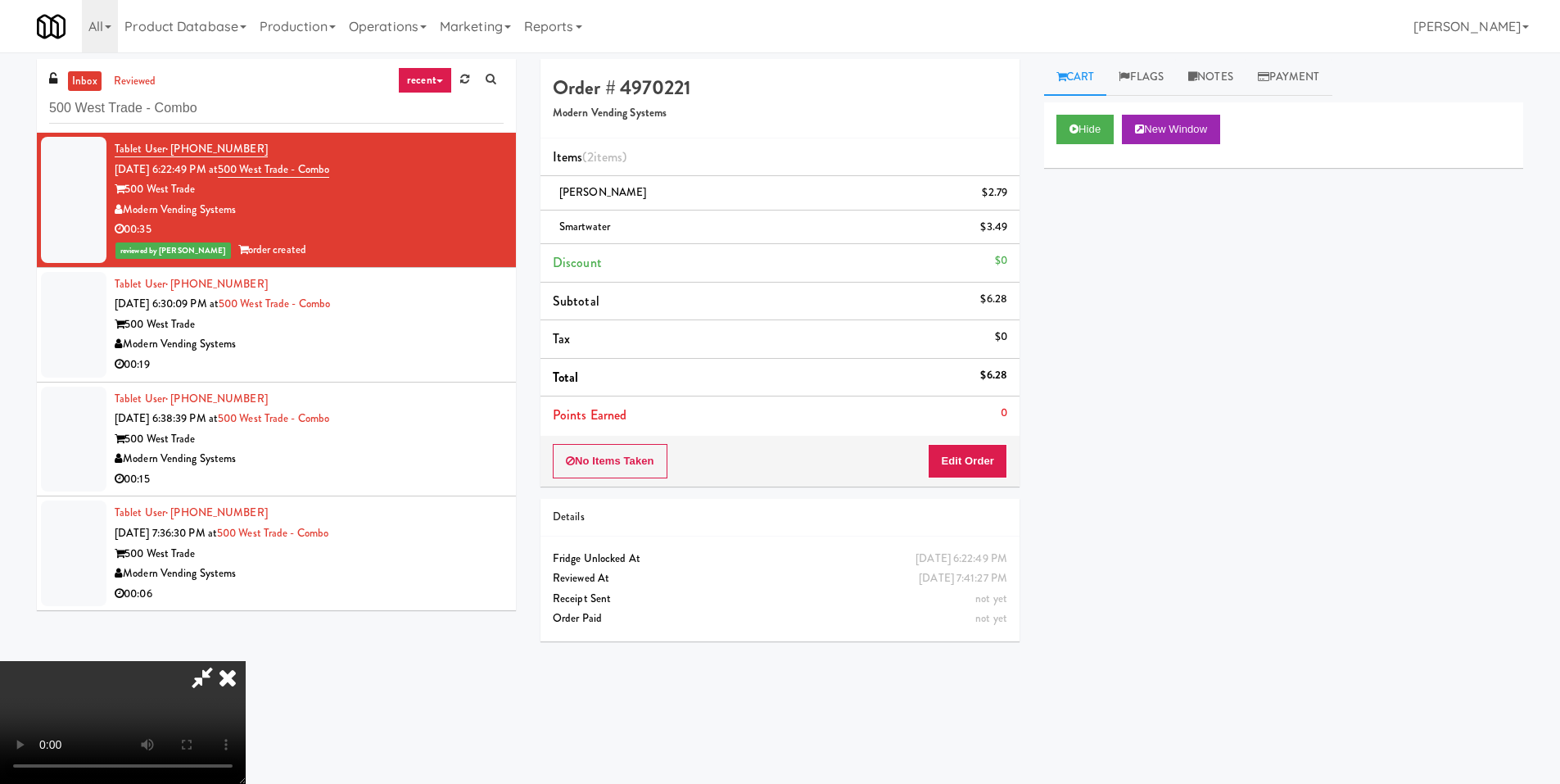
click at [246, 661] on video at bounding box center [123, 722] width 246 height 123
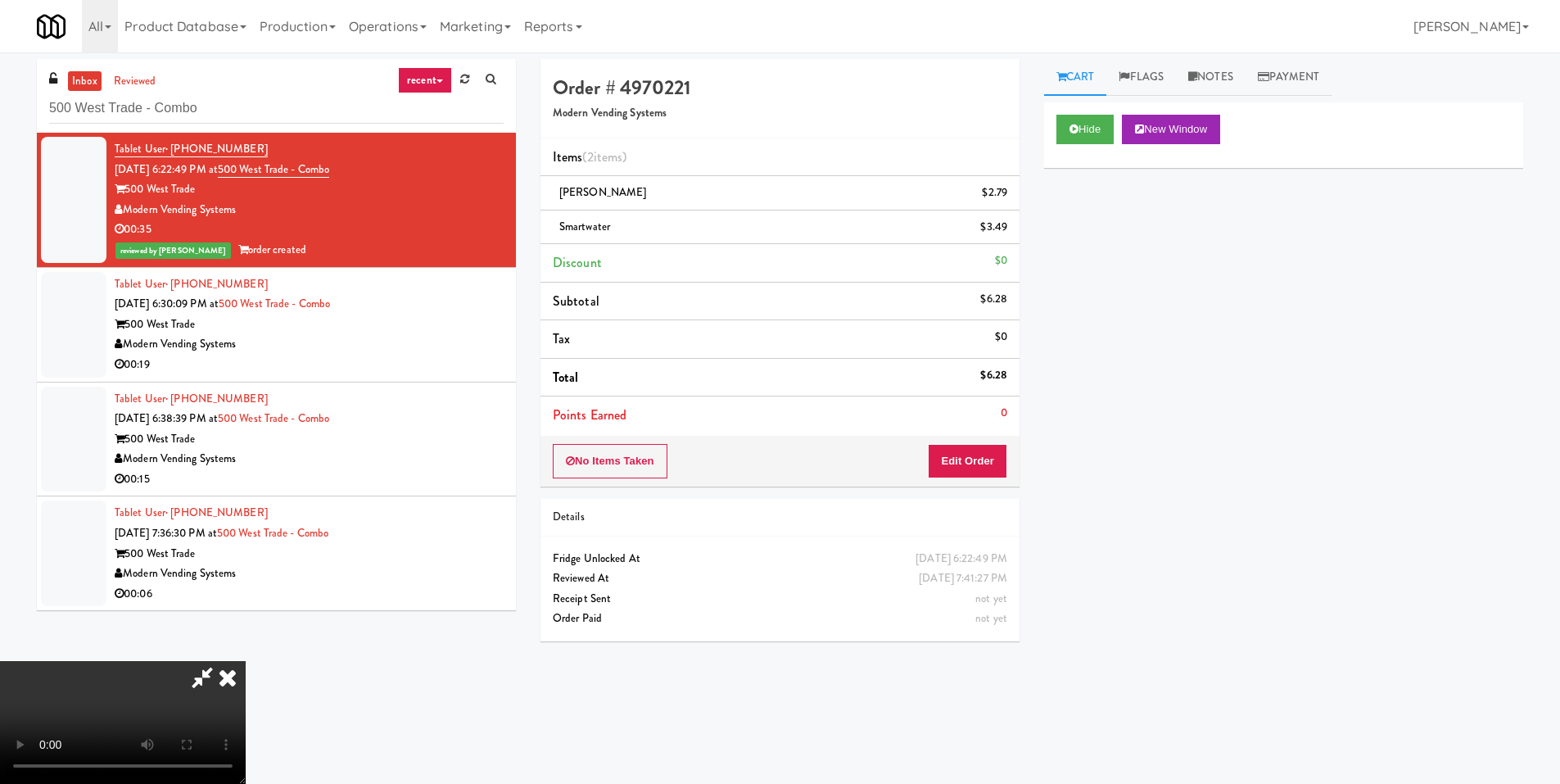
click at [246, 661] on video at bounding box center [123, 722] width 246 height 123
drag, startPoint x: 920, startPoint y: 282, endPoint x: 854, endPoint y: 283, distance: 66.0
click at [246, 661] on icon at bounding box center [227, 677] width 36 height 33
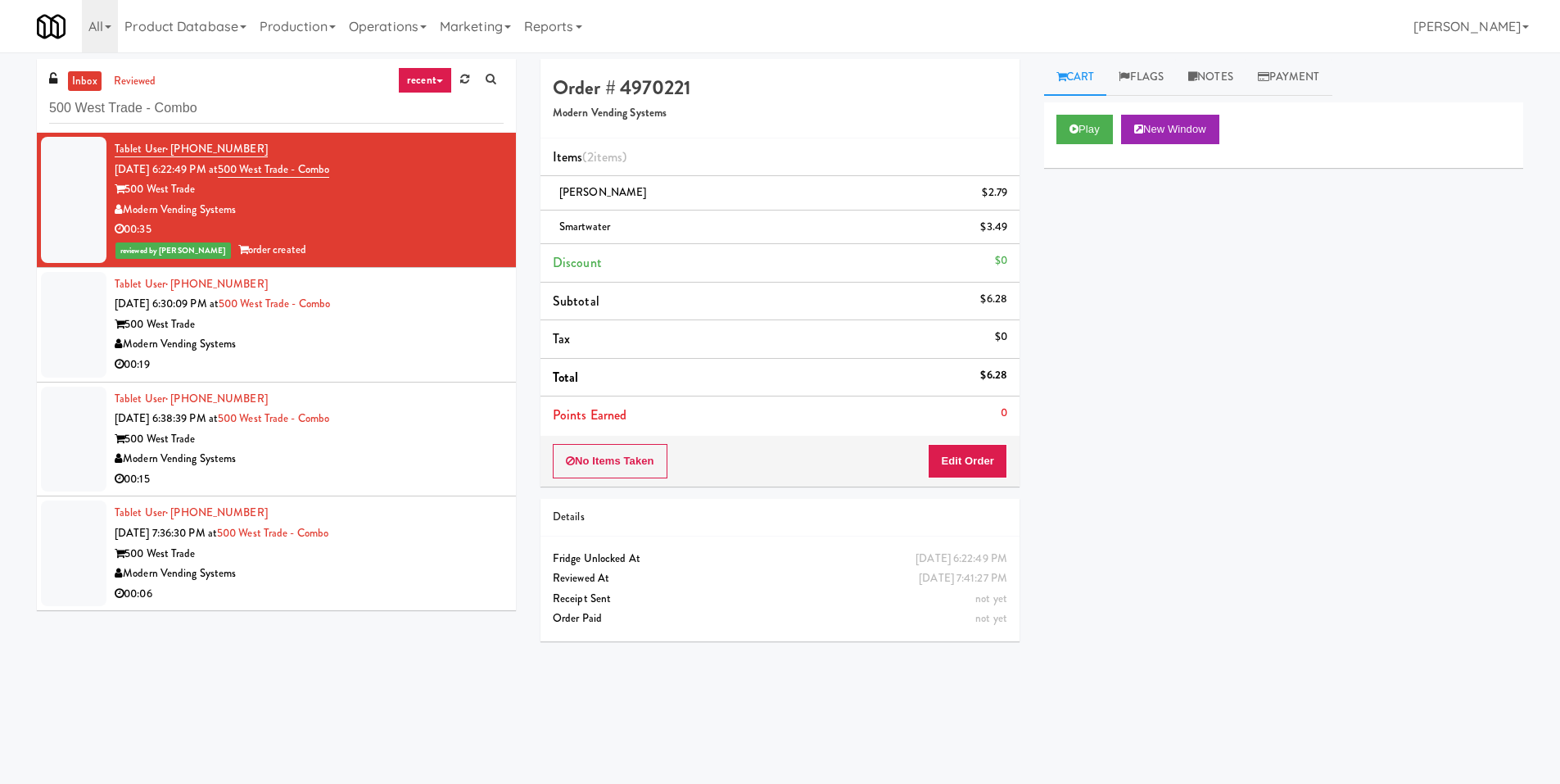
click at [467, 369] on div "00:19" at bounding box center [309, 364] width 389 height 20
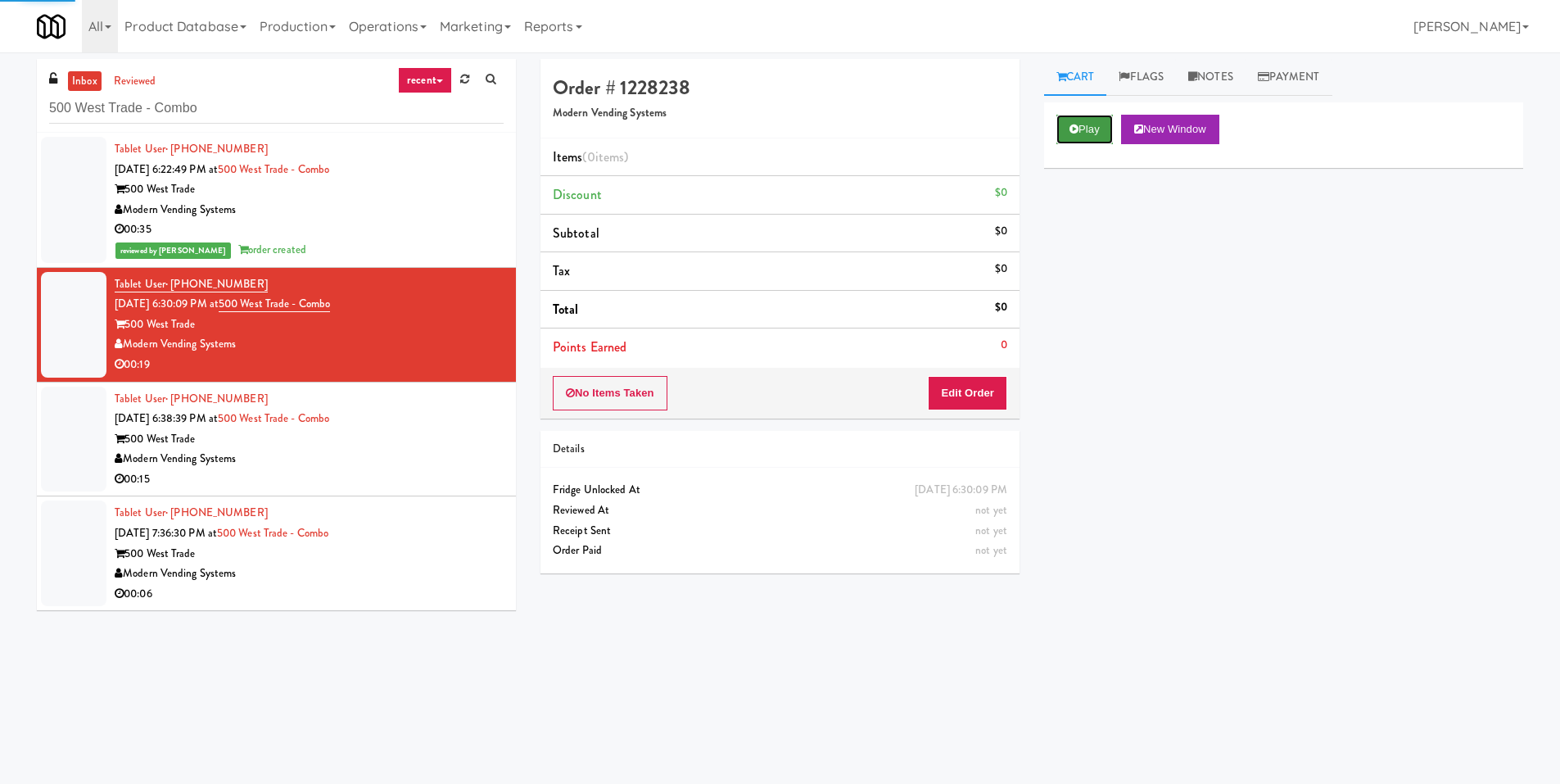
click at [1070, 128] on icon at bounding box center [1074, 129] width 9 height 11
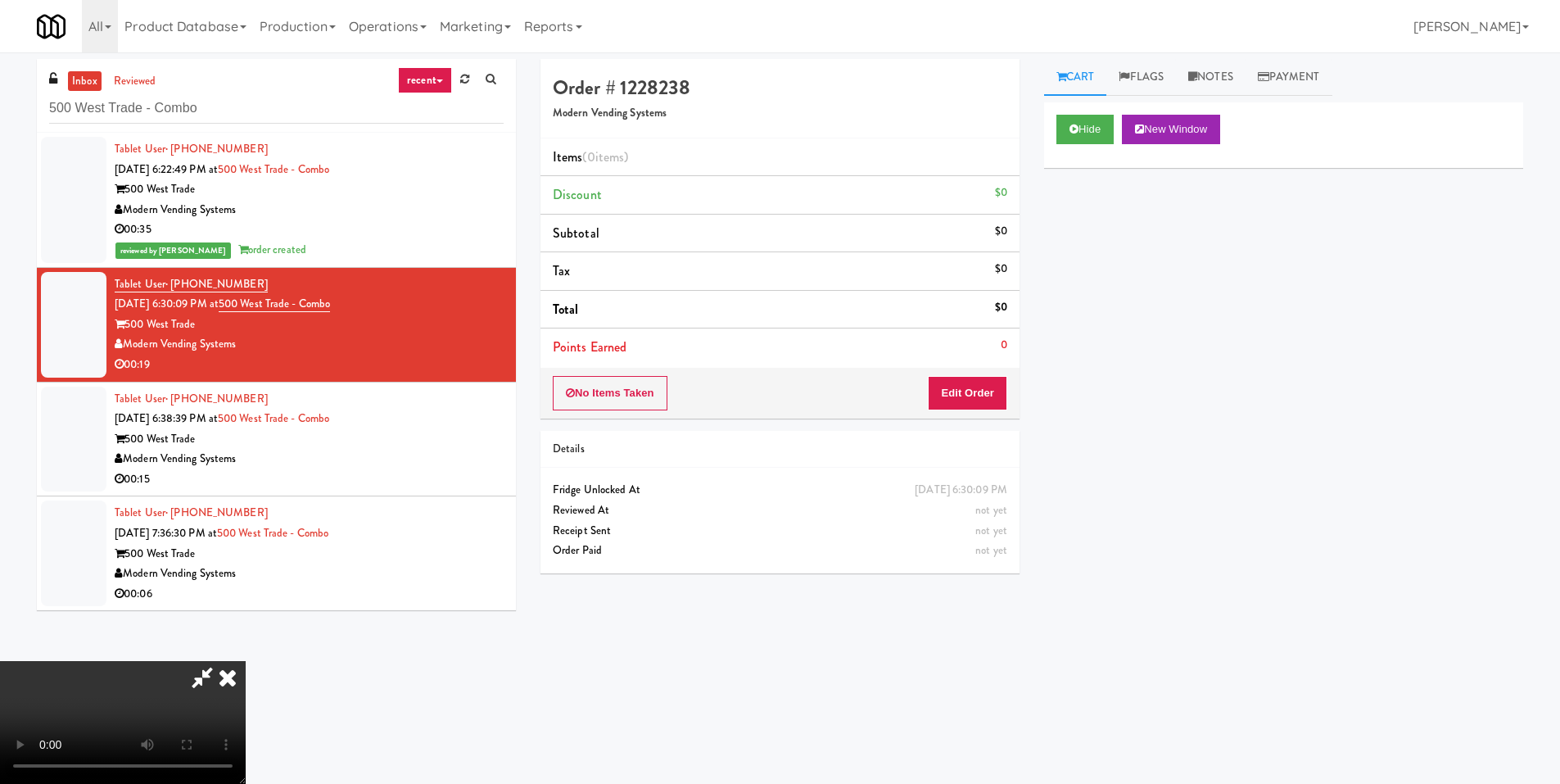
click at [246, 661] on video at bounding box center [123, 722] width 246 height 123
click at [962, 388] on button "Edit Order" at bounding box center [968, 392] width 80 height 35
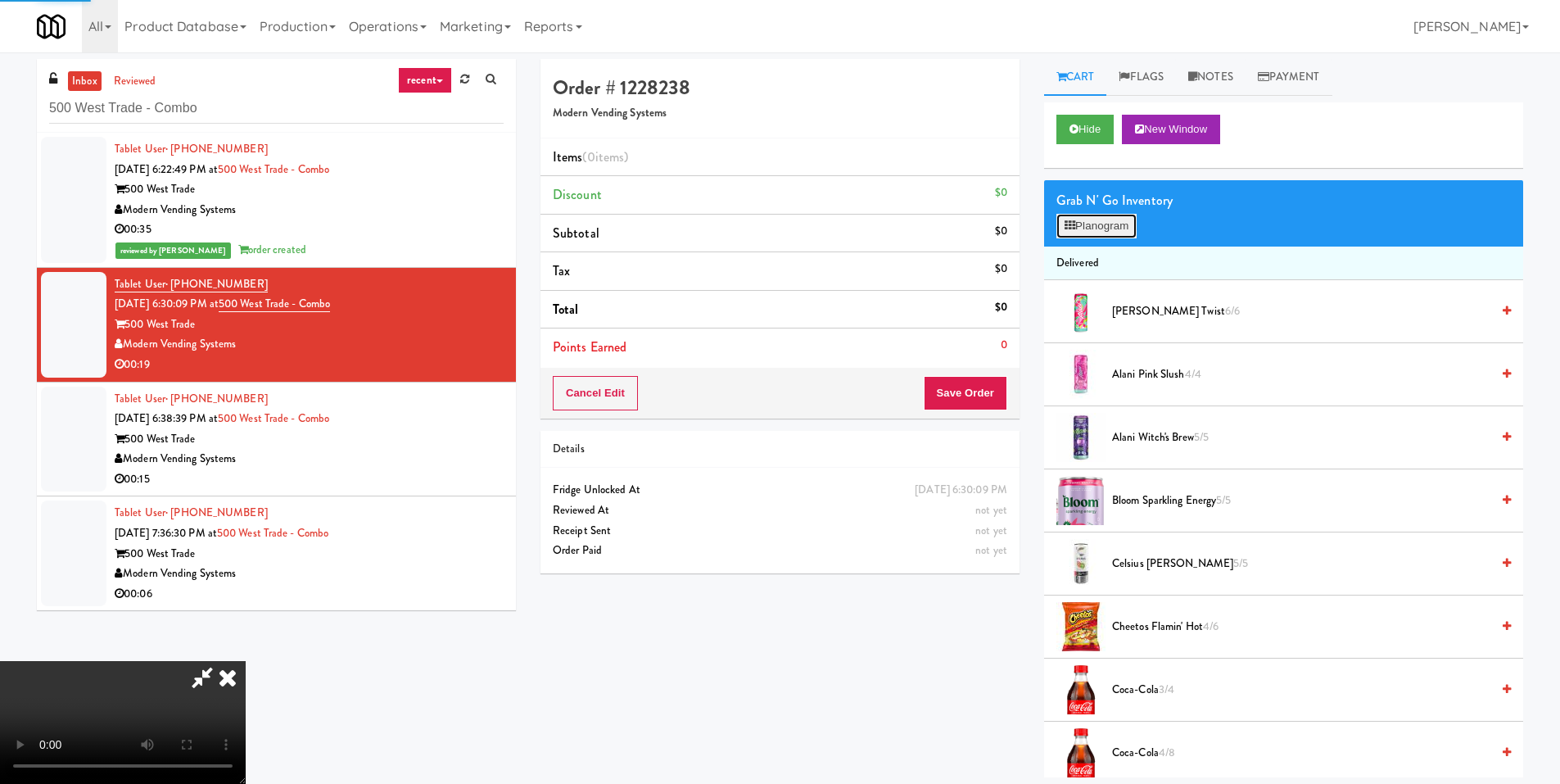
click at [1106, 220] on button "Planogram" at bounding box center [1096, 225] width 81 height 25
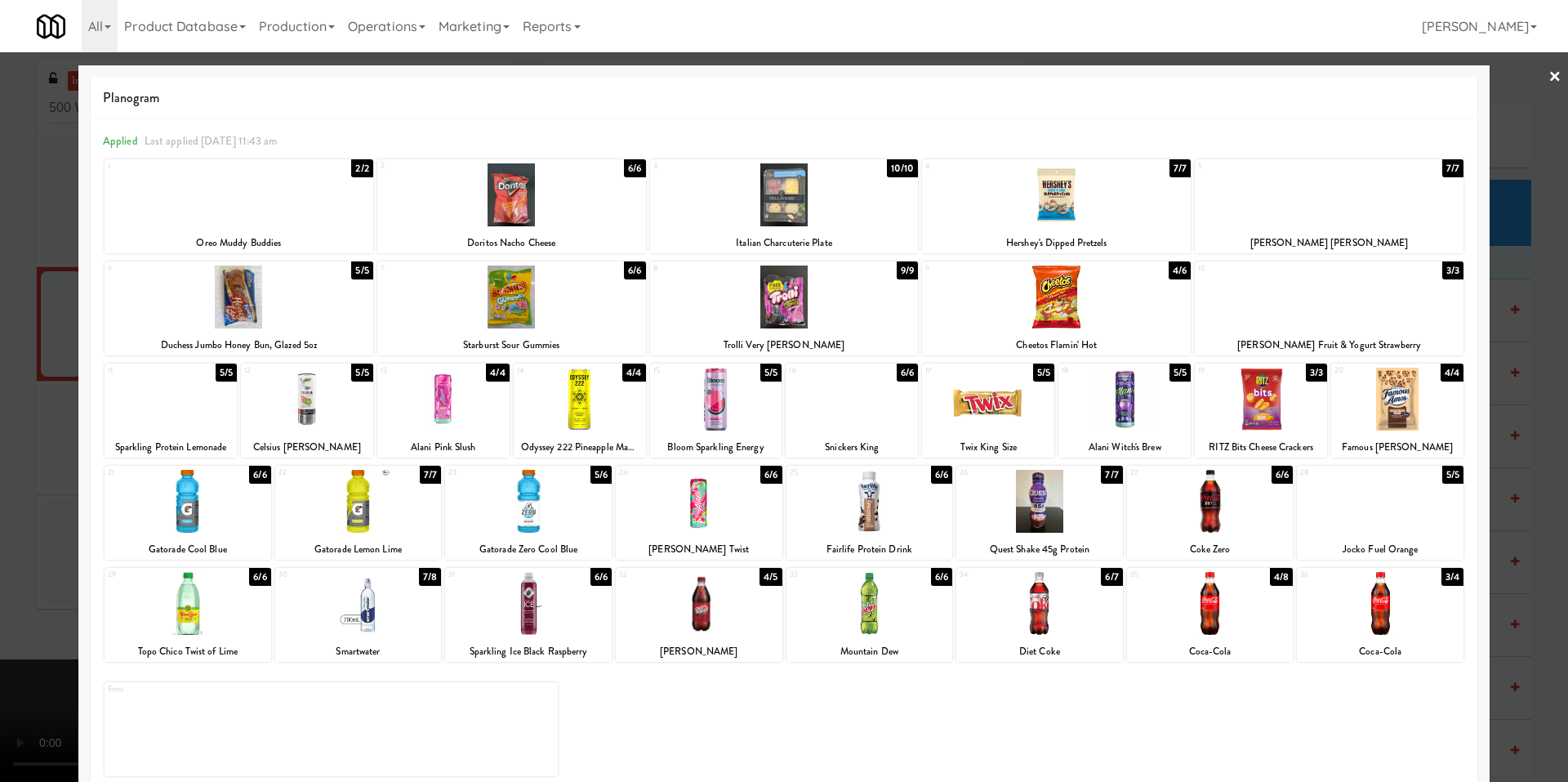
click at [30, 433] on div at bounding box center [784, 391] width 1568 height 782
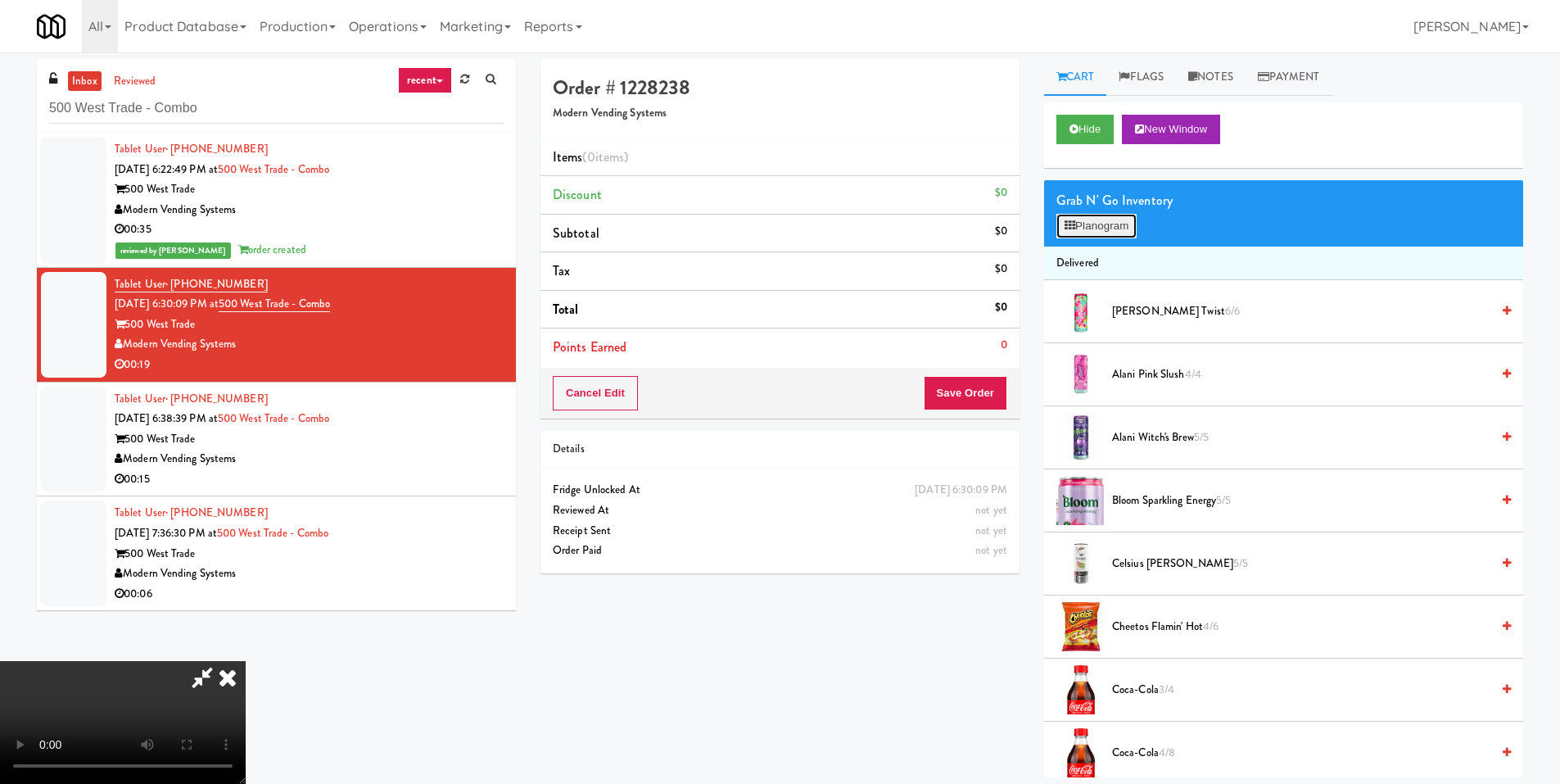
click at [1123, 223] on button "Planogram" at bounding box center [1096, 225] width 81 height 25
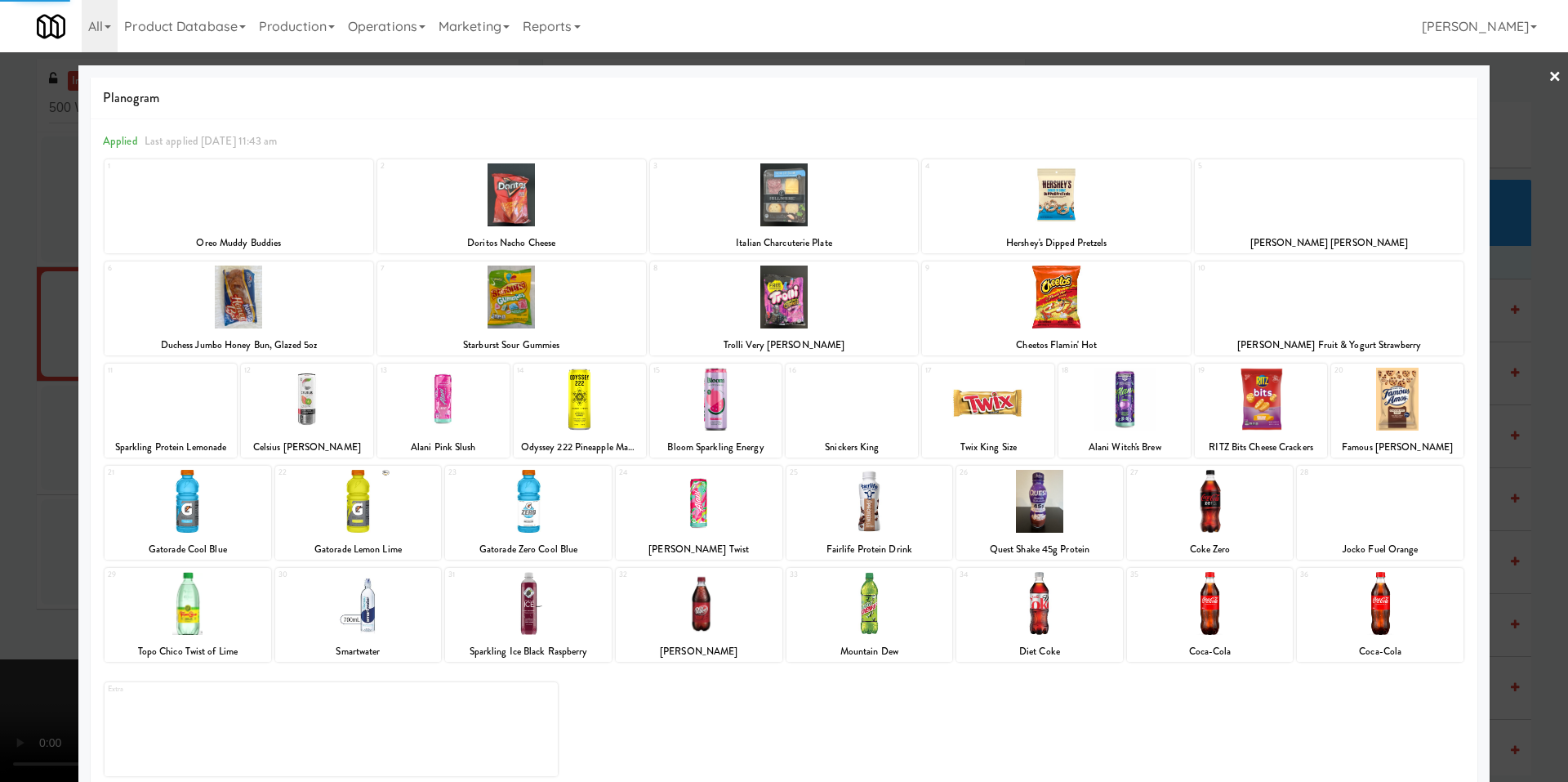
click at [1306, 285] on div at bounding box center [1329, 297] width 269 height 63
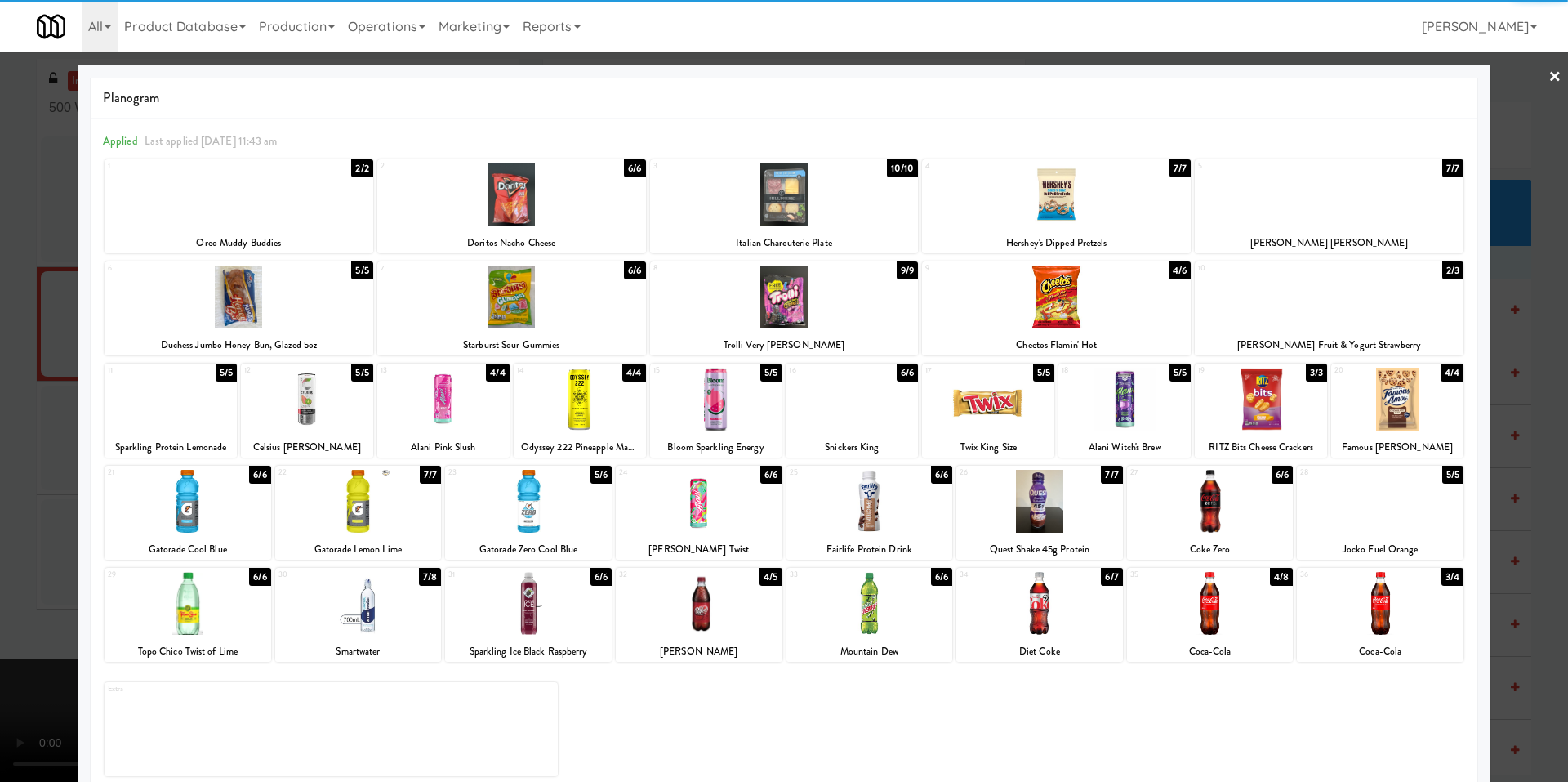
click at [54, 429] on div at bounding box center [784, 391] width 1568 height 782
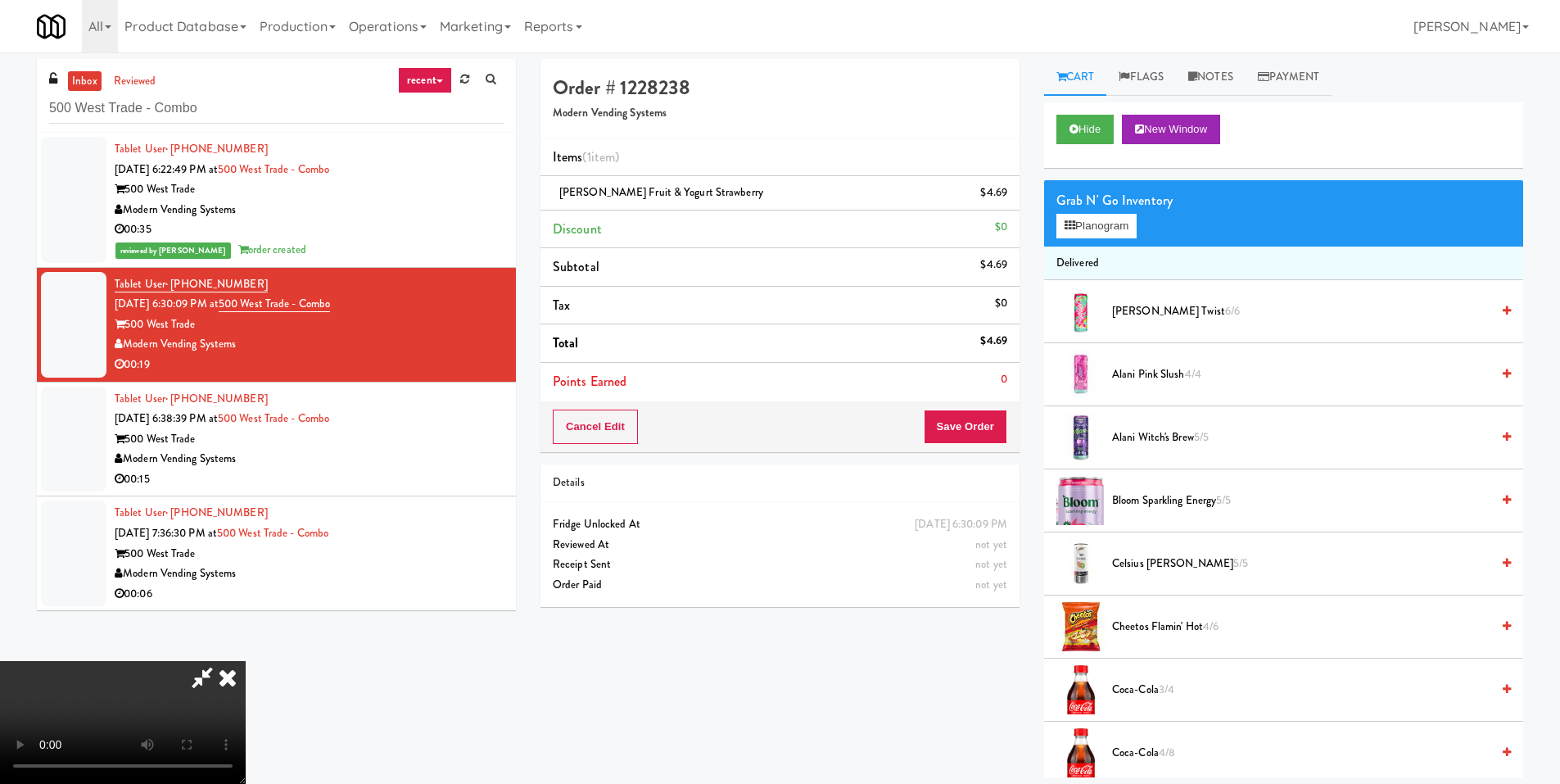
click at [246, 661] on video at bounding box center [123, 722] width 246 height 123
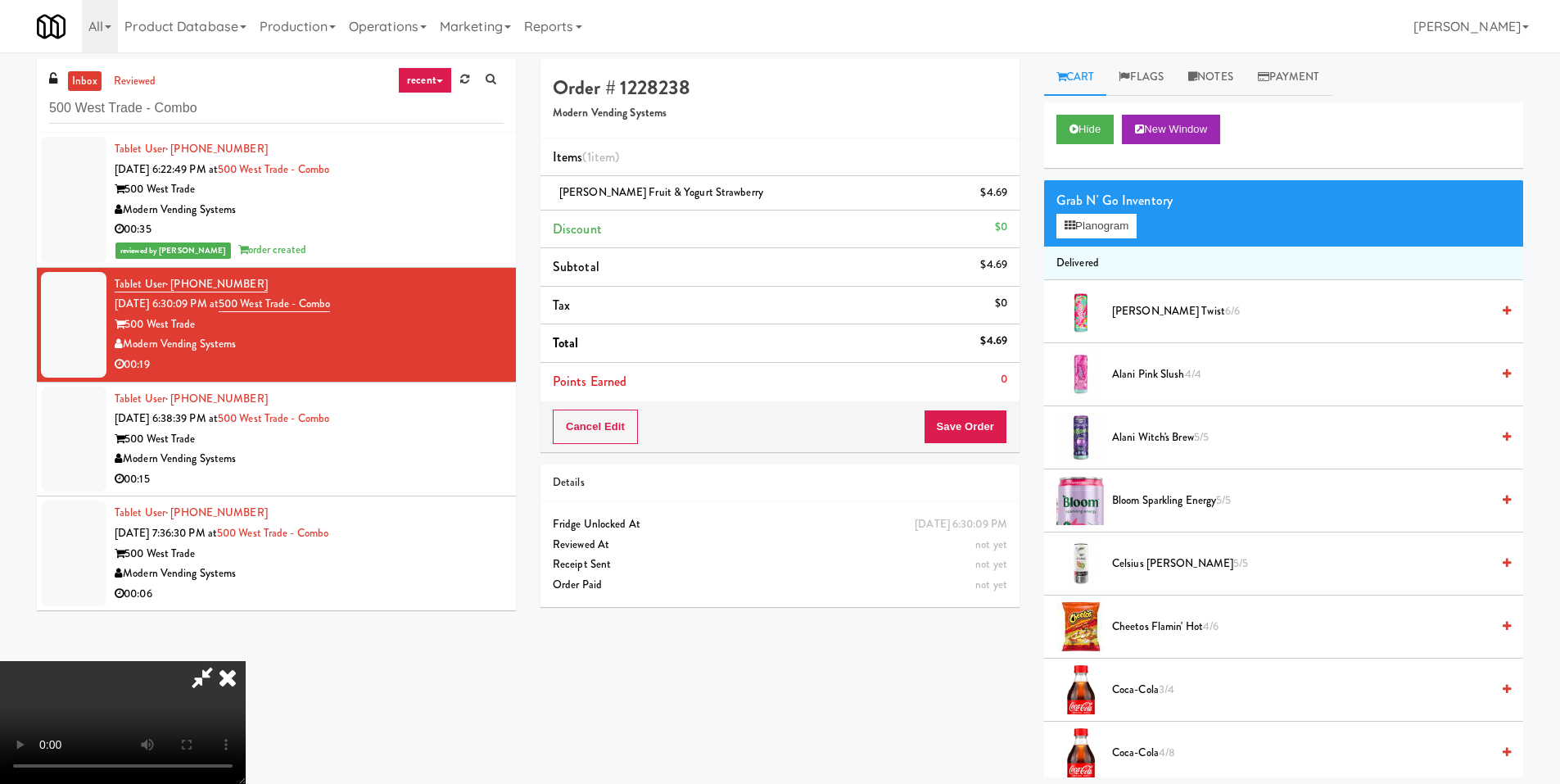
click at [246, 661] on video at bounding box center [123, 722] width 246 height 123
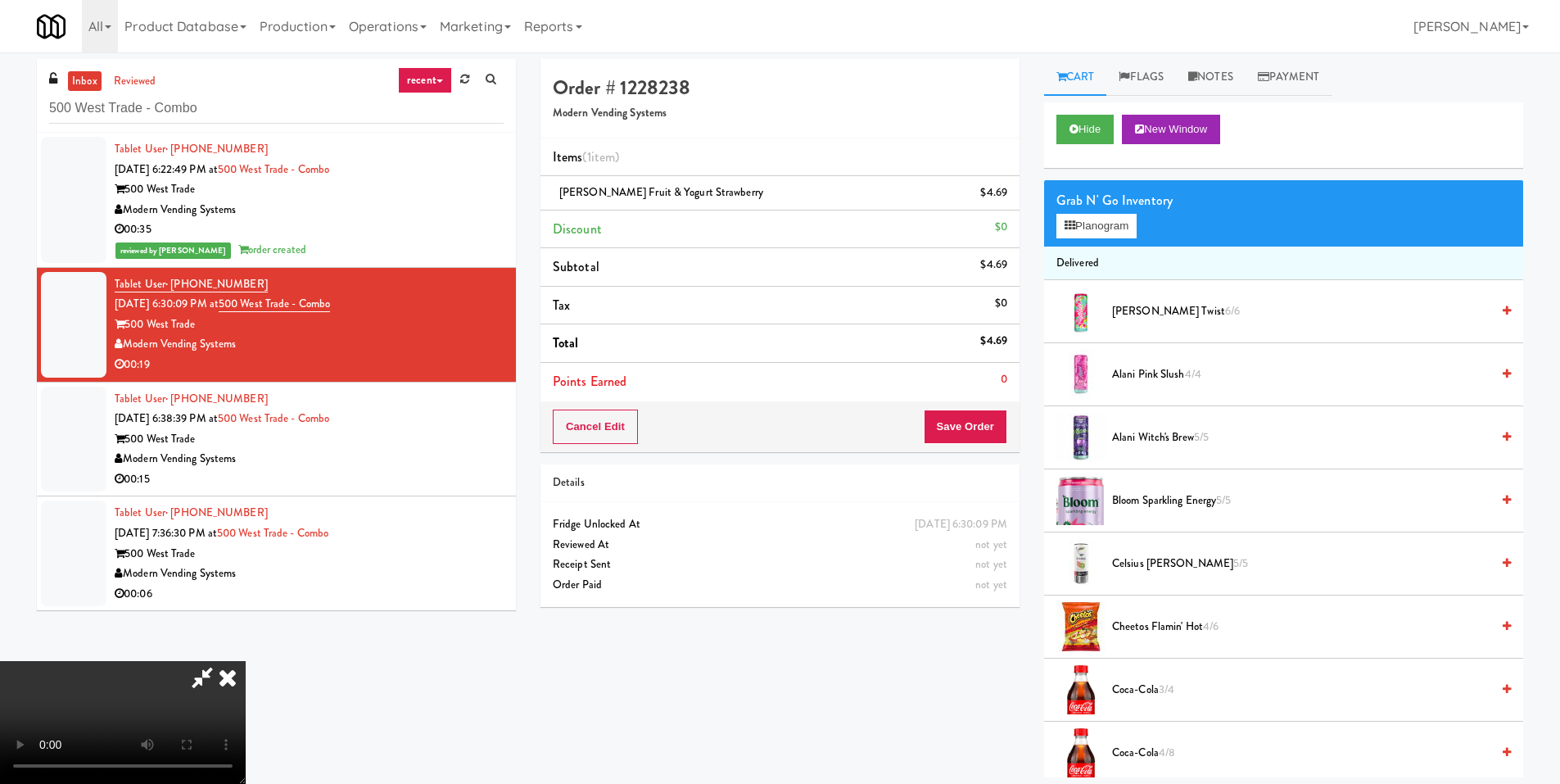
click at [246, 661] on video at bounding box center [123, 722] width 246 height 123
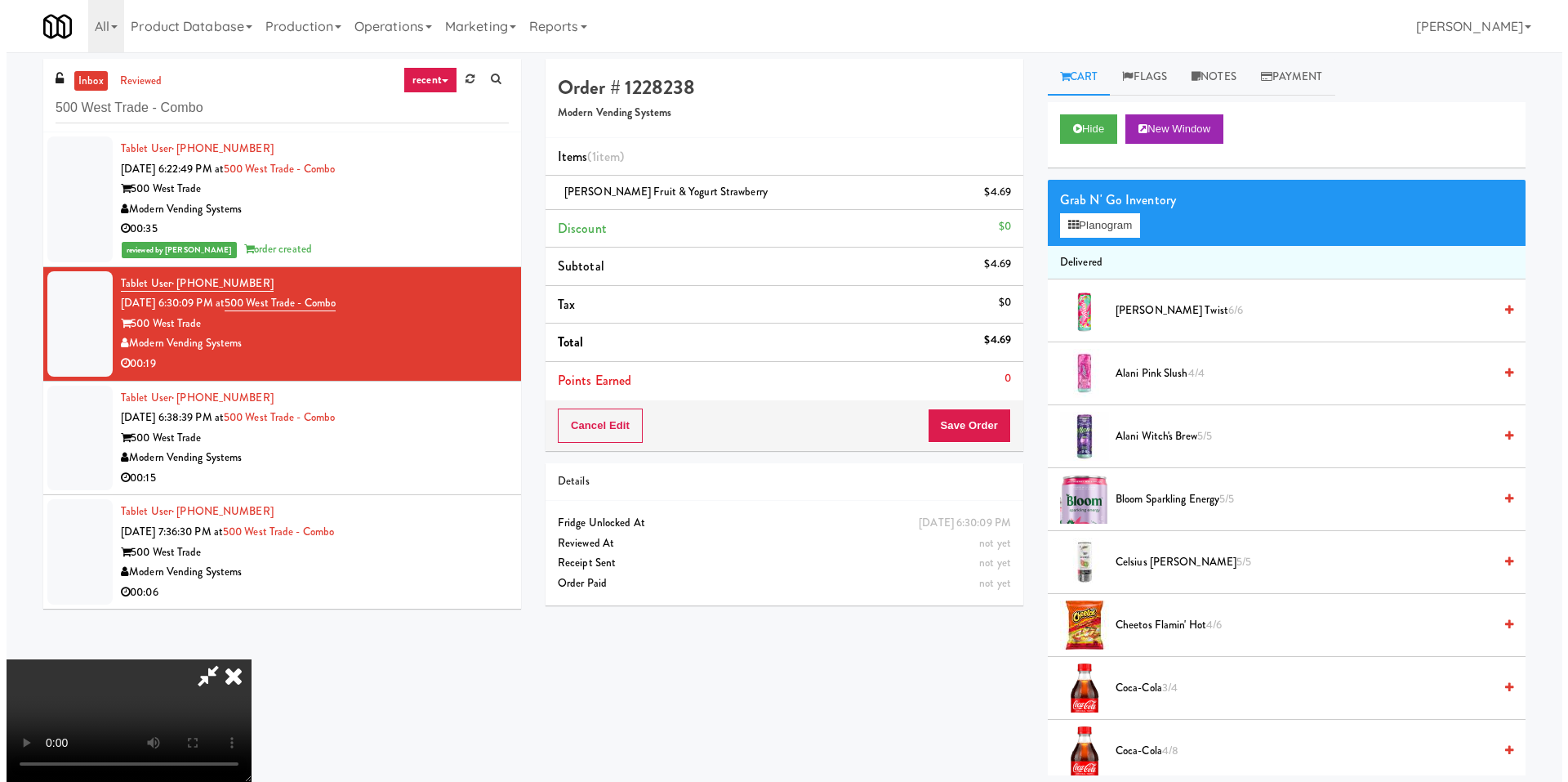
click
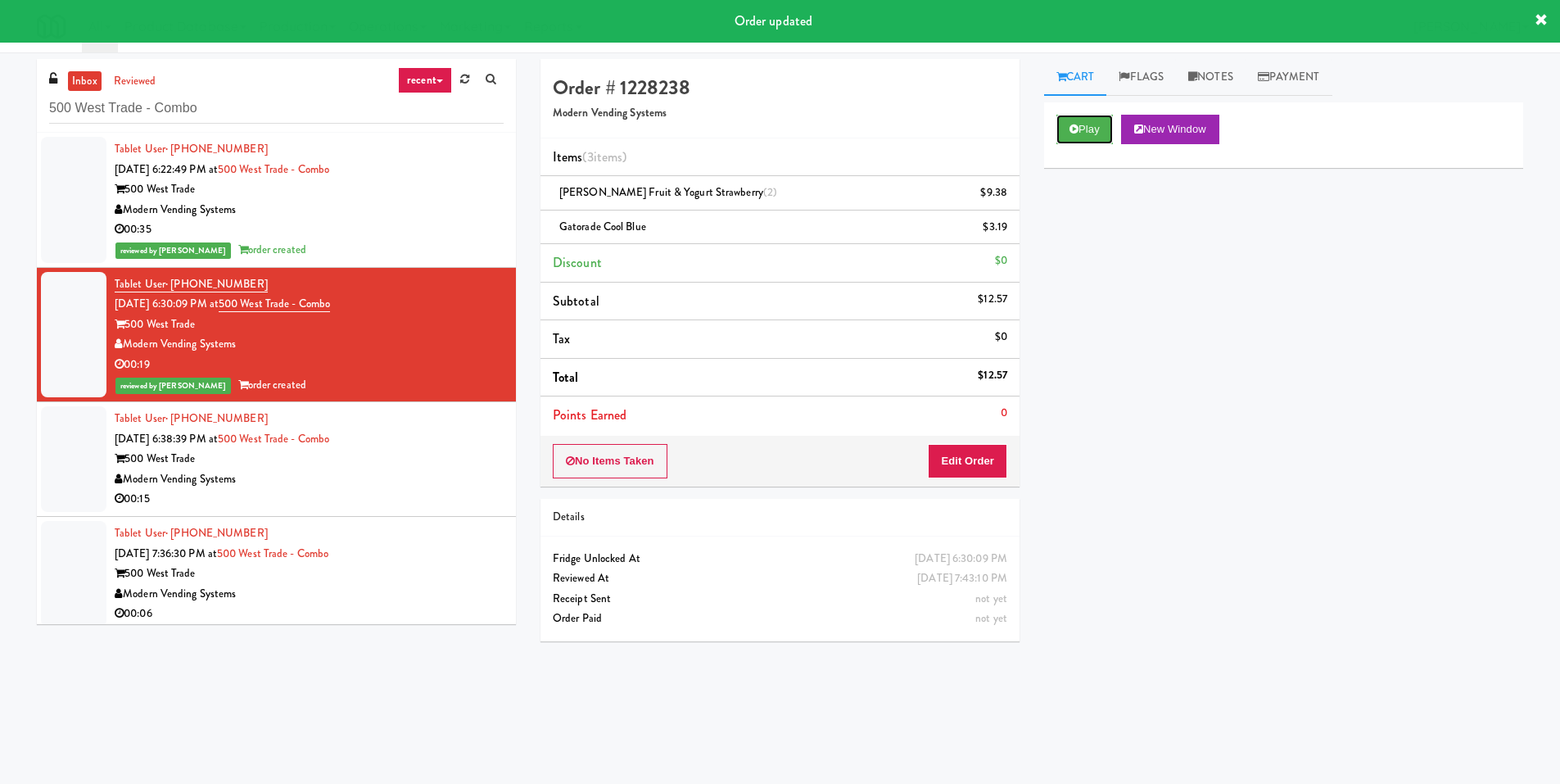
drag, startPoint x: 1077, startPoint y: 142, endPoint x: 1046, endPoint y: 142, distance: 31.0
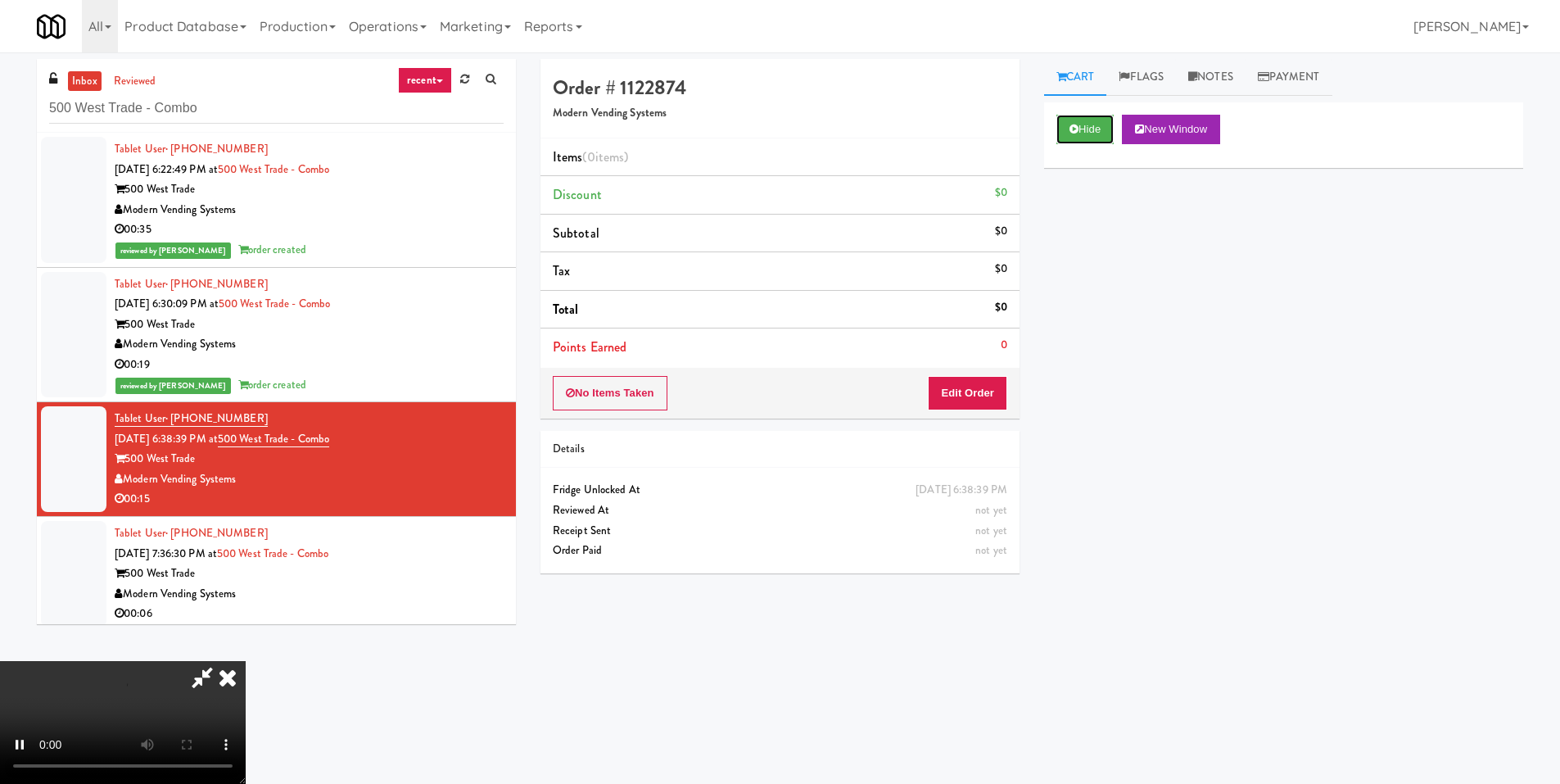
scroll to position [7, 0]
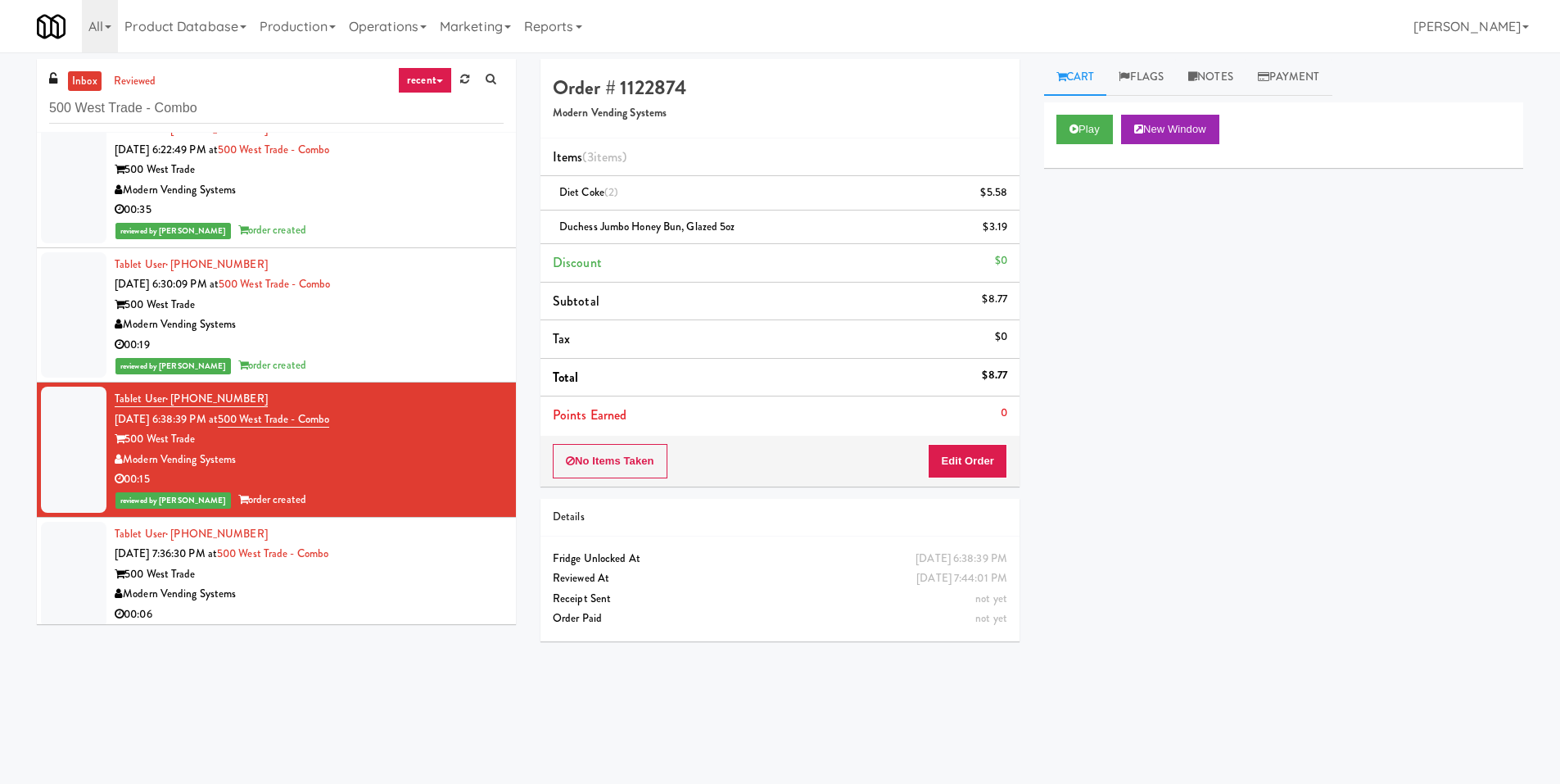
scroll to position [27, 0]
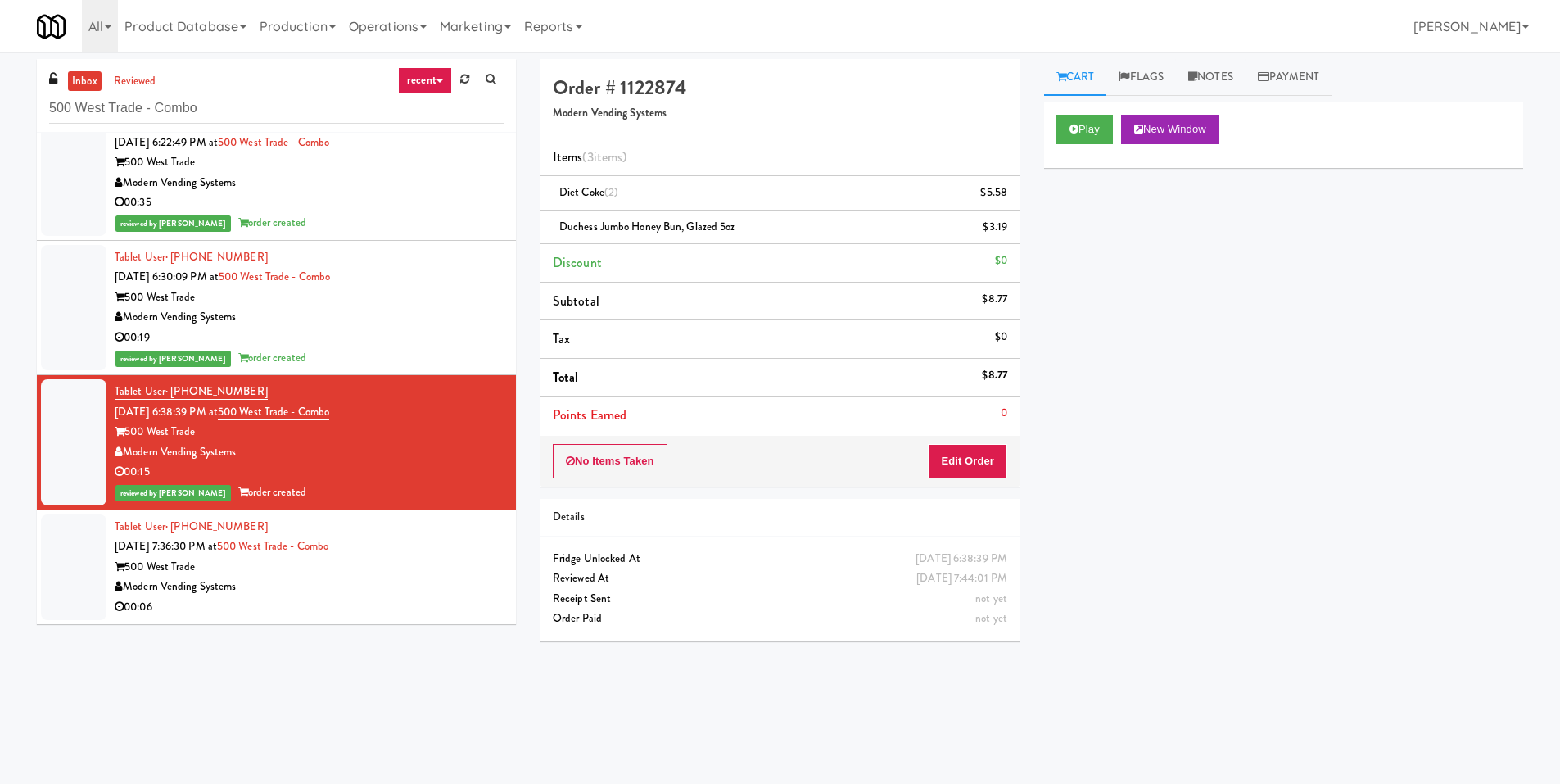
drag, startPoint x: 405, startPoint y: 562, endPoint x: 412, endPoint y: 553, distance: 11.4
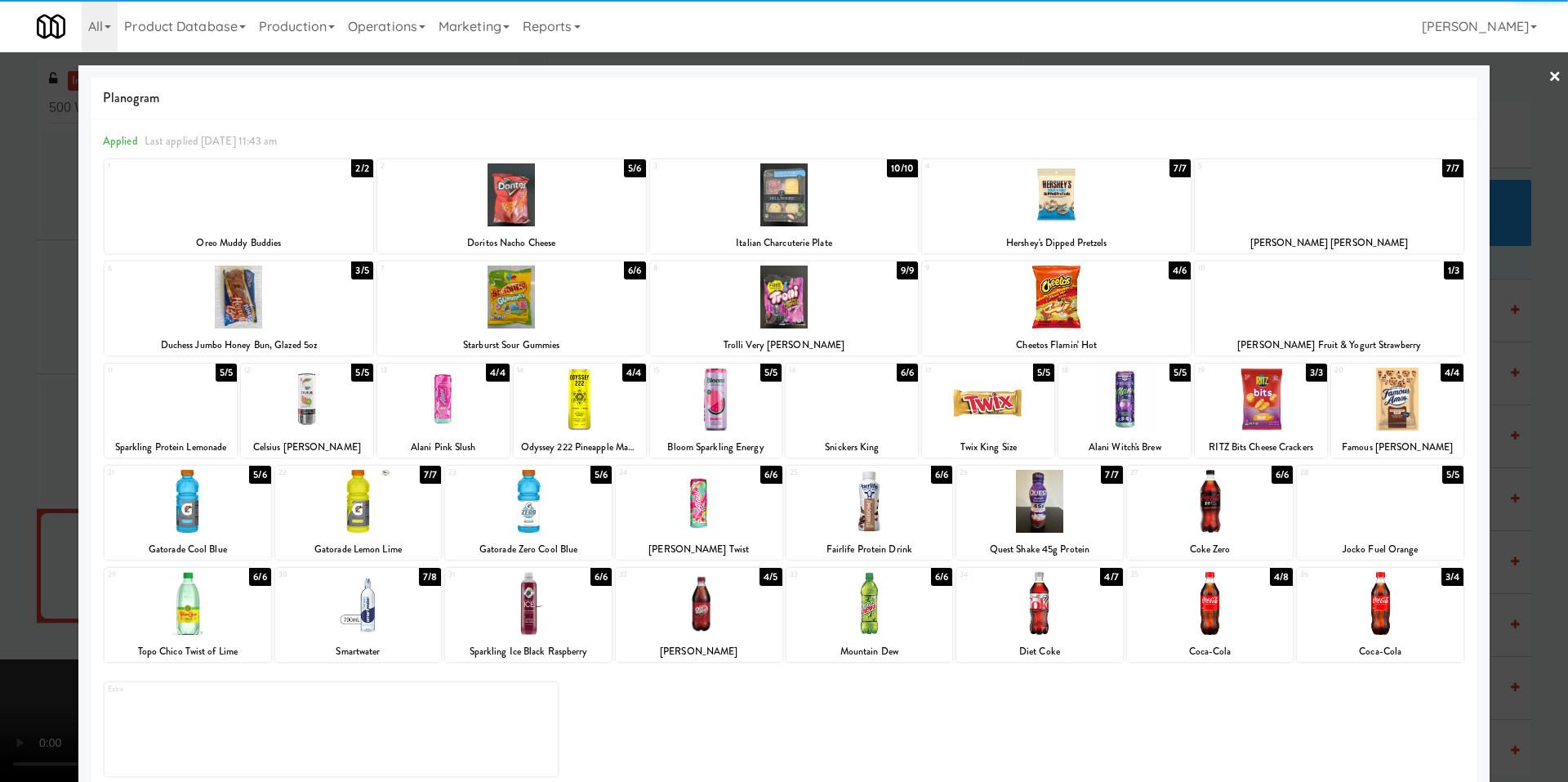
drag, startPoint x: 17, startPoint y: 358, endPoint x: 27, endPoint y: 357, distance: 10.0
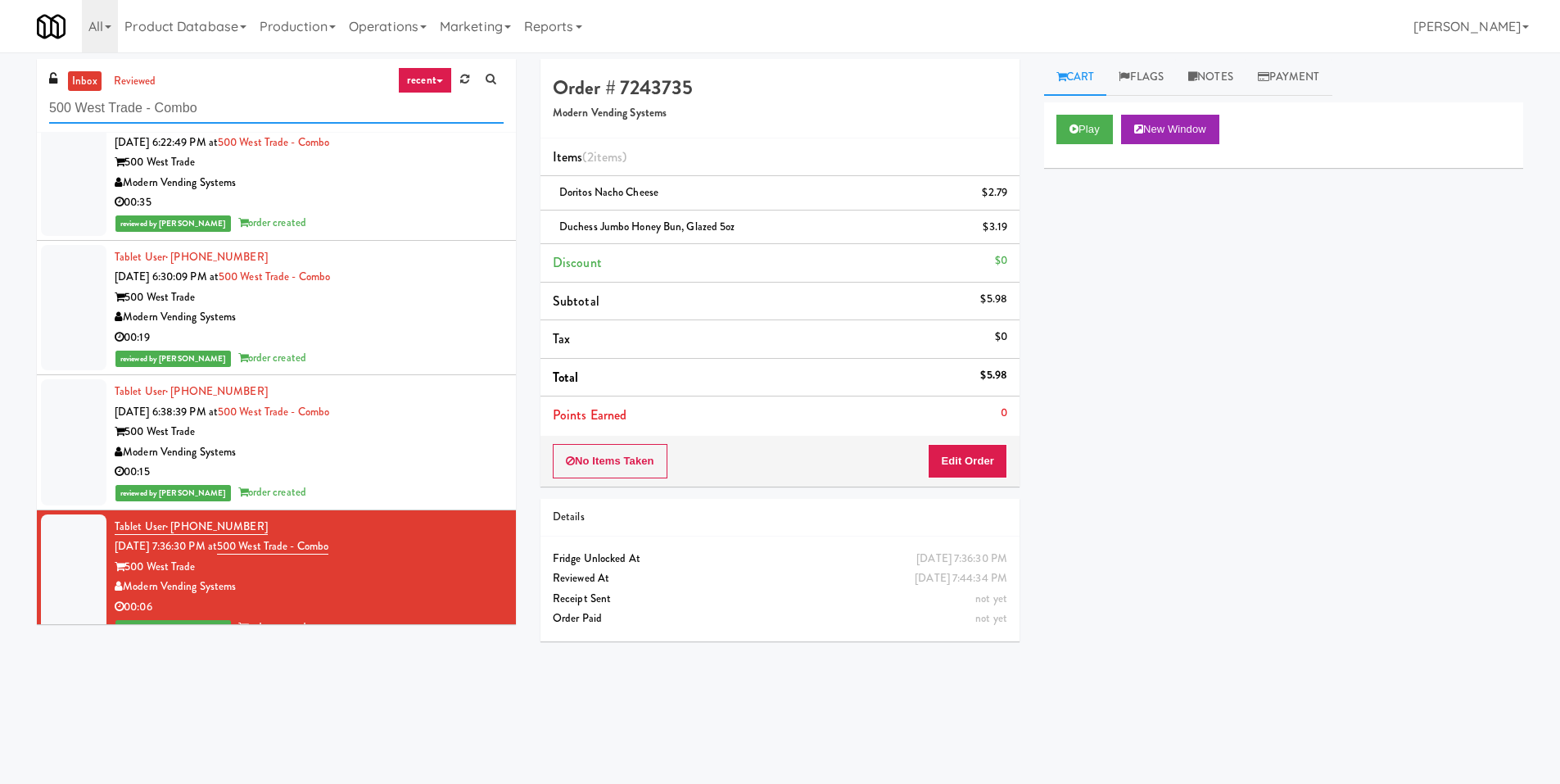
paste input "Metronome-Cooler"
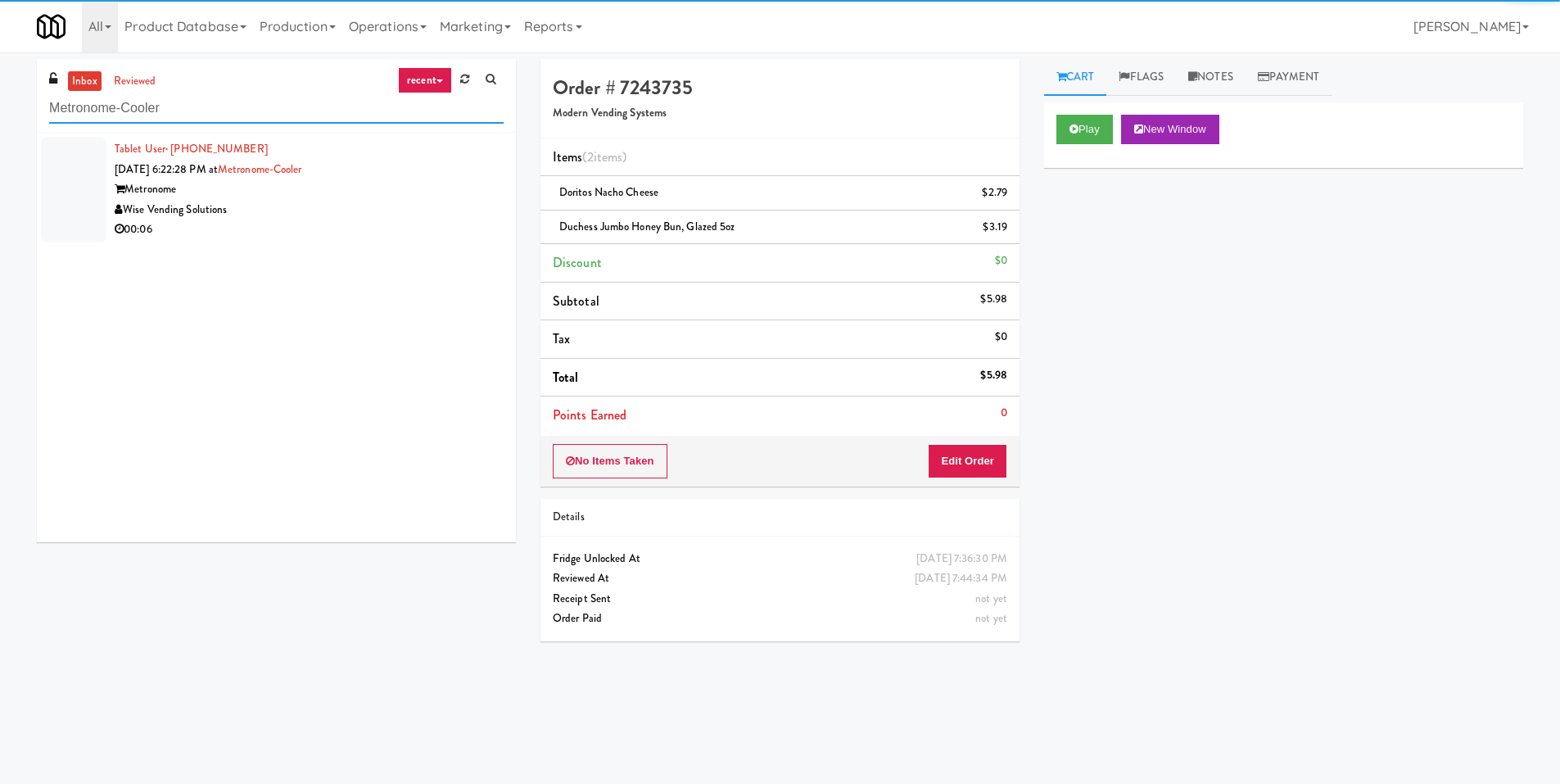
type input "Metronome-Cooler"
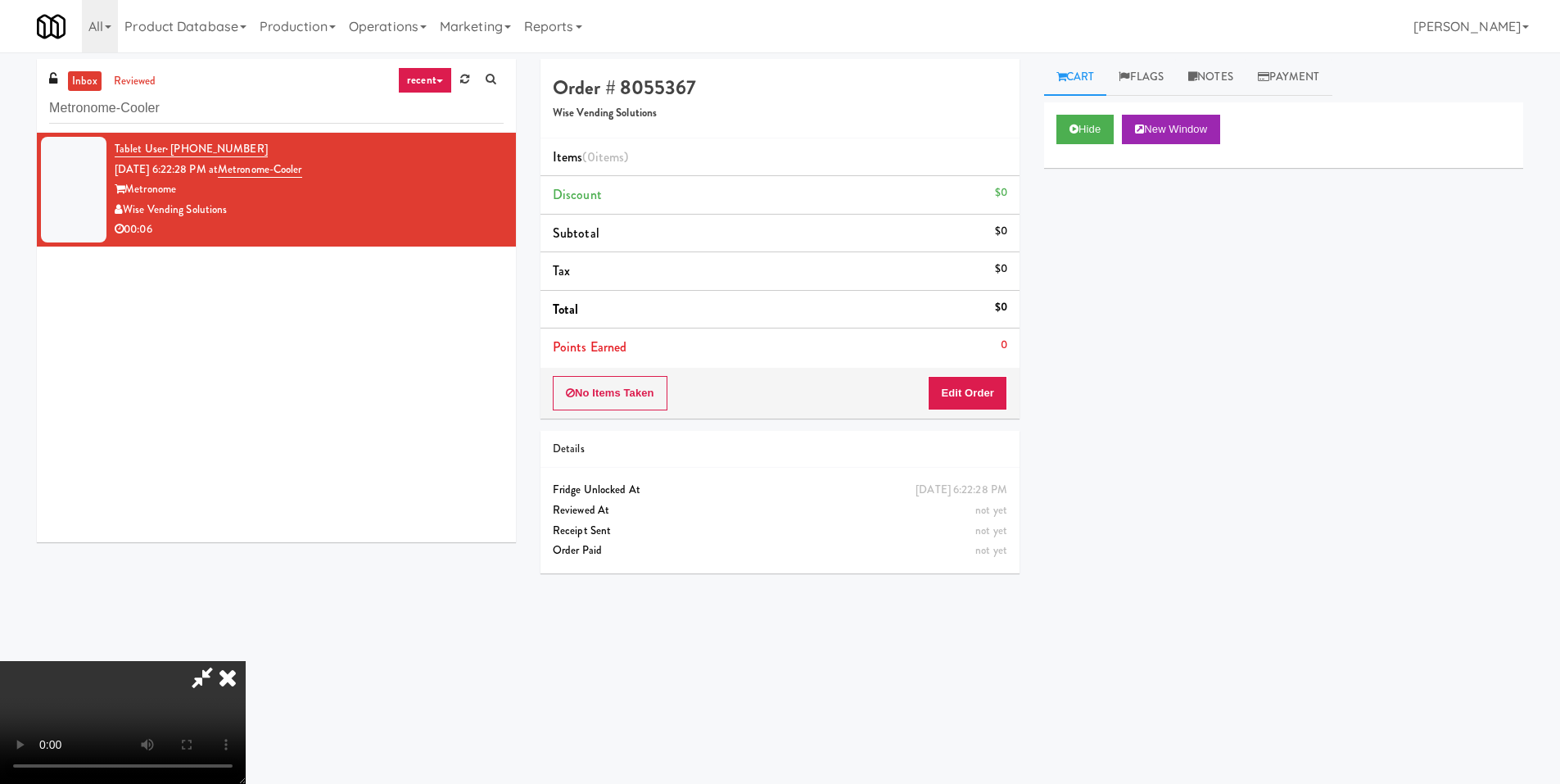
scroll to position [81, 0]
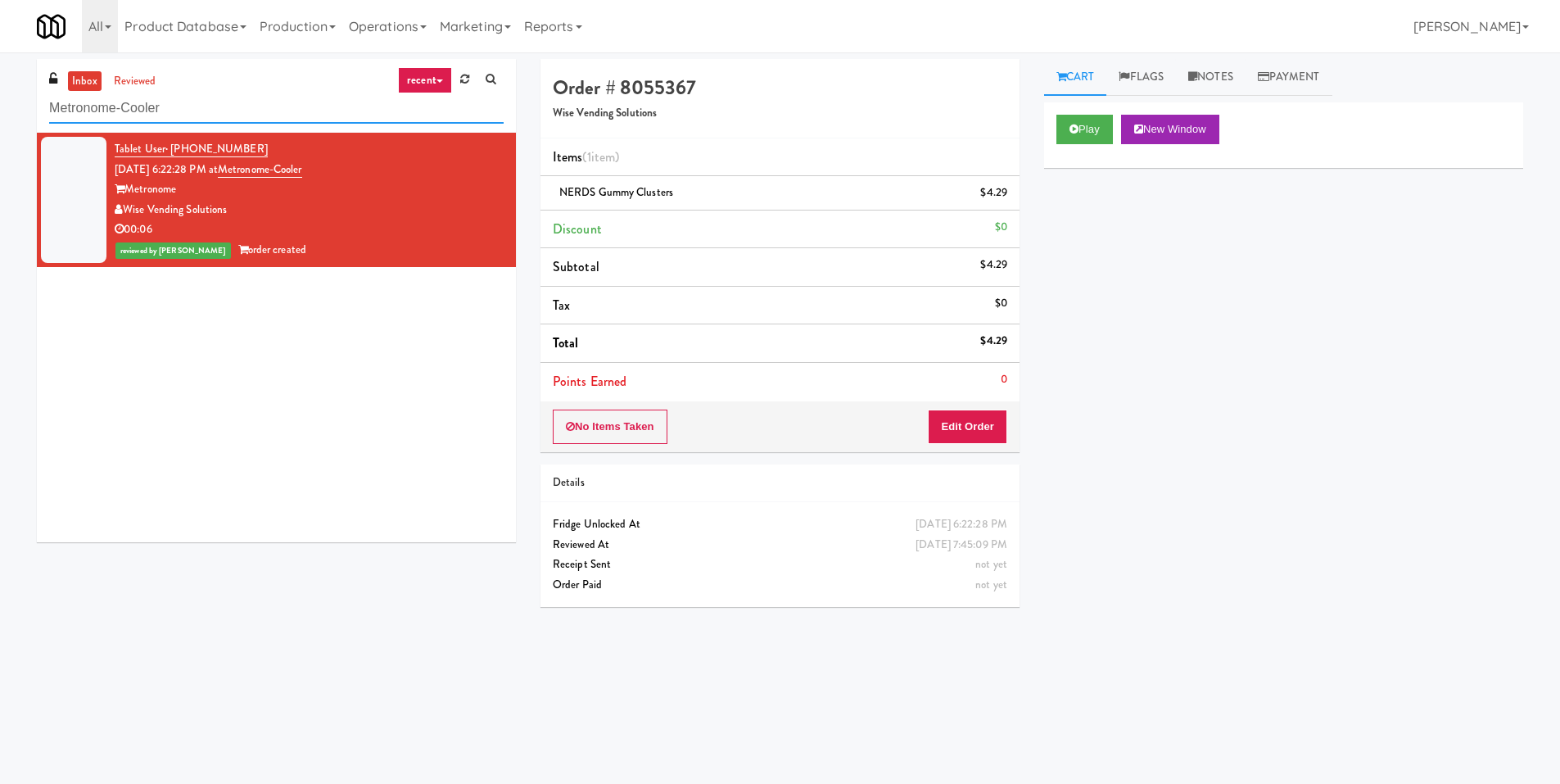
paste input "192 Shoreline Combo B"
type input "192 Shoreline Combo B"
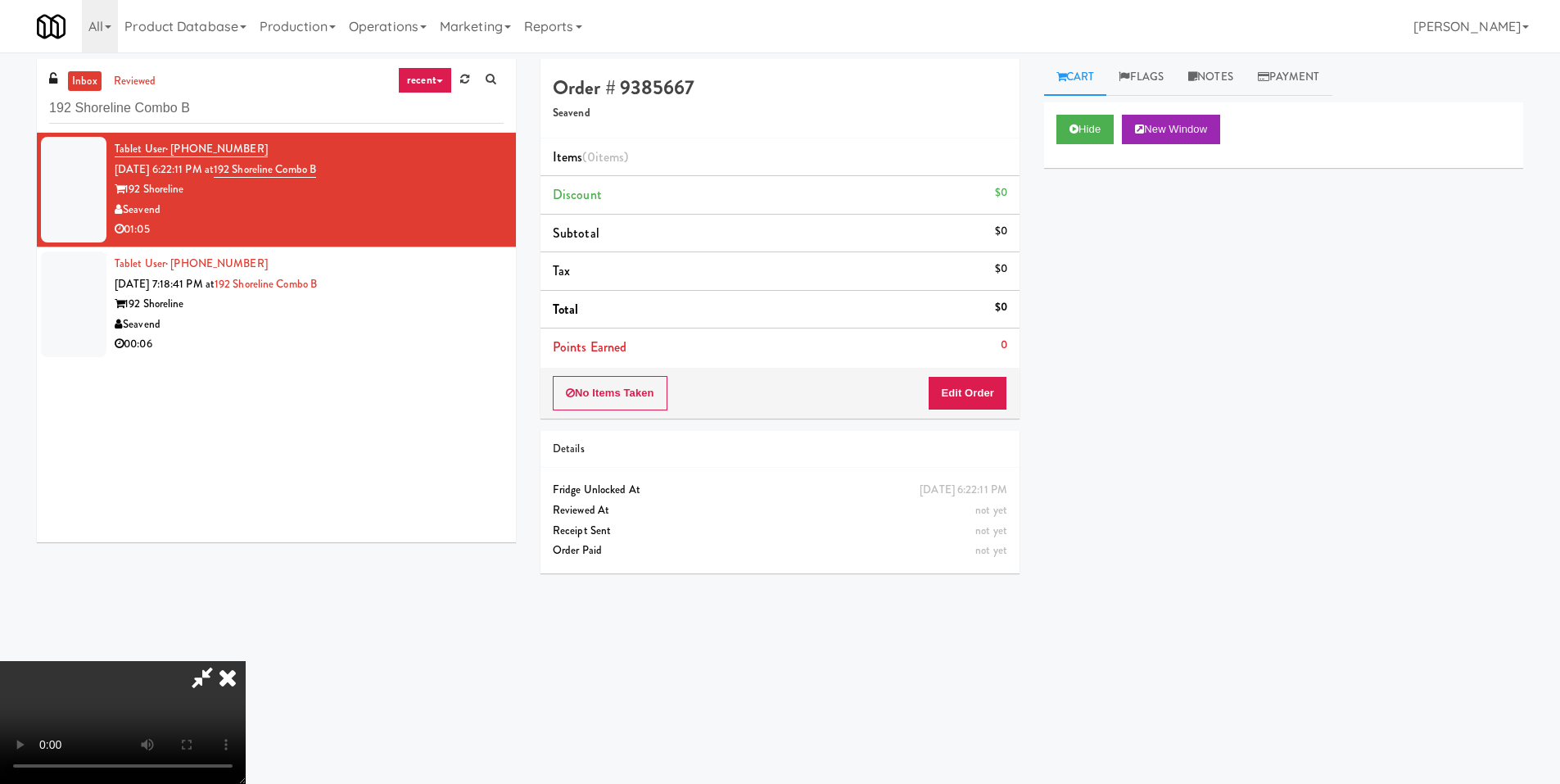
scroll to position [81, 0]
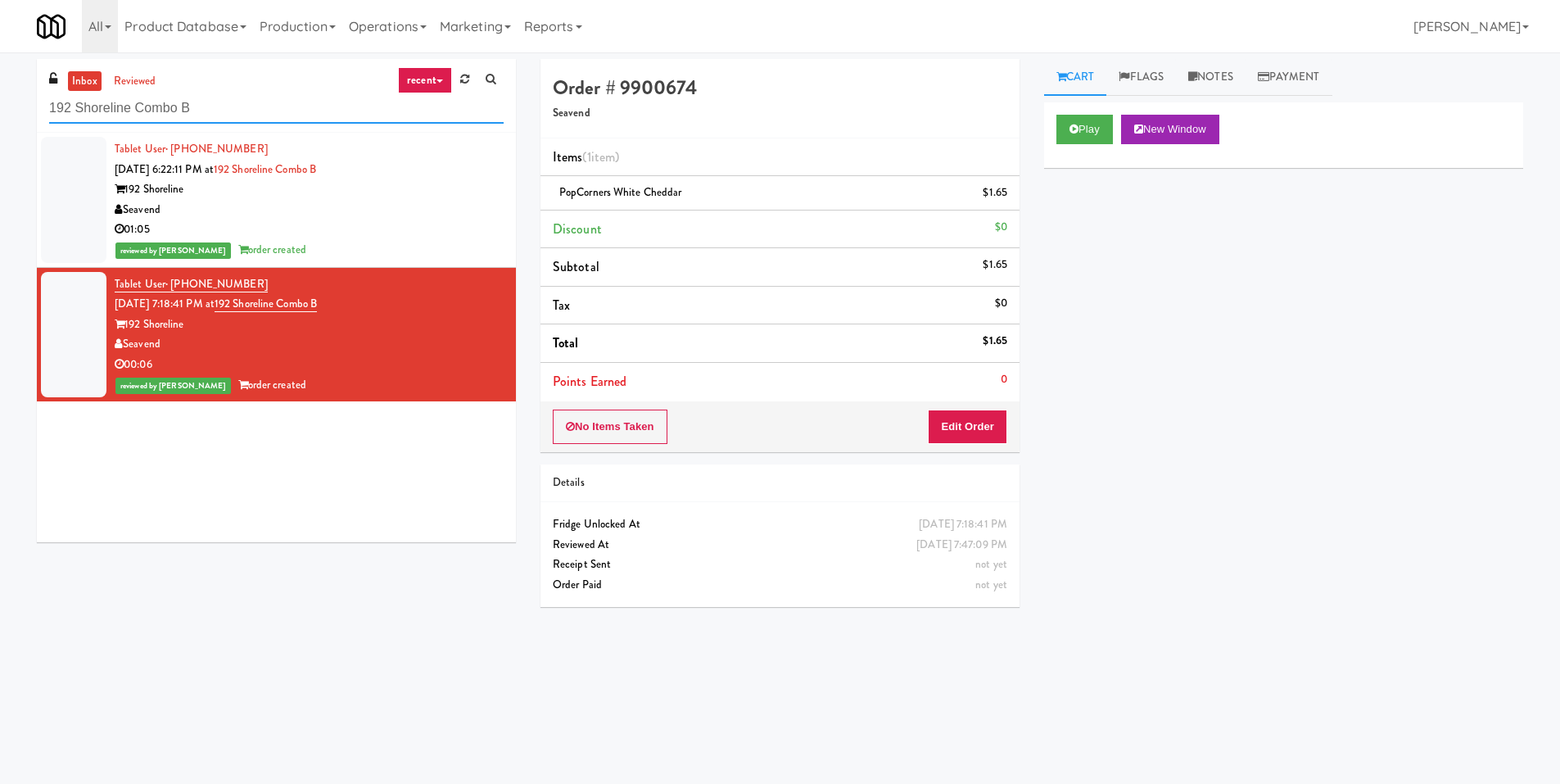
paste input "Mattr (formerly Shawcor)"
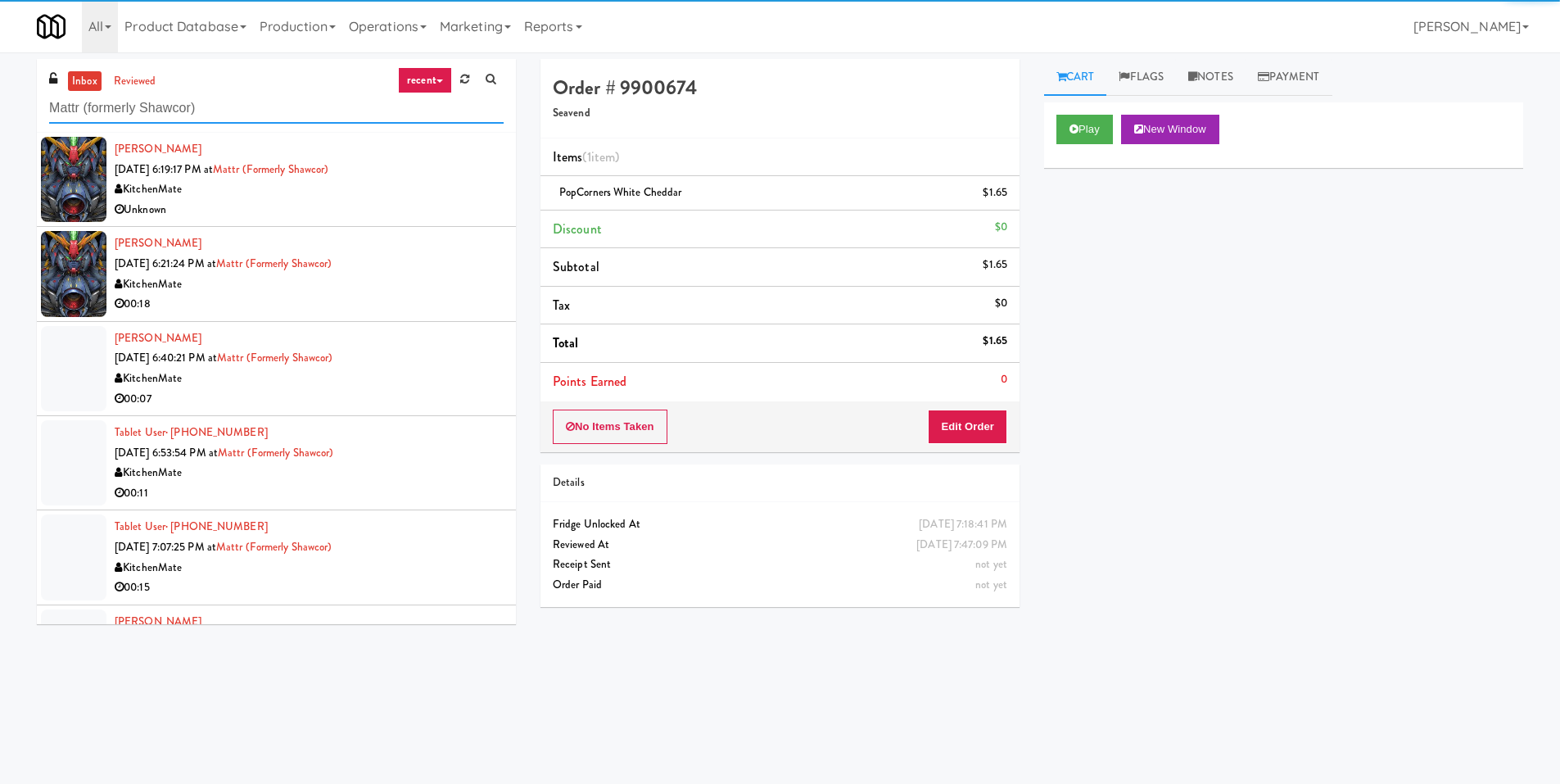
type input "Mattr (formerly Shawcor)"
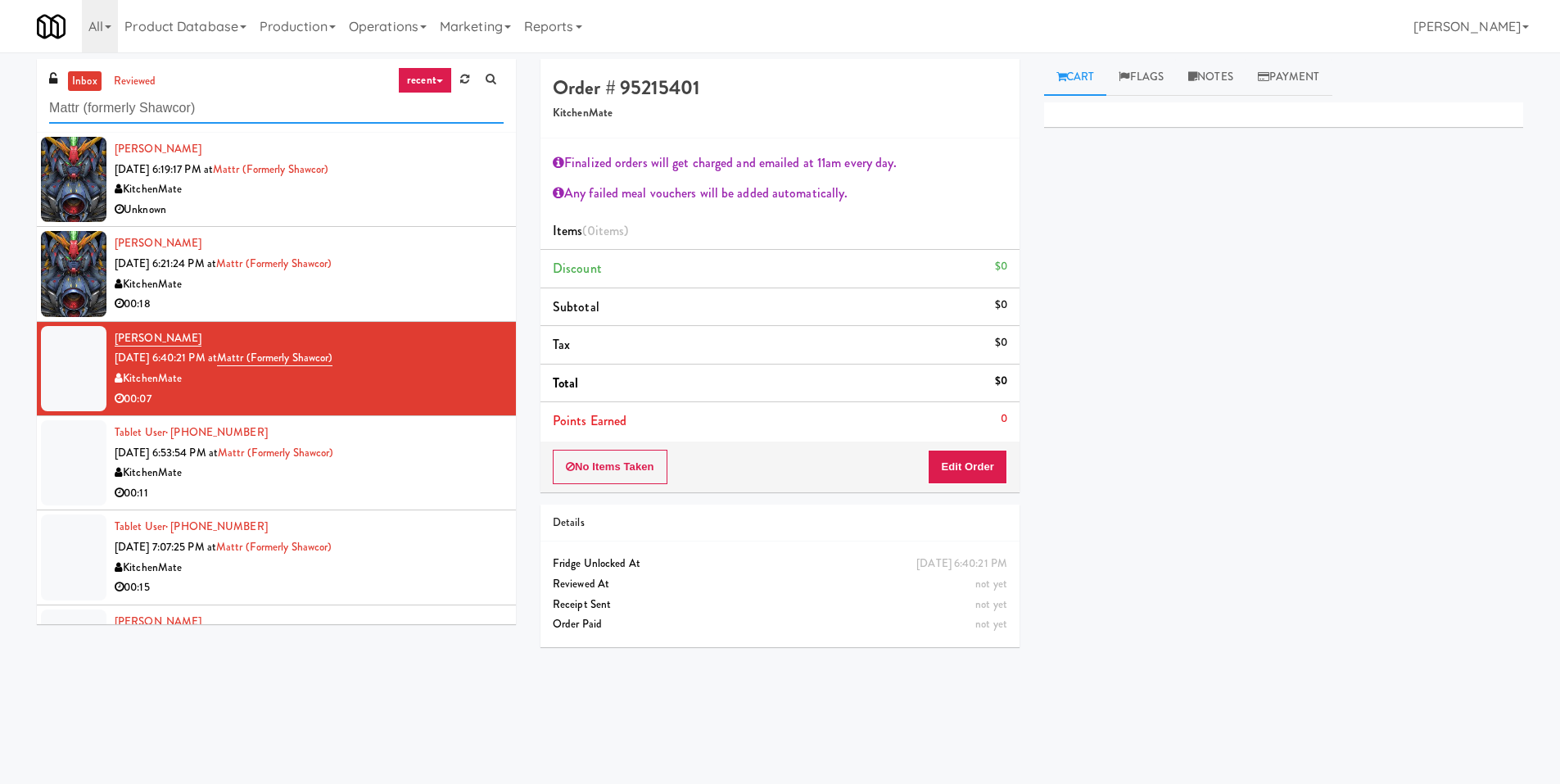
paste input "LTP - Pantry - R"
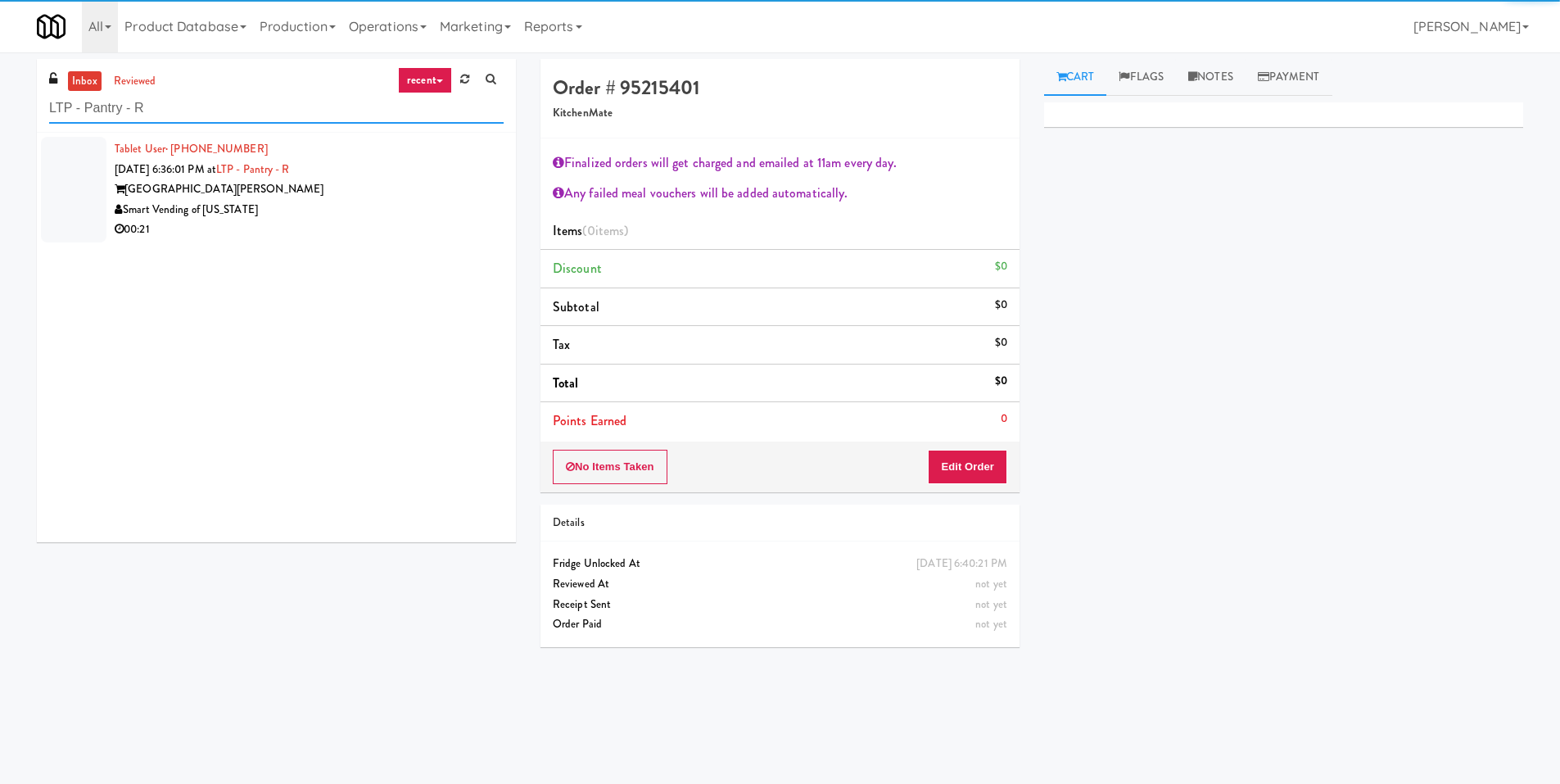
type input "LTP - Pantry - R"
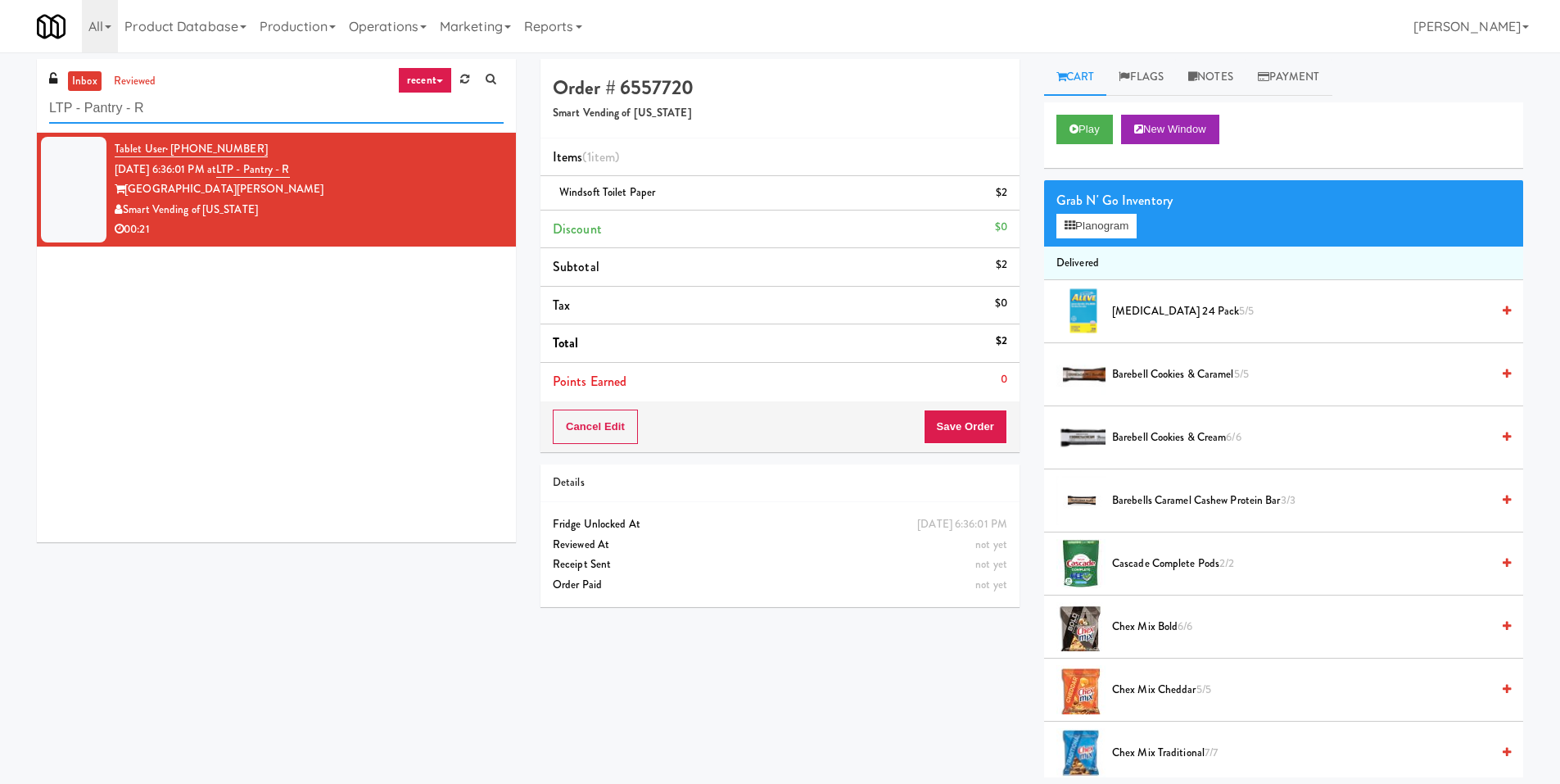
paste input "The Glenn - Cooler - Left"
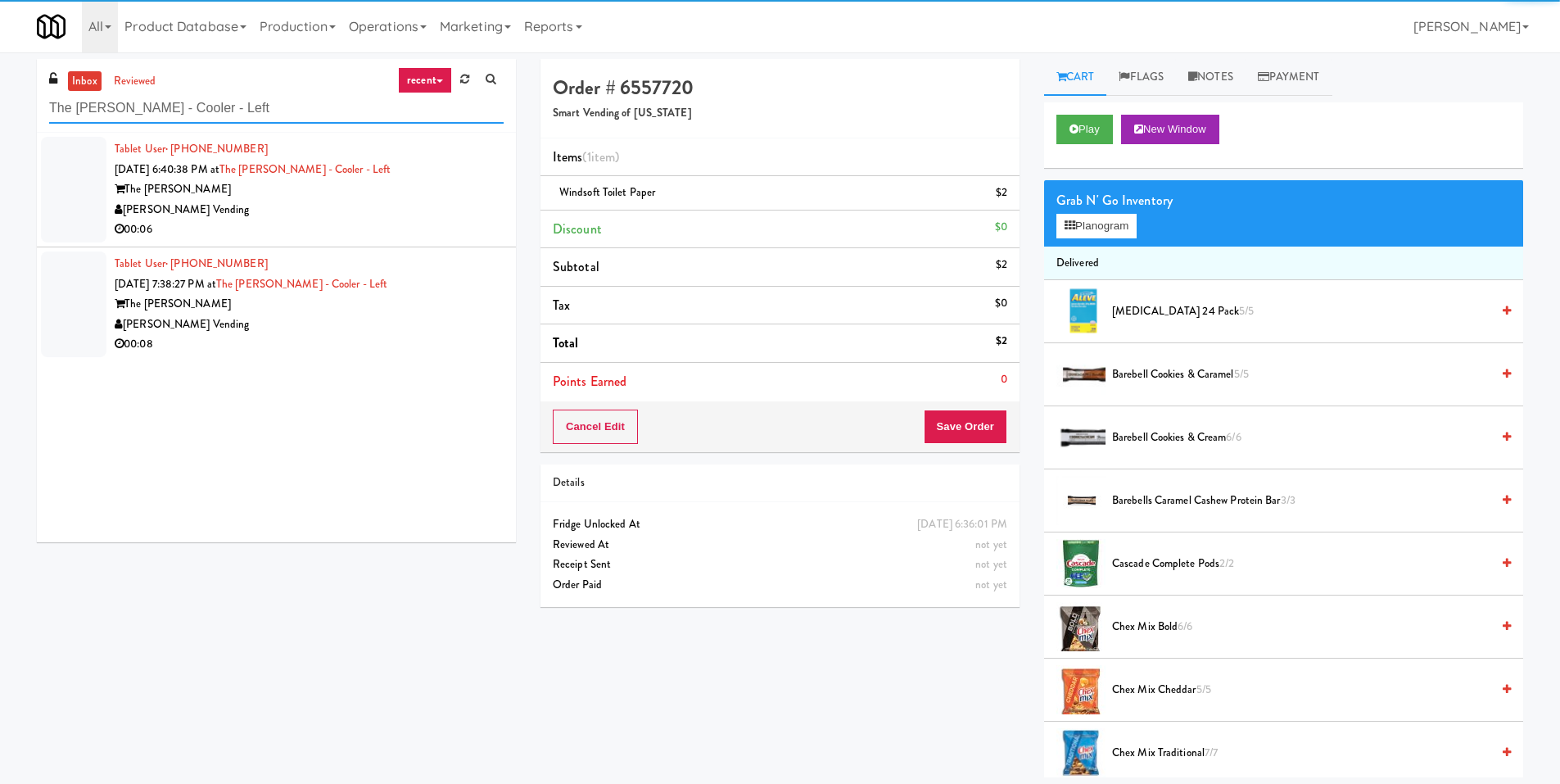
type input "The Glenn - Cooler - Left"
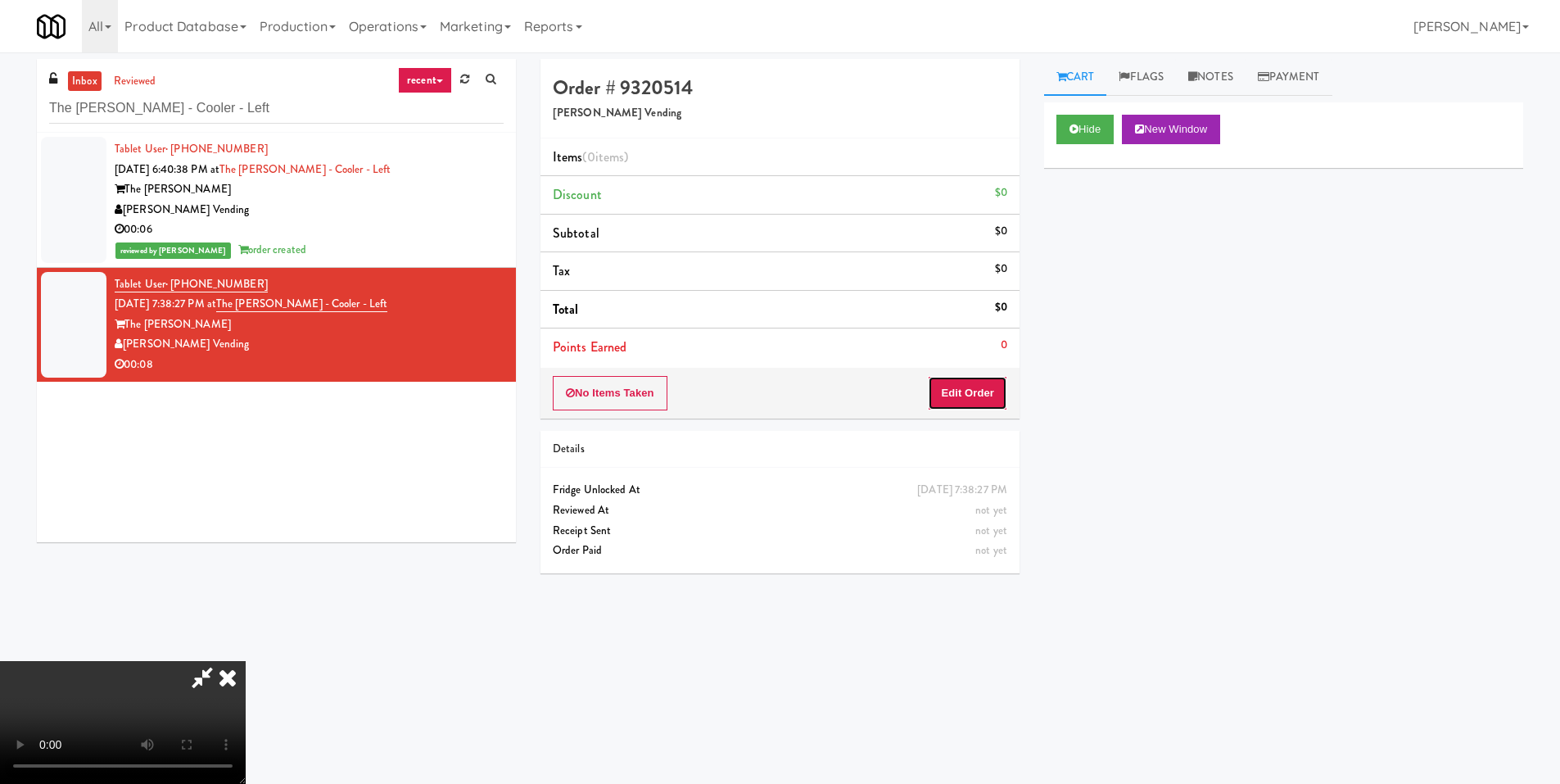
drag, startPoint x: 968, startPoint y: 388, endPoint x: 1034, endPoint y: 292, distance: 116.5
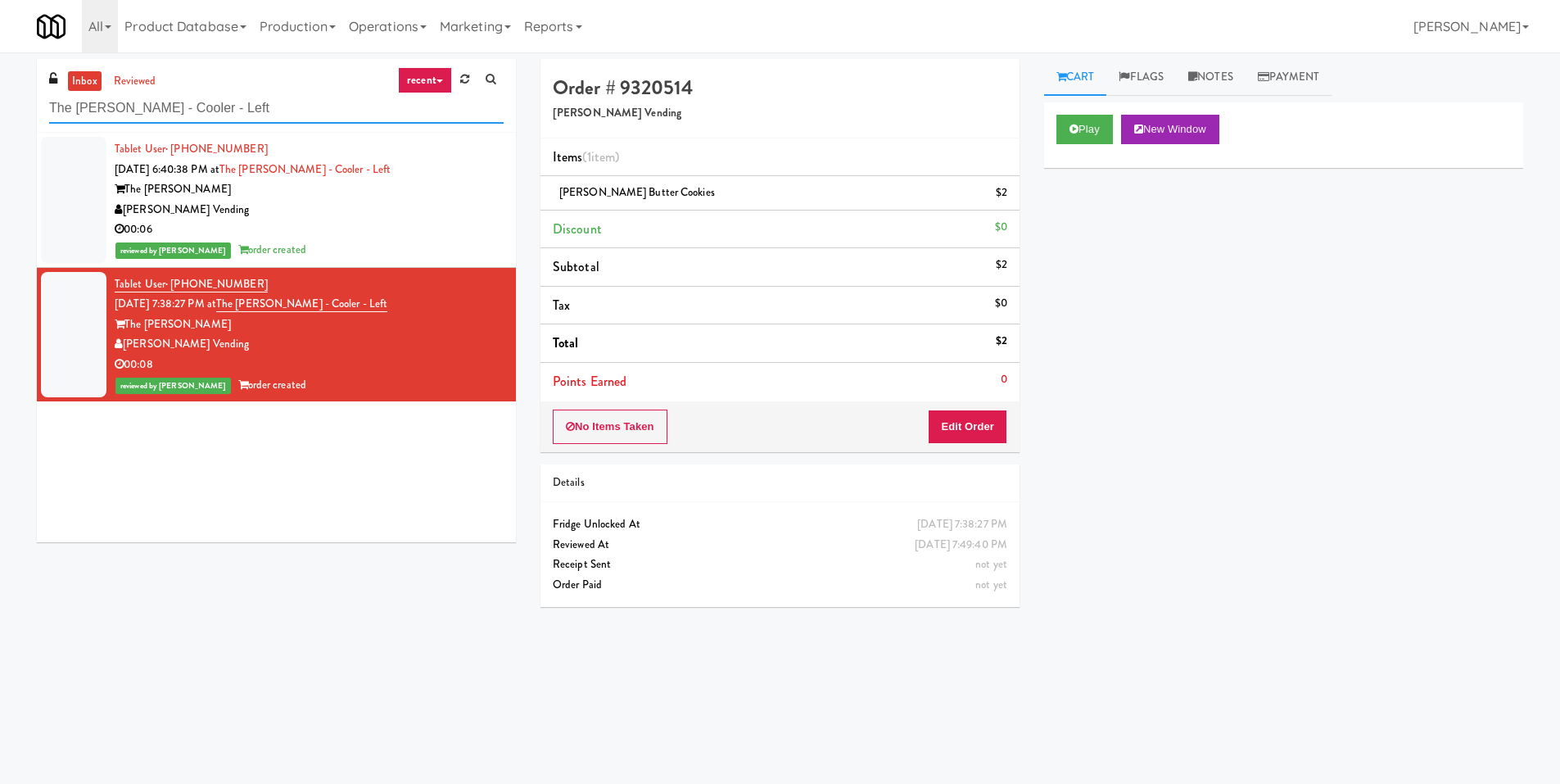
paste input "The Iris - Pantry - Left"
paste input "Iris - Pantry"
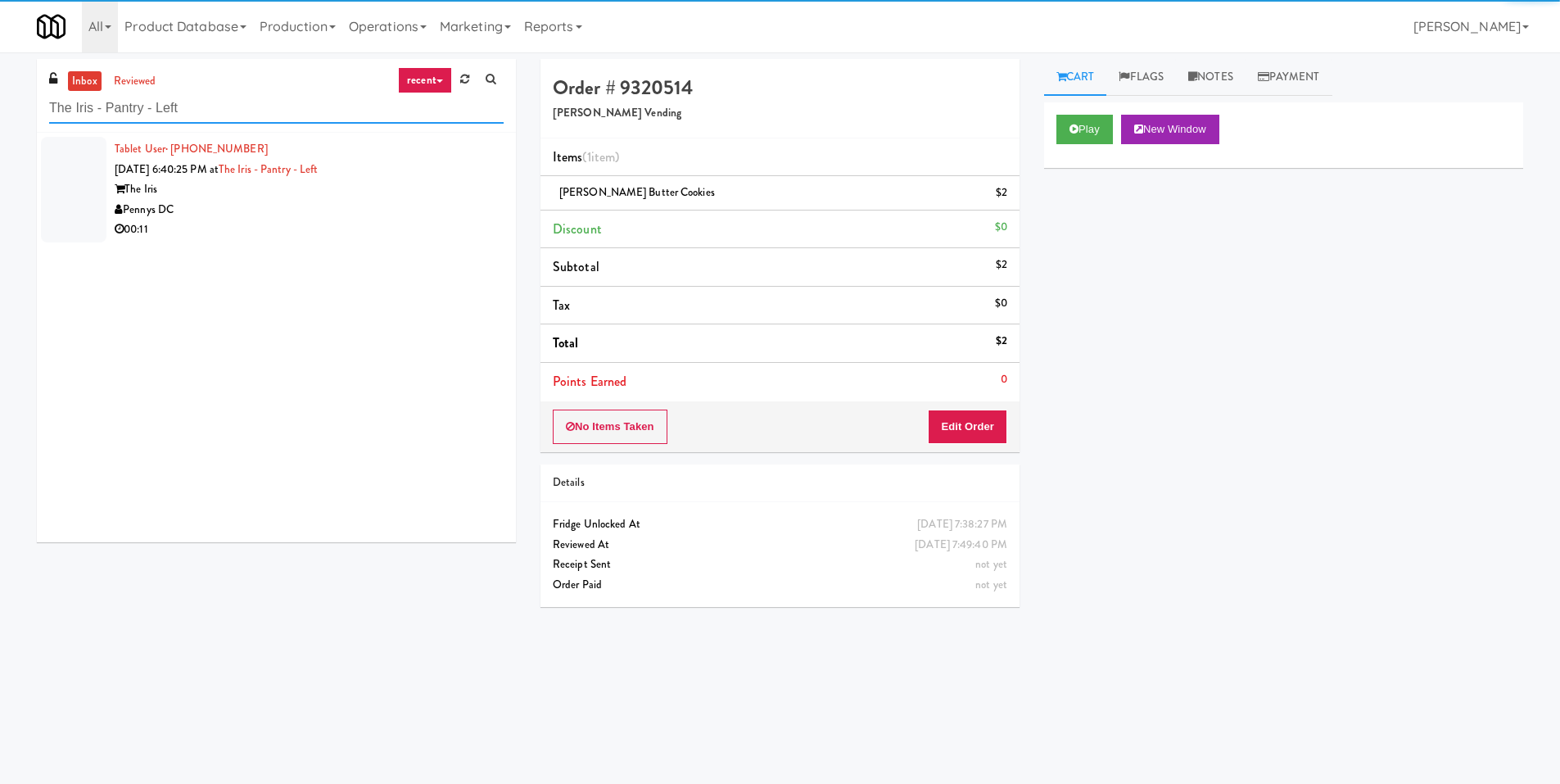
type input "The Iris - Pantry - Left"
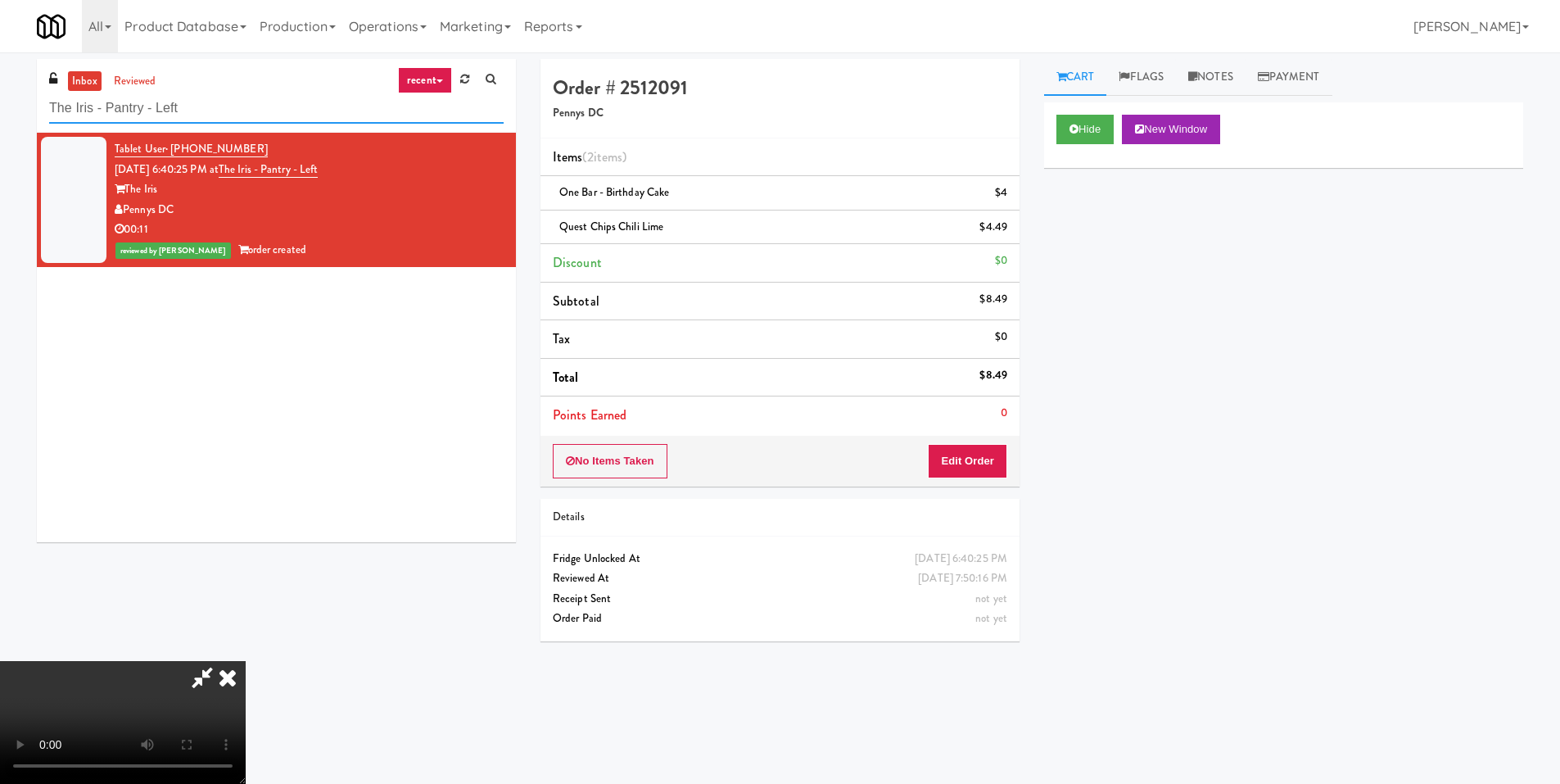
paste input "Hale"
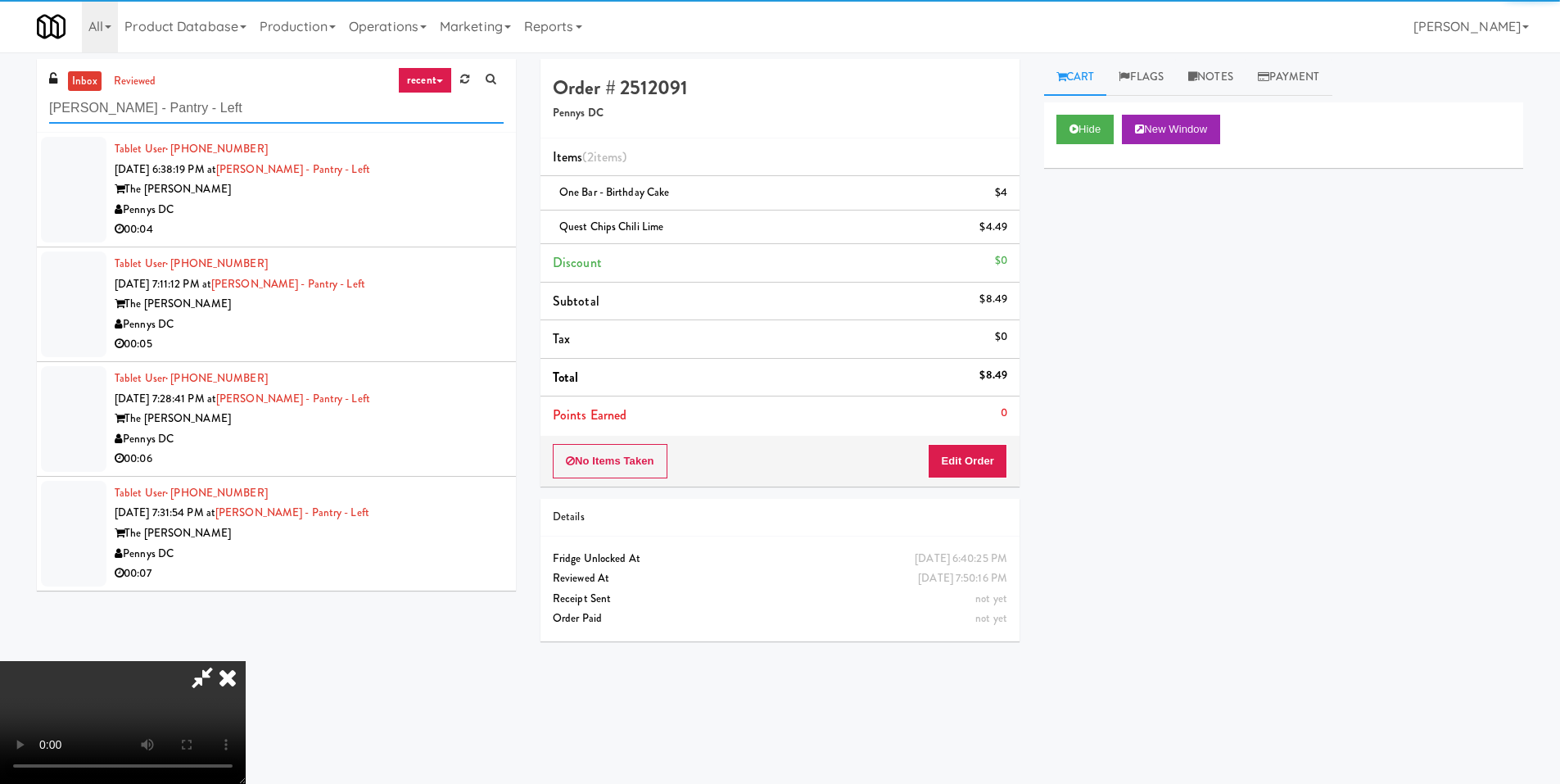
type input "Hale - Pantry - Left"
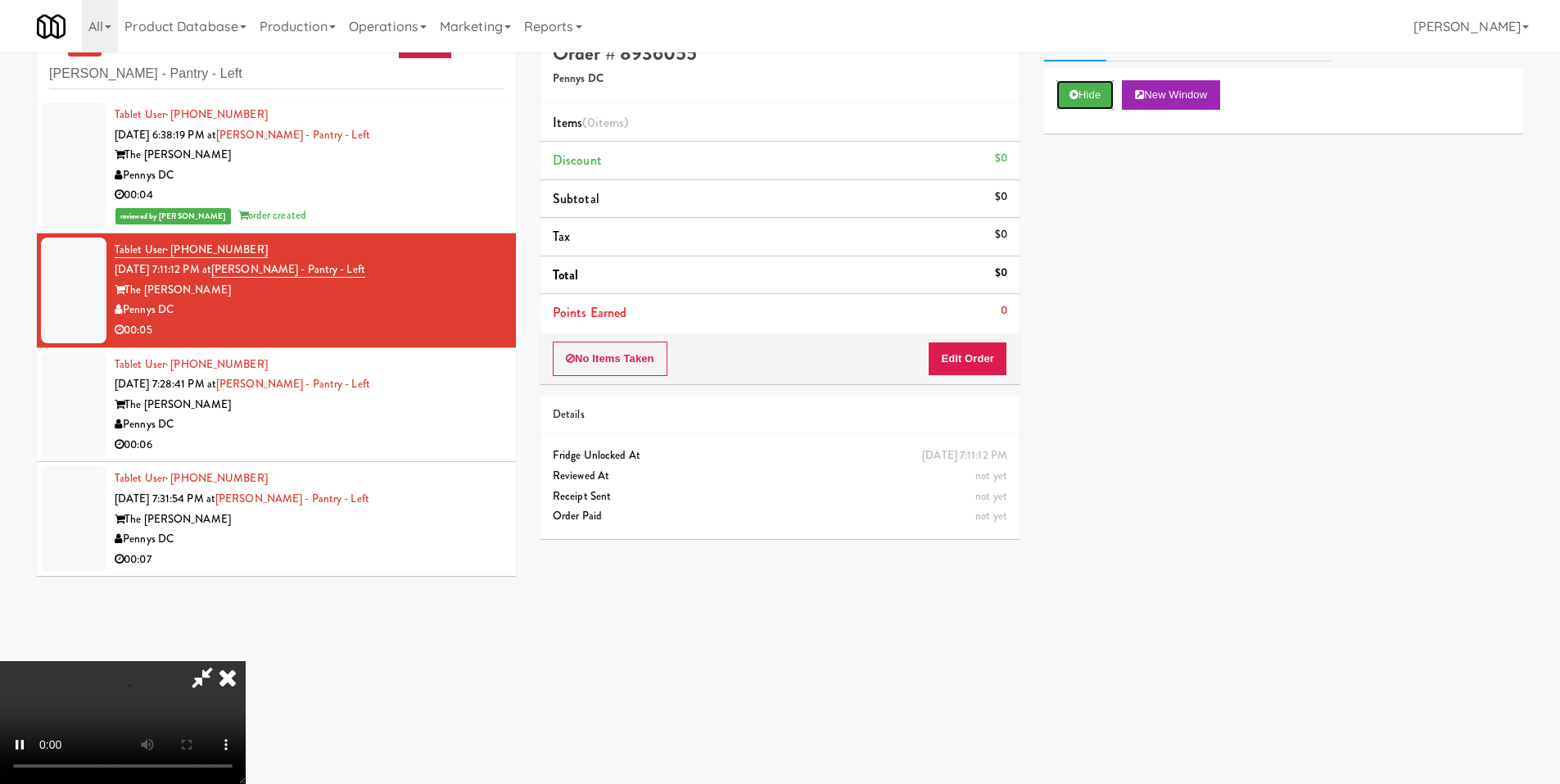
scroll to position [53, 0]
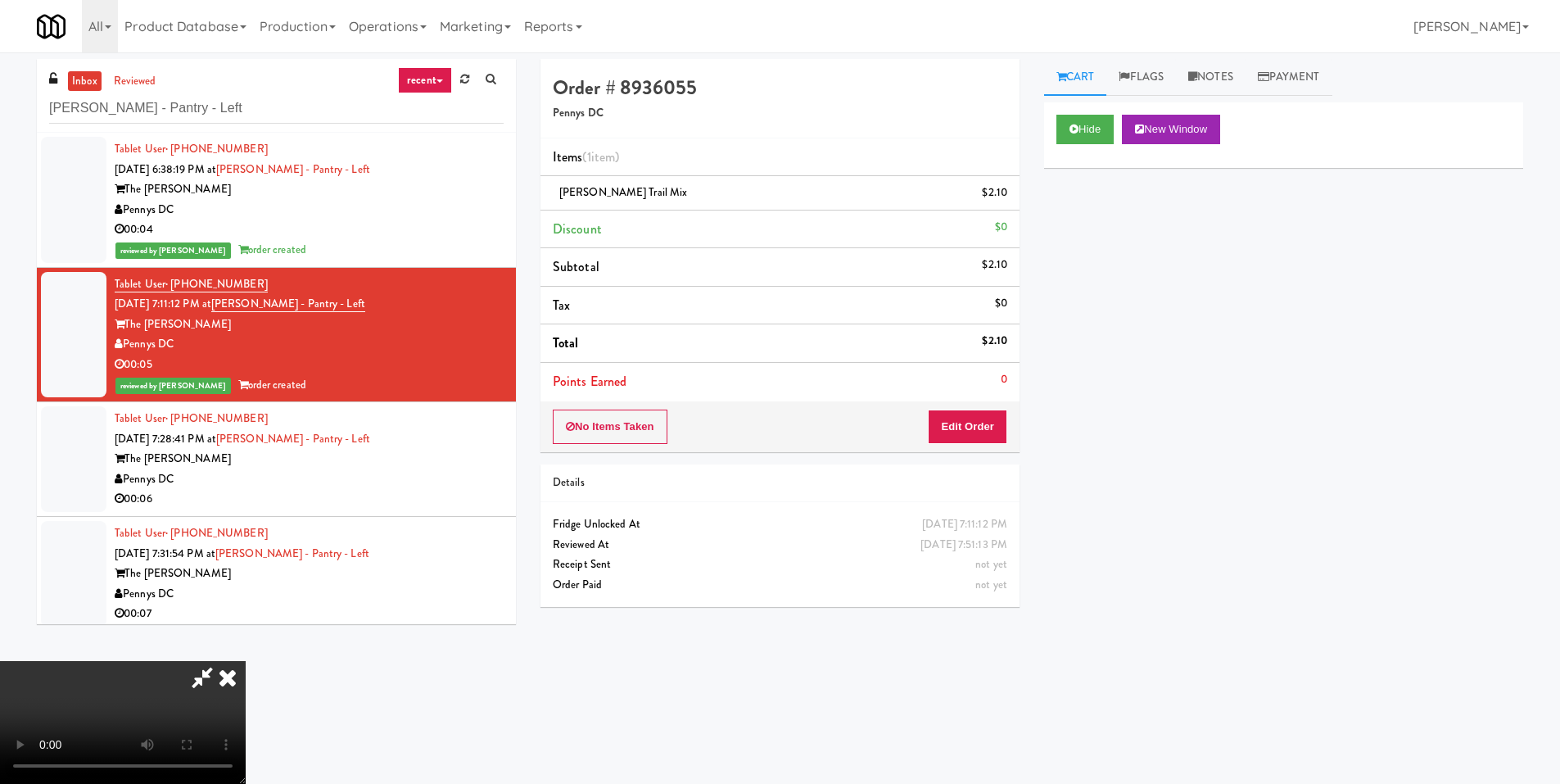
click at [246, 661] on video at bounding box center [123, 722] width 246 height 123
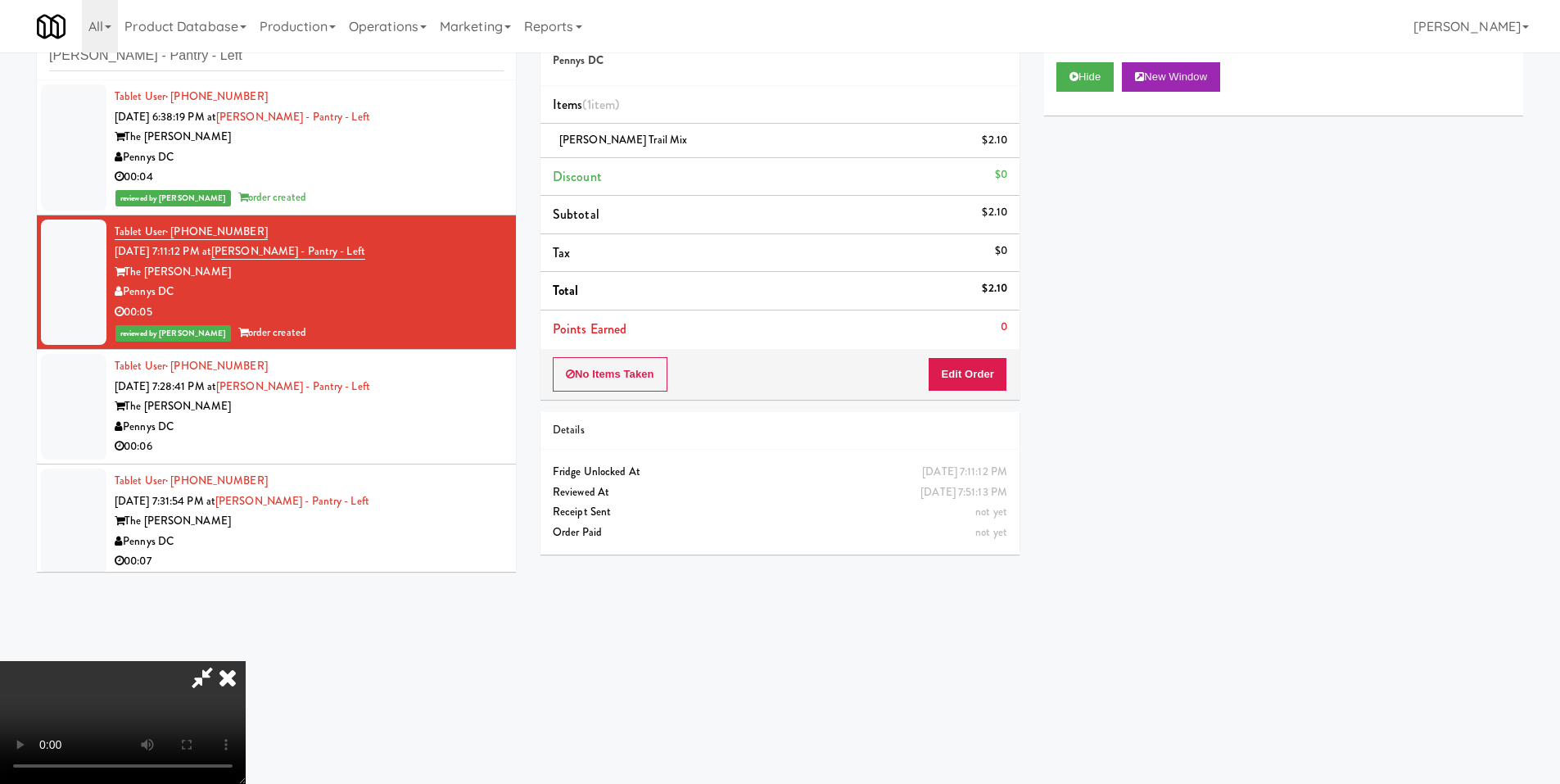
click at [246, 661] on video at bounding box center [123, 722] width 246 height 123
click at [984, 358] on button "Edit Order" at bounding box center [968, 374] width 80 height 35
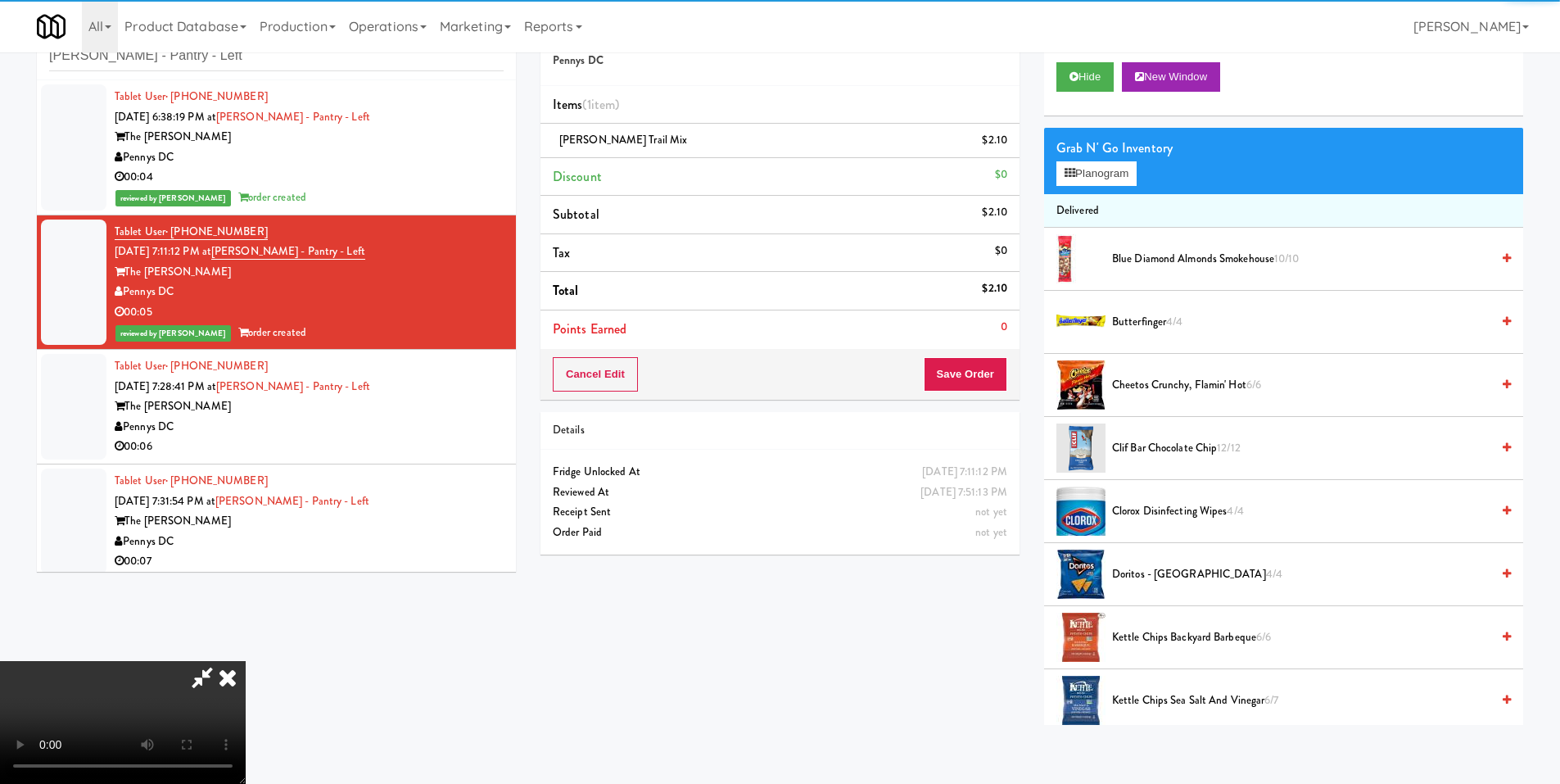
click at [1105, 188] on div "Grab N' Go Inventory Planogram" at bounding box center [1284, 161] width 479 height 66
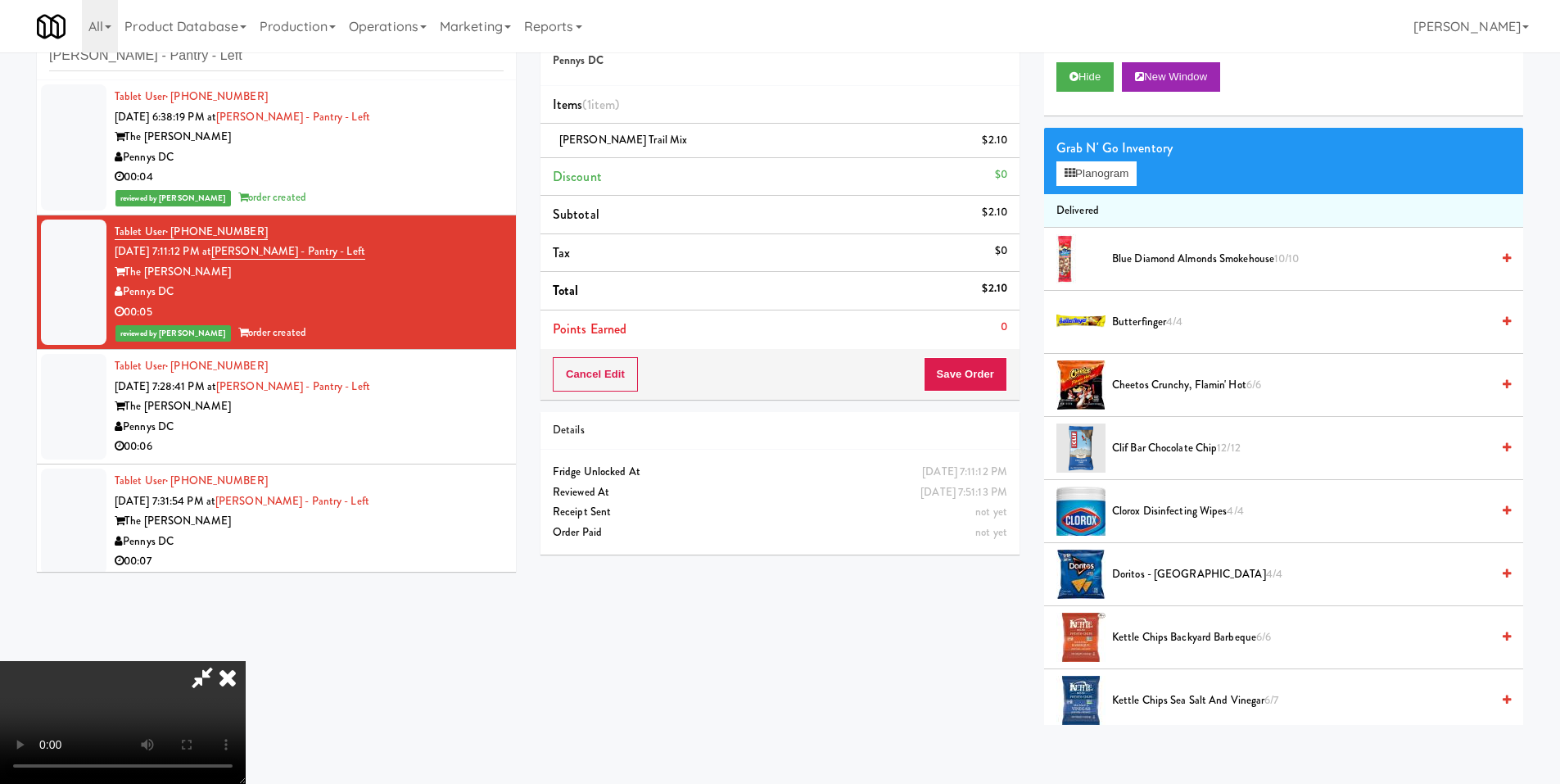
click at [1097, 155] on div "Grab N' Go Inventory" at bounding box center [1284, 147] width 454 height 25
click at [1097, 174] on button "Planogram" at bounding box center [1096, 173] width 81 height 25
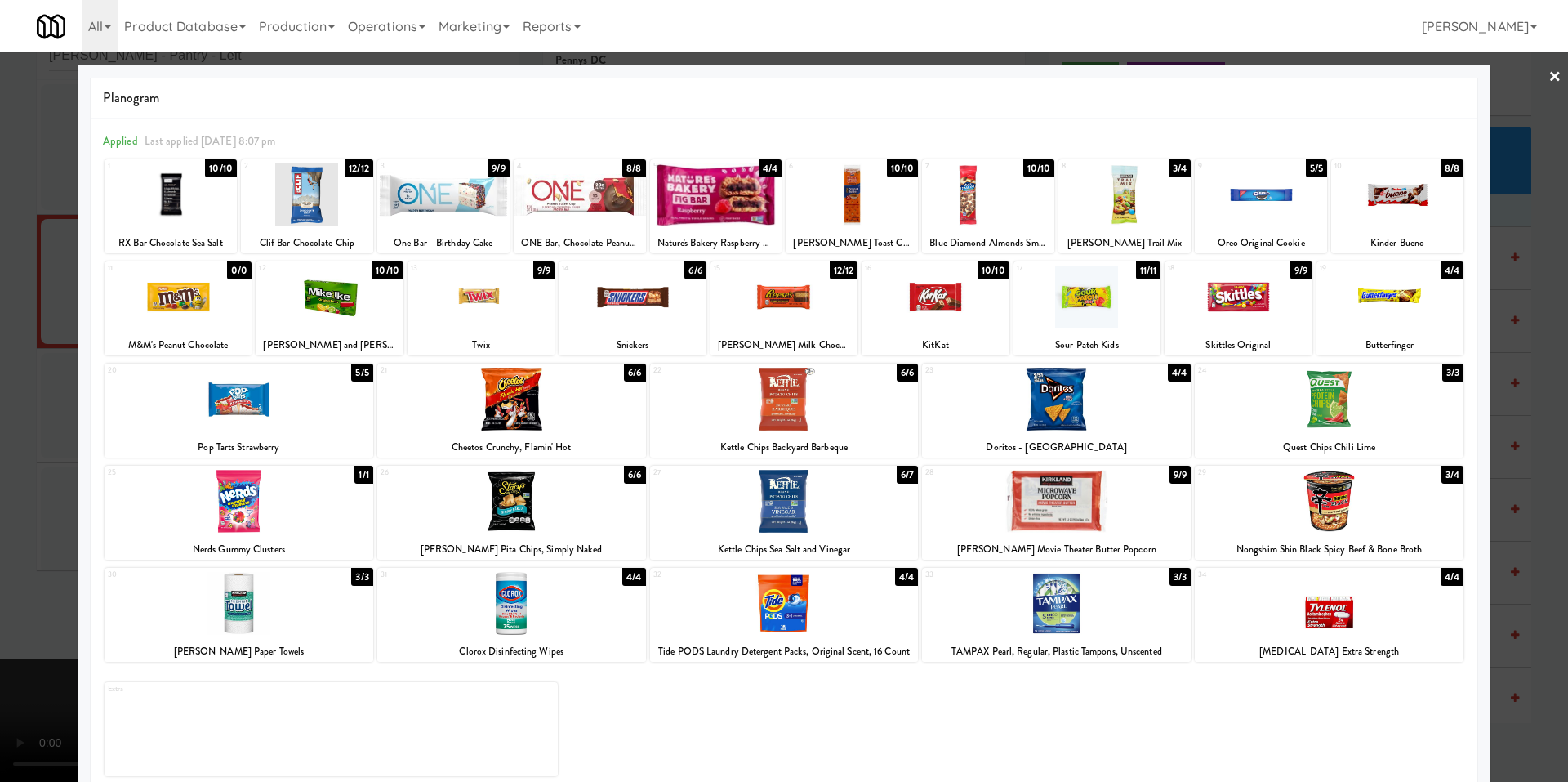
click at [59, 376] on div at bounding box center [784, 391] width 1568 height 782
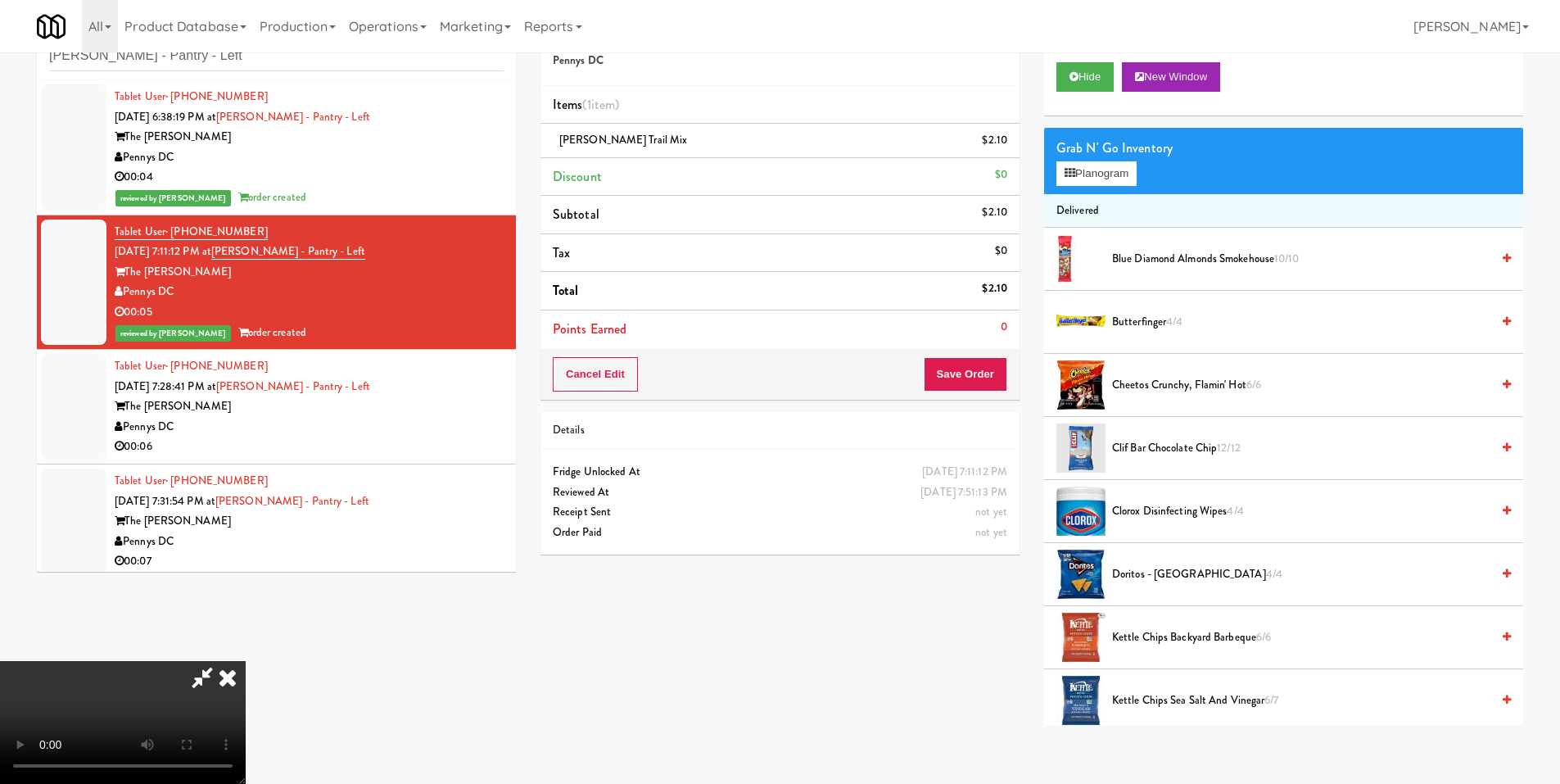
click at [246, 661] on video at bounding box center [123, 722] width 246 height 123
click at [246, 661] on icon at bounding box center [227, 677] width 36 height 33
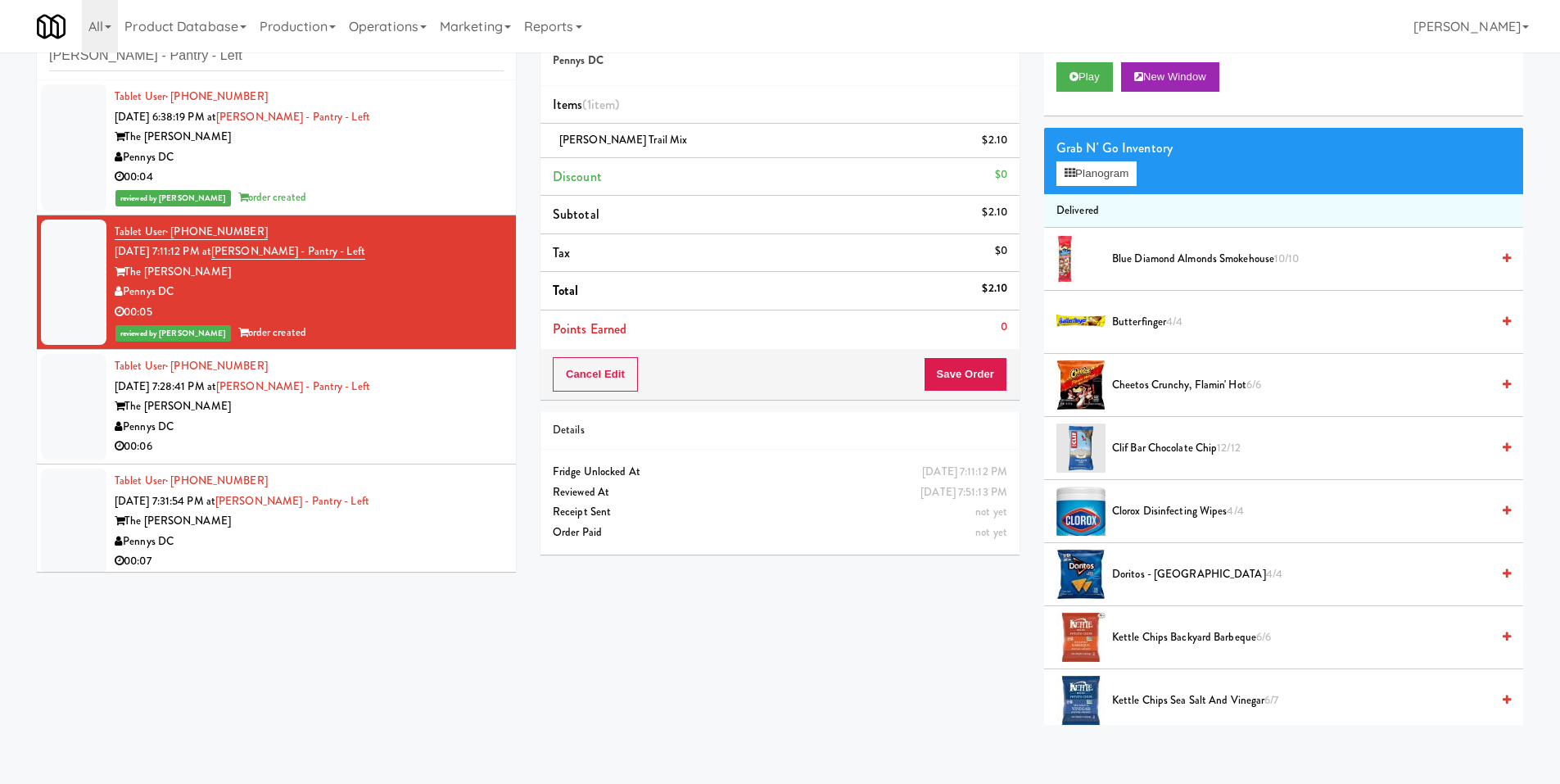
click at [268, 453] on div "00:06" at bounding box center [309, 447] width 389 height 20
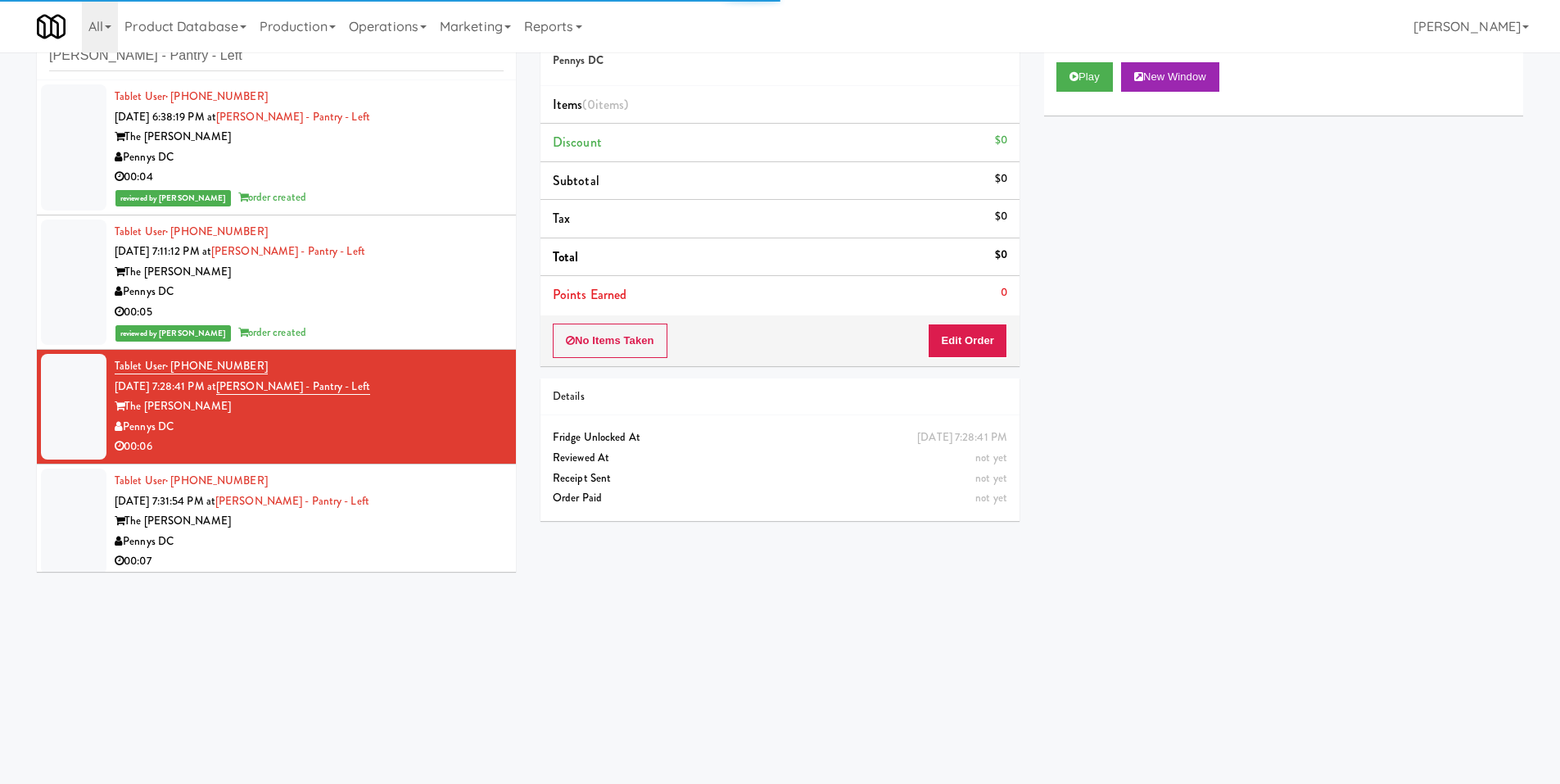
click at [1103, 58] on div "Play New Window" at bounding box center [1284, 82] width 479 height 65
click at [1096, 71] on button "Play" at bounding box center [1084, 76] width 57 height 30
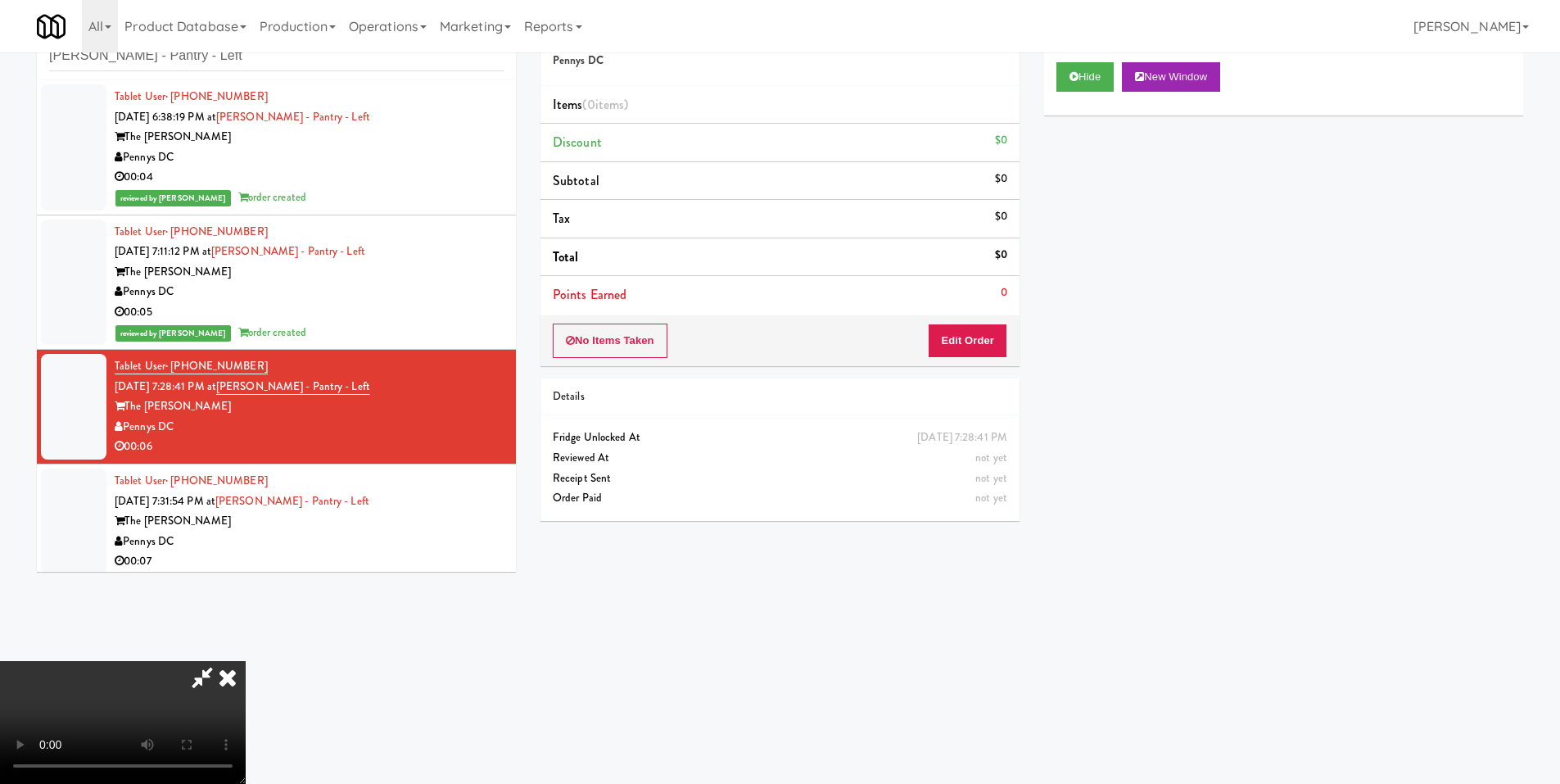
click at [246, 661] on video at bounding box center [123, 722] width 246 height 123
click at [999, 333] on button "Edit Order" at bounding box center [968, 341] width 80 height 35
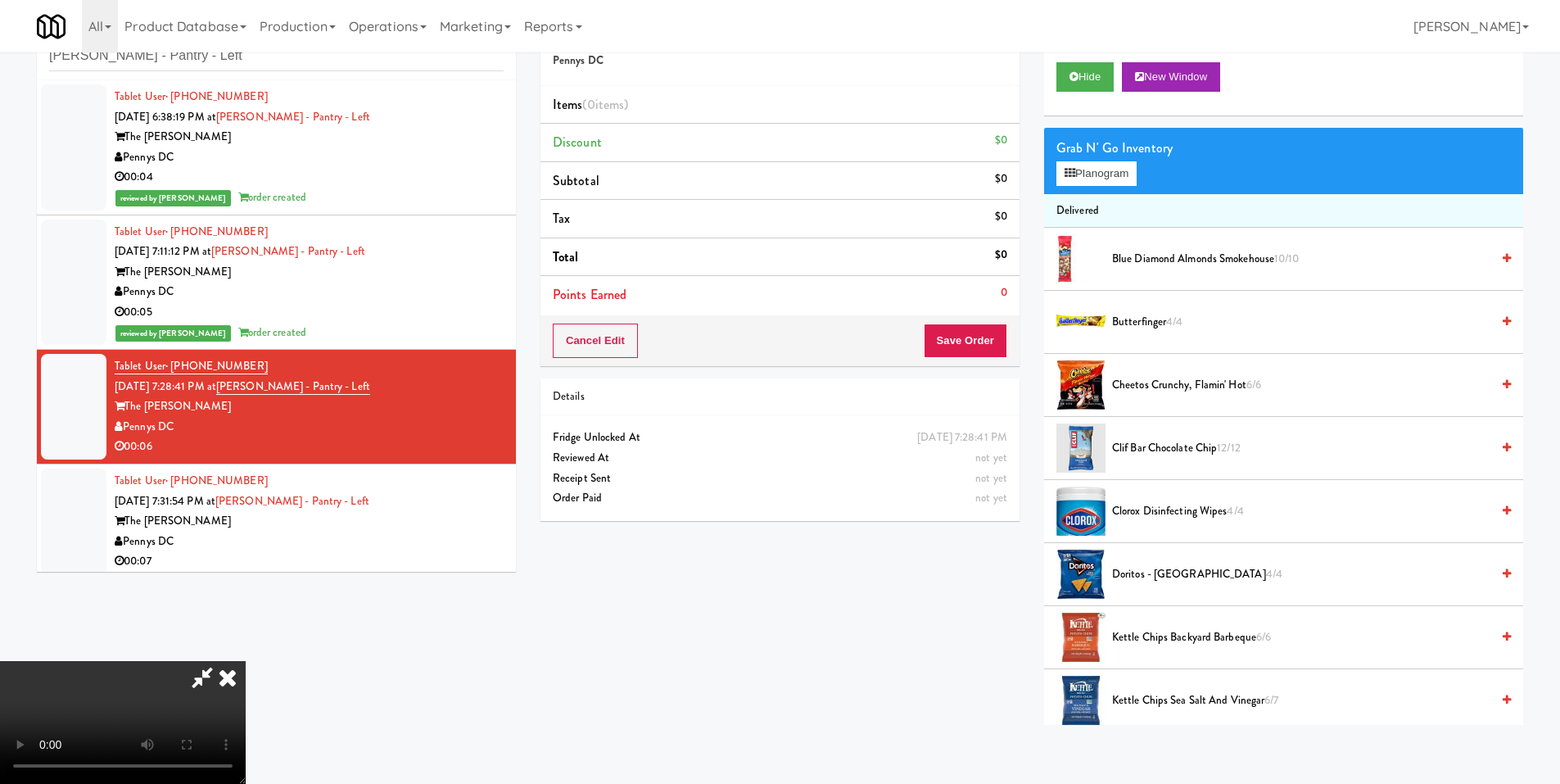
click at [1114, 323] on span "Butterfinger 4/4" at bounding box center [1301, 322] width 378 height 20
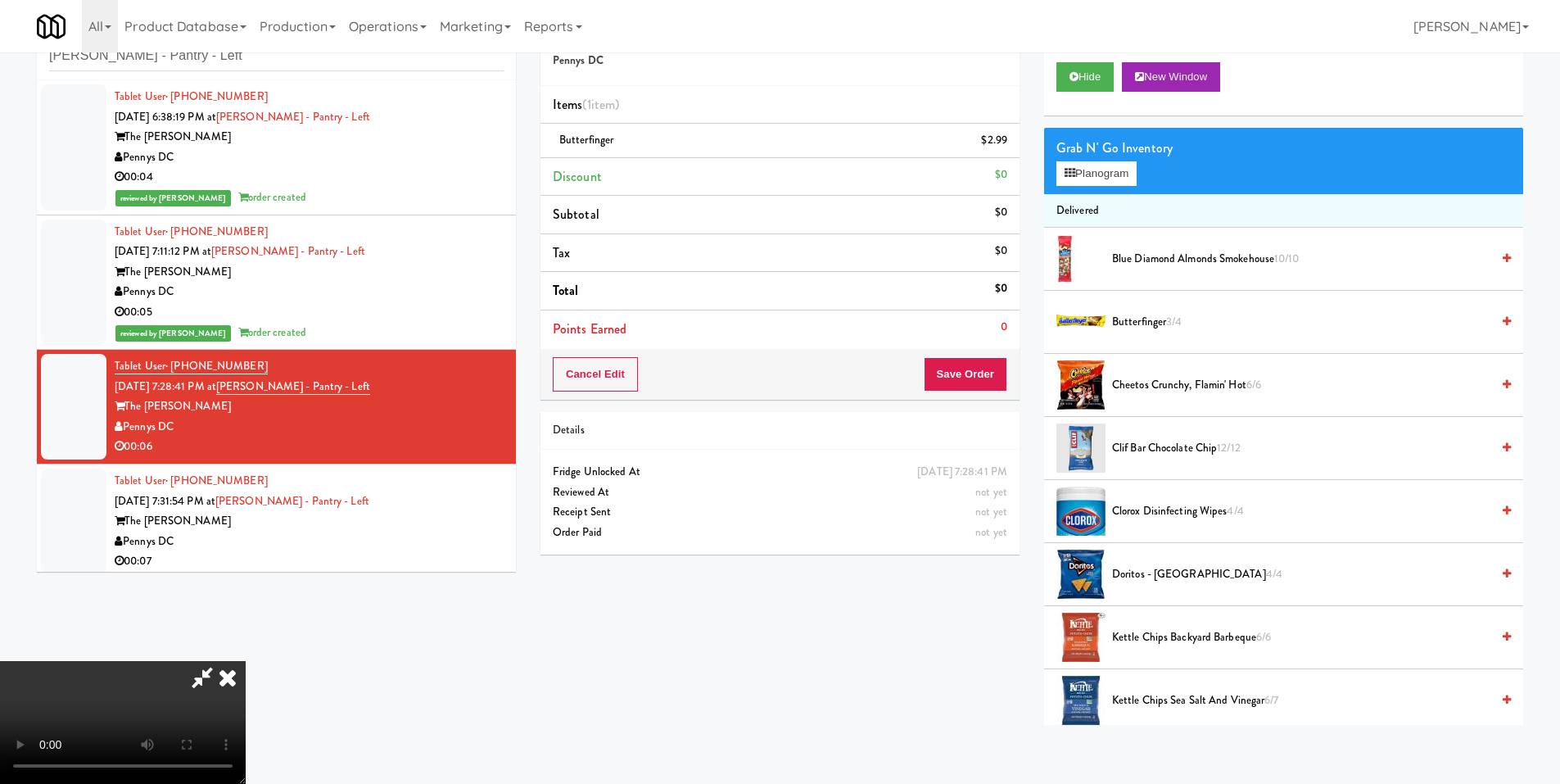
click at [246, 661] on video at bounding box center [123, 722] width 246 height 123
click at [1109, 319] on div "Butterfinger 3/4" at bounding box center [1308, 322] width 405 height 20
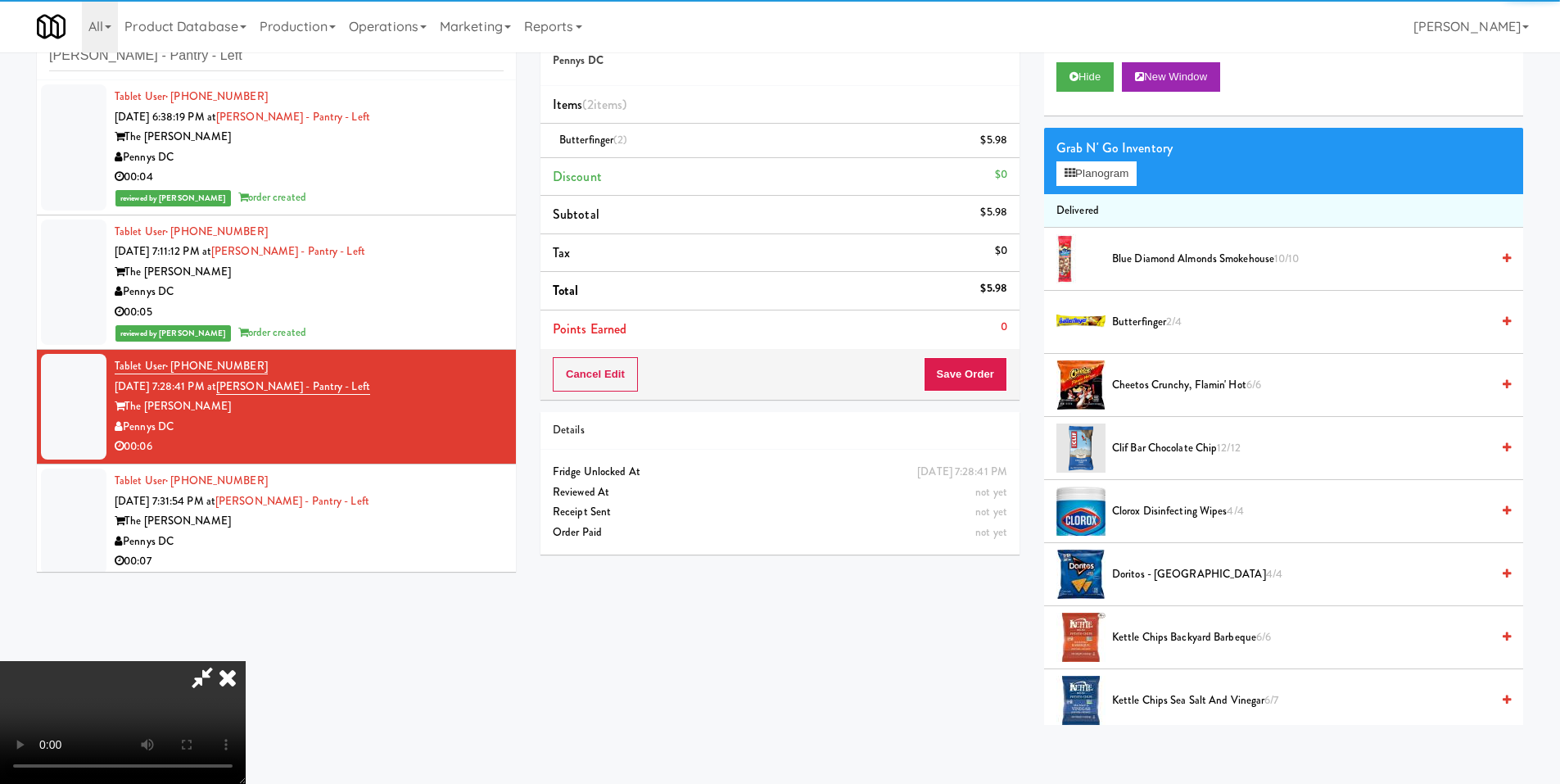
click at [246, 661] on video at bounding box center [123, 722] width 246 height 123
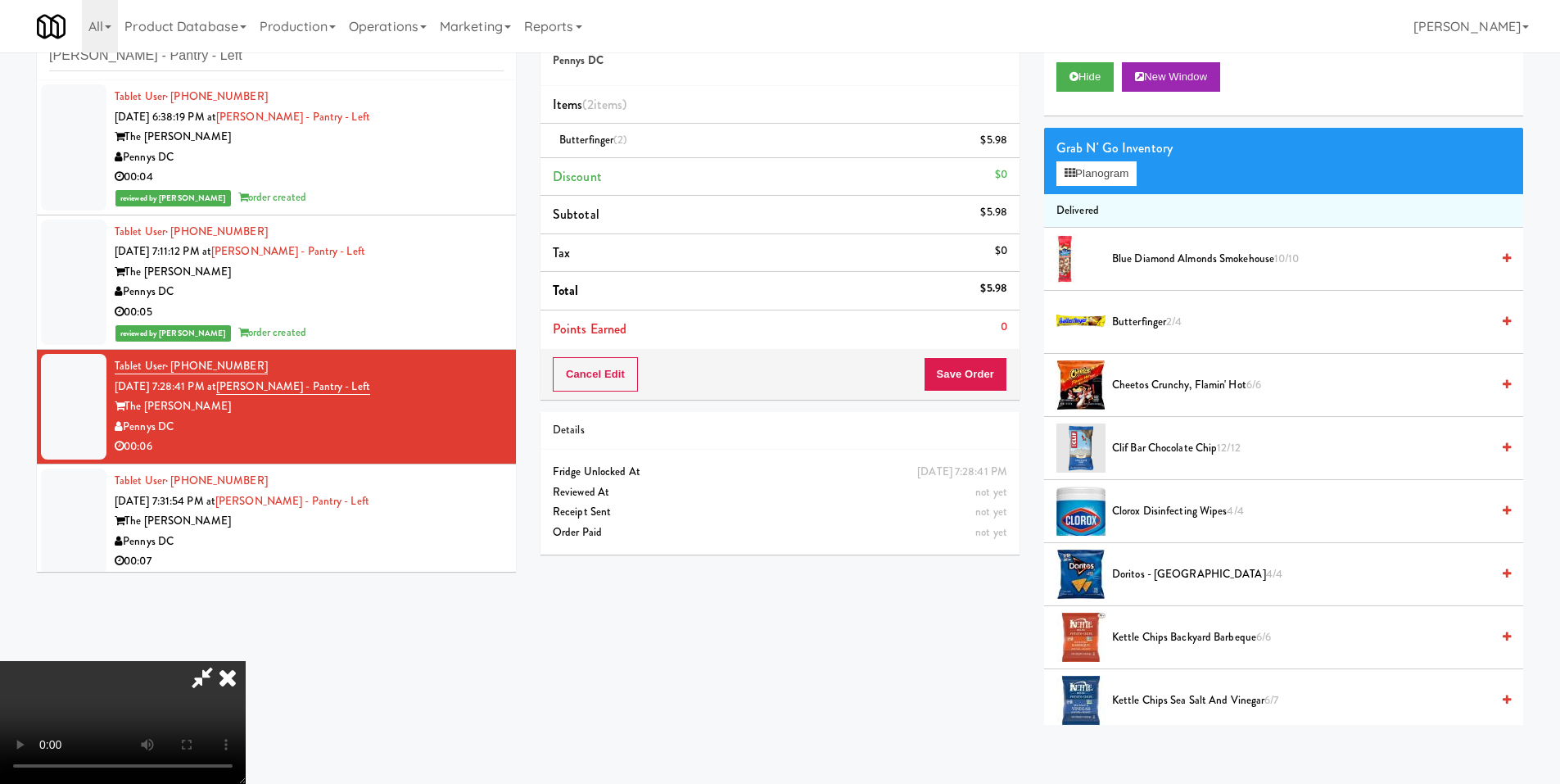
click at [246, 661] on video at bounding box center [123, 722] width 246 height 123
click at [970, 360] on button "Save Order" at bounding box center [966, 374] width 84 height 35
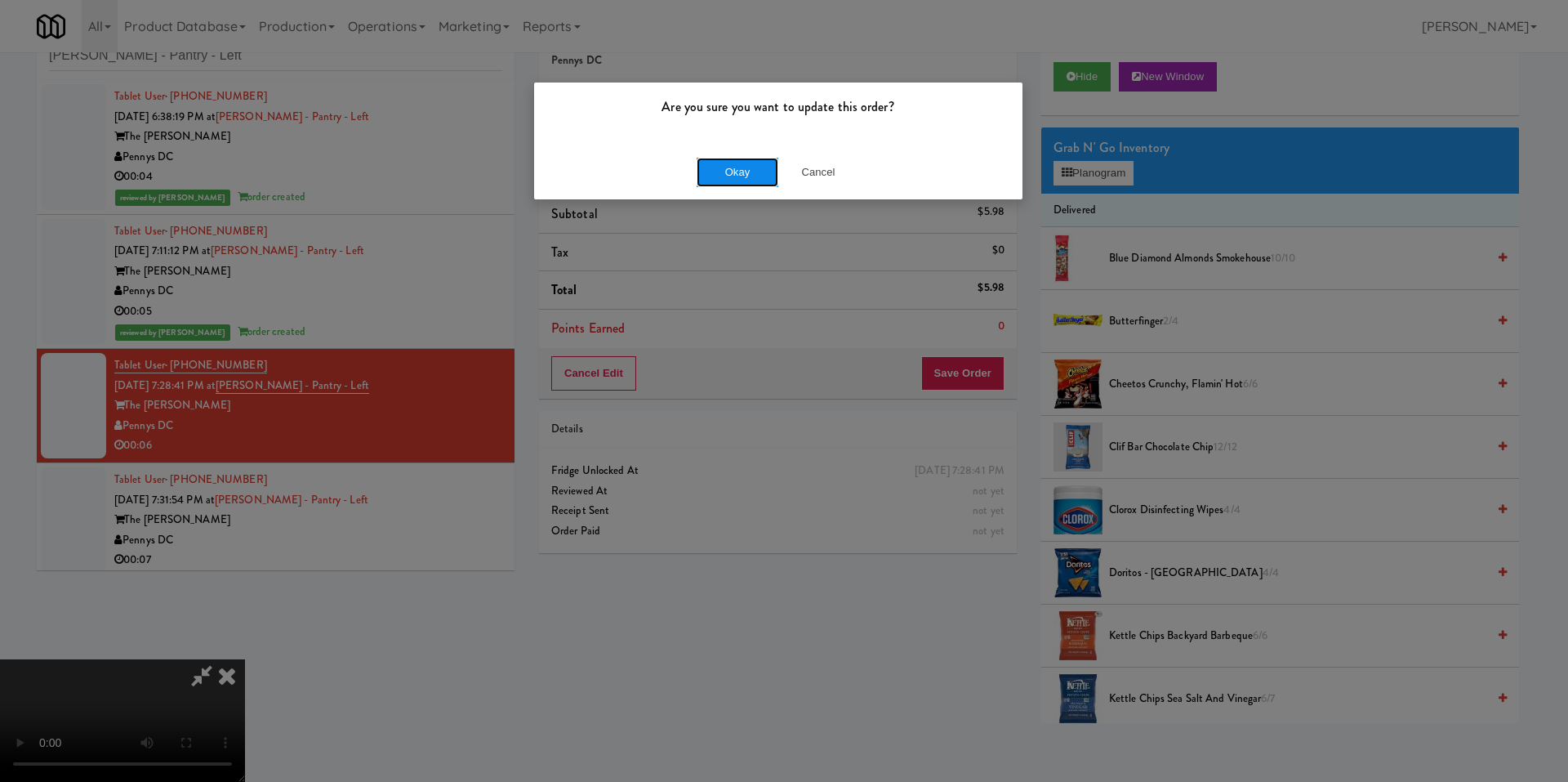
click at [729, 171] on button "Okay" at bounding box center [737, 172] width 82 height 30
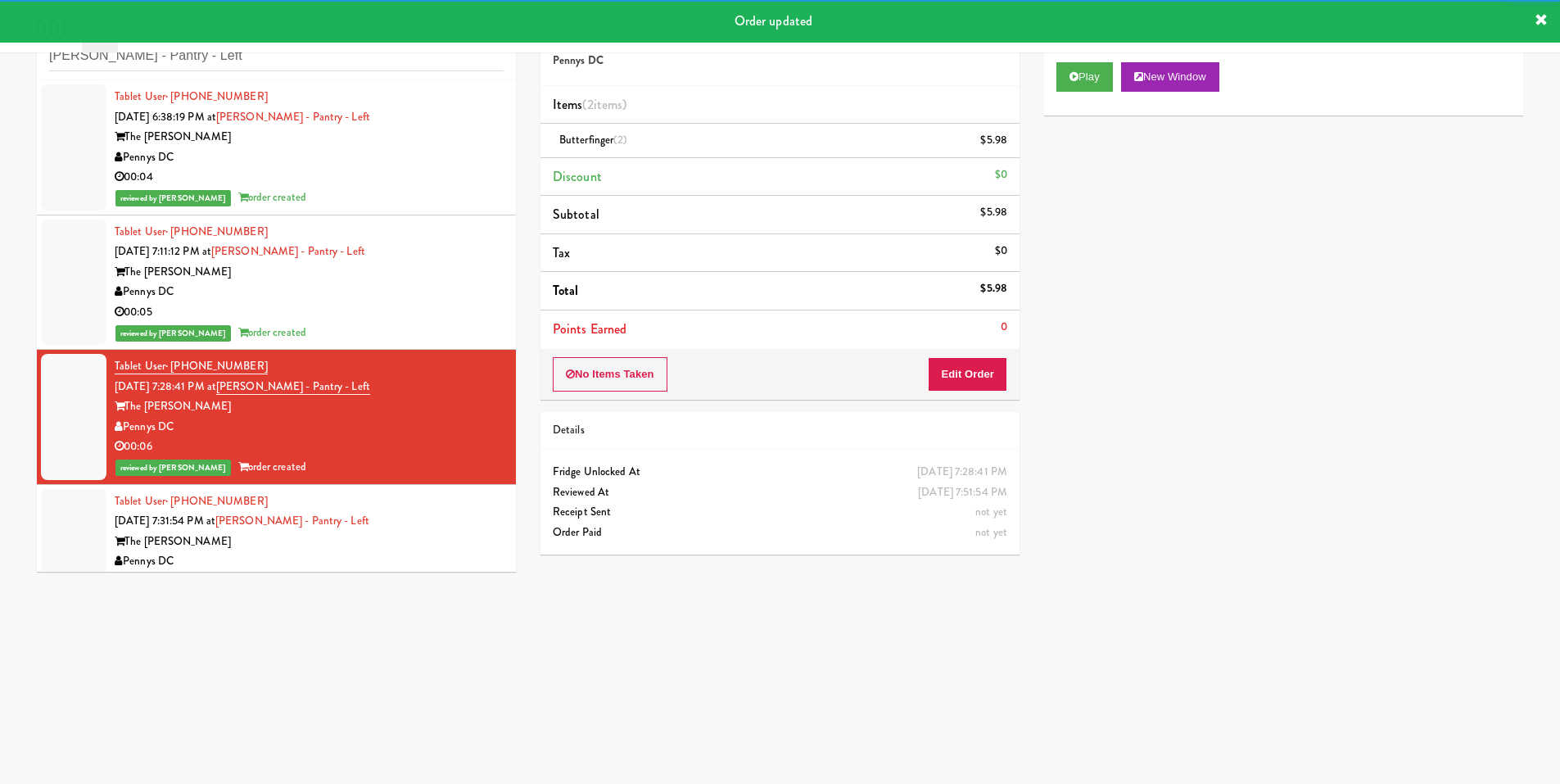
click at [446, 526] on div "Tablet User · (650) 504-9962 Sep 14, 2025 7:31:54 PM at Hale - Pantry - Left Th…" at bounding box center [309, 542] width 389 height 101
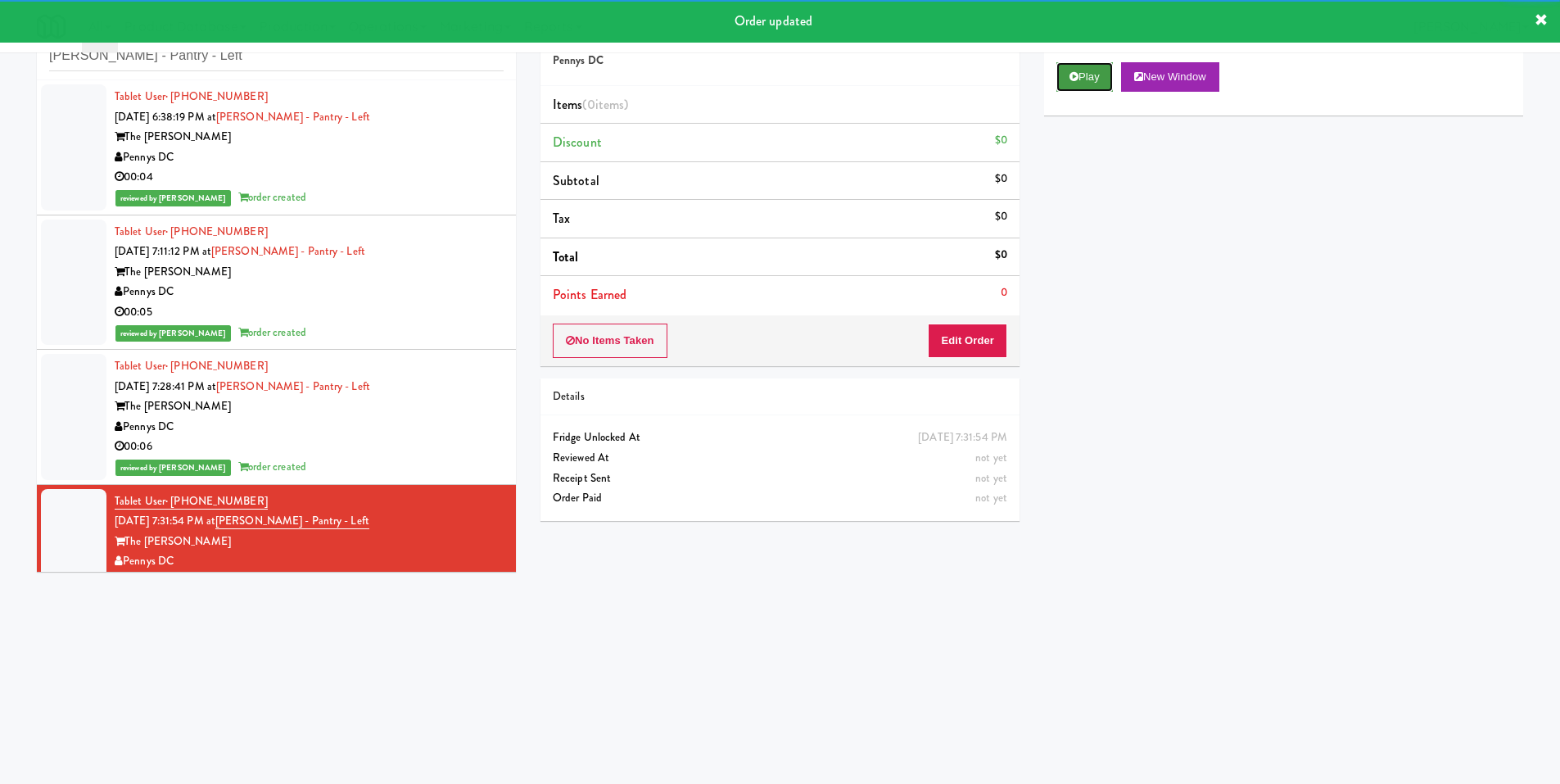
click at [1098, 85] on button "Play" at bounding box center [1084, 76] width 57 height 30
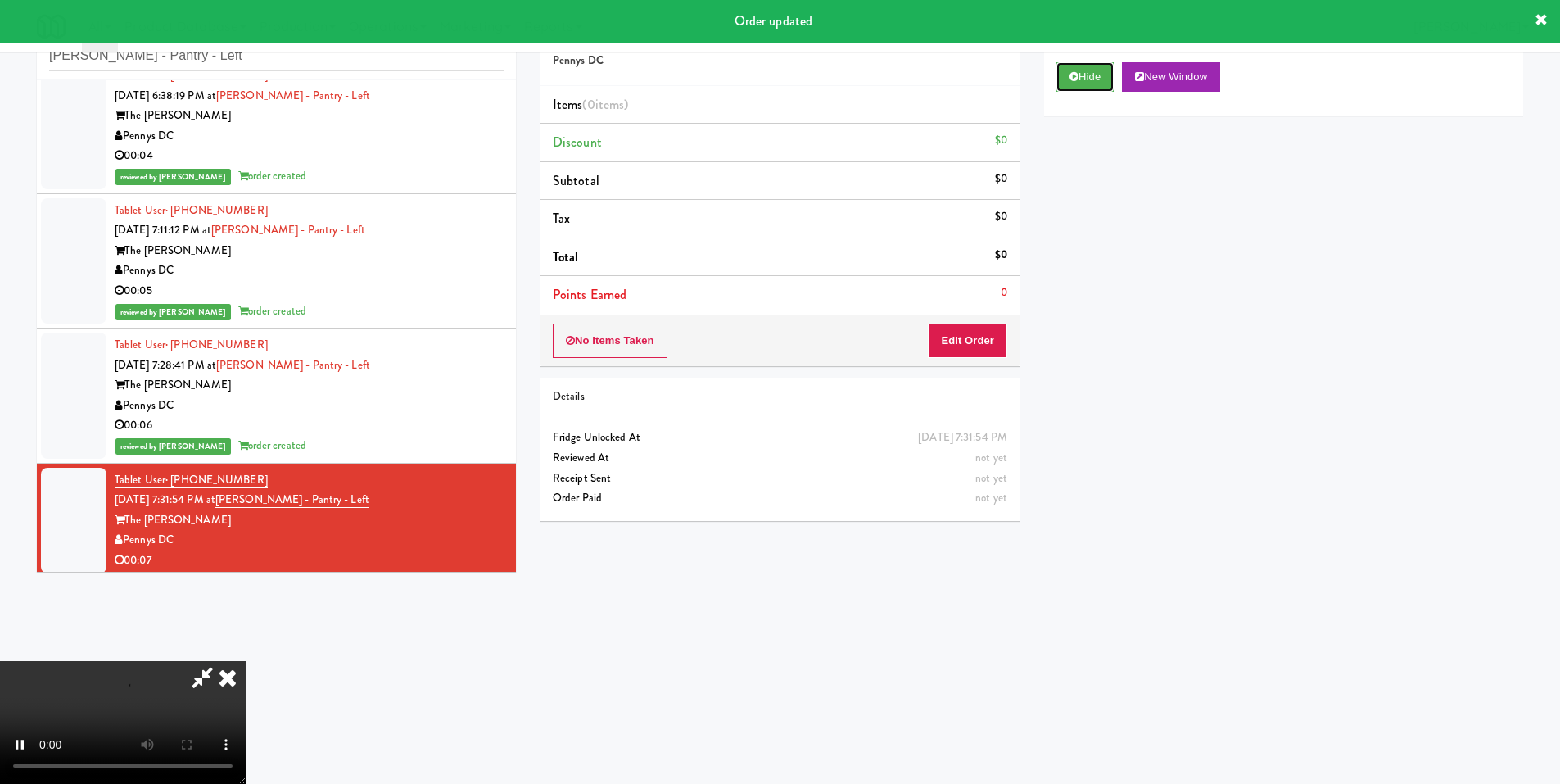
scroll to position [27, 0]
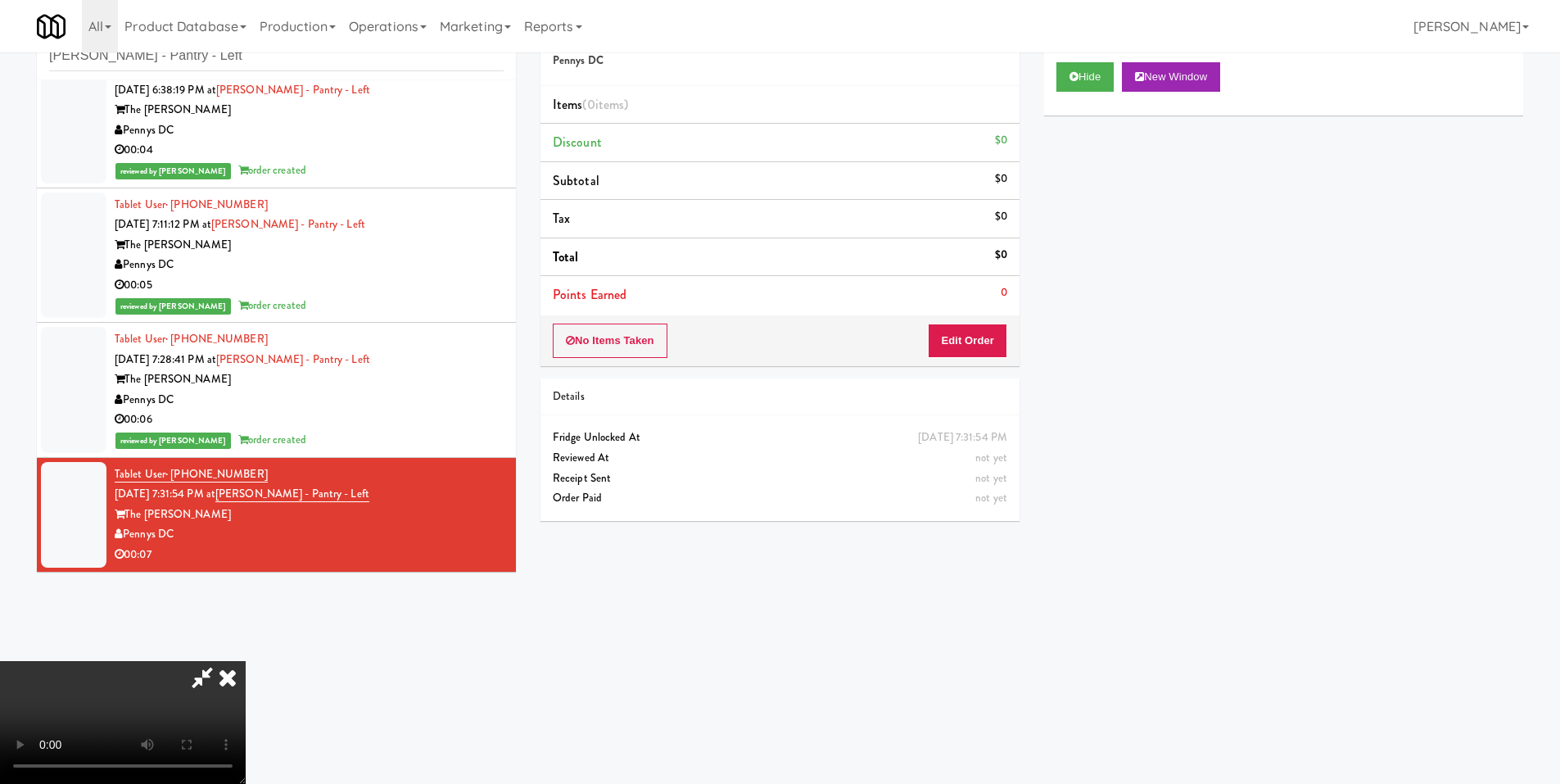
click at [246, 661] on video at bounding box center [123, 722] width 246 height 123
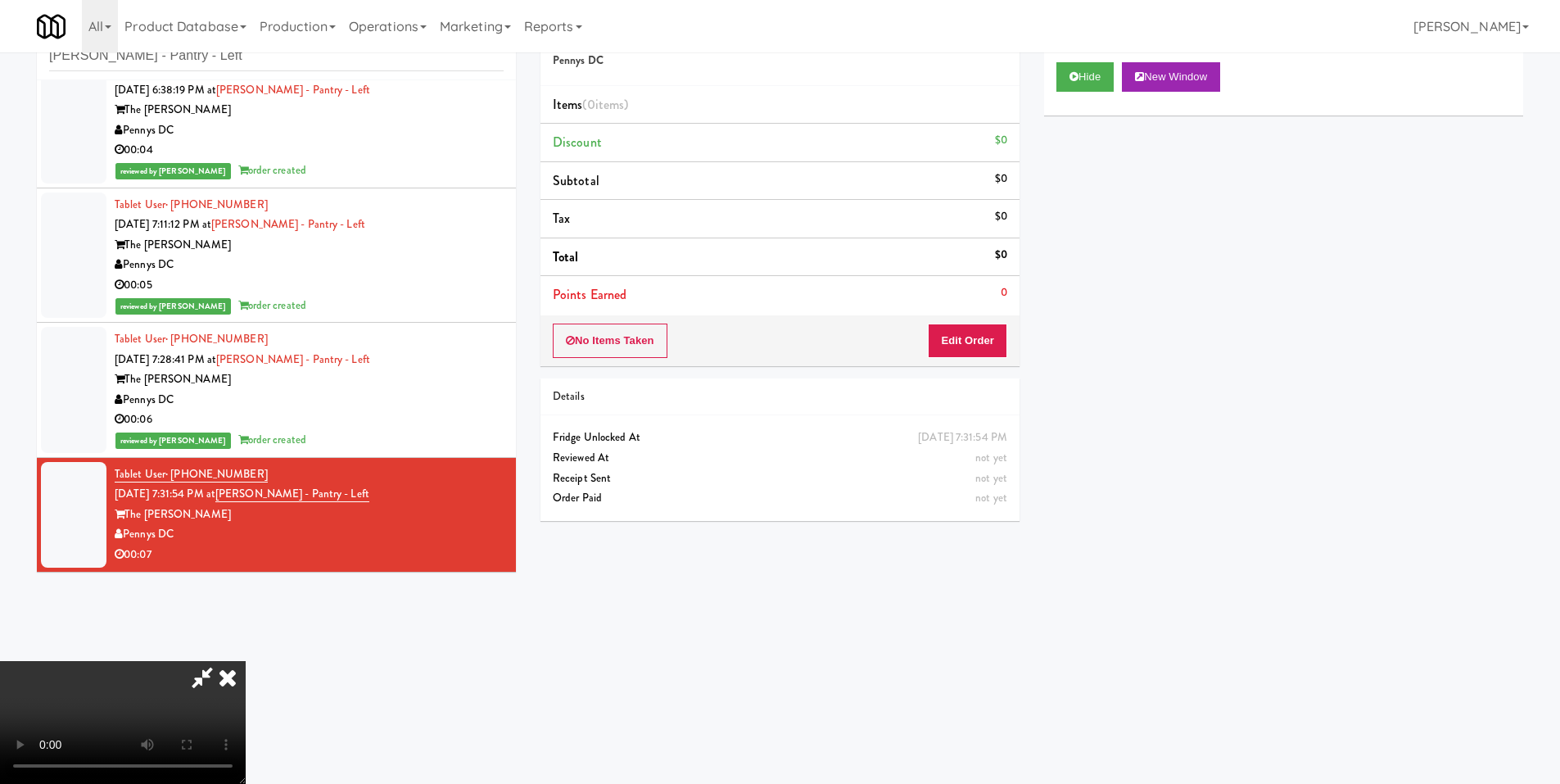
click at [246, 661] on video at bounding box center [123, 722] width 246 height 123
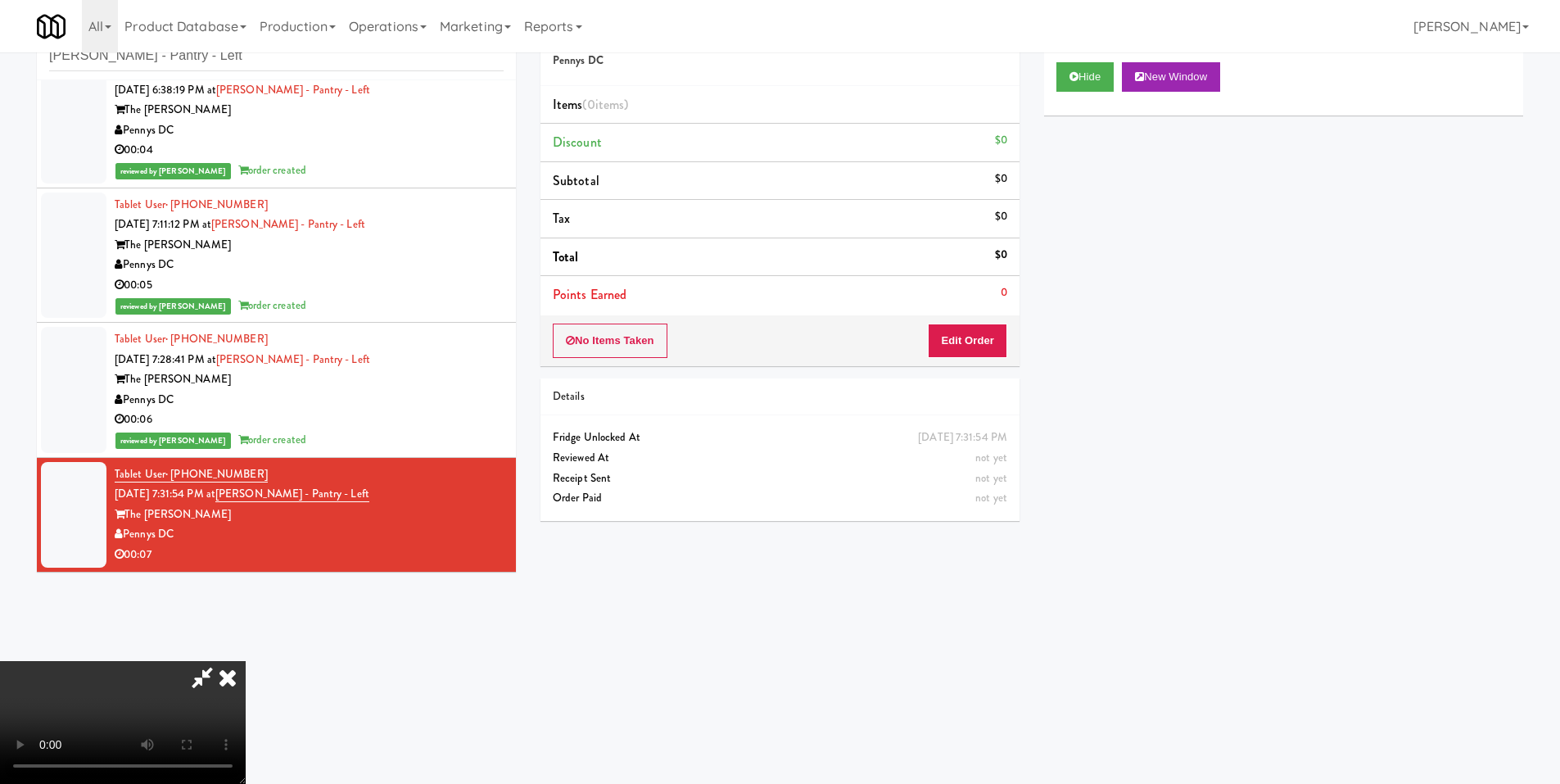
click at [246, 661] on video at bounding box center [123, 722] width 246 height 123
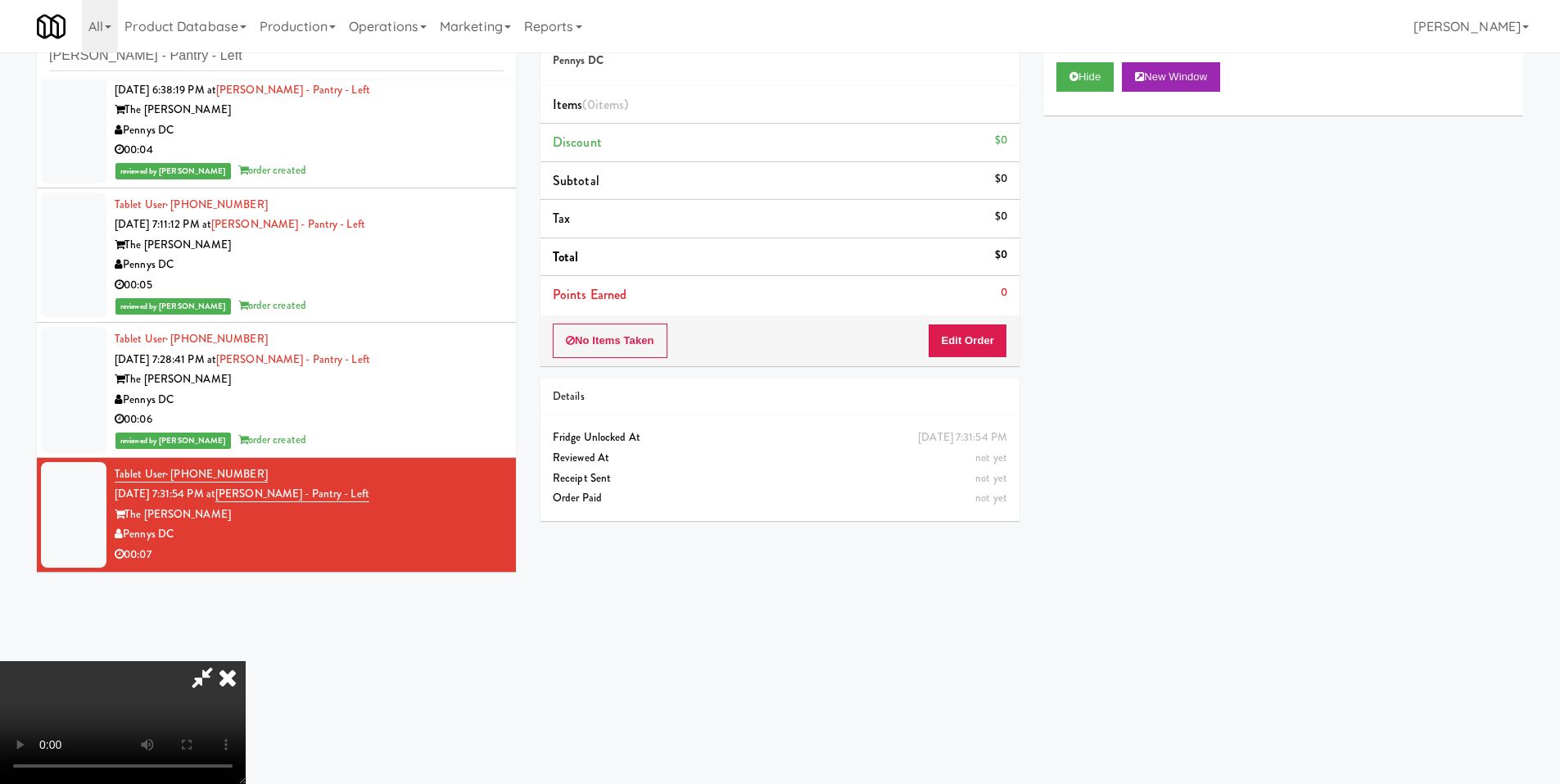
click at [246, 661] on video at bounding box center [123, 722] width 246 height 123
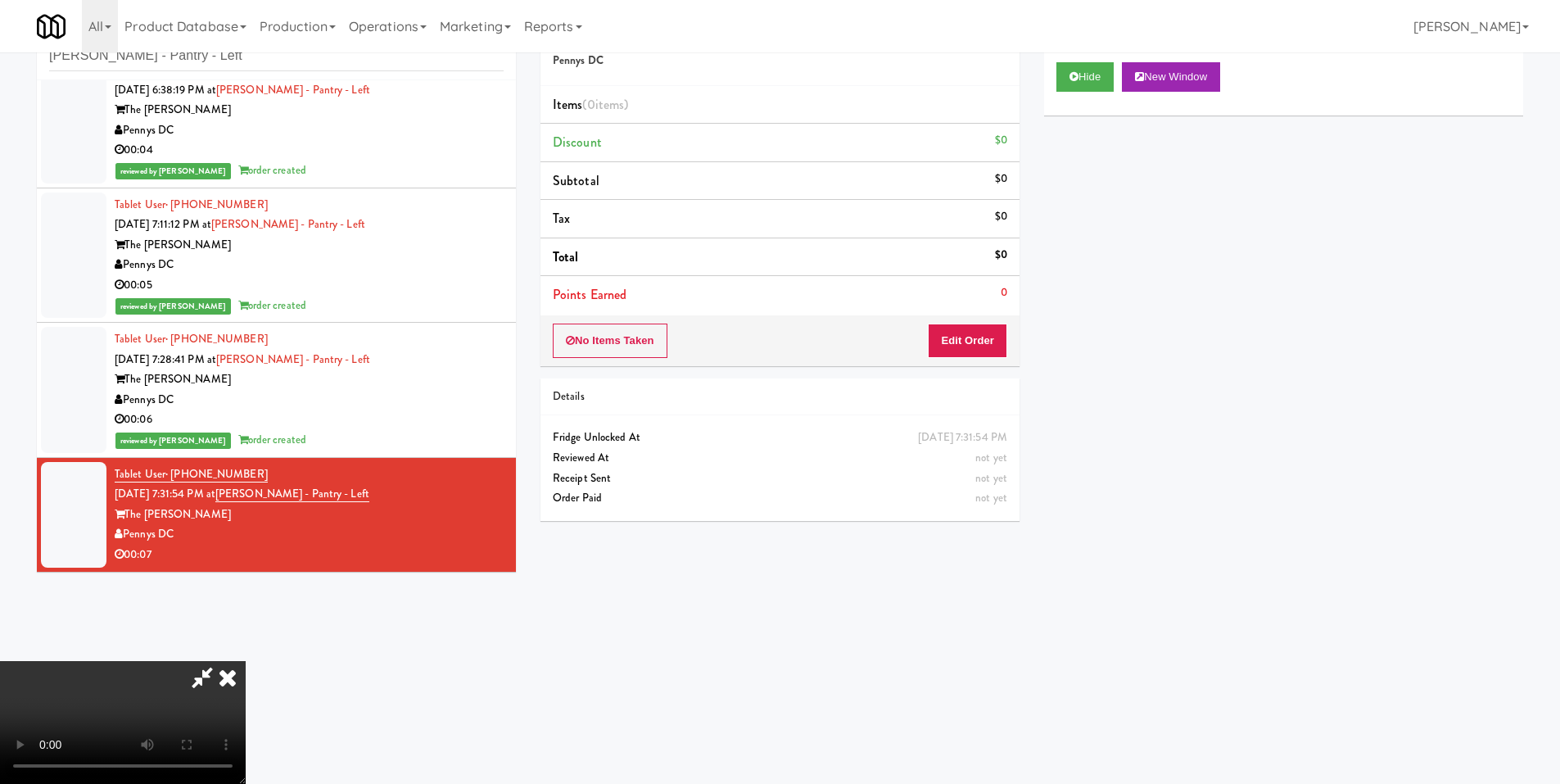
click at [246, 661] on video at bounding box center [123, 722] width 246 height 123
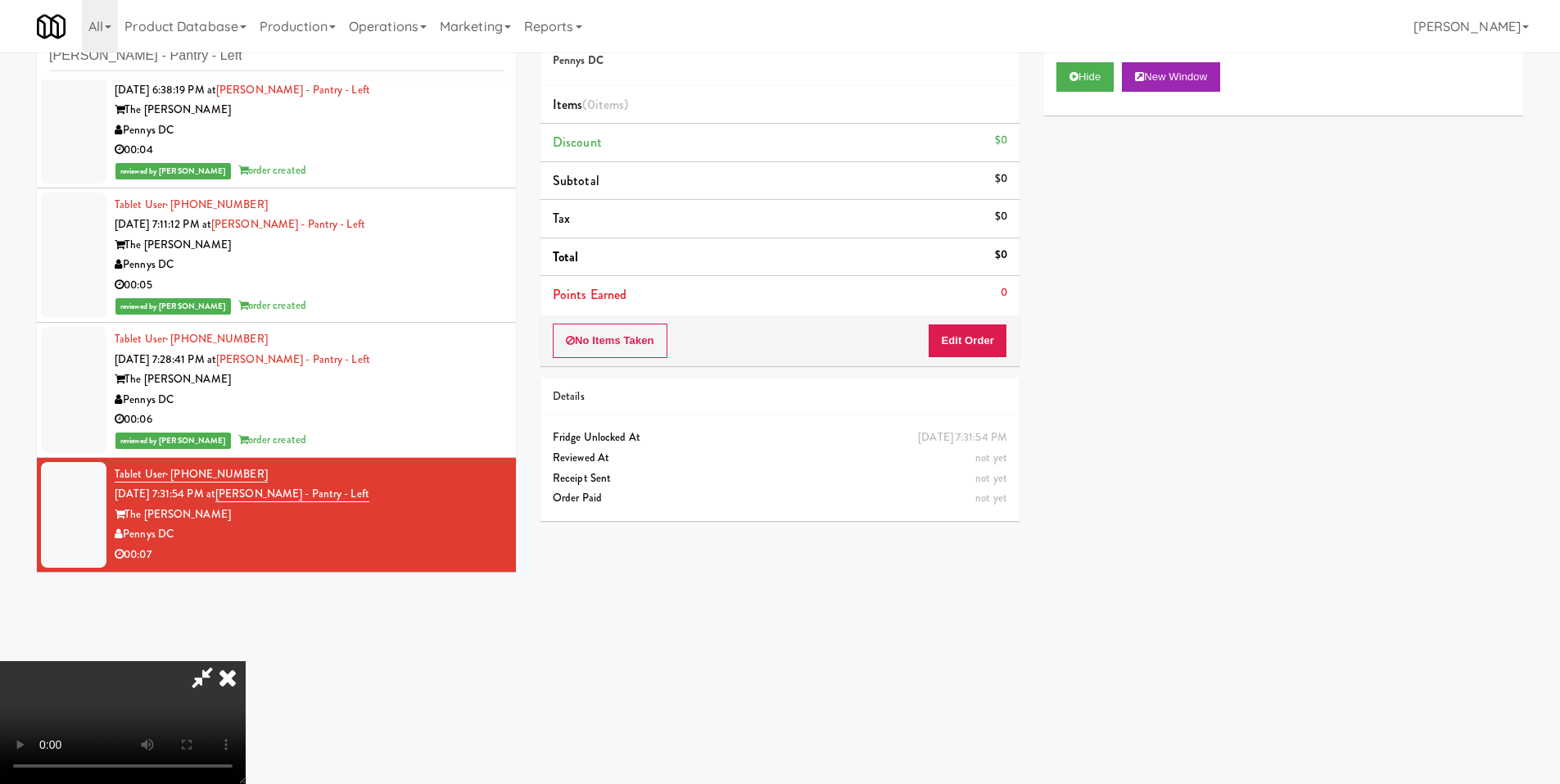
click at [246, 661] on video at bounding box center [123, 722] width 246 height 123
click at [969, 330] on button "Edit Order" at bounding box center [968, 341] width 80 height 35
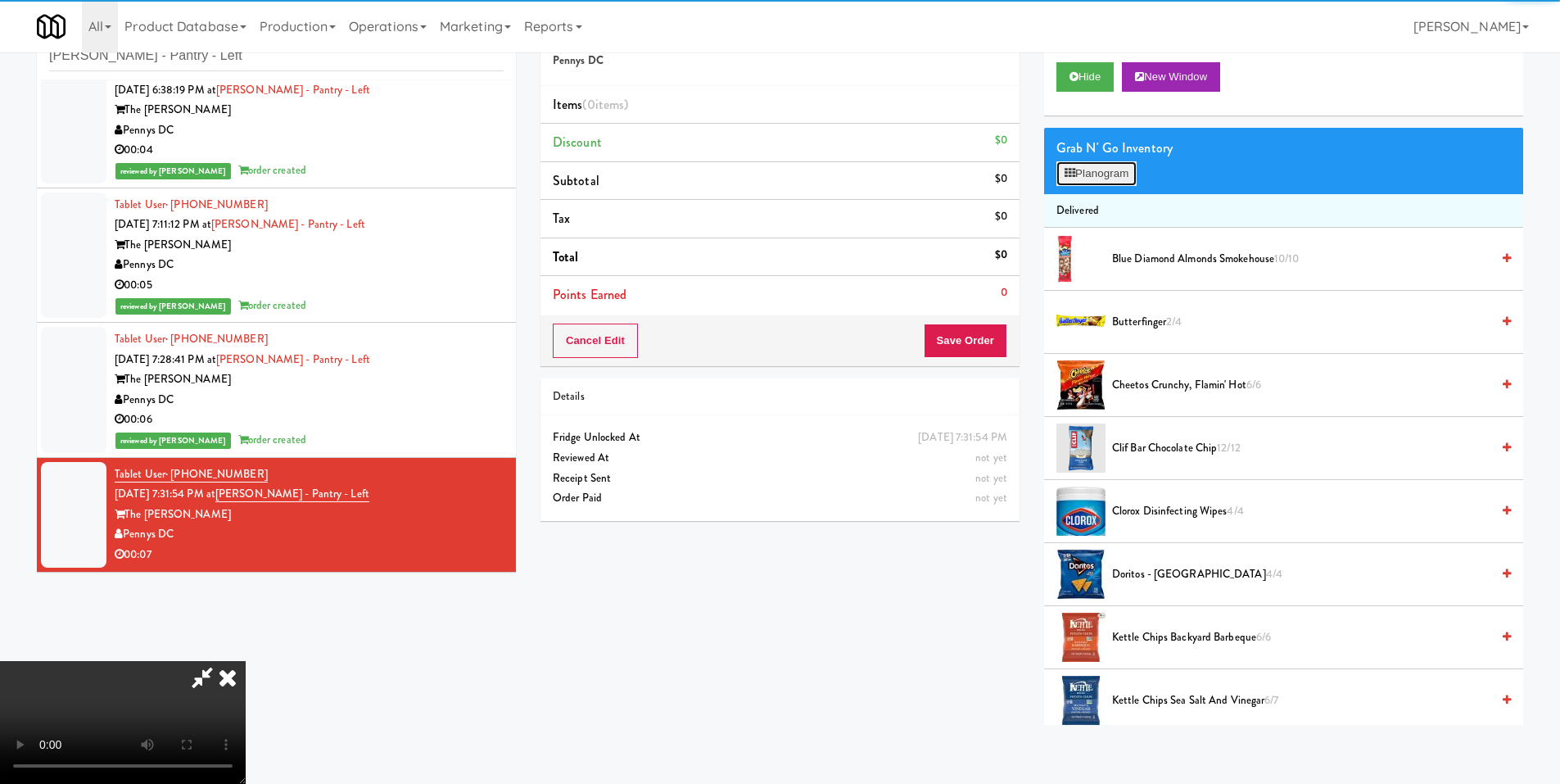
click at [1094, 161] on button "Planogram" at bounding box center [1096, 173] width 81 height 25
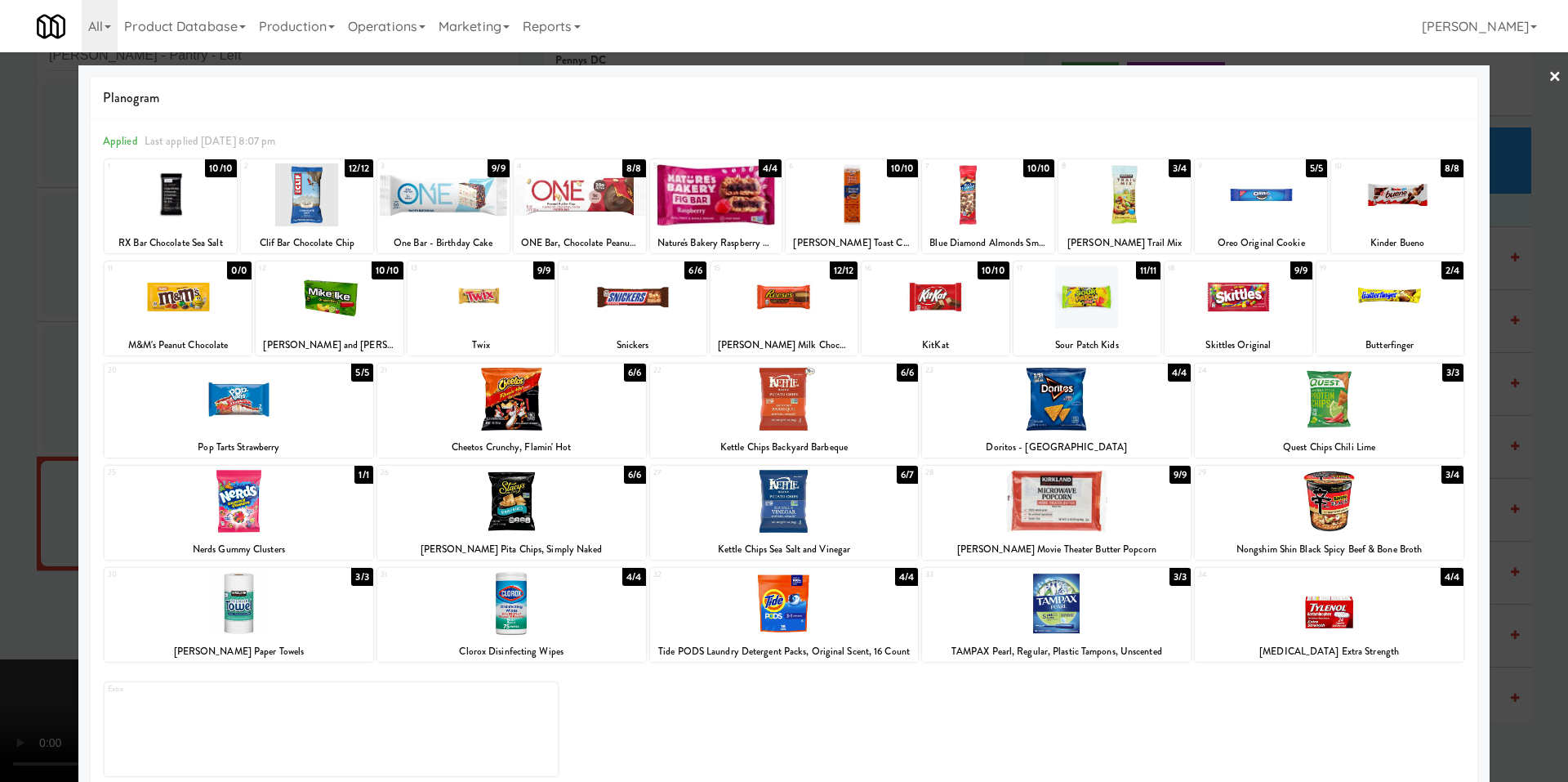
click at [1295, 517] on div at bounding box center [1329, 500] width 269 height 63
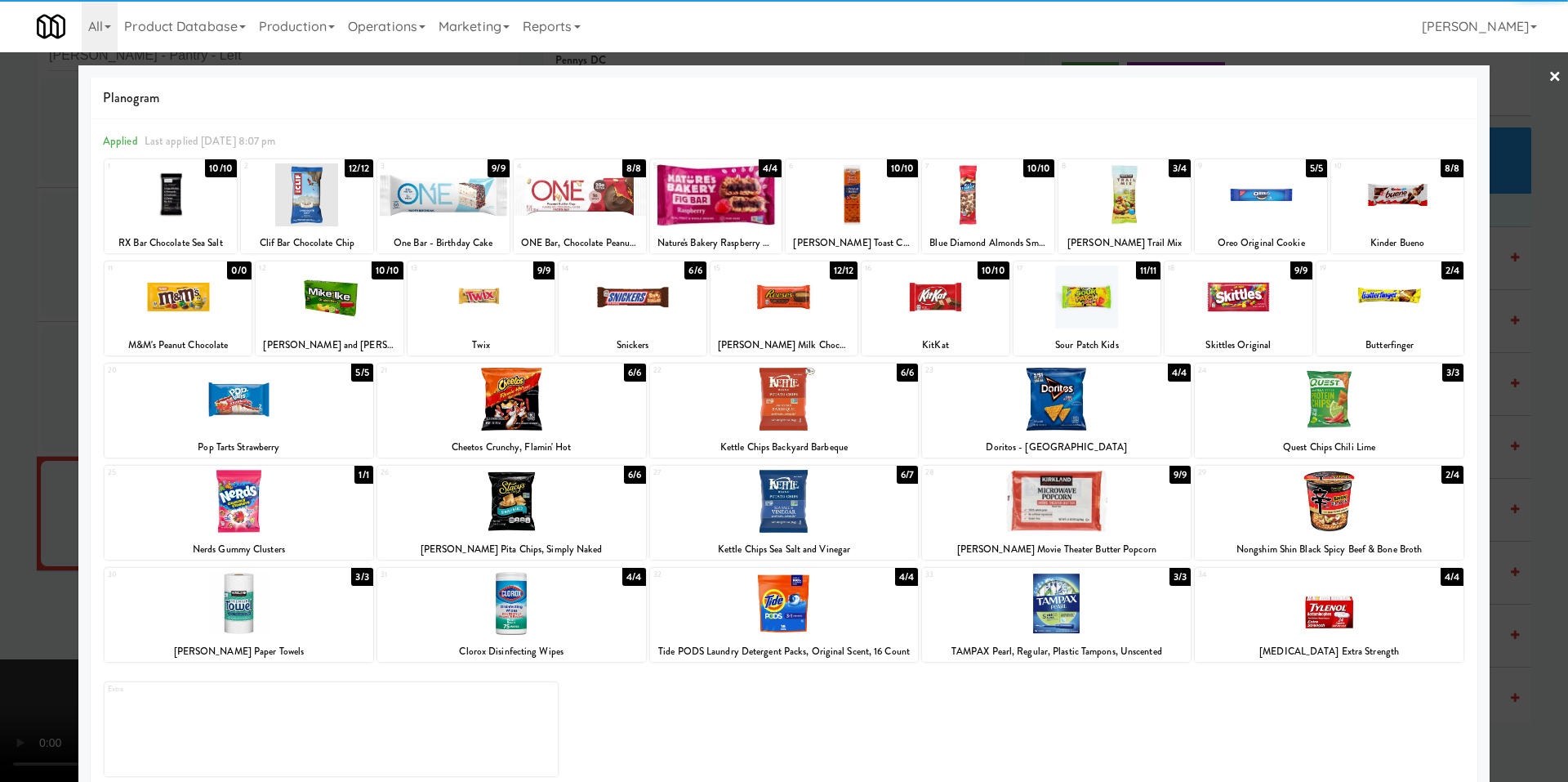
click at [35, 541] on div at bounding box center [784, 391] width 1568 height 782
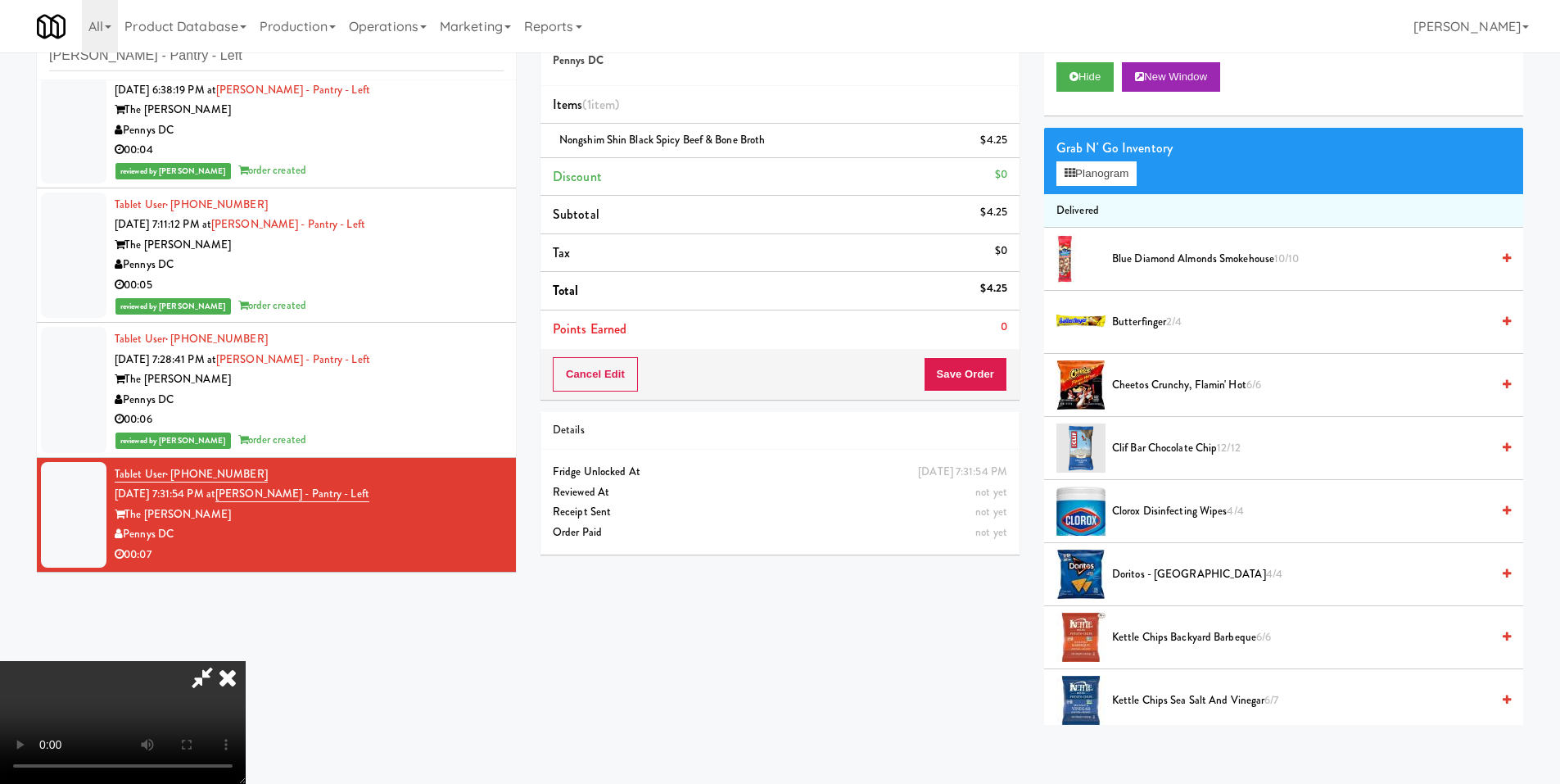
click at [246, 661] on video at bounding box center [123, 722] width 246 height 123
click at [1001, 359] on button "Save Order" at bounding box center [966, 374] width 84 height 35
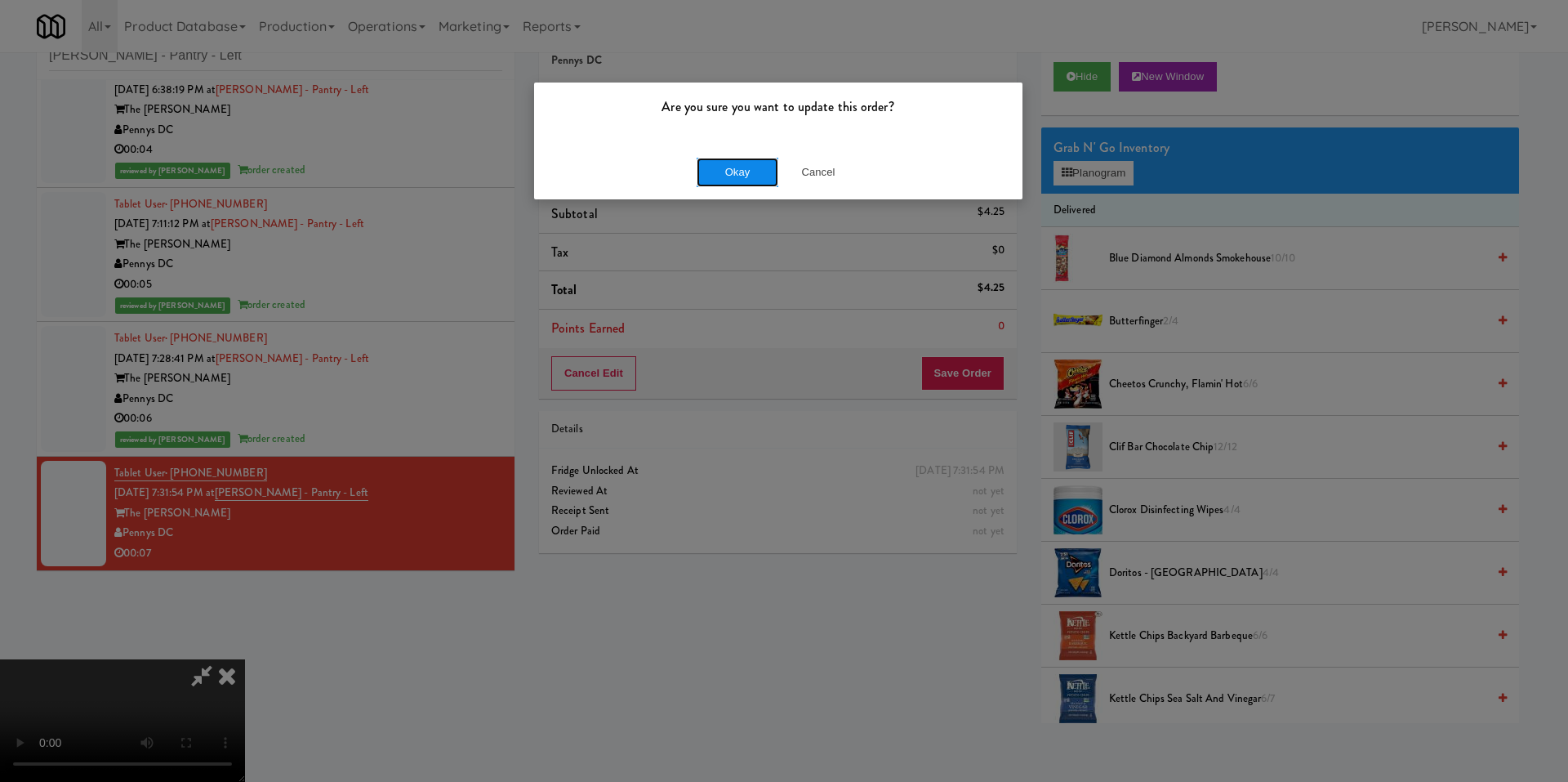
click at [725, 162] on button "Okay" at bounding box center [737, 172] width 82 height 30
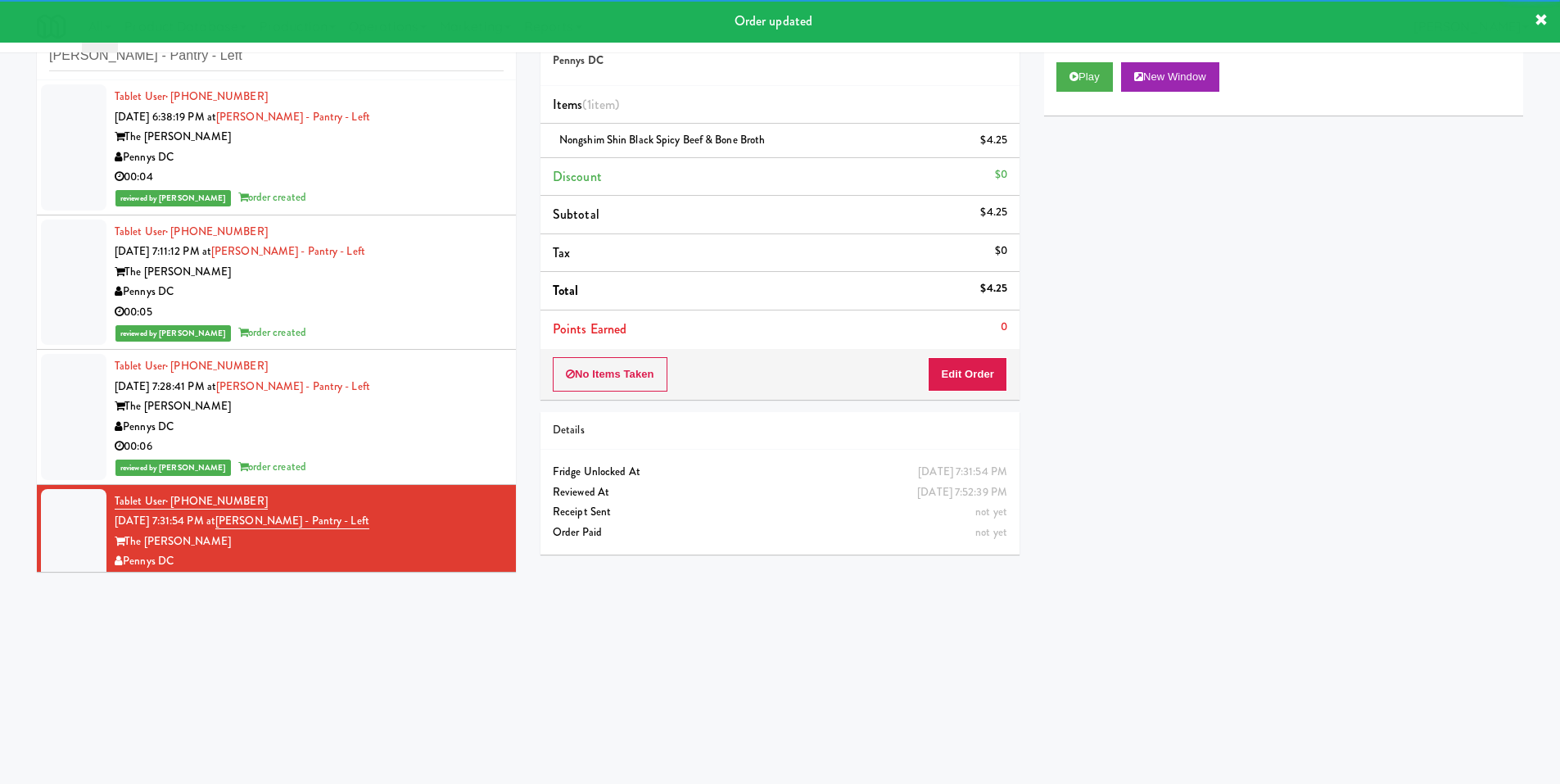
click at [359, 165] on div "Pennys DC" at bounding box center [309, 158] width 389 height 20
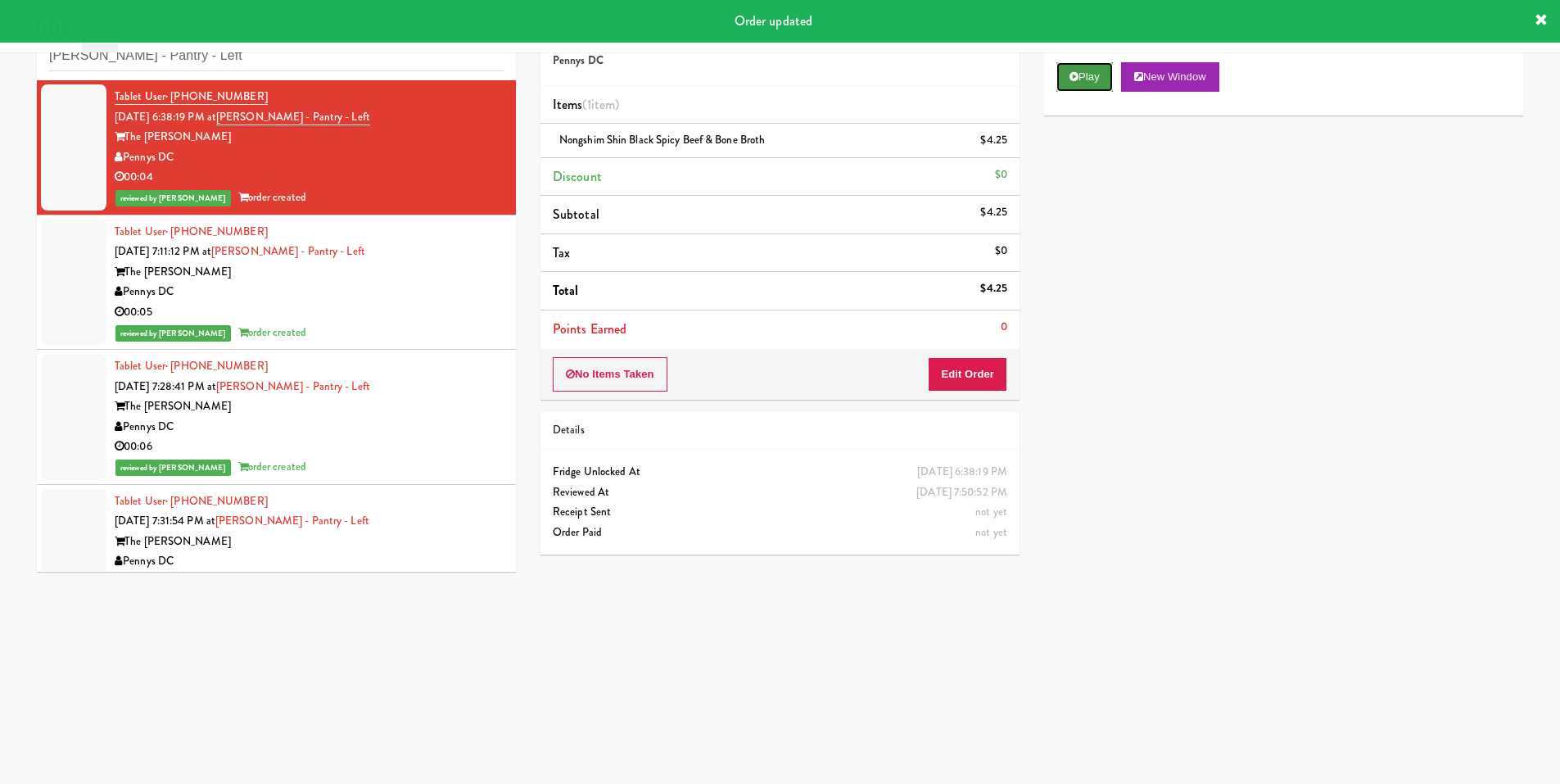
click at [1068, 75] on button "Play" at bounding box center [1084, 76] width 57 height 30
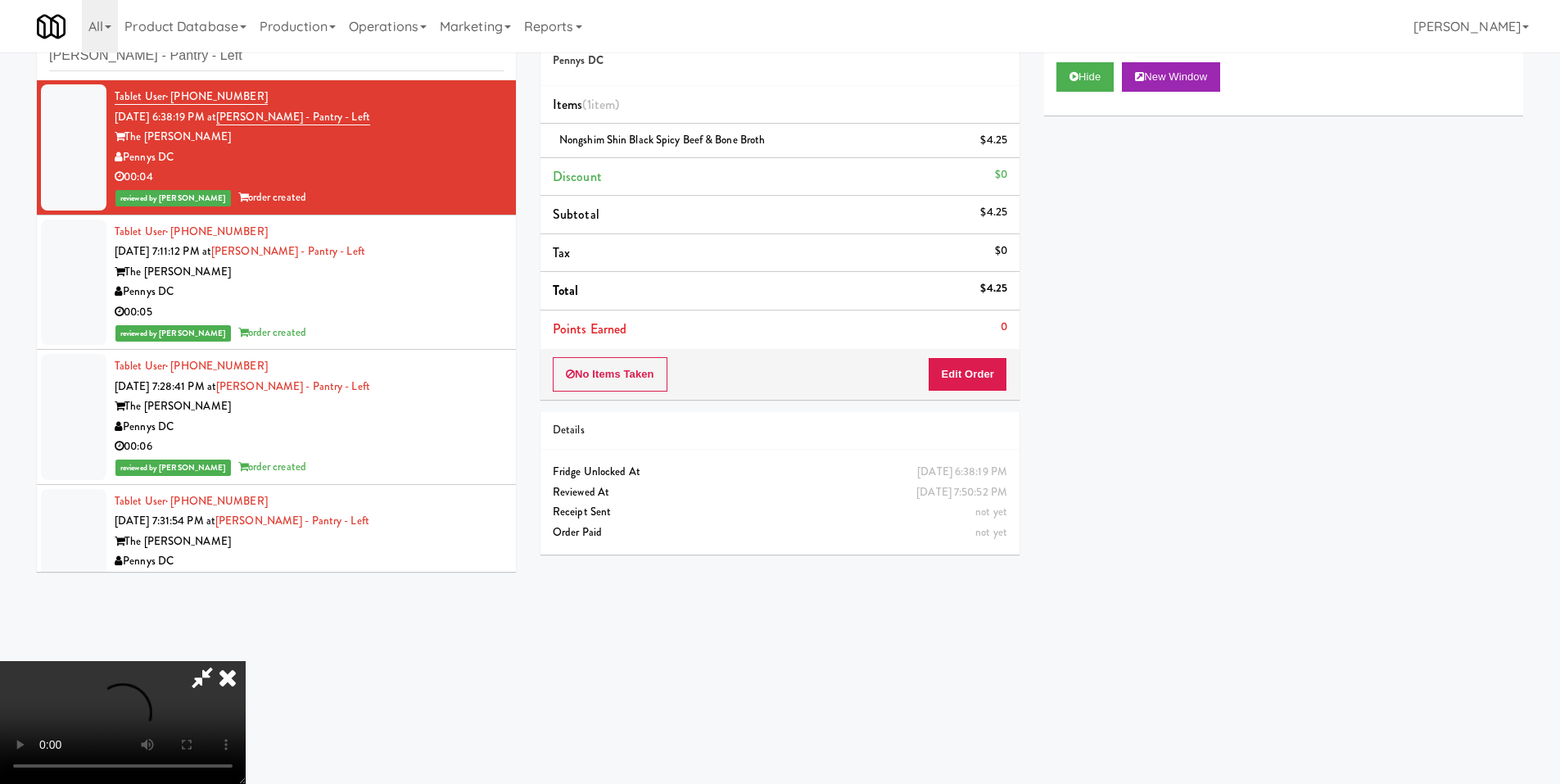
click at [246, 661] on video at bounding box center [123, 722] width 246 height 123
click at [246, 661] on icon at bounding box center [227, 677] width 36 height 33
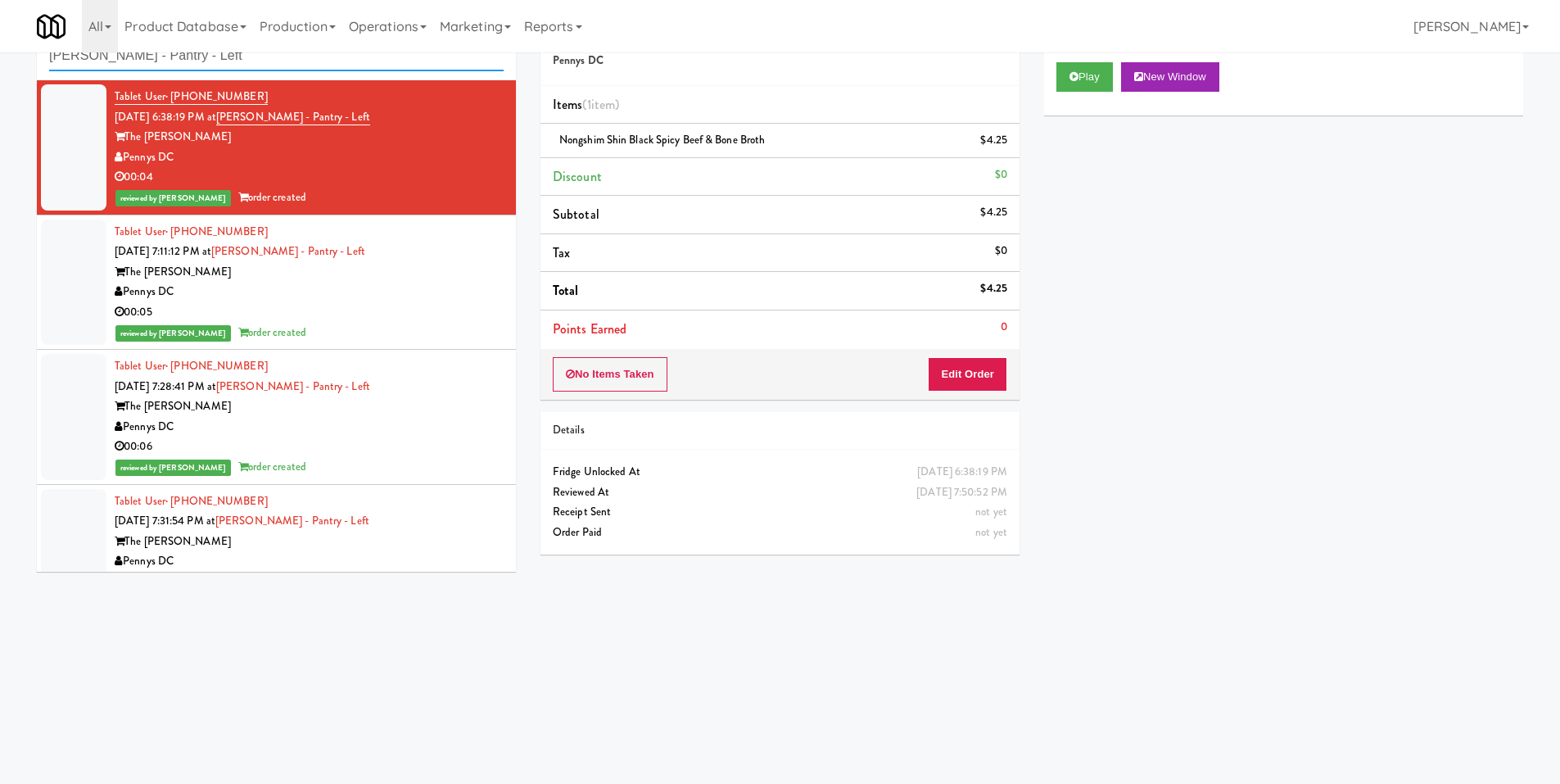
click at [193, 56] on input "Hale - Pantry - Left" at bounding box center [276, 56] width 454 height 31
paste input "1401 S State - Right - Ambien"
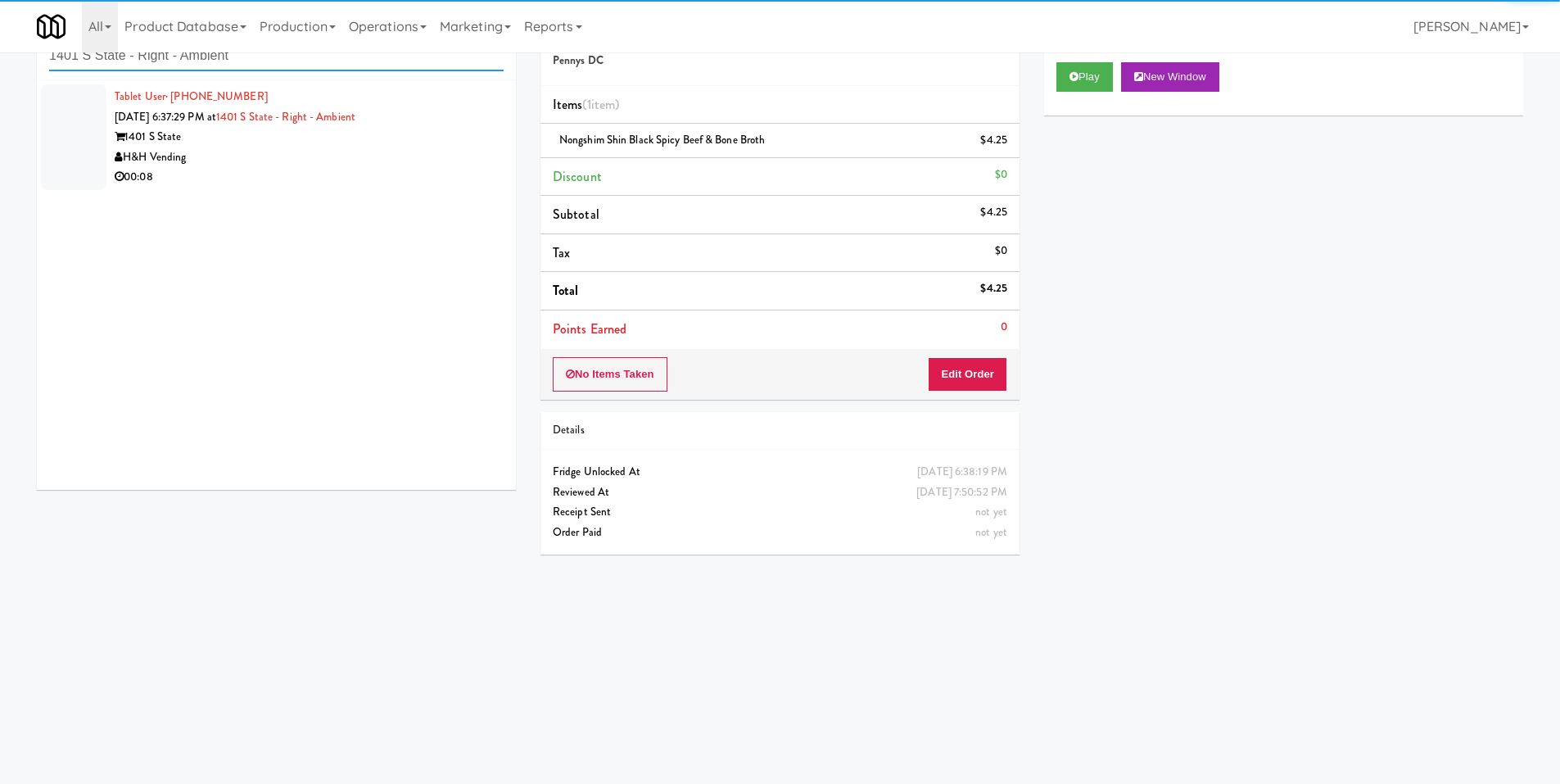
type input "1401 S State - Right - Ambient"
click at [398, 148] on div "H&H Vending" at bounding box center [309, 158] width 389 height 20
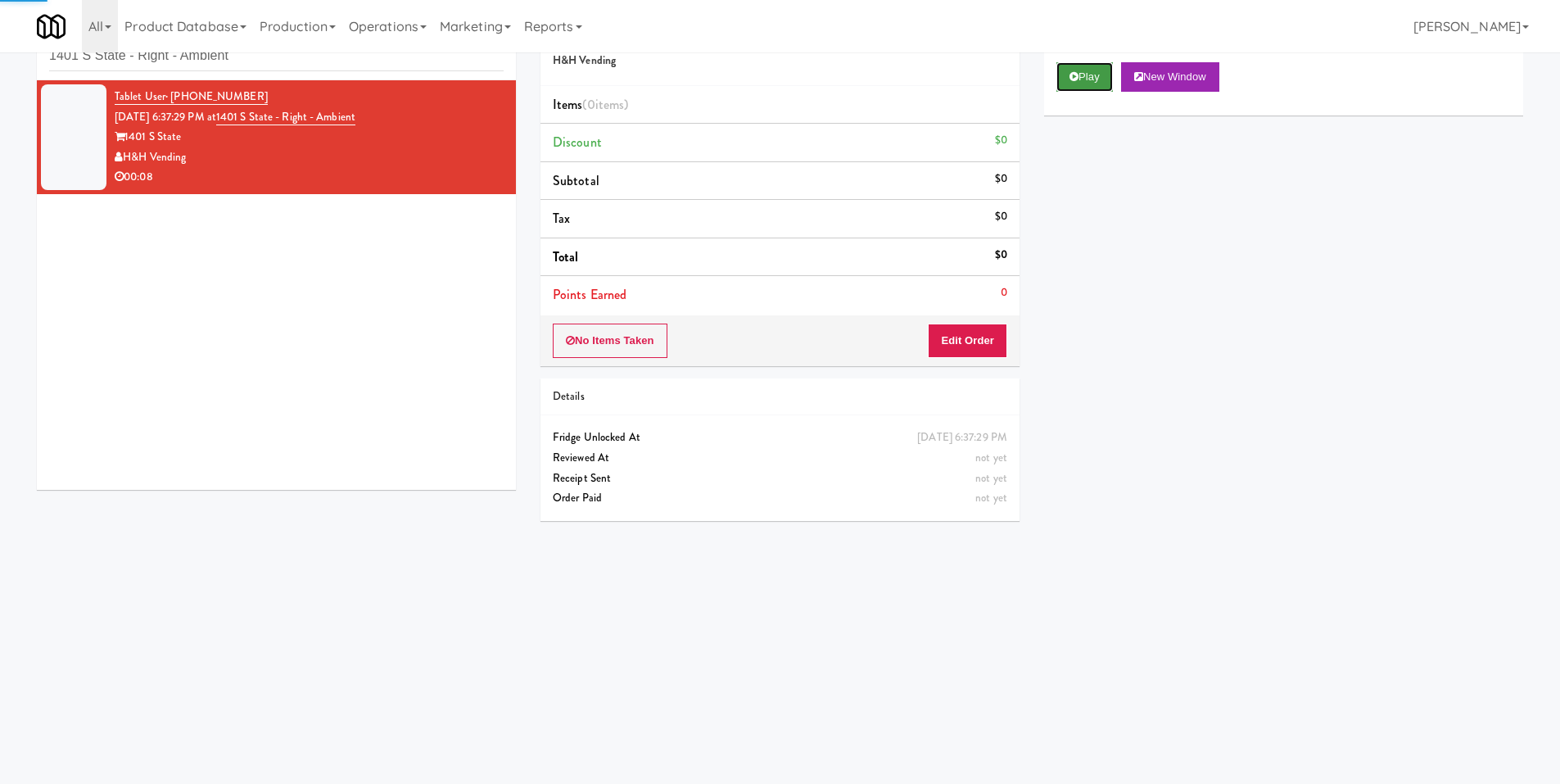
click at [1065, 84] on button "Play" at bounding box center [1084, 76] width 57 height 30
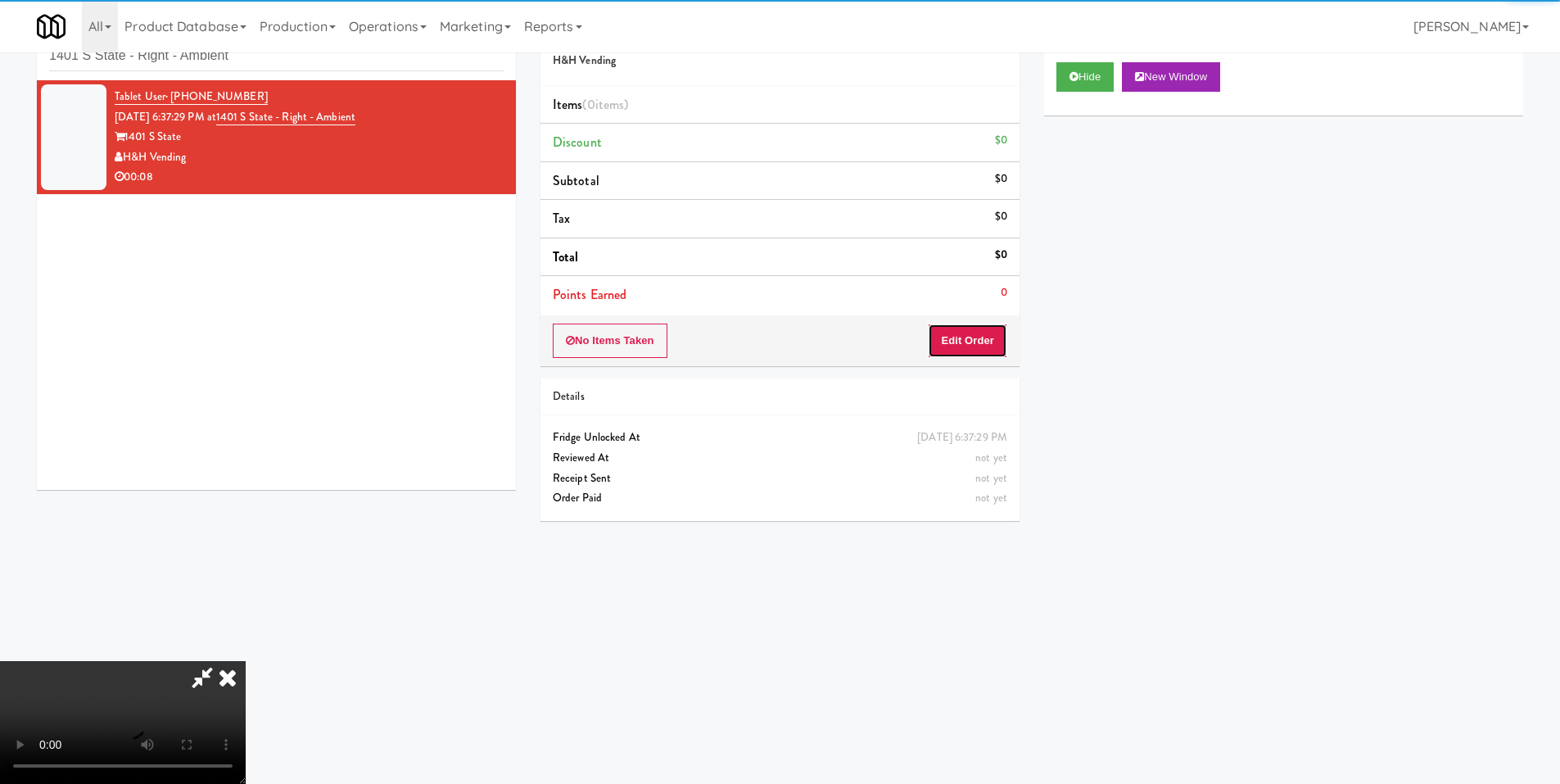
click at [980, 342] on button "Edit Order" at bounding box center [968, 341] width 80 height 35
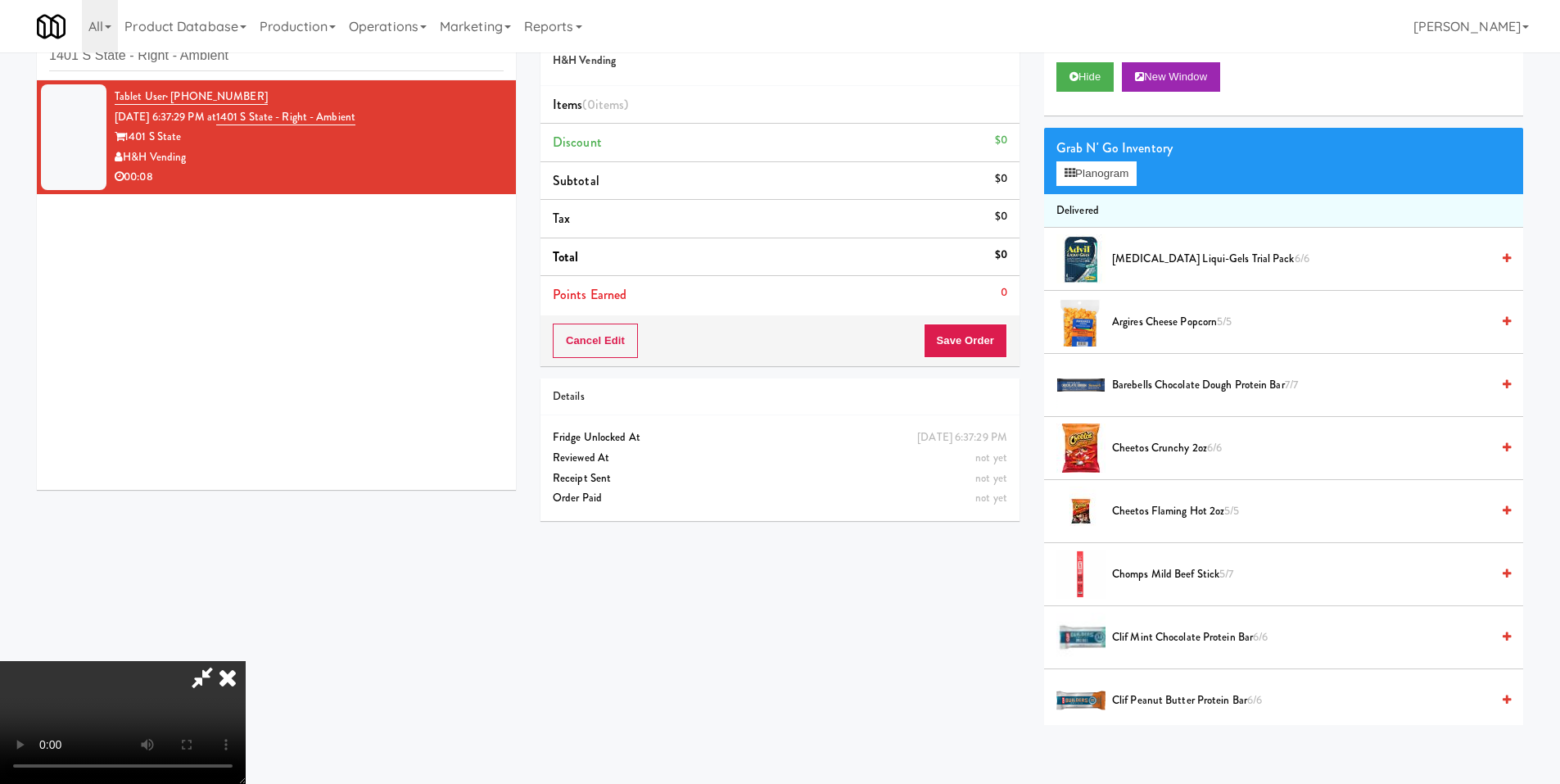
click at [246, 661] on video at bounding box center [123, 722] width 246 height 123
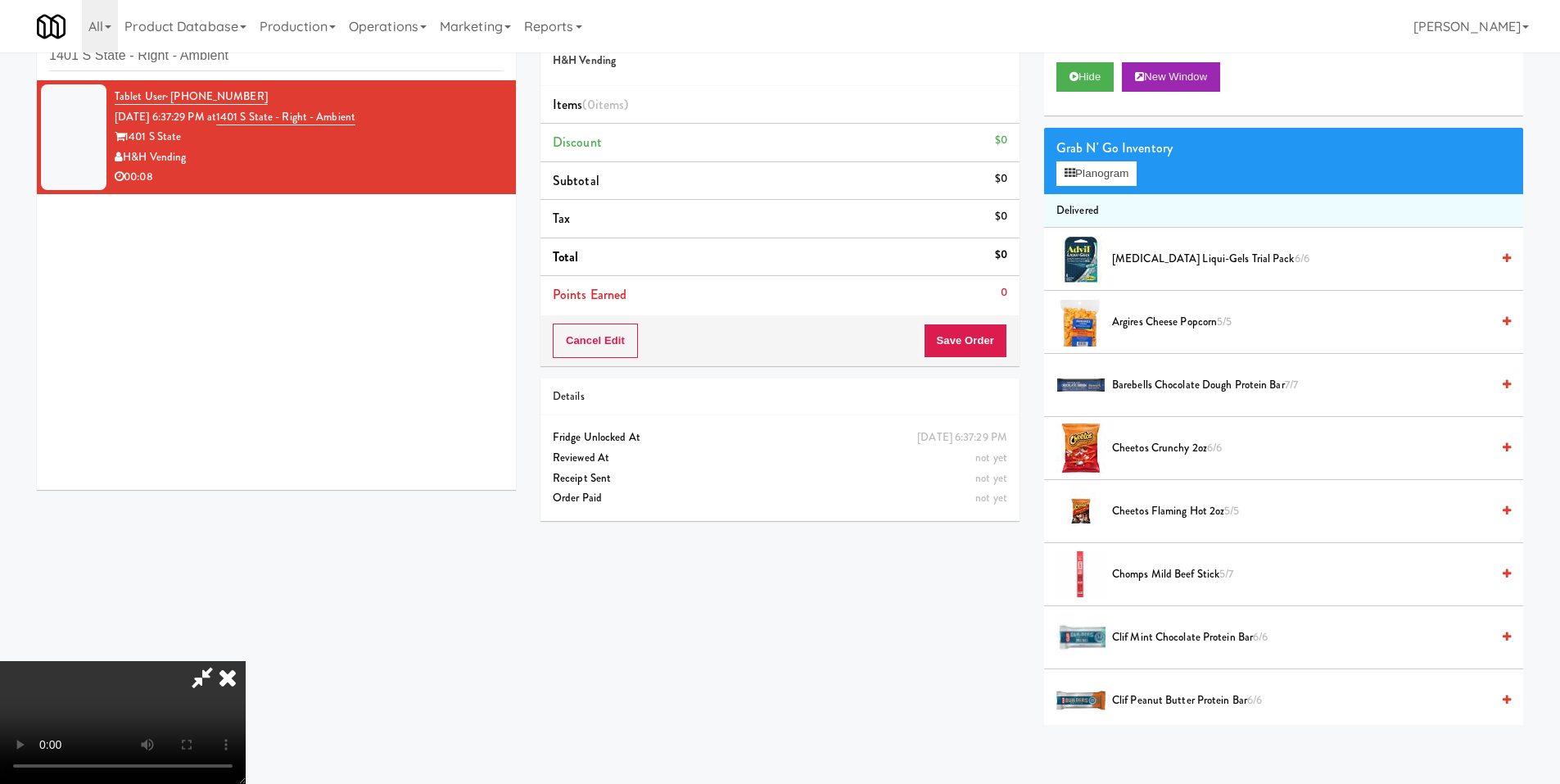
click at [246, 661] on video at bounding box center [123, 722] width 246 height 123
click at [1089, 178] on button "Planogram" at bounding box center [1096, 173] width 81 height 25
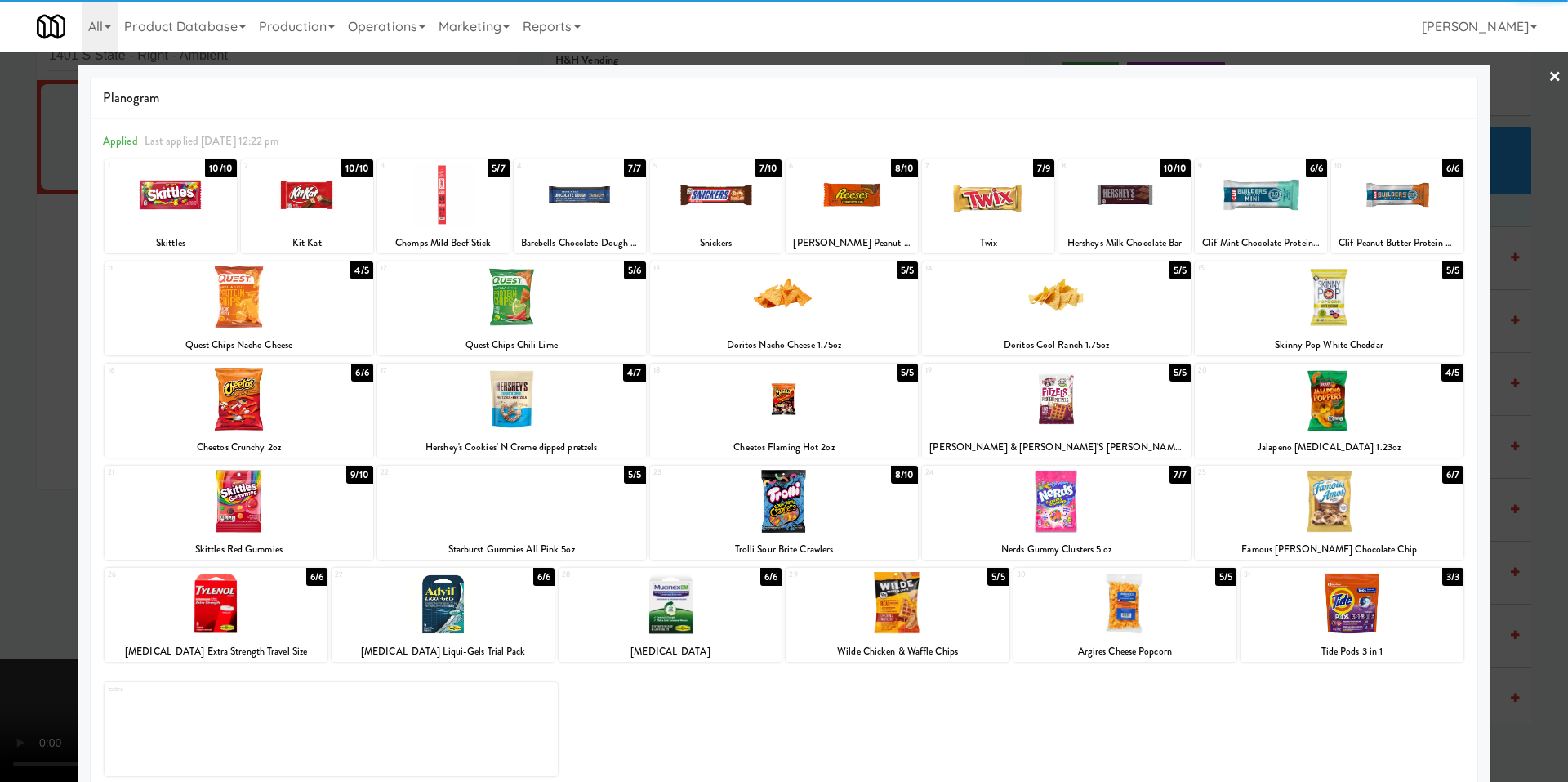
click at [1346, 499] on div at bounding box center [1329, 500] width 269 height 63
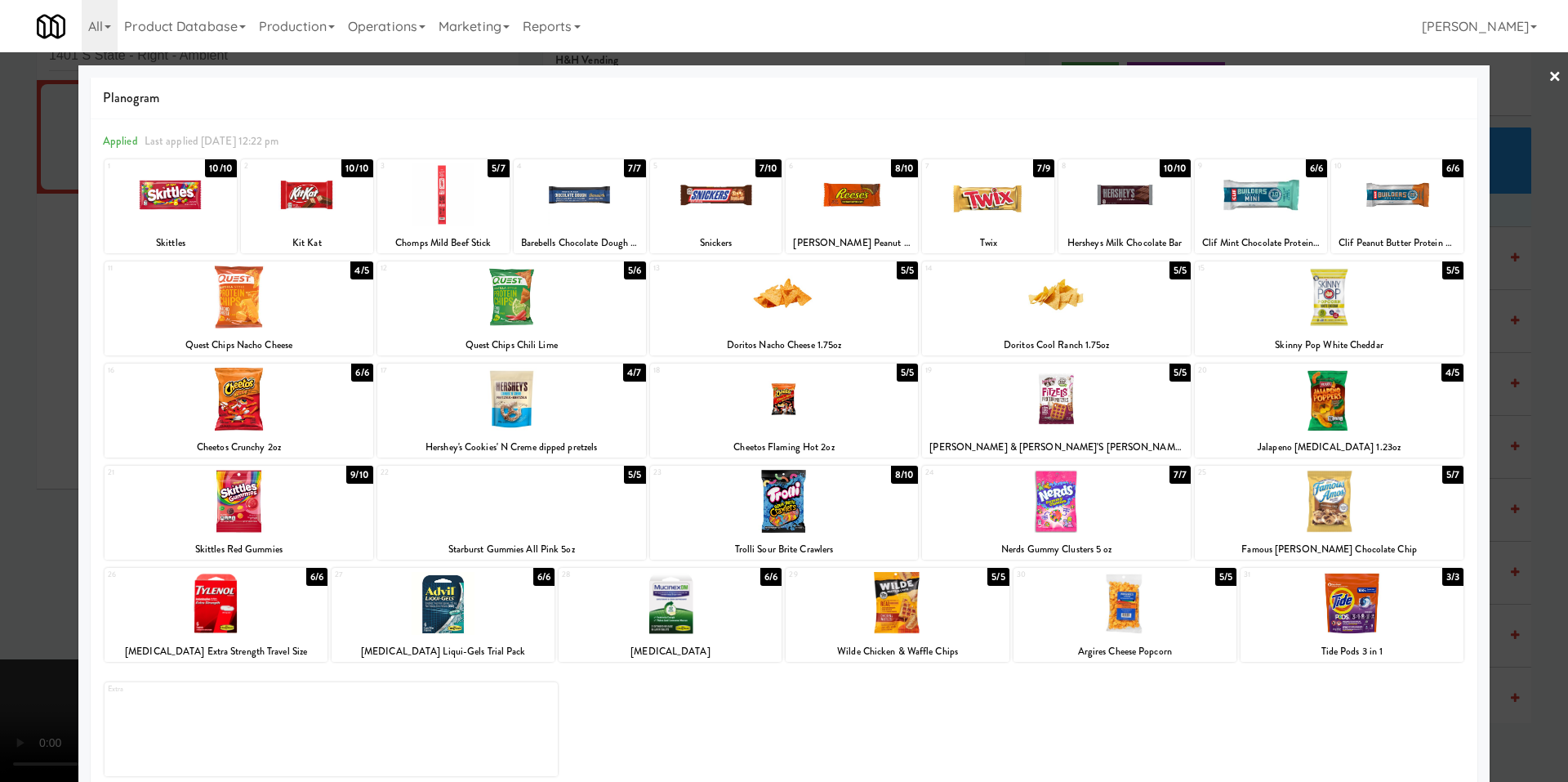
click at [36, 433] on div at bounding box center [784, 391] width 1568 height 782
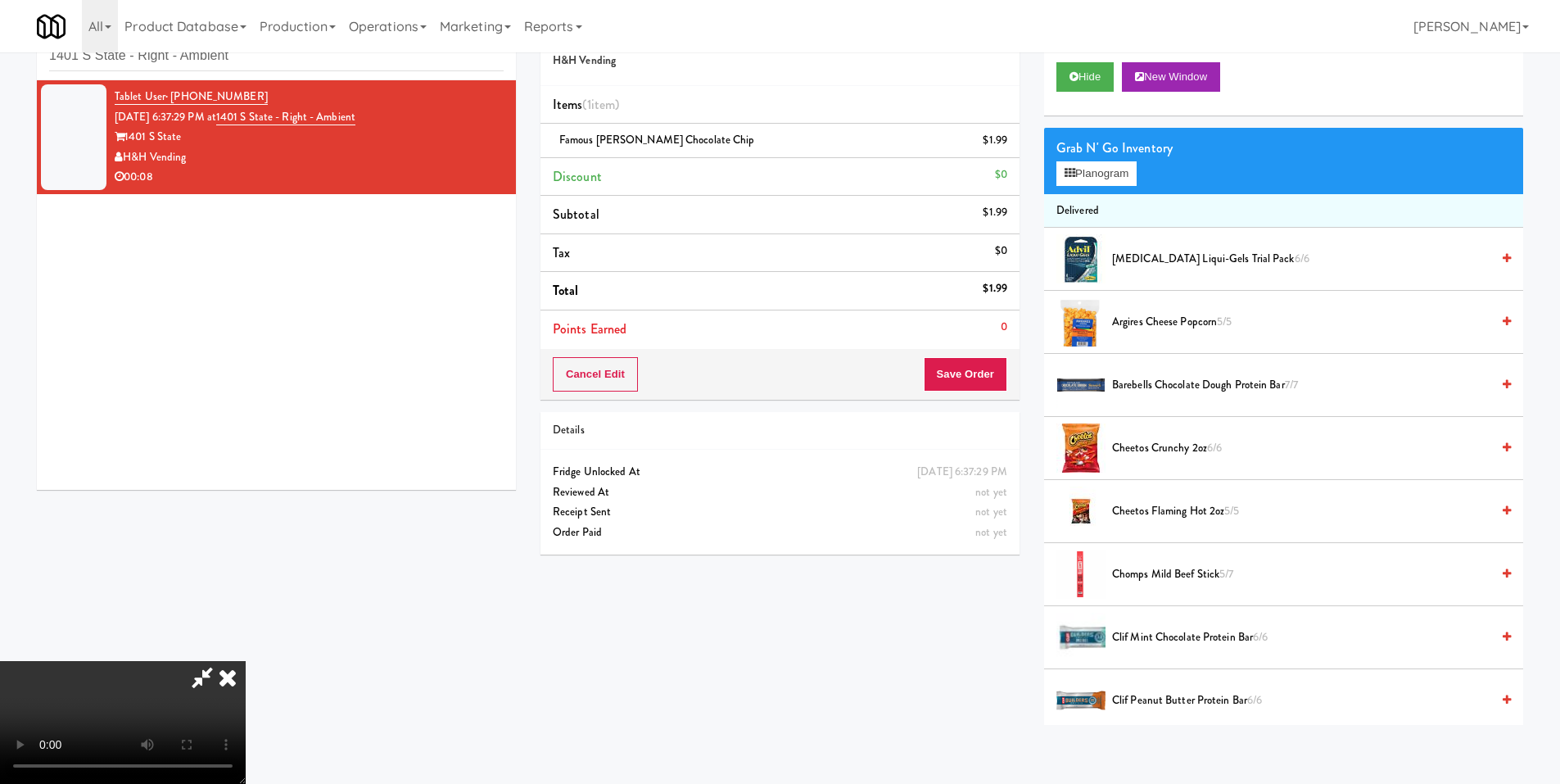
click at [246, 661] on video at bounding box center [123, 722] width 246 height 123
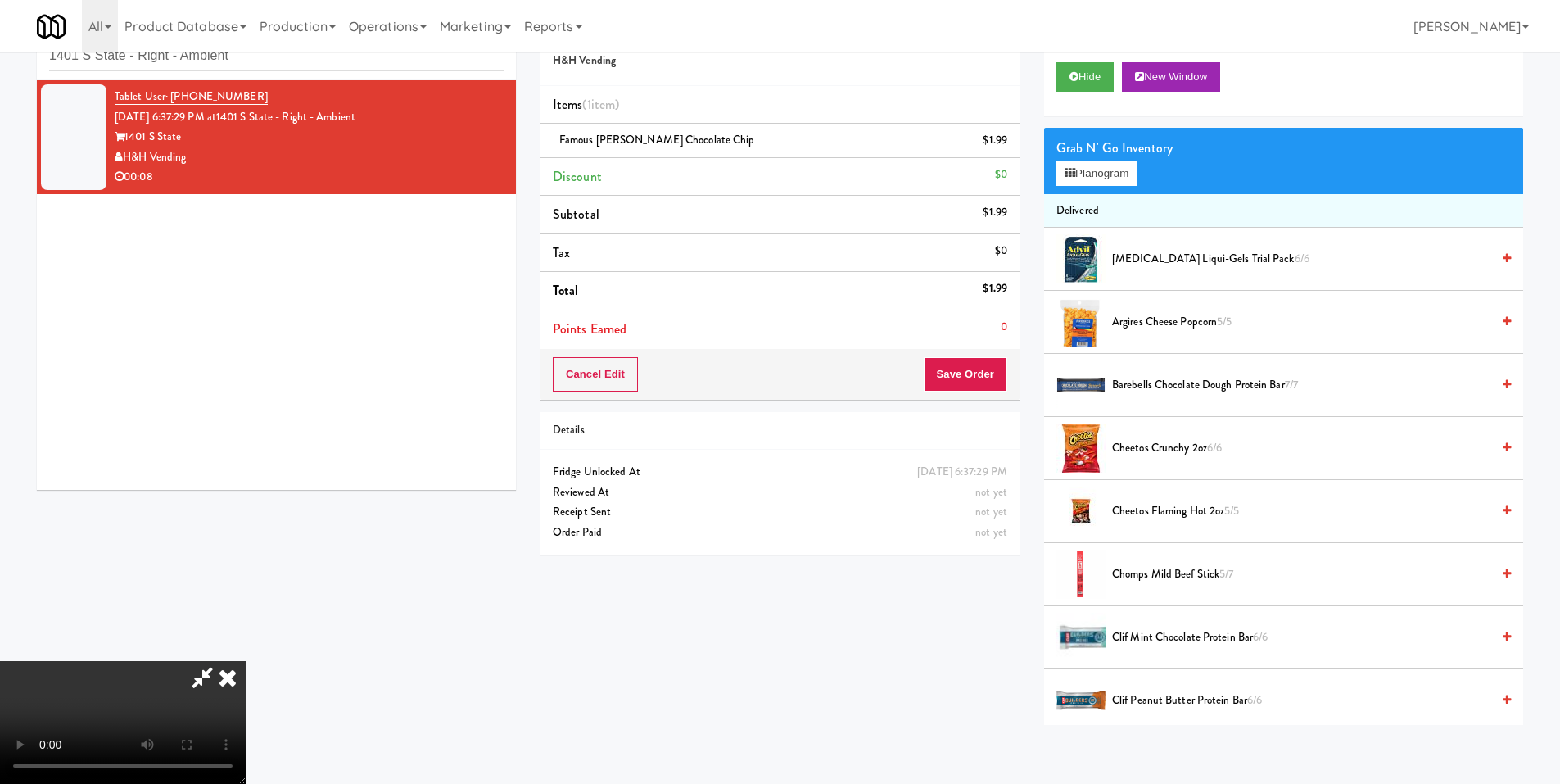
click at [246, 661] on video at bounding box center [123, 722] width 246 height 123
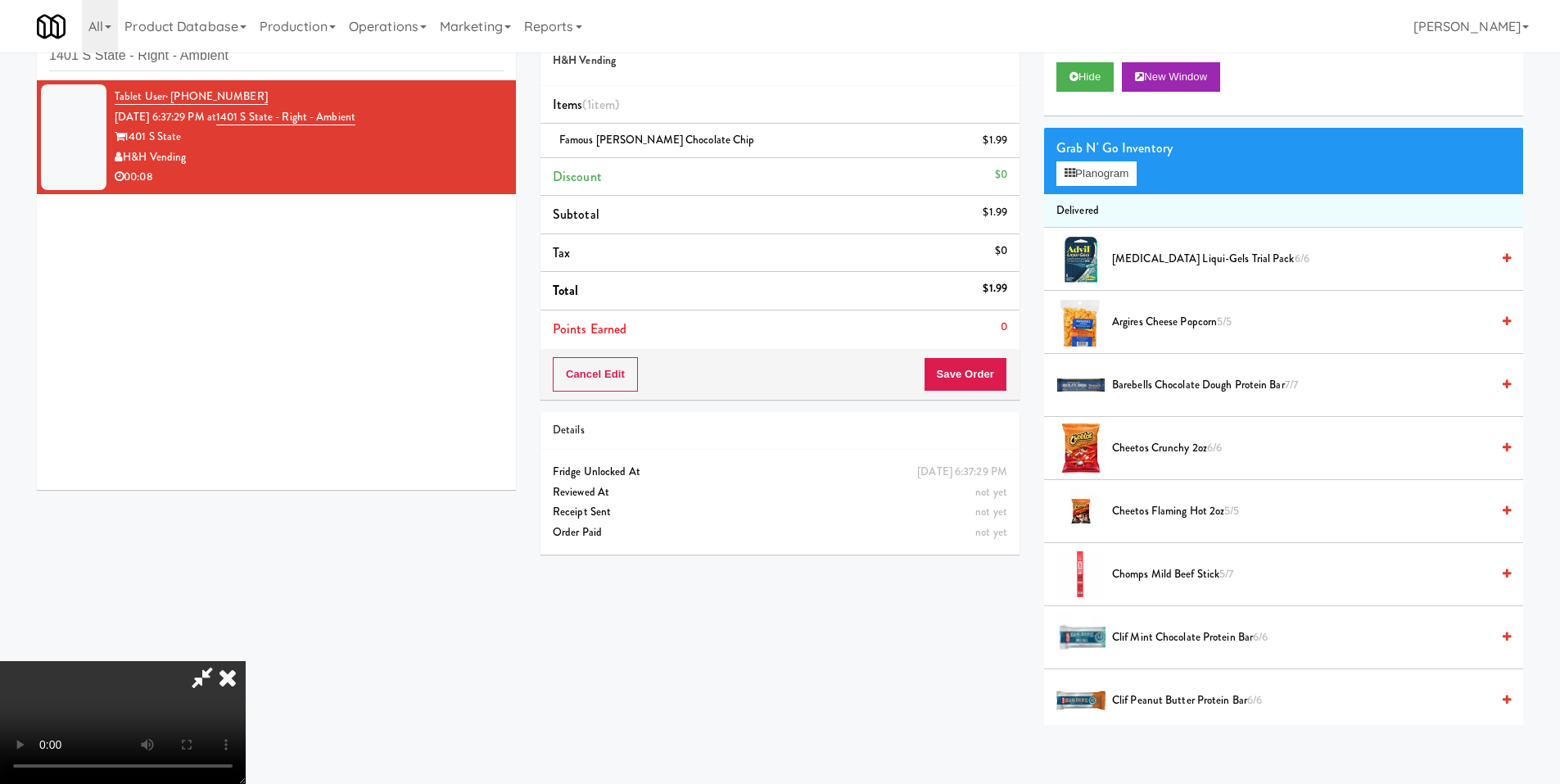
click at [246, 661] on video at bounding box center [123, 722] width 246 height 123
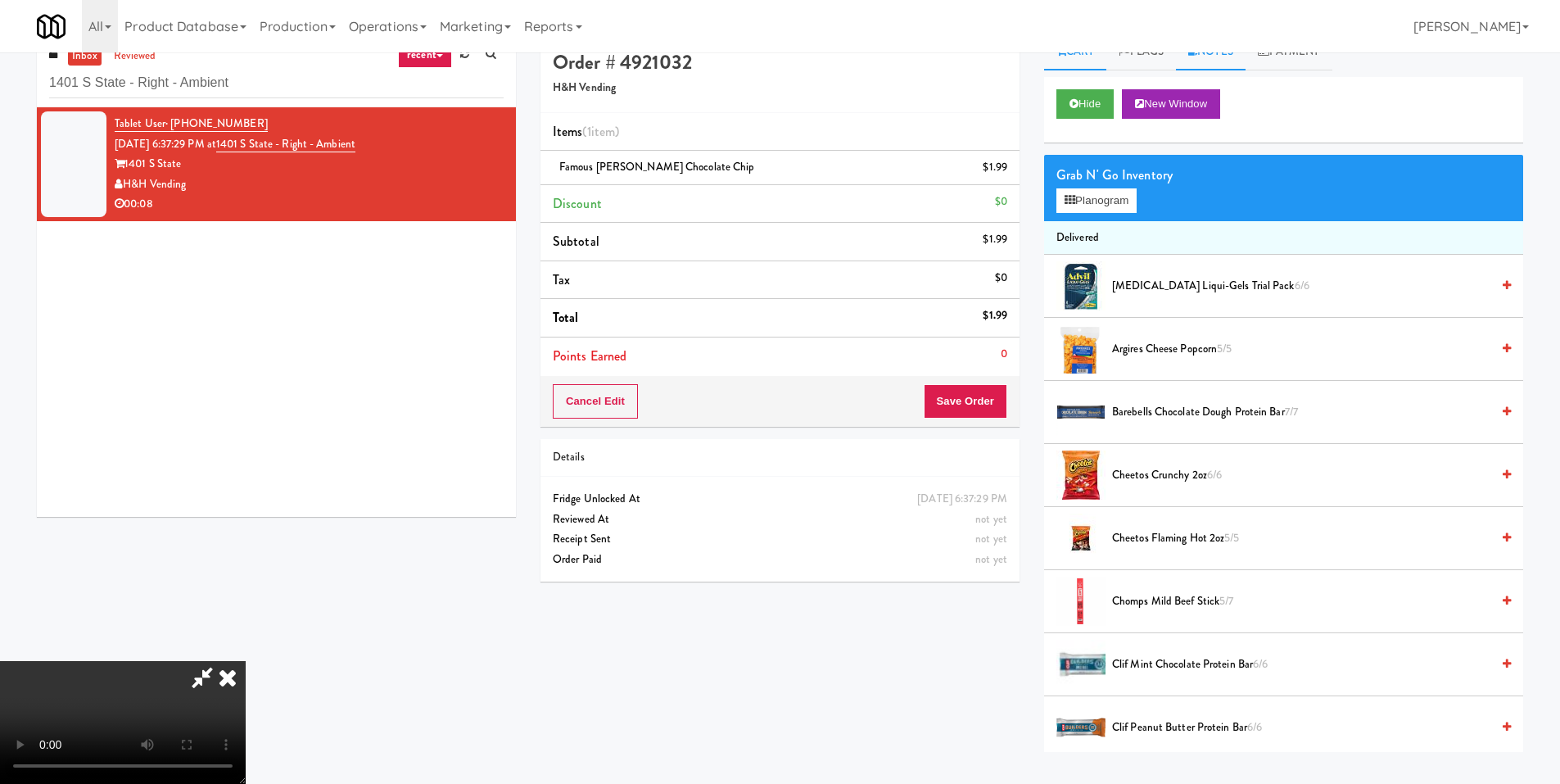
scroll to position [0, 0]
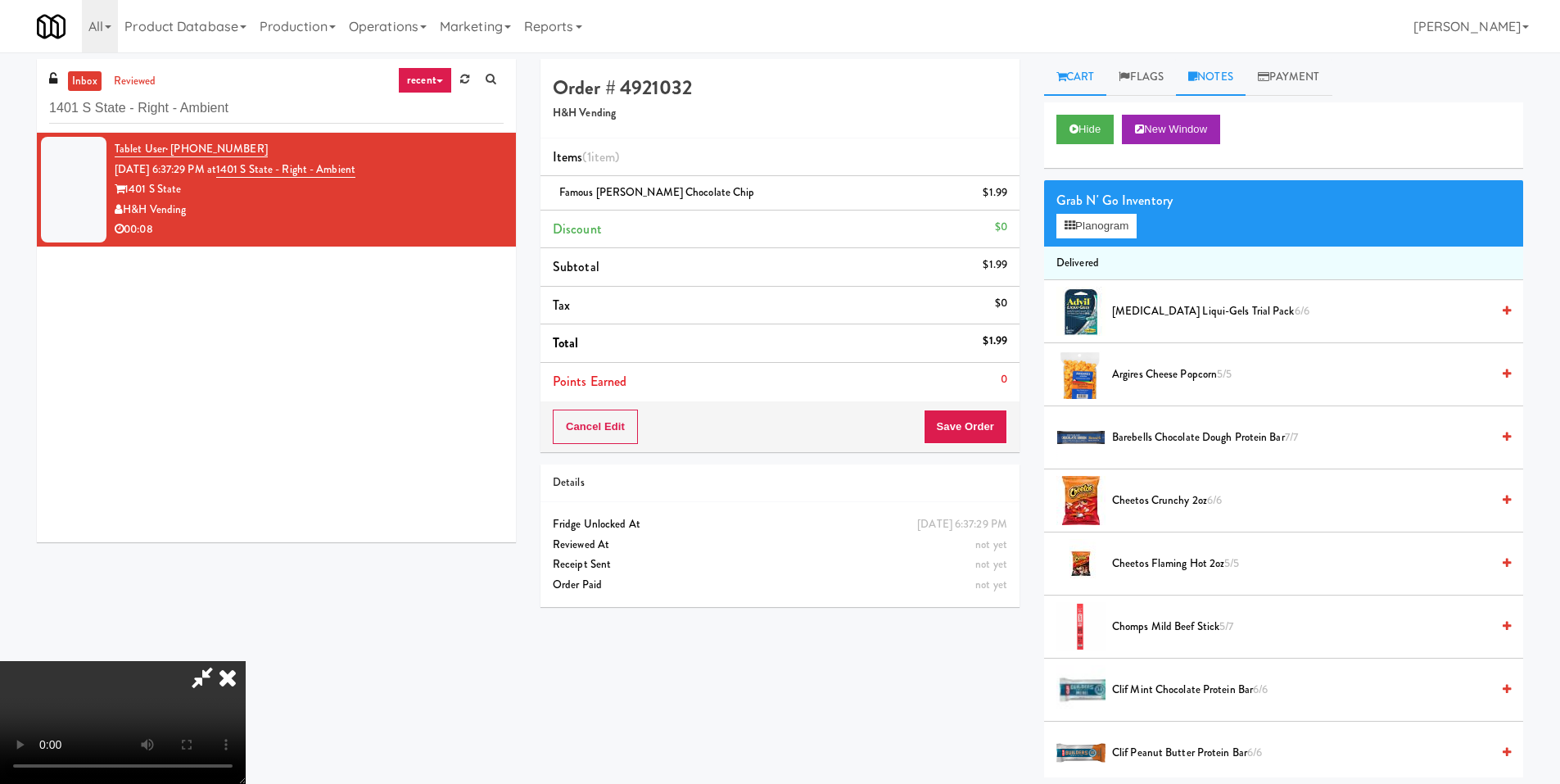
click at [1232, 70] on link "Notes" at bounding box center [1211, 77] width 70 height 36
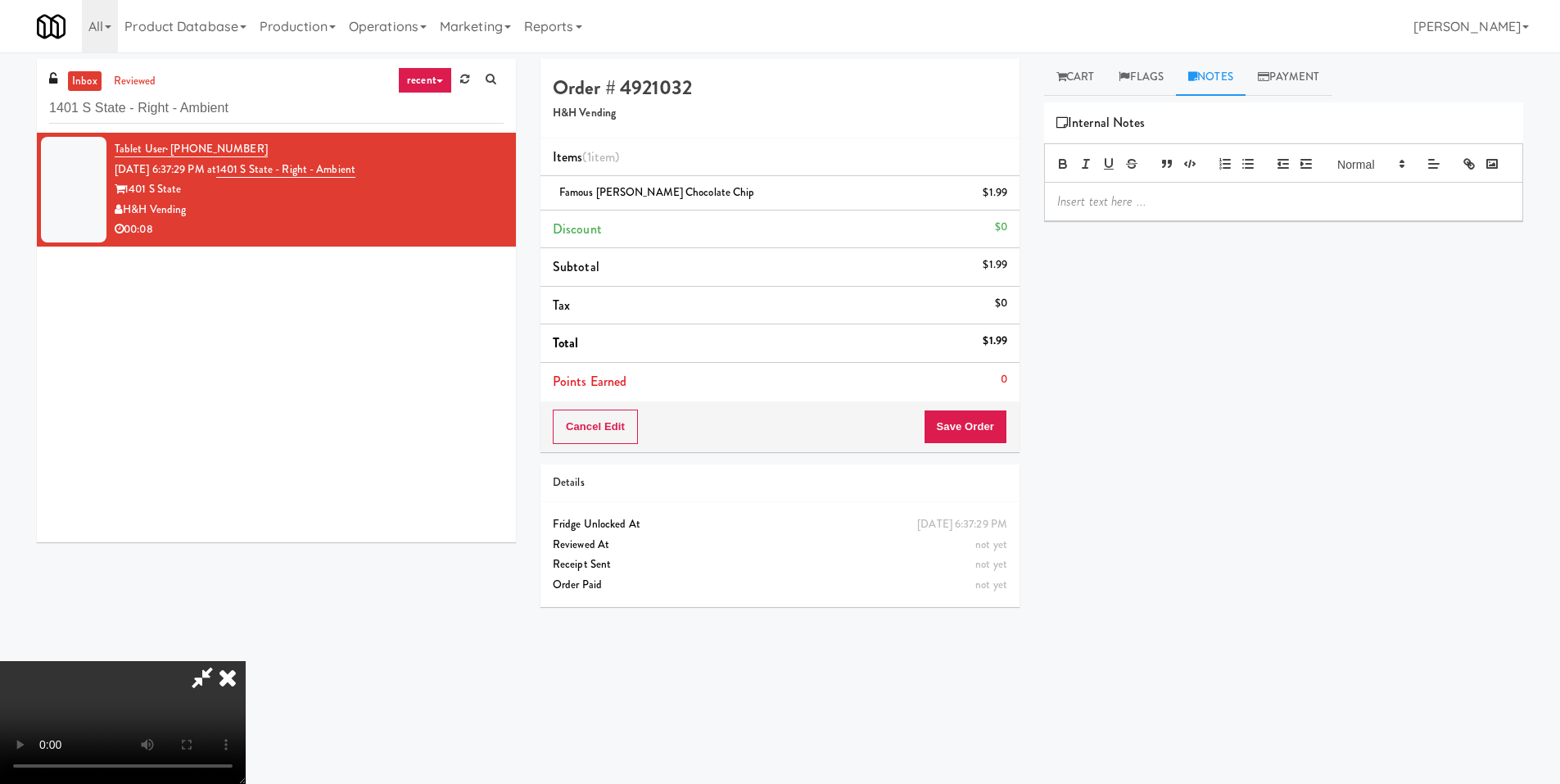
click at [1144, 220] on div at bounding box center [1284, 201] width 477 height 37
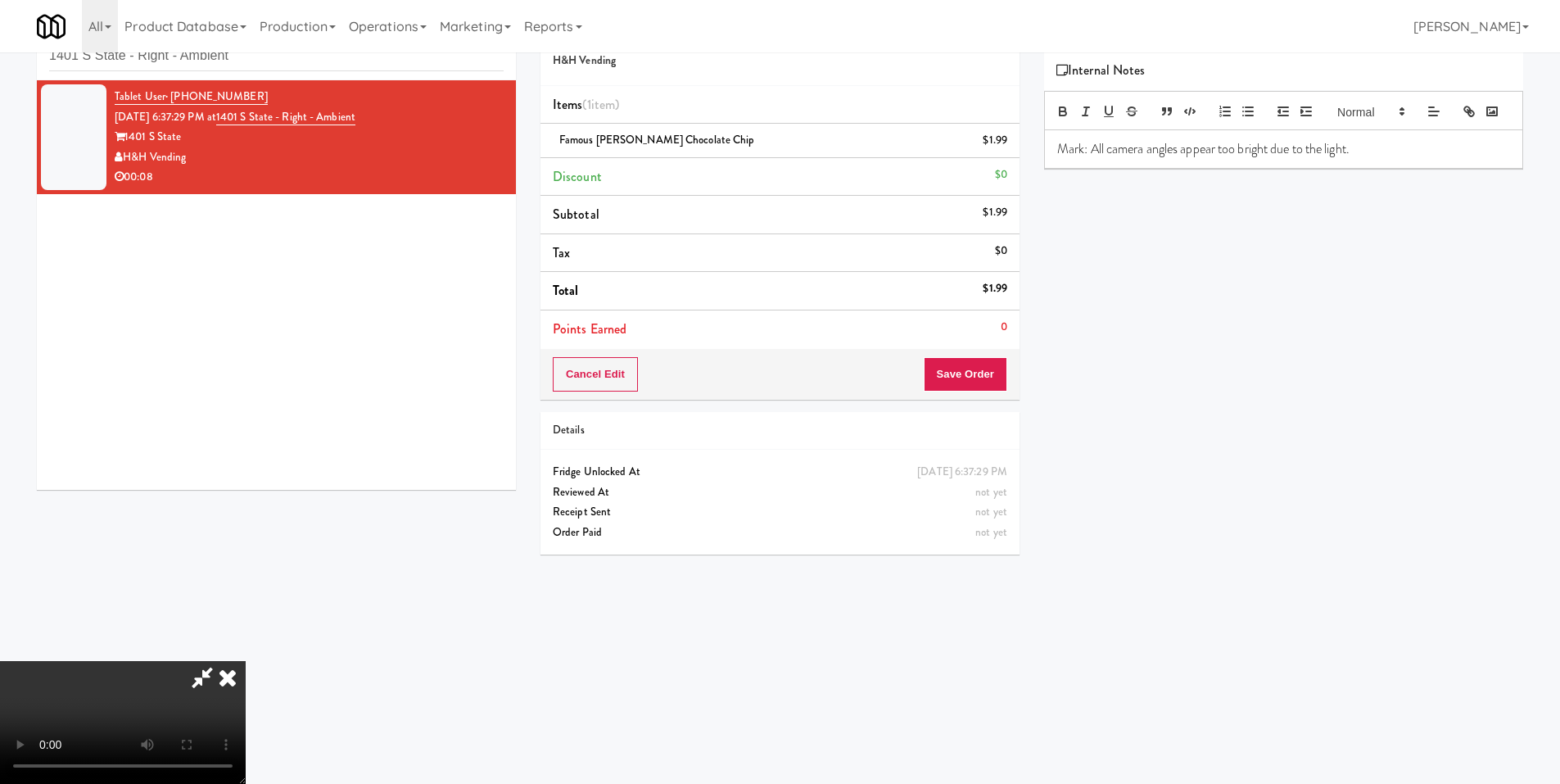
click at [246, 661] on video at bounding box center [123, 722] width 246 height 123
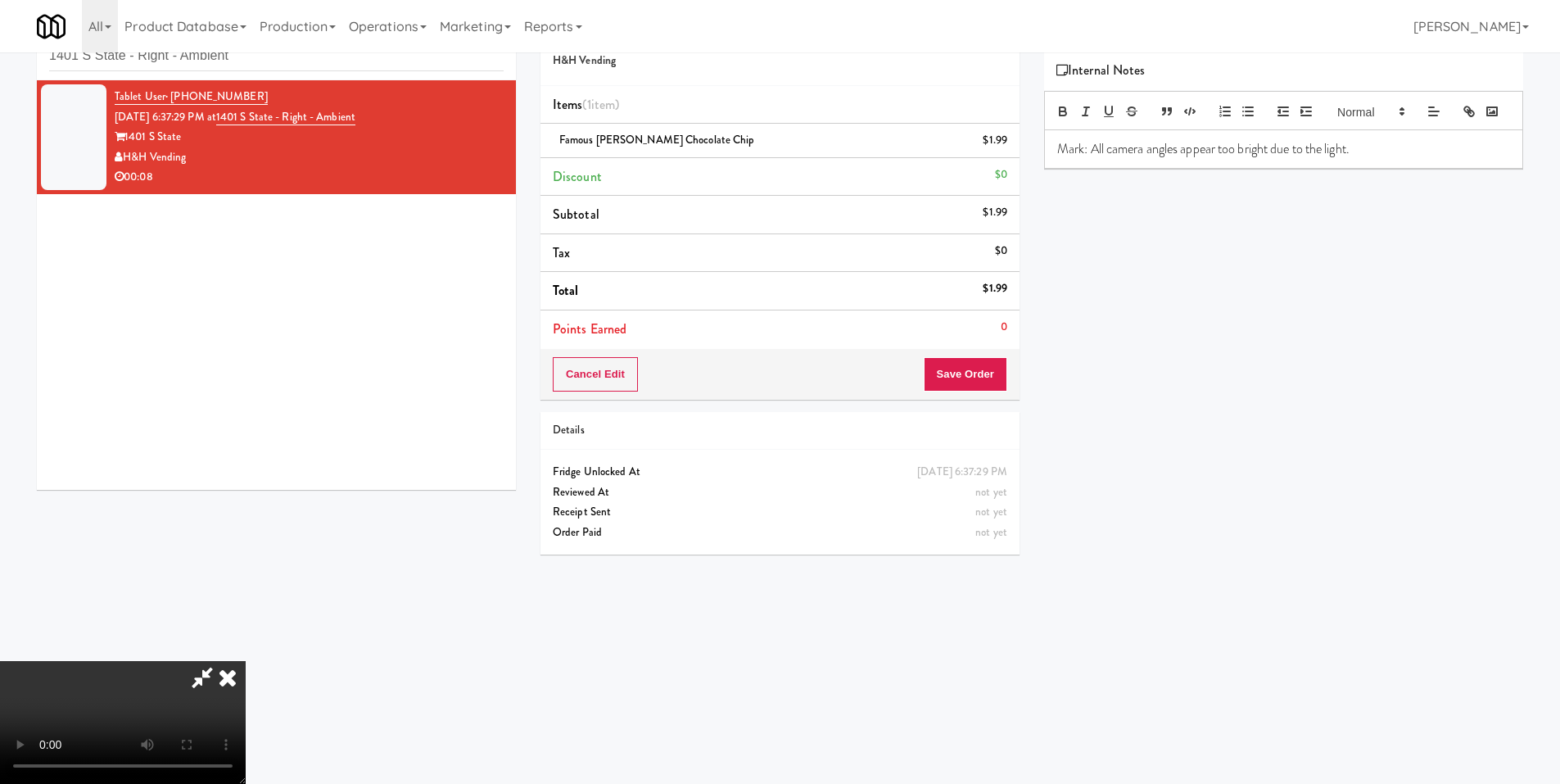
click at [246, 661] on video at bounding box center [123, 722] width 246 height 123
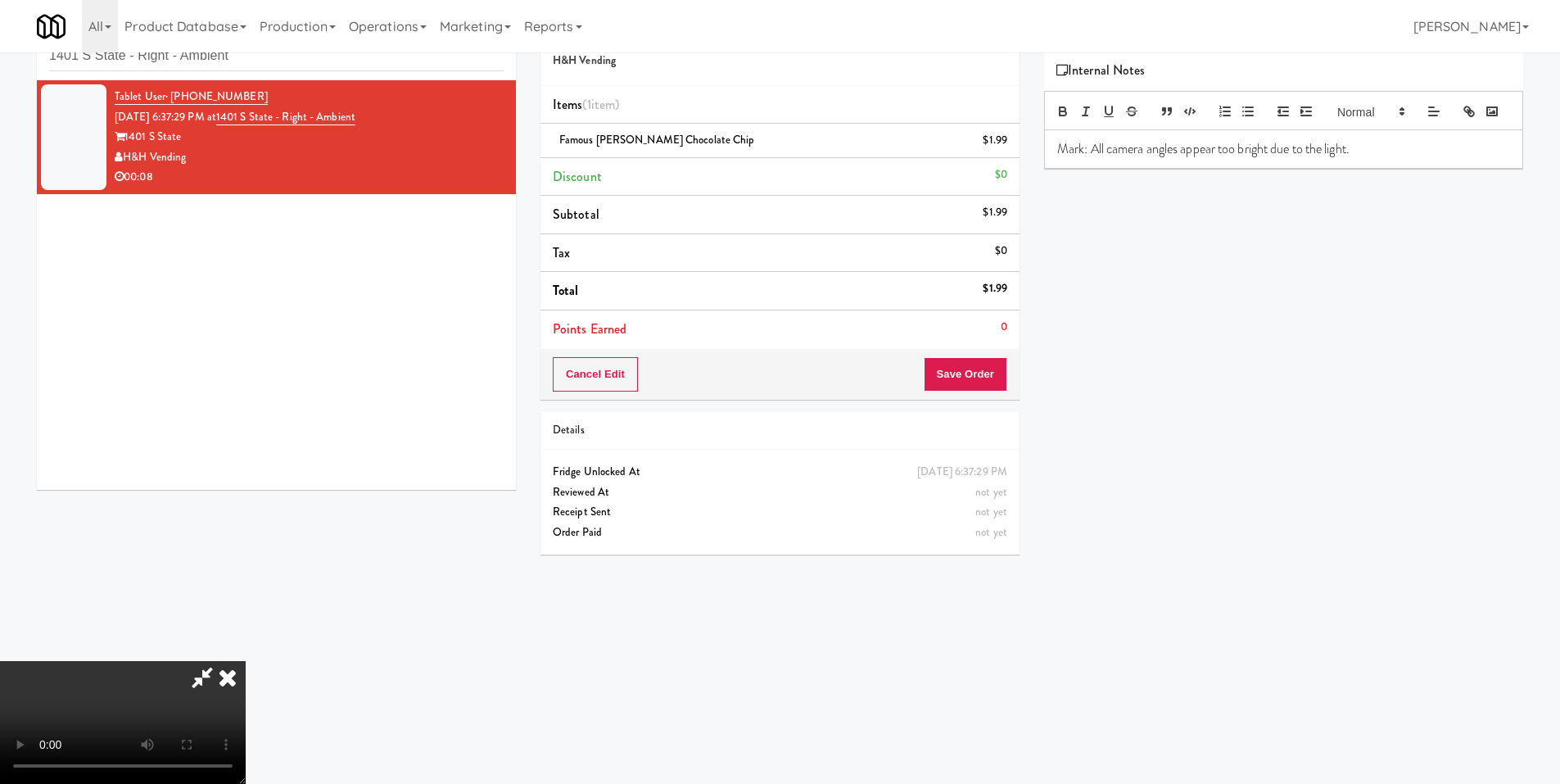
click at [246, 661] on video at bounding box center [123, 722] width 246 height 123
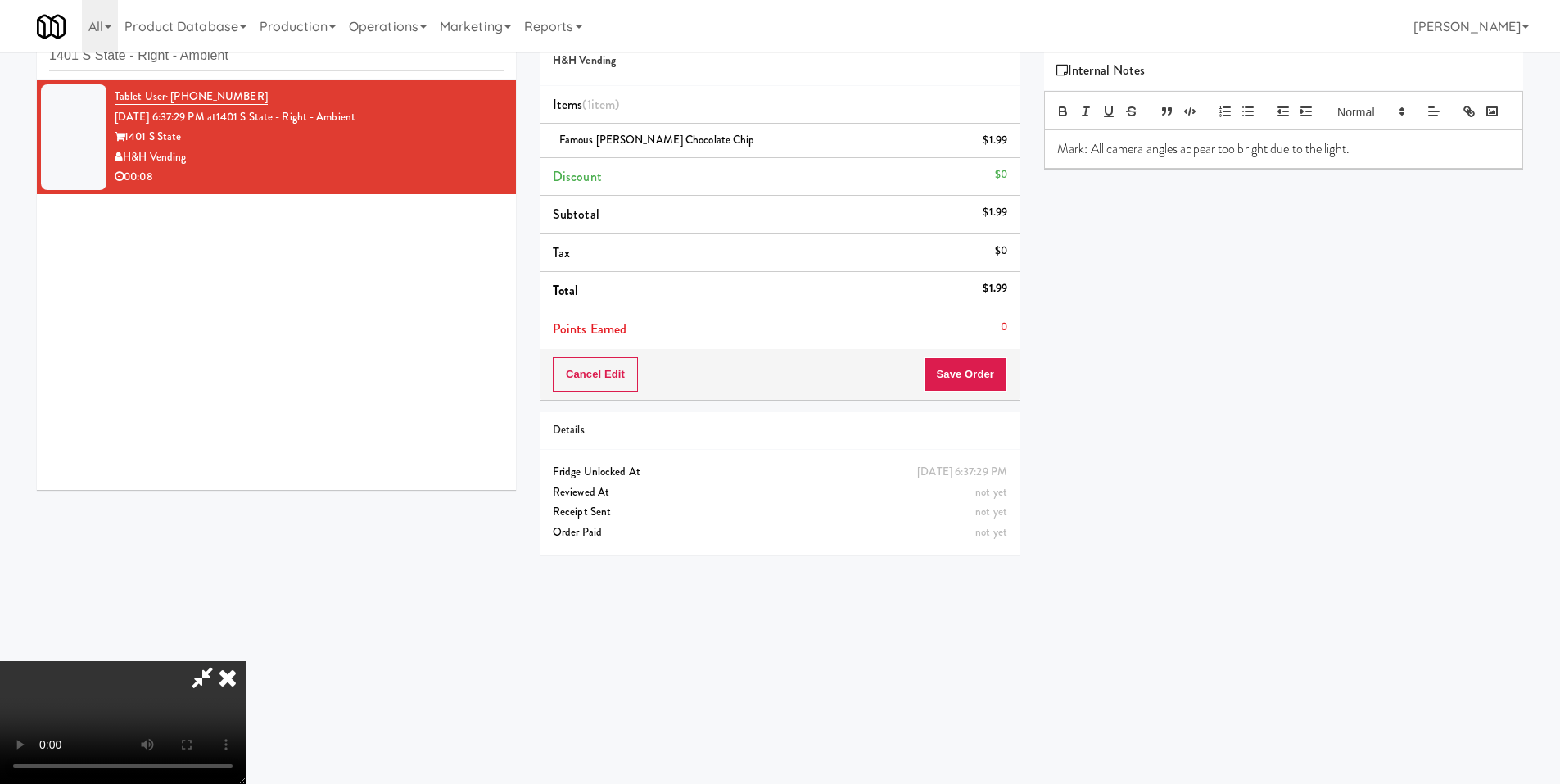
click at [246, 661] on video at bounding box center [123, 722] width 246 height 123
click at [960, 369] on button "Save Order" at bounding box center [966, 374] width 84 height 35
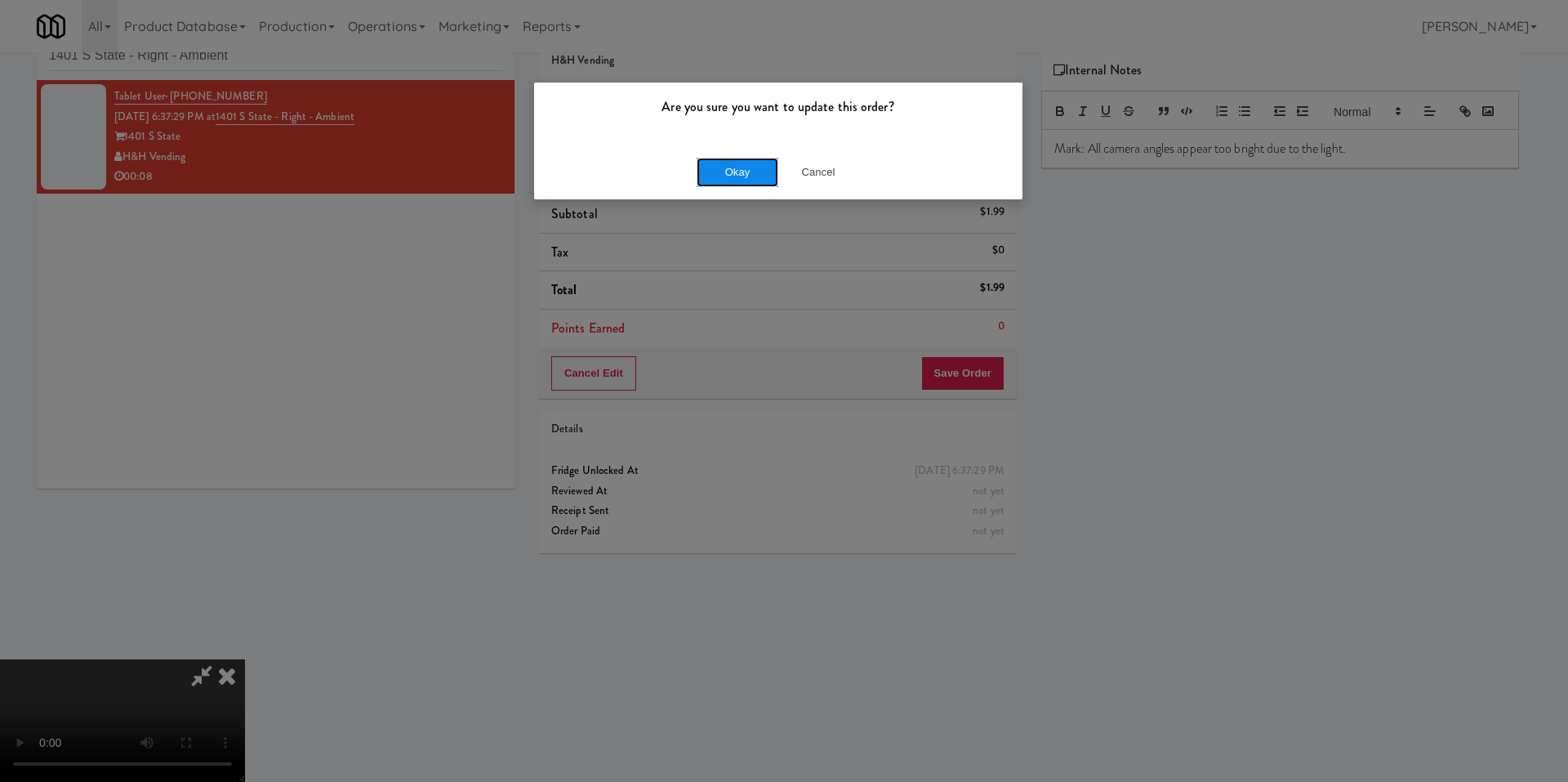
click at [737, 168] on button "Okay" at bounding box center [737, 172] width 82 height 30
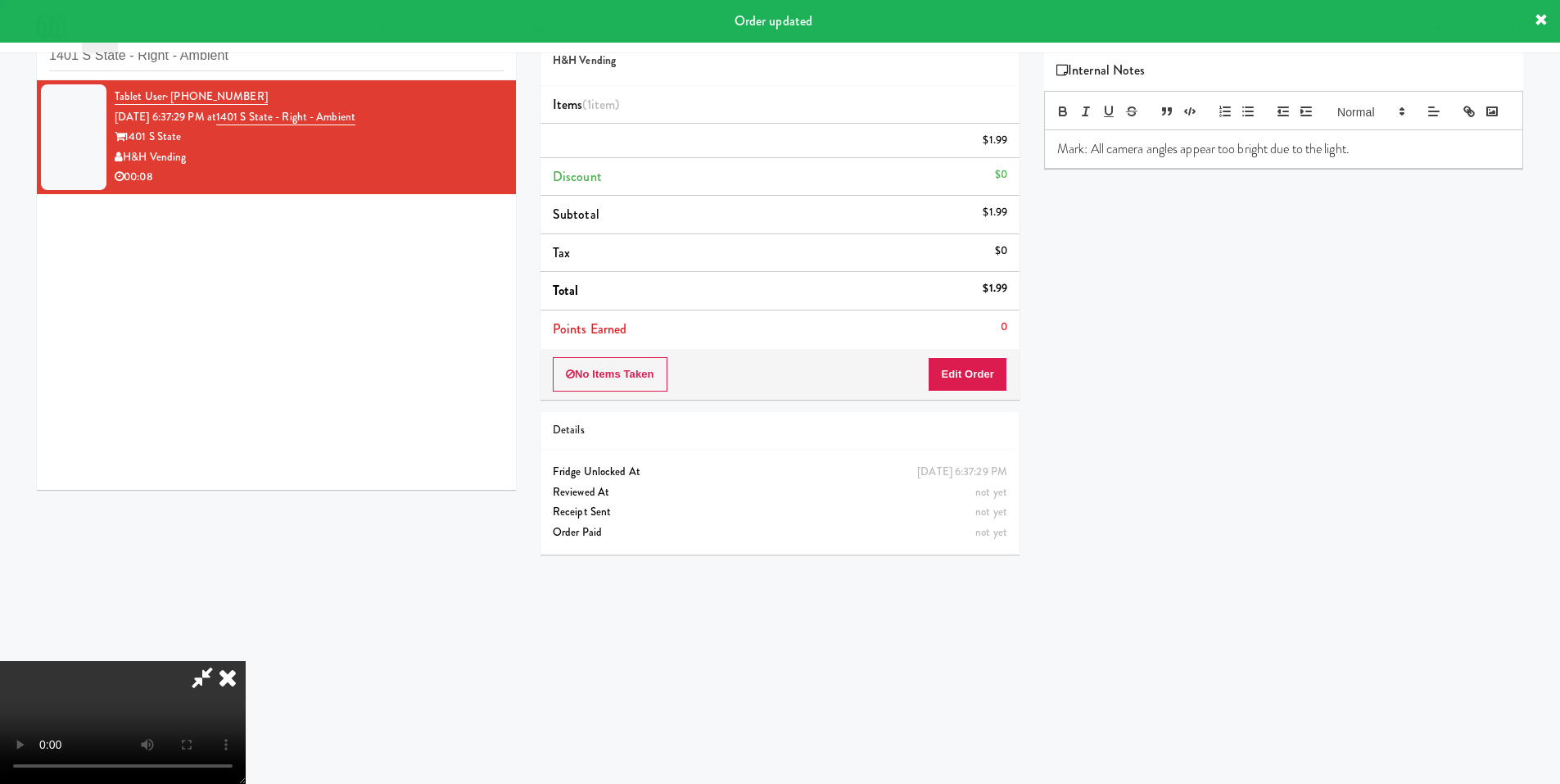
scroll to position [0, 0]
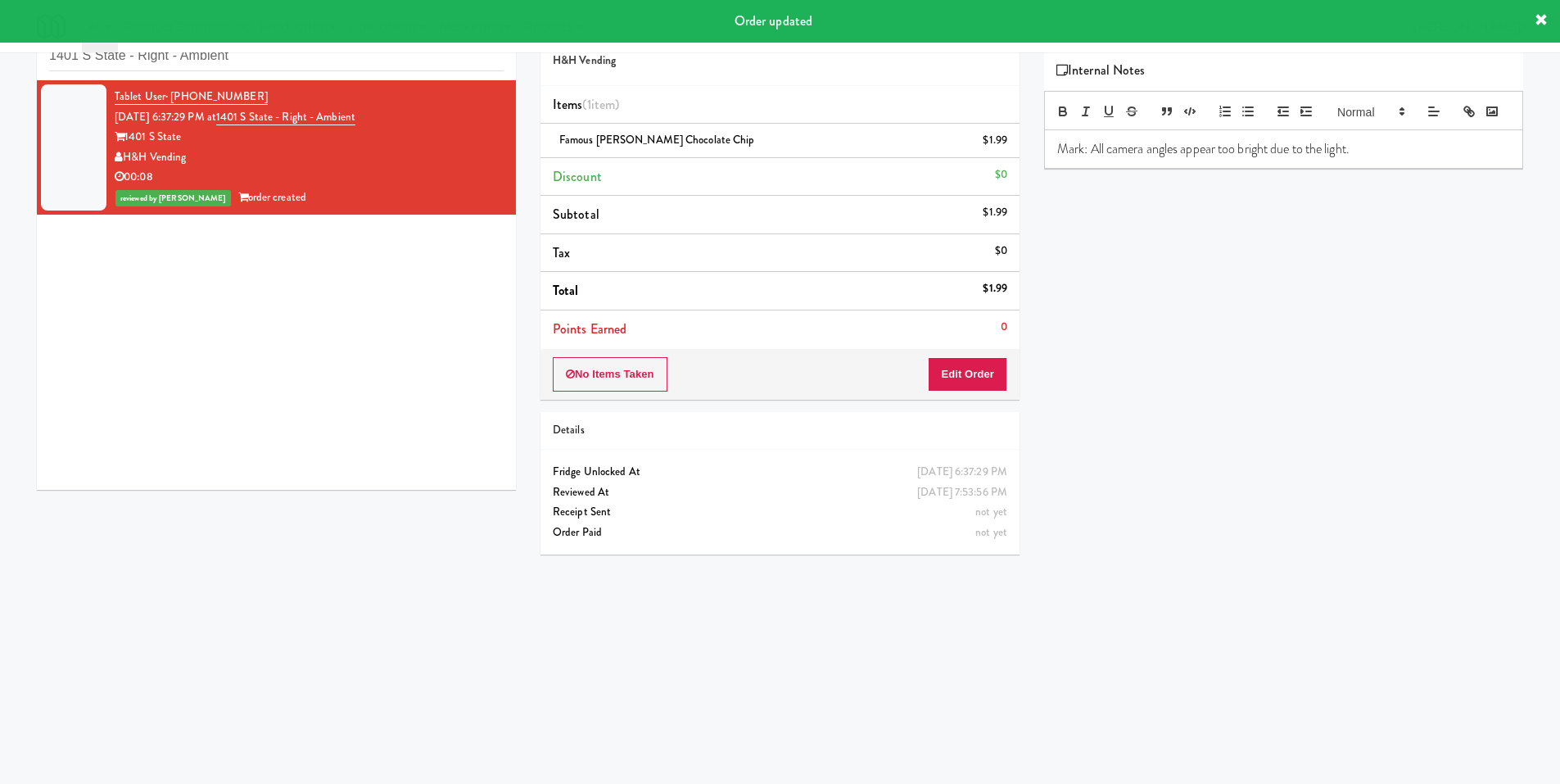
click at [1228, 158] on p "Mark: All camera angles appear too bright due to the light." at bounding box center [1284, 148] width 453 height 18
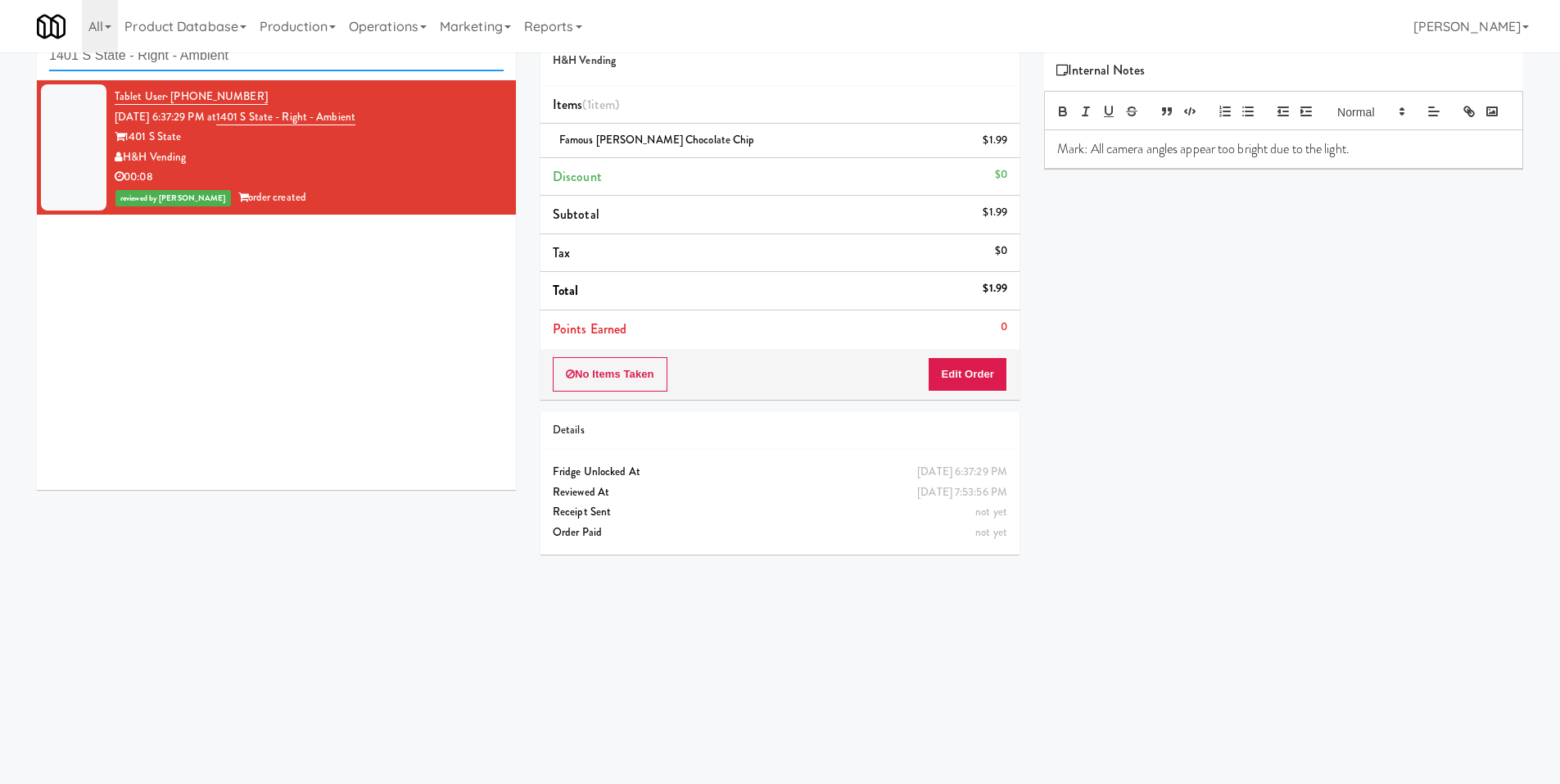
click at [163, 64] on input "1401 S State - Right - Ambient" at bounding box center [276, 56] width 454 height 31
click at [164, 64] on input "1401 S State - Right - Ambient" at bounding box center [276, 56] width 454 height 31
paste input "HP Employee Lounge Drinks"
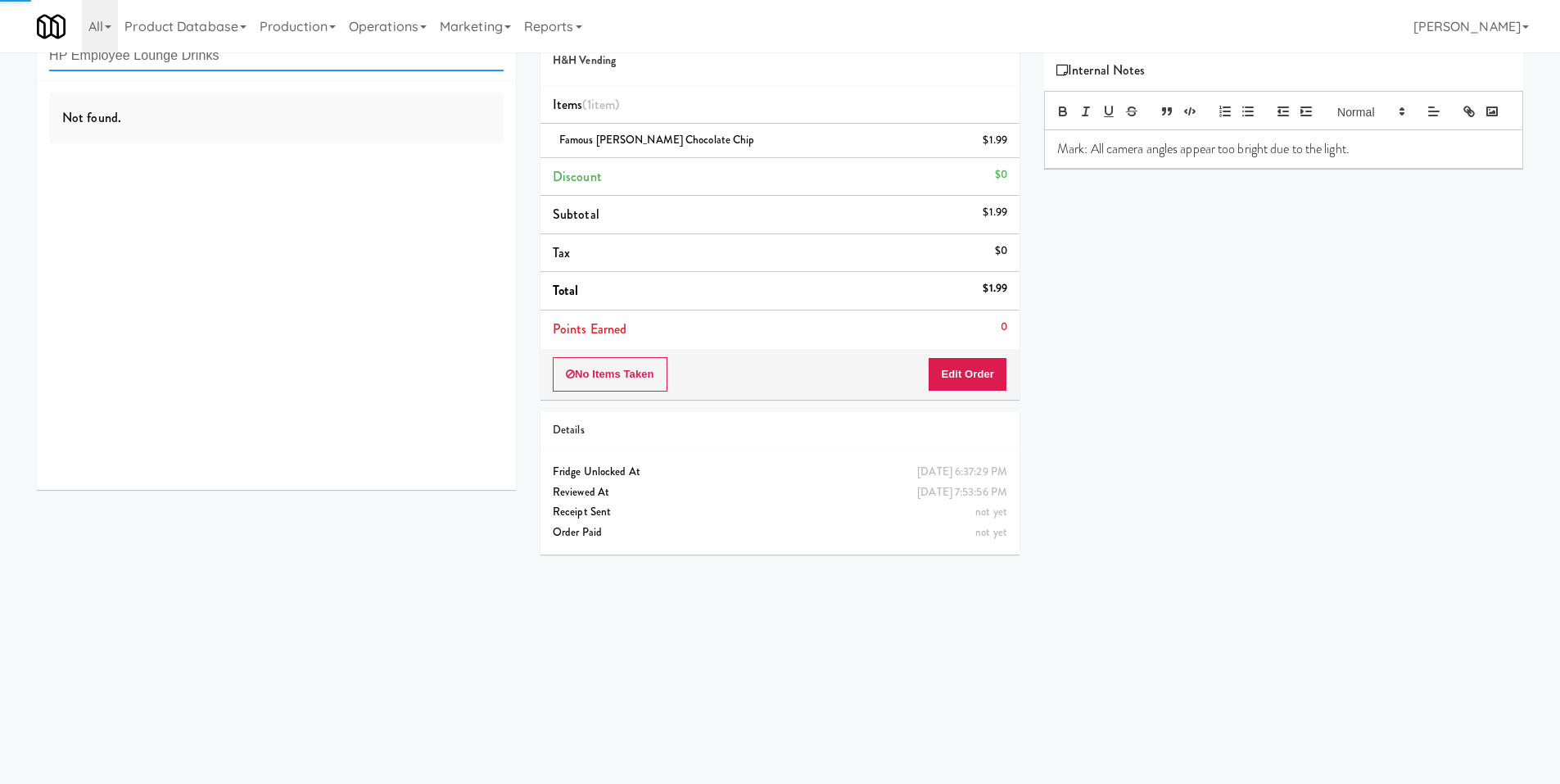
click at [254, 64] on input "HP Employee Lounge Drinks" at bounding box center [276, 56] width 454 height 31
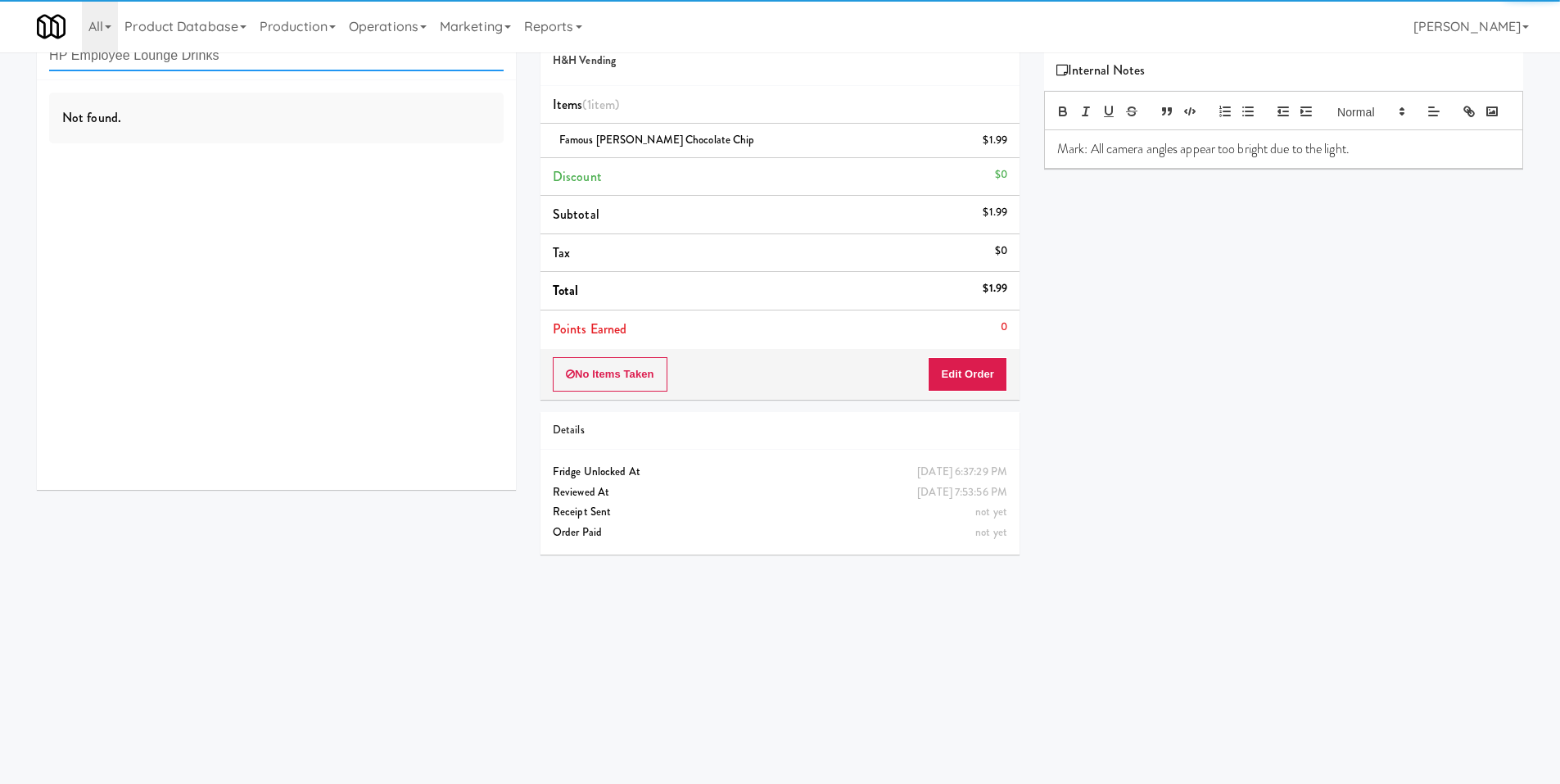
click at [254, 64] on input "HP Employee Lounge Drinks" at bounding box center [276, 56] width 454 height 31
paste input "Gallerie Apartment"
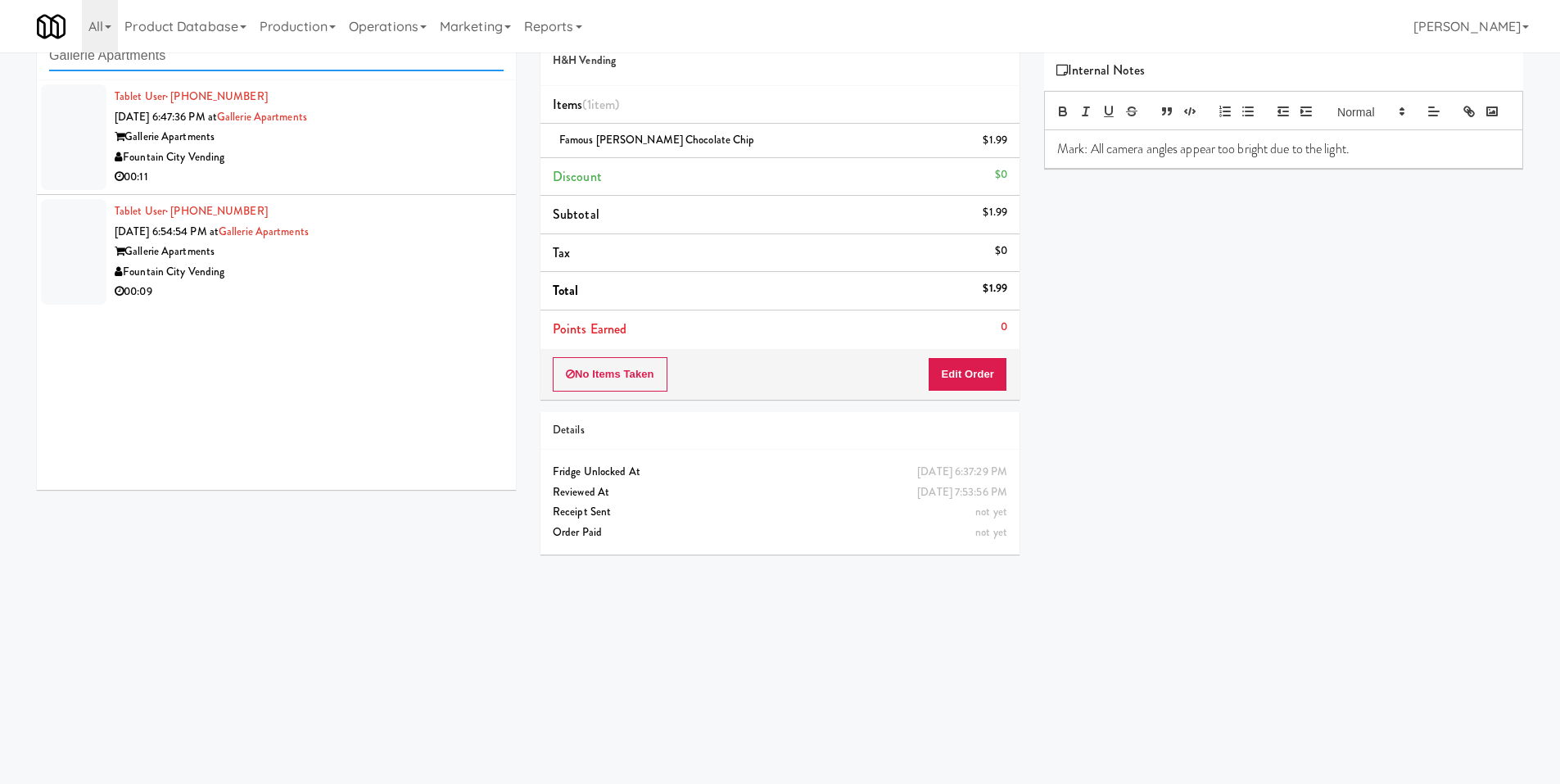
type input "Gallerie Apartments"
click at [370, 142] on div "Gallerie Apartments" at bounding box center [309, 137] width 389 height 20
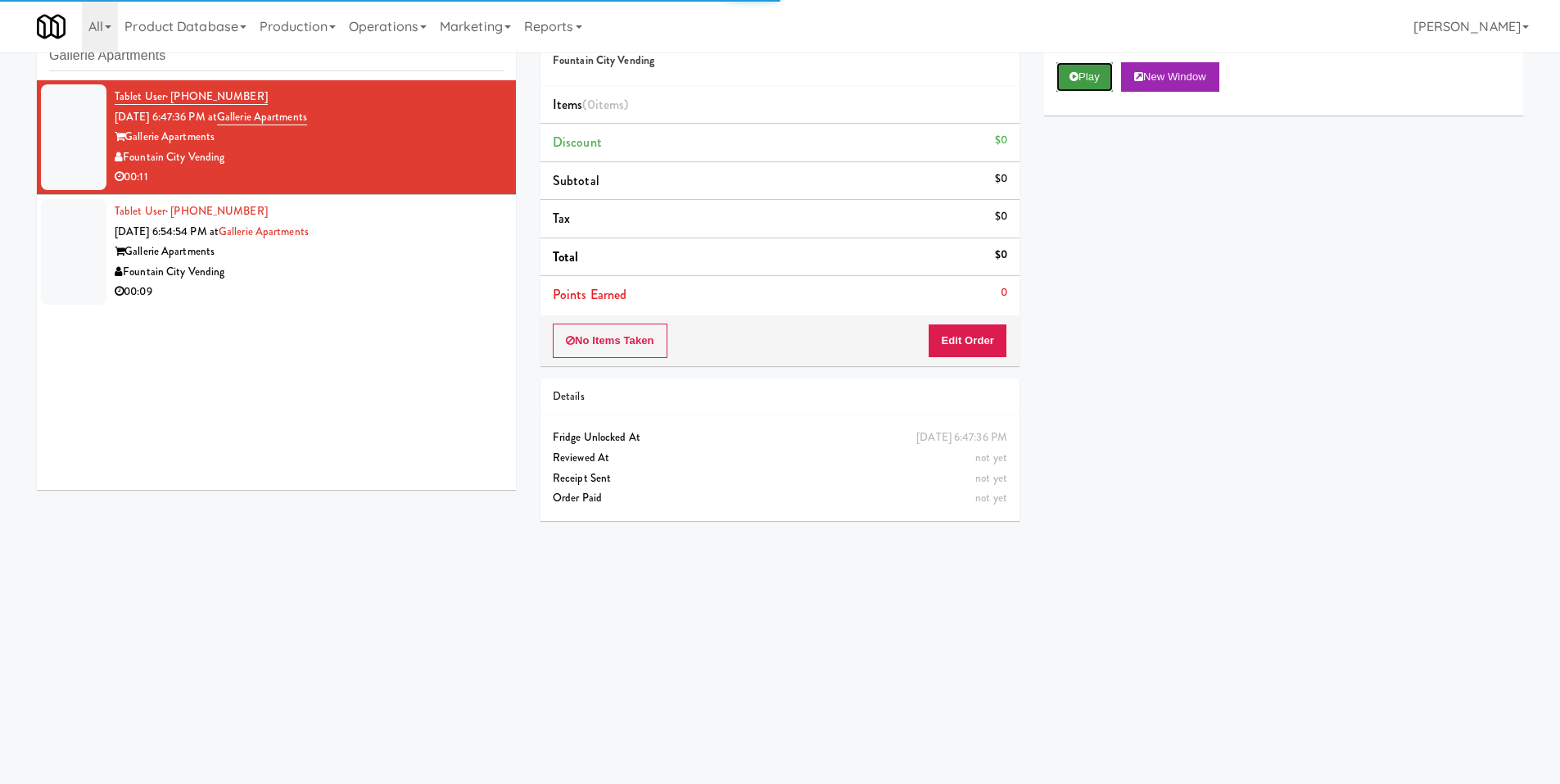
click at [1093, 73] on button "Play" at bounding box center [1084, 76] width 57 height 30
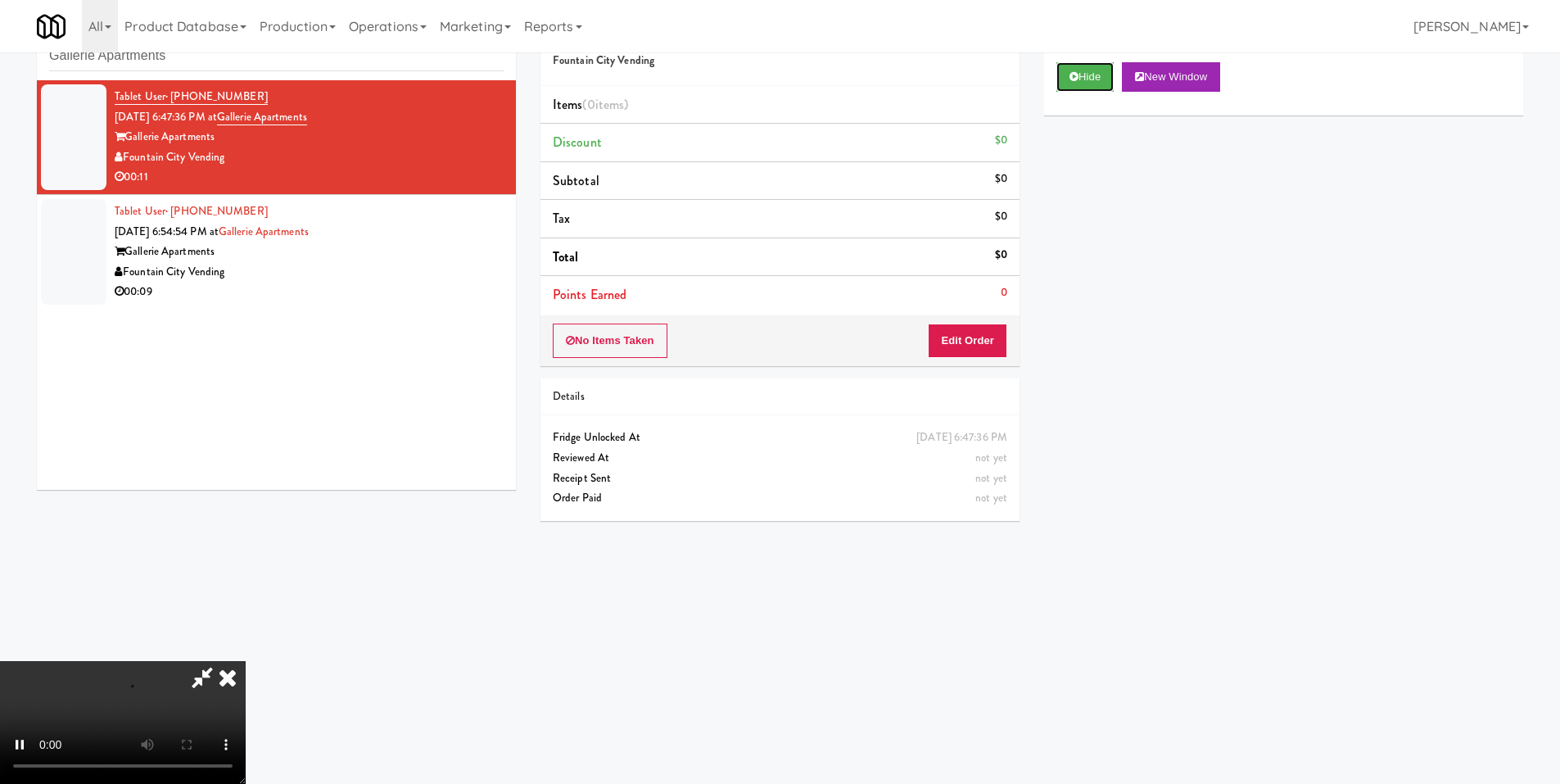
scroll to position [244, 0]
click at [246, 661] on video at bounding box center [123, 722] width 246 height 123
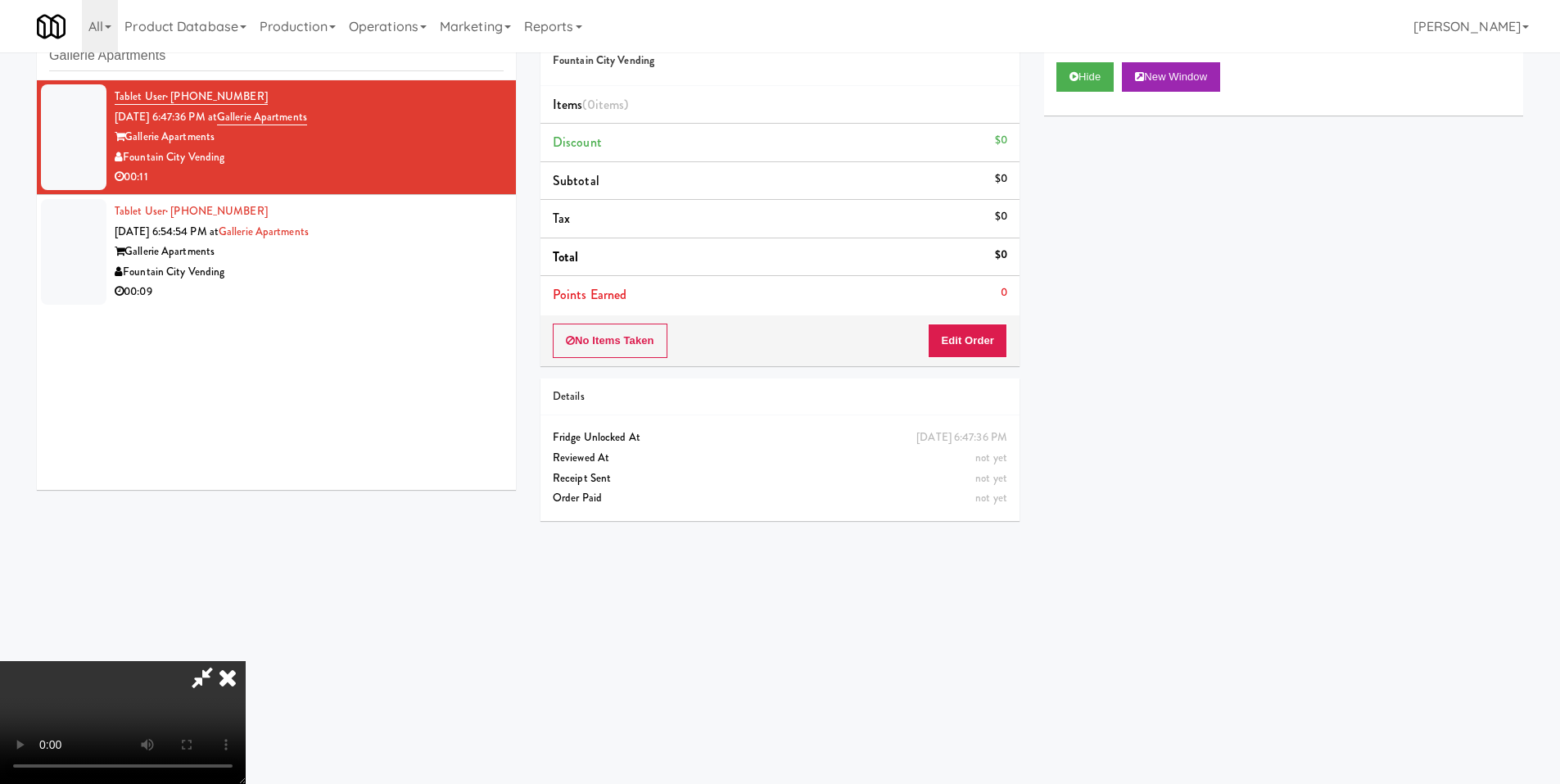
click at [246, 661] on video at bounding box center [123, 722] width 246 height 123
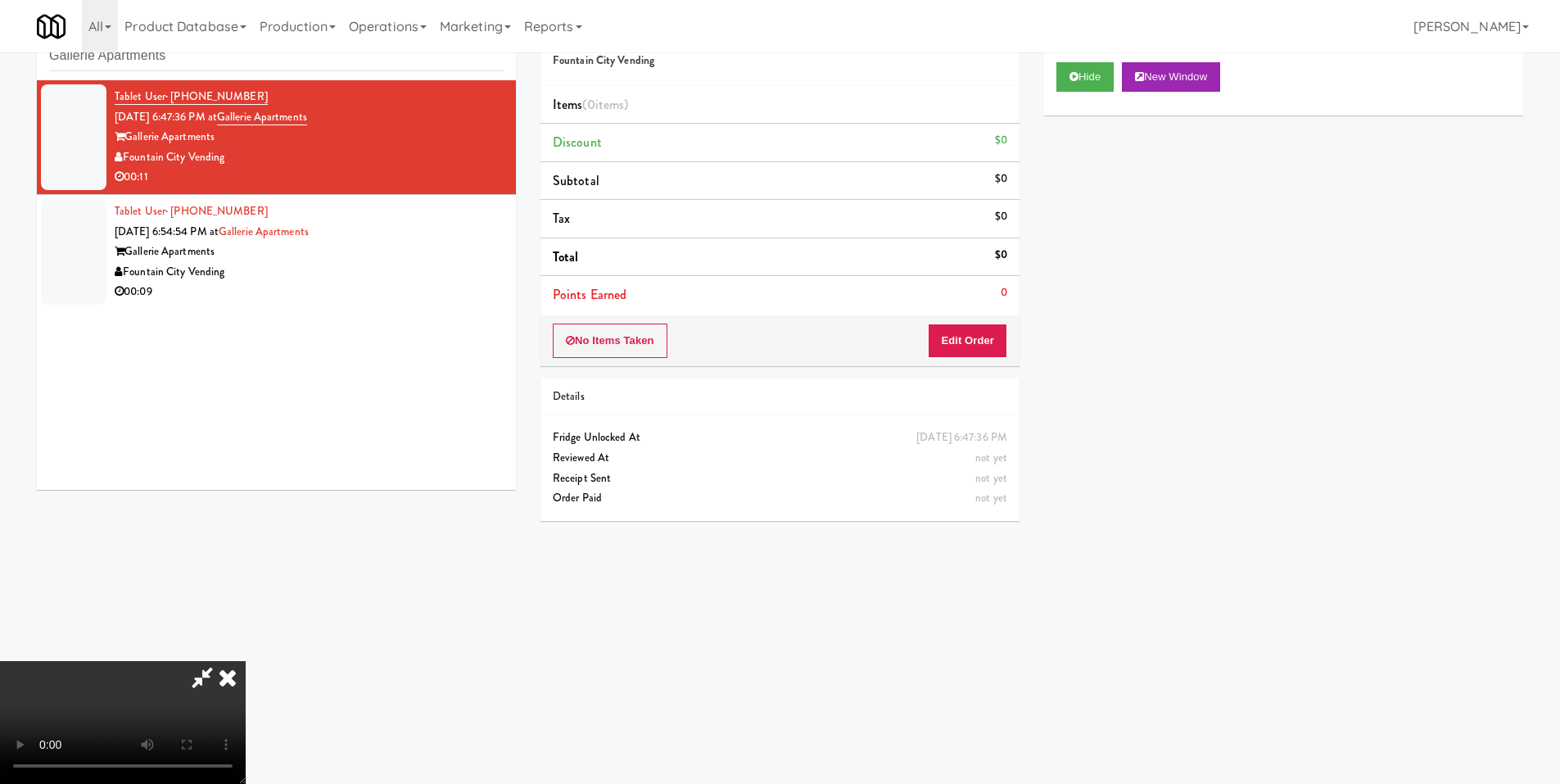
click at [246, 661] on video at bounding box center [123, 722] width 246 height 123
click at [971, 340] on button "Edit Order" at bounding box center [968, 341] width 80 height 35
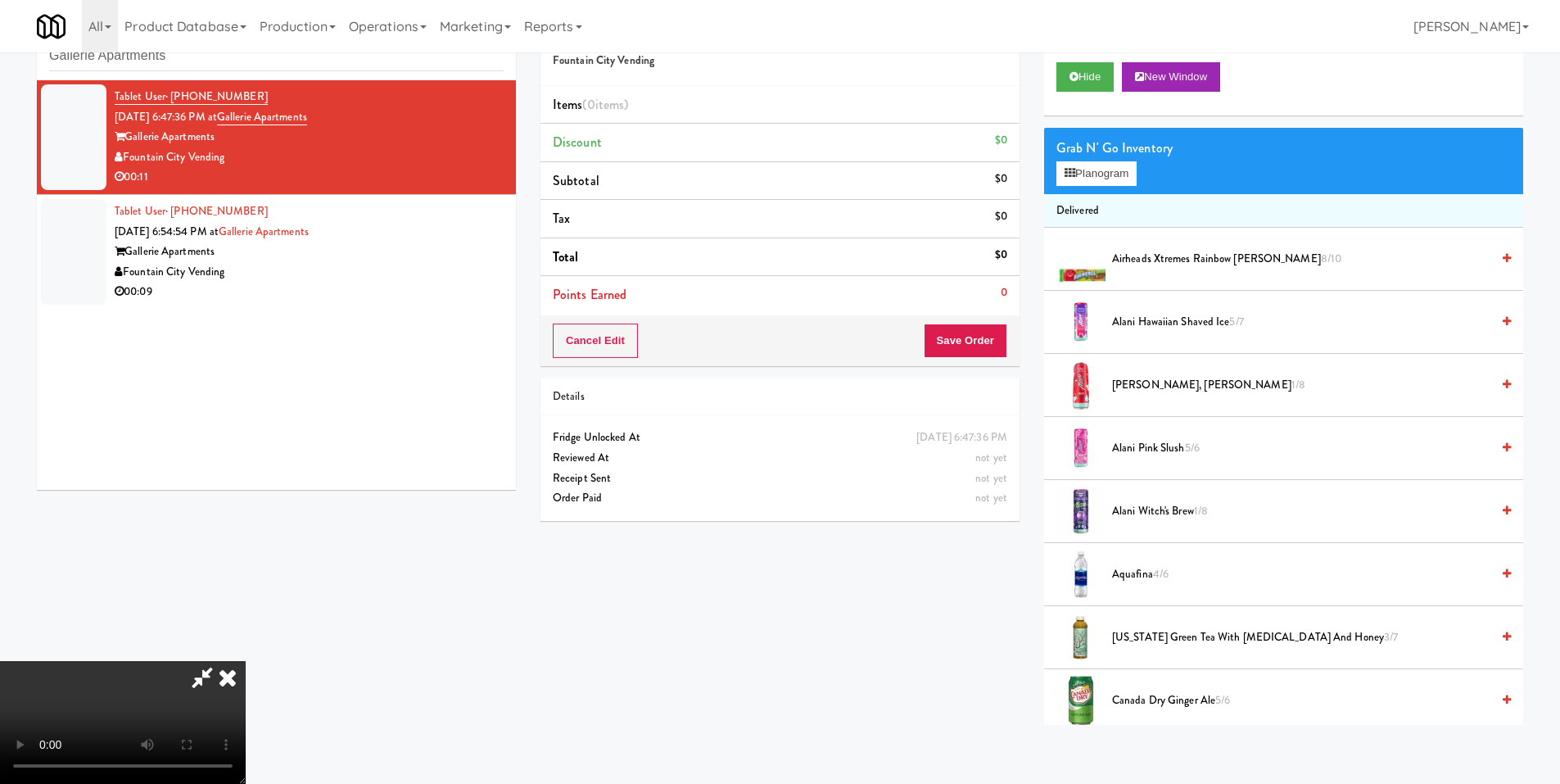
click at [246, 661] on video at bounding box center [123, 722] width 246 height 123
click at [1079, 172] on button "Planogram" at bounding box center [1096, 173] width 81 height 25
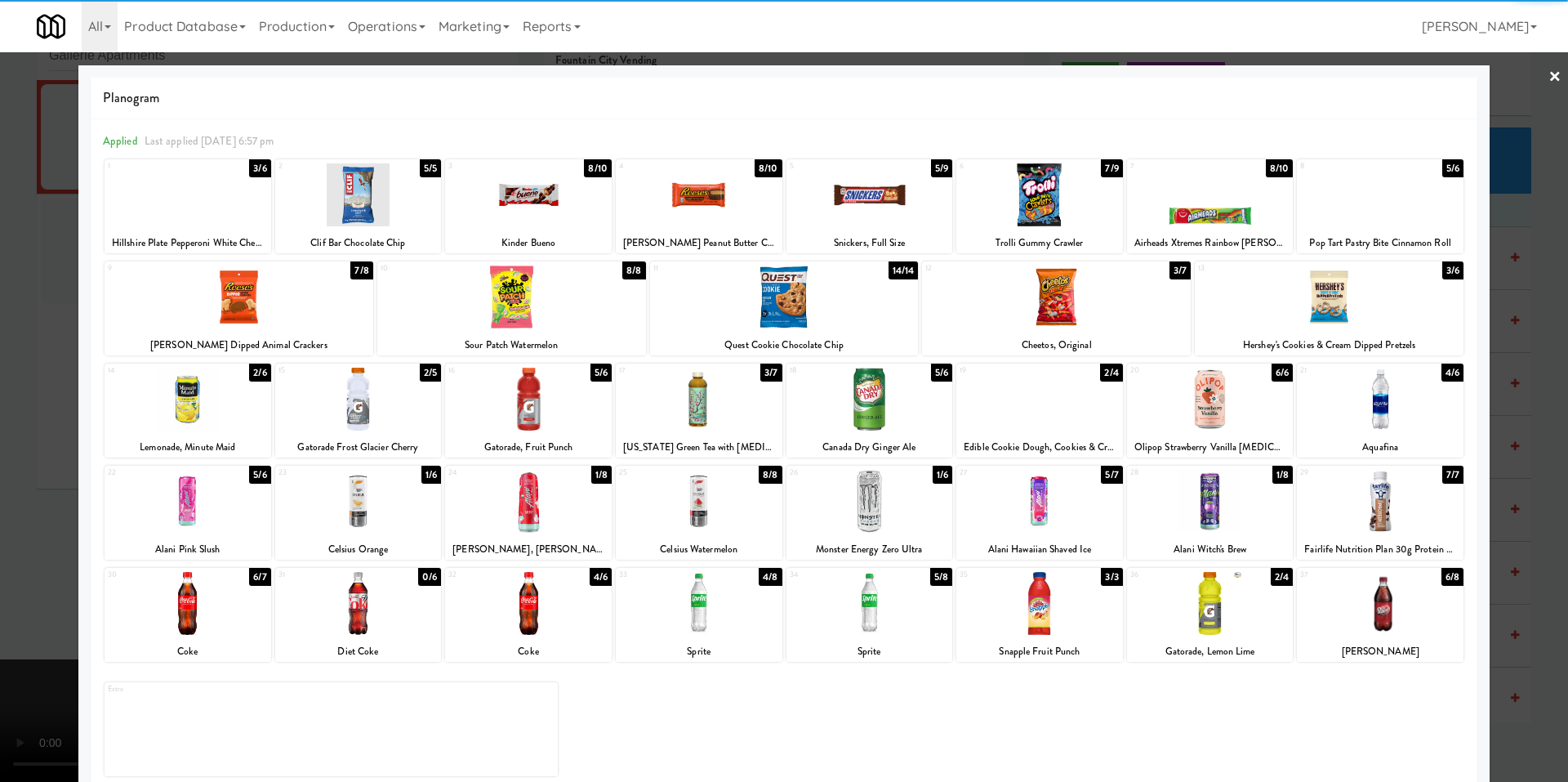
click at [1064, 293] on div at bounding box center [1057, 297] width 269 height 63
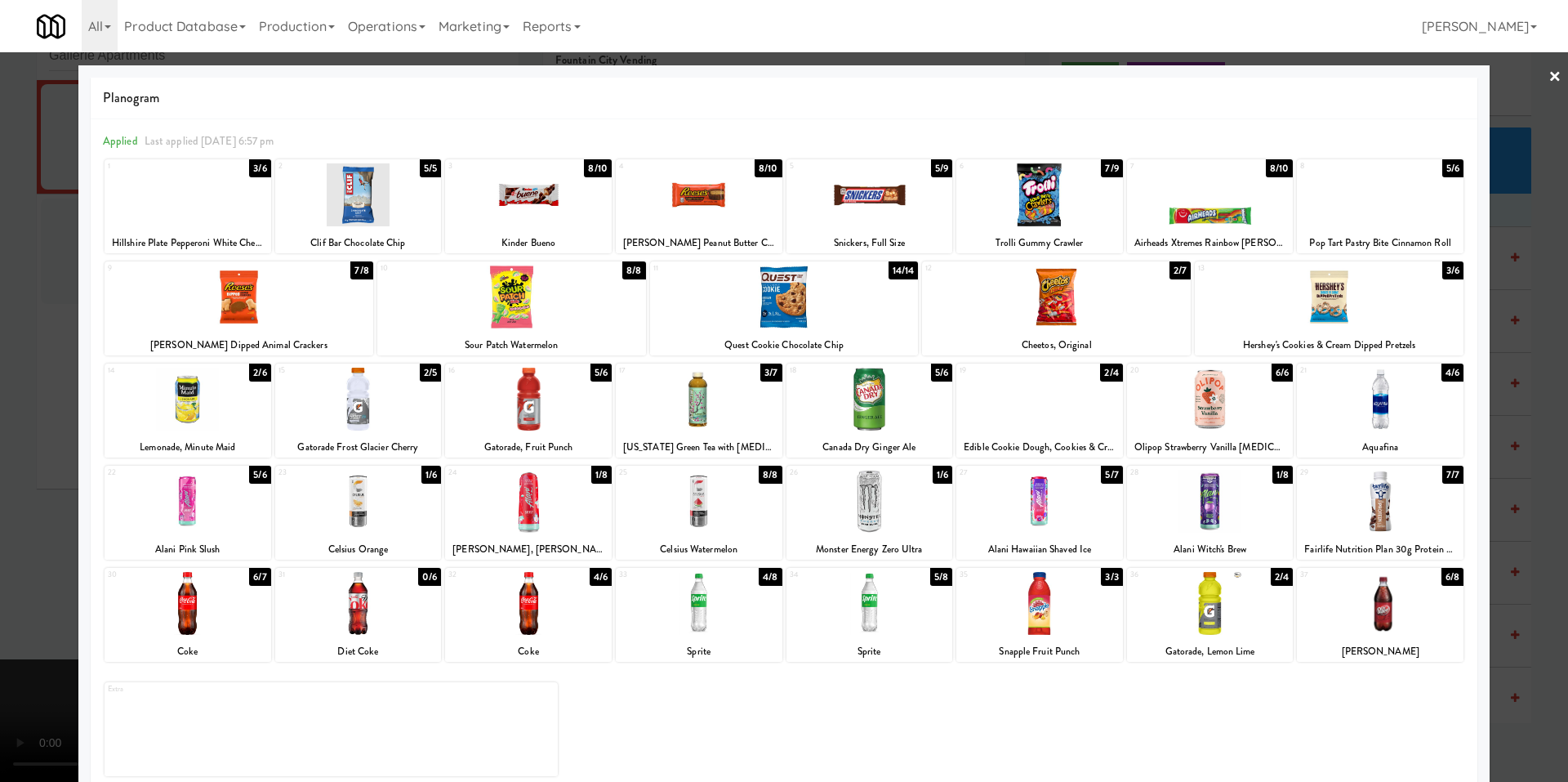
click at [860, 189] on div at bounding box center [869, 194] width 167 height 63
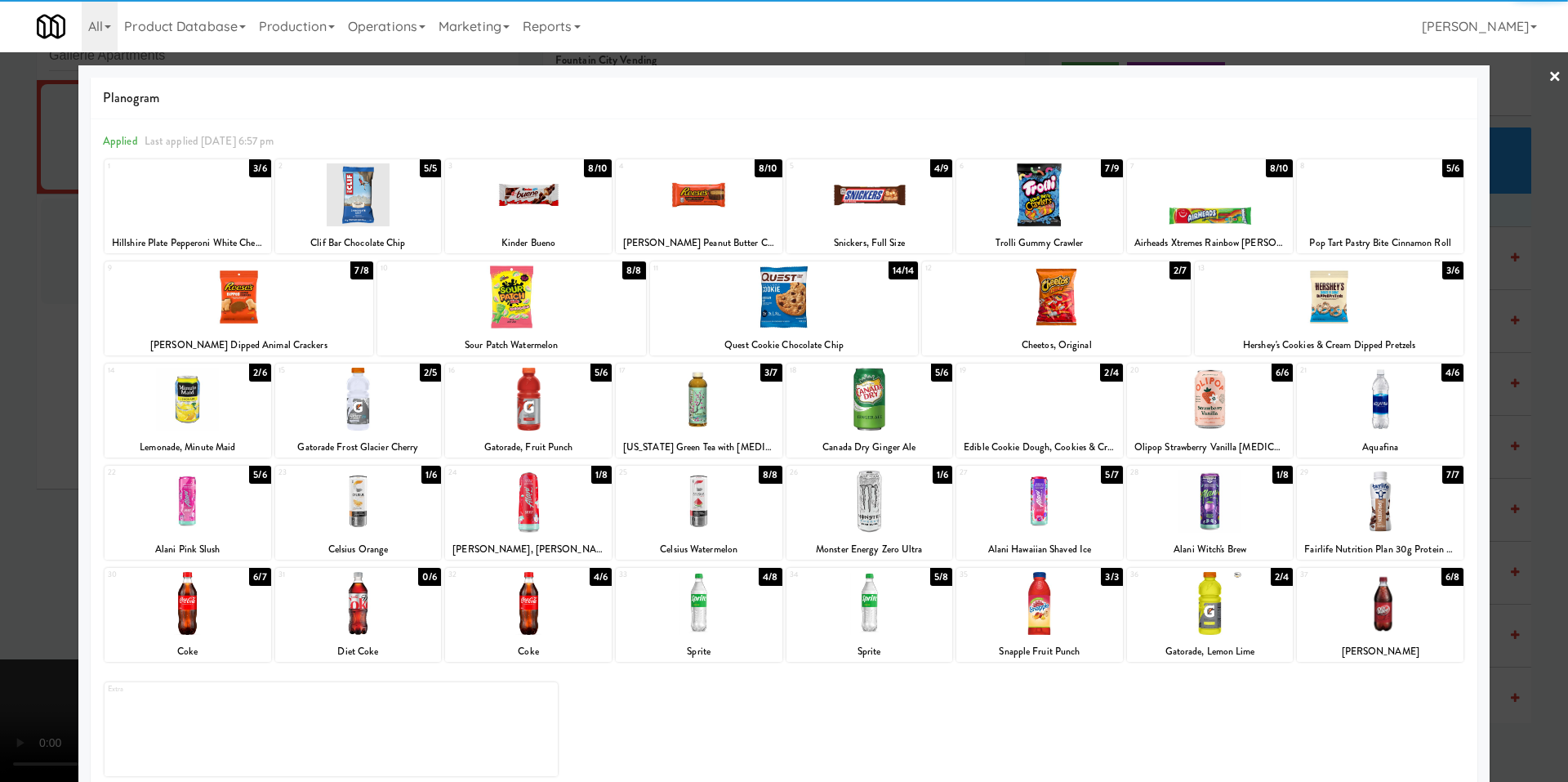
click at [718, 184] on div at bounding box center [698, 194] width 167 height 63
click at [1177, 210] on div at bounding box center [1210, 194] width 167 height 63
click at [65, 308] on div at bounding box center [784, 391] width 1568 height 782
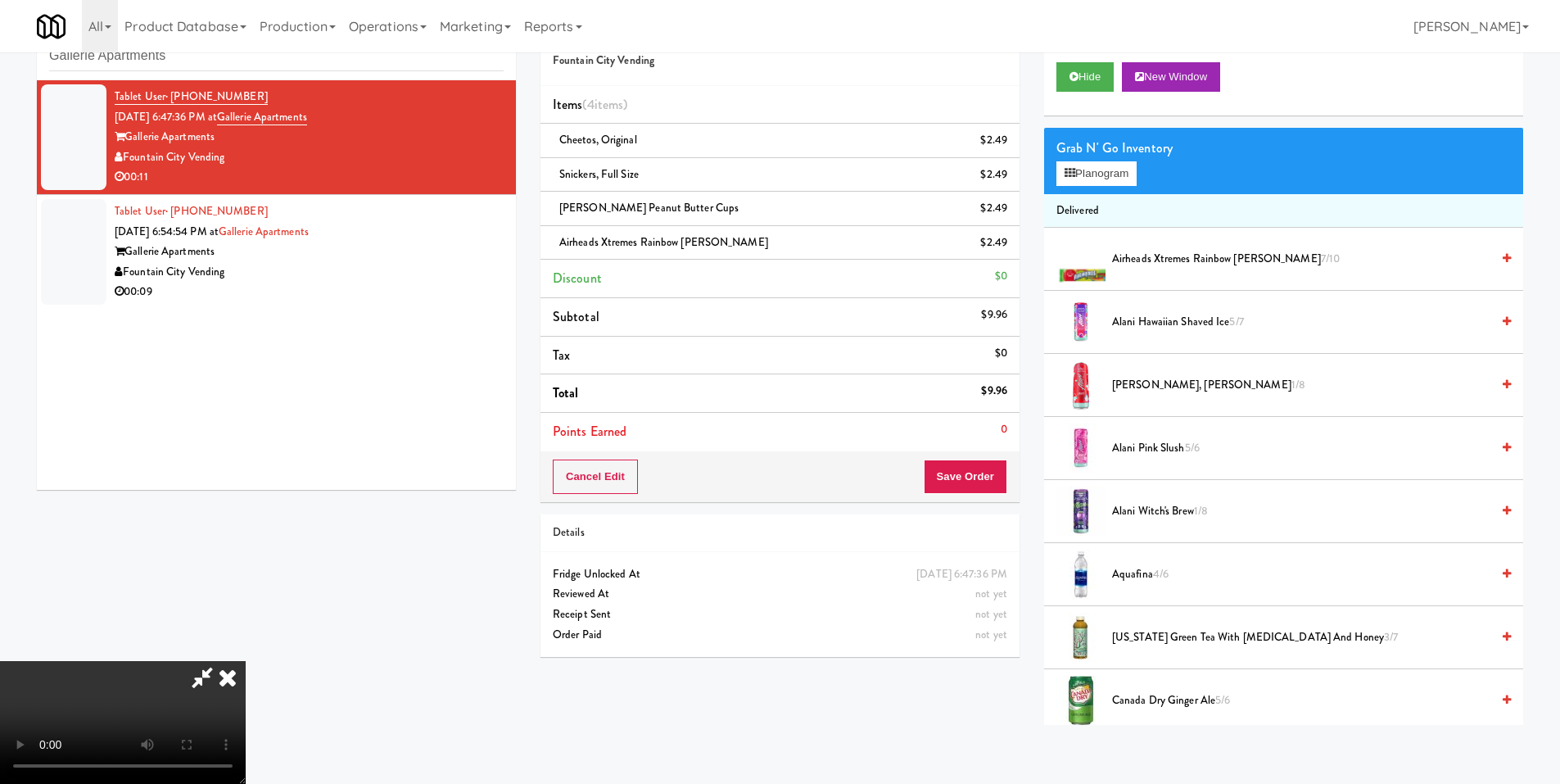
click at [246, 661] on video at bounding box center [123, 722] width 246 height 123
click at [221, 661] on icon at bounding box center [202, 677] width 37 height 33
click at [246, 661] on video at bounding box center [123, 722] width 246 height 123
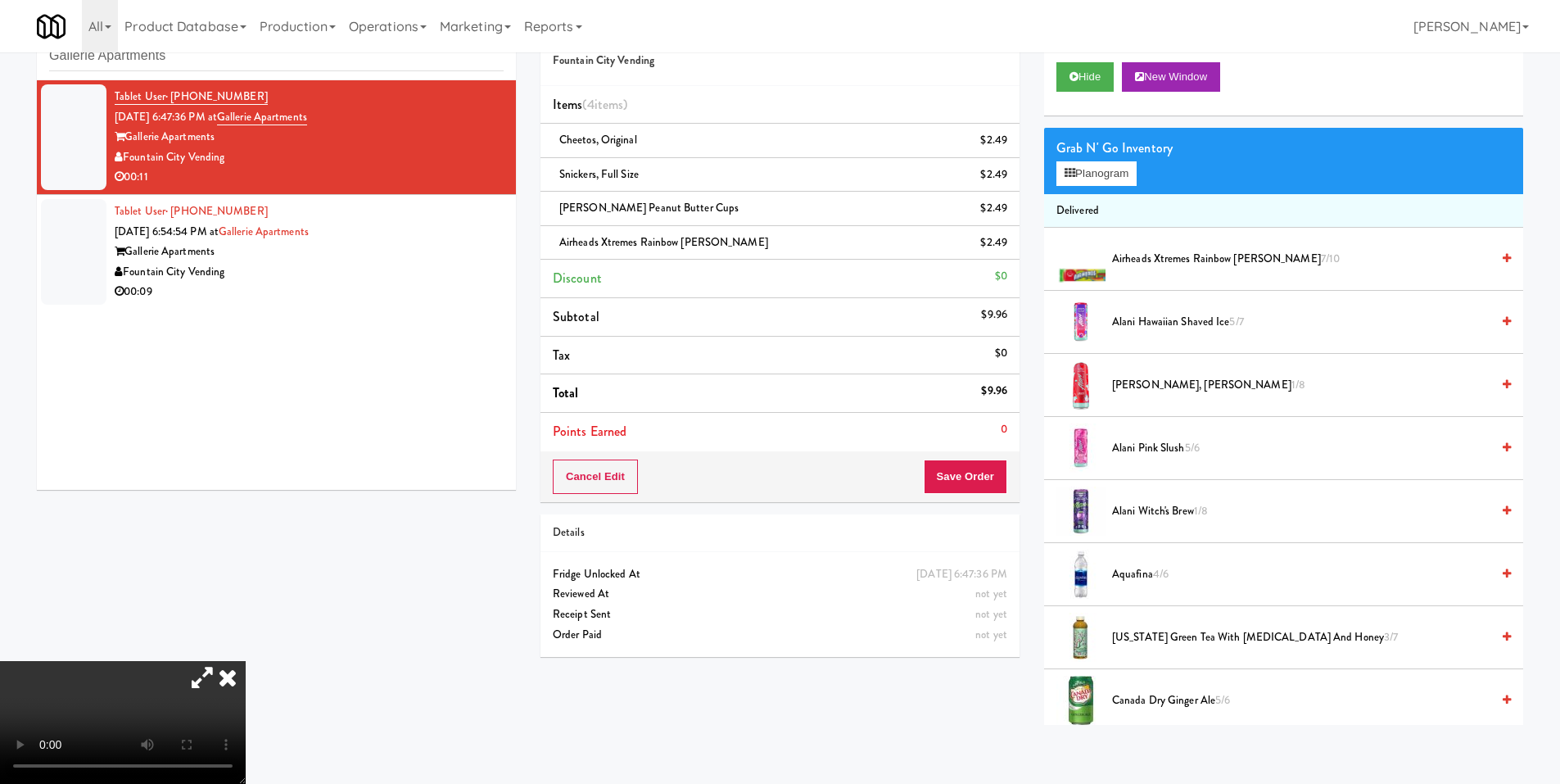
click at [246, 661] on video at bounding box center [123, 722] width 246 height 123
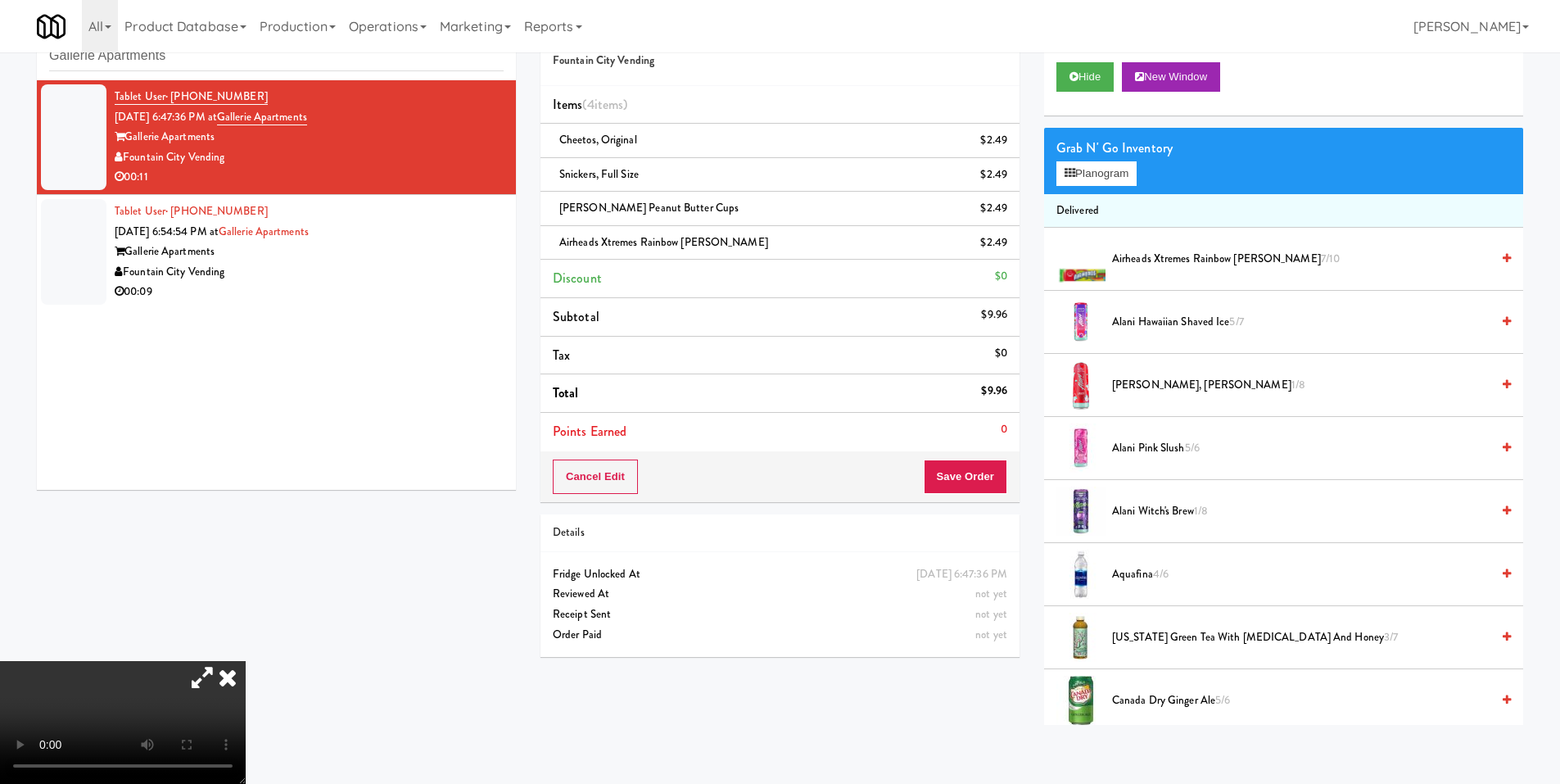
click at [246, 661] on video at bounding box center [123, 722] width 246 height 123
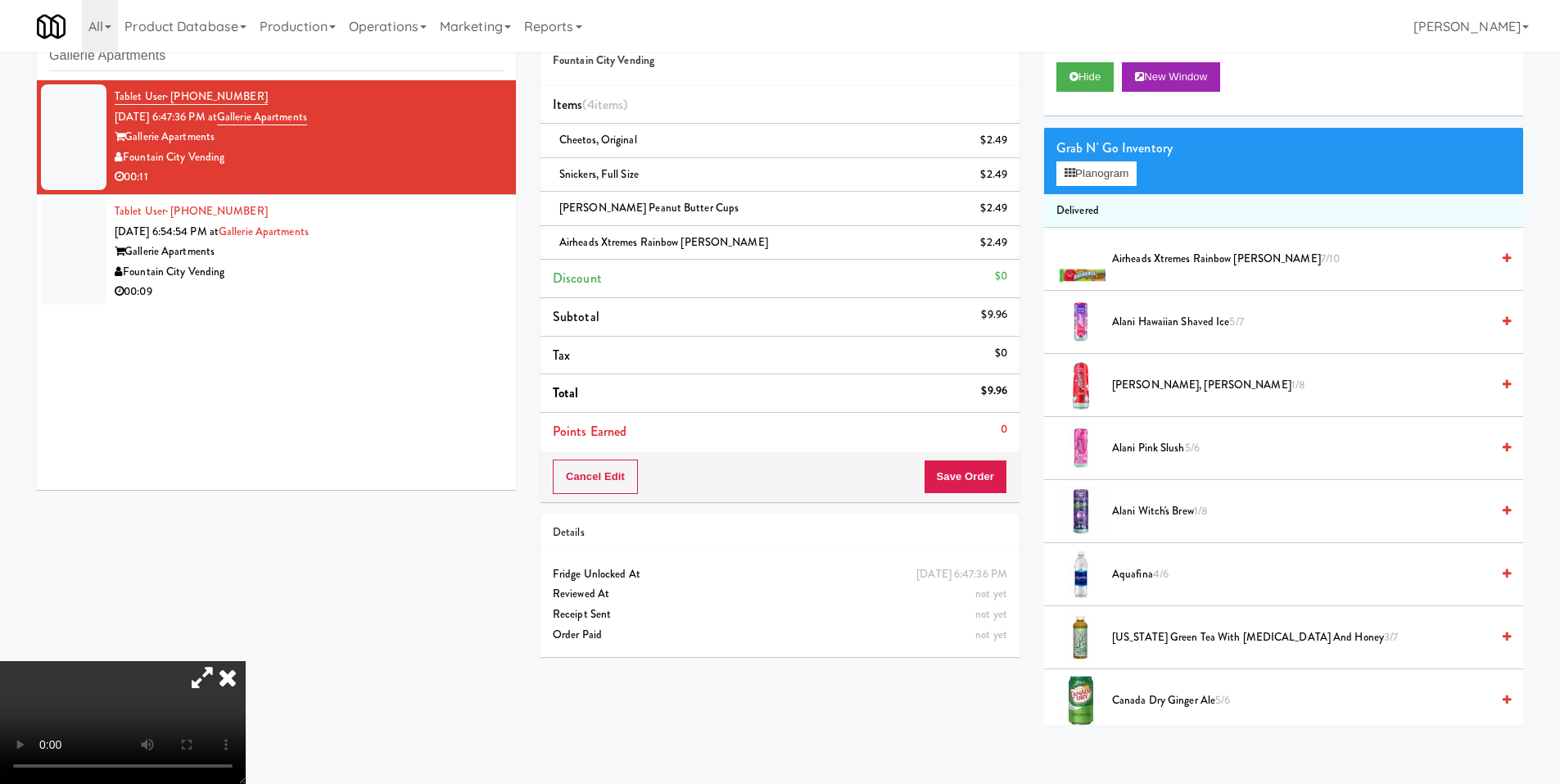
click at [246, 661] on video at bounding box center [123, 722] width 246 height 123
click at [960, 498] on div "Cancel Edit Save Order" at bounding box center [780, 476] width 479 height 51
click at [956, 475] on button "Save Order" at bounding box center [966, 476] width 84 height 35
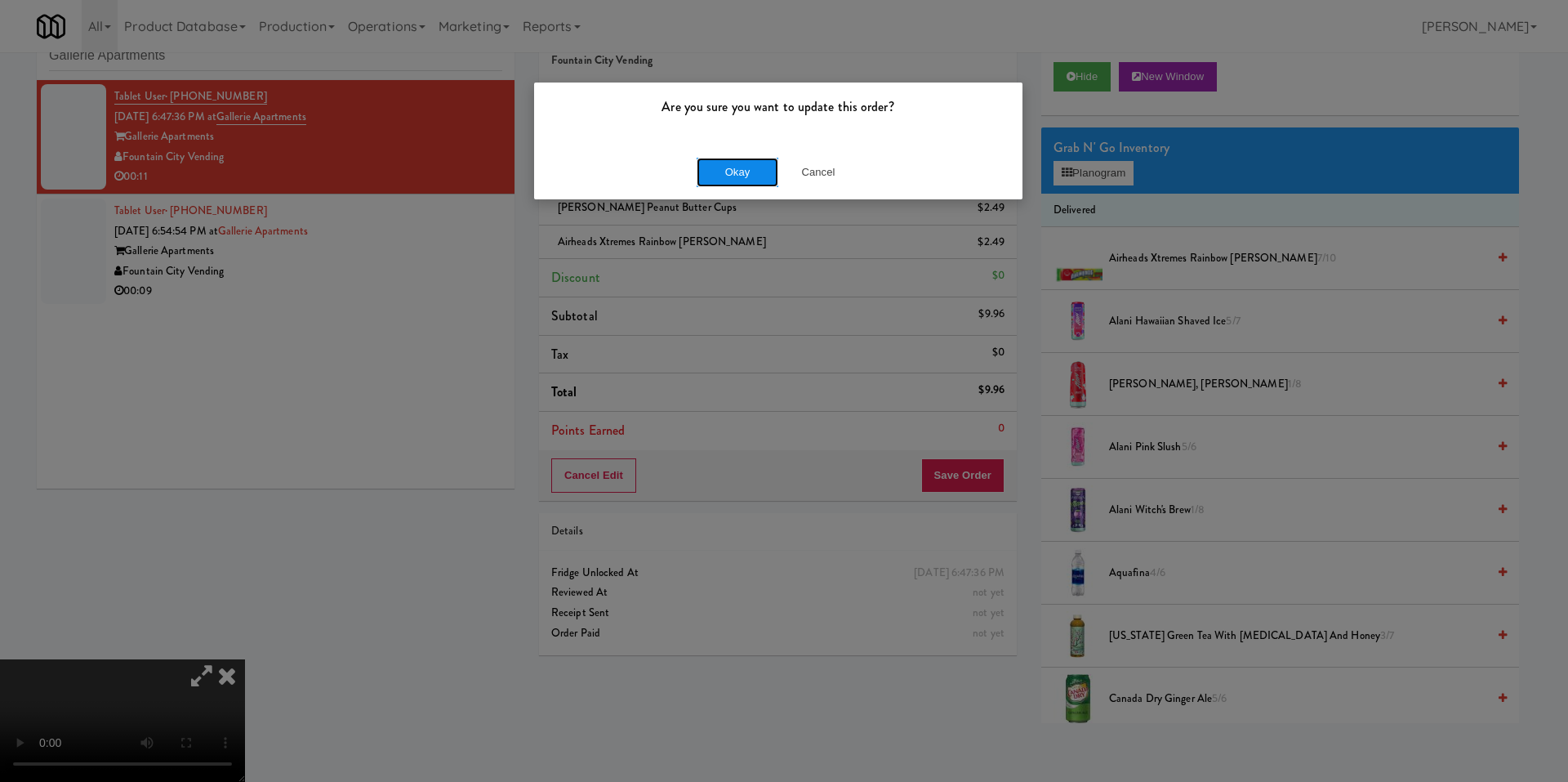
click at [704, 174] on button "Okay" at bounding box center [737, 172] width 82 height 30
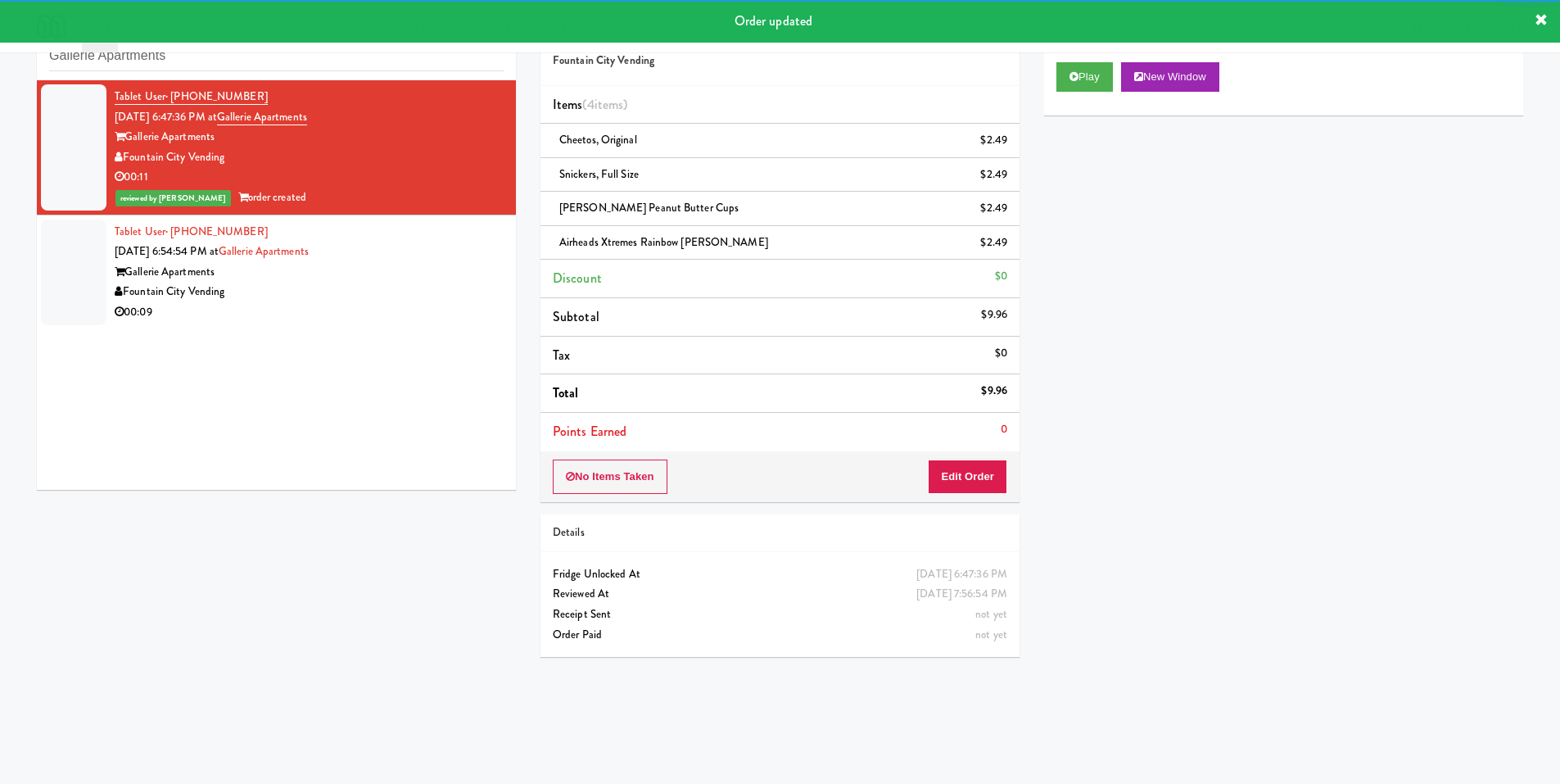
click at [403, 284] on div "Fountain City Vending" at bounding box center [309, 292] width 389 height 20
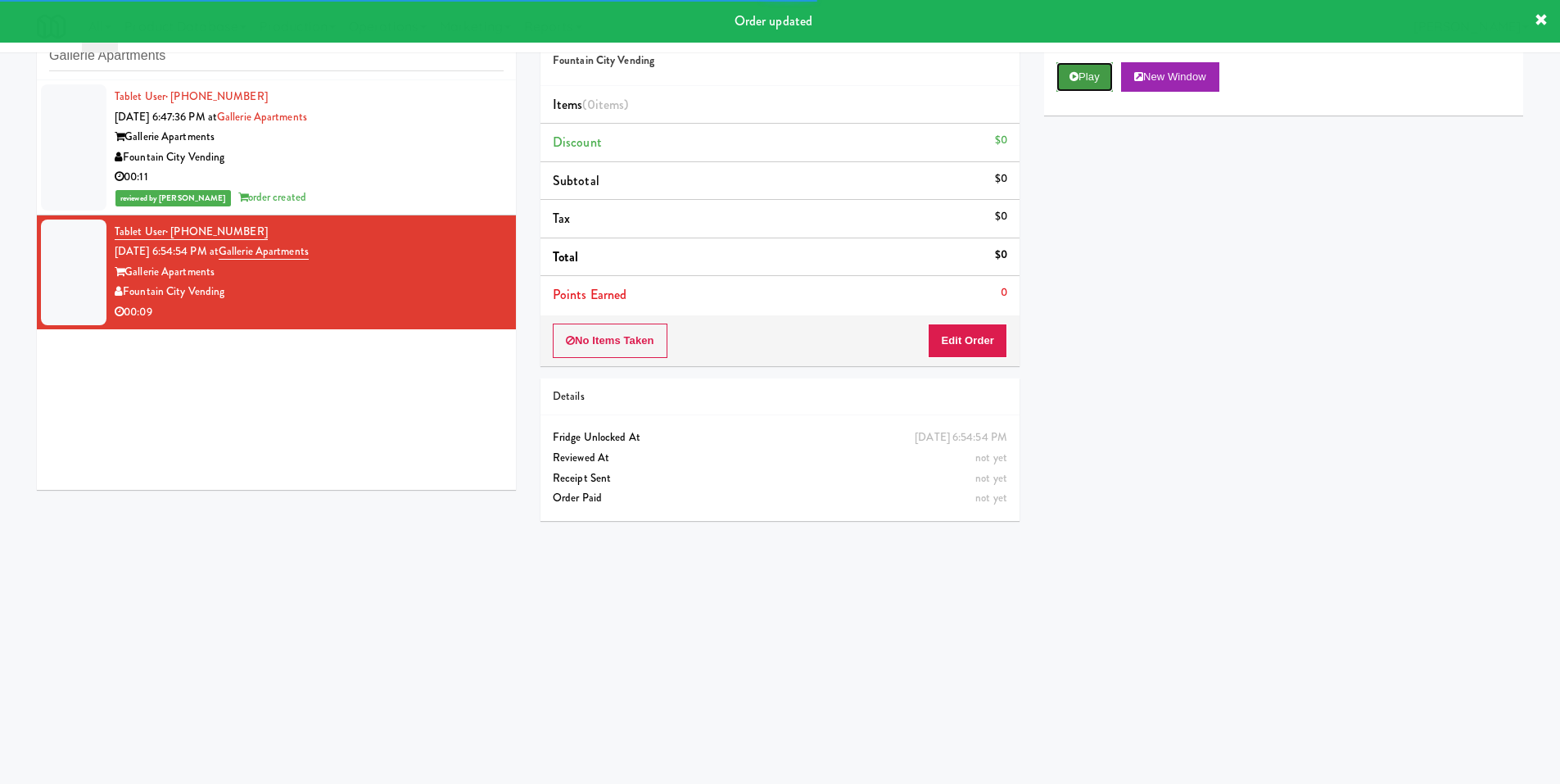
click at [1064, 81] on button "Play" at bounding box center [1084, 76] width 57 height 30
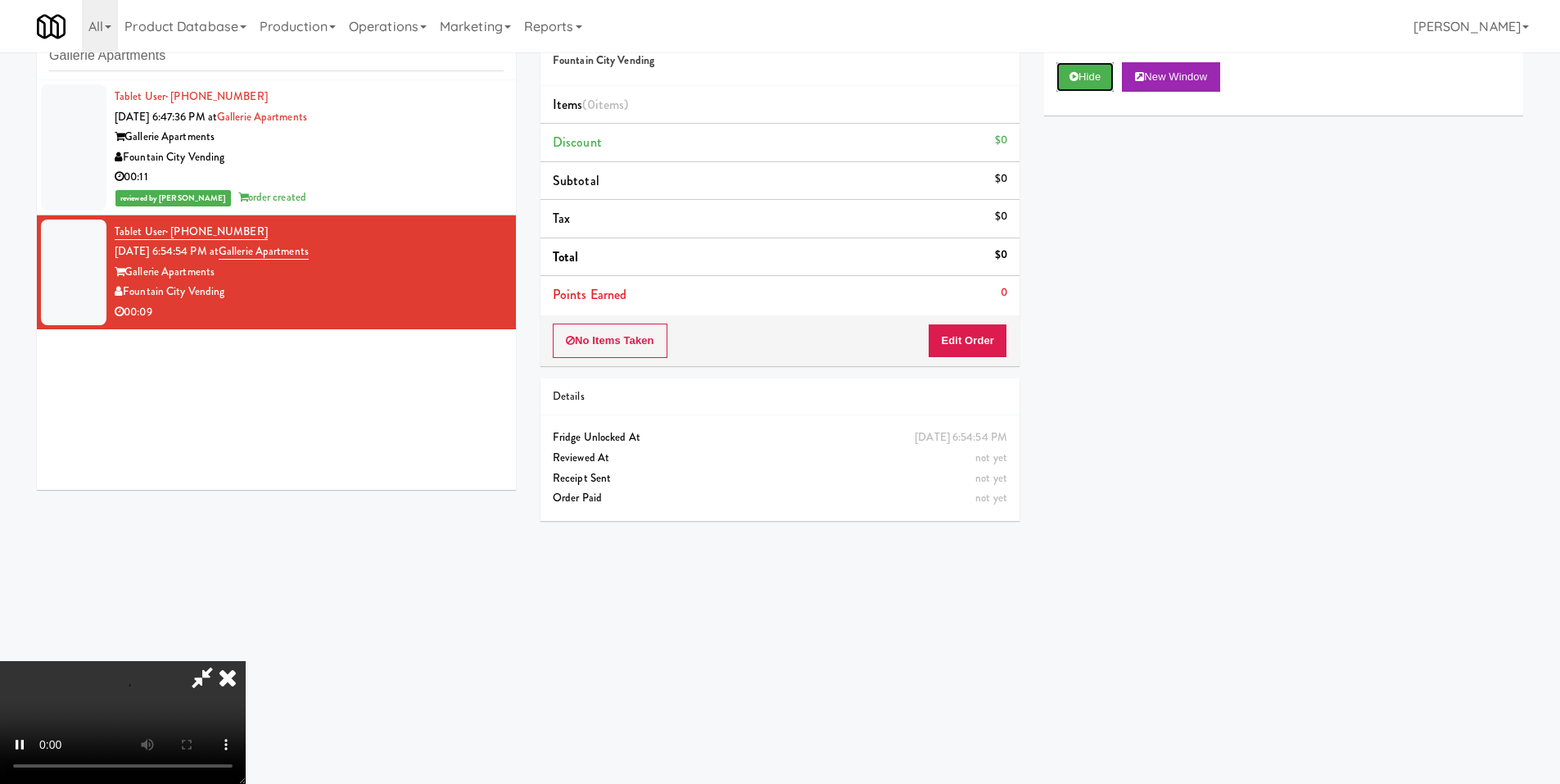
scroll to position [244, 0]
click at [246, 661] on video at bounding box center [123, 722] width 246 height 123
click at [978, 341] on button "Edit Order" at bounding box center [968, 341] width 80 height 35
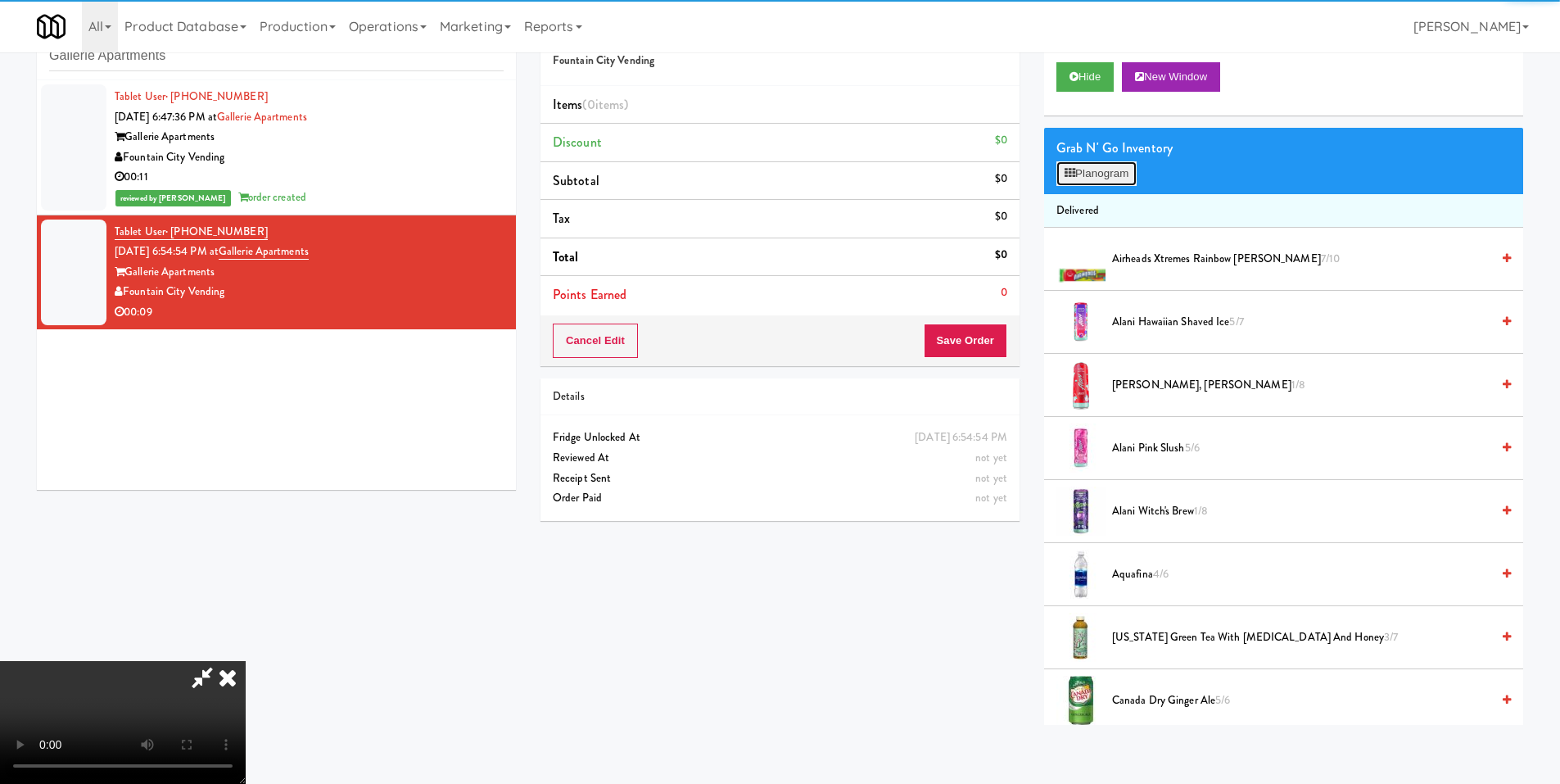
click at [1078, 175] on button "Planogram" at bounding box center [1096, 173] width 81 height 25
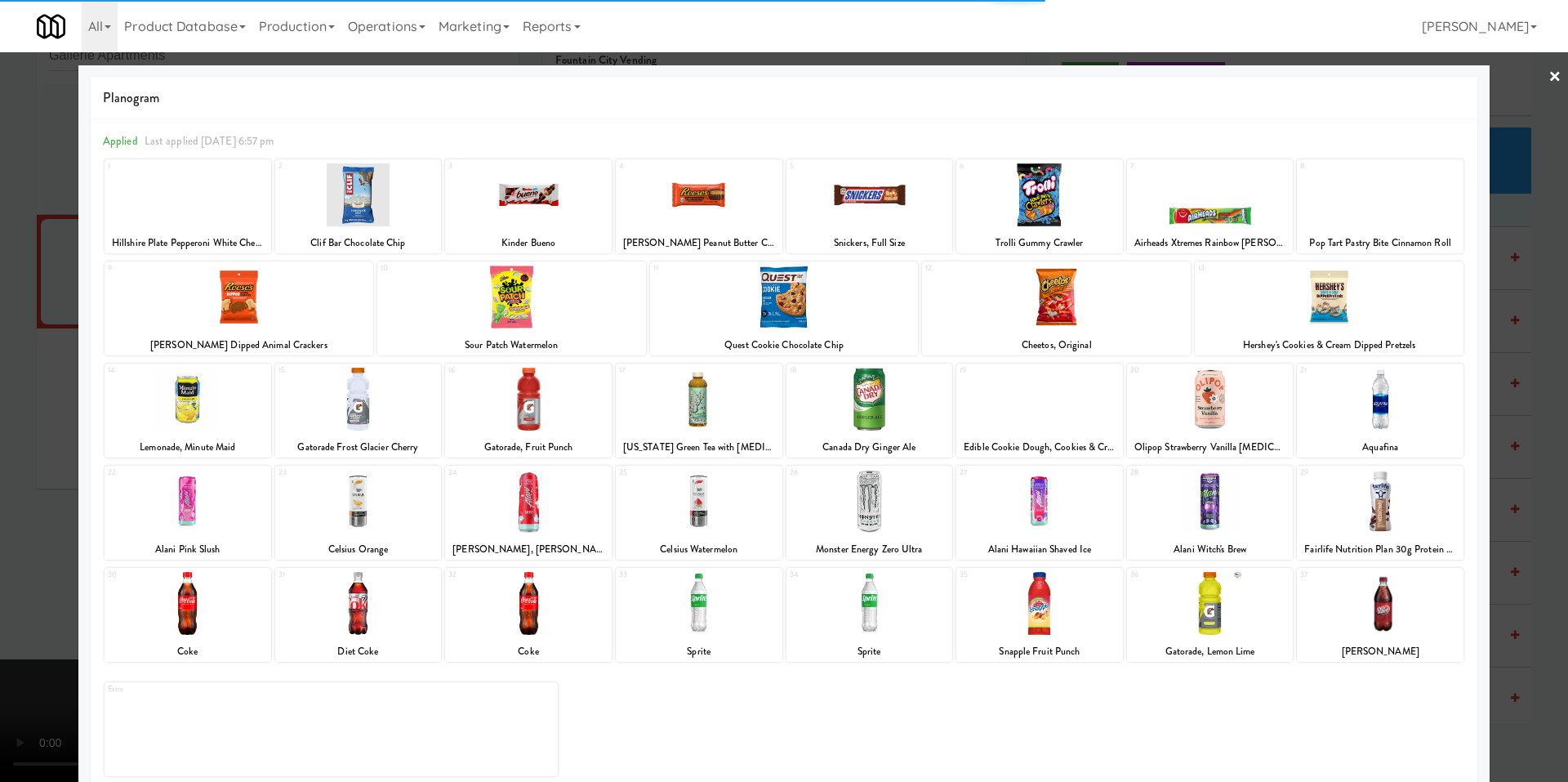
click at [1231, 595] on div at bounding box center [1210, 603] width 167 height 63
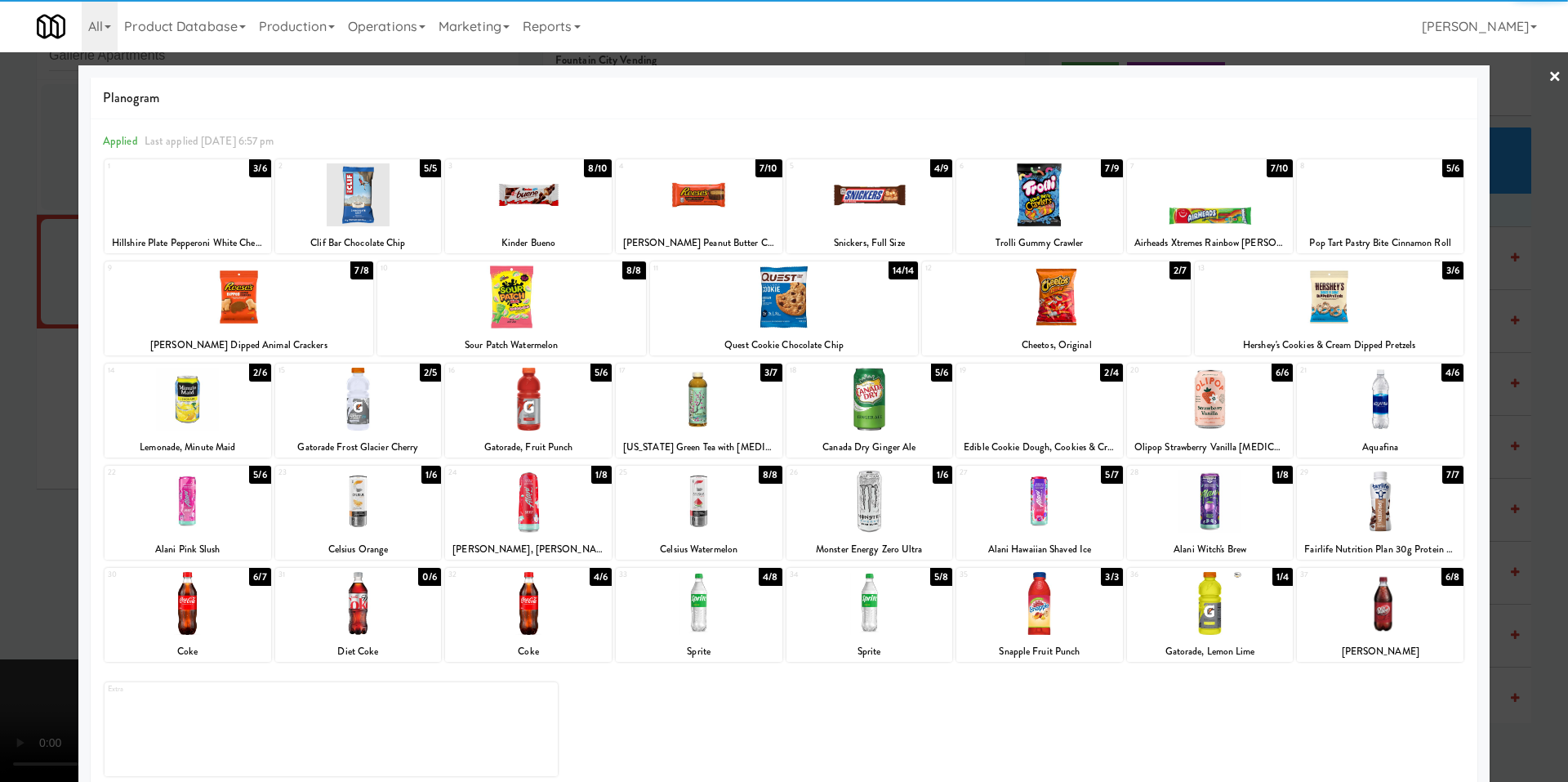
click at [67, 463] on div at bounding box center [784, 391] width 1568 height 782
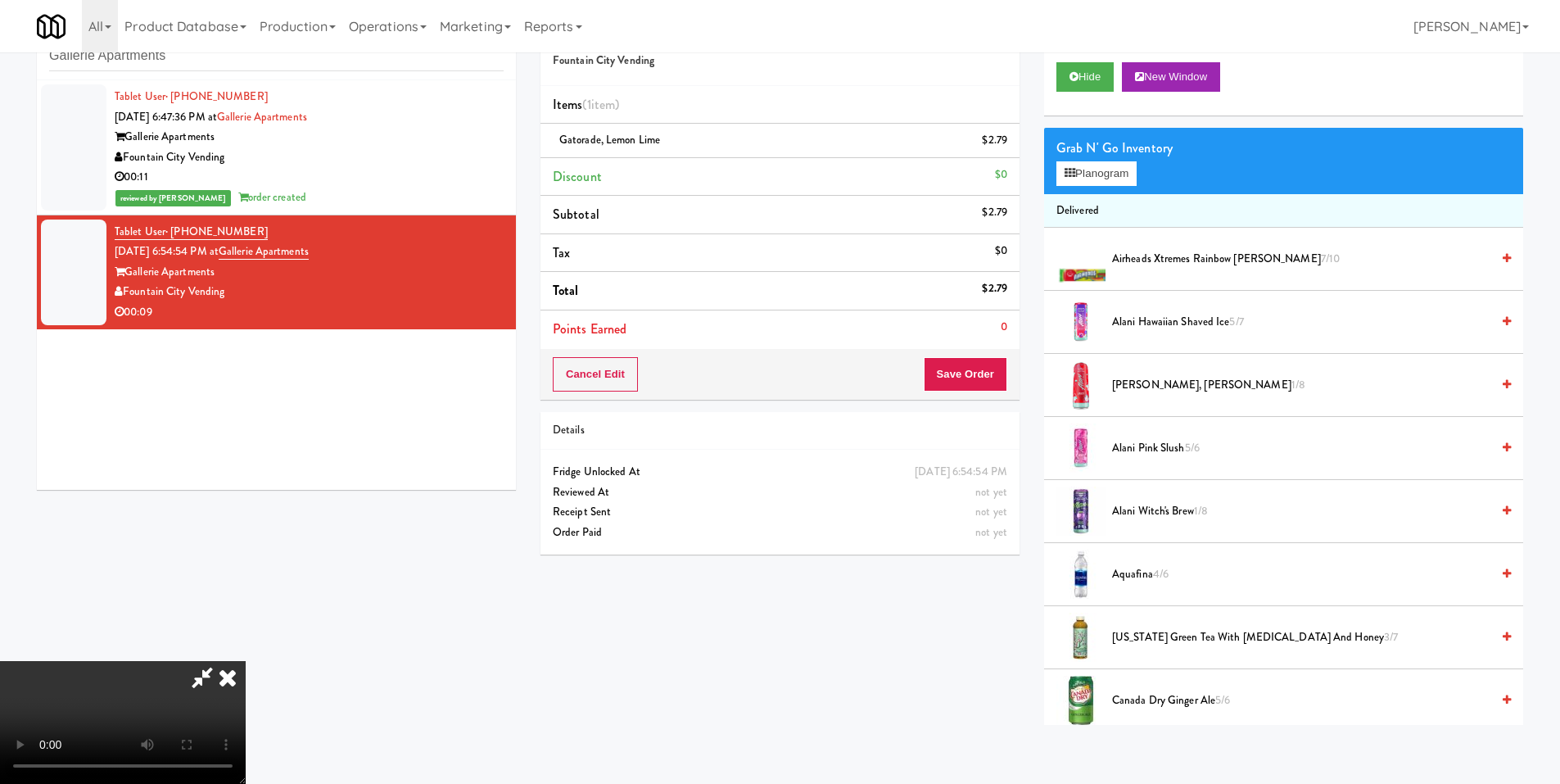
drag, startPoint x: 407, startPoint y: 383, endPoint x: 421, endPoint y: 385, distance: 14.1
click at [246, 661] on video at bounding box center [123, 722] width 246 height 123
click at [978, 379] on button "Save Order" at bounding box center [966, 374] width 84 height 35
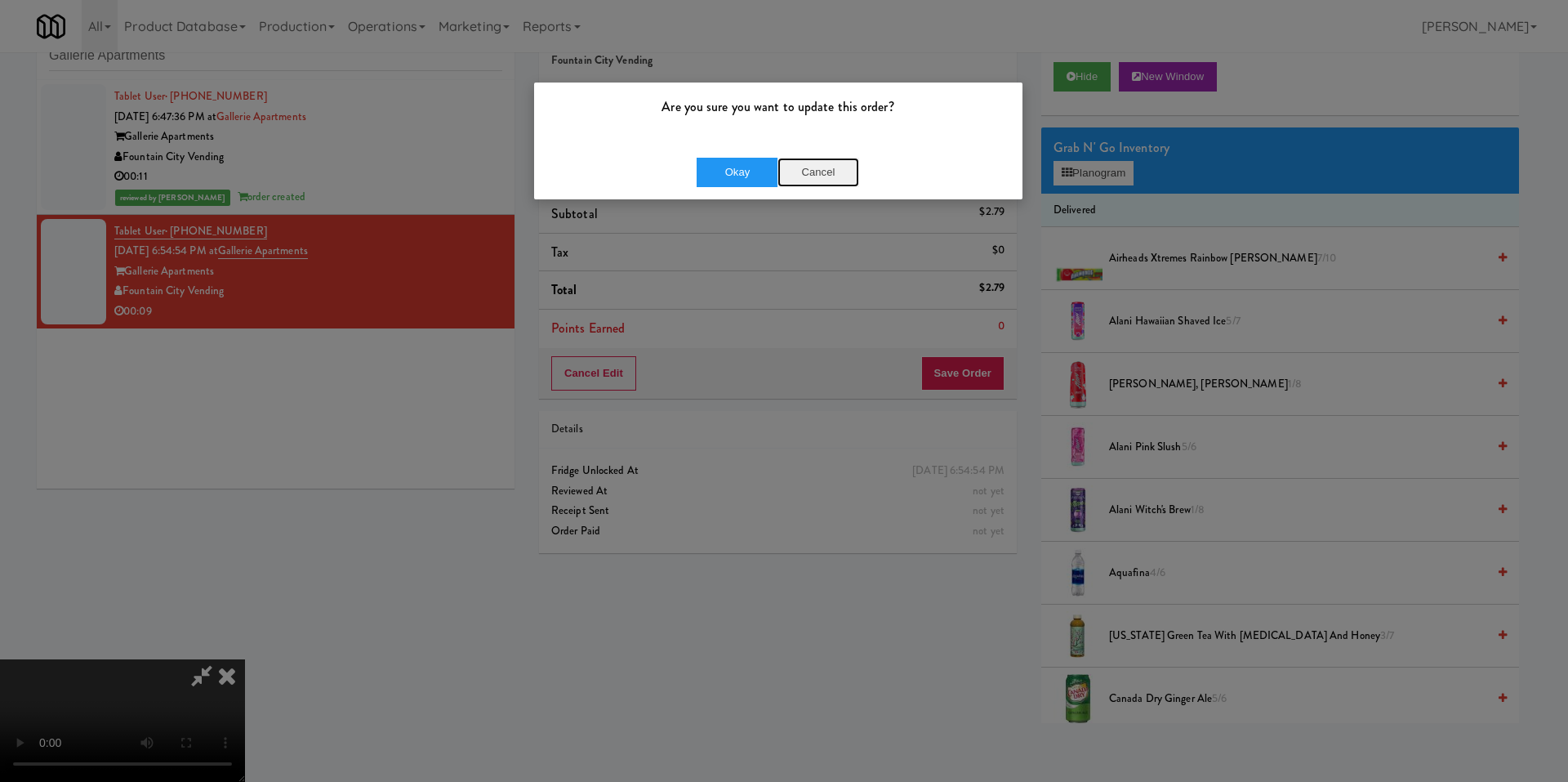
click at [838, 165] on button "Cancel" at bounding box center [818, 172] width 82 height 30
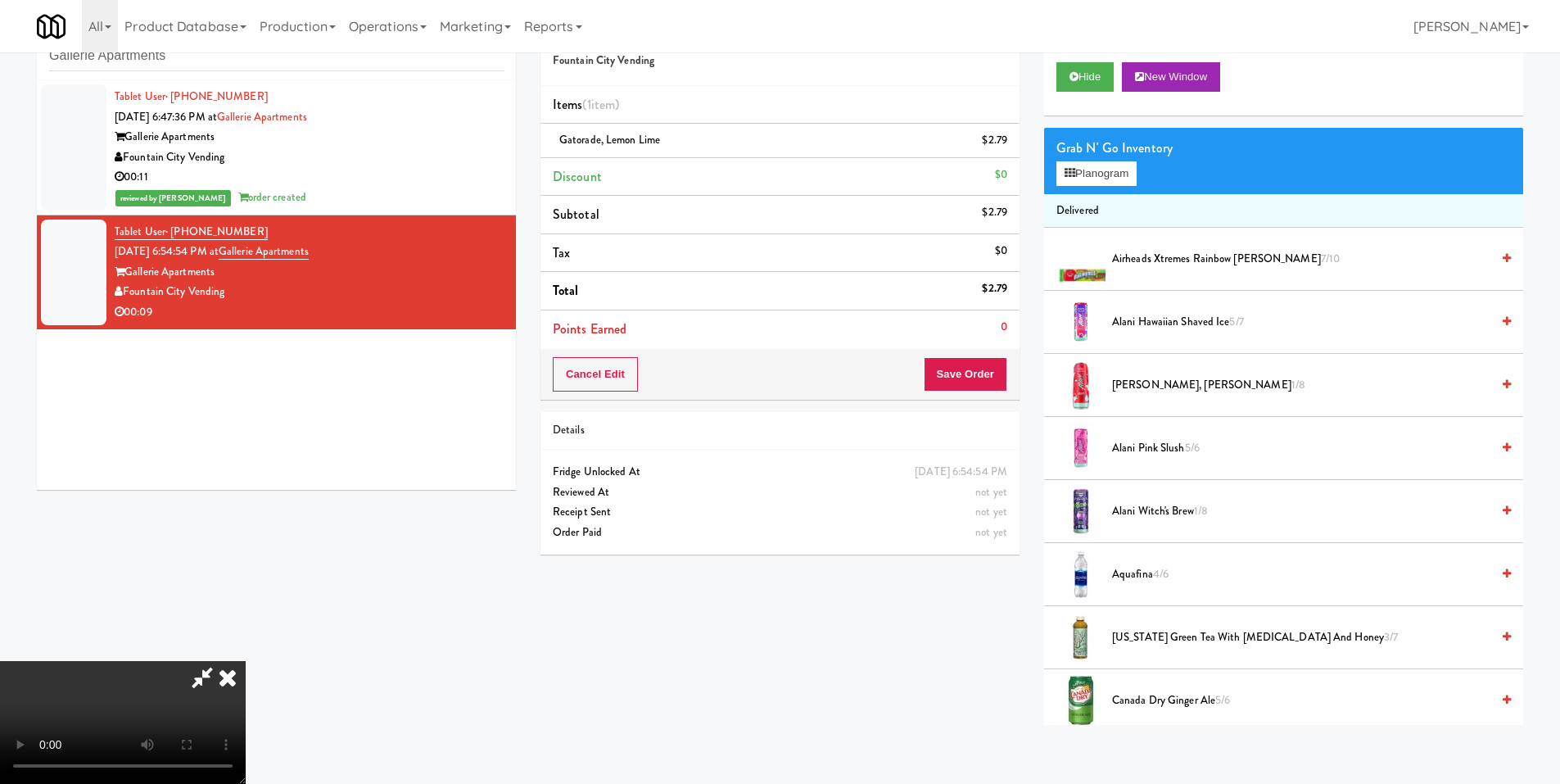
scroll to position [81, 0]
click at [246, 661] on video at bounding box center [123, 722] width 246 height 123
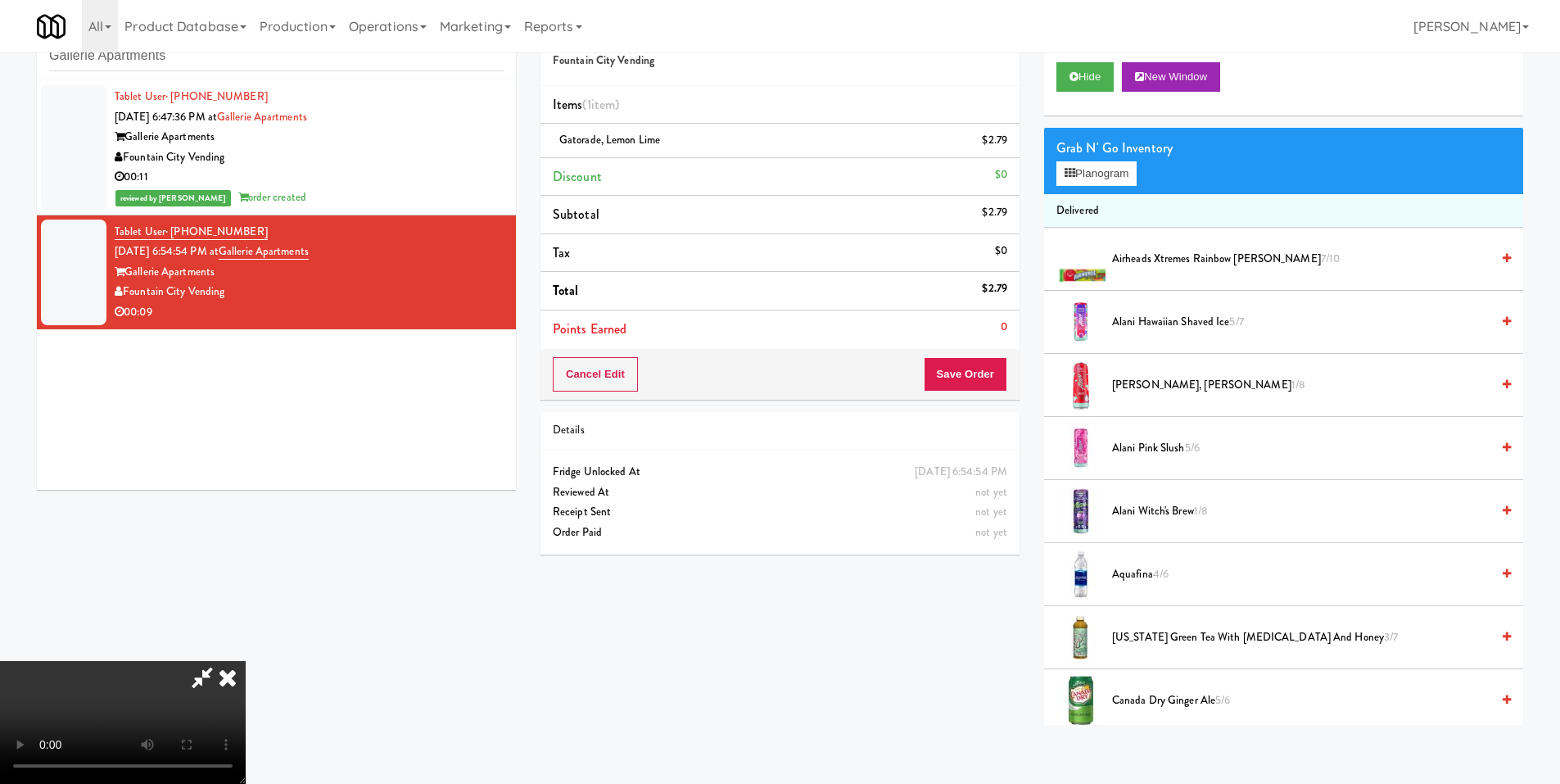
click at [246, 661] on video at bounding box center [123, 722] width 246 height 123
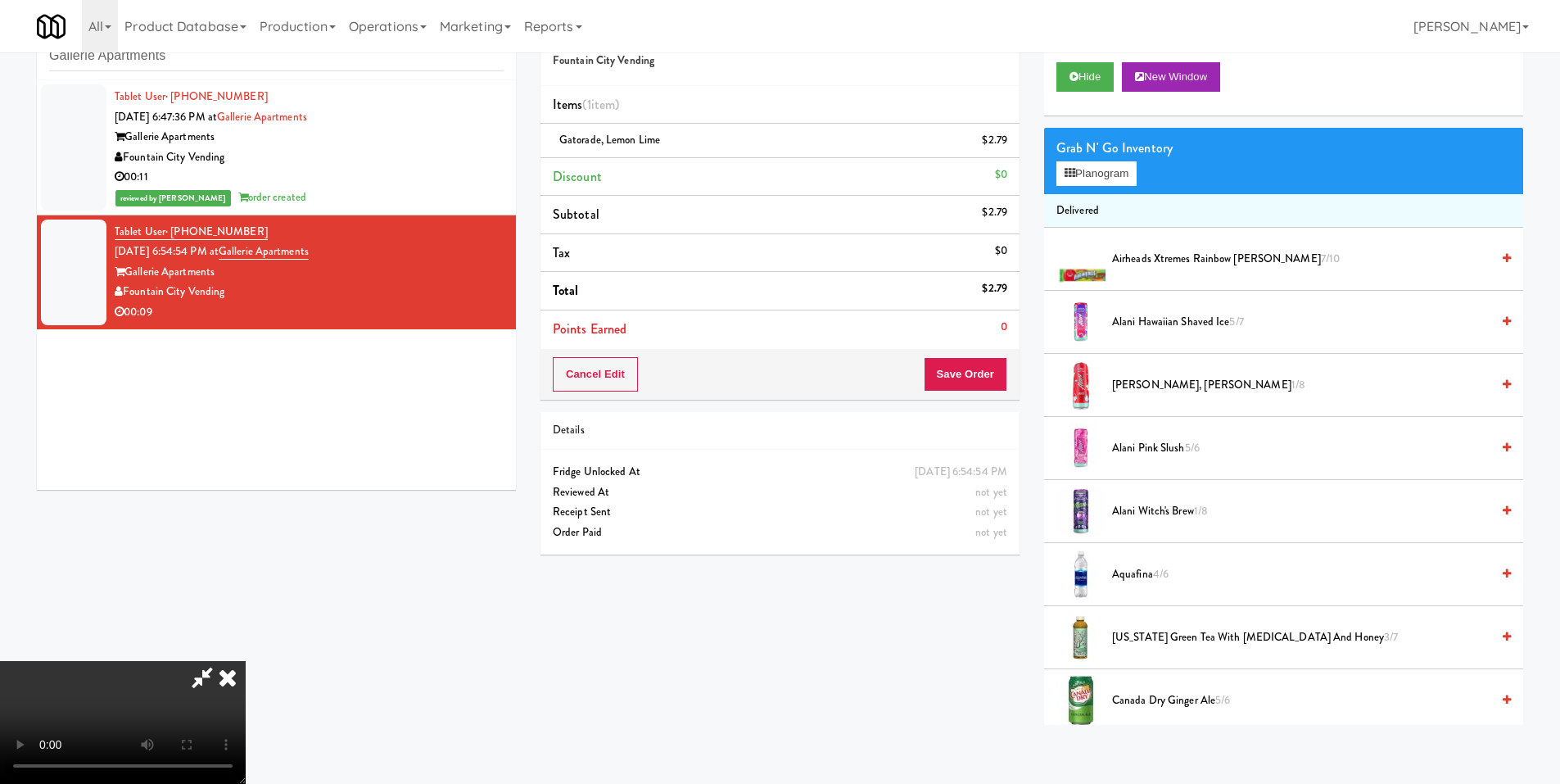
click at [246, 661] on video at bounding box center [123, 722] width 246 height 123
click at [1127, 163] on button "Planogram" at bounding box center [1096, 173] width 81 height 25
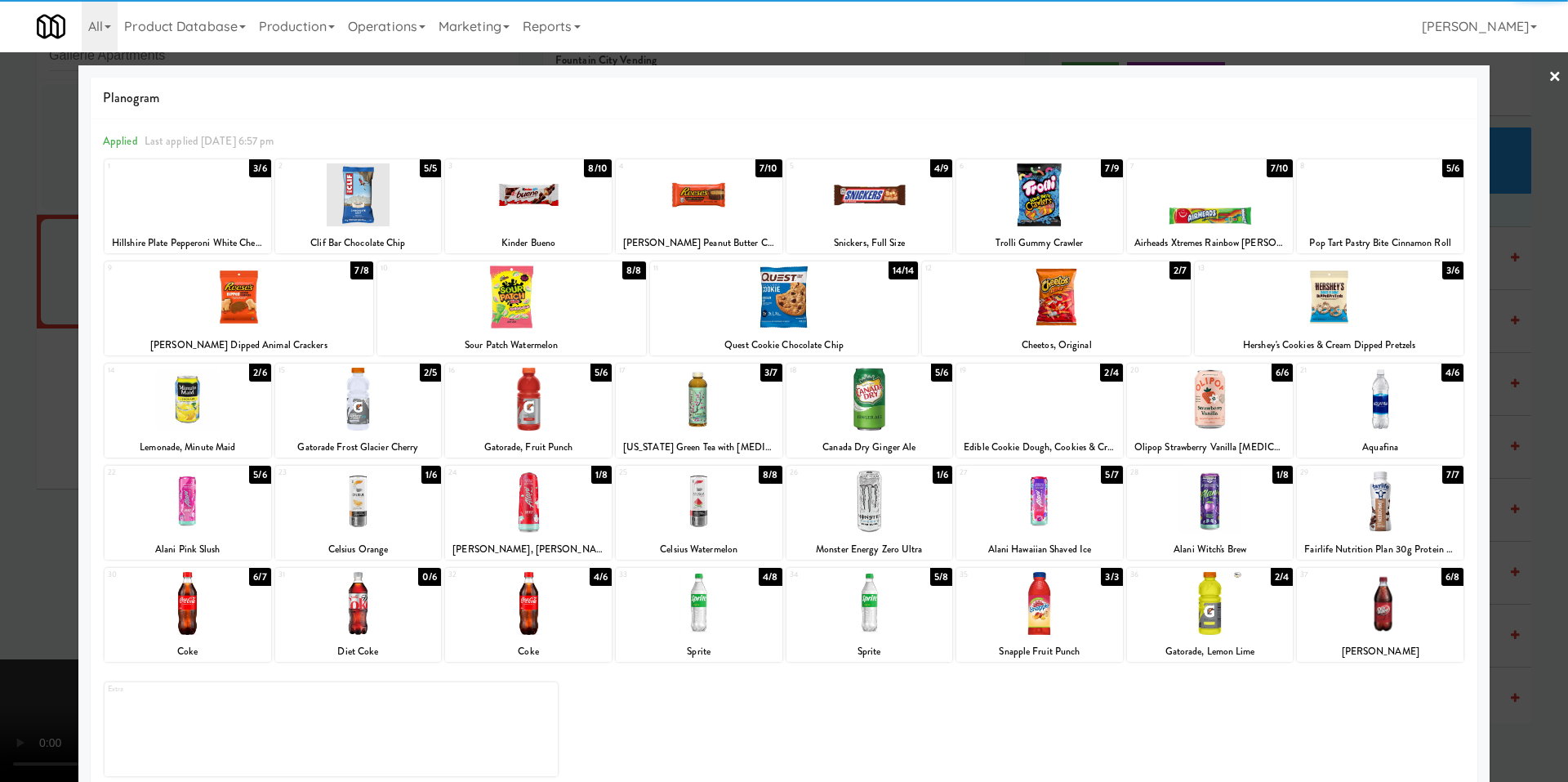
click at [1383, 401] on div at bounding box center [1380, 399] width 167 height 63
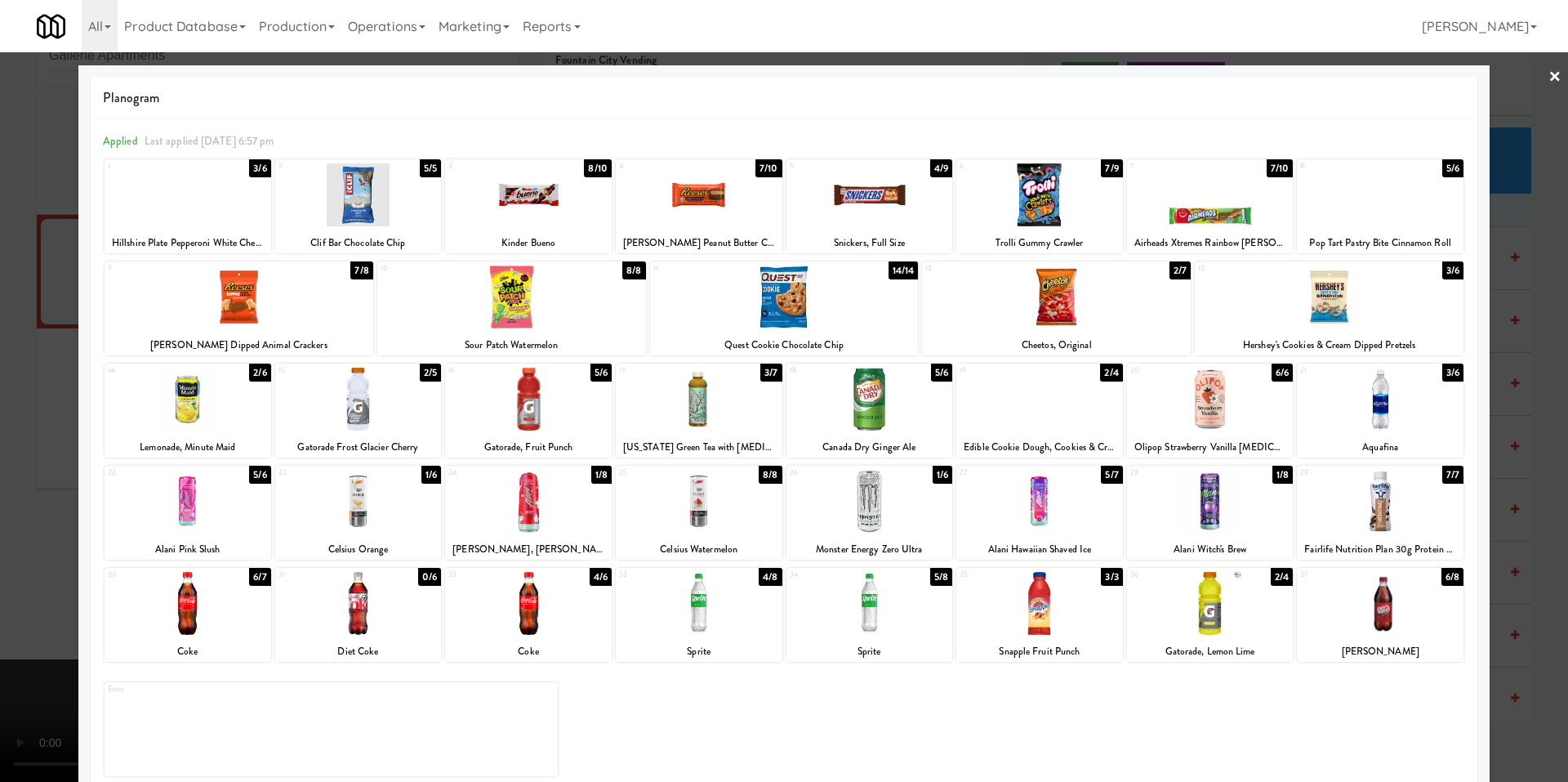
click at [522, 185] on div at bounding box center [528, 194] width 167 height 63
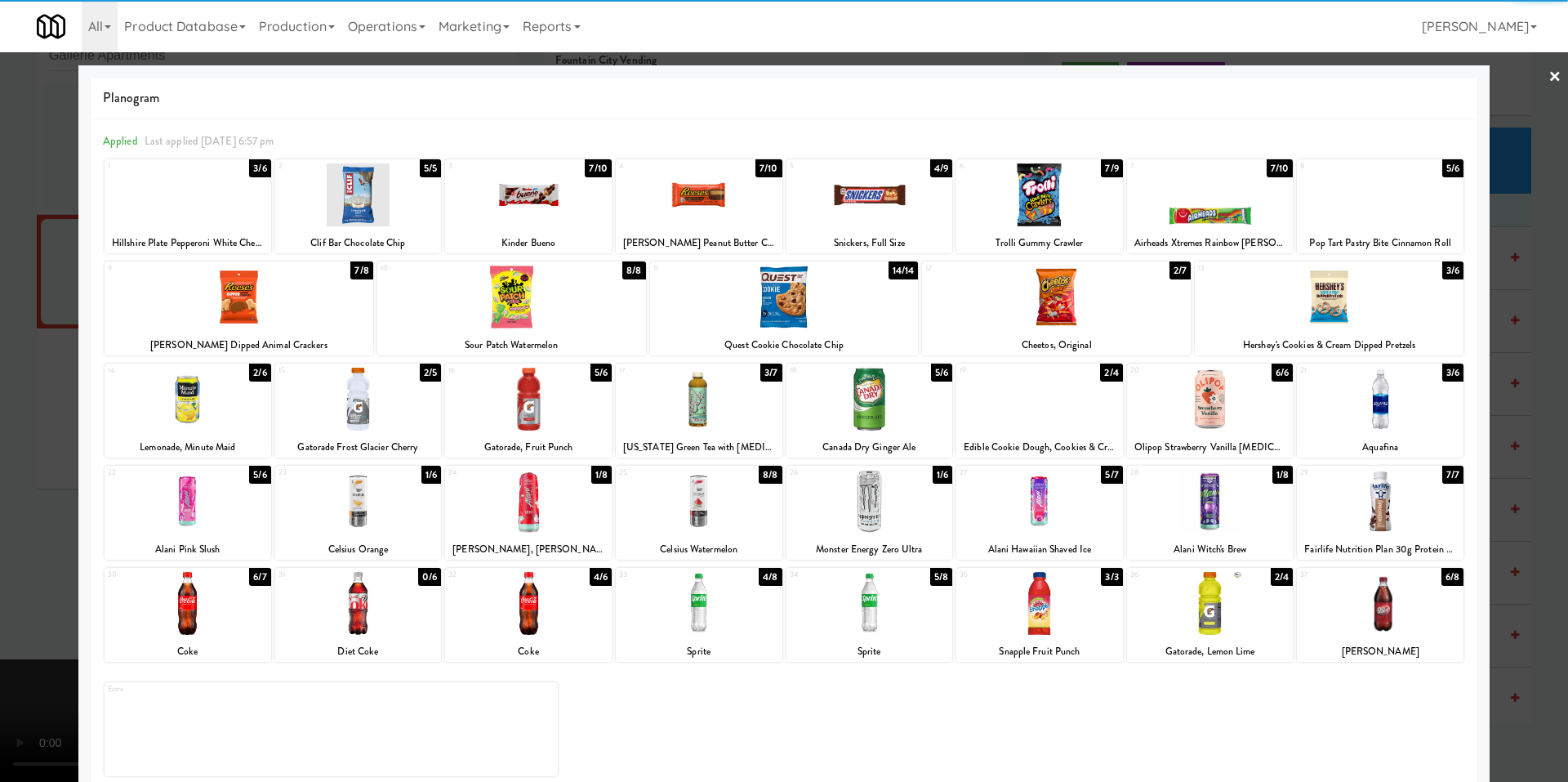
click at [43, 275] on div at bounding box center [784, 391] width 1568 height 782
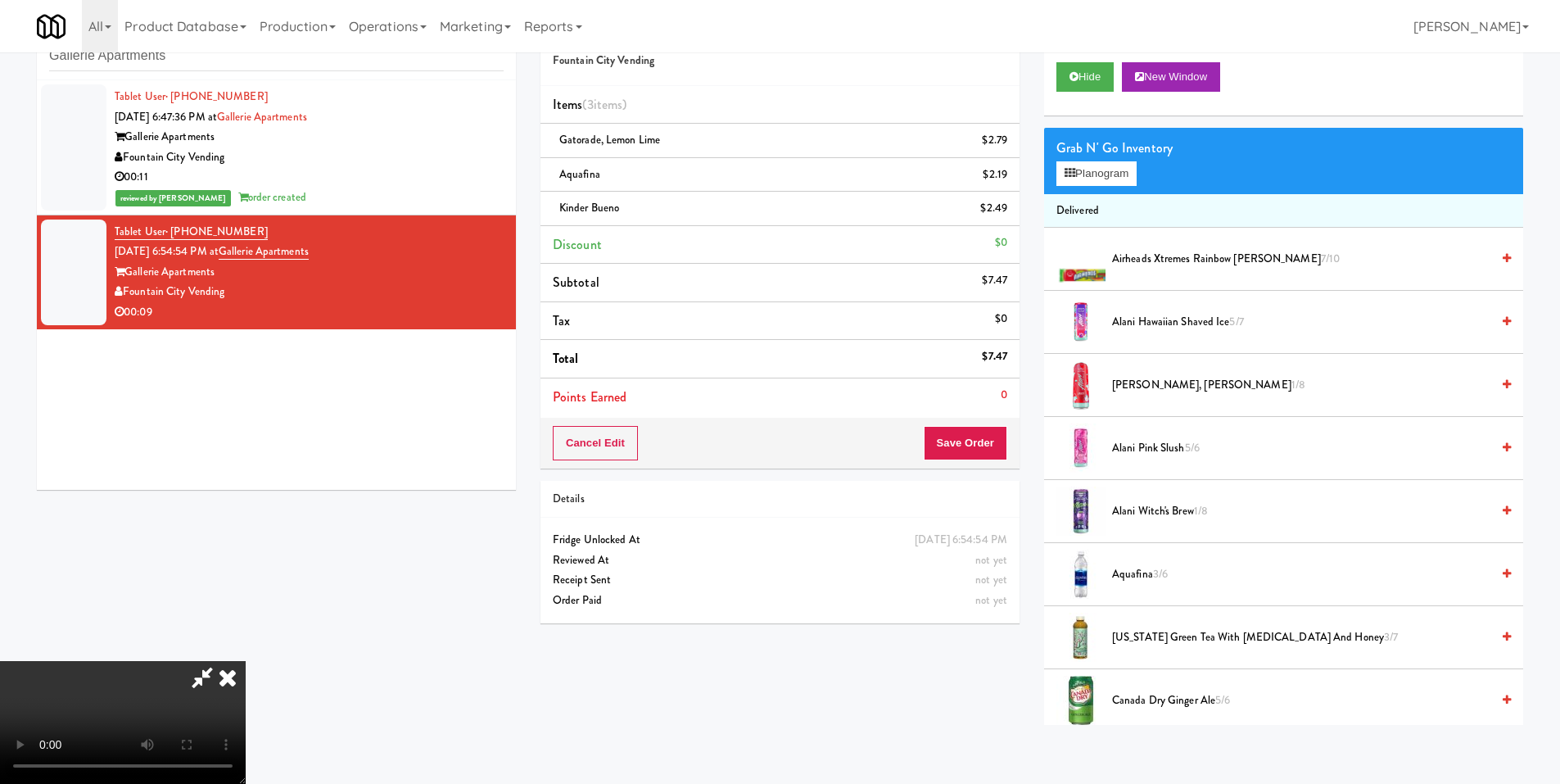
click at [246, 661] on video at bounding box center [123, 722] width 246 height 123
drag, startPoint x: 534, startPoint y: 268, endPoint x: 552, endPoint y: 272, distance: 18.4
click at [246, 661] on video at bounding box center [123, 722] width 246 height 123
click at [995, 447] on button "Save Order" at bounding box center [966, 442] width 84 height 35
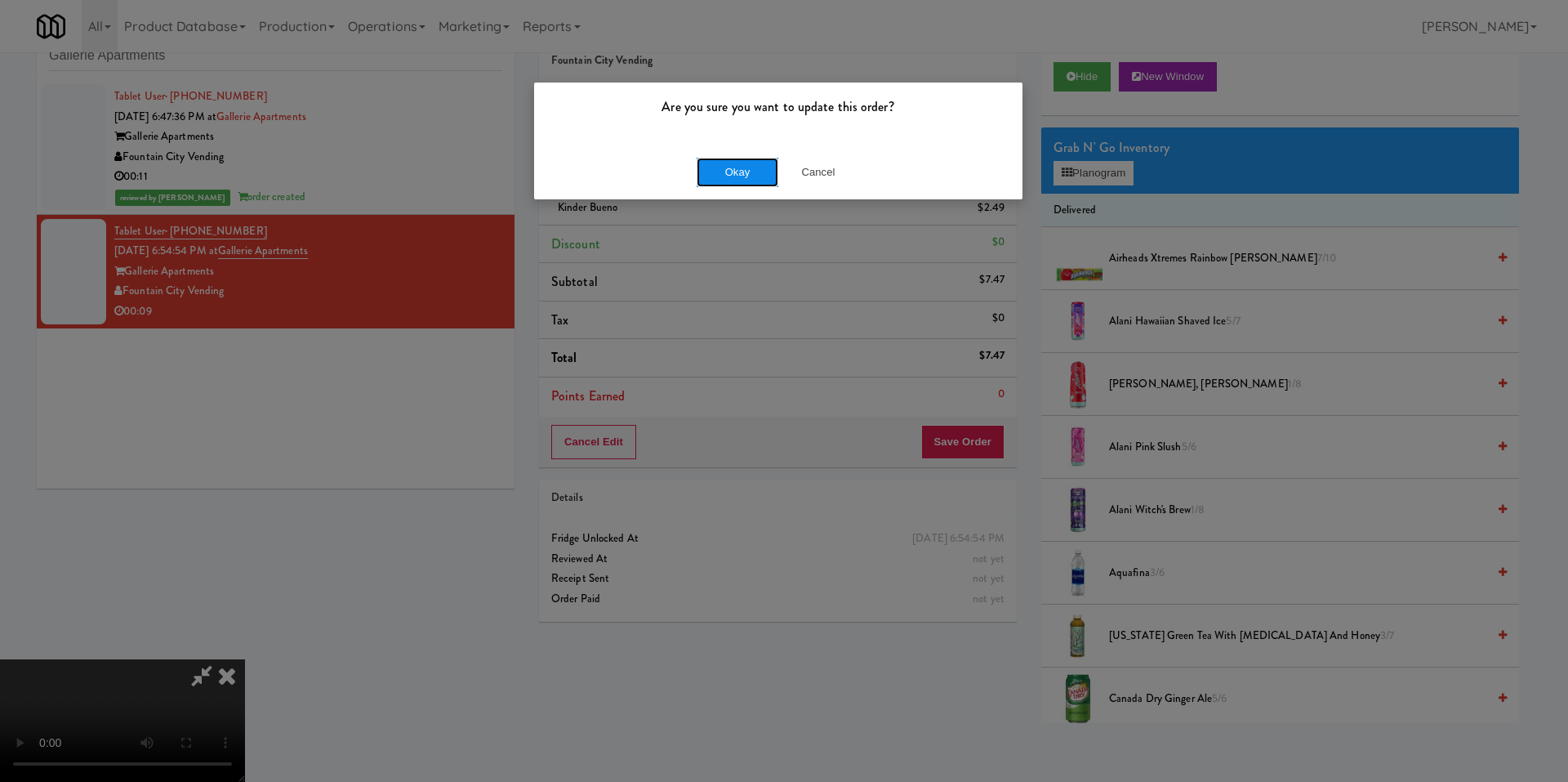
click at [739, 178] on button "Okay" at bounding box center [737, 172] width 82 height 30
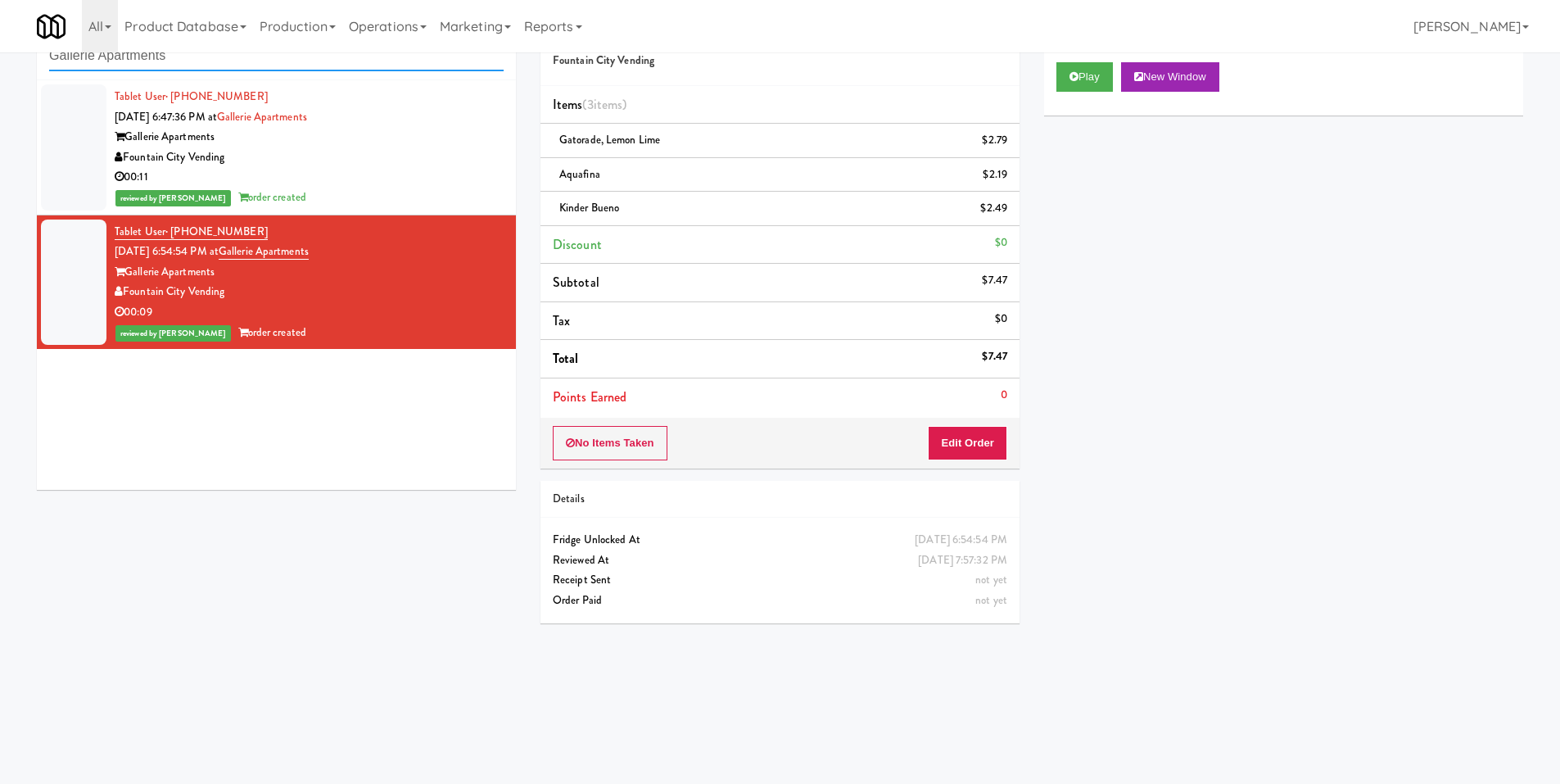
click at [193, 62] on input "Gallerie Apartments" at bounding box center [276, 56] width 454 height 31
click at [194, 62] on input "Gallerie Apartments" at bounding box center [276, 56] width 454 height 31
paste input "Haven Cooler"
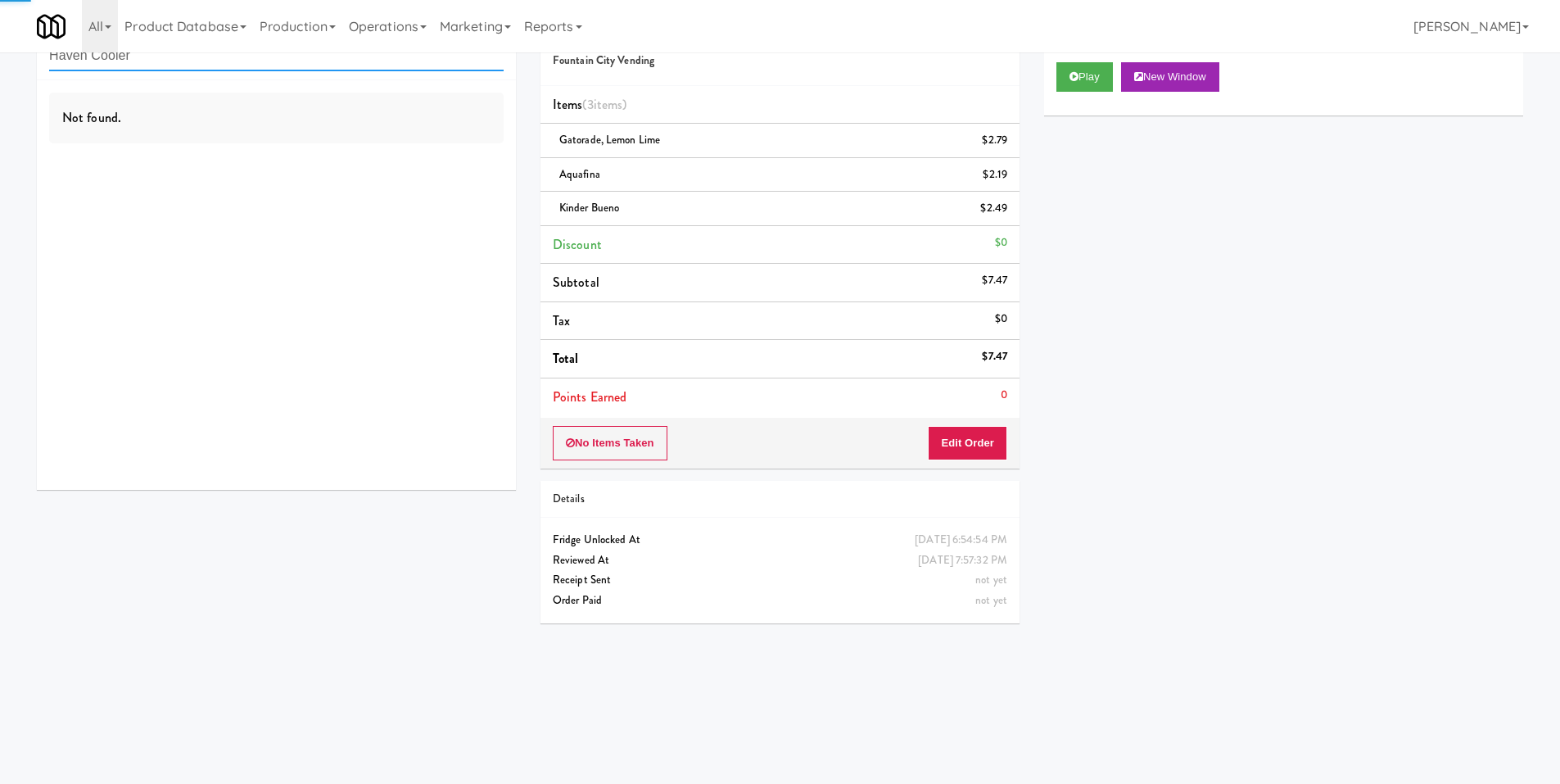
click at [185, 59] on input "Haven Cooler" at bounding box center [276, 56] width 454 height 31
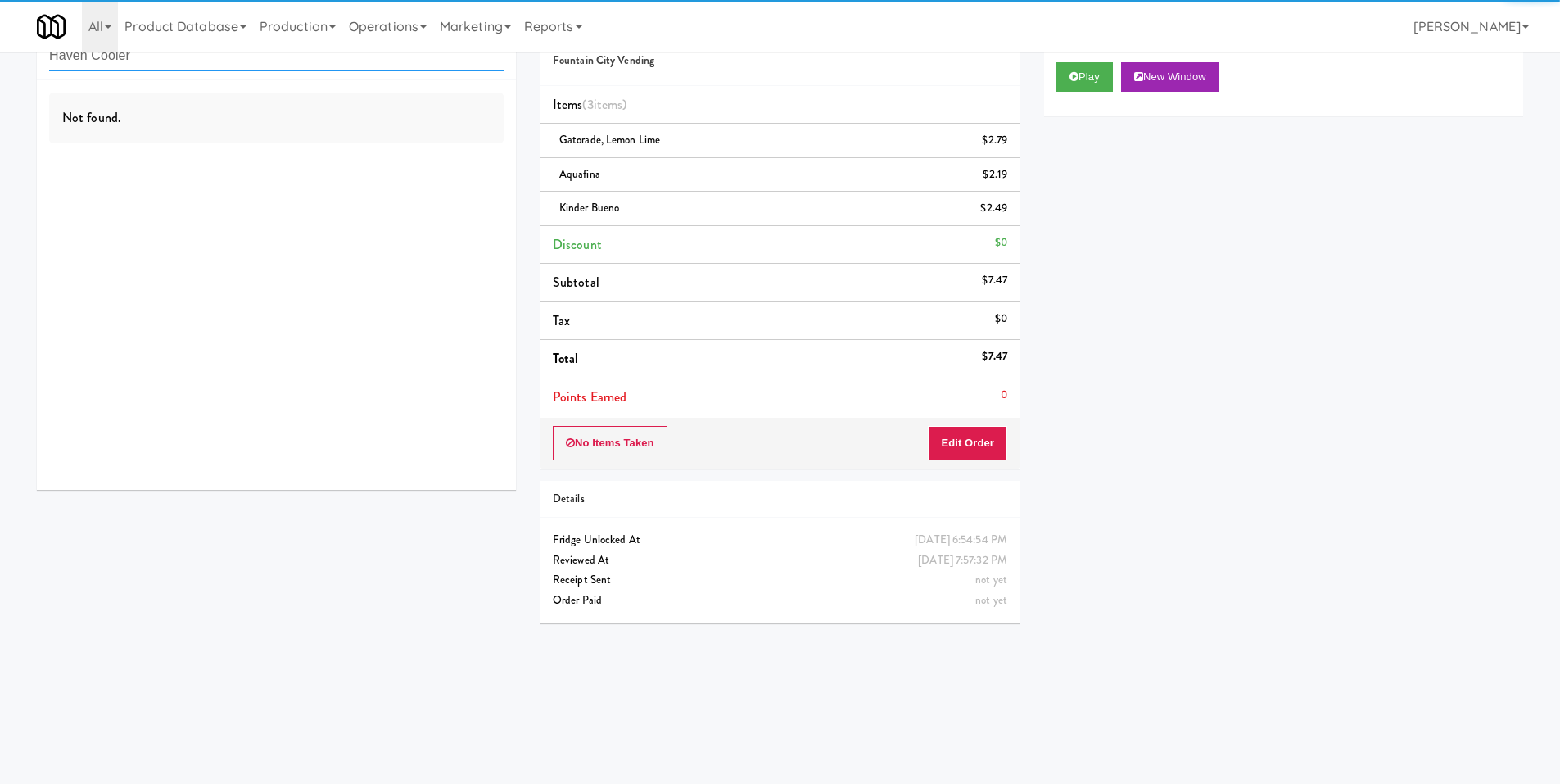
click at [185, 59] on input "Haven Cooler" at bounding box center [276, 56] width 454 height 31
paste input "930 W Parker - Combo"
type input "930 W Parker - Combo"
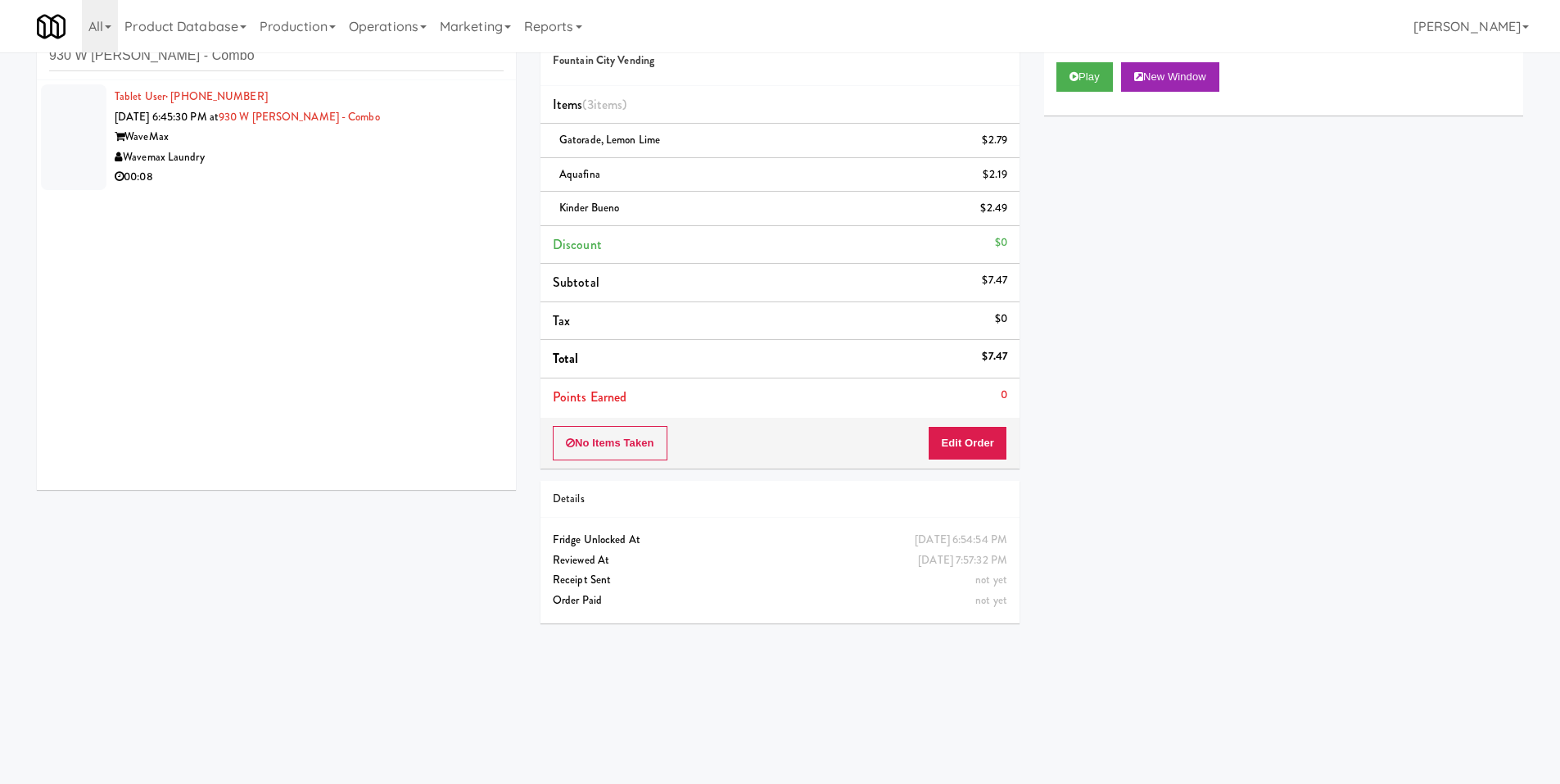
click at [363, 166] on div "Wavemax Laundry" at bounding box center [309, 158] width 389 height 20
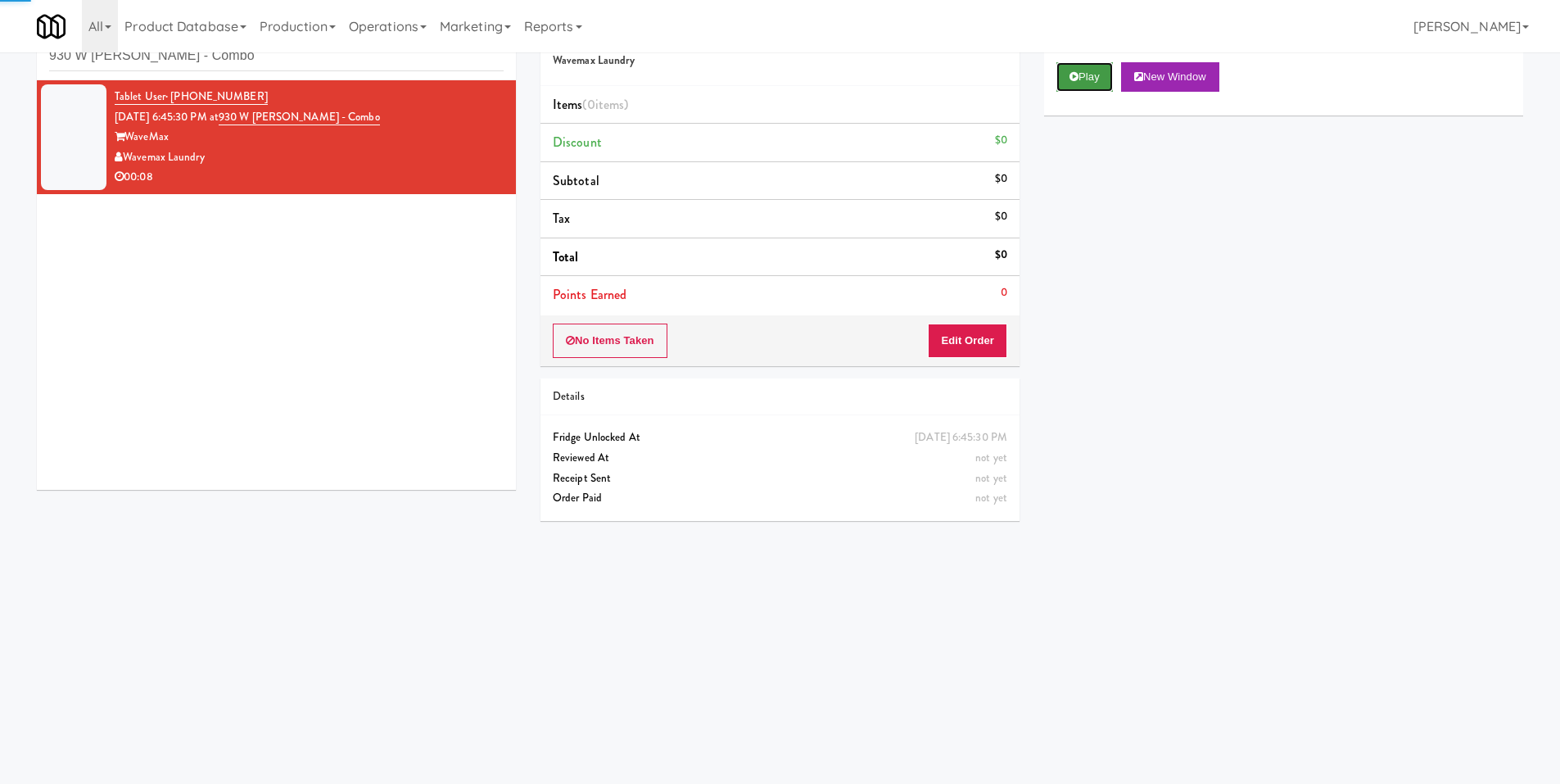
click at [1100, 85] on button "Play" at bounding box center [1084, 76] width 57 height 30
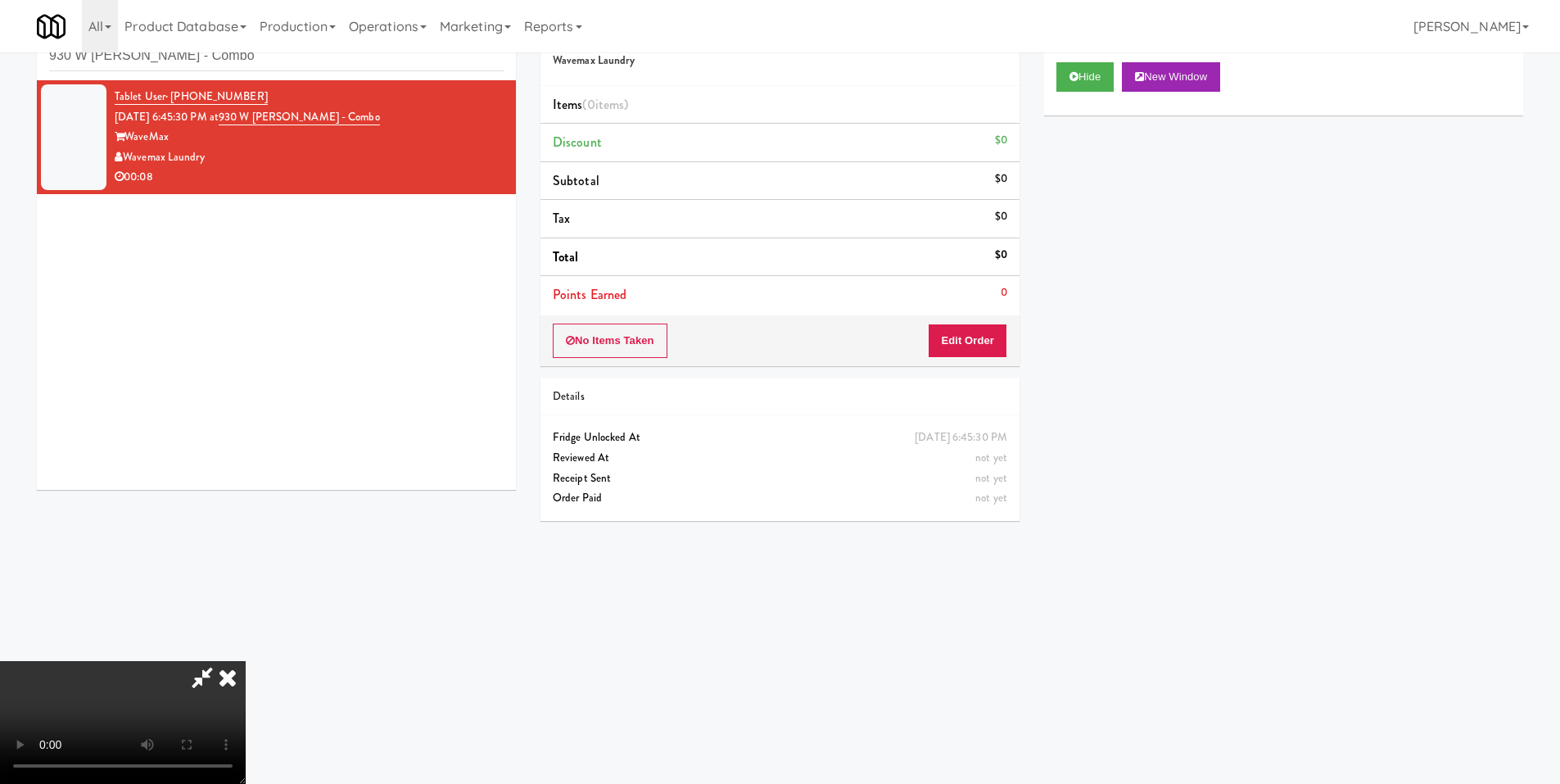
click at [246, 661] on video at bounding box center [123, 722] width 246 height 123
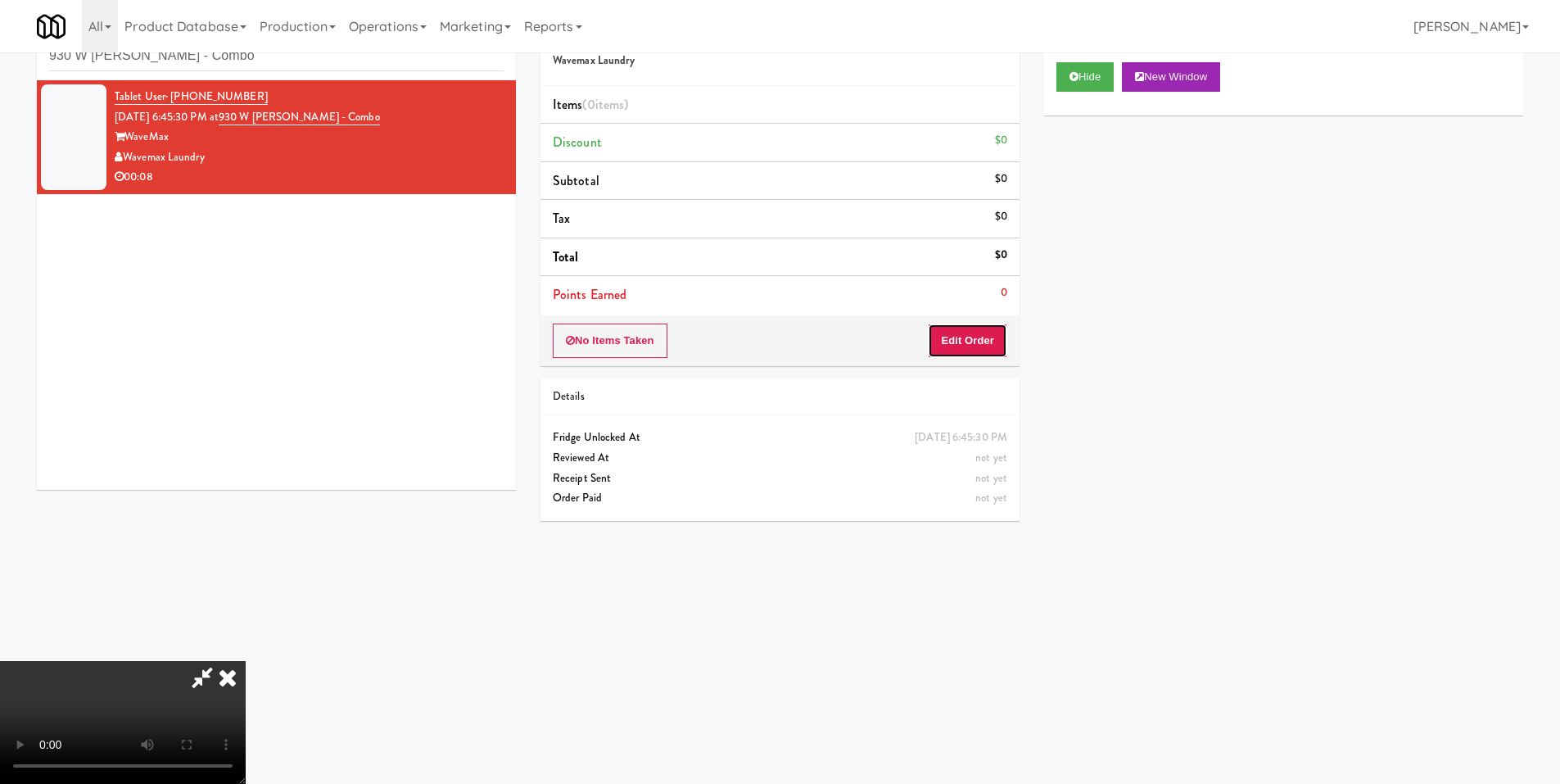
click at [966, 347] on button "Edit Order" at bounding box center [968, 341] width 80 height 35
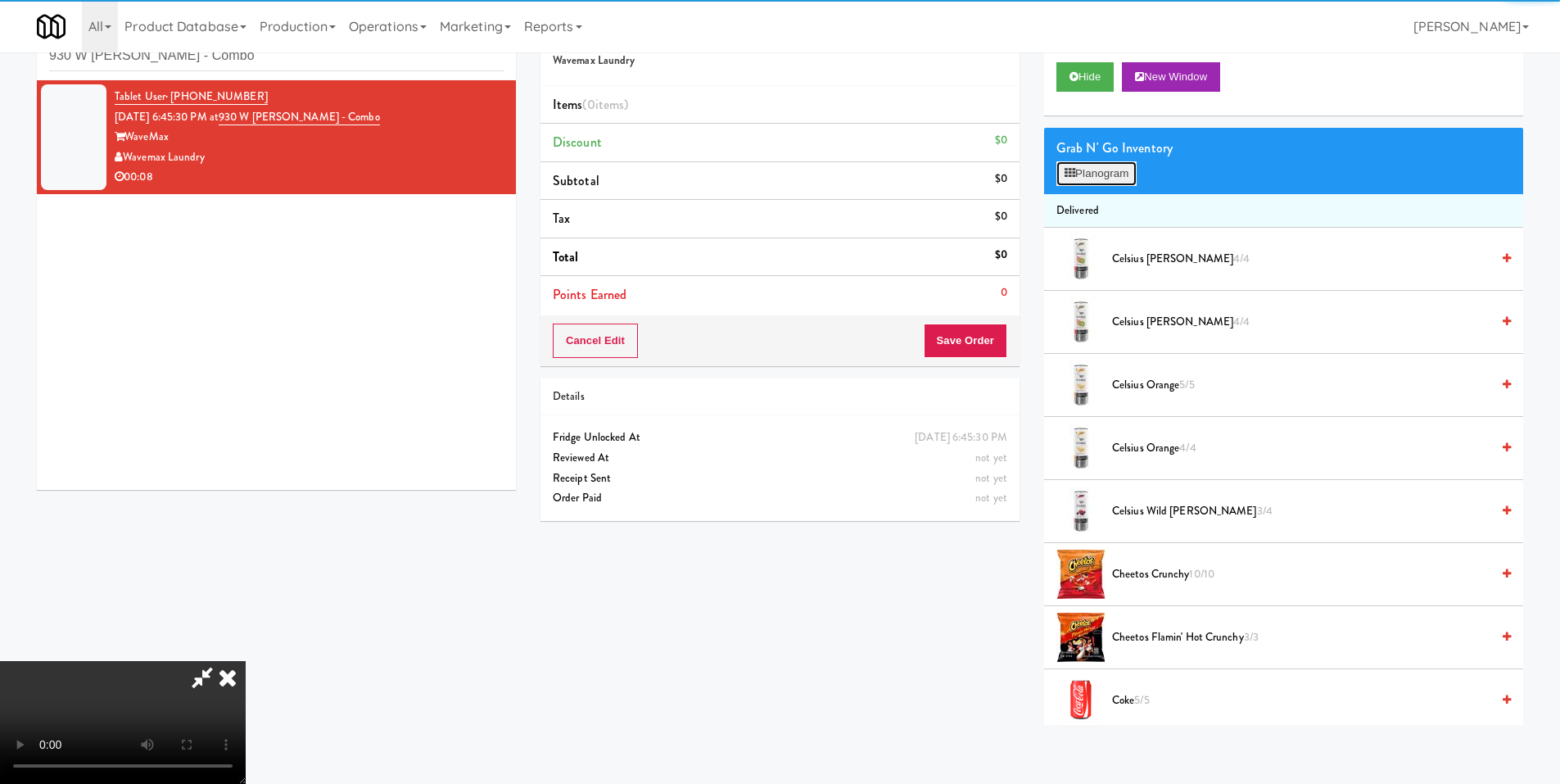
click at [1094, 185] on button "Planogram" at bounding box center [1096, 173] width 81 height 25
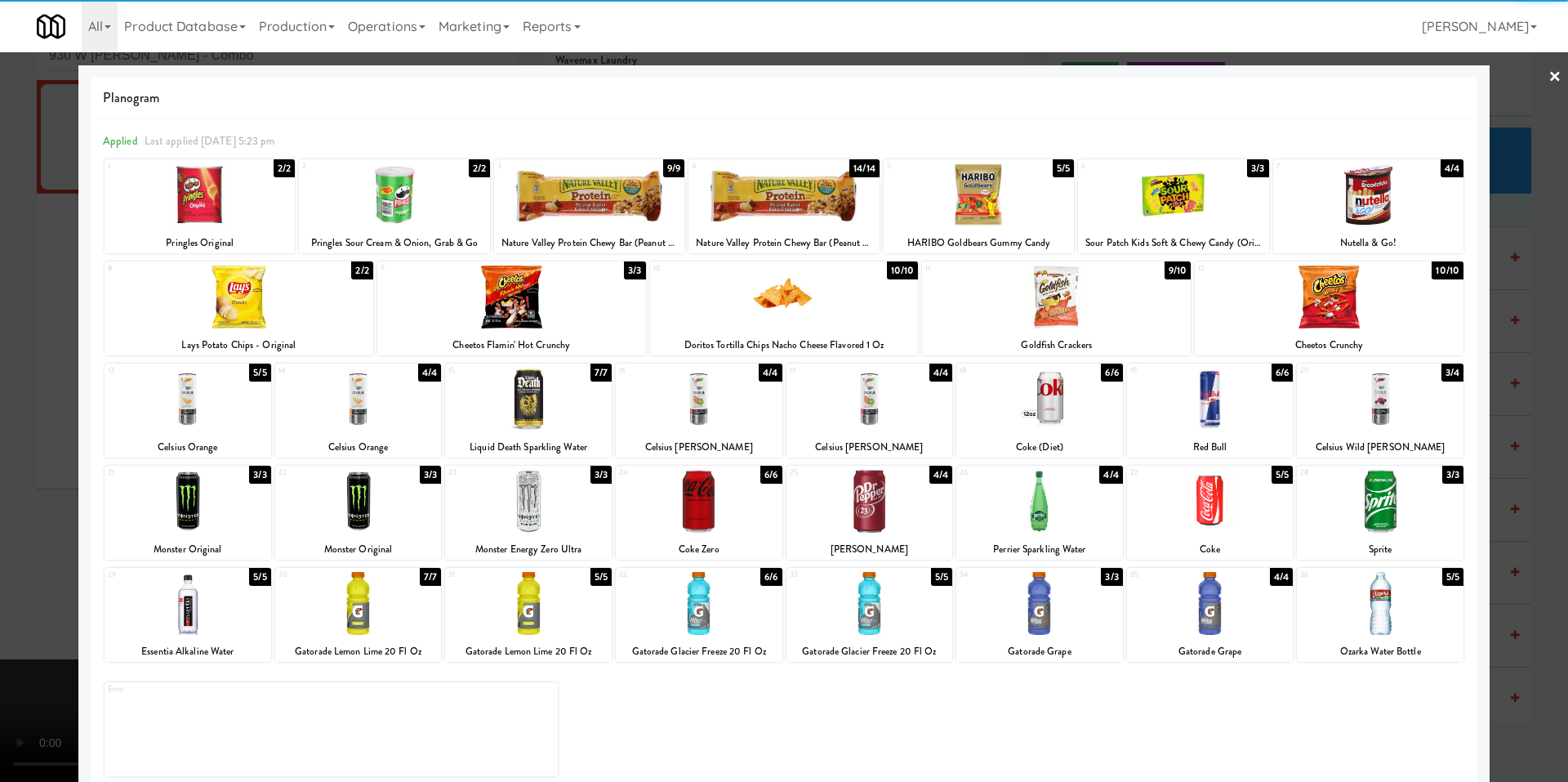
click at [723, 508] on div at bounding box center [698, 500] width 167 height 63
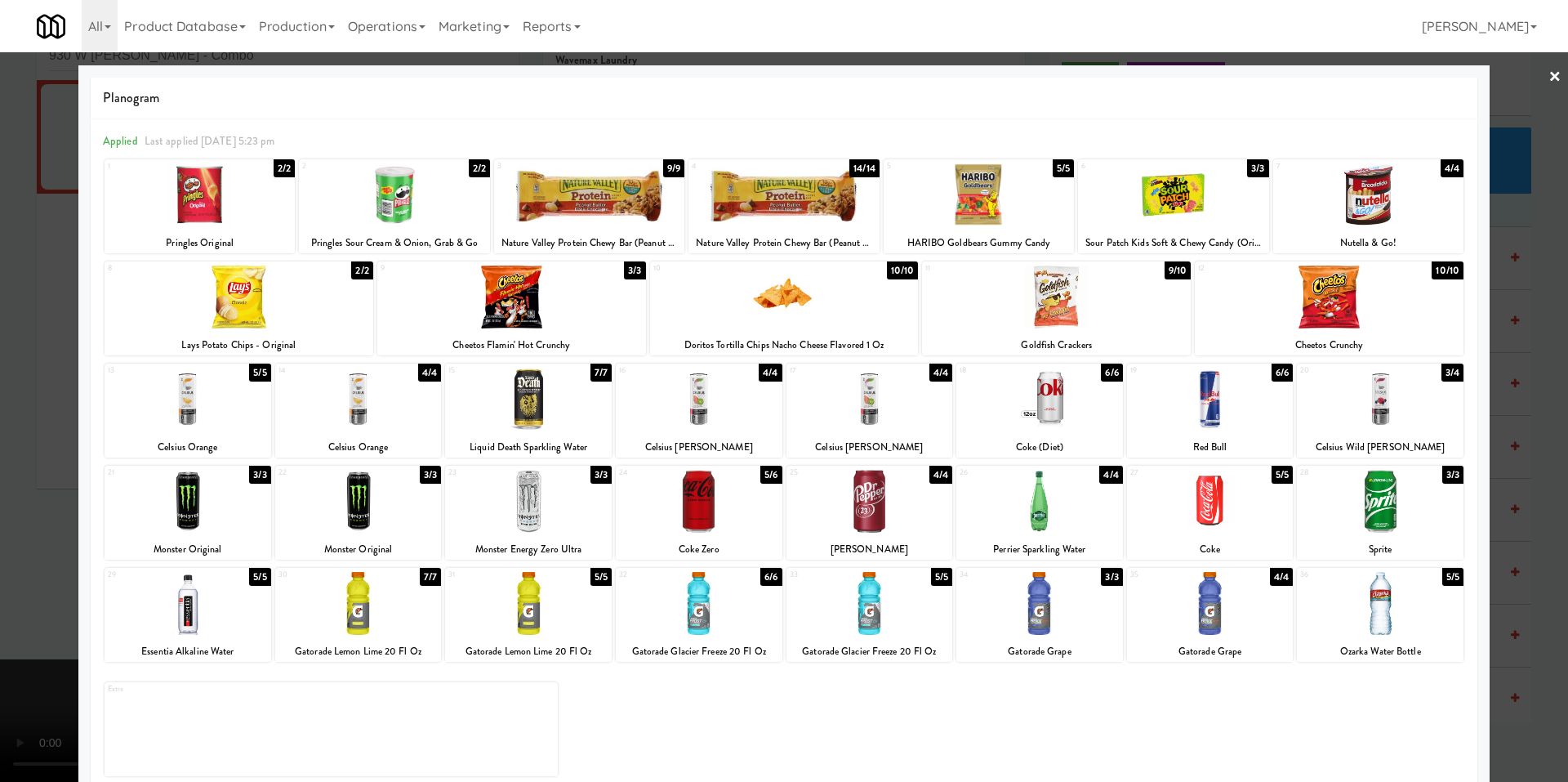
click at [58, 506] on div at bounding box center [784, 391] width 1568 height 782
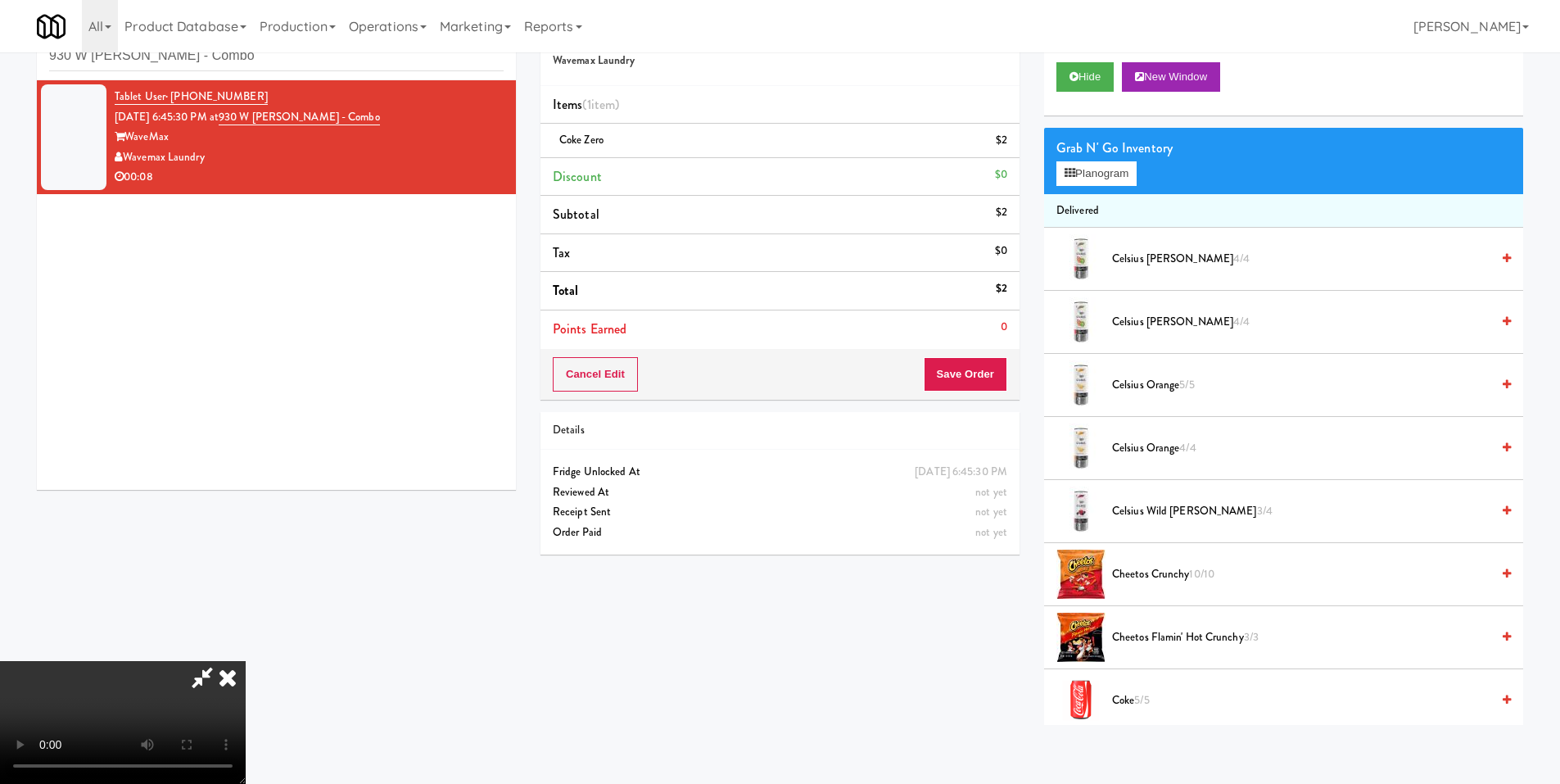
click at [246, 661] on video at bounding box center [123, 722] width 246 height 123
click at [955, 375] on button "Save Order" at bounding box center [966, 374] width 84 height 35
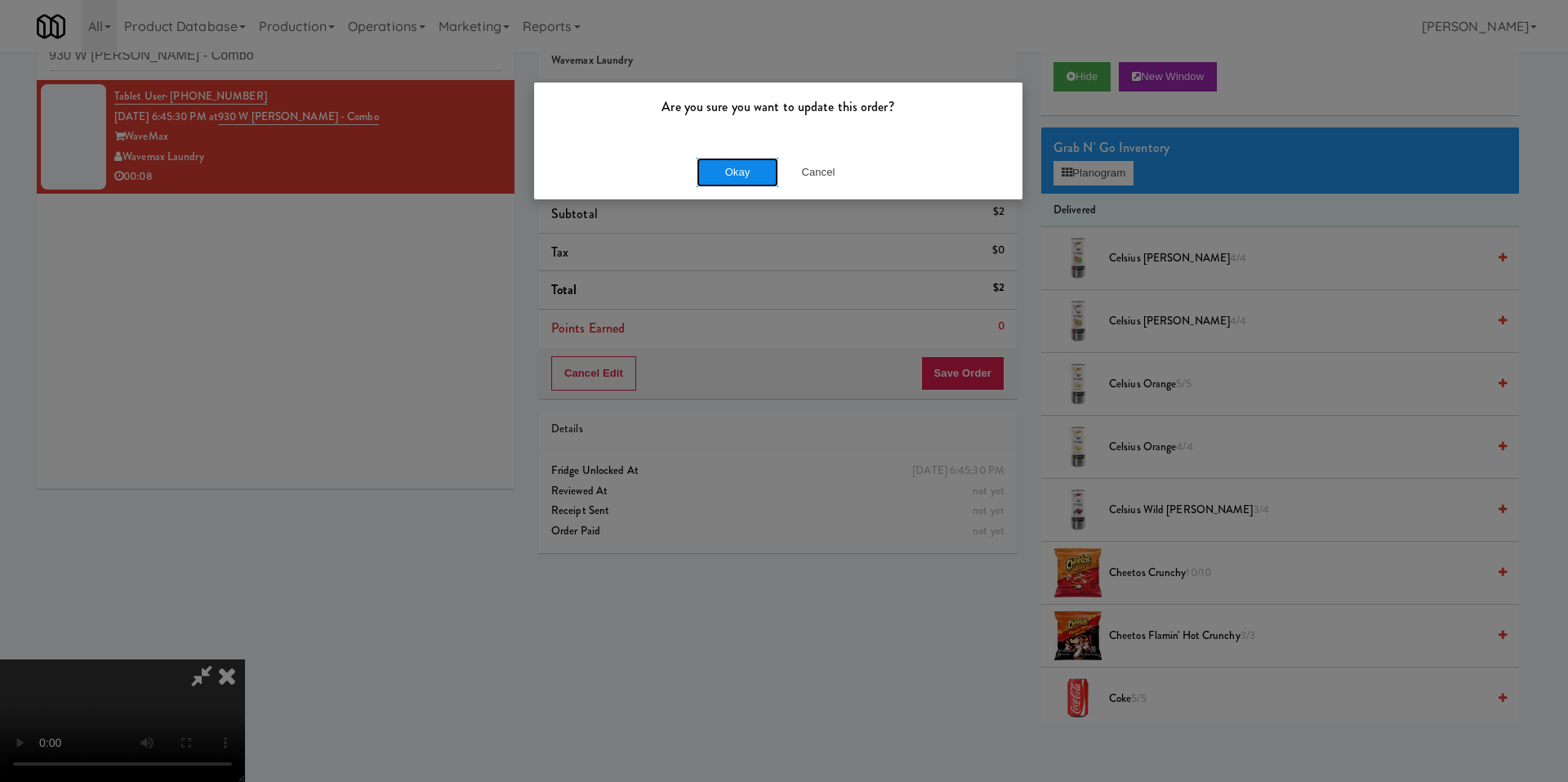
click at [752, 167] on button "Okay" at bounding box center [737, 172] width 82 height 30
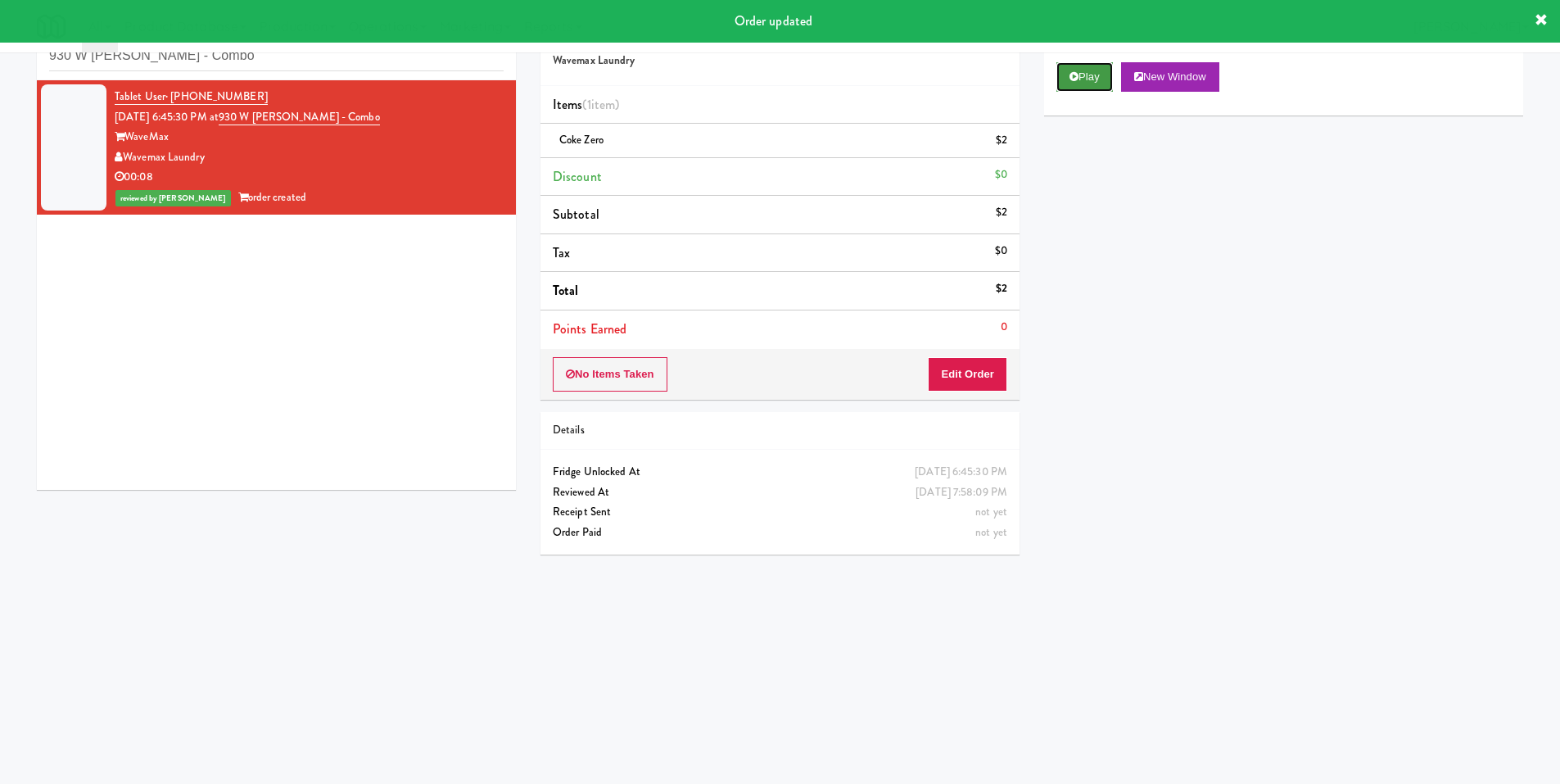
click at [1080, 81] on button "Play" at bounding box center [1084, 76] width 57 height 30
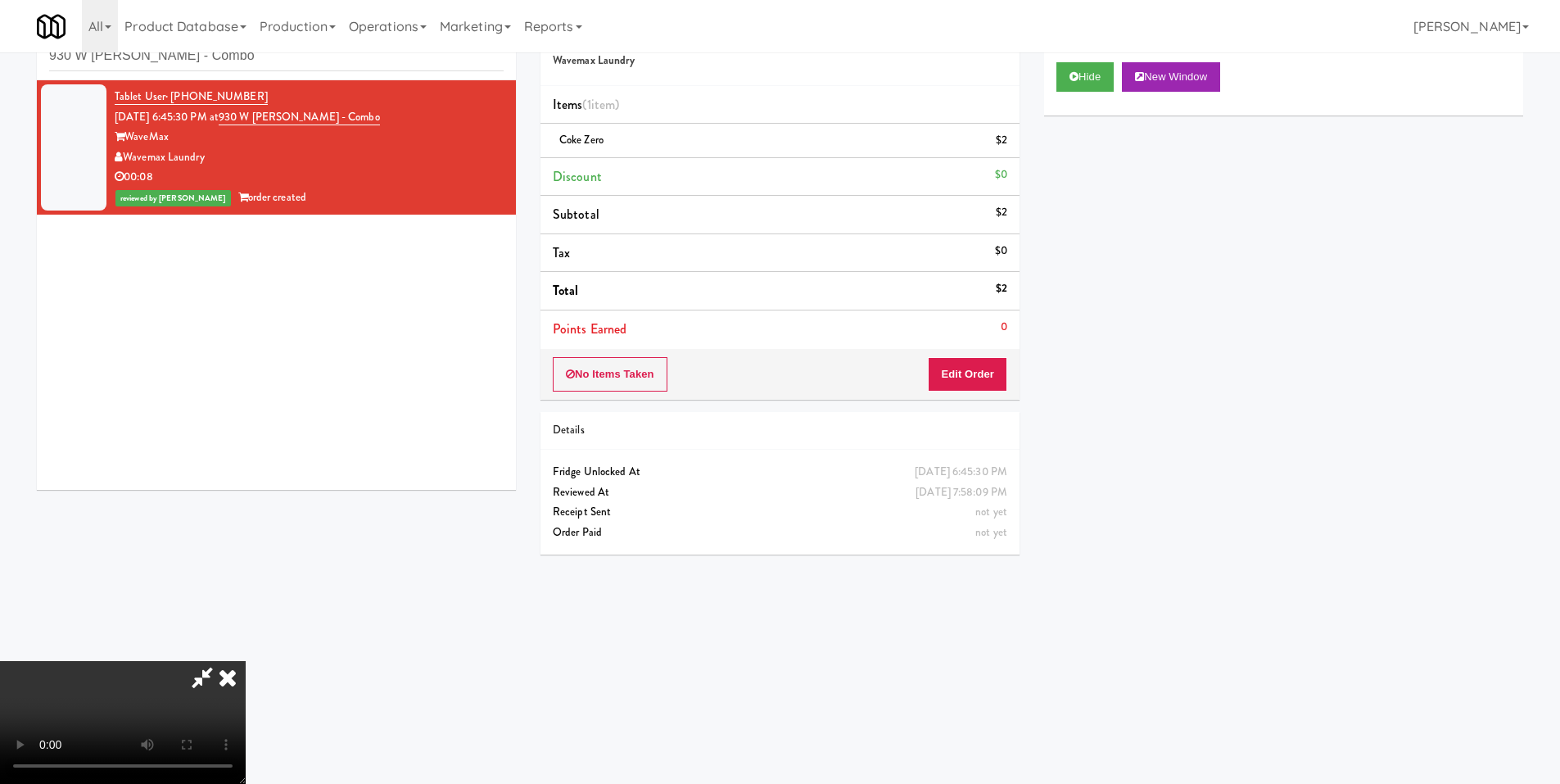
click at [246, 661] on icon at bounding box center [227, 677] width 36 height 33
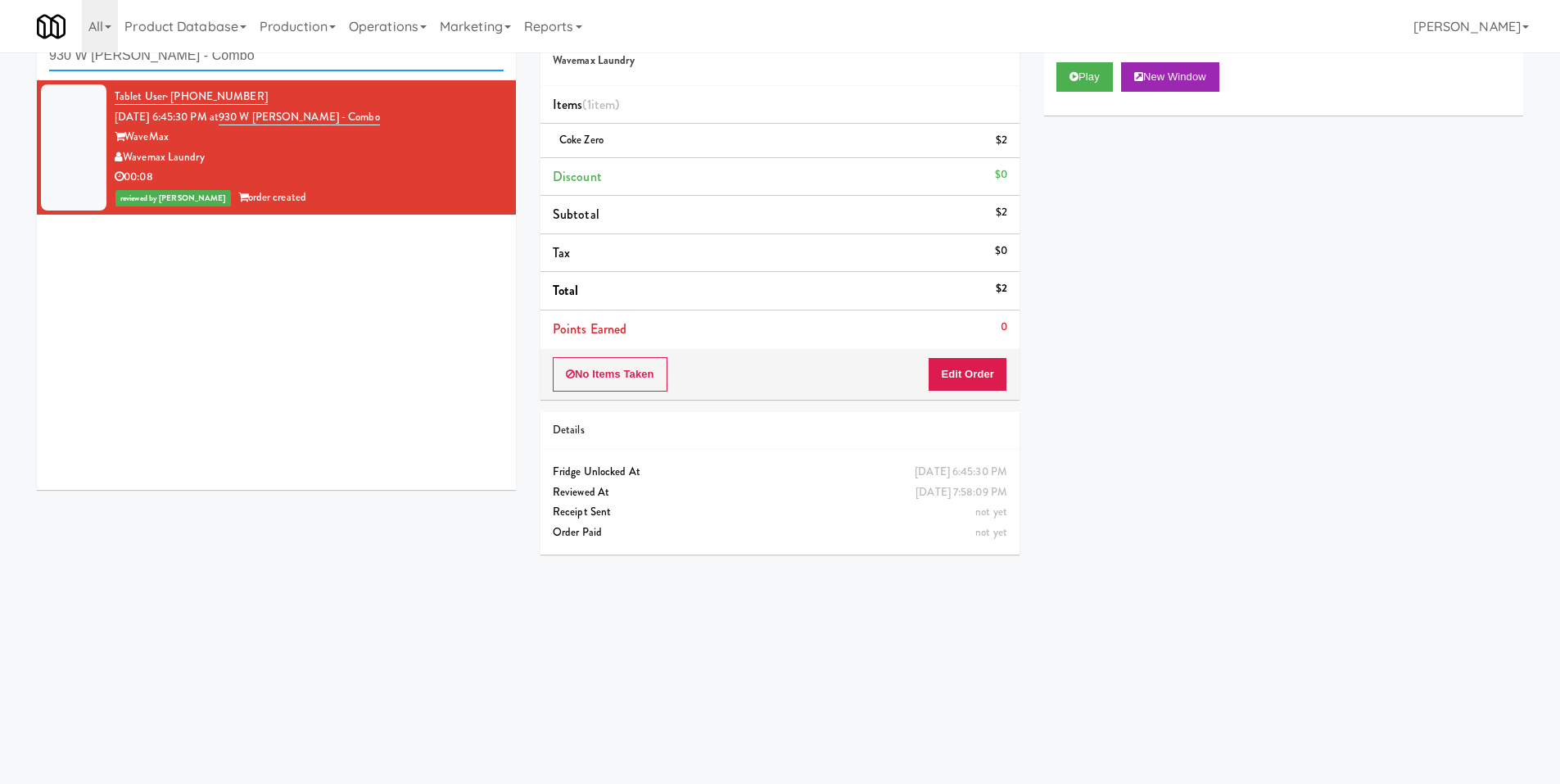
click at [205, 61] on input "930 W Parker - Combo" at bounding box center [276, 56] width 454 height 31
paste input "JHE Building - Fireball Cafe - McMaster University"
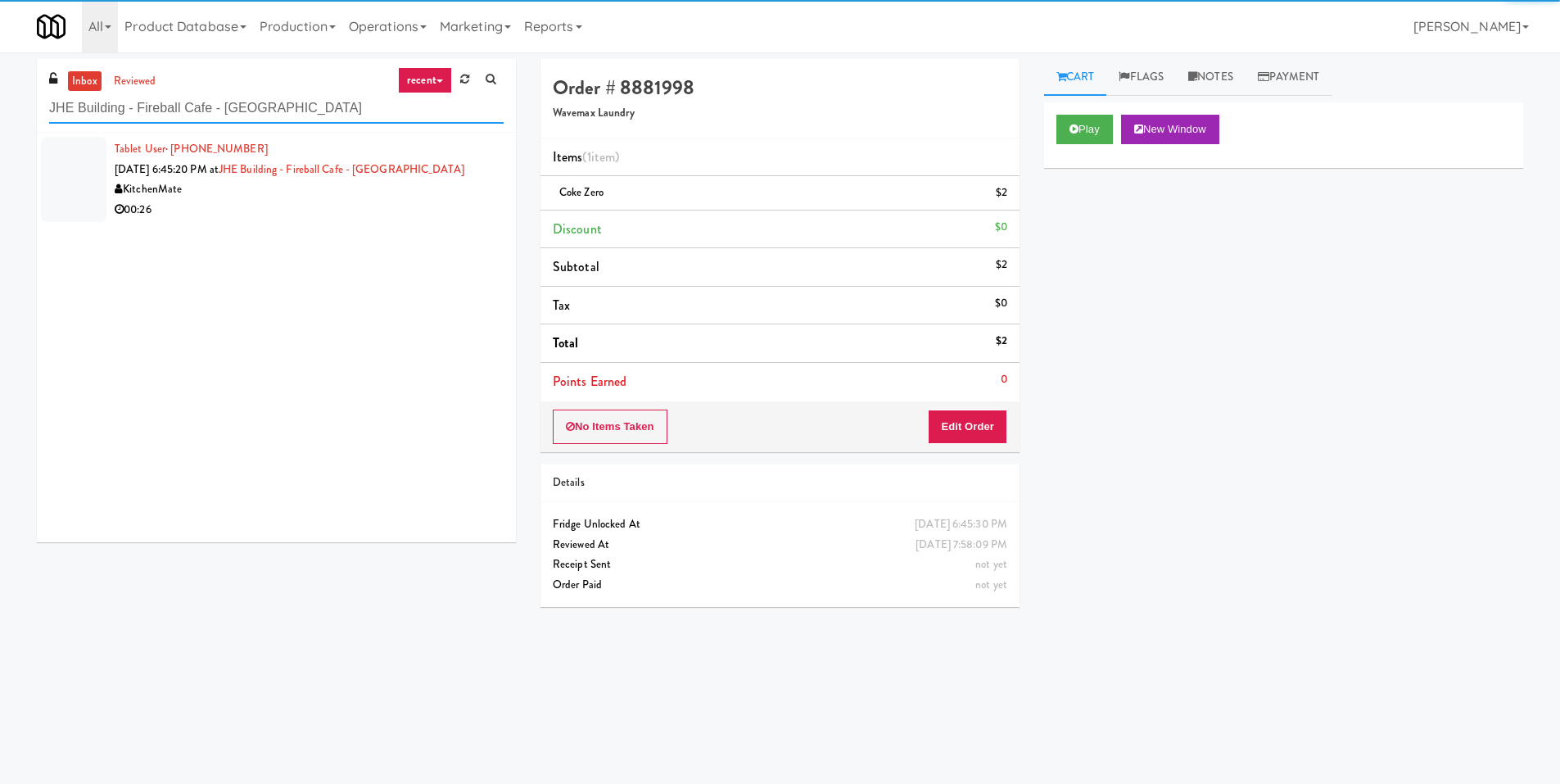
type input "JHE Building - Fireball Cafe - McMaster University"
click at [349, 216] on div "00:26" at bounding box center [309, 210] width 389 height 20
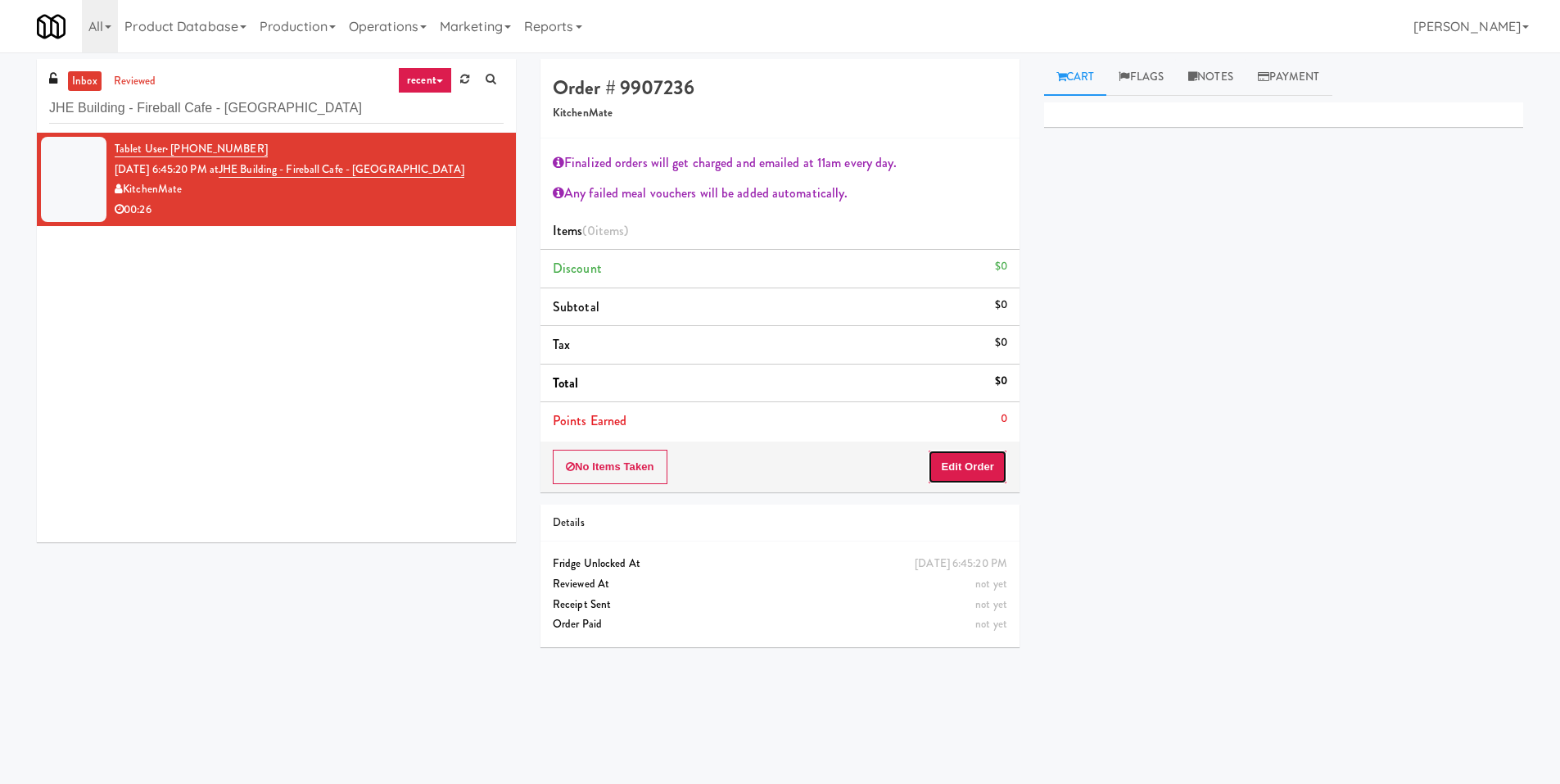
click at [980, 454] on button "Edit Order" at bounding box center [968, 466] width 80 height 35
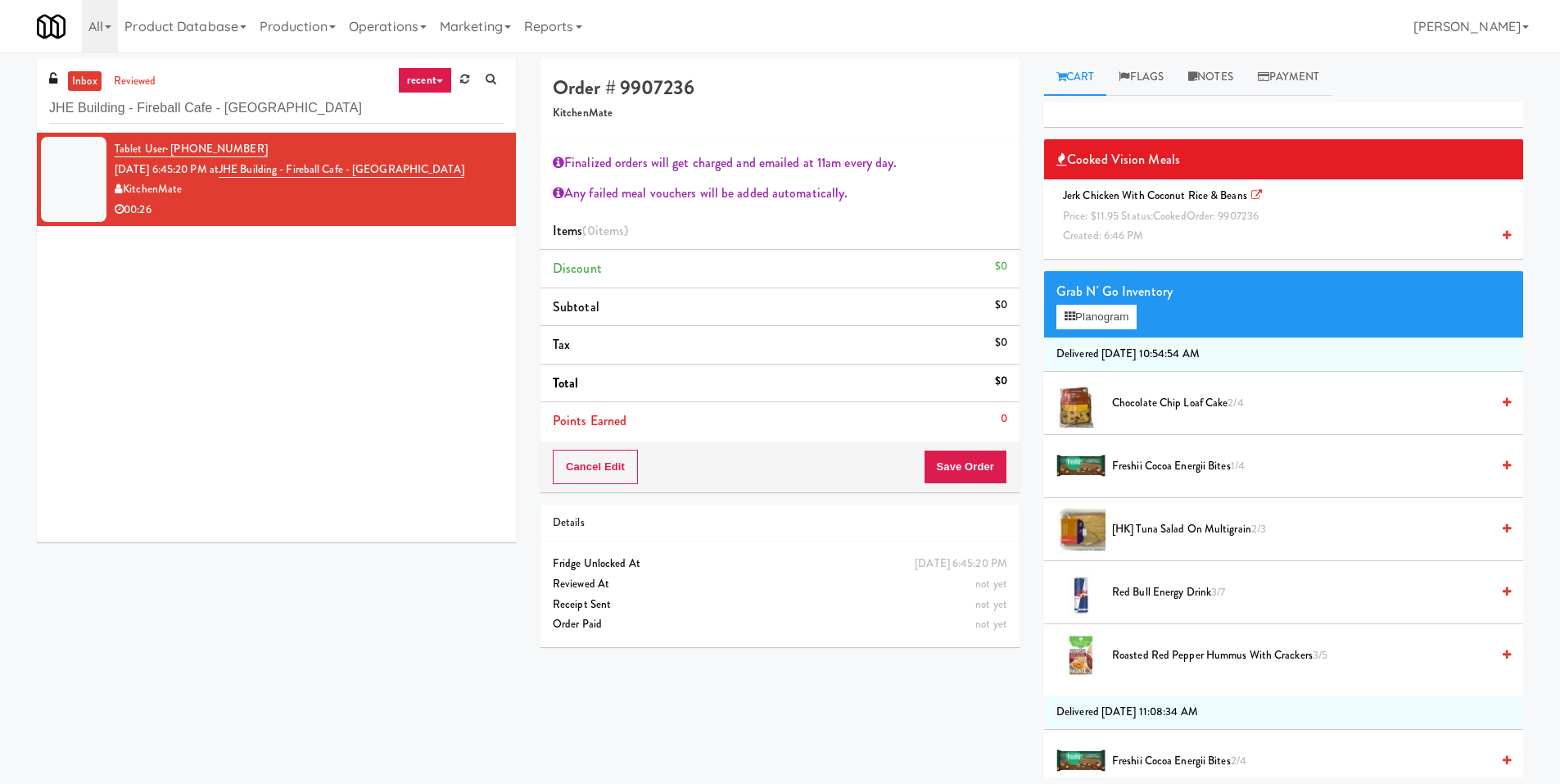
click at [1352, 219] on div "Jerk Chicken with Coconut Rice & Beans Price: $11.95 Status: cooked Order: 9907…" at bounding box center [1284, 215] width 454 height 60
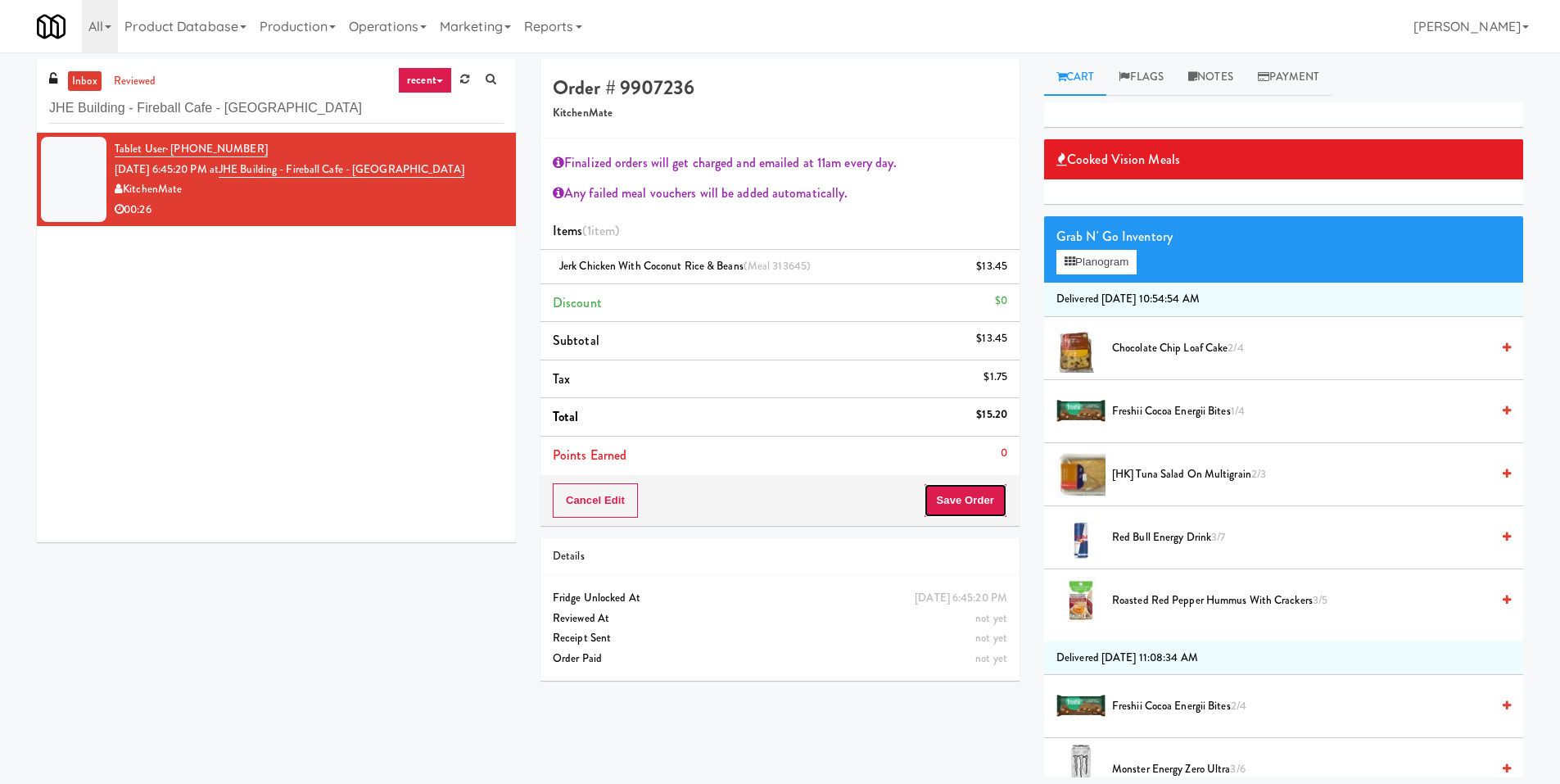
click at [984, 491] on button "Save Order" at bounding box center [966, 500] width 84 height 35
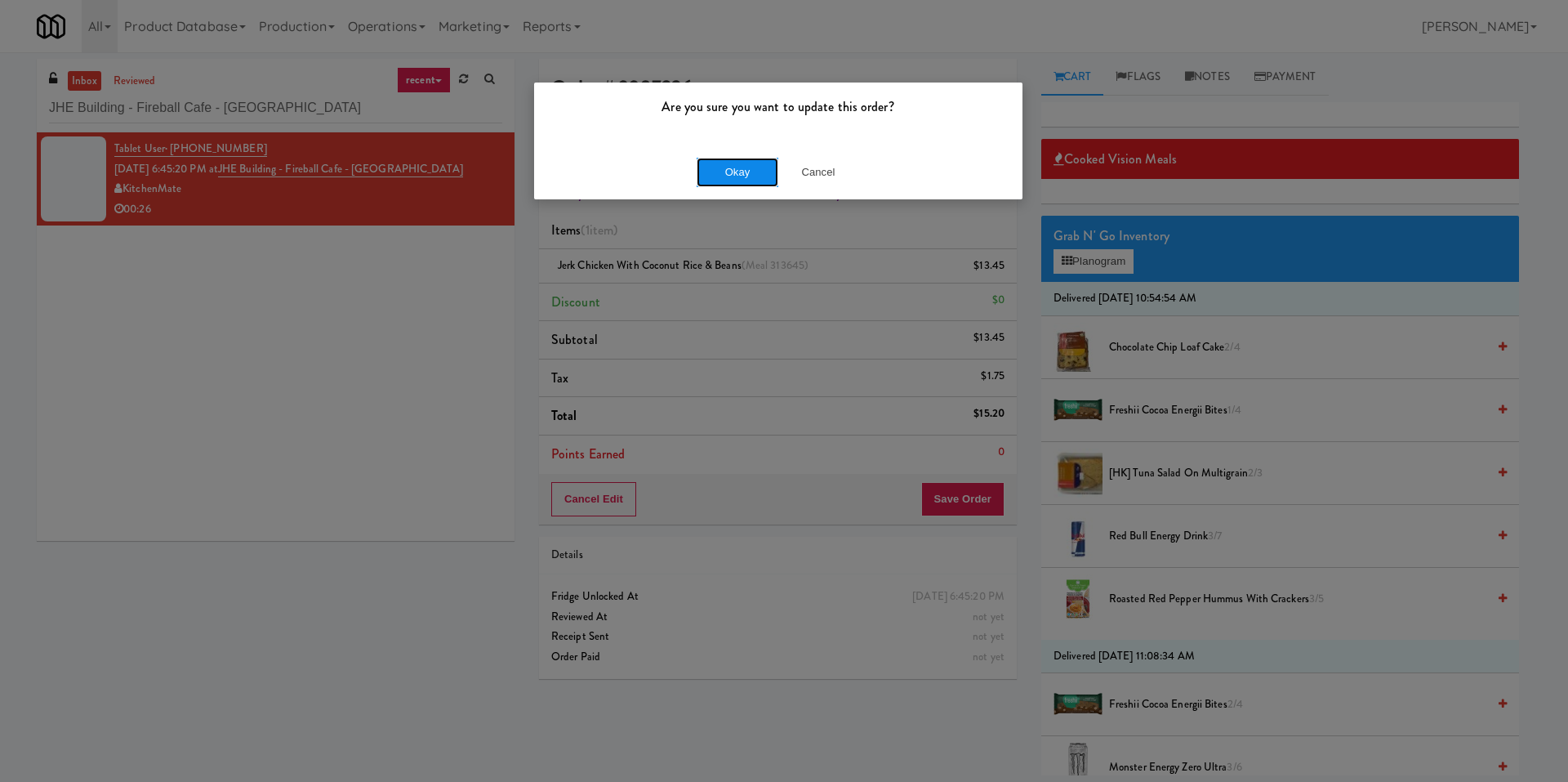
click at [746, 167] on button "Okay" at bounding box center [737, 172] width 82 height 30
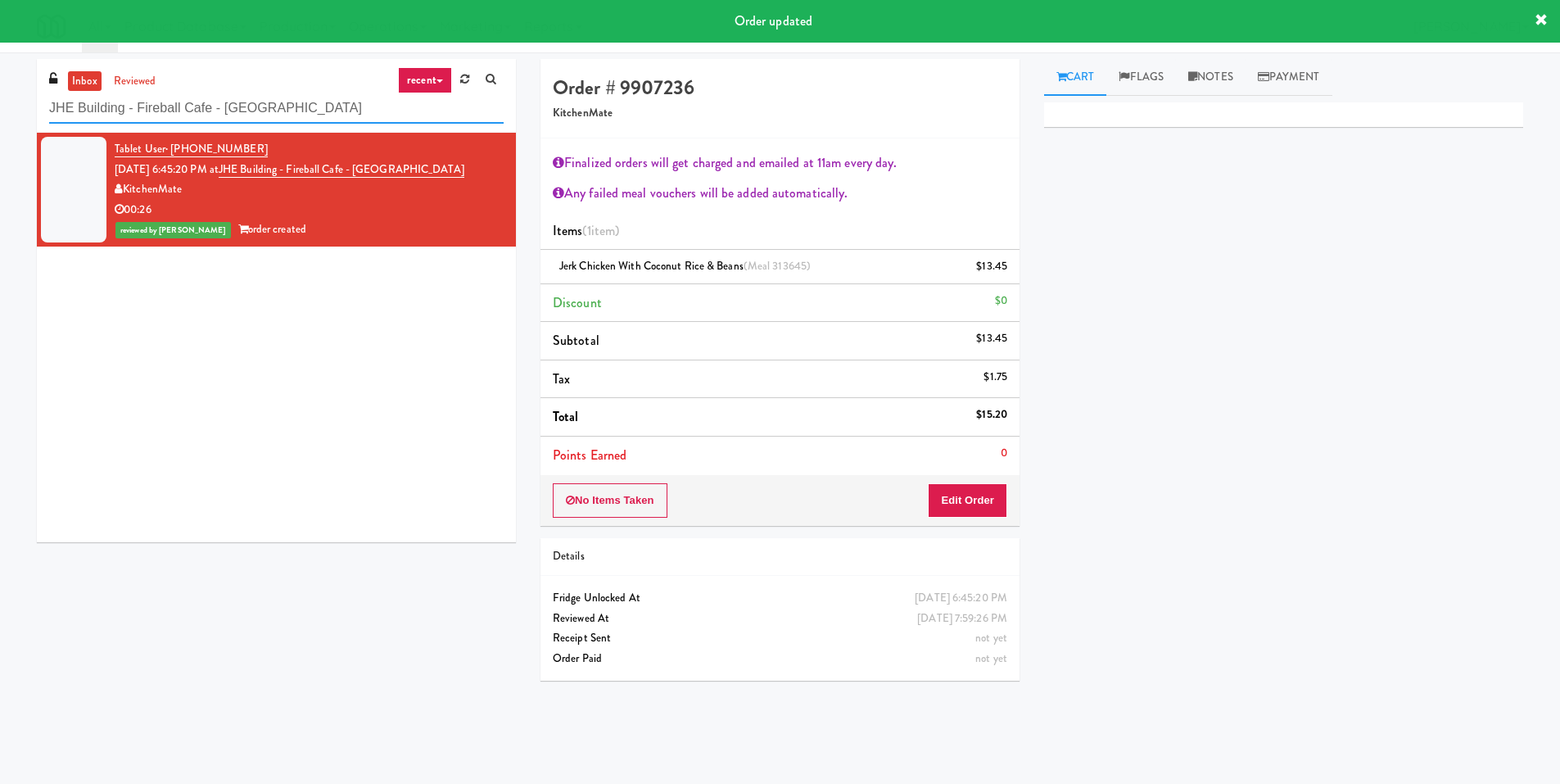
click at [233, 110] on input "JHE Building - Fireball Cafe - McMaster University" at bounding box center [276, 108] width 454 height 31
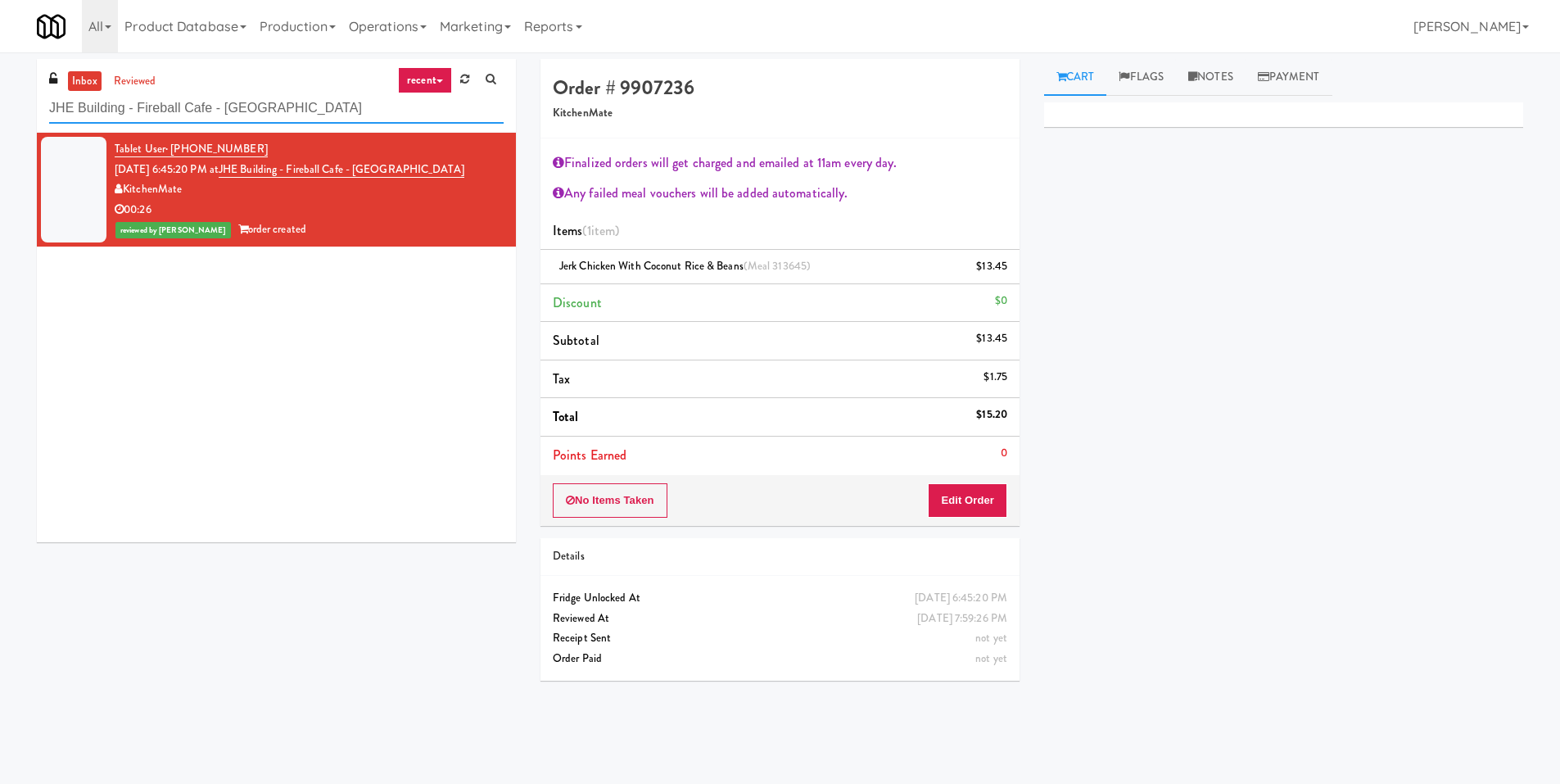
paste input "Metropolitan - Combo"
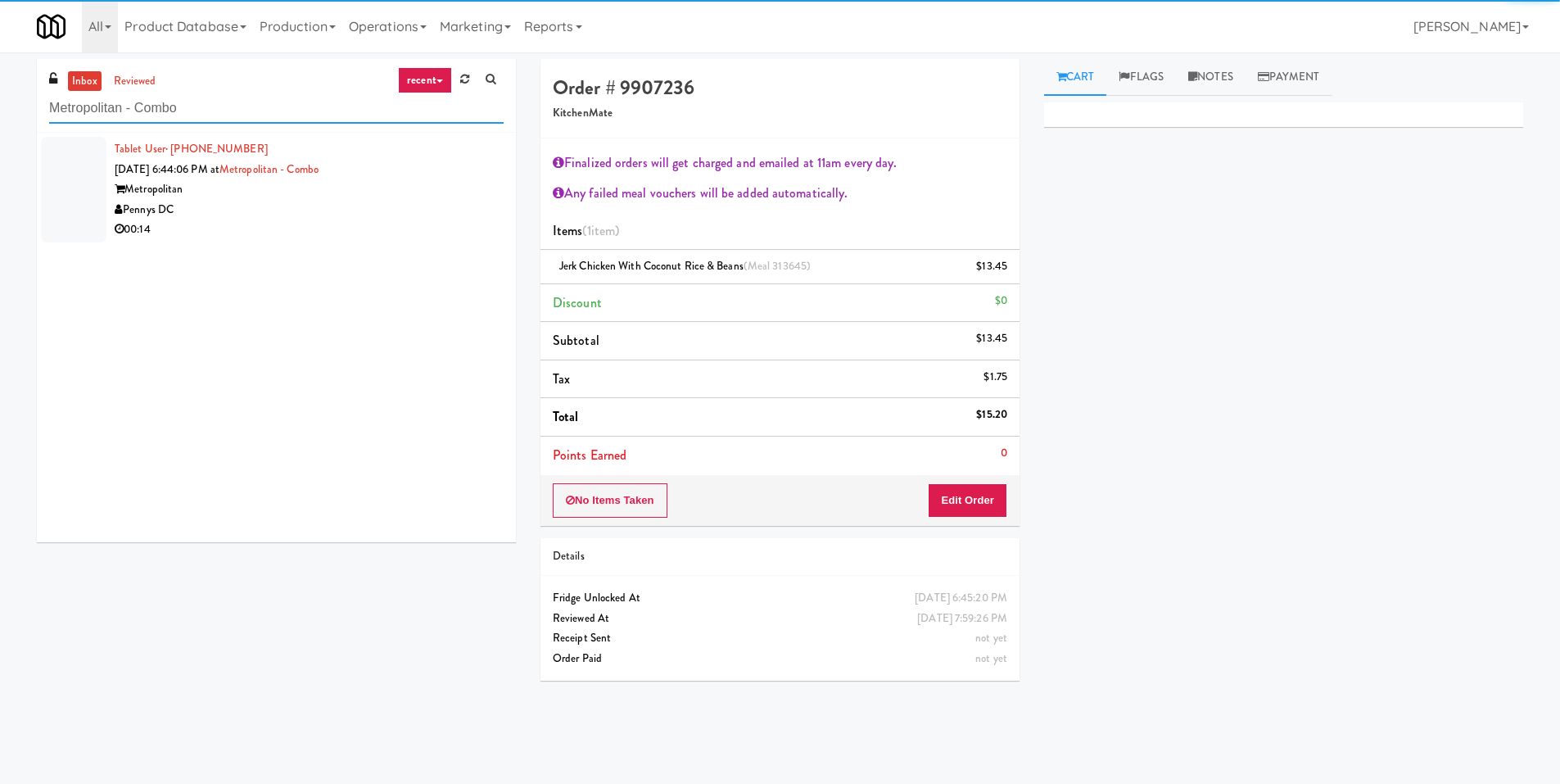
type input "Metropolitan - Combo"
click at [404, 210] on div "Pennys DC" at bounding box center [309, 210] width 389 height 20
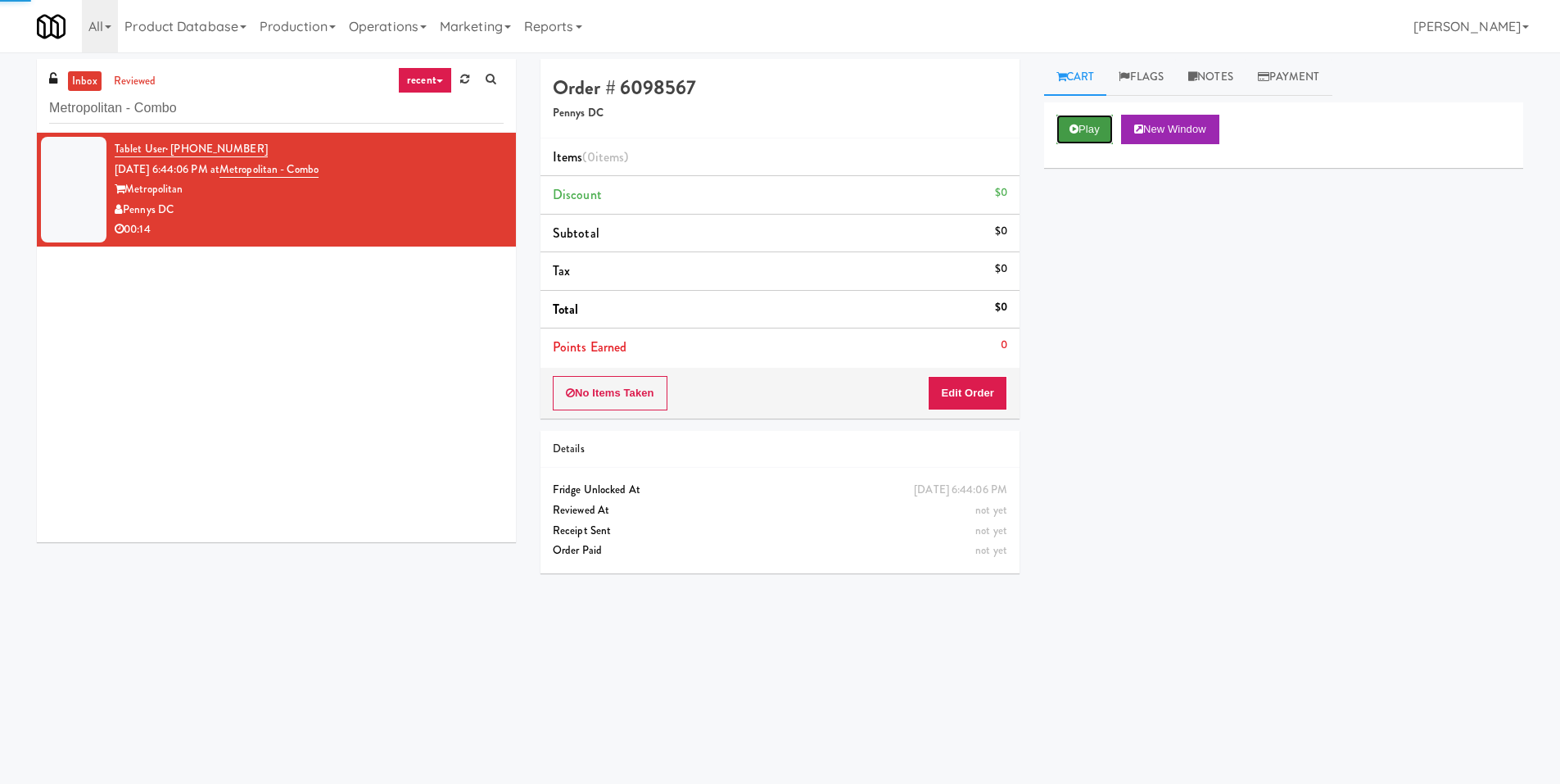
click at [1094, 136] on button "Play" at bounding box center [1084, 129] width 57 height 30
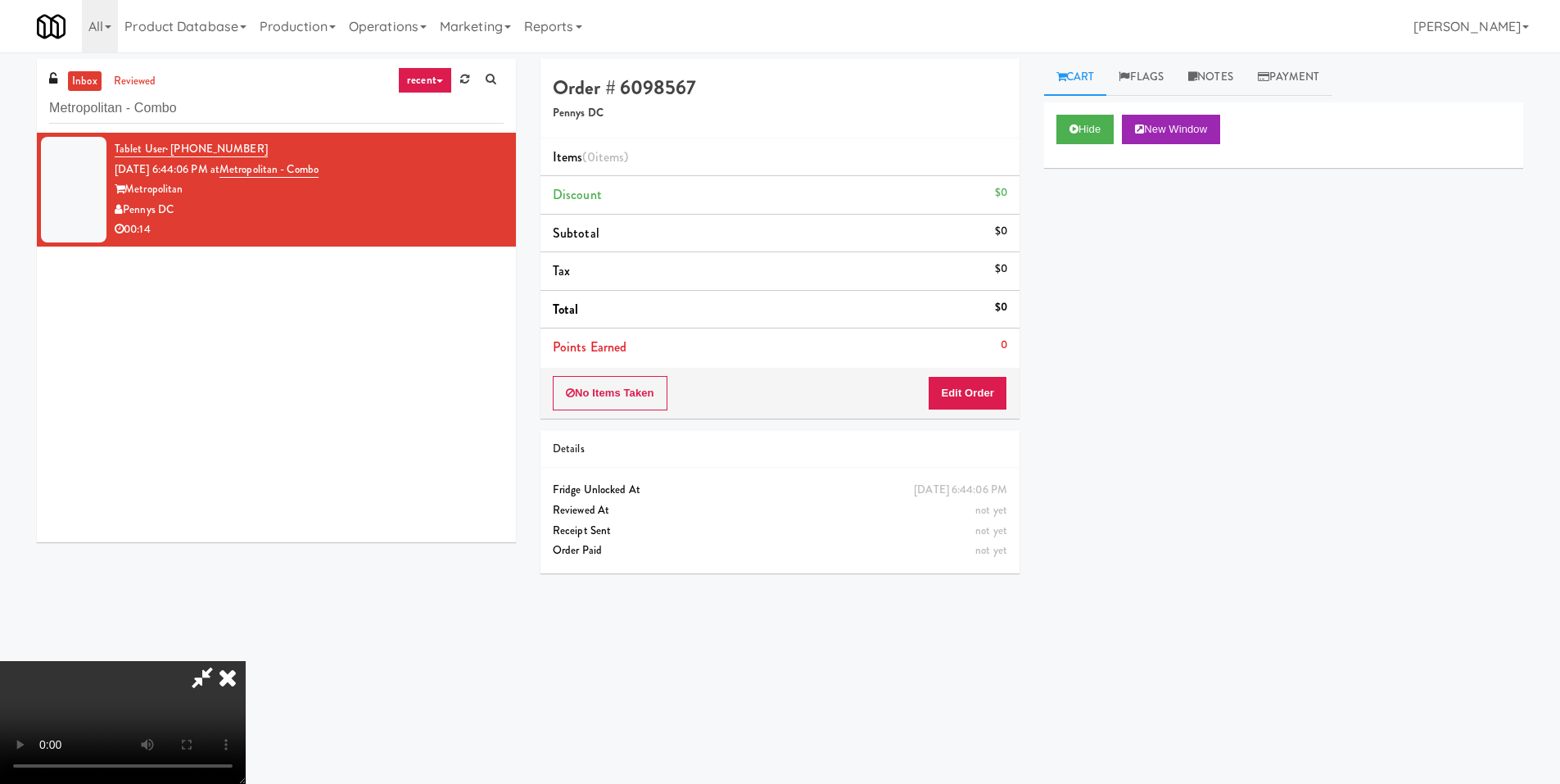
click at [246, 661] on video at bounding box center [123, 722] width 246 height 123
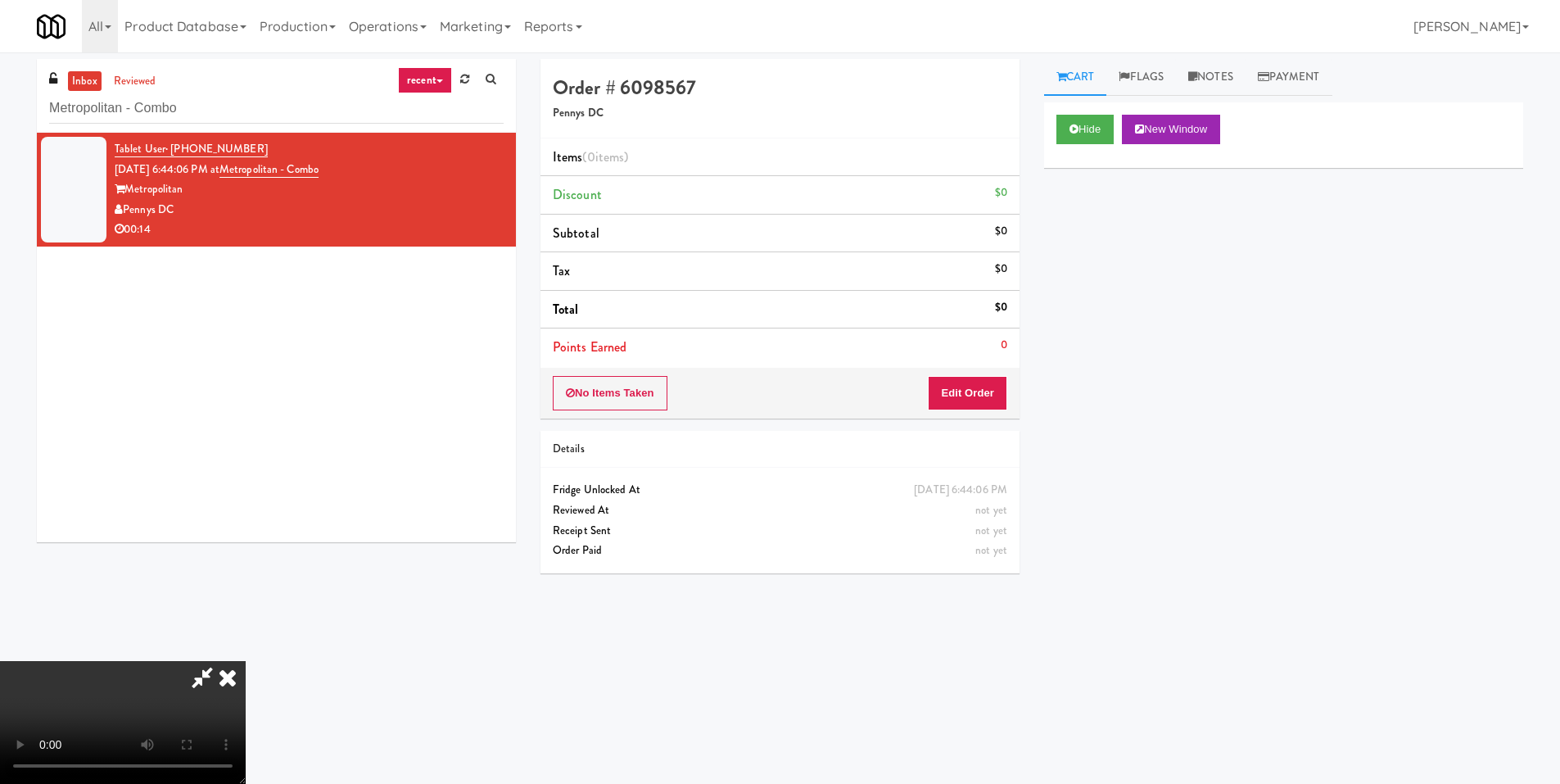
click at [246, 661] on video at bounding box center [123, 722] width 246 height 123
click at [956, 398] on button "Edit Order" at bounding box center [968, 392] width 80 height 35
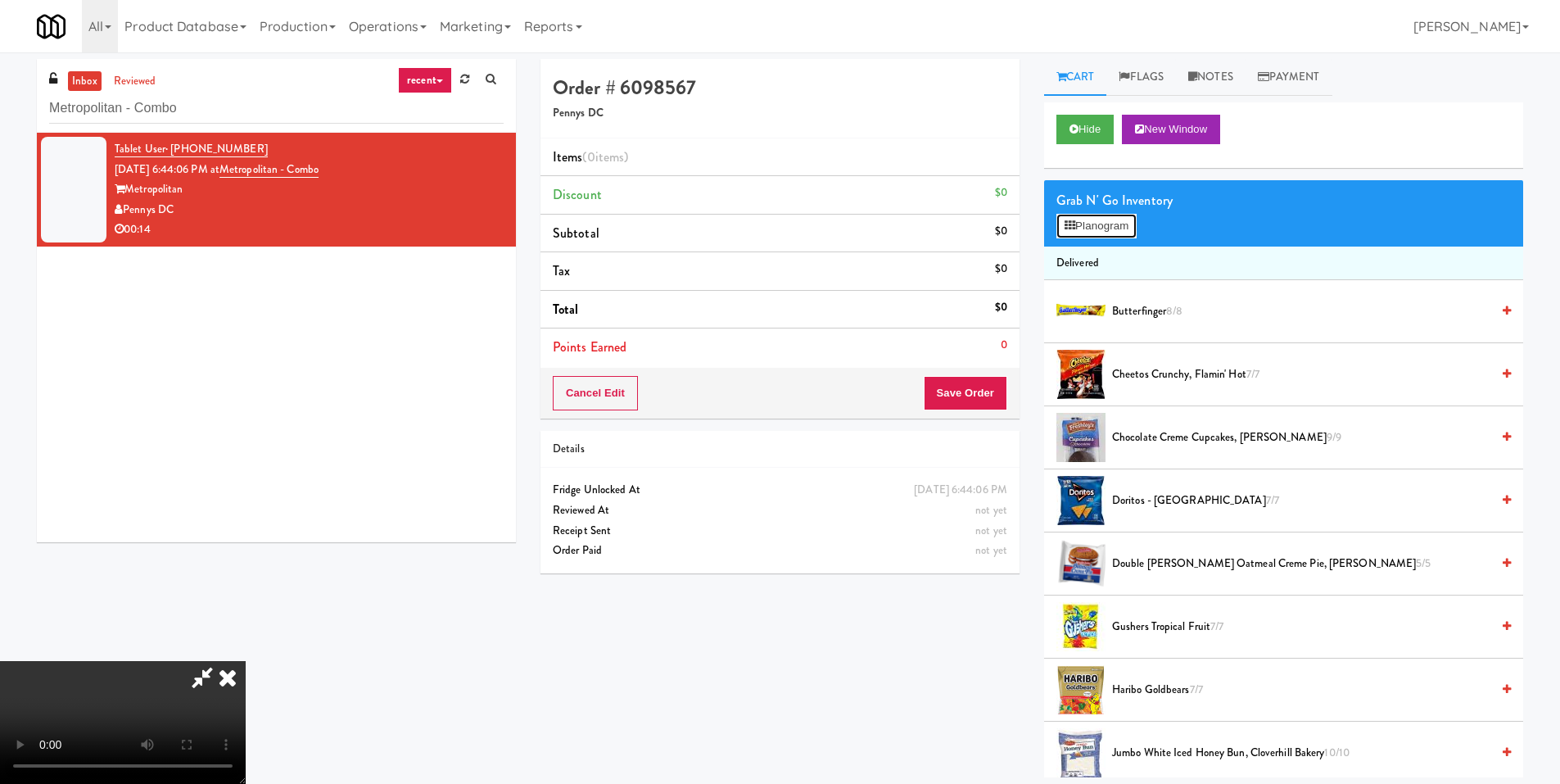
click at [1073, 220] on icon at bounding box center [1070, 225] width 11 height 11
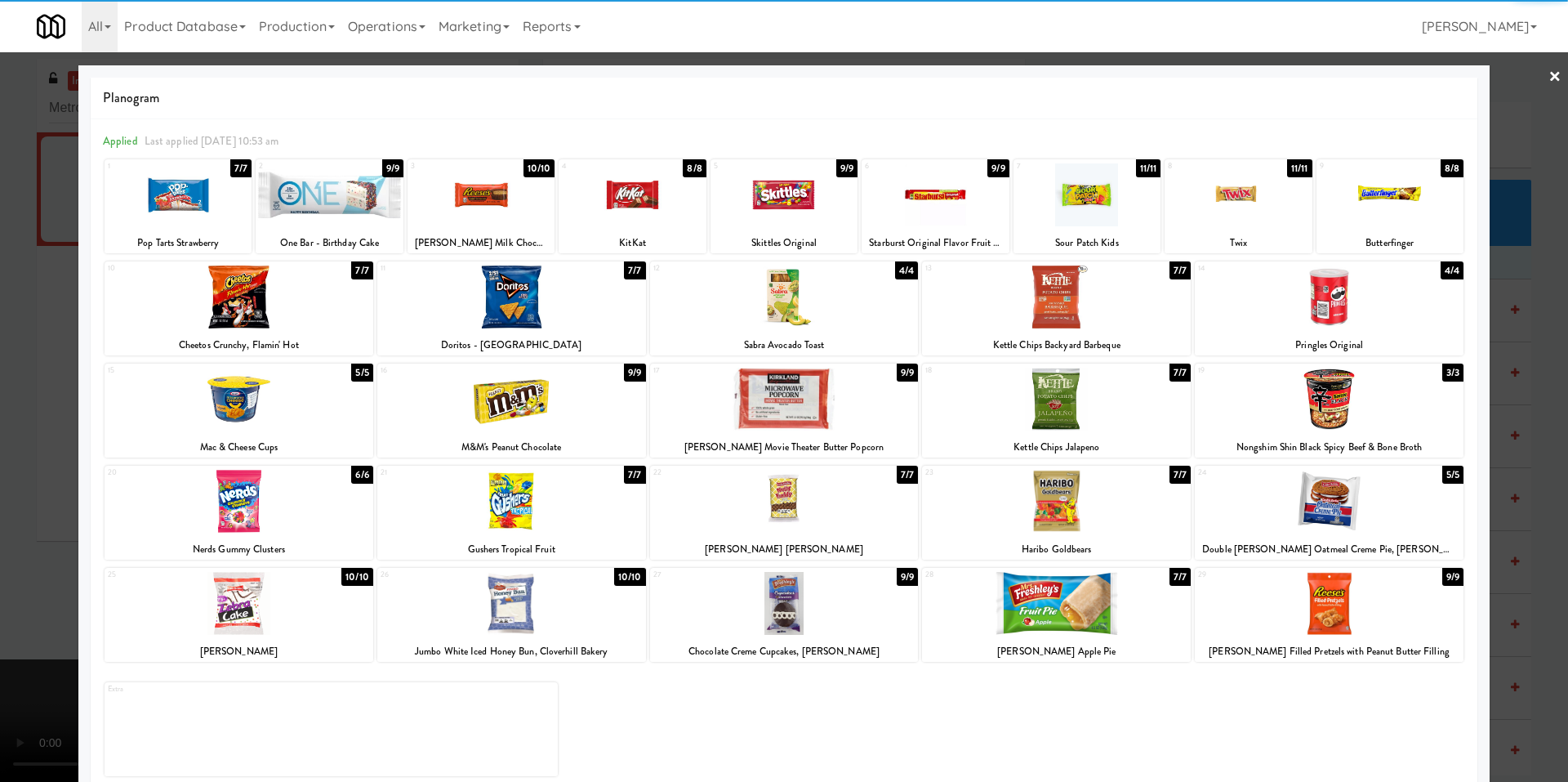
click at [511, 199] on div at bounding box center [481, 194] width 147 height 63
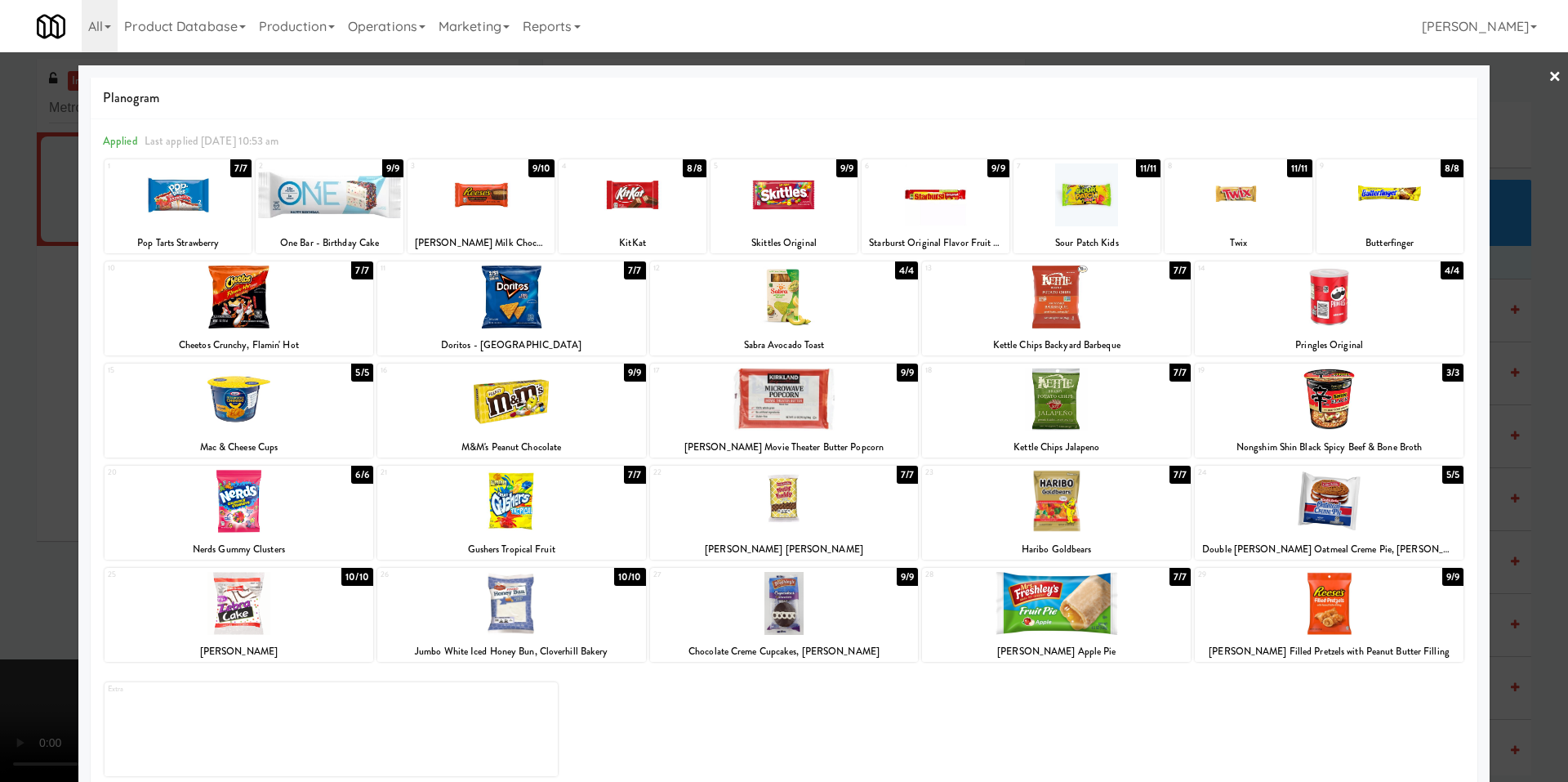
click at [52, 466] on div at bounding box center [784, 391] width 1568 height 782
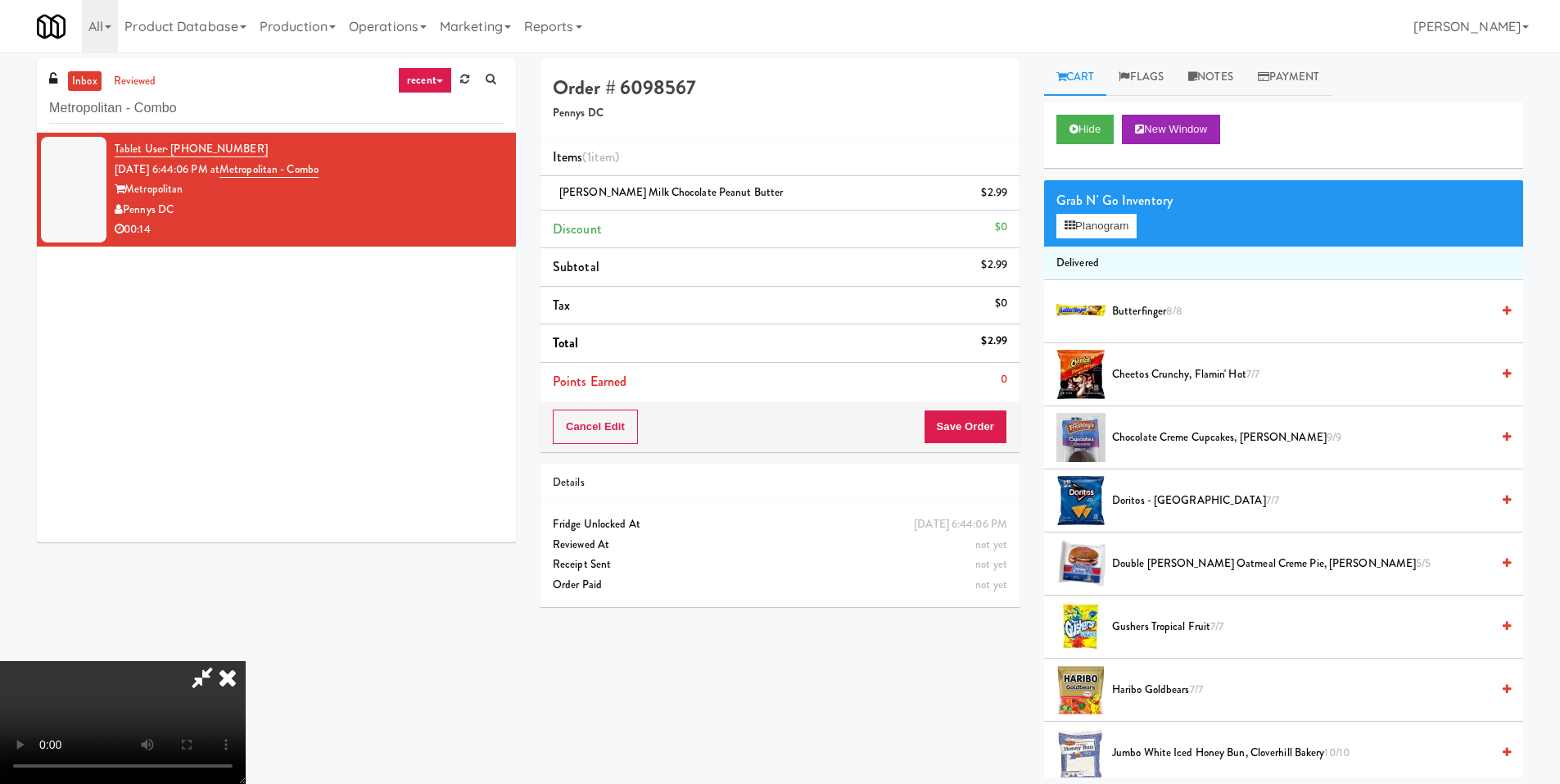
click at [246, 661] on video at bounding box center [123, 722] width 246 height 123
click at [1075, 236] on button "Planogram" at bounding box center [1096, 225] width 81 height 25
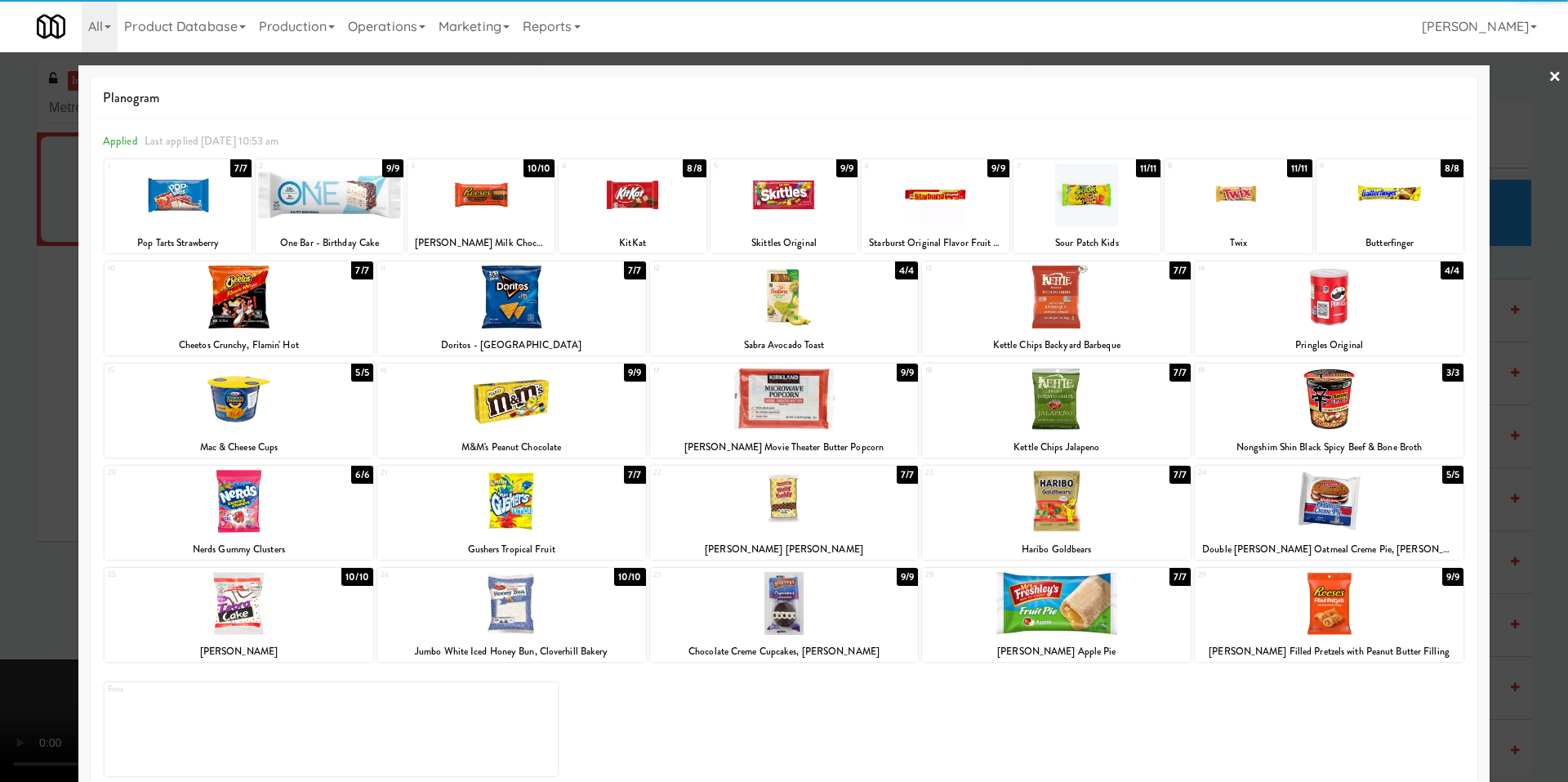
click at [309, 301] on div at bounding box center [239, 297] width 269 height 63
click at [50, 413] on div at bounding box center [784, 391] width 1568 height 782
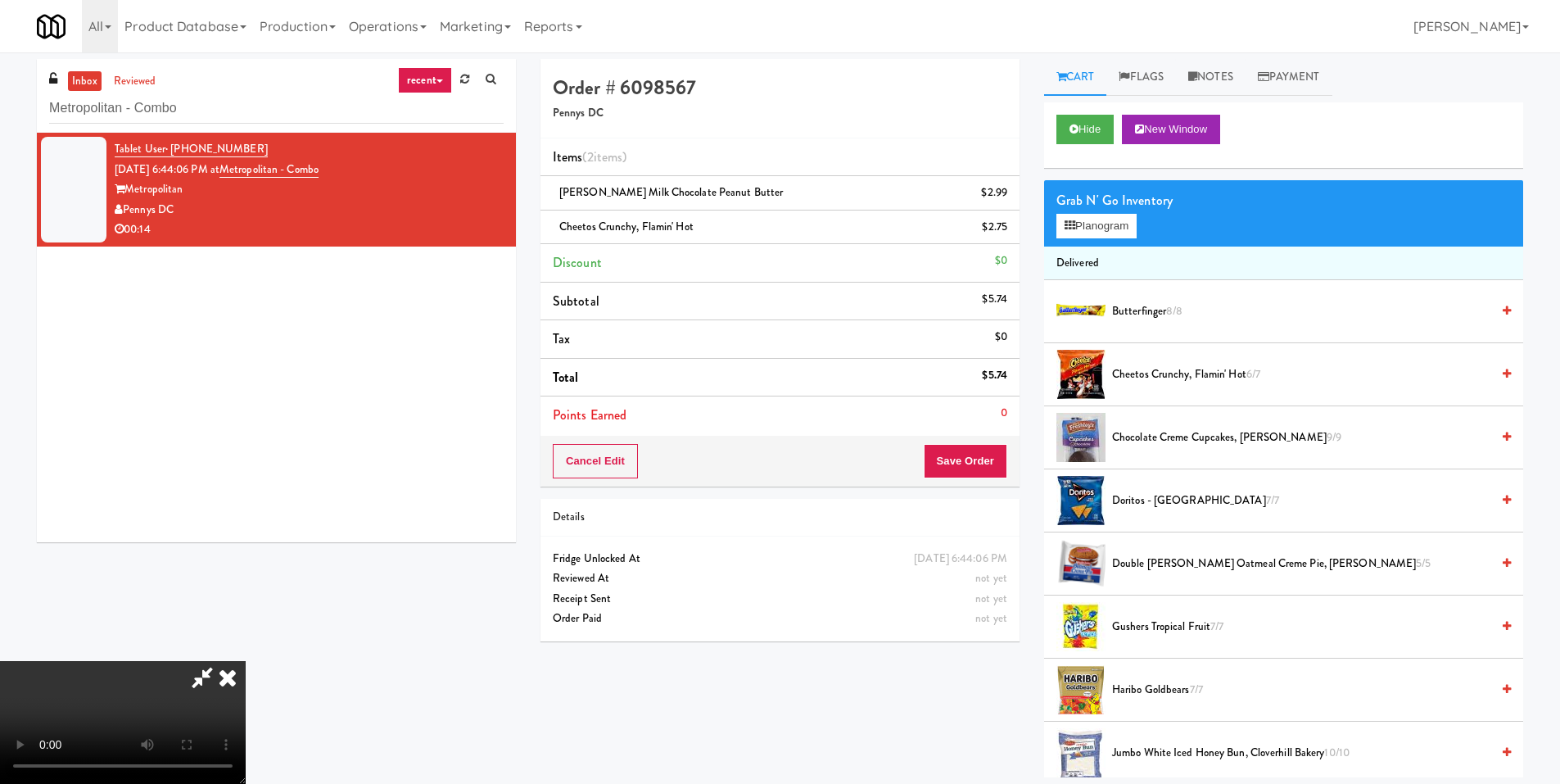
click at [246, 661] on video at bounding box center [123, 722] width 246 height 123
click at [962, 458] on button "Save Order" at bounding box center [966, 461] width 84 height 35
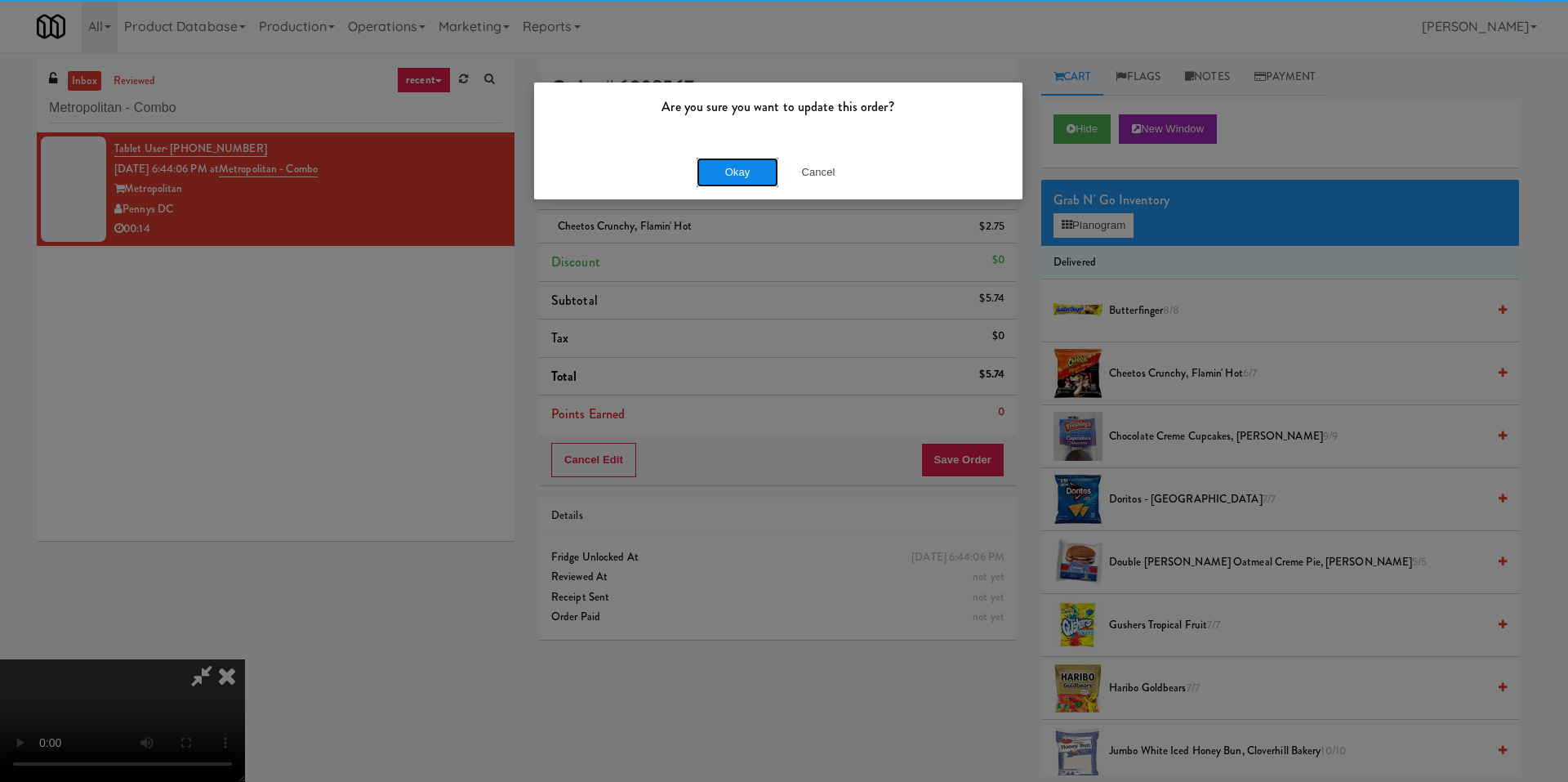
click at [730, 161] on button "Okay" at bounding box center [737, 172] width 82 height 30
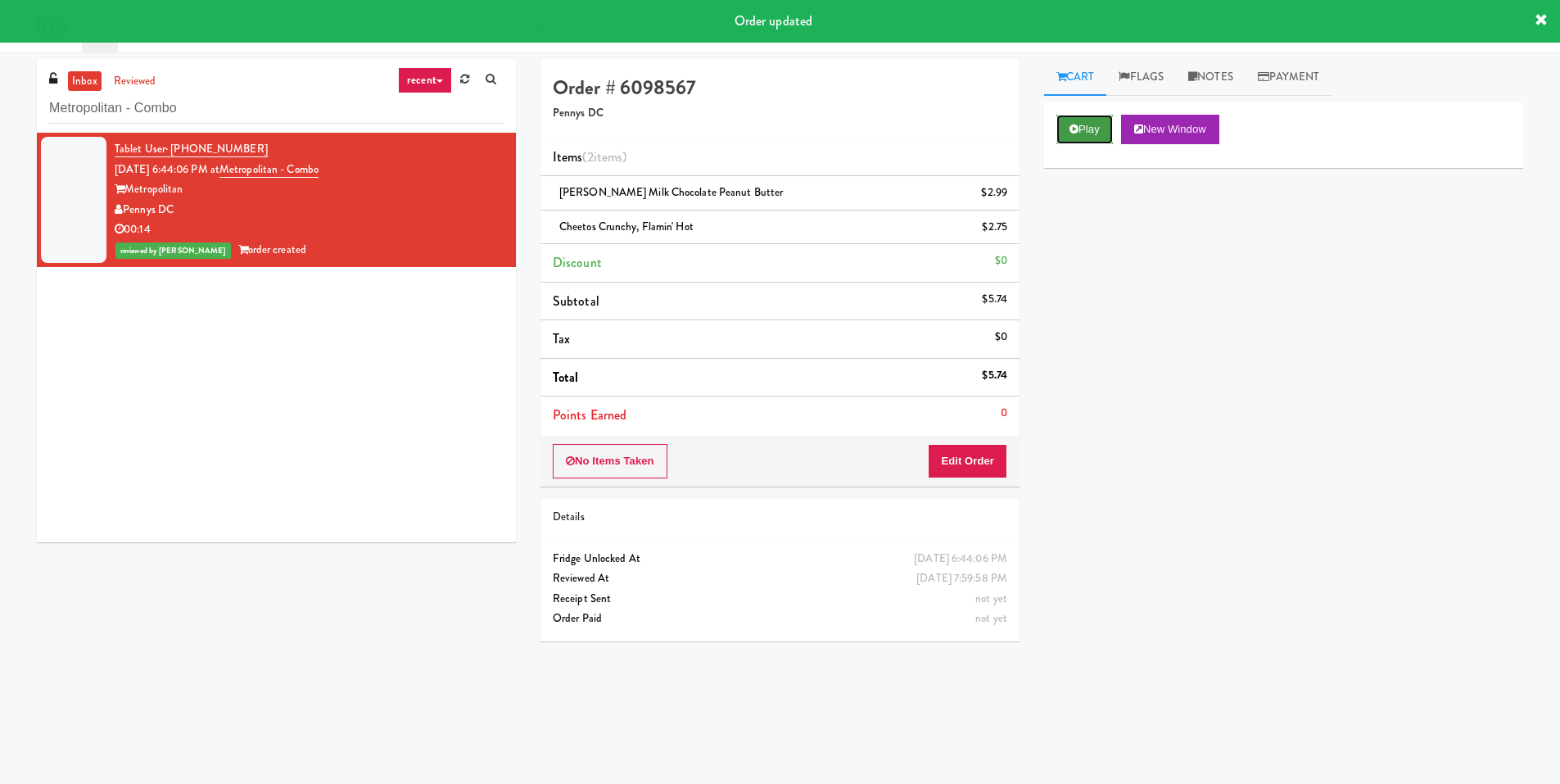
click at [1098, 118] on button "Play" at bounding box center [1084, 129] width 57 height 30
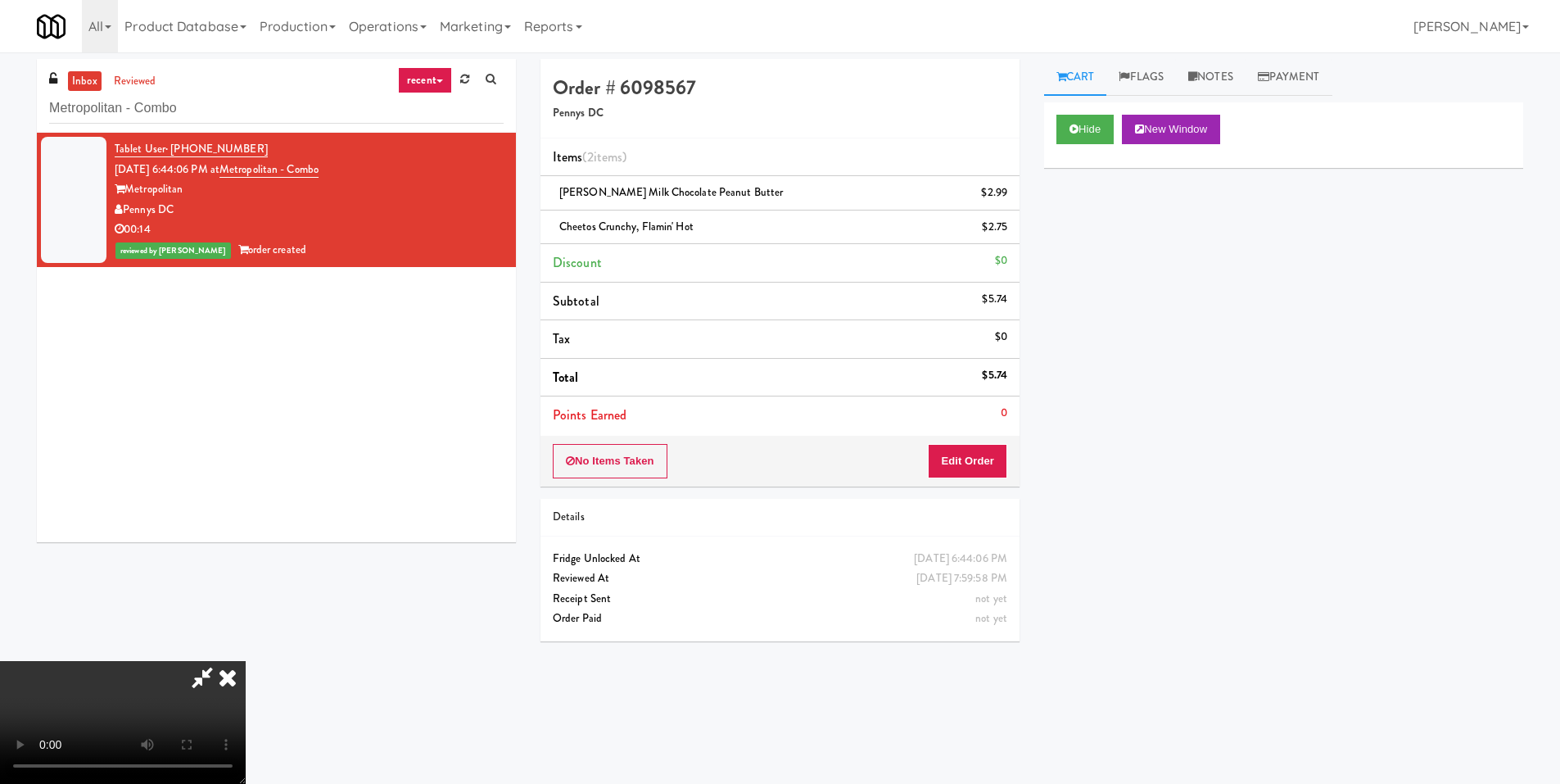
click at [246, 661] on video at bounding box center [123, 722] width 246 height 123
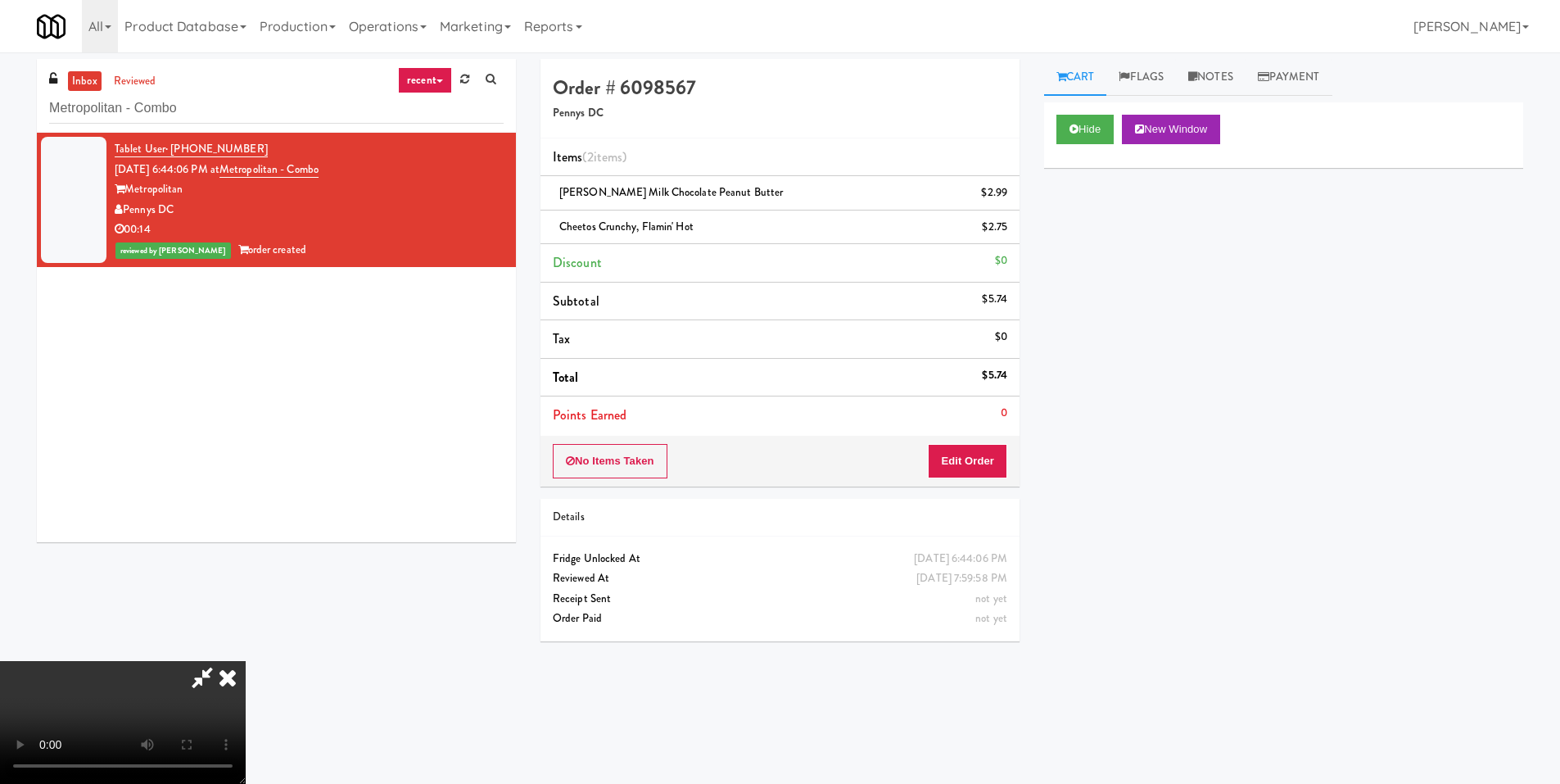
click at [246, 661] on video at bounding box center [123, 722] width 246 height 123
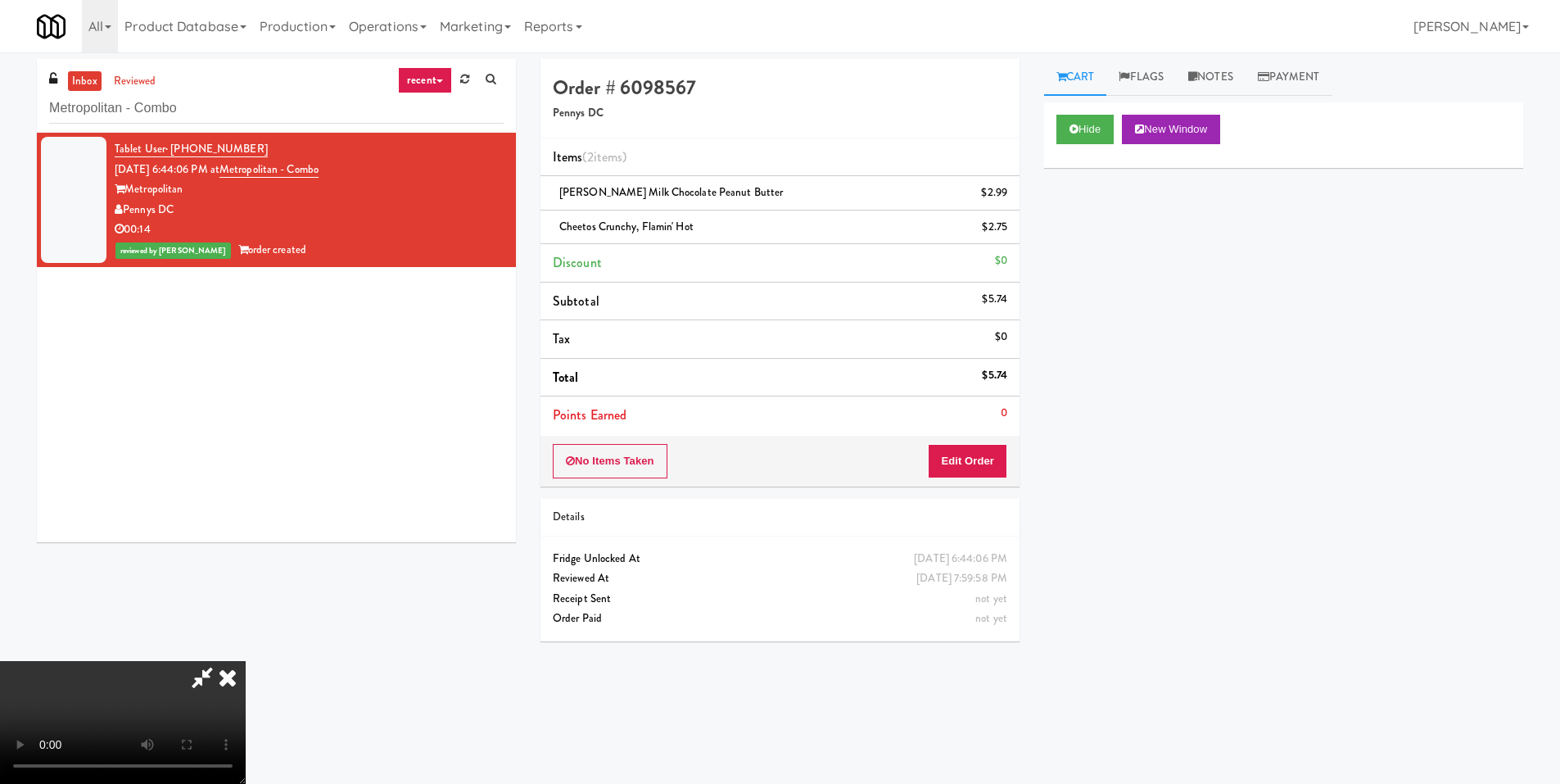
click at [246, 661] on video at bounding box center [123, 722] width 246 height 123
click at [246, 661] on icon at bounding box center [227, 677] width 36 height 33
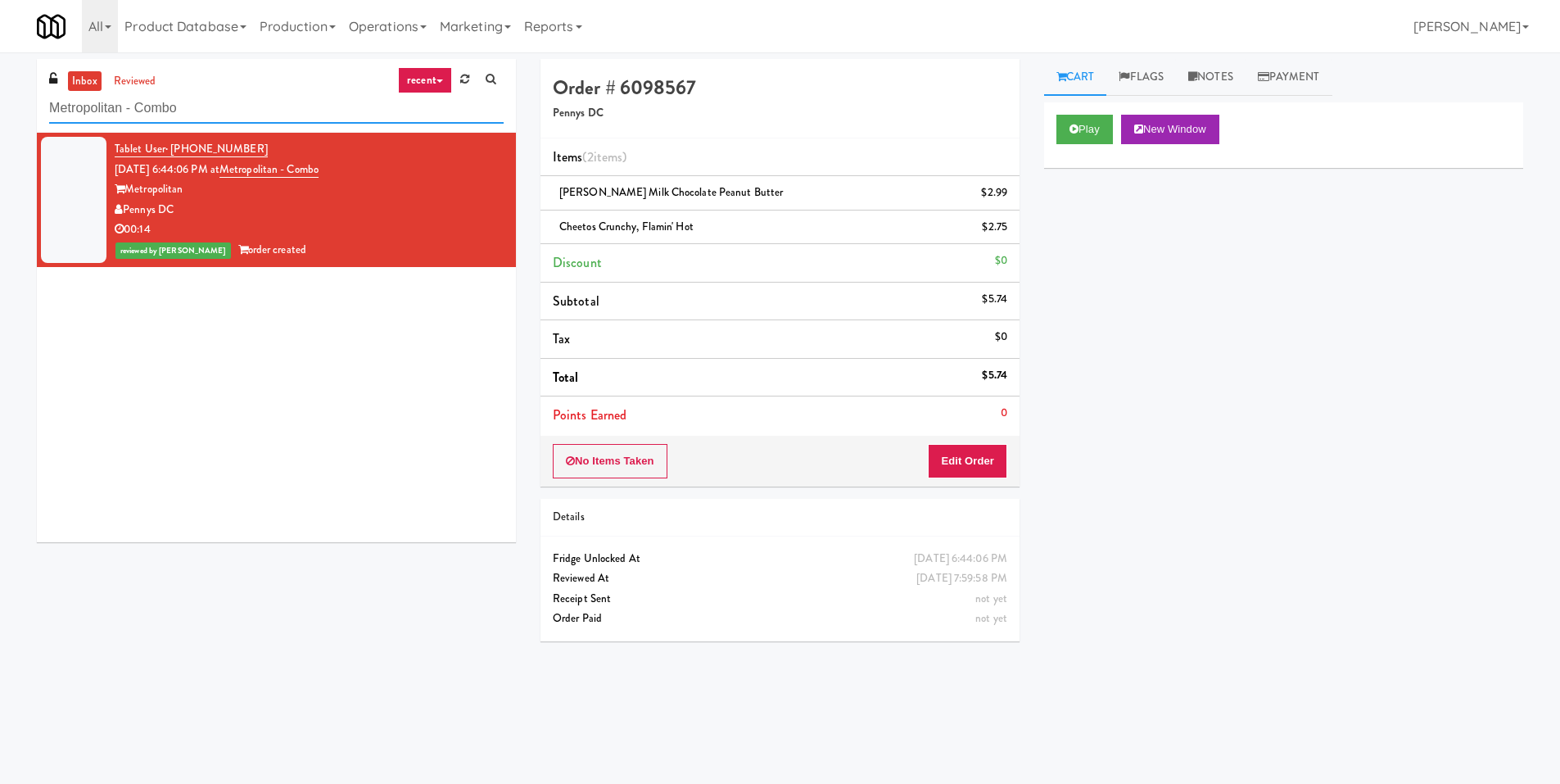
click at [235, 114] on input "Metropolitan - Combo" at bounding box center [276, 108] width 454 height 31
paste input "Aura - Cooler"
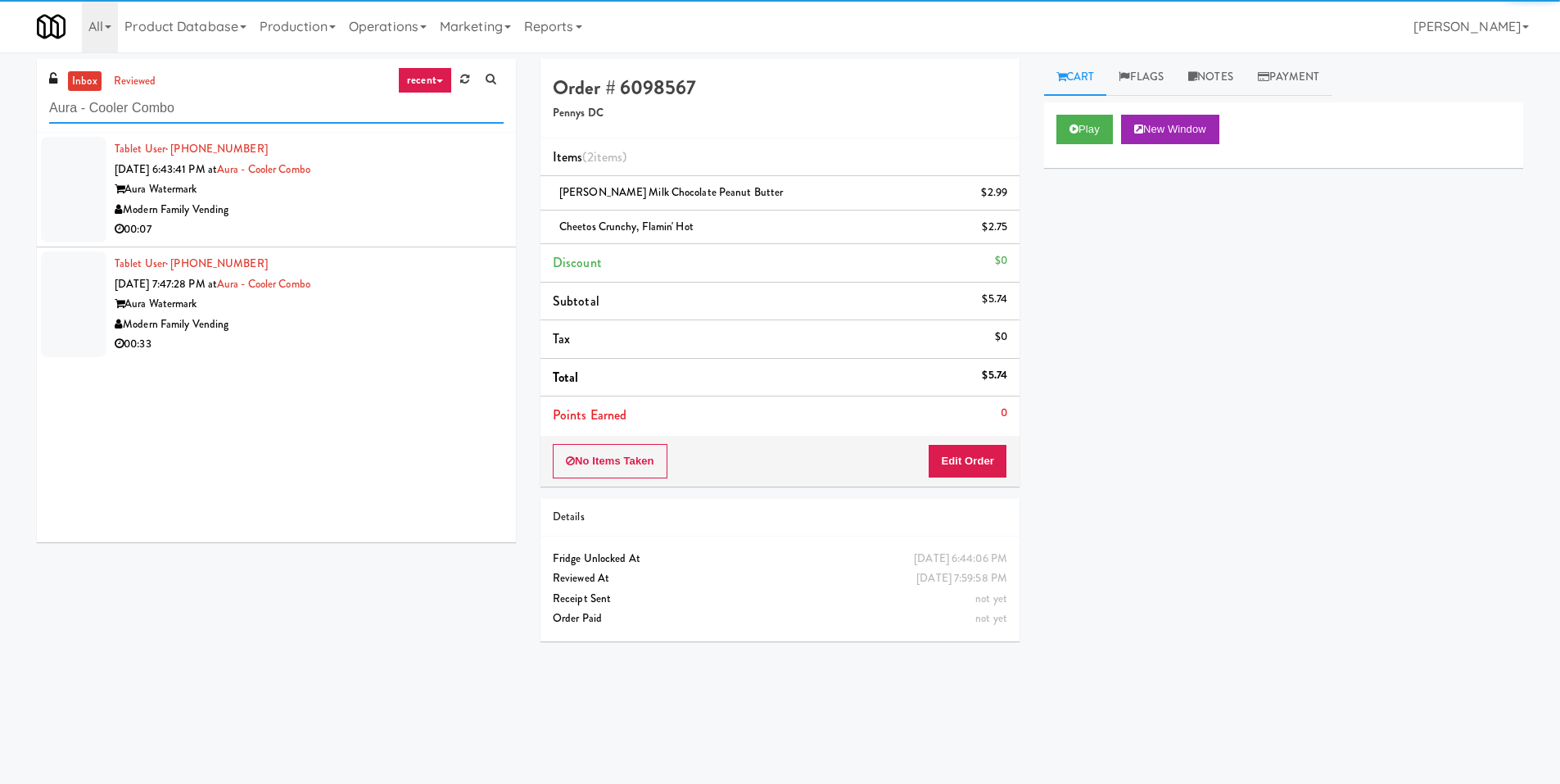
type input "Aura - Cooler Combo"
click at [393, 193] on div "Aura Watermark" at bounding box center [309, 190] width 389 height 20
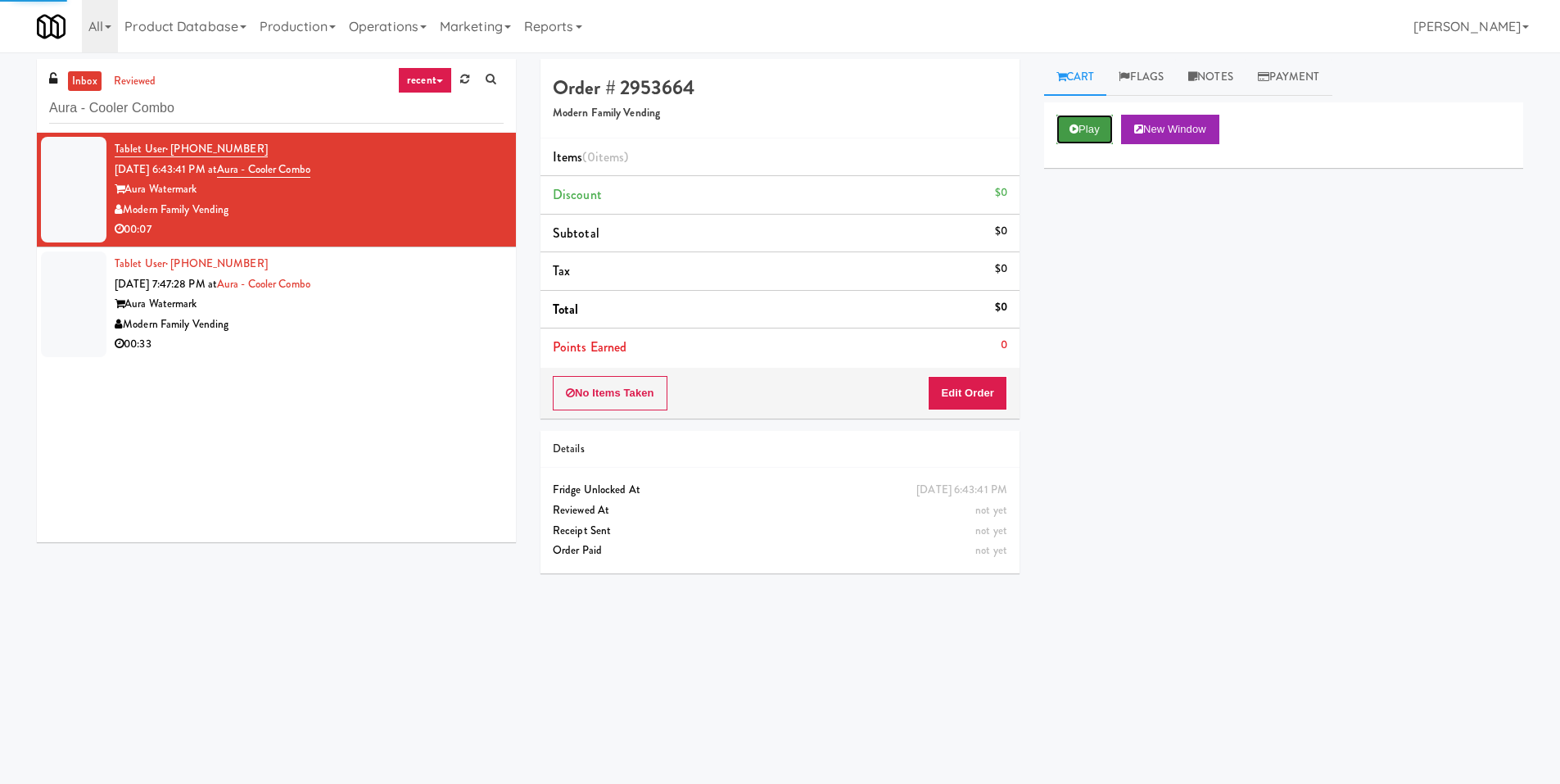
click at [1084, 133] on button "Play" at bounding box center [1084, 129] width 57 height 30
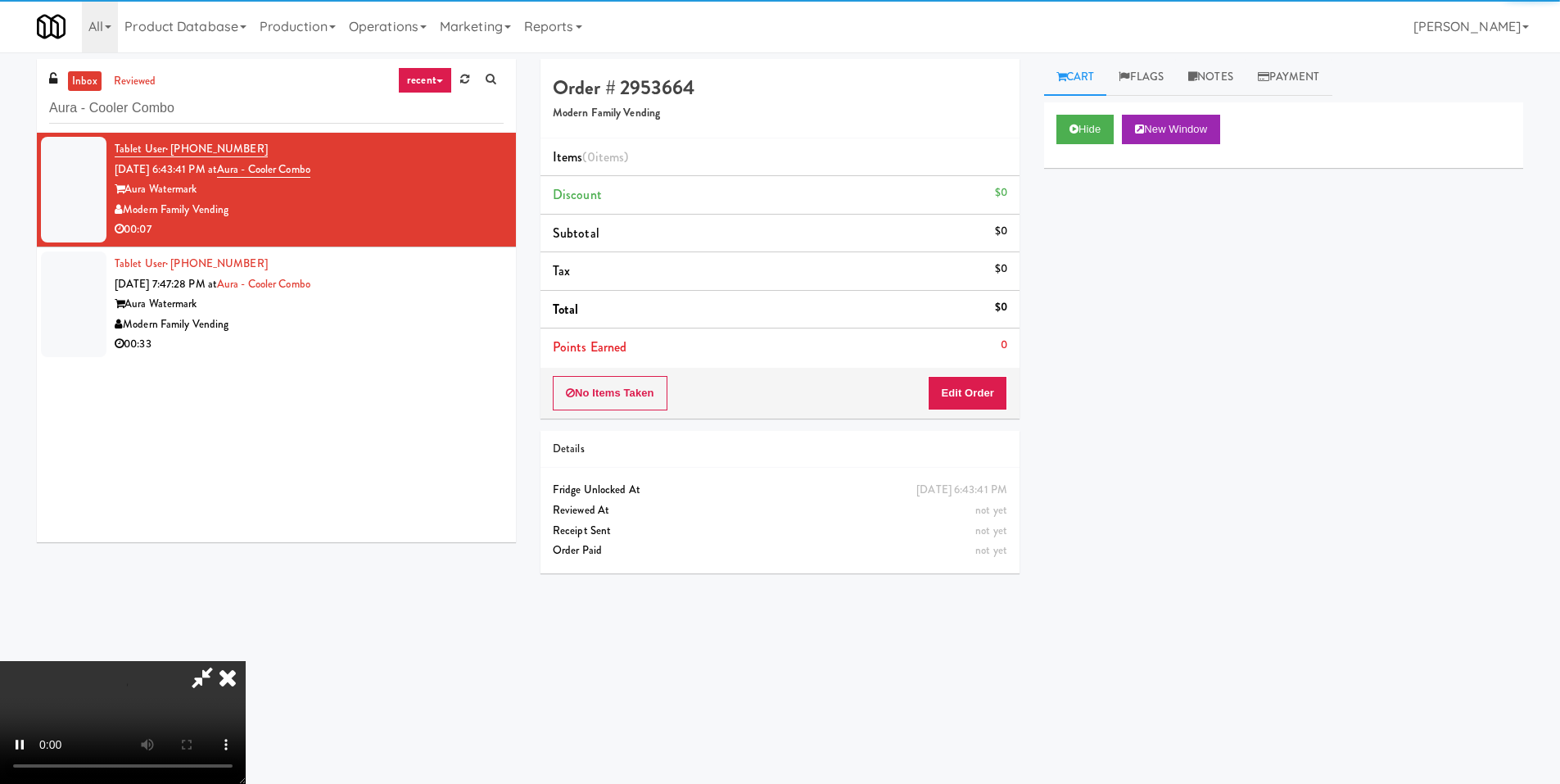
click at [964, 374] on div "No Items Taken Edit Order" at bounding box center [780, 393] width 479 height 51
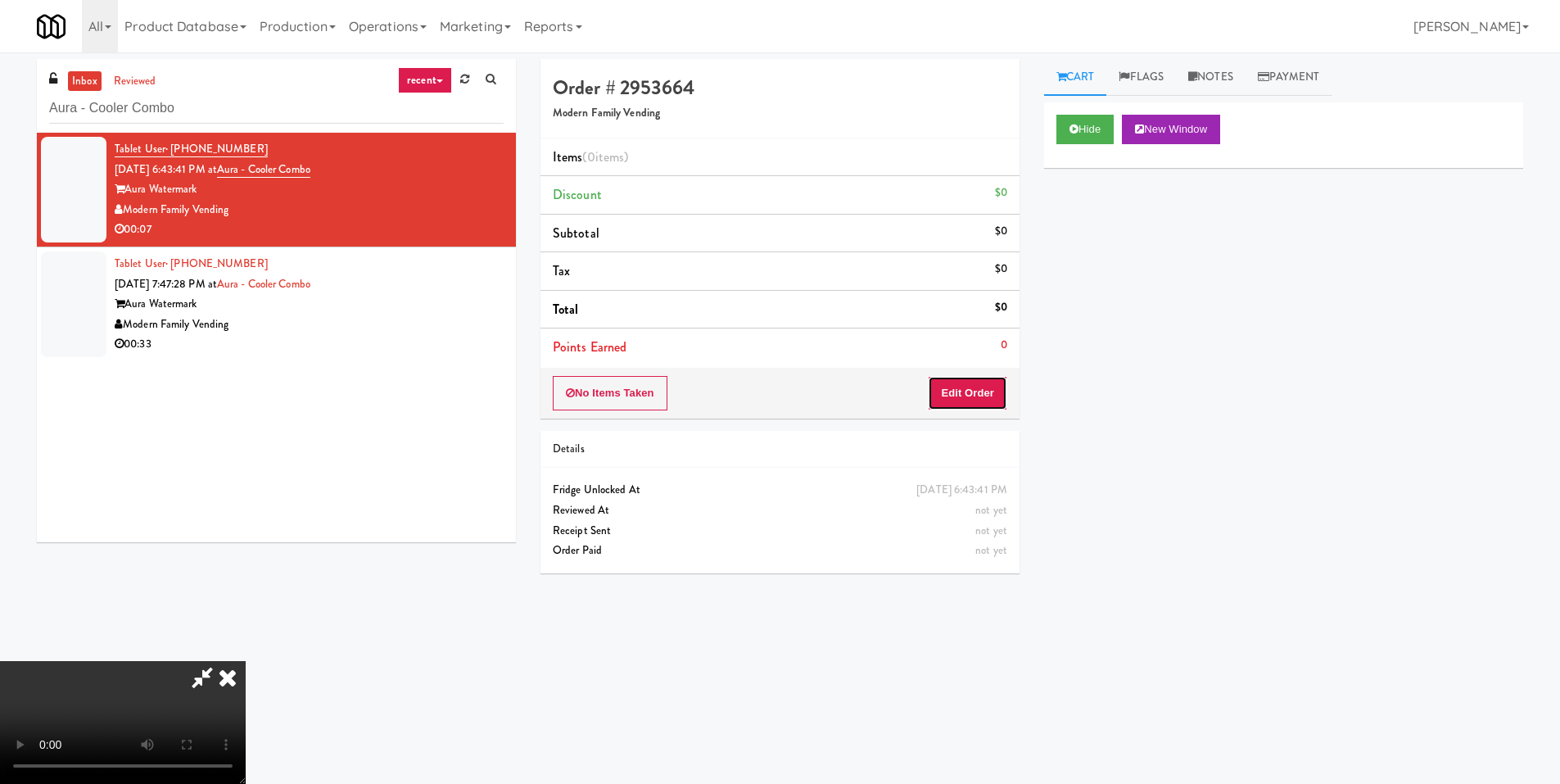
click at [946, 393] on button "Edit Order" at bounding box center [968, 392] width 80 height 35
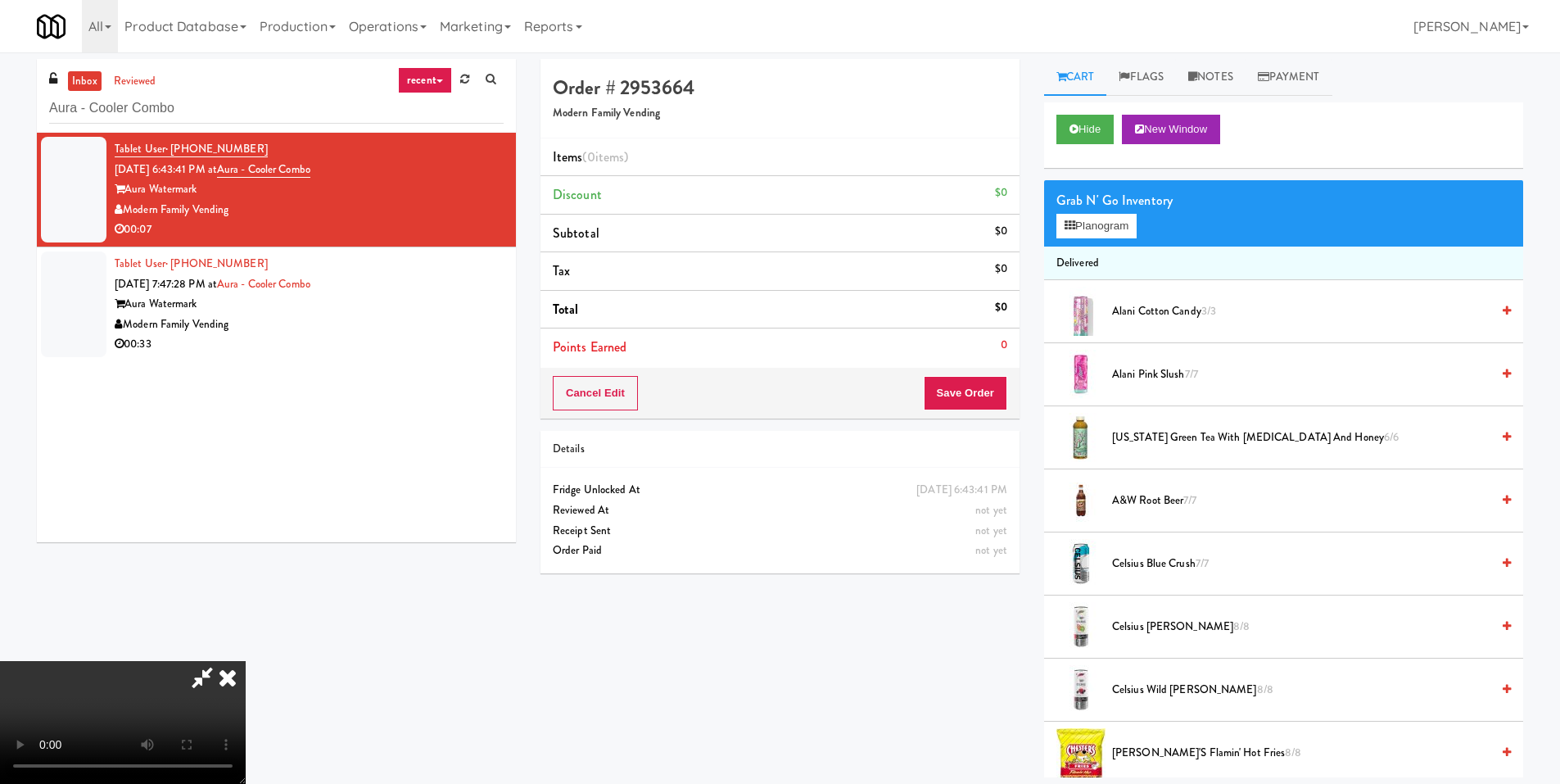
click at [246, 661] on video at bounding box center [123, 722] width 246 height 123
click at [1079, 226] on button "Planogram" at bounding box center [1096, 225] width 81 height 25
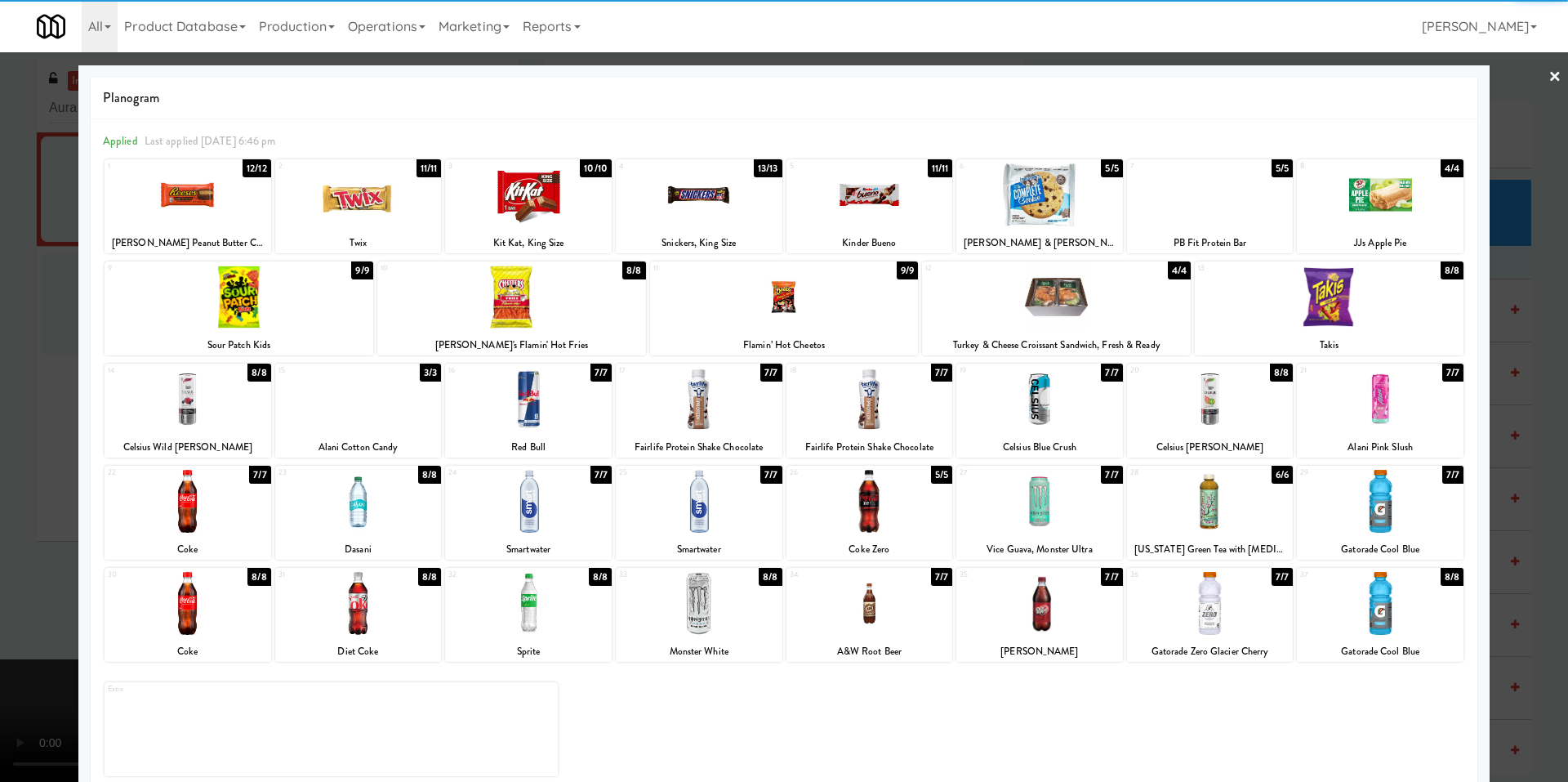
click at [1063, 516] on div at bounding box center [1039, 500] width 167 height 63
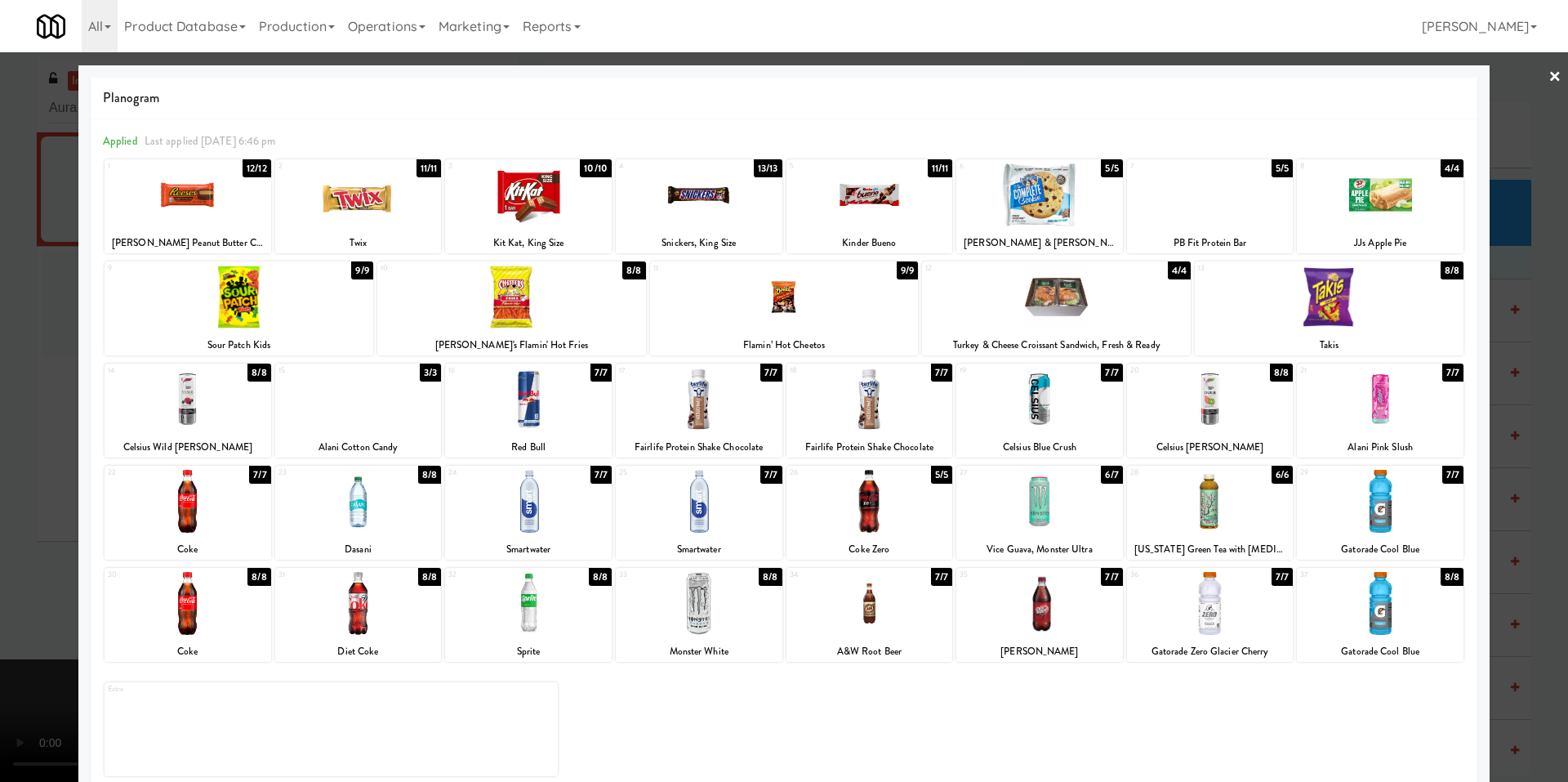
click at [85, 561] on div "Planogram Applied Last applied Sunday 6:46 pm 1 12/12 Reese’s Peanut Butter Cup…" at bounding box center [784, 433] width 1411 height 736
click at [69, 468] on div at bounding box center [784, 391] width 1568 height 782
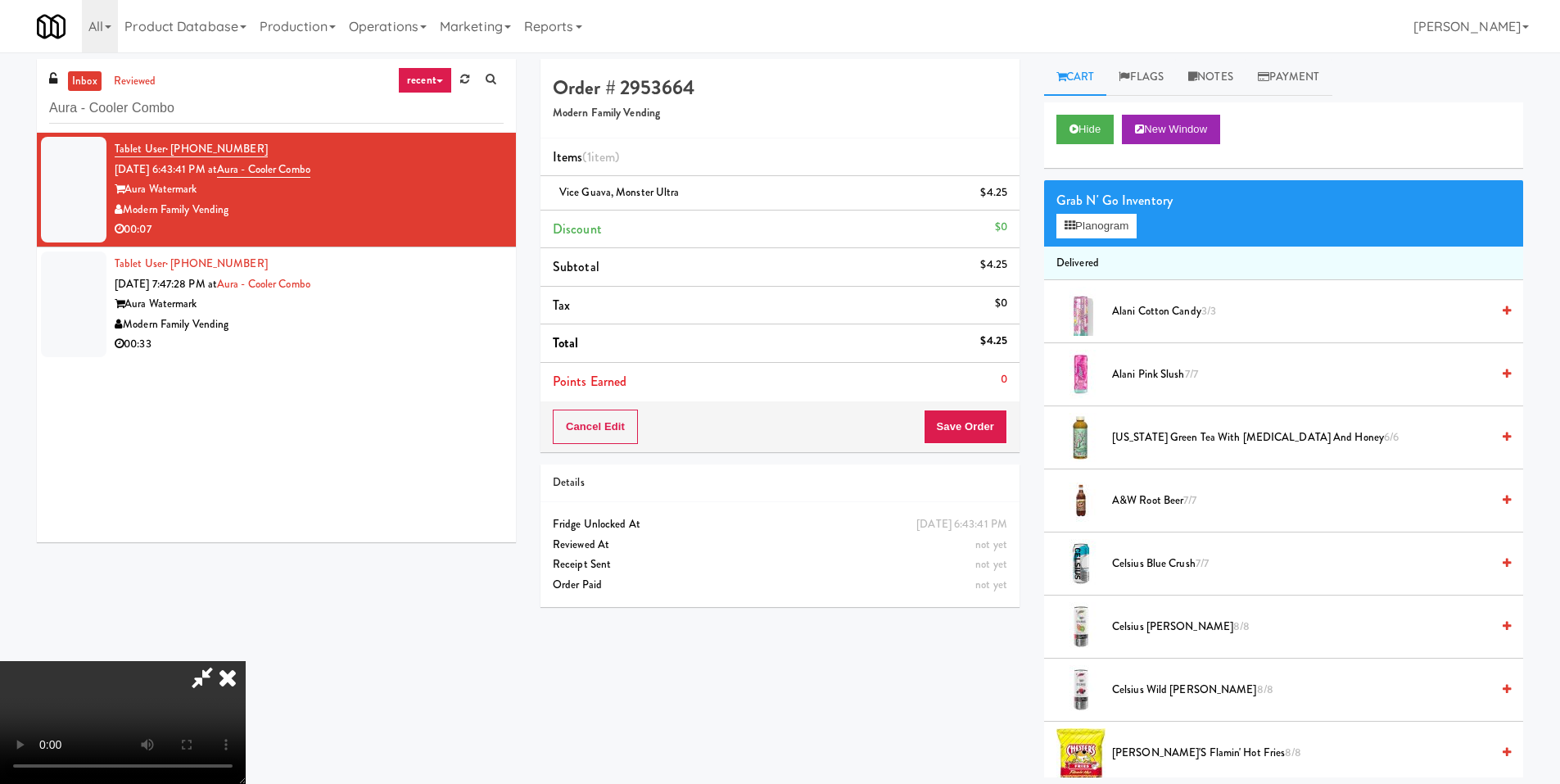
click at [246, 661] on video at bounding box center [123, 722] width 246 height 123
click at [969, 427] on button "Save Order" at bounding box center [966, 426] width 84 height 35
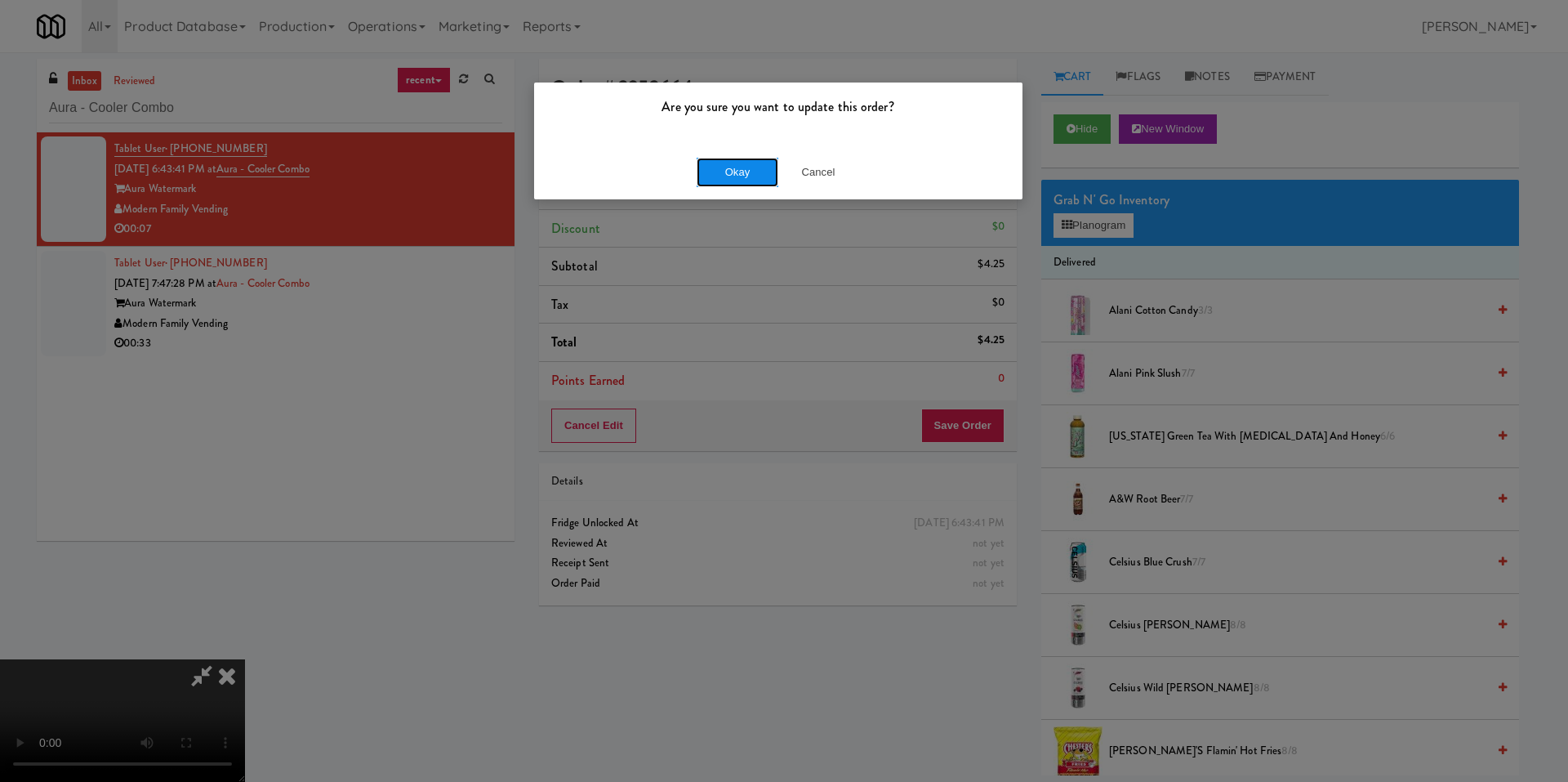
click at [729, 180] on button "Okay" at bounding box center [737, 172] width 82 height 30
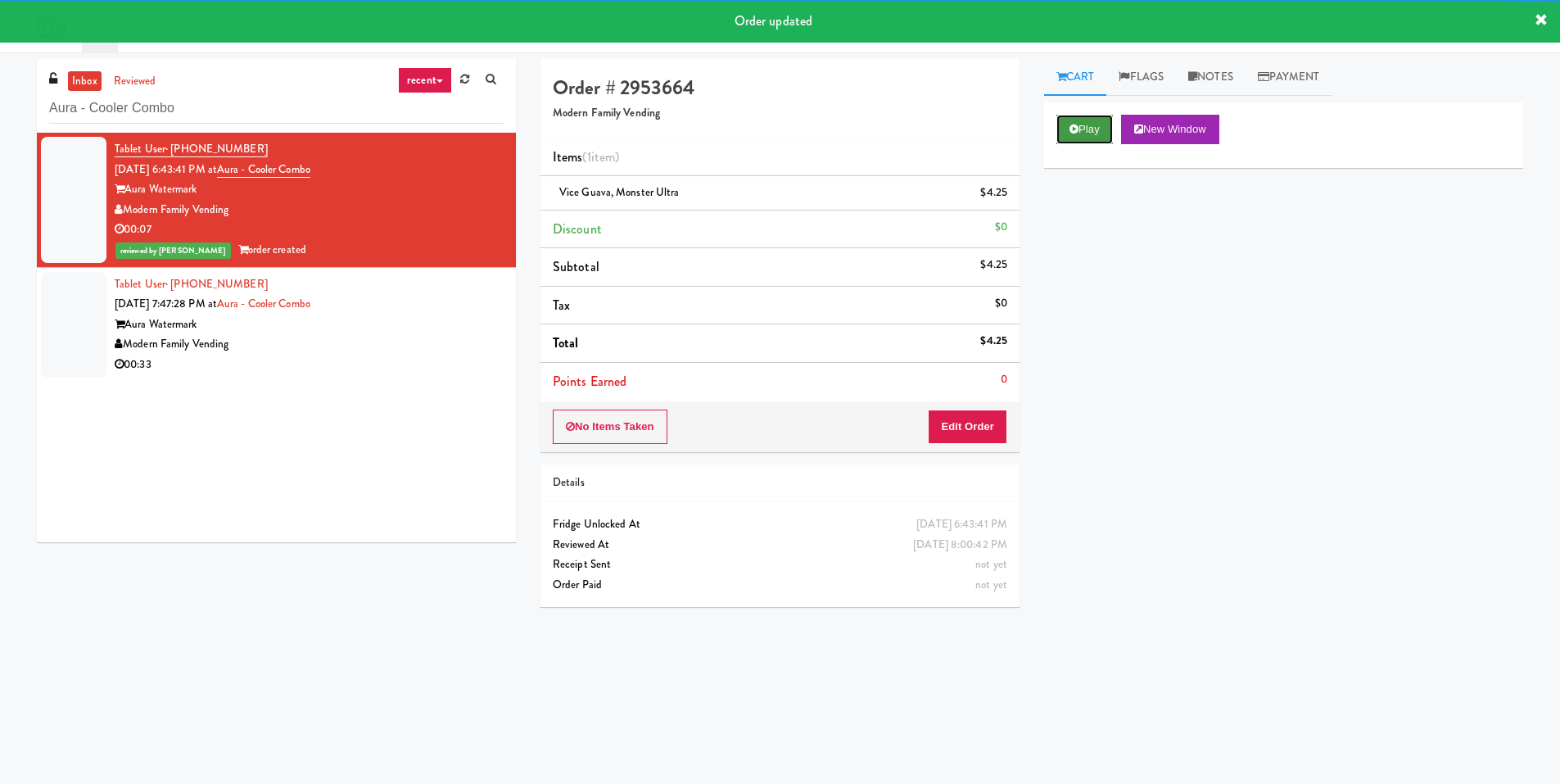
click at [1084, 129] on button "Play" at bounding box center [1084, 129] width 57 height 30
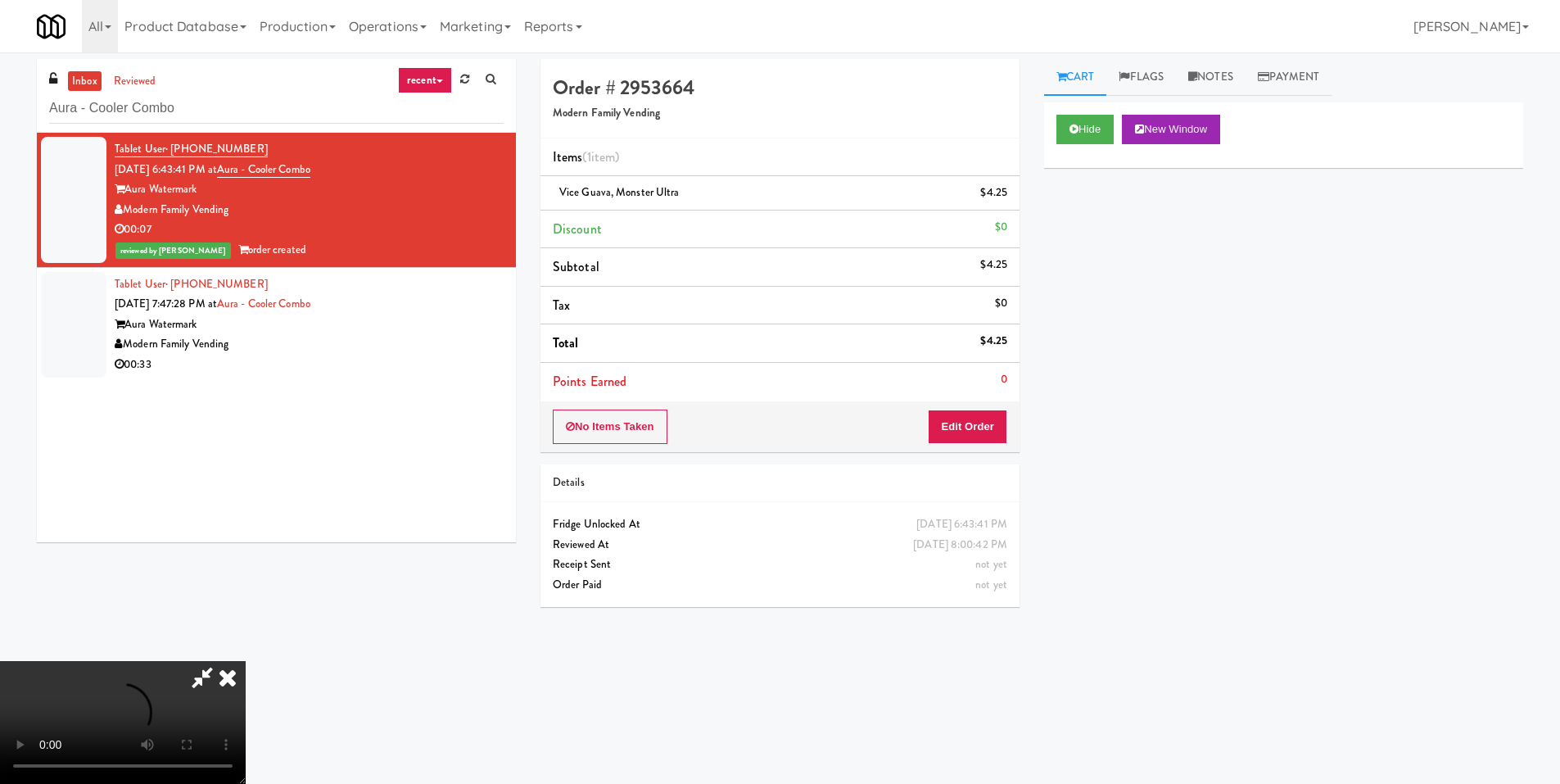
click at [246, 661] on video at bounding box center [123, 722] width 246 height 123
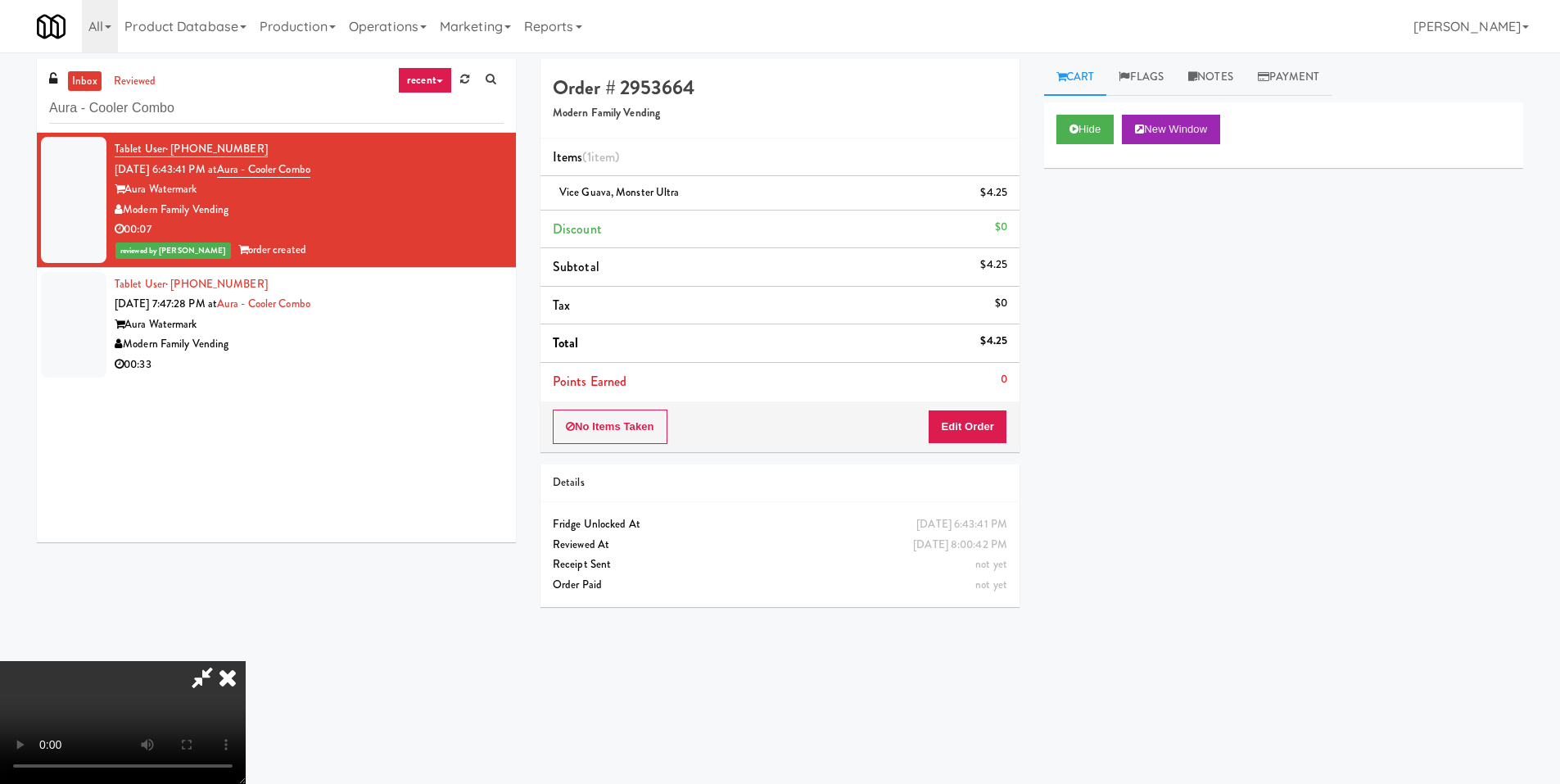
click at [246, 661] on video at bounding box center [123, 722] width 246 height 123
click at [246, 661] on icon at bounding box center [227, 677] width 36 height 33
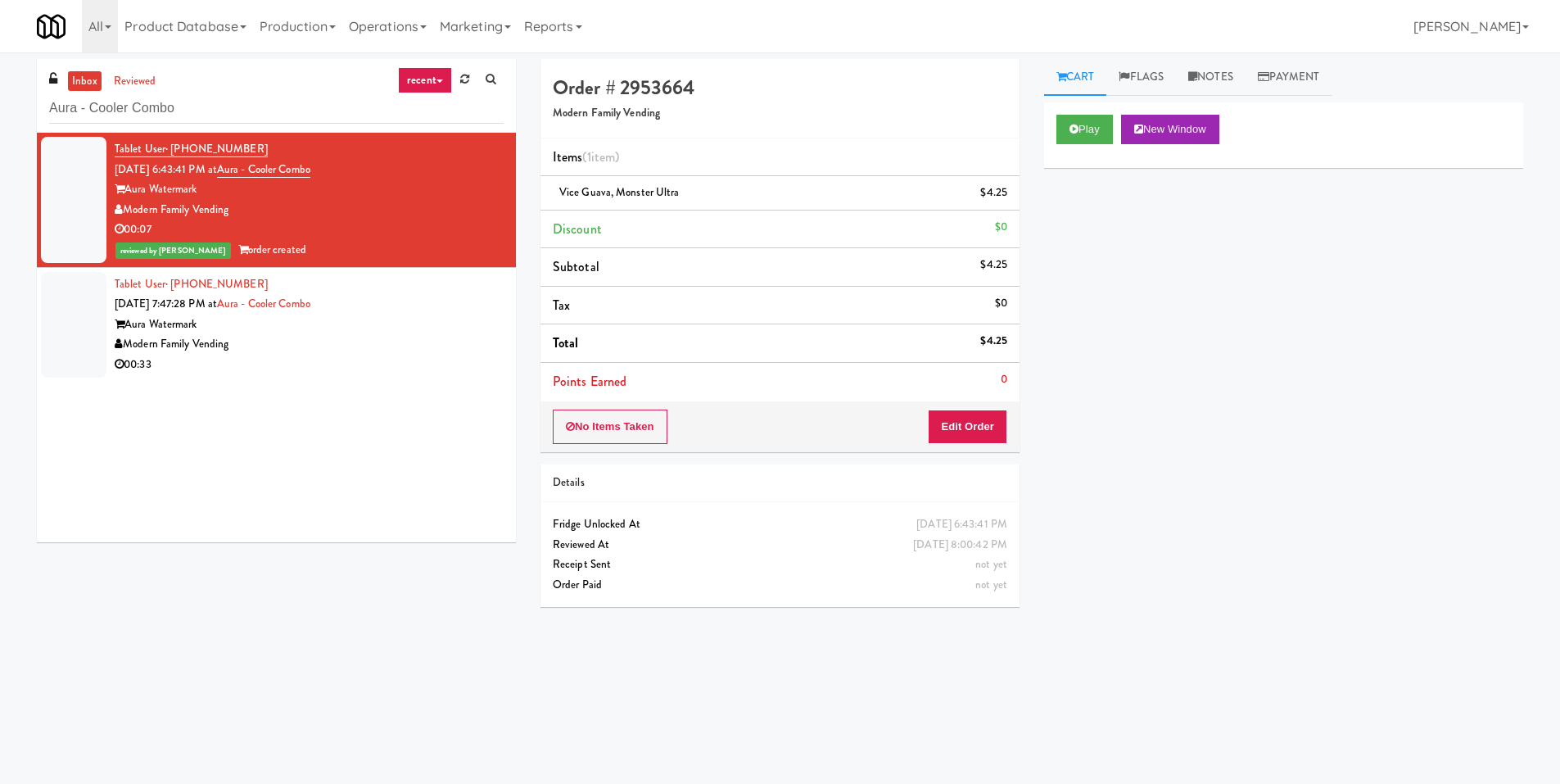
click at [385, 314] on div "Aura Watermark" at bounding box center [309, 325] width 389 height 20
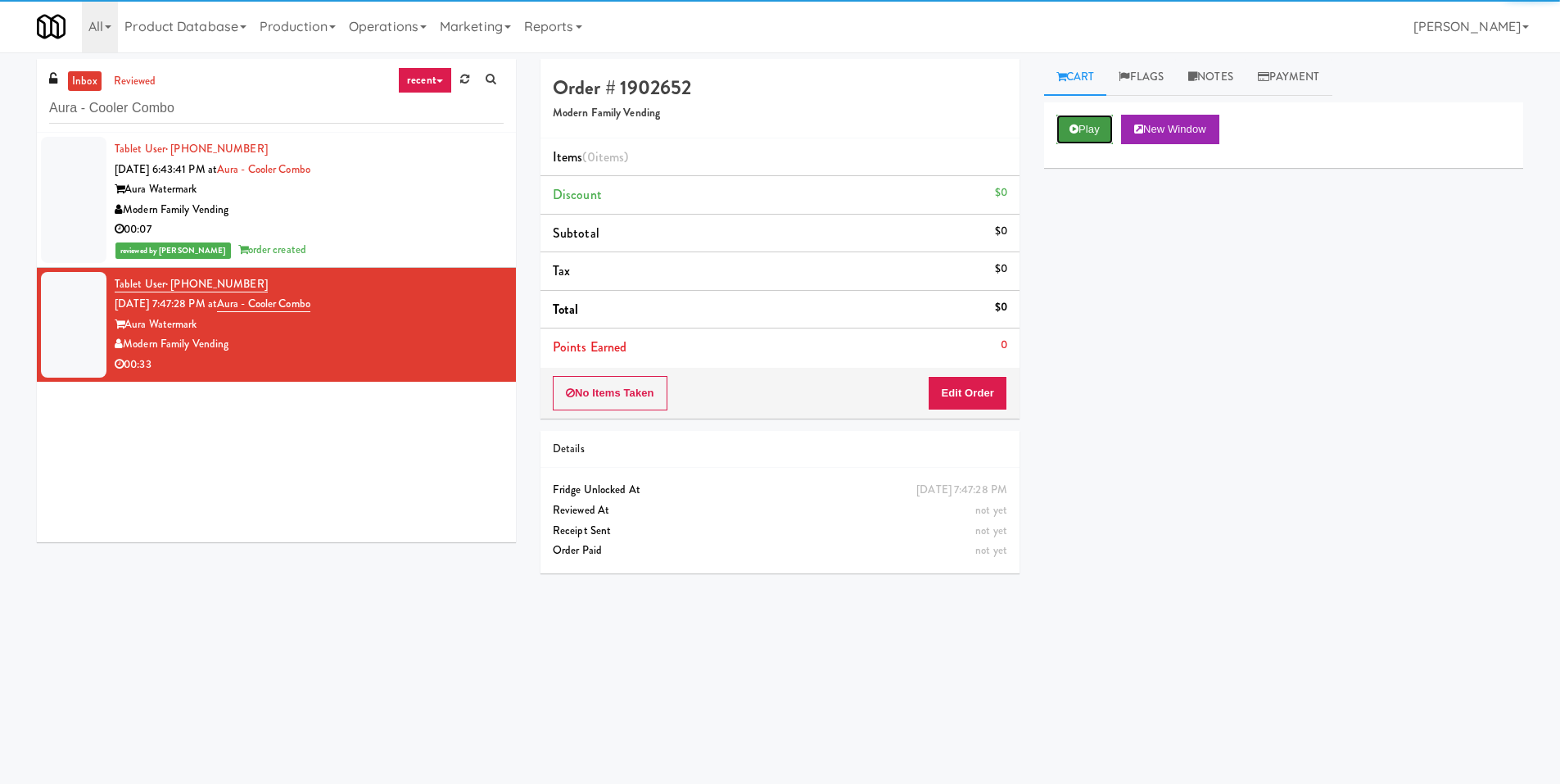
click at [1098, 124] on button "Play" at bounding box center [1084, 129] width 57 height 30
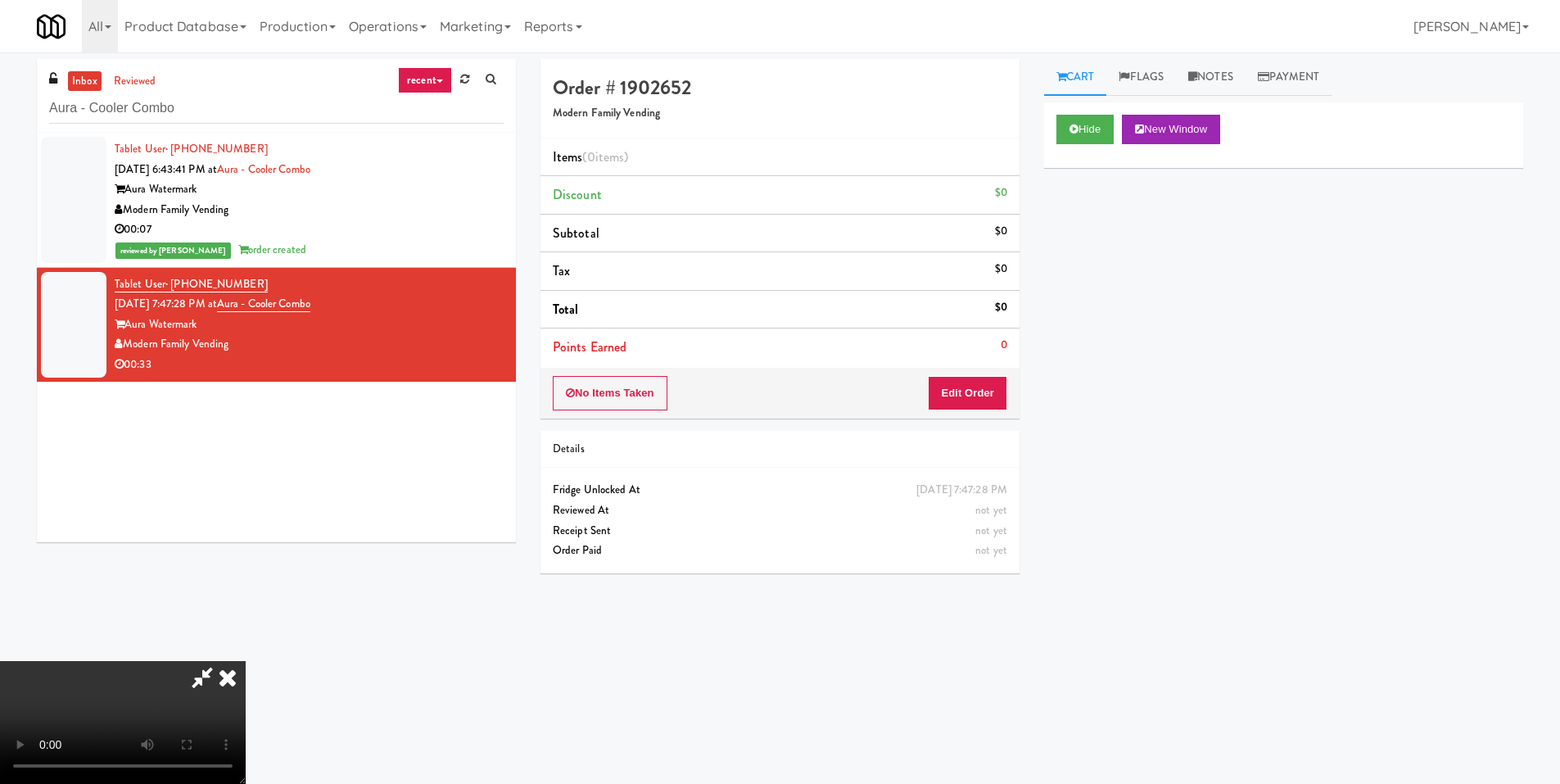
click at [246, 661] on video at bounding box center [123, 722] width 246 height 123
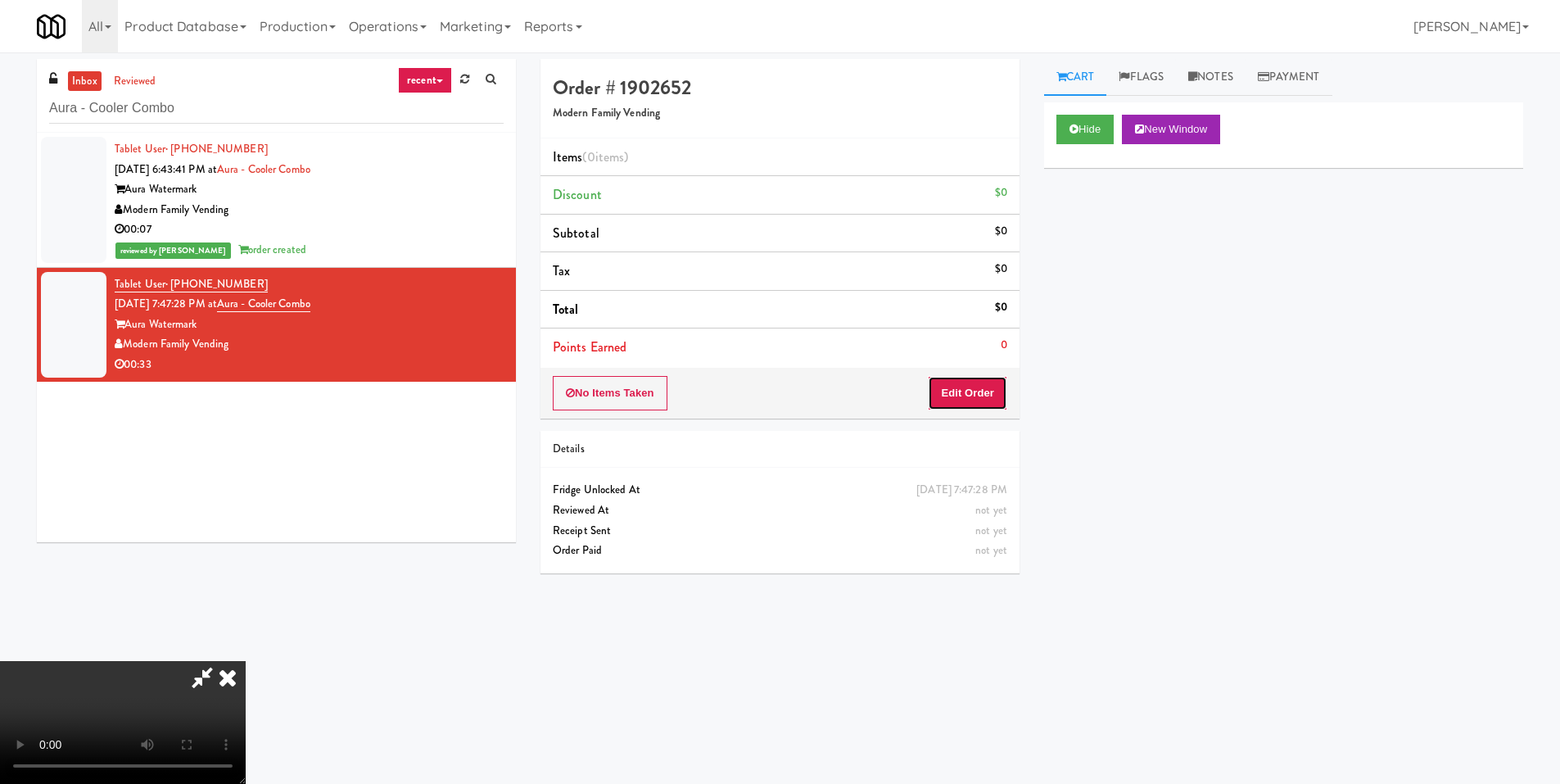
drag, startPoint x: 974, startPoint y: 393, endPoint x: 1012, endPoint y: 351, distance: 56.6
click at [975, 393] on button "Edit Order" at bounding box center [968, 392] width 80 height 35
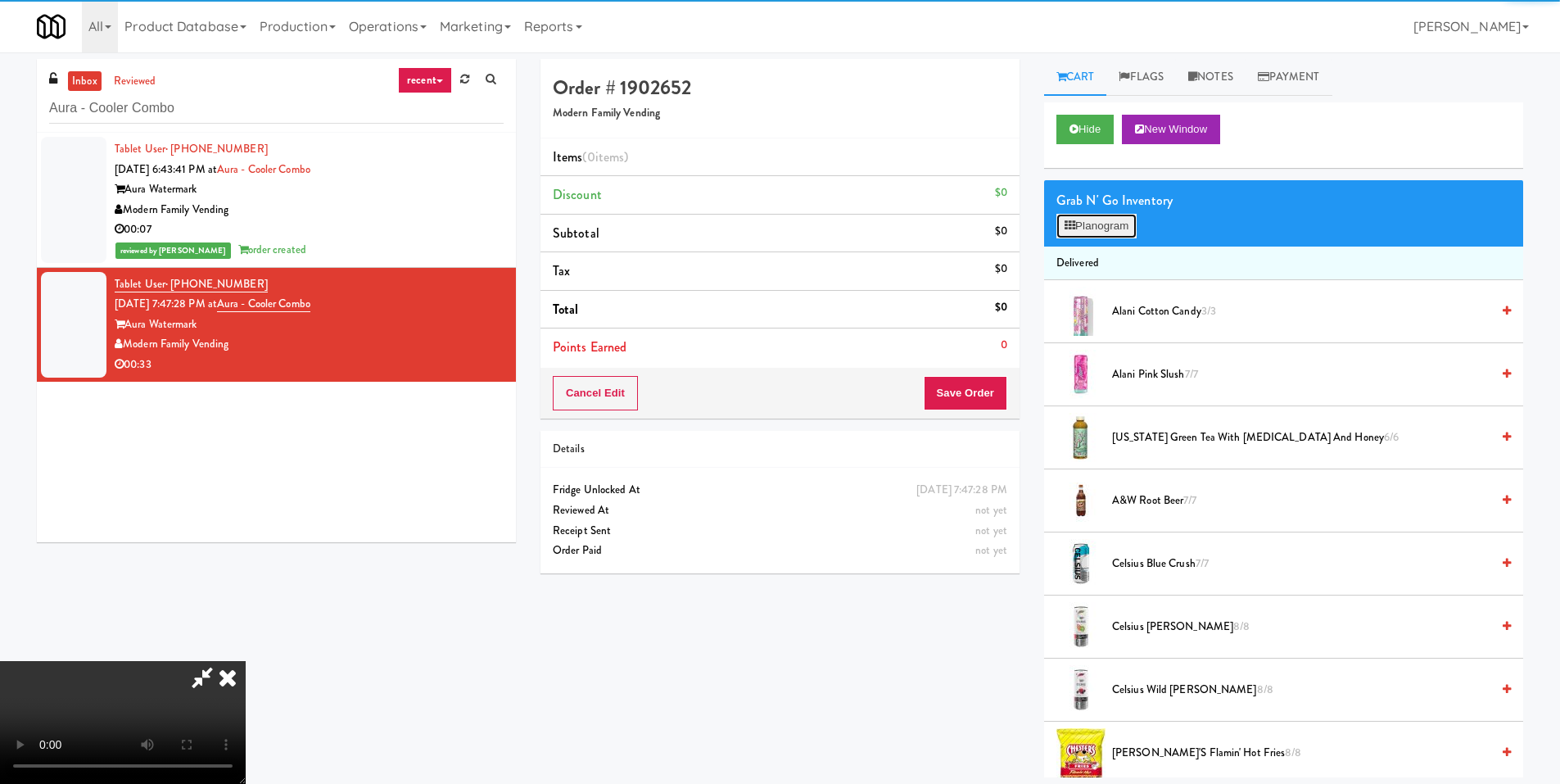
click at [1084, 233] on button "Planogram" at bounding box center [1096, 225] width 81 height 25
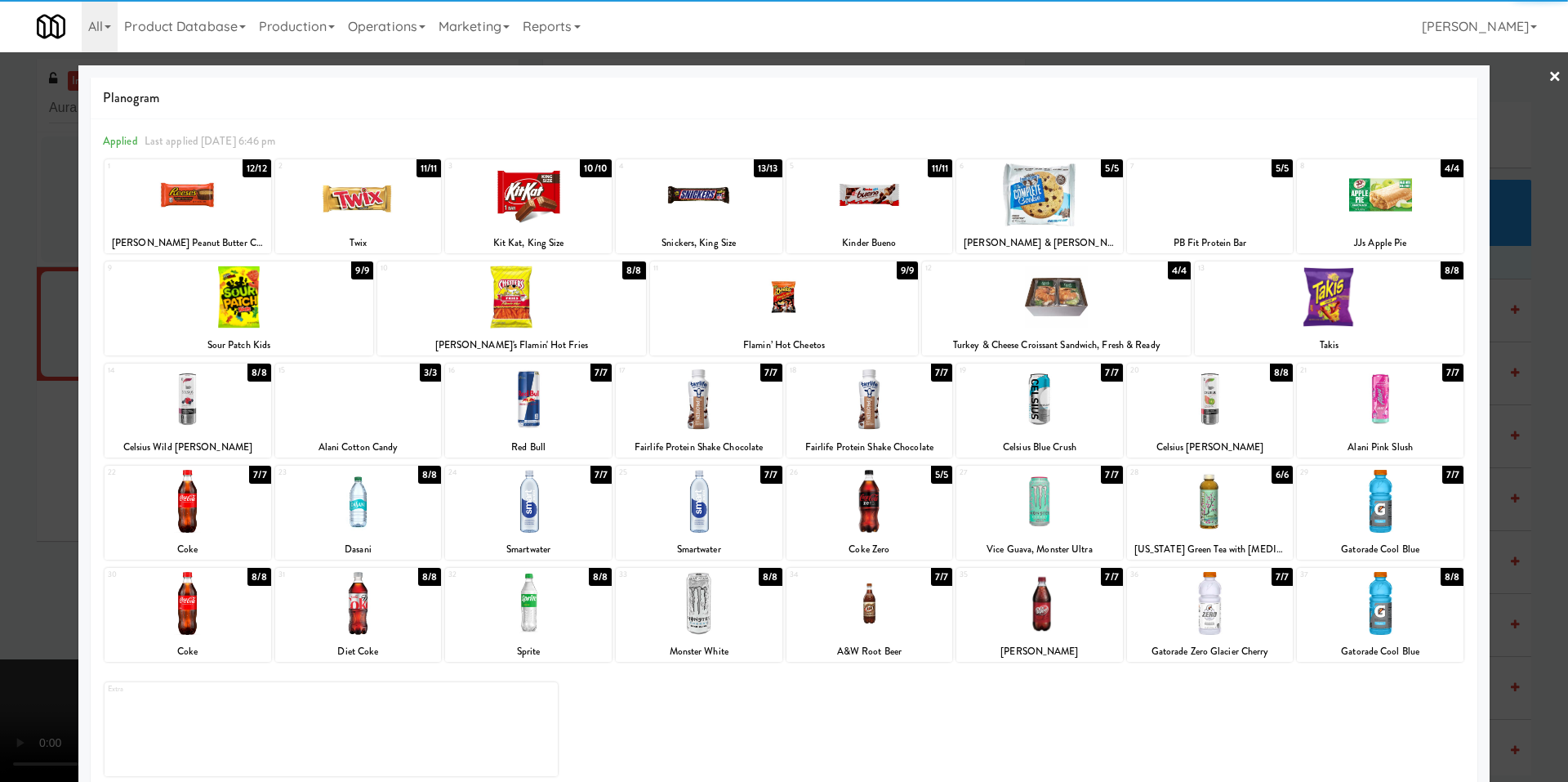
click at [868, 394] on div at bounding box center [869, 399] width 167 height 63
drag, startPoint x: 58, startPoint y: 435, endPoint x: 160, endPoint y: 414, distance: 104.1
click at [58, 435] on div at bounding box center [784, 391] width 1568 height 782
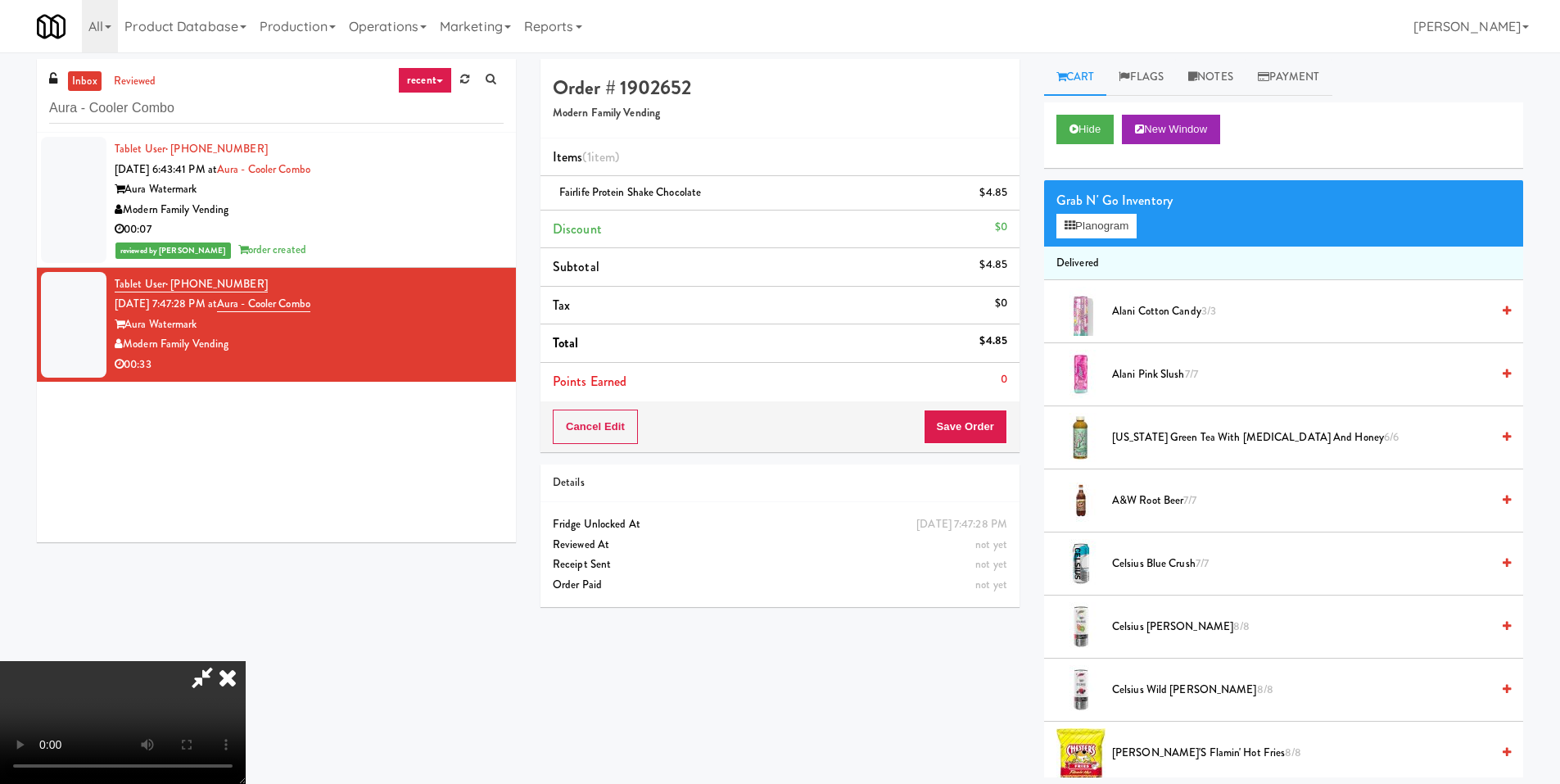
click at [246, 661] on video at bounding box center [123, 722] width 246 height 123
click at [1109, 217] on button "Planogram" at bounding box center [1096, 225] width 81 height 25
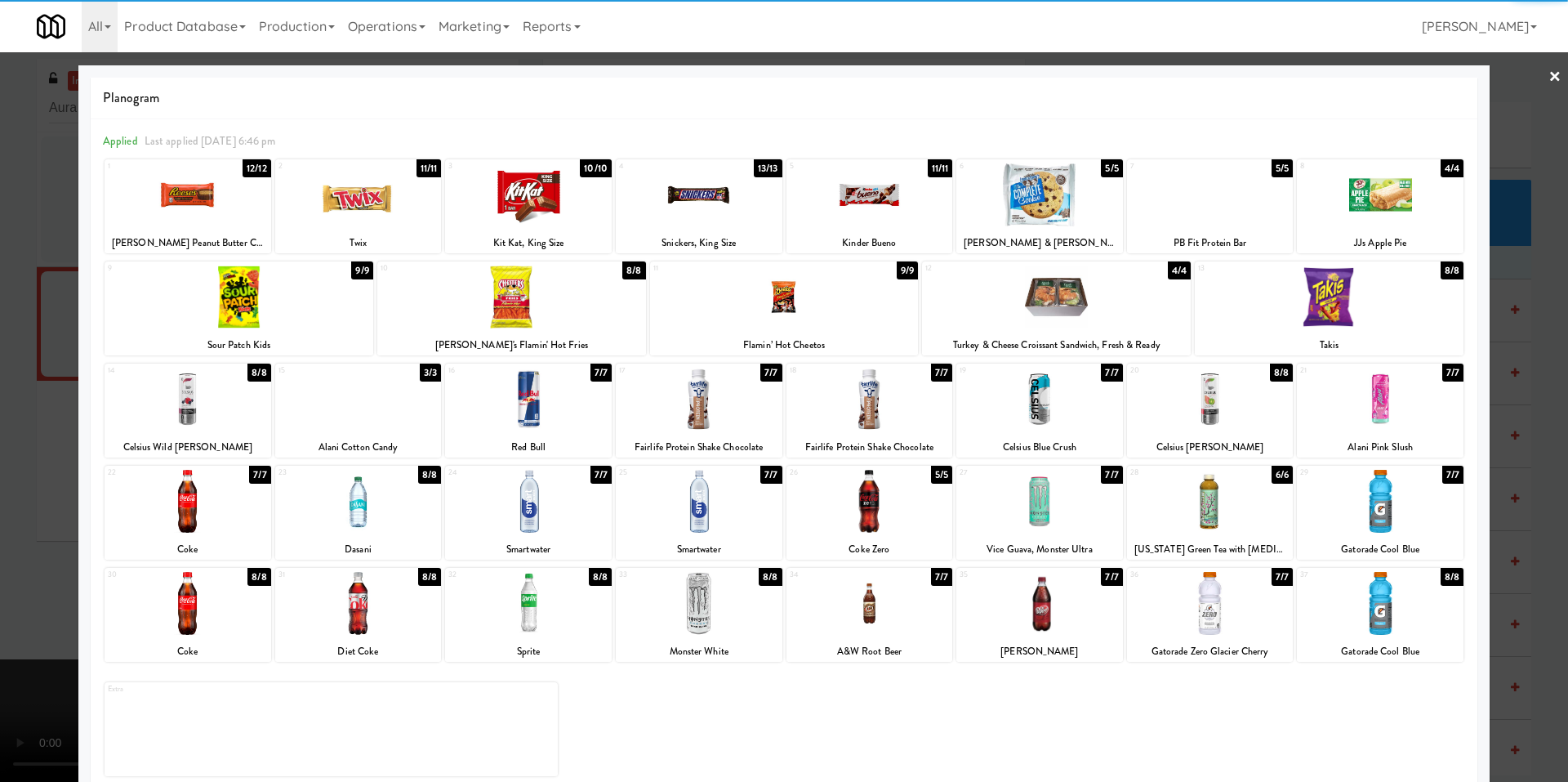
click at [900, 515] on div at bounding box center [869, 500] width 167 height 63
click at [60, 464] on div at bounding box center [784, 391] width 1568 height 782
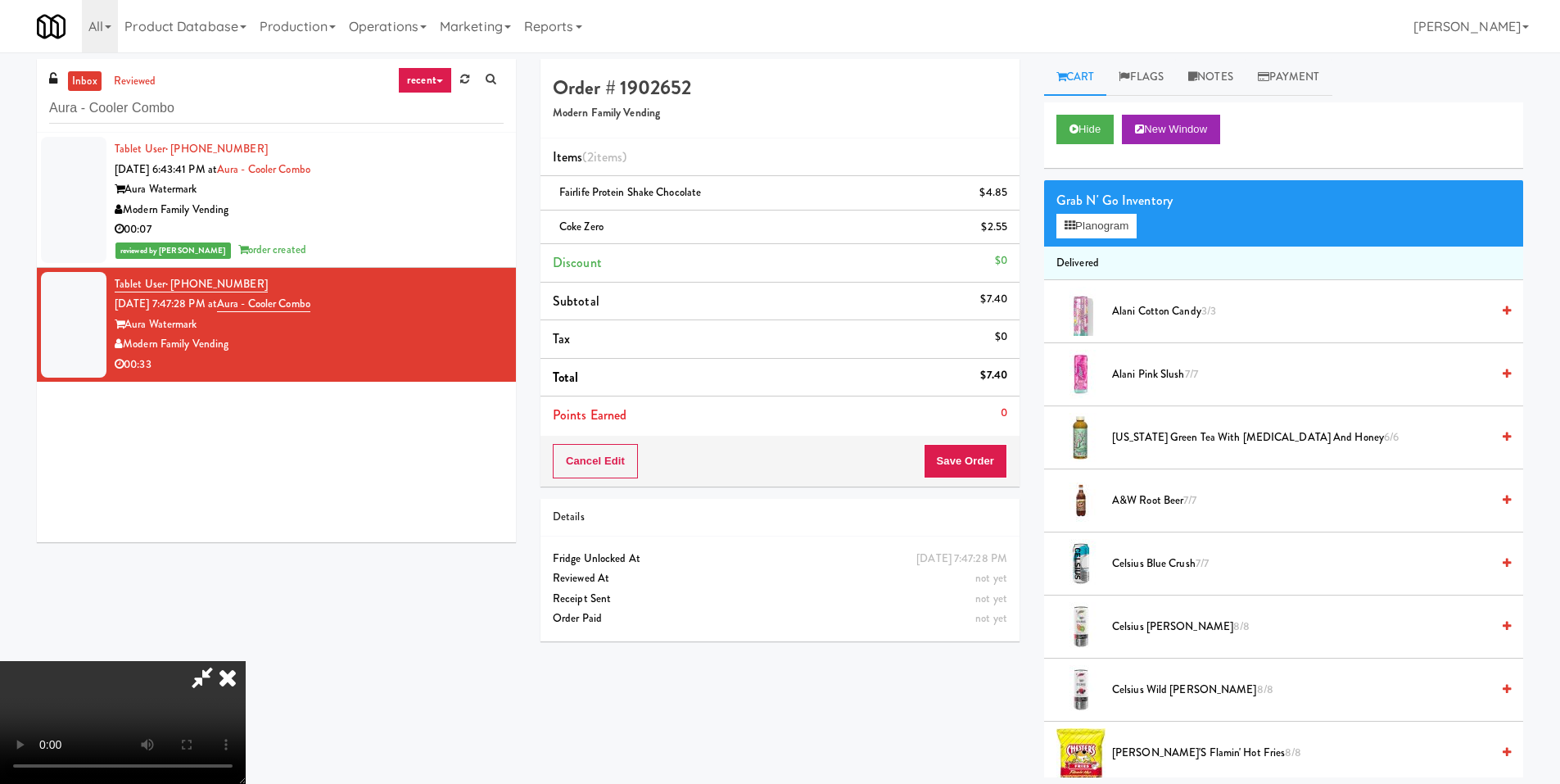
click at [246, 661] on video at bounding box center [123, 722] width 246 height 123
click at [1112, 218] on button "Planogram" at bounding box center [1096, 225] width 81 height 25
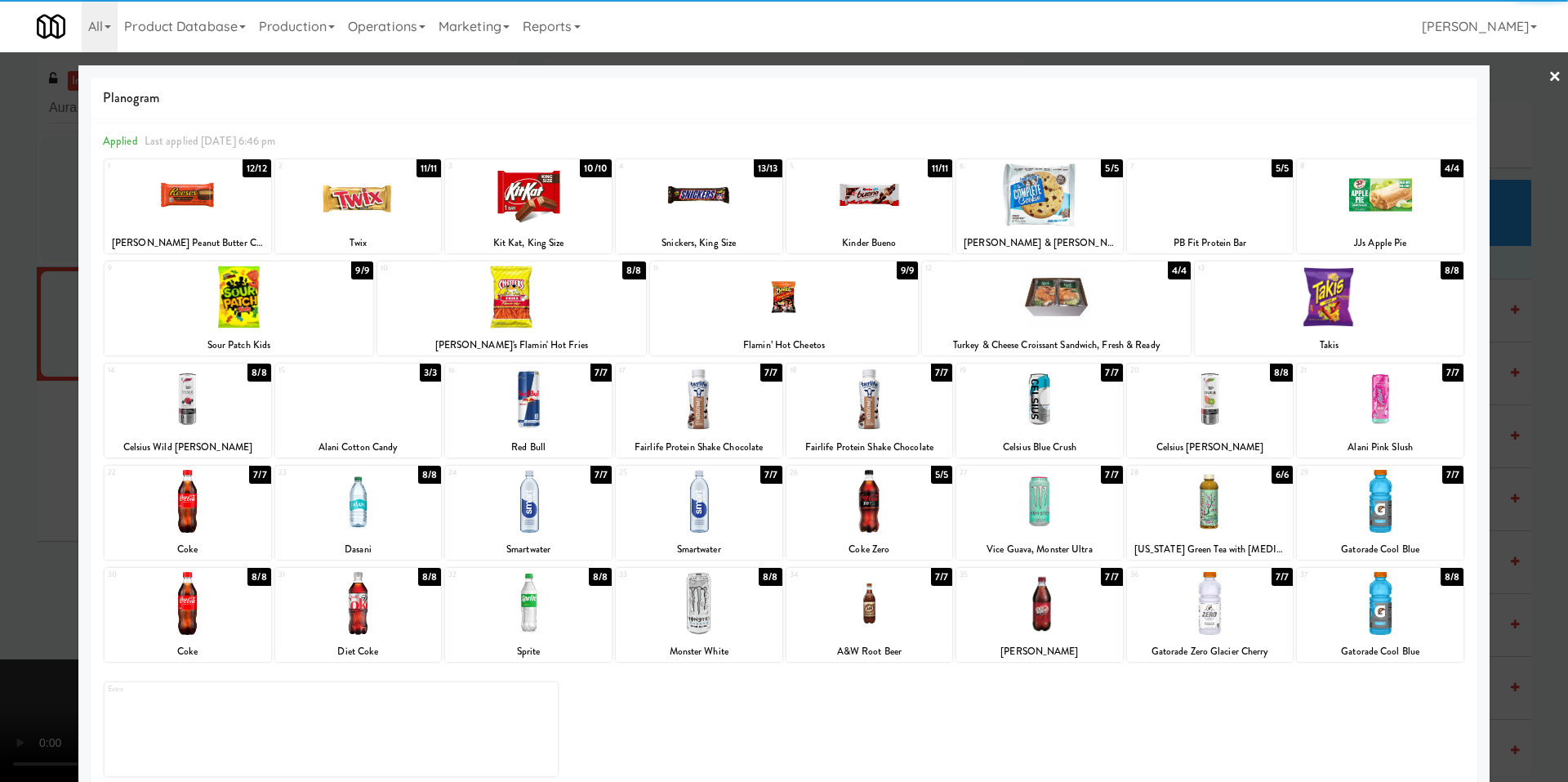
click at [855, 205] on div at bounding box center [869, 194] width 167 height 63
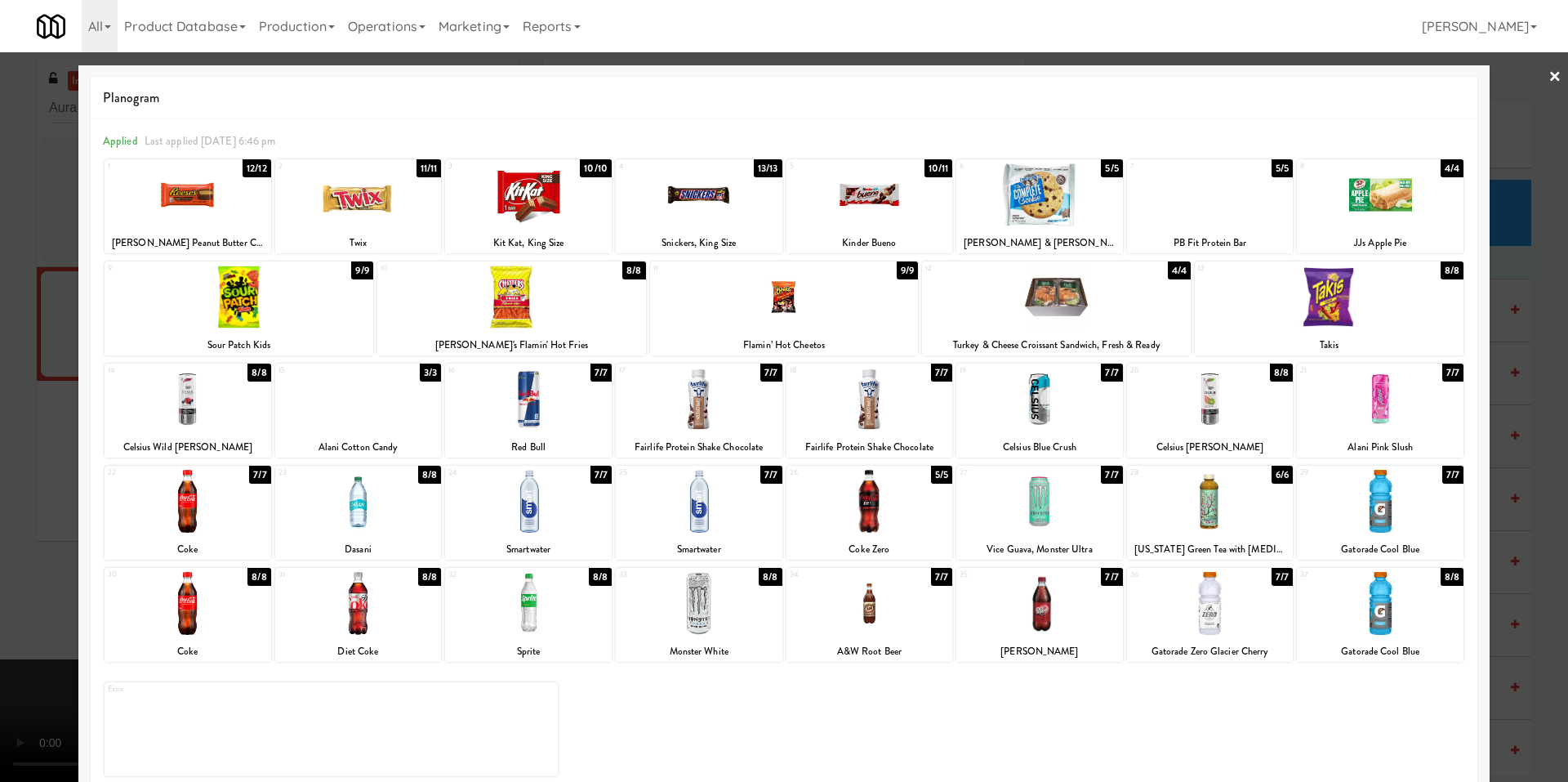
click at [42, 442] on div at bounding box center [784, 391] width 1568 height 782
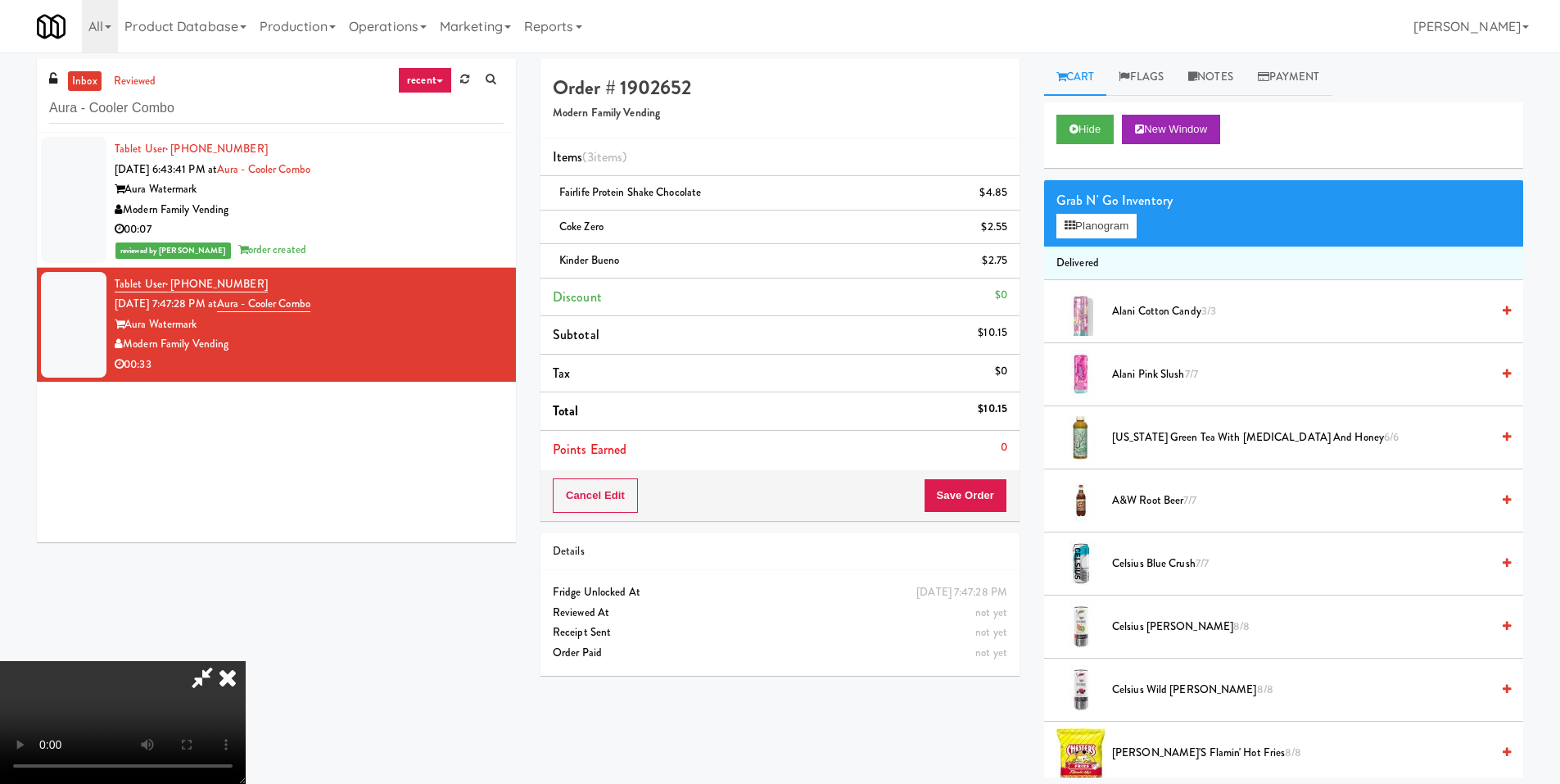
click at [246, 661] on video at bounding box center [123, 722] width 246 height 123
click at [1097, 222] on button "Planogram" at bounding box center [1096, 225] width 81 height 25
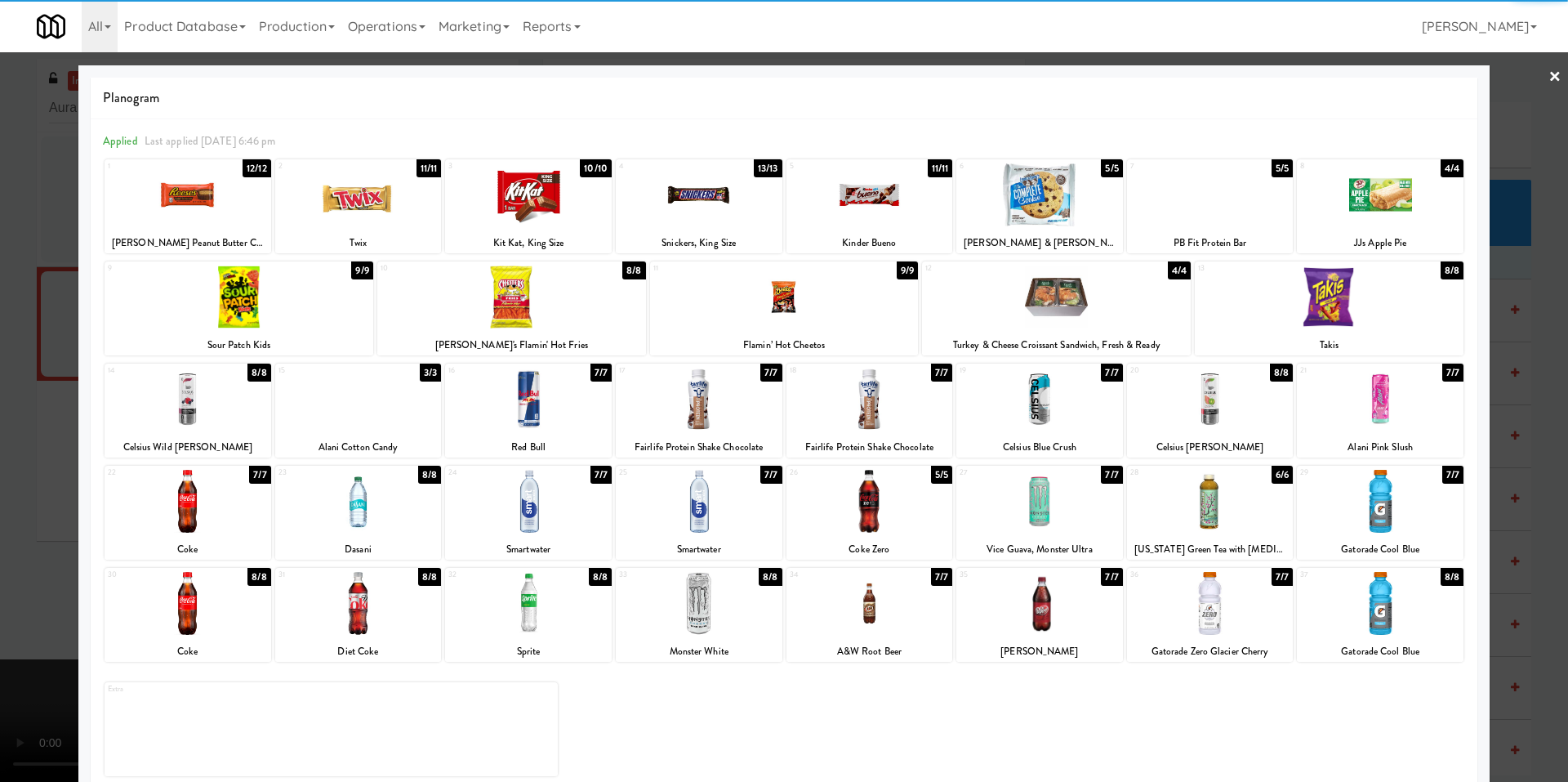
click at [514, 194] on div at bounding box center [528, 194] width 167 height 63
click at [68, 394] on div at bounding box center [784, 391] width 1568 height 782
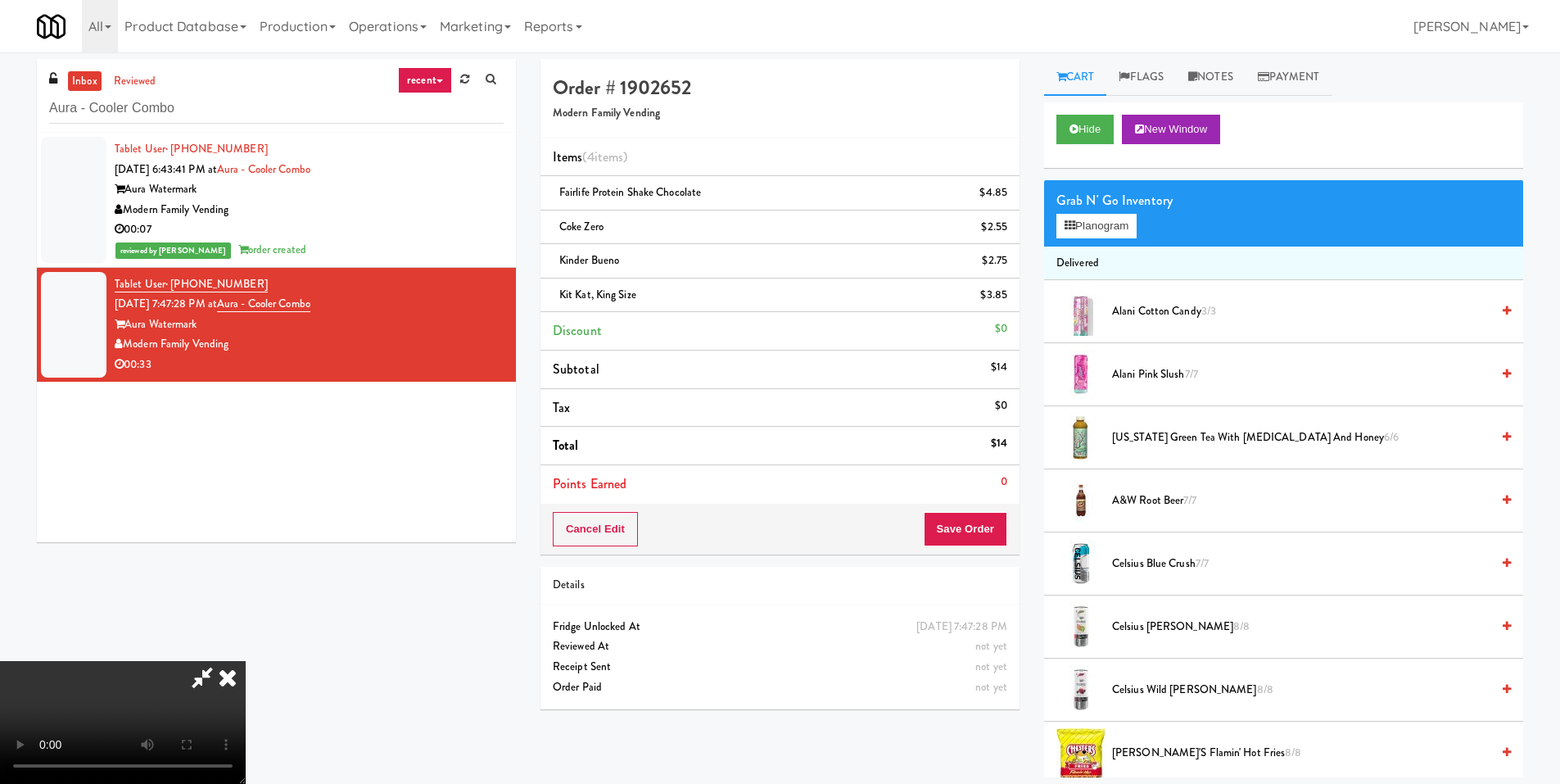
click at [246, 661] on video at bounding box center [123, 722] width 246 height 123
click at [1095, 230] on button "Planogram" at bounding box center [1096, 225] width 81 height 25
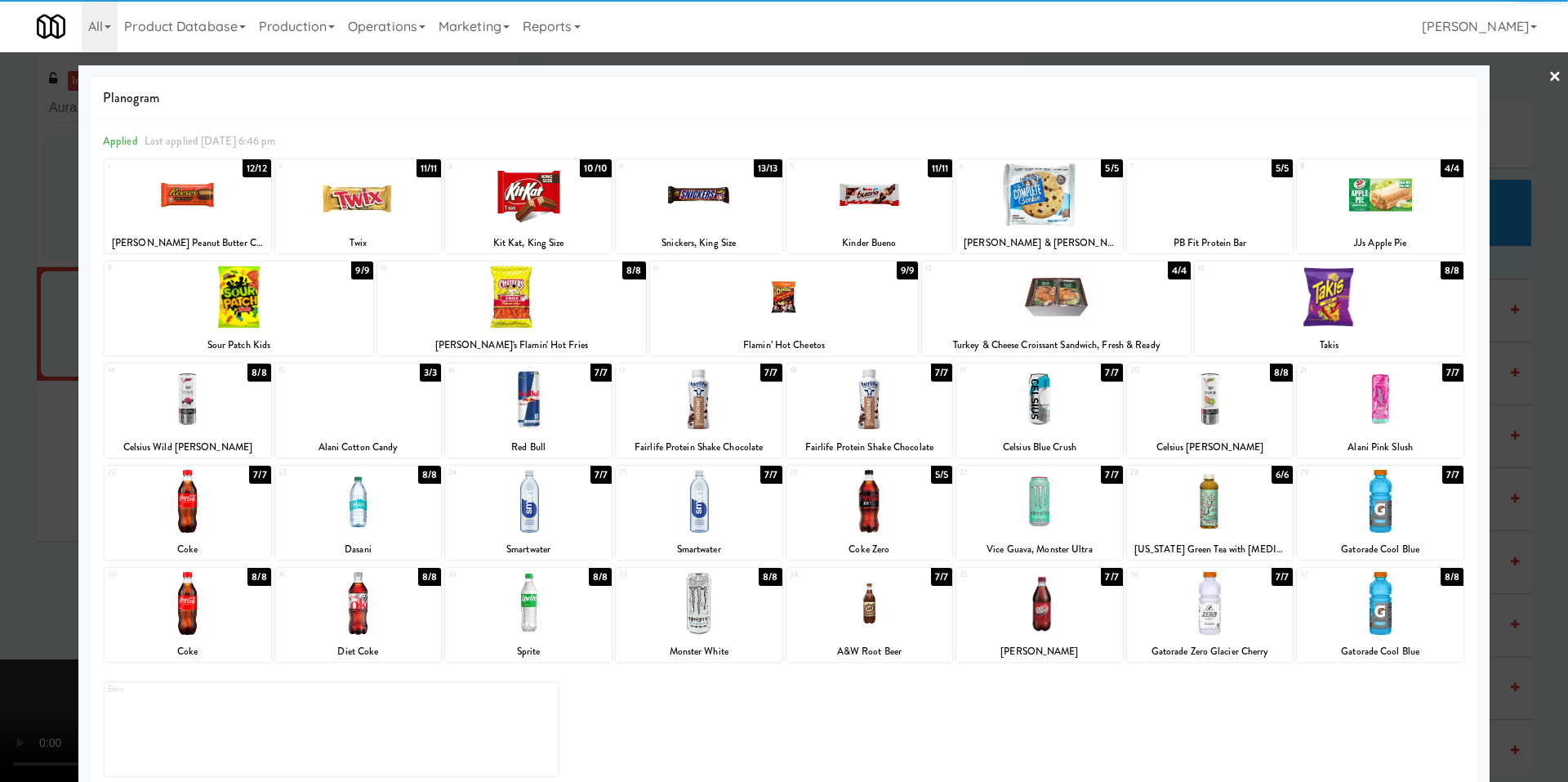
click at [1205, 604] on div at bounding box center [1210, 603] width 167 height 63
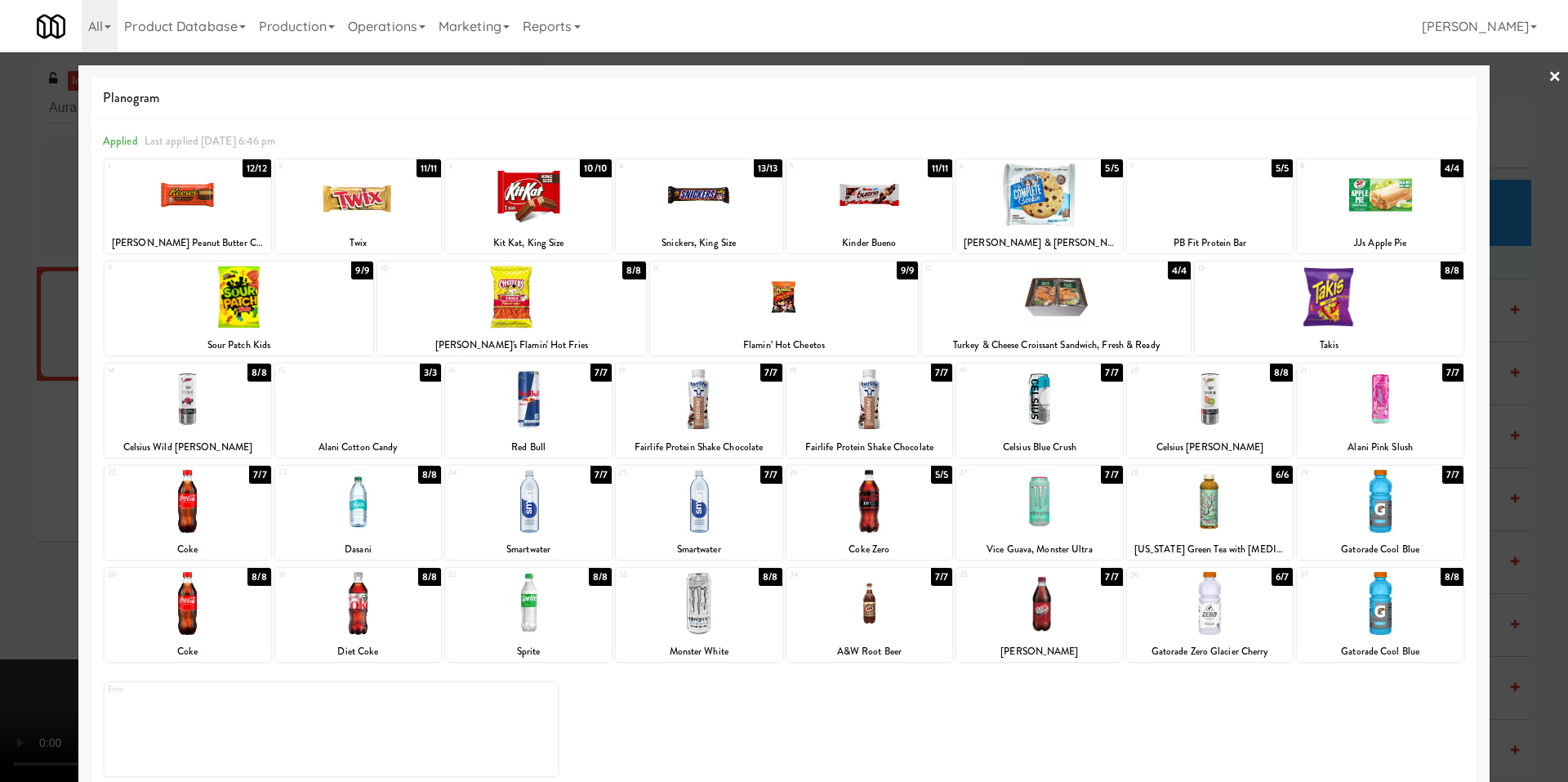
click at [72, 449] on div at bounding box center [784, 391] width 1568 height 782
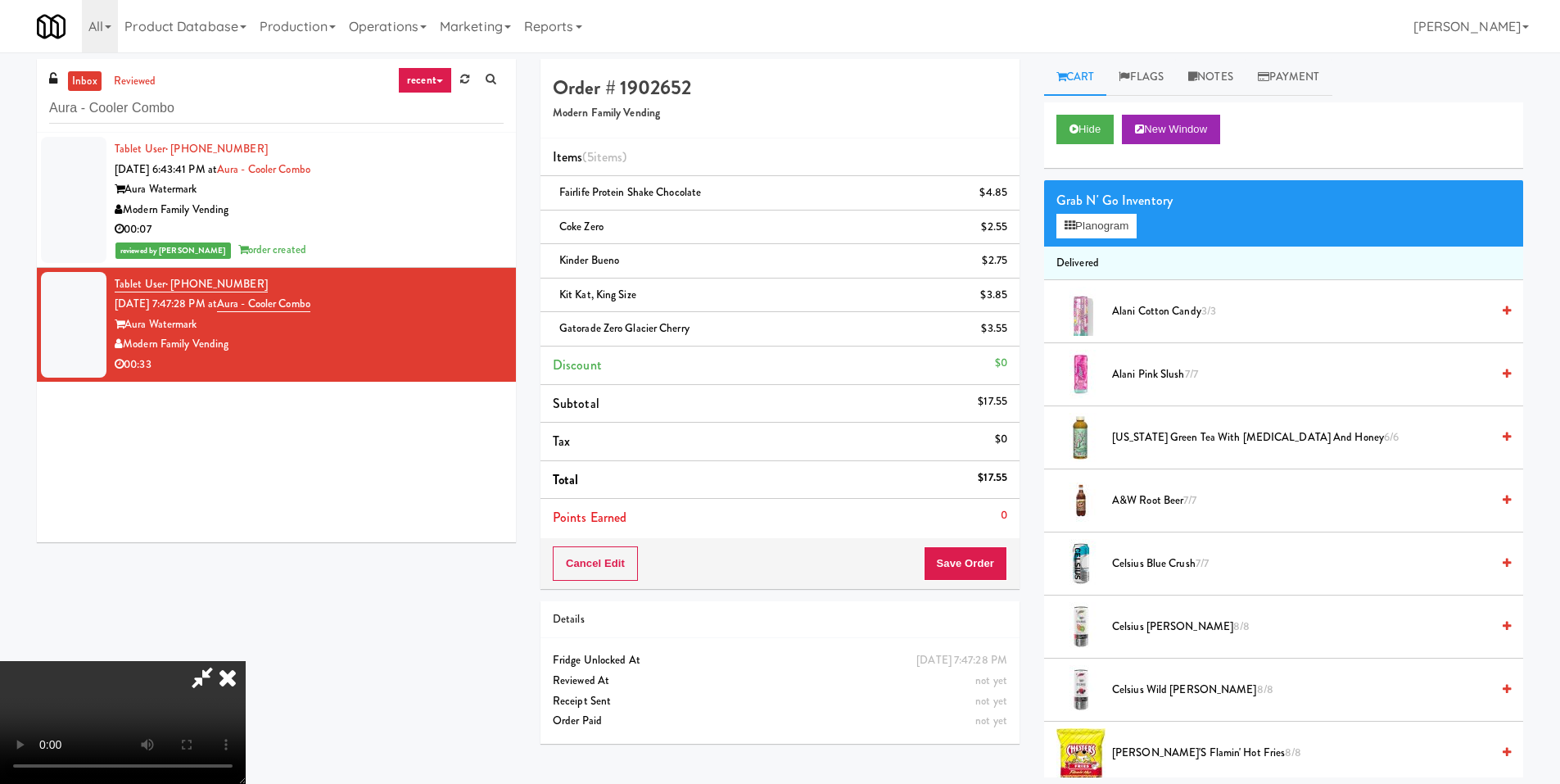
click at [246, 661] on video at bounding box center [123, 722] width 246 height 123
click at [1101, 219] on button "Planogram" at bounding box center [1096, 225] width 81 height 25
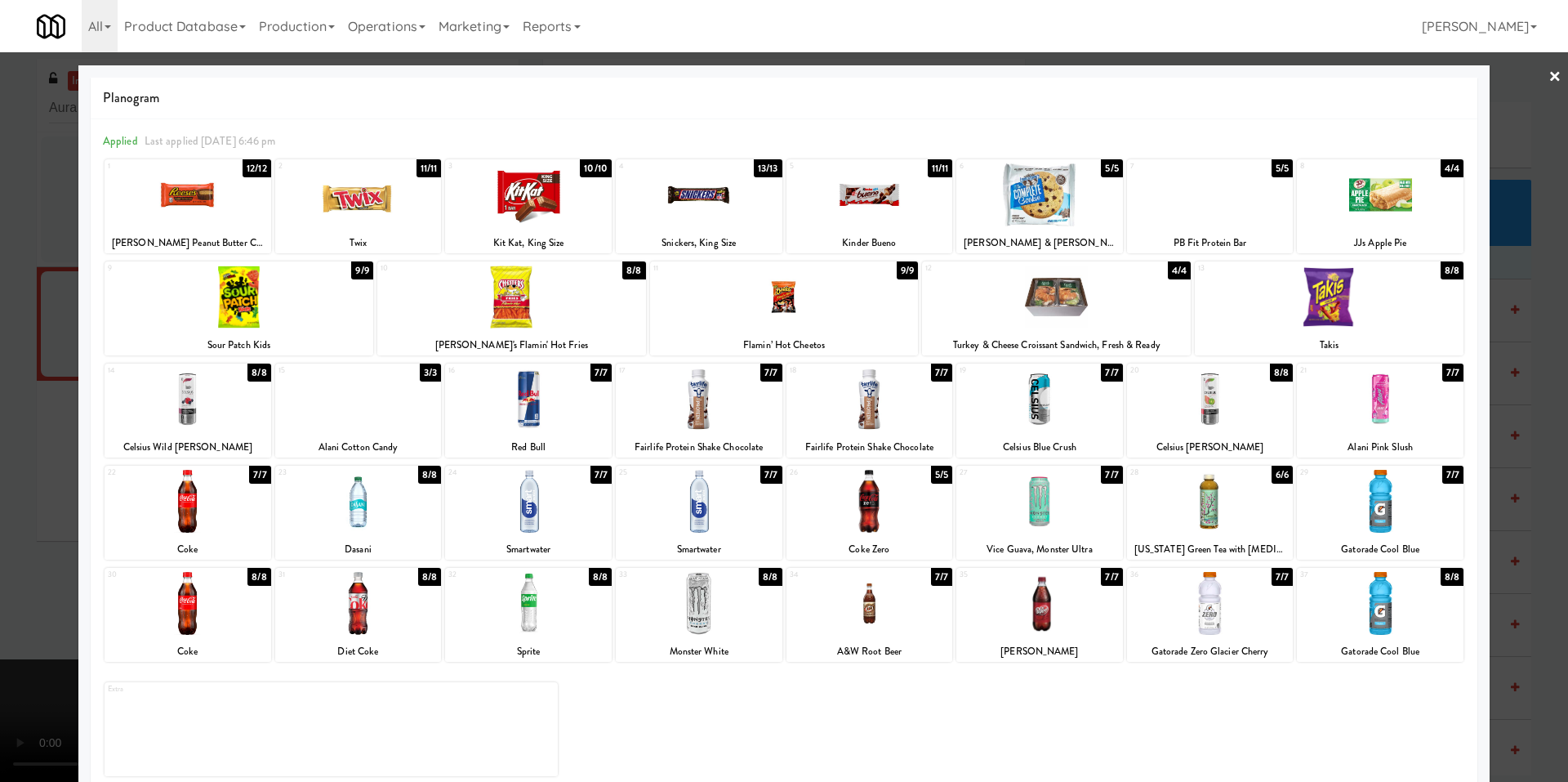
click at [1048, 509] on div at bounding box center [1039, 500] width 167 height 63
click at [70, 500] on div at bounding box center [784, 391] width 1568 height 782
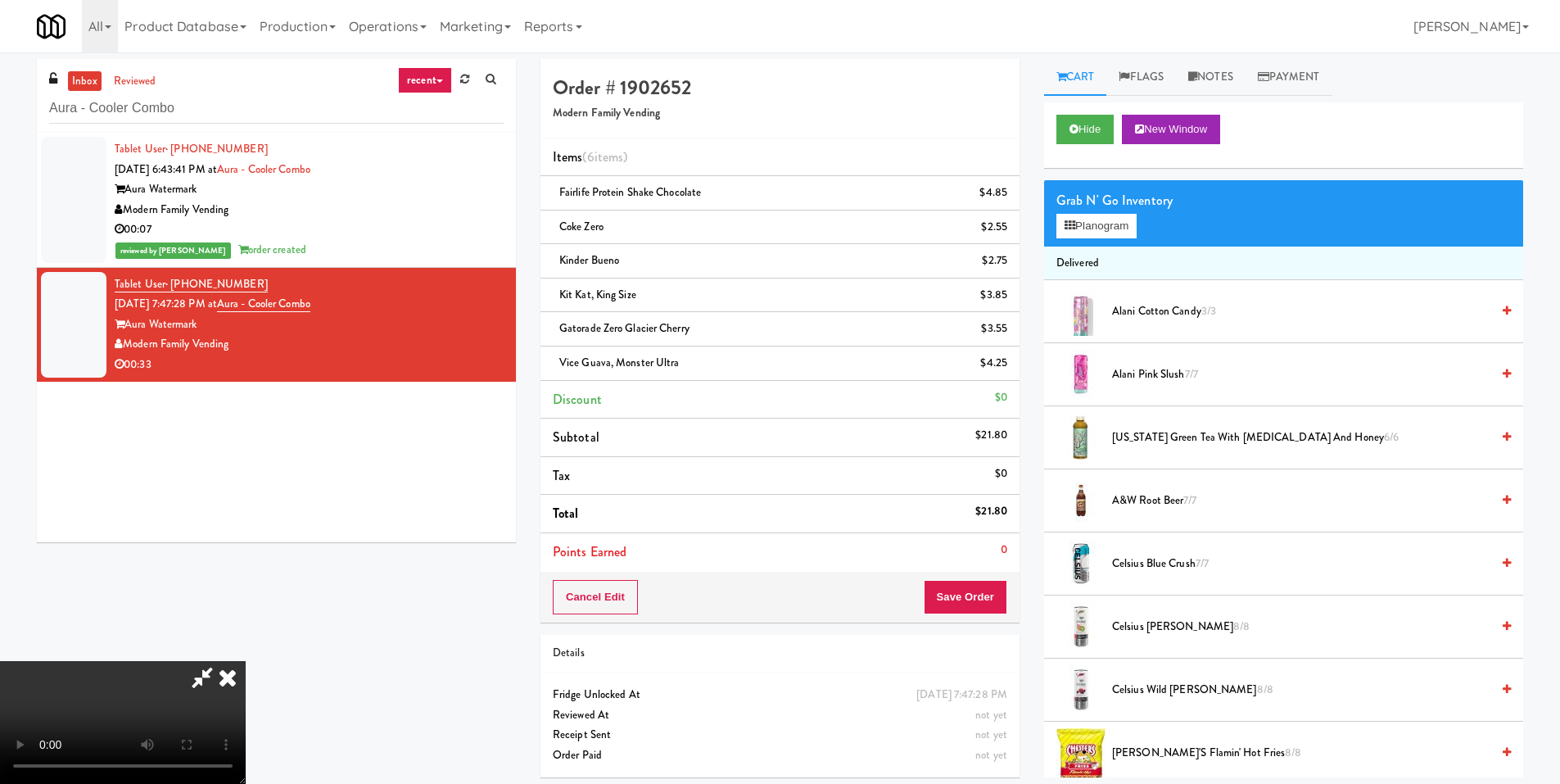
click at [246, 661] on video at bounding box center [123, 722] width 246 height 123
click at [958, 593] on button "Save Order" at bounding box center [966, 597] width 84 height 35
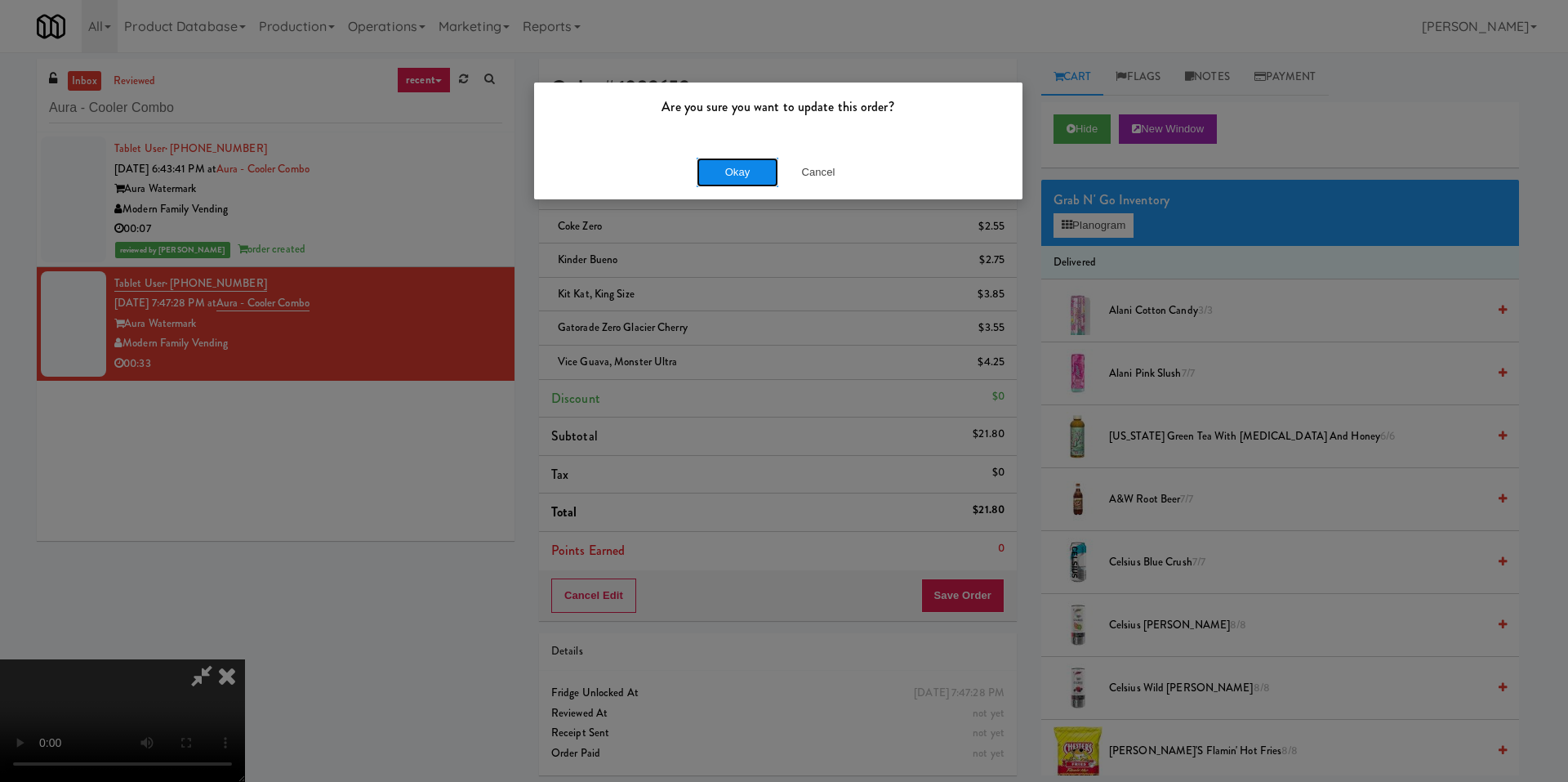
click at [724, 167] on button "Okay" at bounding box center [737, 172] width 82 height 30
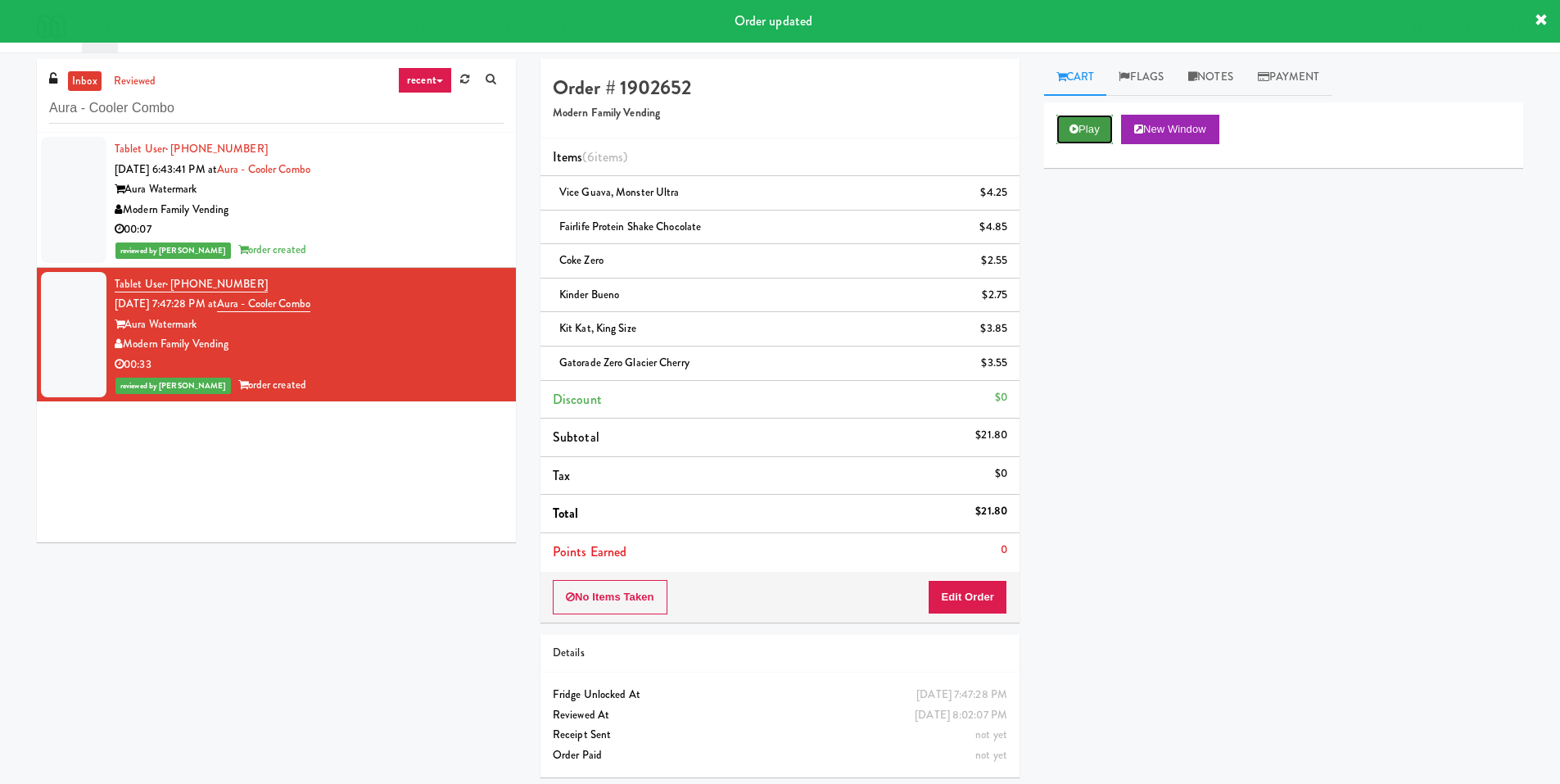
click at [1074, 133] on icon at bounding box center [1074, 129] width 9 height 11
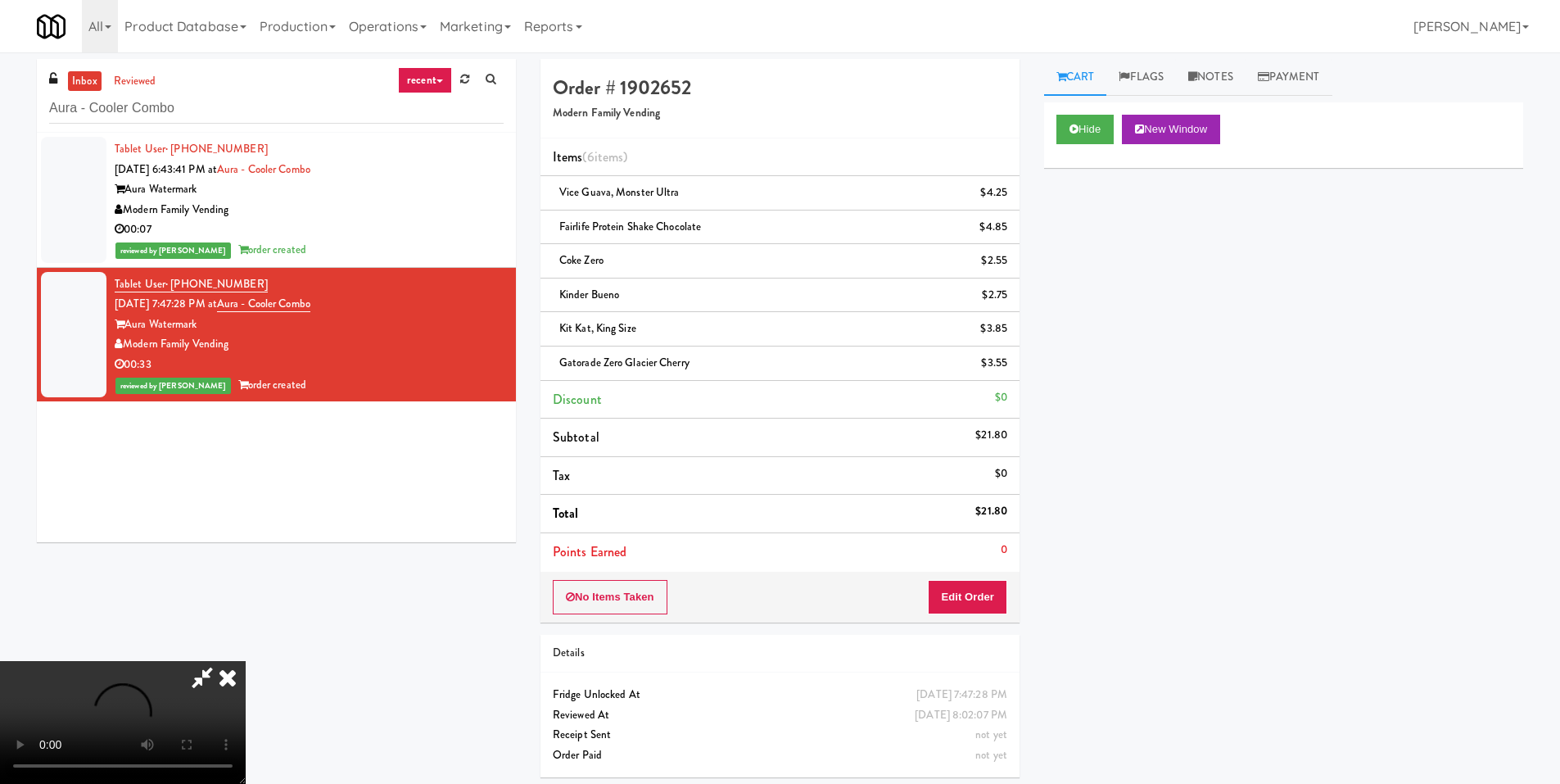
click at [246, 661] on video at bounding box center [123, 722] width 246 height 123
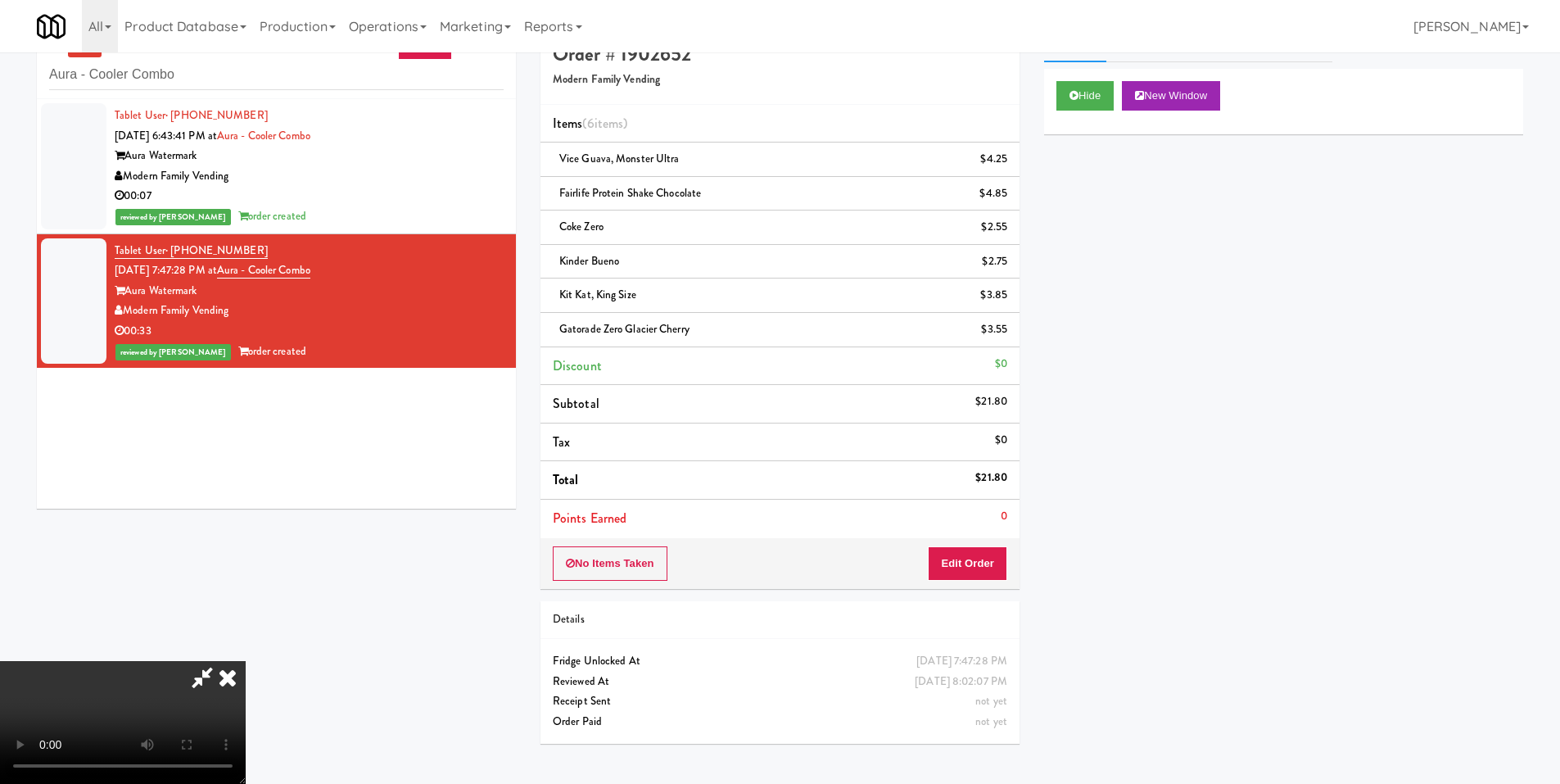
scroll to position [53, 0]
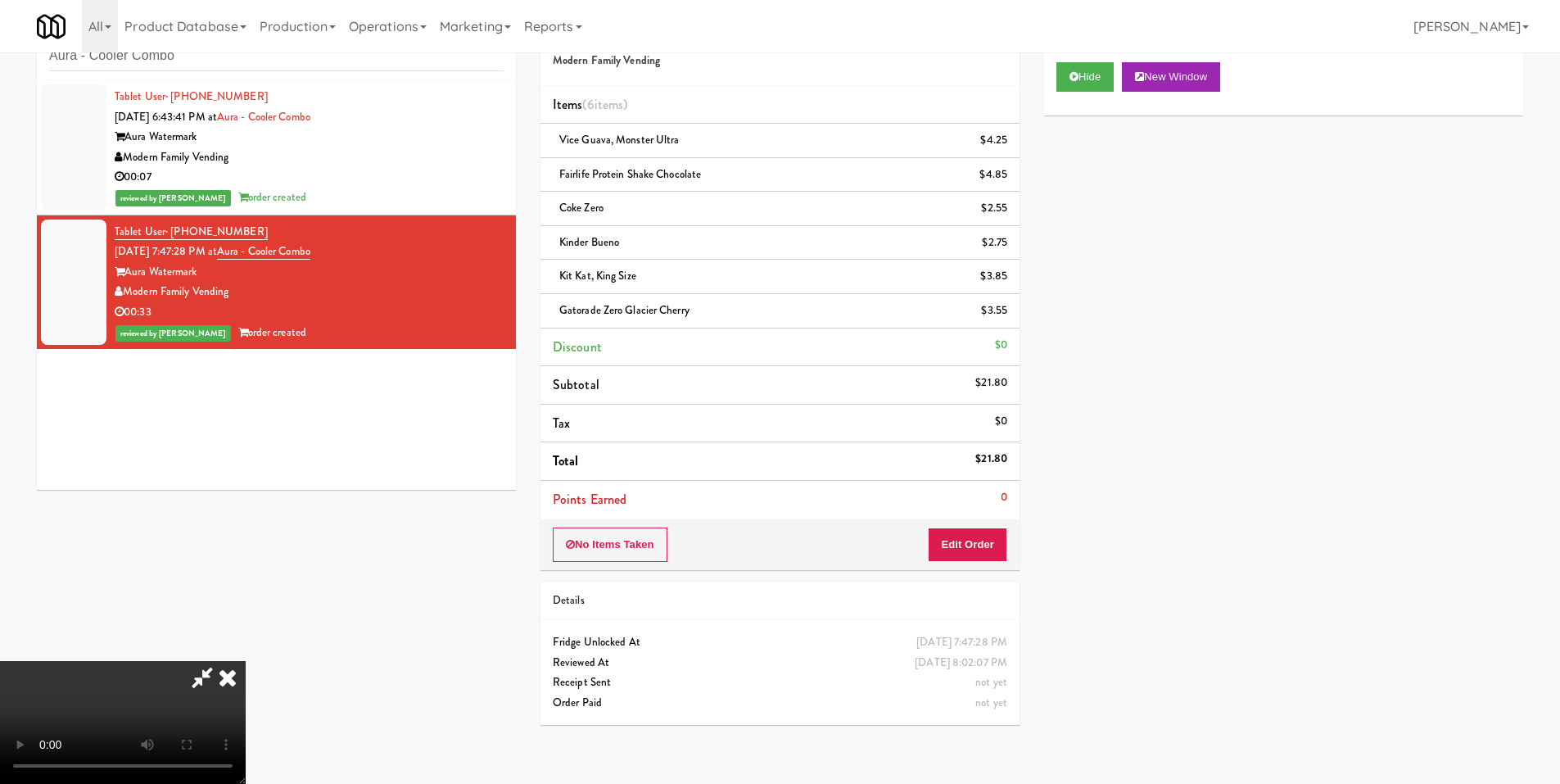
click at [221, 661] on icon at bounding box center [202, 677] width 37 height 33
click at [246, 661] on video at bounding box center [123, 722] width 246 height 123
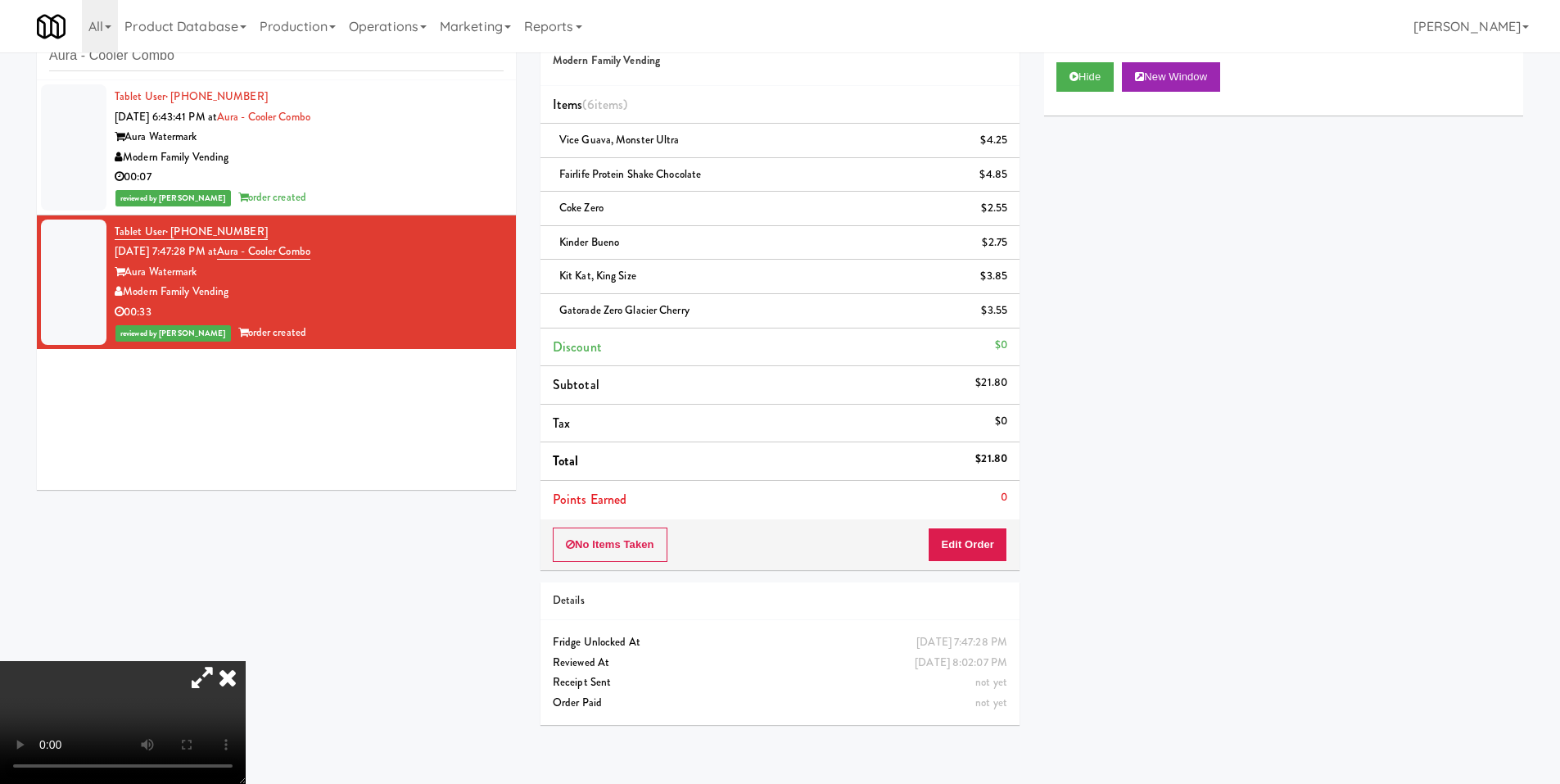
click at [246, 661] on video at bounding box center [123, 722] width 246 height 123
click at [221, 661] on icon at bounding box center [202, 677] width 37 height 33
click at [246, 661] on video at bounding box center [123, 722] width 246 height 123
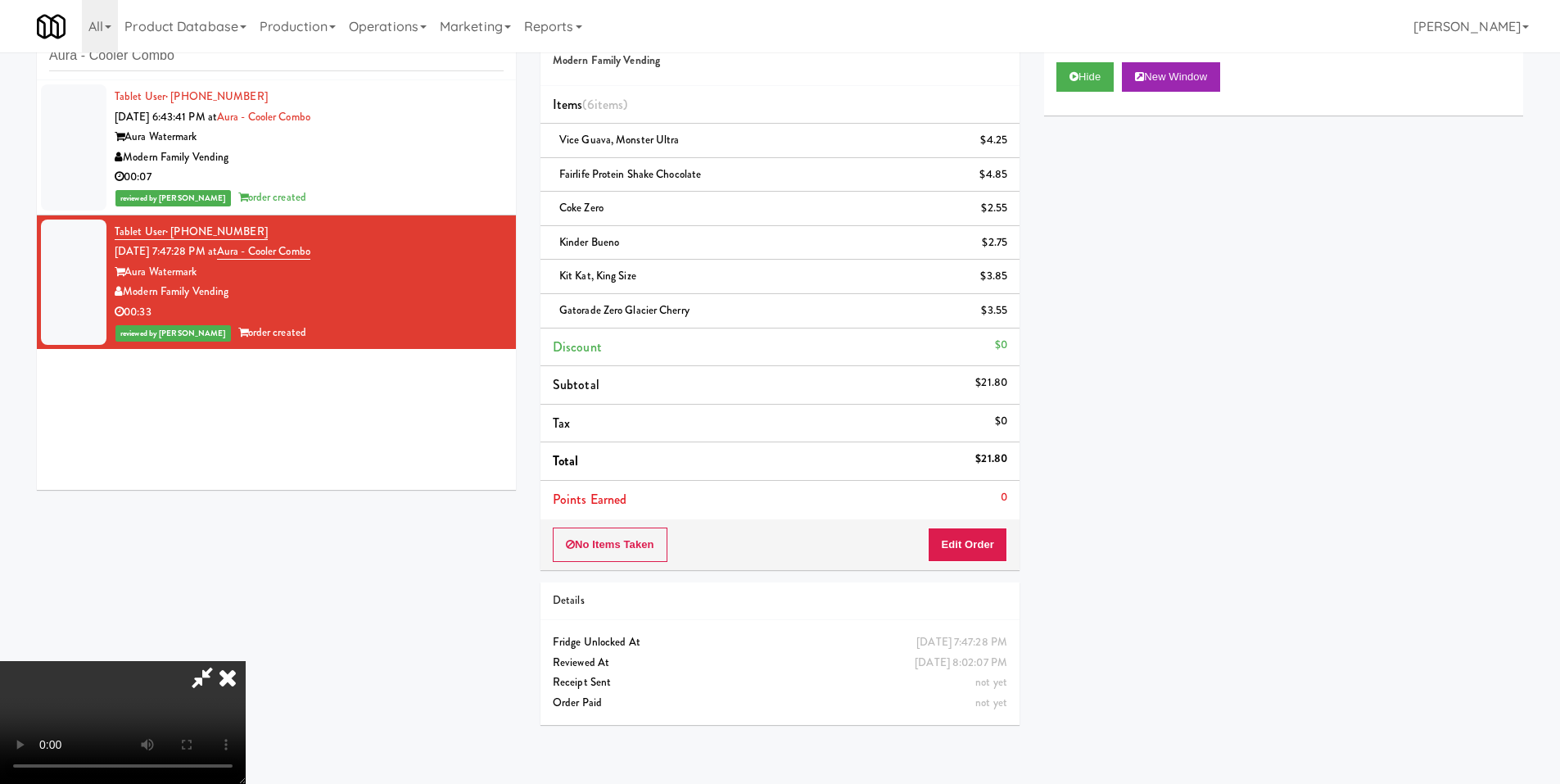
click at [246, 661] on video at bounding box center [123, 722] width 246 height 123
click at [221, 661] on icon at bounding box center [202, 677] width 37 height 33
click at [246, 661] on video at bounding box center [123, 722] width 246 height 123
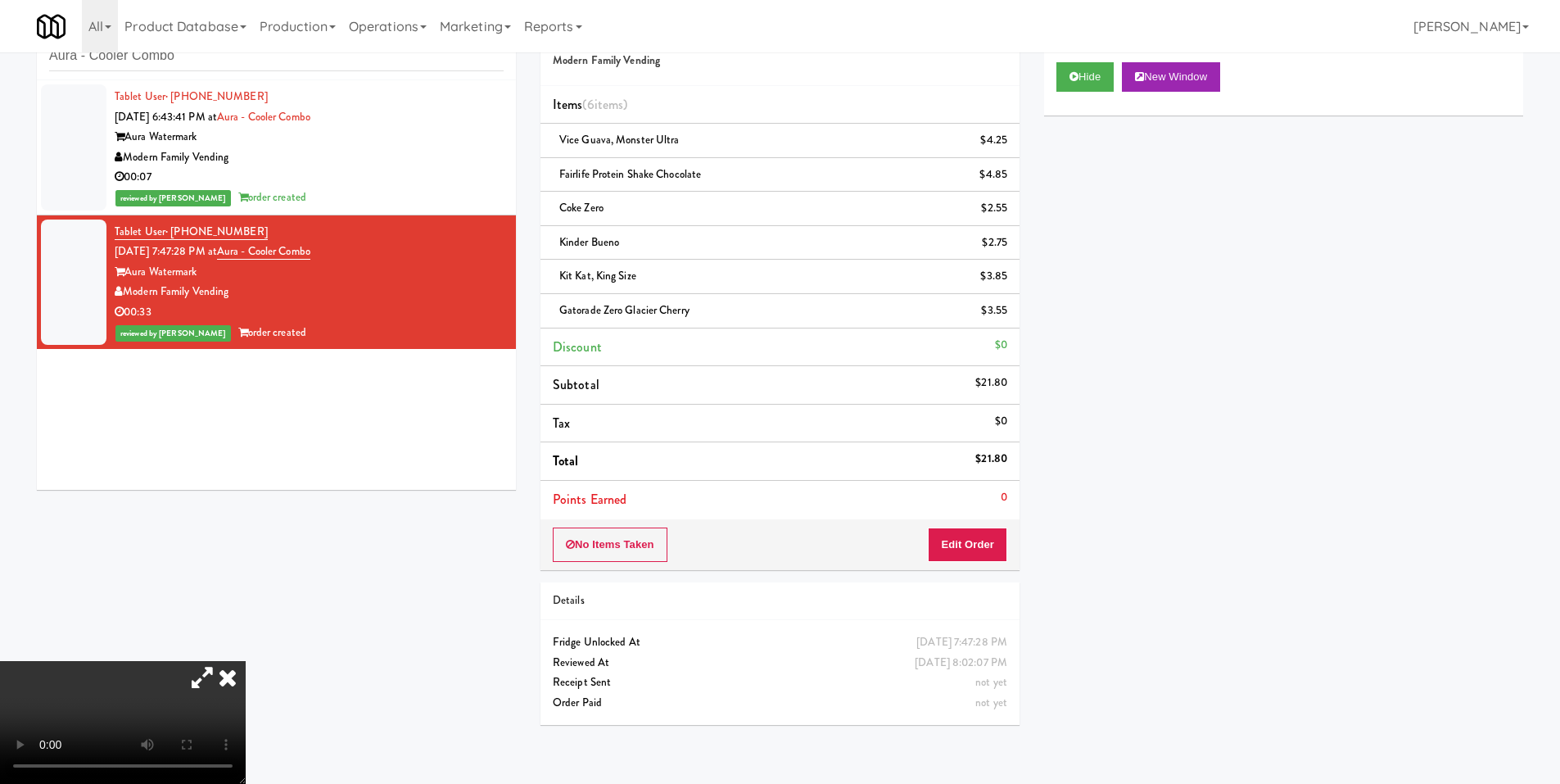
click at [221, 661] on icon at bounding box center [202, 677] width 37 height 33
click at [246, 661] on icon at bounding box center [227, 677] width 36 height 33
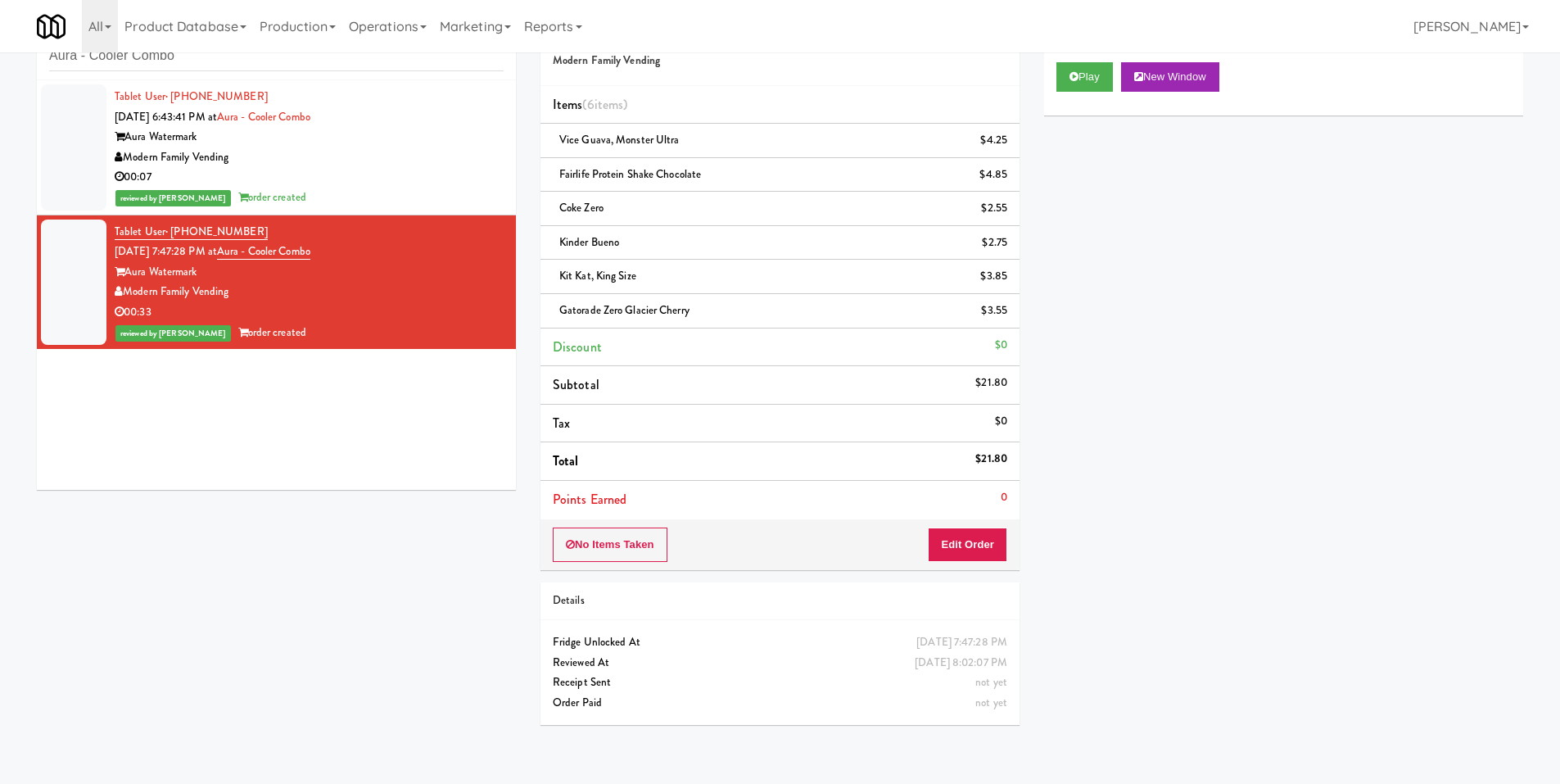
click at [356, 295] on div "Modern Family Vending" at bounding box center [309, 292] width 389 height 20
copy div "Modern Family Vending"
drag, startPoint x: 373, startPoint y: 236, endPoint x: 266, endPoint y: 254, distance: 108.5
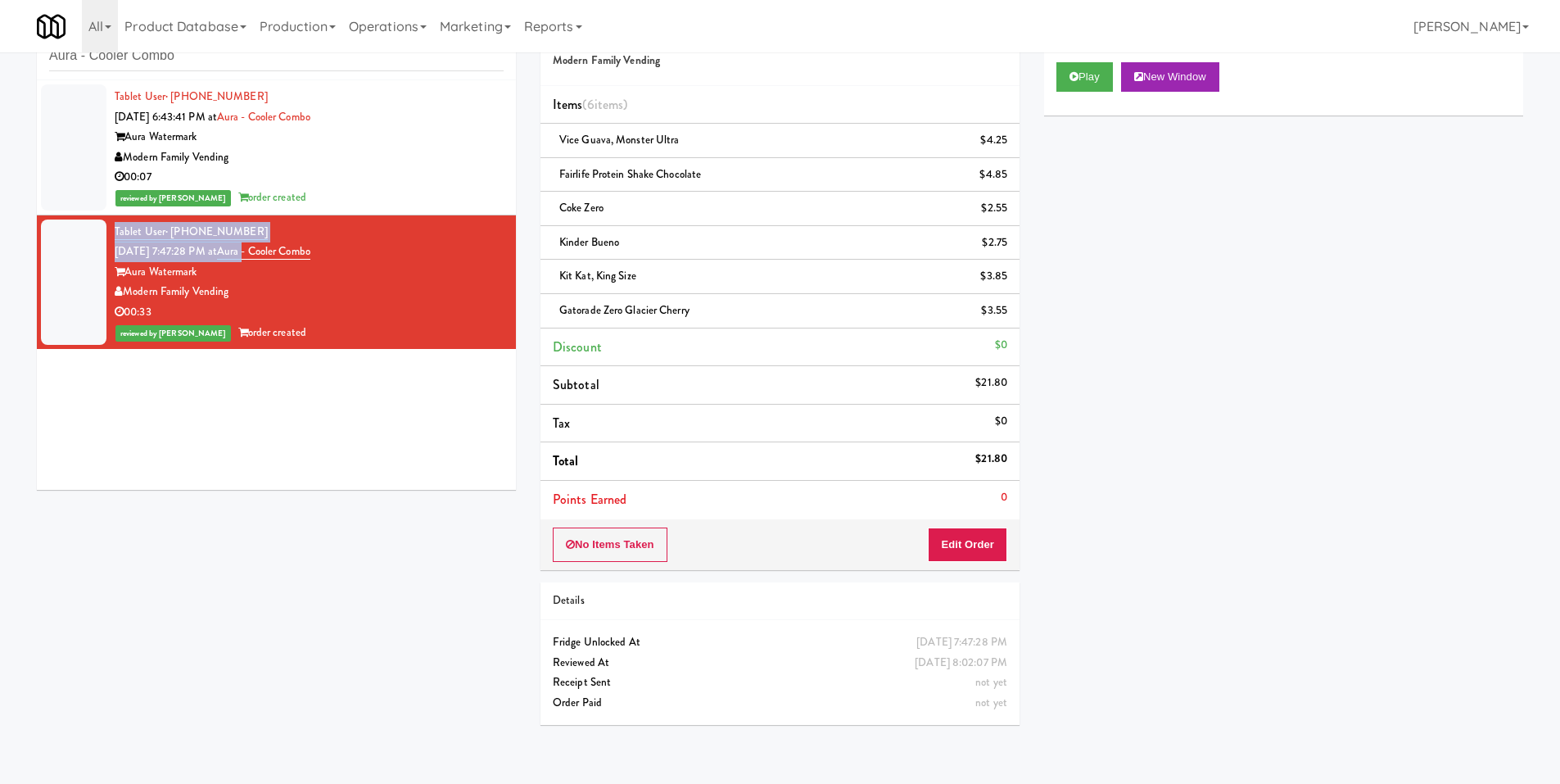
click at [266, 254] on div "Tablet User · (517) 395-0775 Sep 14, 2025 7:47:28 PM at Aura - Cooler Combo Aur…" at bounding box center [309, 282] width 389 height 121
drag, startPoint x: 320, startPoint y: 249, endPoint x: 242, endPoint y: 248, distance: 78.0
click at [242, 248] on div "Tablet User · (517) 395-0775 Sep 14, 2025 7:47:28 PM at Aura - Cooler Combo Aur…" at bounding box center [309, 282] width 389 height 121
copy link "Aura - Cooler Combo"
drag, startPoint x: 287, startPoint y: 227, endPoint x: 171, endPoint y: 235, distance: 116.3
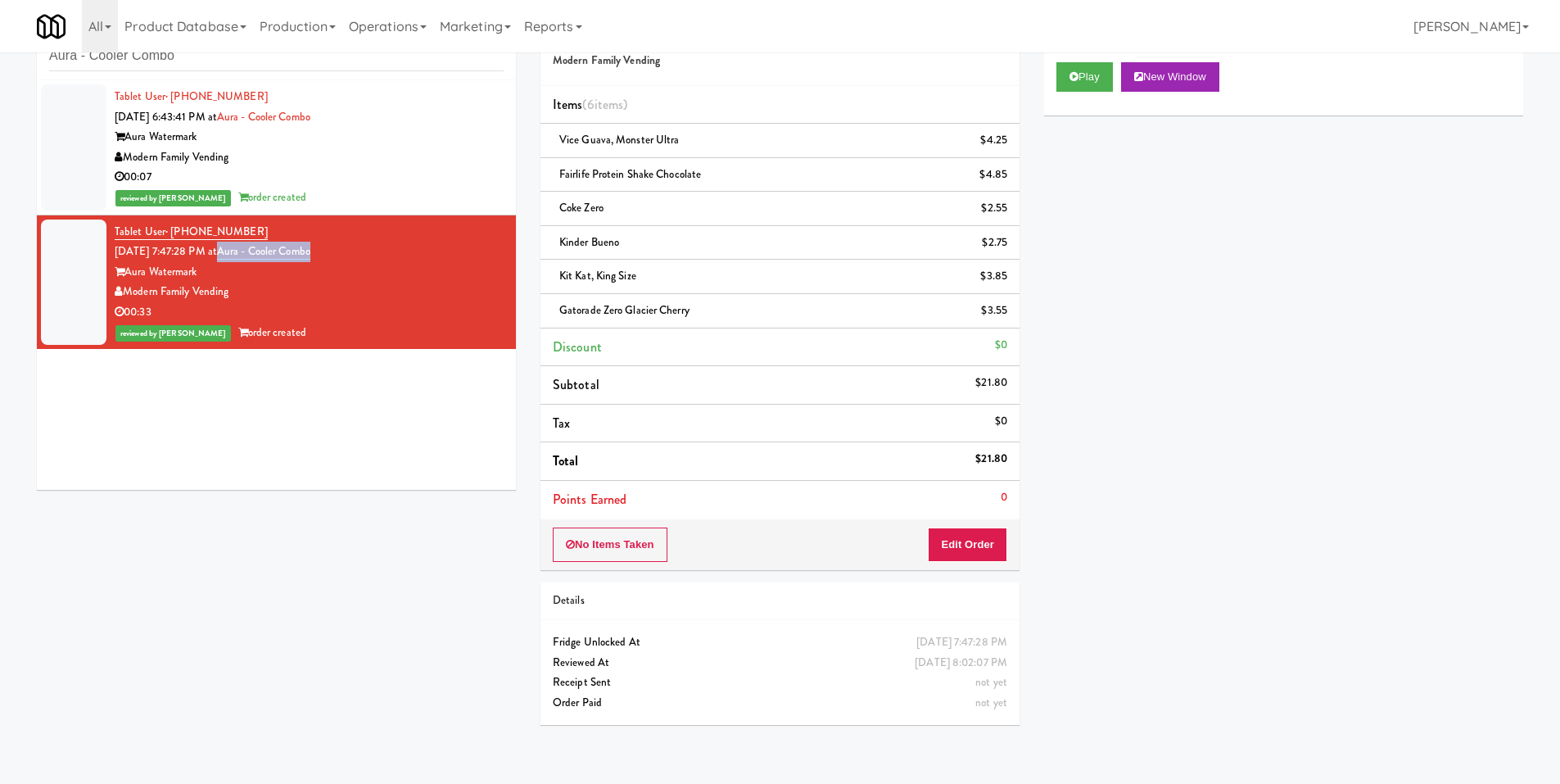
click at [171, 235] on div "Tablet User · (517) 395-0775 Sep 14, 2025 7:47:28 PM at Aura - Cooler Combo Aur…" at bounding box center [309, 282] width 389 height 121
copy span "(517) 395-0775"
drag, startPoint x: 977, startPoint y: 458, endPoint x: 1006, endPoint y: 455, distance: 29.2
click at [1006, 455] on div "$21.80" at bounding box center [992, 459] width 32 height 20
copy div "$21.80"
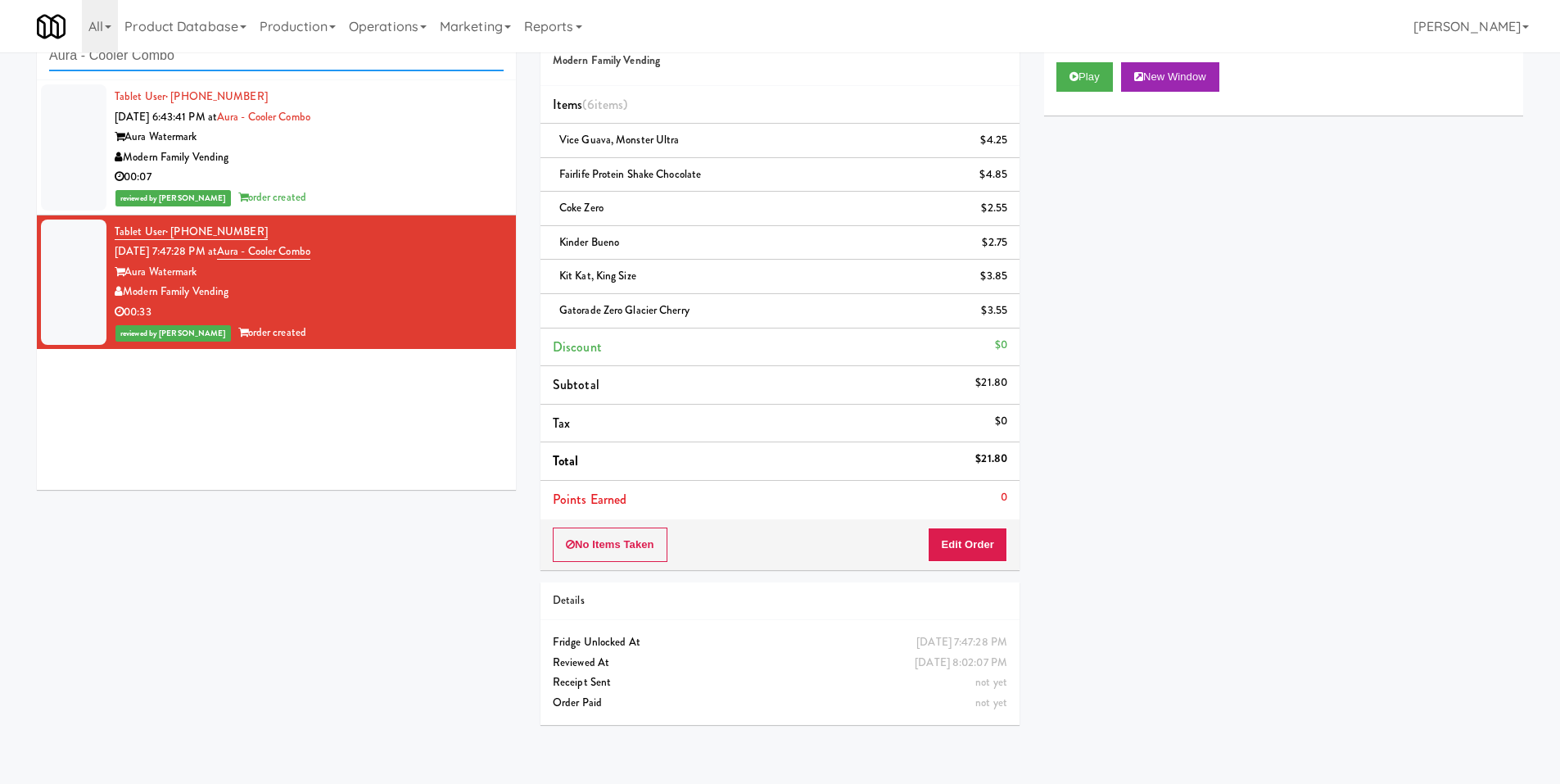
click at [168, 70] on input "Aura - Cooler Combo" at bounding box center [276, 56] width 454 height 31
click at [168, 69] on input "Aura - Cooler Combo" at bounding box center [276, 56] width 454 height 31
paste input "1114 W Carroll - Right - Ambient"
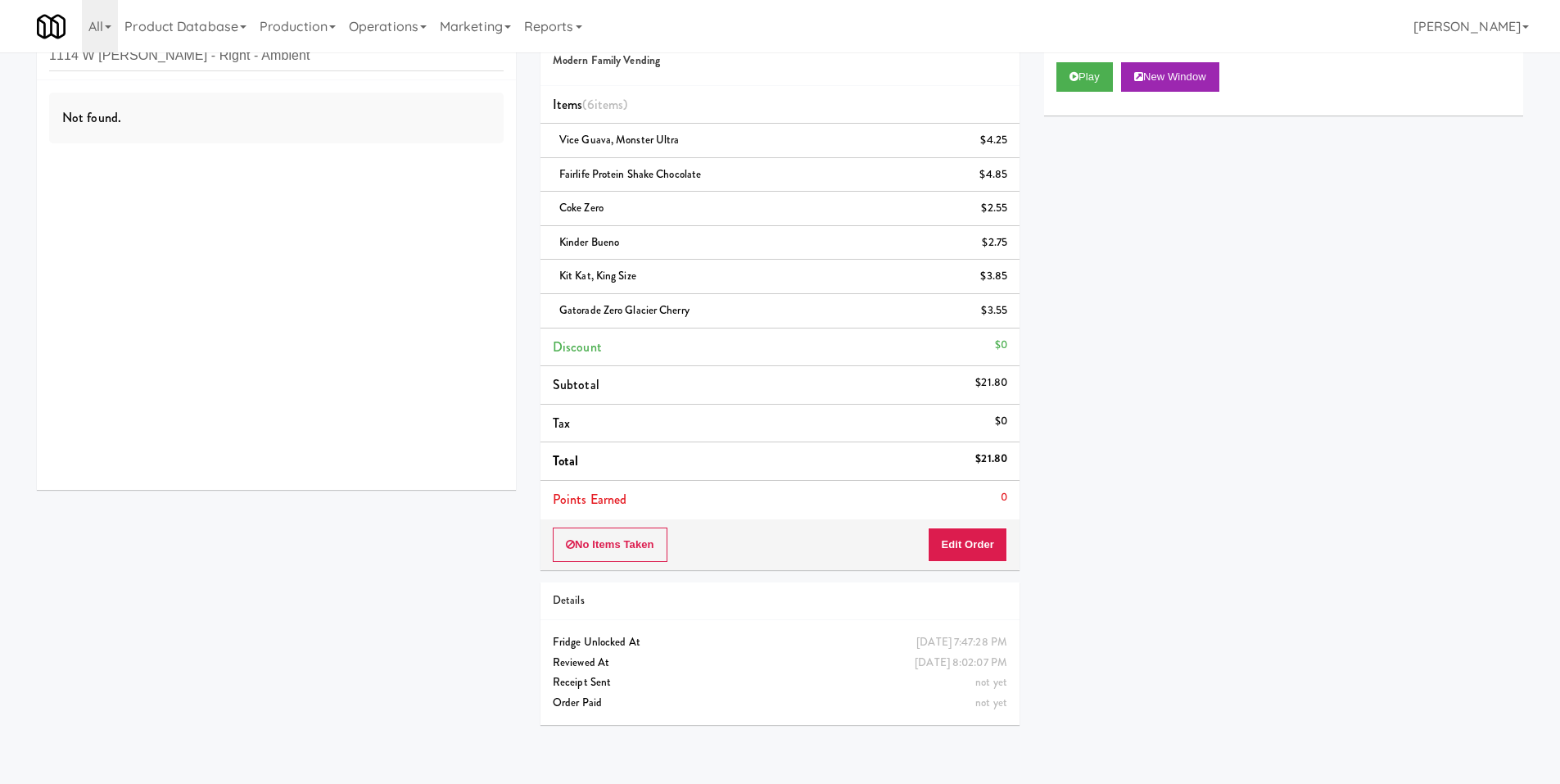
click at [212, 81] on div "Not found." at bounding box center [276, 285] width 479 height 409
click at [209, 64] on input "1114 W Carroll - Right - Ambient" at bounding box center [276, 56] width 454 height 31
paste input "Capital Height Cooler"
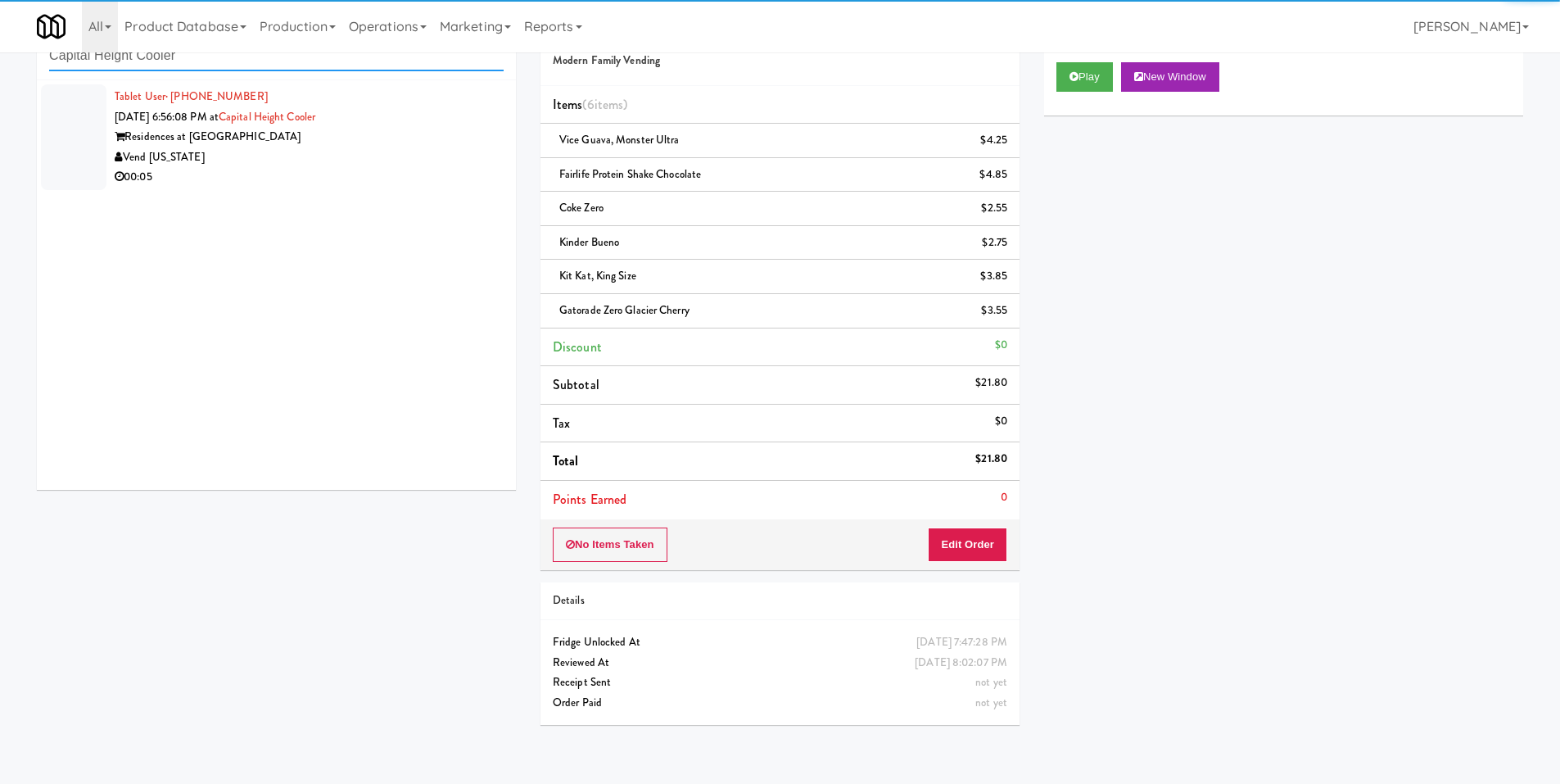
type input "Capital Height Cooler"
click at [446, 176] on div "00:05" at bounding box center [309, 177] width 389 height 20
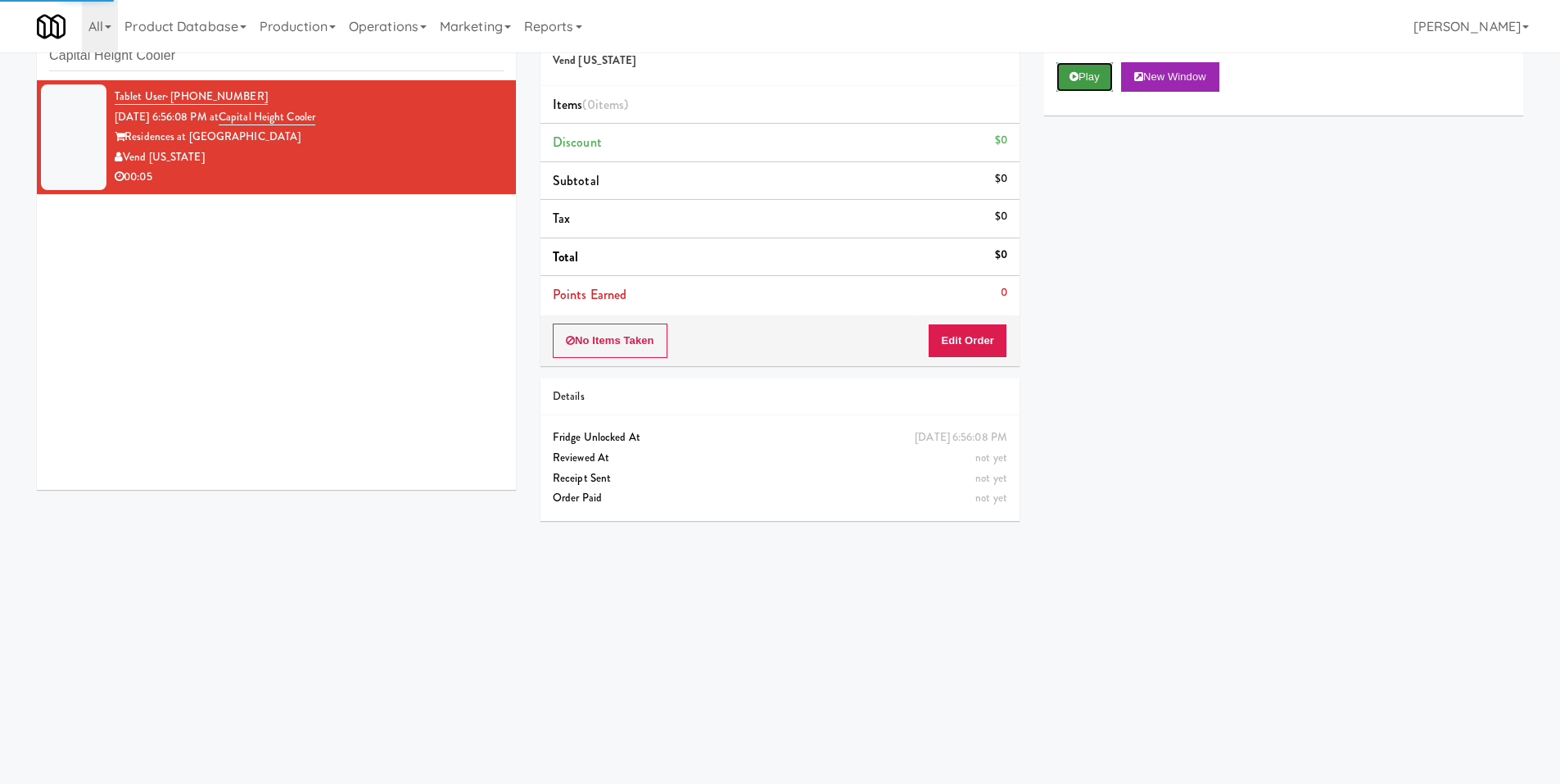
click at [1088, 74] on button "Play" at bounding box center [1084, 76] width 57 height 30
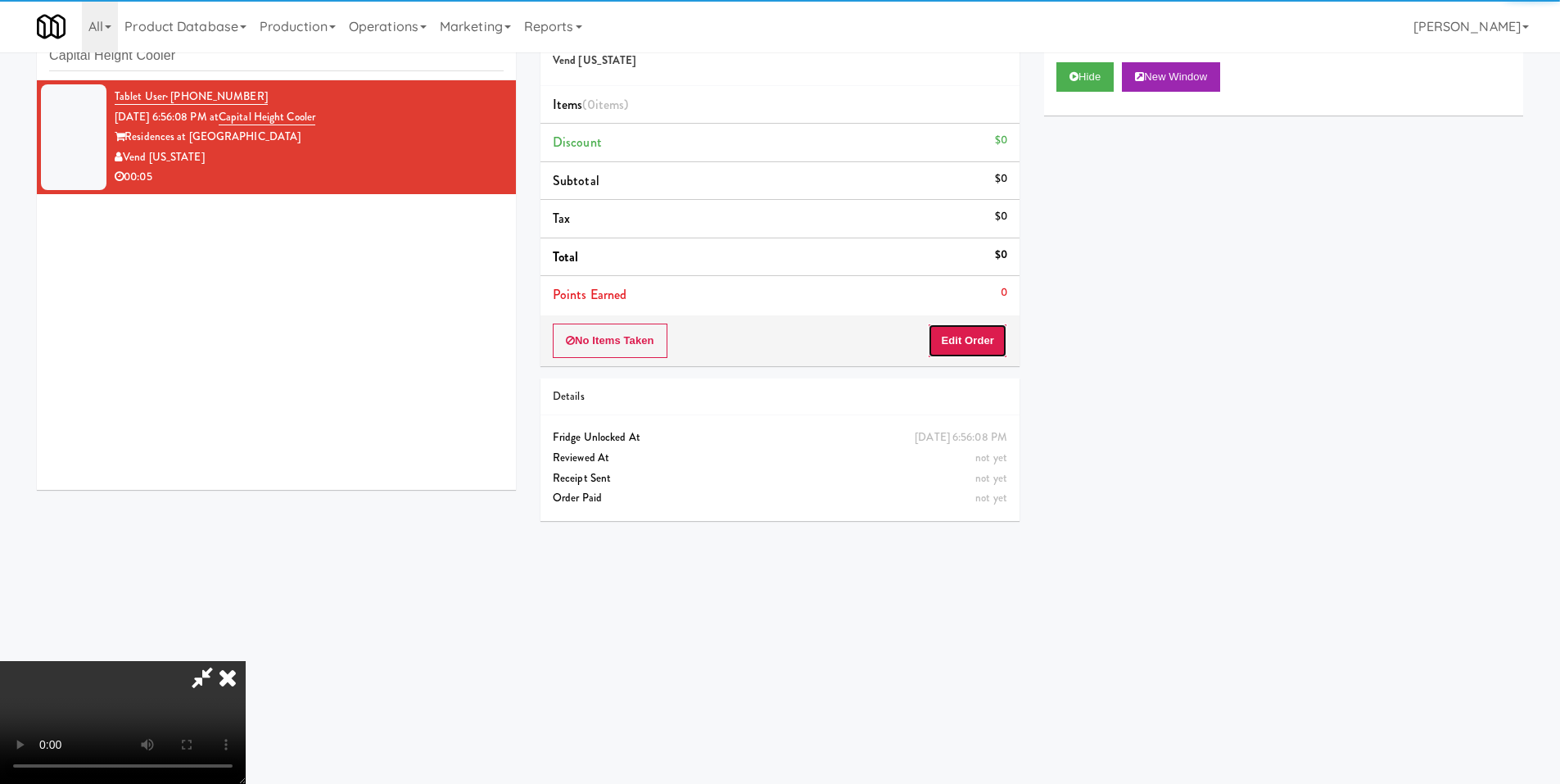
click at [976, 339] on button "Edit Order" at bounding box center [968, 341] width 80 height 35
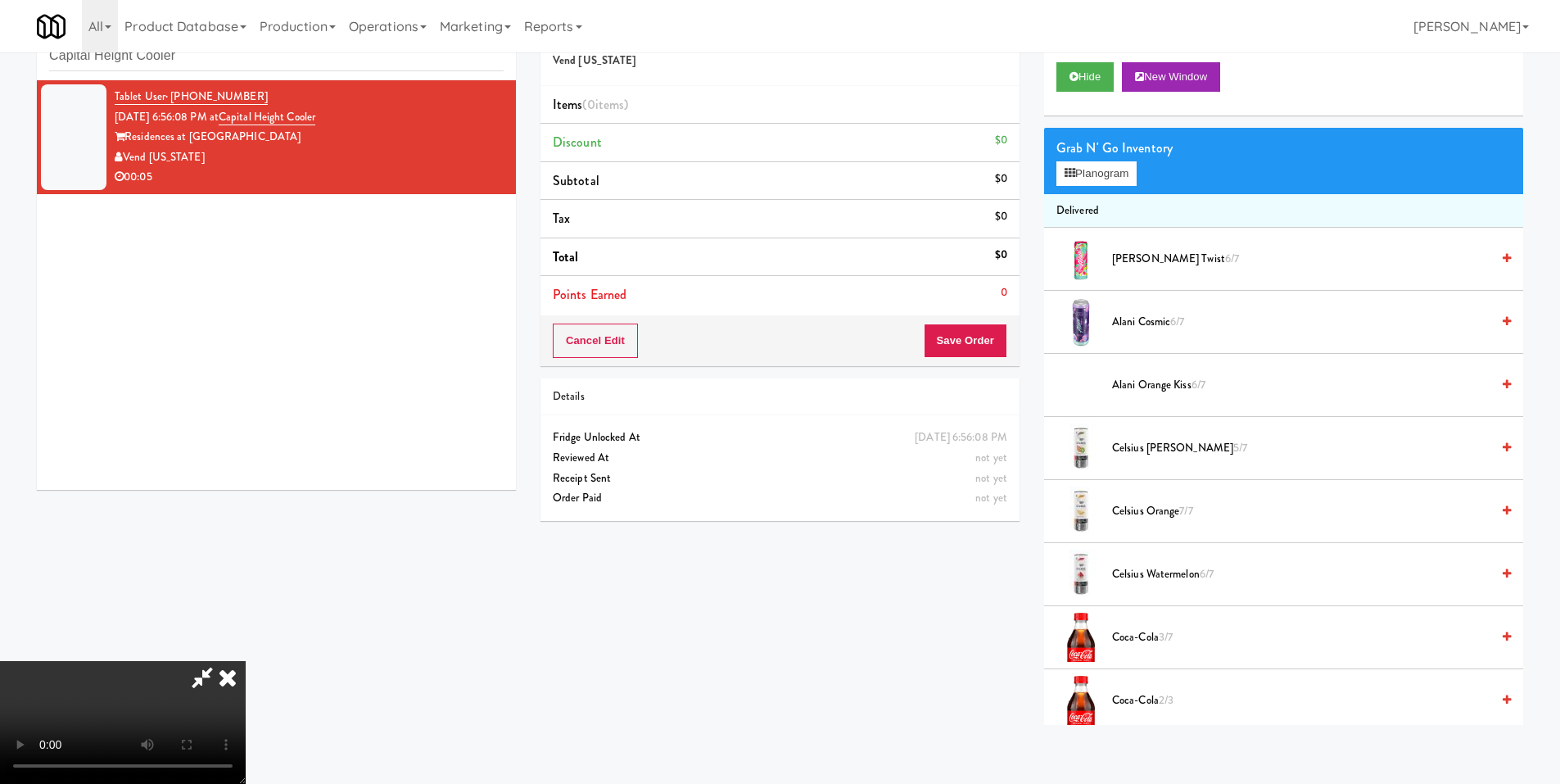
scroll to position [244, 0]
click at [246, 661] on video at bounding box center [123, 722] width 246 height 123
click at [1080, 164] on button "Planogram" at bounding box center [1096, 173] width 81 height 25
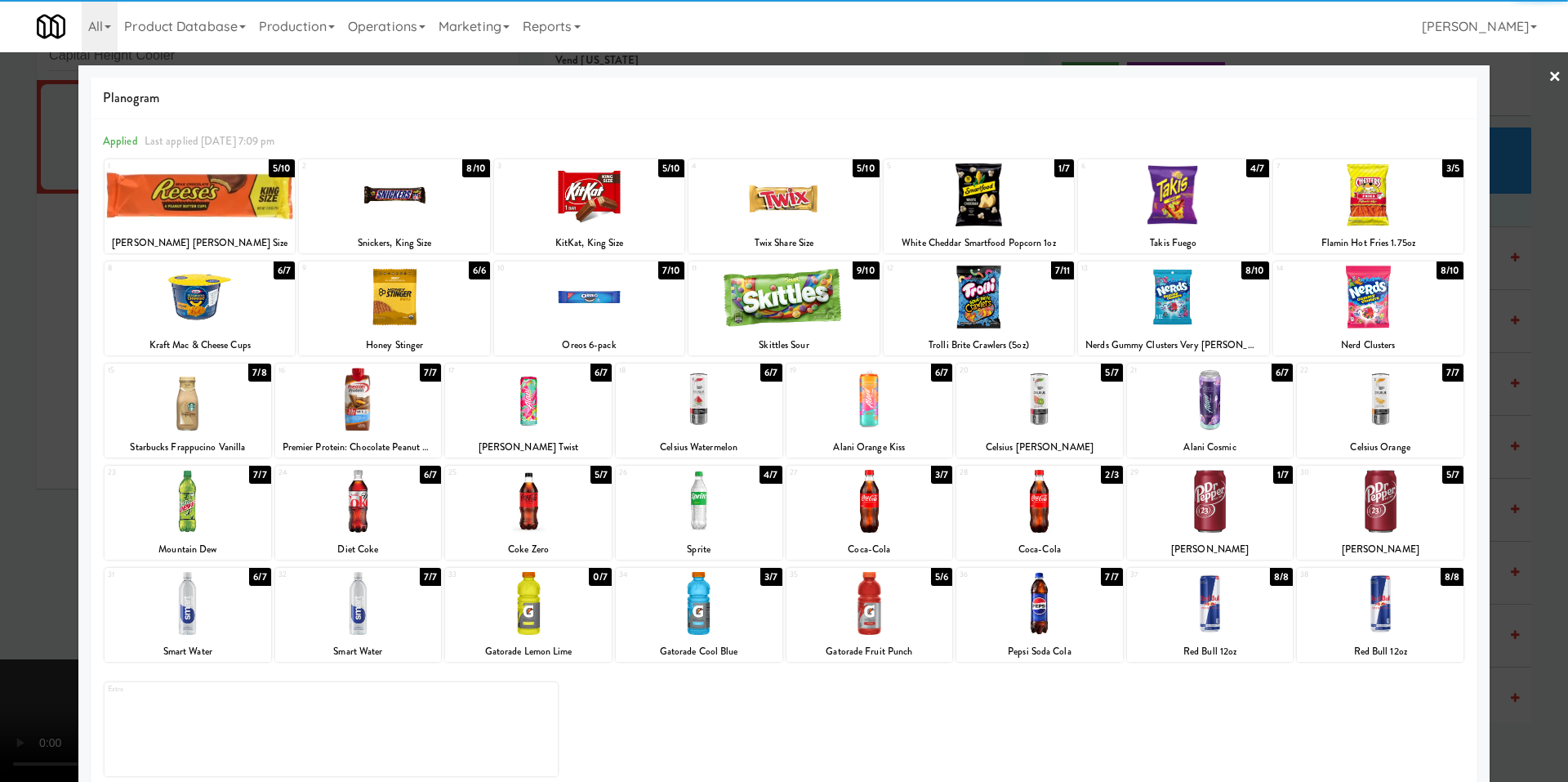
click at [899, 597] on div at bounding box center [869, 603] width 167 height 63
click at [55, 584] on div at bounding box center [784, 391] width 1568 height 782
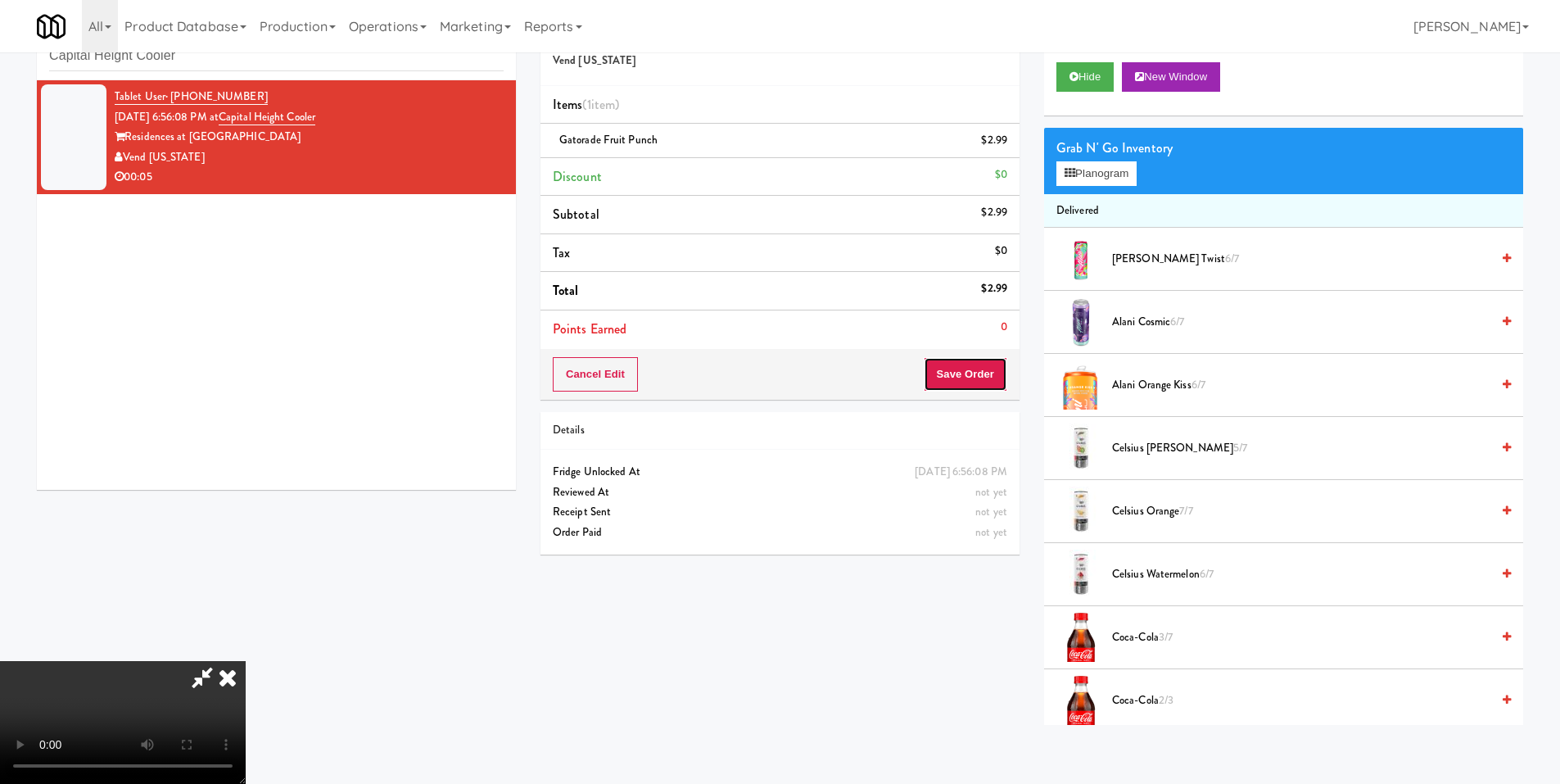
click at [961, 370] on button "Save Order" at bounding box center [966, 374] width 84 height 35
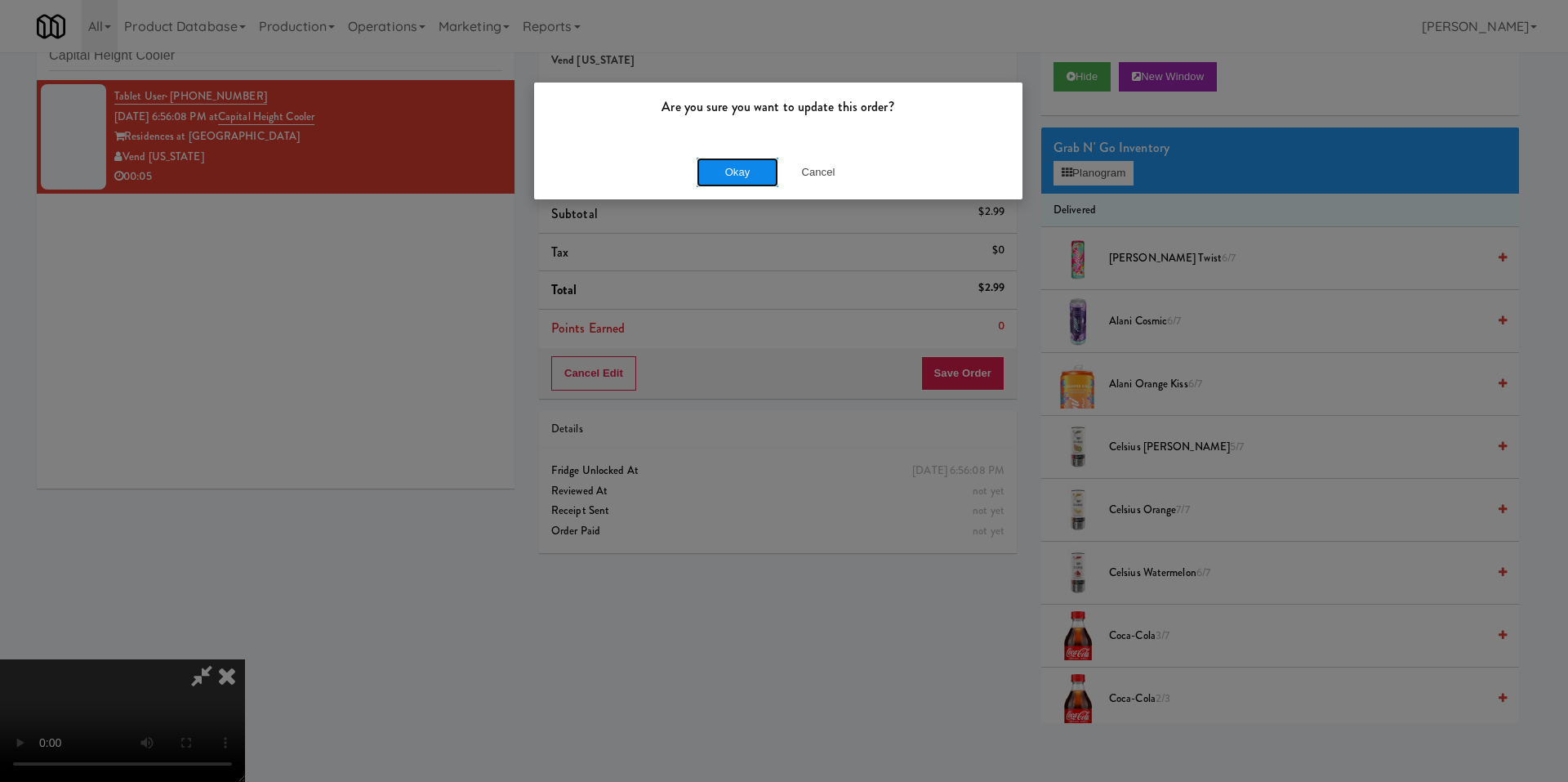
click at [740, 166] on button "Okay" at bounding box center [737, 172] width 82 height 30
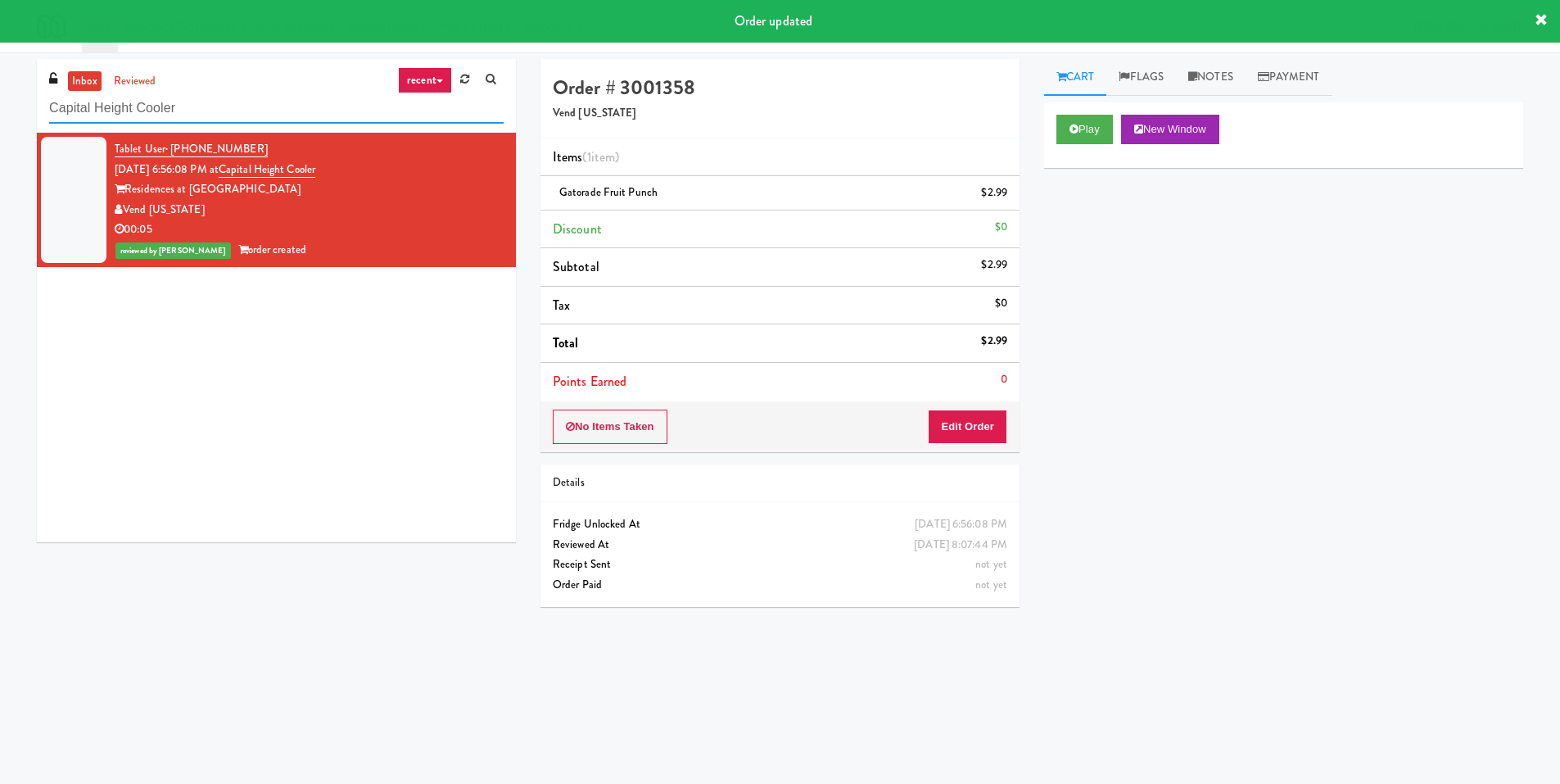
click at [241, 103] on input "Capital Height Cooler" at bounding box center [276, 108] width 454 height 31
paste input "(Snack & Drink) EWR 5-TB-PUBLIC"
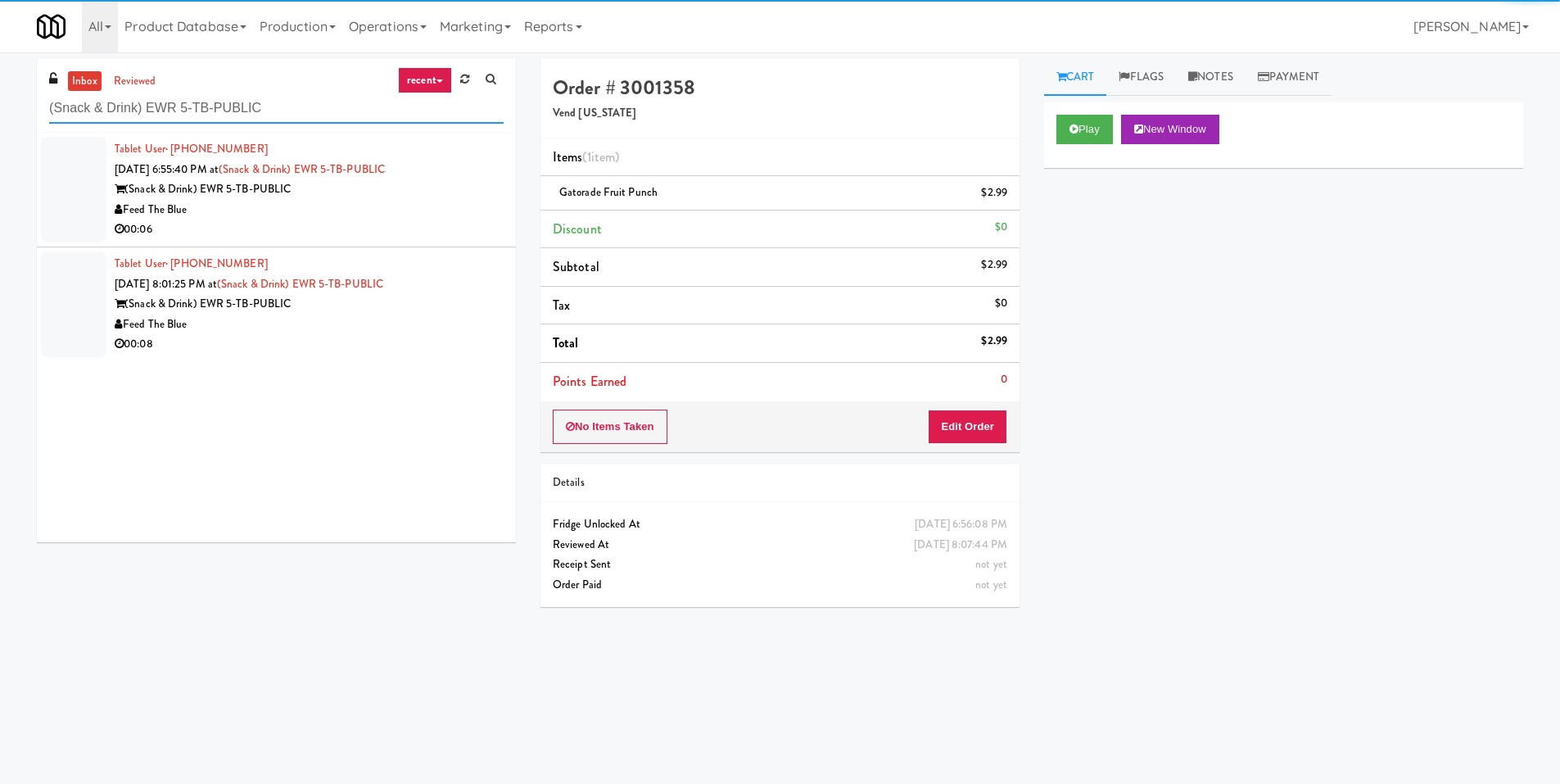
type input "(Snack & Drink) EWR 5-TB-PUBLIC"
click at [390, 197] on div "(Snack & Drink) EWR 5-TB-PUBLIC" at bounding box center [309, 190] width 389 height 20
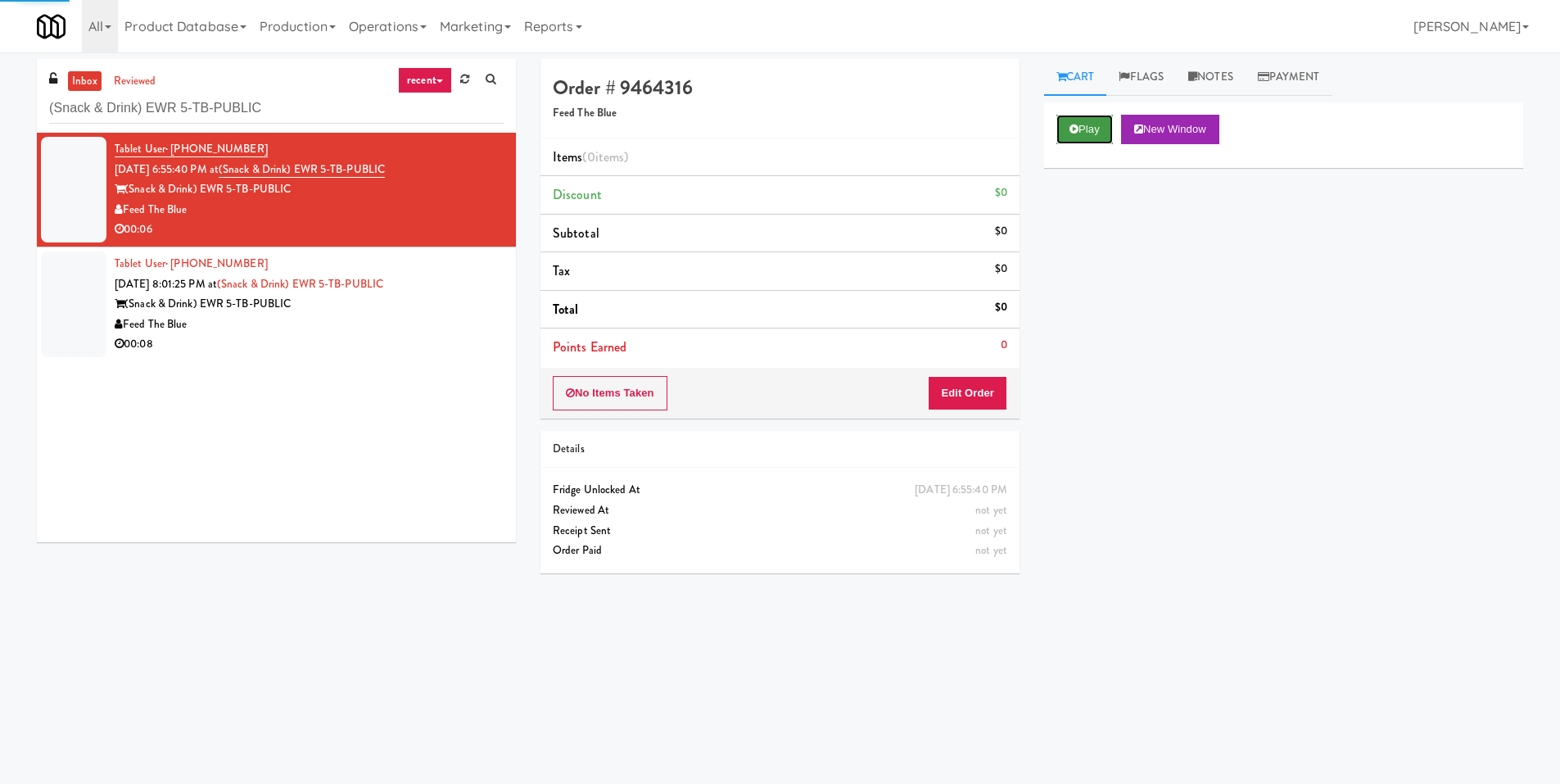
click at [1078, 131] on icon at bounding box center [1074, 129] width 9 height 11
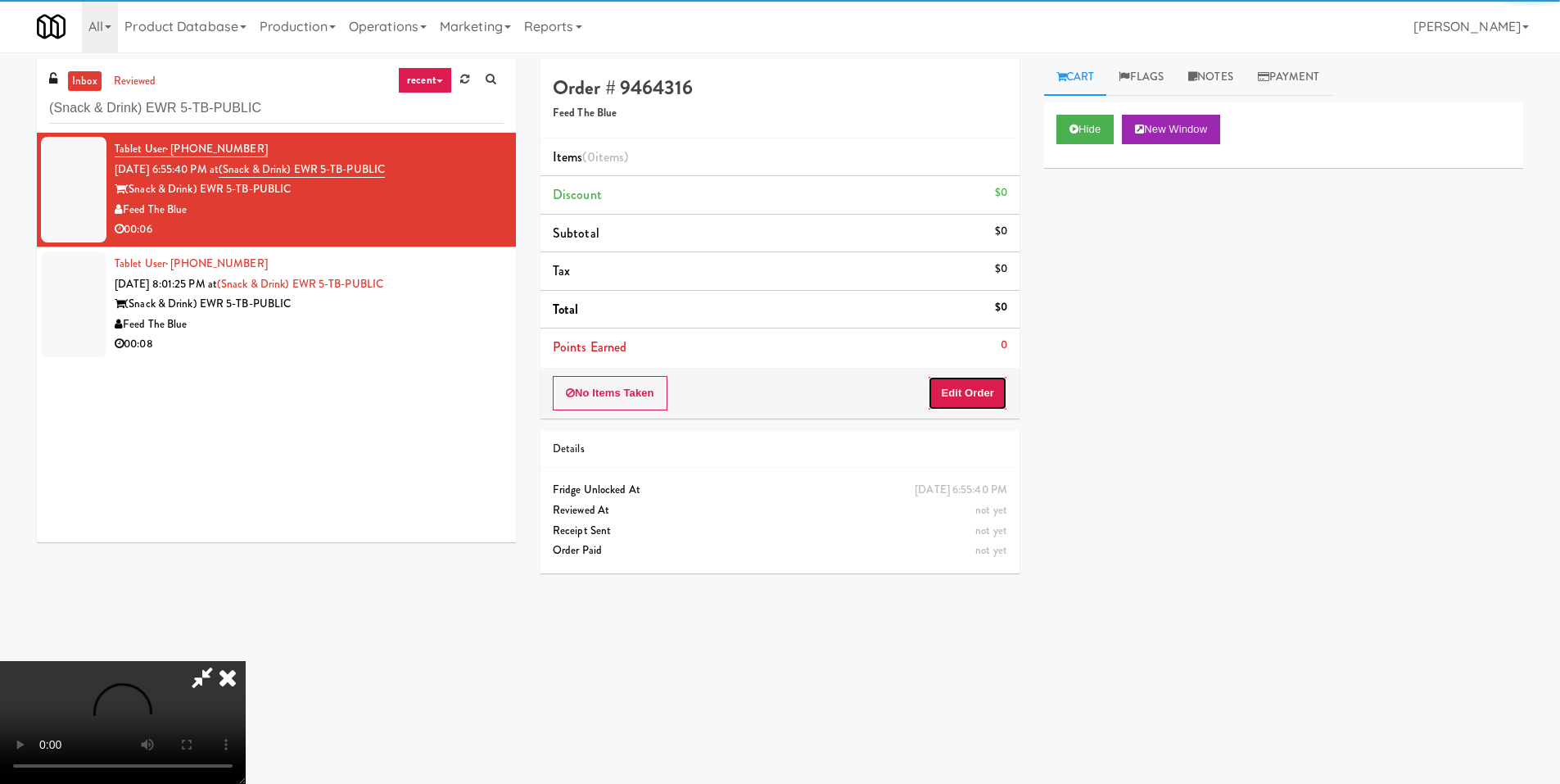
click at [961, 392] on button "Edit Order" at bounding box center [968, 392] width 80 height 35
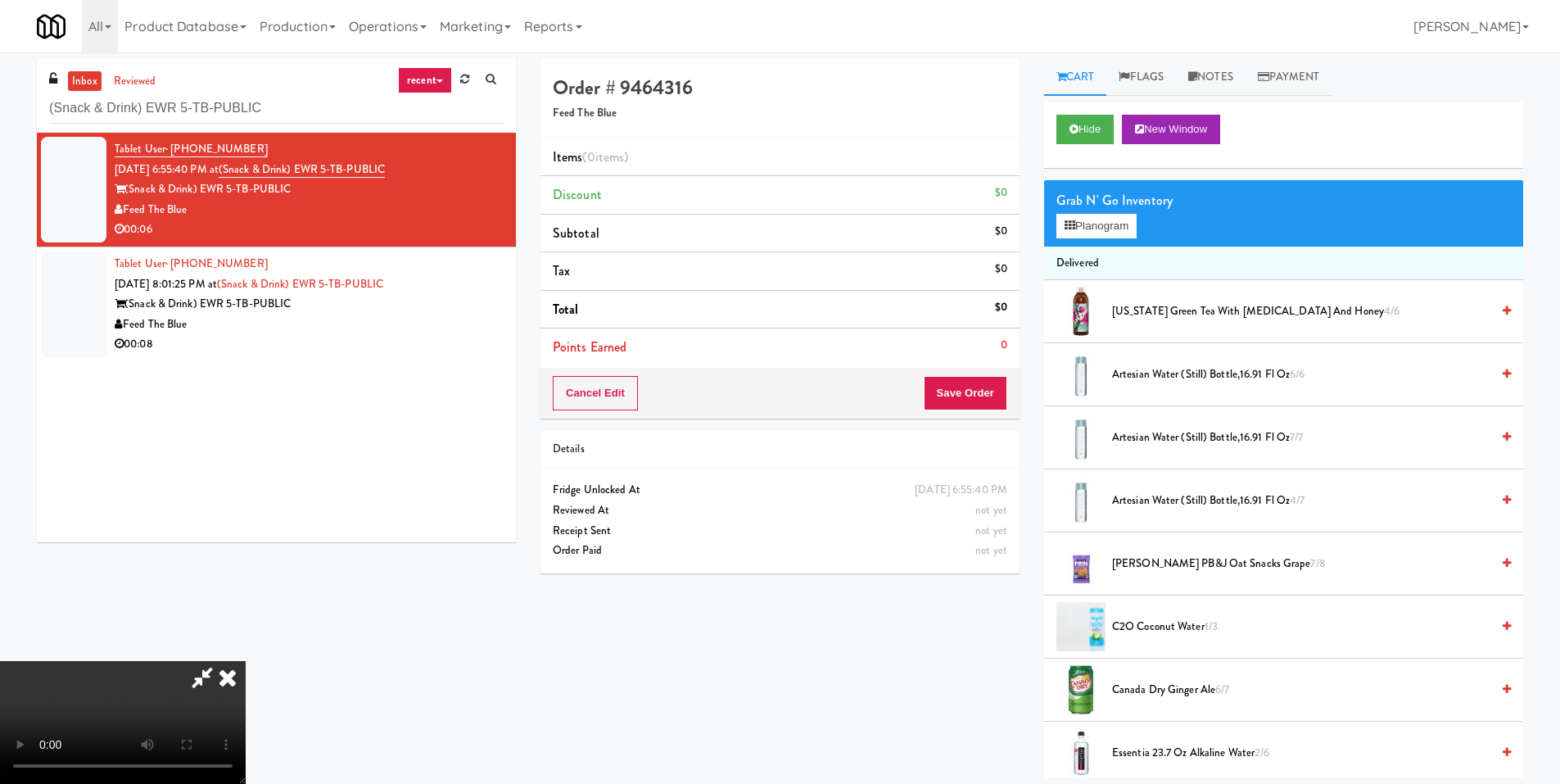
scroll to position [244, 0]
click at [246, 661] on video at bounding box center [123, 722] width 246 height 123
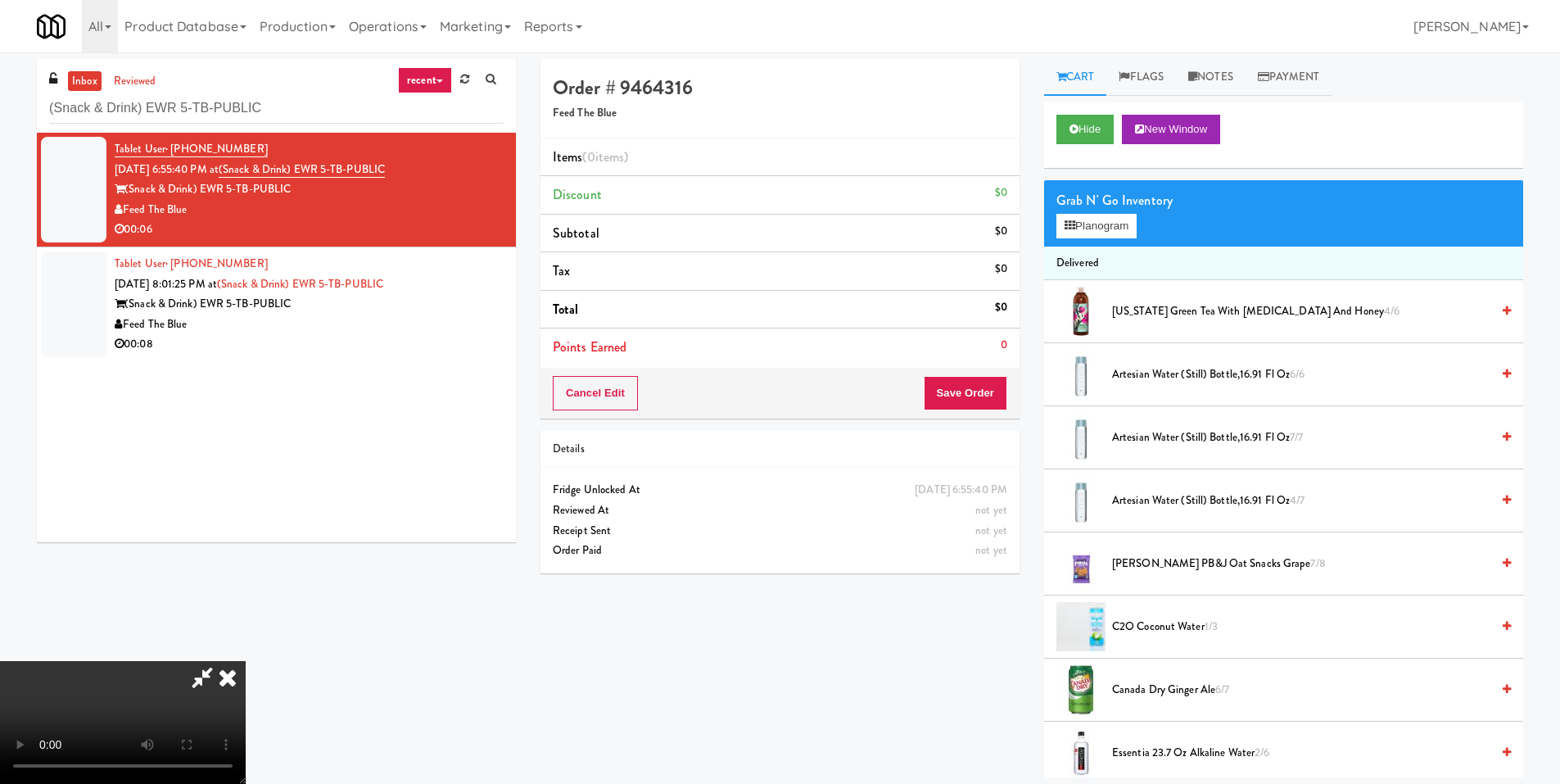
click at [246, 661] on video at bounding box center [123, 722] width 246 height 123
click at [1195, 689] on span "Canada Dry Ginger Ale 6/7" at bounding box center [1301, 690] width 378 height 20
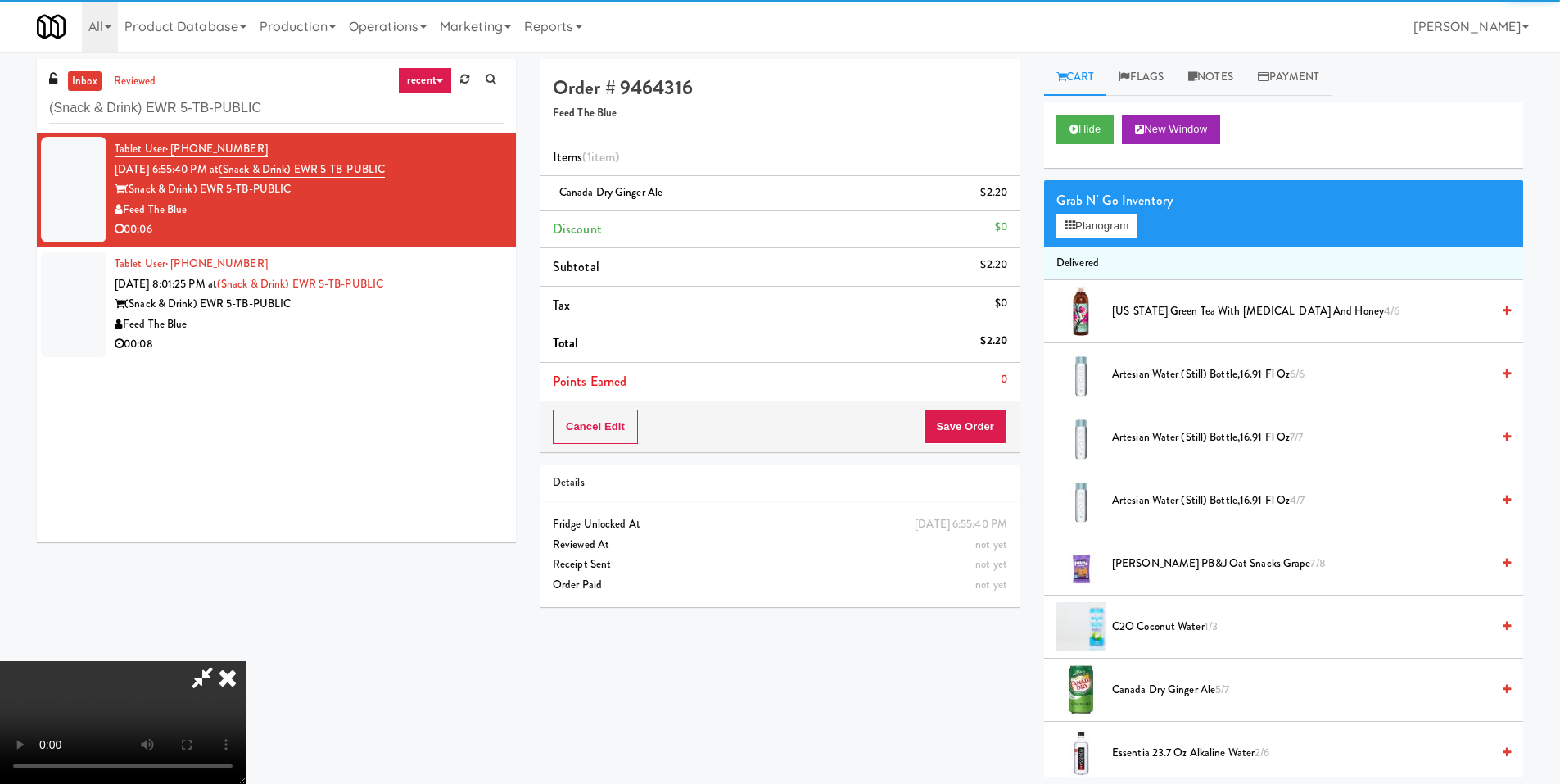
click at [246, 661] on video at bounding box center [123, 722] width 246 height 123
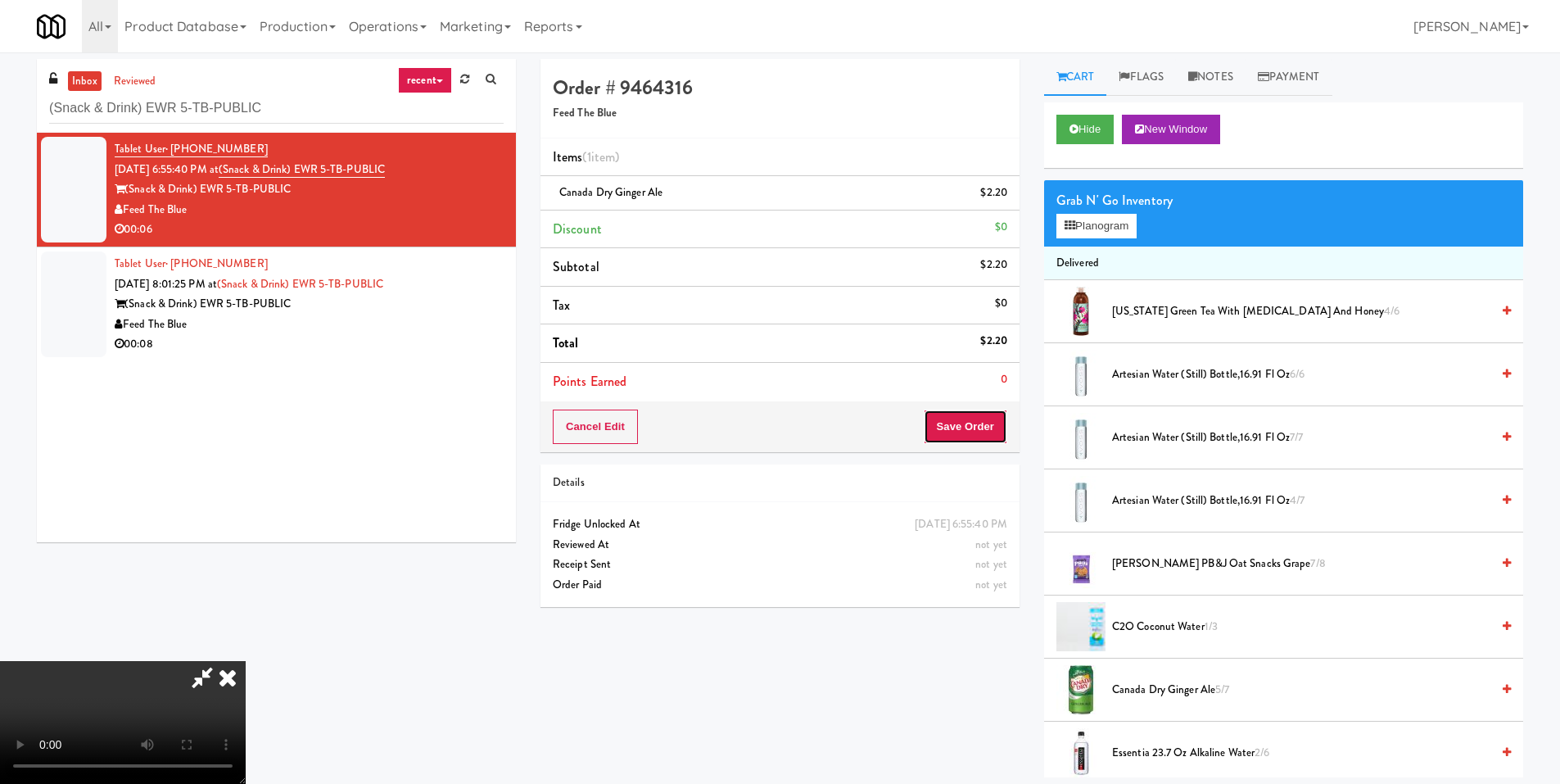
click at [980, 412] on button "Save Order" at bounding box center [966, 426] width 84 height 35
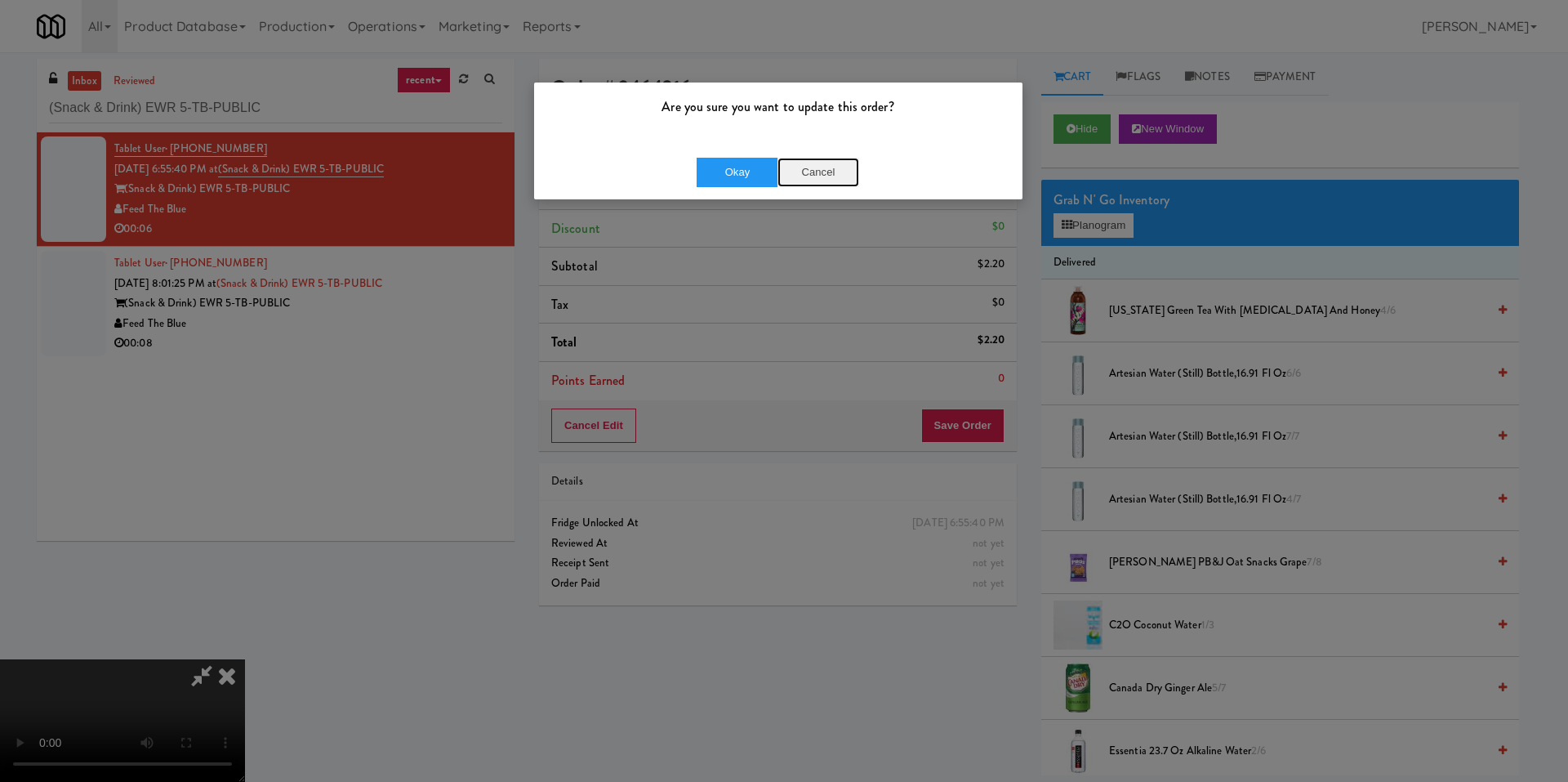
click at [784, 167] on button "Cancel" at bounding box center [818, 172] width 82 height 30
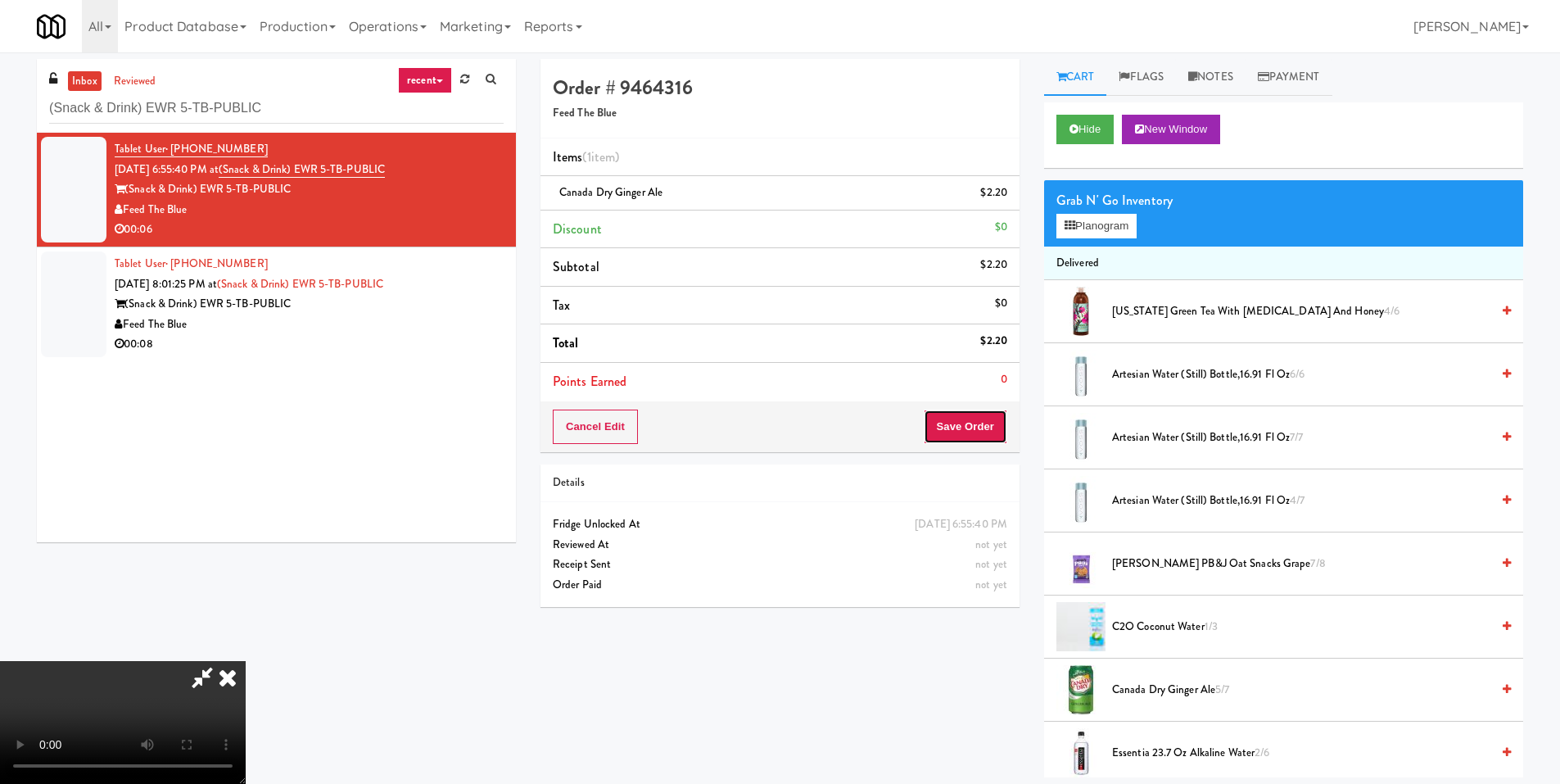
click at [965, 425] on button "Save Order" at bounding box center [966, 426] width 84 height 35
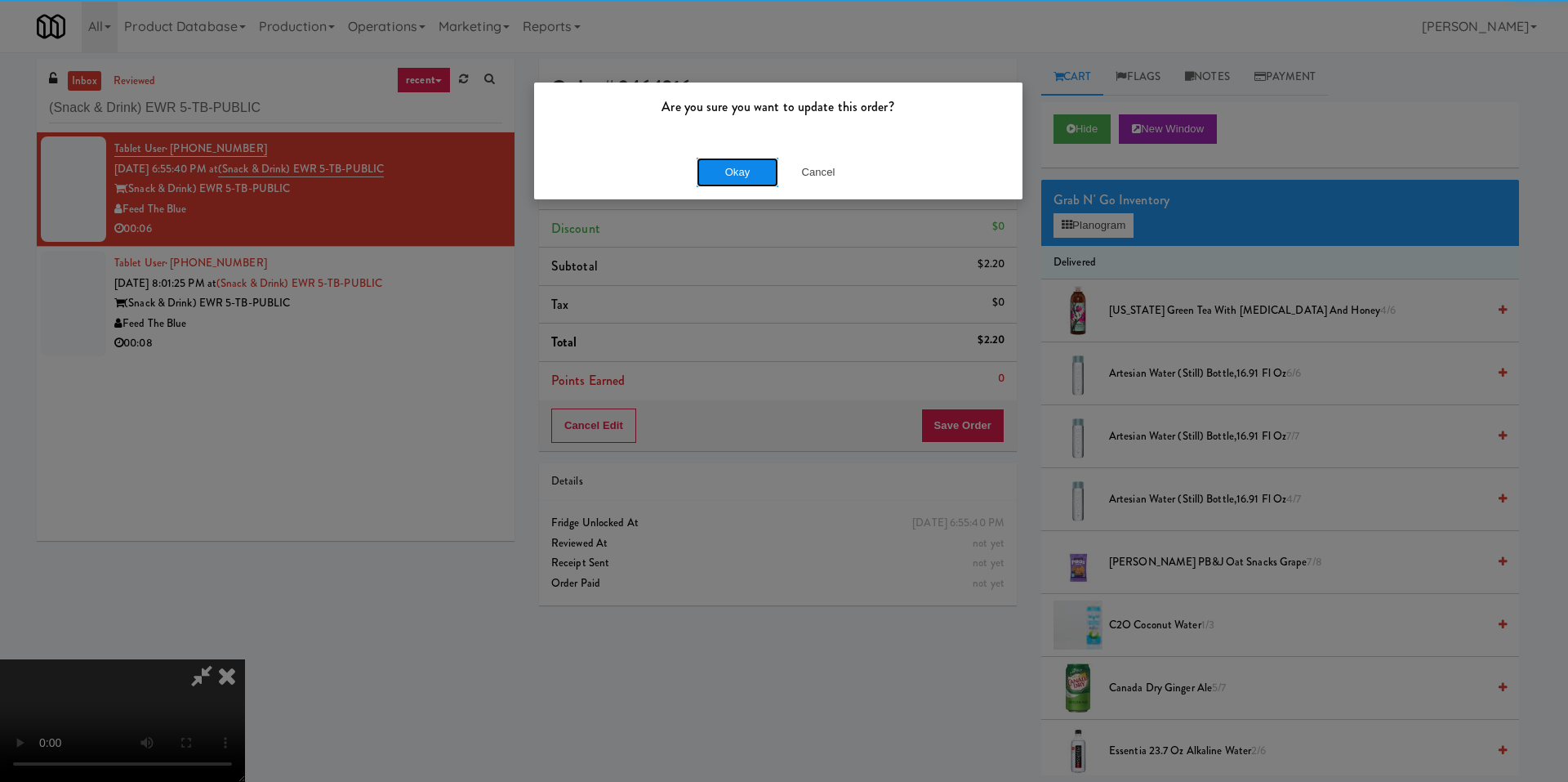
click at [754, 180] on button "Okay" at bounding box center [737, 172] width 82 height 30
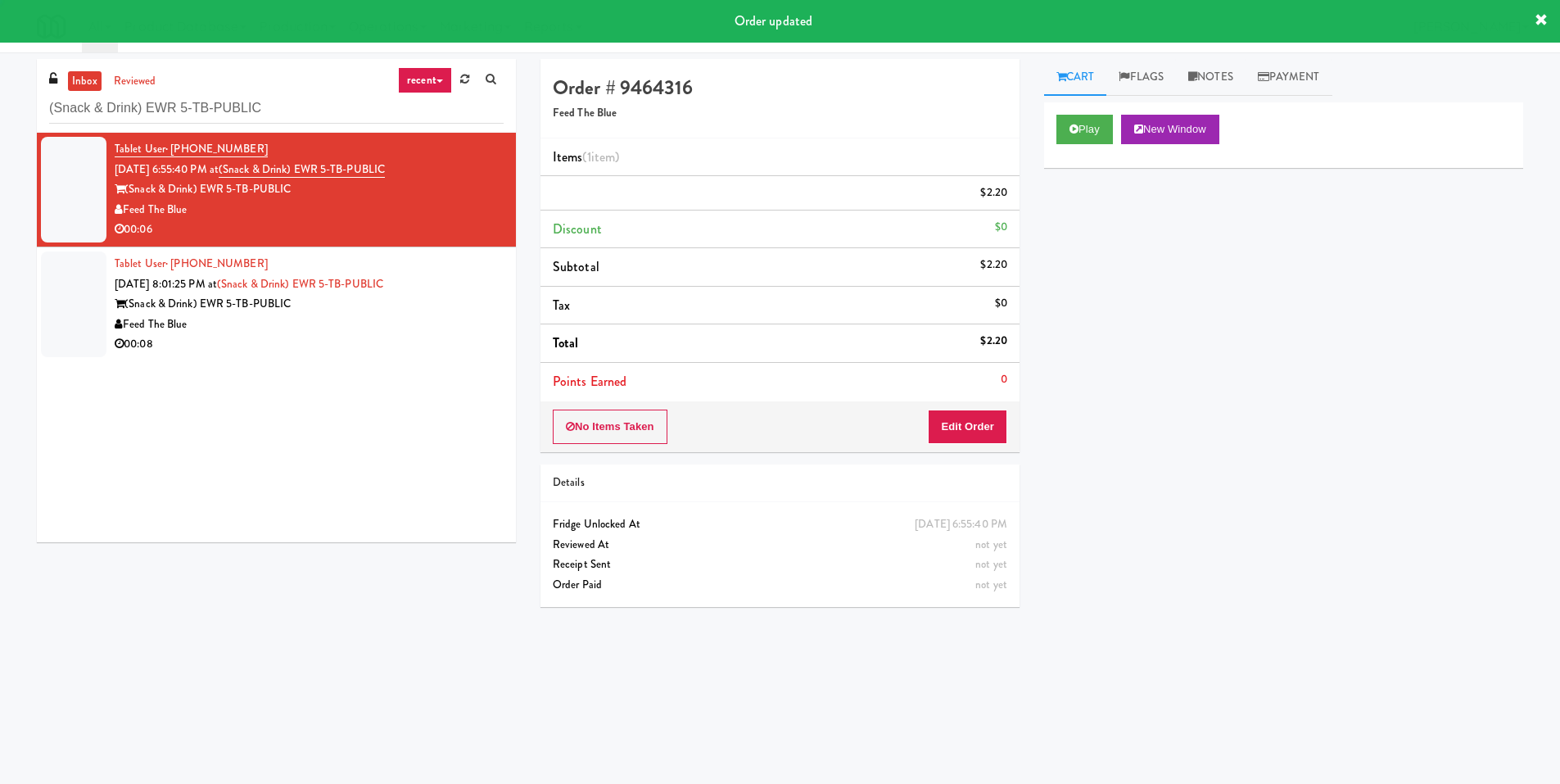
scroll to position [0, 0]
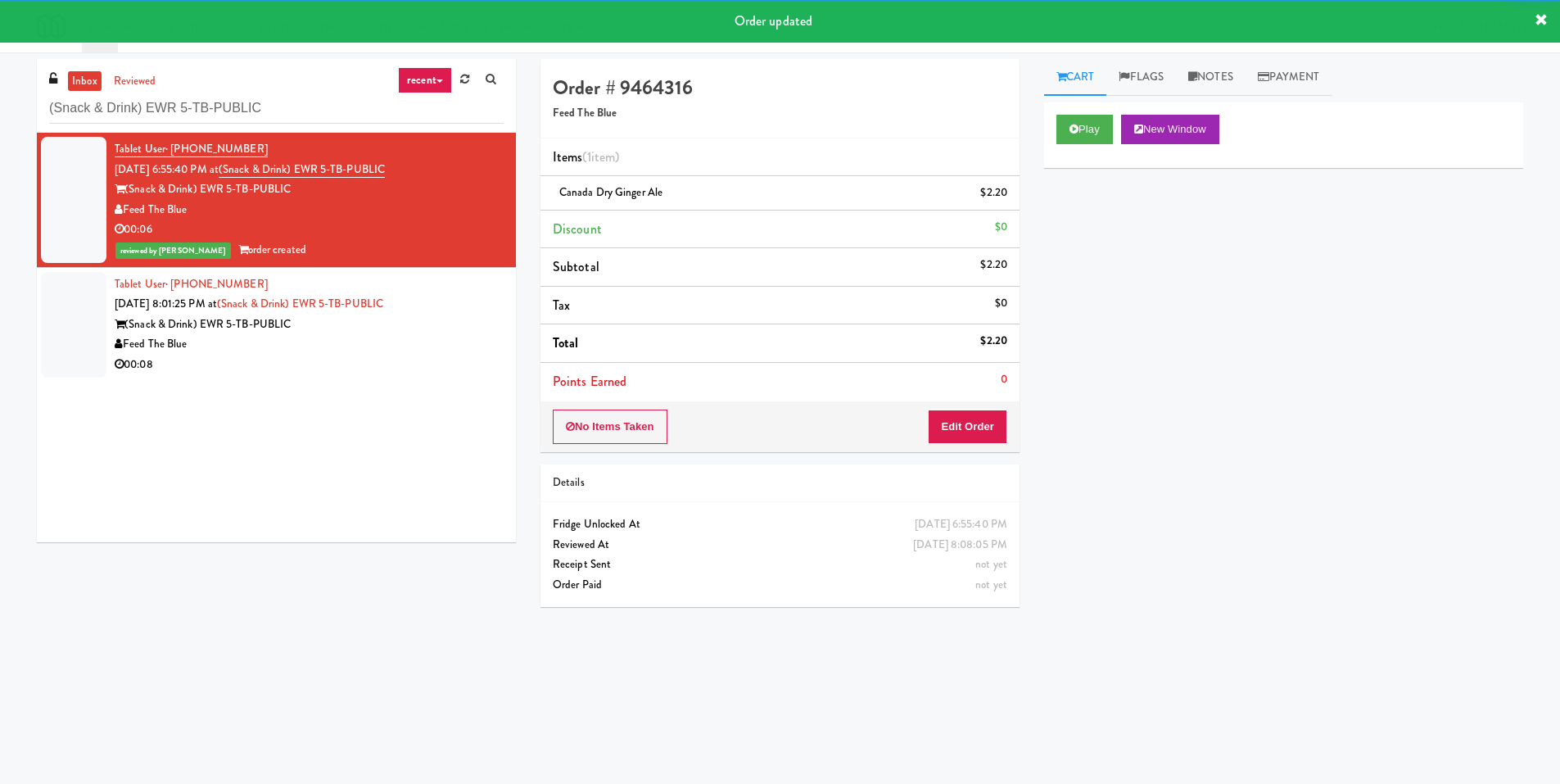
click at [449, 312] on div "Tablet User · (201) 562-5256 Sep 14, 2025 8:01:25 PM at (Snack & Drink) EWR 5-T…" at bounding box center [309, 325] width 389 height 101
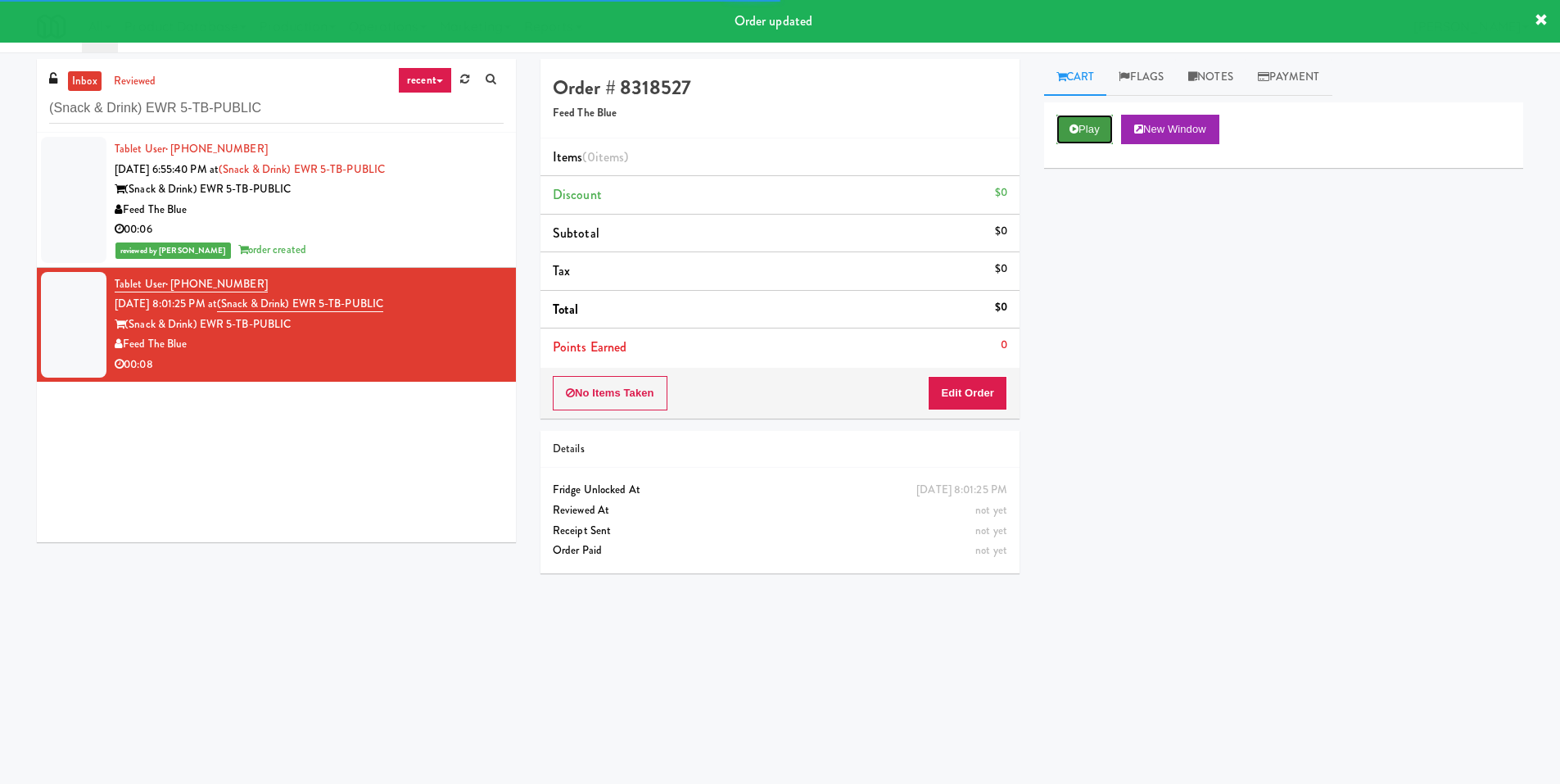
click at [1091, 129] on button "Play" at bounding box center [1084, 129] width 57 height 30
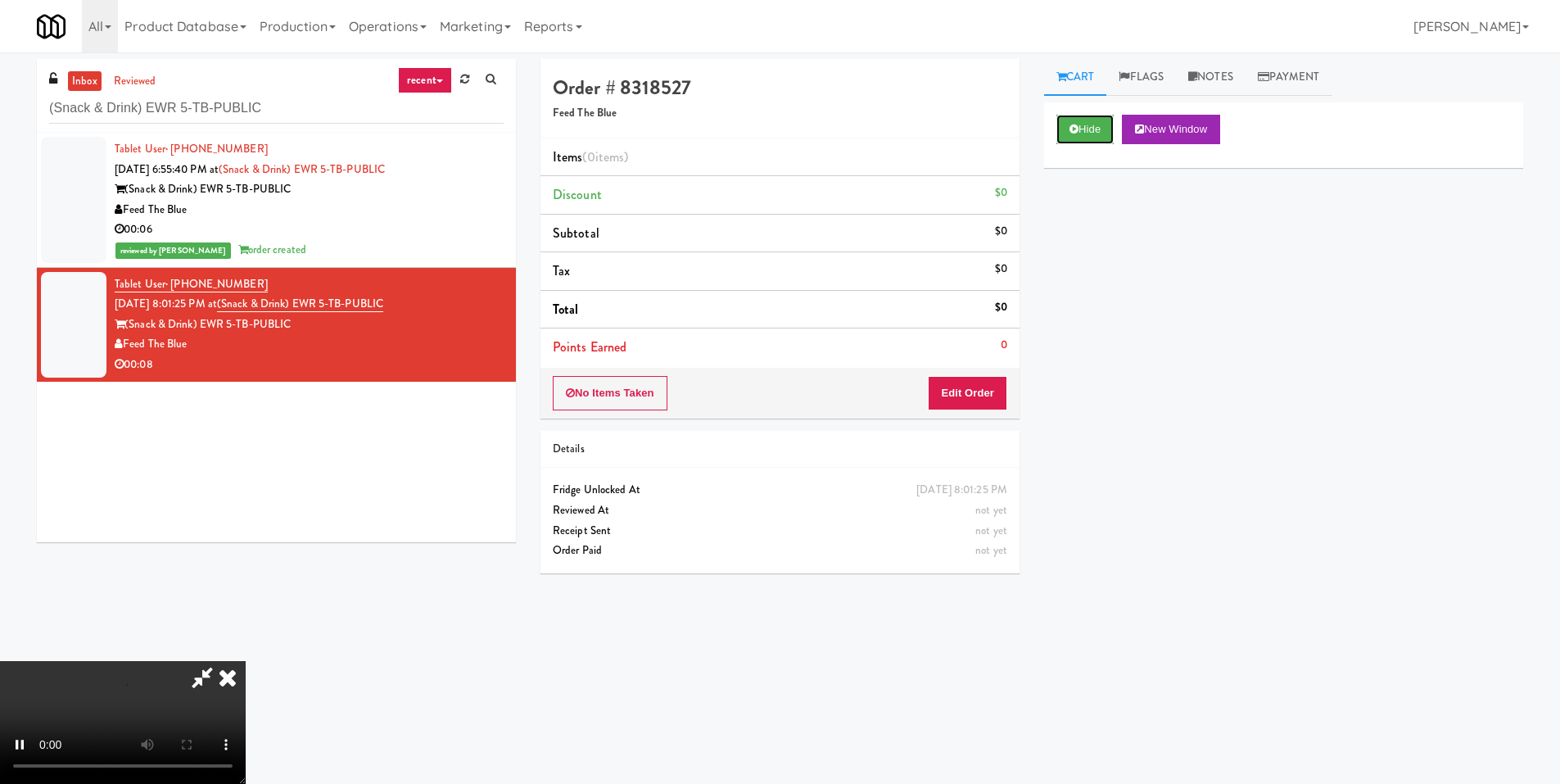
scroll to position [244, 0]
click at [246, 661] on video at bounding box center [123, 722] width 246 height 123
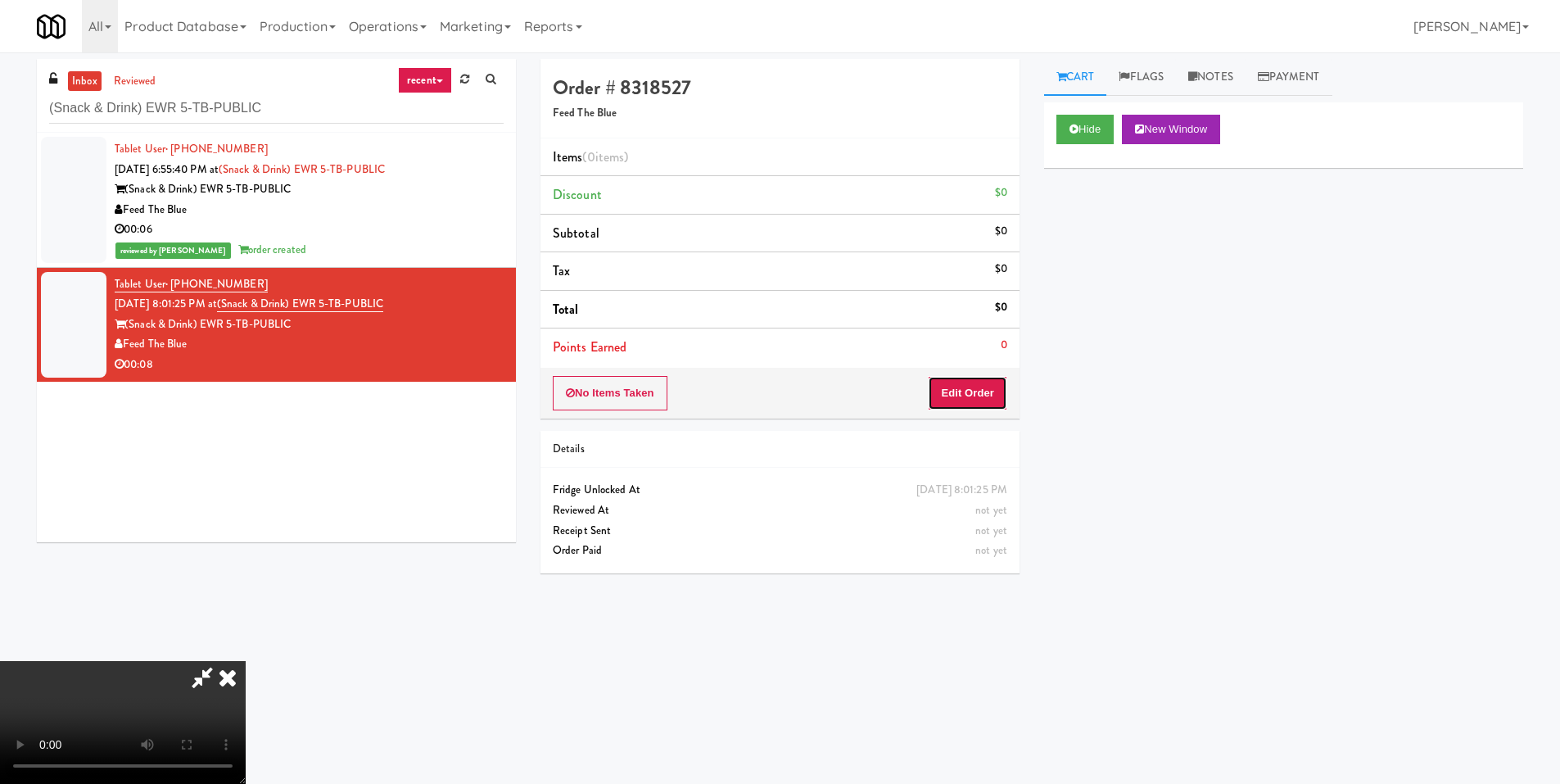
click at [973, 406] on button "Edit Order" at bounding box center [968, 392] width 80 height 35
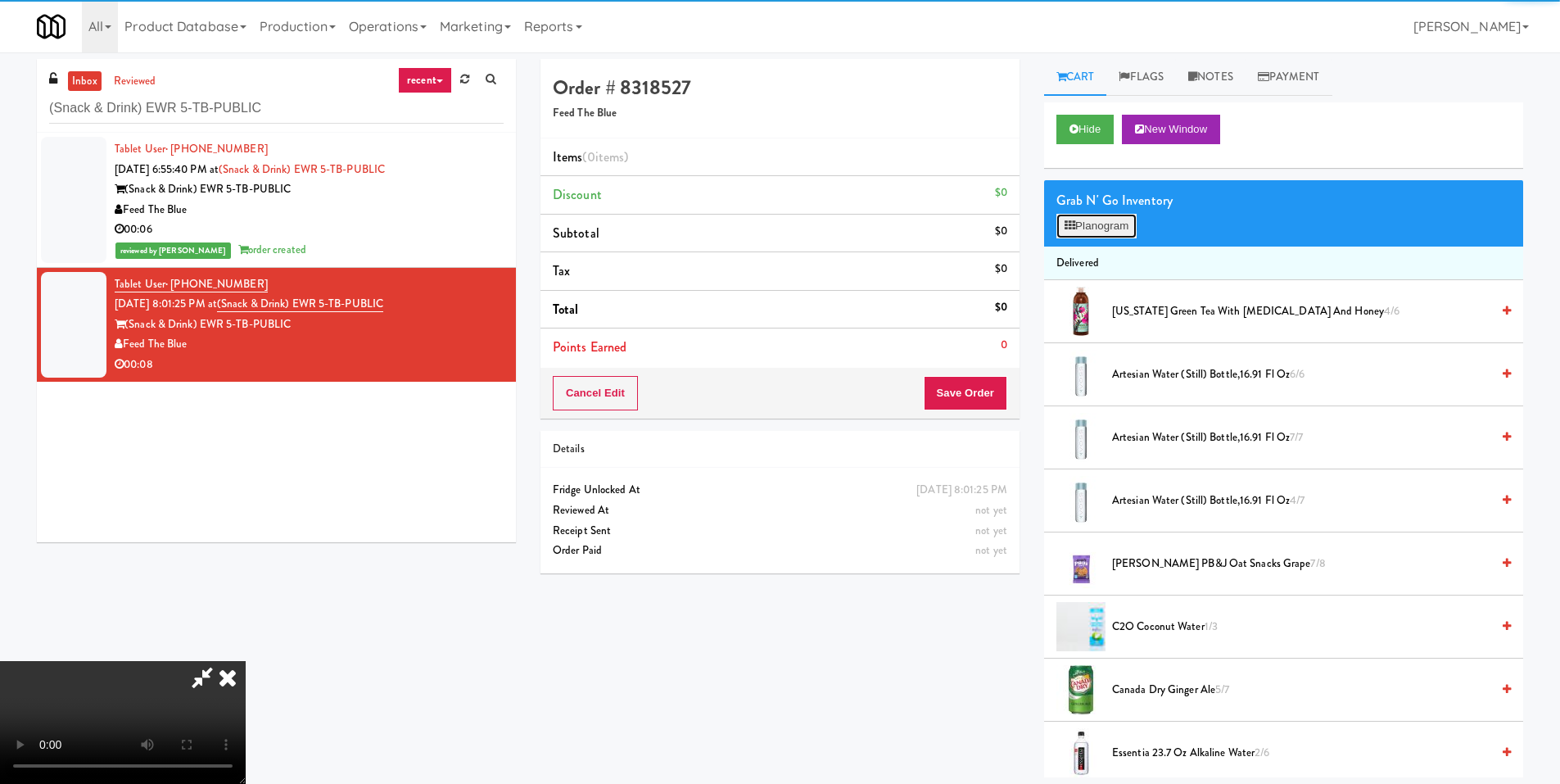
click at [1079, 224] on button "Planogram" at bounding box center [1096, 225] width 81 height 25
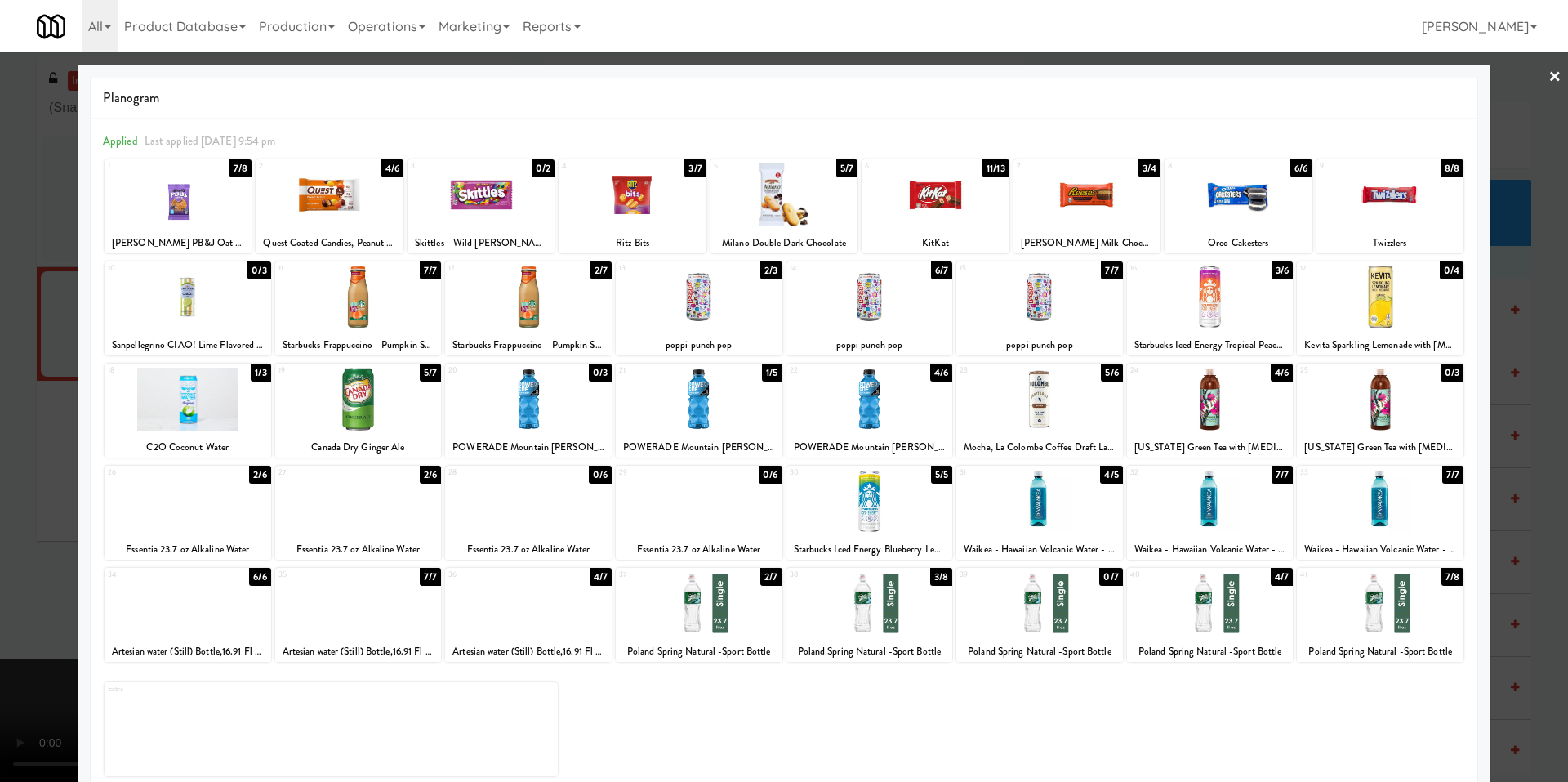
click at [1026, 293] on div at bounding box center [1039, 297] width 167 height 63
click at [100, 362] on div "Applied Last applied Sunday 9:54 pm 1 7/8 Bobo's PB&J Oat Snacks Grape 2 4/6 Qu…" at bounding box center [784, 455] width 1386 height 671
click at [69, 358] on div at bounding box center [784, 391] width 1568 height 782
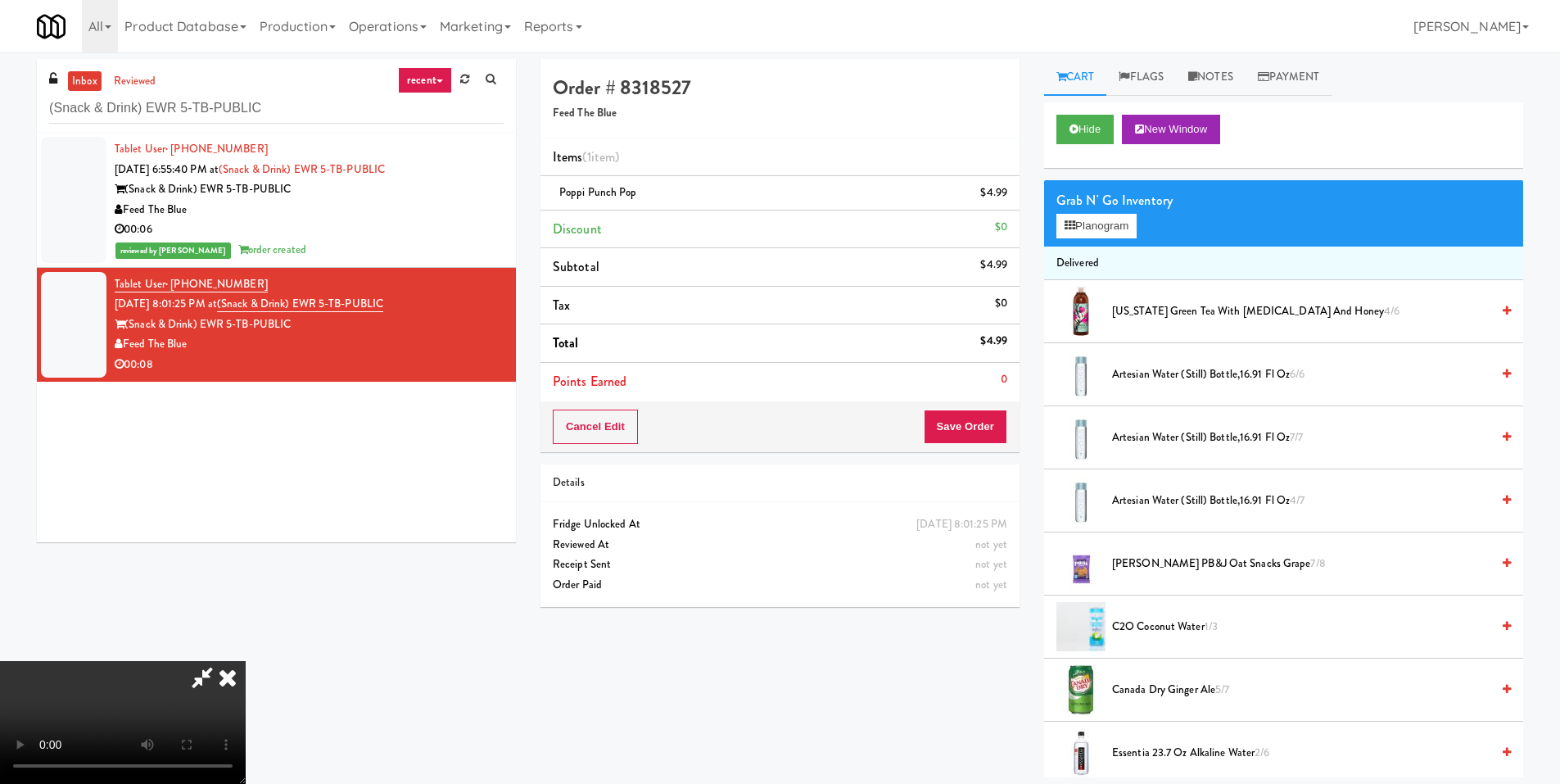
drag, startPoint x: 806, startPoint y: 342, endPoint x: 919, endPoint y: 338, distance: 113.1
click at [246, 661] on video at bounding box center [123, 722] width 246 height 123
click at [981, 421] on button "Save Order" at bounding box center [966, 426] width 84 height 35
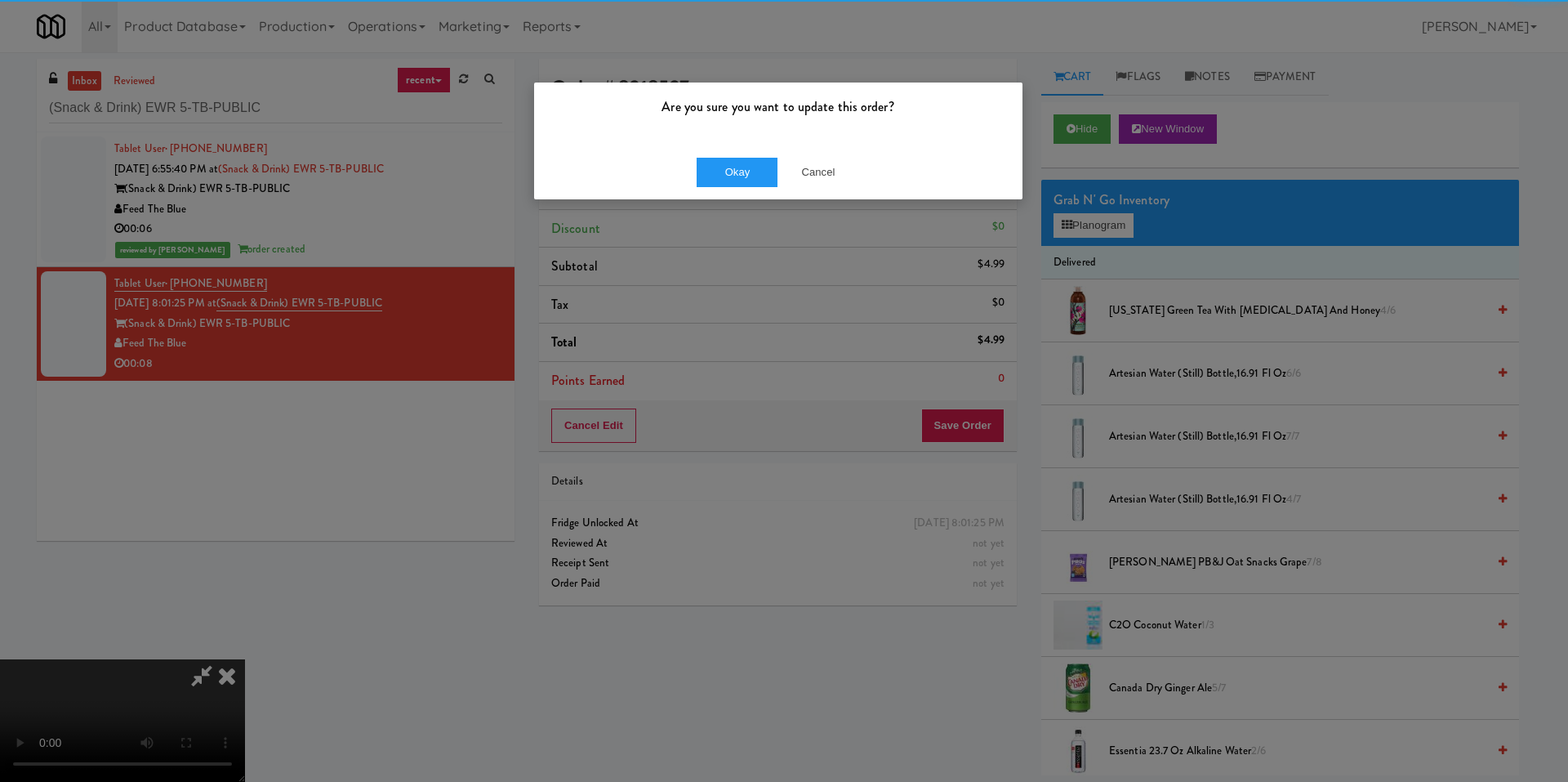
click at [708, 294] on div "Are you sure you want to update this order? Okay Cancel" at bounding box center [784, 391] width 1568 height 782
click at [844, 163] on button "Cancel" at bounding box center [818, 172] width 82 height 30
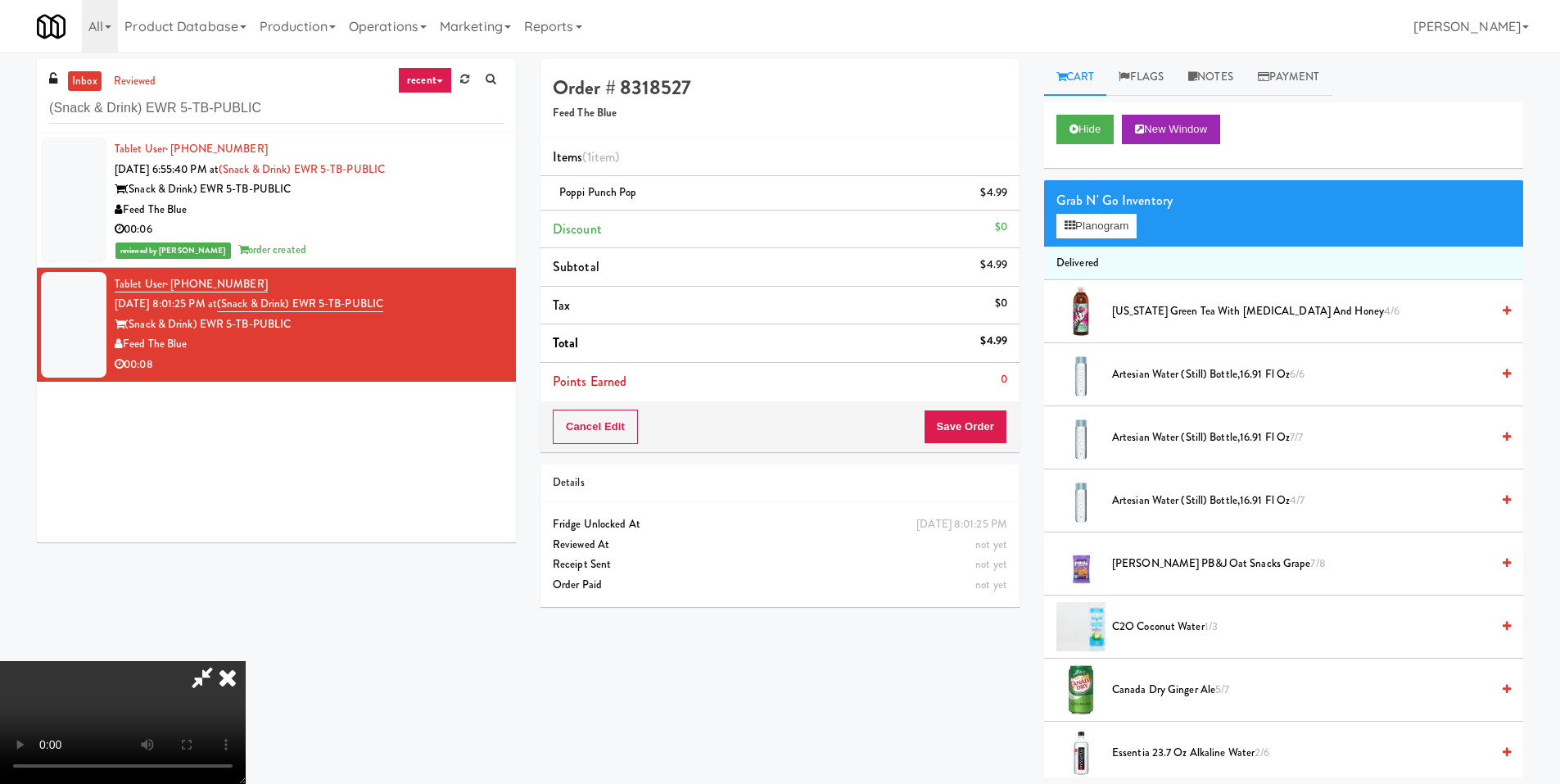
click at [246, 661] on video at bounding box center [123, 722] width 246 height 123
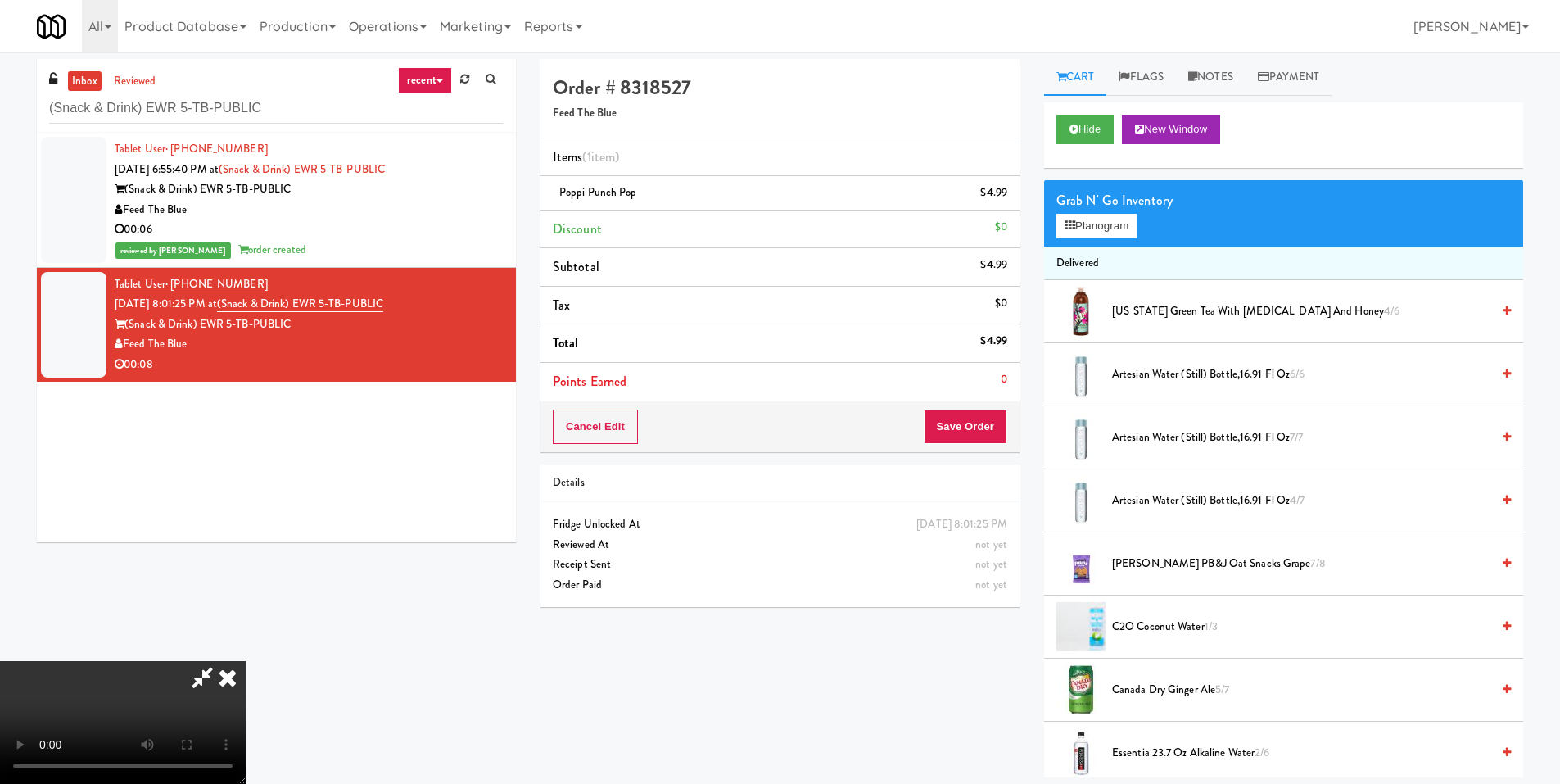
click at [246, 661] on video at bounding box center [123, 722] width 246 height 123
click at [1097, 215] on button "Planogram" at bounding box center [1096, 225] width 81 height 25
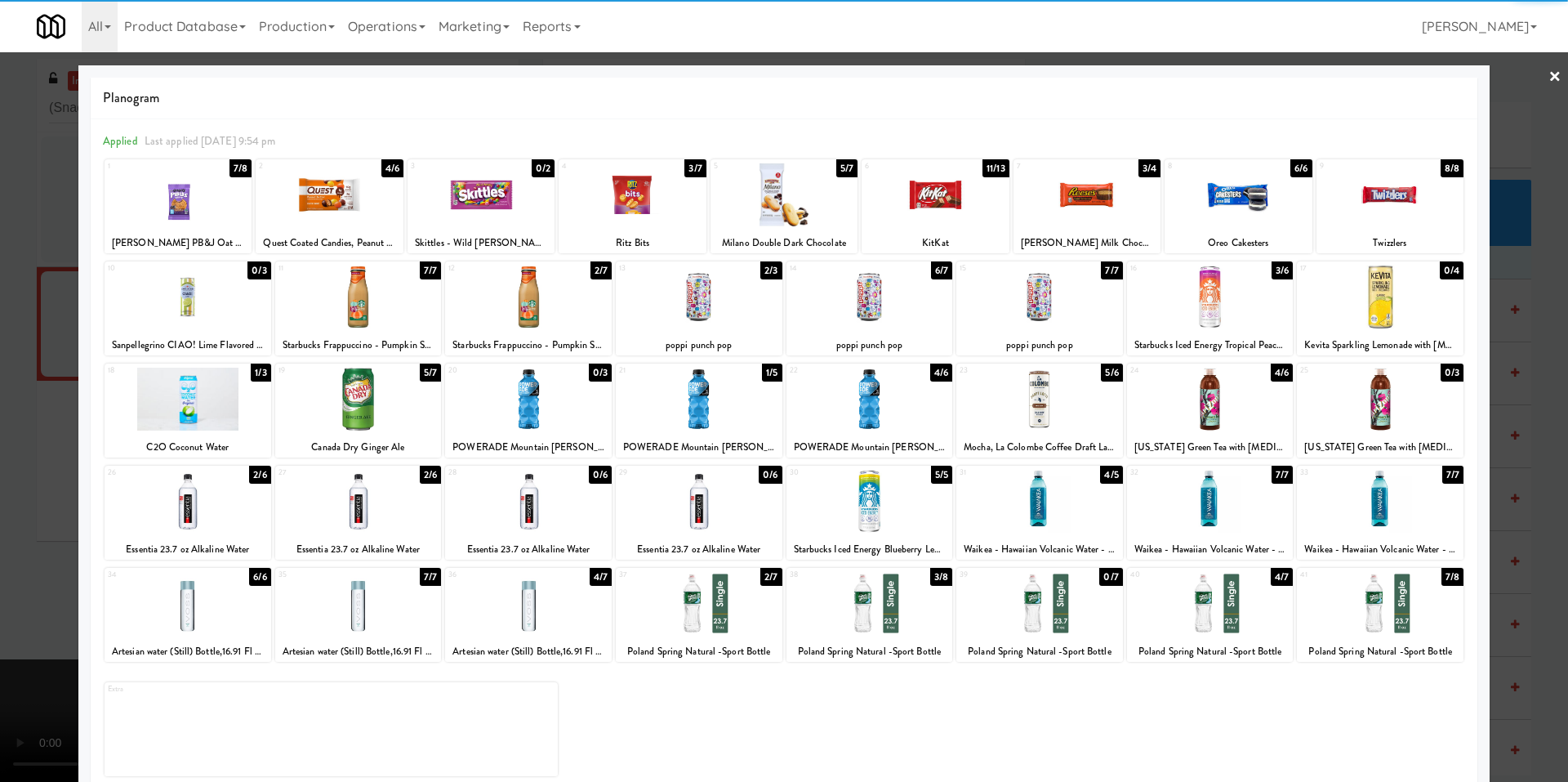
click at [803, 215] on div at bounding box center [784, 194] width 147 height 63
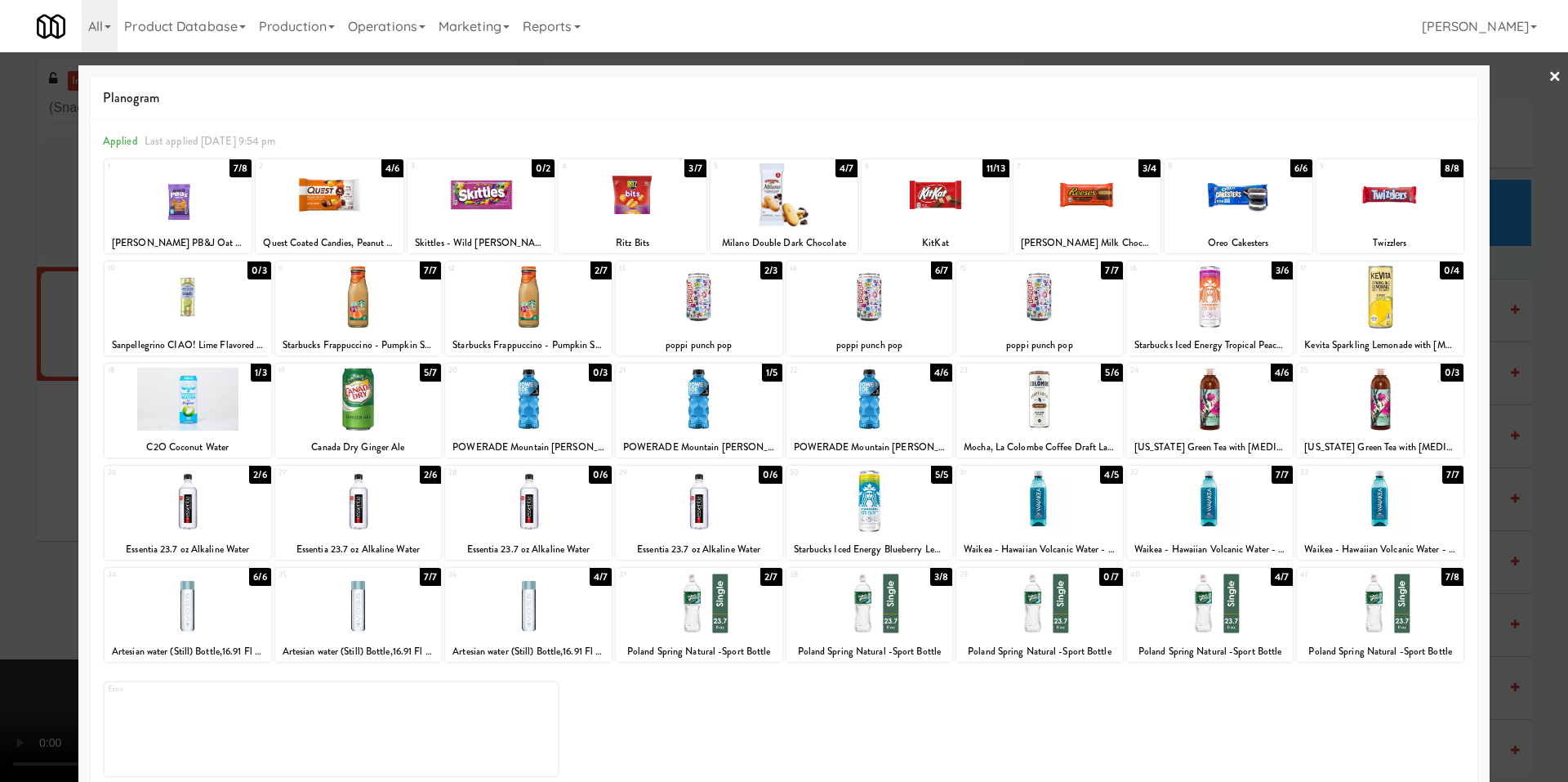
click at [36, 351] on div at bounding box center [784, 391] width 1568 height 782
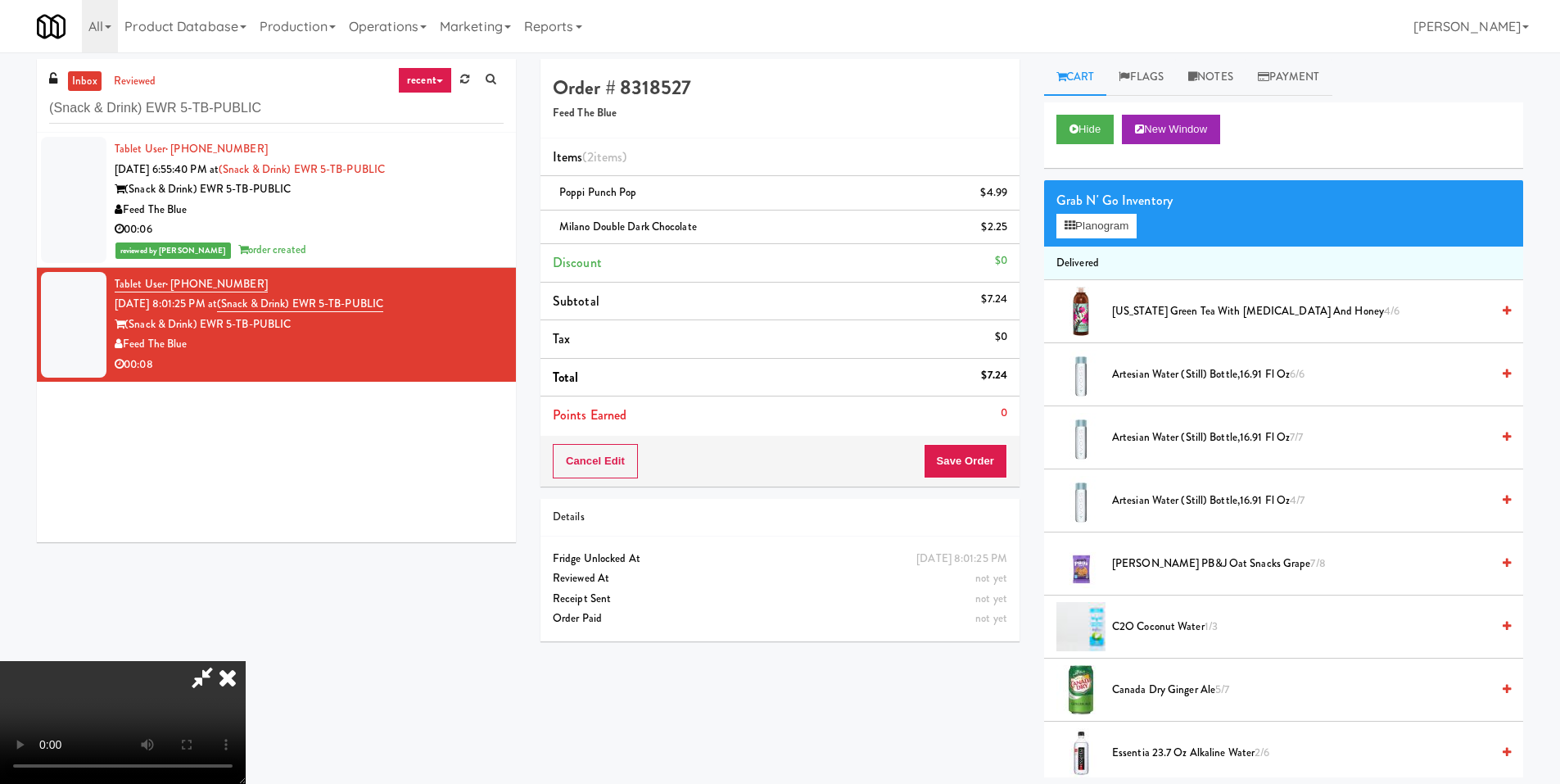
click at [246, 661] on video at bounding box center [123, 722] width 246 height 123
click at [993, 461] on button "Save Order" at bounding box center [966, 461] width 84 height 35
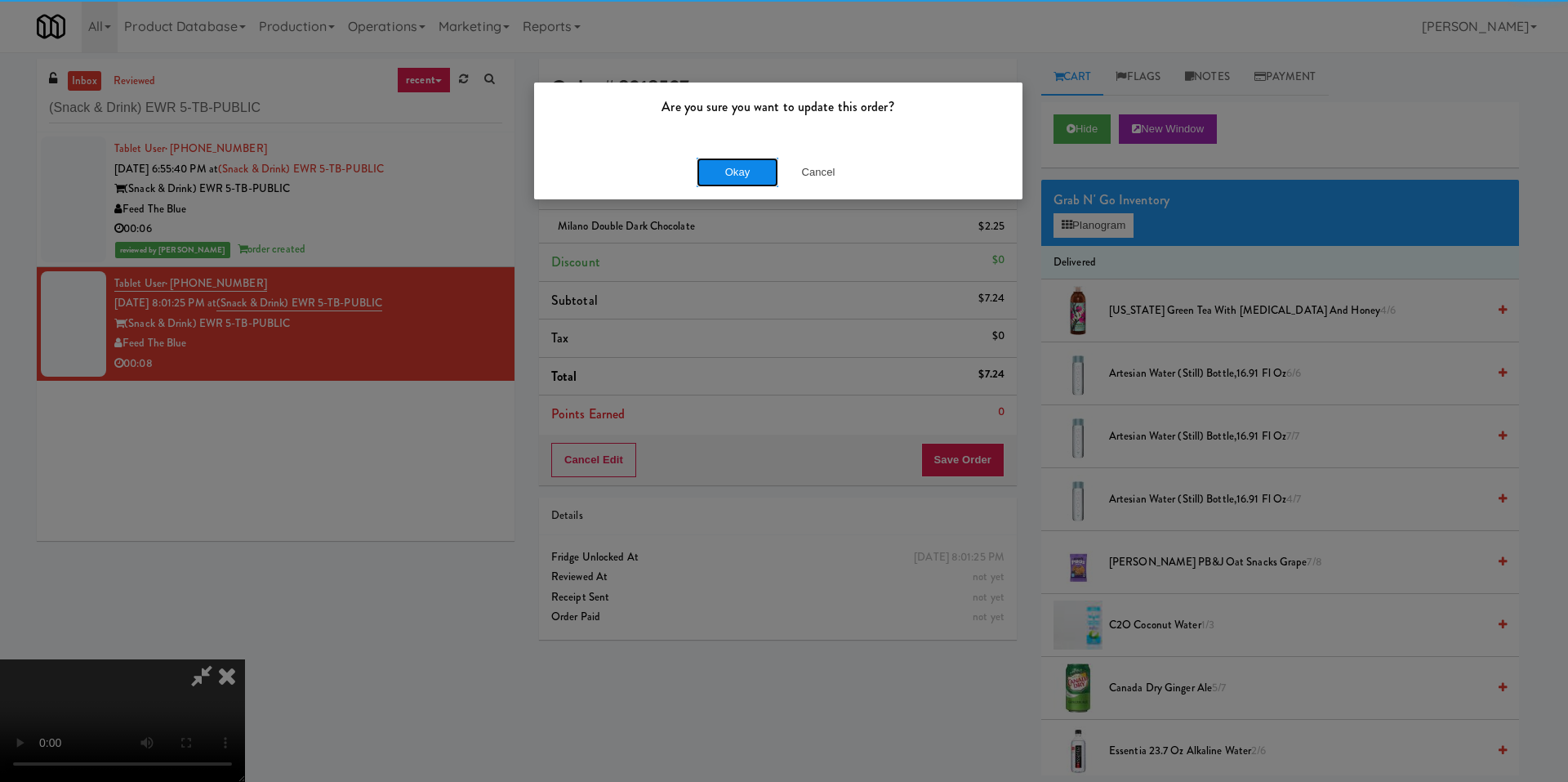
click at [748, 162] on button "Okay" at bounding box center [737, 172] width 82 height 30
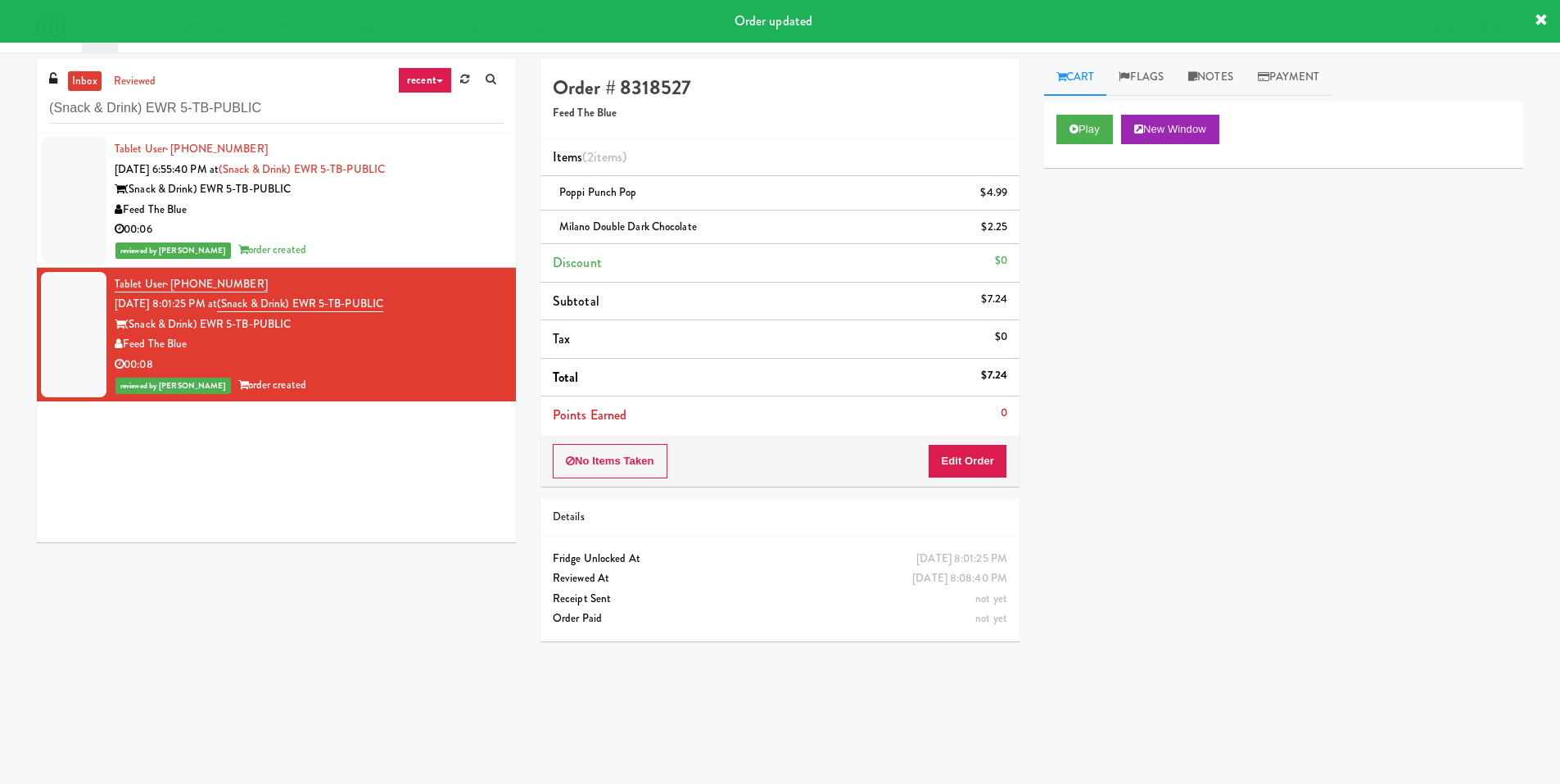
click at [421, 205] on div "Feed The Blue" at bounding box center [309, 210] width 389 height 20
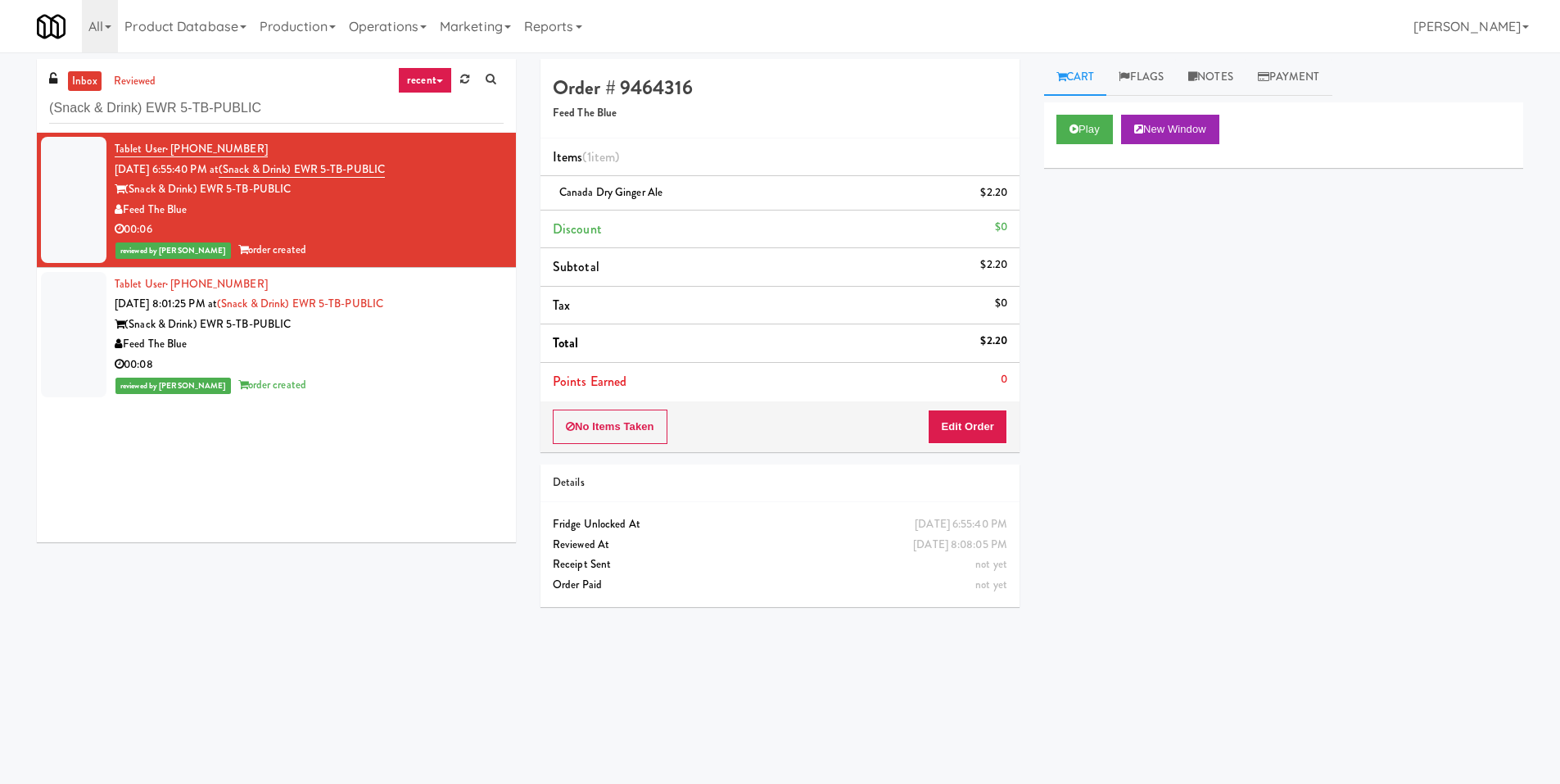
click at [292, 90] on div "inbox reviewed recent all unclear take inventory issue suspicious failed recent…" at bounding box center [276, 96] width 479 height 74
click at [296, 120] on input "(Snack & Drink) EWR 5-TB-PUBLIC" at bounding box center [276, 108] width 454 height 31
paste input "FV - Cooler - Middle"
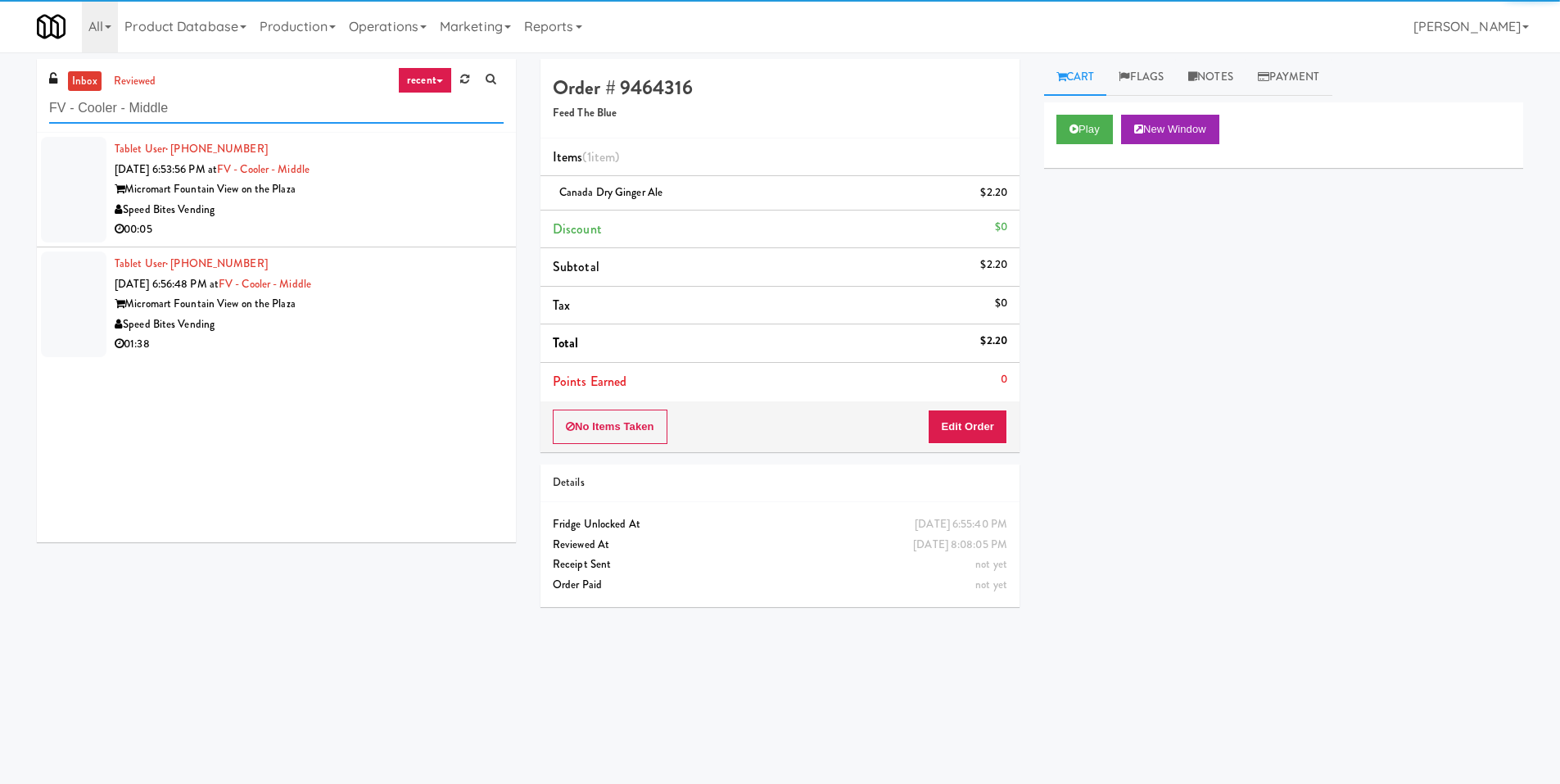
type input "FV - Cooler - Middle"
click at [418, 193] on div "Micromart Fountain View on the Plaza" at bounding box center [309, 190] width 389 height 20
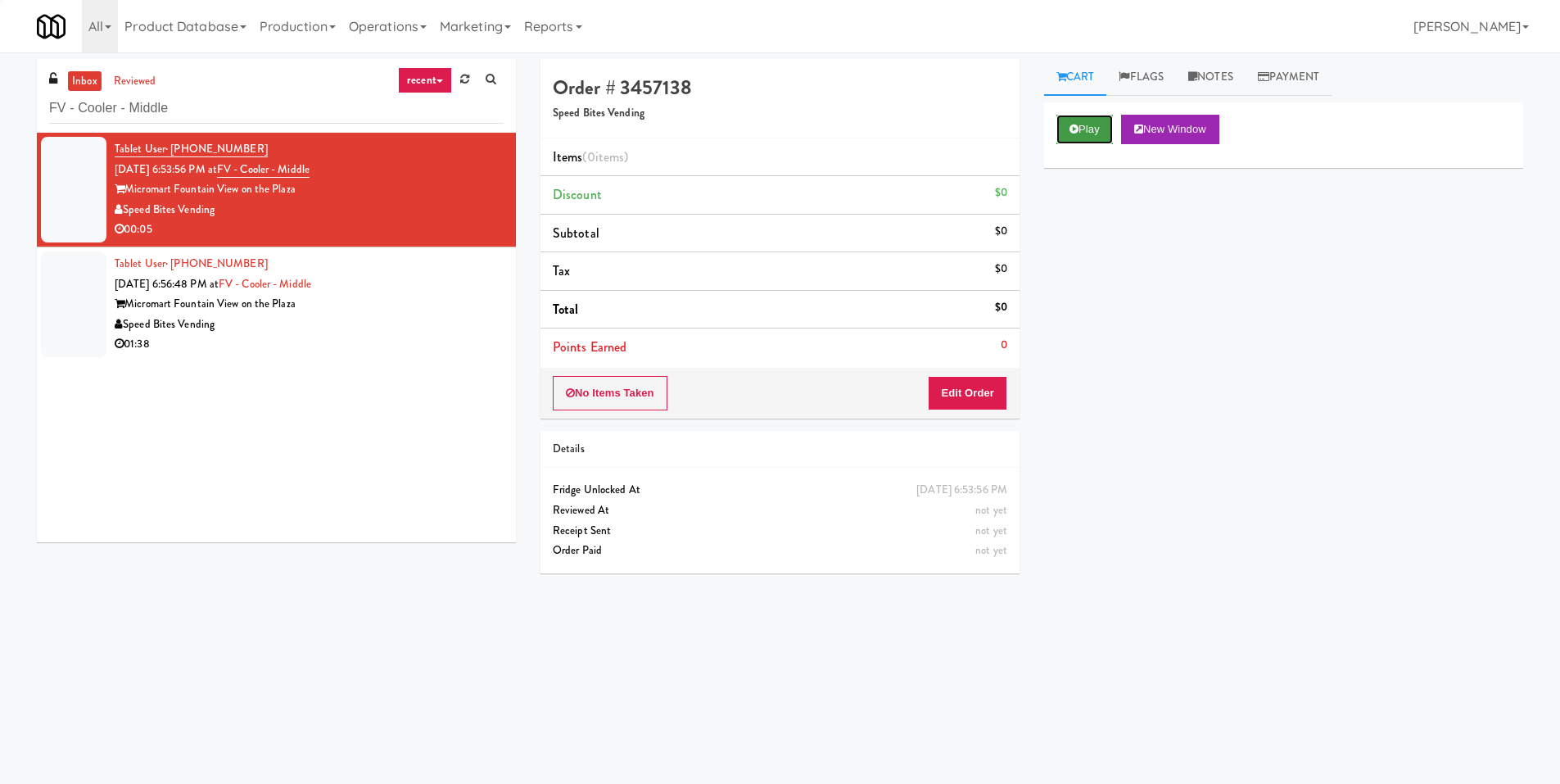
click at [1078, 128] on button "Play" at bounding box center [1084, 129] width 57 height 30
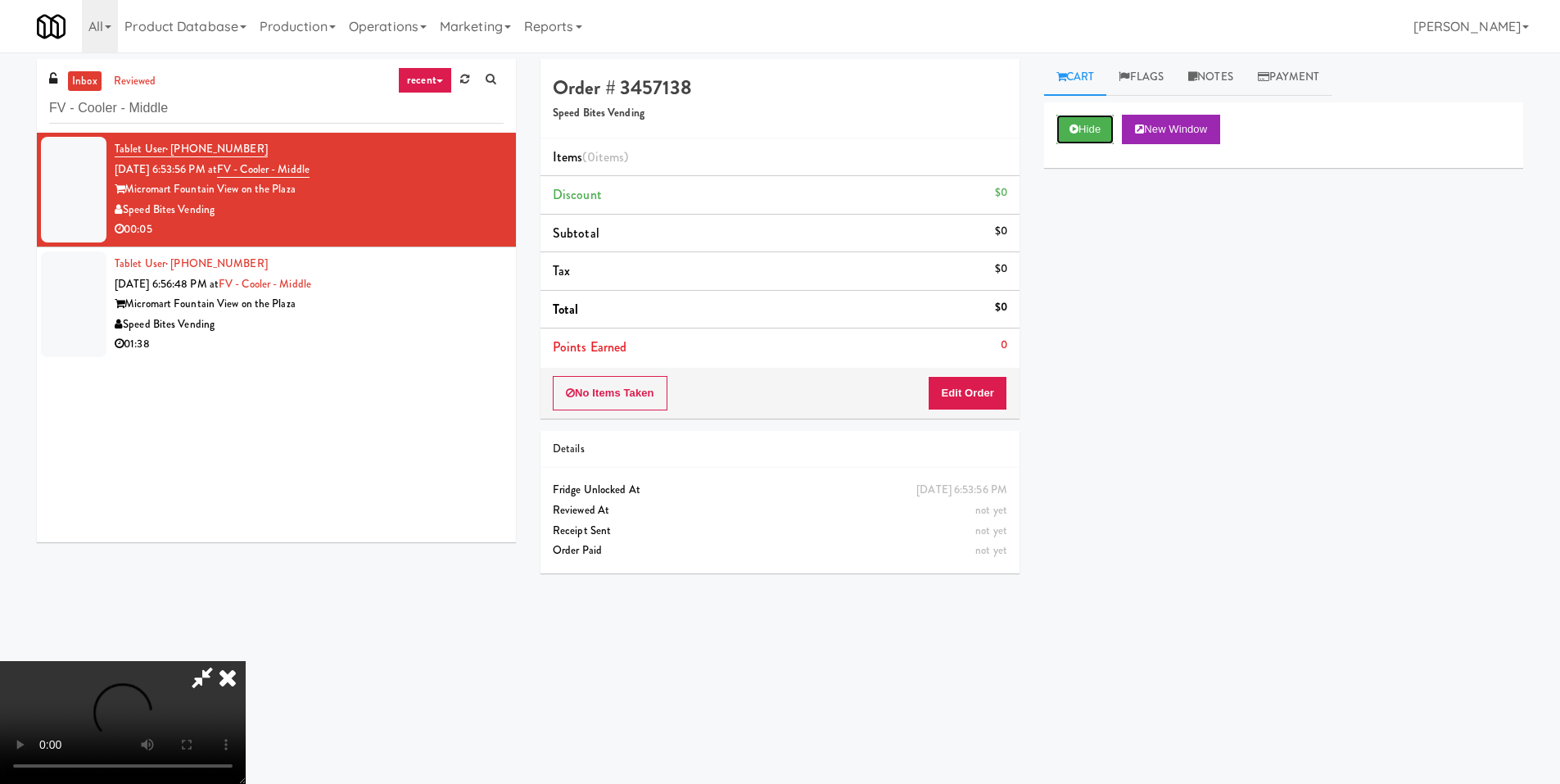
scroll to position [244, 0]
click at [246, 661] on video at bounding box center [123, 722] width 246 height 123
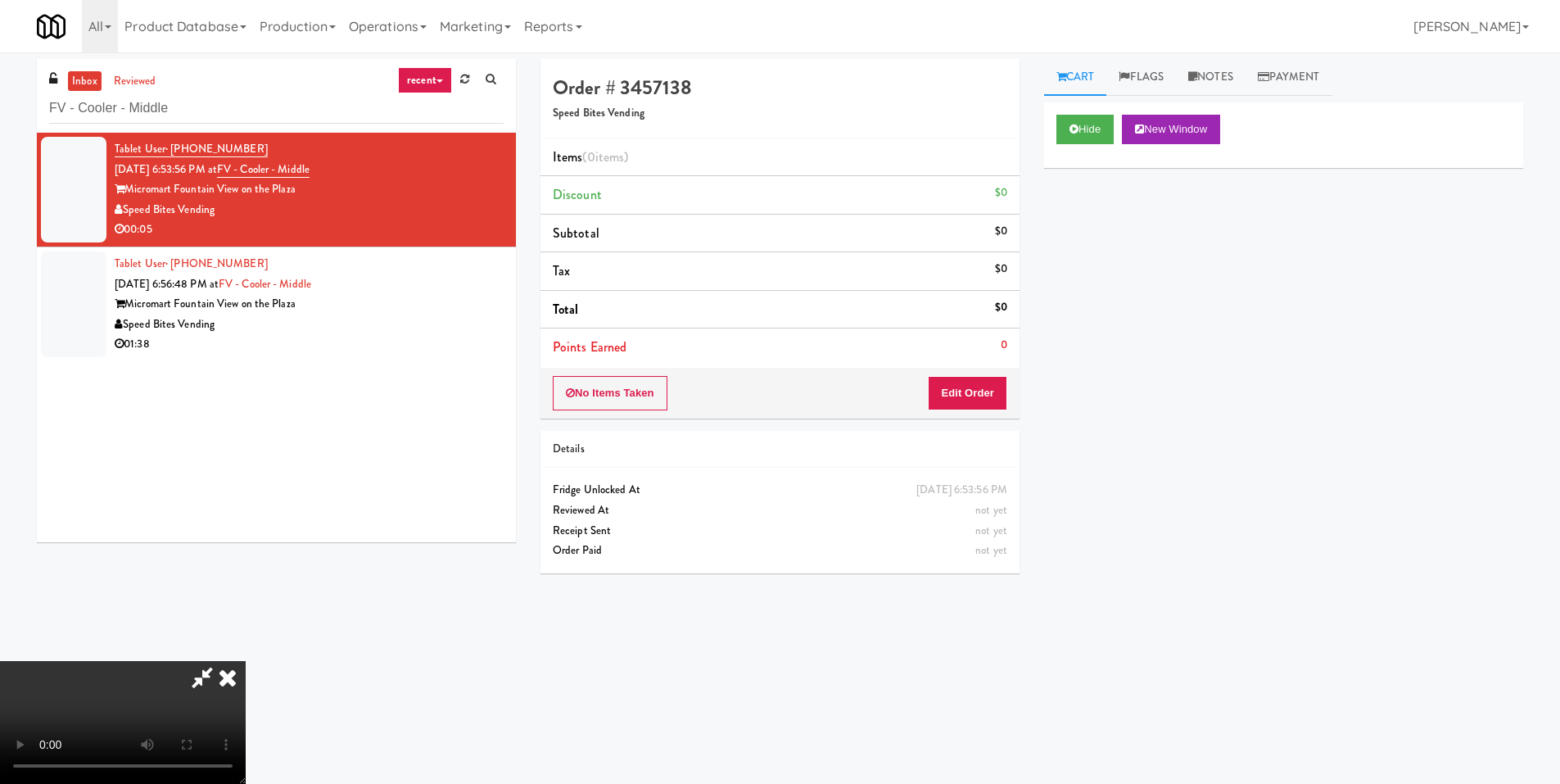
click at [246, 661] on video at bounding box center [123, 722] width 246 height 123
drag, startPoint x: 971, startPoint y: 364, endPoint x: 982, endPoint y: 386, distance: 24.6
click at [973, 375] on div "Order # 3457138 Speed Bites Vending Items (0 items ) Discount $0 Subtotal $0 Ta…" at bounding box center [780, 239] width 479 height 359
click at [984, 390] on button "Edit Order" at bounding box center [968, 392] width 80 height 35
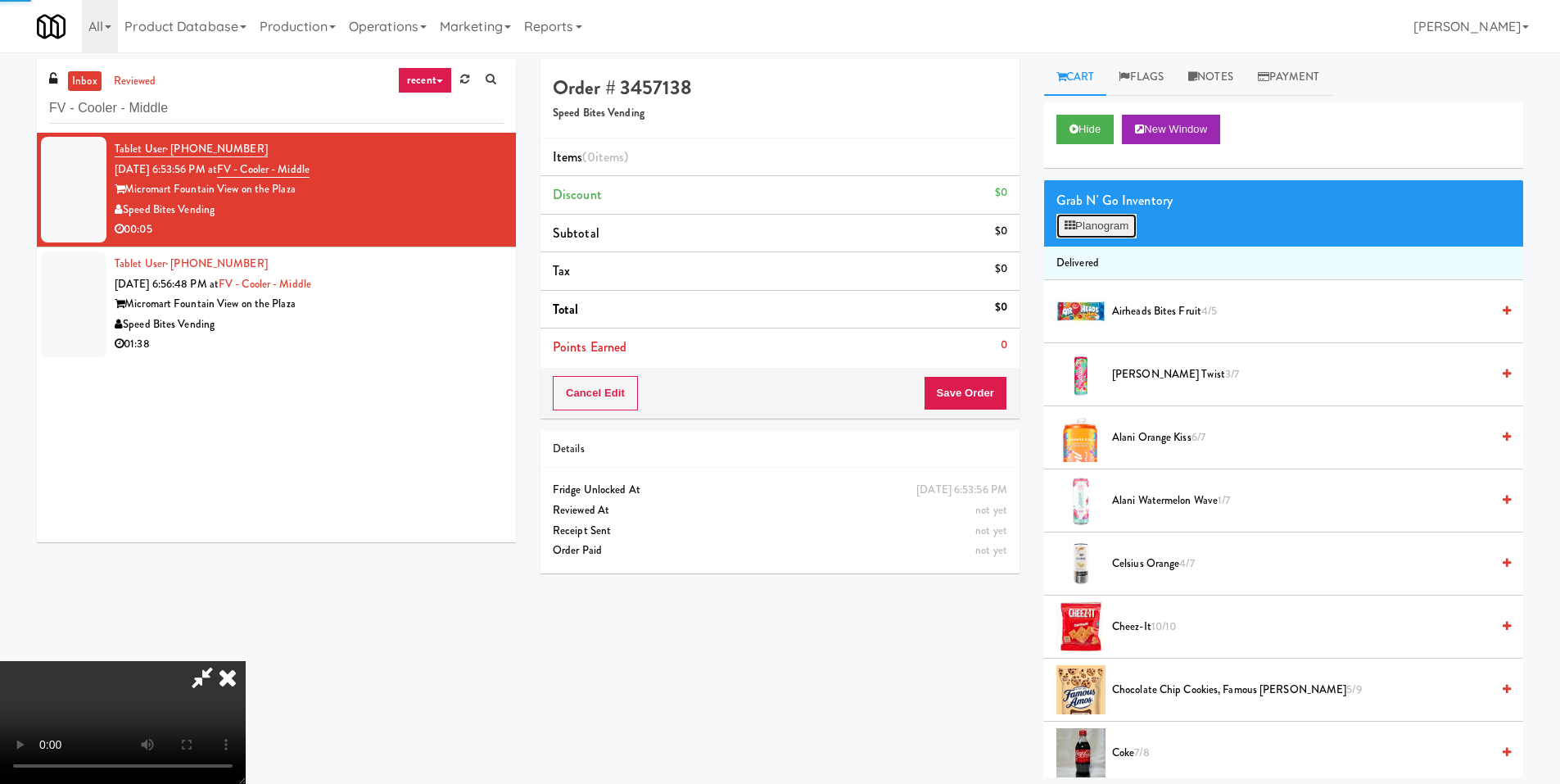
click at [1112, 225] on button "Planogram" at bounding box center [1096, 225] width 81 height 25
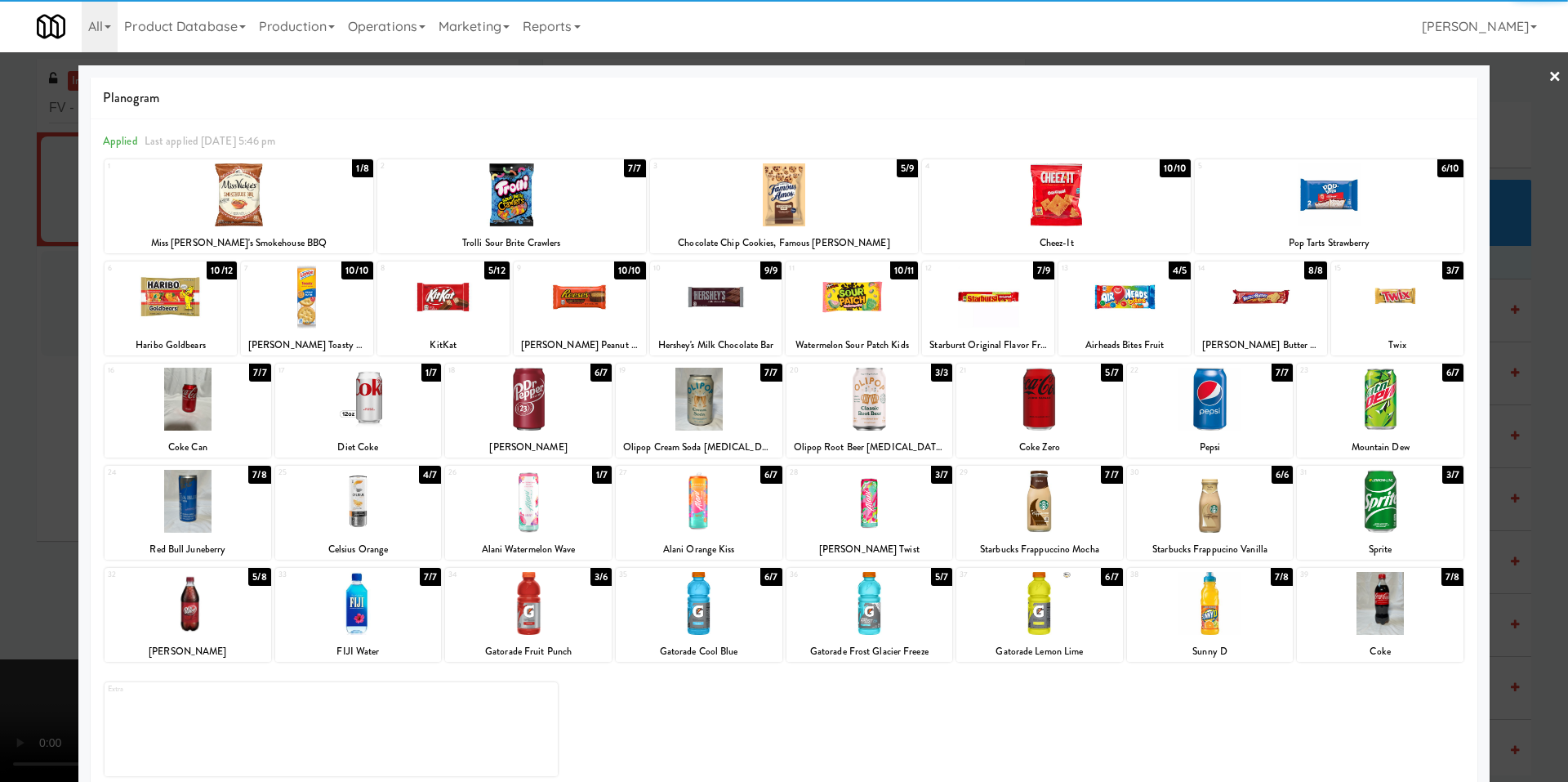
click at [1028, 379] on div at bounding box center [1039, 399] width 167 height 63
click at [79, 423] on div "Planogram Applied Last applied Friday 5:46 pm 1 1/8 Miss Vickie's Smokehouse BB…" at bounding box center [784, 433] width 1411 height 736
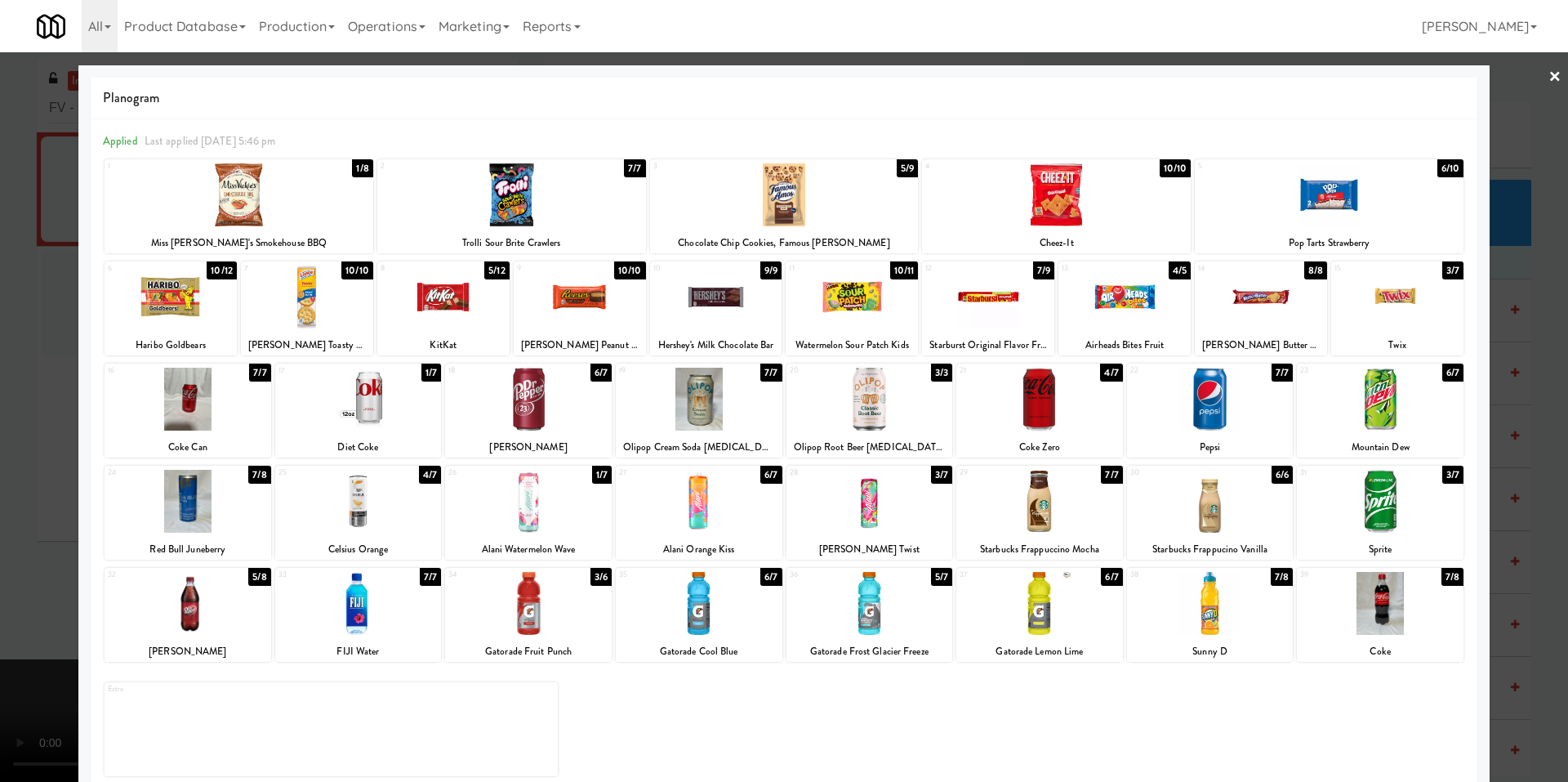
click at [56, 427] on div at bounding box center [784, 391] width 1568 height 782
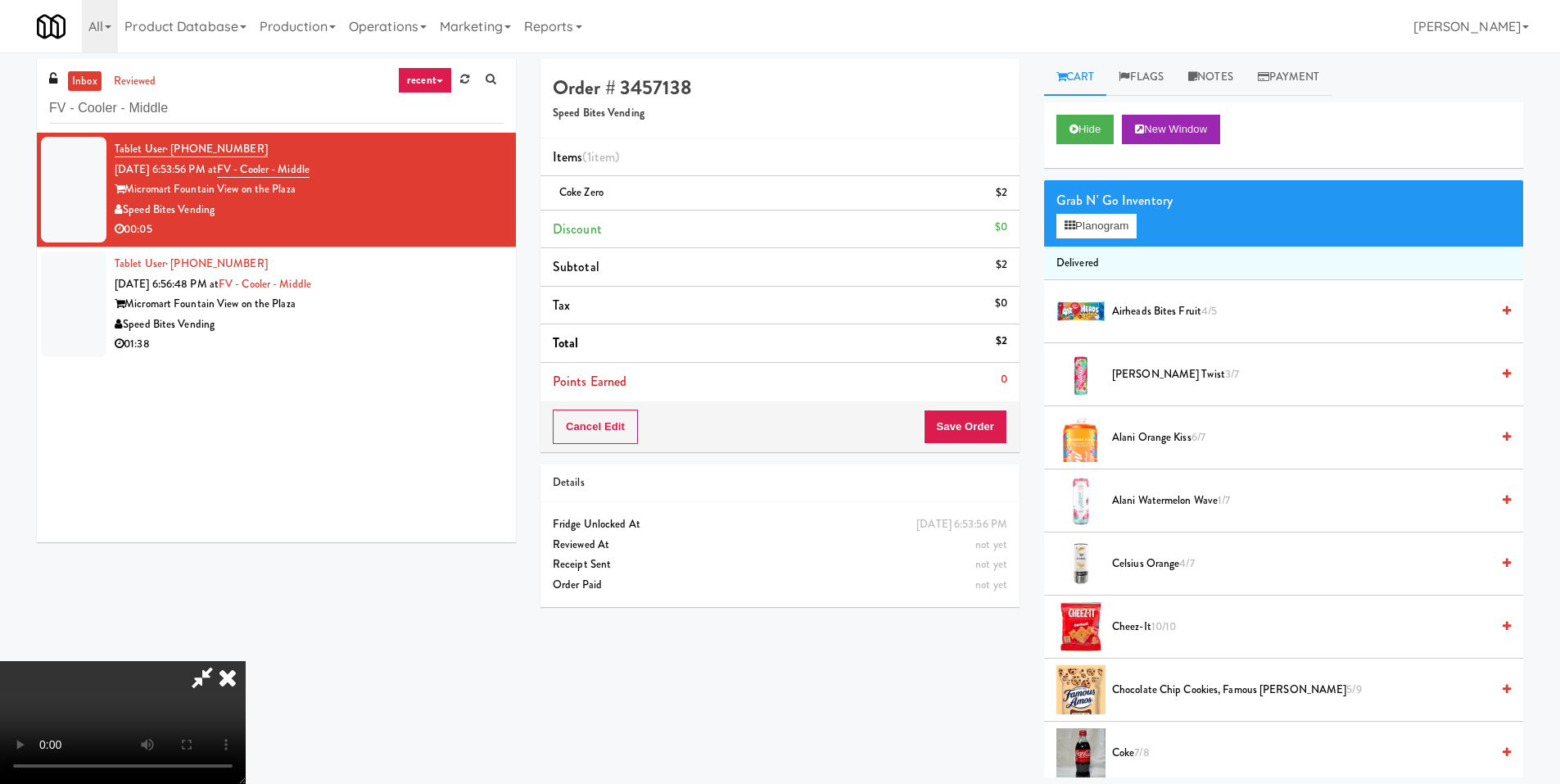
click at [246, 661] on video at bounding box center [123, 722] width 246 height 123
drag, startPoint x: 966, startPoint y: 421, endPoint x: 960, endPoint y: 394, distance: 27.7
click at [966, 422] on button "Save Order" at bounding box center [966, 426] width 84 height 35
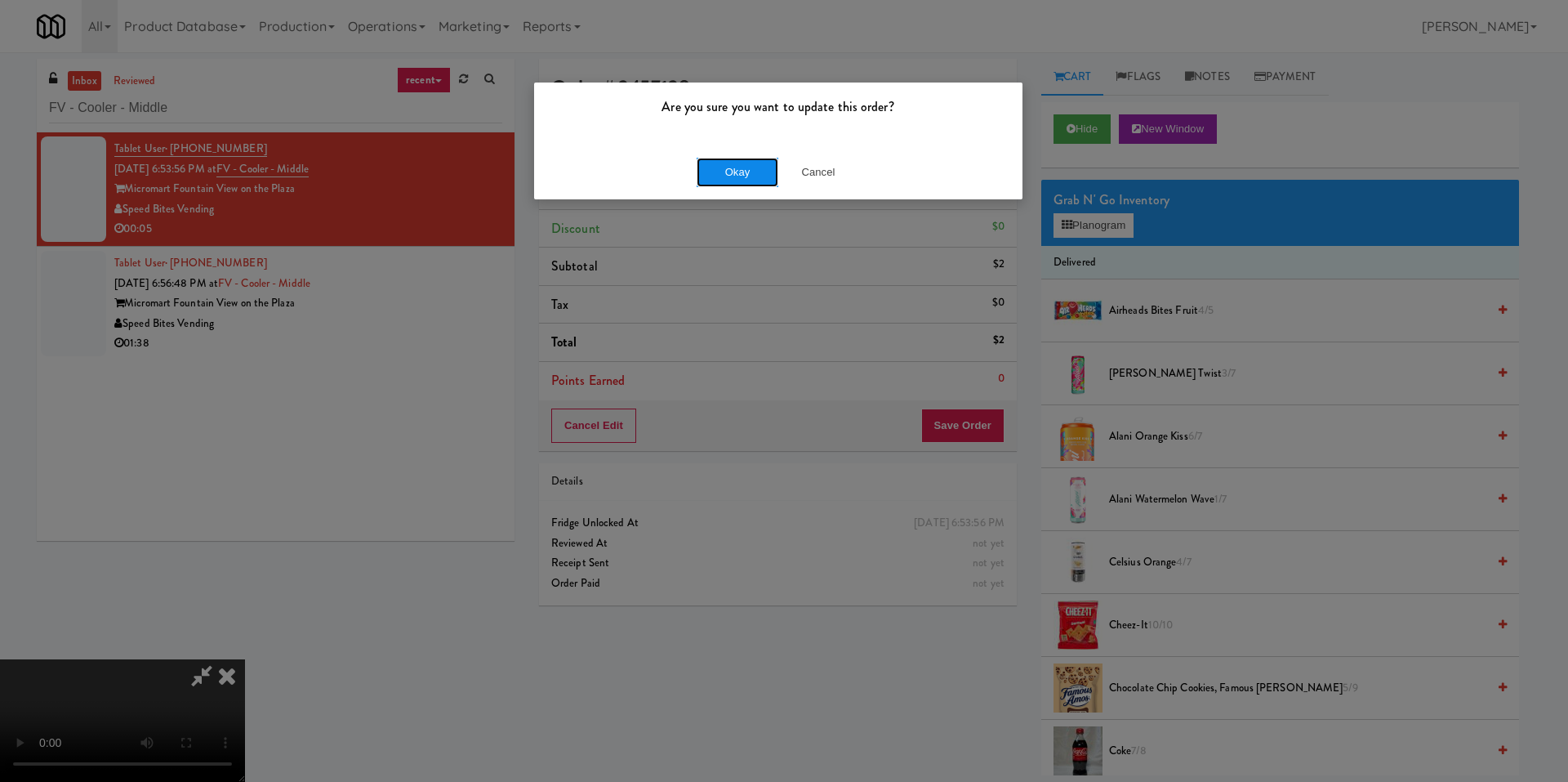
click at [768, 171] on button "Okay" at bounding box center [737, 172] width 82 height 30
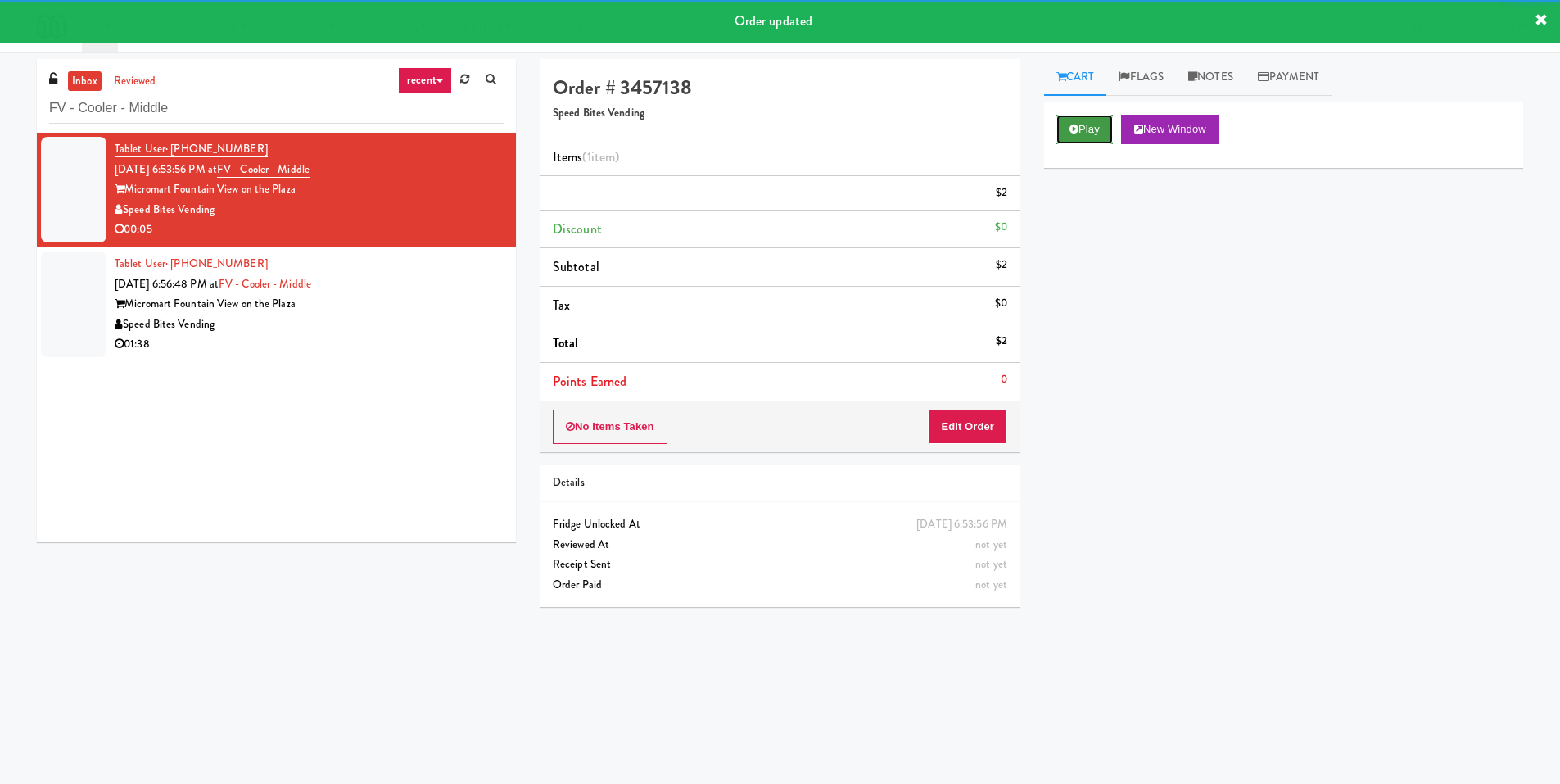
click at [1092, 120] on button "Play" at bounding box center [1084, 129] width 57 height 30
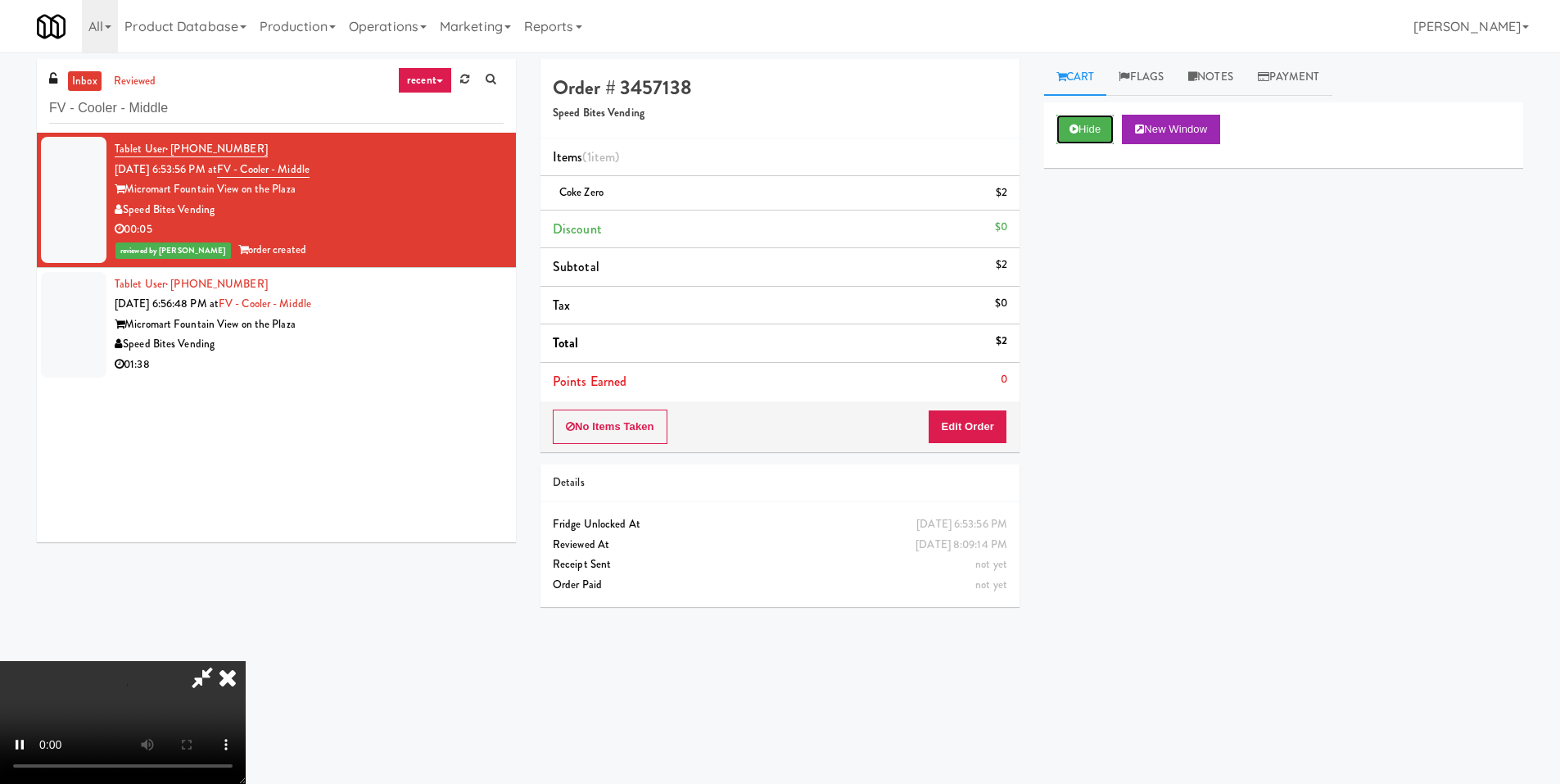
scroll to position [244, 0]
click at [246, 661] on video at bounding box center [123, 722] width 246 height 123
click at [246, 661] on icon at bounding box center [227, 677] width 36 height 33
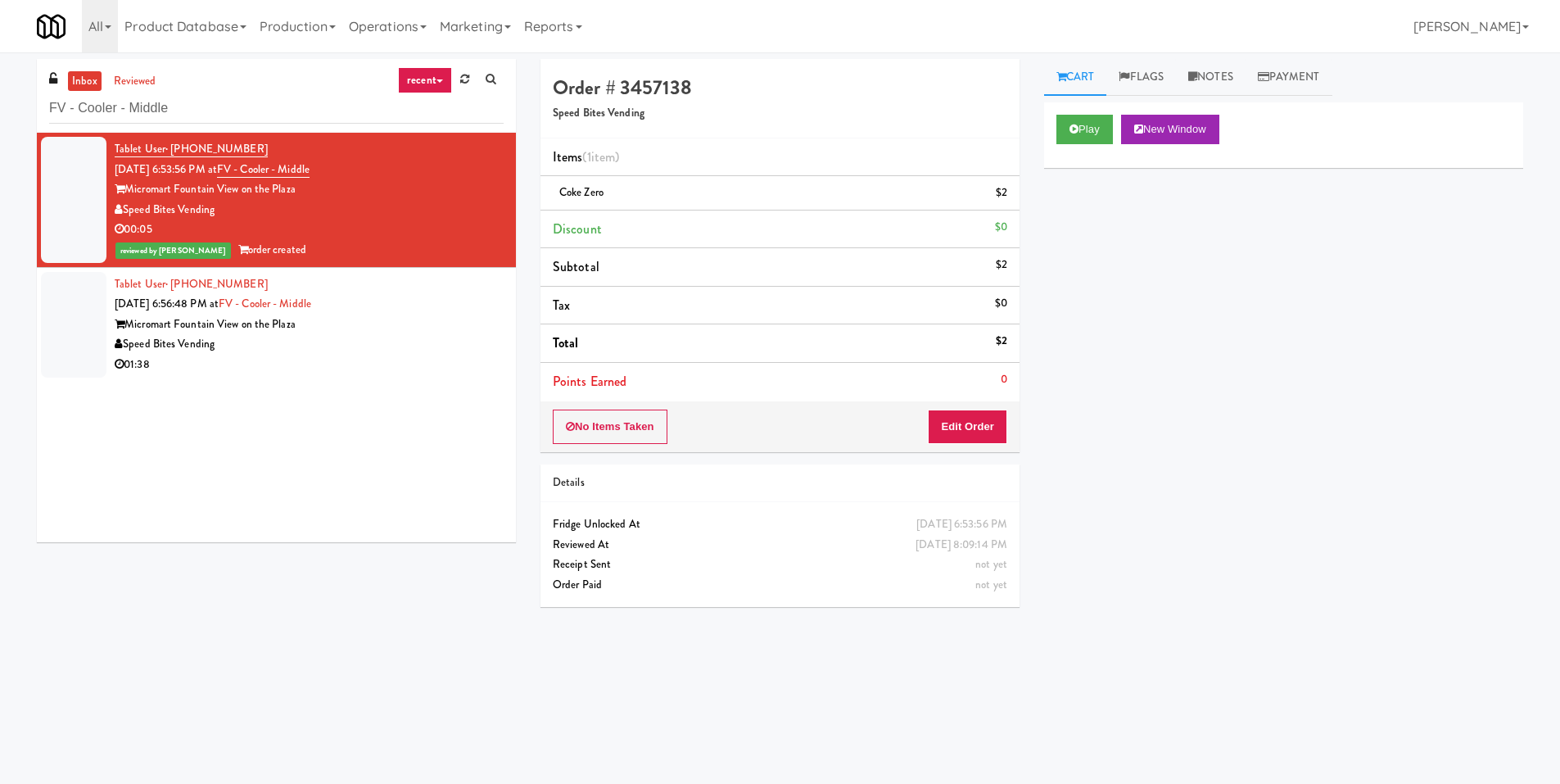
click at [406, 342] on div "Speed Bites Vending" at bounding box center [309, 344] width 389 height 20
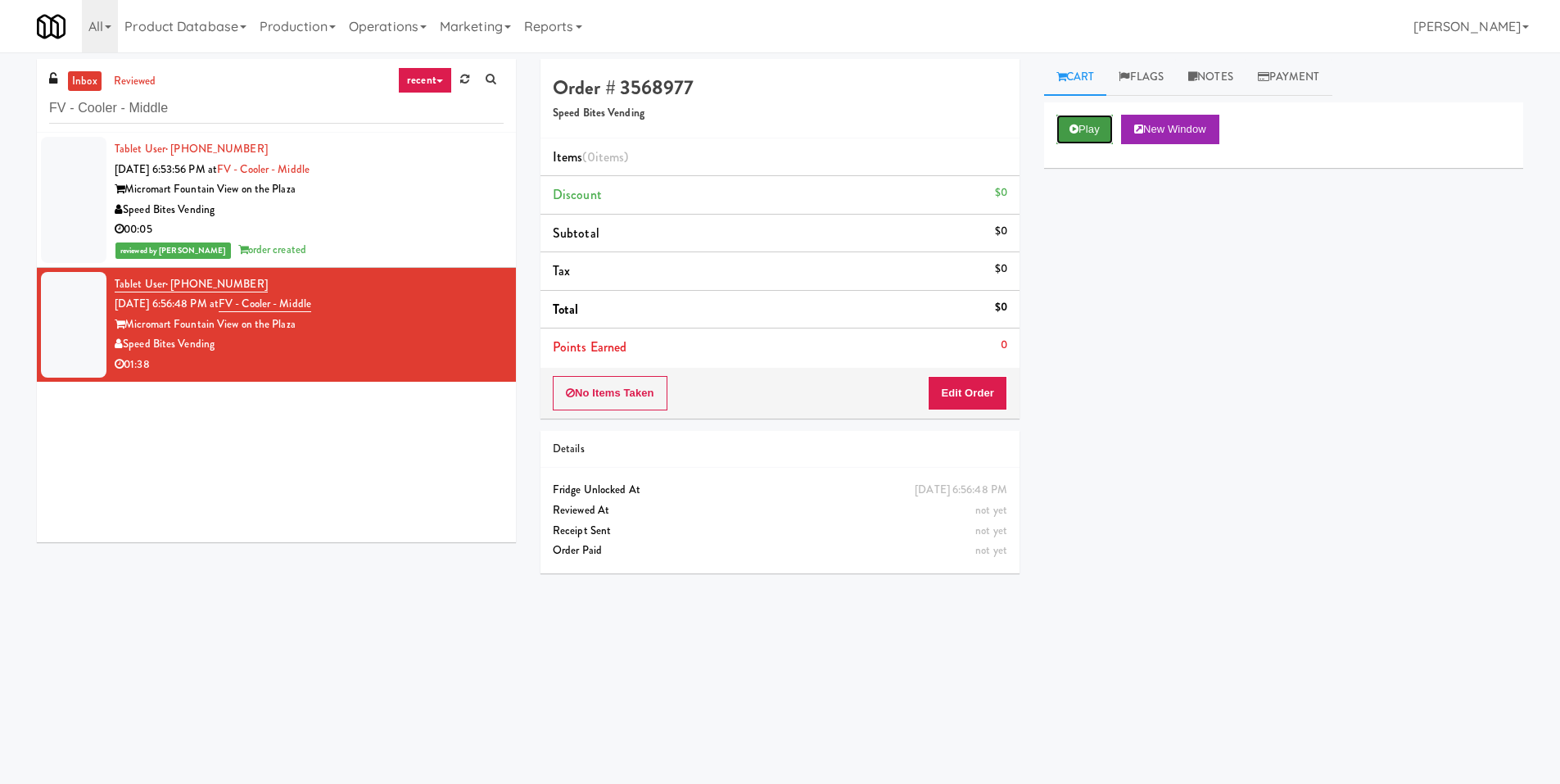
click at [1070, 129] on icon at bounding box center [1074, 129] width 9 height 11
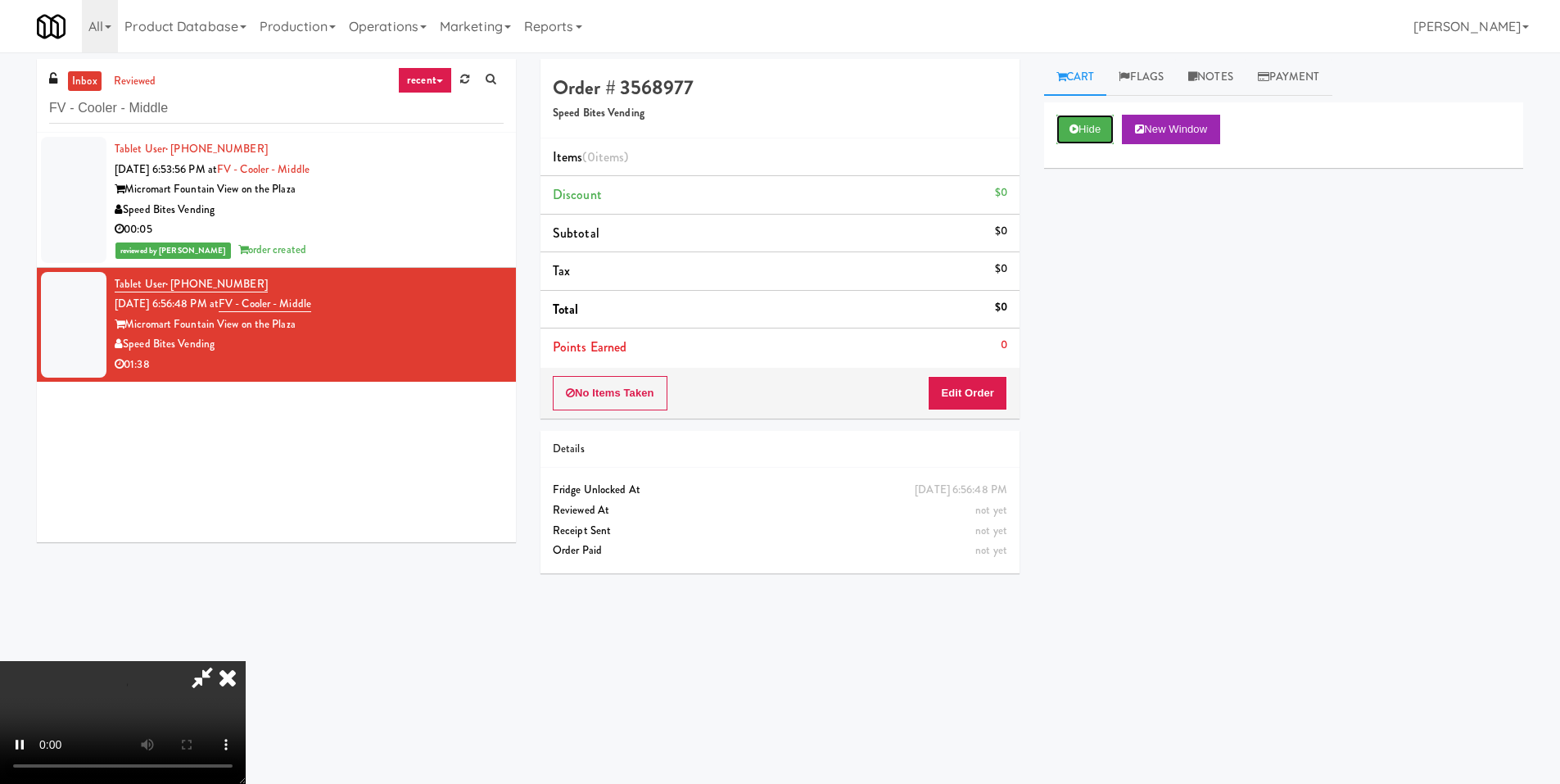
scroll to position [244, 0]
click at [246, 661] on video at bounding box center [123, 722] width 246 height 123
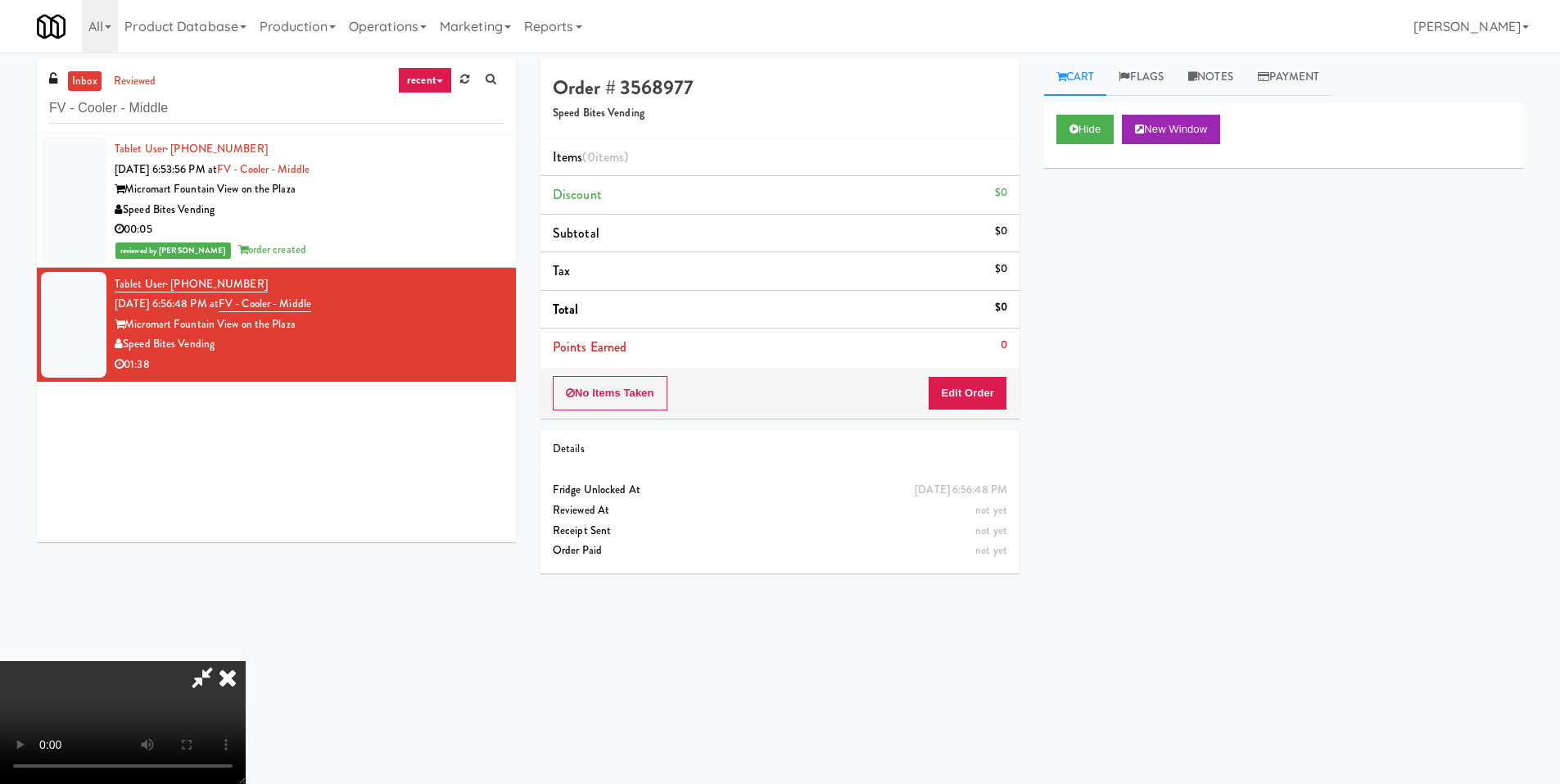
click at [246, 661] on video at bounding box center [123, 722] width 246 height 123
click at [991, 381] on button "Edit Order" at bounding box center [968, 392] width 80 height 35
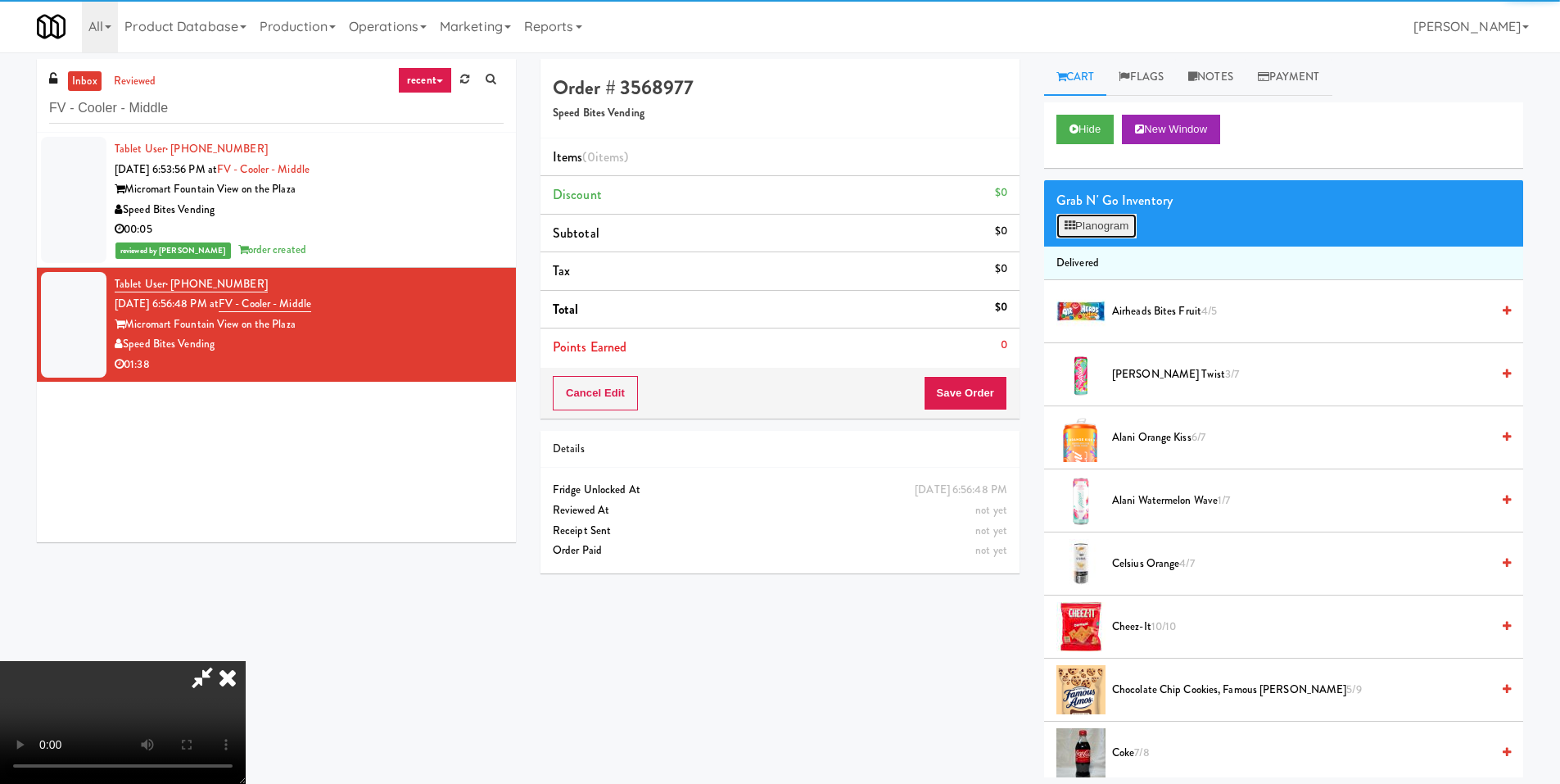
click at [1092, 220] on button "Planogram" at bounding box center [1096, 225] width 81 height 25
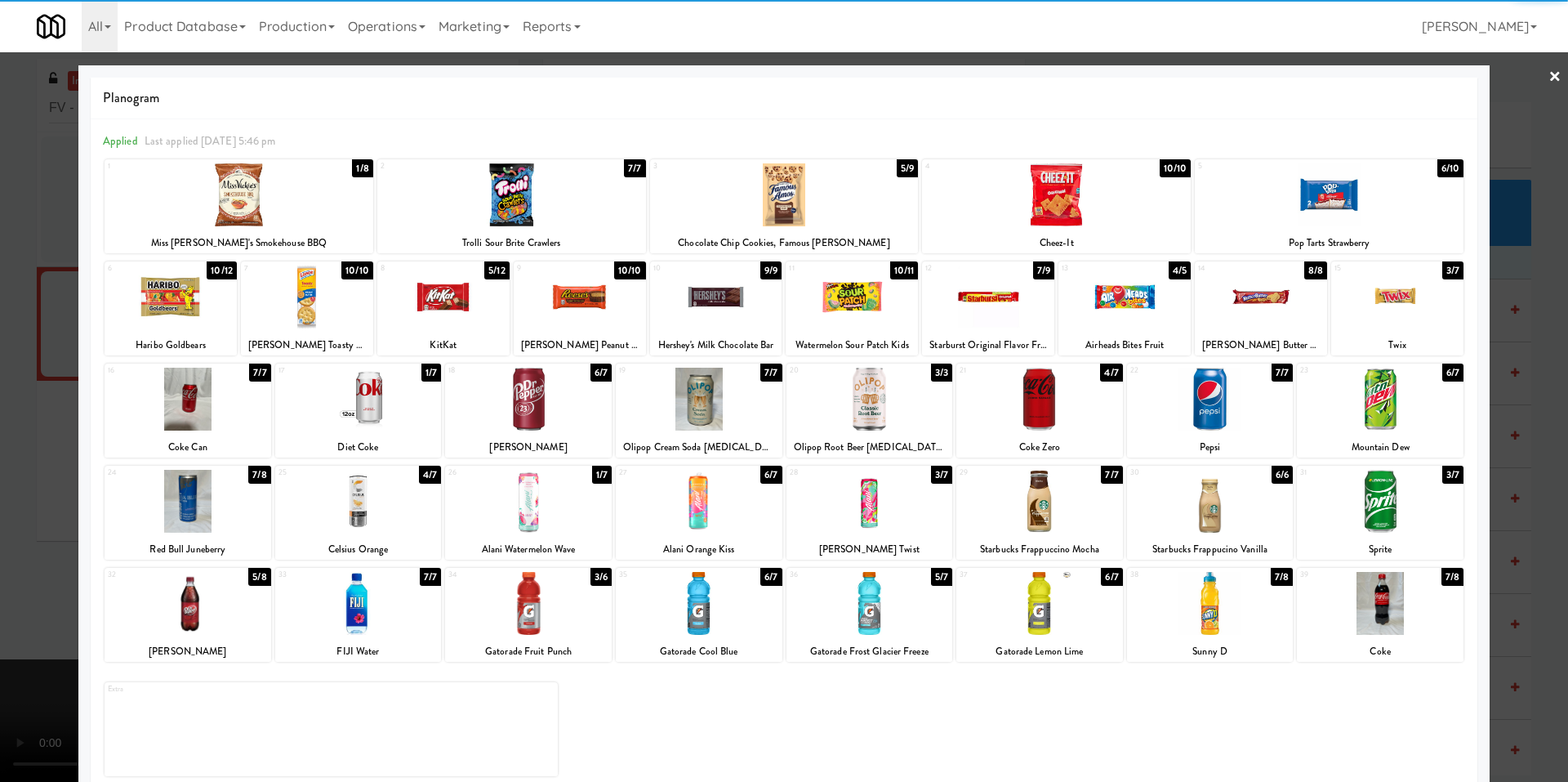
click at [282, 221] on div at bounding box center [239, 194] width 269 height 63
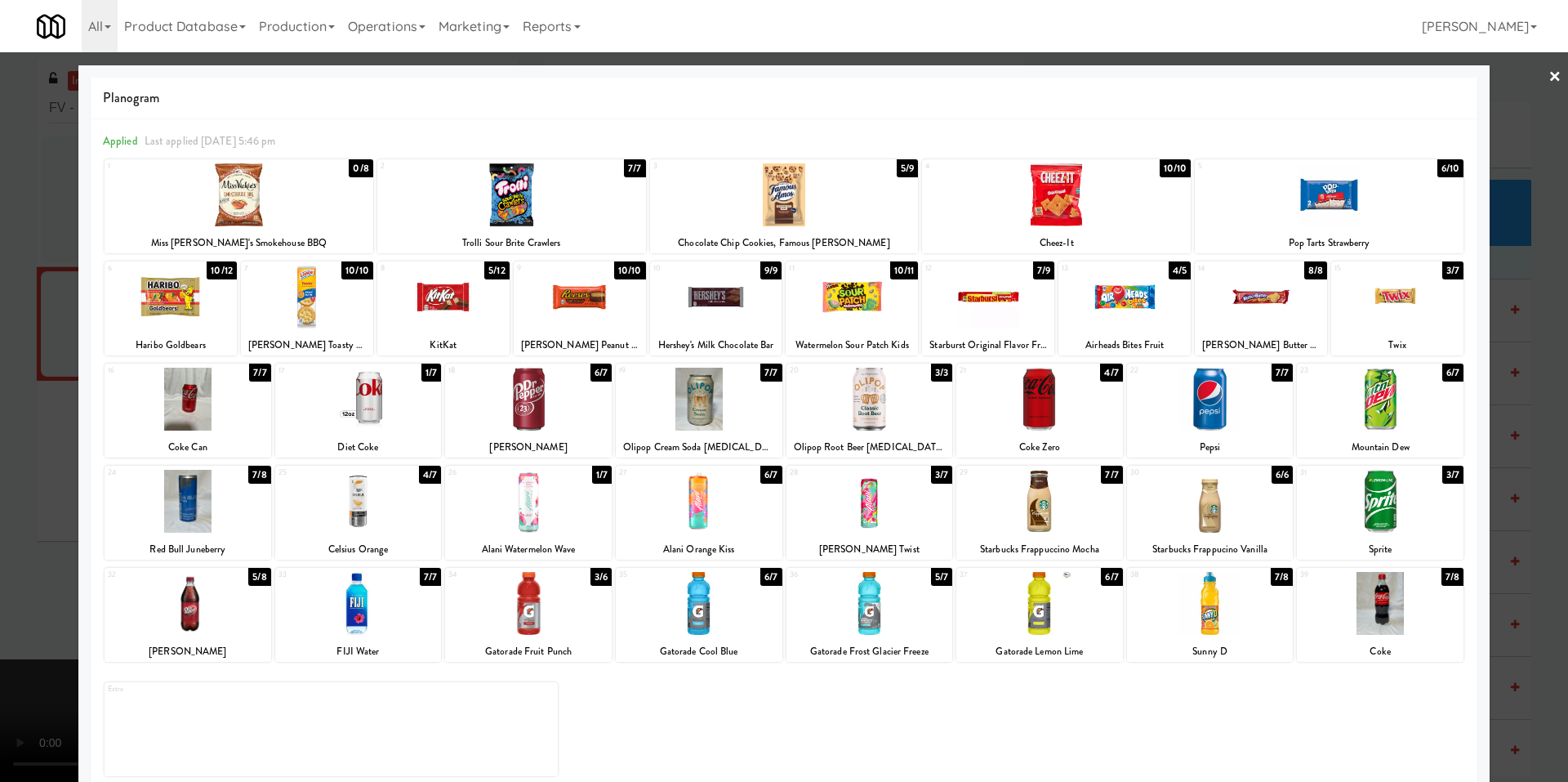
click at [52, 290] on div at bounding box center [784, 391] width 1568 height 782
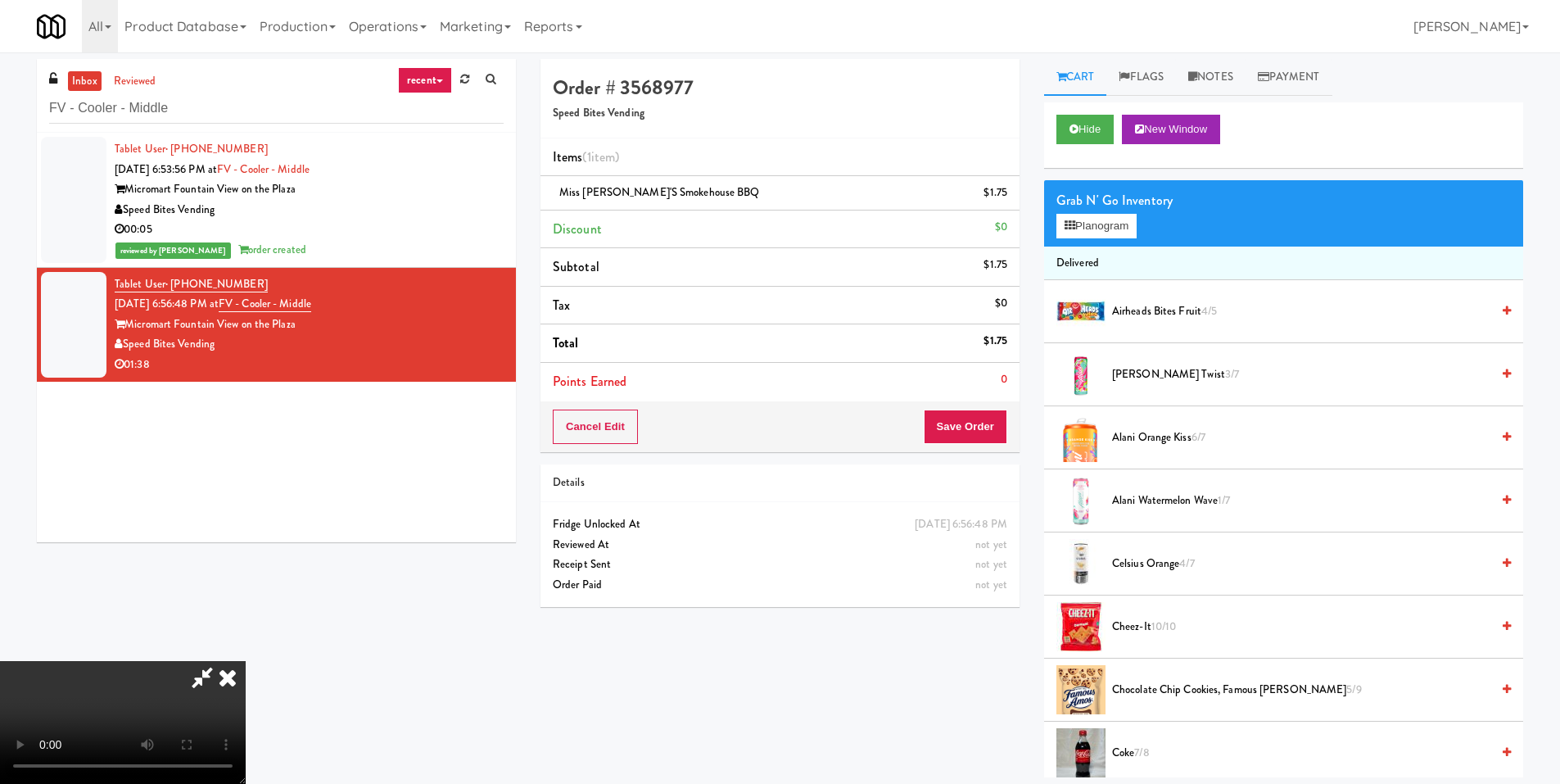
click at [246, 661] on video at bounding box center [123, 722] width 246 height 123
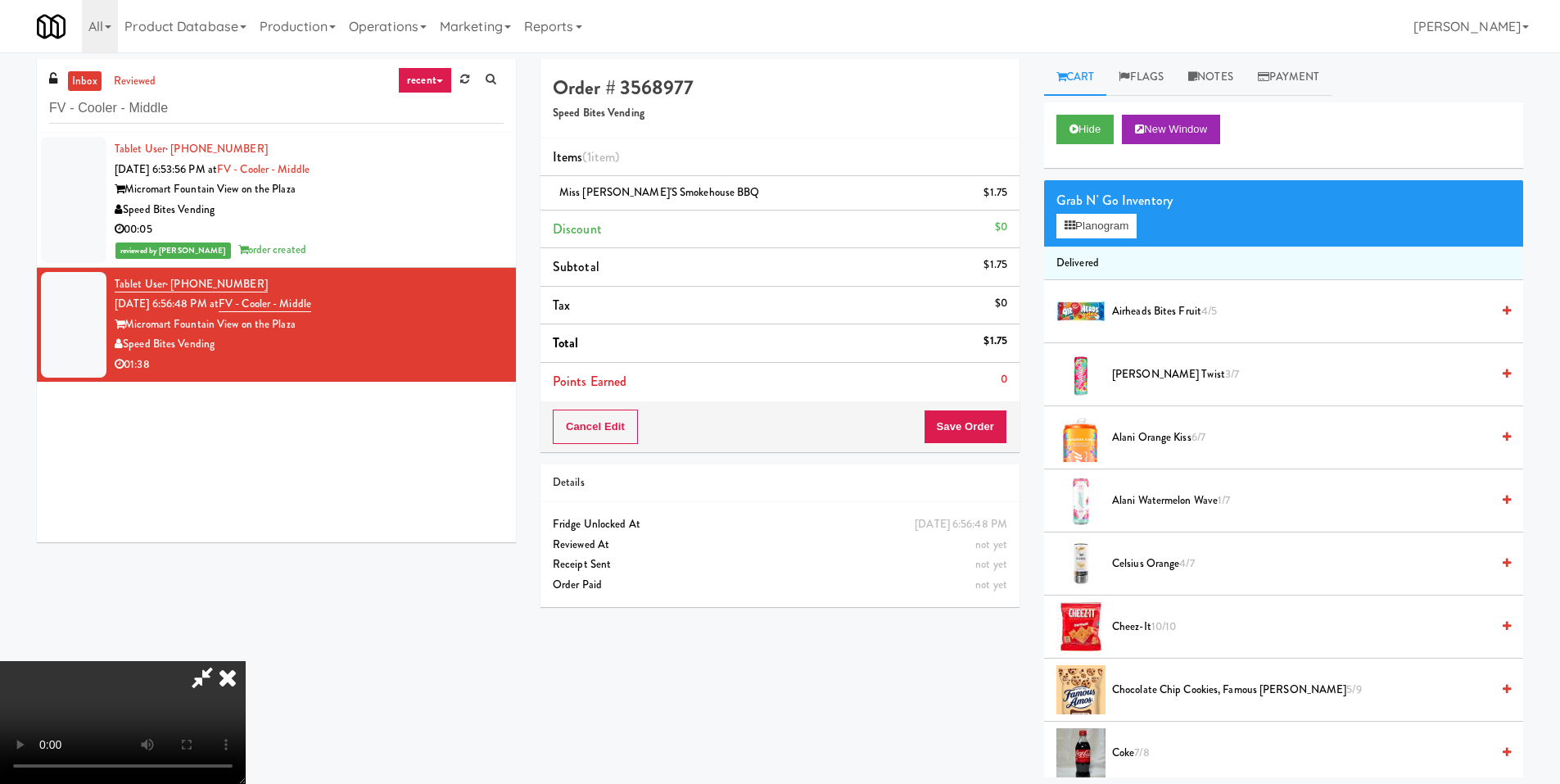
click at [246, 661] on video at bounding box center [123, 722] width 246 height 123
click at [1005, 194] on icon at bounding box center [1009, 198] width 8 height 11
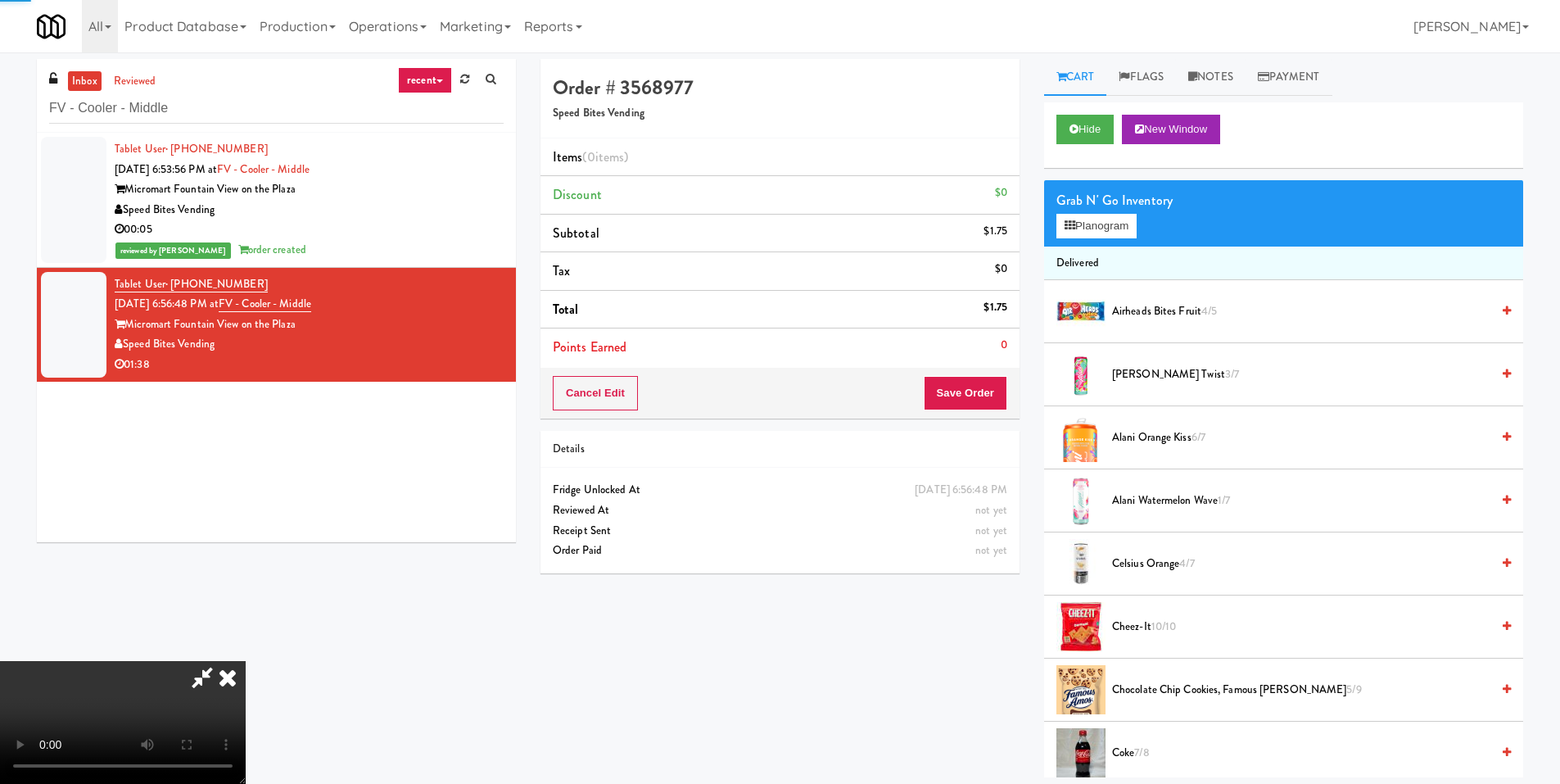
click at [246, 661] on video at bounding box center [123, 722] width 246 height 123
click at [1079, 226] on button "Planogram" at bounding box center [1096, 225] width 81 height 25
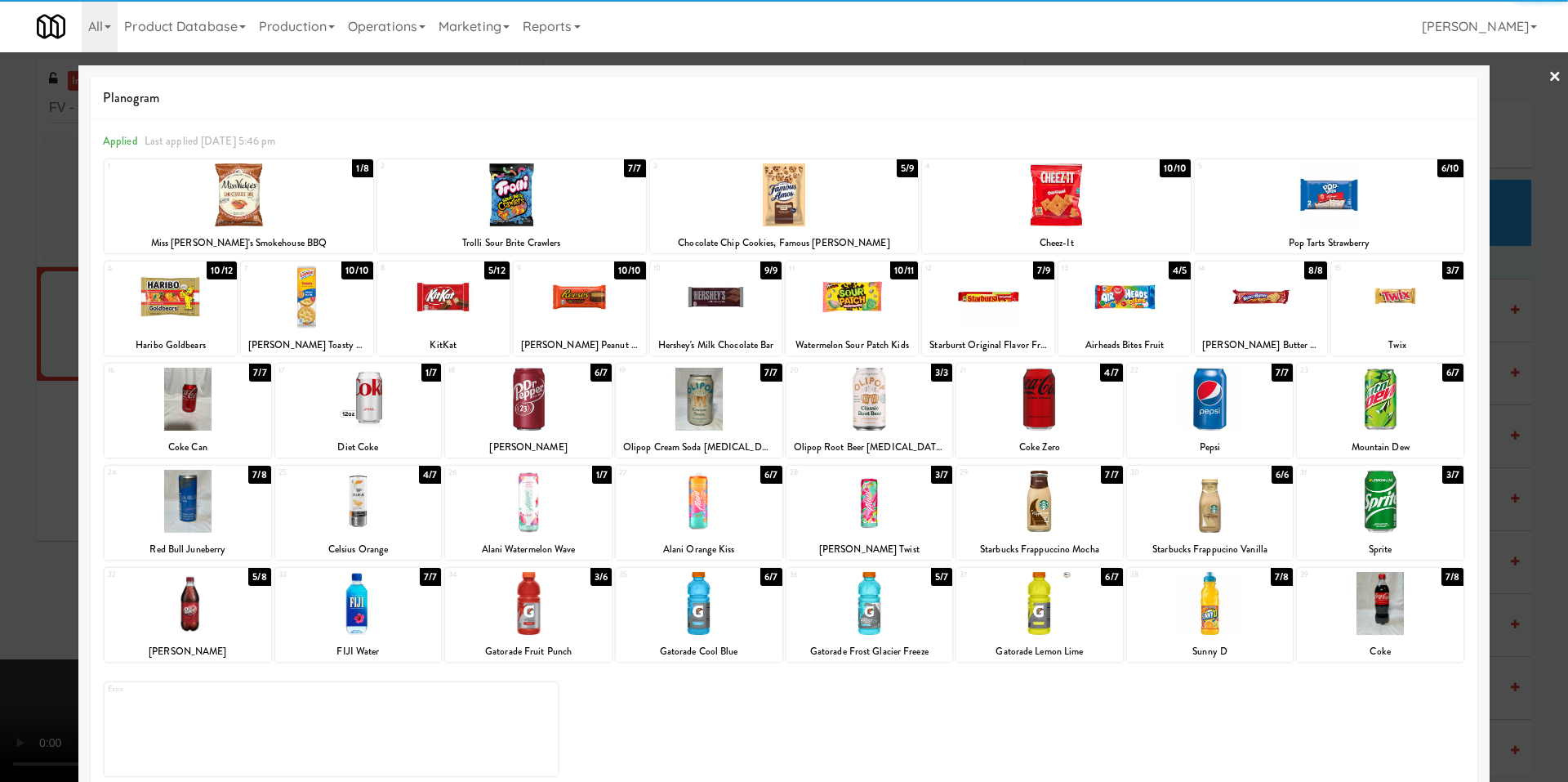
click at [538, 414] on div at bounding box center [528, 399] width 167 height 63
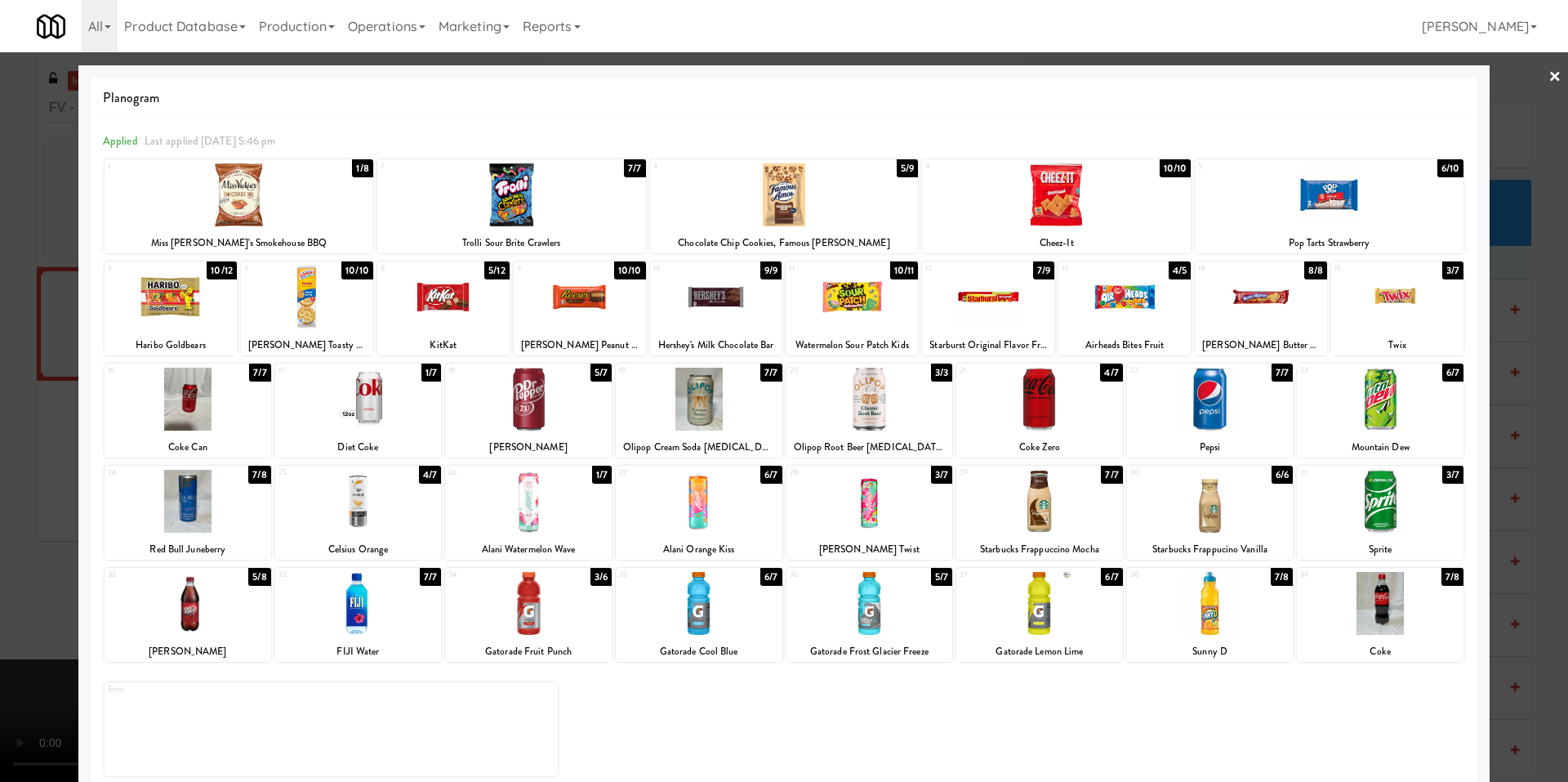
click at [68, 424] on div at bounding box center [784, 391] width 1568 height 782
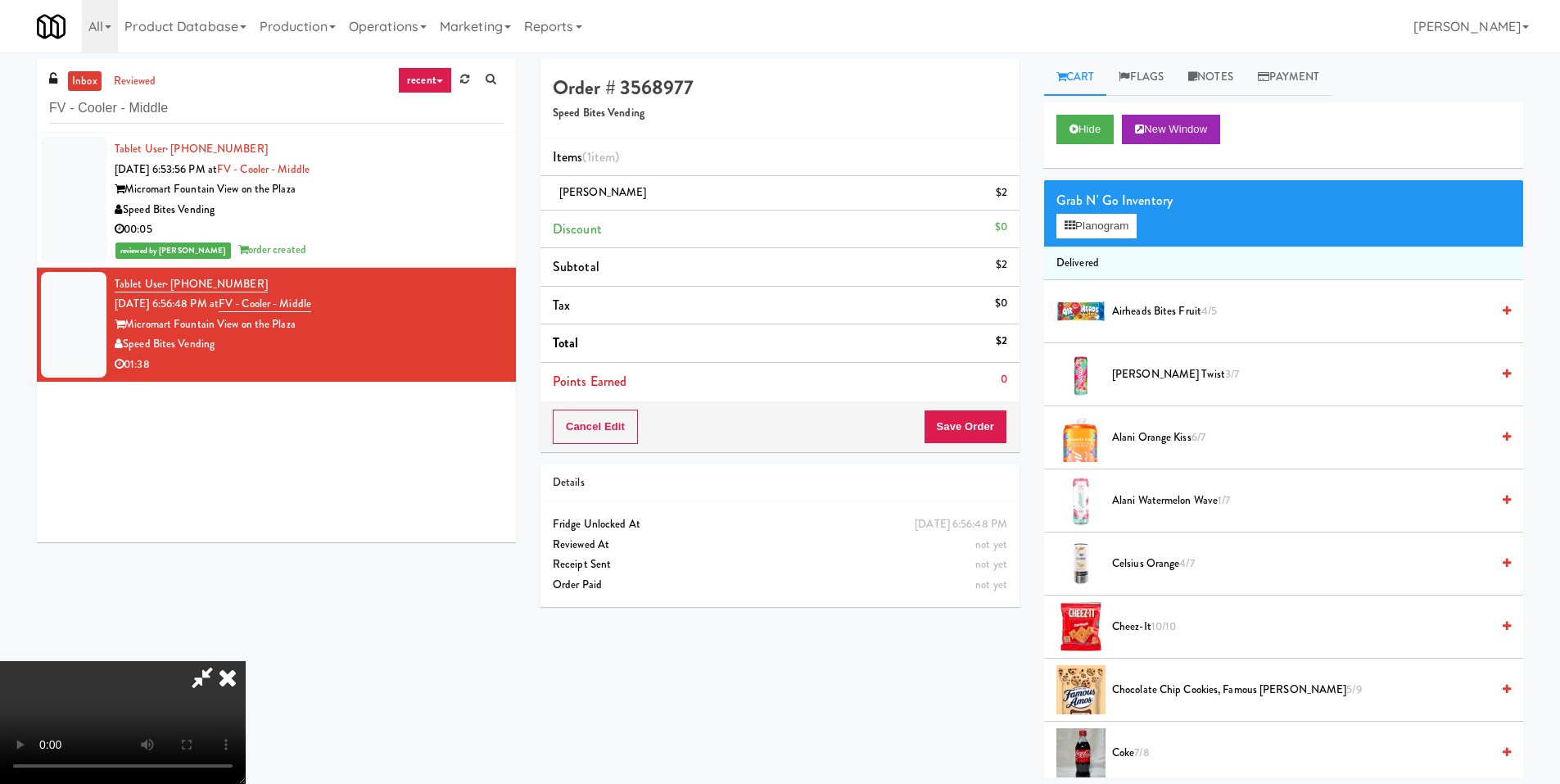
scroll to position [81, 0]
click at [246, 661] on video at bounding box center [123, 722] width 246 height 123
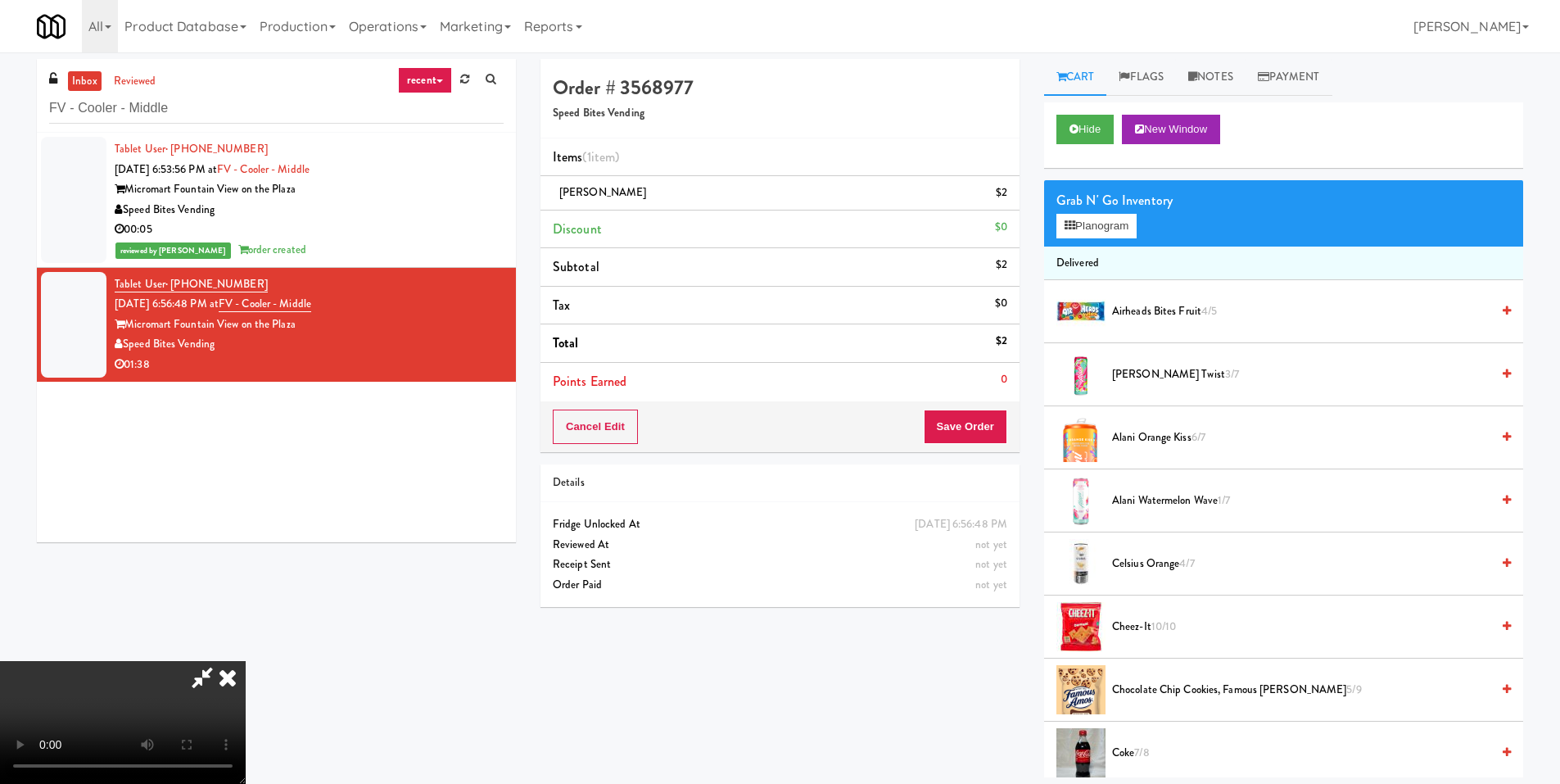
click at [246, 661] on video at bounding box center [123, 722] width 246 height 123
click at [1084, 223] on button "Planogram" at bounding box center [1096, 225] width 81 height 25
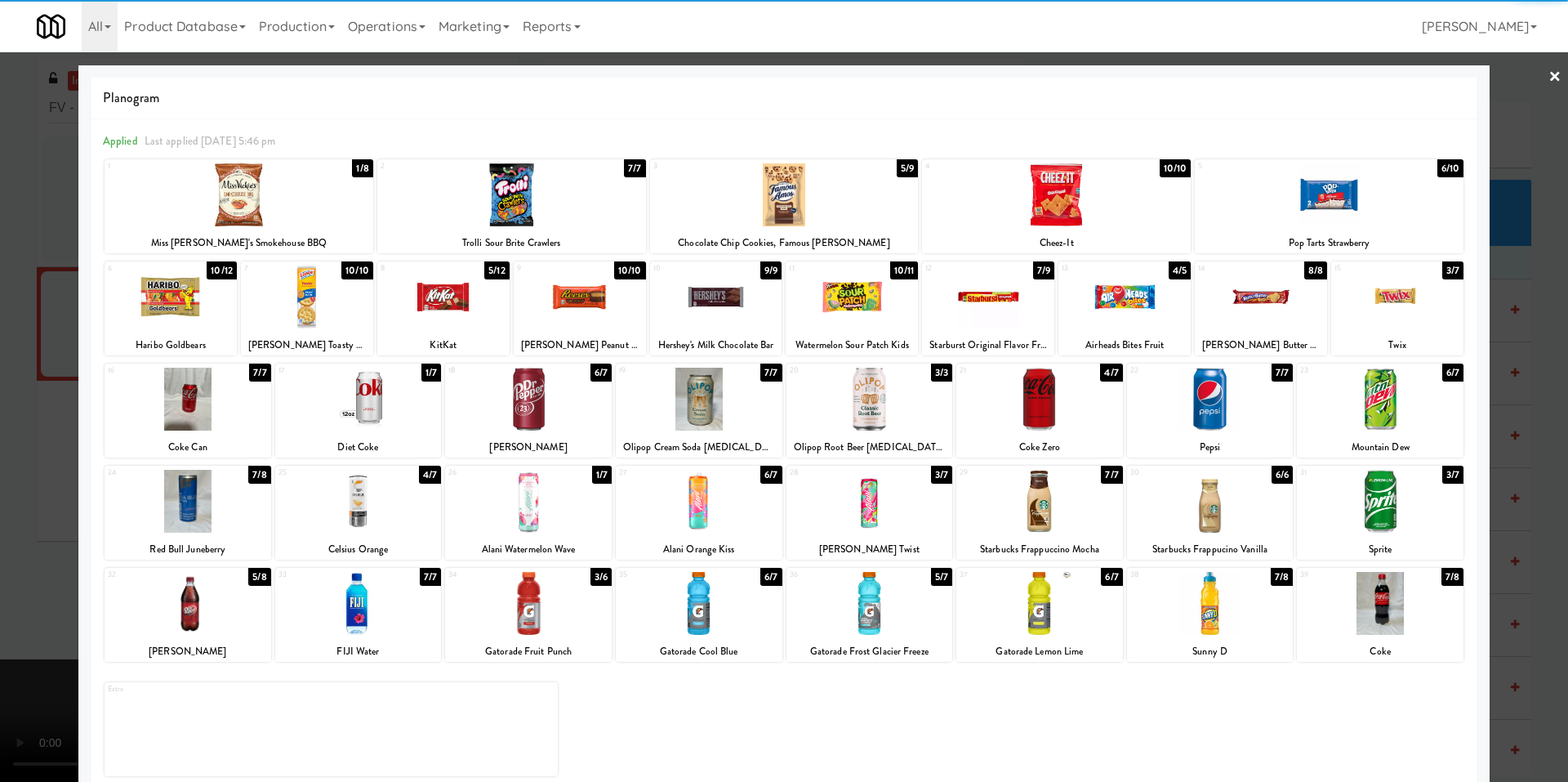
click at [888, 399] on div at bounding box center [869, 399] width 167 height 63
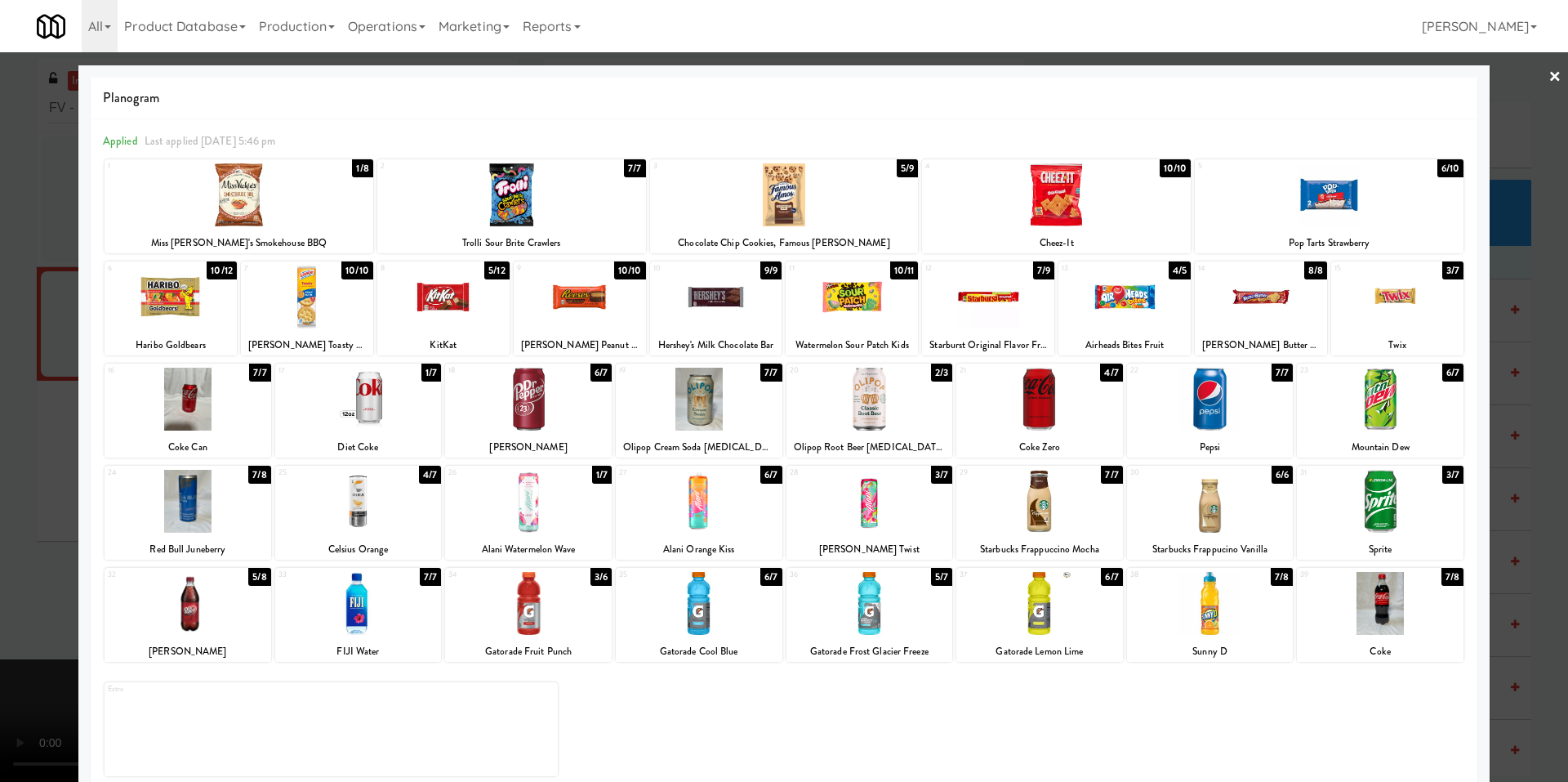
click at [55, 412] on div at bounding box center [784, 391] width 1568 height 782
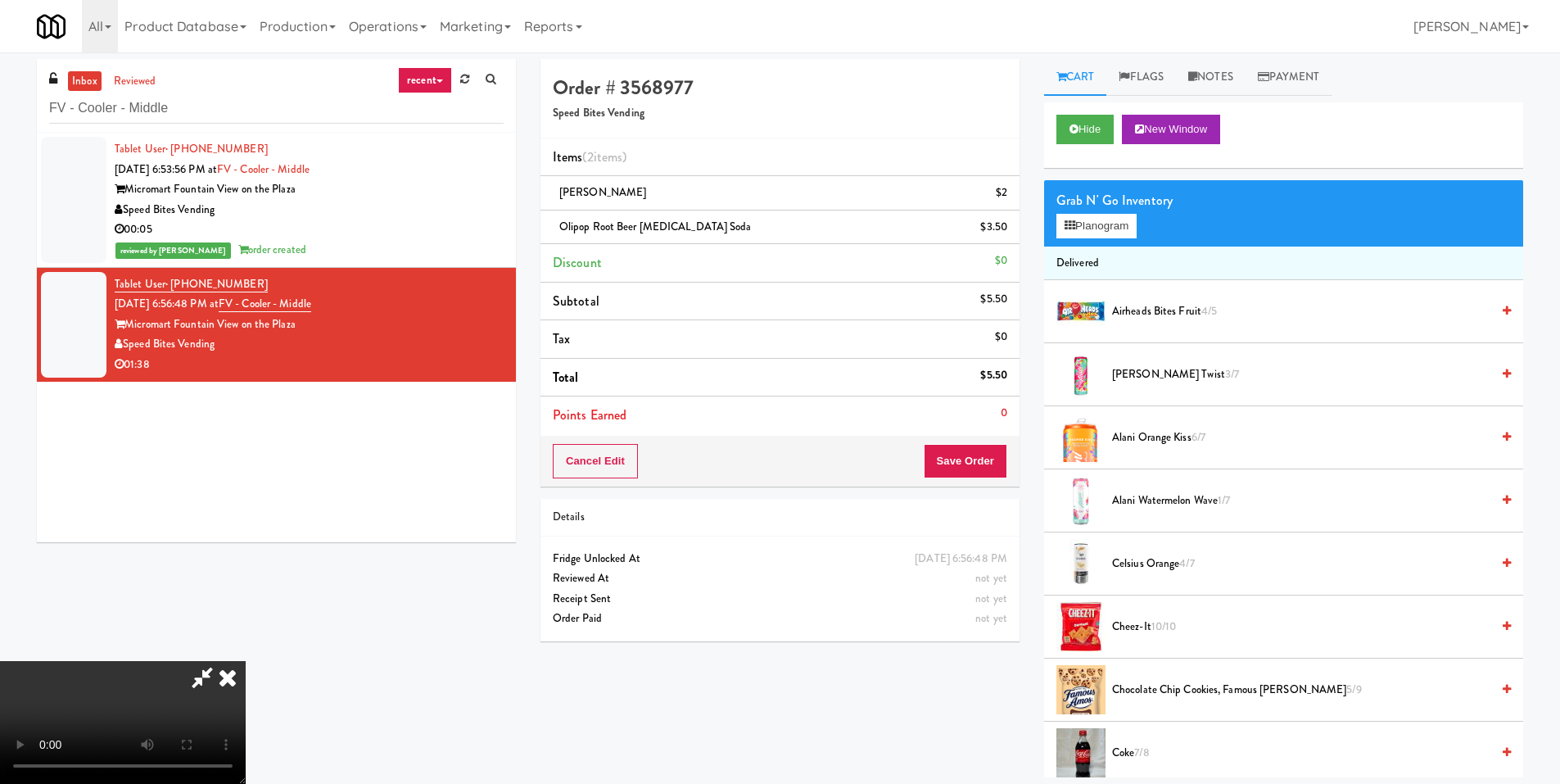
click at [246, 661] on video at bounding box center [123, 722] width 246 height 123
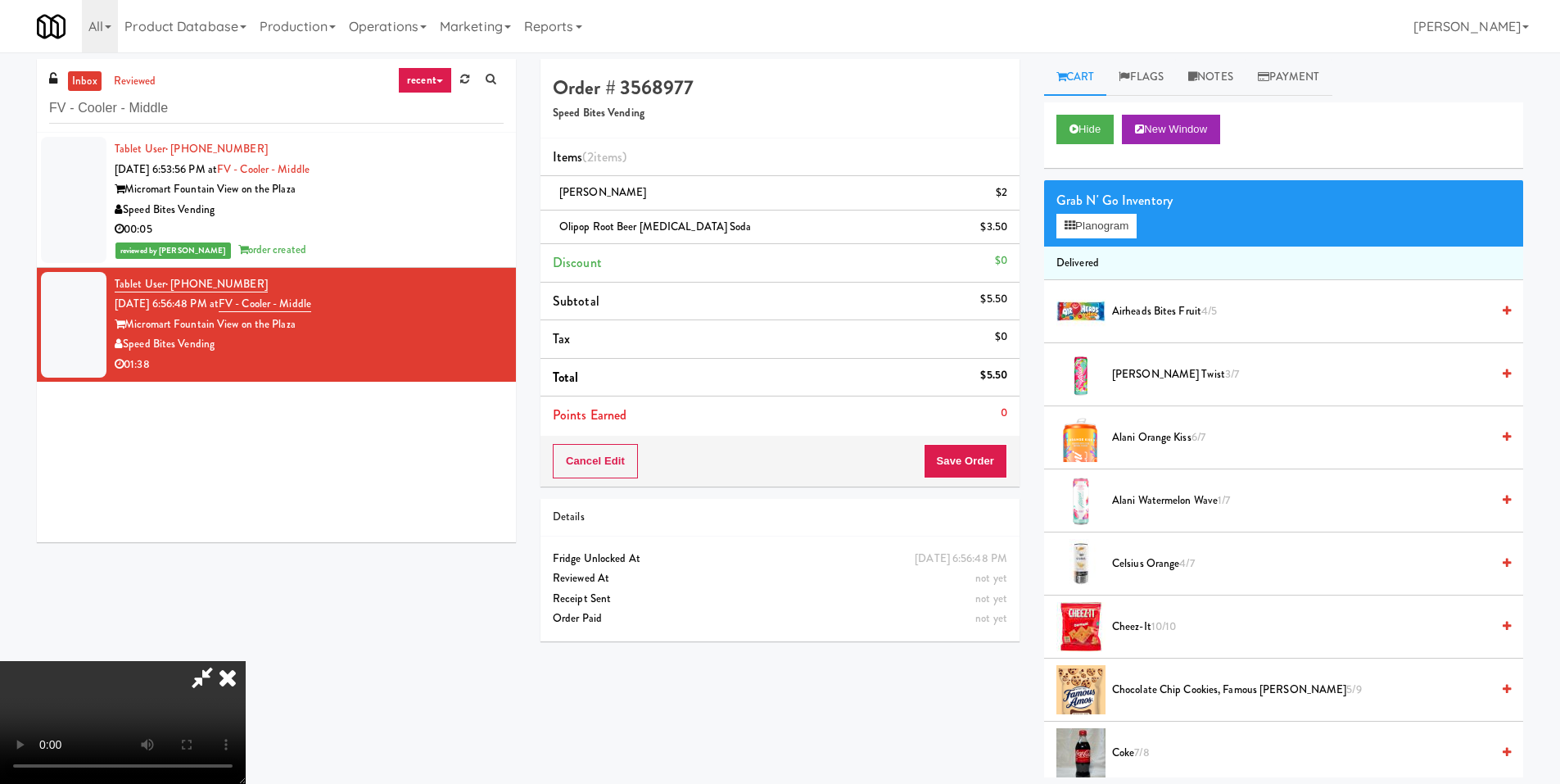
click at [246, 661] on video at bounding box center [123, 722] width 246 height 123
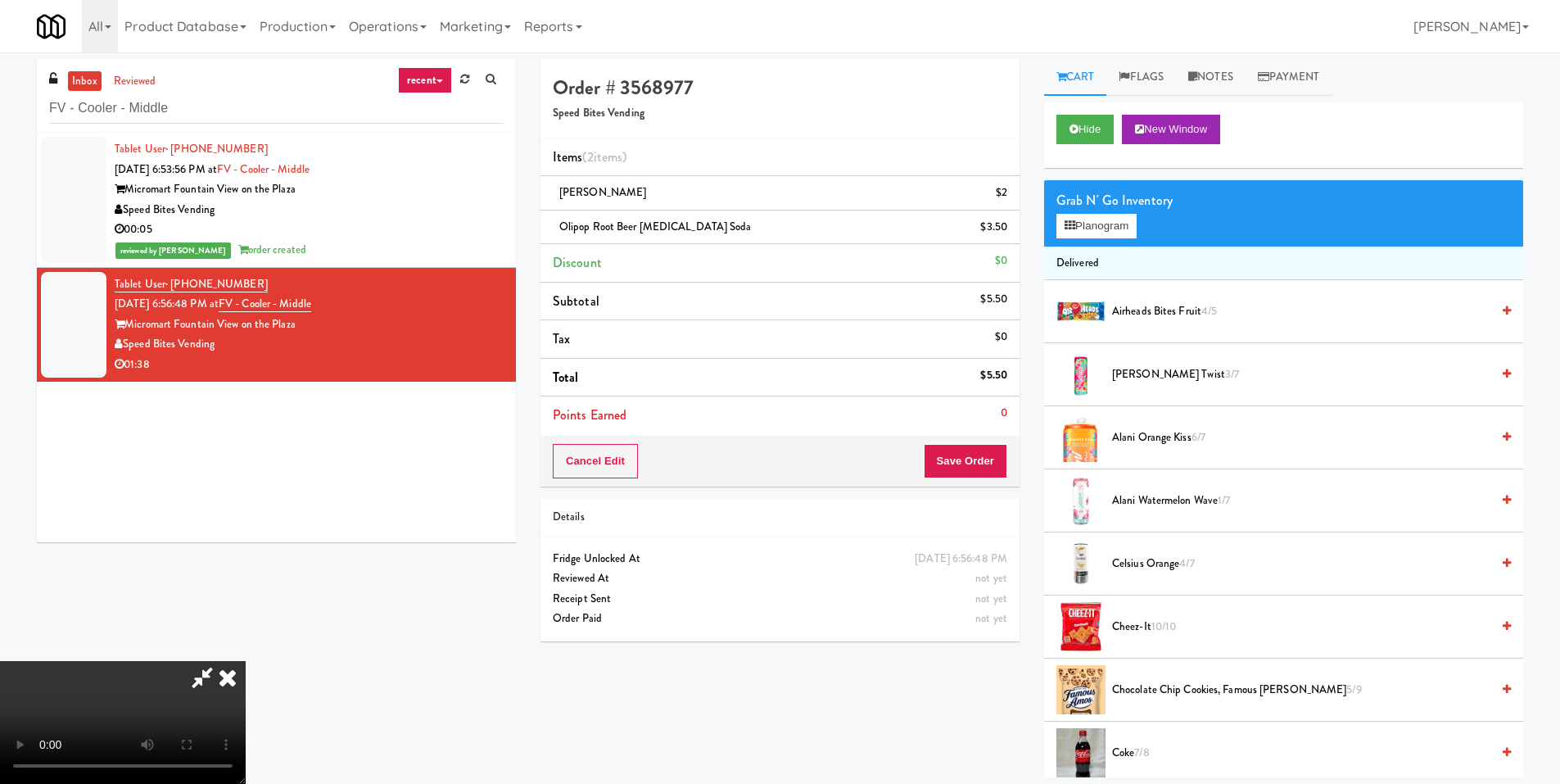
click at [246, 661] on video at bounding box center [123, 722] width 246 height 123
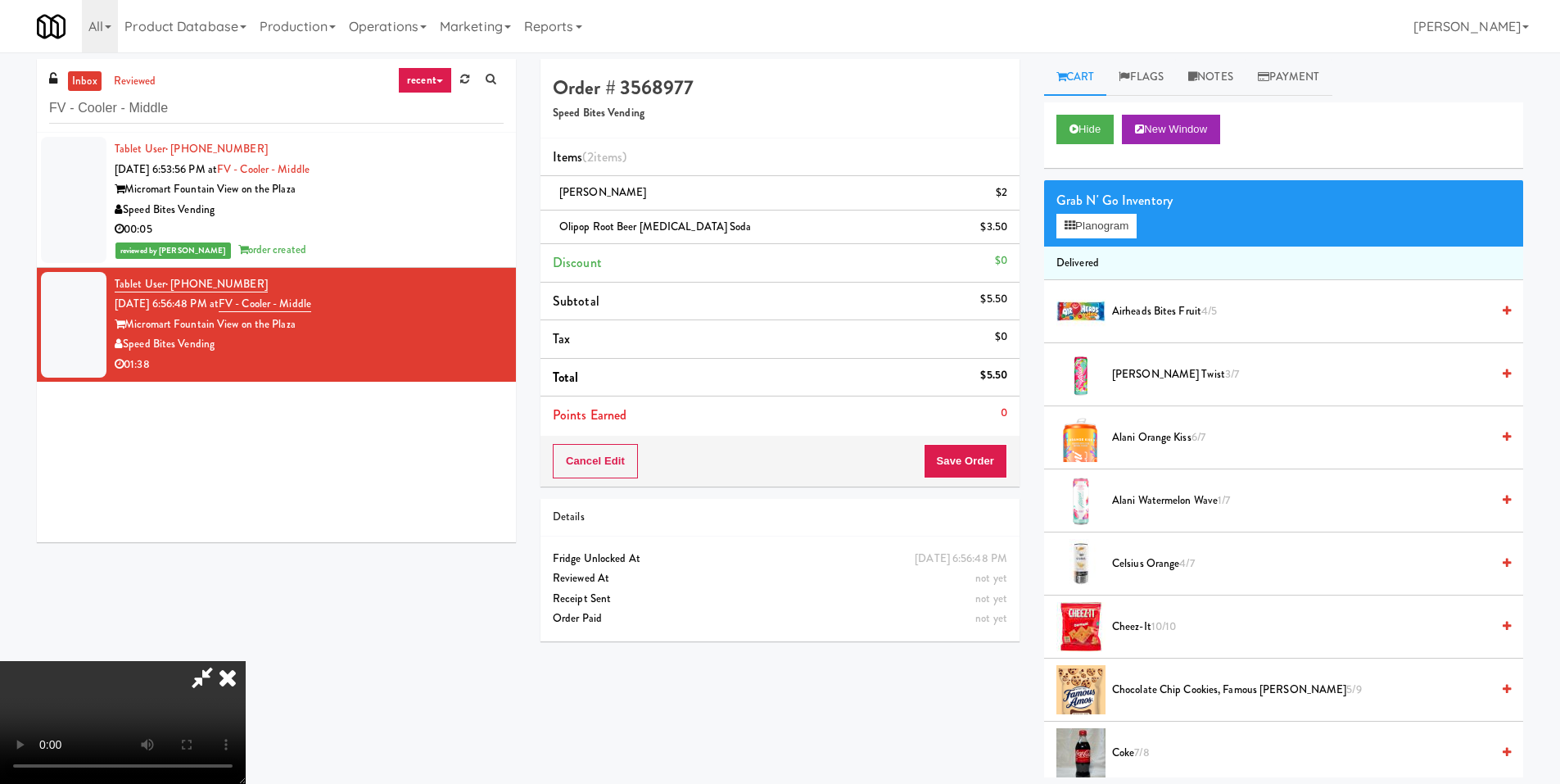
click at [246, 661] on video at bounding box center [123, 722] width 246 height 123
click at [1082, 220] on button "Planogram" at bounding box center [1096, 225] width 81 height 25
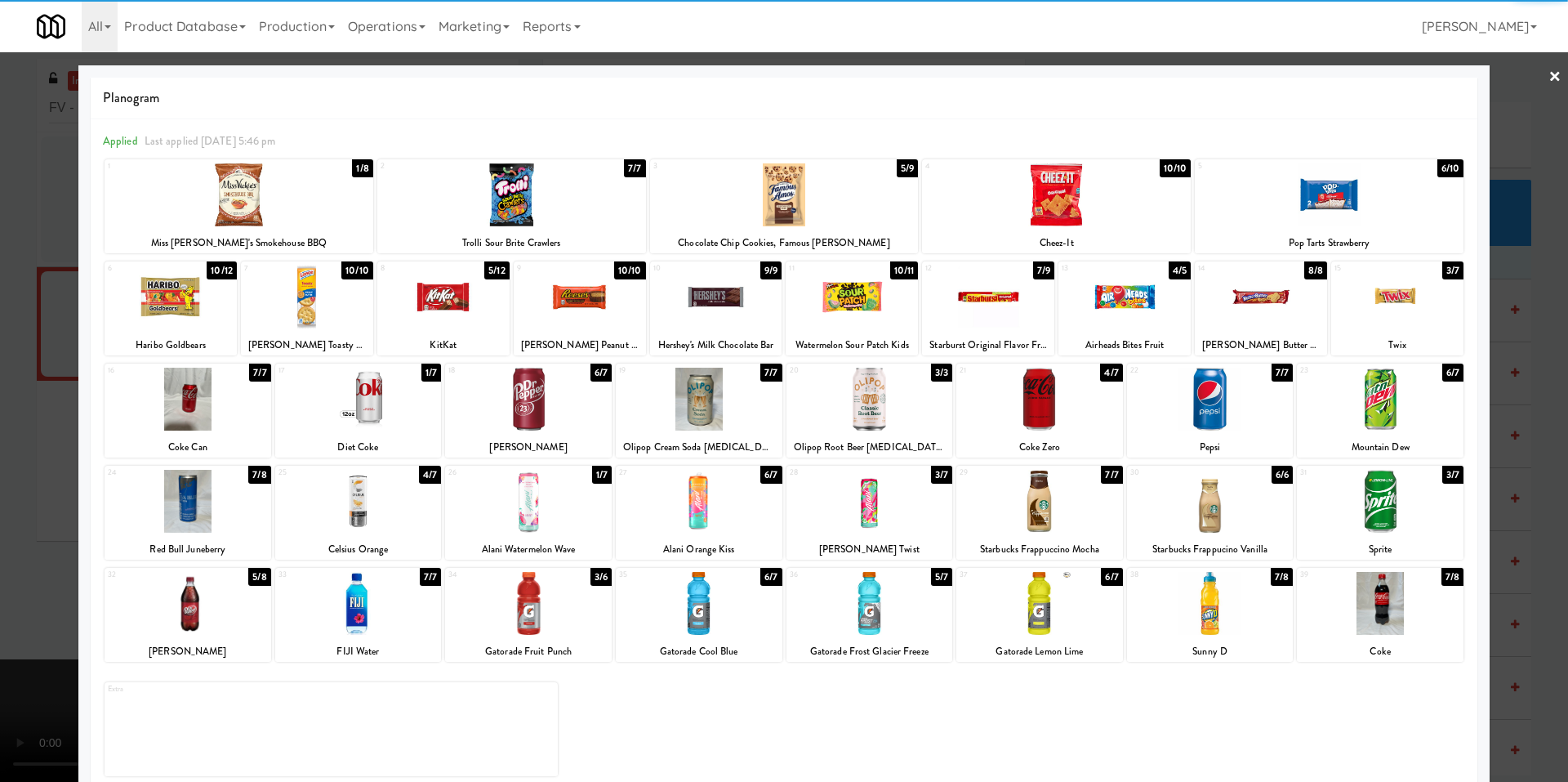
click at [1034, 201] on div at bounding box center [1057, 194] width 269 height 63
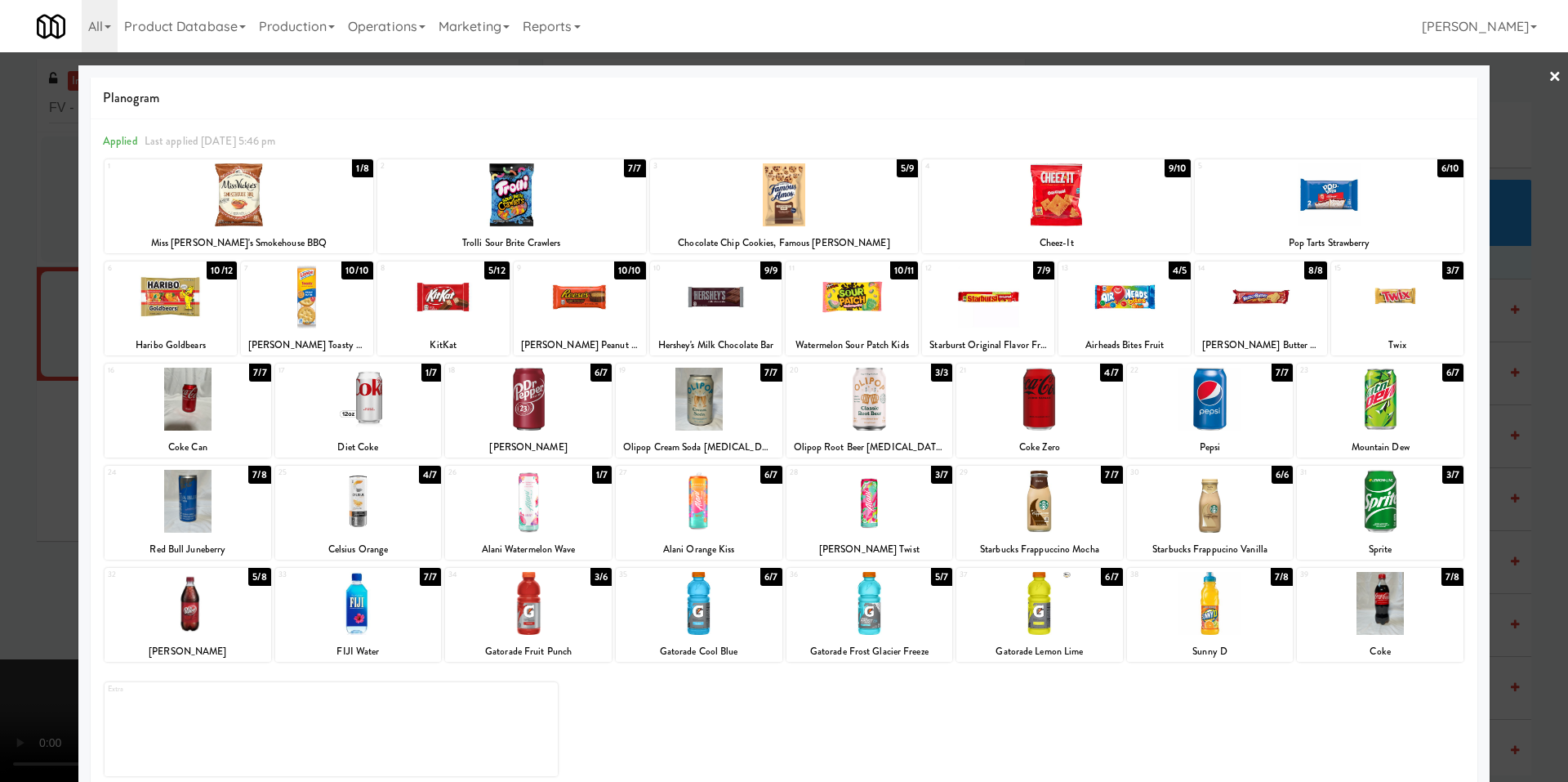
click at [41, 433] on div at bounding box center [784, 391] width 1568 height 782
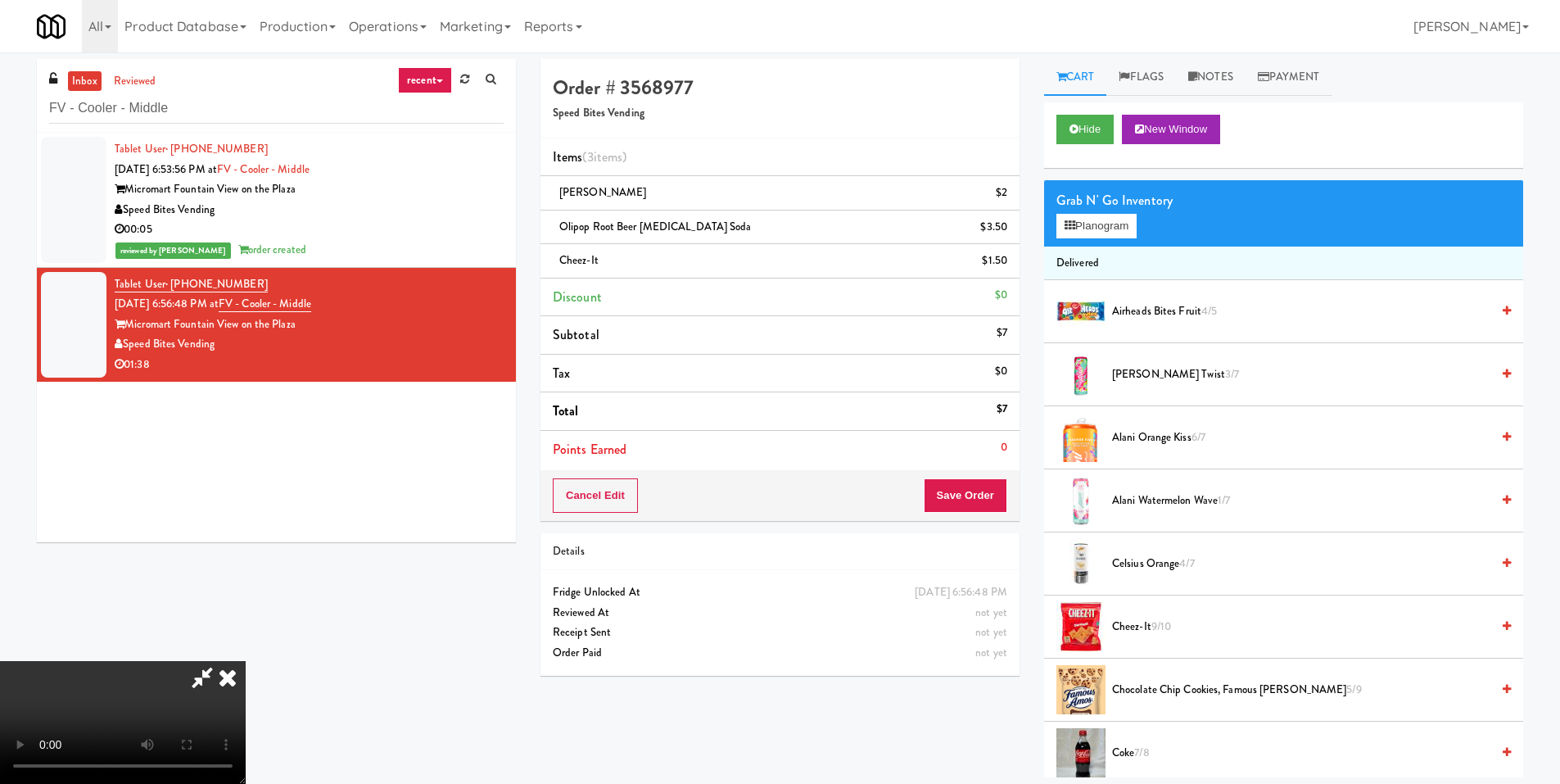
click at [246, 661] on video at bounding box center [123, 722] width 246 height 123
click at [957, 490] on button "Save Order" at bounding box center [966, 495] width 84 height 35
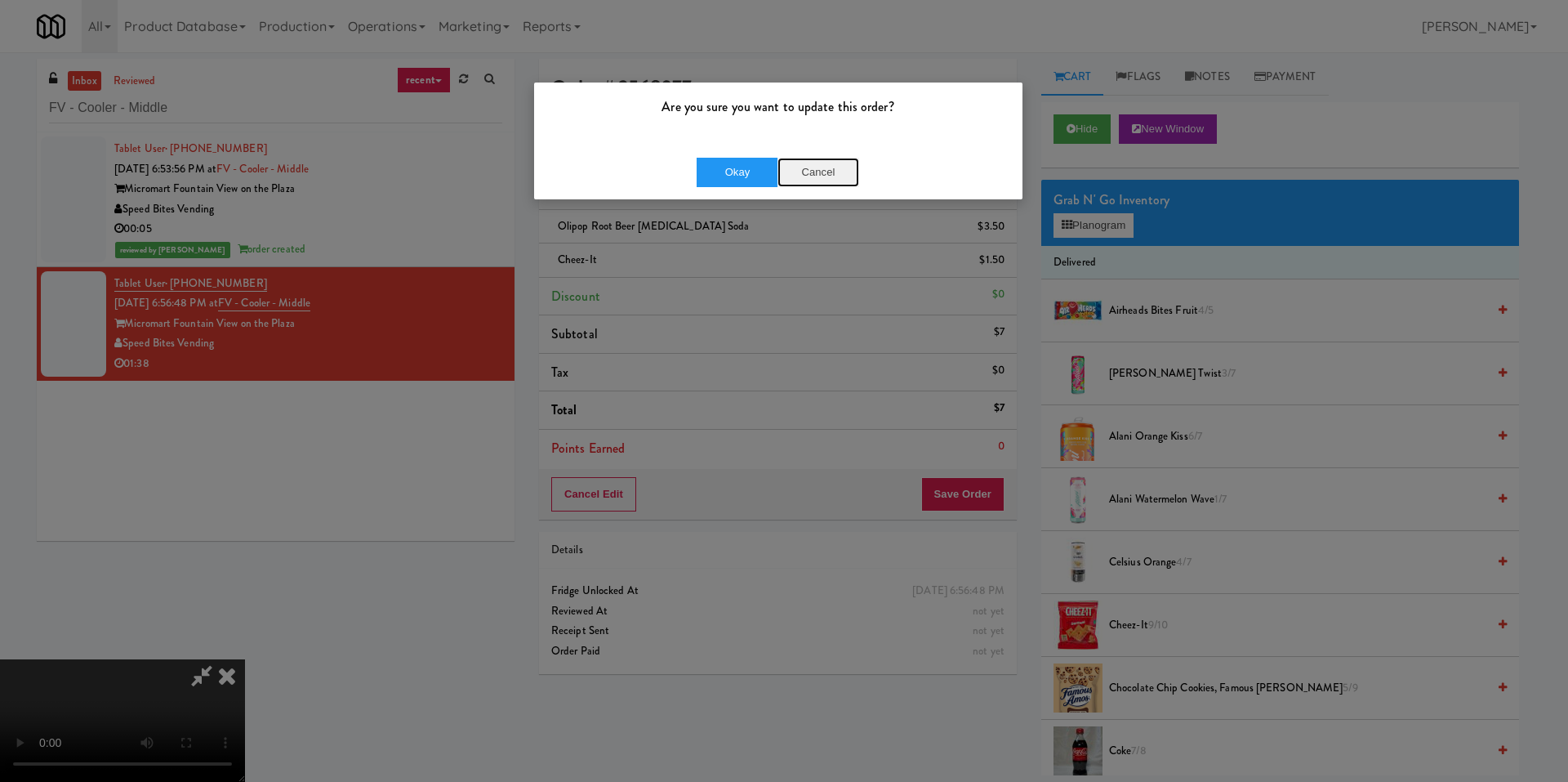
click at [778, 176] on button "Cancel" at bounding box center [818, 172] width 82 height 30
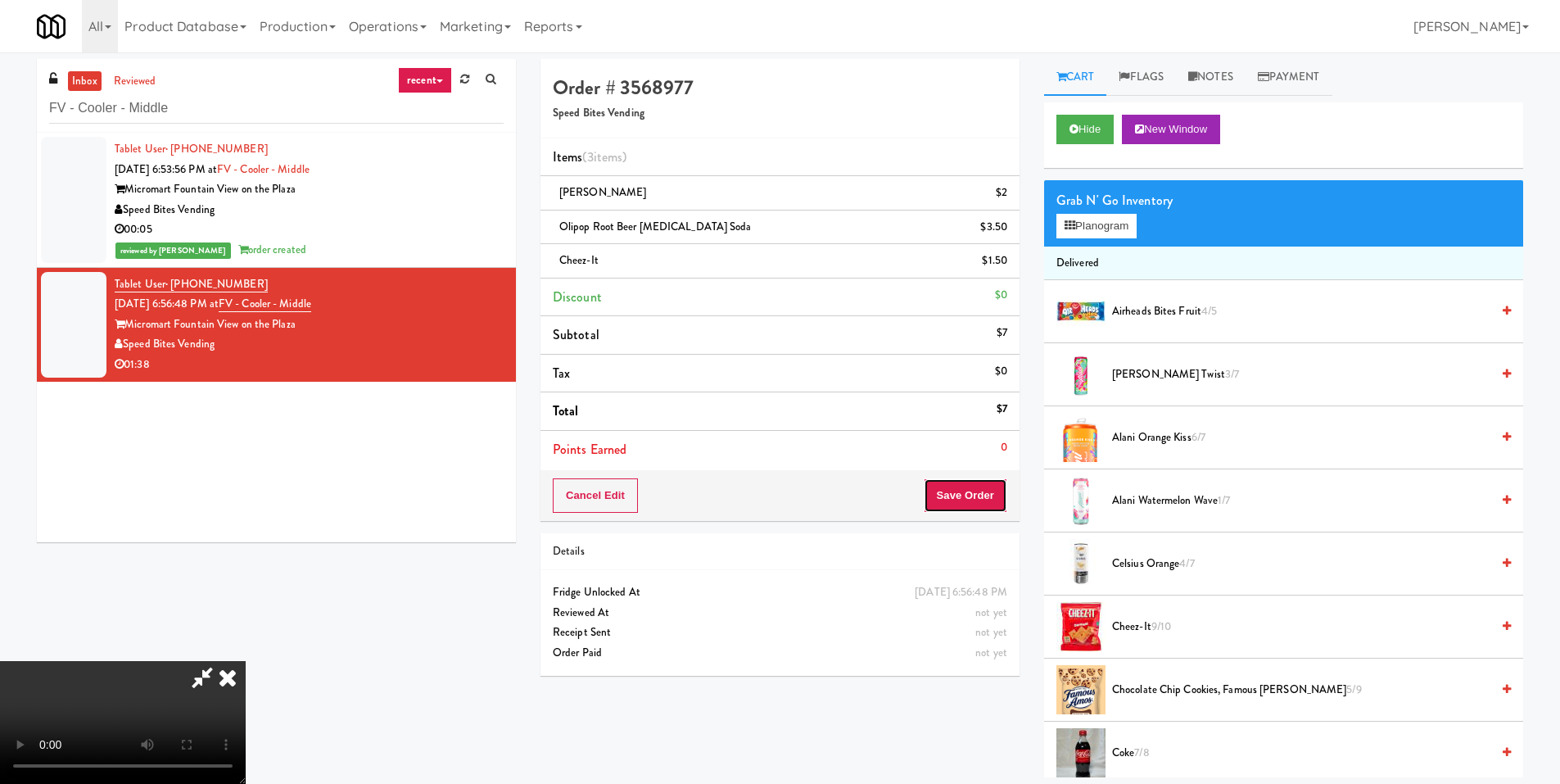
click at [997, 492] on button "Save Order" at bounding box center [966, 495] width 84 height 35
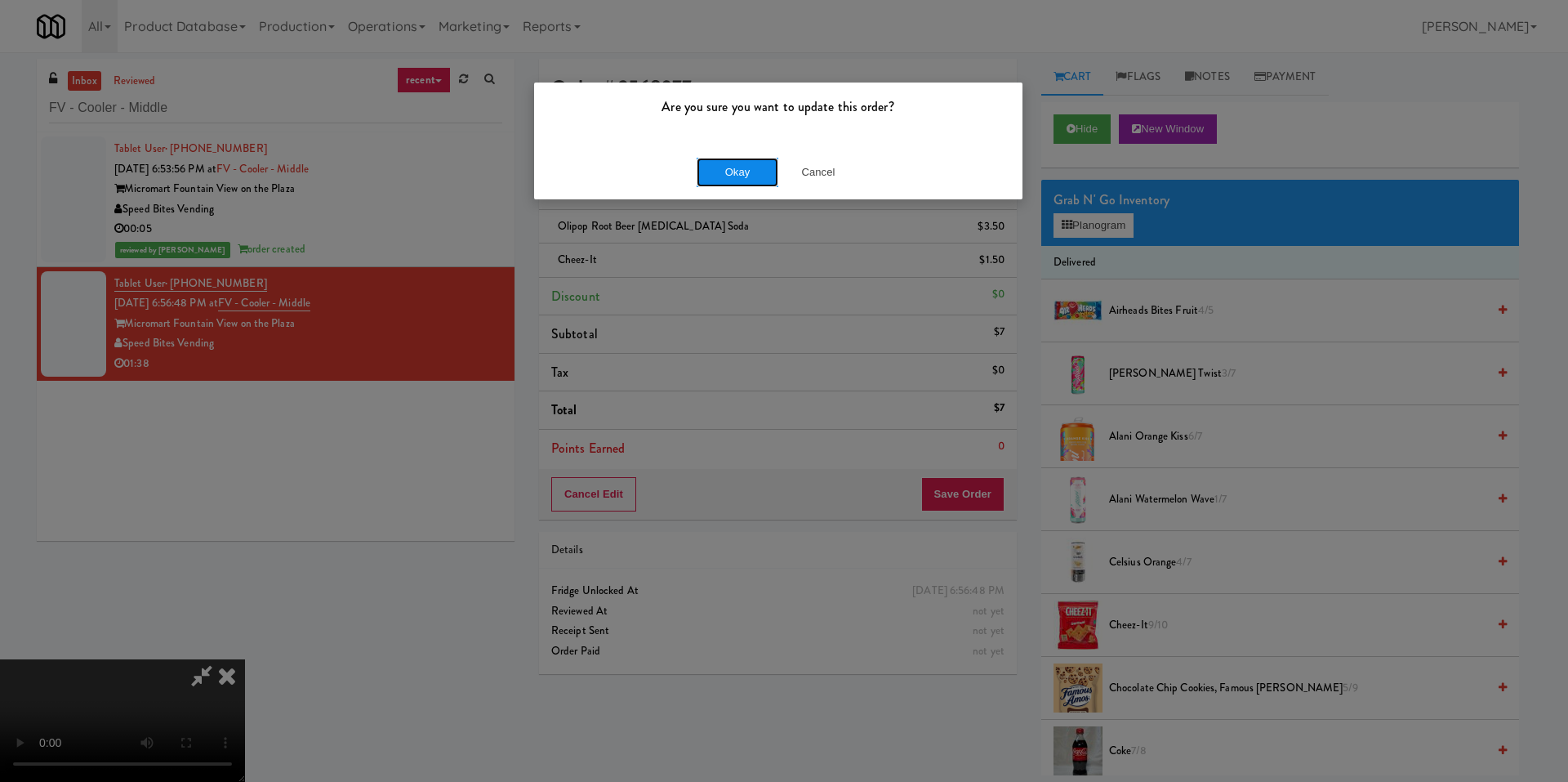
click at [722, 165] on button "Okay" at bounding box center [737, 172] width 82 height 30
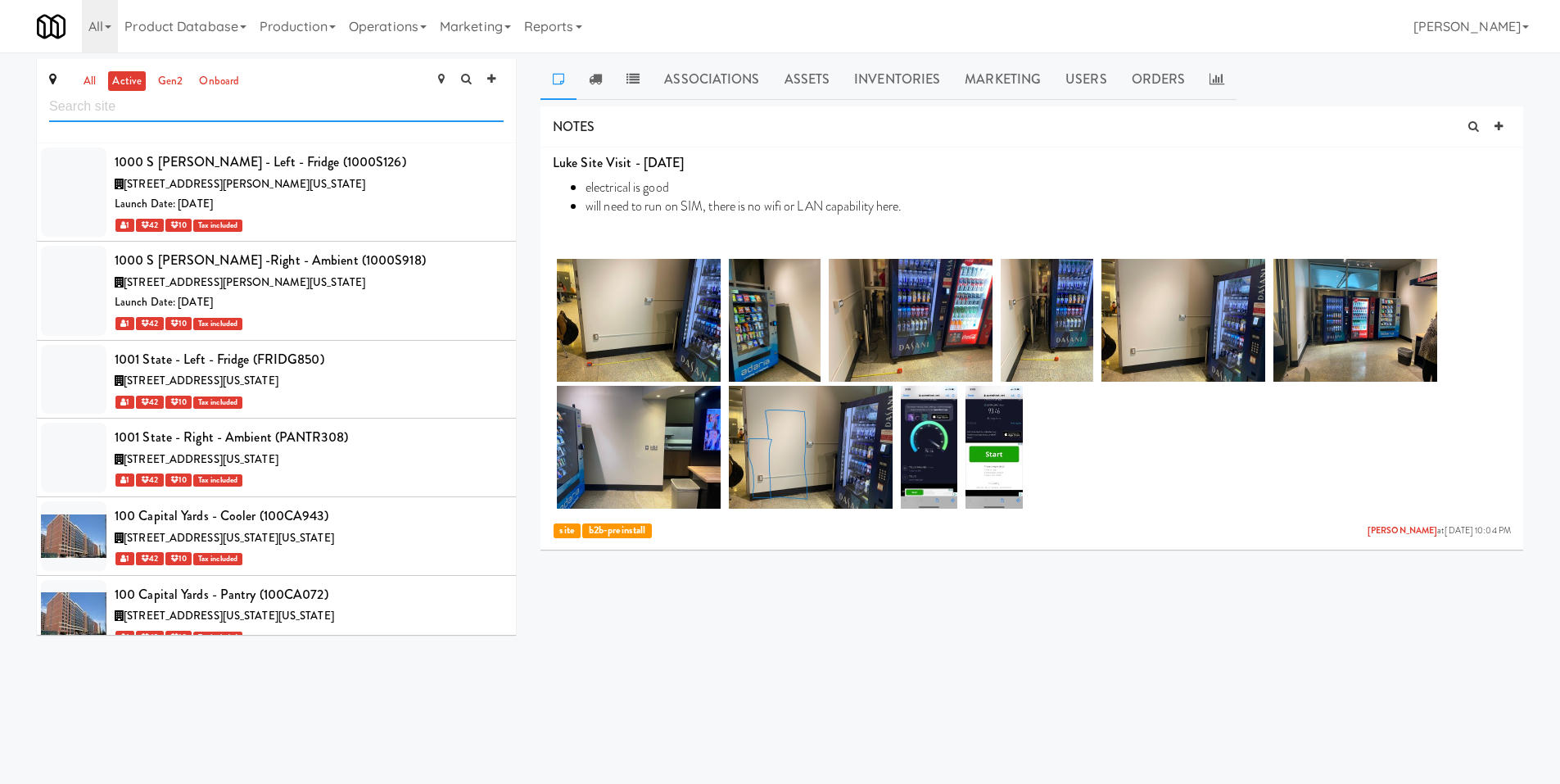
scroll to position [37438, 0]
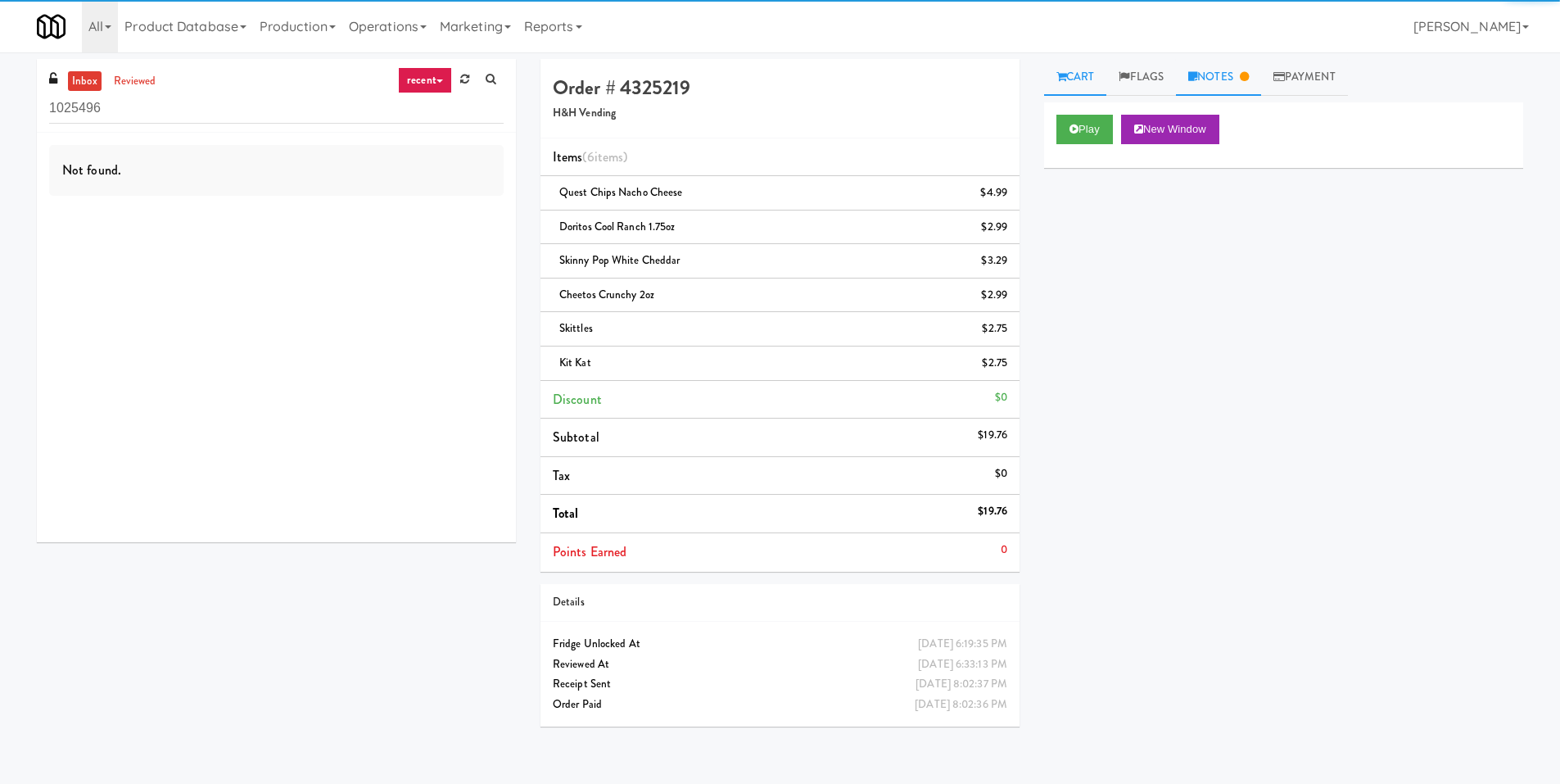
click at [1221, 83] on link "Notes" at bounding box center [1218, 77] width 85 height 36
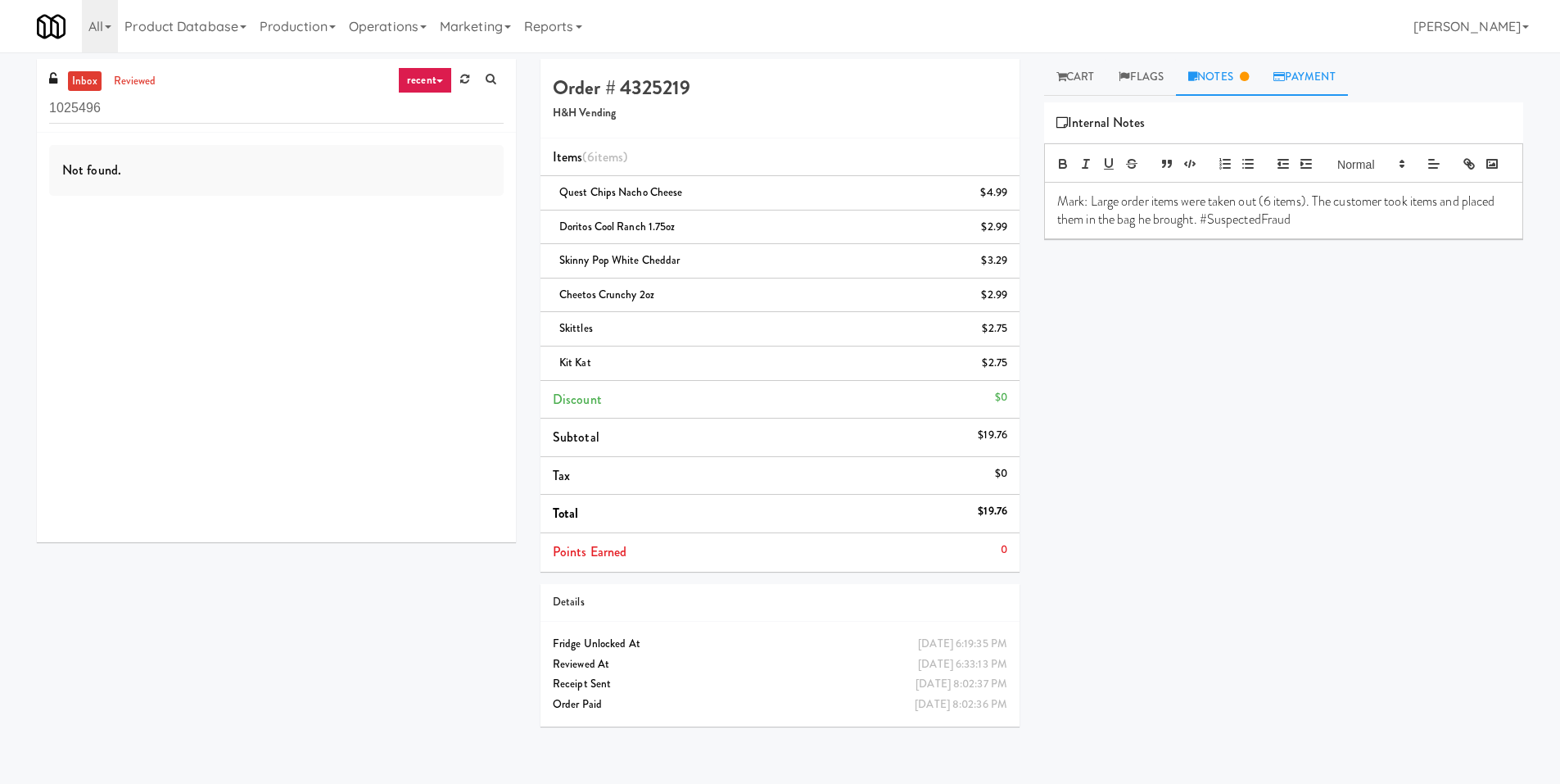
click at [1311, 76] on link "Payment" at bounding box center [1305, 77] width 86 height 36
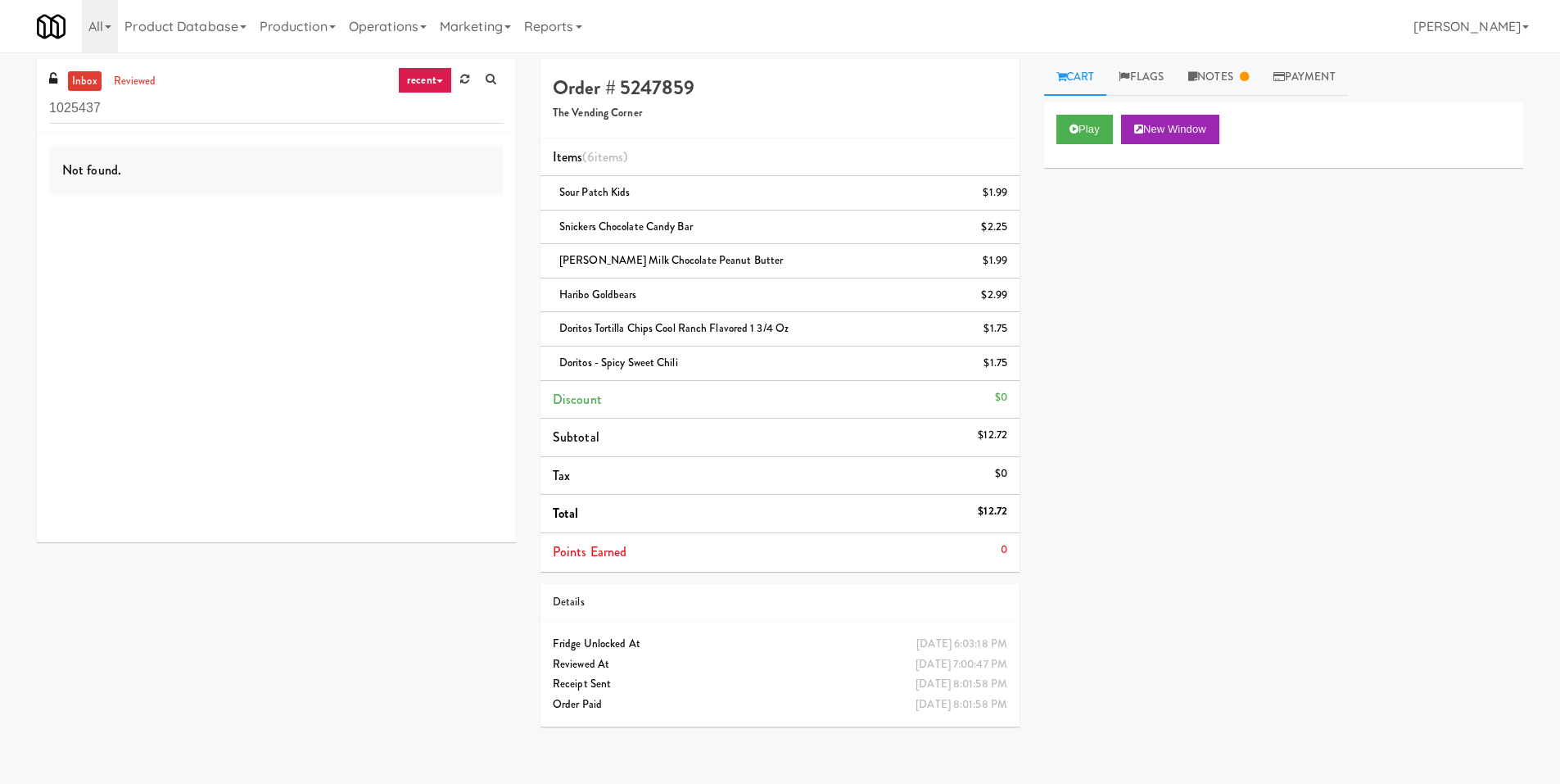
click at [1358, 77] on ul "Cart Flags Notes Payment" at bounding box center [1284, 77] width 479 height 36
click at [1347, 76] on link "Payment" at bounding box center [1305, 77] width 86 height 36
